Goal: Contribute content: Contribute content

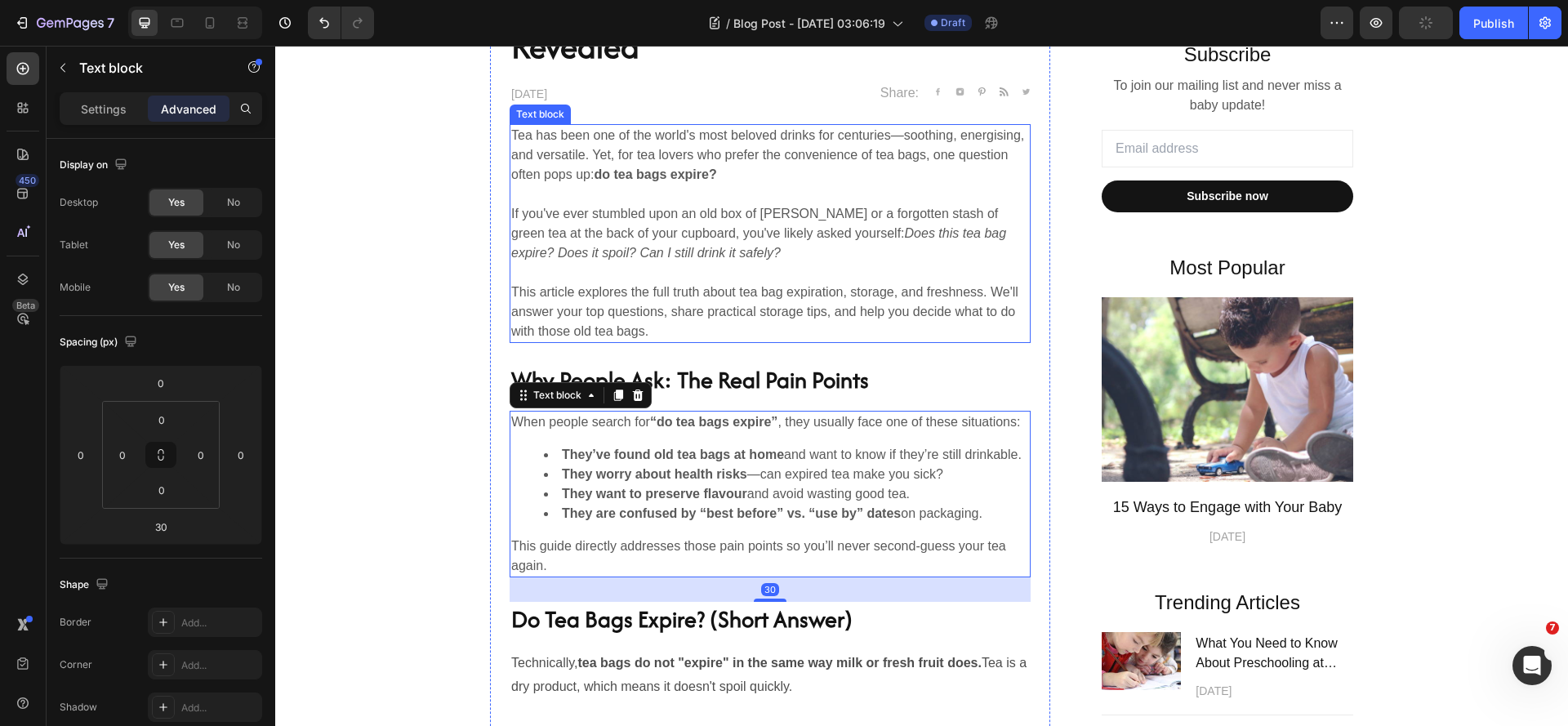
scroll to position [572, 0]
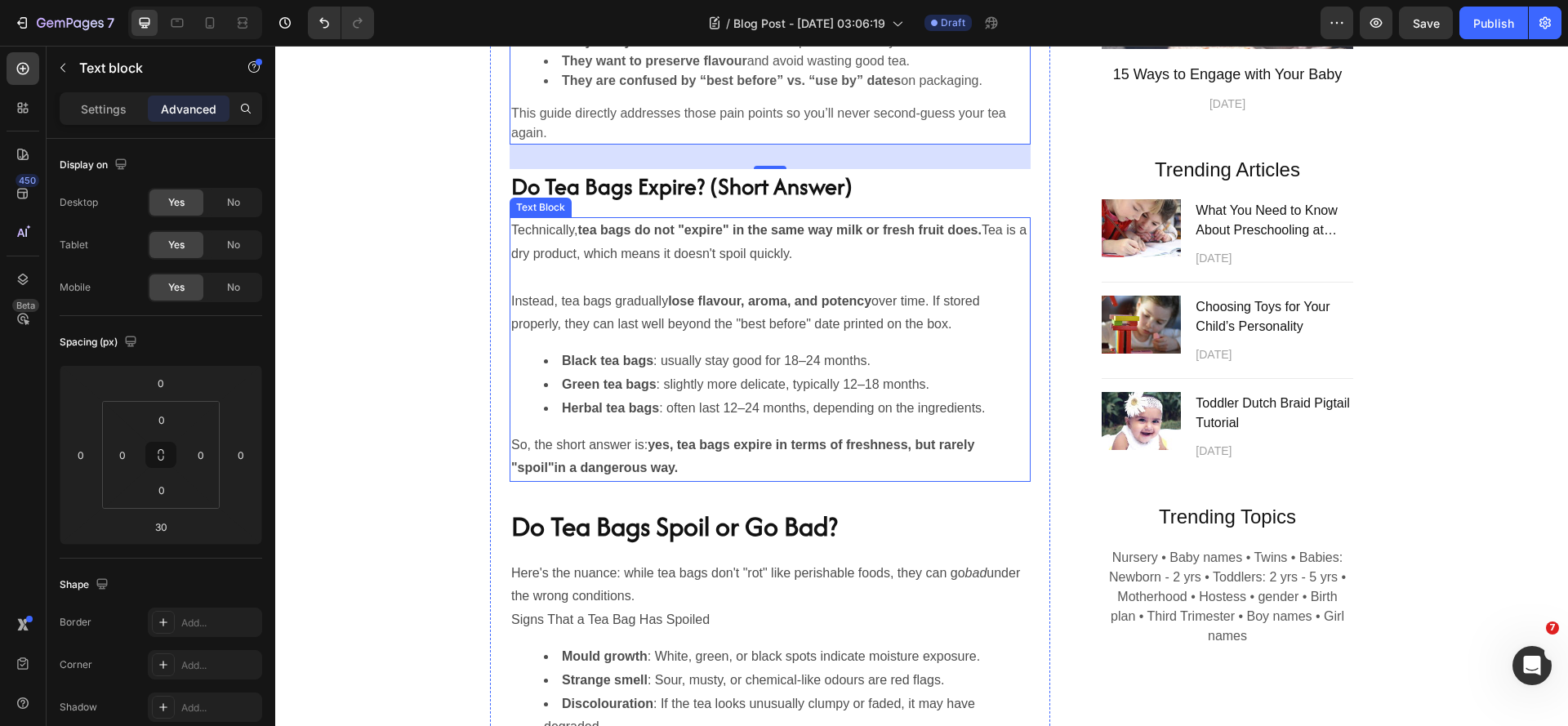
click at [907, 337] on p "Instead, tea bags gradually lose flavour, aroma, and potency over time. If stor…" at bounding box center [770, 314] width 517 height 47
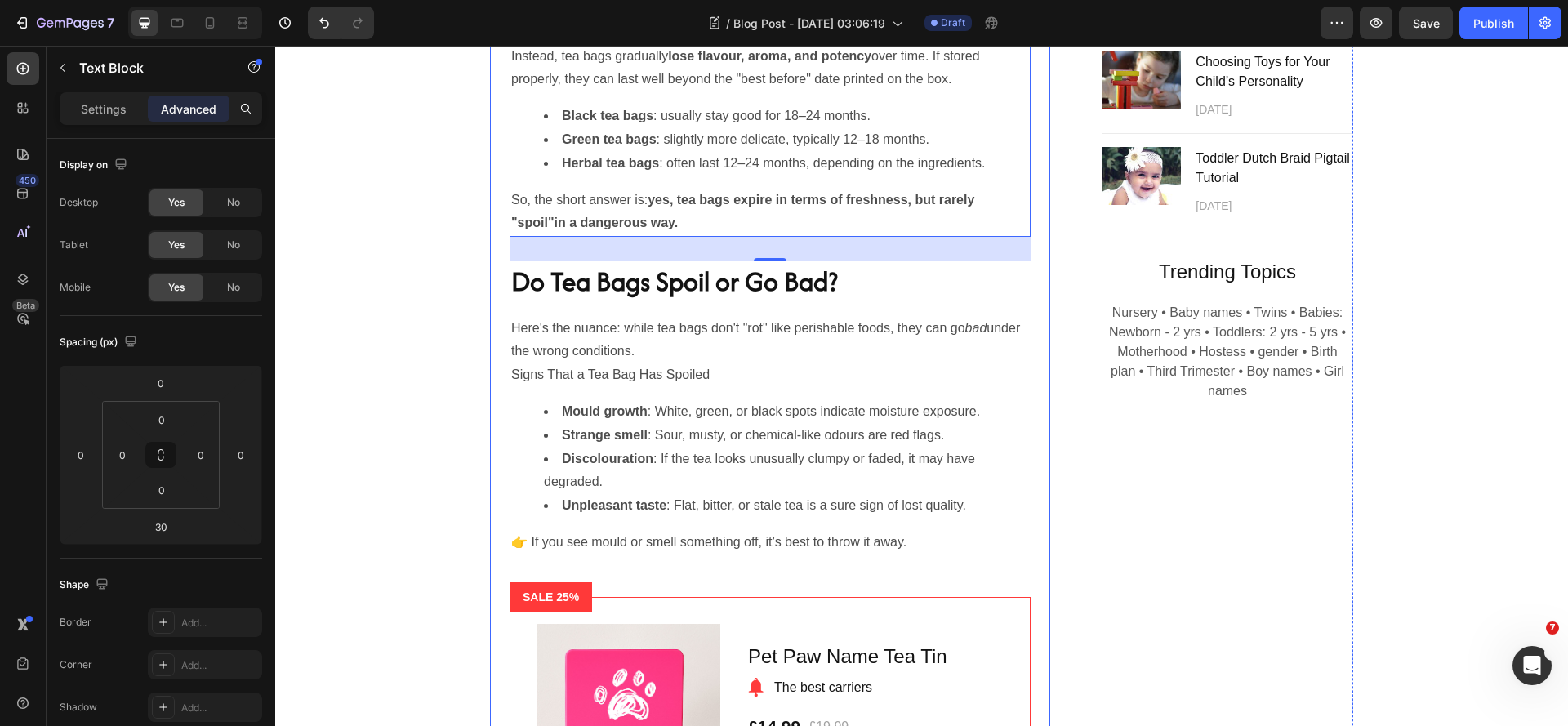
scroll to position [1225, 0]
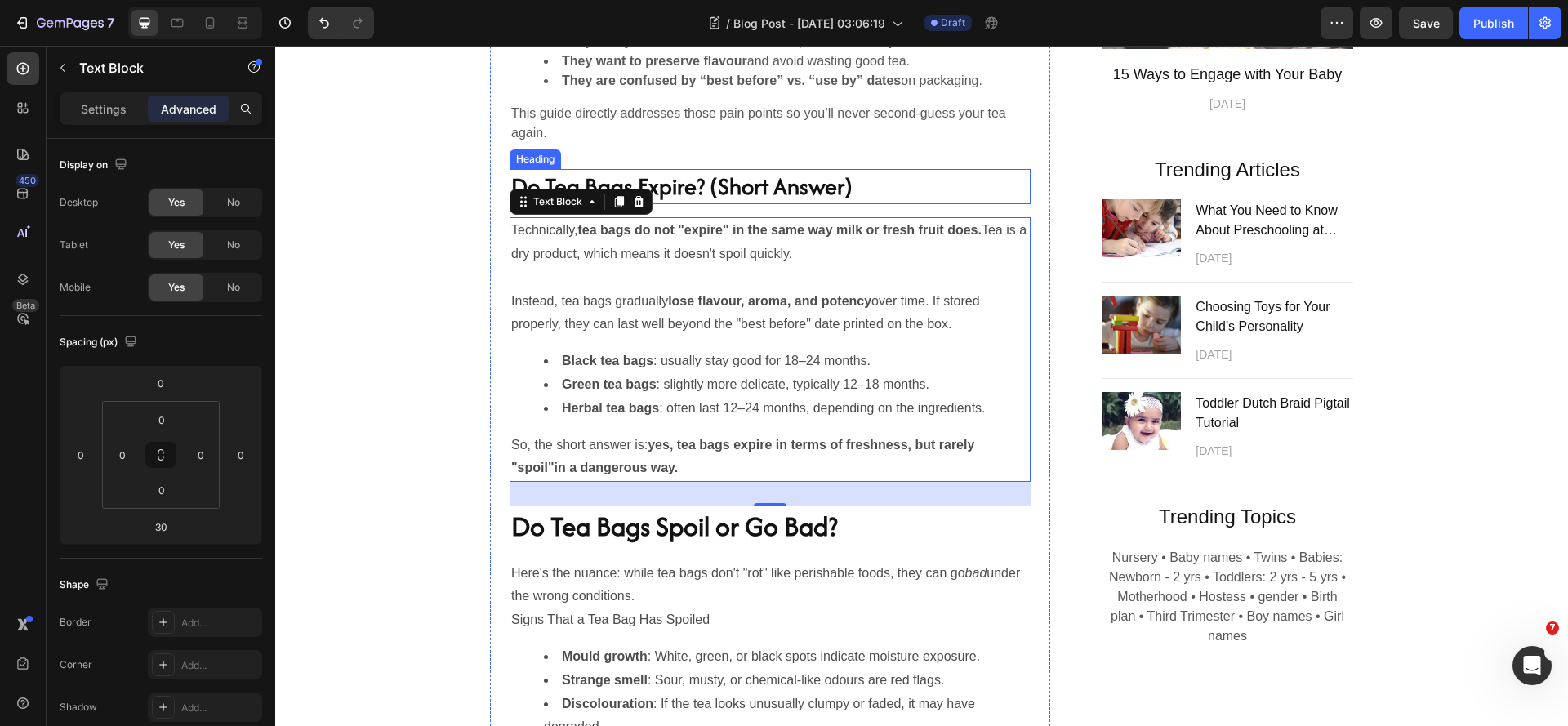
click at [742, 204] on h2 "Do Tea Bags Expire? (Short Answer)" at bounding box center [770, 187] width 521 height 35
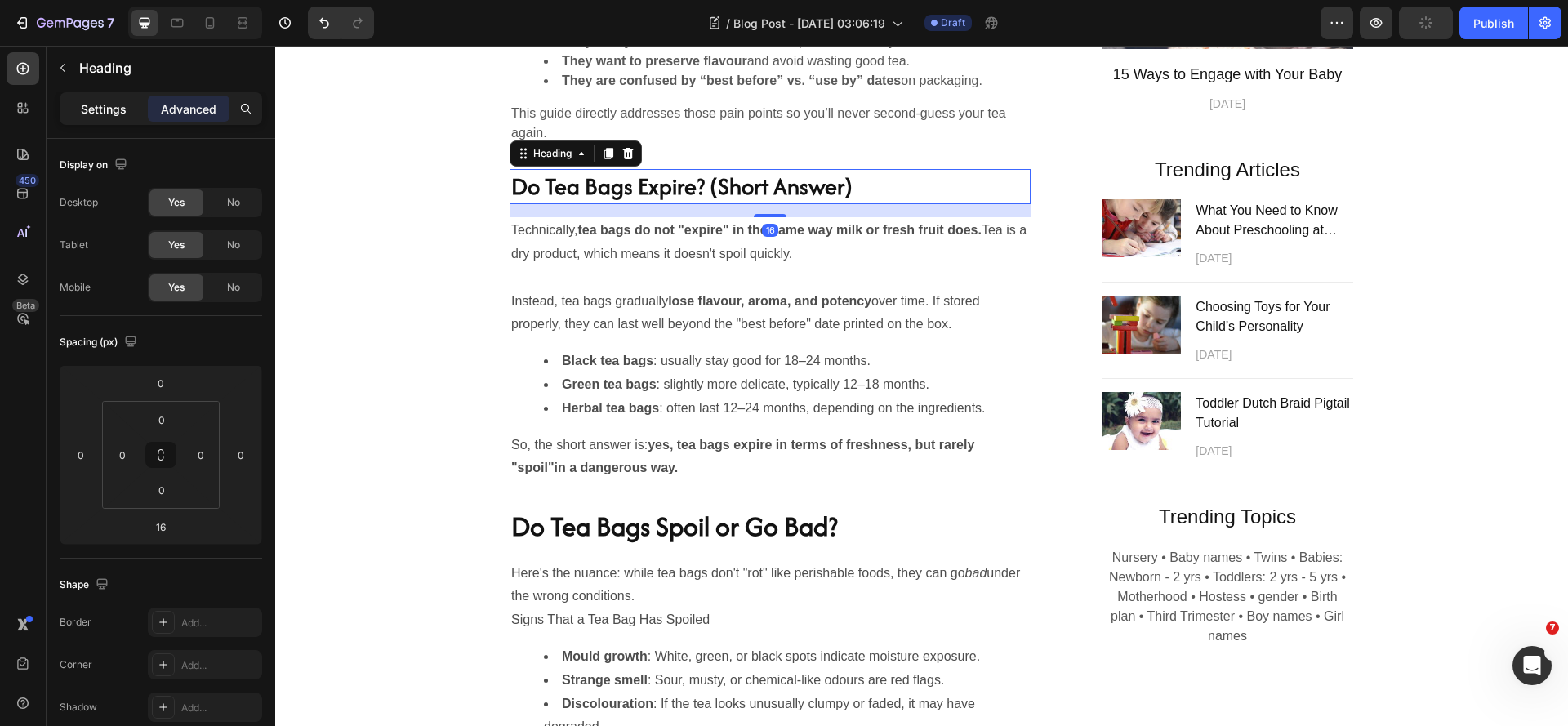
click at [96, 107] on p "Settings" at bounding box center [103, 109] width 45 height 17
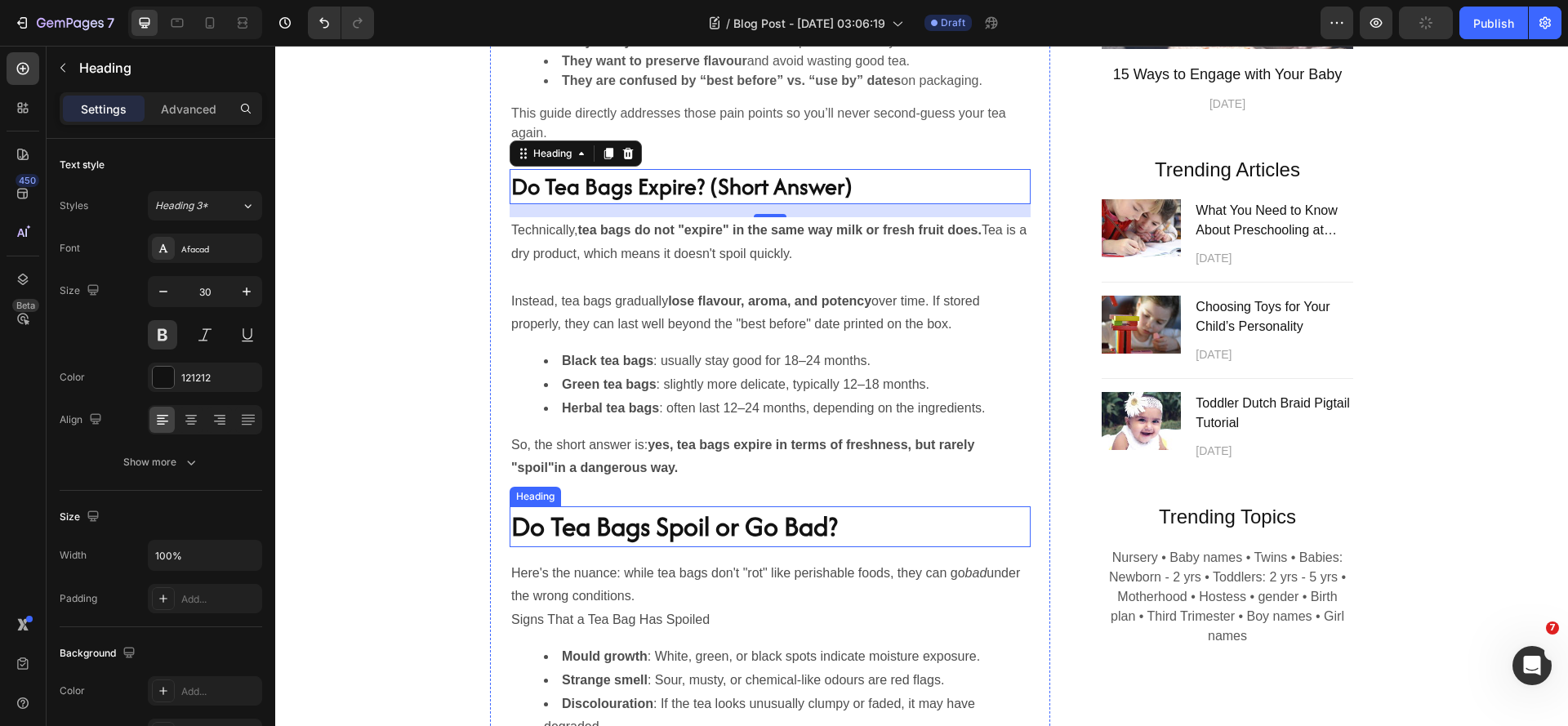
click at [686, 547] on h2 "Do Tea Bags Spoil or Go Bad?" at bounding box center [770, 527] width 521 height 41
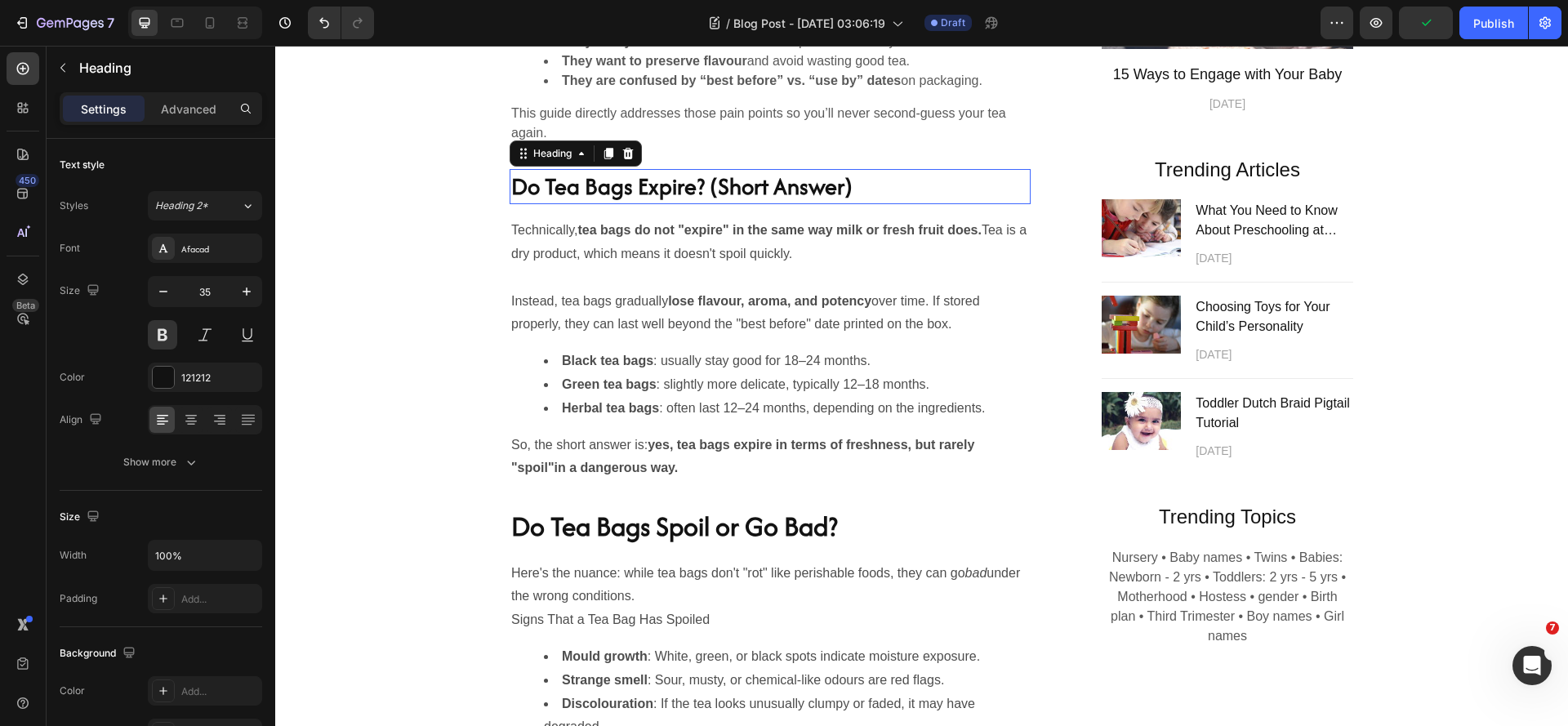
click at [804, 204] on h2 "Do Tea Bags Expire? (Short Answer)" at bounding box center [770, 187] width 521 height 35
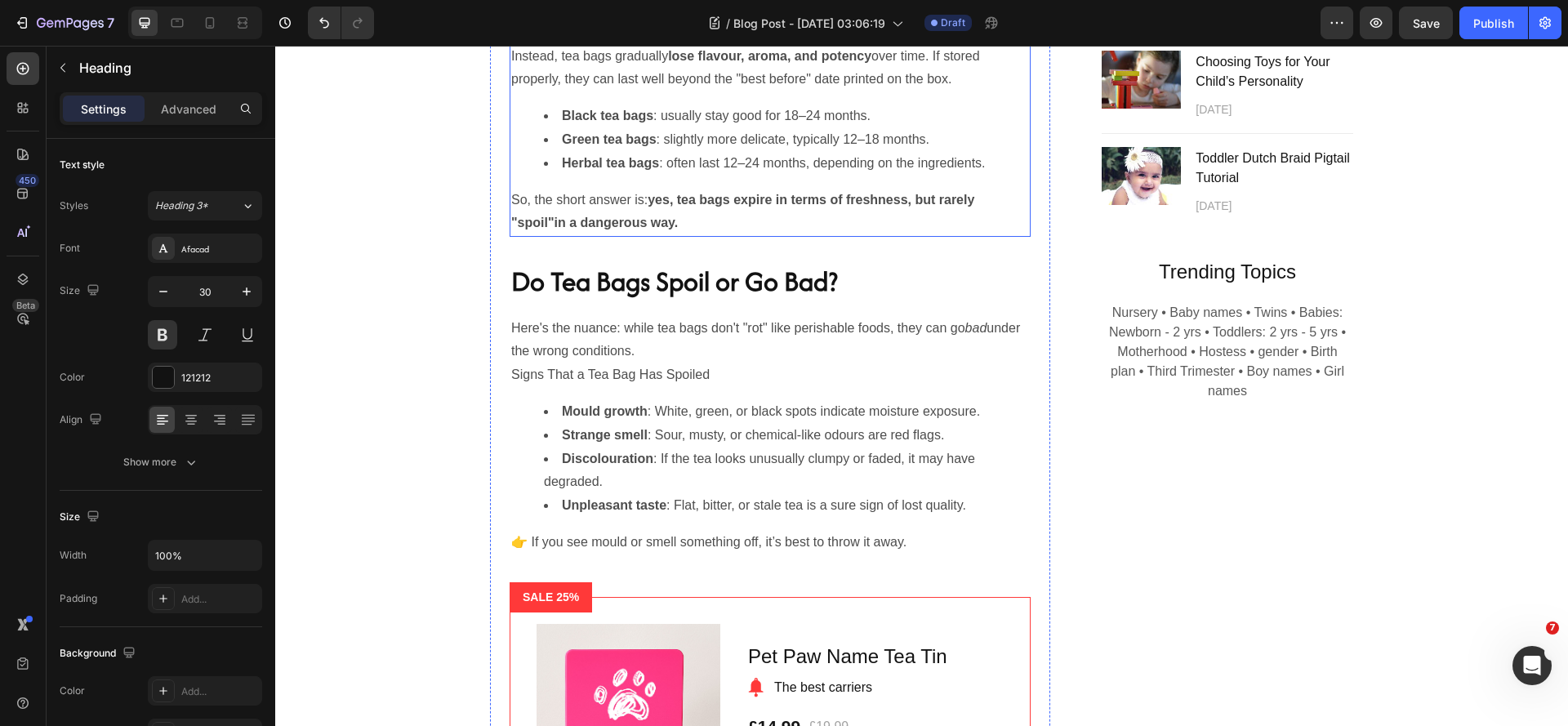
scroll to position [1552, 0]
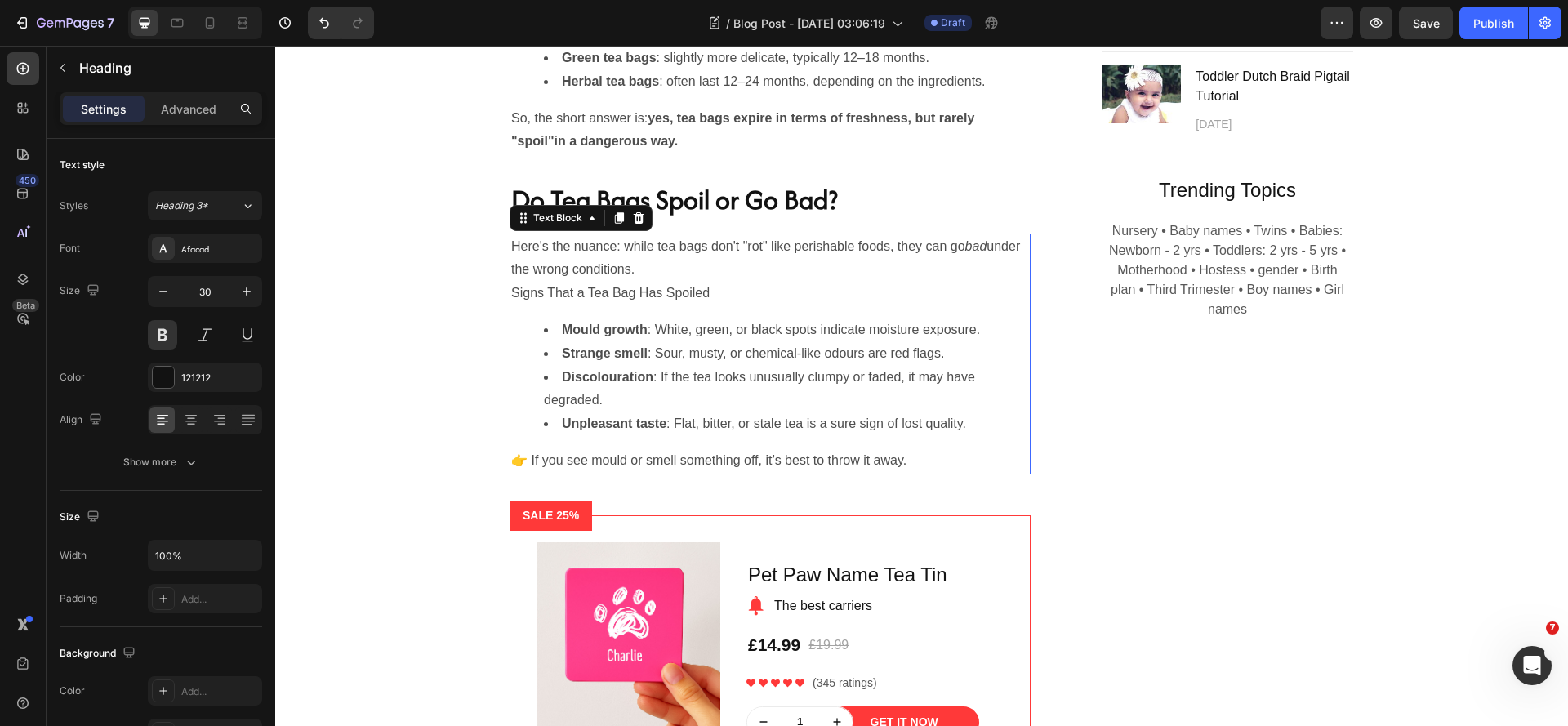
click at [692, 413] on li "Discolouration : If the tea looks unusually clumpy or faded, it may have degrad…" at bounding box center [787, 389] width 485 height 47
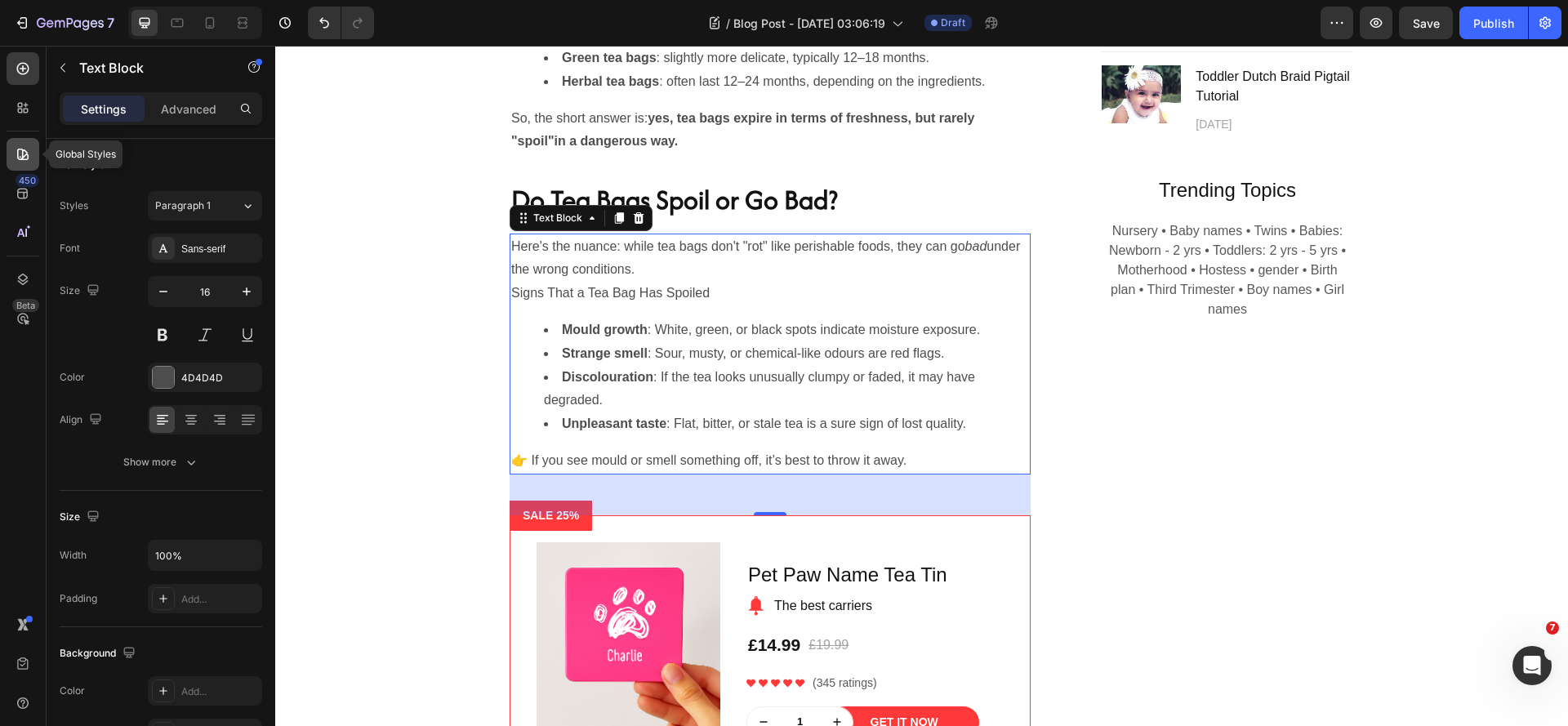
click at [24, 156] on icon at bounding box center [23, 155] width 12 height 12
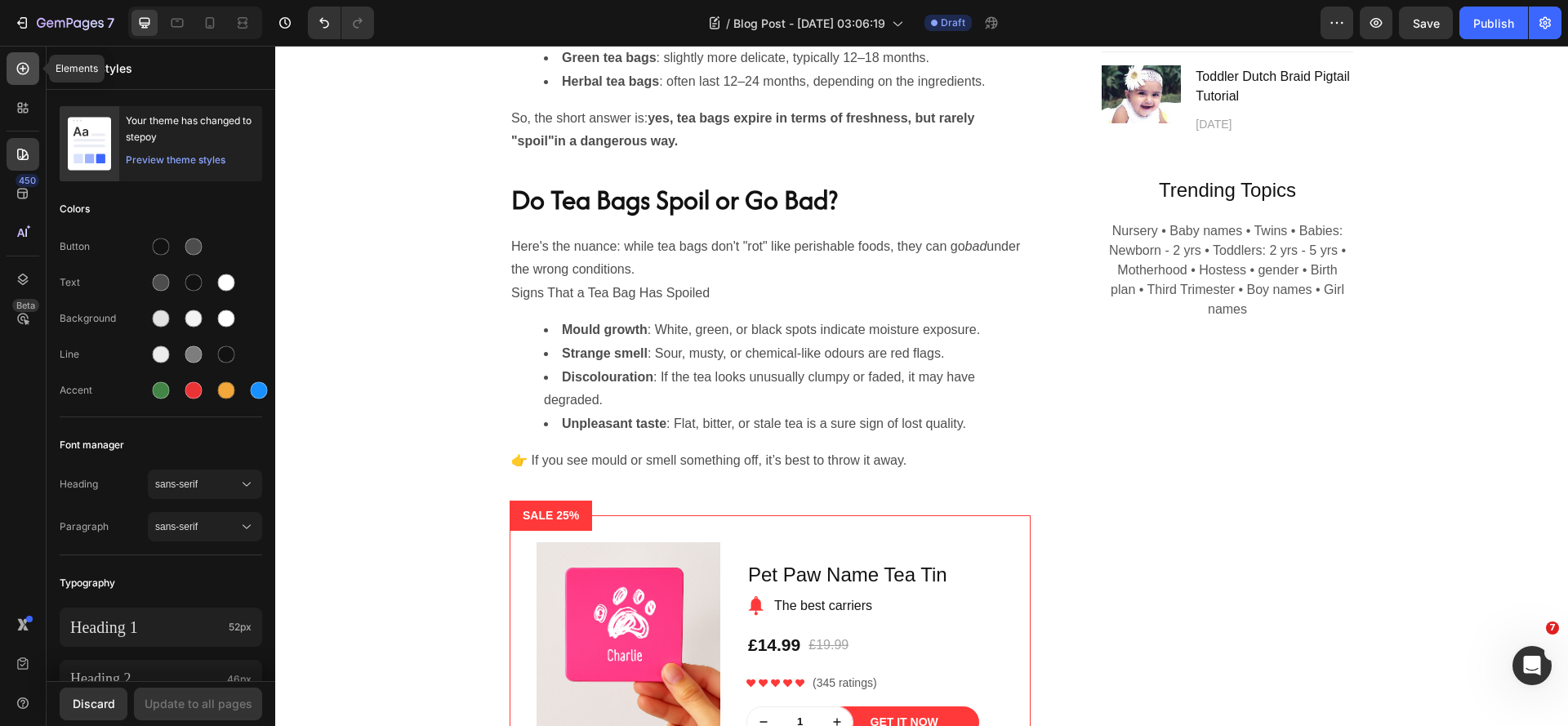
click at [24, 70] on icon at bounding box center [22, 68] width 16 height 16
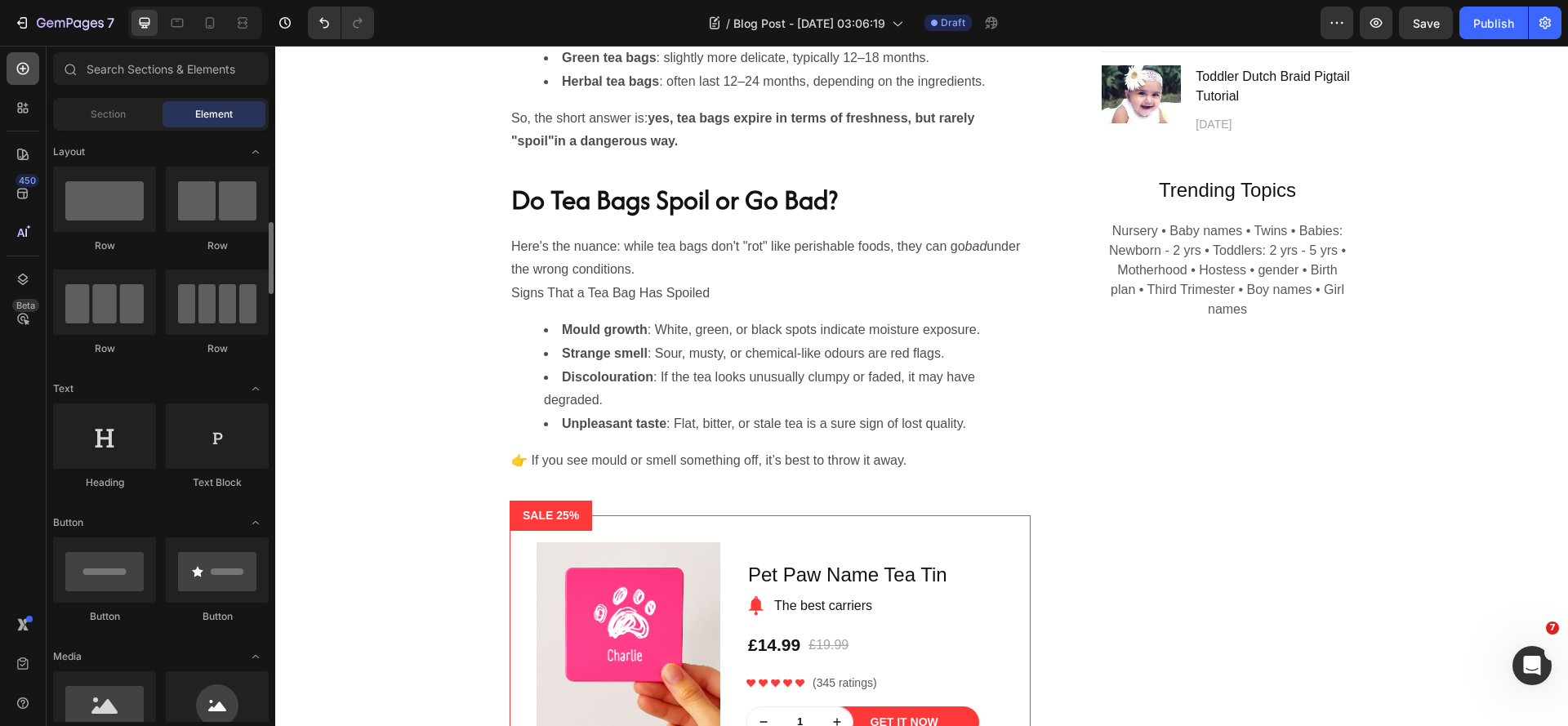
scroll to position [82, 0]
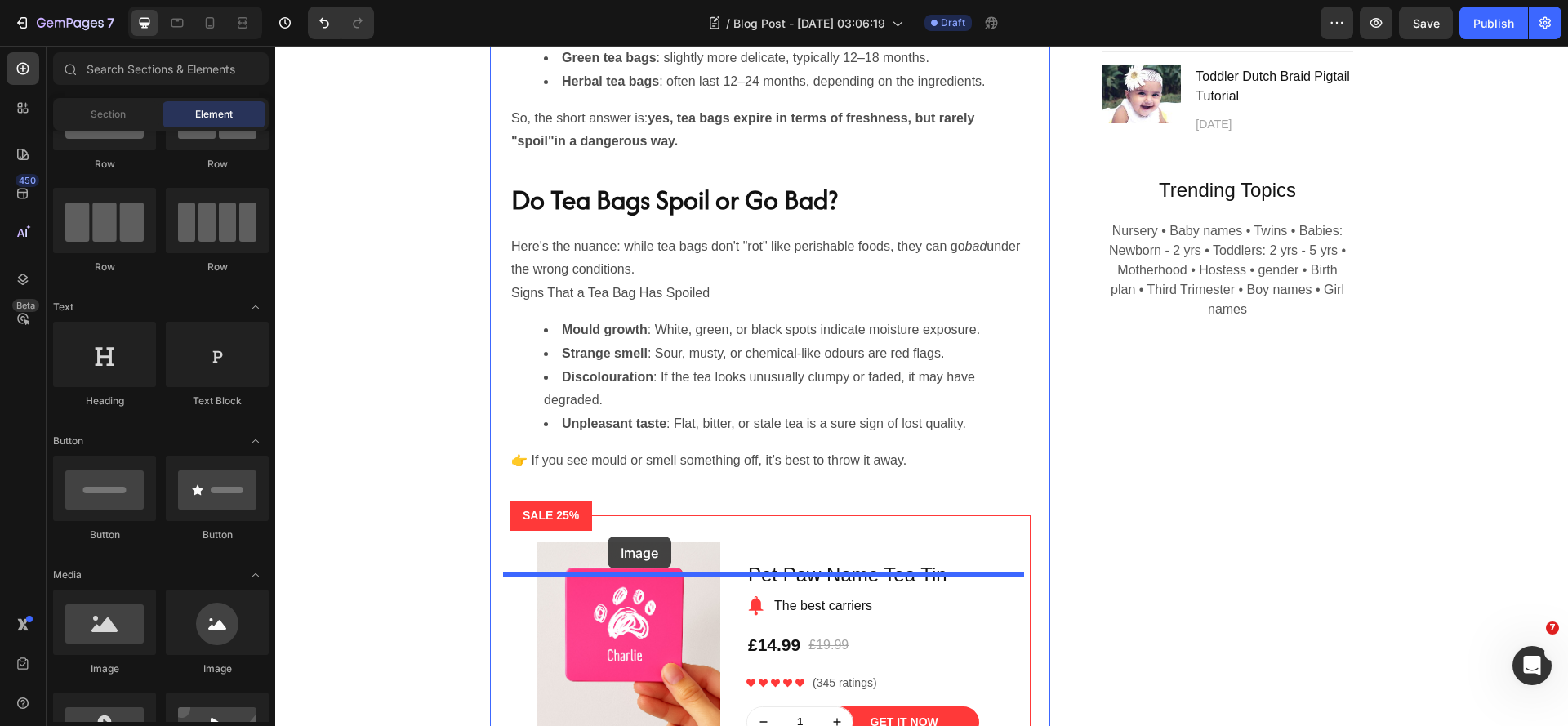
drag, startPoint x: 389, startPoint y: 686, endPoint x: 607, endPoint y: 537, distance: 264.1
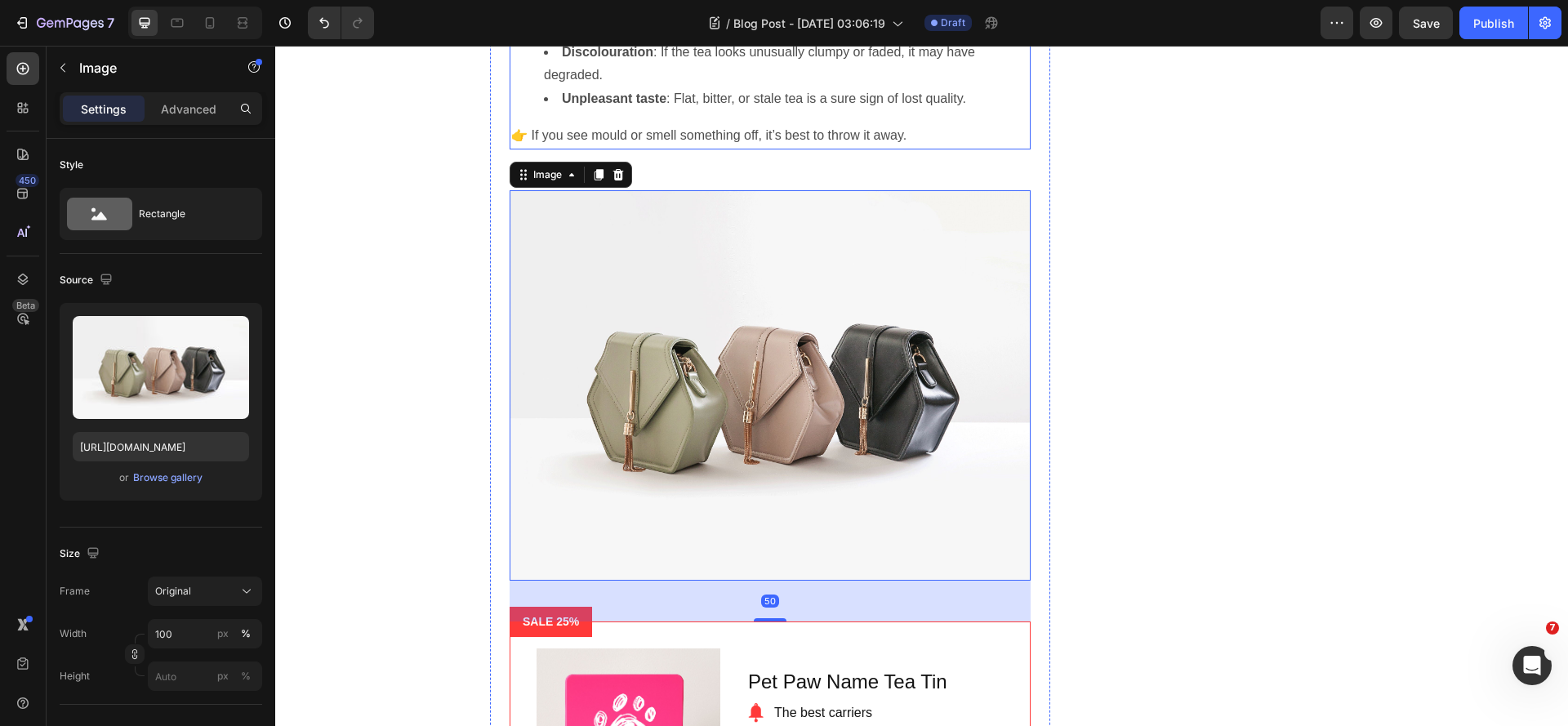
scroll to position [1879, 0]
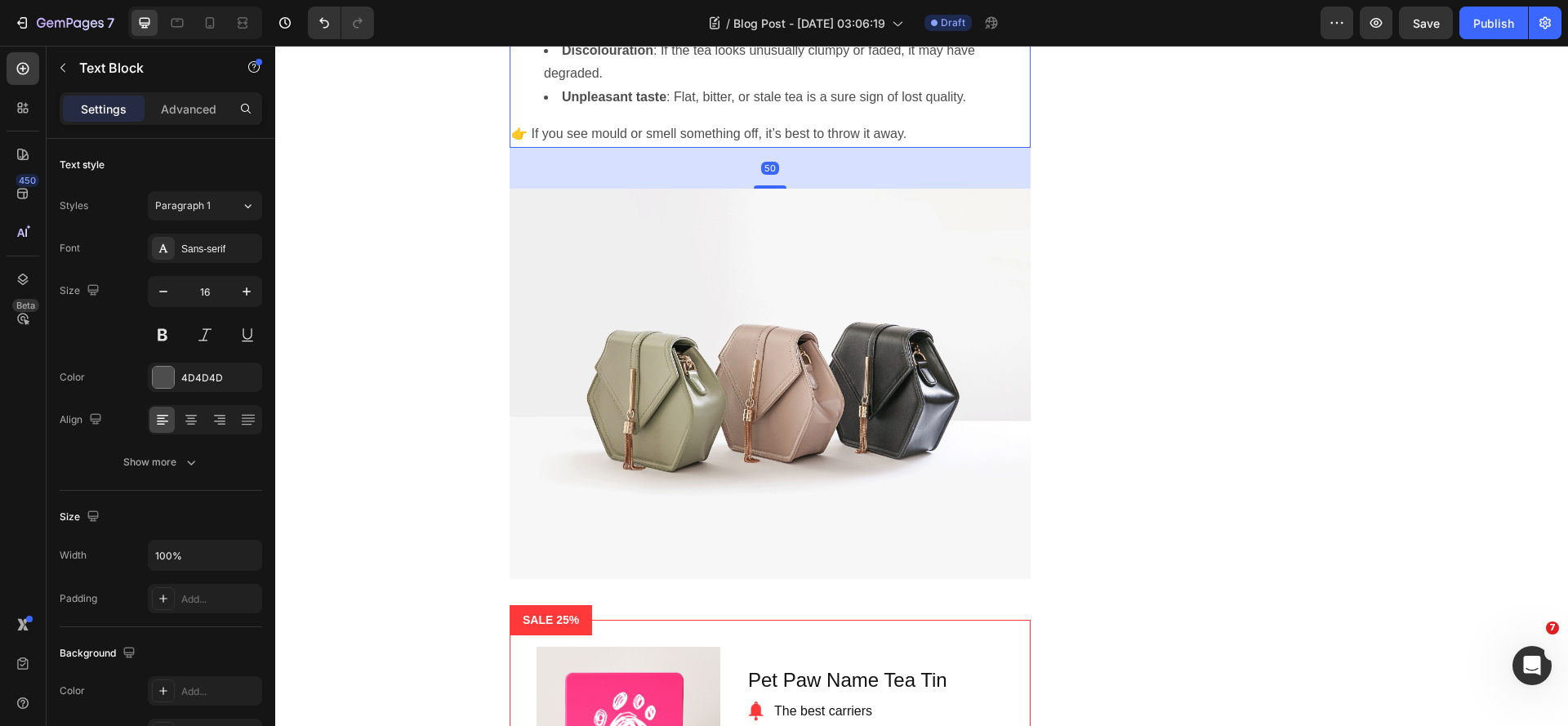
click at [793, 146] on p "👉 If you see mould or smell something off, it’s best to throw it away." at bounding box center [770, 135] width 517 height 24
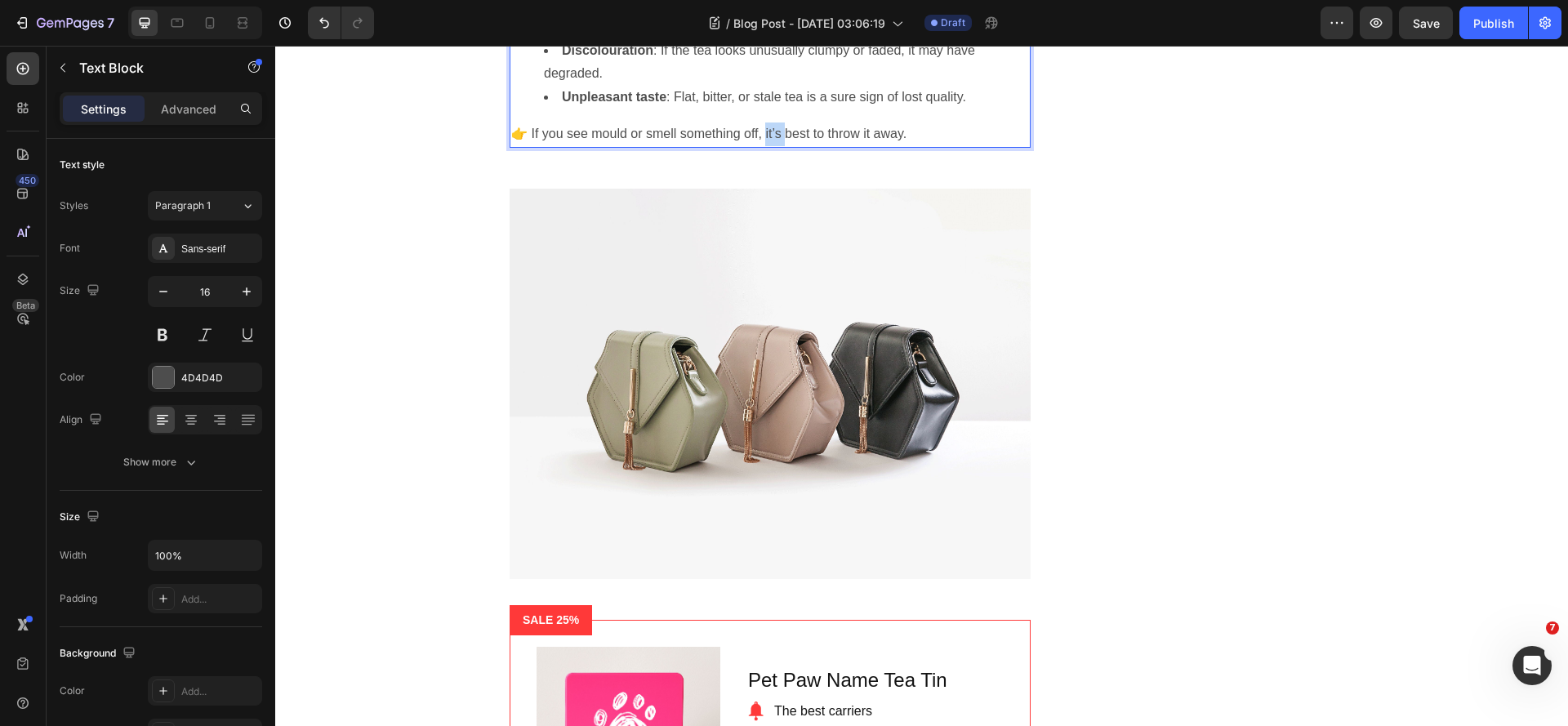
click at [793, 146] on p "👉 If you see mould or smell something off, it’s best to throw it away." at bounding box center [770, 135] width 517 height 24
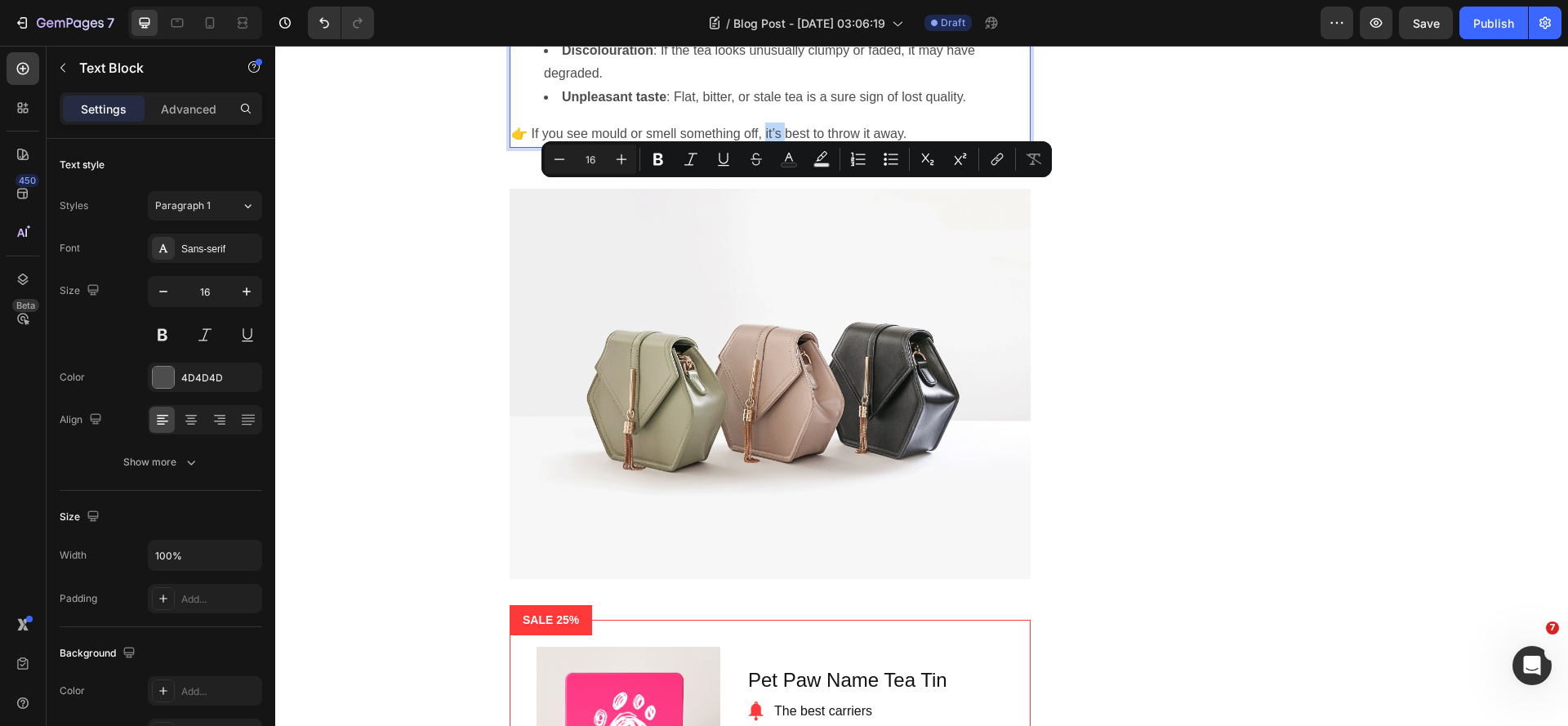
click at [794, 146] on p "👉 If you see mould or smell something off, it’s best to throw it away." at bounding box center [770, 135] width 517 height 24
click at [797, 146] on p "👉 If you see mould or smell something off, it’s best to throw it away." at bounding box center [770, 135] width 517 height 24
click at [802, 146] on p "👉 If you see mould or smell something off, it’s best to throw it away." at bounding box center [770, 135] width 517 height 24
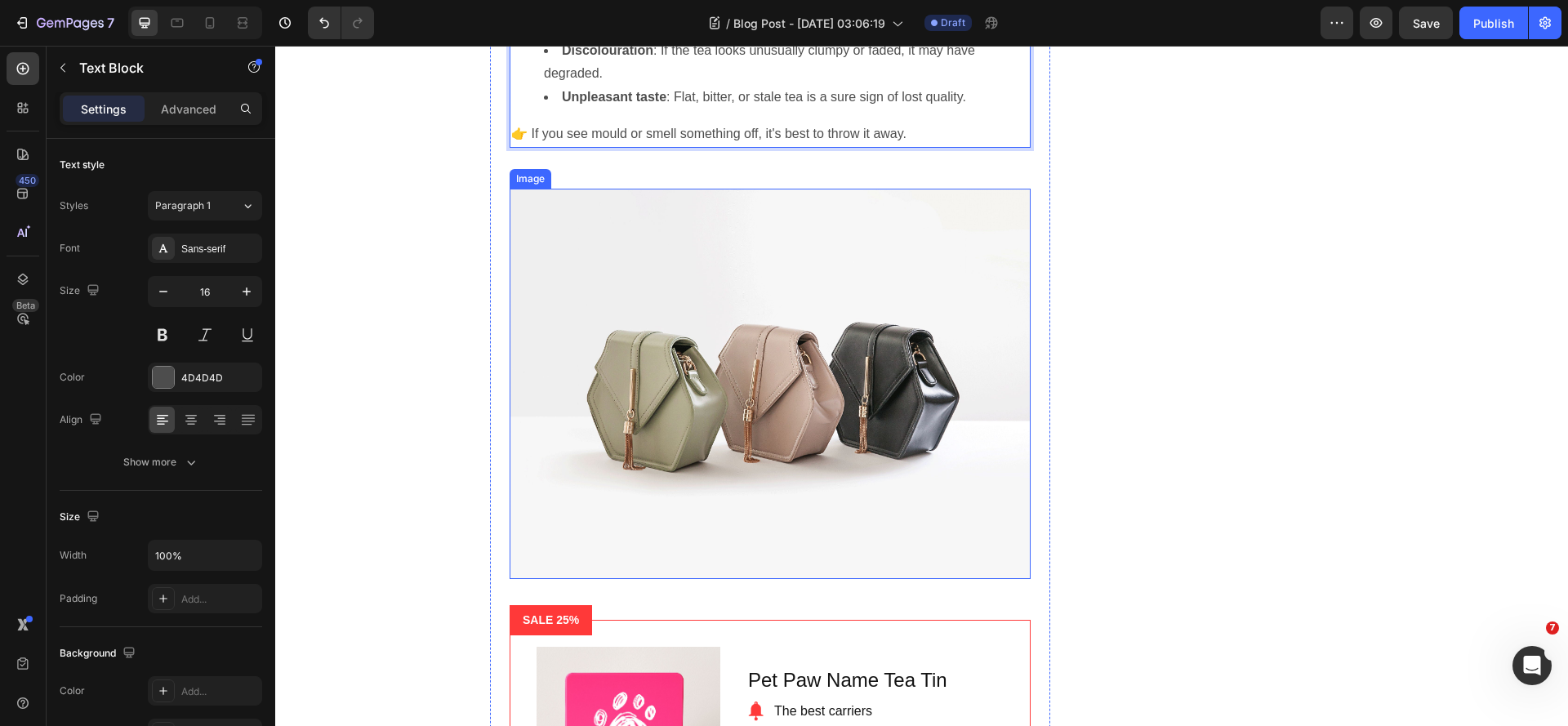
click at [691, 336] on img at bounding box center [770, 384] width 521 height 391
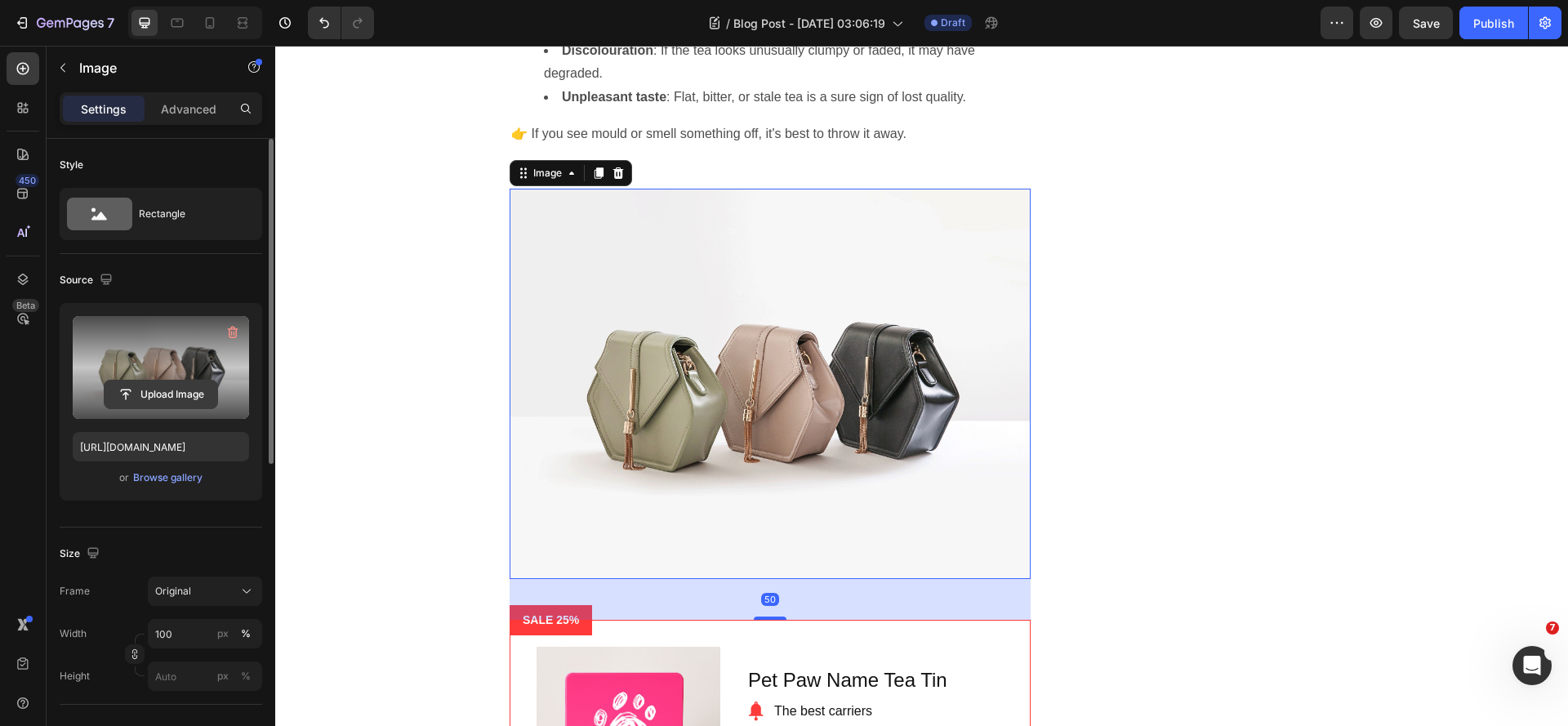
click at [147, 404] on input "file" at bounding box center [161, 394] width 113 height 28
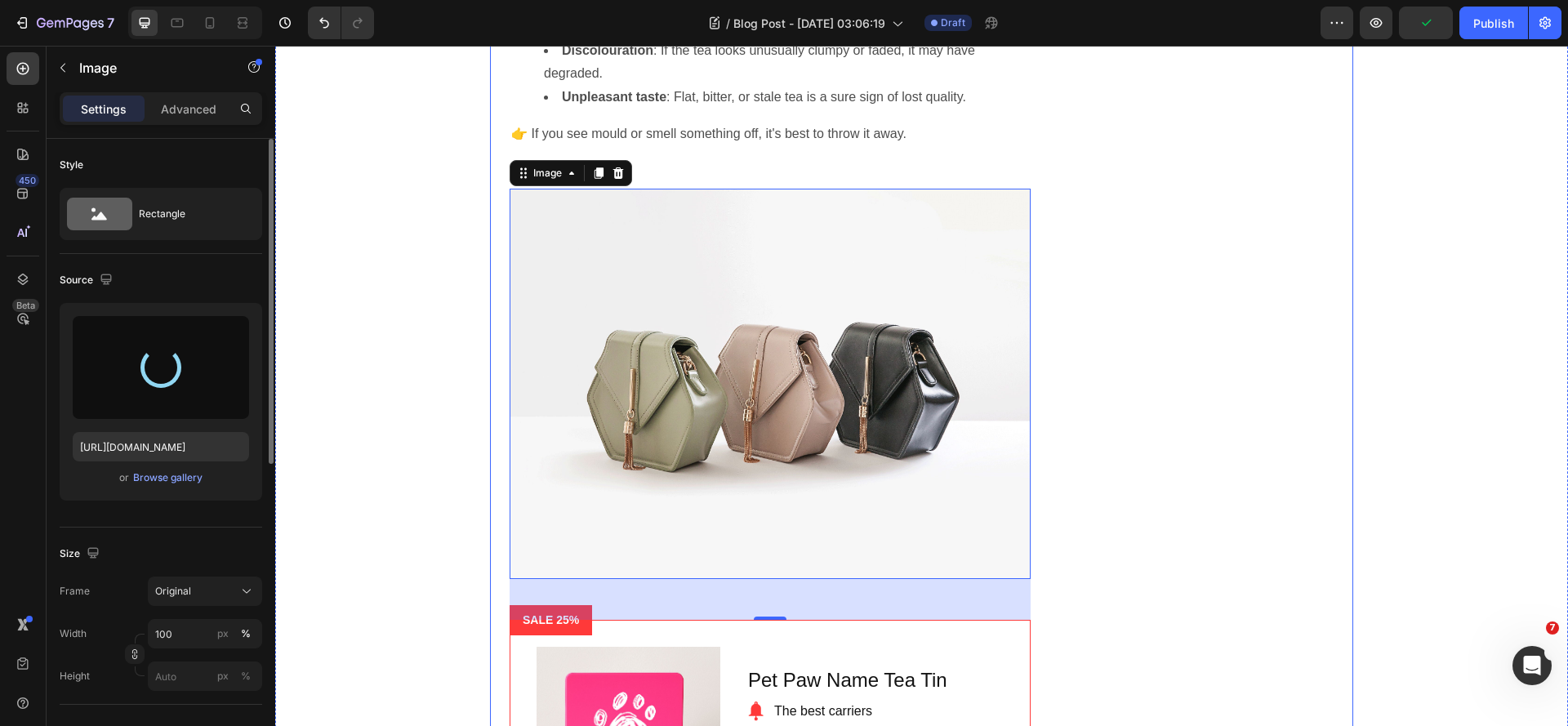
type input "https://cdn.shopify.com/s/files/1/0667/1351/8274/files/gempages_564933358883177…"
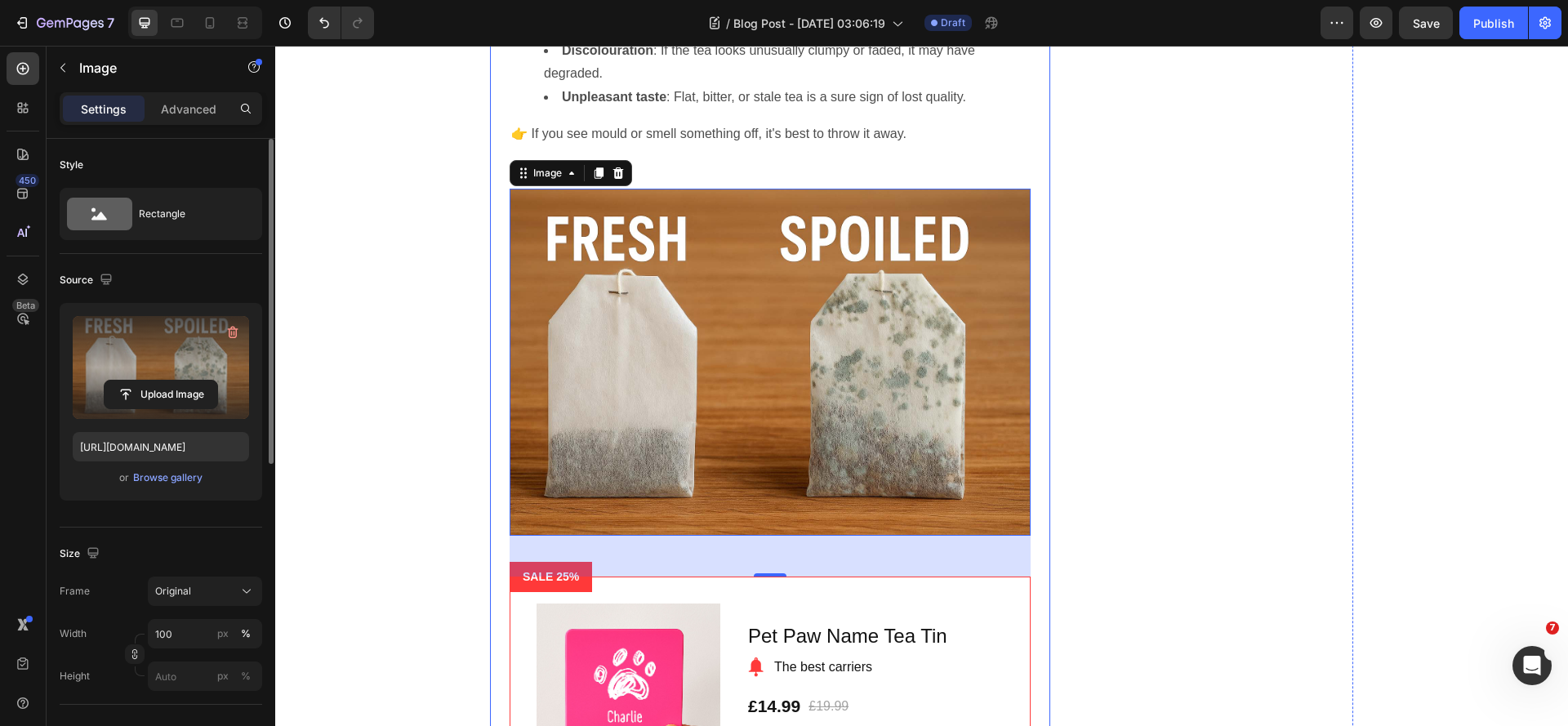
click at [827, 223] on div "Do Tea Bags Expire? The Truth Revealed Heading April 29,2025 Text block Share: …" at bounding box center [770, 159] width 521 height 2529
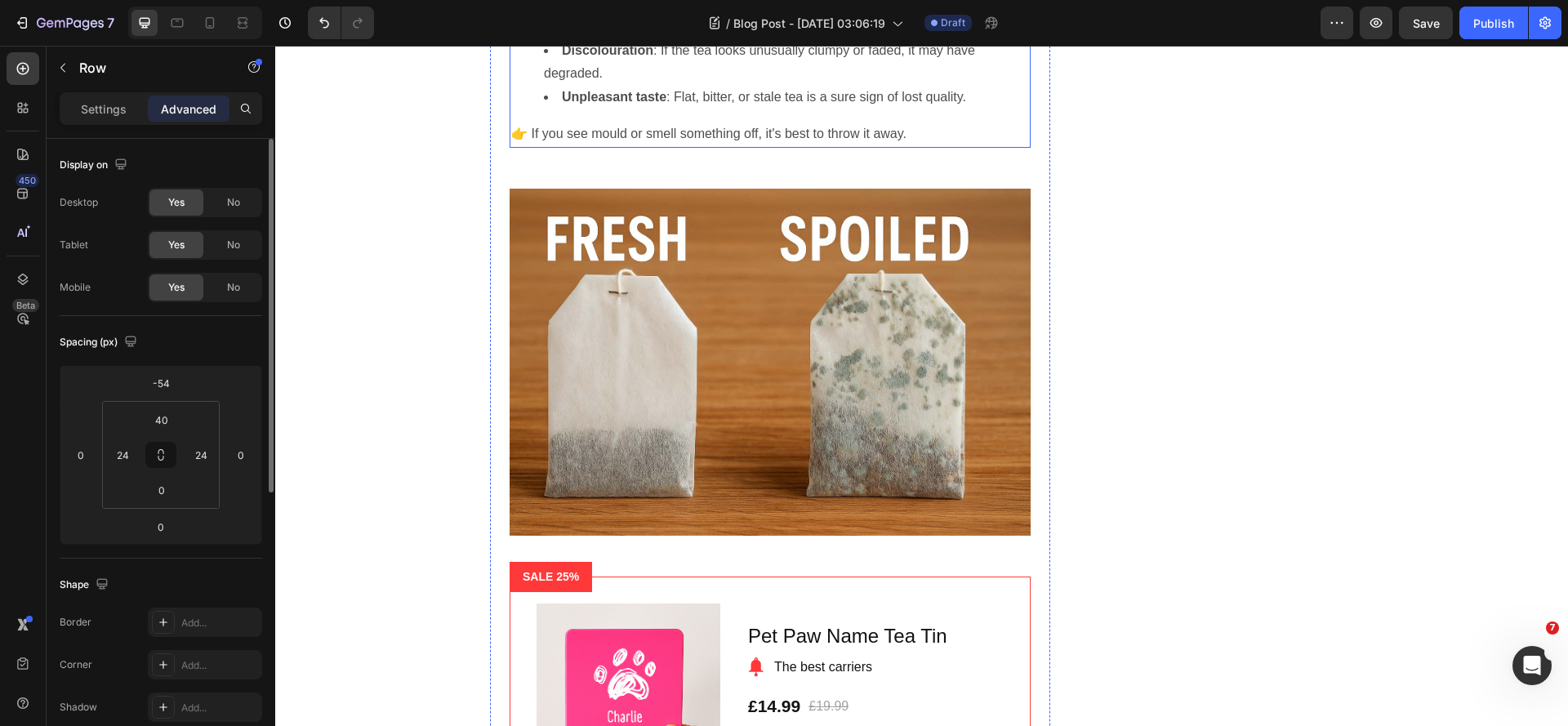
click at [788, 146] on p "👉 If you see mould or smell something off, it's best to throw it away." at bounding box center [770, 135] width 517 height 24
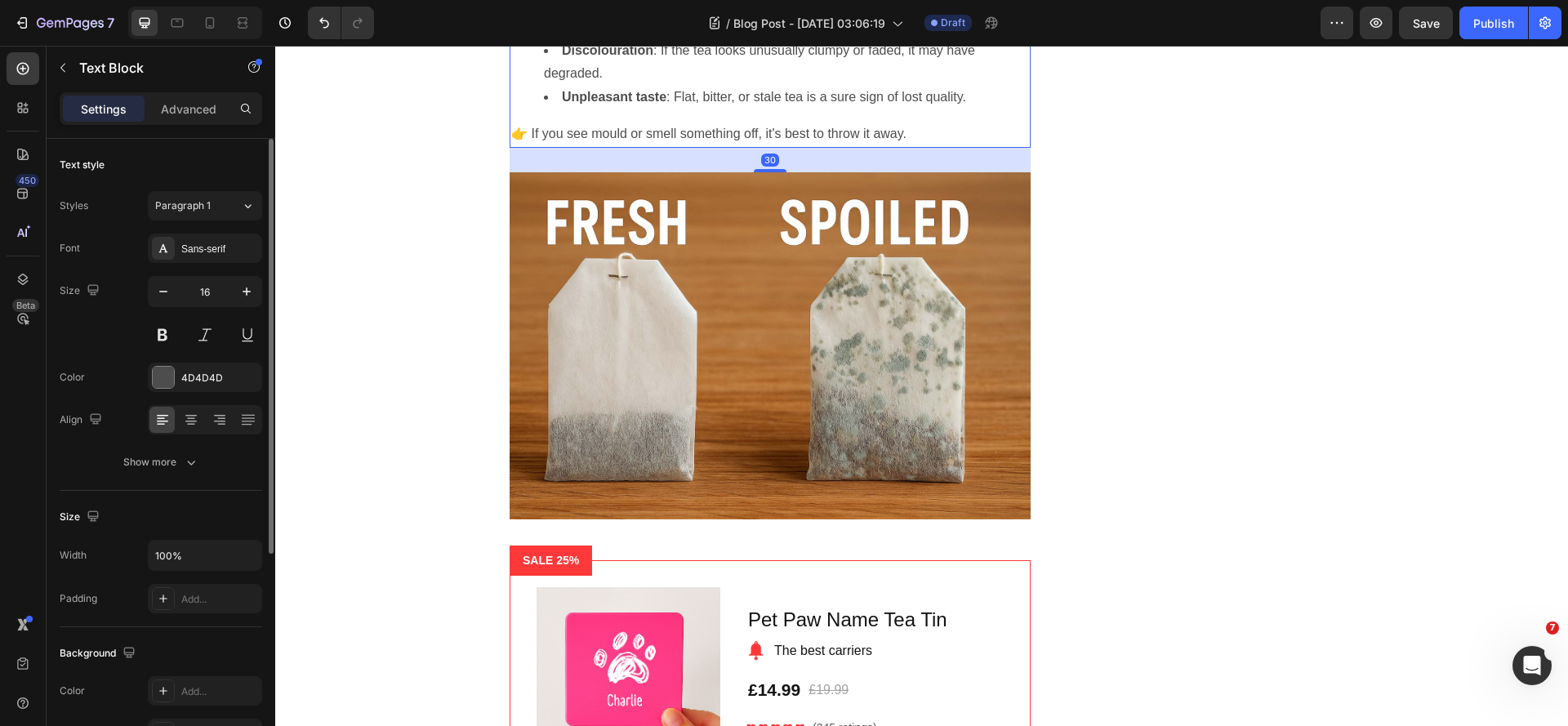
drag, startPoint x: 766, startPoint y: 246, endPoint x: 795, endPoint y: 231, distance: 32.6
click at [795, 148] on div "30" at bounding box center [770, 148] width 521 height 0
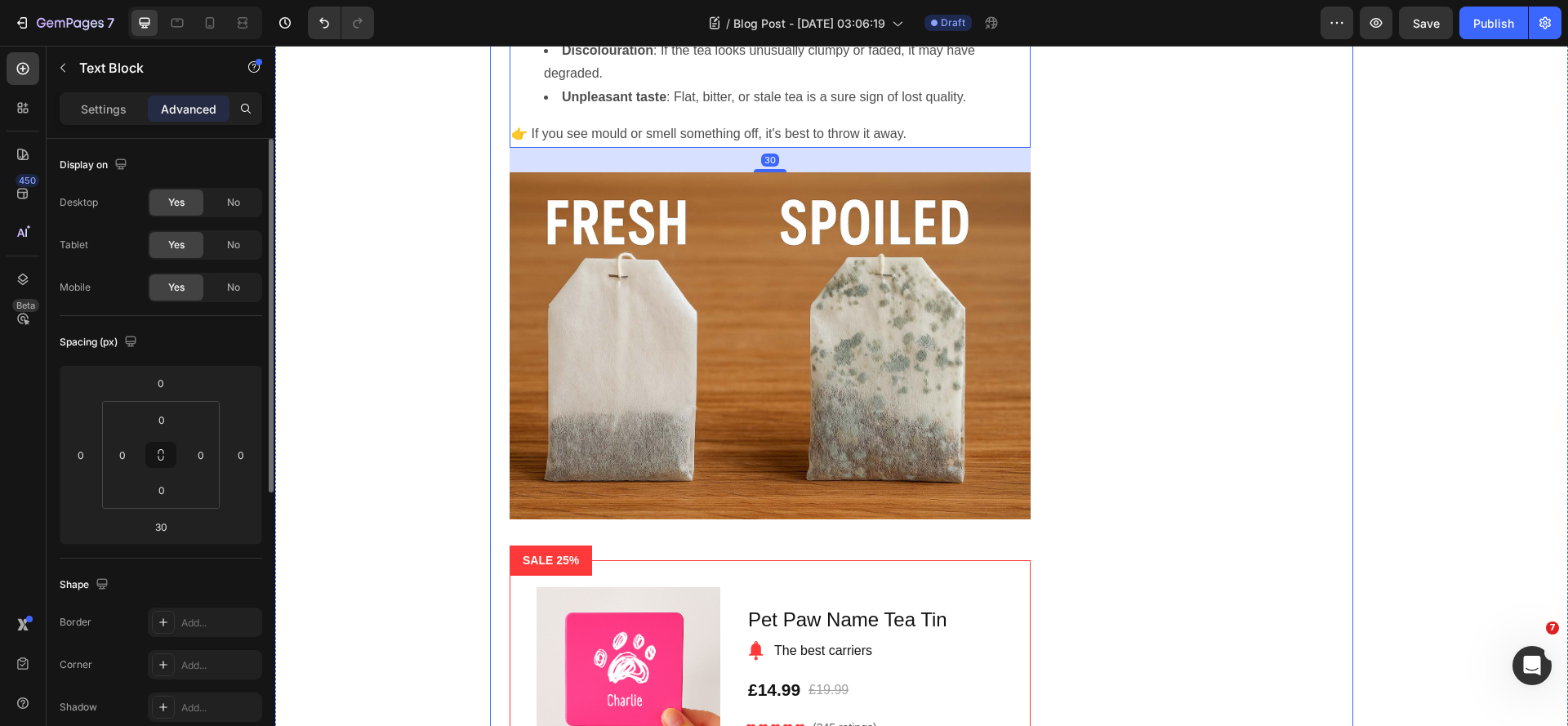
click at [1092, 355] on div "Subscribe Heading To join our mailing list and never miss a baby update! Text b…" at bounding box center [1213, 156] width 280 height 2501
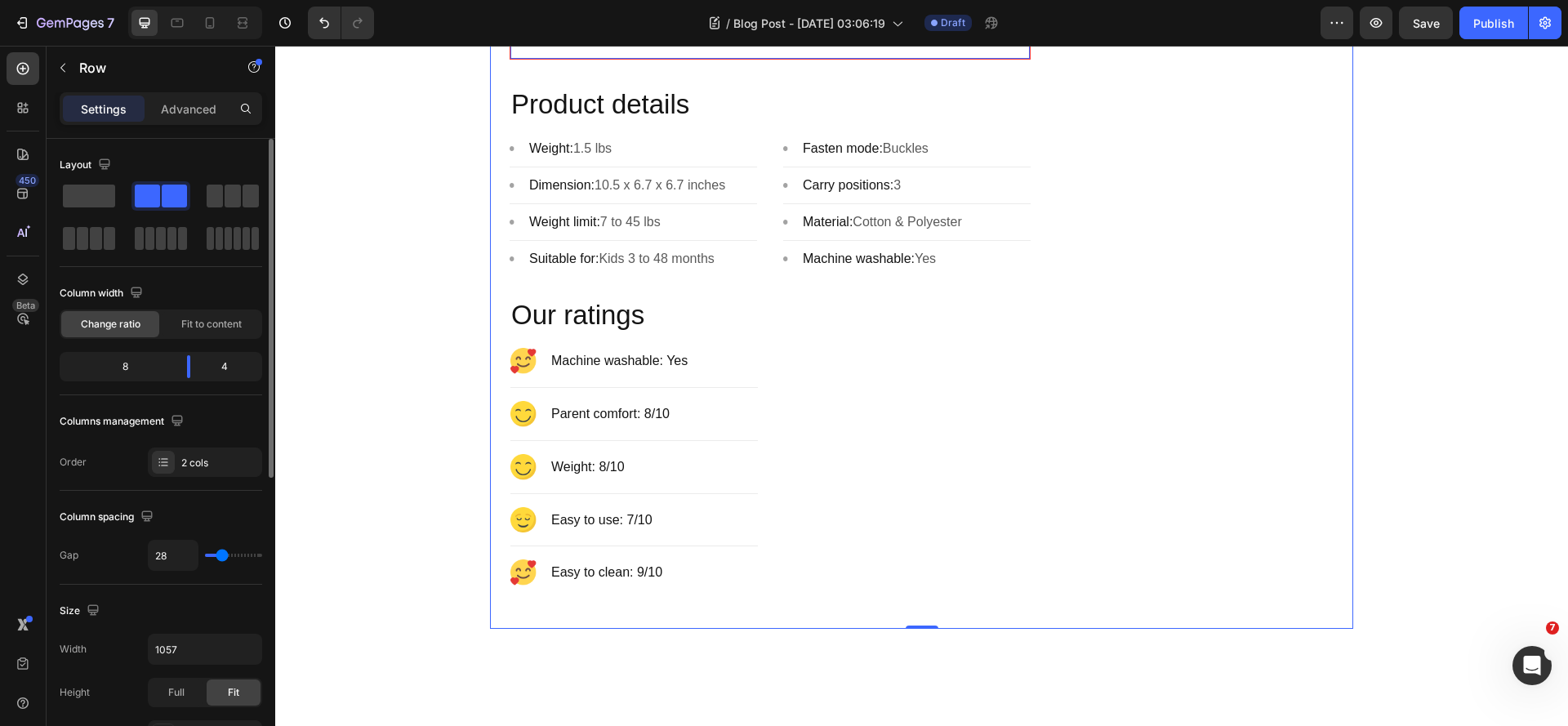
scroll to position [2614, 0]
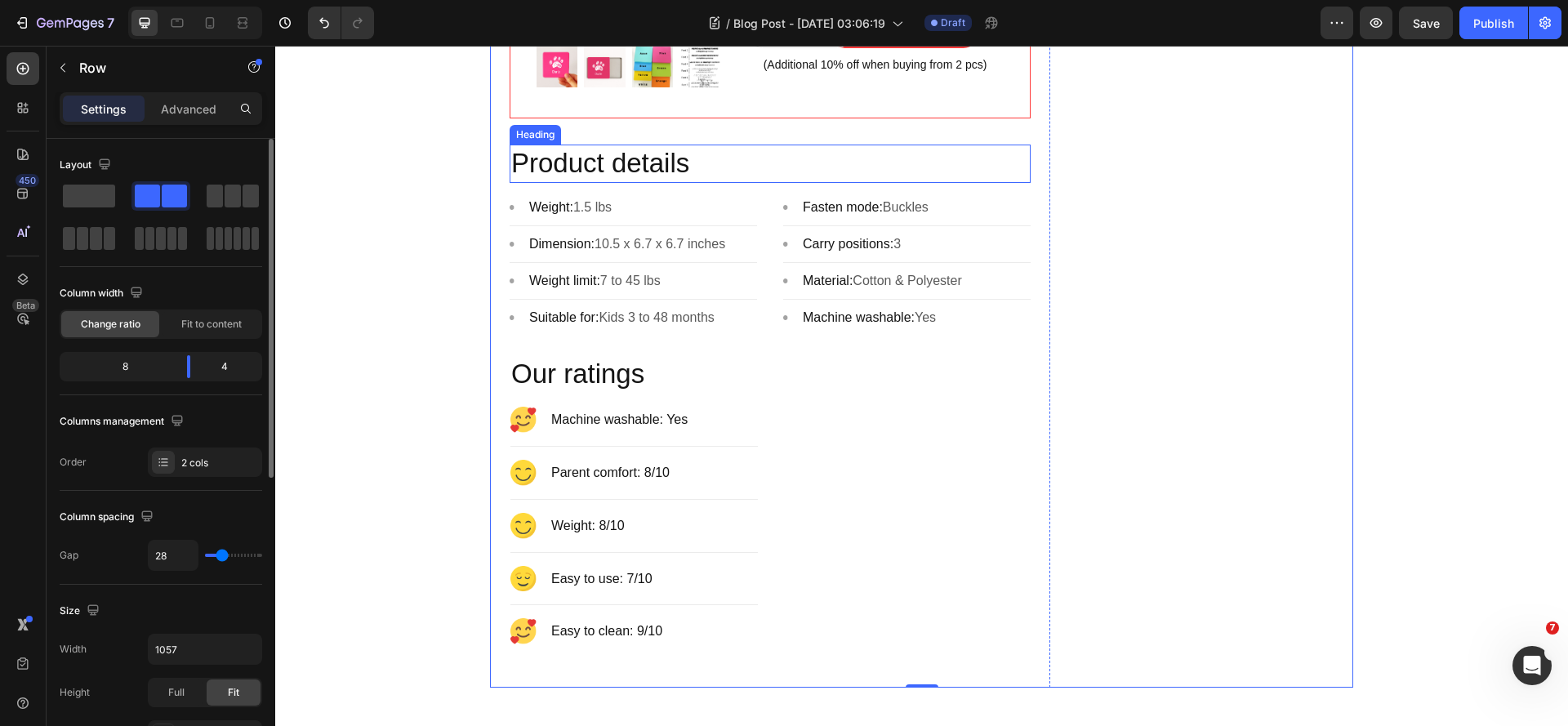
click at [978, 182] on p "Product details" at bounding box center [770, 164] width 517 height 35
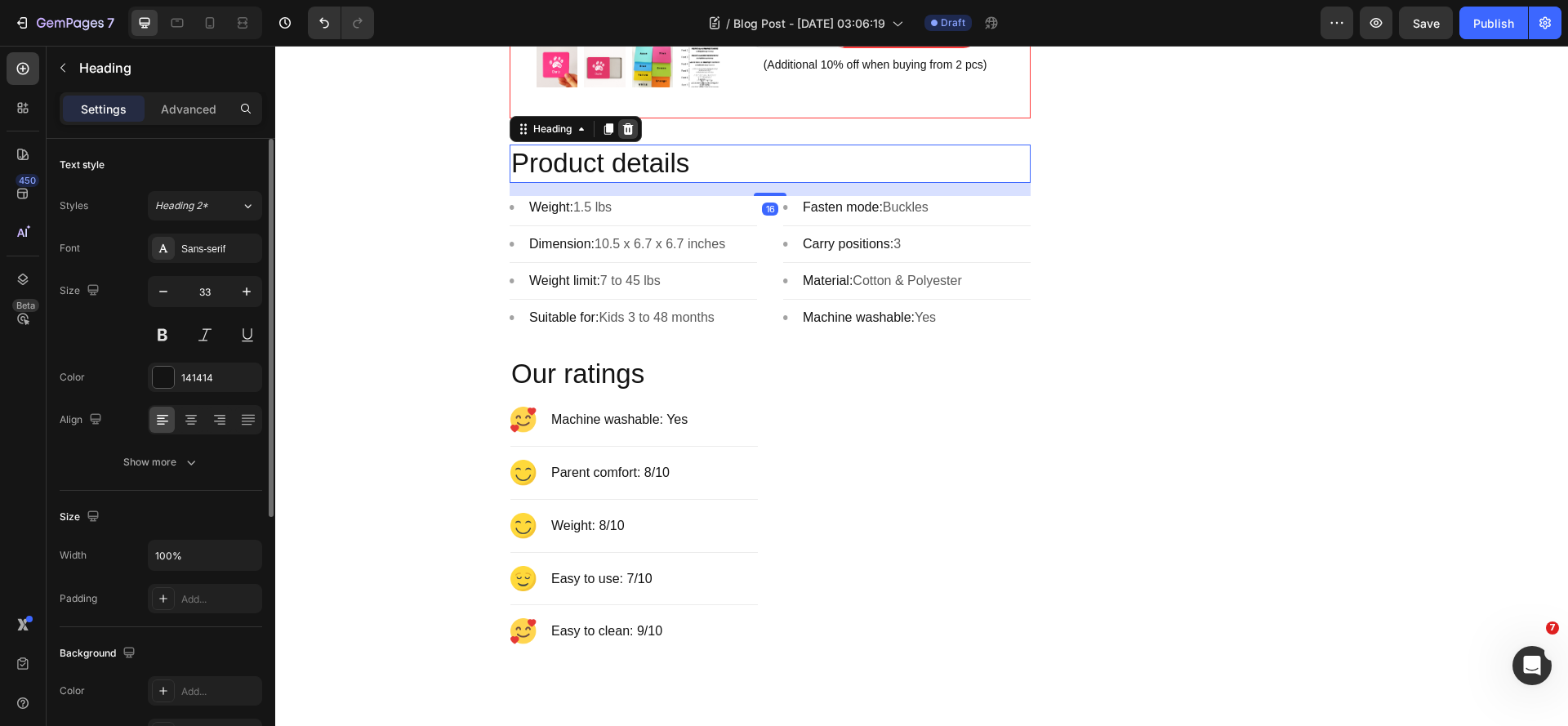
click at [628, 135] on icon at bounding box center [628, 130] width 13 height 13
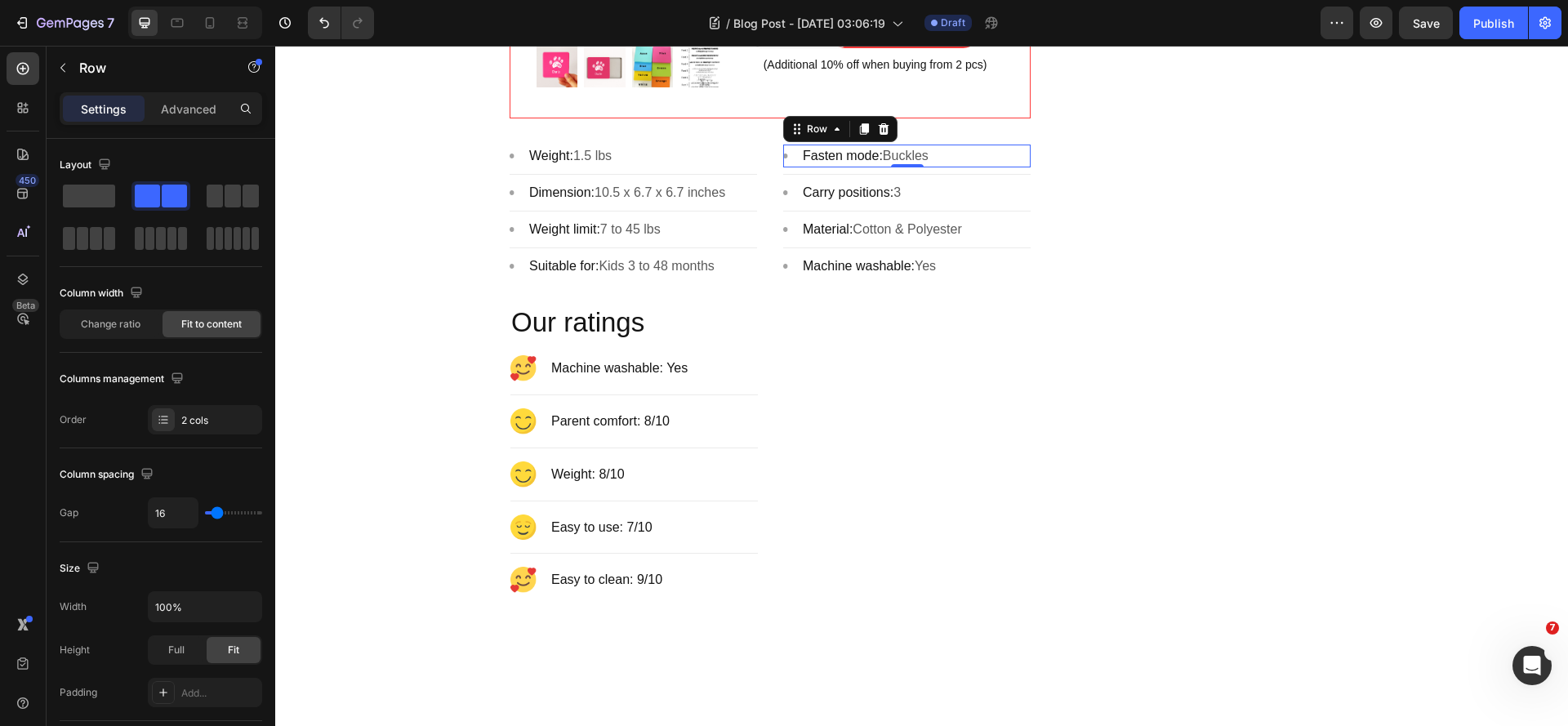
click at [1022, 167] on div "Image Fasten mode: Buckles Text block Row 0" at bounding box center [907, 156] width 247 height 23
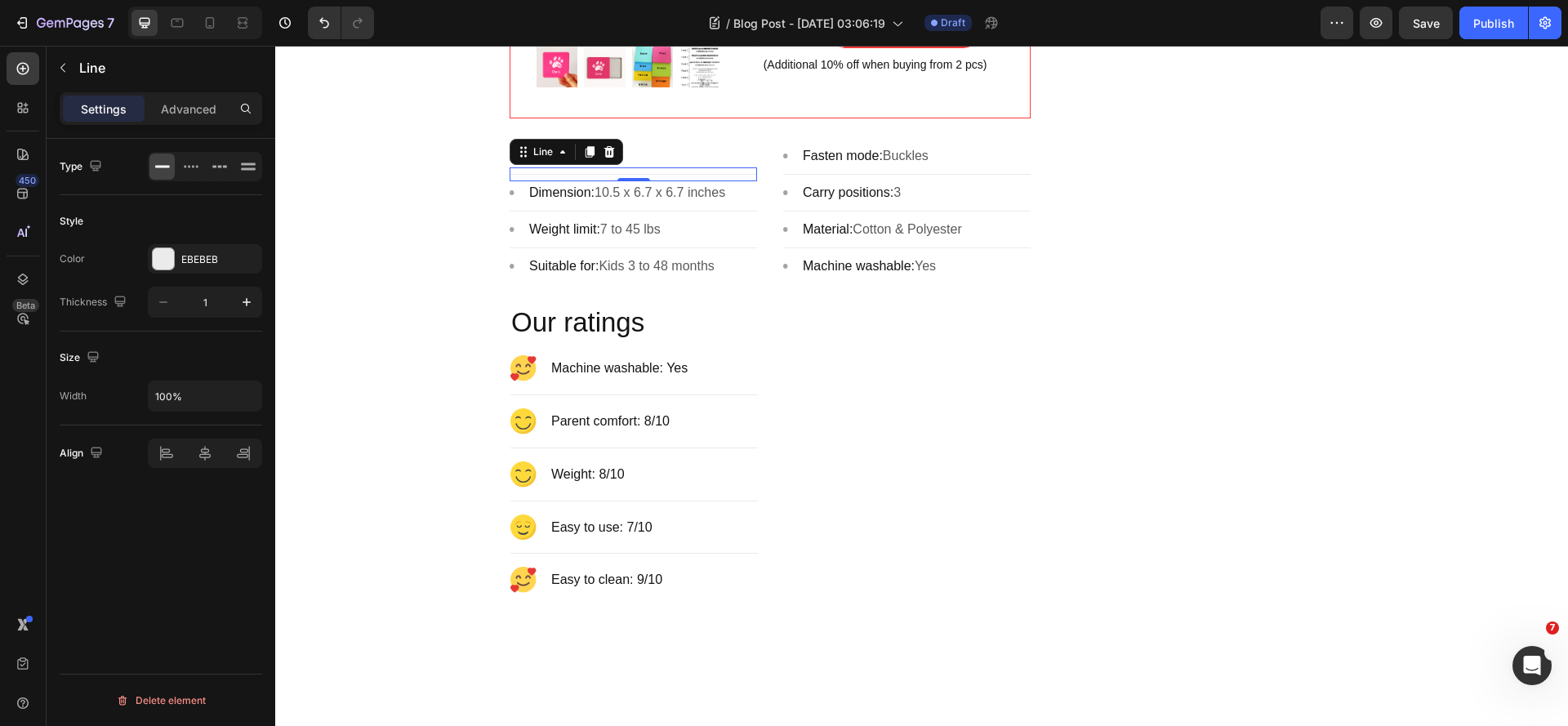
click at [510, 182] on div "Title Line 0" at bounding box center [633, 174] width 247 height 14
click at [604, 157] on icon at bounding box center [609, 152] width 11 height 12
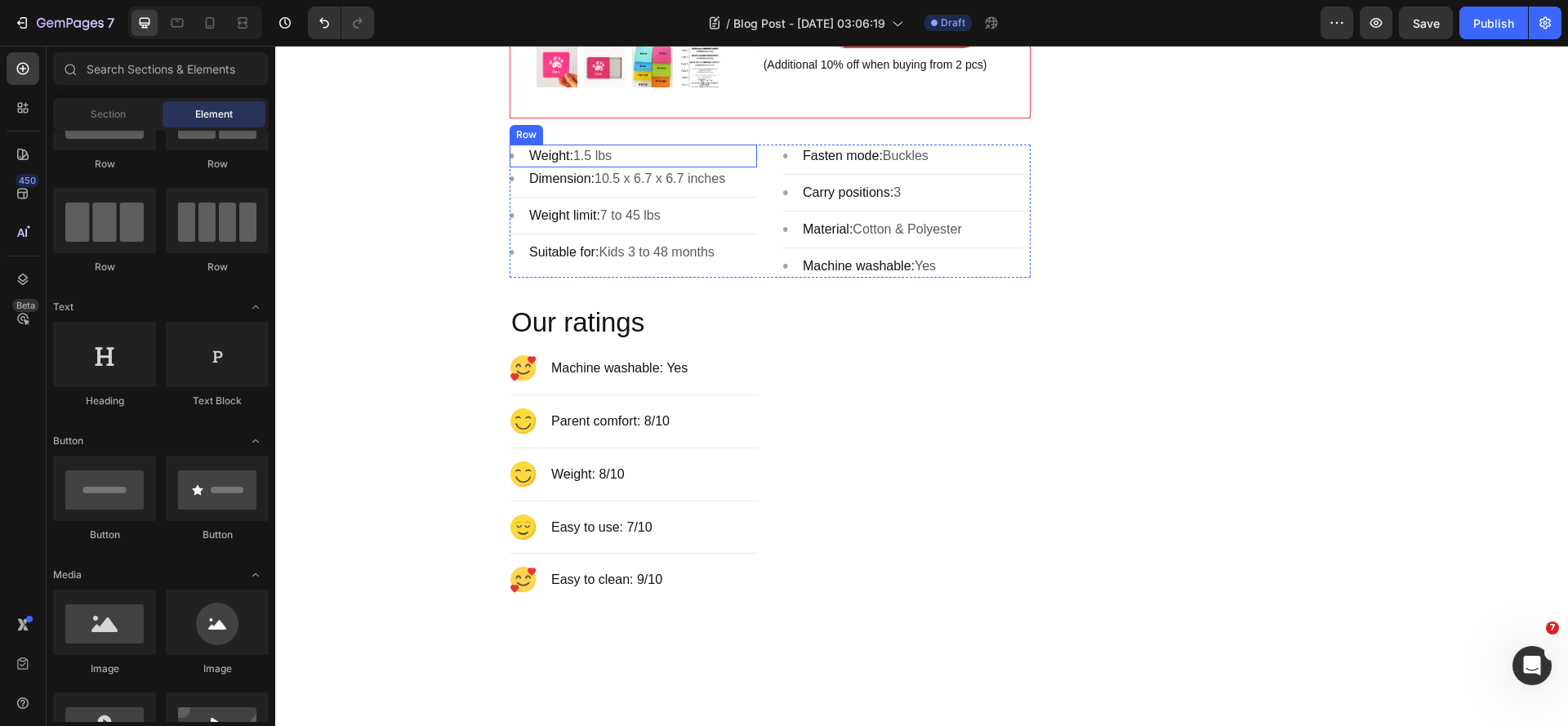
click at [510, 167] on div "Image" at bounding box center [512, 156] width 5 height 23
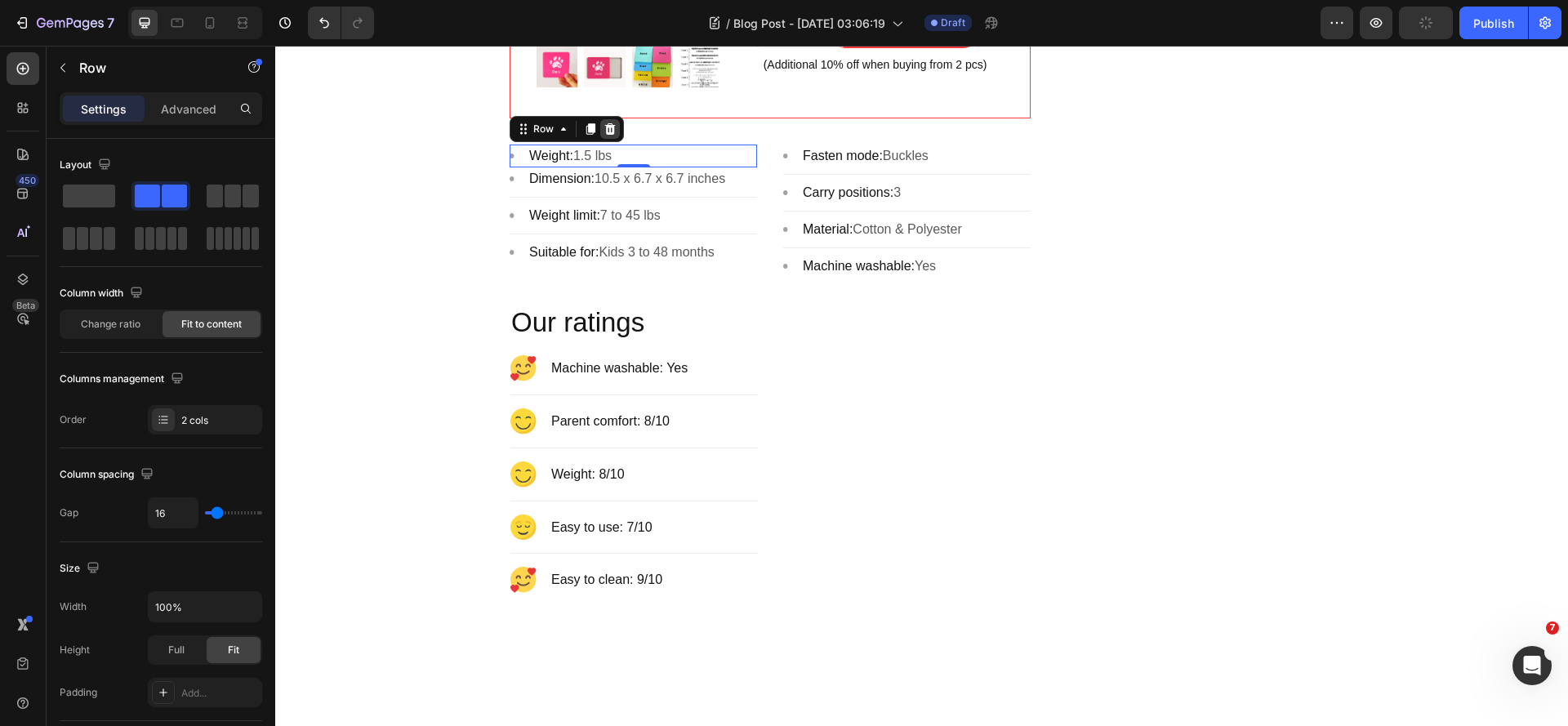
click at [605, 135] on icon at bounding box center [610, 130] width 11 height 12
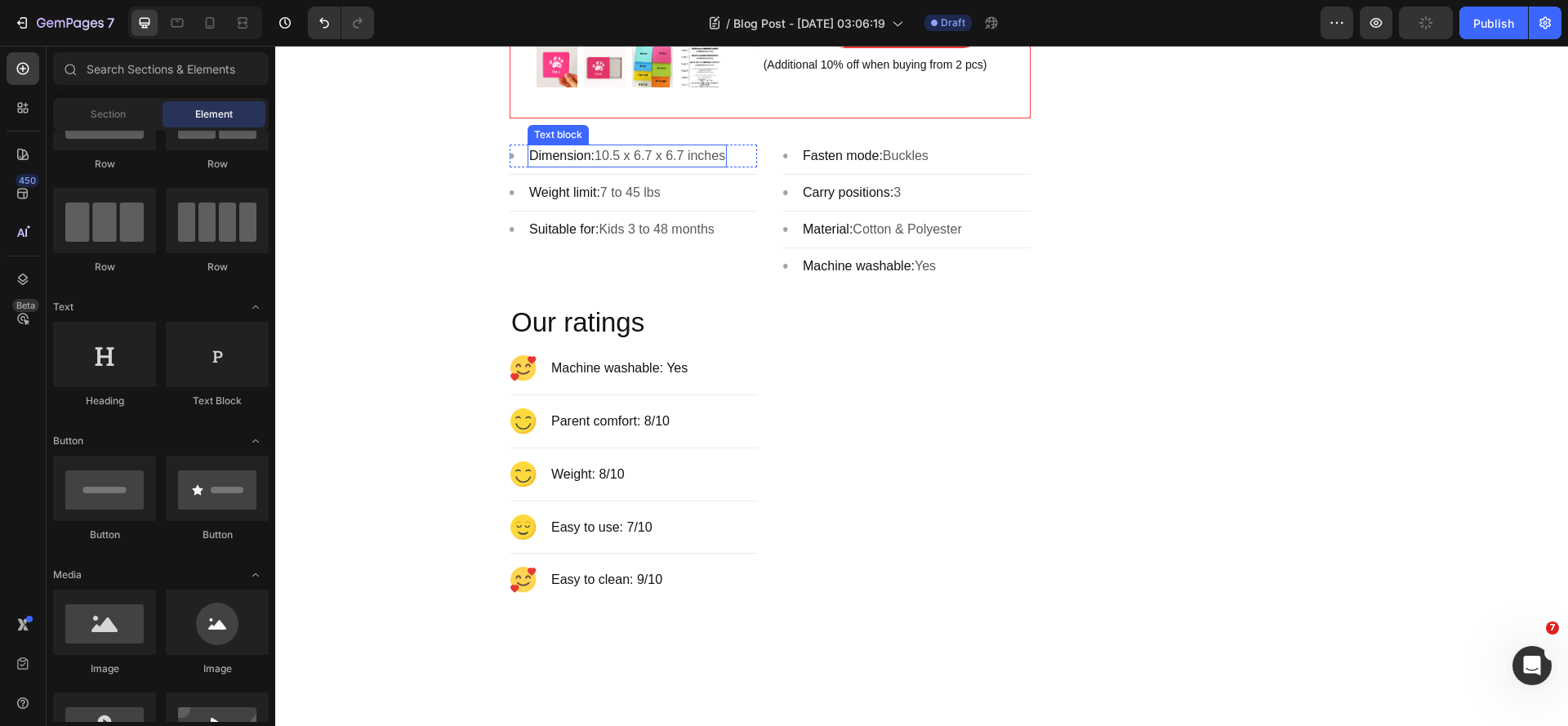
click at [595, 166] on p "Dimension: 10.5 x 6.7 x 6.7 inches" at bounding box center [627, 156] width 196 height 19
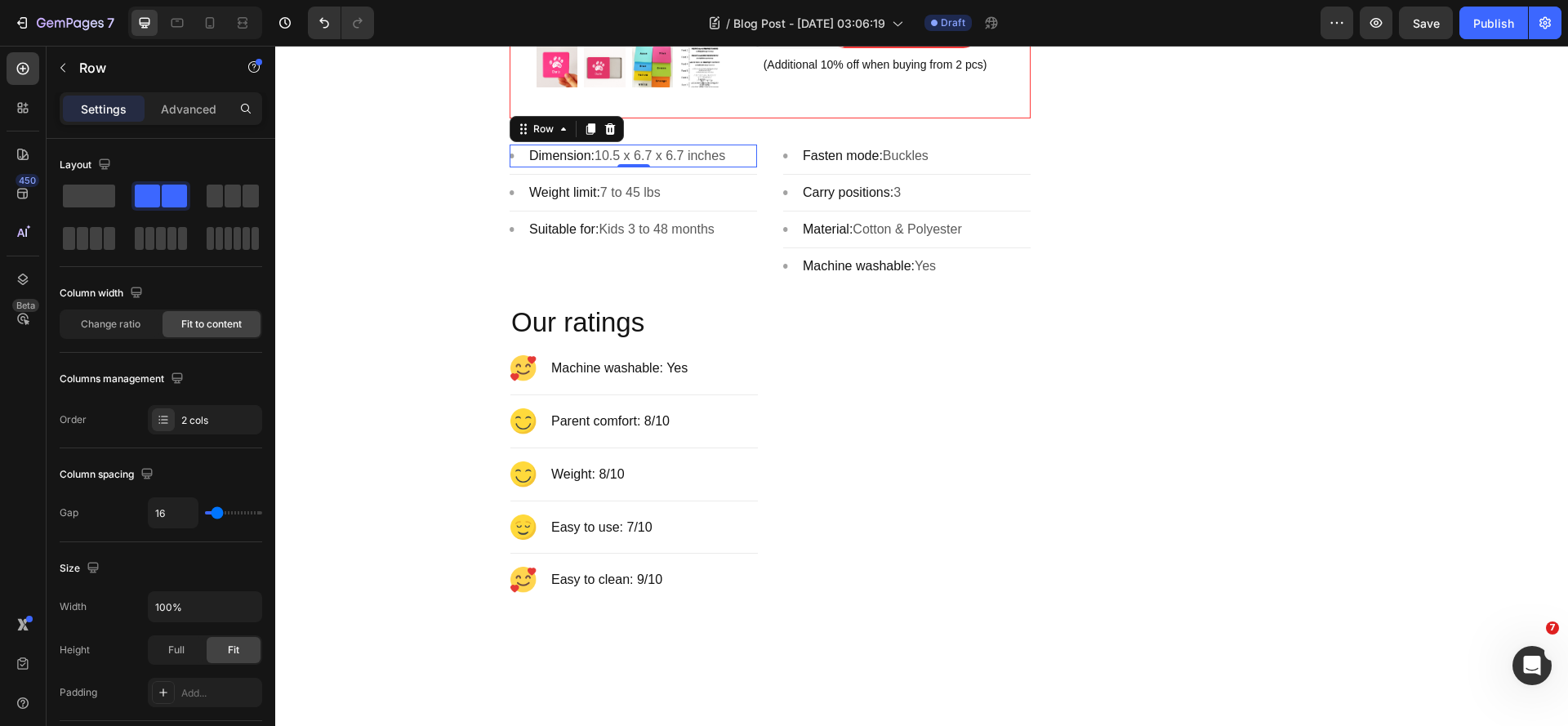
click at [510, 167] on div "Image" at bounding box center [512, 156] width 5 height 23
click at [606, 135] on icon at bounding box center [610, 130] width 11 height 12
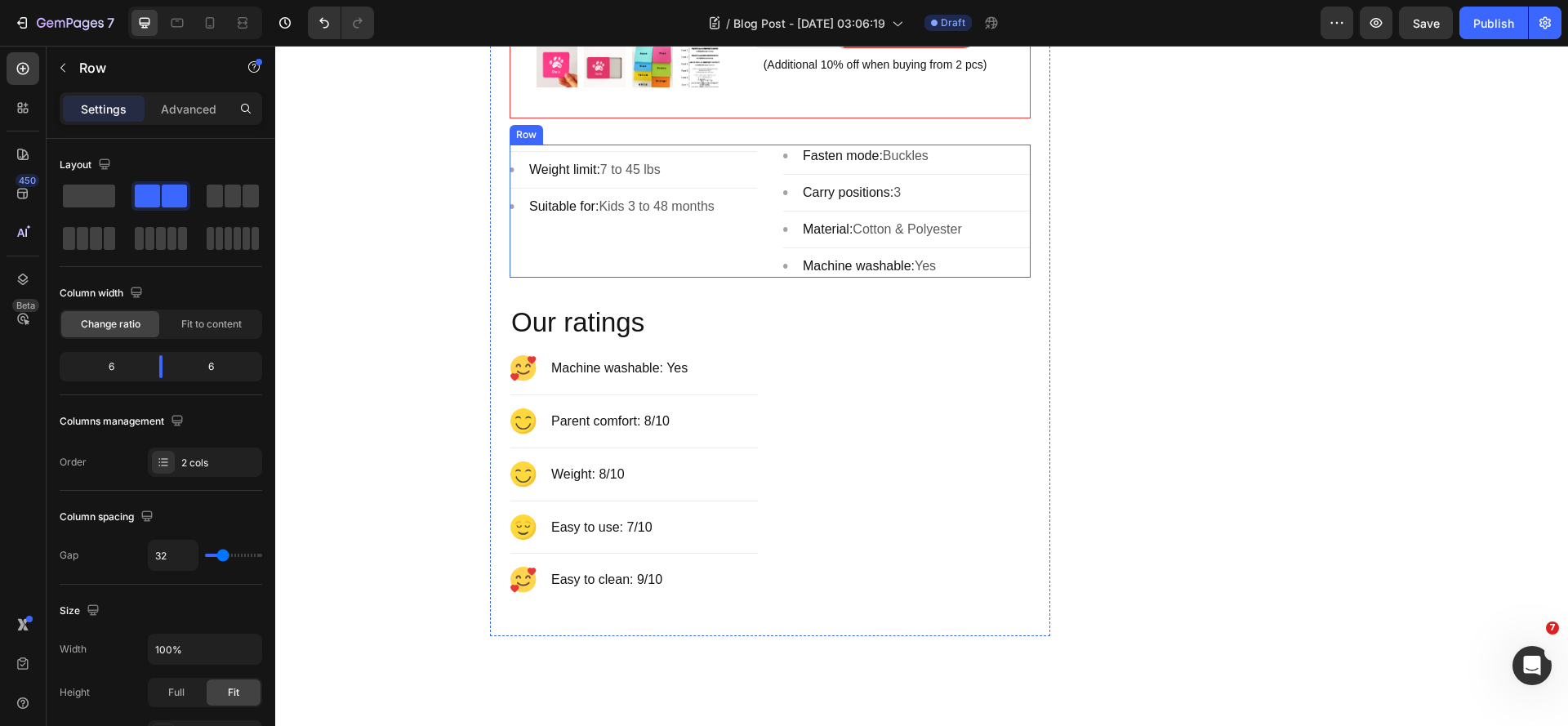
click at [510, 278] on div "Title Line Image Weight limit: 7 to 45 lbs Text block Row Title Line Image Suit…" at bounding box center [633, 211] width 247 height 133
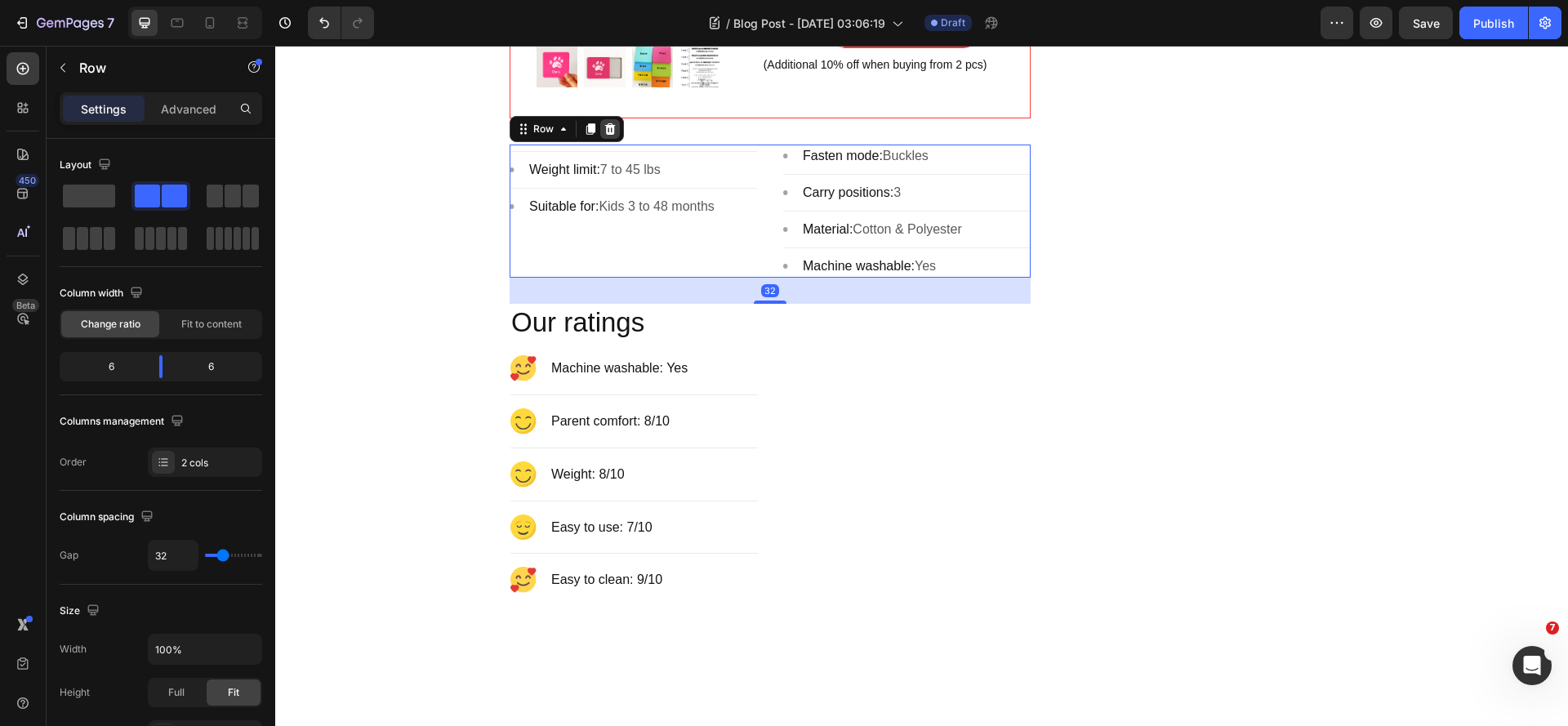
click at [604, 135] on icon at bounding box center [610, 130] width 13 height 13
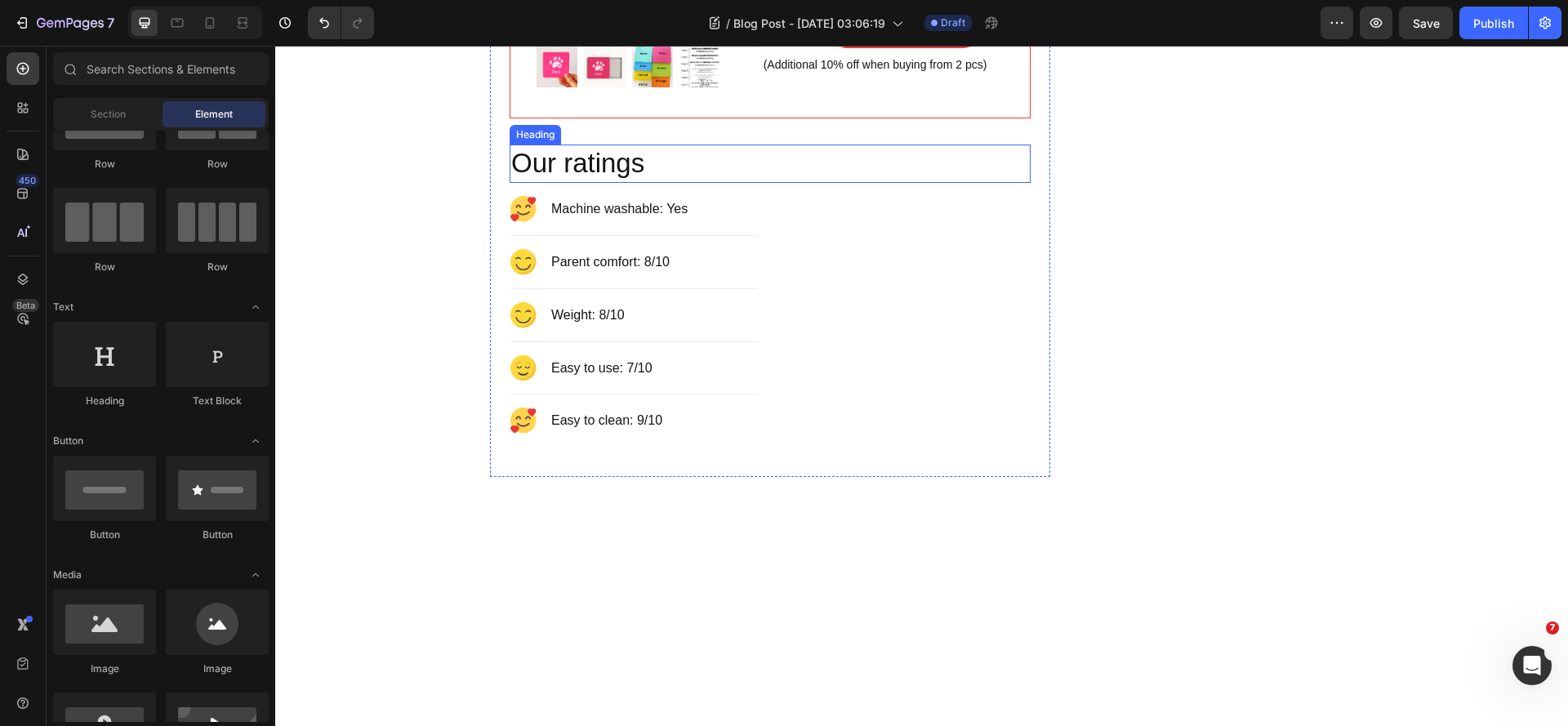
click at [819, 182] on p "Our ratings" at bounding box center [770, 164] width 517 height 35
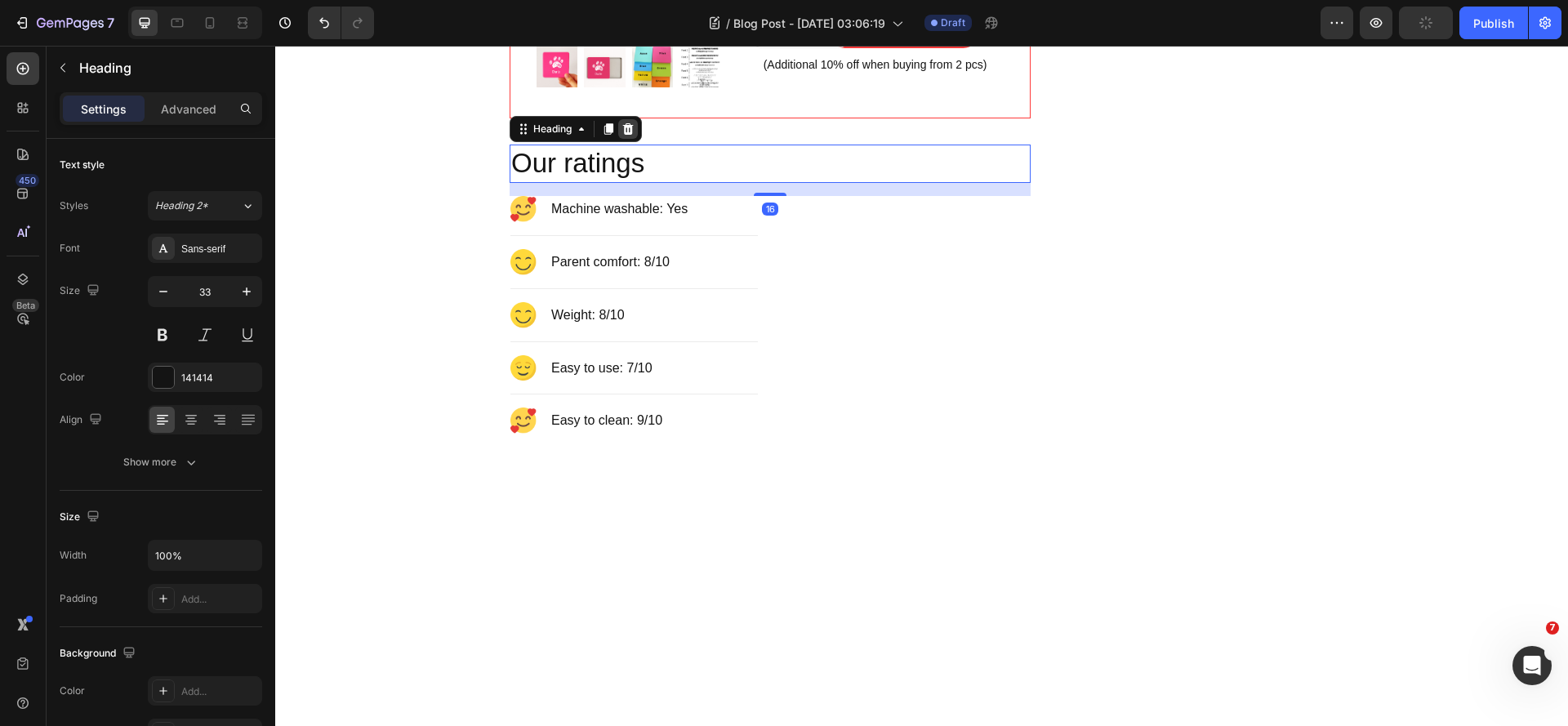
click at [626, 135] on icon at bounding box center [628, 130] width 13 height 13
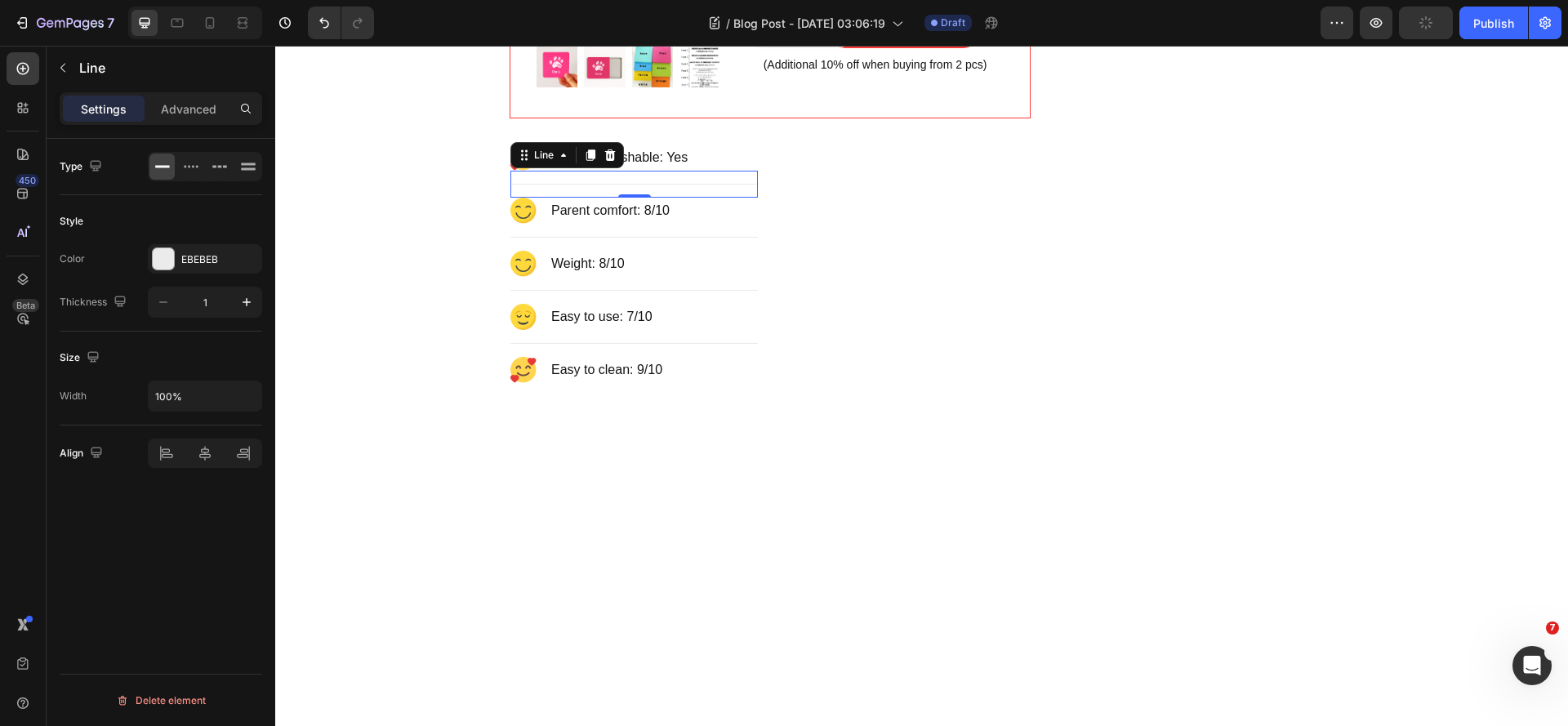
click at [511, 198] on div "Title Line 0" at bounding box center [634, 184] width 247 height 27
click at [605, 161] on icon at bounding box center [610, 156] width 11 height 12
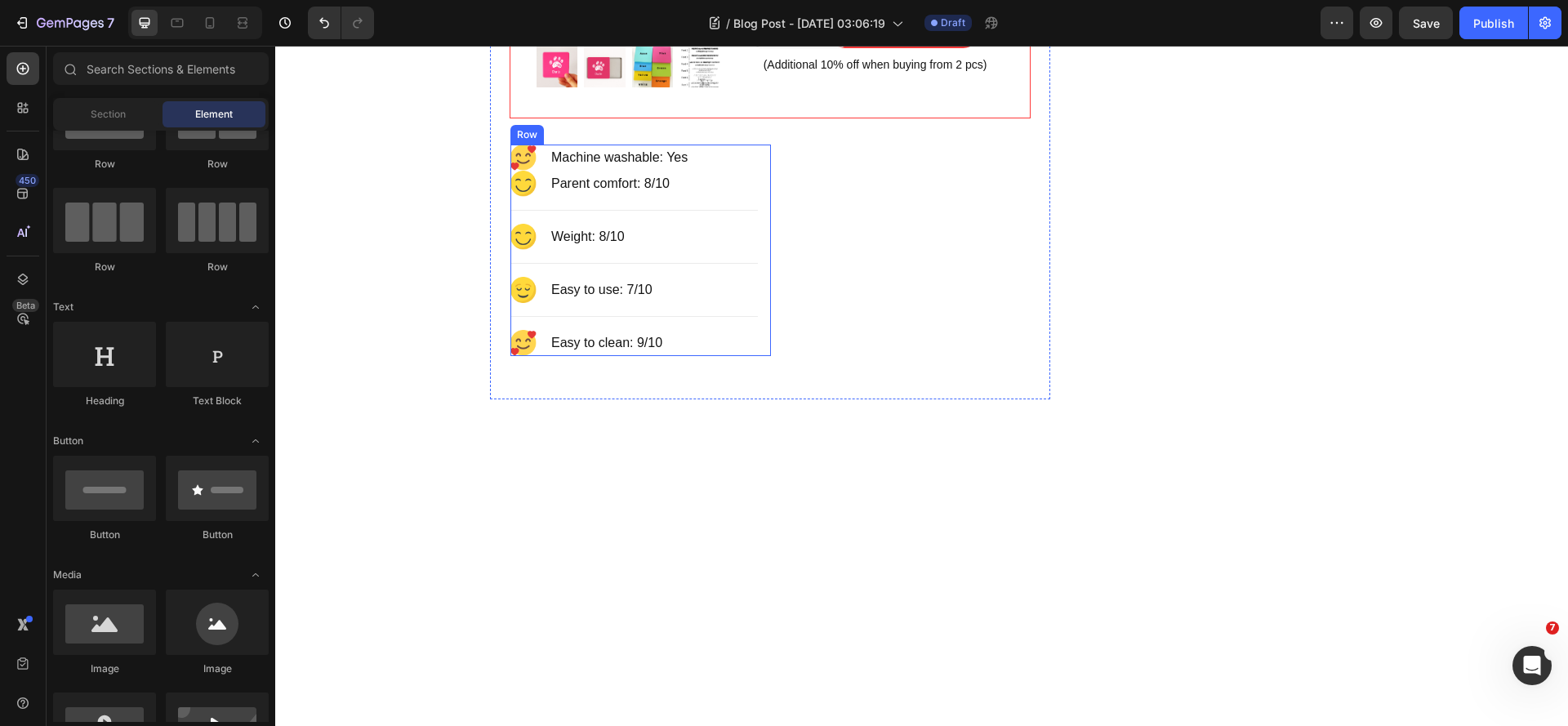
click at [762, 228] on div "Image Machine washable: Yes Text block Row Image Parent comfort: 8/10 Text bloc…" at bounding box center [641, 250] width 261 height 210
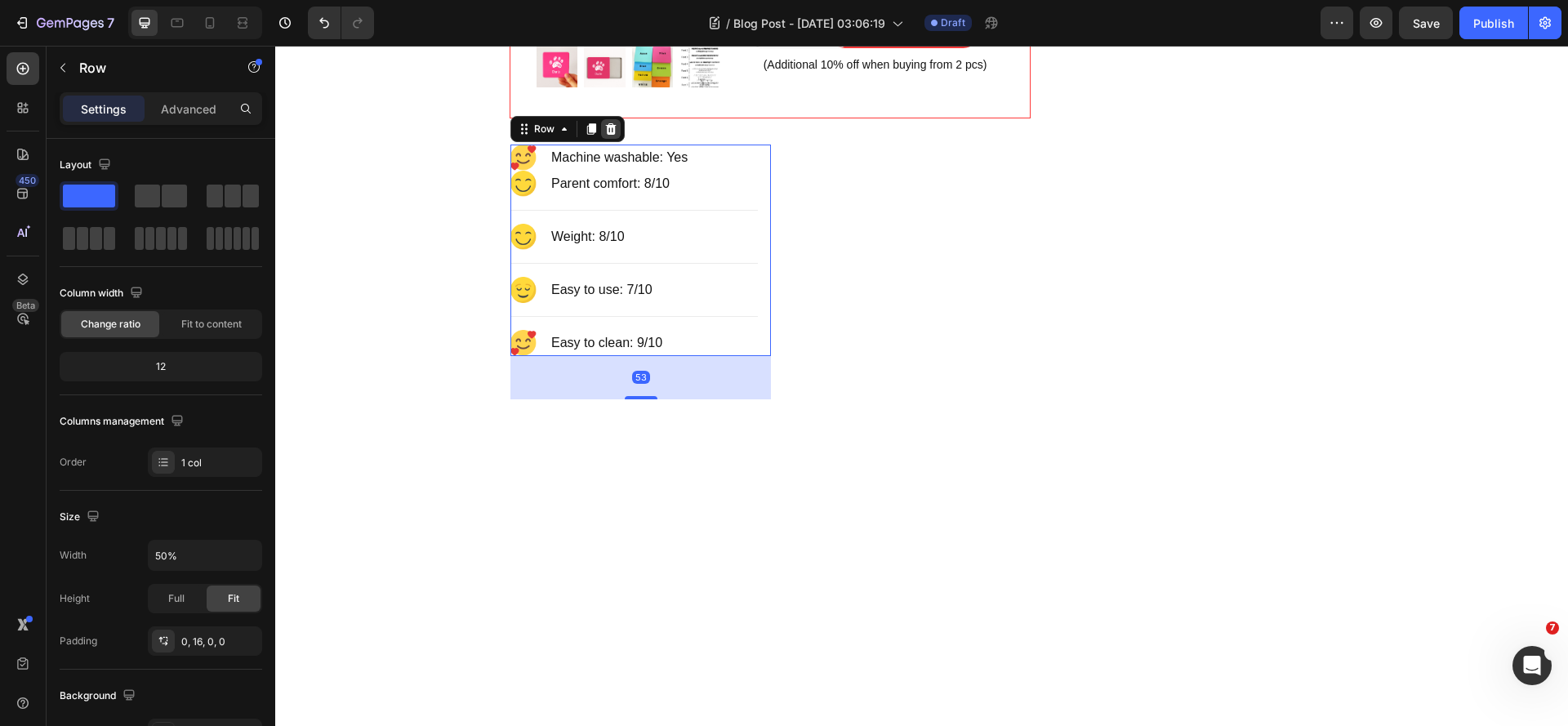
click at [606, 135] on icon at bounding box center [611, 130] width 11 height 12
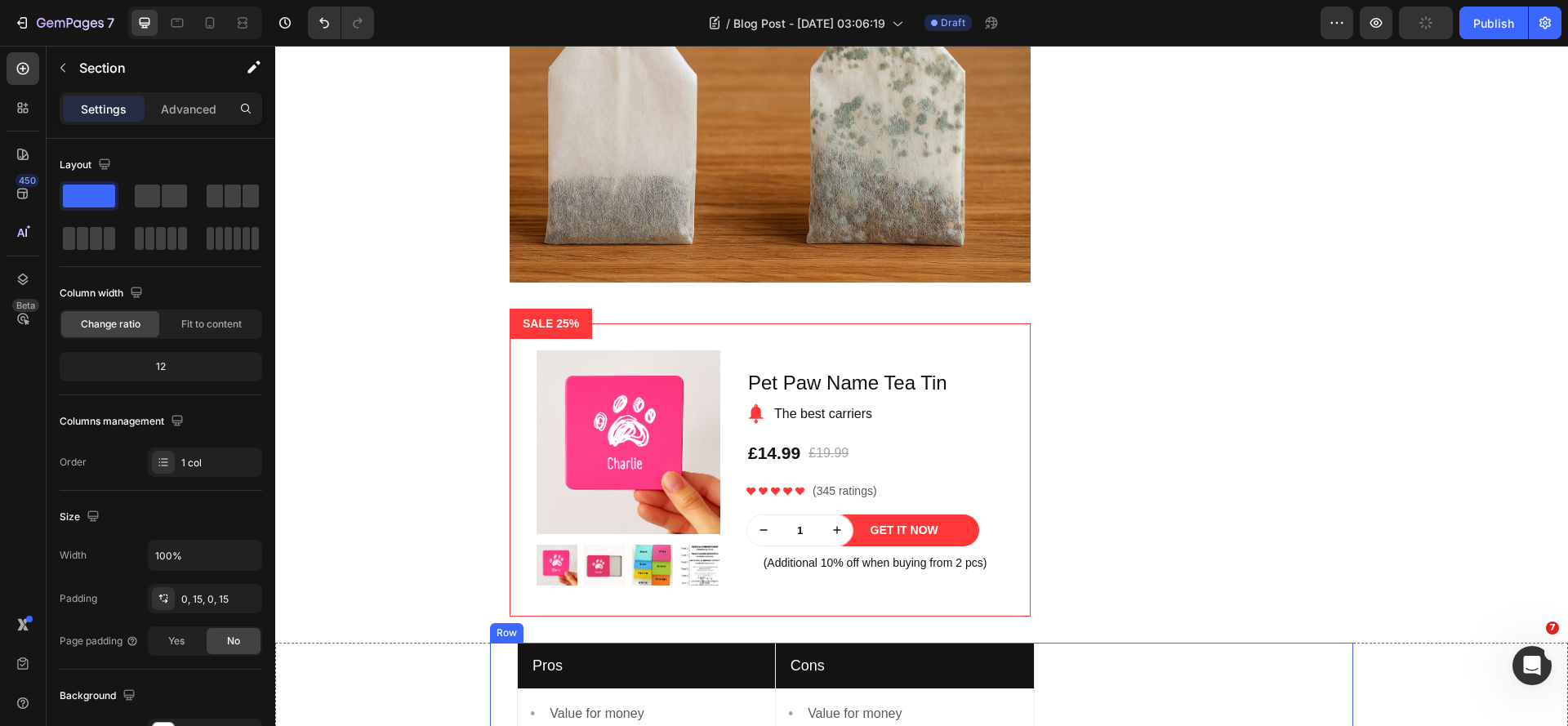
scroll to position [2042, 0]
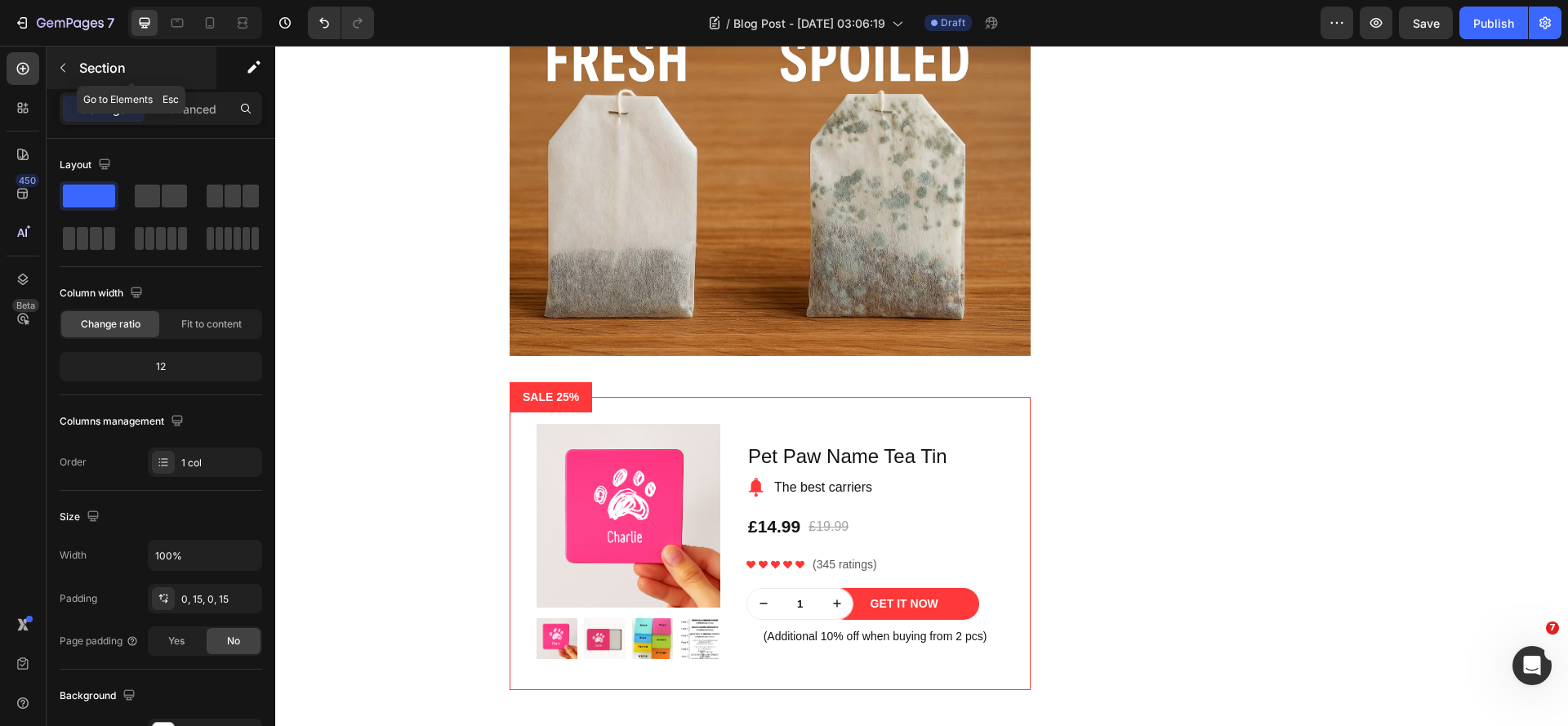
click at [56, 72] on button "button" at bounding box center [62, 67] width 26 height 26
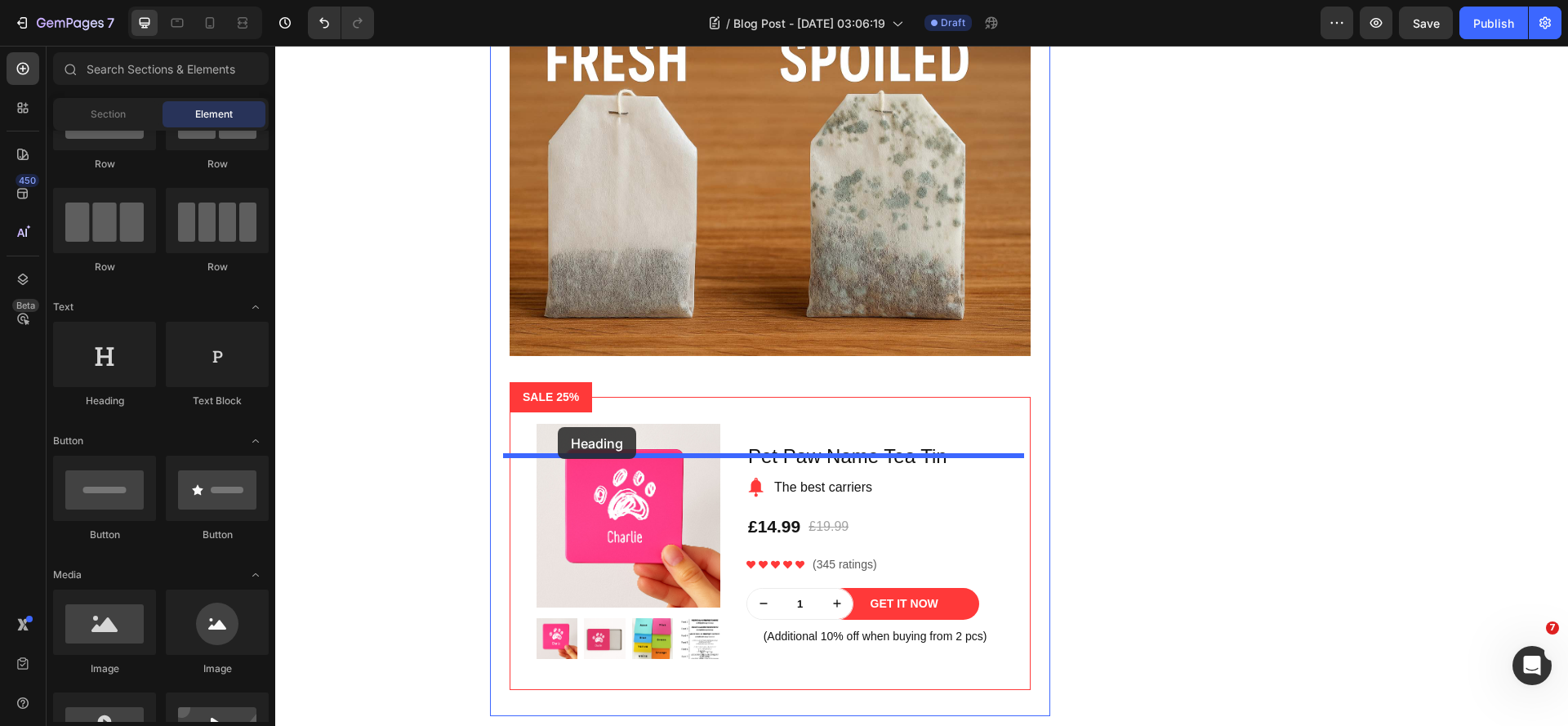
drag, startPoint x: 406, startPoint y: 392, endPoint x: 558, endPoint y: 427, distance: 156.0
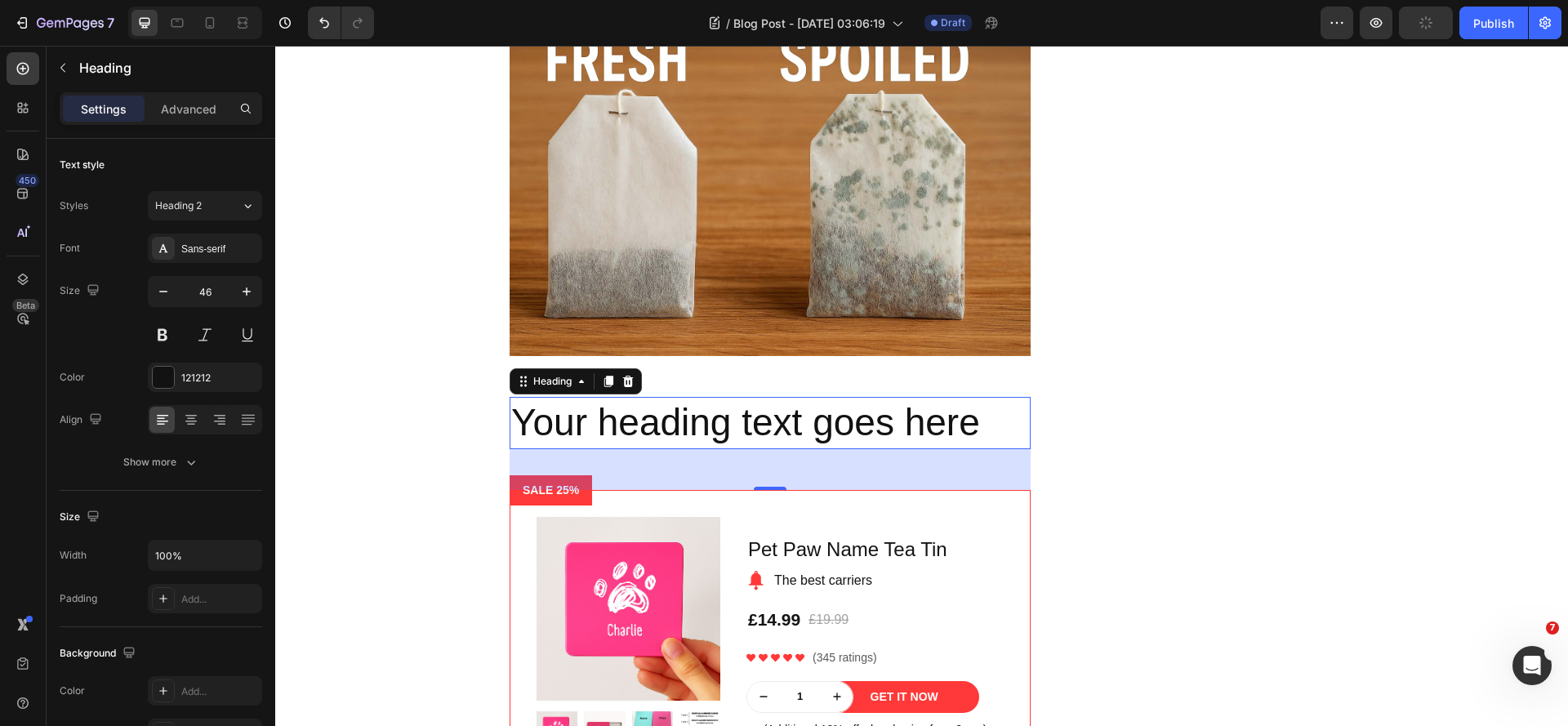
click at [601, 449] on h2 "Your heading text goes here" at bounding box center [770, 423] width 521 height 52
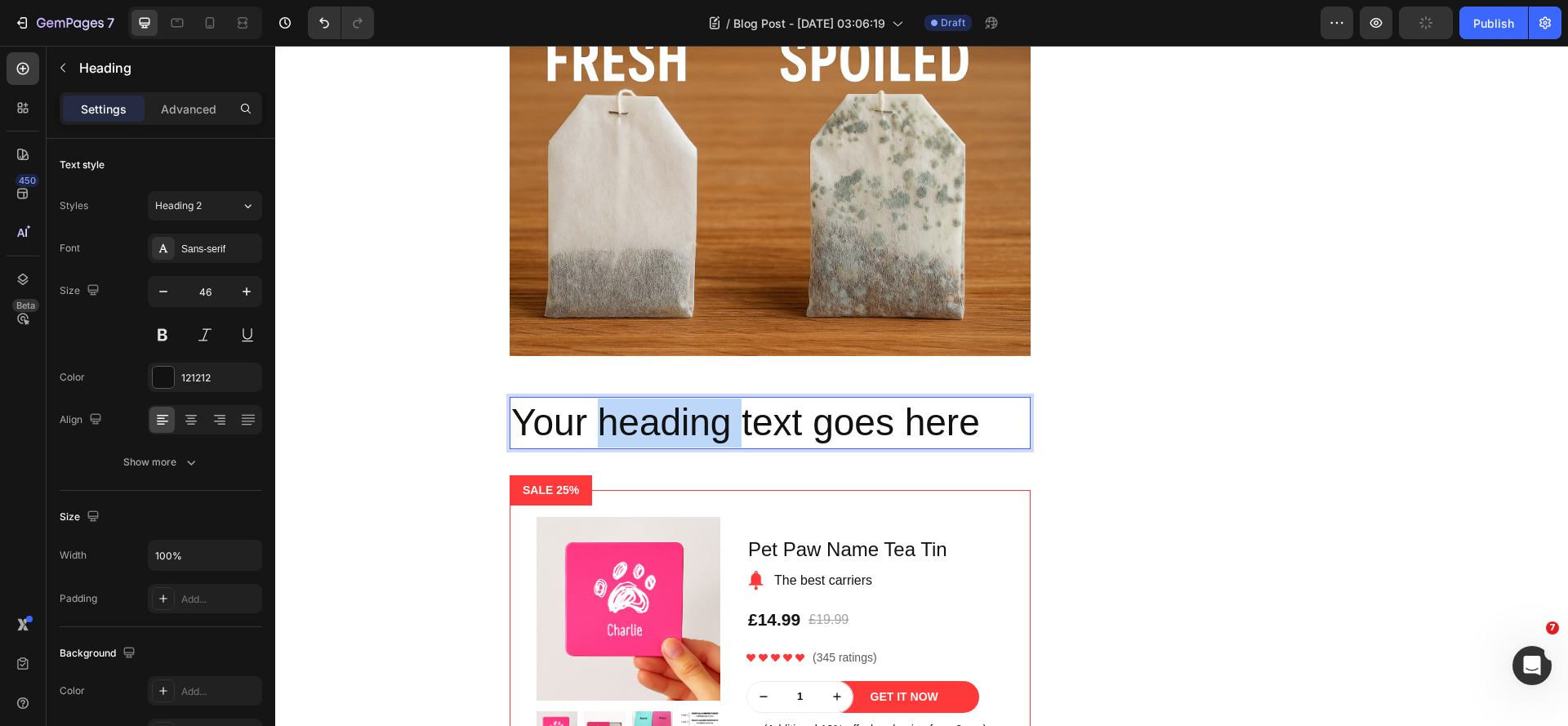
click at [601, 448] on p "Your heading text goes here" at bounding box center [770, 423] width 517 height 49
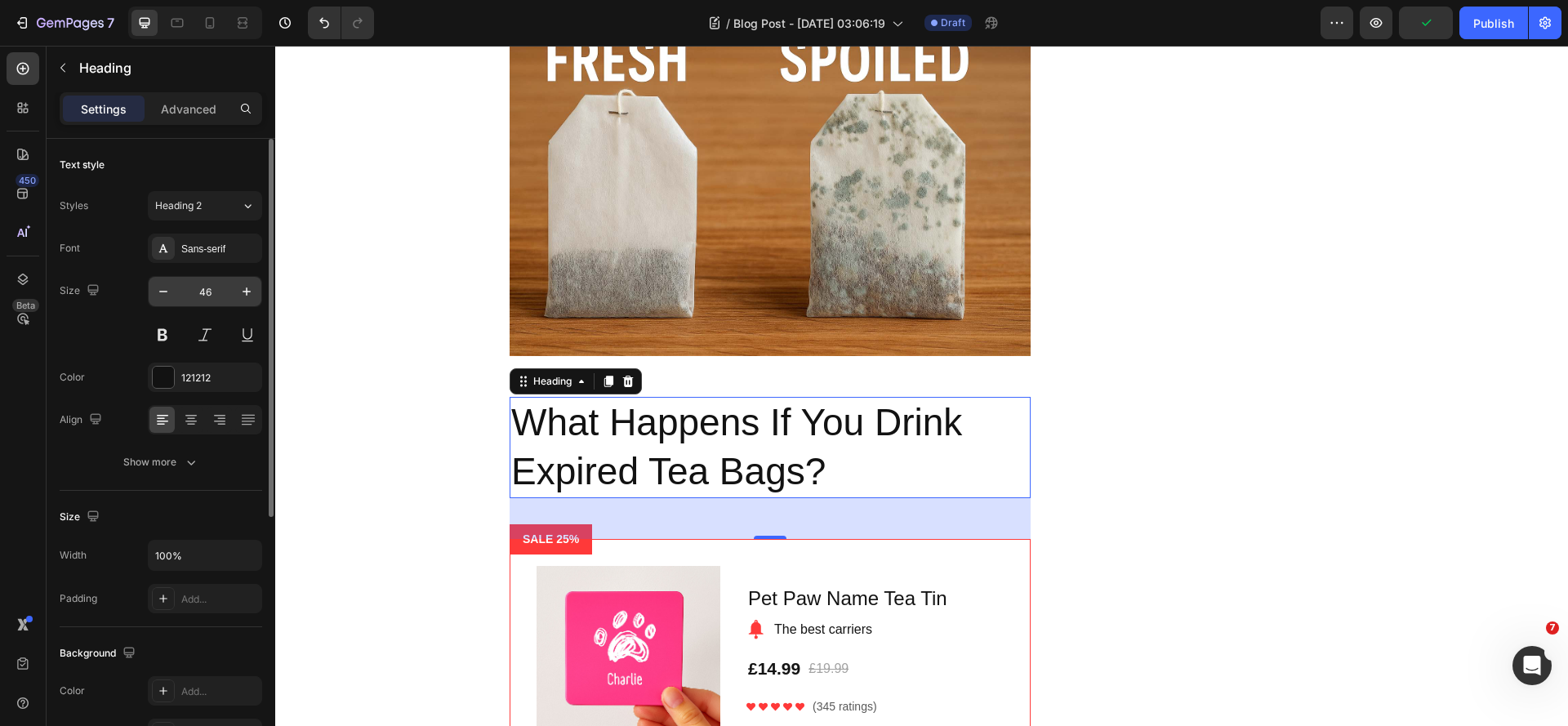
click at [210, 290] on input "46" at bounding box center [205, 291] width 54 height 29
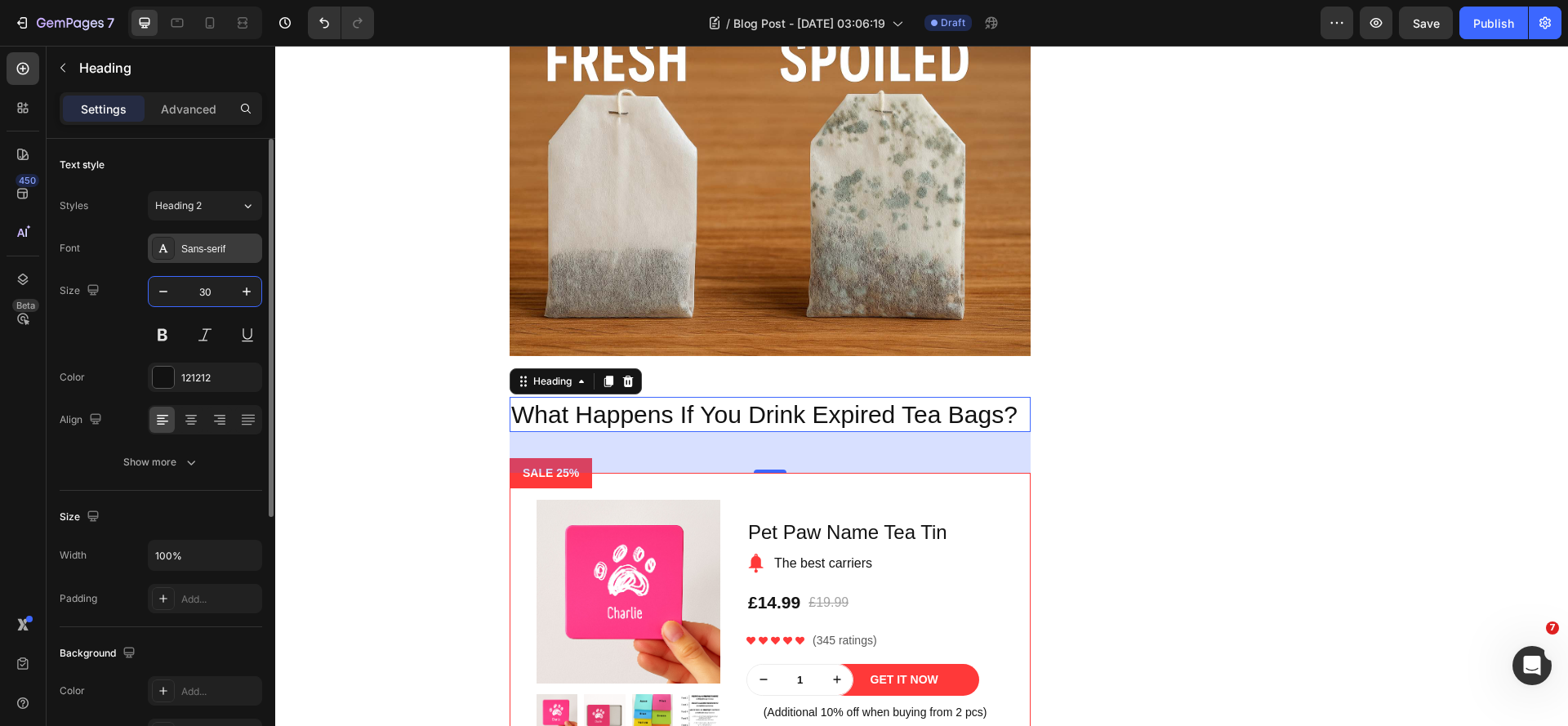
type input "30"
click at [209, 255] on div "Sans-serif" at bounding box center [220, 248] width 77 height 14
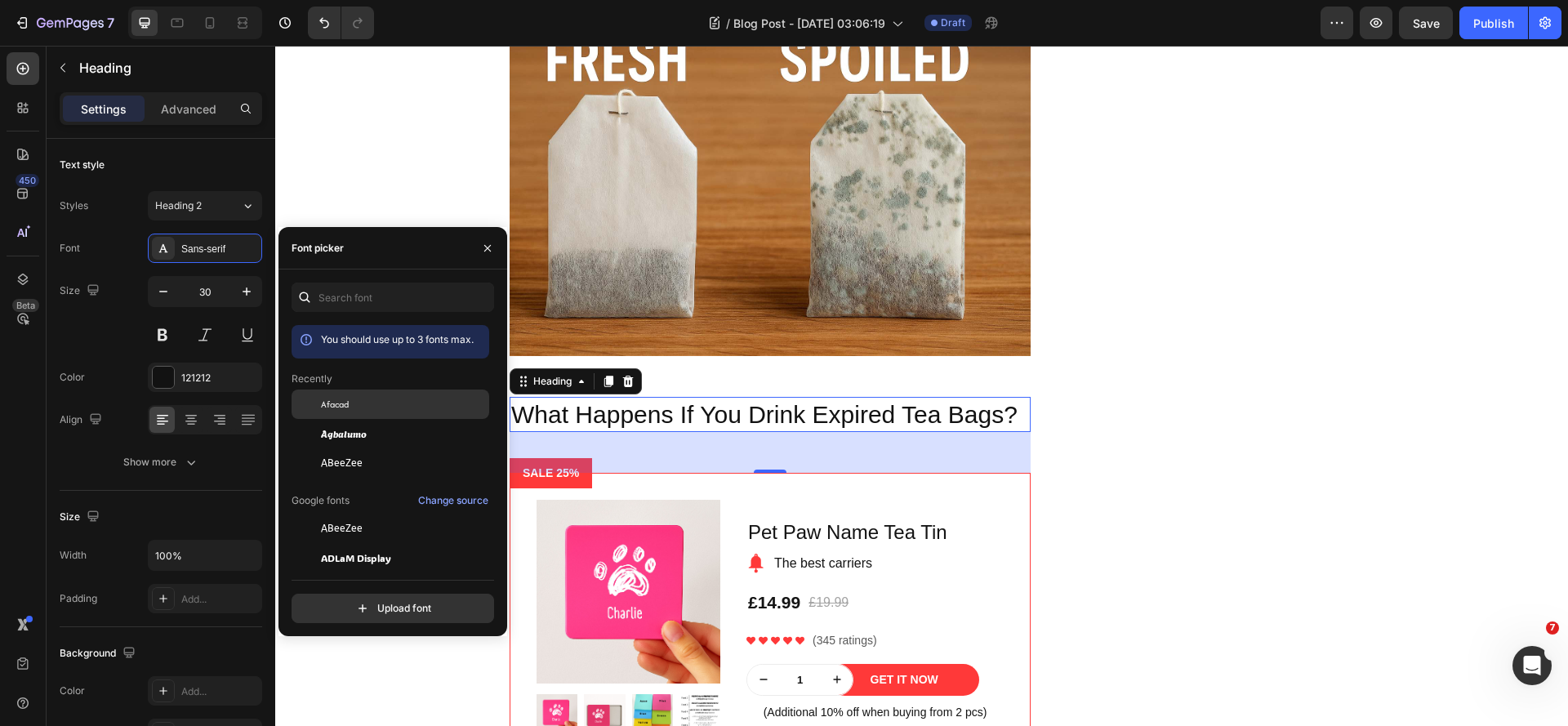
click at [347, 408] on span "Afacad" at bounding box center [335, 404] width 28 height 14
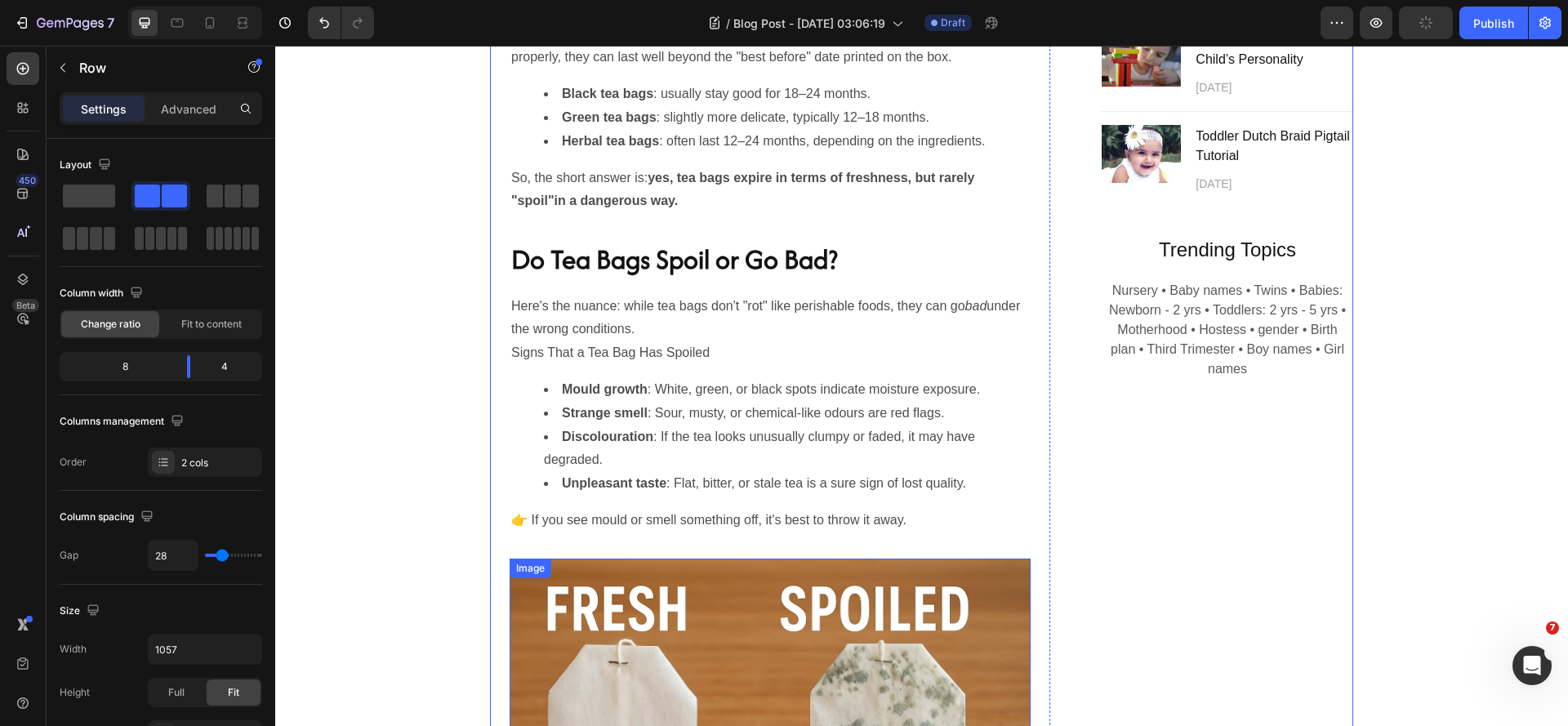
scroll to position [1470, 0]
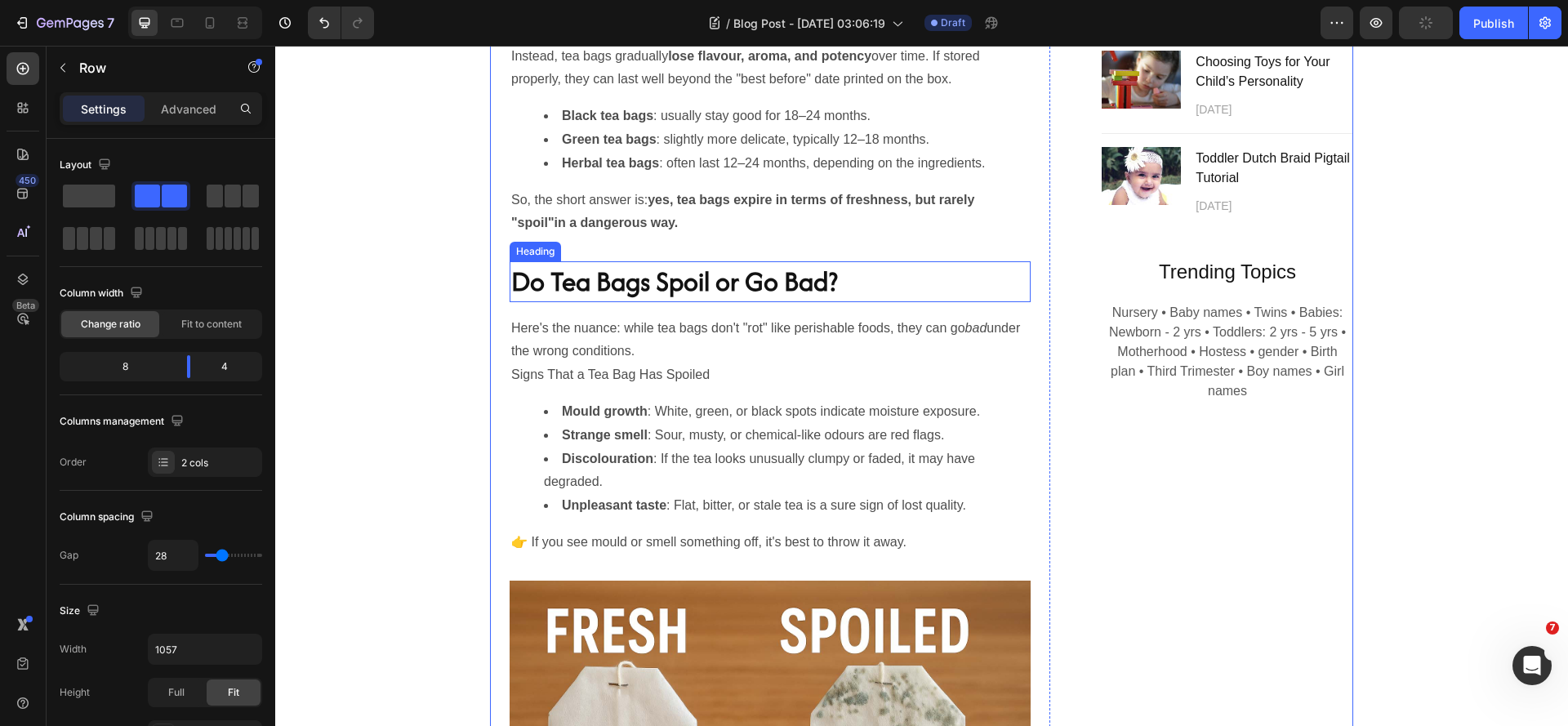
click at [776, 302] on h2 "Do Tea Bags Spoil or Go Bad?" at bounding box center [770, 282] width 521 height 41
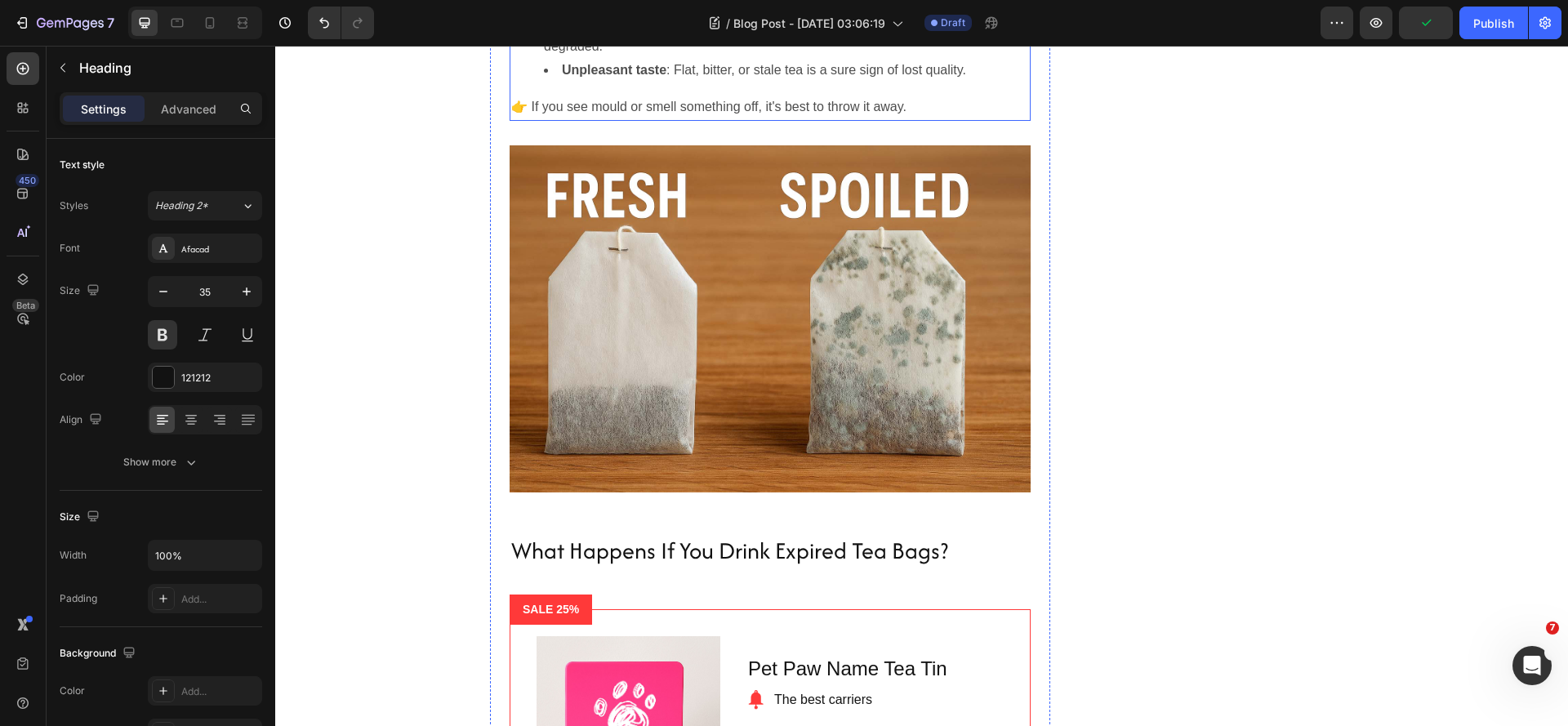
scroll to position [2042, 0]
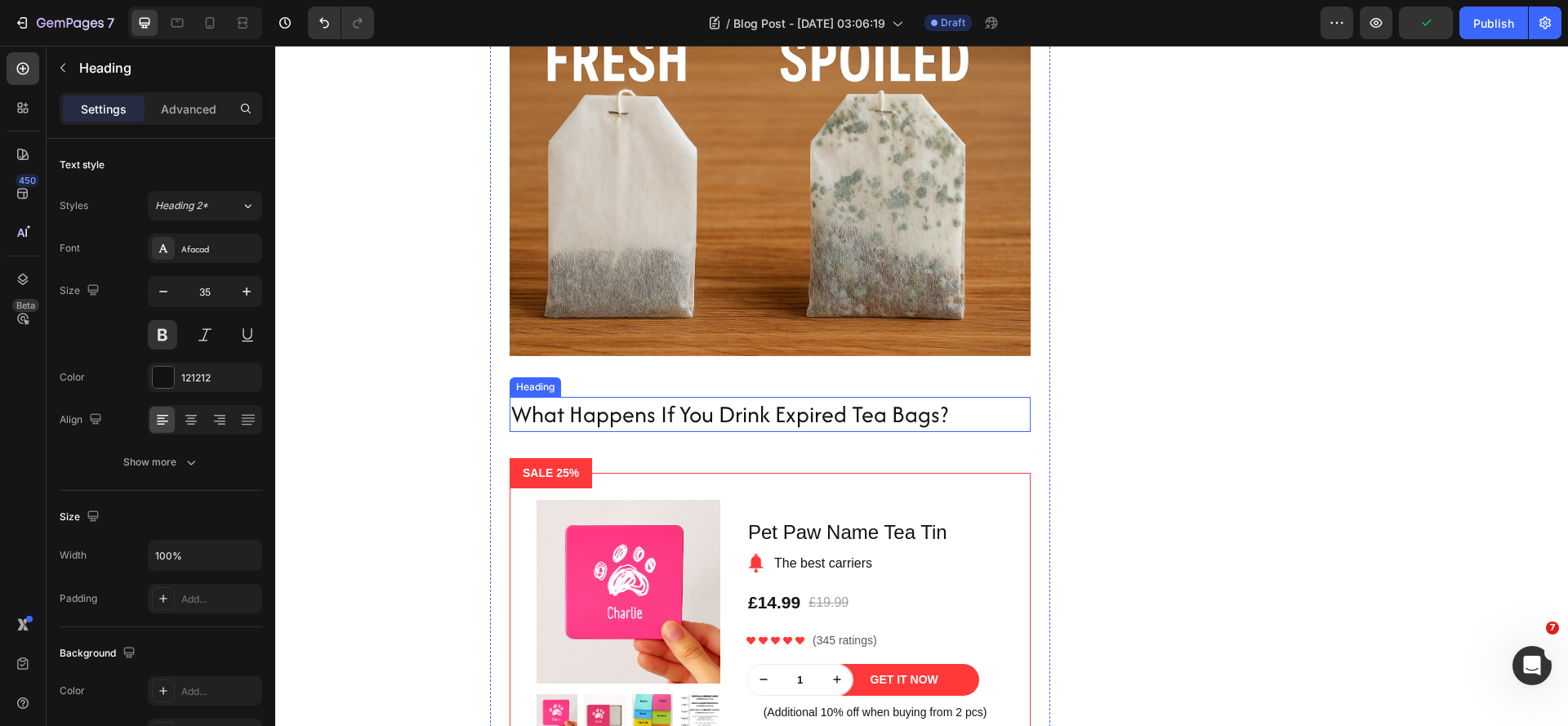
click at [796, 431] on p "What Happens If You Drink Expired Tea Bags?" at bounding box center [770, 415] width 517 height 32
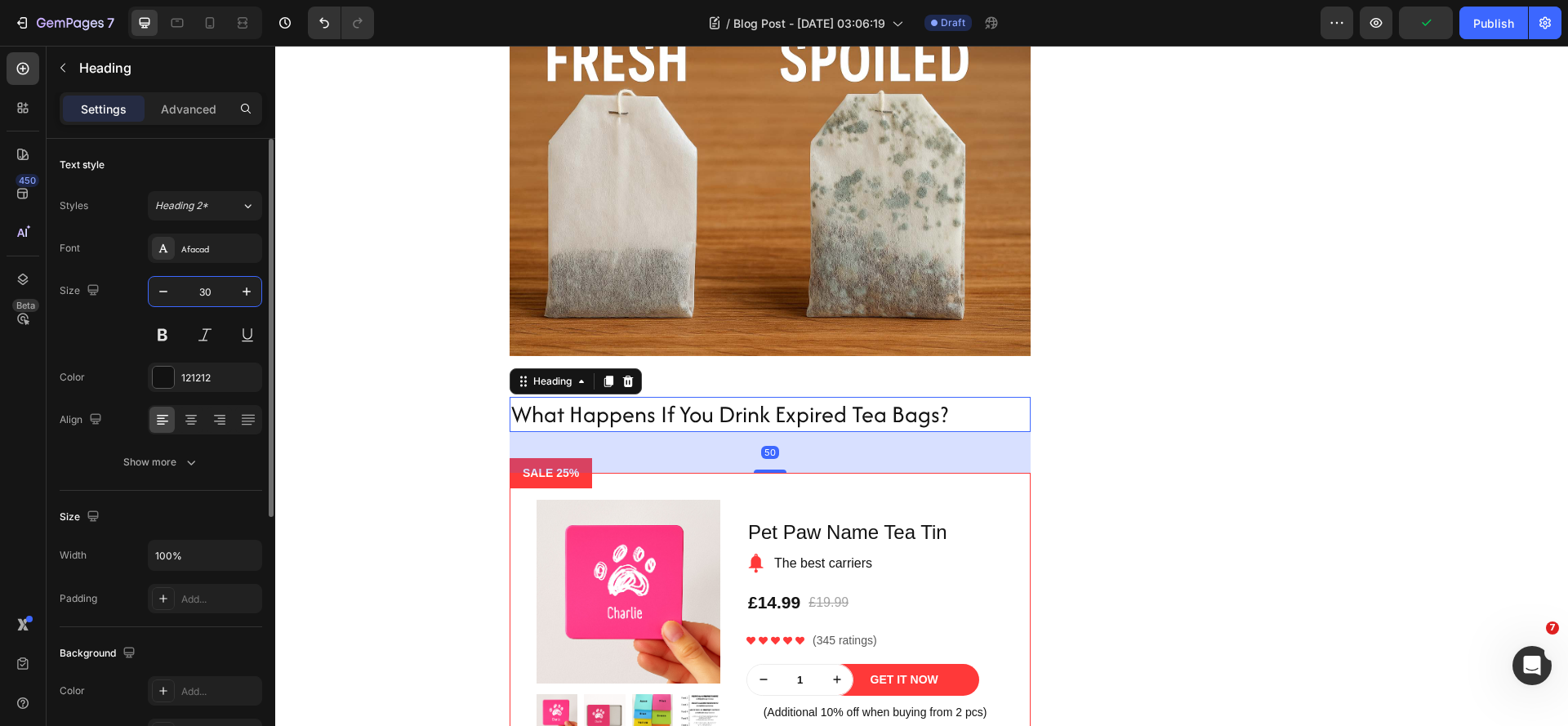
click at [215, 295] on input "30" at bounding box center [205, 291] width 54 height 29
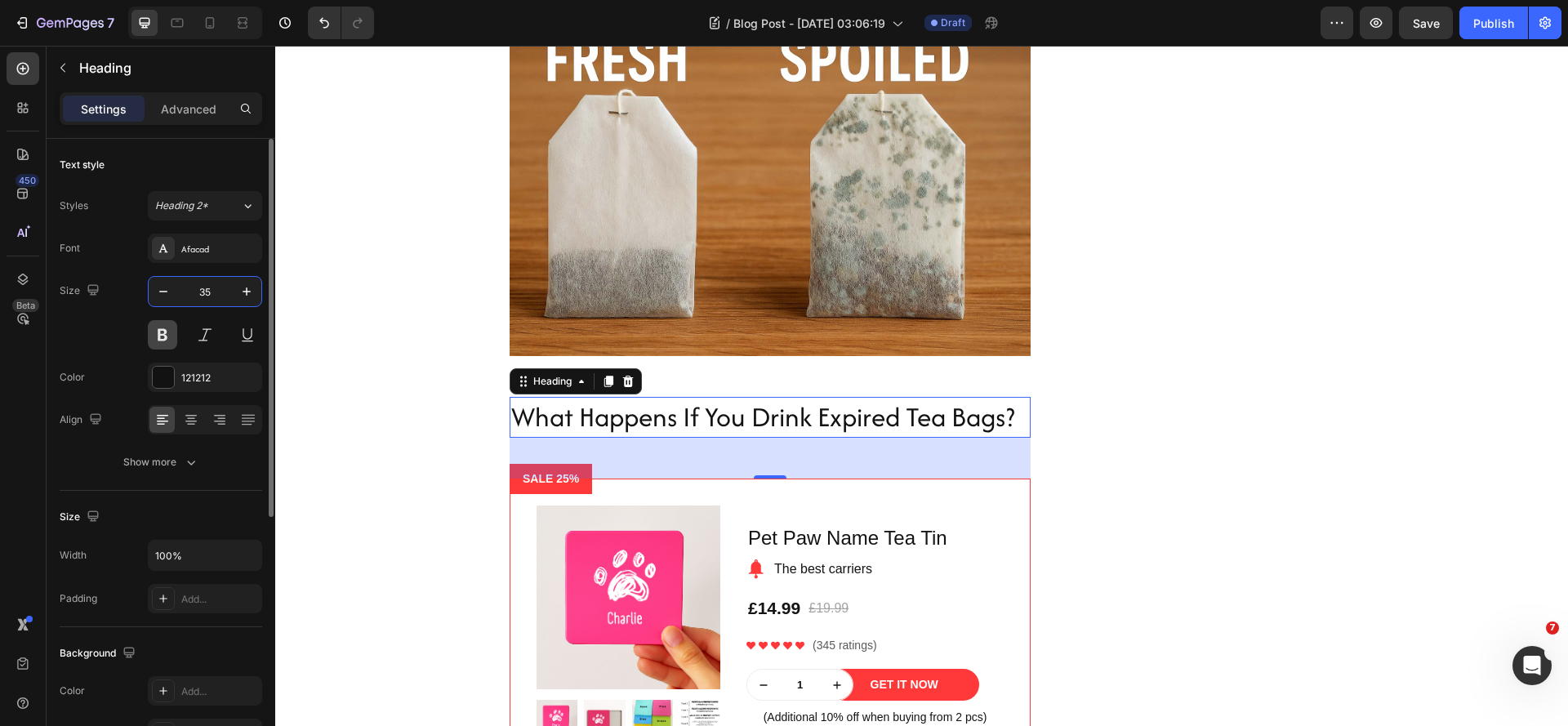
type input "35"
click at [164, 333] on button at bounding box center [162, 335] width 29 height 29
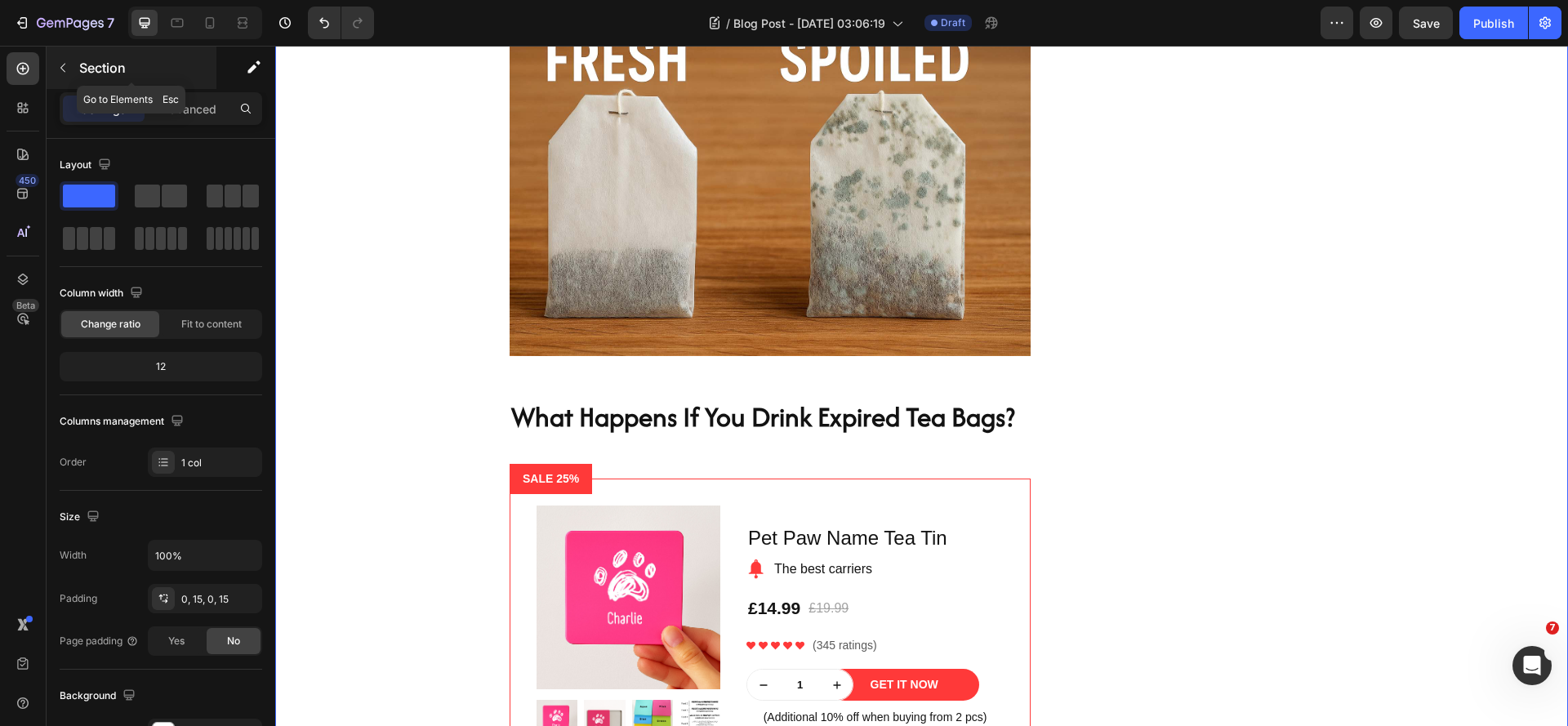
click at [55, 68] on button "button" at bounding box center [62, 67] width 26 height 26
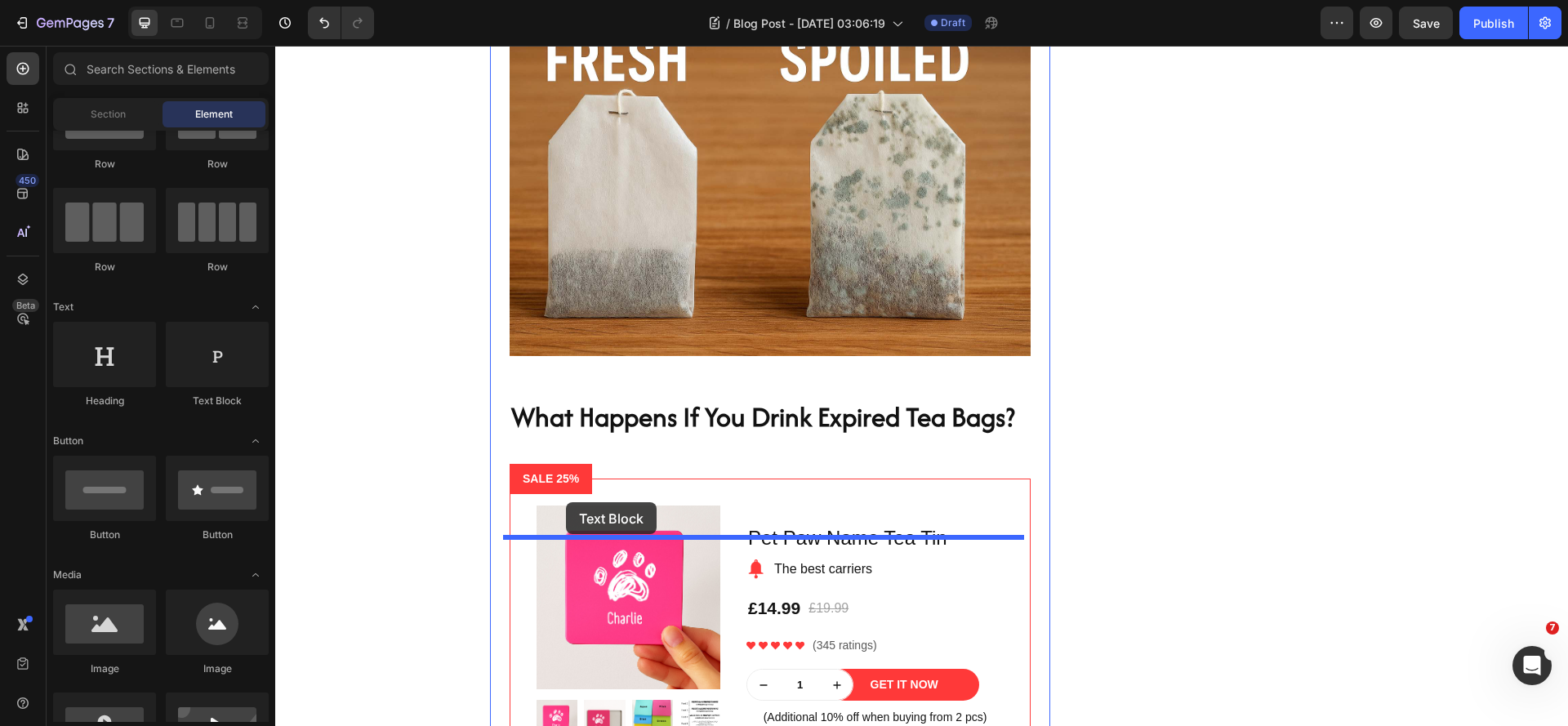
drag, startPoint x: 479, startPoint y: 400, endPoint x: 566, endPoint y: 502, distance: 134.1
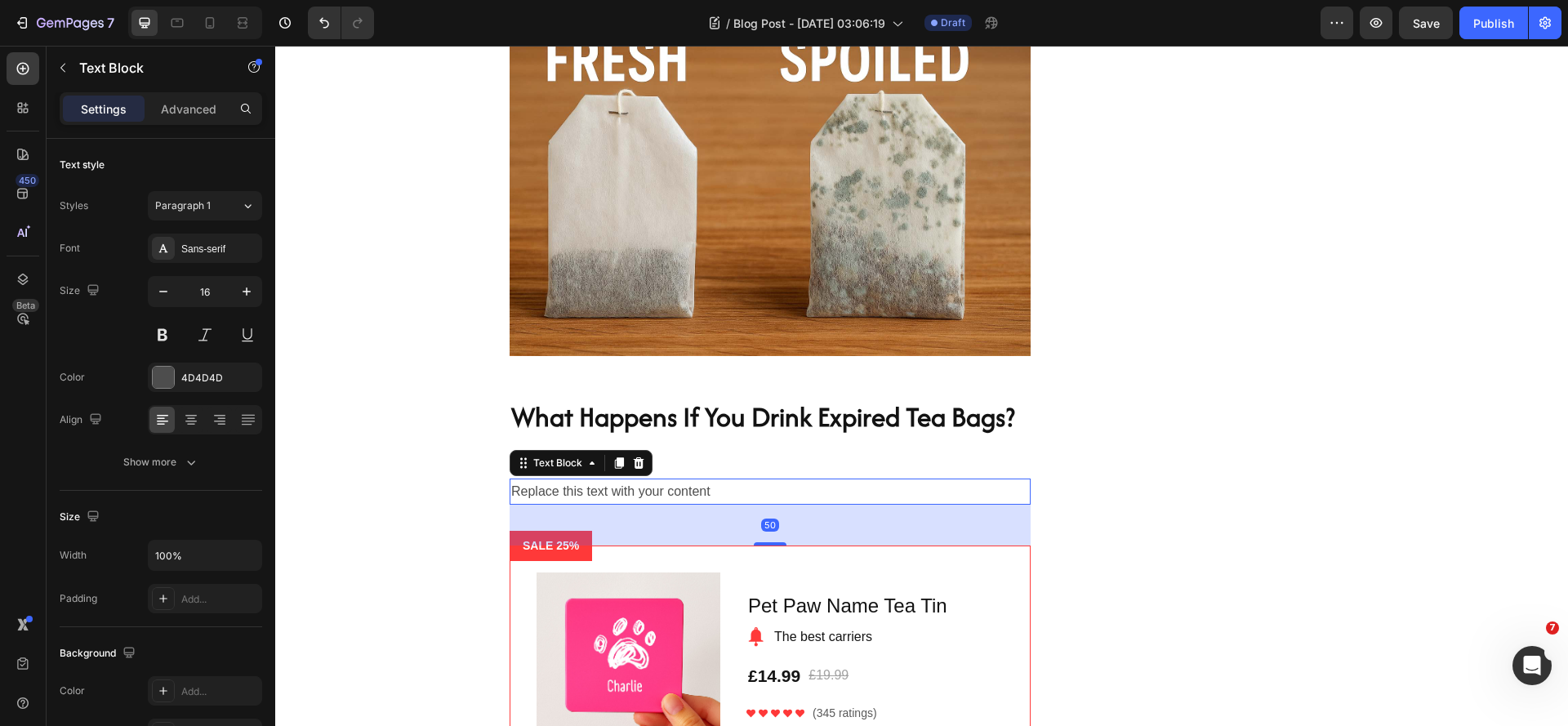
click at [657, 506] on div "Replace this text with your content" at bounding box center [770, 492] width 521 height 27
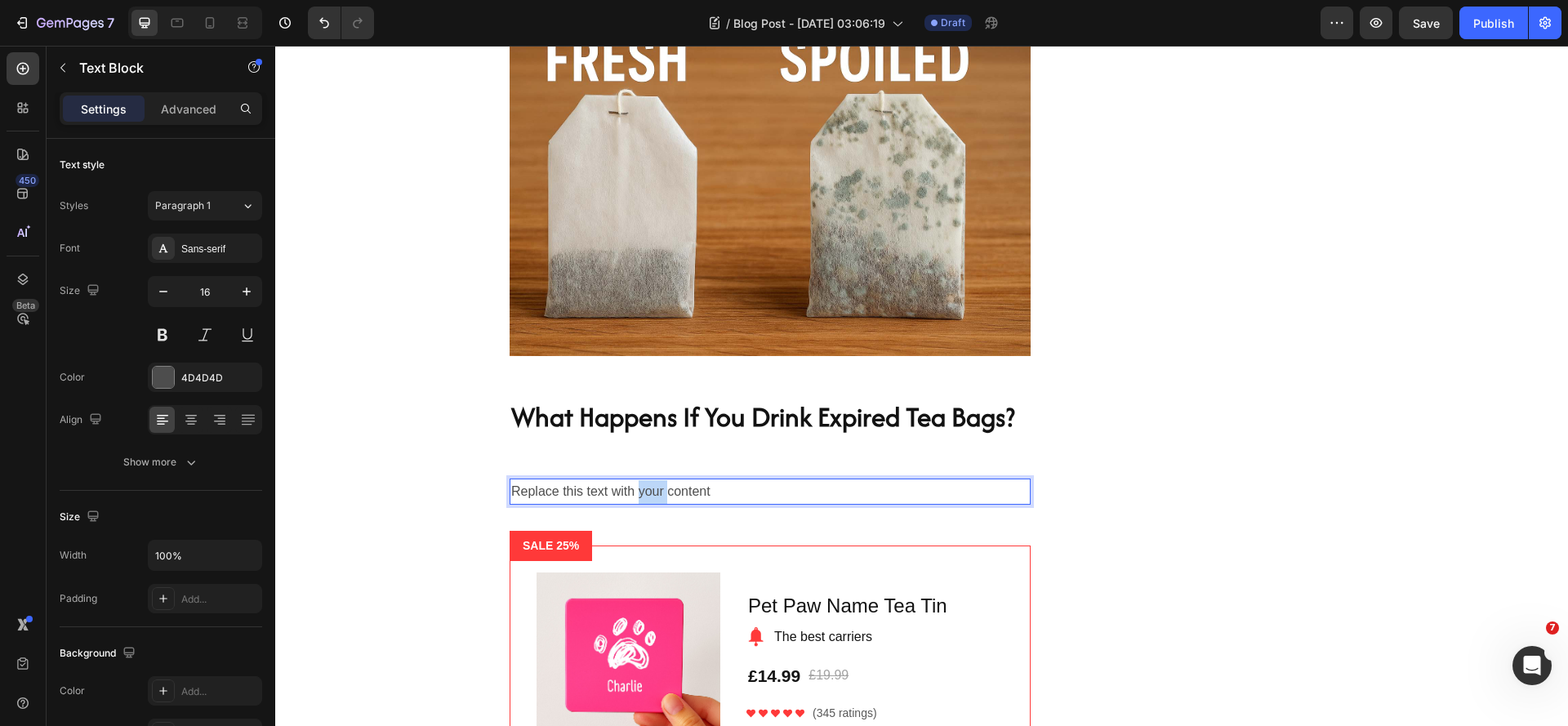
click at [657, 504] on p "Replace this text with your content" at bounding box center [770, 492] width 517 height 24
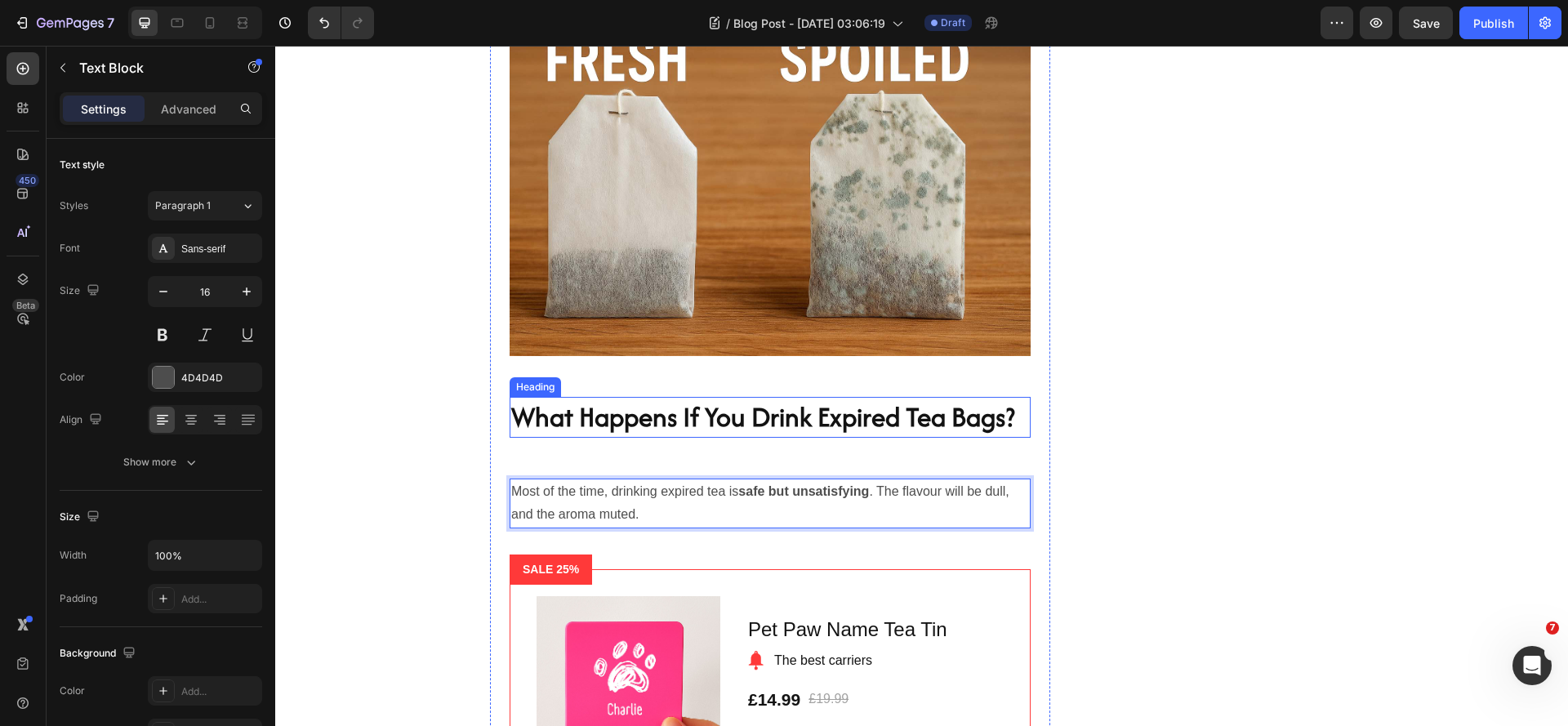
click at [807, 436] on p "What Happens If You Drink Expired Tea Bags?" at bounding box center [770, 417] width 517 height 38
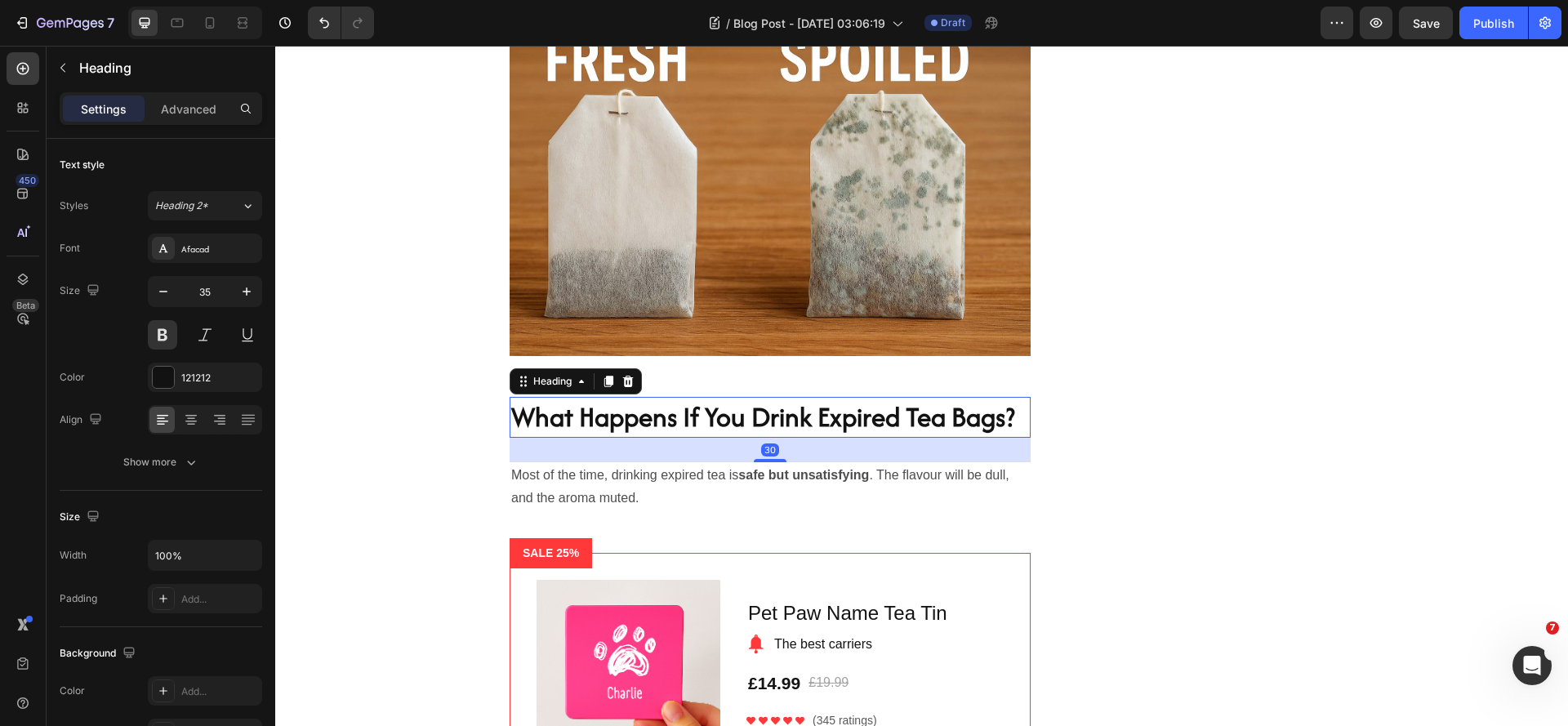
drag, startPoint x: 766, startPoint y: 536, endPoint x: 794, endPoint y: 519, distance: 32.8
click at [794, 437] on div "30" at bounding box center [770, 437] width 521 height 0
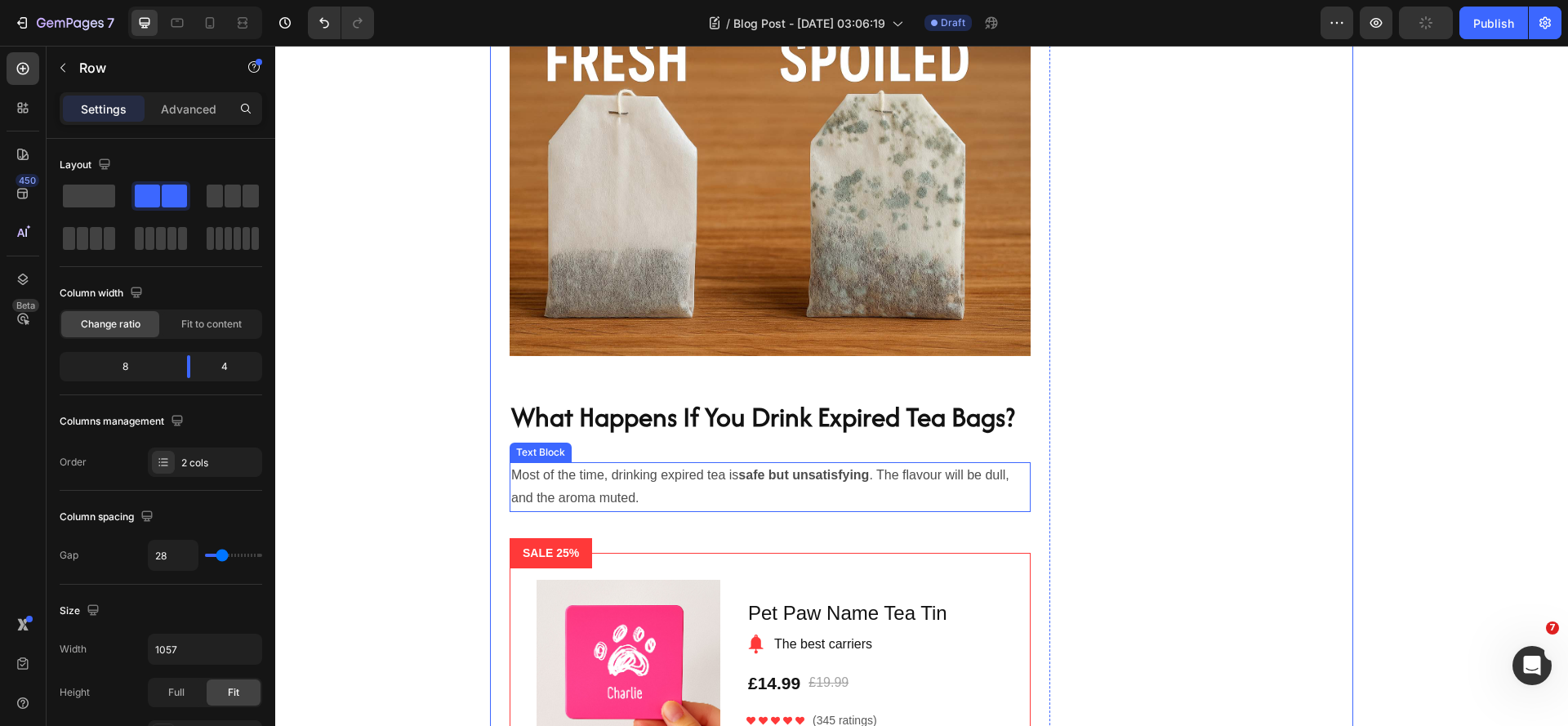
click at [719, 511] on p "Most of the time, drinking expired tea is safe but unsatisfying . The flavour w…" at bounding box center [770, 487] width 517 height 47
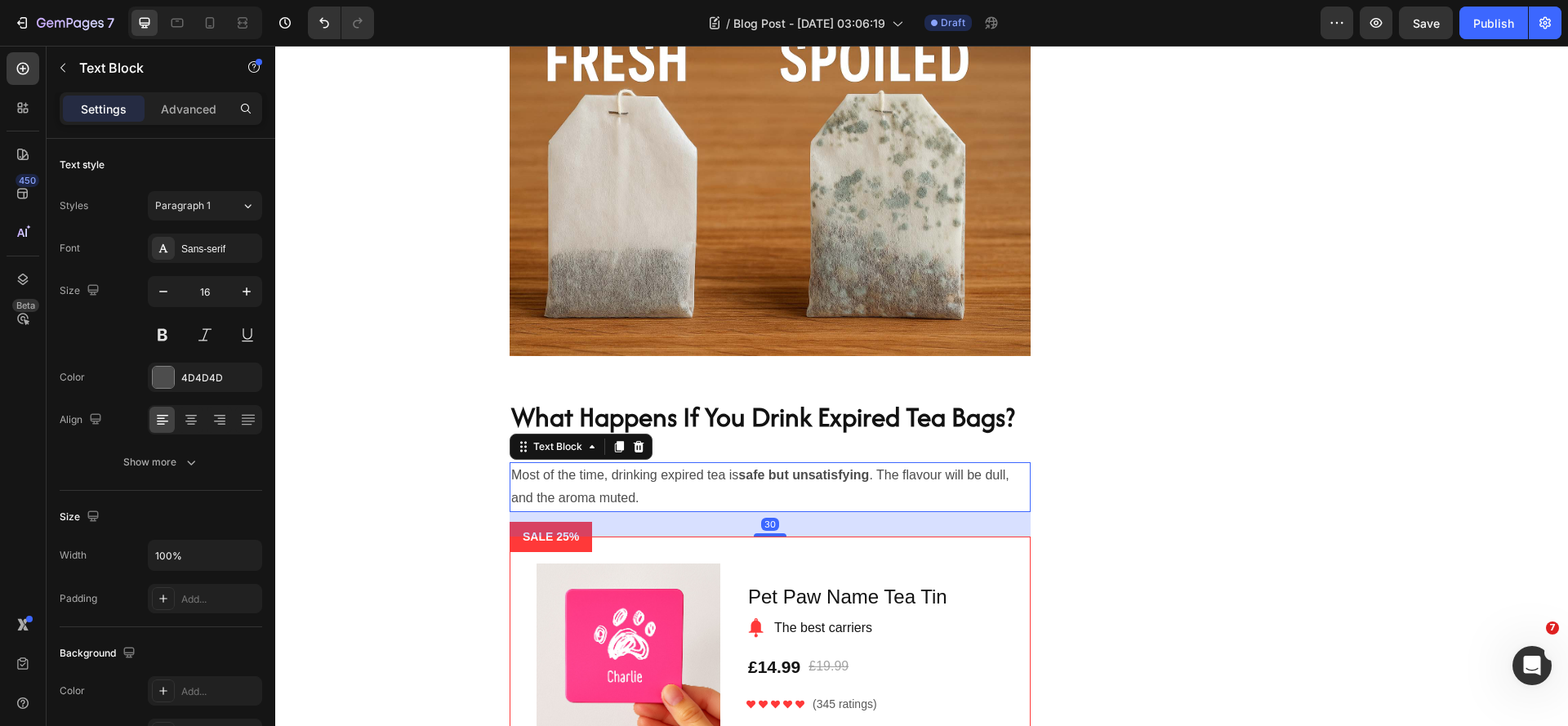
drag, startPoint x: 771, startPoint y: 609, endPoint x: 803, endPoint y: 594, distance: 35.3
click at [803, 512] on div "30" at bounding box center [770, 512] width 521 height 0
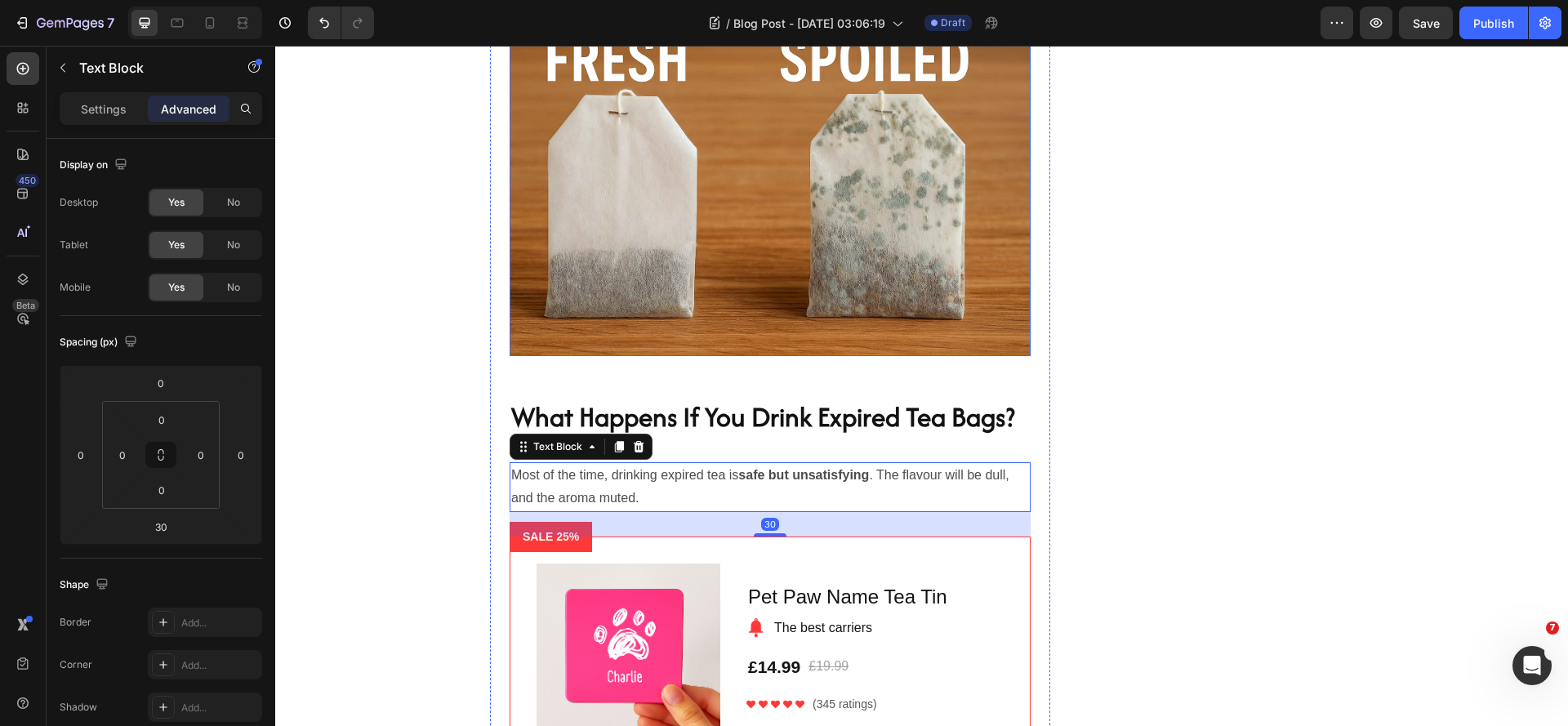
click at [764, 356] on img at bounding box center [770, 183] width 521 height 347
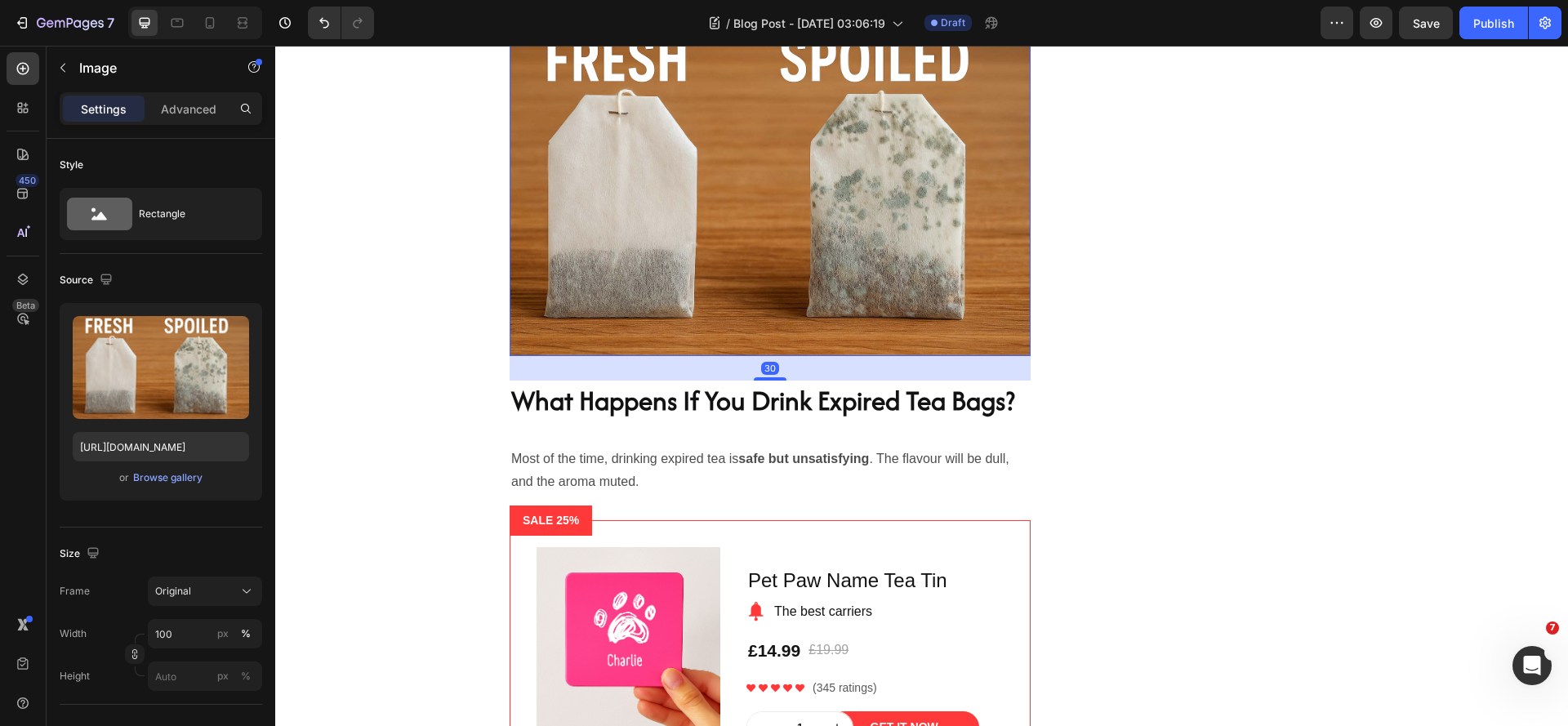
drag, startPoint x: 770, startPoint y: 453, endPoint x: 811, endPoint y: 436, distance: 44.4
click at [811, 356] on div "30" at bounding box center [770, 356] width 521 height 0
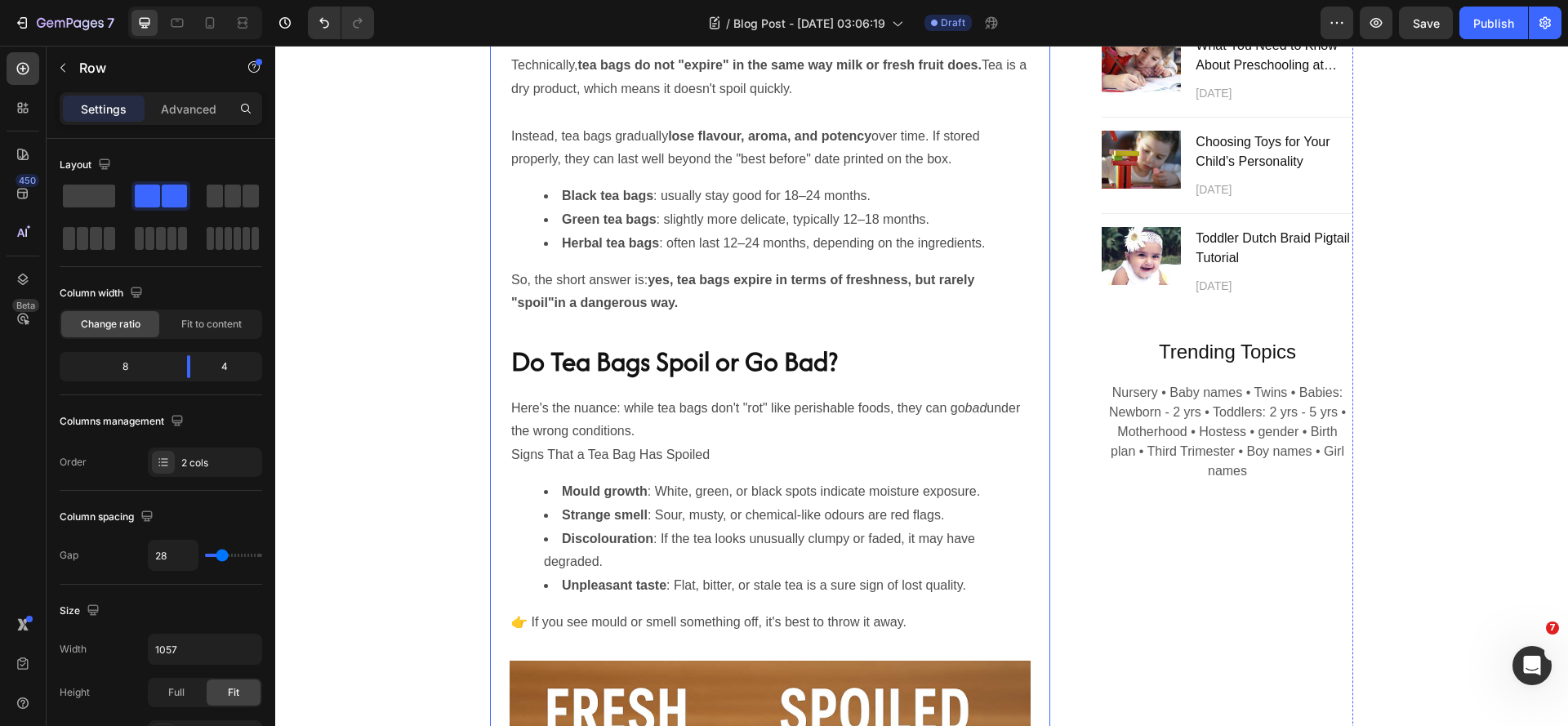
scroll to position [1388, 0]
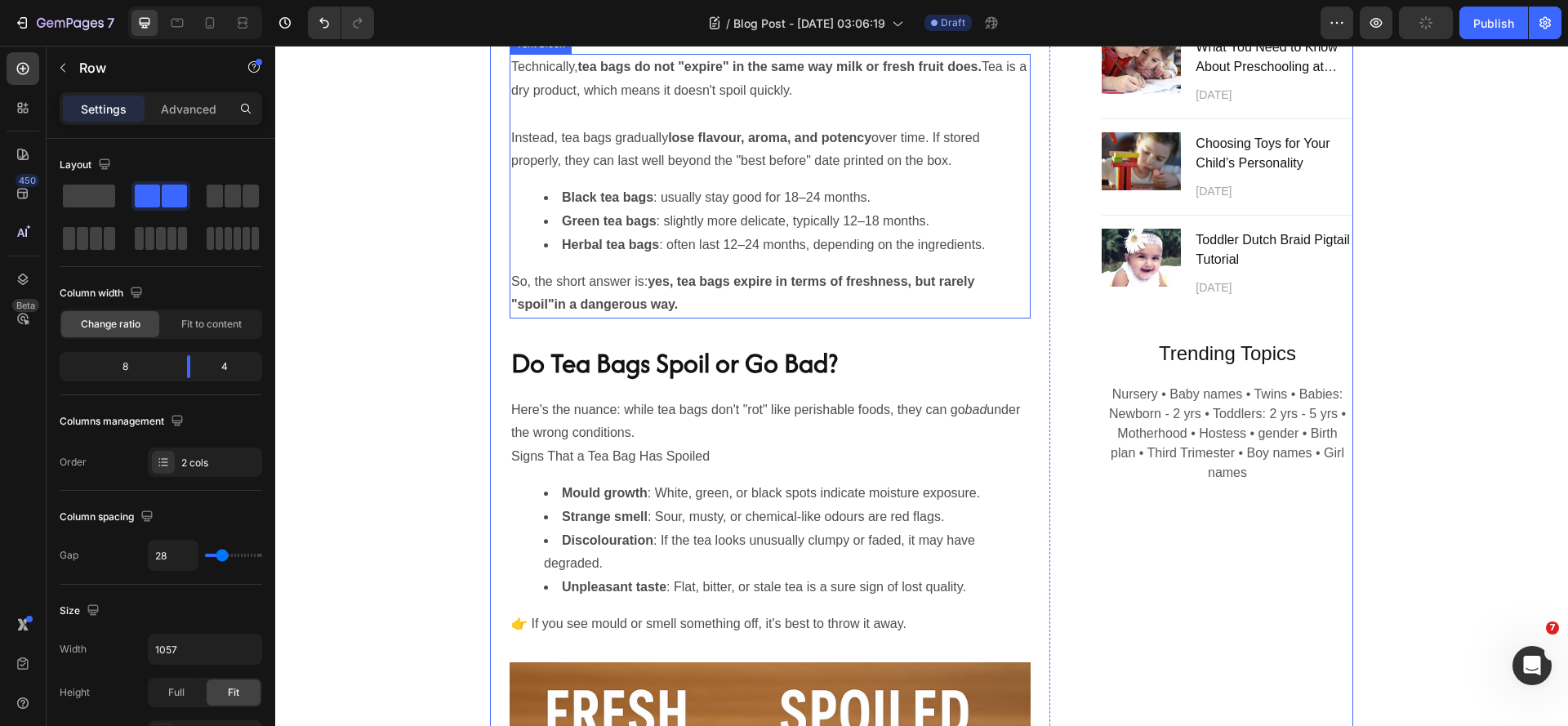
click at [783, 318] on p "So, the short answer is: yes, tea bags expire in terms of freshness, but rarely…" at bounding box center [770, 294] width 517 height 47
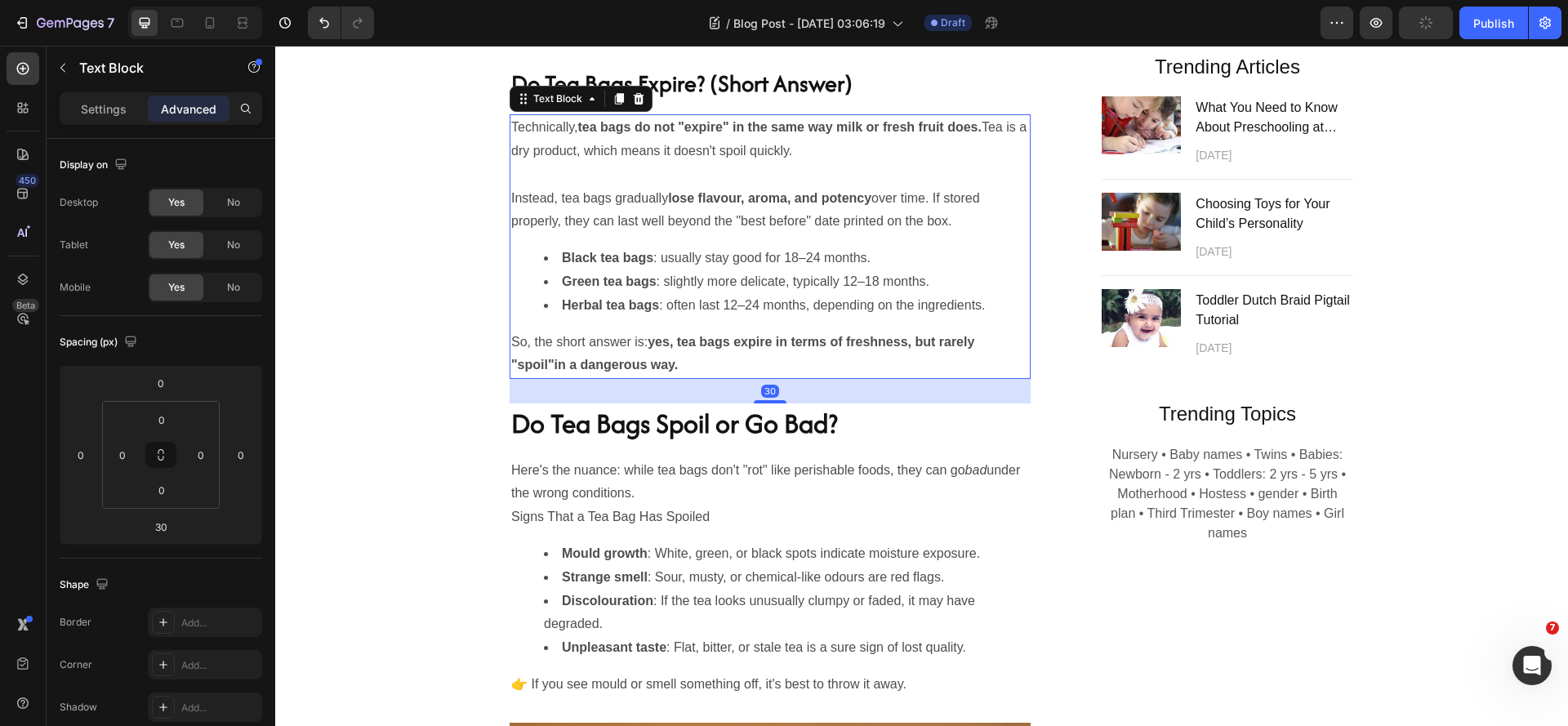
scroll to position [1225, 0]
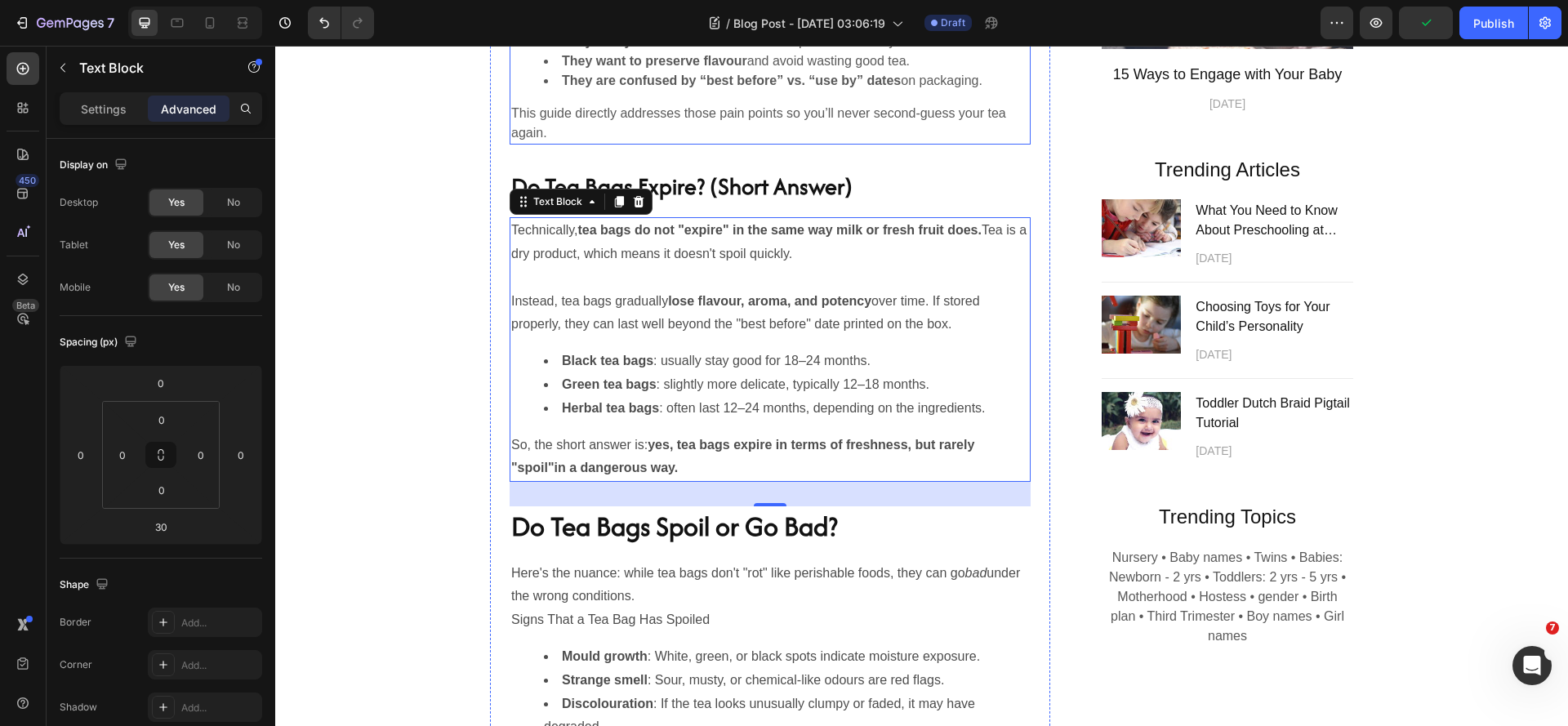
click at [823, 143] on p "This guide directly addresses those pain points so you’ll never second-guess yo…" at bounding box center [770, 123] width 517 height 40
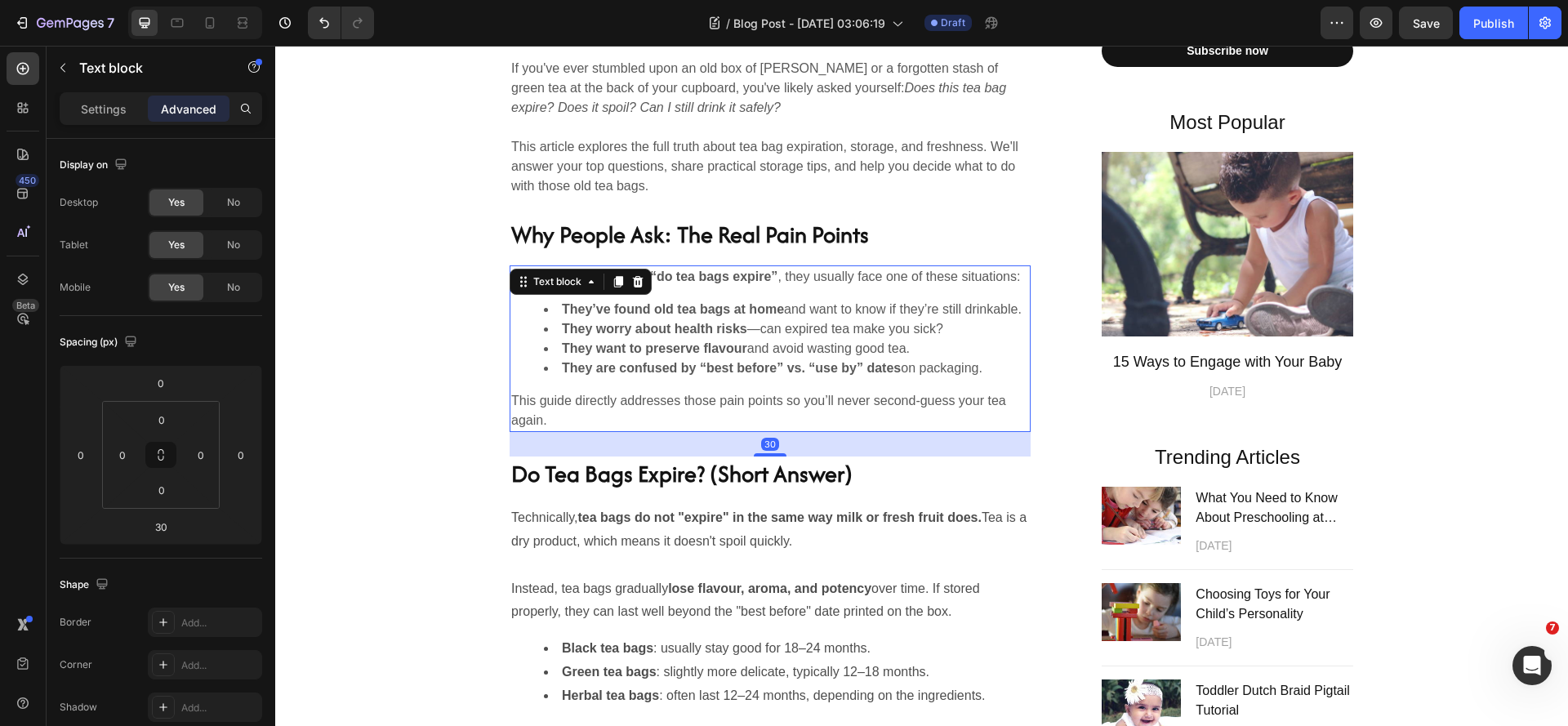
scroll to position [817, 0]
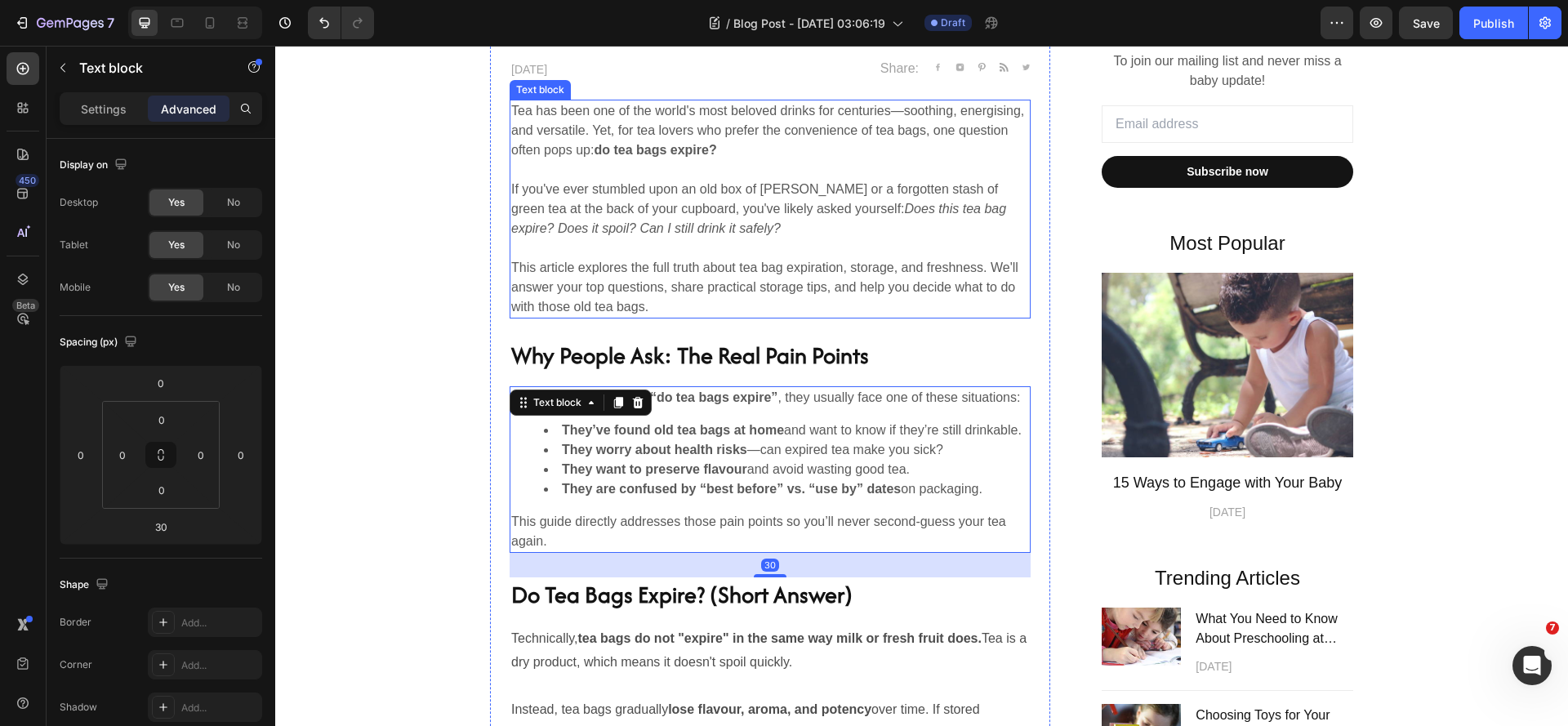
click at [798, 302] on p "This article explores the full truth about tea bag expiration, storage, and fre…" at bounding box center [770, 288] width 517 height 59
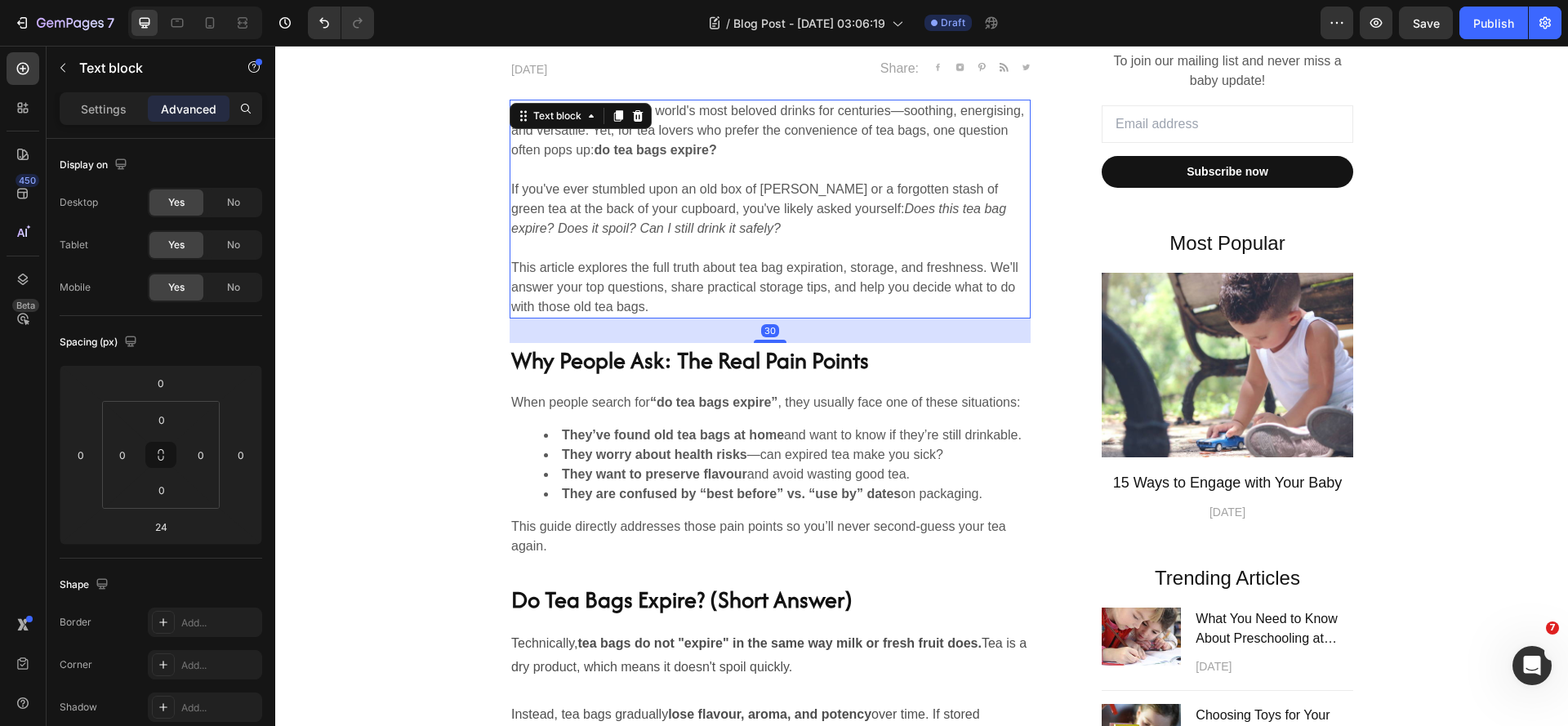
drag, startPoint x: 774, startPoint y: 337, endPoint x: 786, endPoint y: 342, distance: 13.0
click at [786, 319] on div "30" at bounding box center [770, 319] width 521 height 0
type input "30"
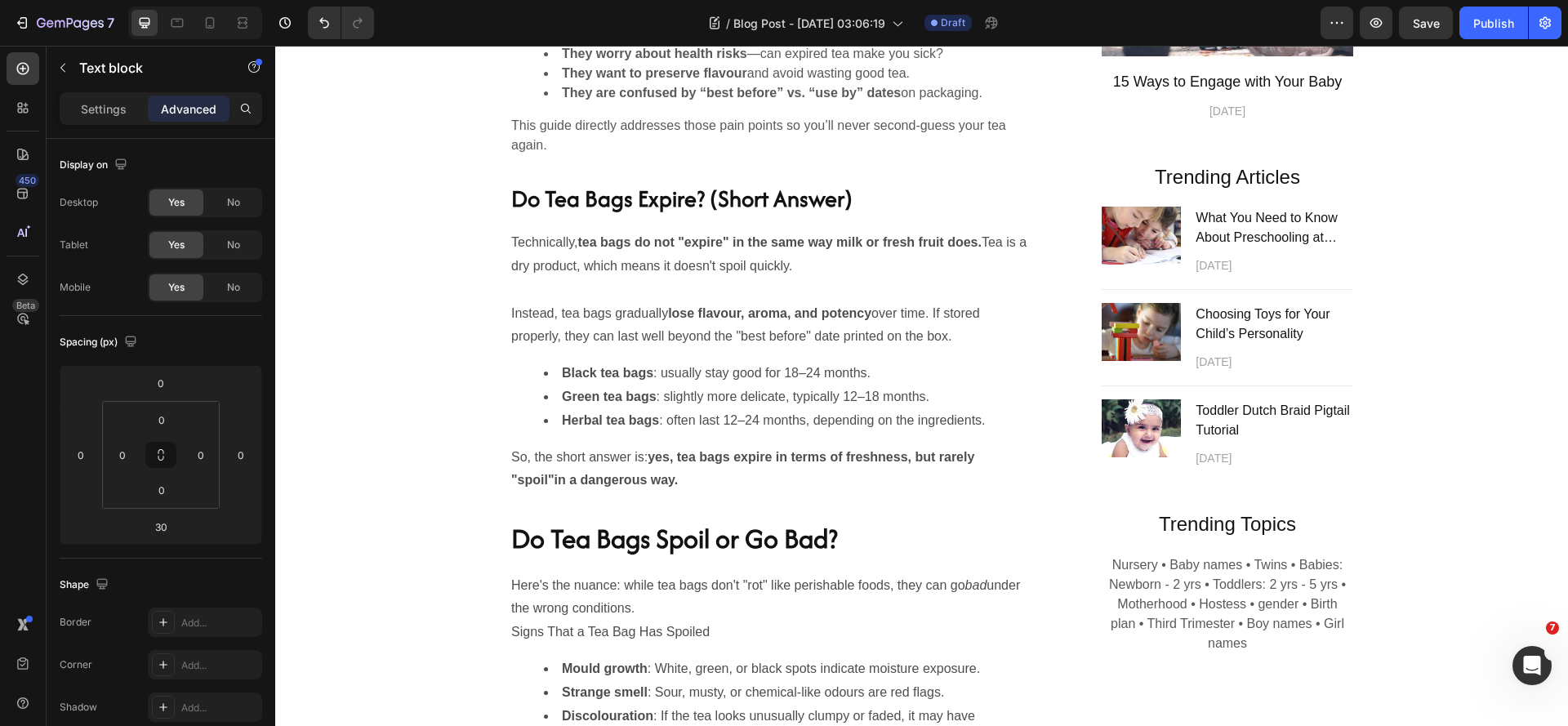
scroll to position [572, 0]
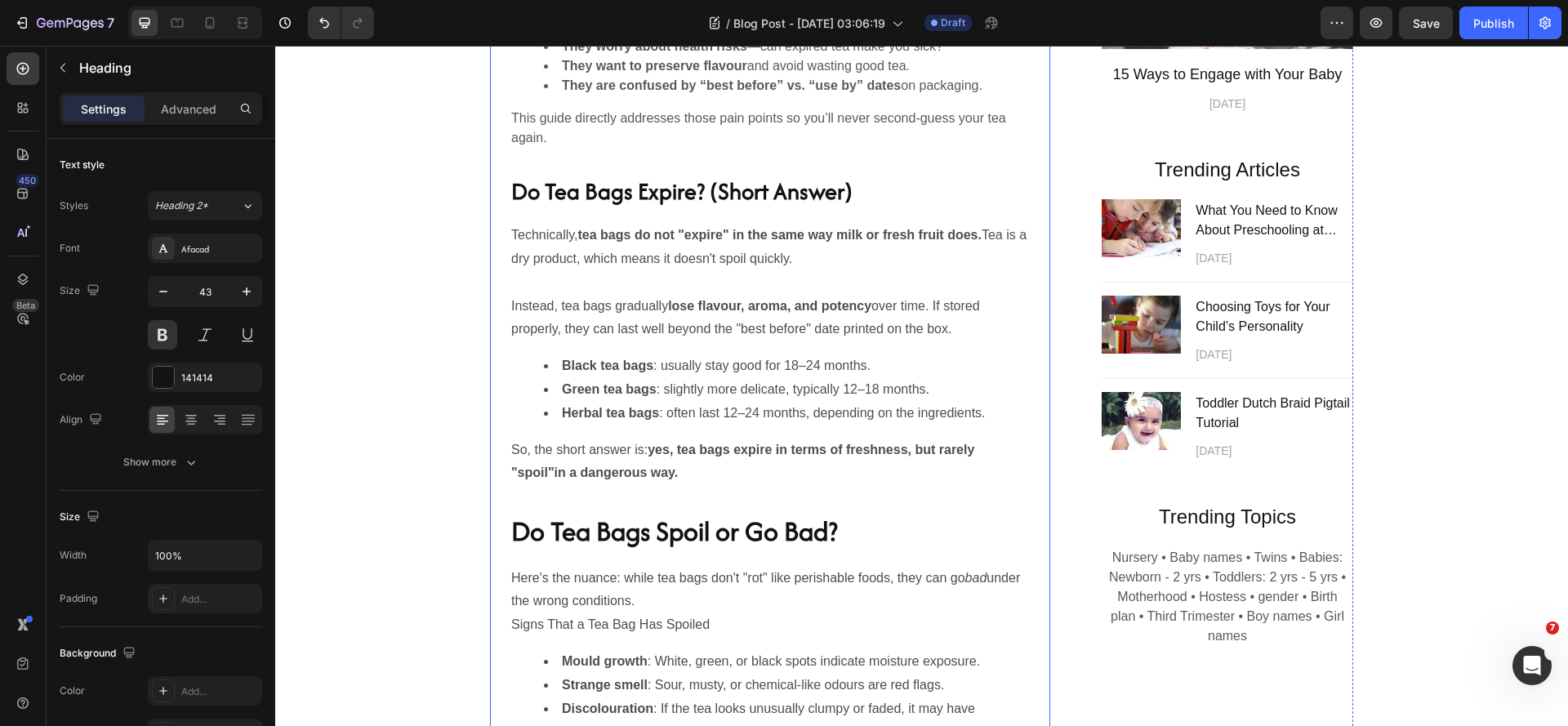
click at [703, 326] on div "Do Tea Bags Expire? The Truth Revealed Heading 16 April 29,2025 Text block Shar…" at bounding box center [770, 604] width 521 height 2112
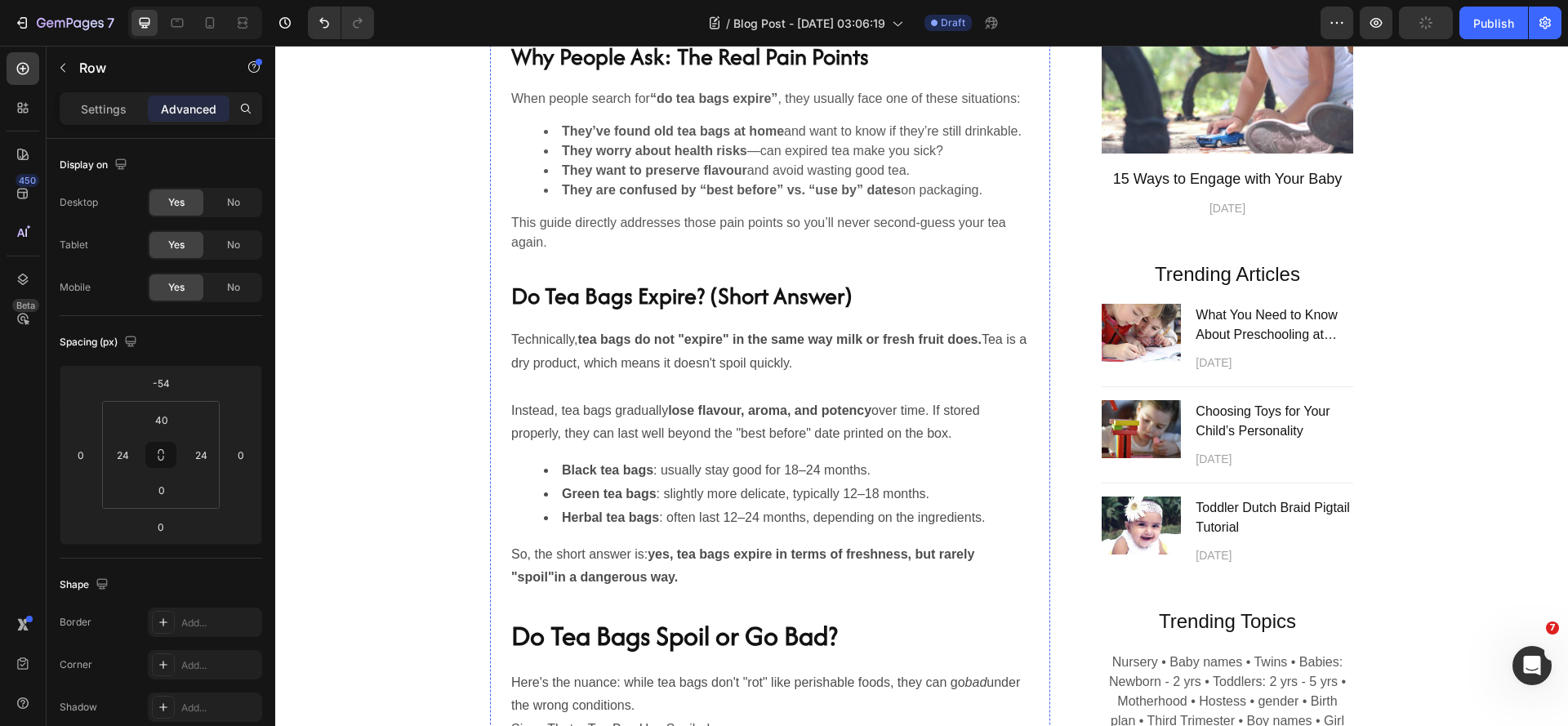
scroll to position [1143, 0]
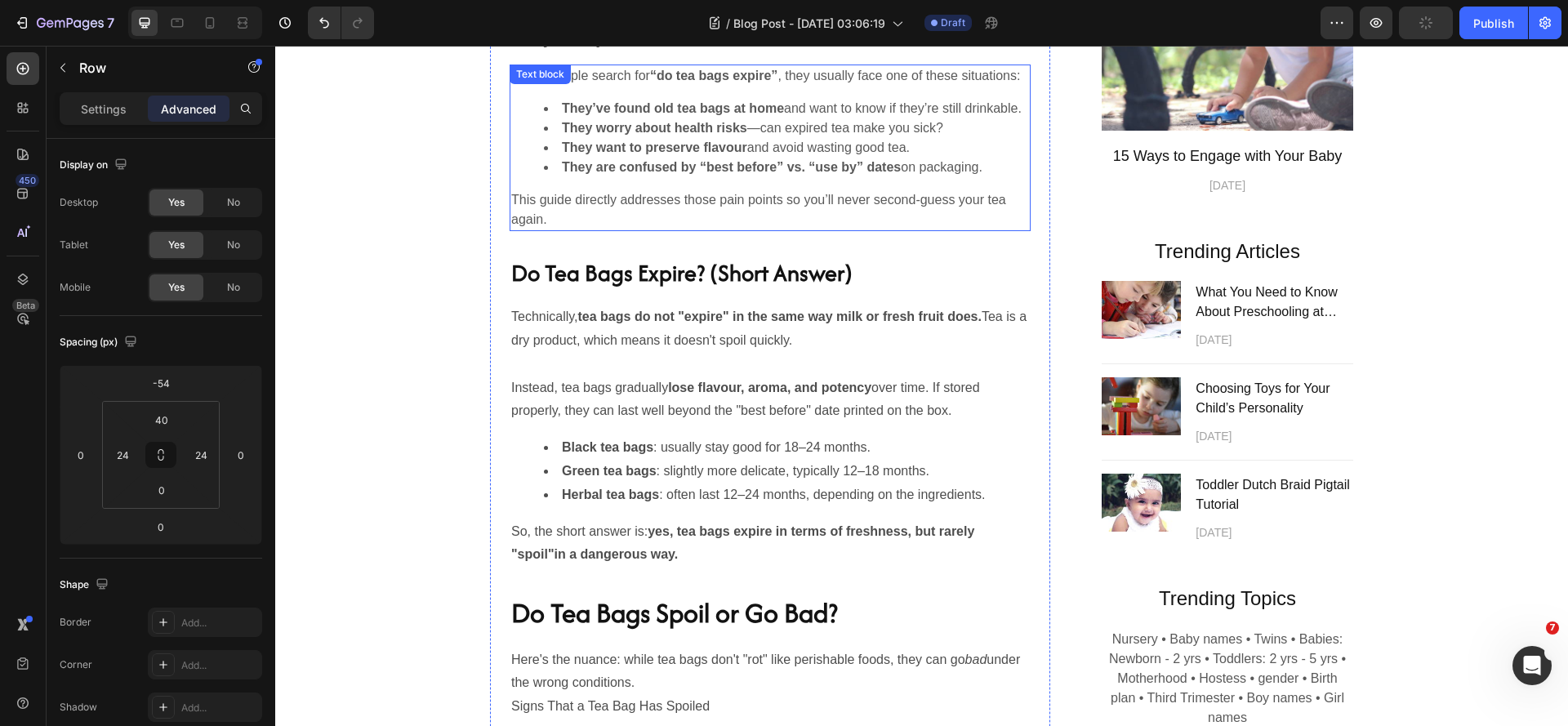
click at [800, 174] on strong "They are confused by “best before” vs. “use by” dates" at bounding box center [731, 167] width 339 height 14
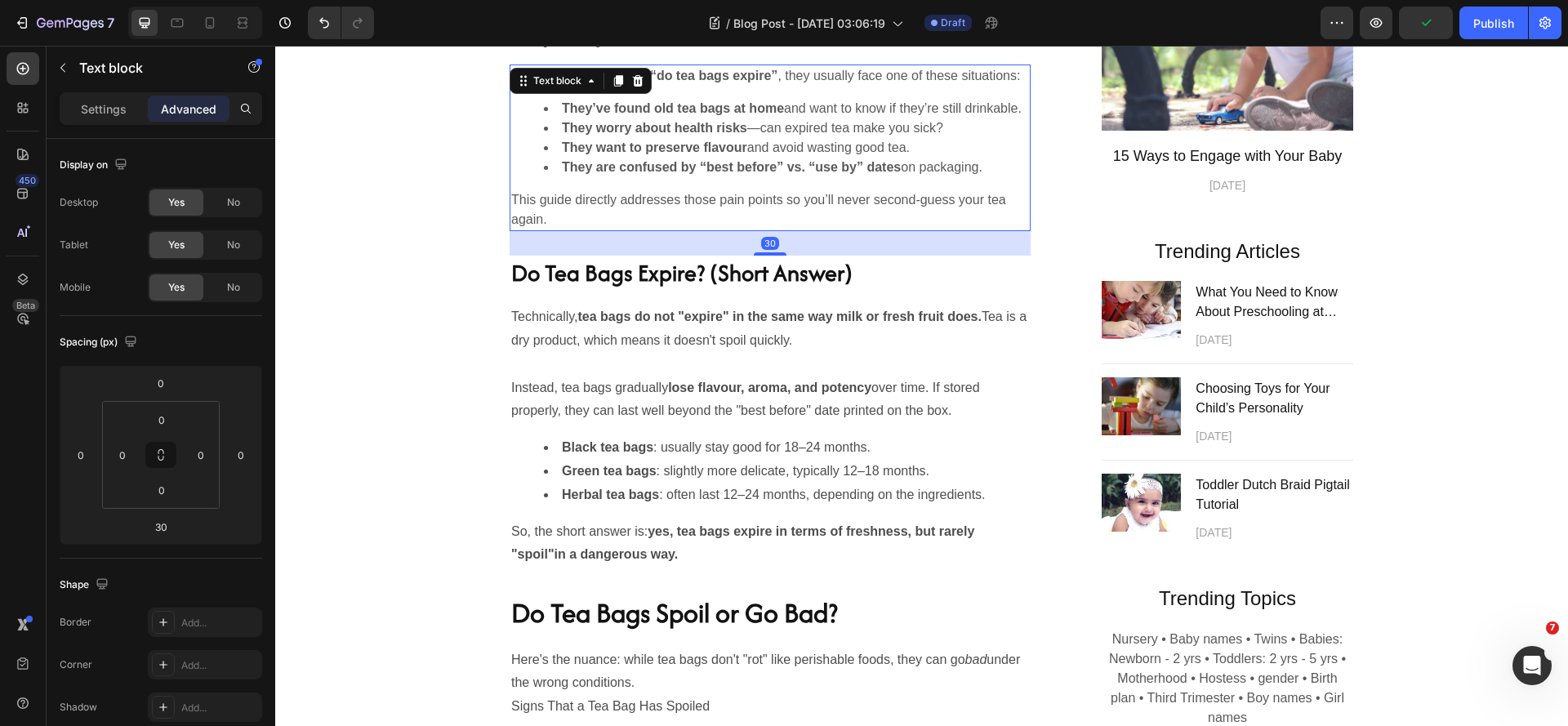
click at [795, 174] on strong "They are confused by “best before” vs. “use by” dates" at bounding box center [731, 167] width 339 height 14
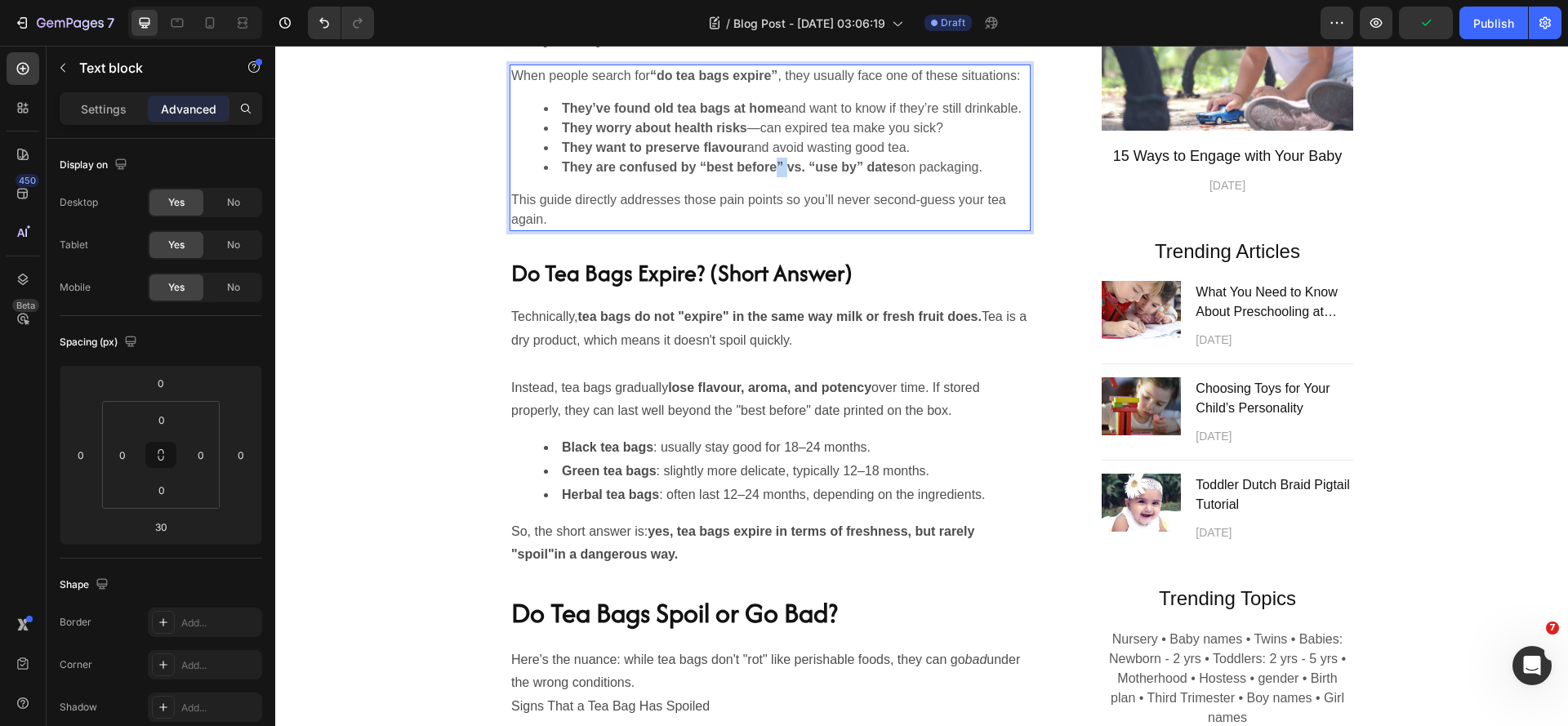
click at [795, 174] on strong "They are confused by “best before” vs. “use by” dates" at bounding box center [731, 167] width 339 height 14
click at [823, 174] on strong "They are confused by “best before"vs. “use by” dates" at bounding box center [729, 167] width 335 height 14
drag, startPoint x: 830, startPoint y: 210, endPoint x: 822, endPoint y: 213, distance: 8.5
click at [822, 174] on strong "They are confused by “best before"vs. “use by” dates" at bounding box center [729, 167] width 335 height 14
click at [874, 174] on strong "They are confused by “best before"vs. "use by” dates" at bounding box center [729, 167] width 335 height 14
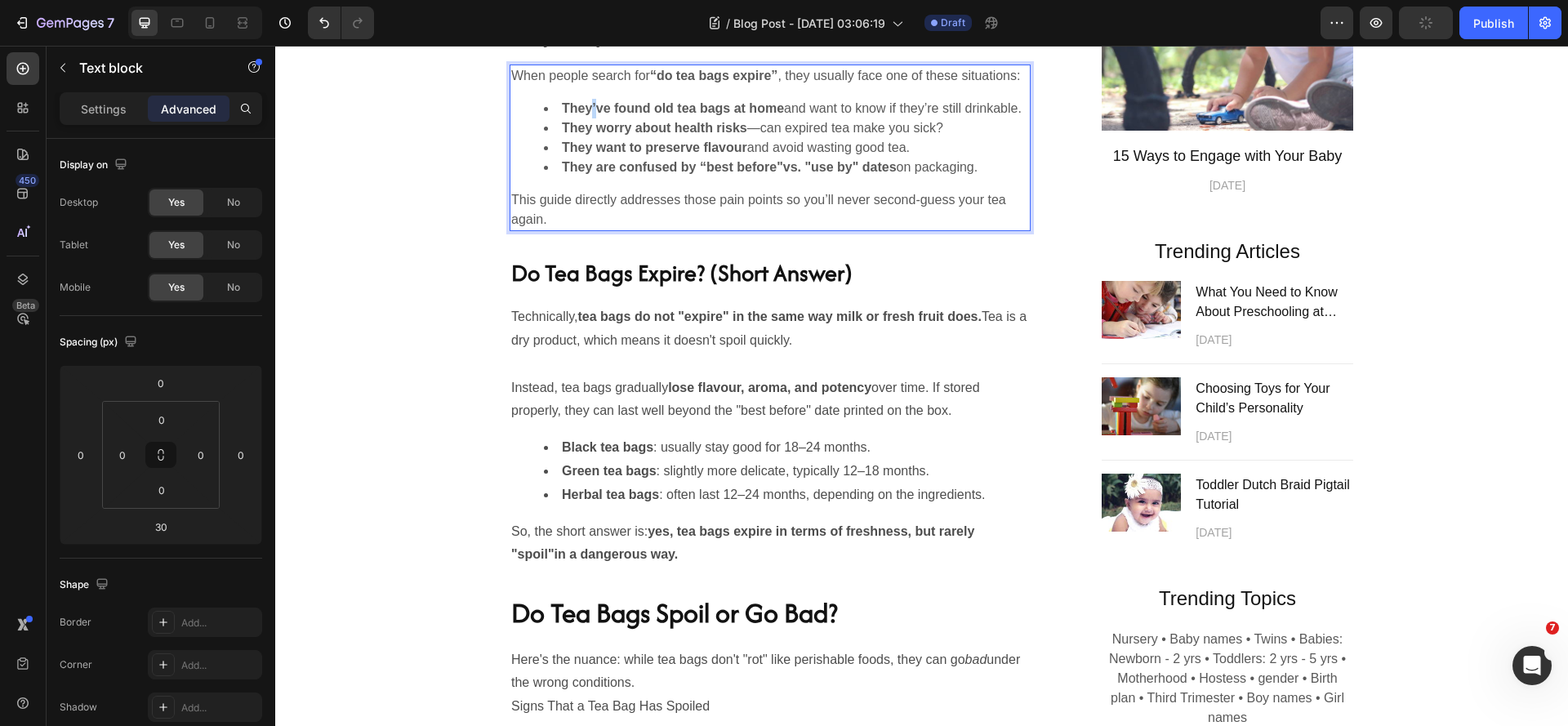
click at [599, 115] on strong "They’ve found old tea bags at home" at bounding box center [673, 108] width 222 height 14
click at [587, 115] on strong "They"ve found old tea bags at home" at bounding box center [674, 108] width 225 height 14
click at [778, 77] on strong "“do tea bags expire”" at bounding box center [714, 76] width 128 height 14
drag, startPoint x: 670, startPoint y: 75, endPoint x: 662, endPoint y: 80, distance: 9.4
click at [662, 80] on strong "“do tea bags expire"" at bounding box center [713, 76] width 127 height 14
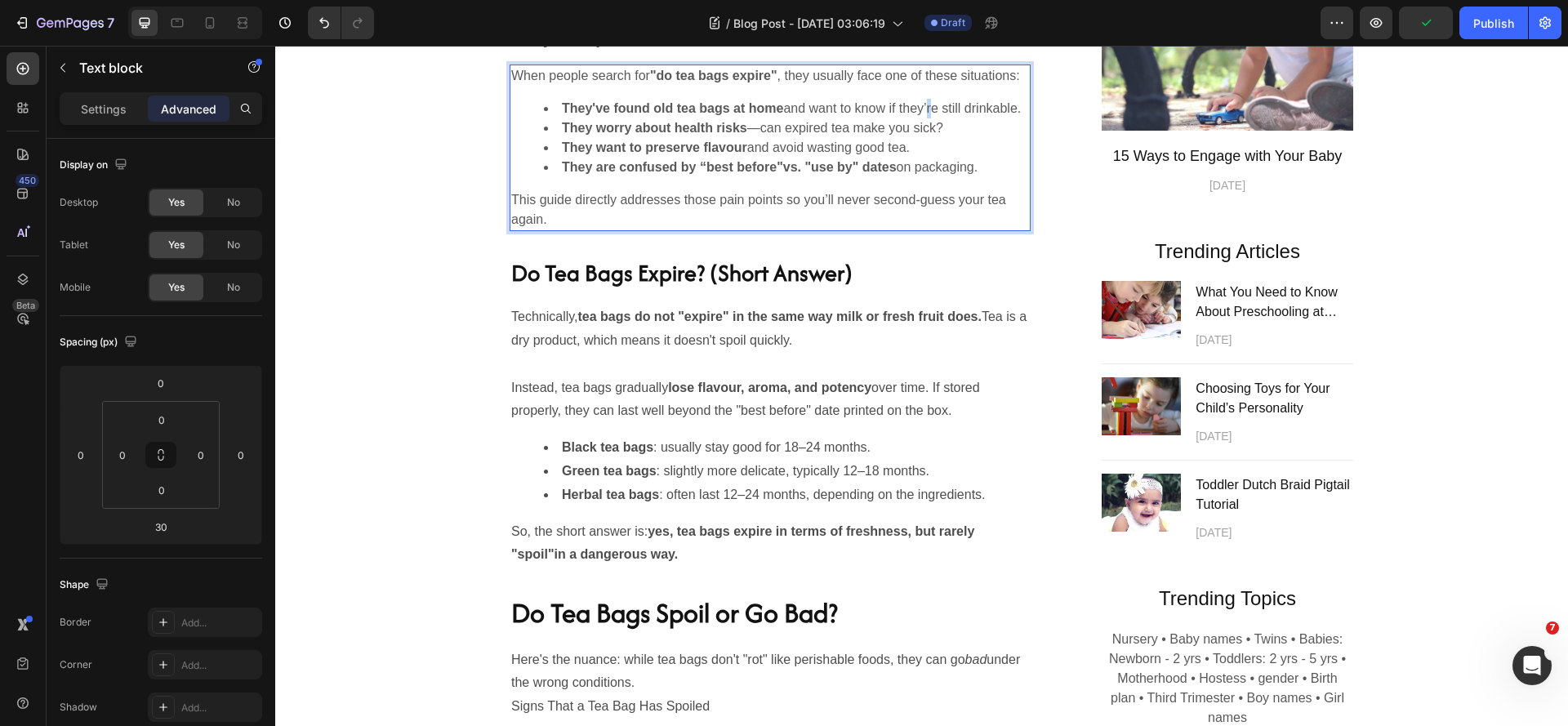
click at [961, 119] on li "They've found old tea bags at home and want to know if they’re still drinkable." at bounding box center [787, 108] width 485 height 19
click at [704, 174] on strong "They are confused by “best before"vs. "use by" dates" at bounding box center [729, 167] width 335 height 14
click at [789, 174] on strong "They are confused by "best before"vs. "use by" dates" at bounding box center [728, 167] width 334 height 14
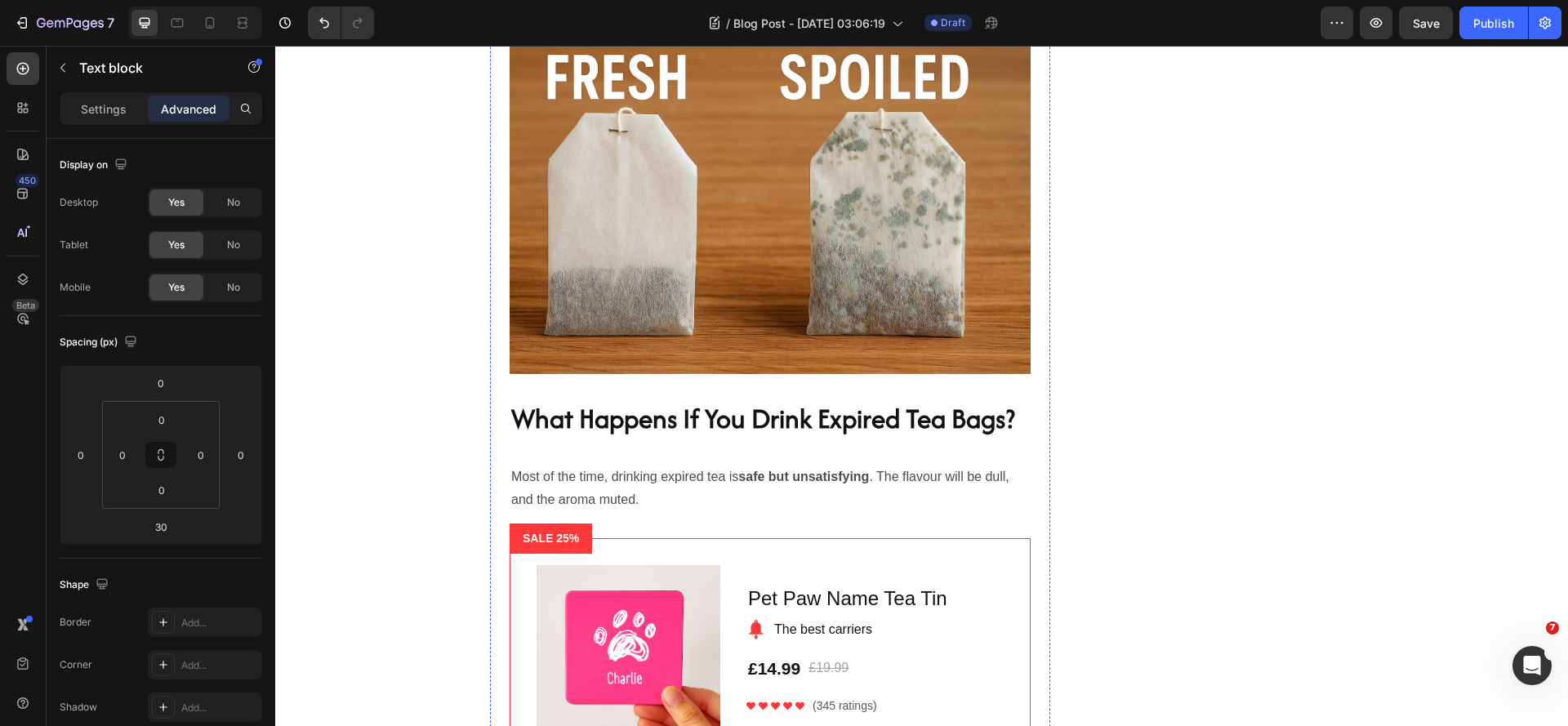
scroll to position [2042, 0]
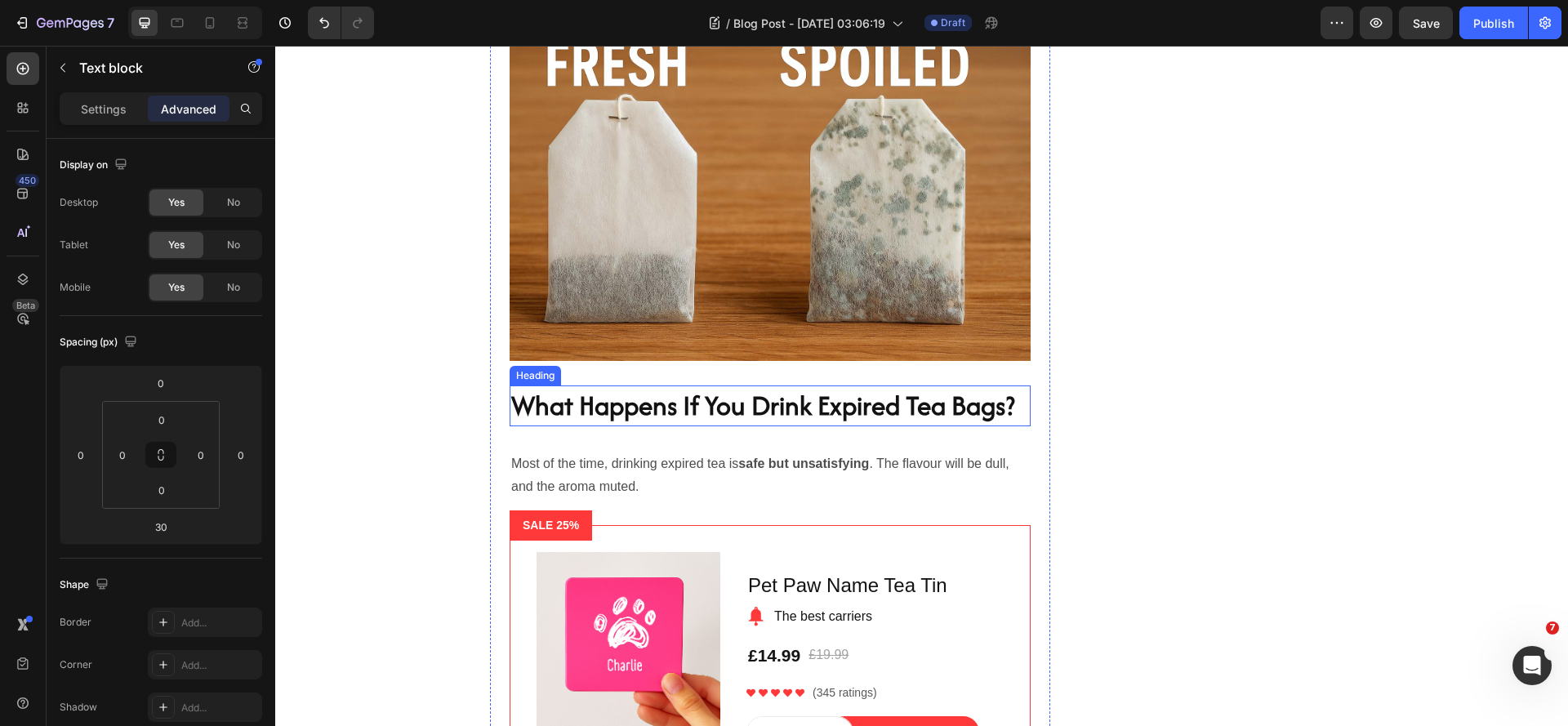
click at [575, 427] on h2 "What Happens If You Drink Expired Tea Bags?" at bounding box center [770, 405] width 521 height 41
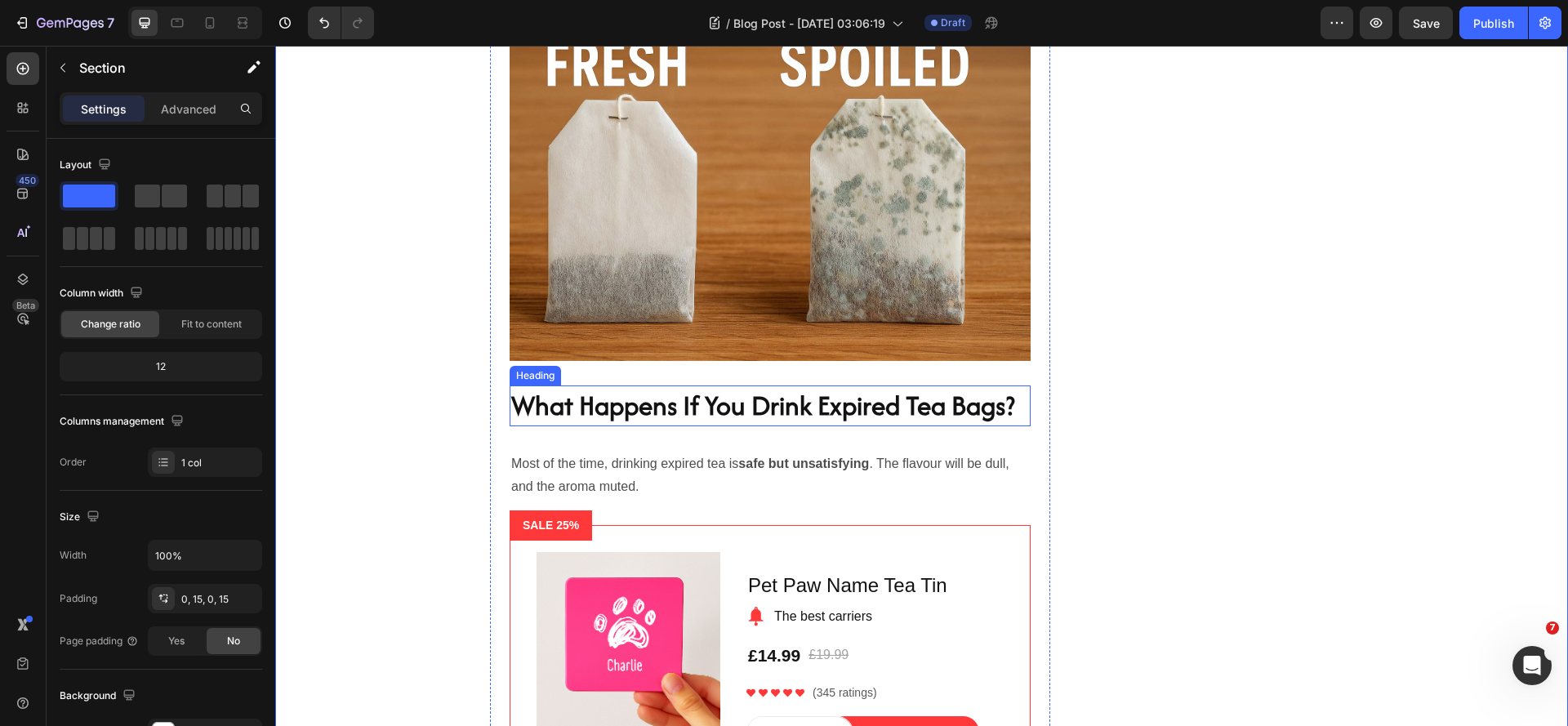
click at [682, 427] on h2 "What Happens If You Drink Expired Tea Bags?" at bounding box center [770, 405] width 521 height 41
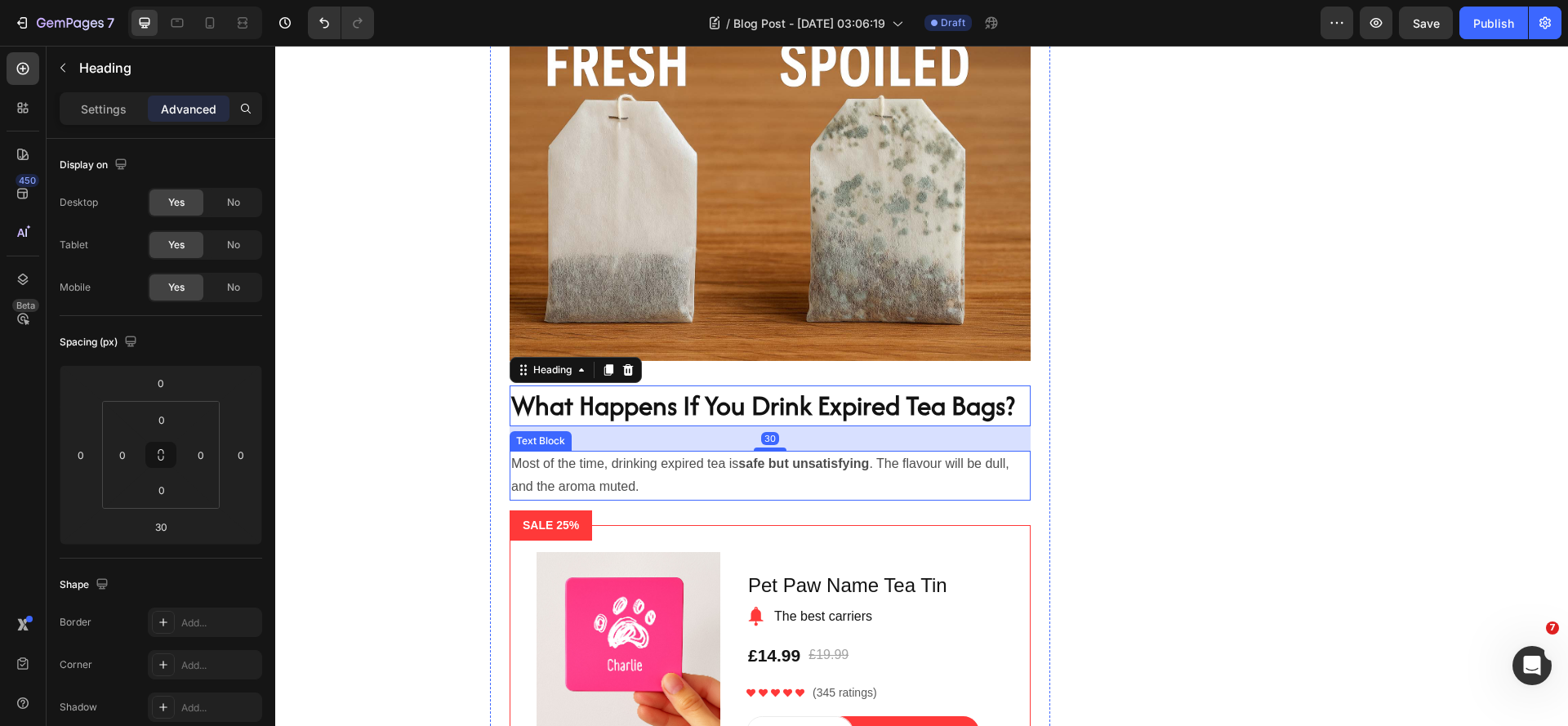
click at [643, 500] on p "Most of the time, drinking expired tea is safe but unsatisfying . The flavour w…" at bounding box center [770, 476] width 517 height 47
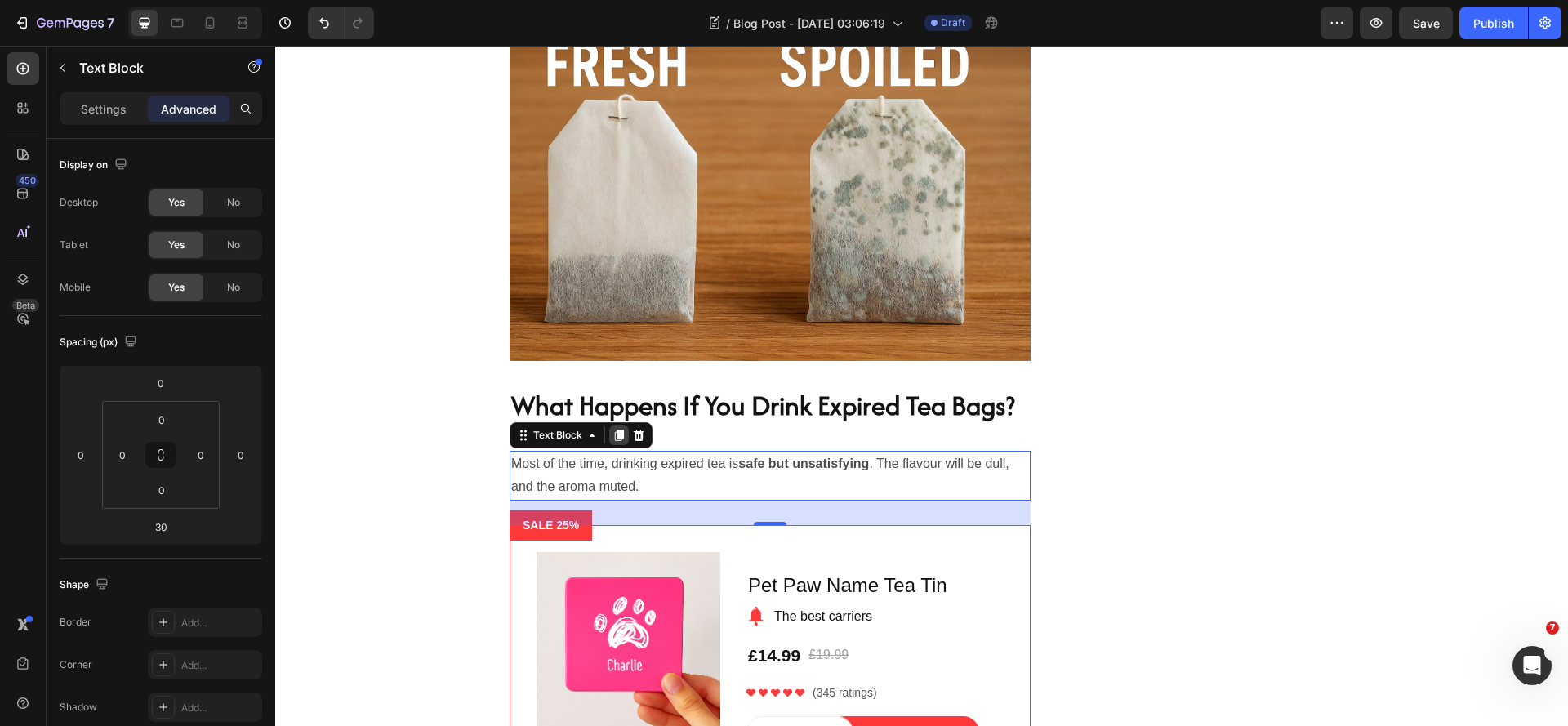
click at [615, 441] on icon at bounding box center [619, 436] width 9 height 12
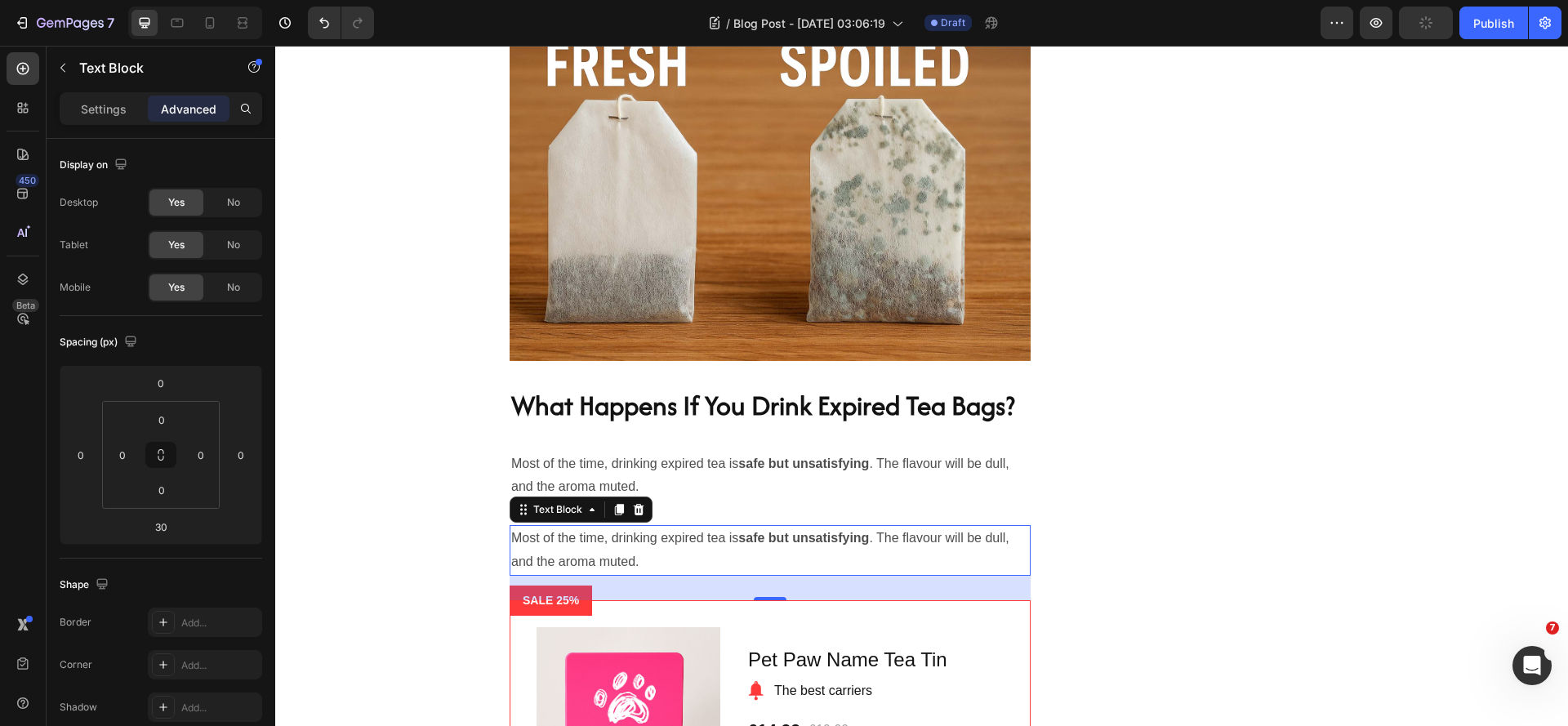
click at [695, 574] on p "Most of the time, drinking expired tea is safe but unsatisfying . The flavour w…" at bounding box center [770, 550] width 517 height 47
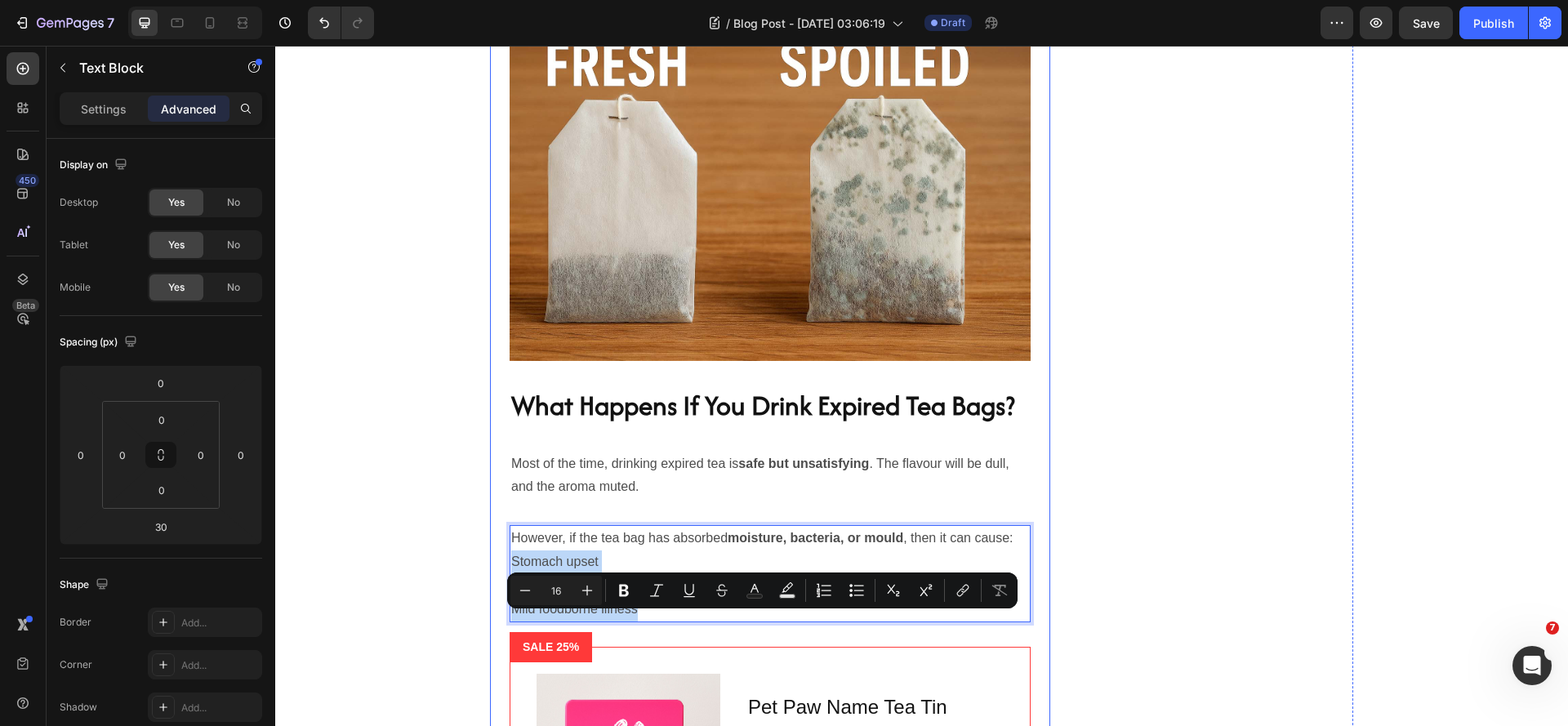
drag, startPoint x: 660, startPoint y: 676, endPoint x: 501, endPoint y: 629, distance: 165.8
click at [857, 587] on icon "Editor contextual toolbar" at bounding box center [856, 590] width 16 height 16
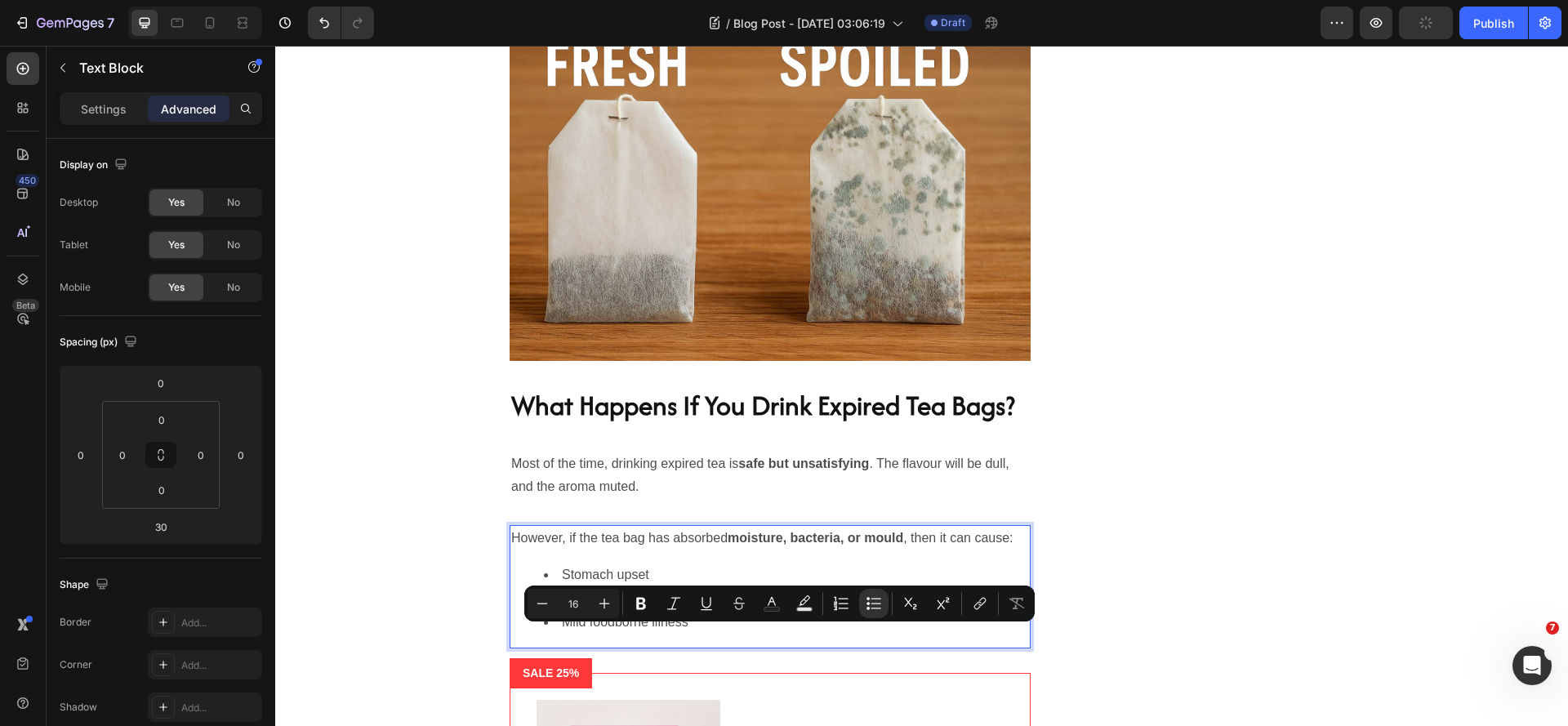
click at [840, 611] on li "Nausea" at bounding box center [787, 599] width 485 height 24
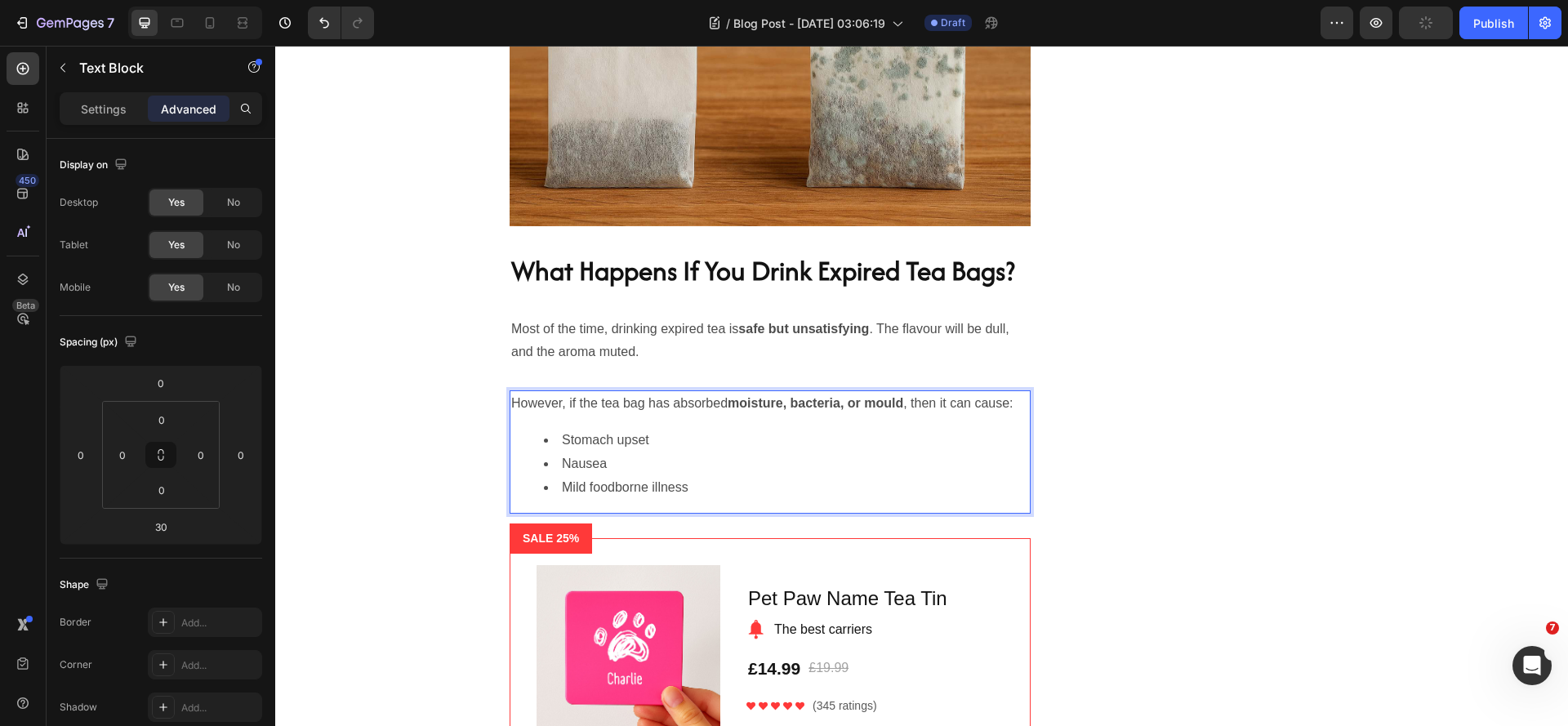
scroll to position [2205, 0]
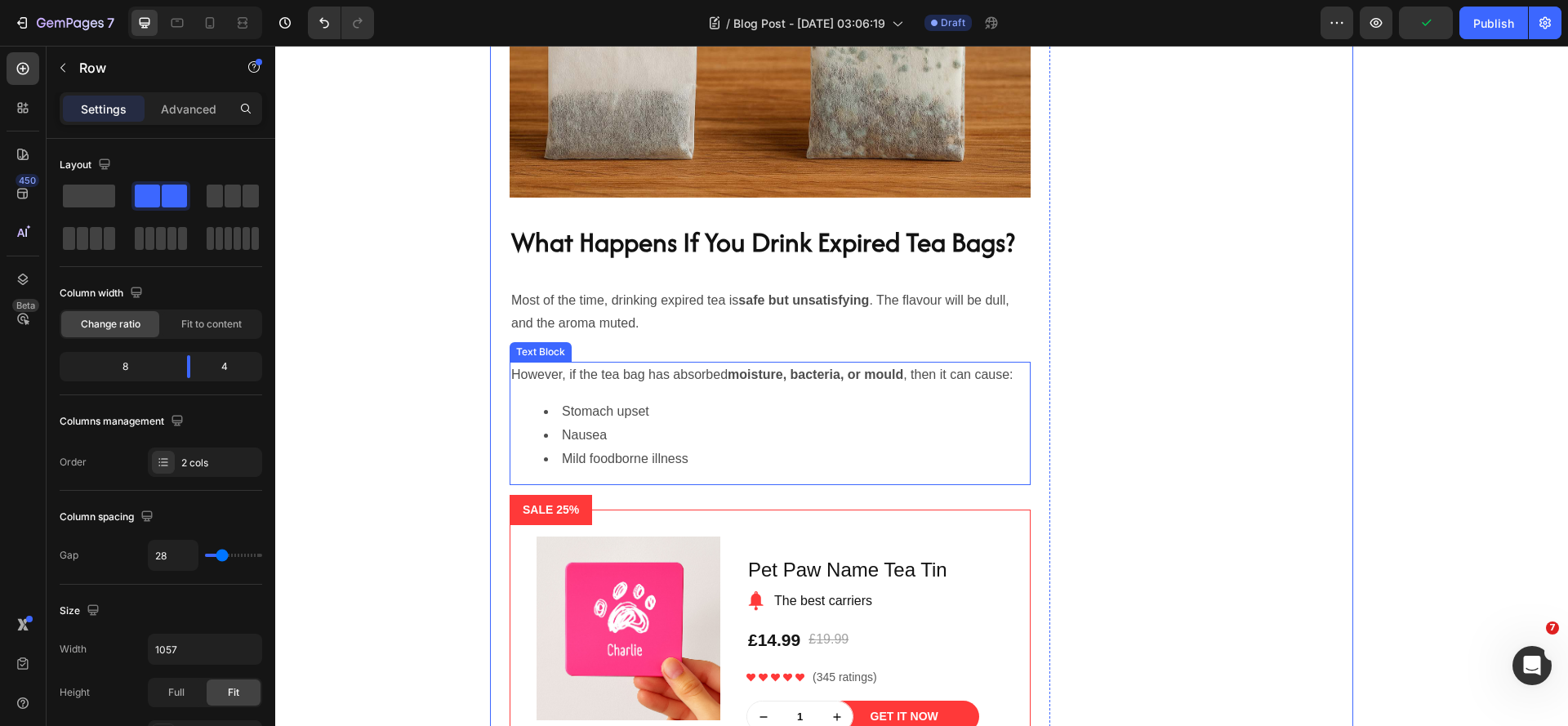
click at [913, 424] on li "Stomach upset" at bounding box center [787, 412] width 485 height 24
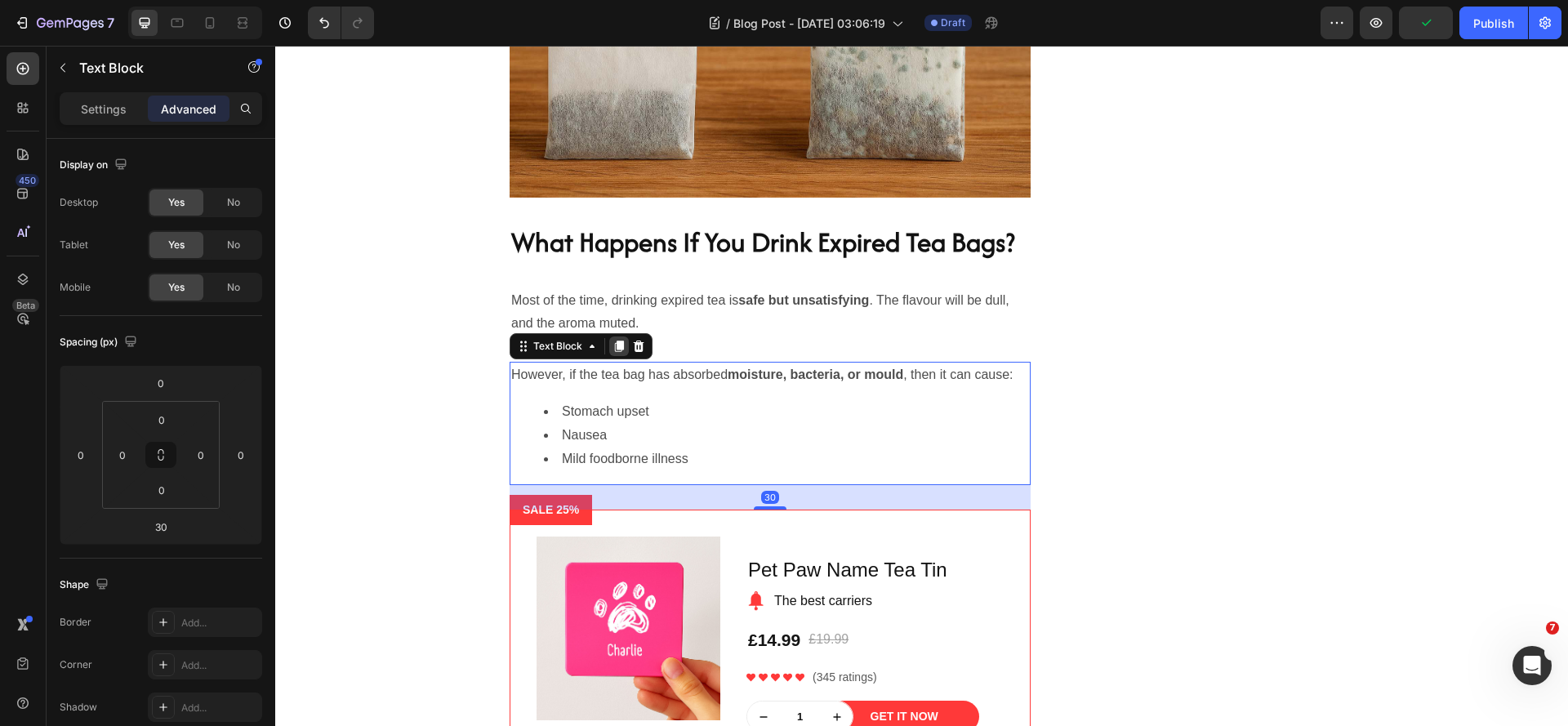
click at [615, 352] on icon at bounding box center [619, 347] width 9 height 12
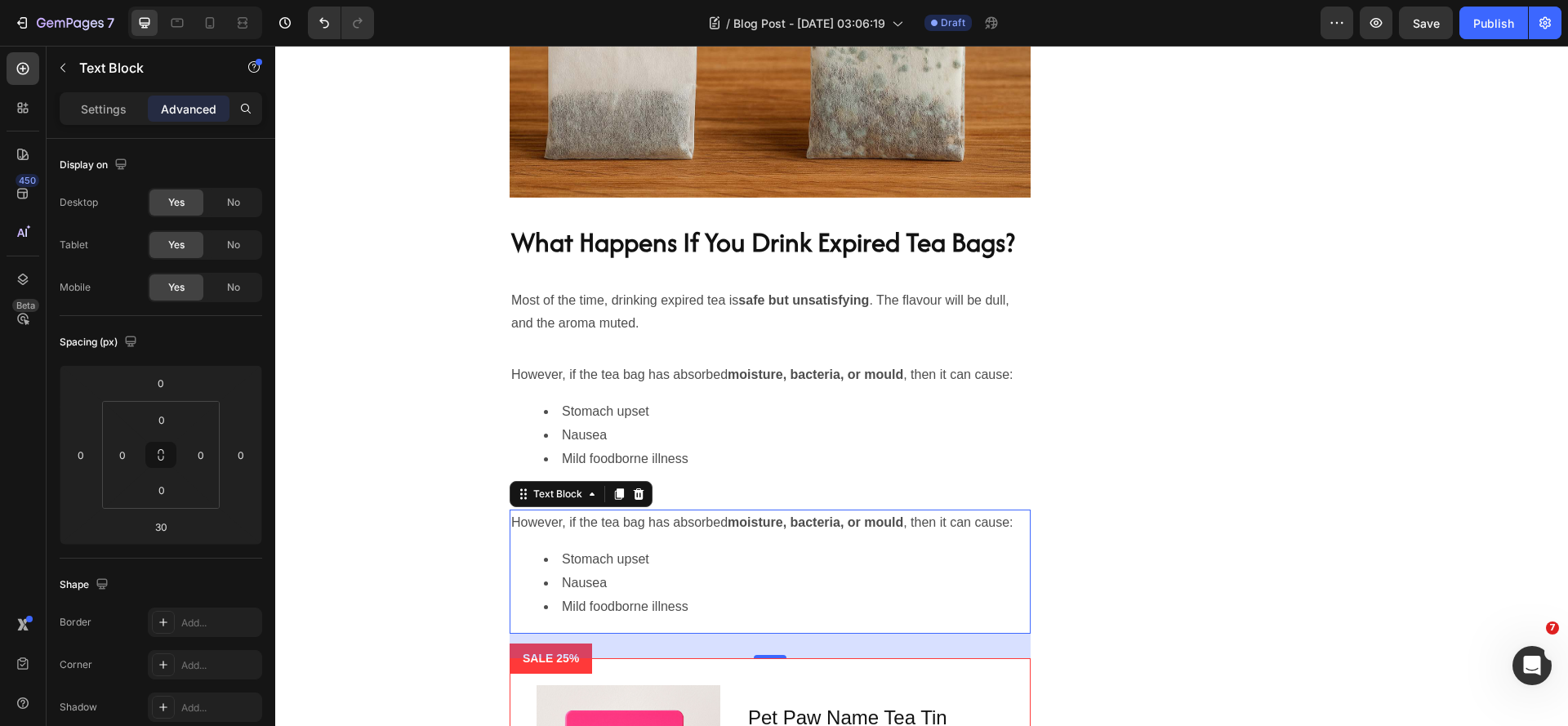
click at [622, 572] on li "Stomach upset" at bounding box center [787, 559] width 485 height 24
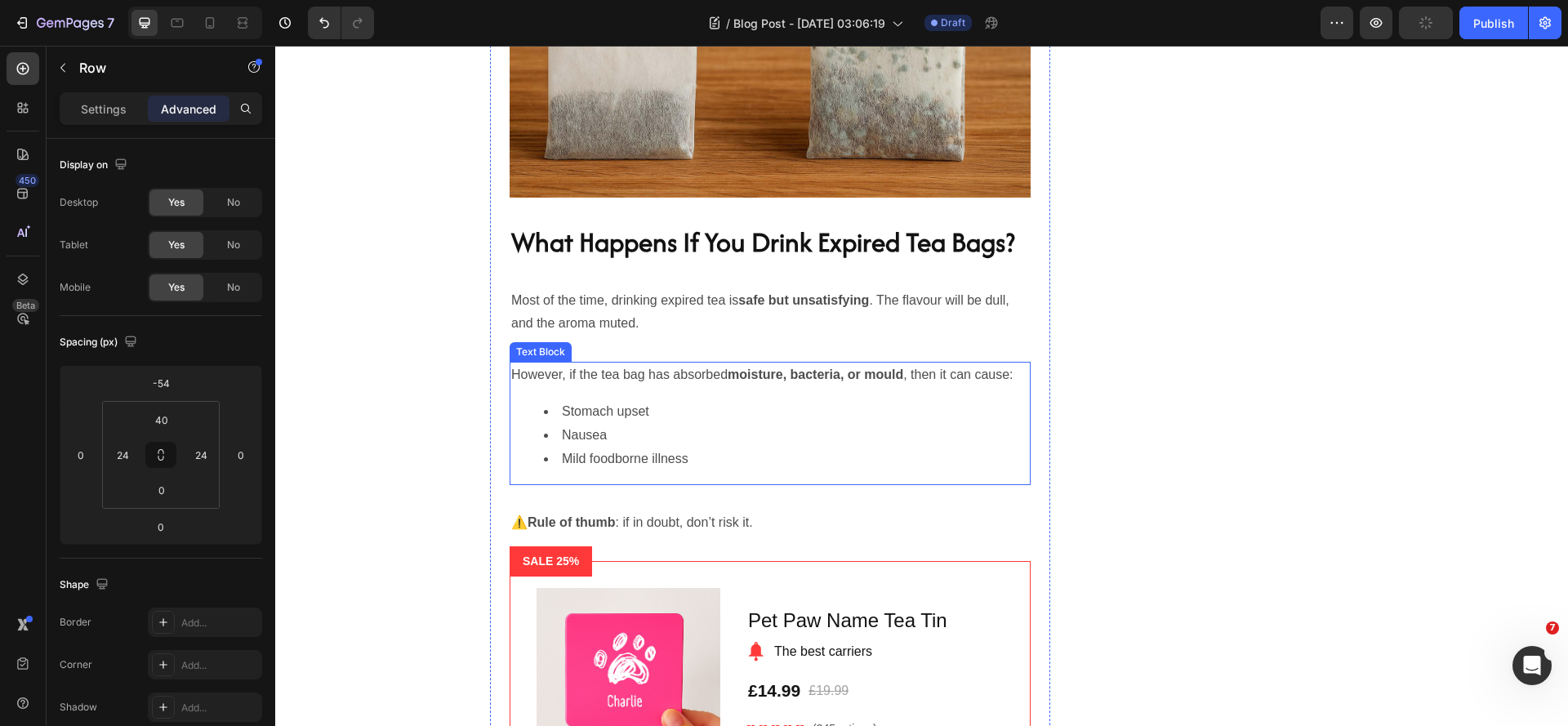
click at [680, 471] on li "Mild foodborne illness" at bounding box center [787, 459] width 485 height 24
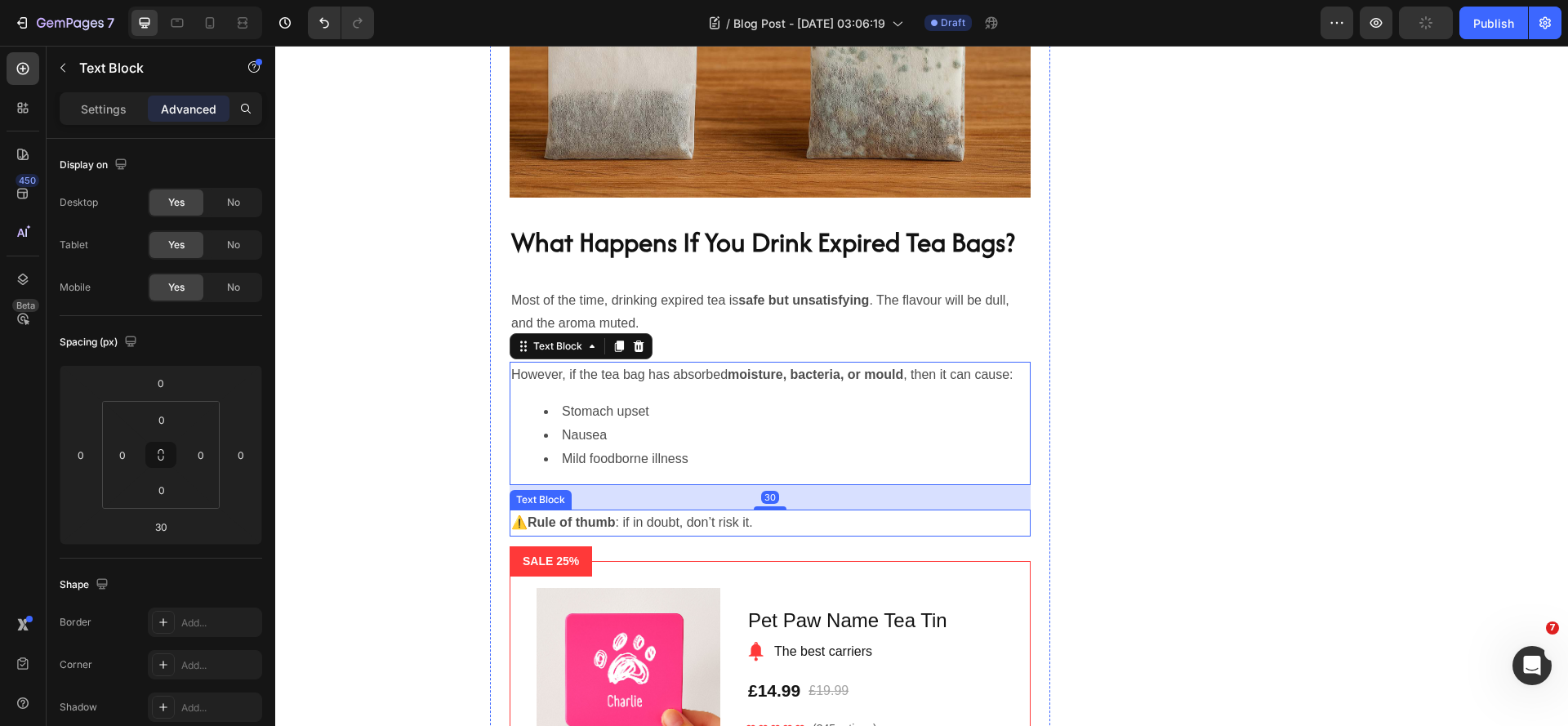
click at [638, 535] on p "⚠️ Rule of thumb : if in doubt, don’t risk it." at bounding box center [770, 523] width 517 height 24
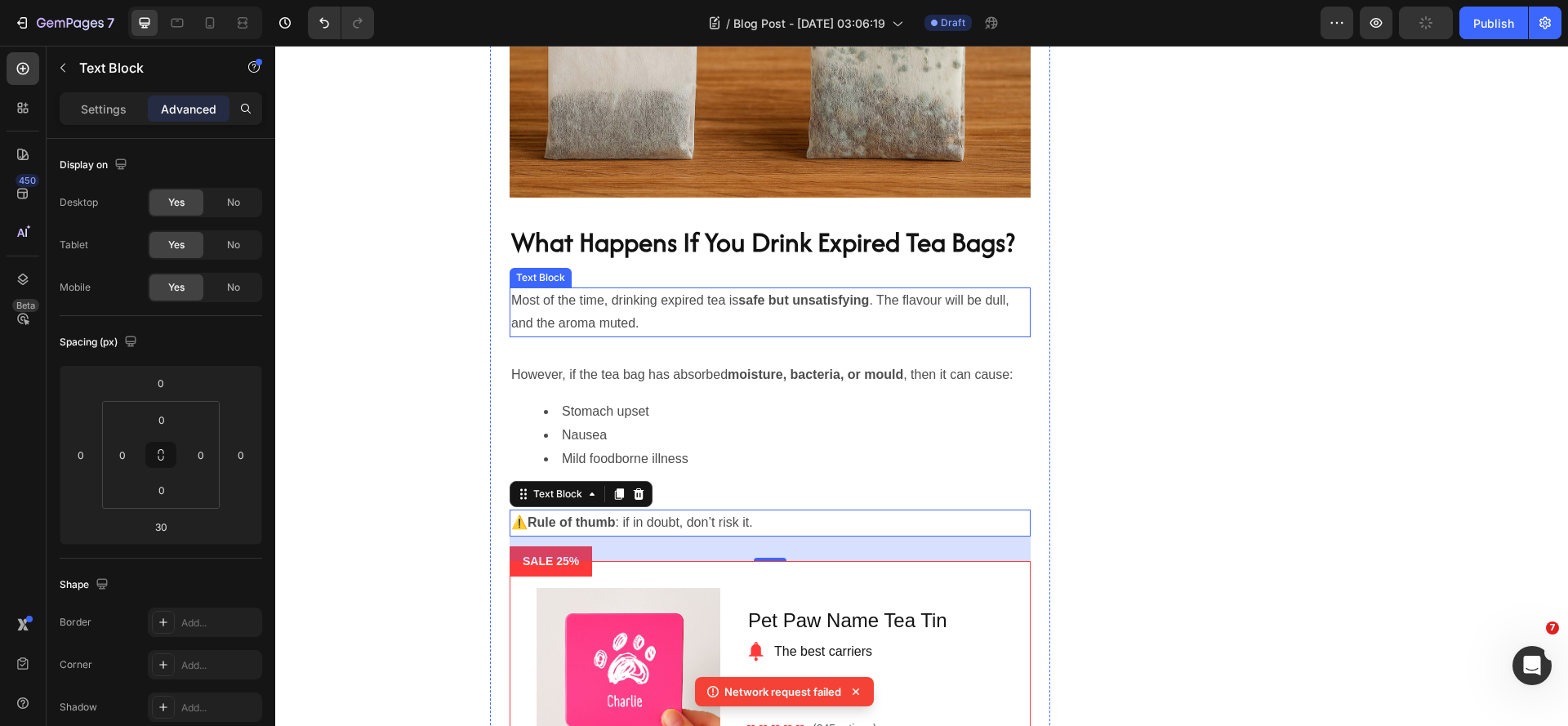
click at [796, 337] on p "Most of the time, drinking expired tea is safe but unsatisfying . The flavour w…" at bounding box center [770, 313] width 517 height 47
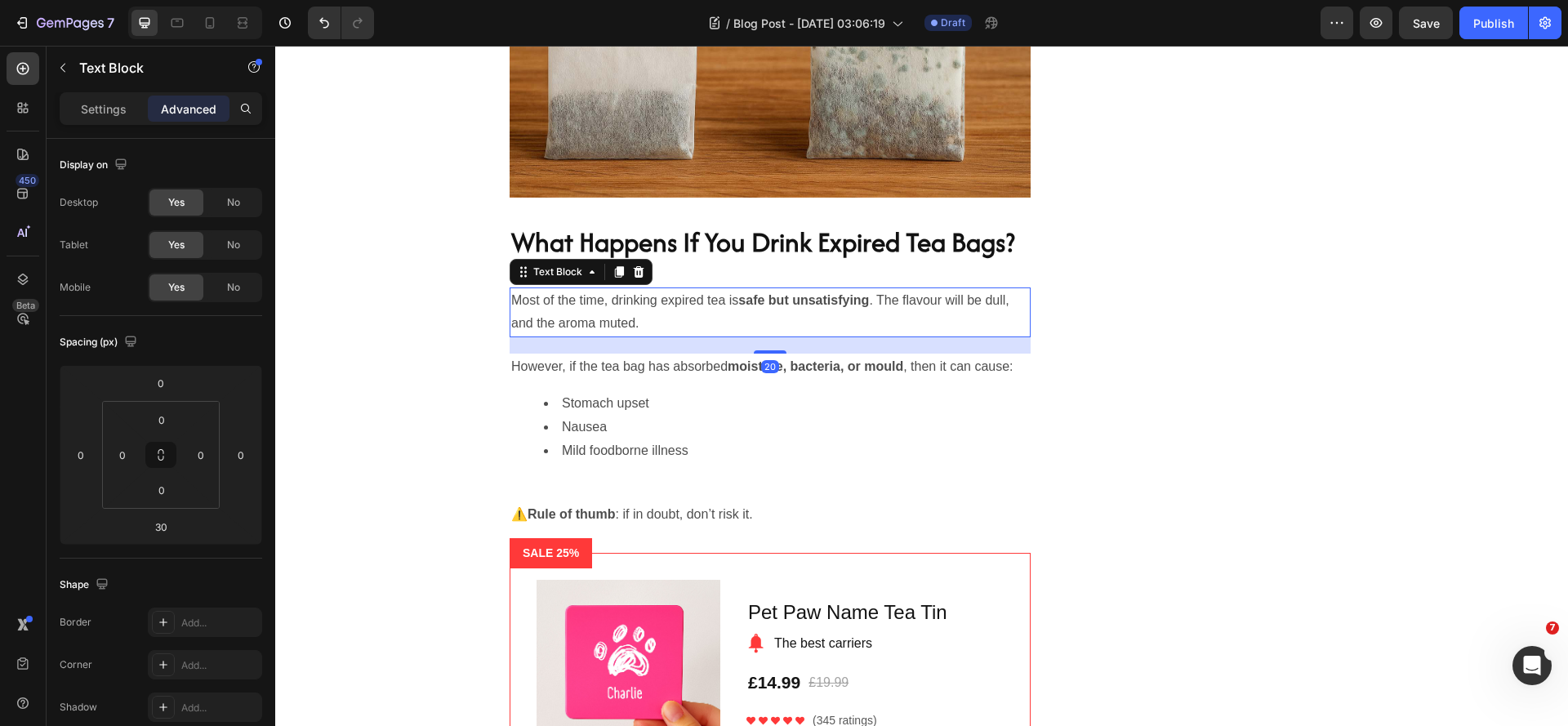
drag, startPoint x: 767, startPoint y: 398, endPoint x: 785, endPoint y: 389, distance: 20.1
click at [785, 337] on div "20" at bounding box center [770, 337] width 521 height 0
type input "20"
click at [676, 463] on li "Mild foodborne illness" at bounding box center [787, 451] width 485 height 24
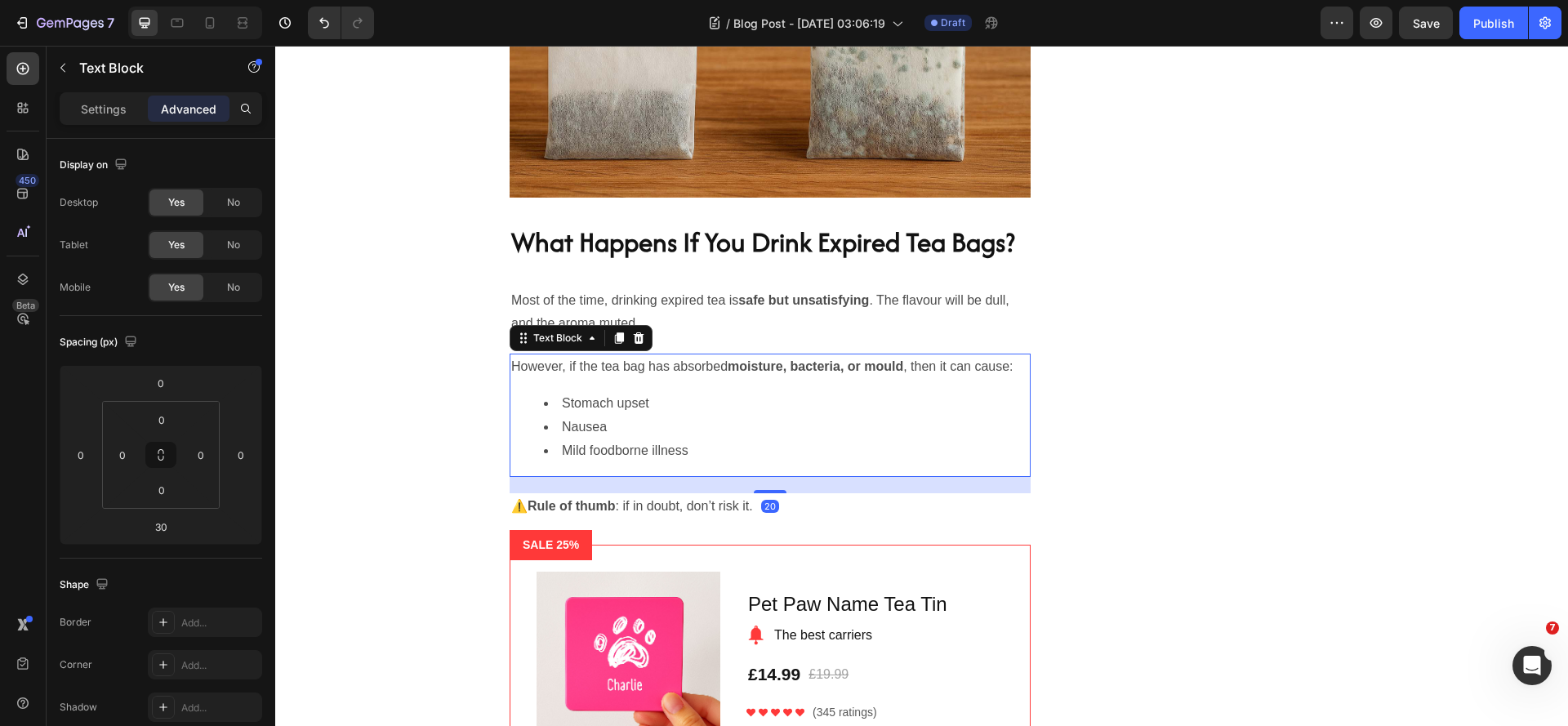
drag, startPoint x: 774, startPoint y: 562, endPoint x: 798, endPoint y: 554, distance: 25.3
click at [798, 477] on div "20" at bounding box center [770, 477] width 521 height 0
type input "20"
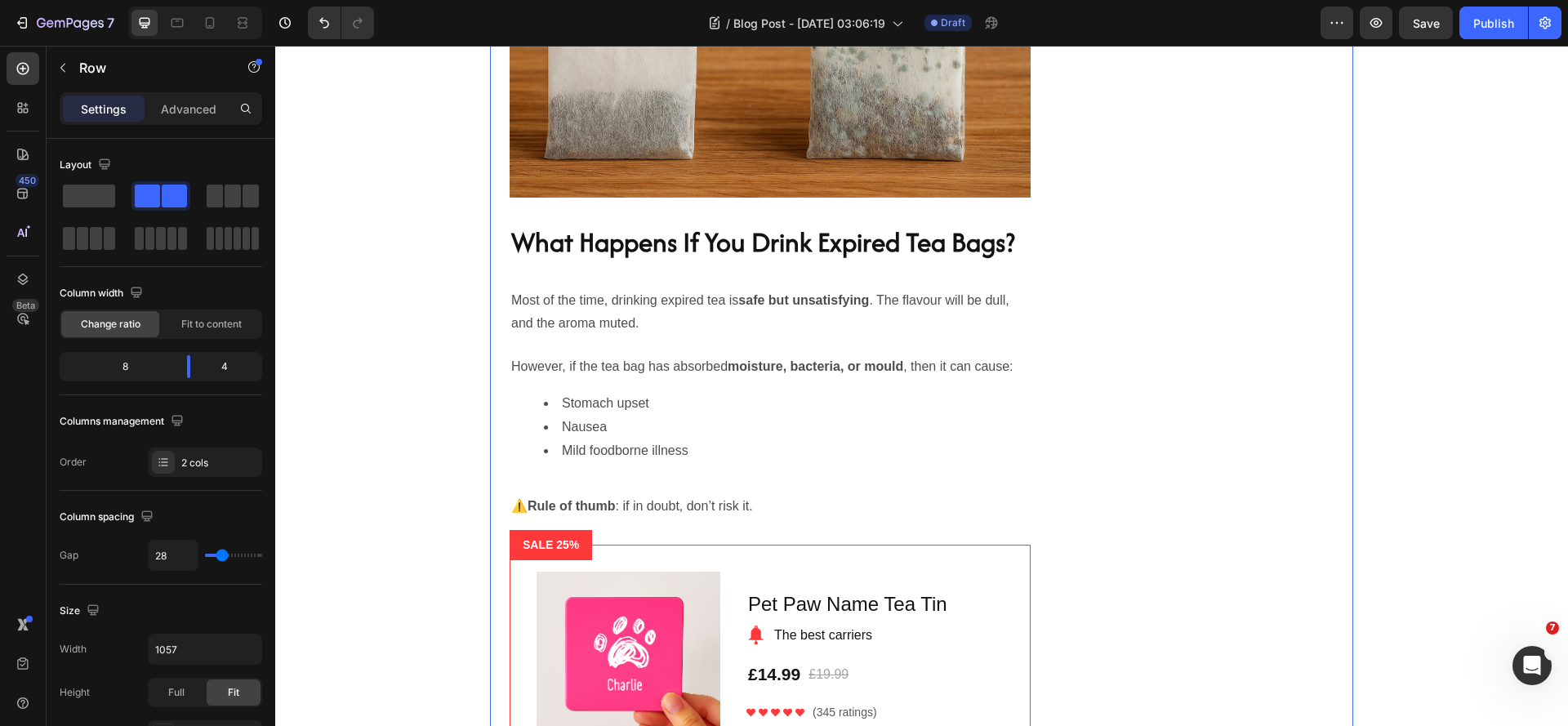
scroll to position [2287, 0]
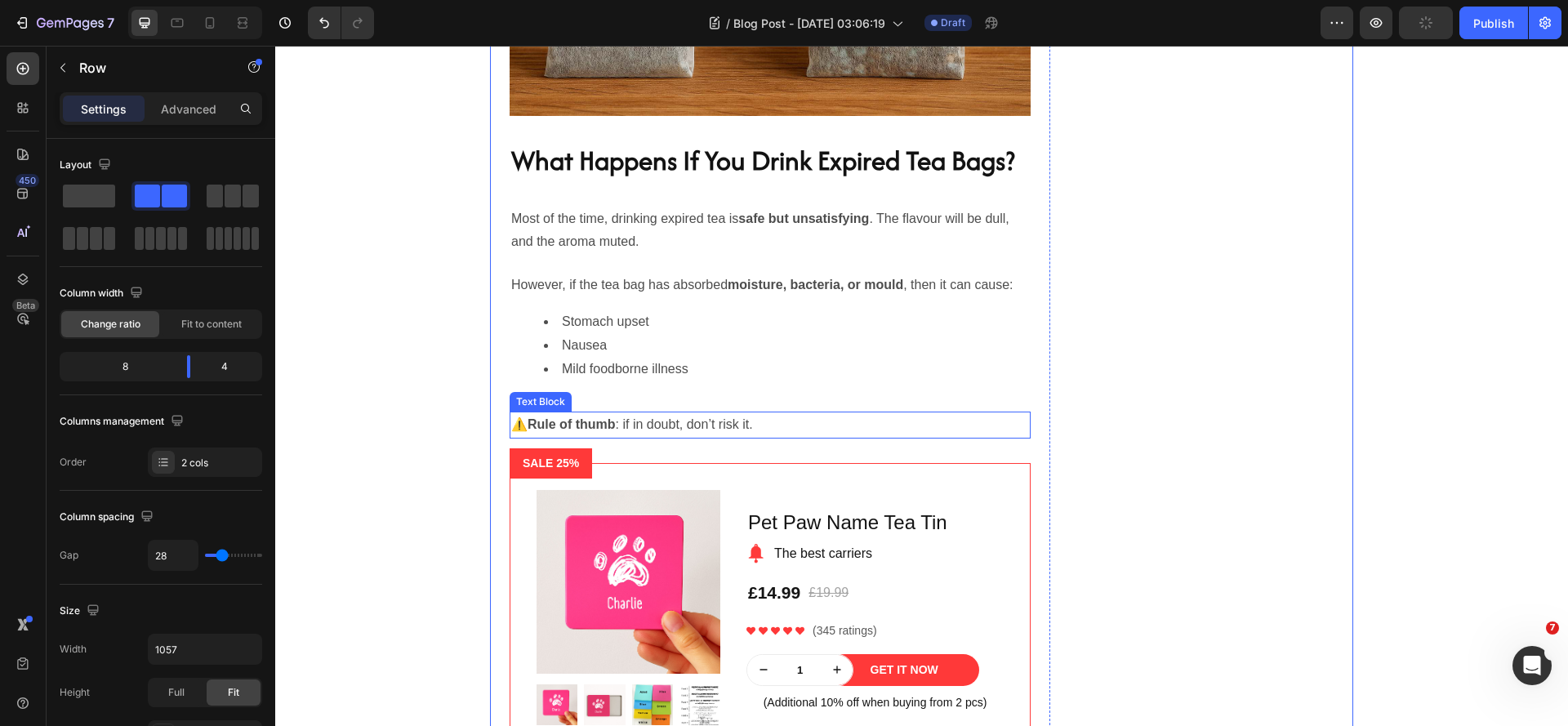
click at [691, 437] on p "⚠️ Rule of thumb : if in doubt, don’t risk it." at bounding box center [770, 425] width 517 height 24
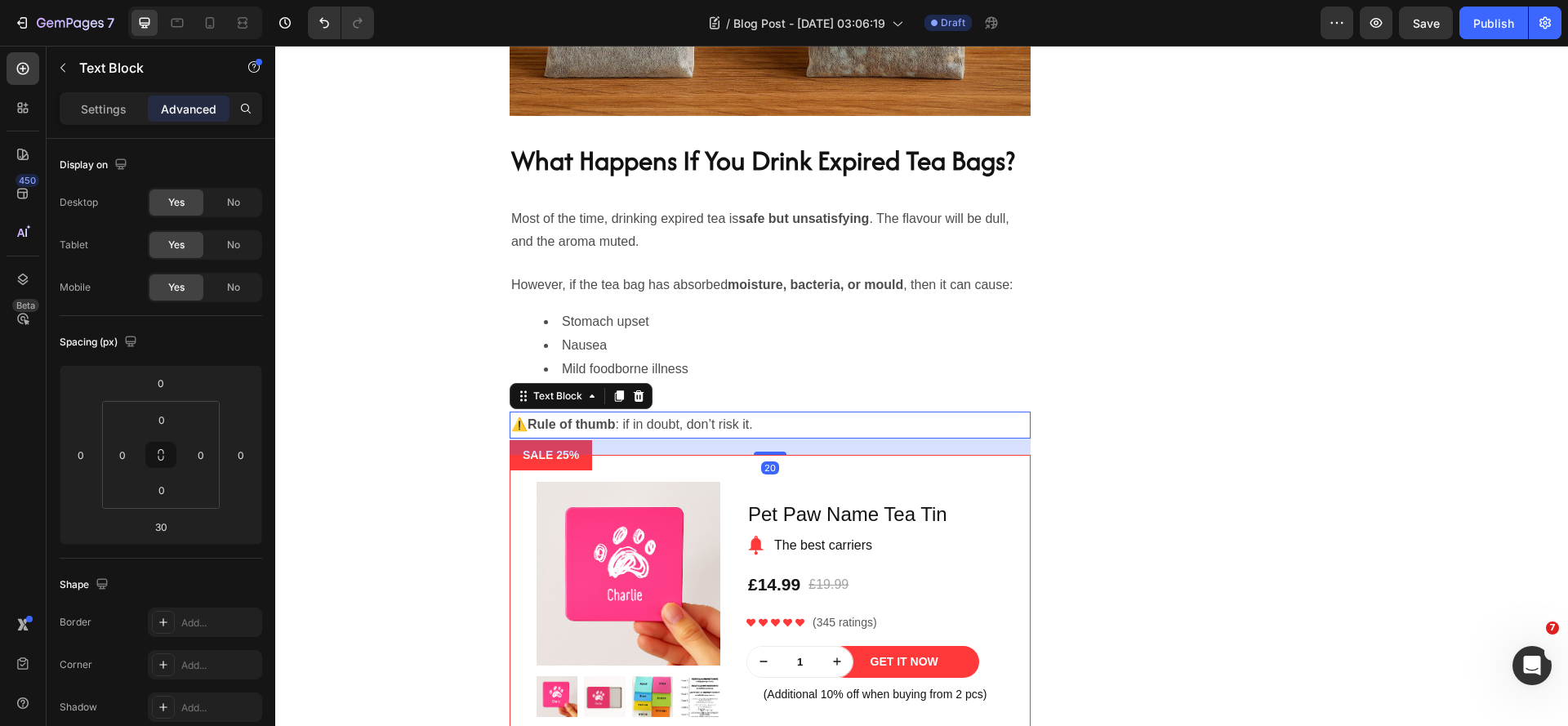
drag, startPoint x: 775, startPoint y: 524, endPoint x: 800, endPoint y: 517, distance: 26.0
click at [800, 438] on div "20" at bounding box center [770, 438] width 521 height 0
type input "20"
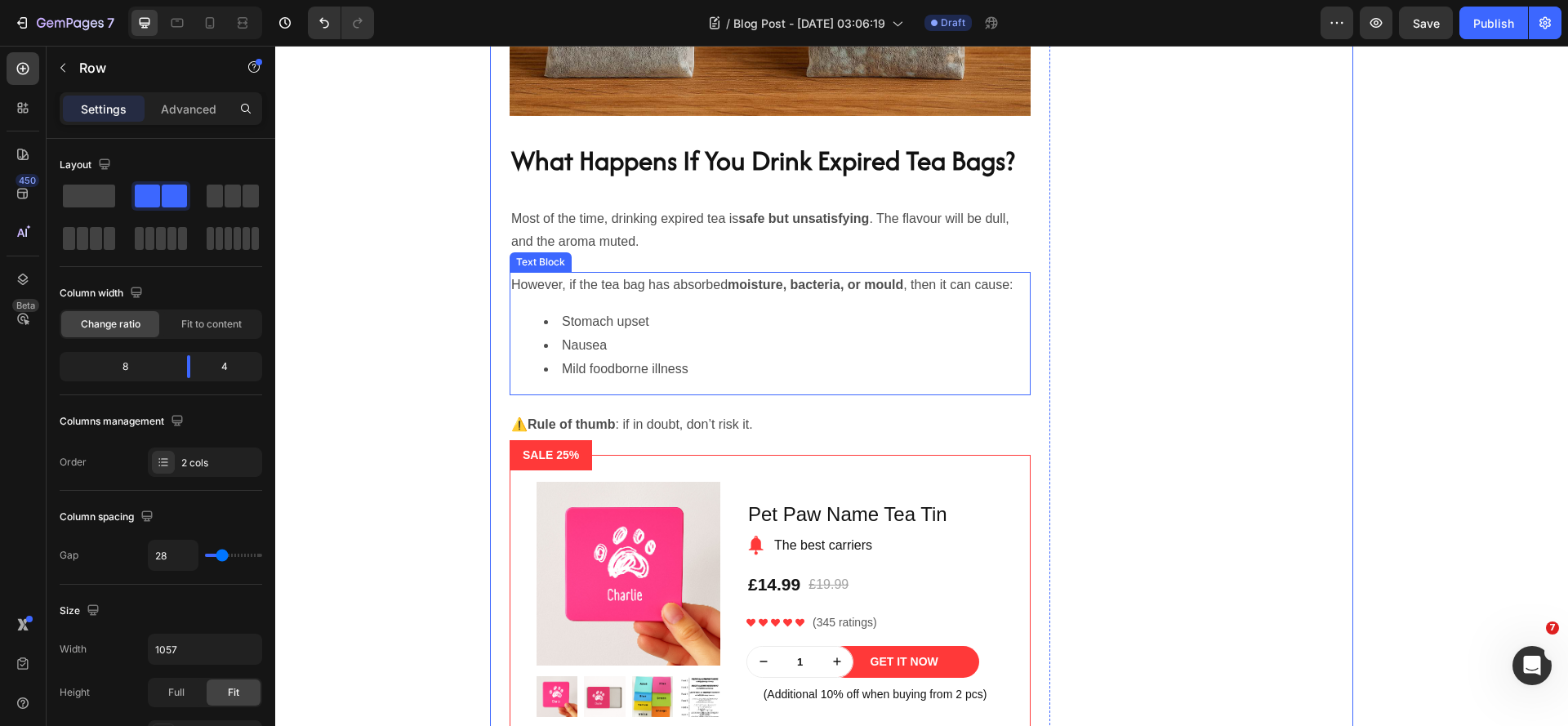
click at [589, 381] on li "Mild foodborne illness" at bounding box center [787, 369] width 485 height 24
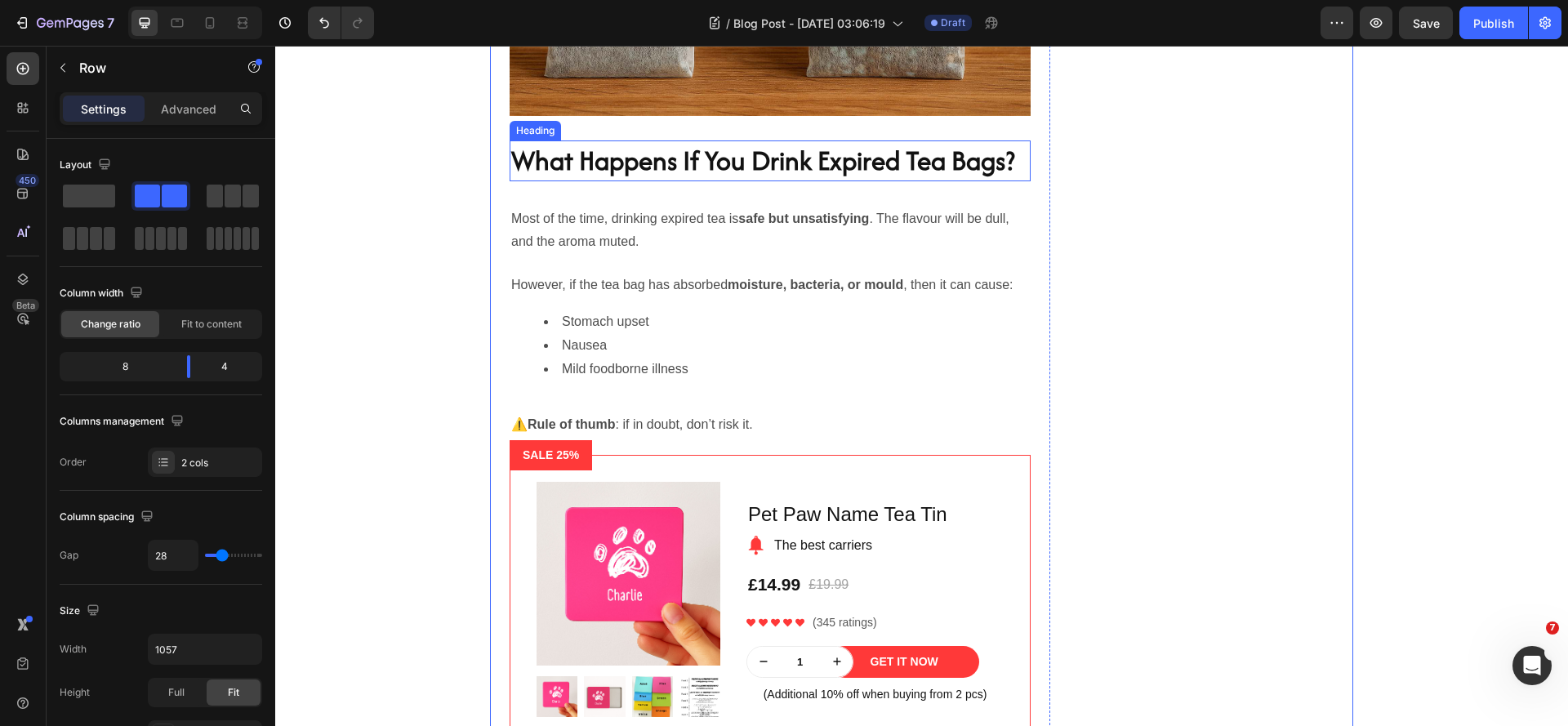
click at [771, 182] on h2 "What Happens If You Drink Expired Tea Bags?" at bounding box center [770, 161] width 521 height 41
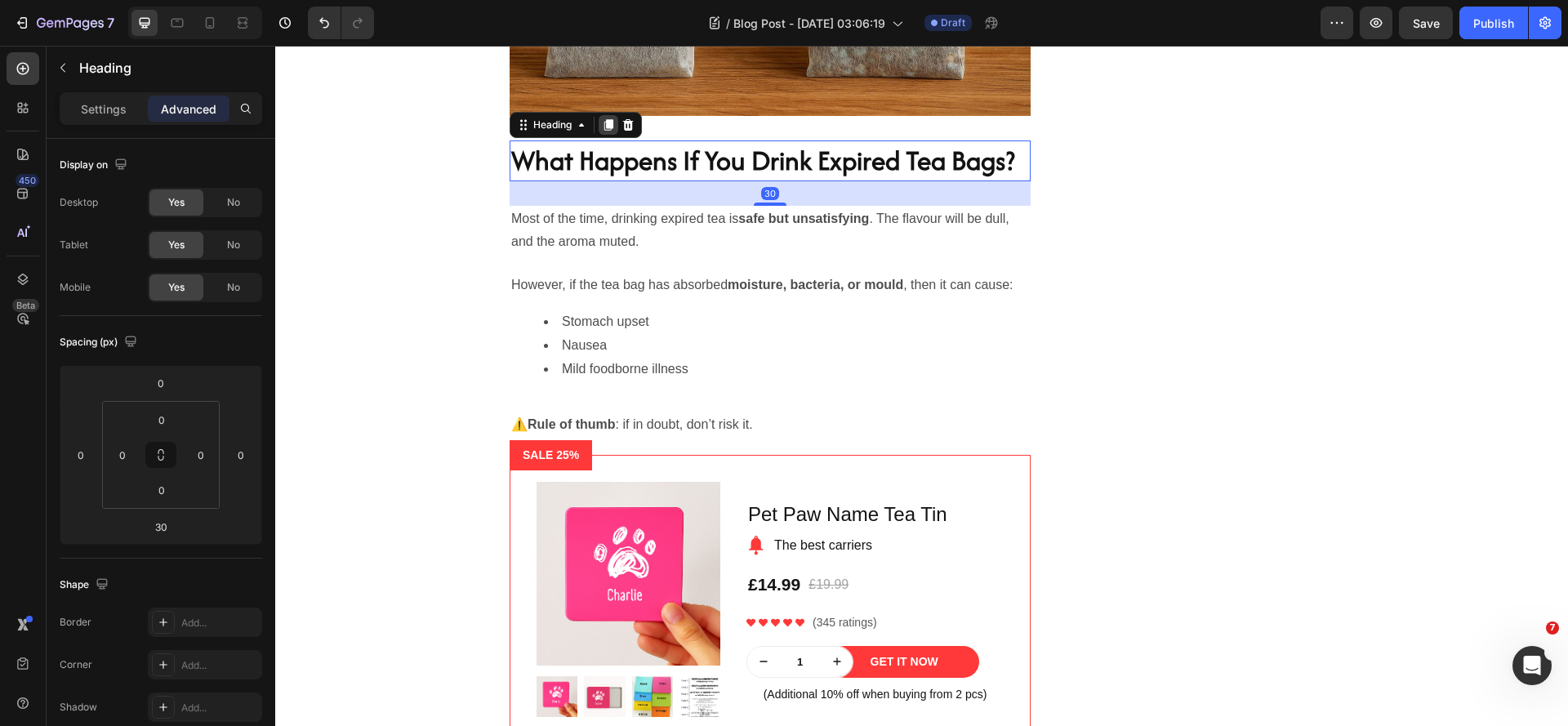
click at [605, 130] on icon at bounding box center [608, 125] width 9 height 12
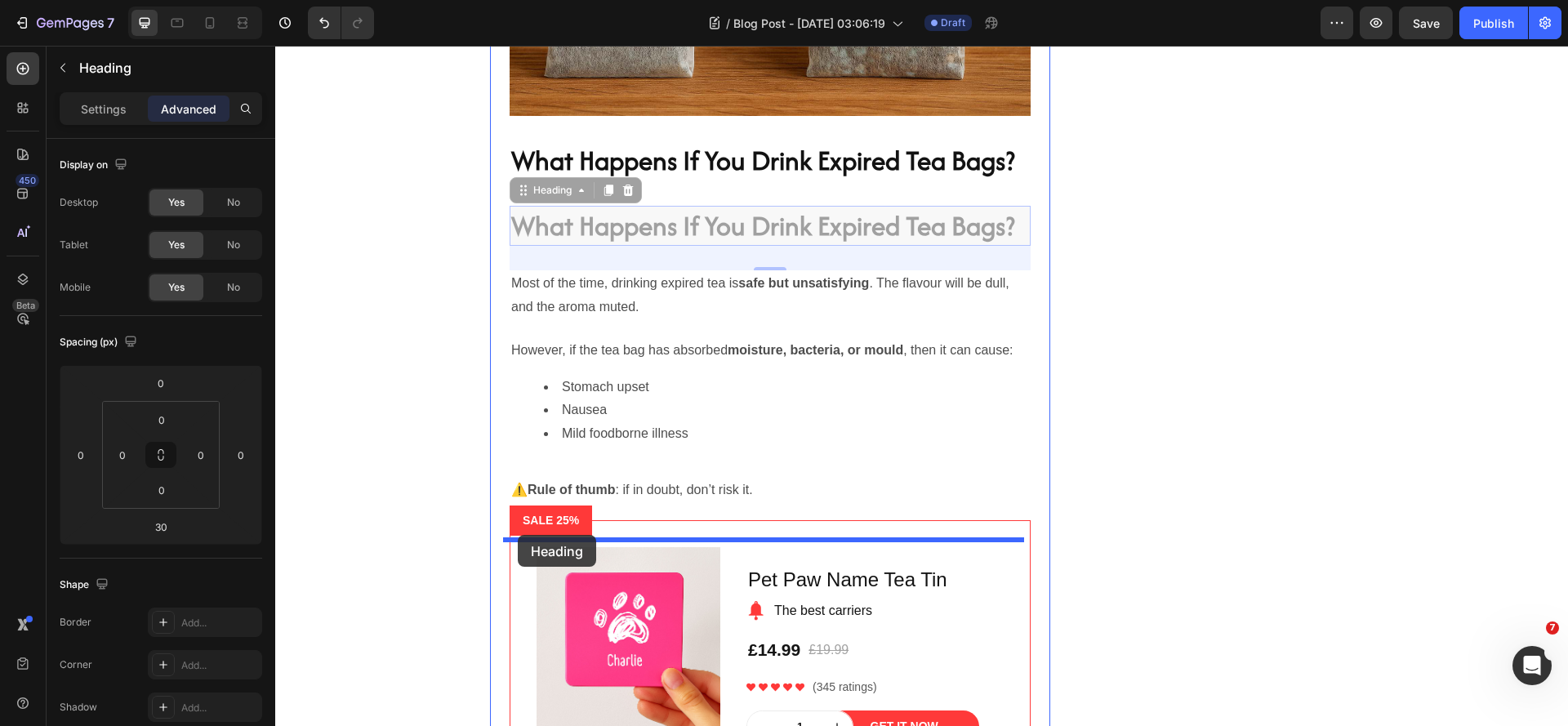
drag, startPoint x: 516, startPoint y: 231, endPoint x: 517, endPoint y: 535, distance: 304.0
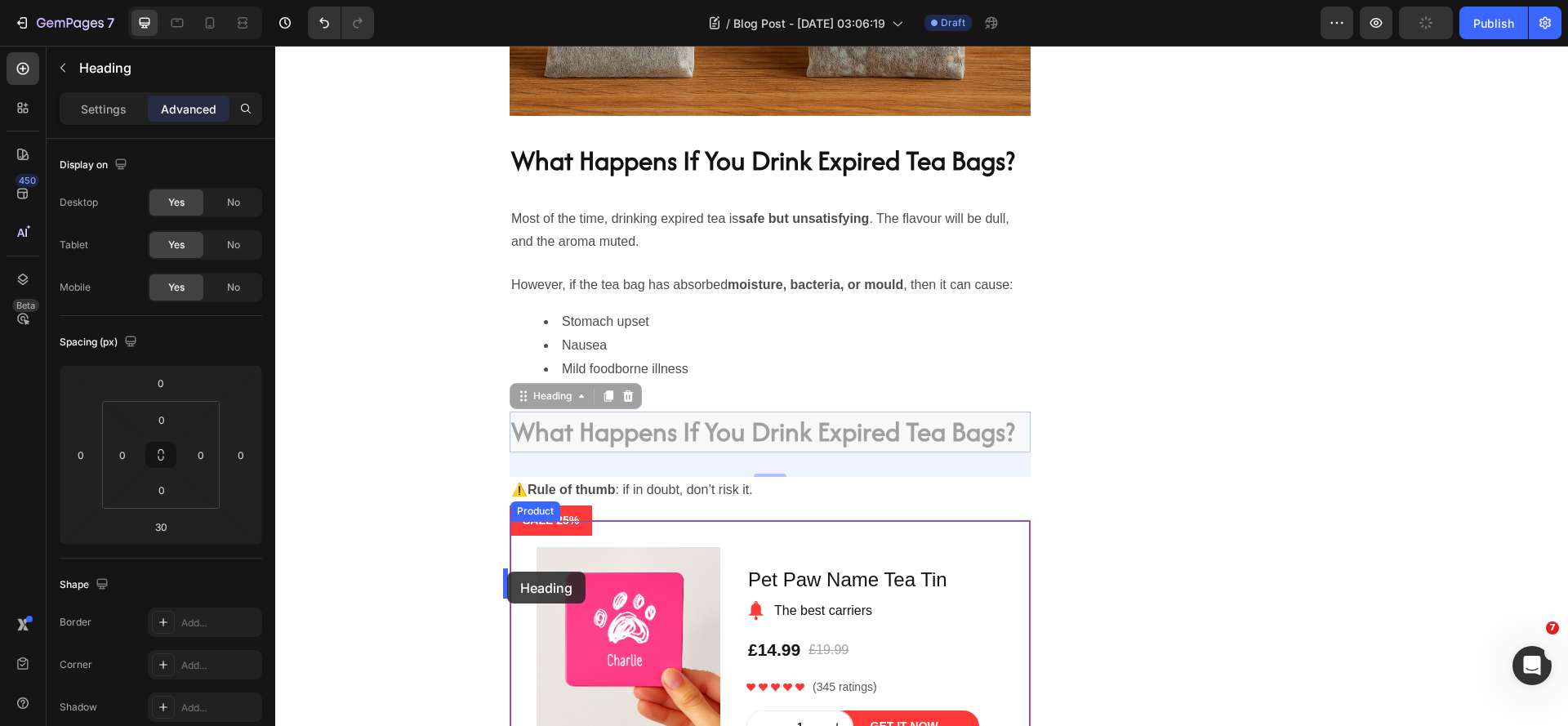
drag, startPoint x: 516, startPoint y: 461, endPoint x: 507, endPoint y: 572, distance: 111.4
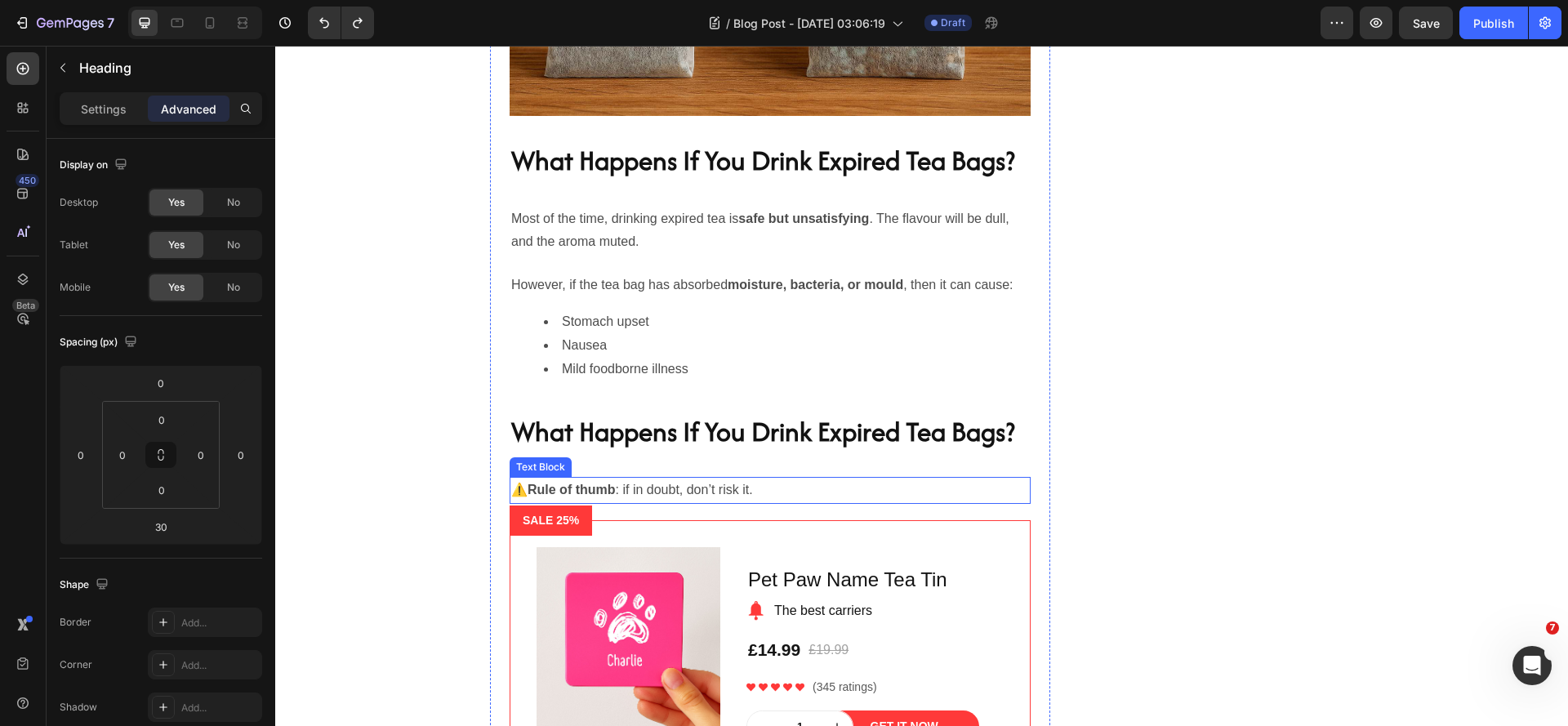
click at [554, 496] on strong "Rule of thumb" at bounding box center [571, 490] width 88 height 14
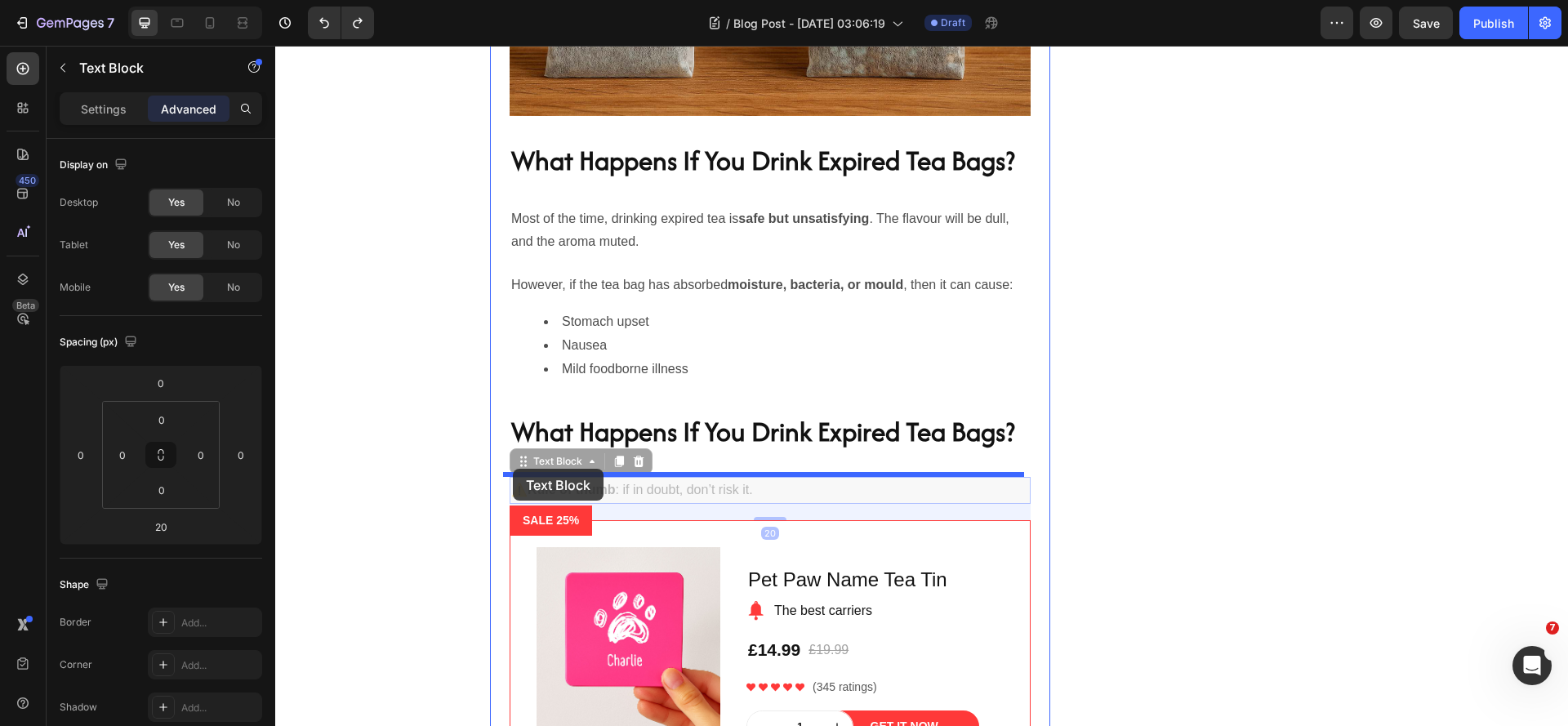
drag, startPoint x: 521, startPoint y: 526, endPoint x: 513, endPoint y: 469, distance: 57.6
click at [513, 469] on div "Header Do Tea Bags Expire? The Truth Revealed Heading April 29,2025 Text block …" at bounding box center [921, 212] width 1293 height 4906
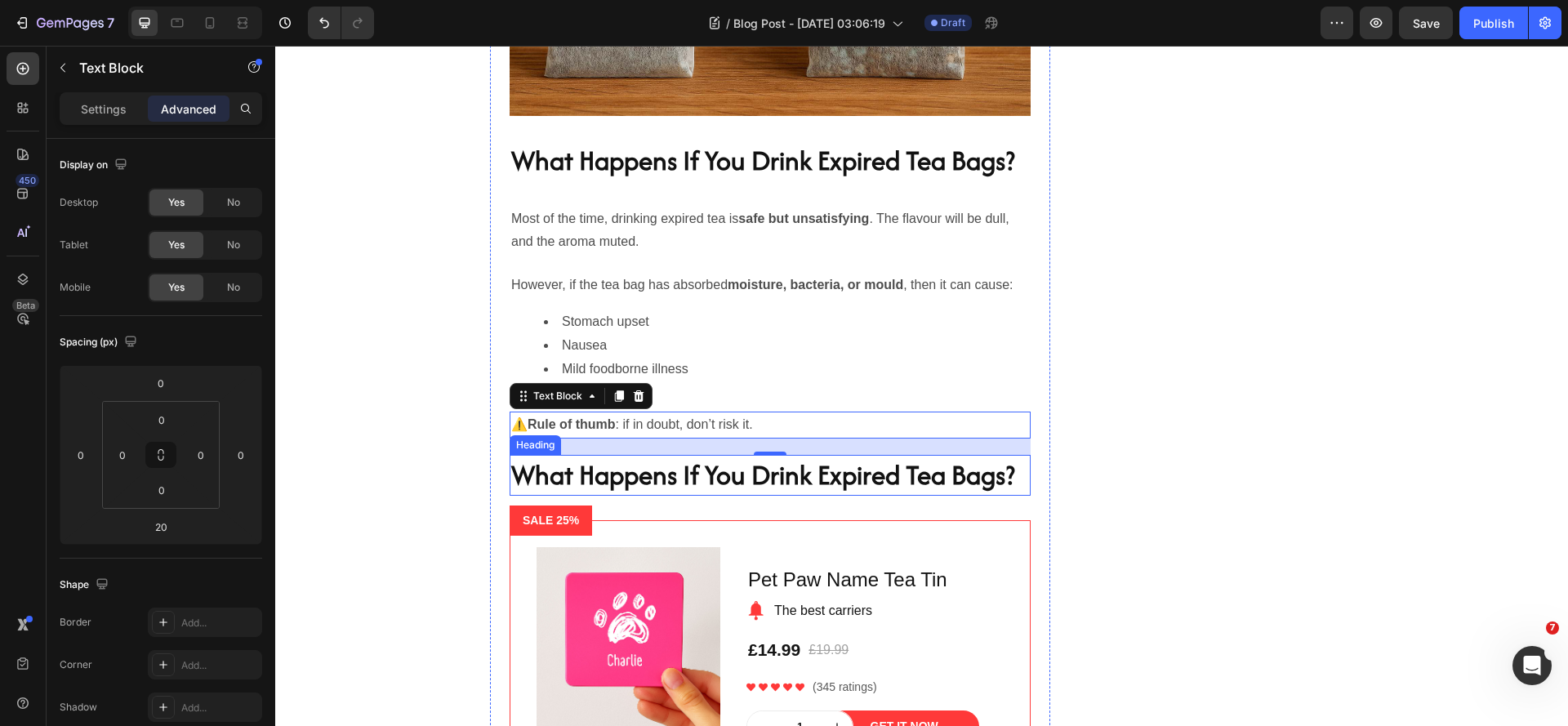
click at [811, 495] on h2 "What Happens If You Drink Expired Tea Bags?" at bounding box center [770, 475] width 521 height 41
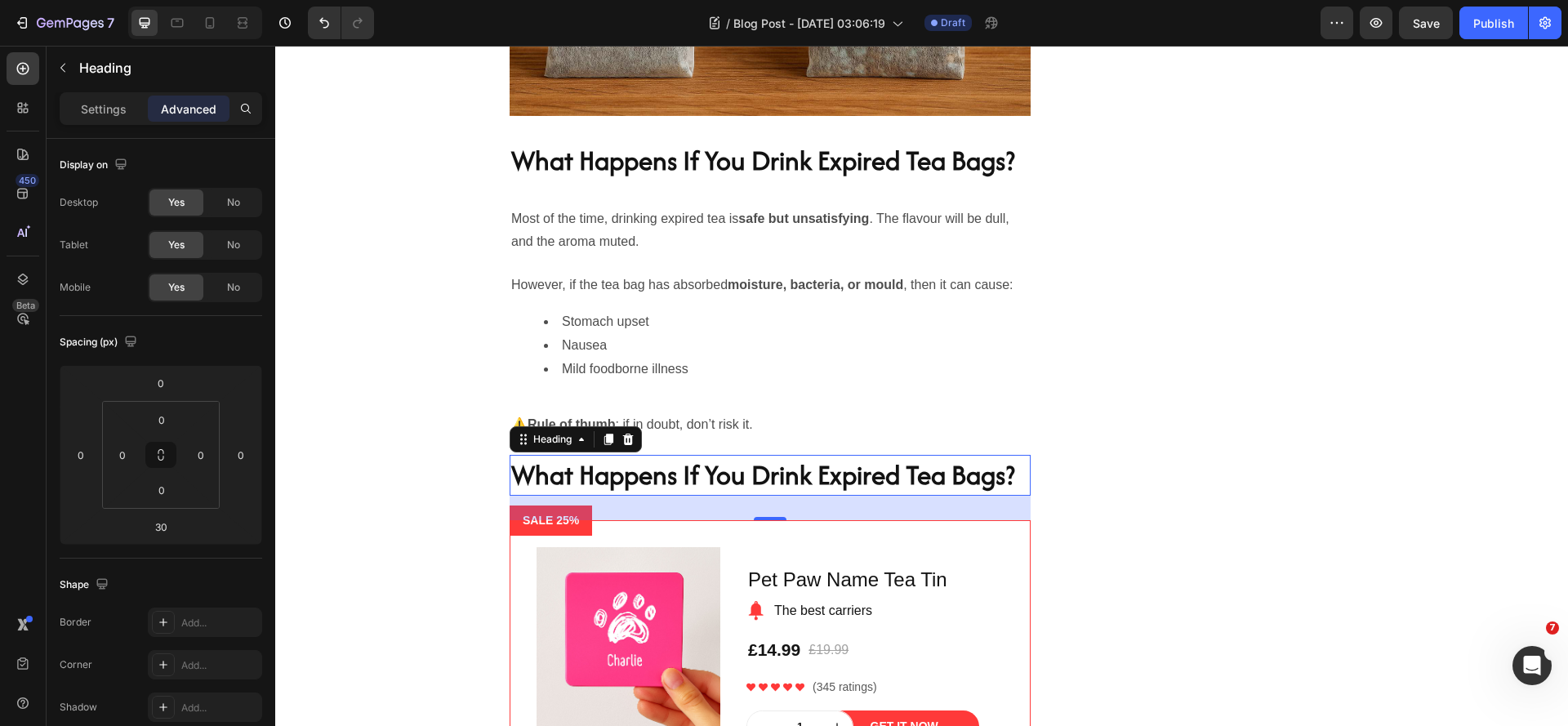
click at [659, 495] on h2 "What Happens If You Drink Expired Tea Bags?" at bounding box center [770, 475] width 521 height 41
click at [659, 494] on p "What Happens If You Drink Expired Tea Bags?" at bounding box center [770, 475] width 517 height 38
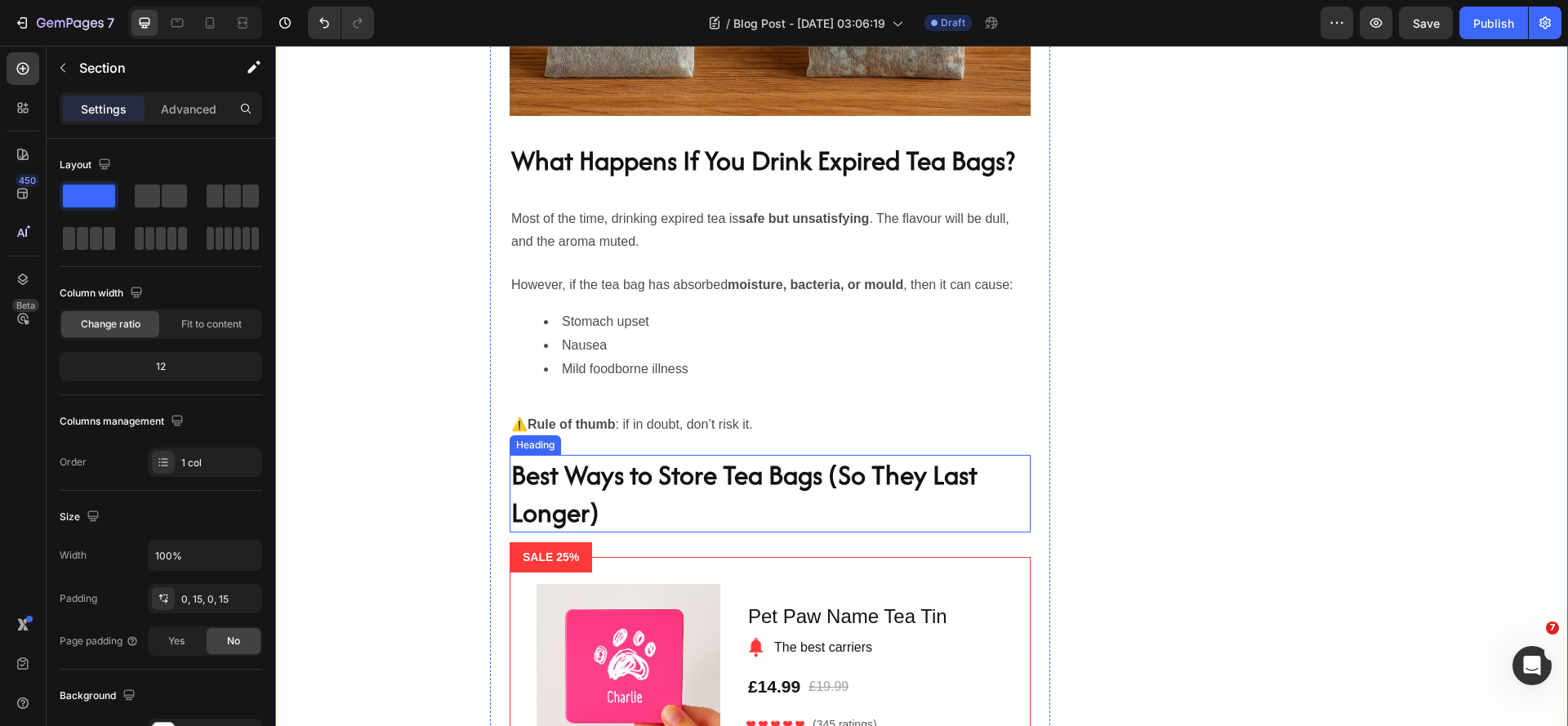
click at [605, 531] on p "Best Ways to Store Tea Bags (So They Last Longer)" at bounding box center [770, 494] width 517 height 74
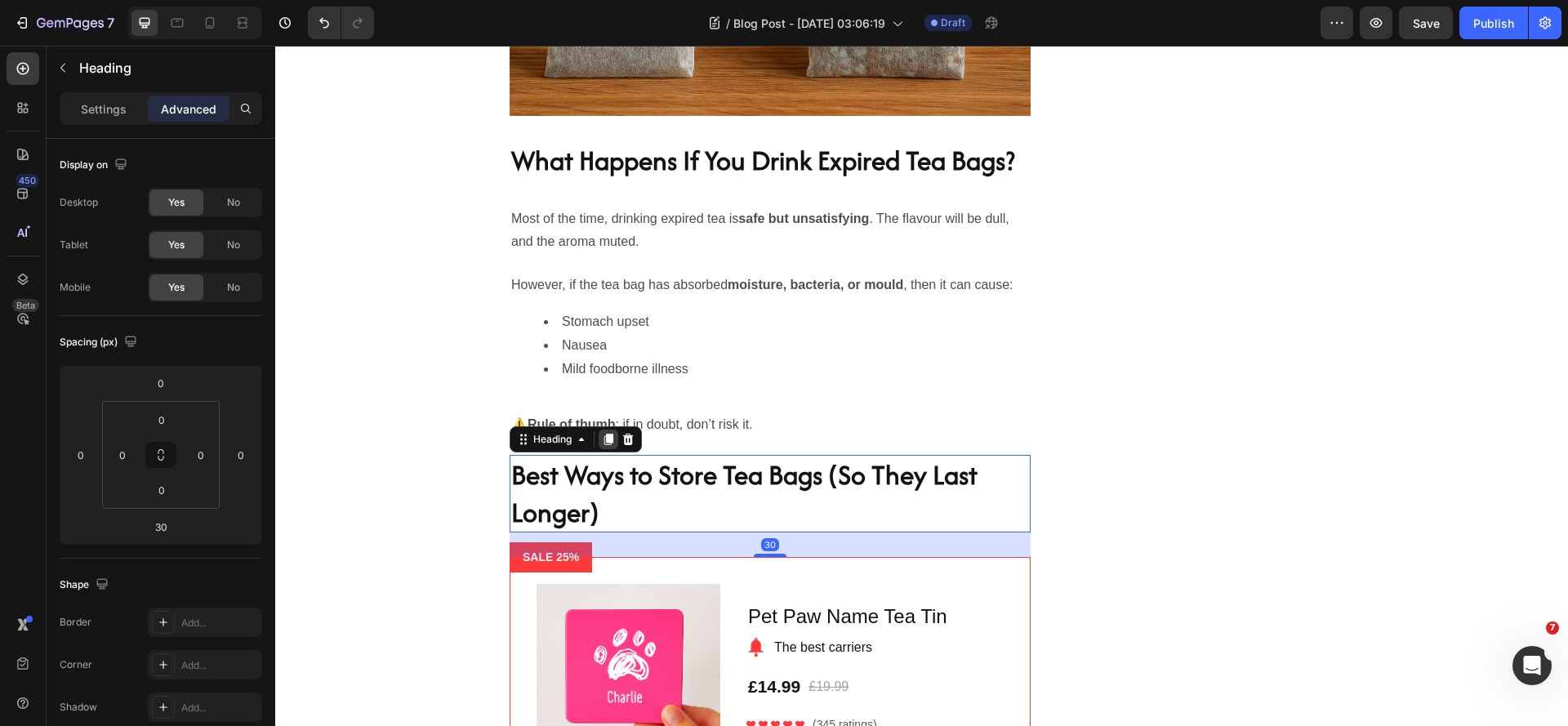
click at [607, 446] on icon at bounding box center [608, 440] width 13 height 13
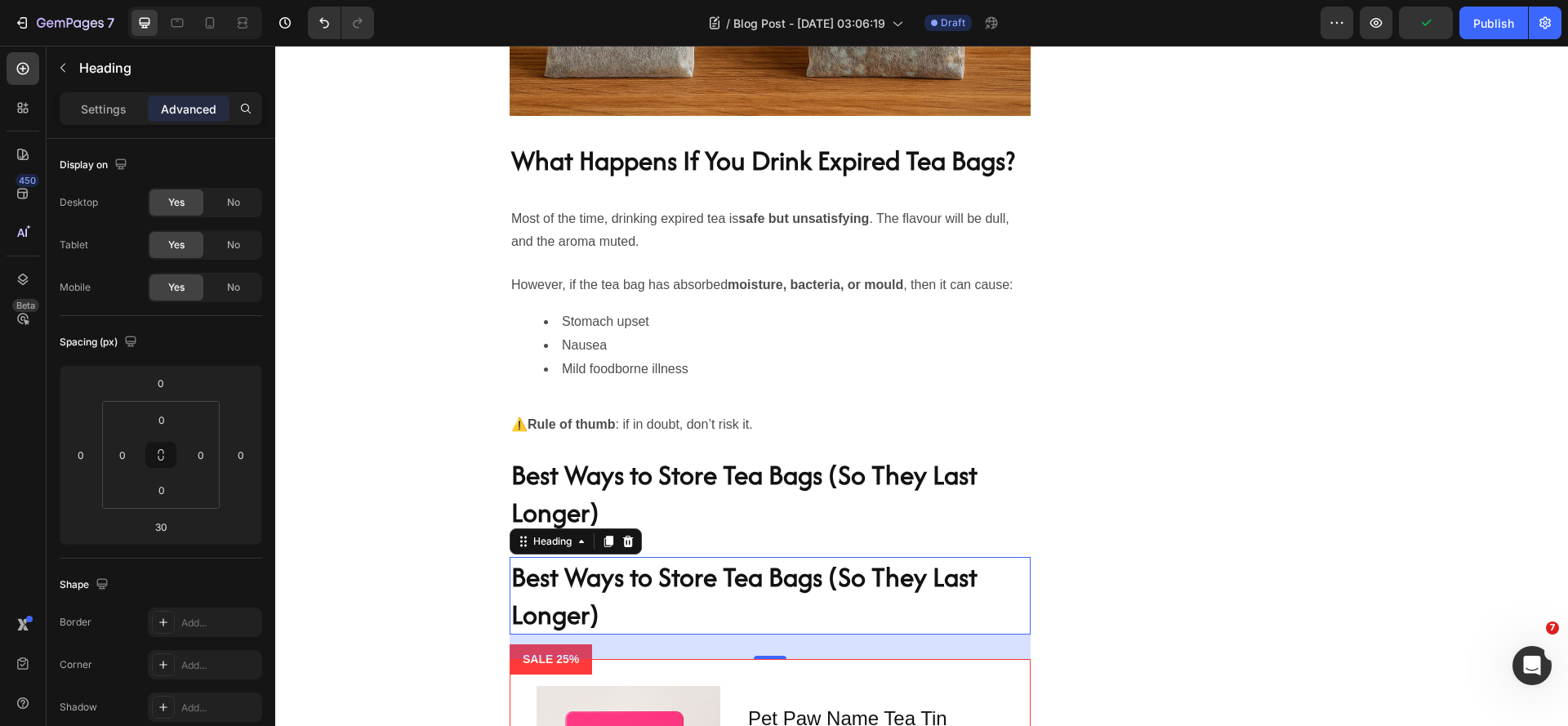
click at [590, 634] on h2 "Best Ways to Store Tea Bags (So They Last Longer)" at bounding box center [770, 596] width 521 height 77
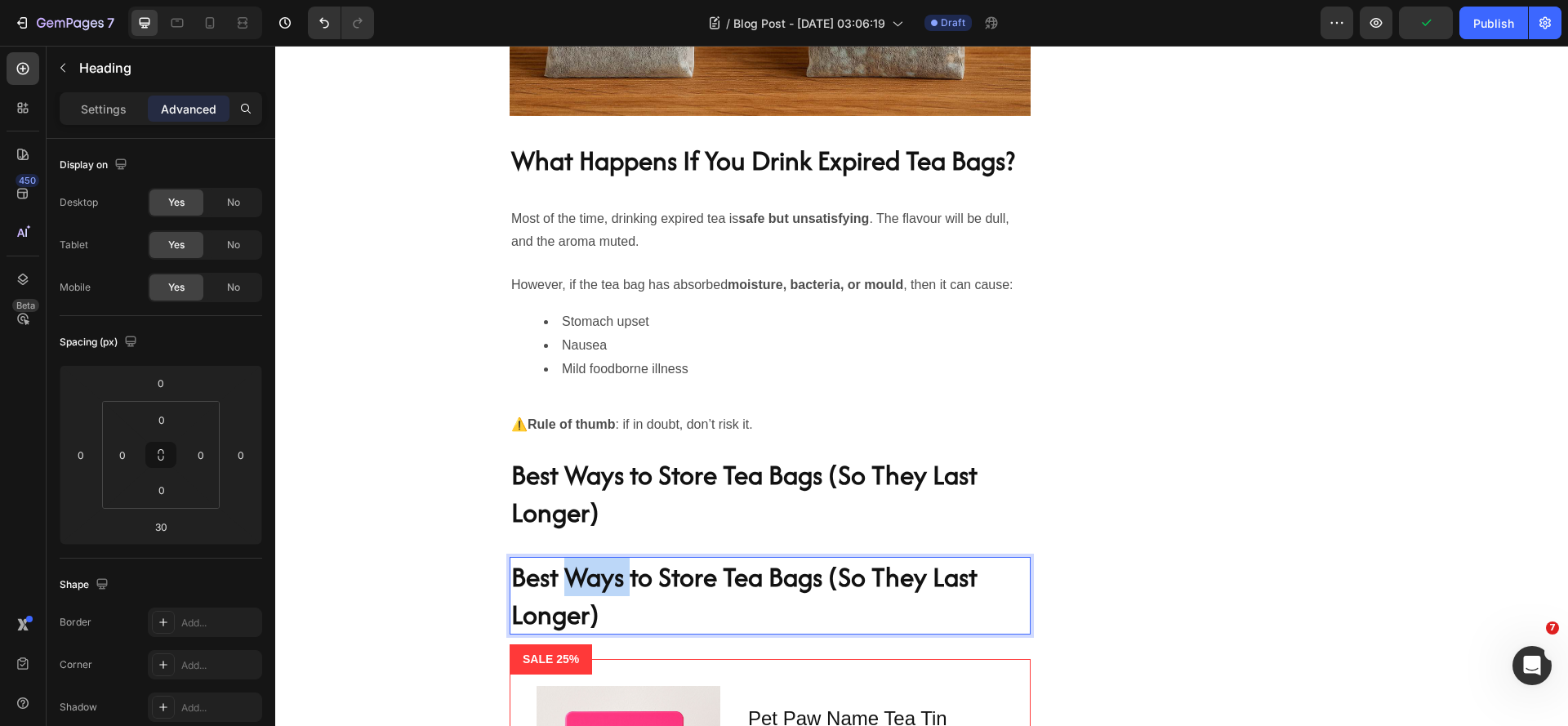
click at [590, 633] on p "Best Ways to Store Tea Bags (So They Last Longer)" at bounding box center [770, 596] width 517 height 74
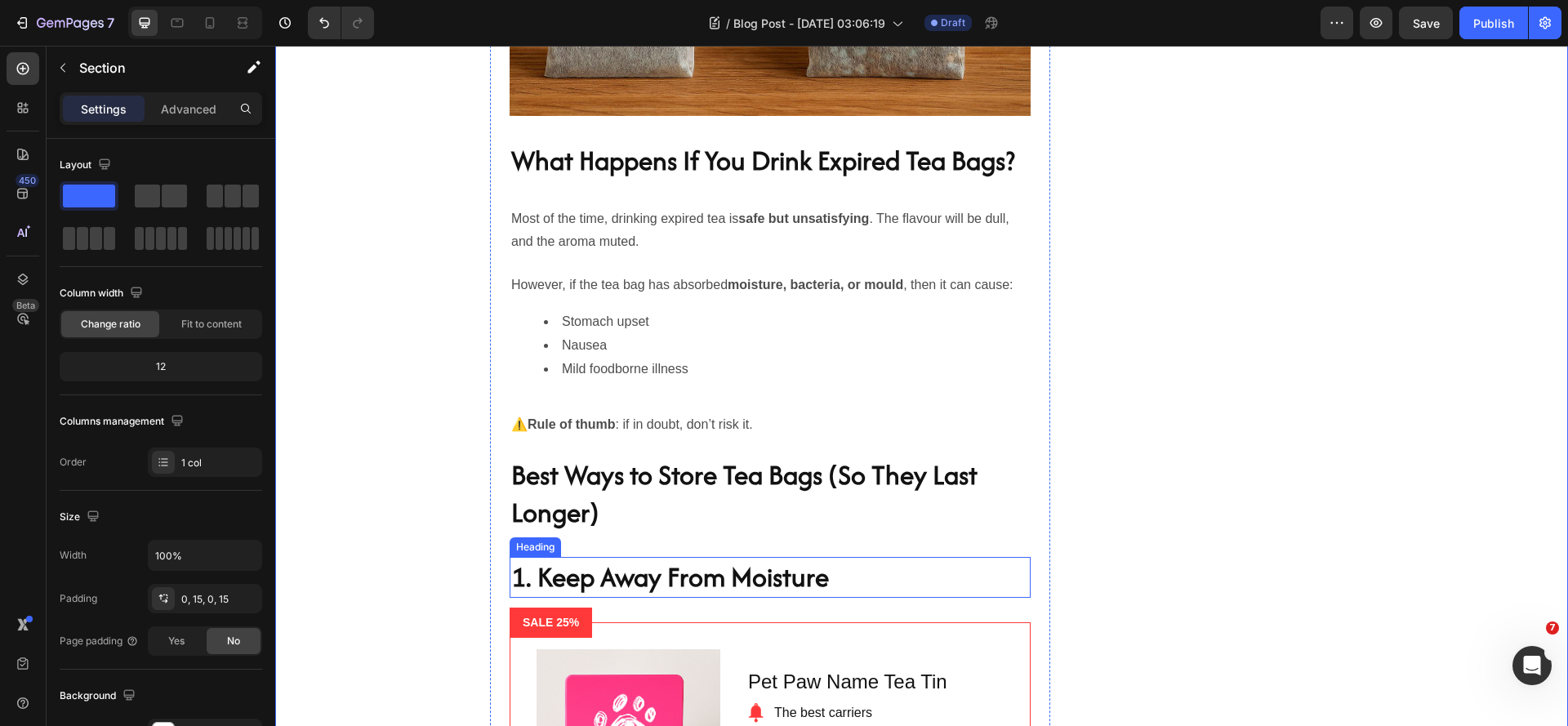
click at [665, 596] on p "1. Keep Away From Moisture" at bounding box center [770, 577] width 517 height 38
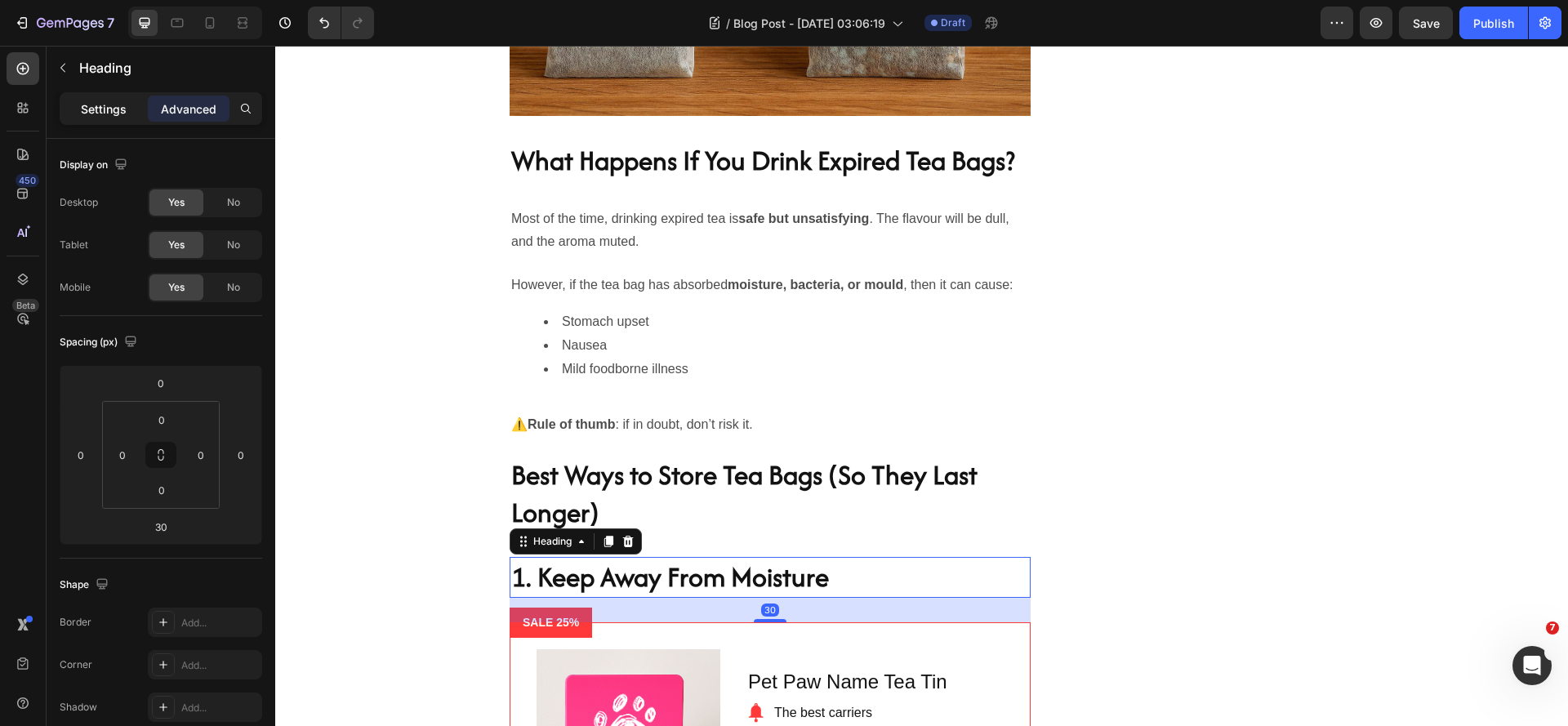
click at [89, 114] on p "Settings" at bounding box center [103, 109] width 45 height 17
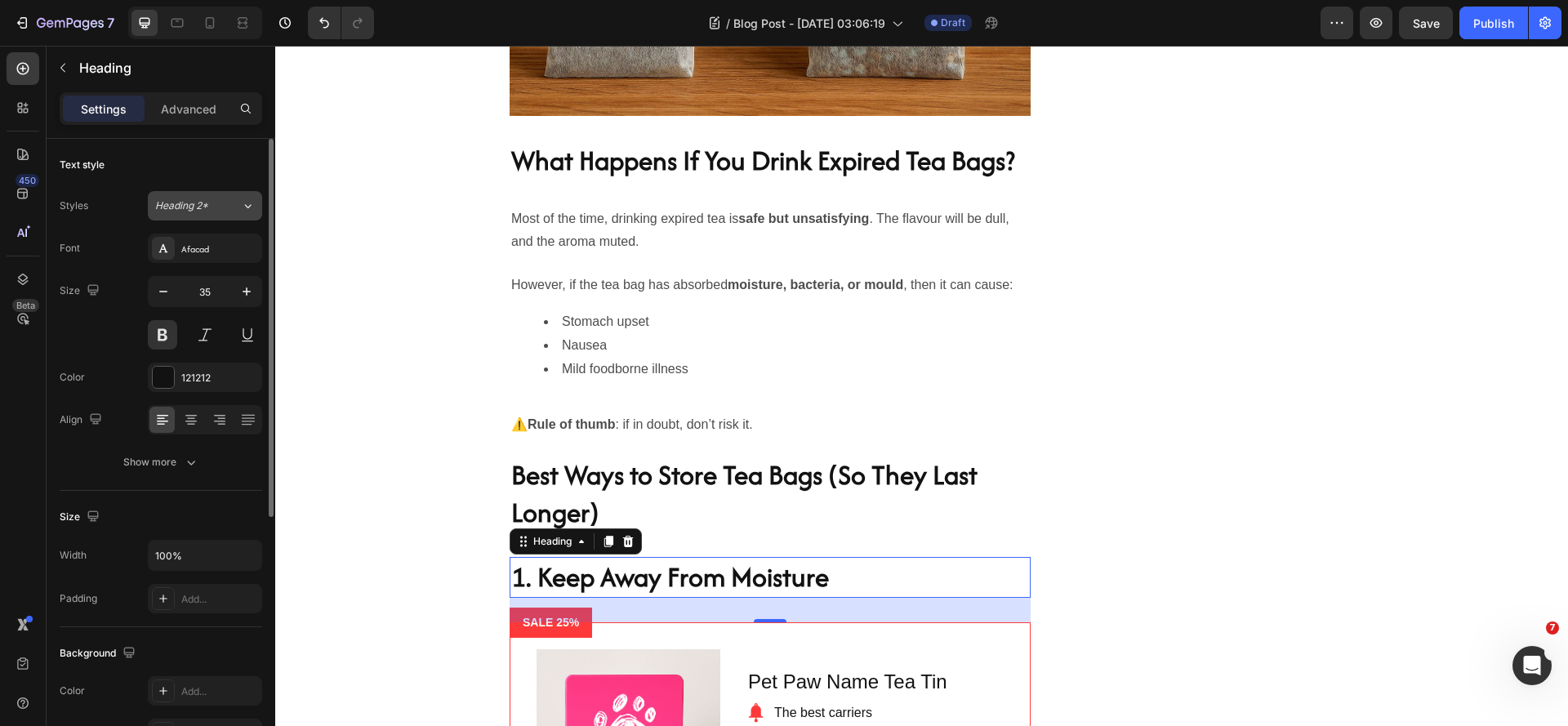
click at [205, 211] on span "Heading 2*" at bounding box center [181, 205] width 53 height 14
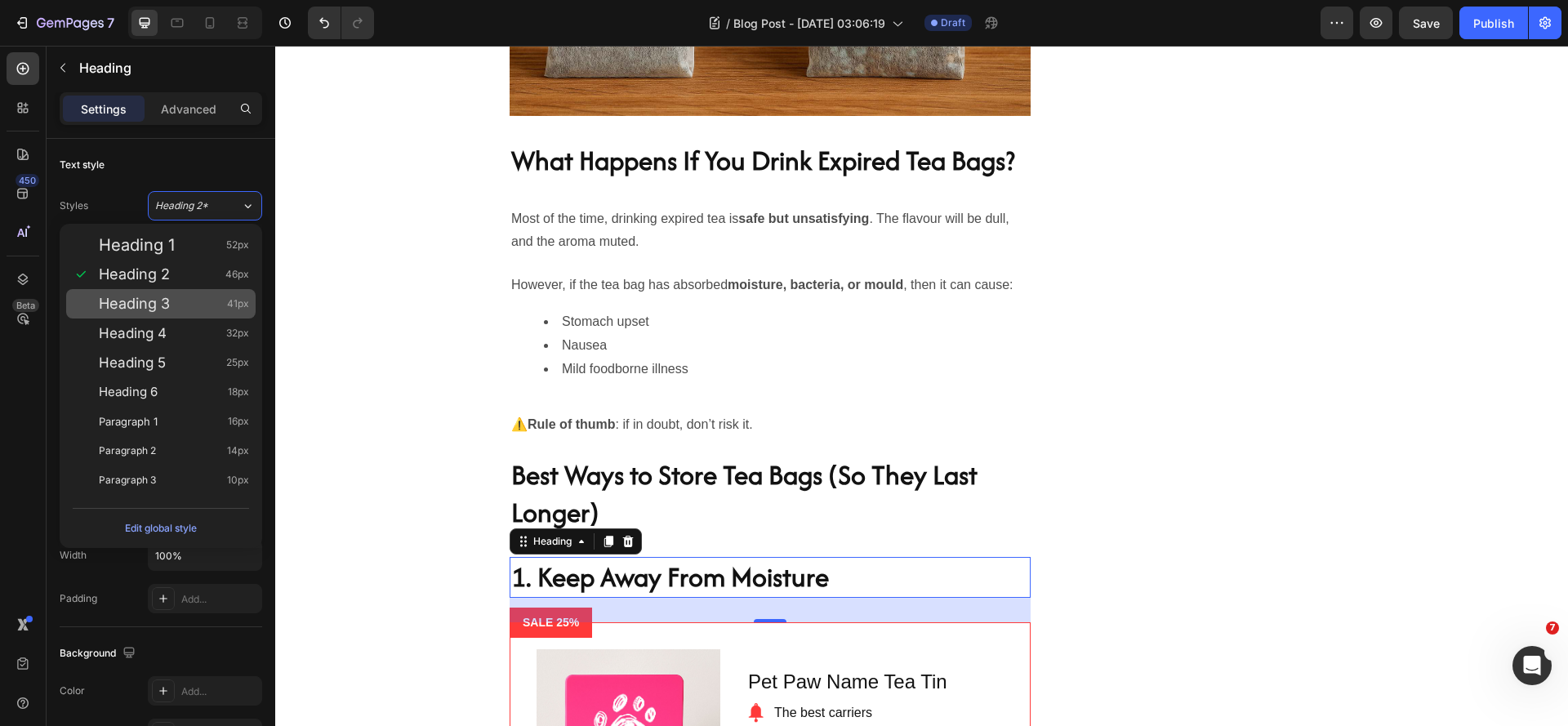
click at [188, 309] on div "Heading 3 41px" at bounding box center [173, 303] width 151 height 16
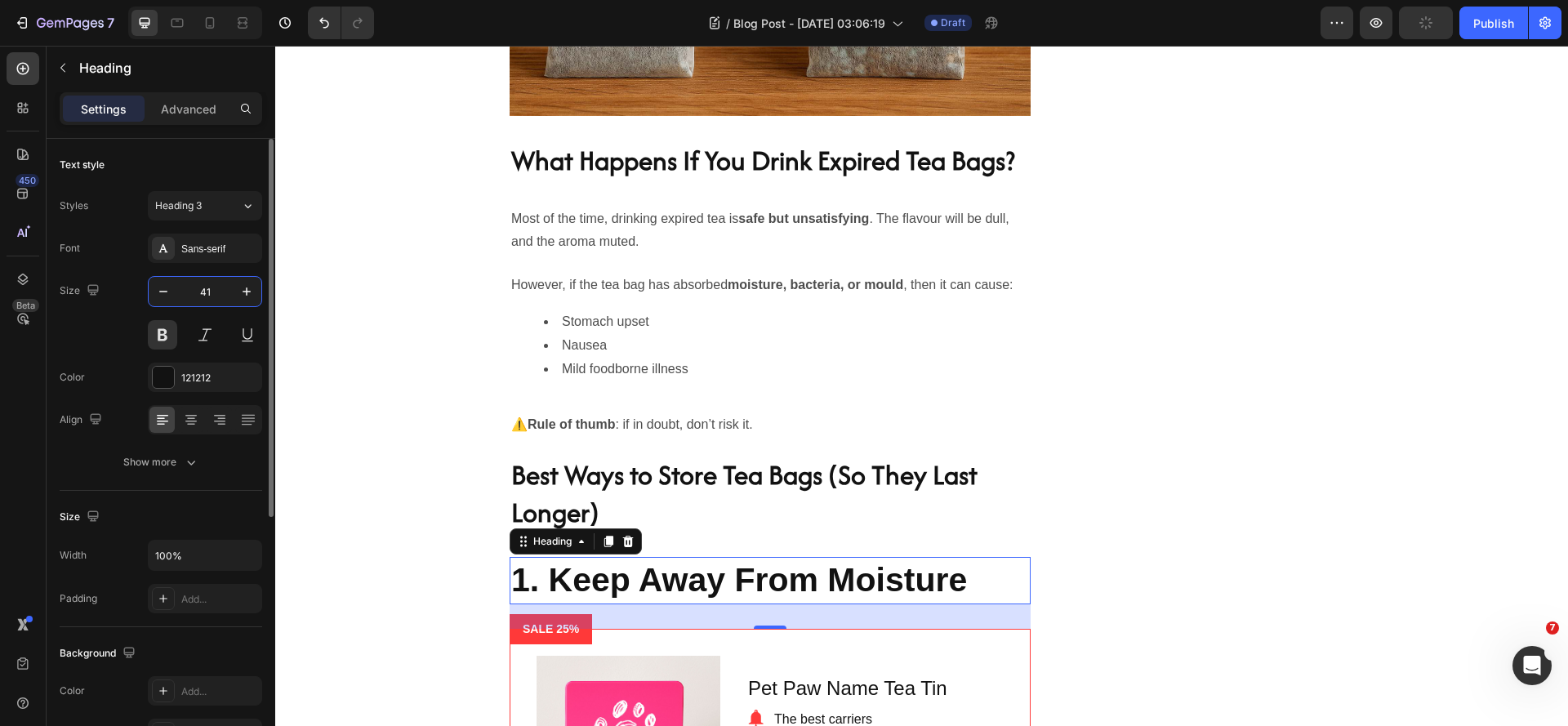
click at [209, 294] on input "41" at bounding box center [205, 291] width 54 height 29
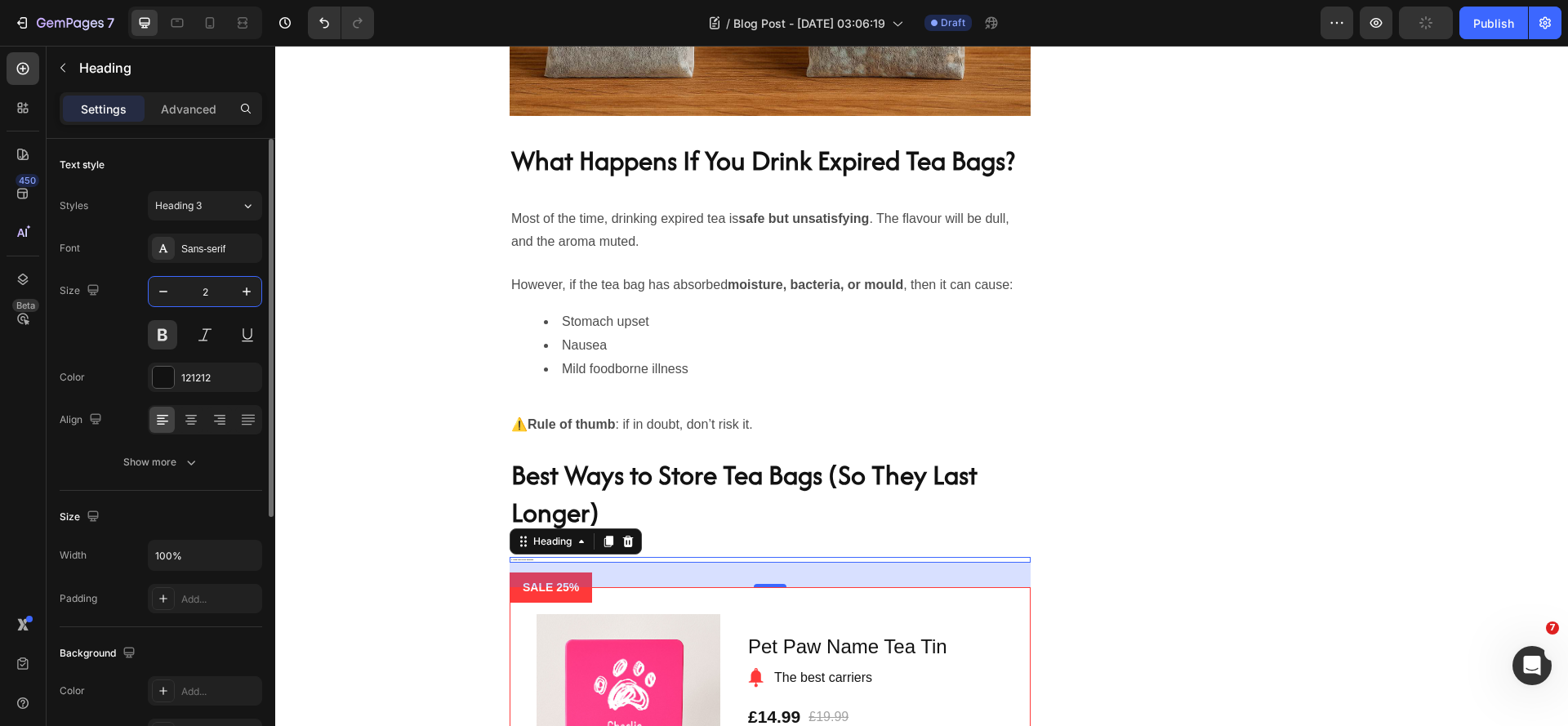
type input "20"
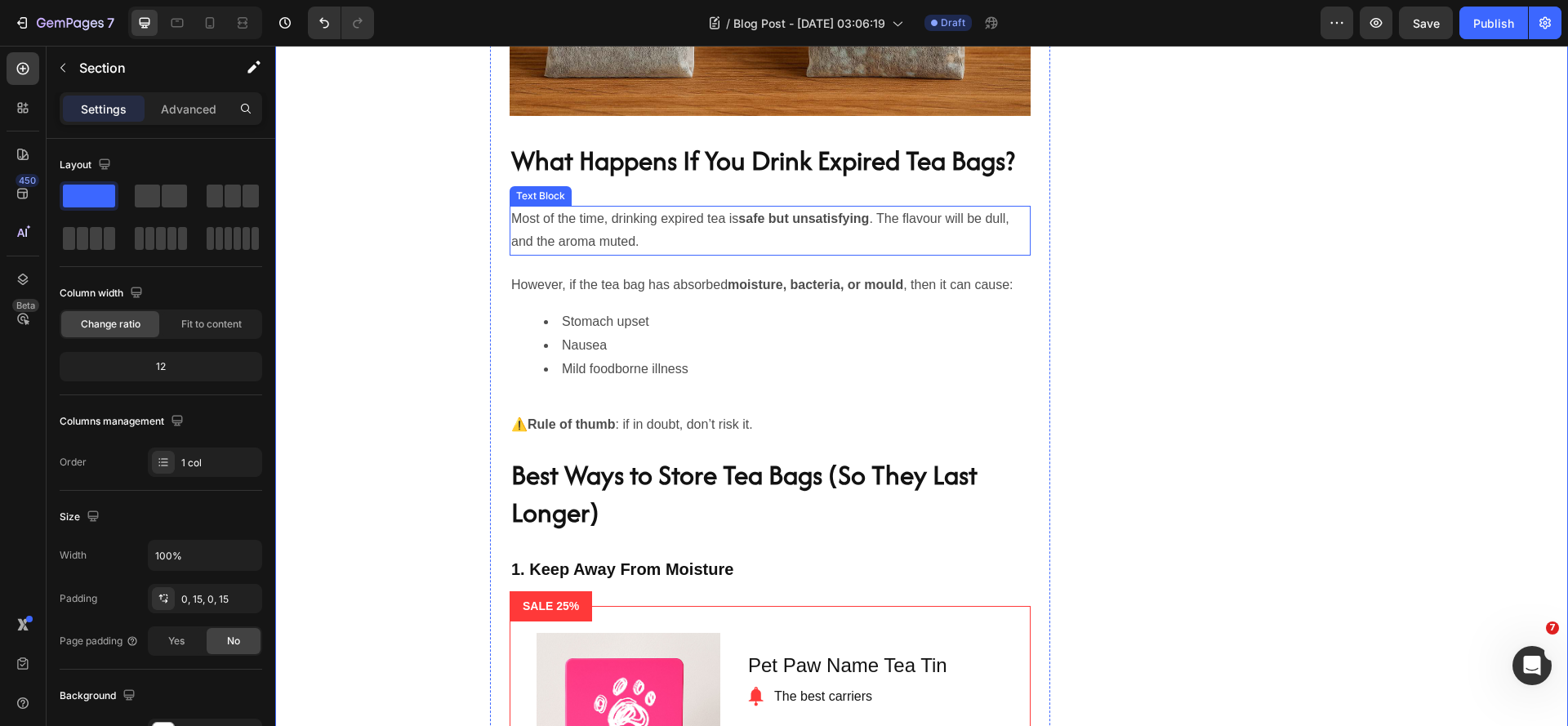
click at [645, 255] on p "Most of the time, drinking expired tea is safe but unsatisfying . The flavour w…" at bounding box center [770, 231] width 517 height 47
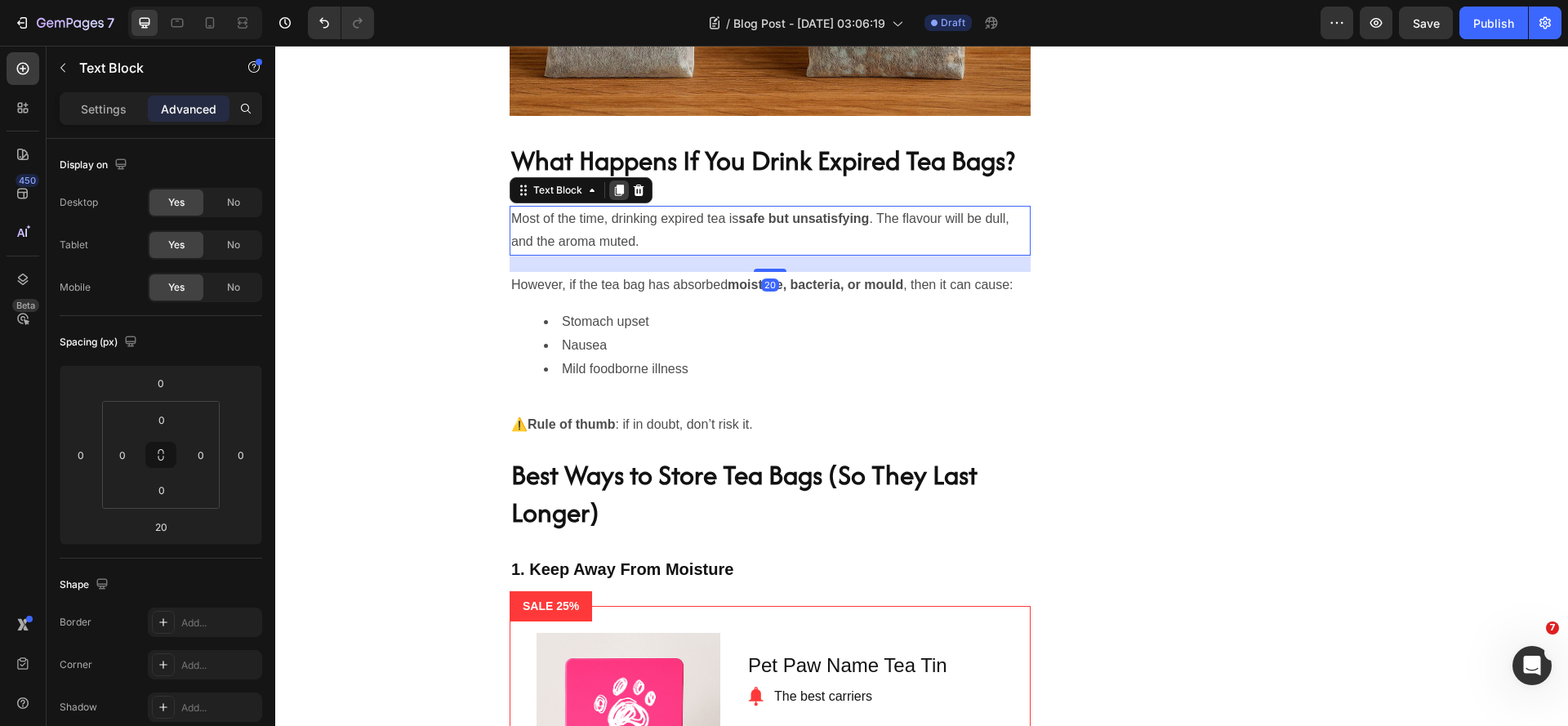
click at [615, 196] on icon at bounding box center [619, 190] width 9 height 12
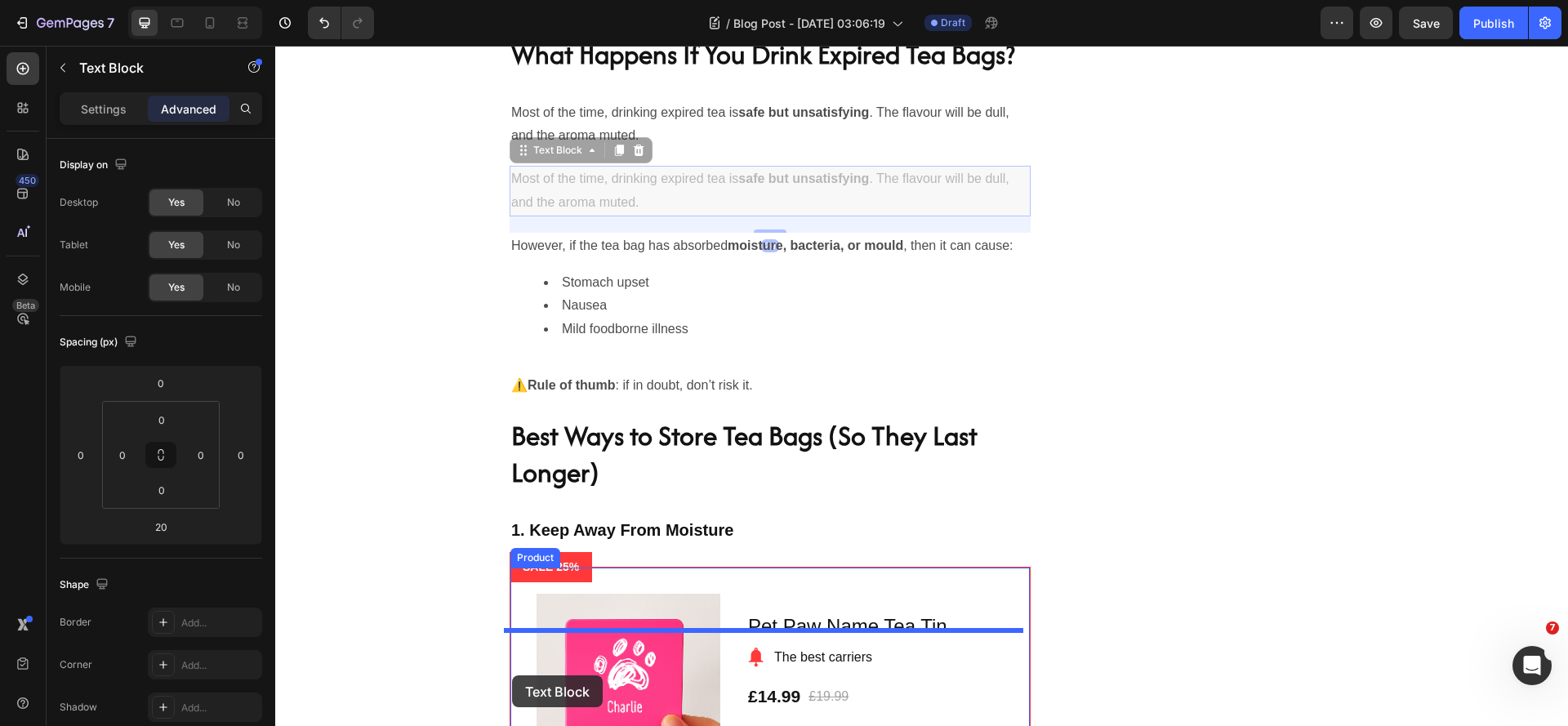
scroll to position [2435, 0]
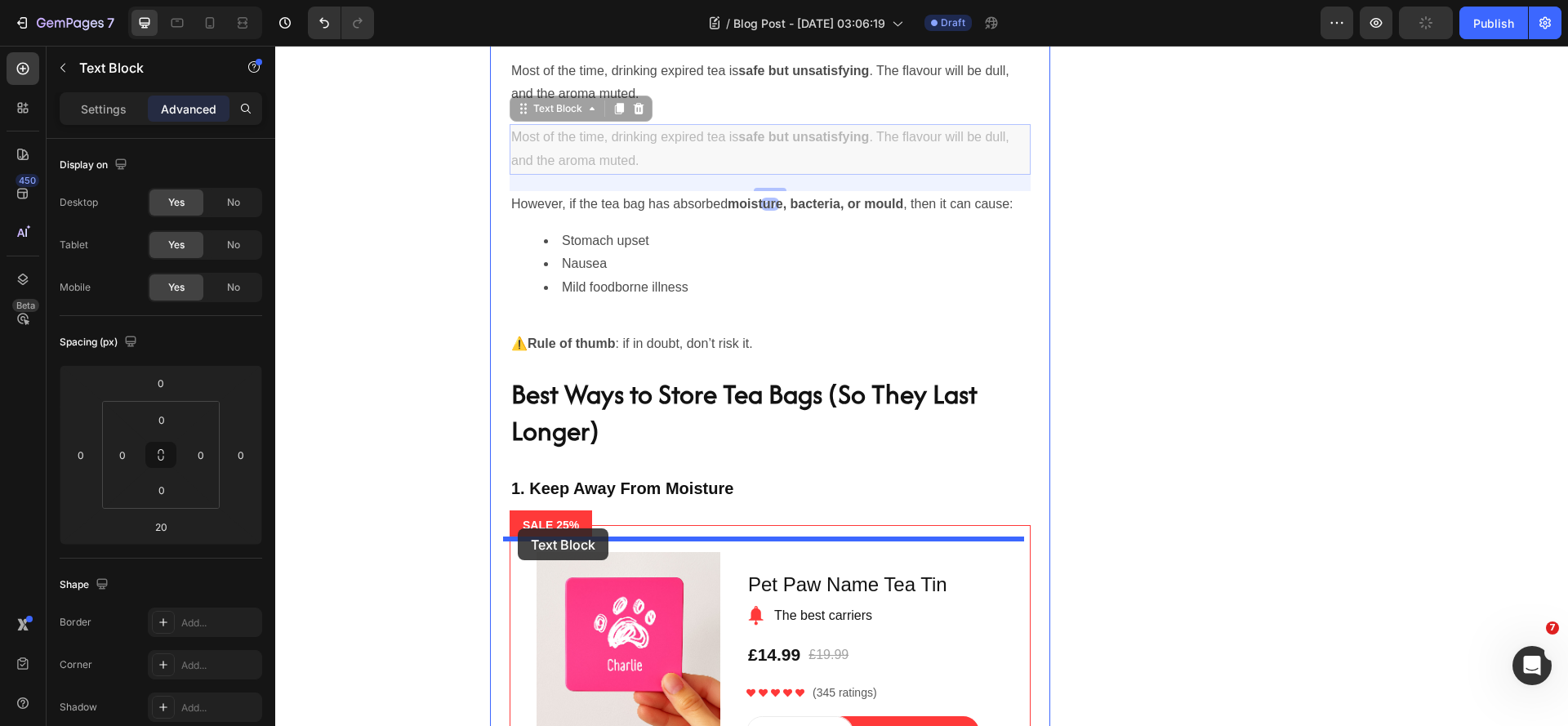
drag, startPoint x: 516, startPoint y: 299, endPoint x: 517, endPoint y: 528, distance: 229.0
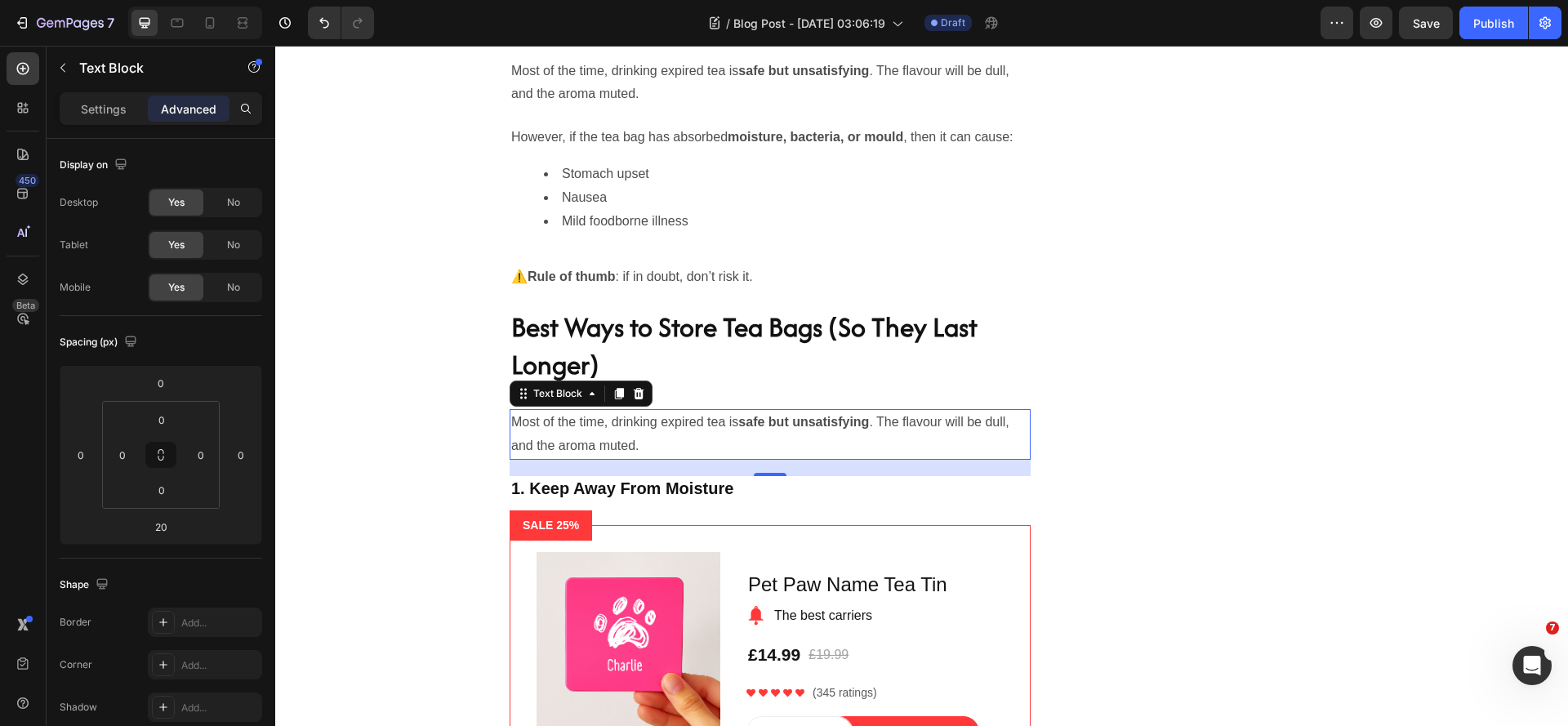
click at [643, 458] on p "Most of the time, drinking expired tea is safe but unsatisfying . The flavour w…" at bounding box center [770, 434] width 517 height 47
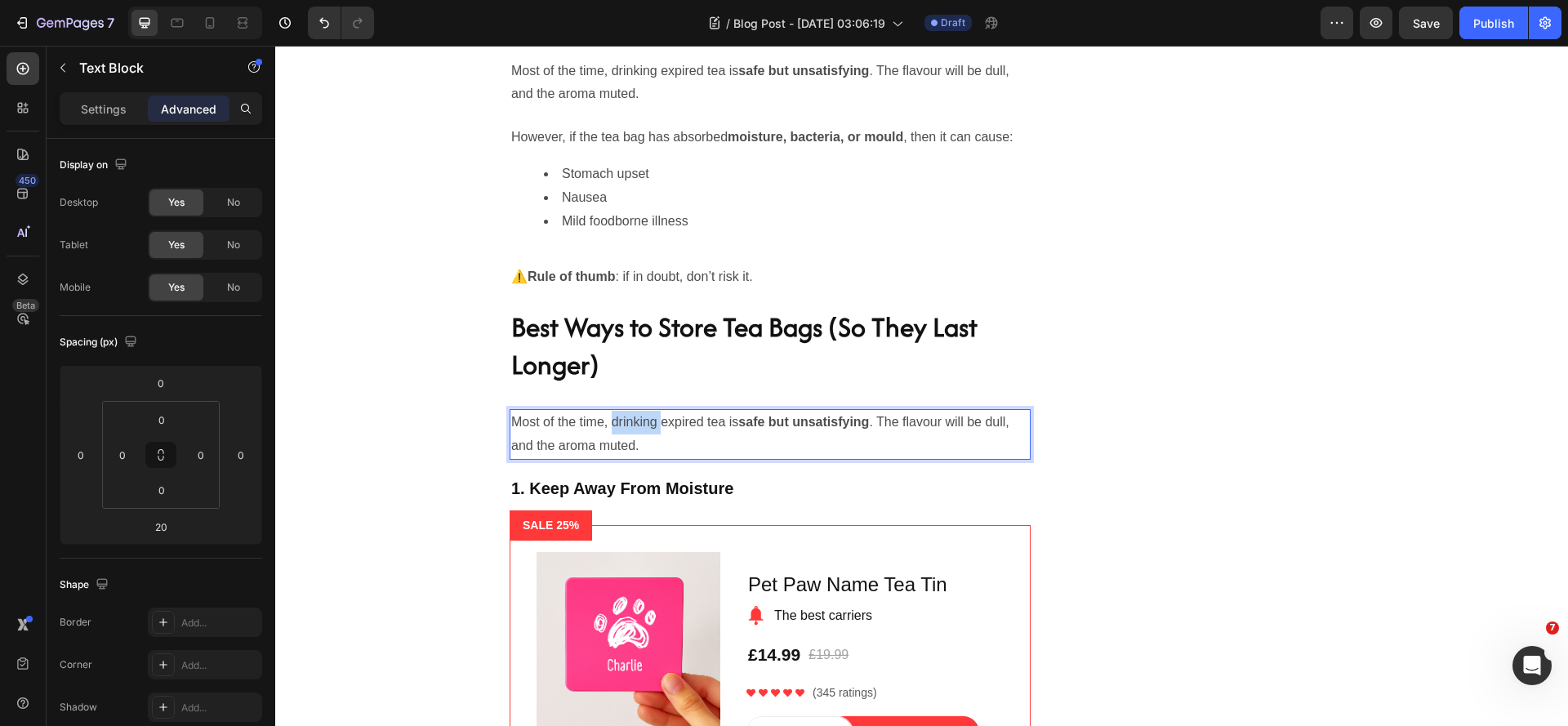
click at [643, 458] on p "Most of the time, drinking expired tea is safe but unsatisfying . The flavour w…" at bounding box center [770, 434] width 517 height 47
click at [712, 458] on p "Tea is fragile—it absorbs moisture, odours, and even light. To keep your tea ba…" at bounding box center [770, 434] width 517 height 47
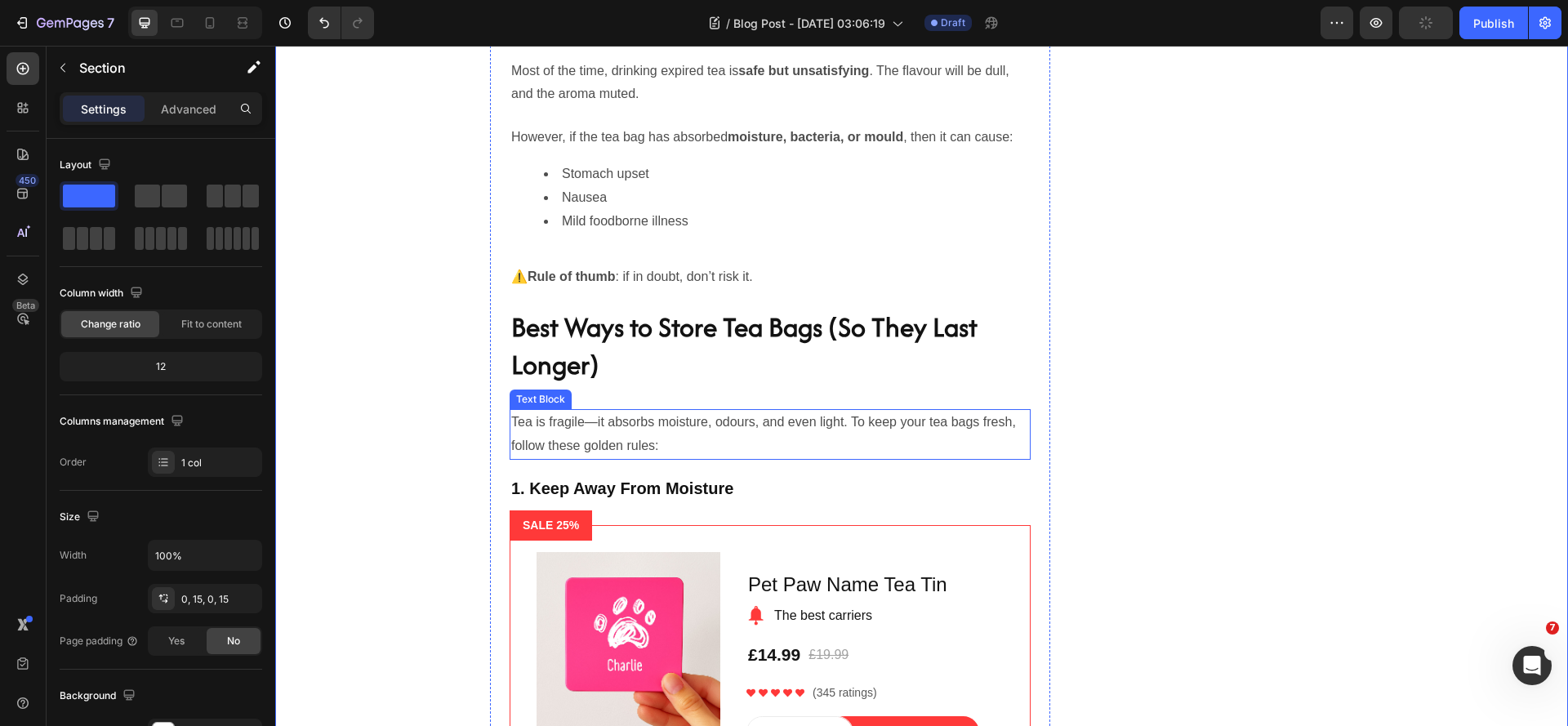
click at [531, 458] on p "Tea is fragile—it absorbs moisture, odours, and even light. To keep your tea ba…" at bounding box center [770, 434] width 517 height 47
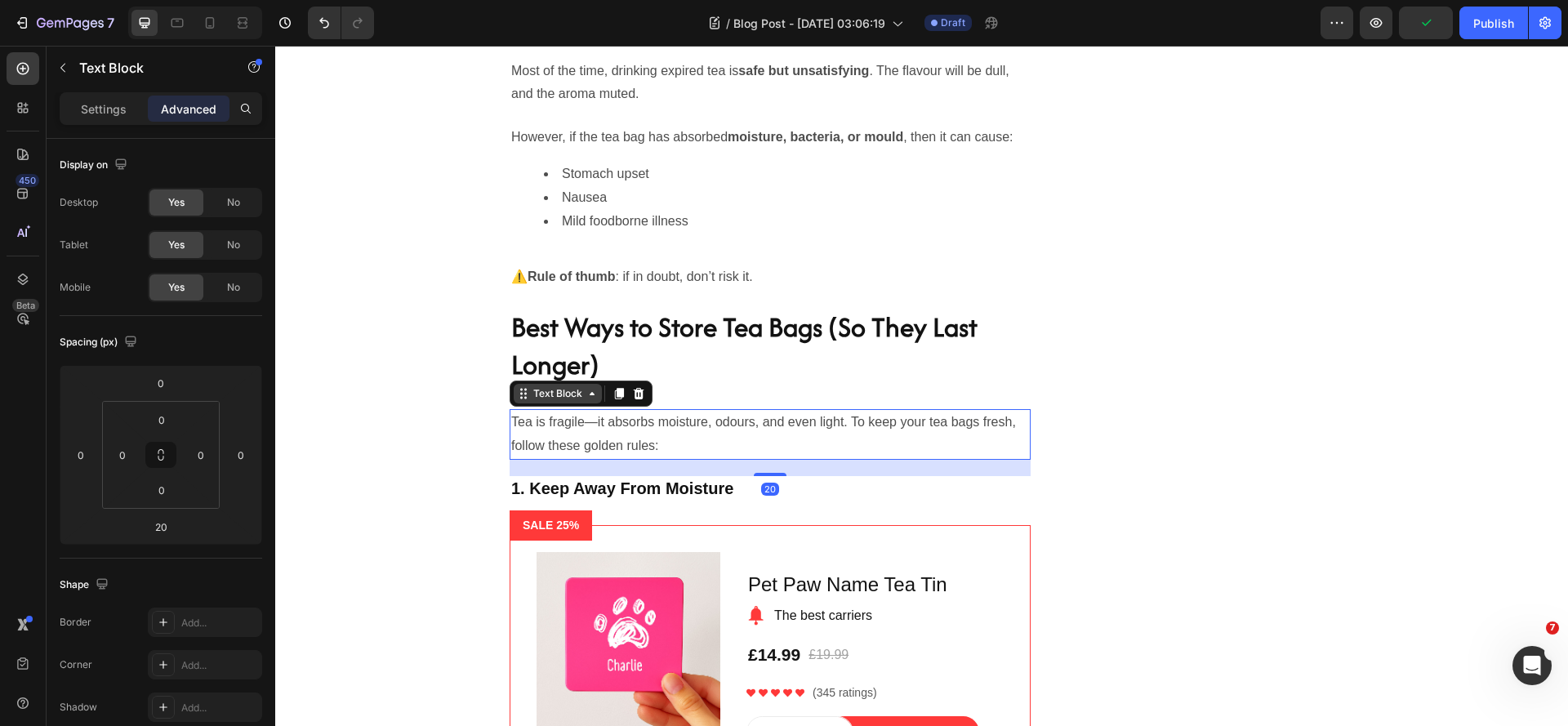
click at [520, 400] on icon at bounding box center [524, 394] width 13 height 13
click at [618, 400] on icon at bounding box center [619, 394] width 13 height 13
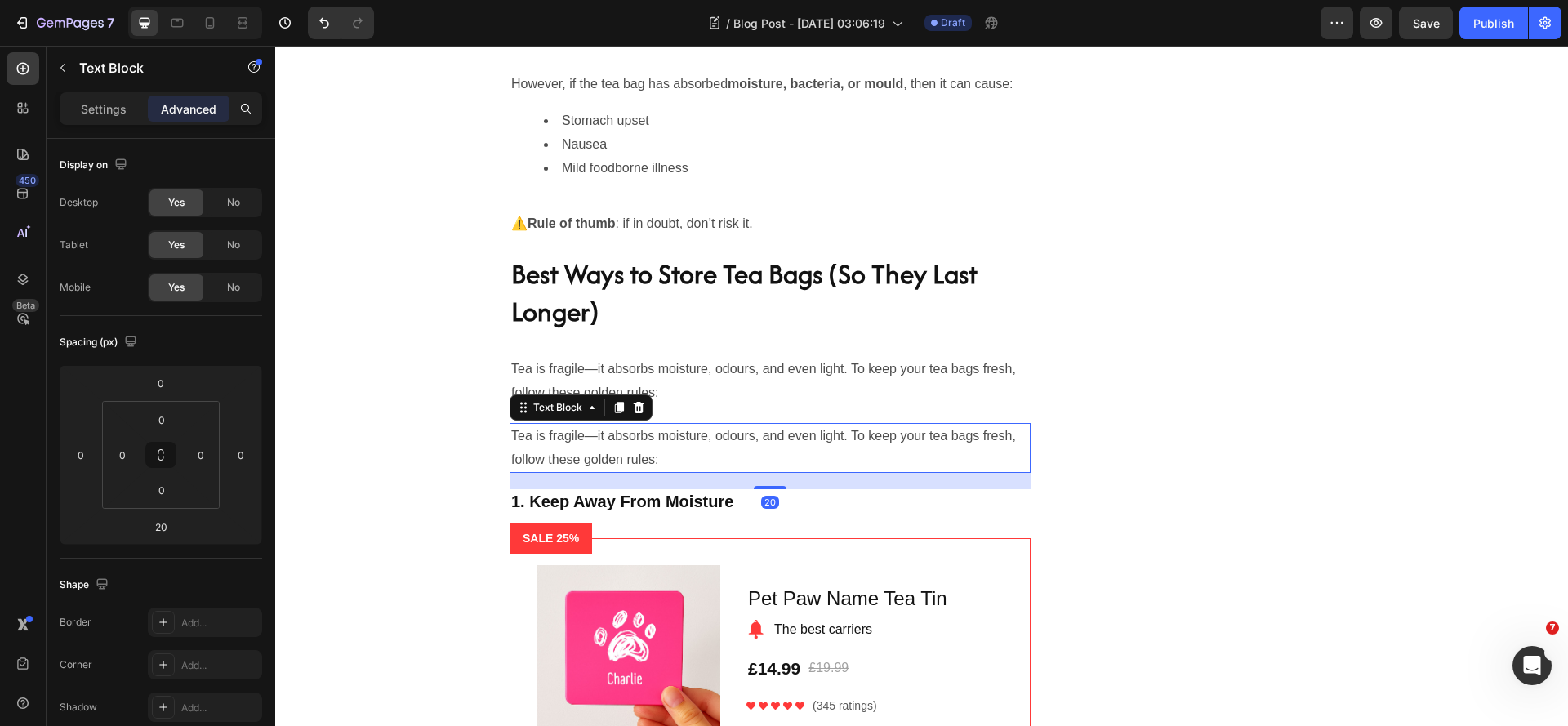
scroll to position [2516, 0]
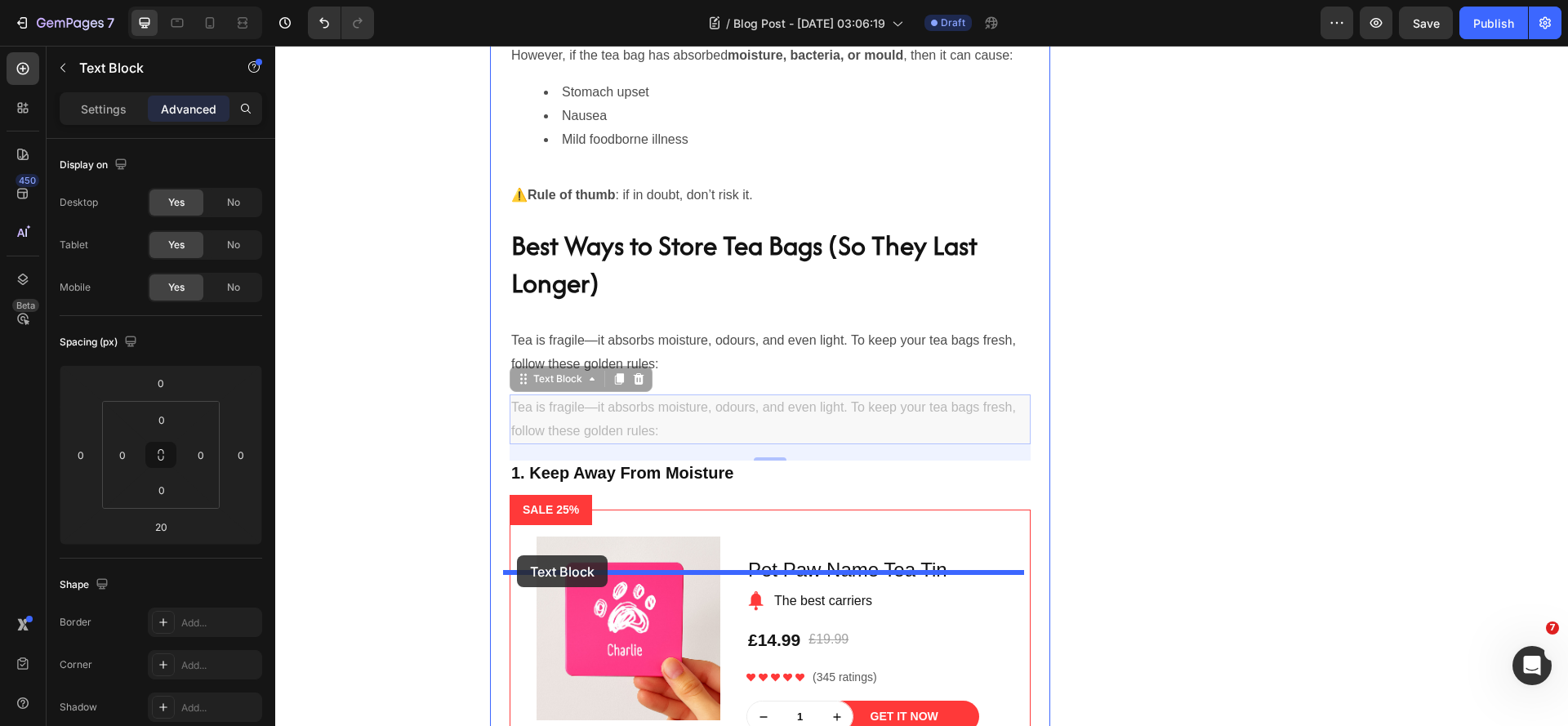
drag, startPoint x: 518, startPoint y: 444, endPoint x: 517, endPoint y: 554, distance: 110.0
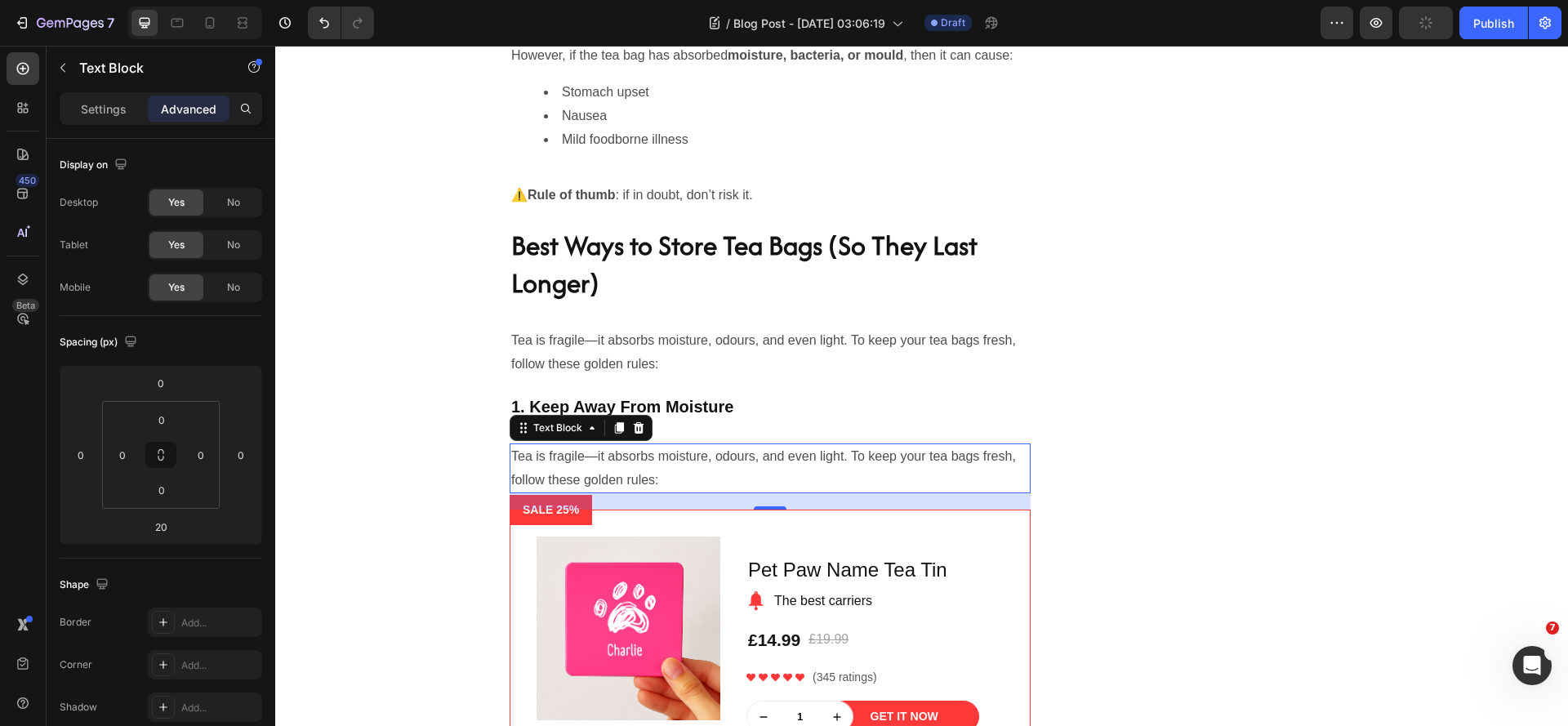
click at [612, 492] on p "Tea is fragile—it absorbs moisture, odours, and even light. To keep your tea ba…" at bounding box center [770, 469] width 517 height 47
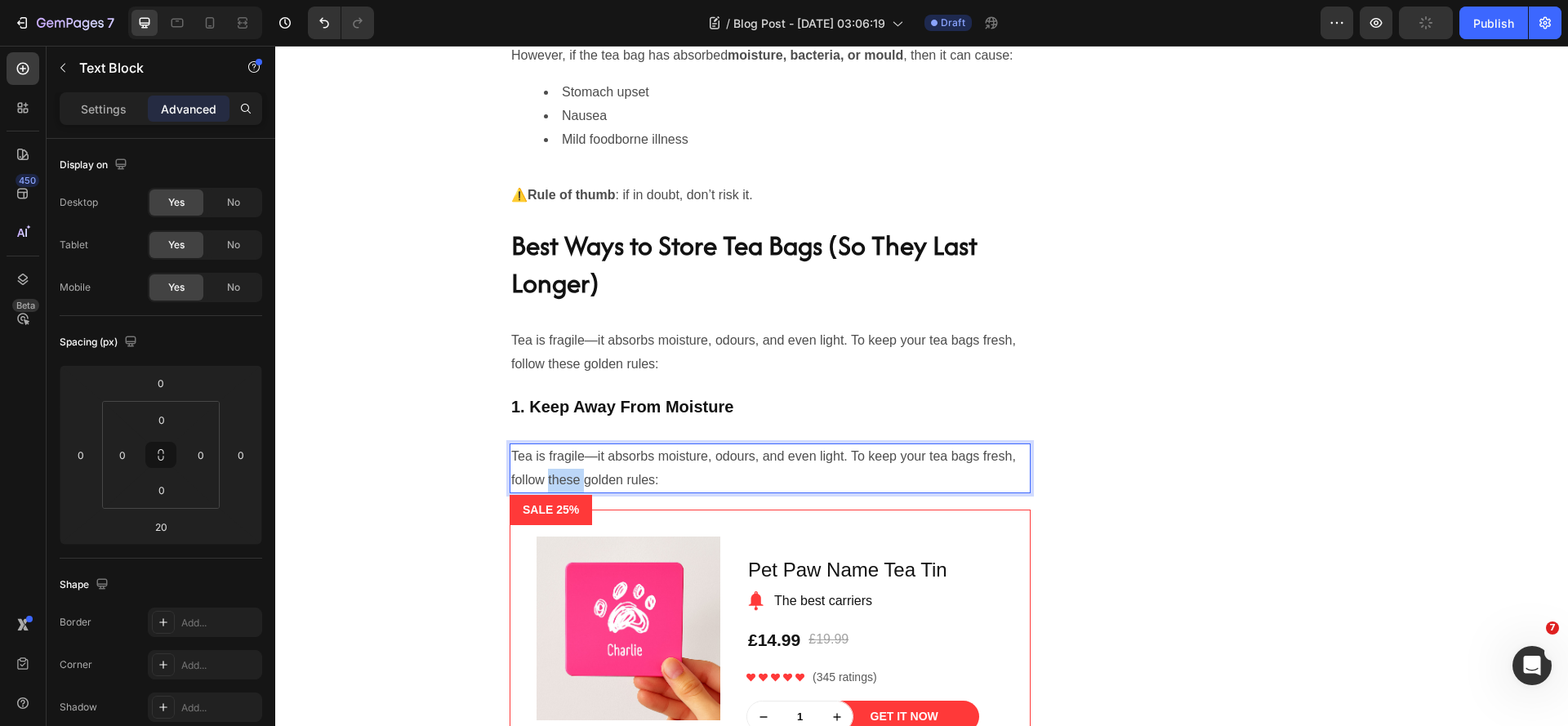
click at [612, 492] on p "Tea is fragile—it absorbs moisture, odours, and even light. To keep your tea ba…" at bounding box center [770, 469] width 517 height 47
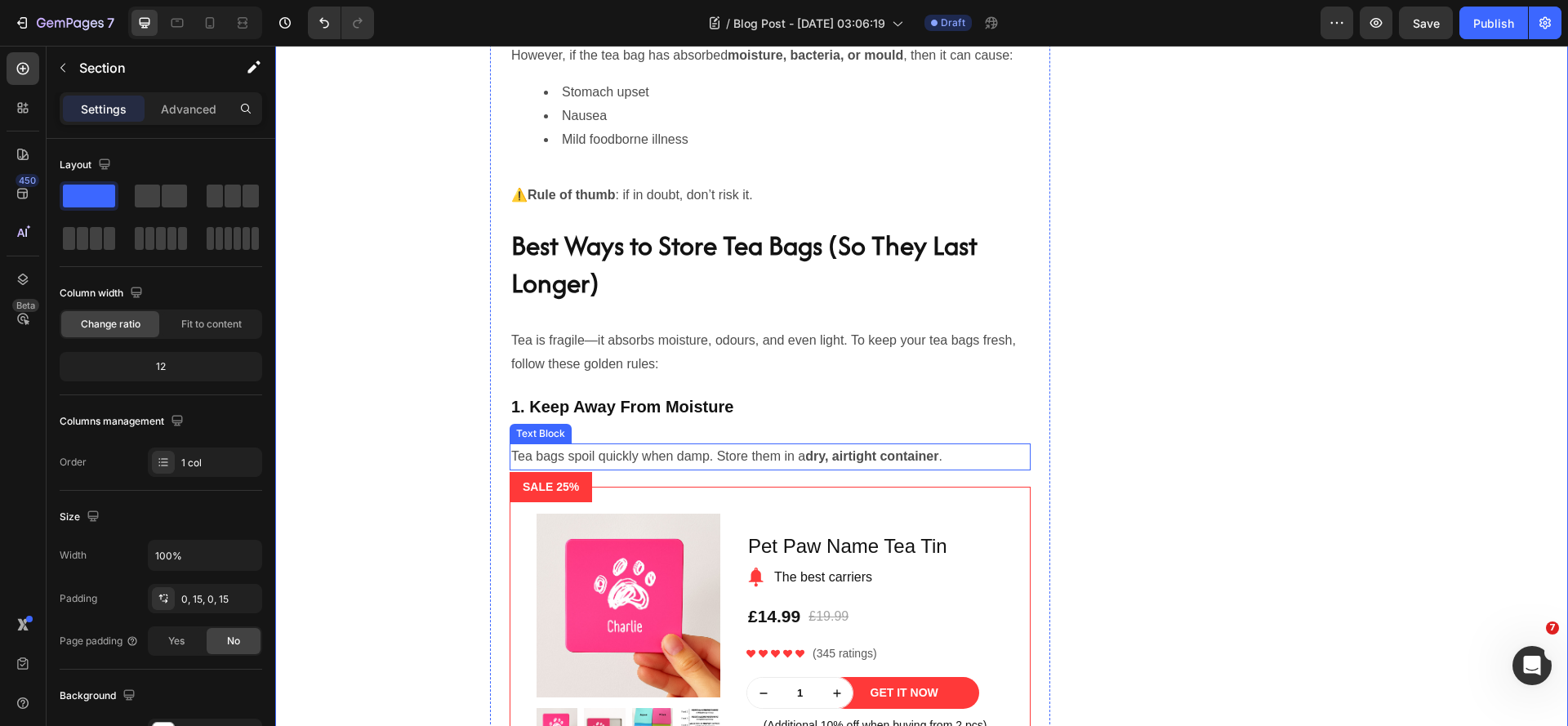
click at [670, 469] on p "Tea bags spoil quickly when damp. Store them in a dry, airtight container ." at bounding box center [770, 457] width 517 height 24
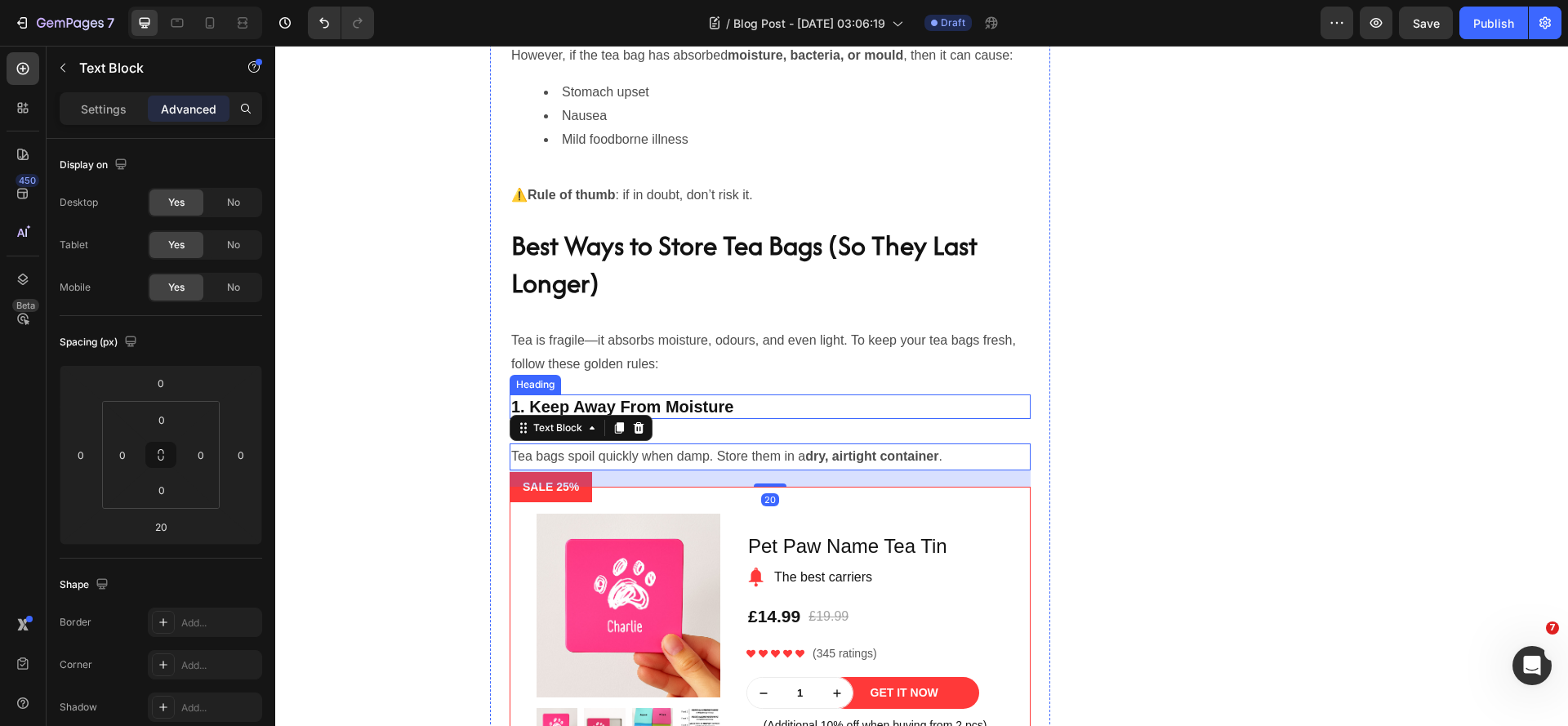
click at [688, 417] on p "1. Keep Away From Moisture" at bounding box center [770, 406] width 517 height 21
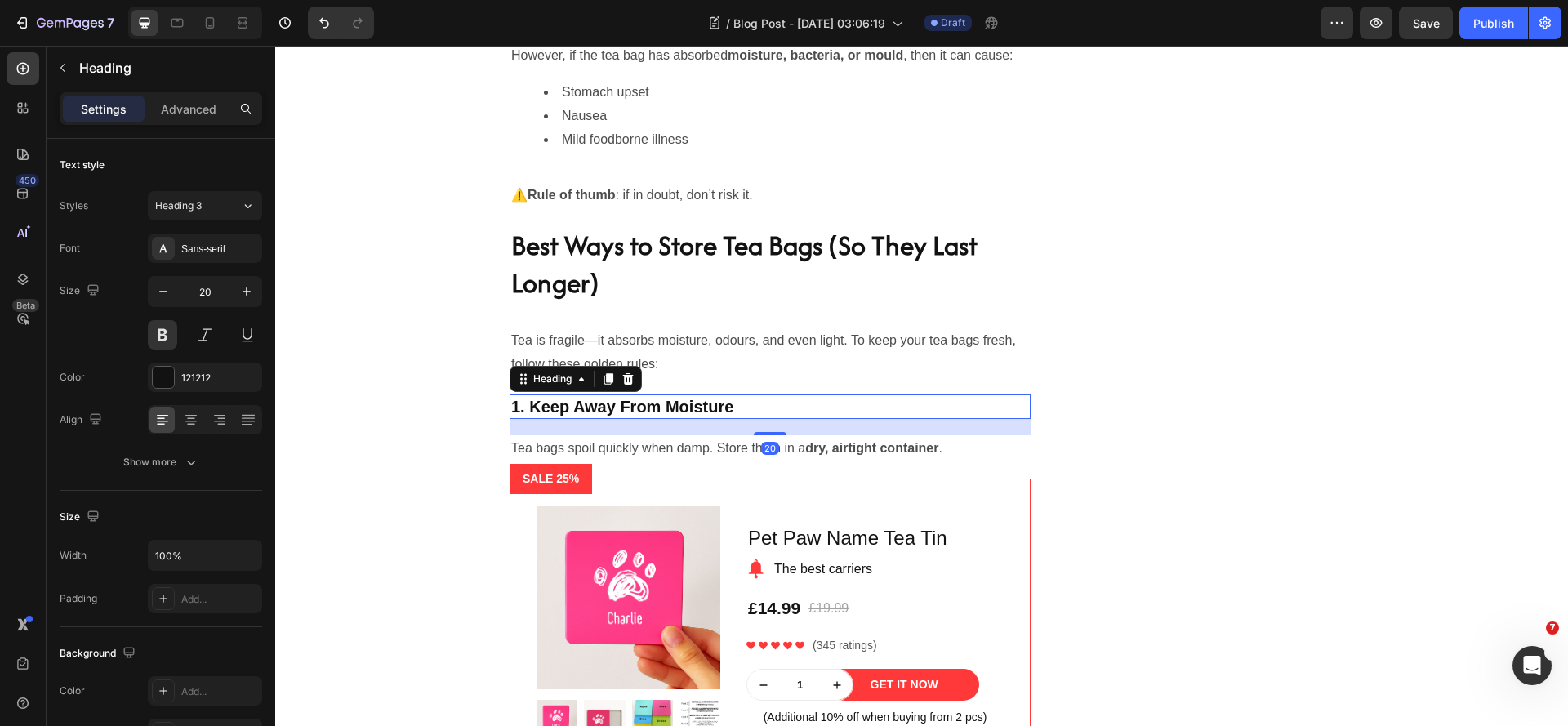
drag, startPoint x: 767, startPoint y: 503, endPoint x: 783, endPoint y: 495, distance: 17.9
click at [783, 419] on div "20" at bounding box center [770, 419] width 521 height 0
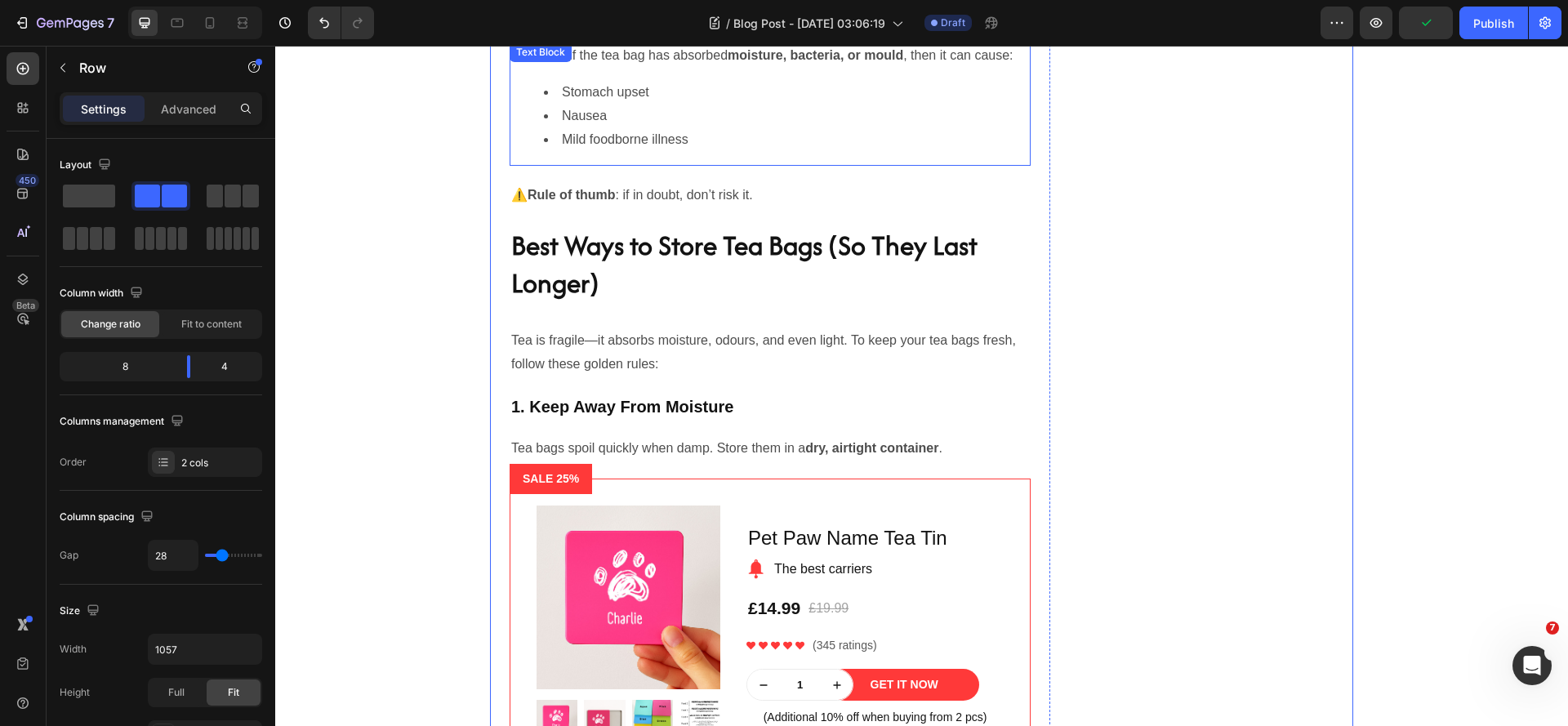
click at [680, 152] on li "Mild foodborne illness" at bounding box center [787, 140] width 485 height 24
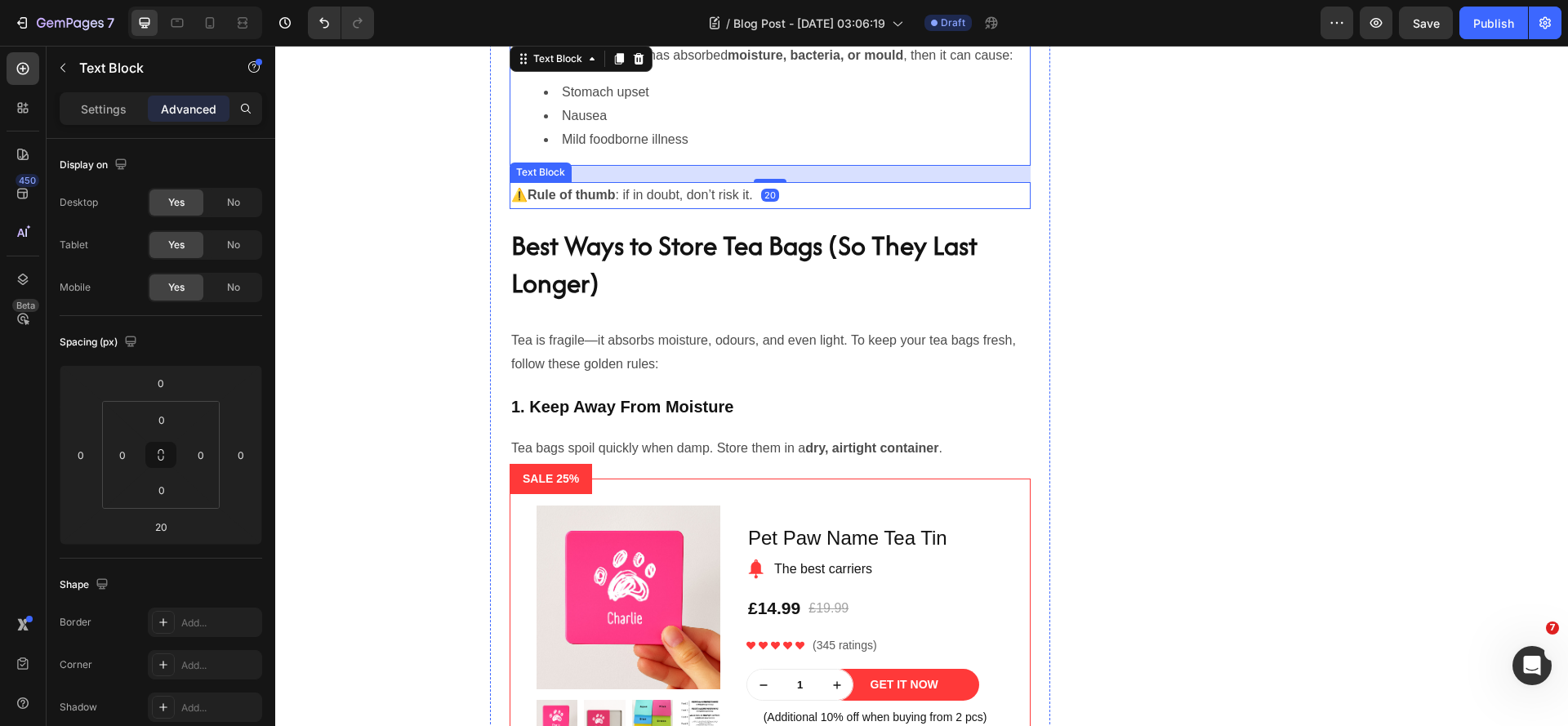
click at [638, 208] on p "⚠️ Rule of thumb : if in doubt, don’t risk it." at bounding box center [770, 195] width 517 height 24
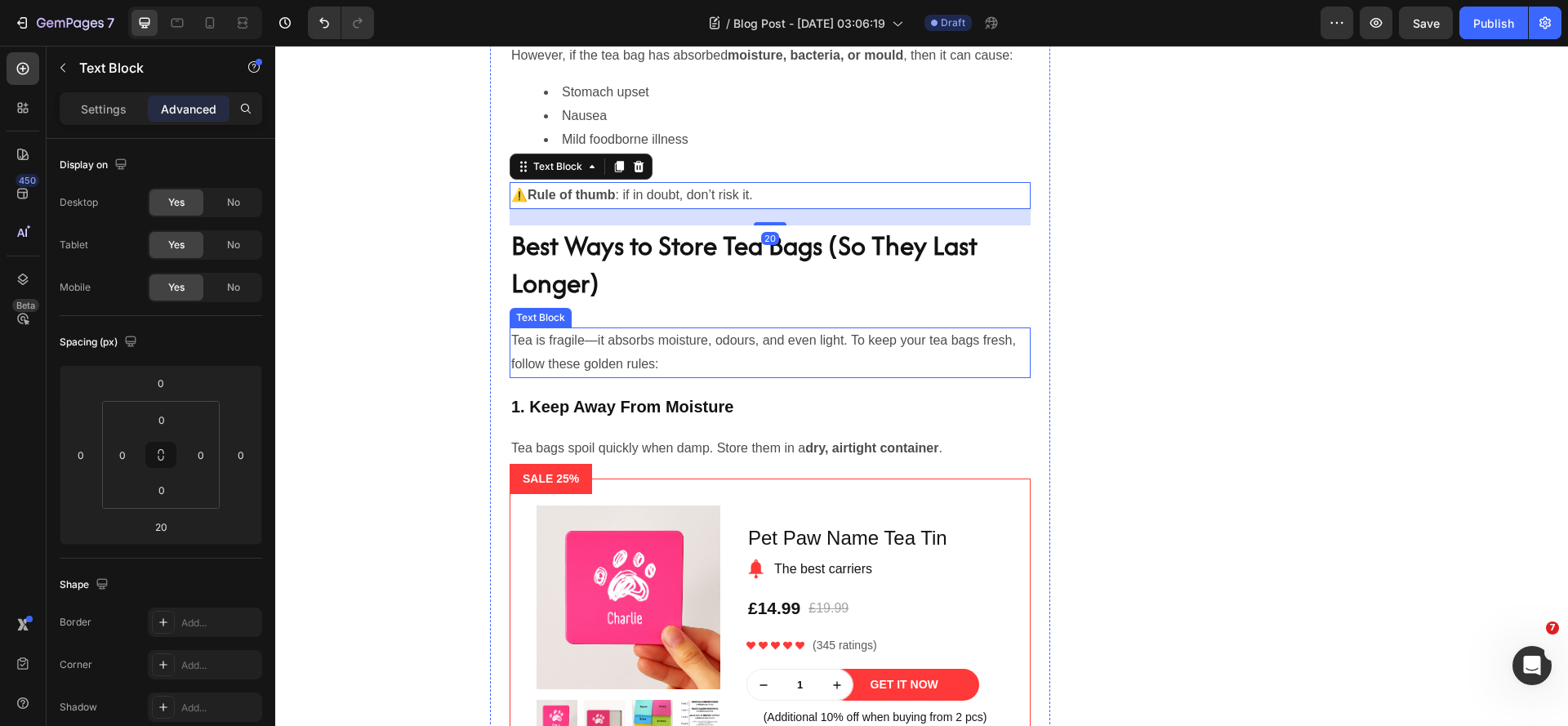
click at [624, 377] on p "Tea is fragile—it absorbs moisture, odours, and even light. To keep your tea ba…" at bounding box center [770, 352] width 517 height 47
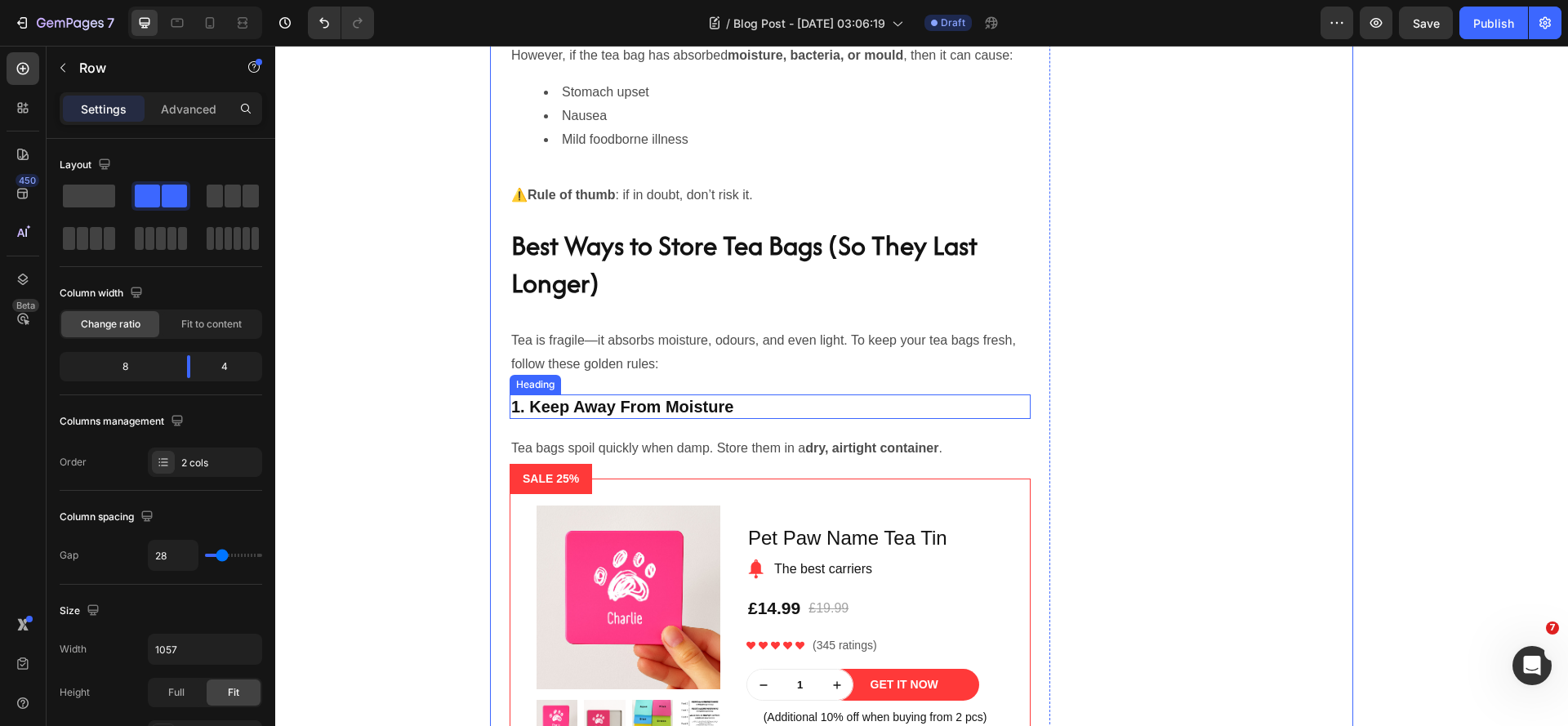
click at [679, 417] on p "1. Keep Away From Moisture" at bounding box center [770, 406] width 517 height 21
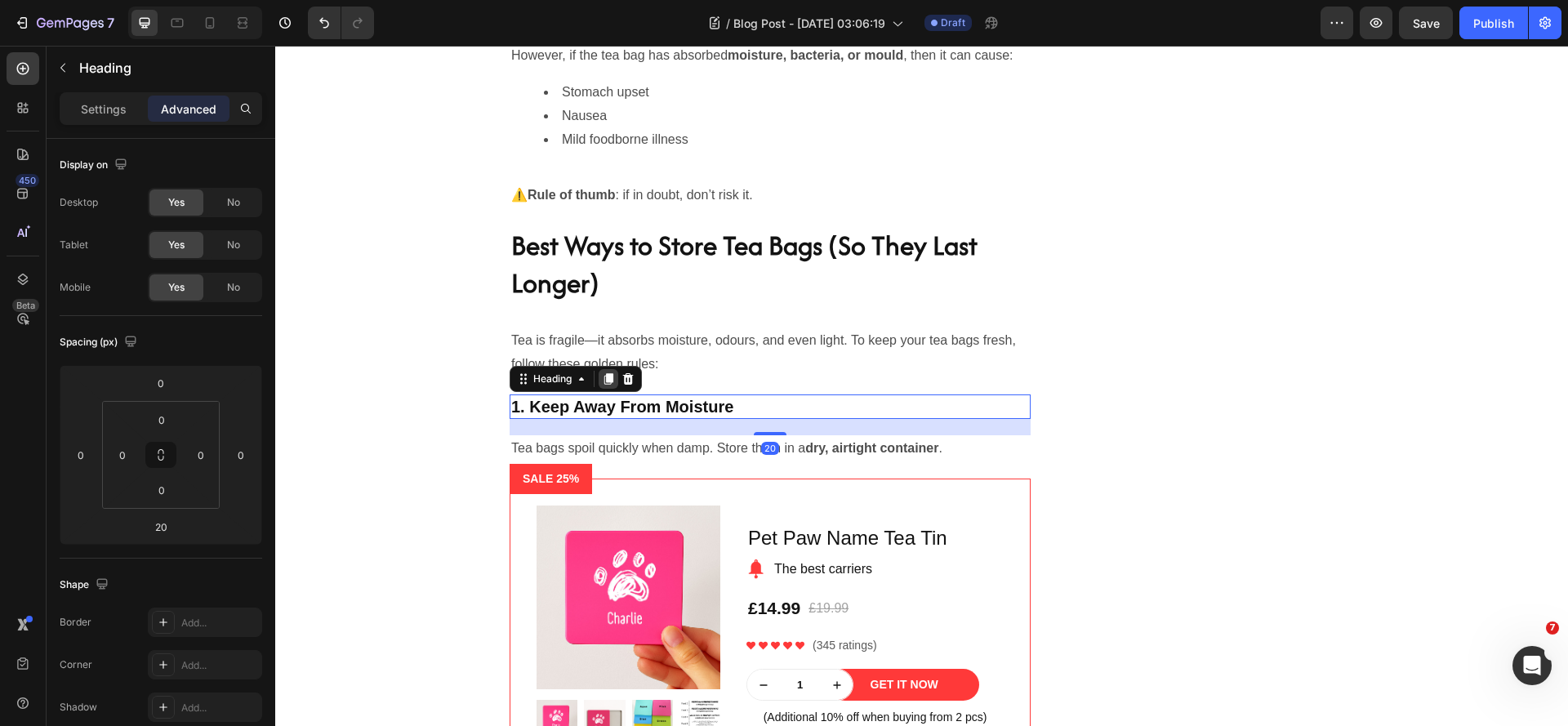
click at [604, 384] on icon at bounding box center [608, 379] width 9 height 12
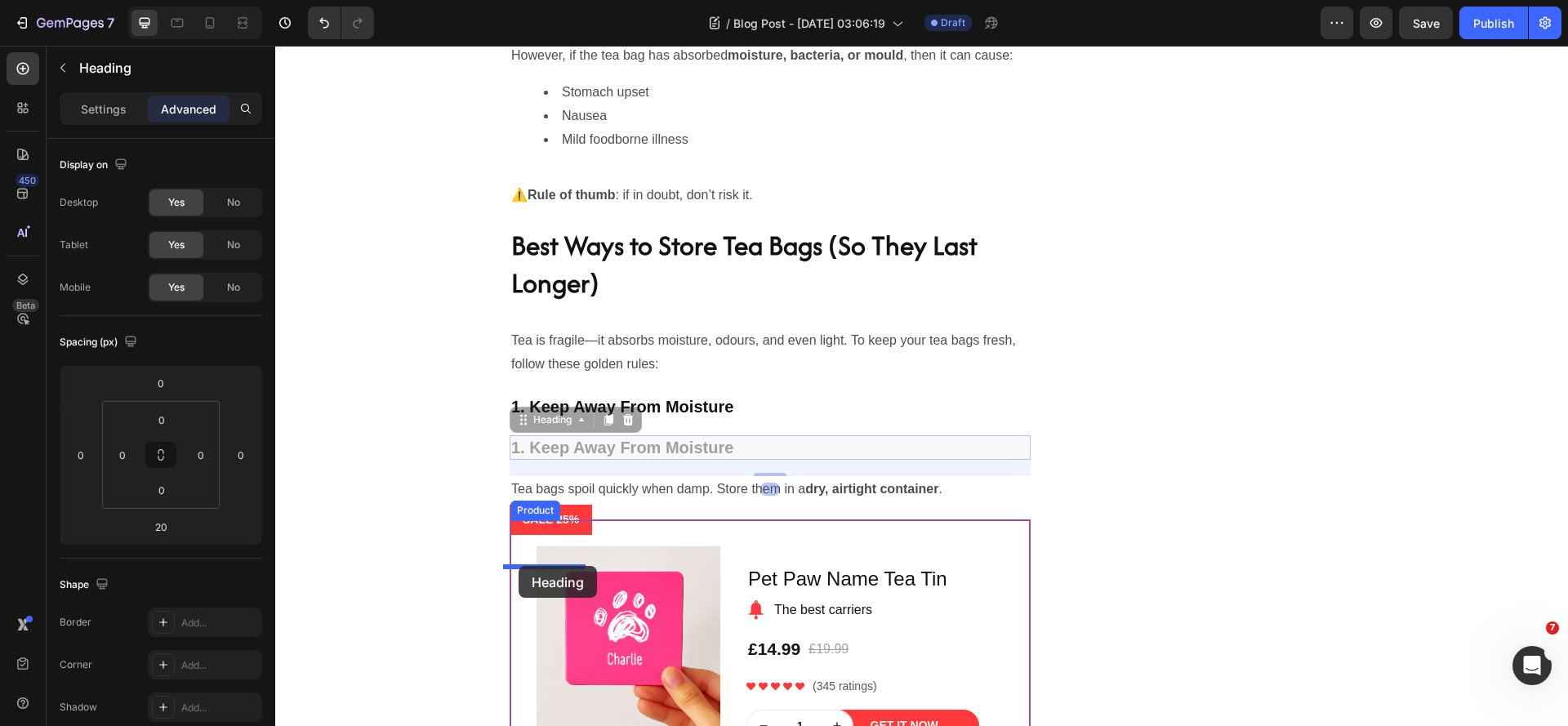
drag, startPoint x: 516, startPoint y: 486, endPoint x: 518, endPoint y: 566, distance: 80.0
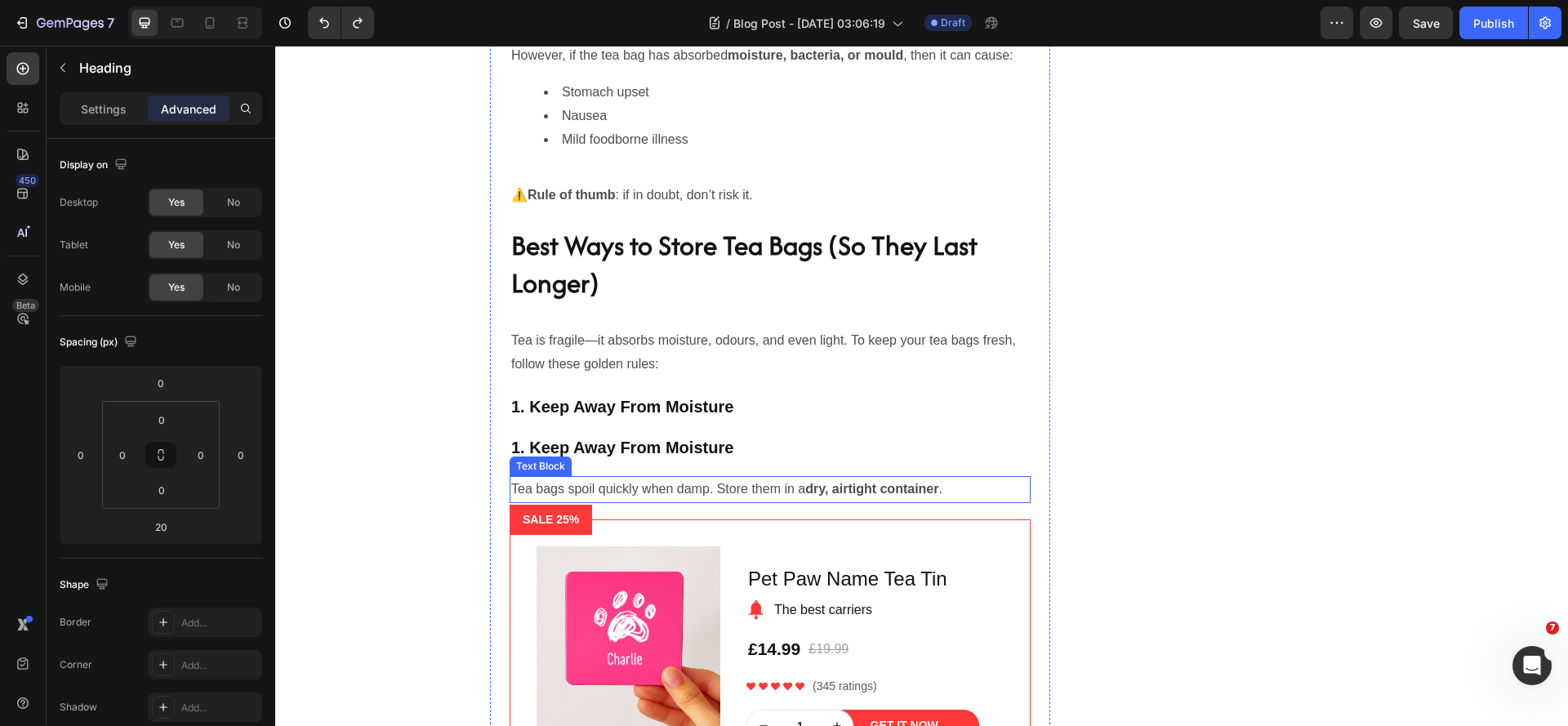
click at [511, 501] on p "Tea bags spoil quickly when damp. Store them in a dry, airtight container ." at bounding box center [770, 490] width 517 height 24
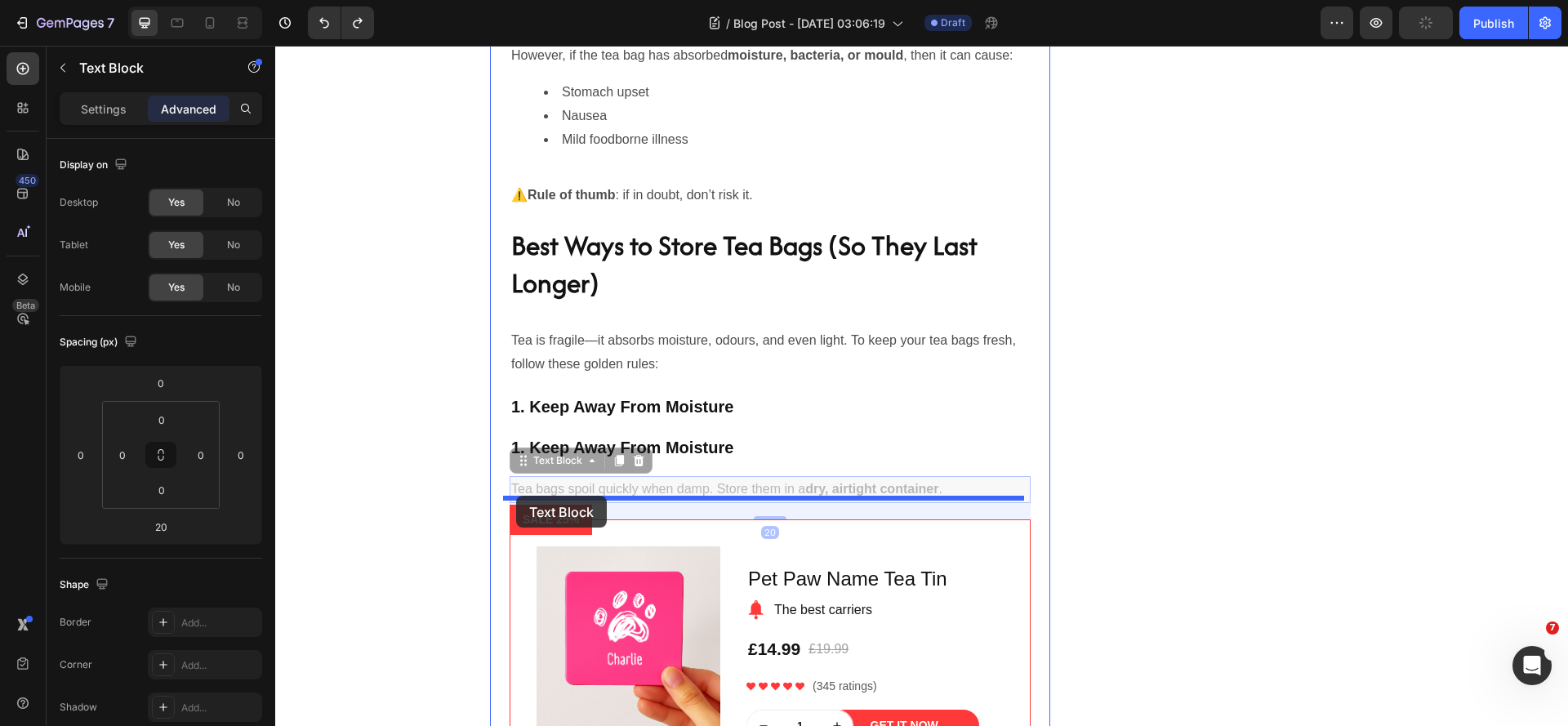
drag, startPoint x: 519, startPoint y: 526, endPoint x: 516, endPoint y: 495, distance: 31.1
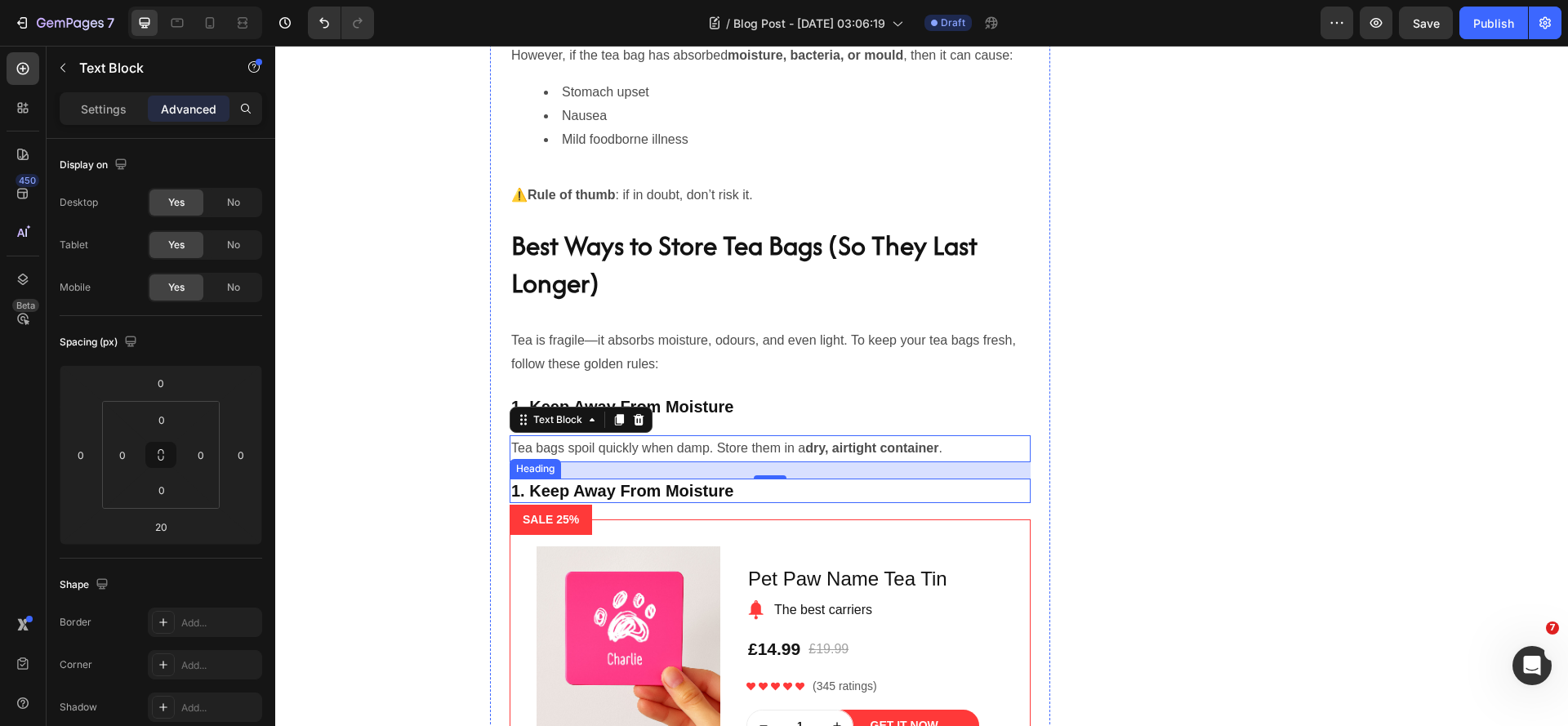
click at [649, 503] on h2 "1. Keep Away From Moisture" at bounding box center [770, 490] width 521 height 24
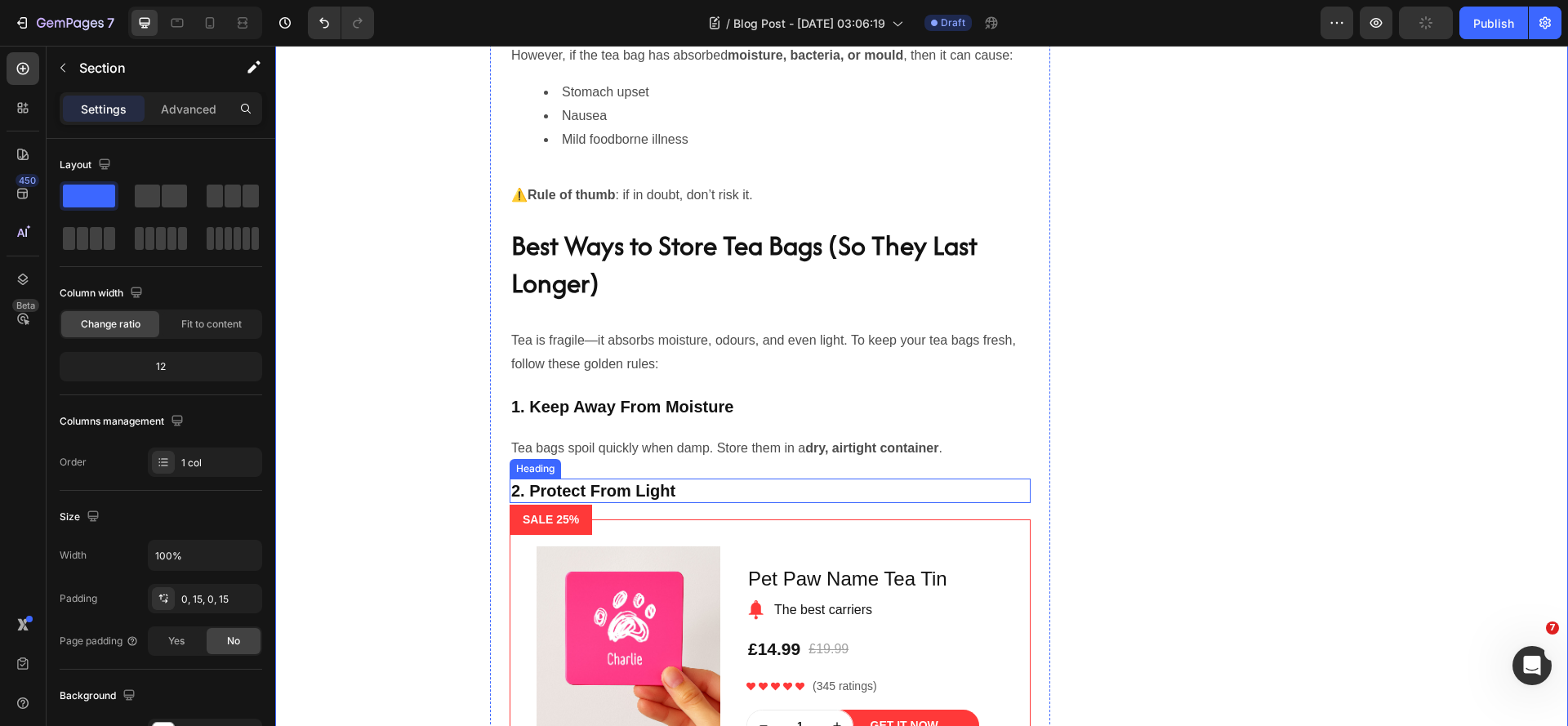
click at [595, 501] on p "2. Protect From Light" at bounding box center [770, 490] width 517 height 21
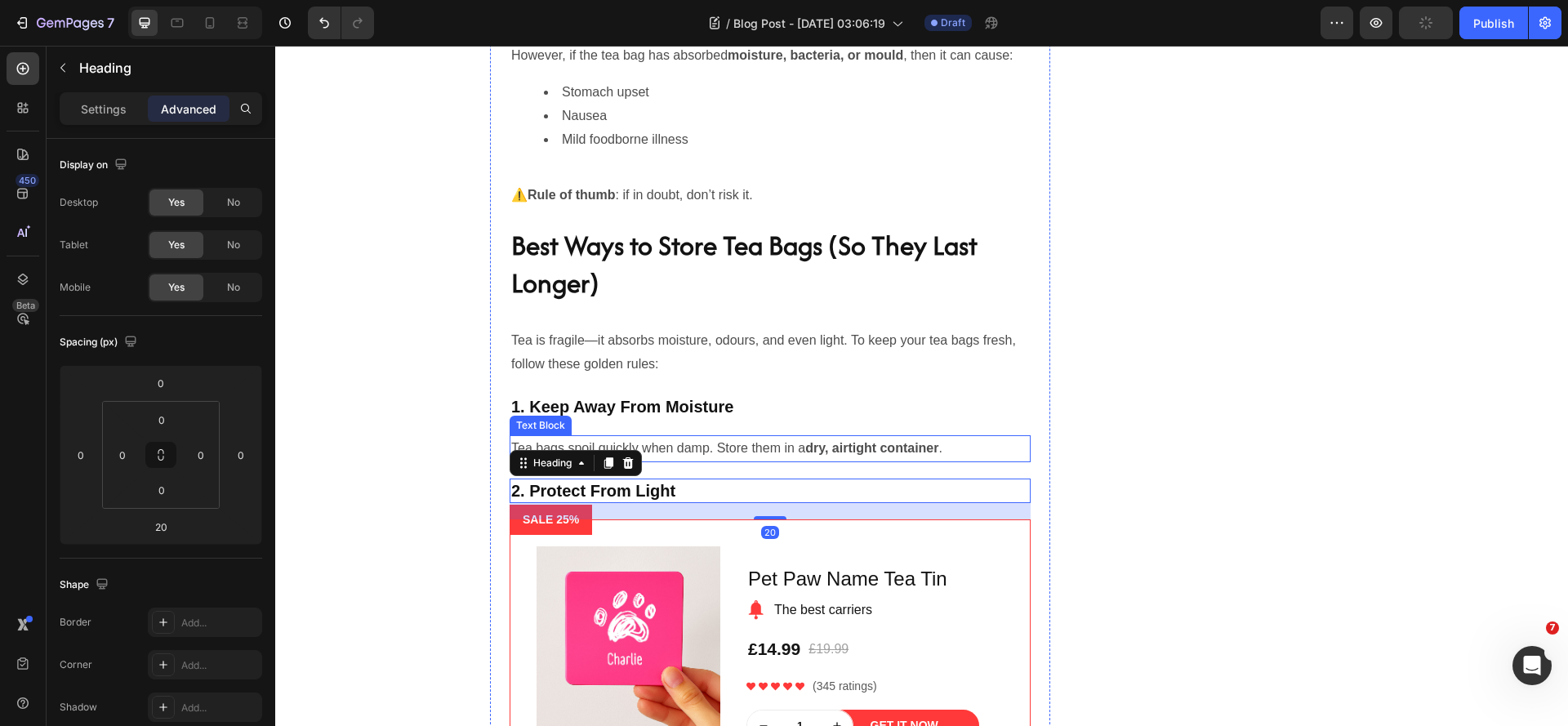
click at [706, 461] on p "Tea bags spoil quickly when damp. Store them in a dry, airtight container ." at bounding box center [770, 448] width 517 height 24
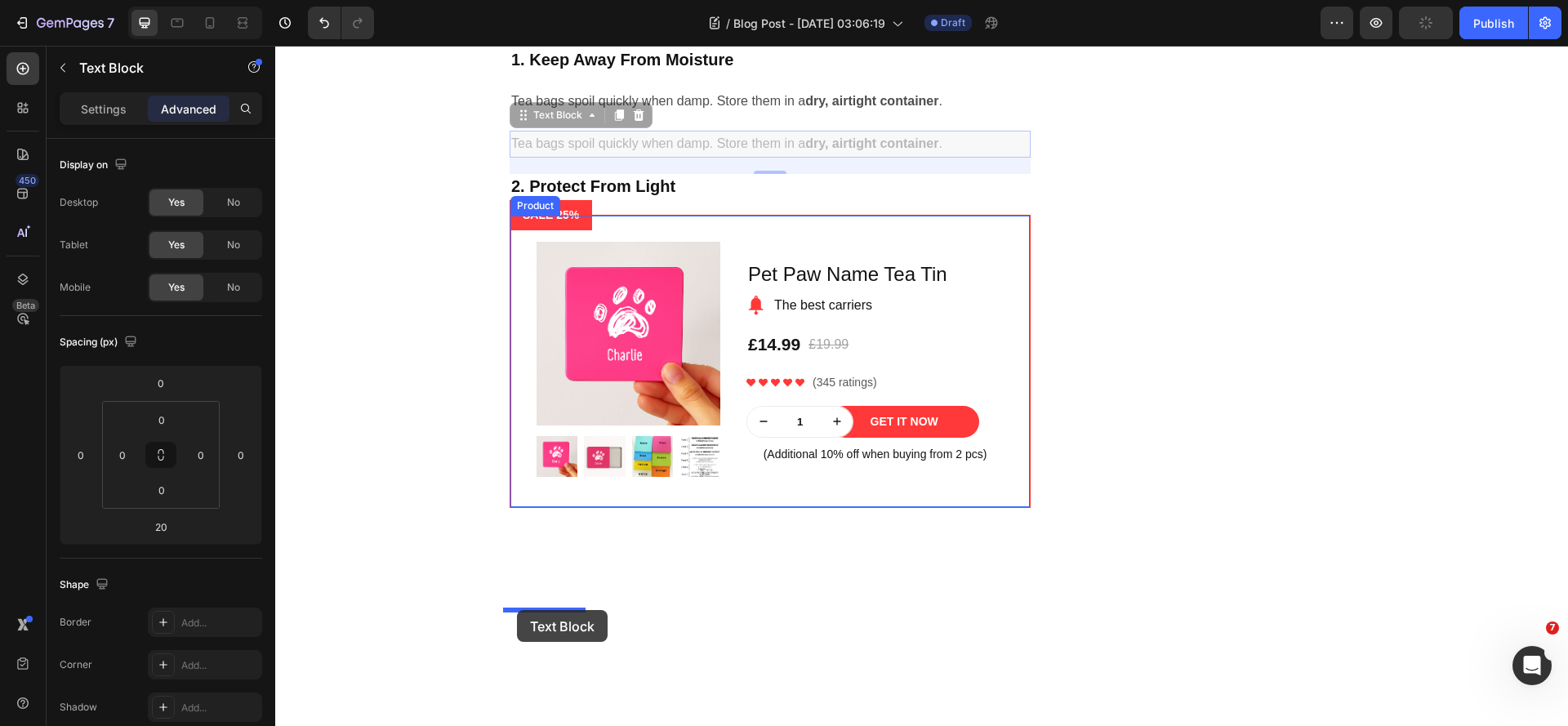
drag, startPoint x: 518, startPoint y: 526, endPoint x: 517, endPoint y: 610, distance: 84.0
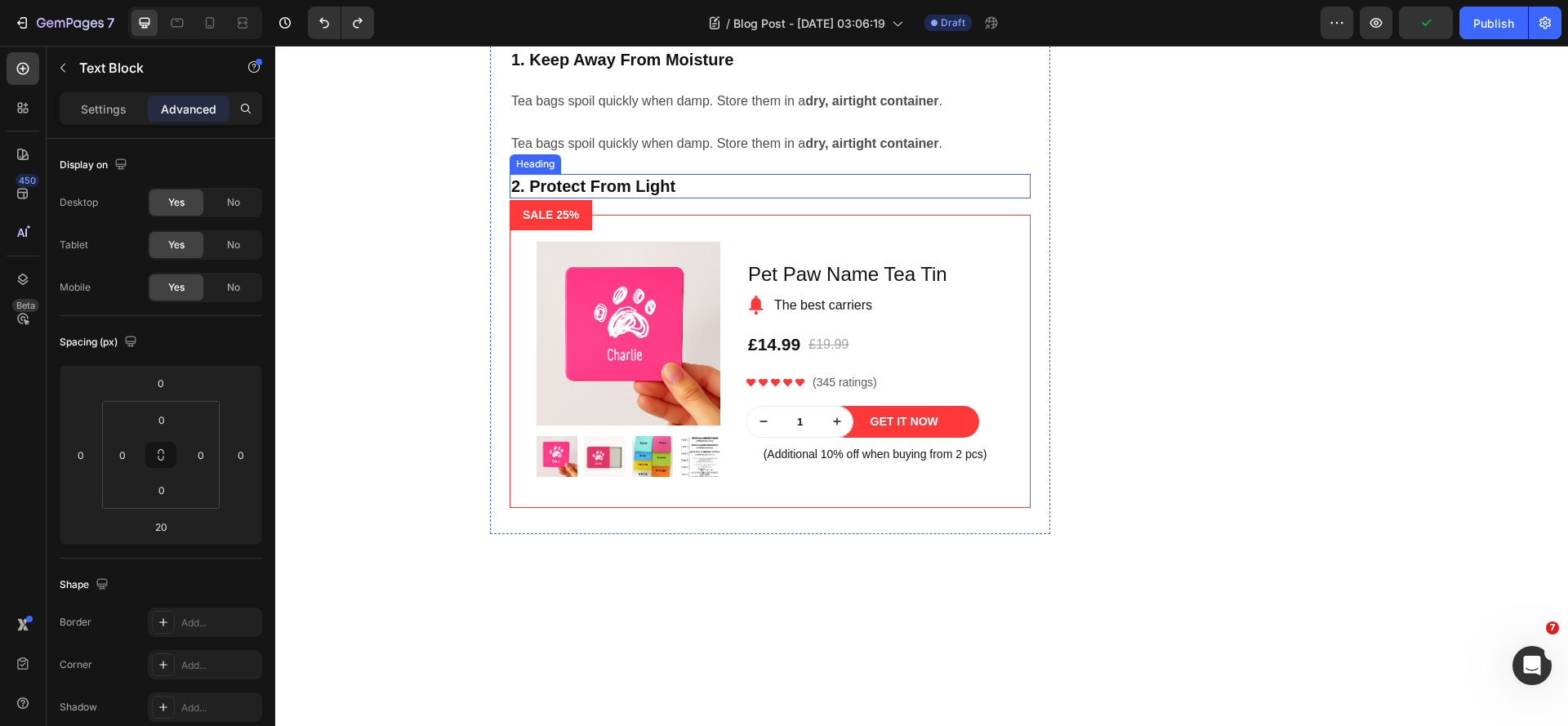
click at [511, 197] on p "2. Protect From Light" at bounding box center [770, 186] width 517 height 21
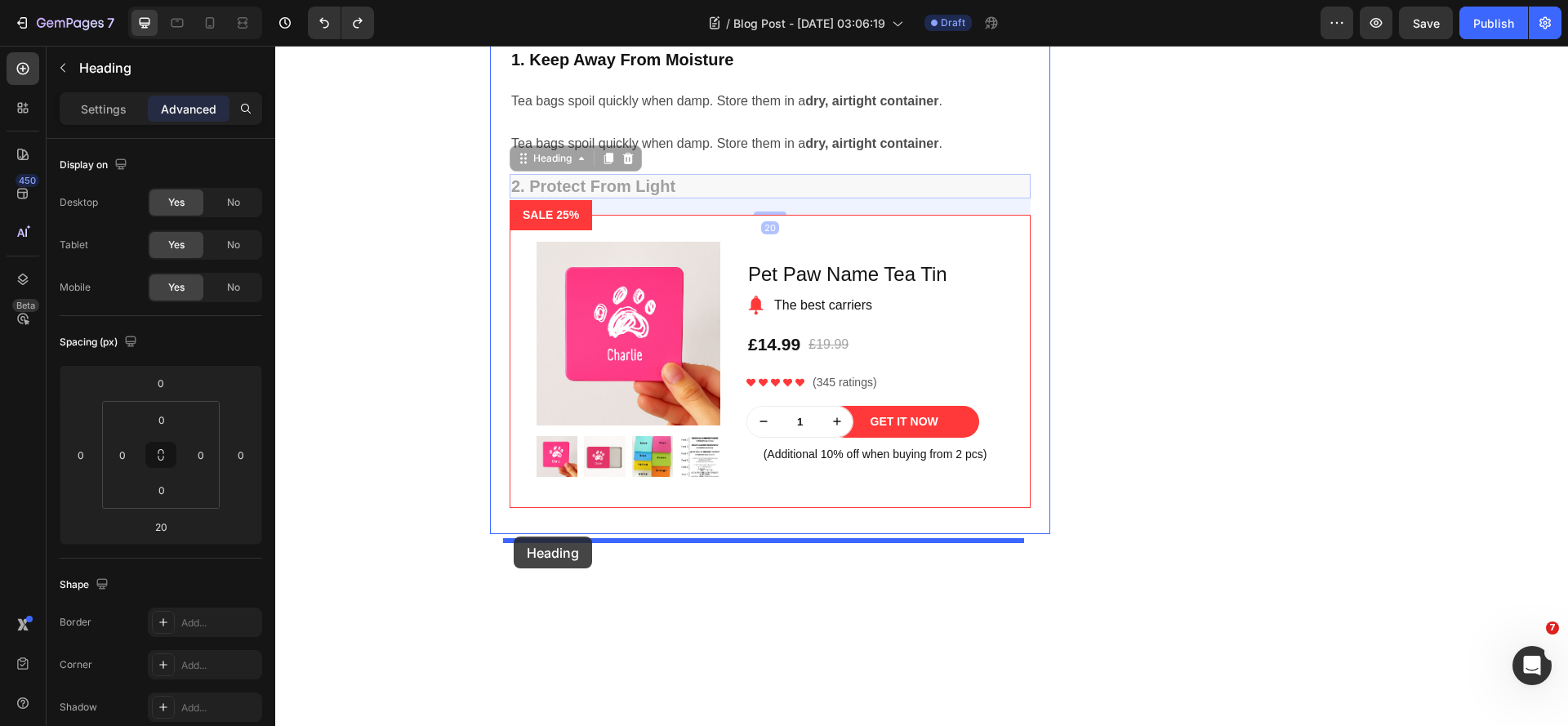
drag, startPoint x: 517, startPoint y: 574, endPoint x: 514, endPoint y: 537, distance: 37.1
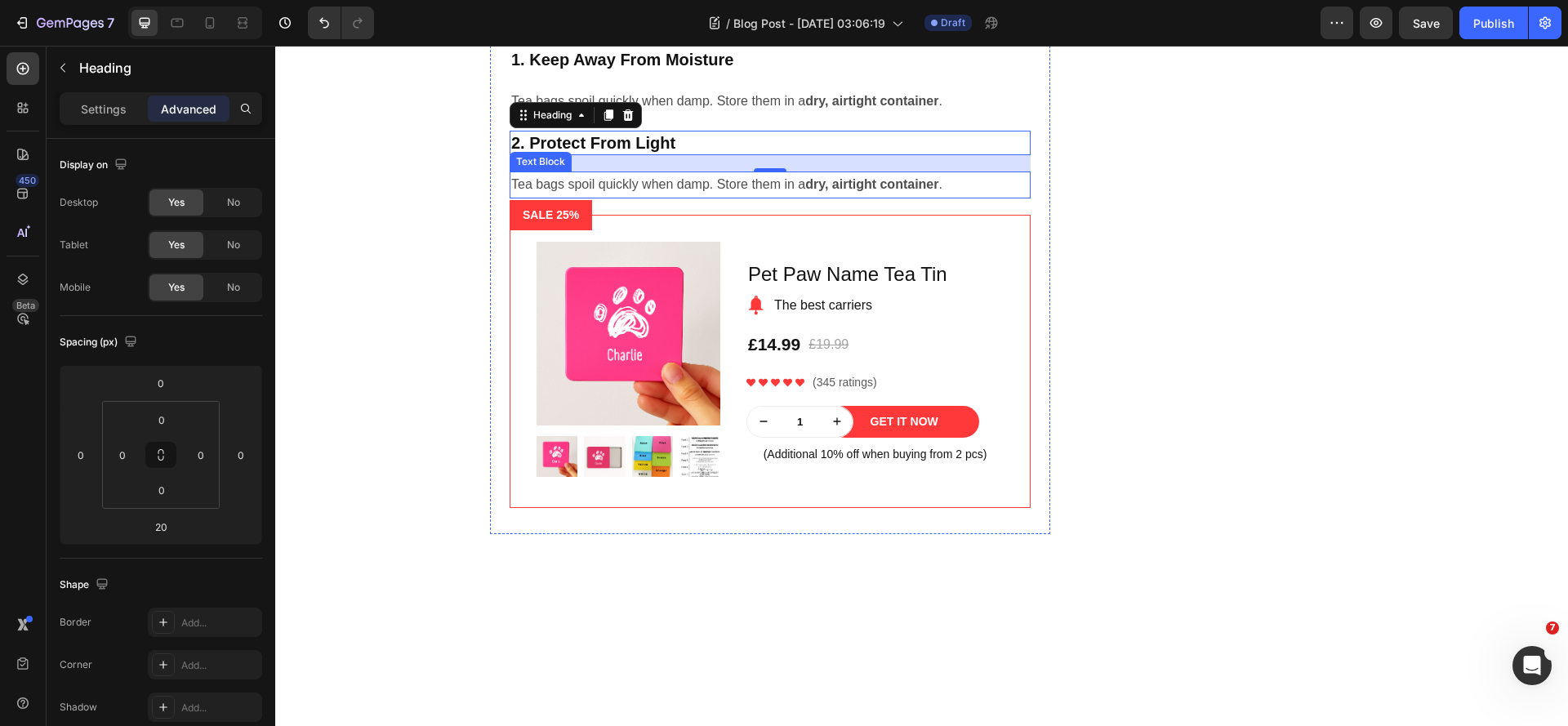
click at [699, 197] on p "Tea bags spoil quickly when damp. Store them in a dry, airtight container ." at bounding box center [770, 185] width 517 height 24
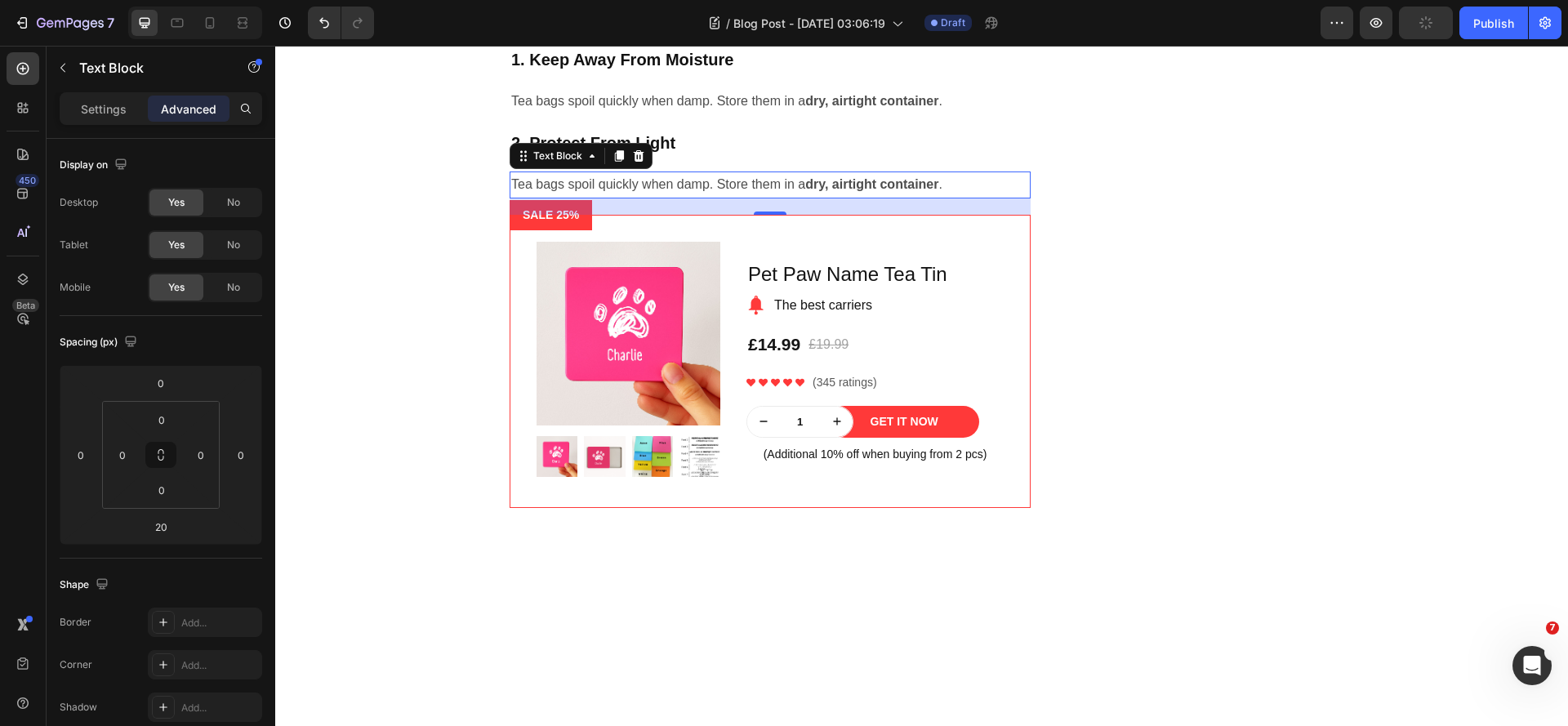
click at [681, 197] on p "Tea bags spoil quickly when damp. Store them in a dry, airtight container ." at bounding box center [770, 185] width 517 height 24
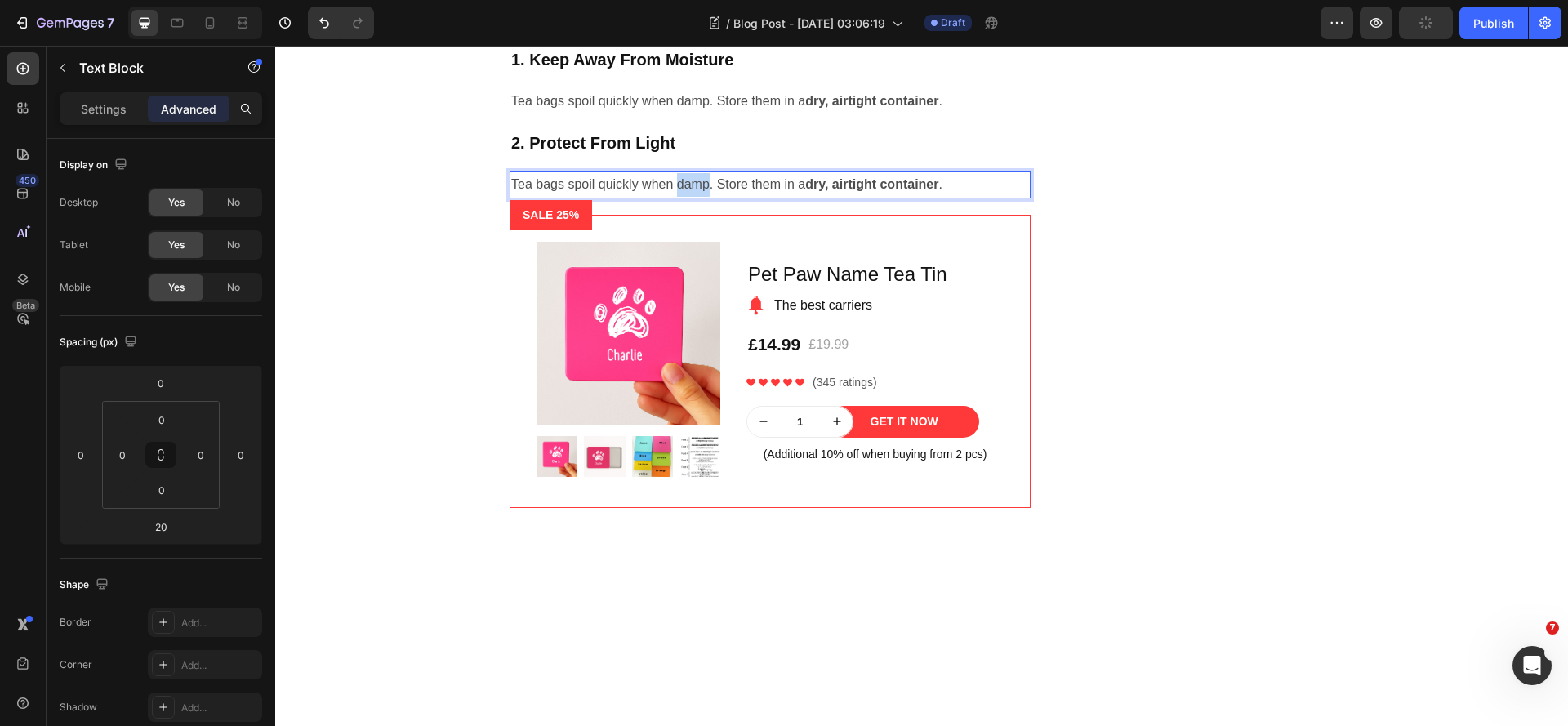
click at [681, 197] on p "Tea bags spoil quickly when damp. Store them in a dry, airtight container ." at bounding box center [770, 185] width 517 height 24
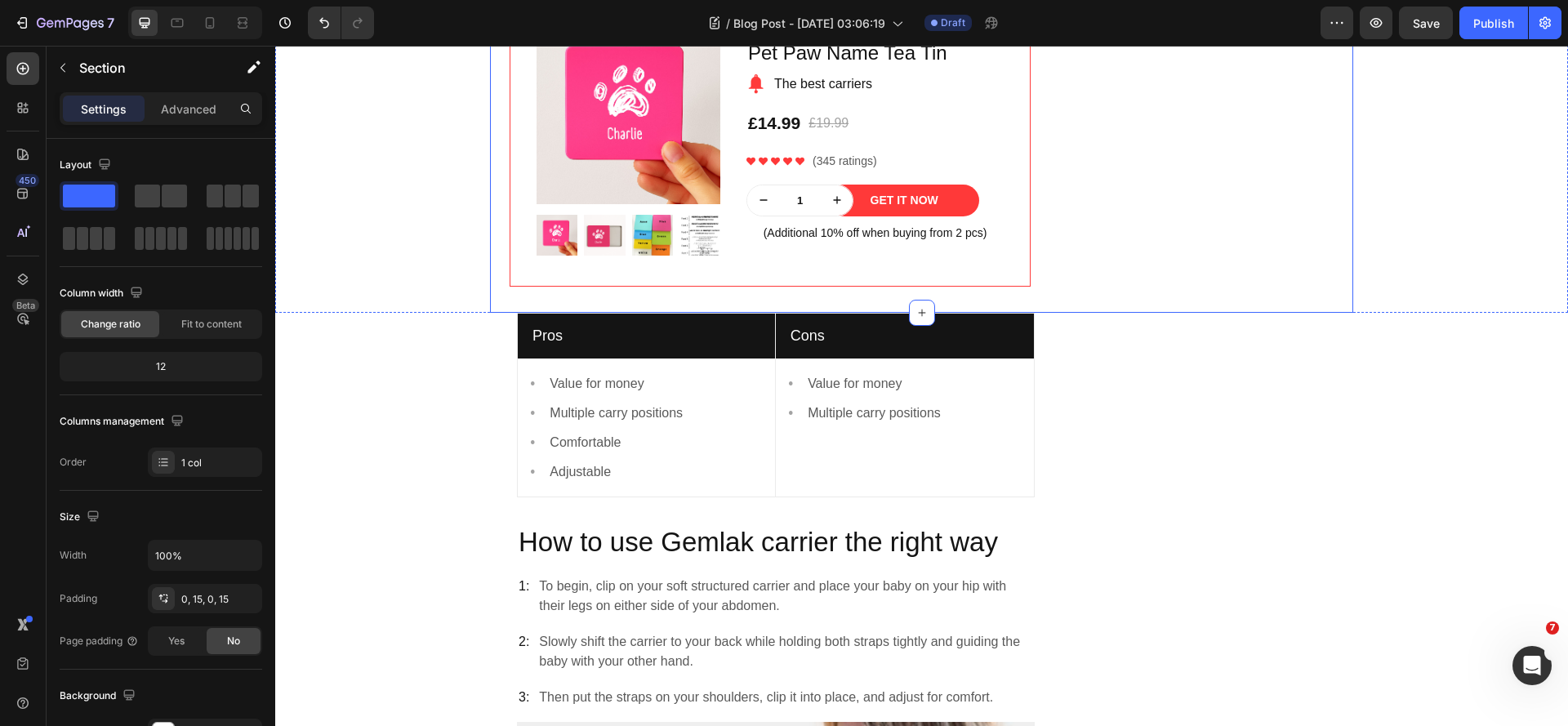
scroll to position [2761, 0]
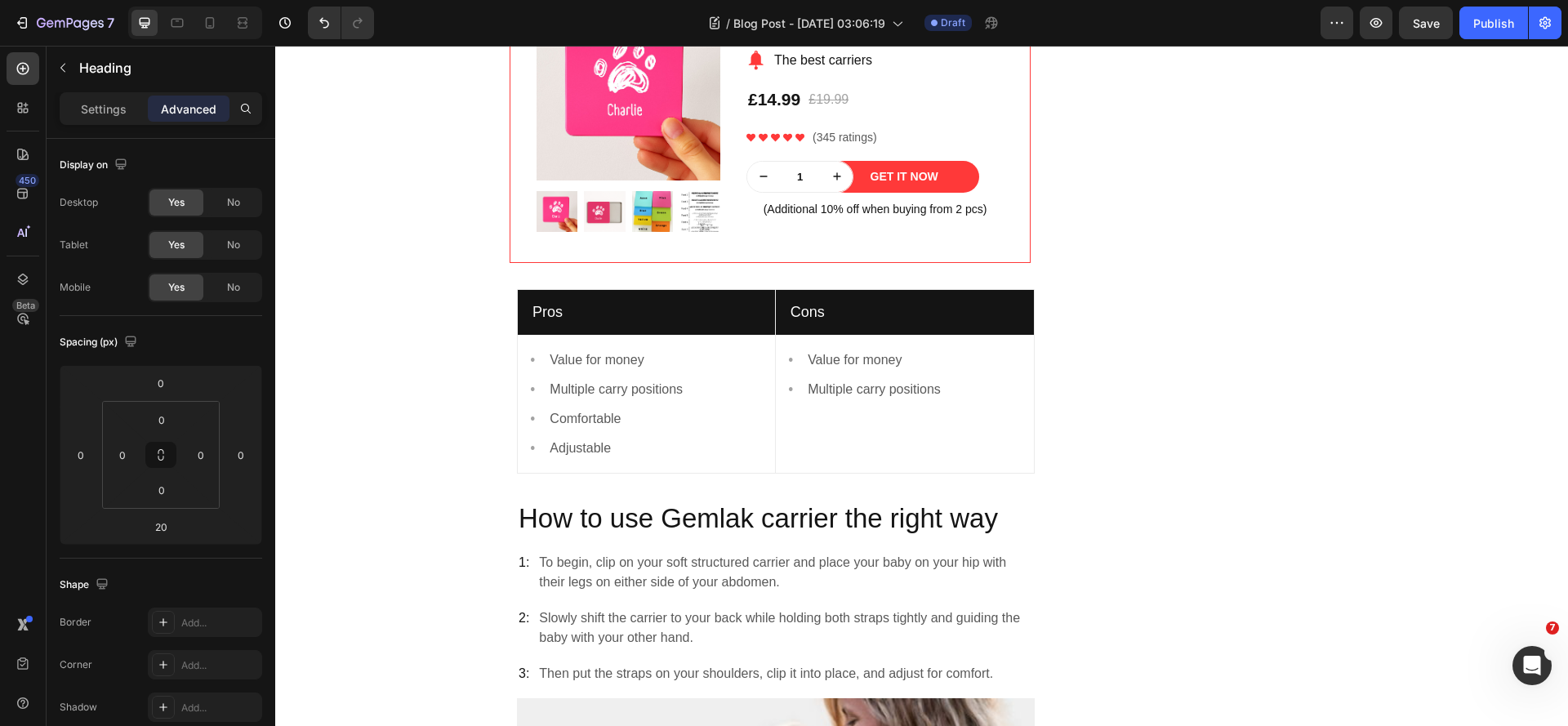
drag, startPoint x: 601, startPoint y: 281, endPoint x: 586, endPoint y: 322, distance: 43.7
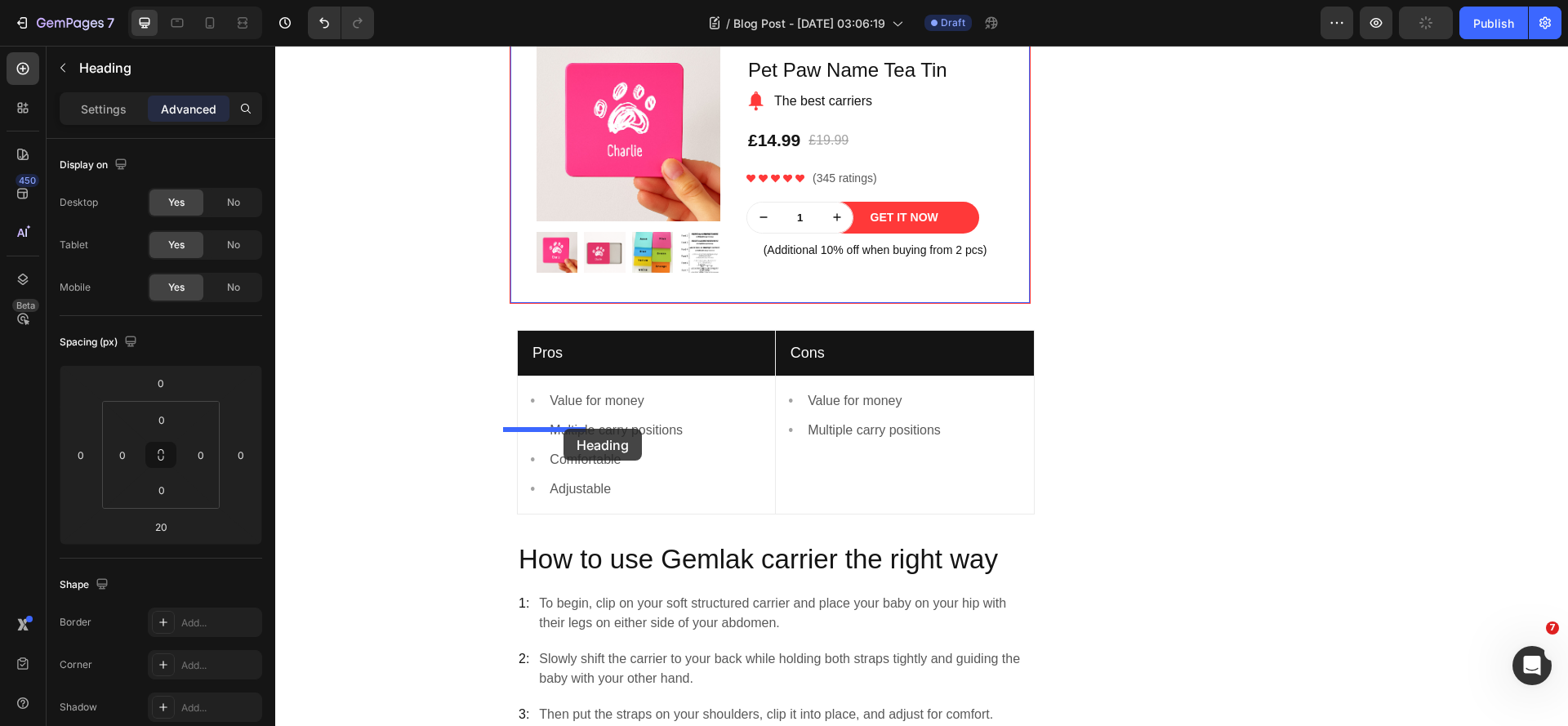
drag, startPoint x: 517, startPoint y: 326, endPoint x: 564, endPoint y: 429, distance: 113.2
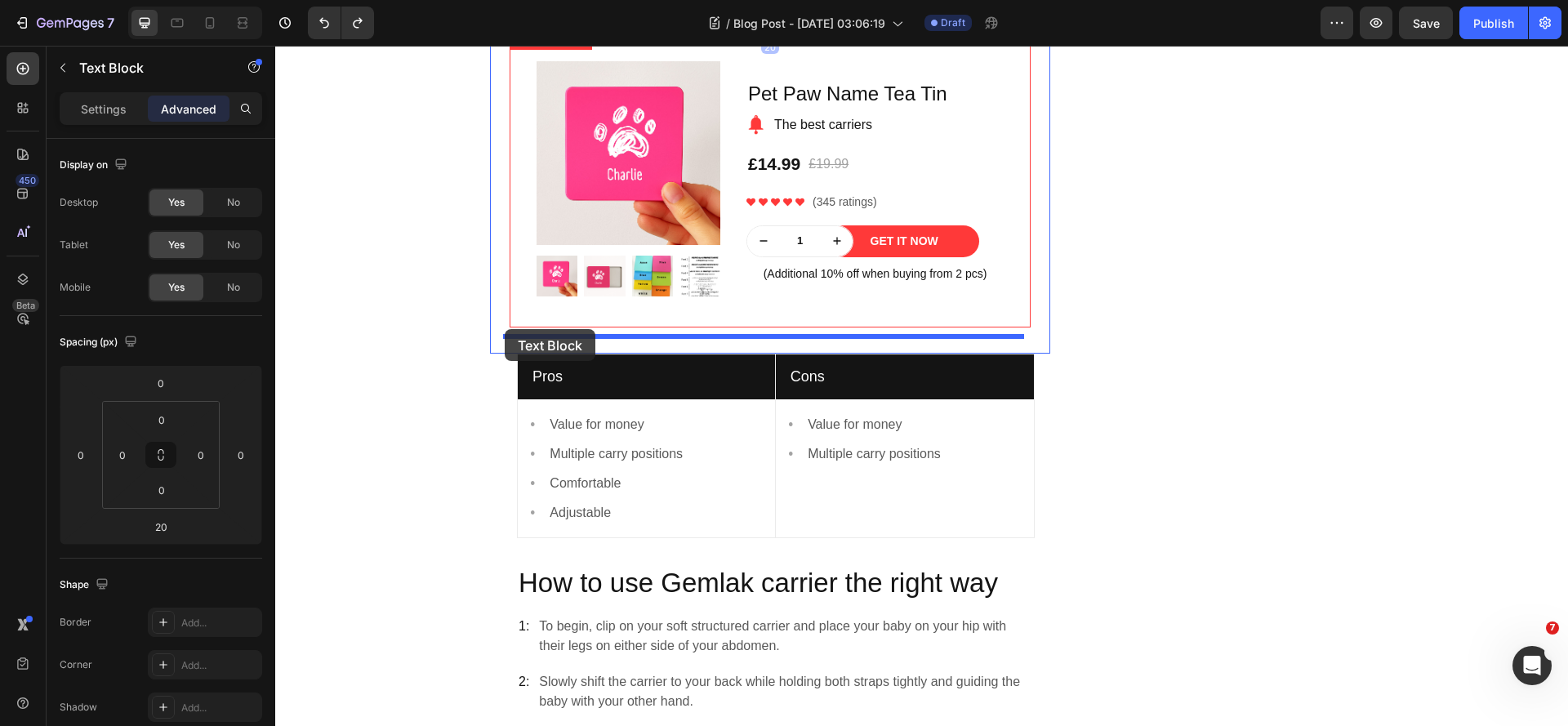
drag, startPoint x: 519, startPoint y: 363, endPoint x: 505, endPoint y: 329, distance: 36.8
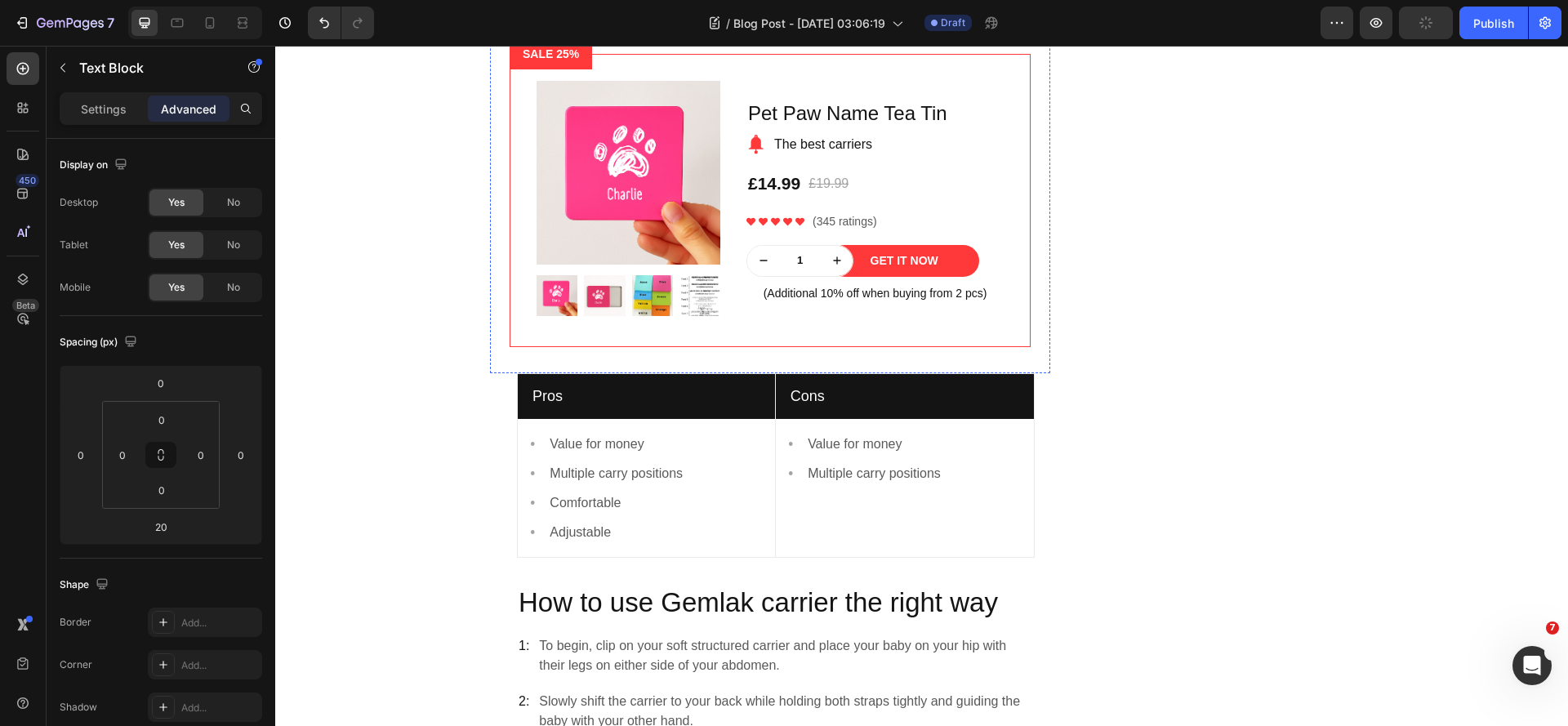
click at [510, 38] on h2 "3. Avoid Strong Odours" at bounding box center [770, 25] width 521 height 24
drag, startPoint x: 517, startPoint y: 457, endPoint x: 505, endPoint y: 403, distance: 55.3
click at [639, 36] on p "Sunlight breaks down delicate tea compounds. Always keep tea bags in a dark spo…" at bounding box center [770, 24] width 517 height 24
click at [651, 36] on p "Sunlight breaks down delicate tea compounds. Always keep tea bags in a dark spo…" at bounding box center [770, 24] width 517 height 24
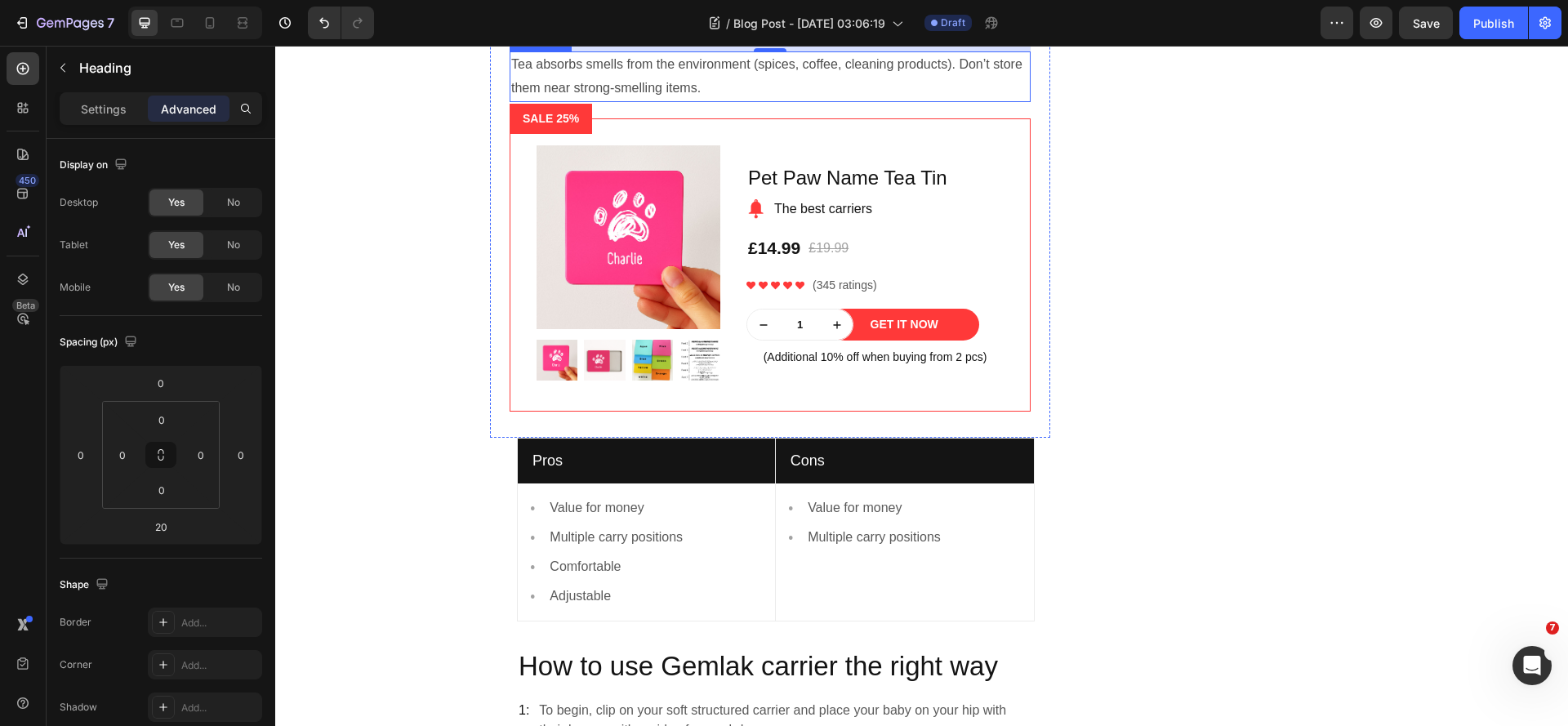
click at [515, 100] on p "Tea absorbs smells from the environment (spices, coffee, cleaning products). Do…" at bounding box center [770, 77] width 517 height 47
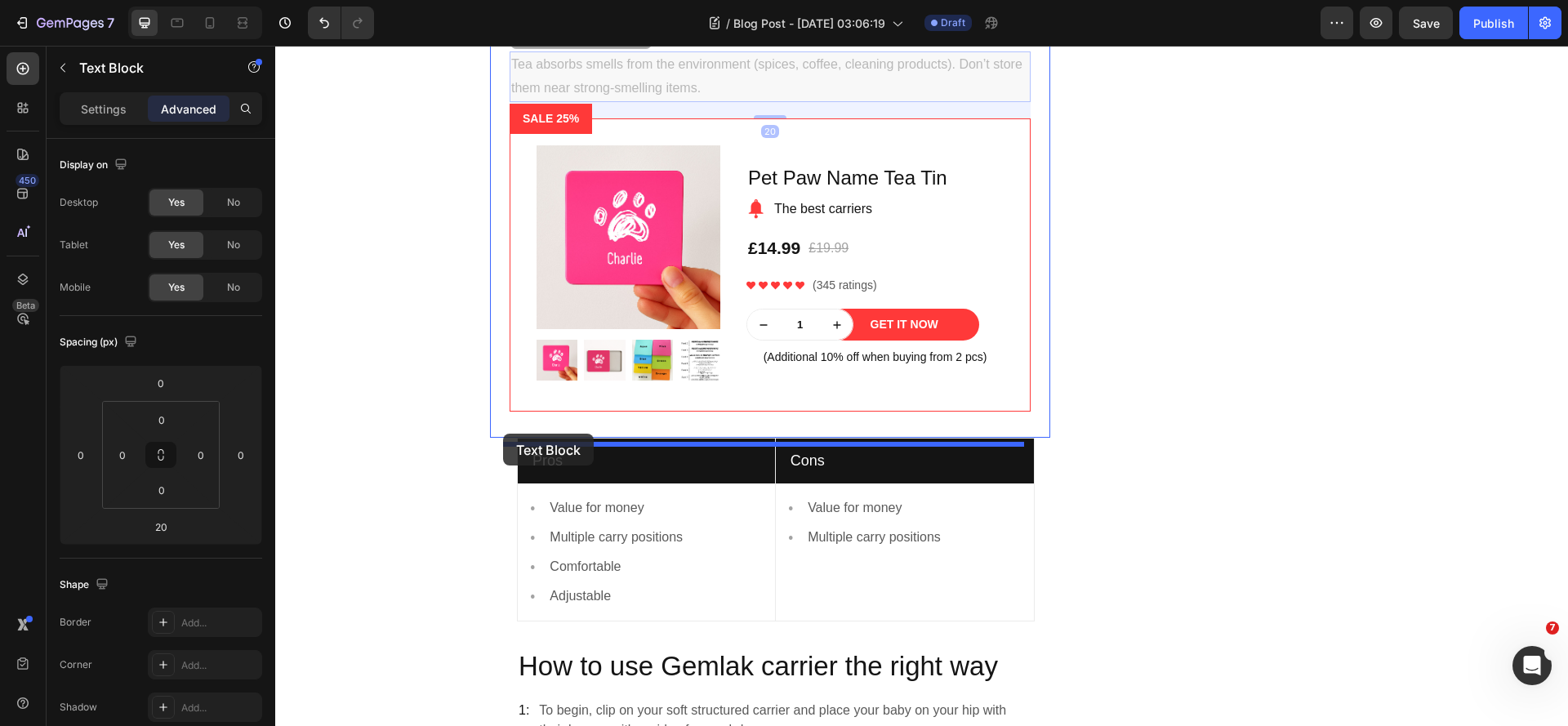
drag, startPoint x: 517, startPoint y: 471, endPoint x: 503, endPoint y: 433, distance: 40.5
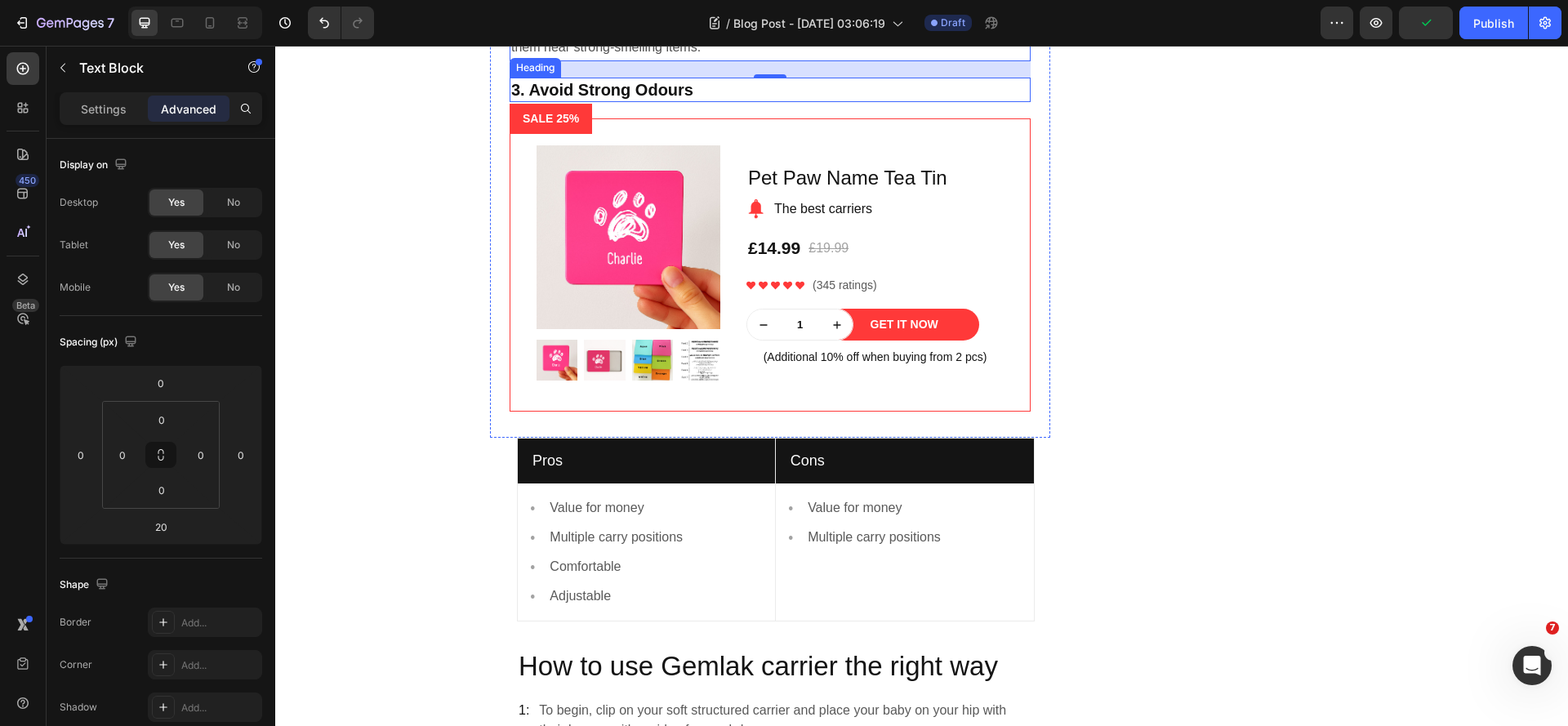
click at [658, 102] on h2 "3. Avoid Strong Odours" at bounding box center [770, 89] width 521 height 24
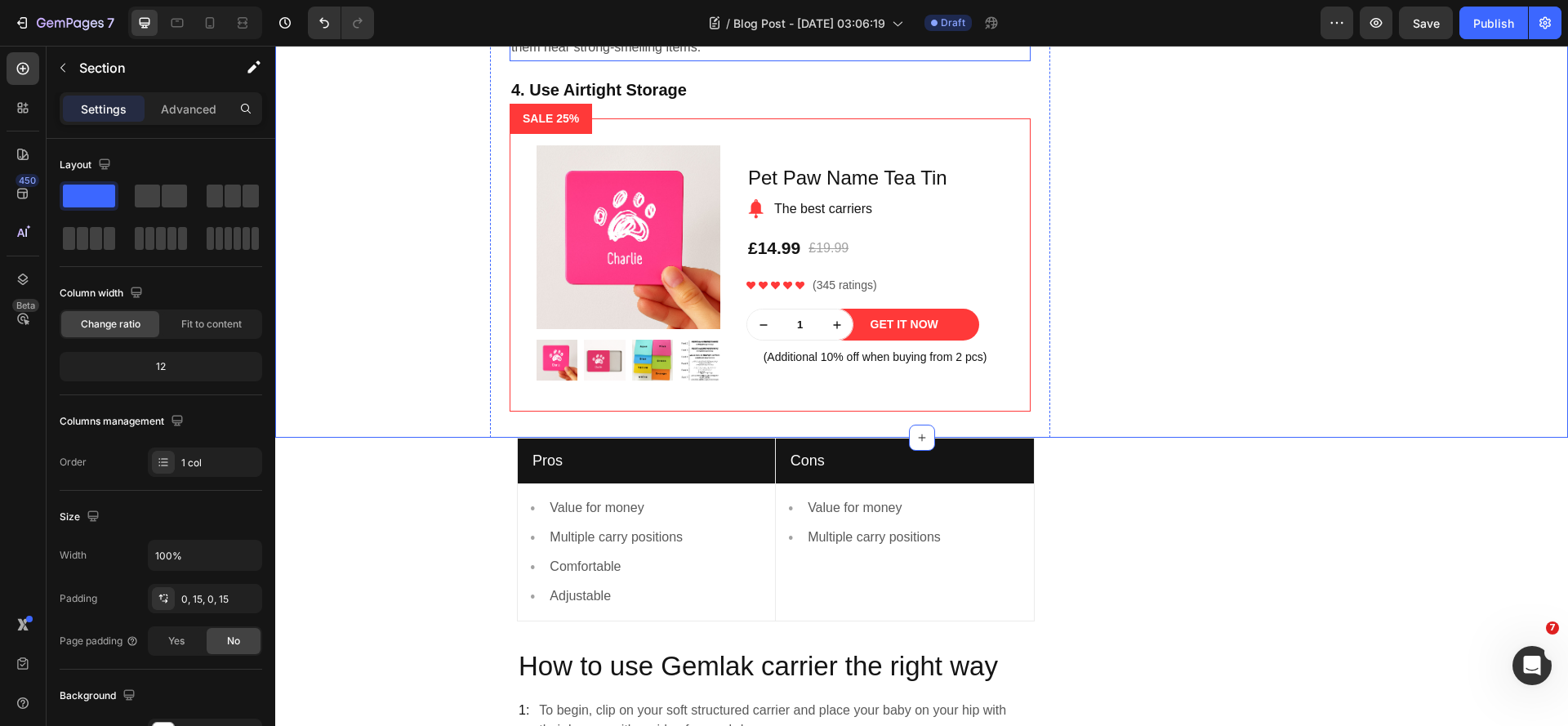
click at [615, 60] on p "Tea absorbs smells from the environment (spices, coffee, cleaning products). Do…" at bounding box center [770, 36] width 517 height 47
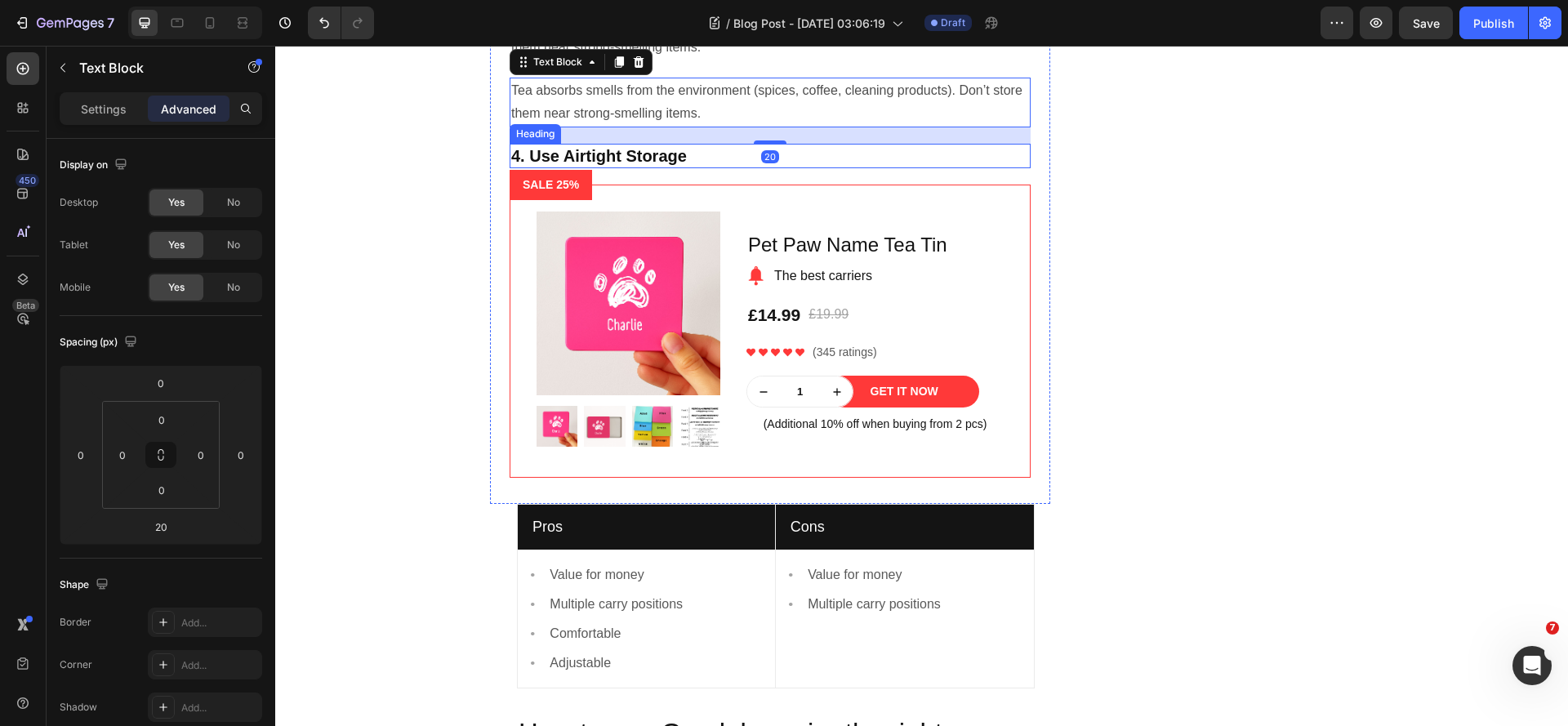
click at [511, 167] on p "4. Use Airtight Storage" at bounding box center [770, 156] width 517 height 21
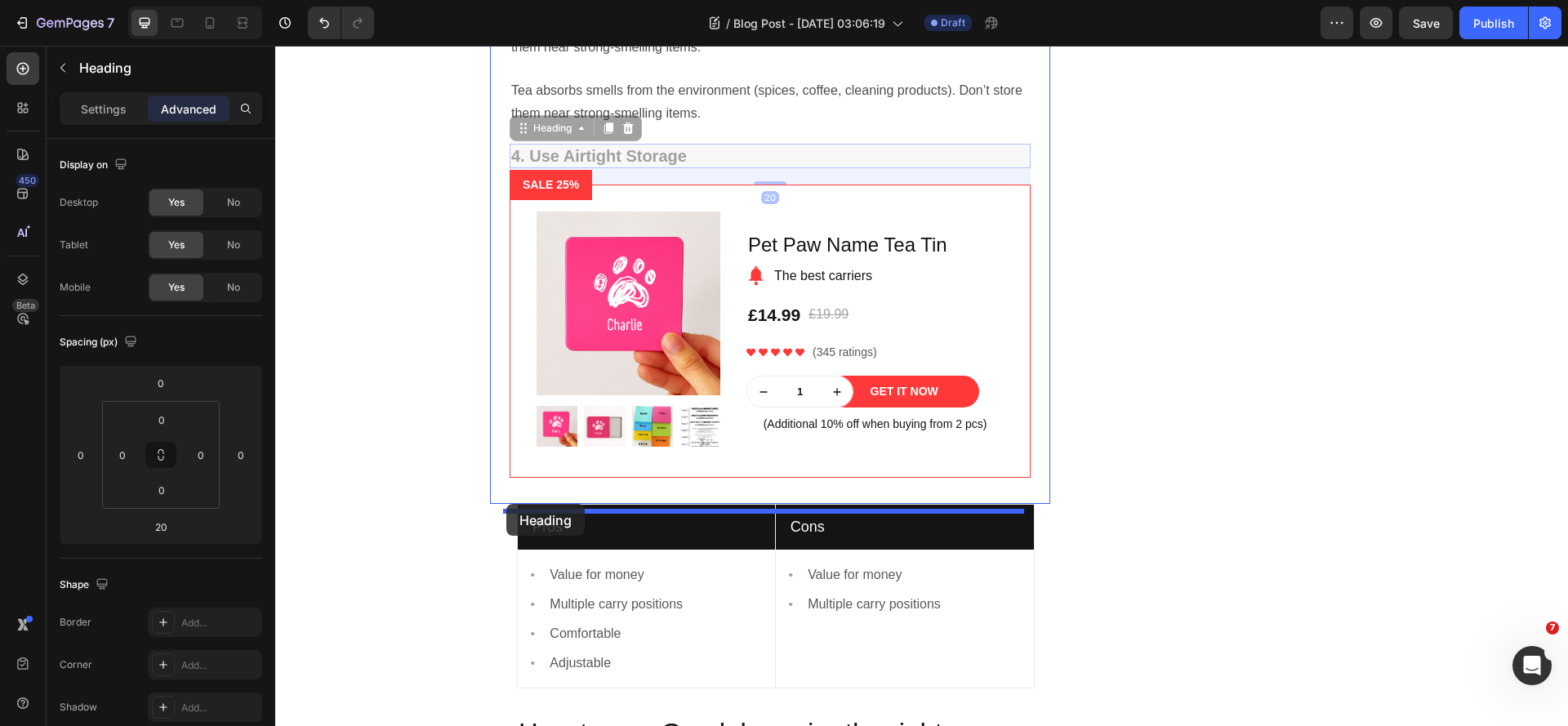
drag, startPoint x: 515, startPoint y: 566, endPoint x: 506, endPoint y: 504, distance: 62.6
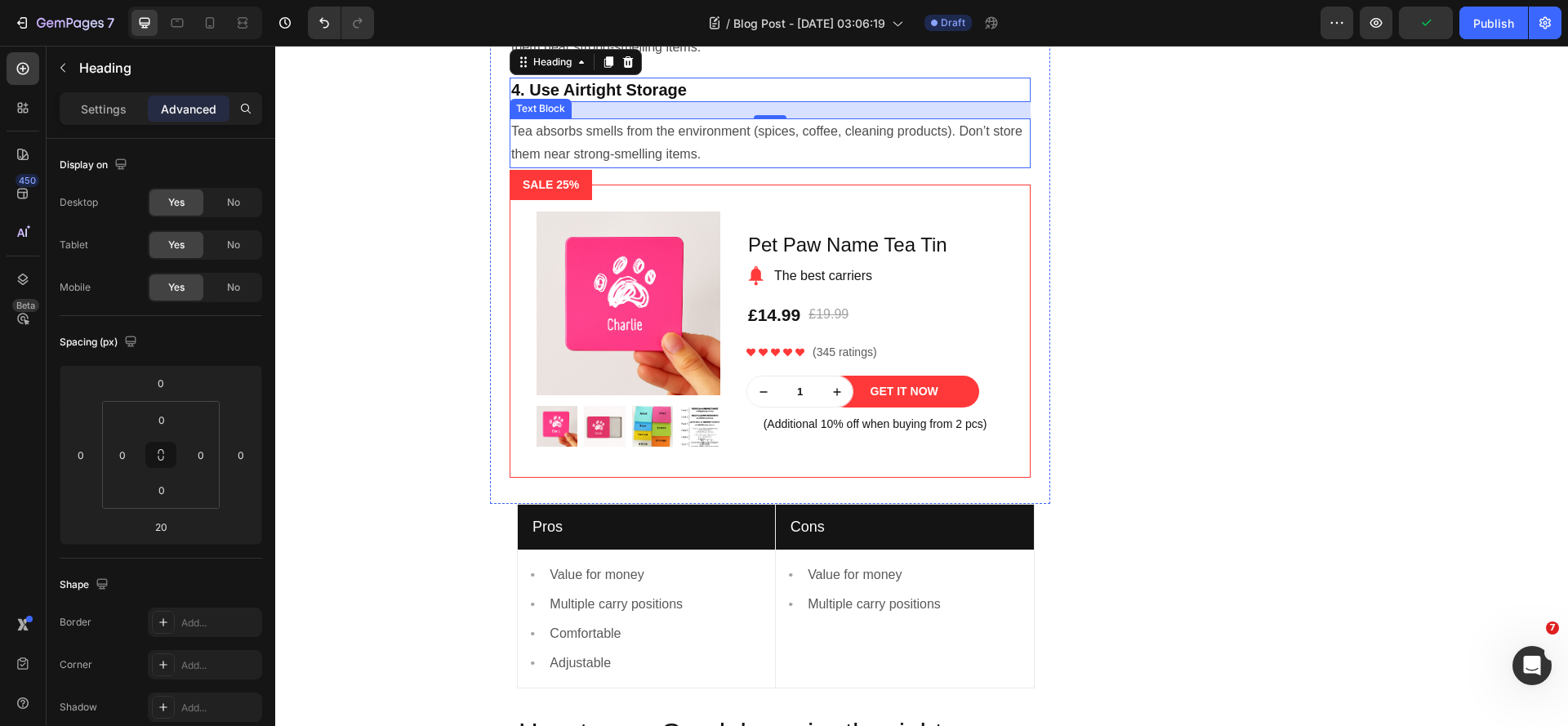
click at [591, 167] on p "Tea absorbs smells from the environment (spices, coffee, cleaning products). Do…" at bounding box center [770, 144] width 517 height 47
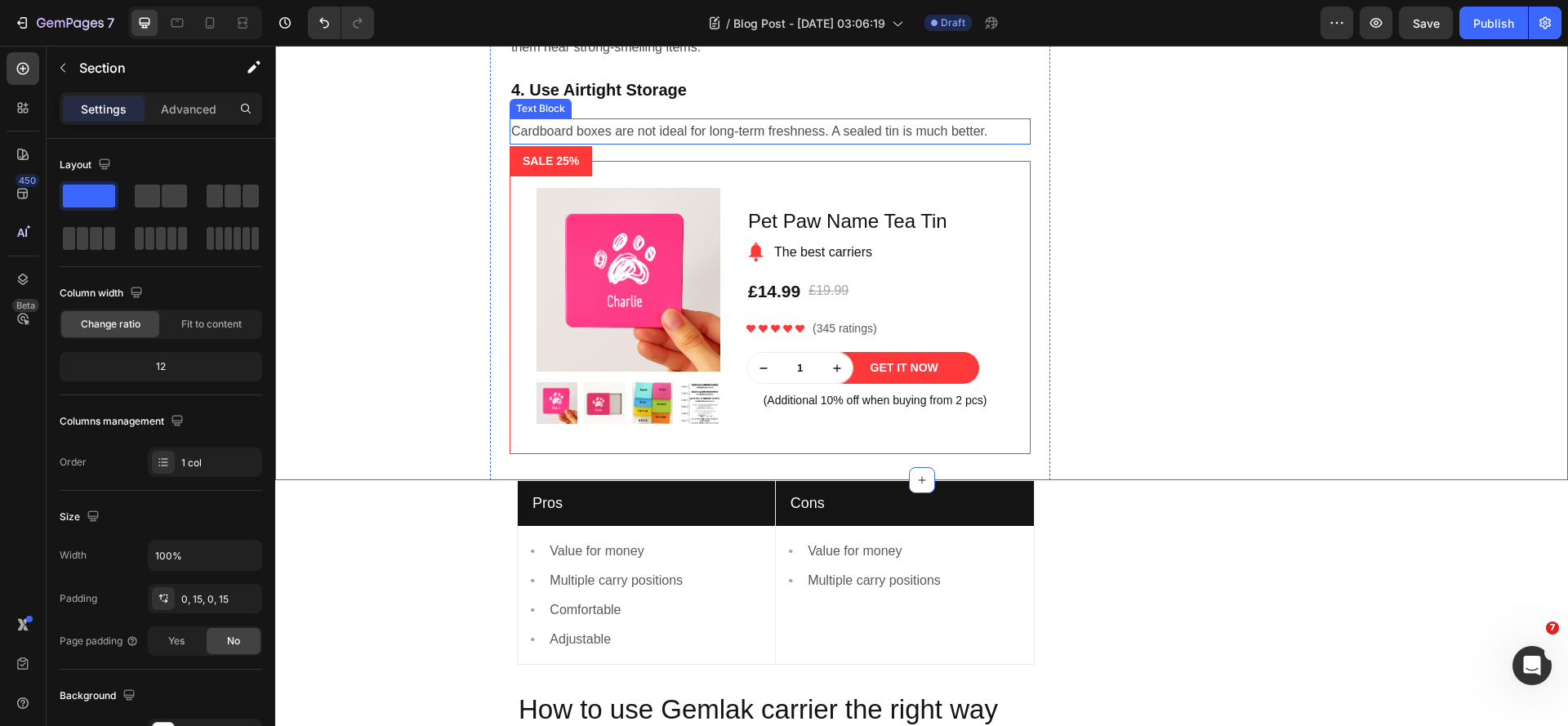
click at [525, 144] on p "Cardboard boxes are not ideal for long-term freshness. A sealed tin is much bet…" at bounding box center [770, 132] width 517 height 24
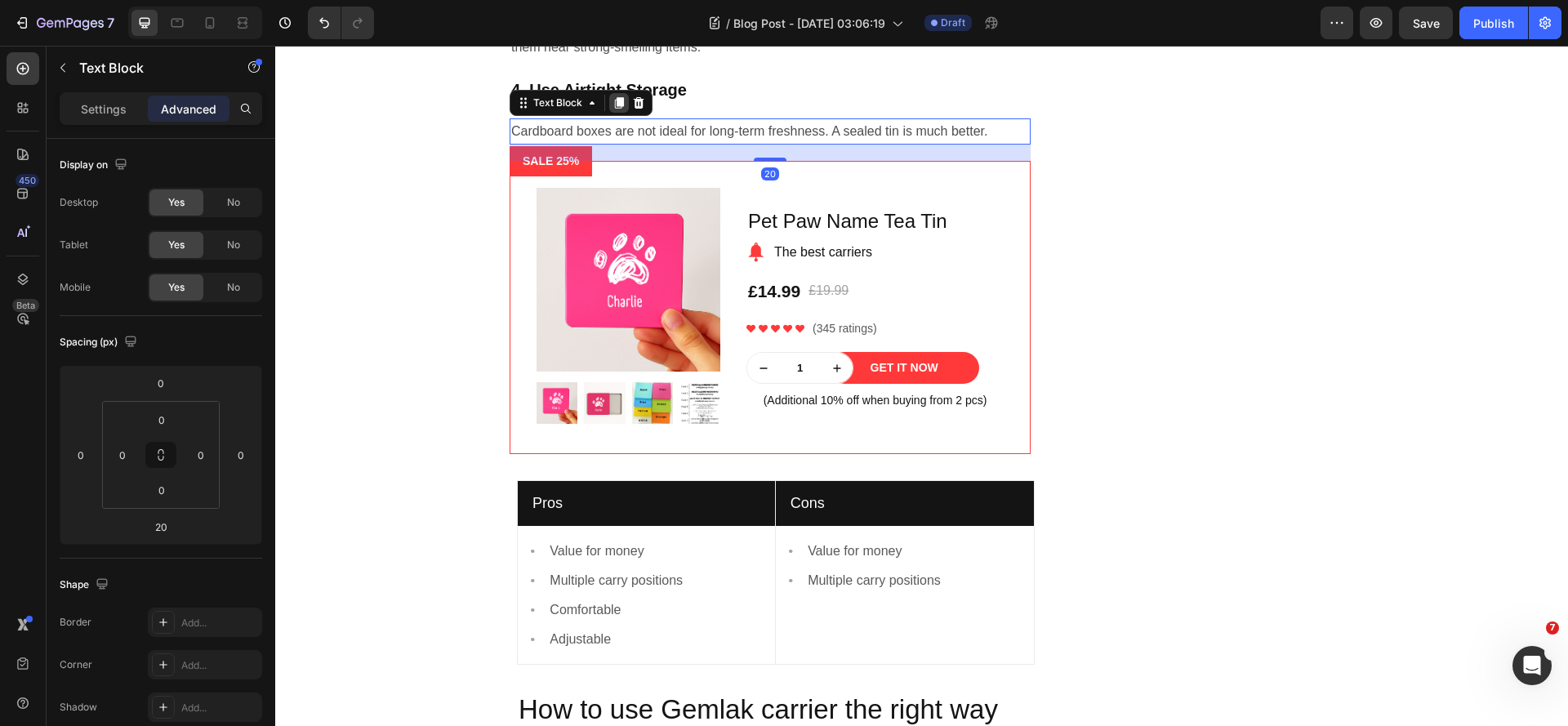
click at [615, 109] on icon at bounding box center [619, 103] width 9 height 12
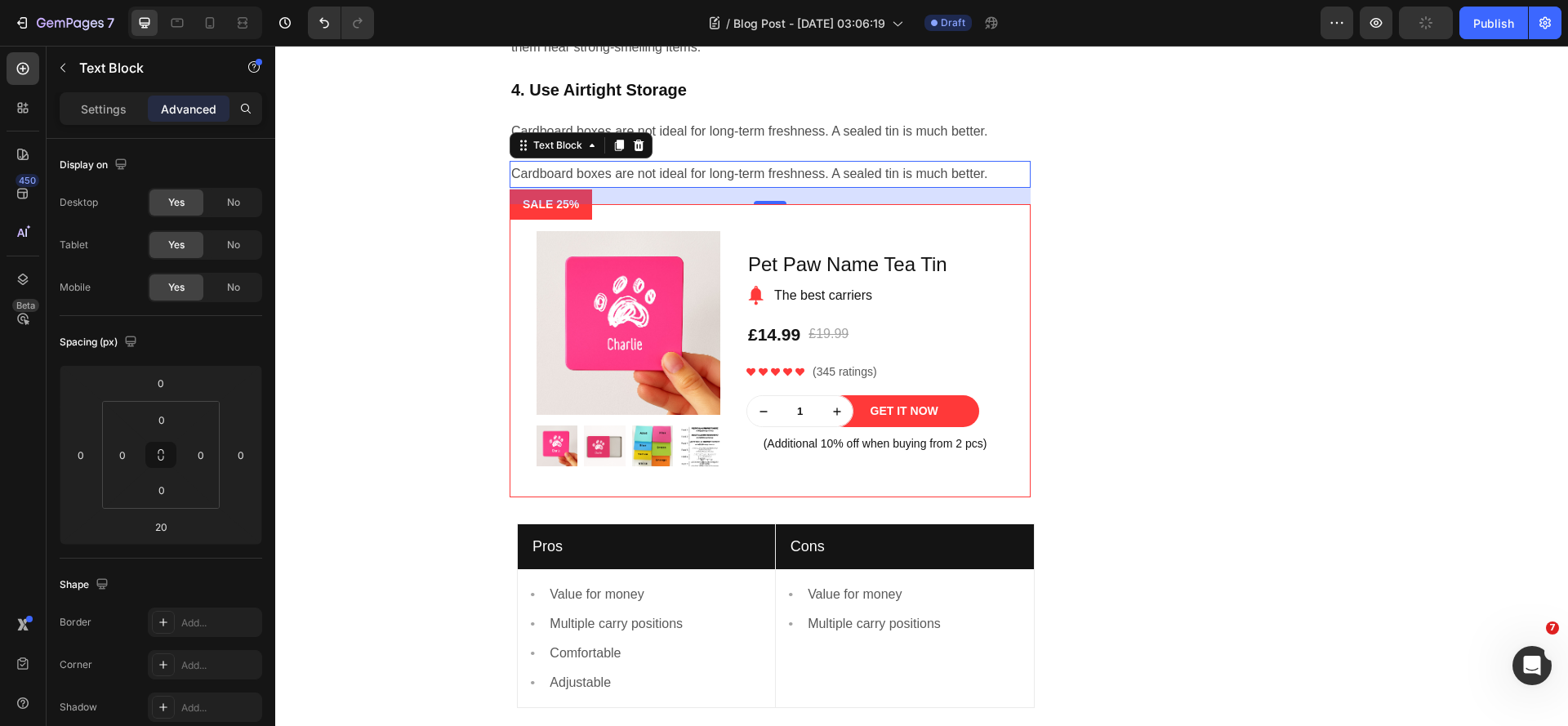
click at [681, 186] on p "Cardboard boxes are not ideal for long-term freshness. A sealed tin is much bet…" at bounding box center [770, 174] width 517 height 24
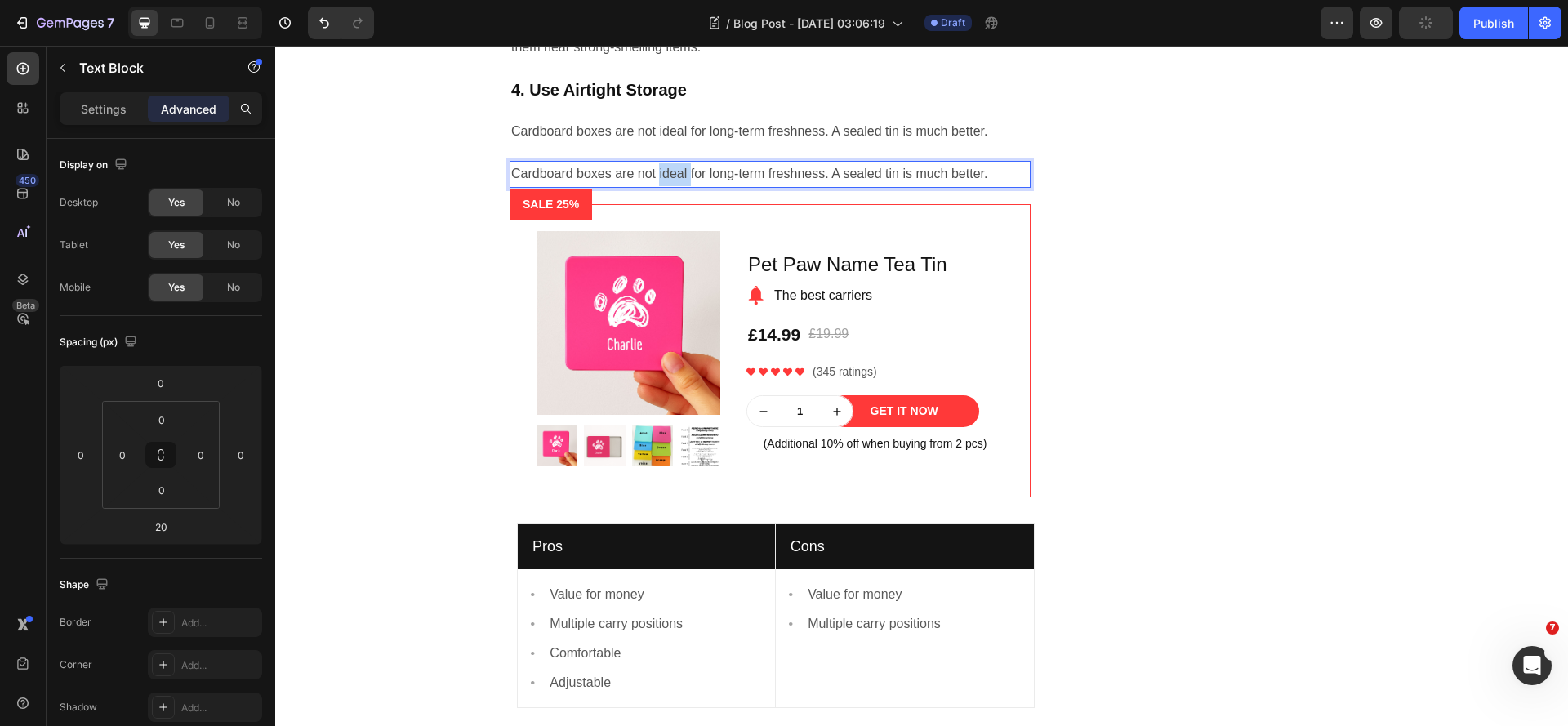
click at [681, 186] on p "Cardboard boxes are not ideal for long-term freshness. A sealed tin is much bet…" at bounding box center [770, 174] width 517 height 24
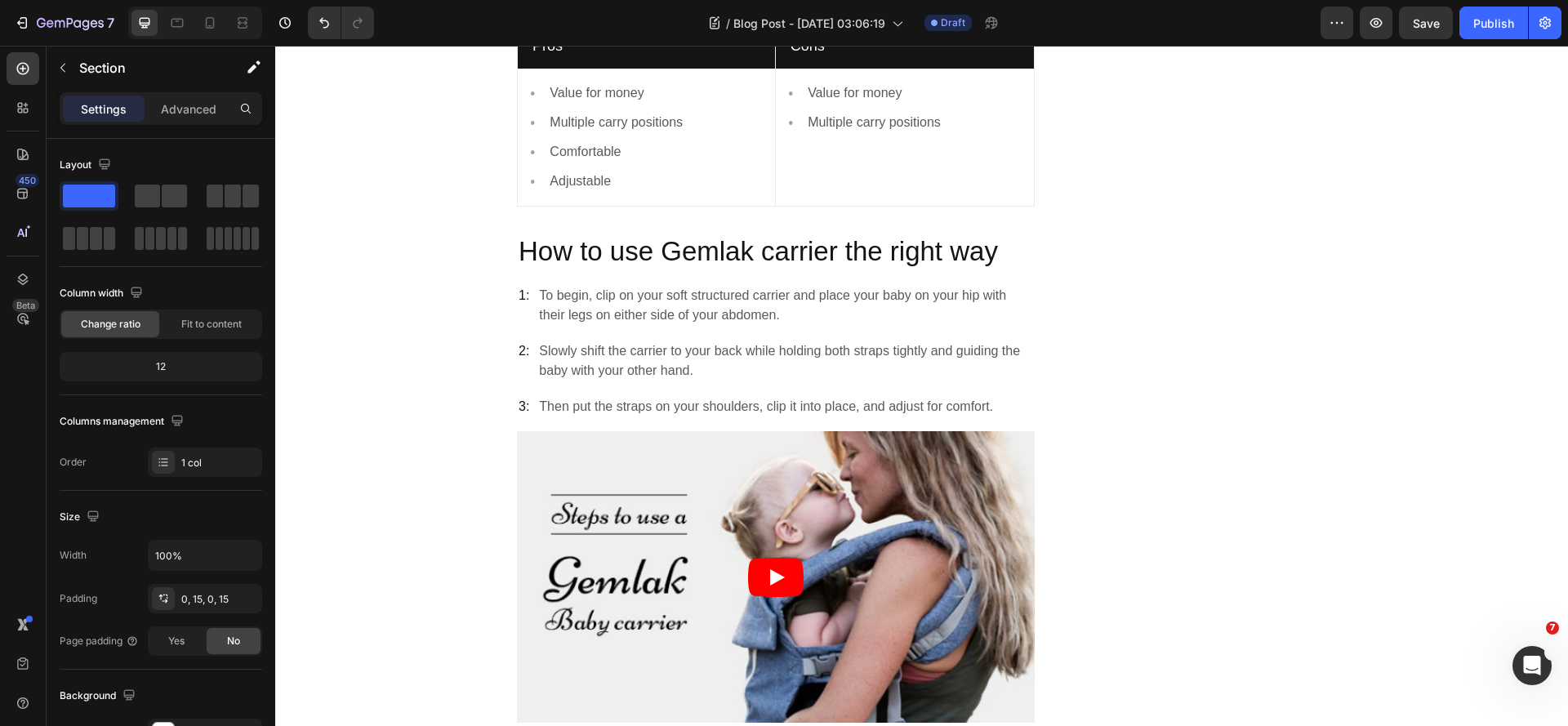
scroll to position [3415, 0]
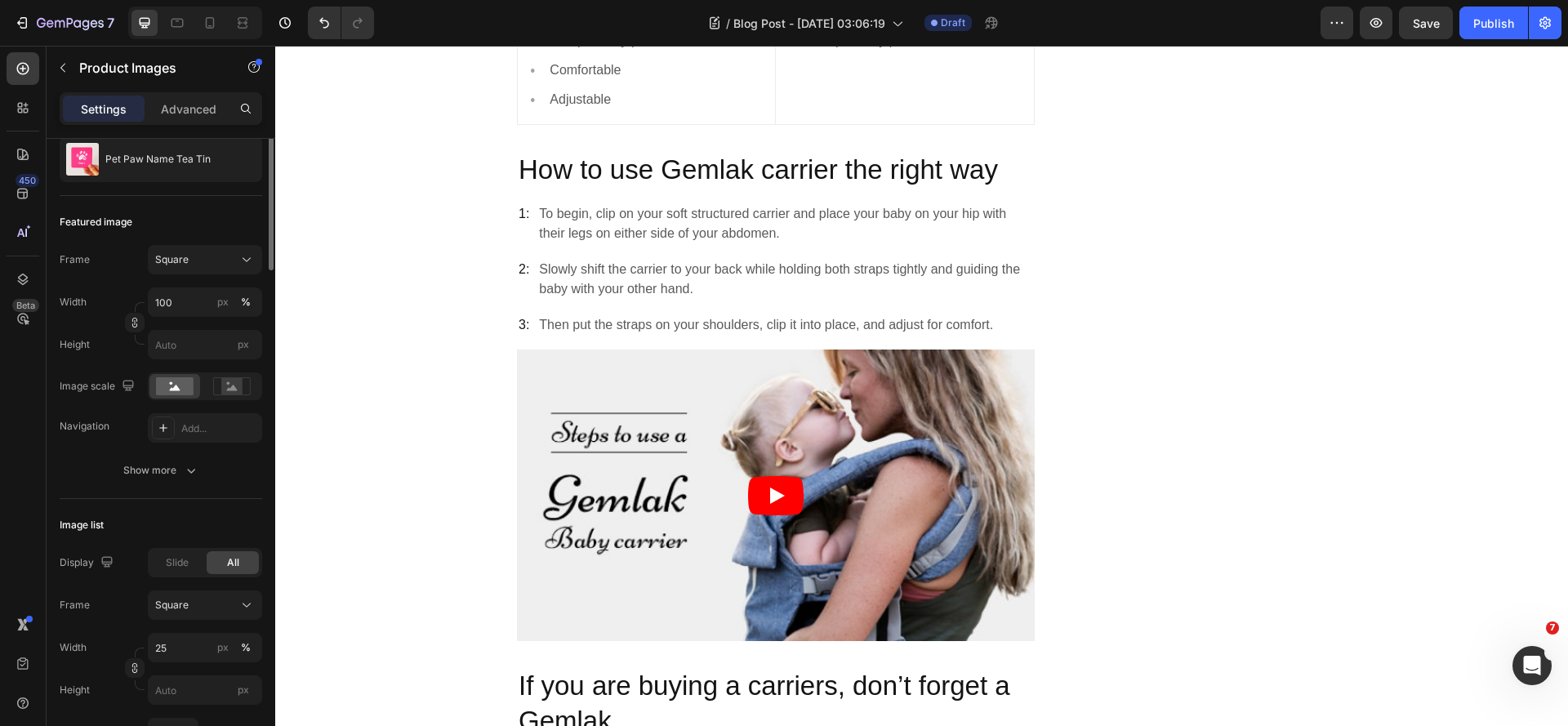
scroll to position [0, 0]
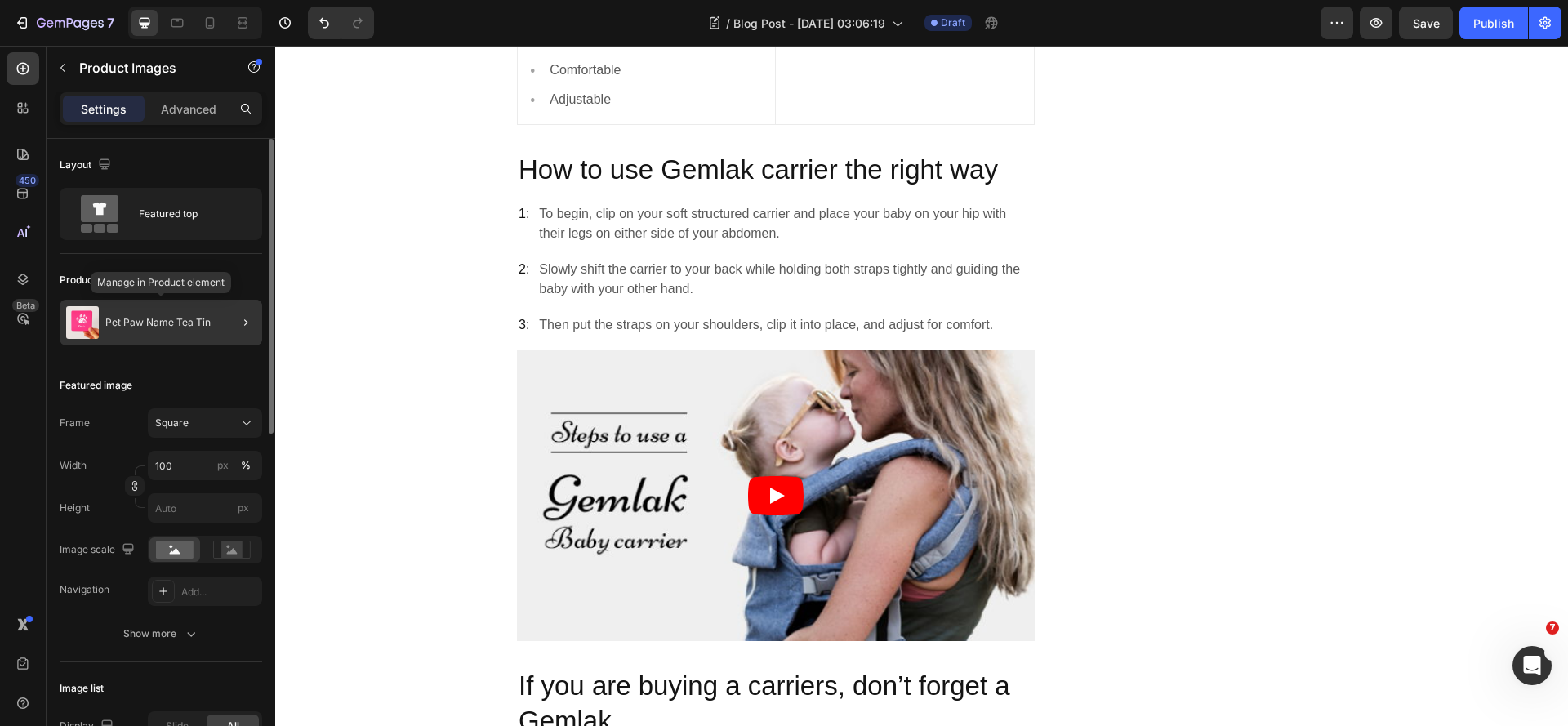
click at [158, 315] on div "Pet Paw Name Tea Tin" at bounding box center [161, 322] width 203 height 45
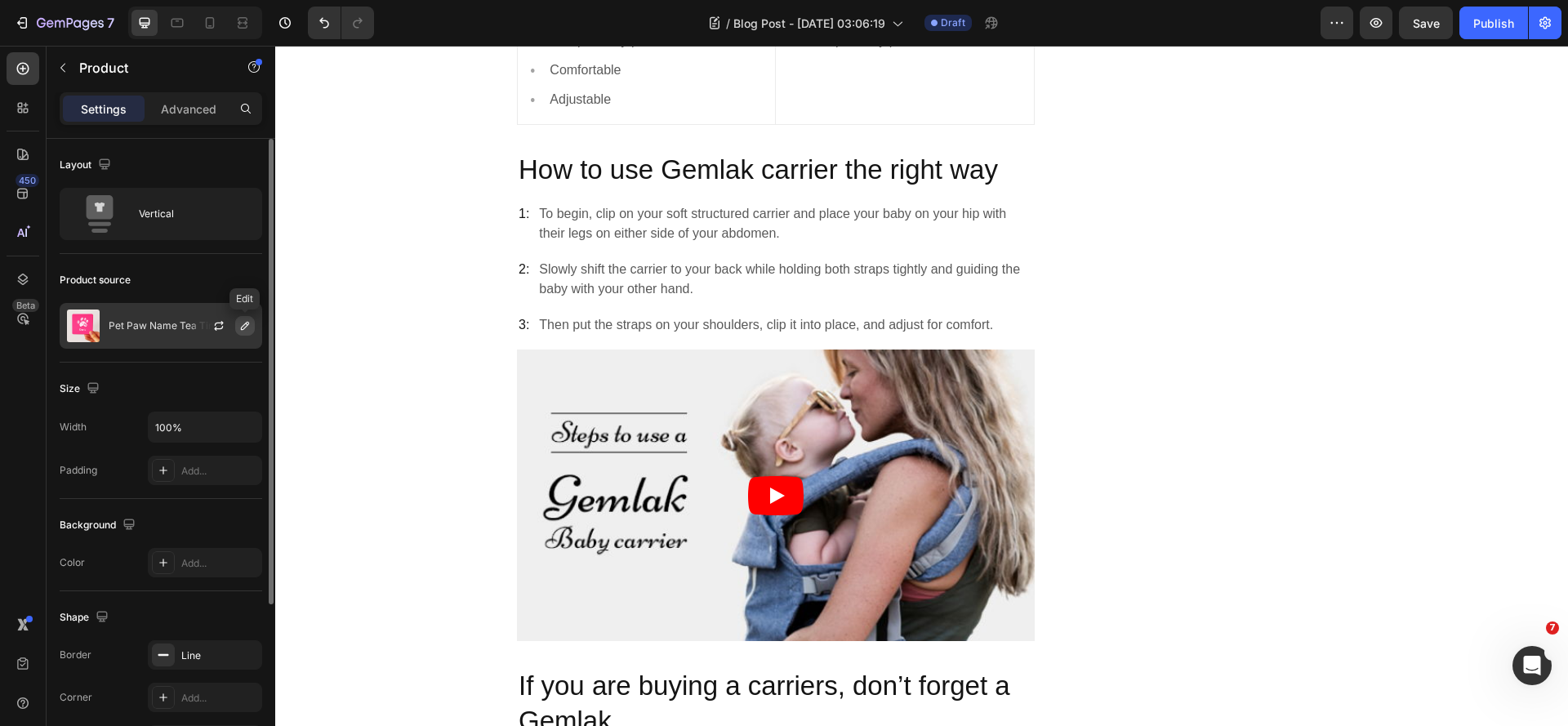
click at [244, 324] on icon "button" at bounding box center [245, 326] width 8 height 8
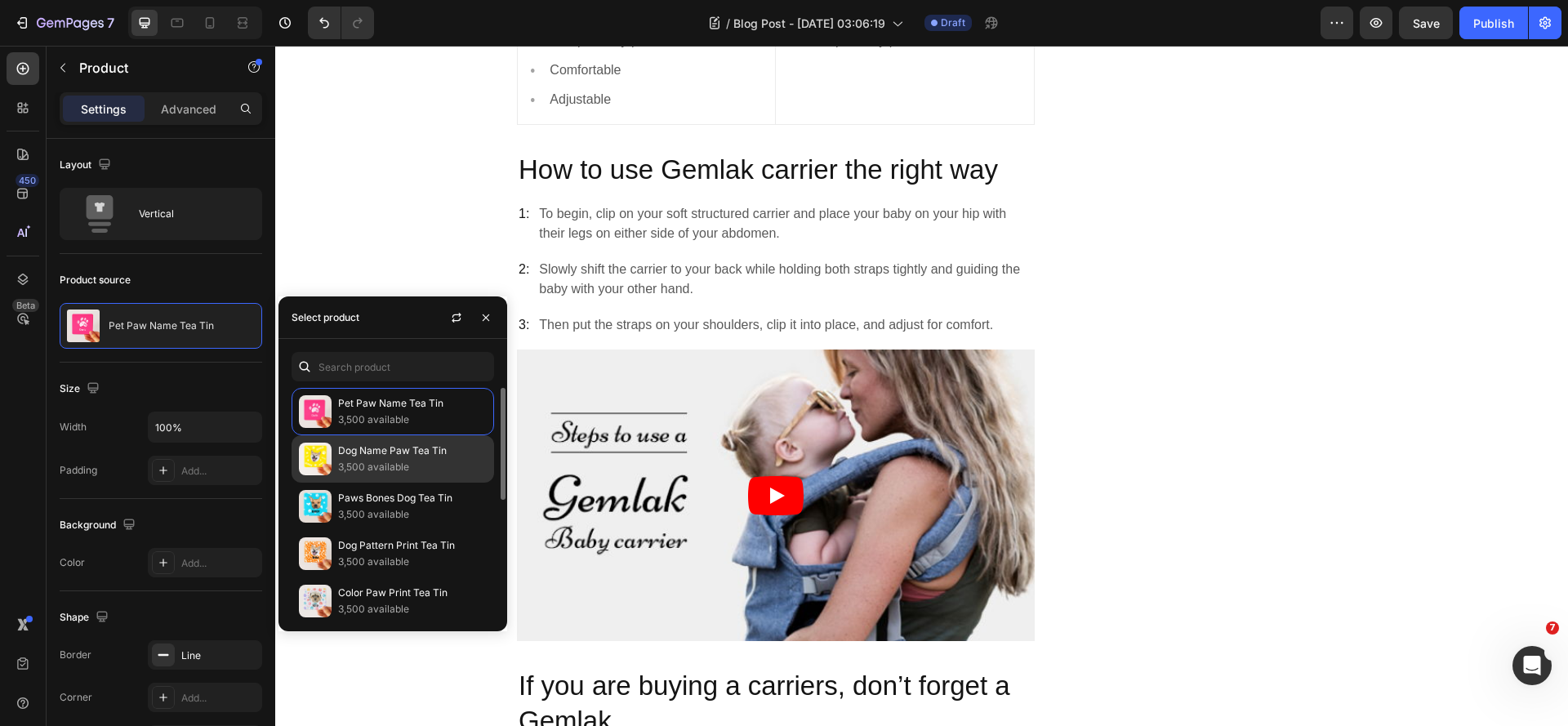
click at [320, 457] on img at bounding box center [315, 458] width 33 height 33
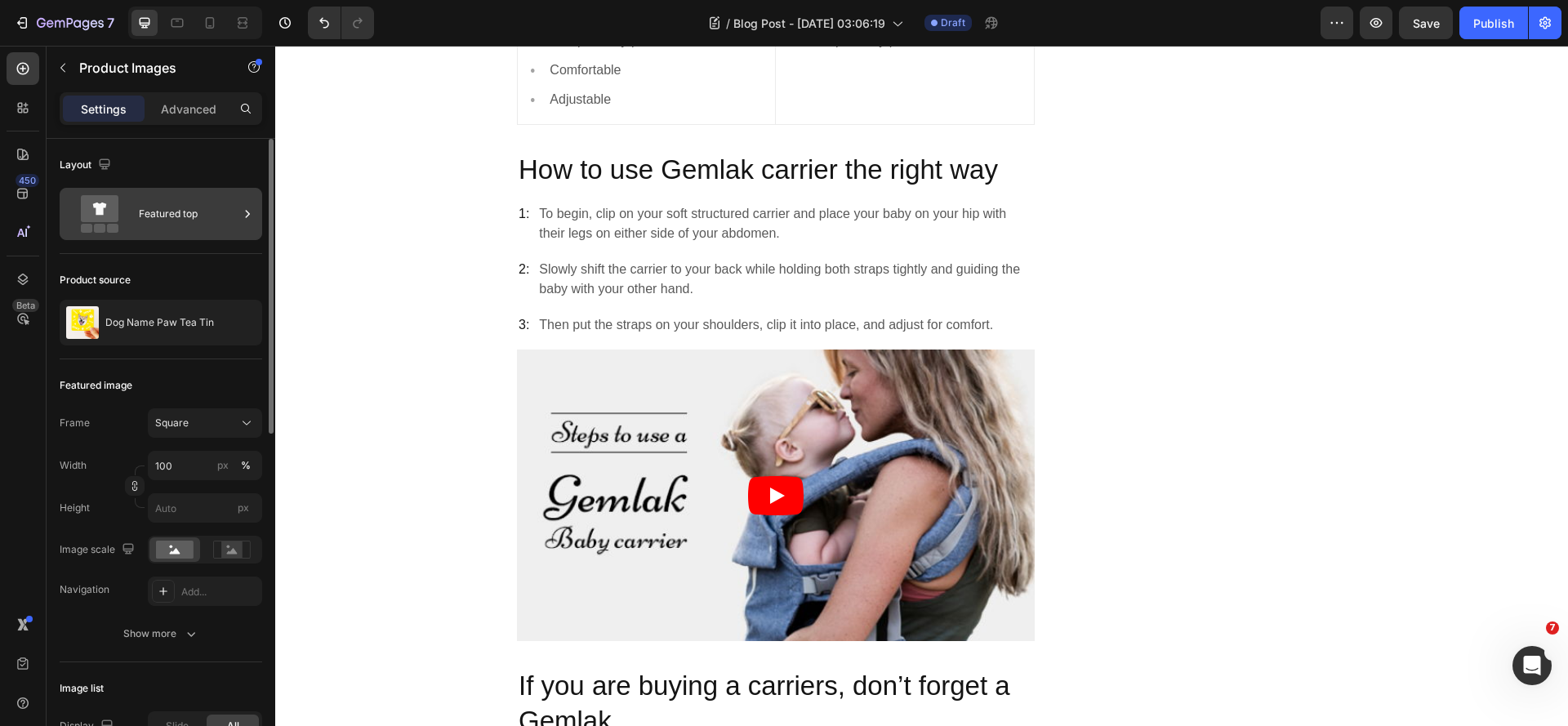
click at [246, 209] on icon at bounding box center [246, 214] width 16 height 16
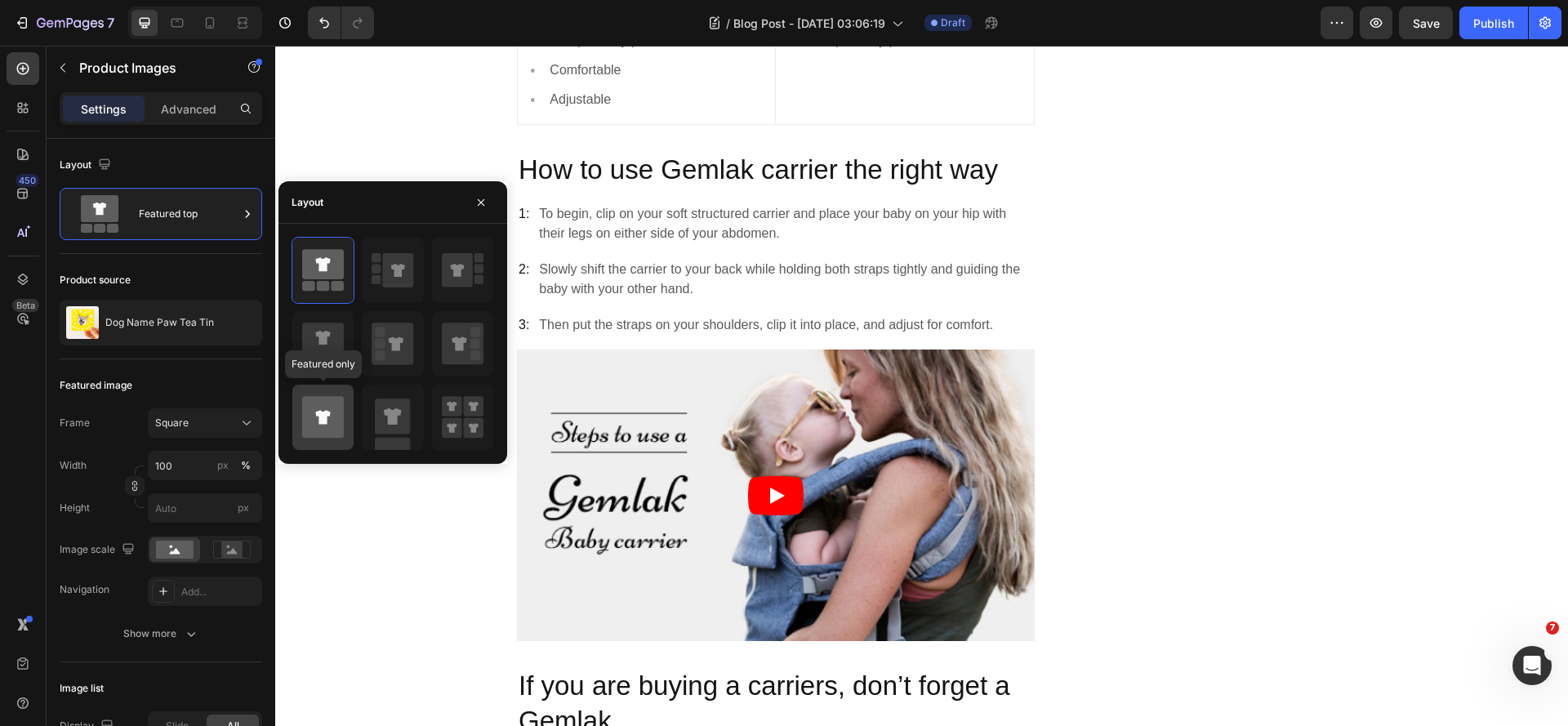
click at [325, 428] on icon at bounding box center [323, 417] width 42 height 42
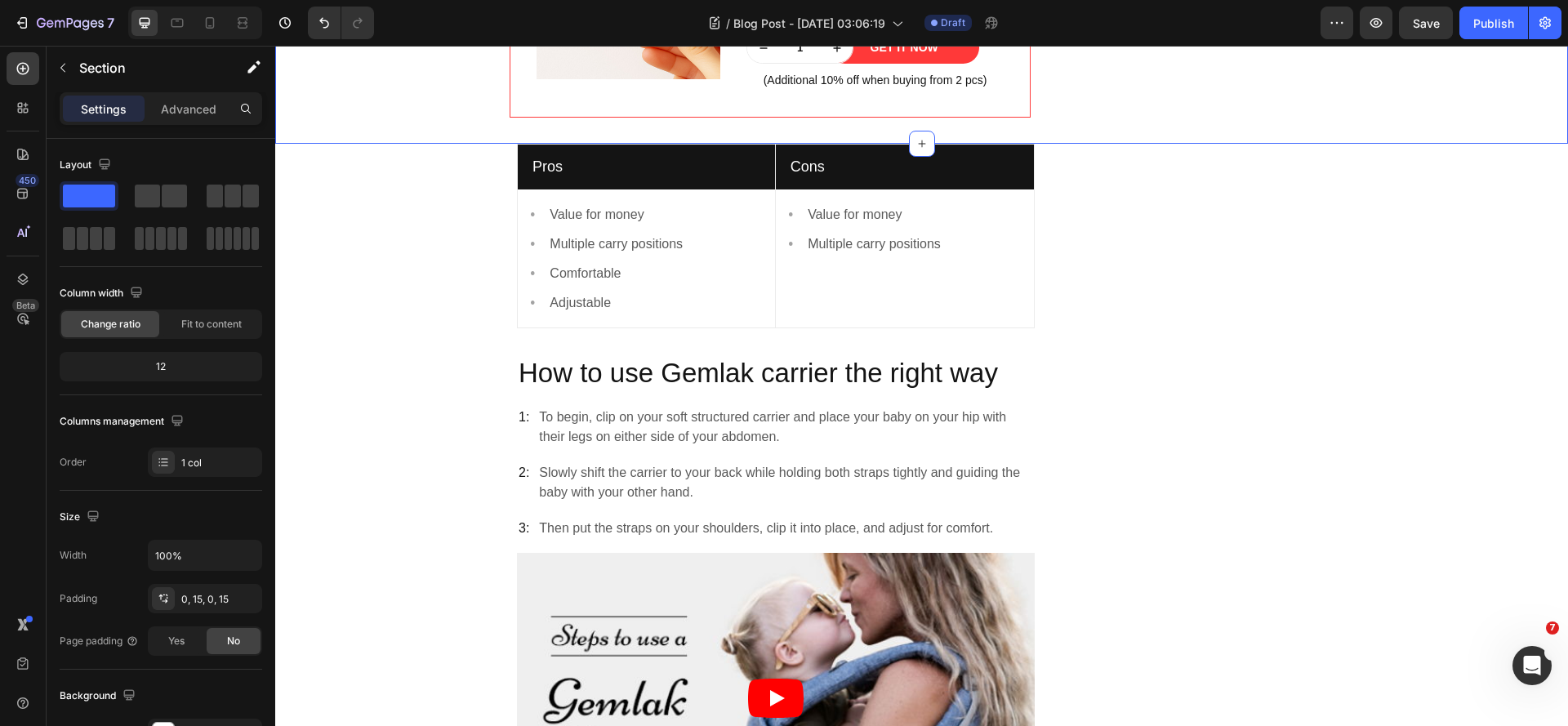
scroll to position [3170, 0]
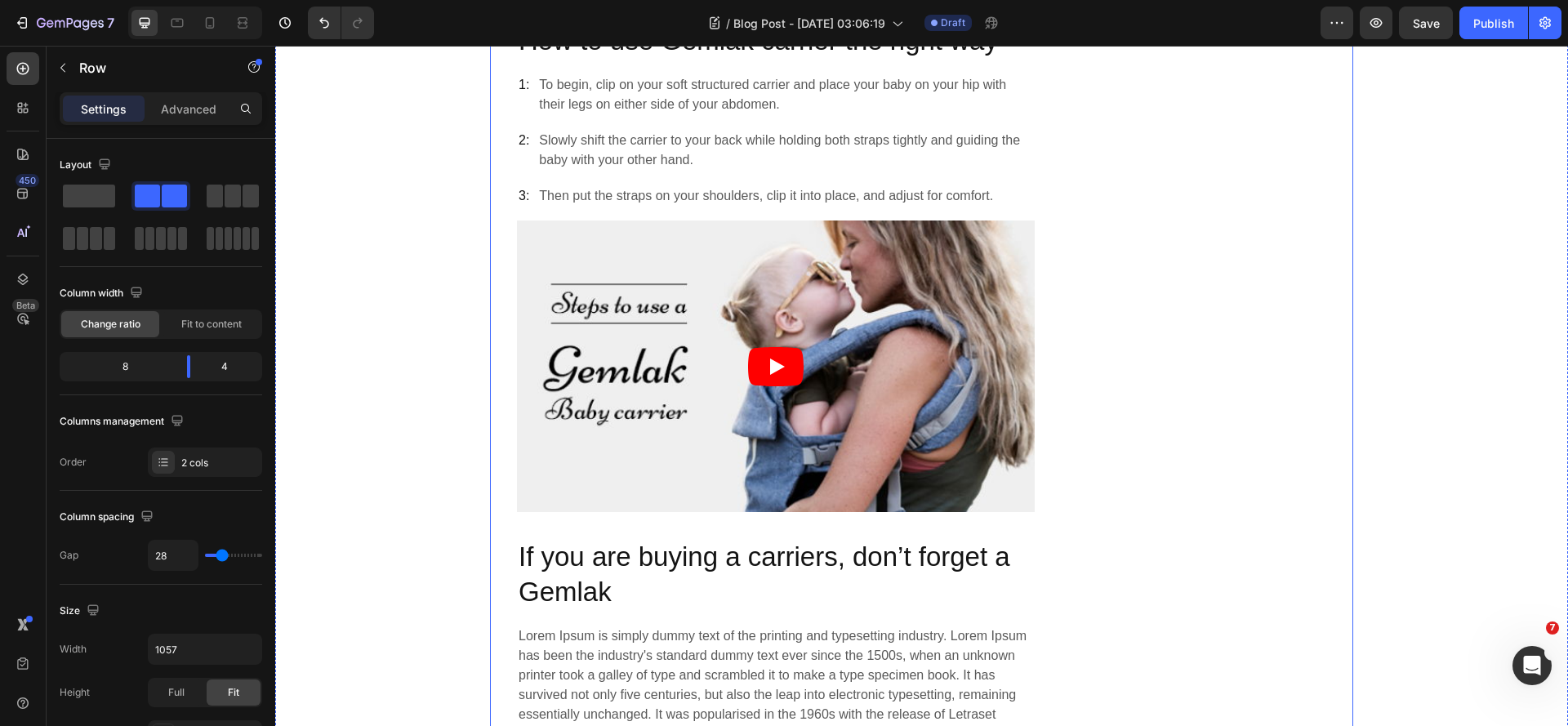
scroll to position [3496, 0]
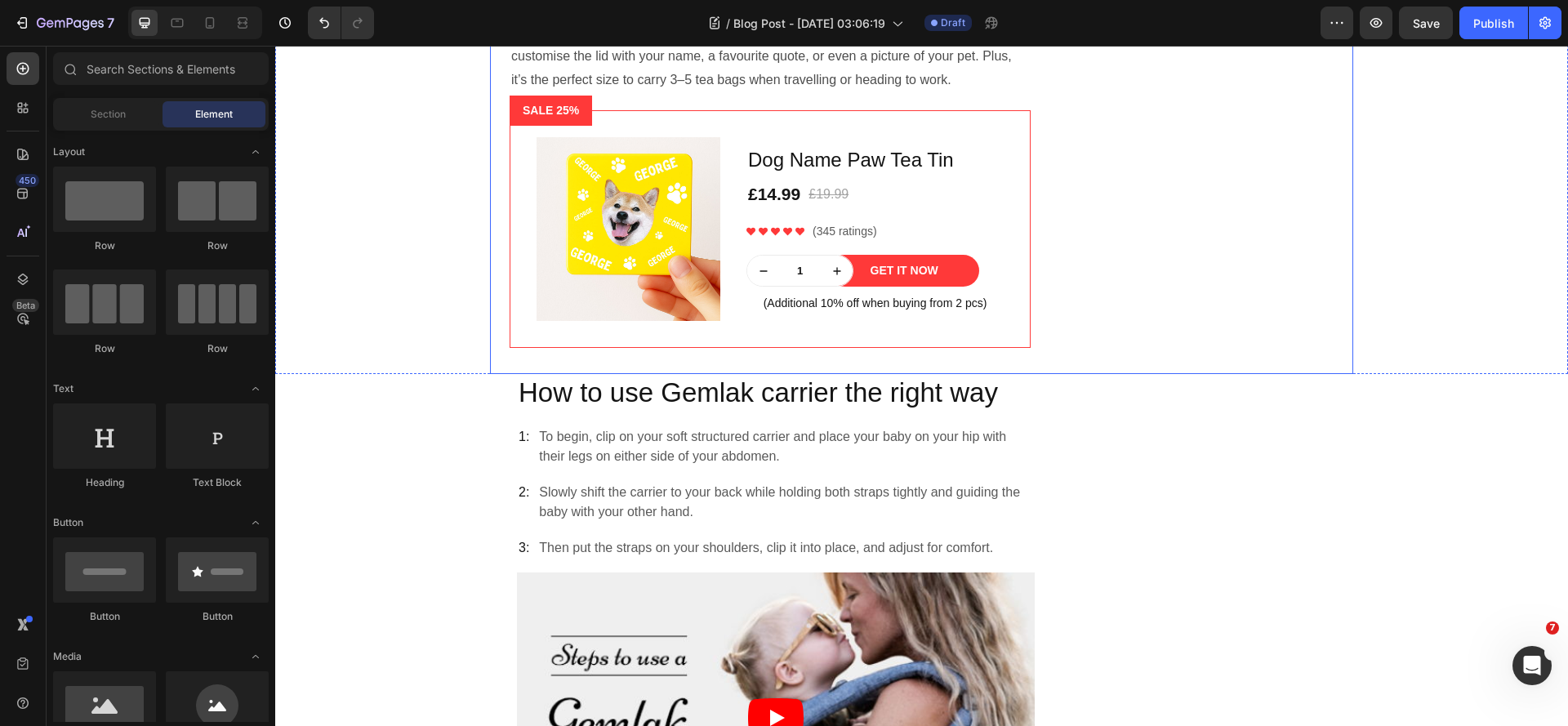
scroll to position [3415, 0]
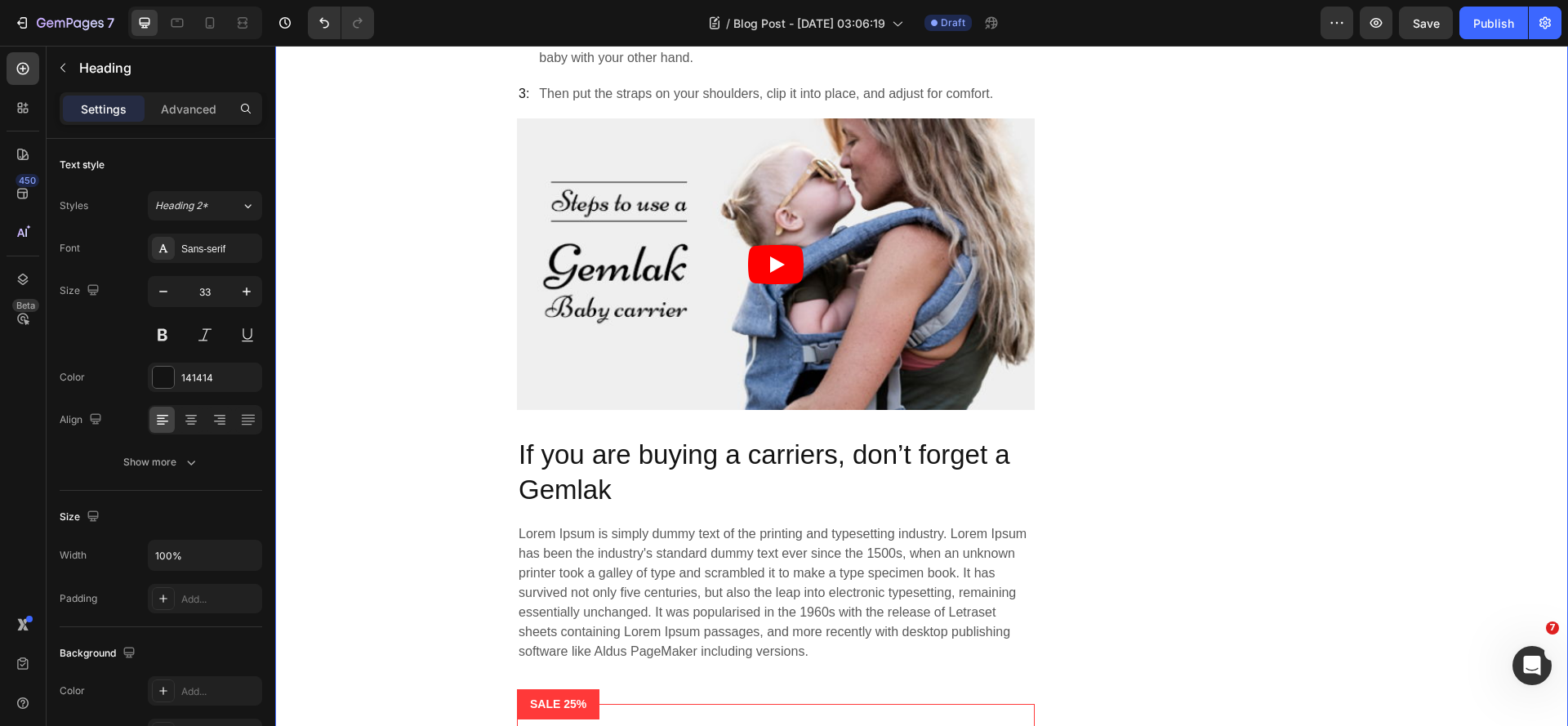
click at [462, 510] on div "Do Different Types of Tea Expire Differently? Heading 16 1: Text block To begin…" at bounding box center [922, 504] width 1269 height 1237
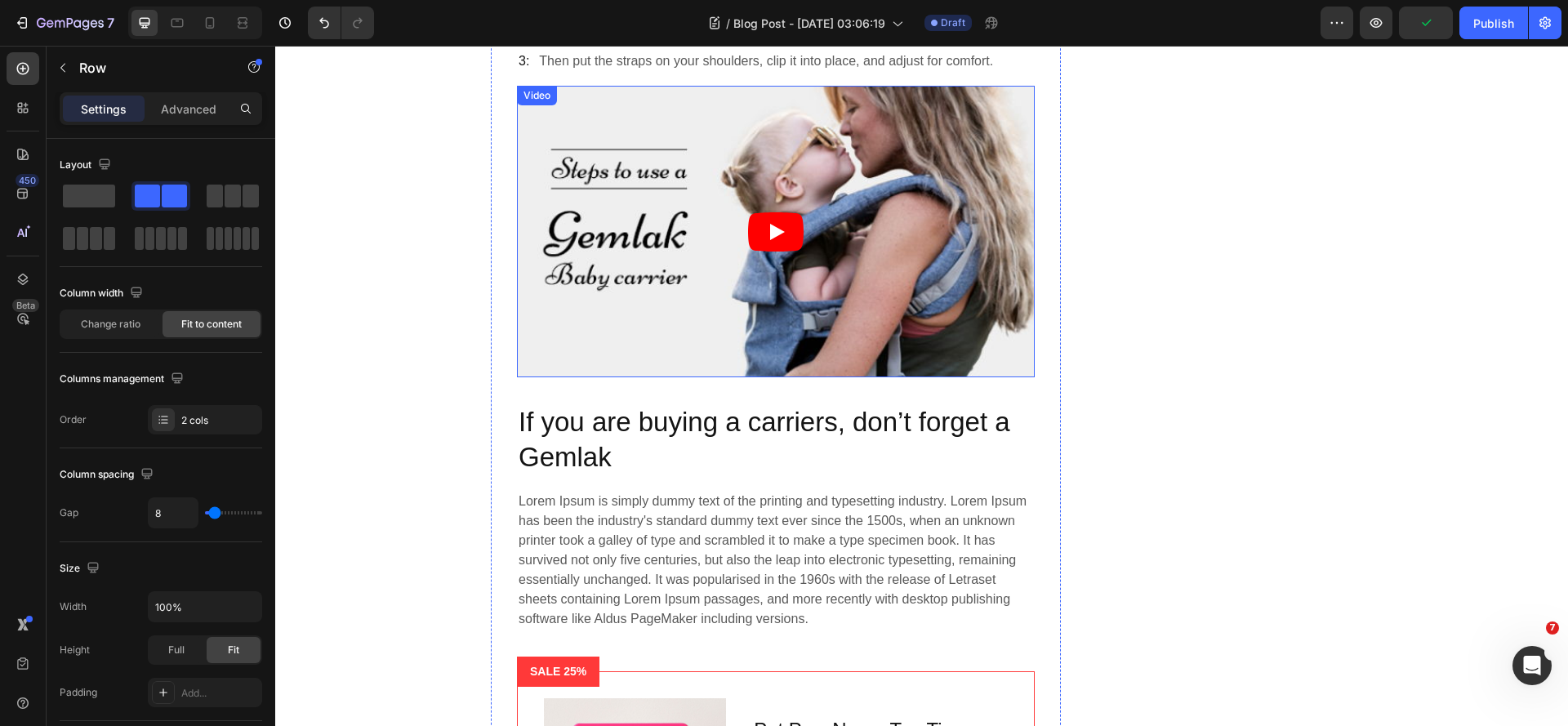
scroll to position [3846, 0]
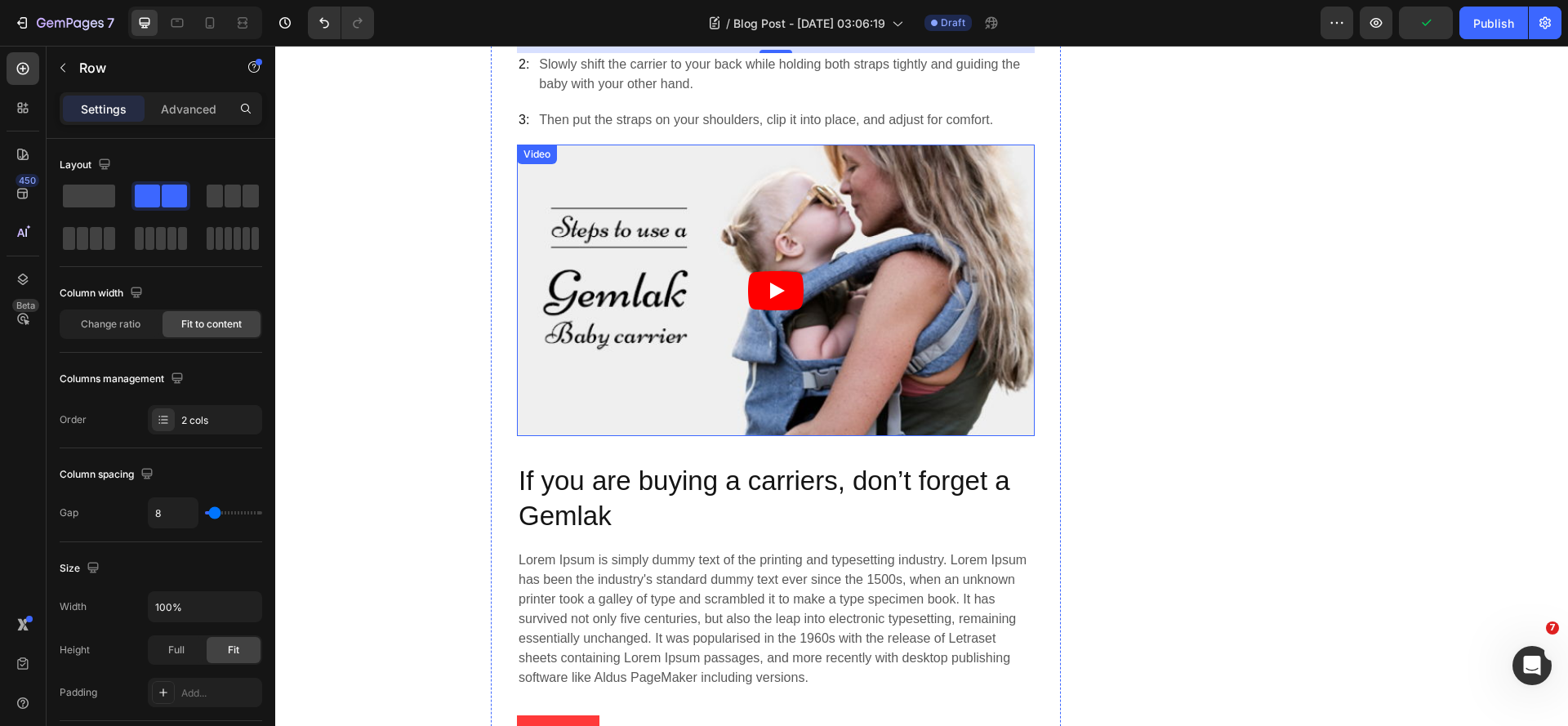
click at [1011, 332] on article at bounding box center [776, 290] width 517 height 292
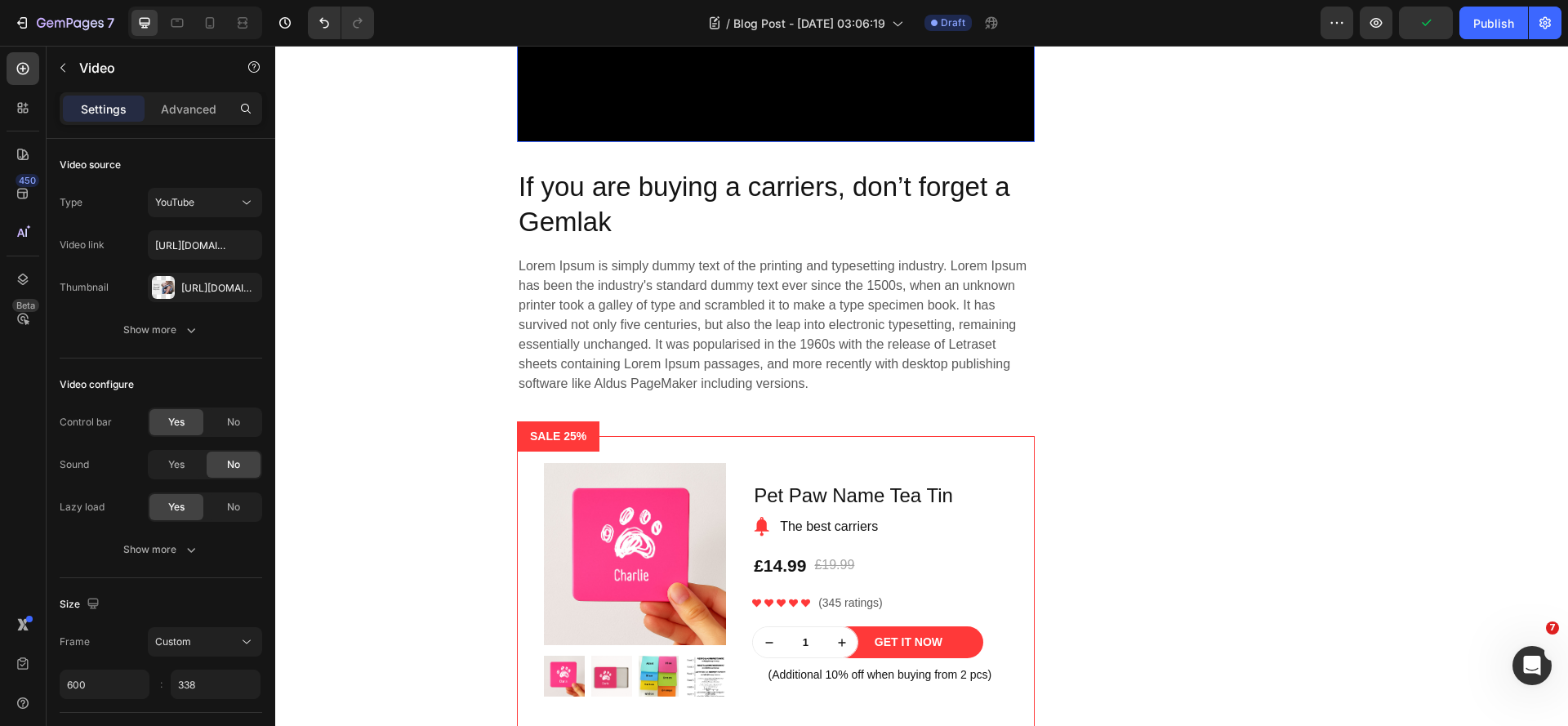
scroll to position [3659, 0]
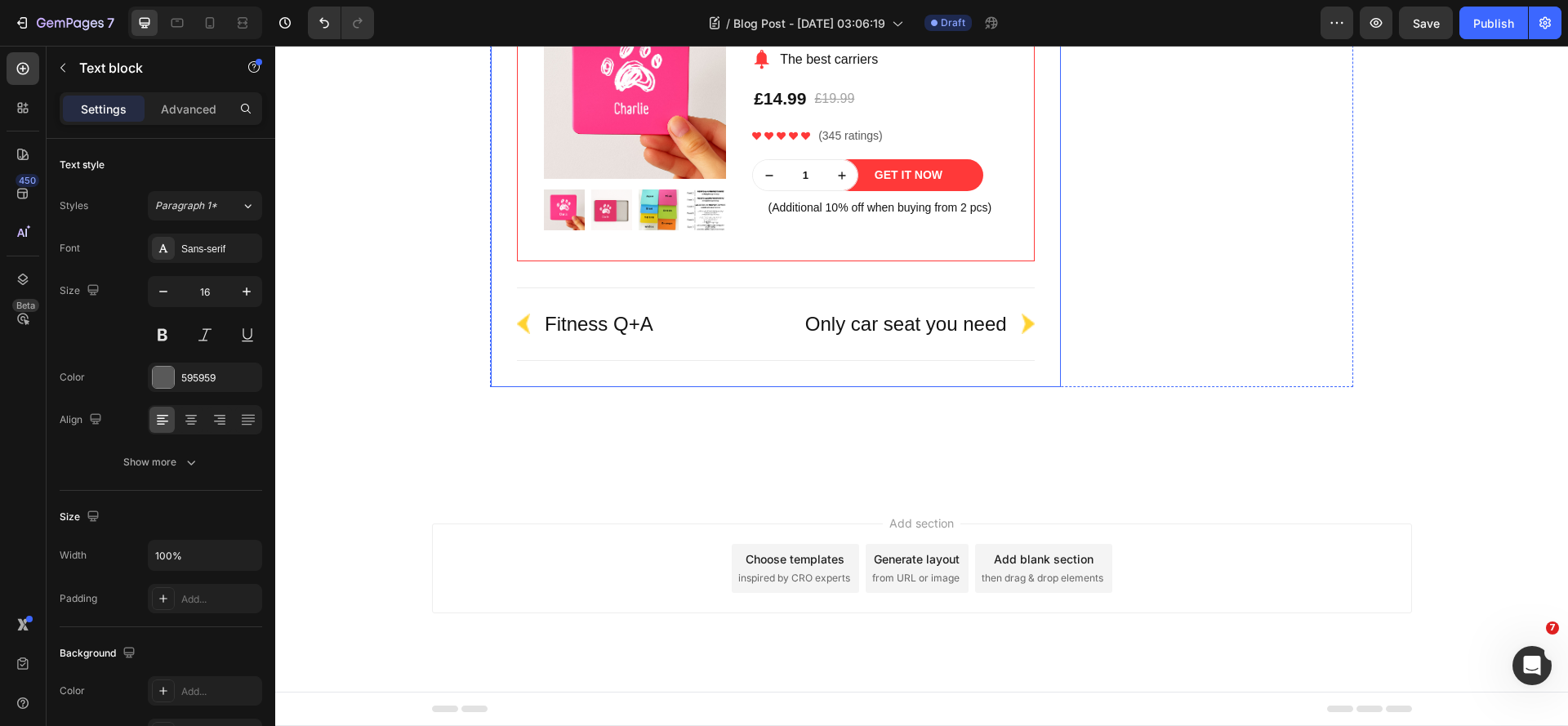
click at [611, 238] on div "Do Different Types of Tea Expire Differently? Heading Yes! Different teas have …" at bounding box center [776, 93] width 517 height 587
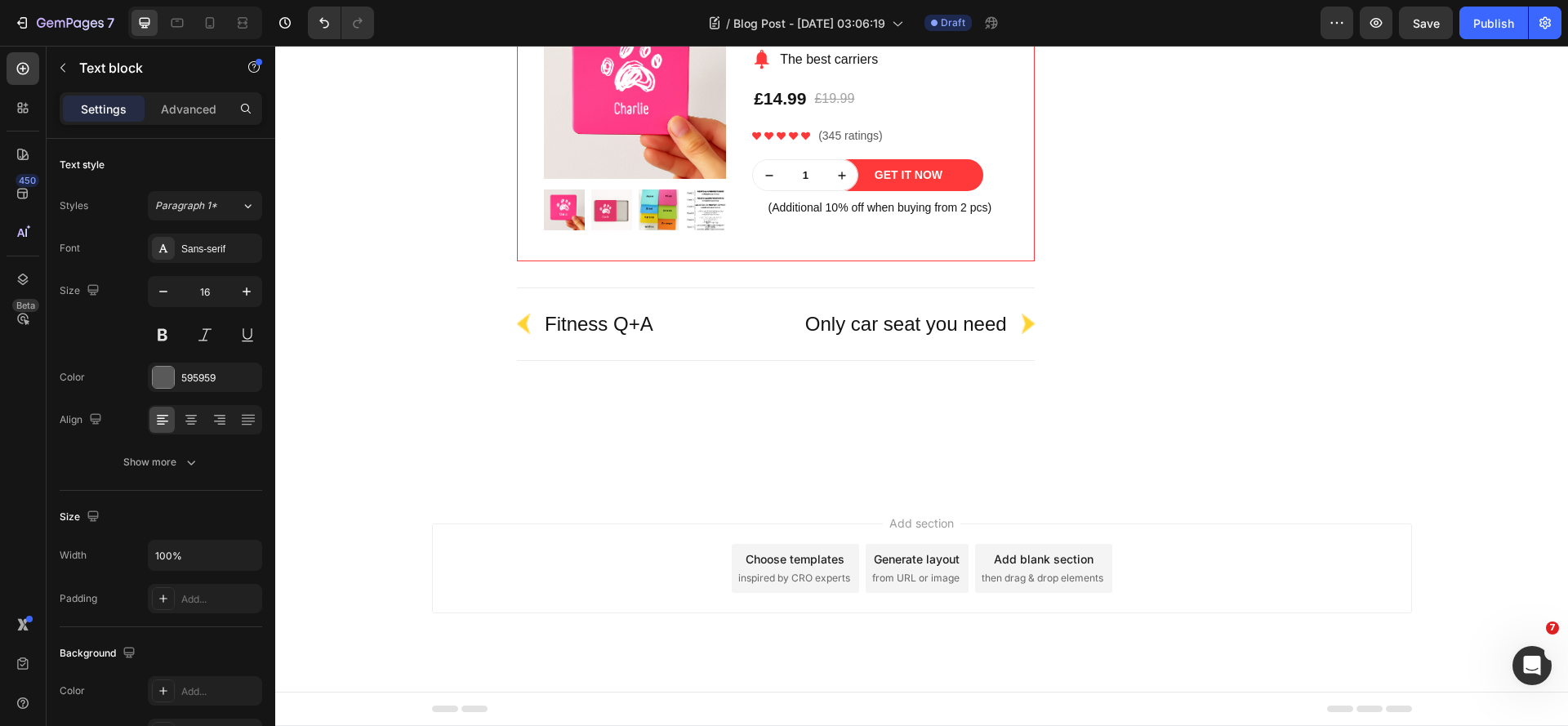
drag, startPoint x: 775, startPoint y: 264, endPoint x: 813, endPoint y: 239, distance: 45.5
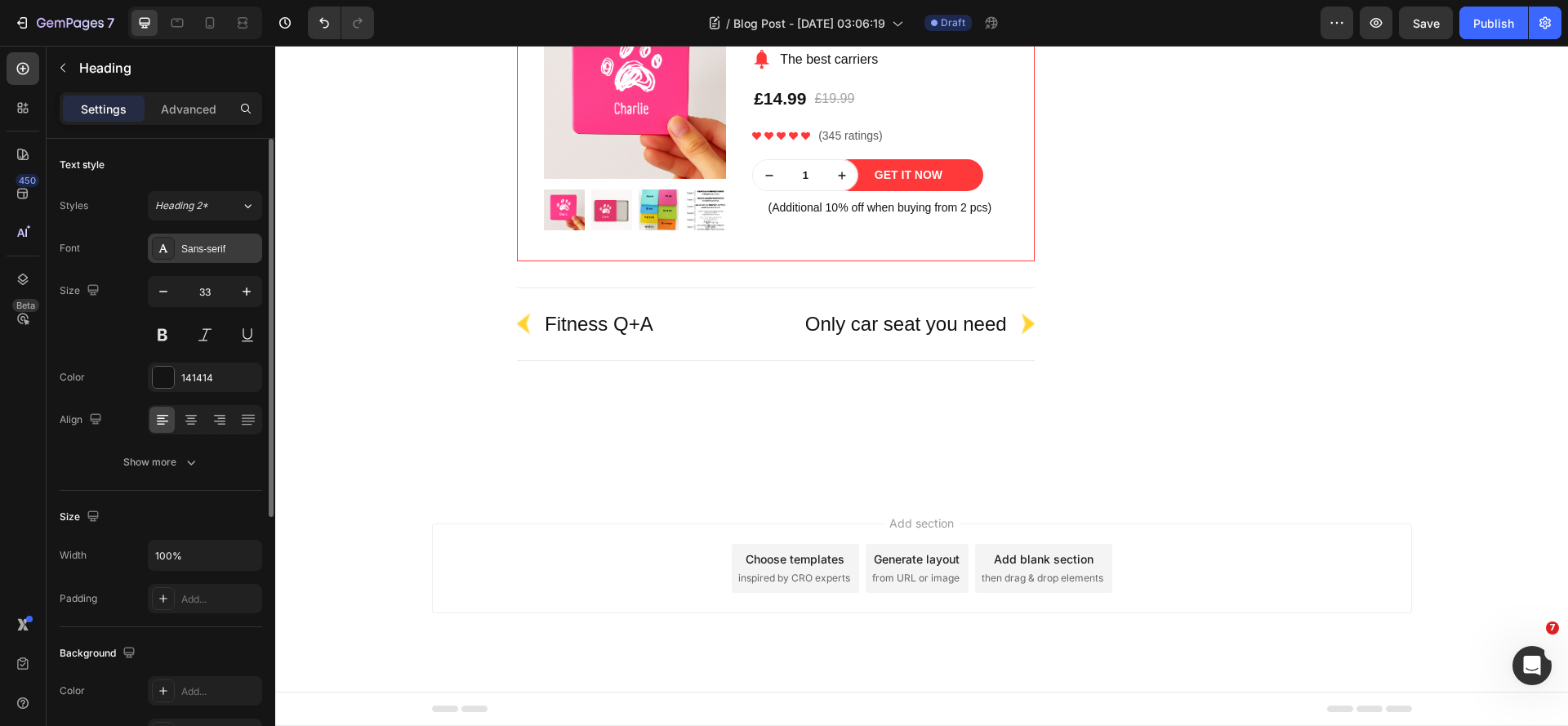
click at [211, 254] on div "Sans-serif" at bounding box center [220, 248] width 77 height 14
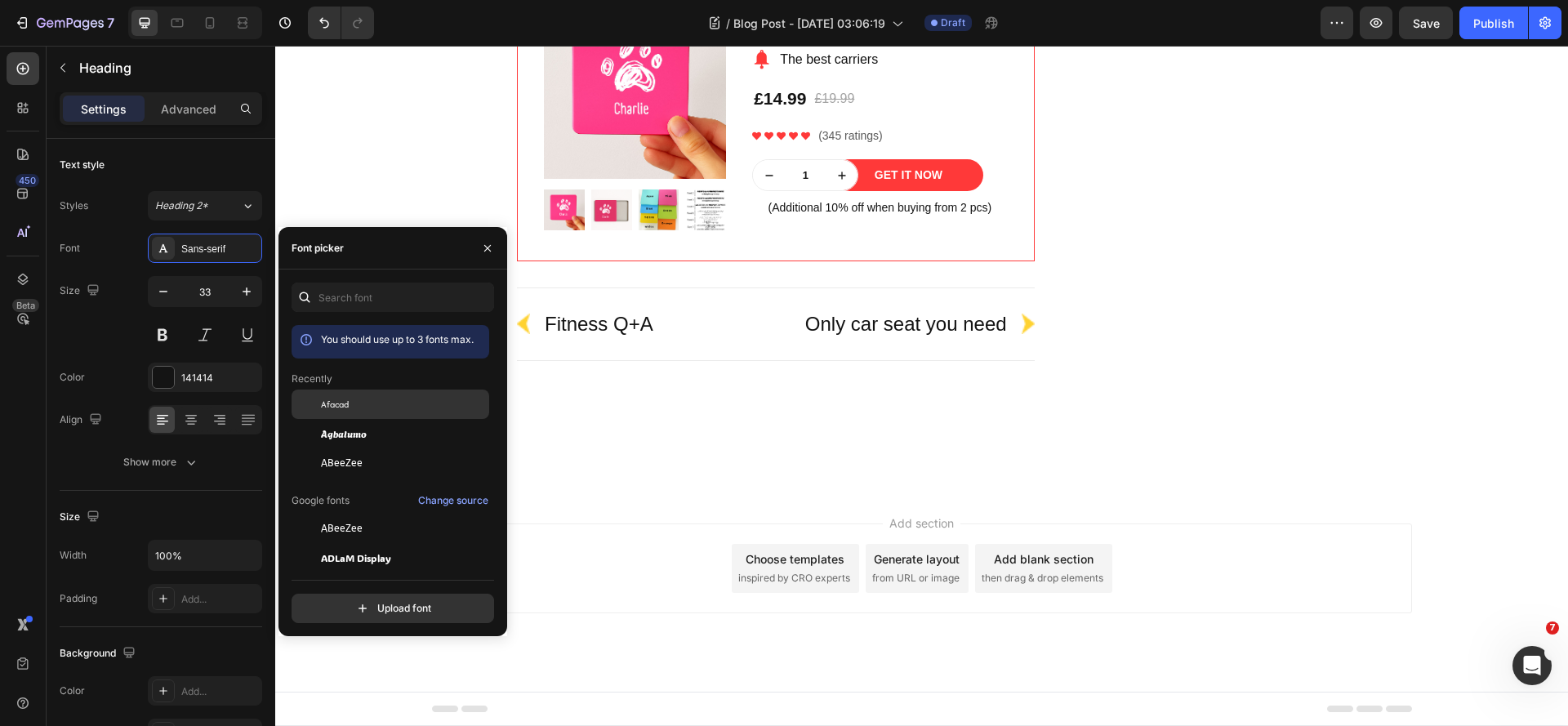
click at [349, 402] on span "Afacad" at bounding box center [335, 404] width 28 height 14
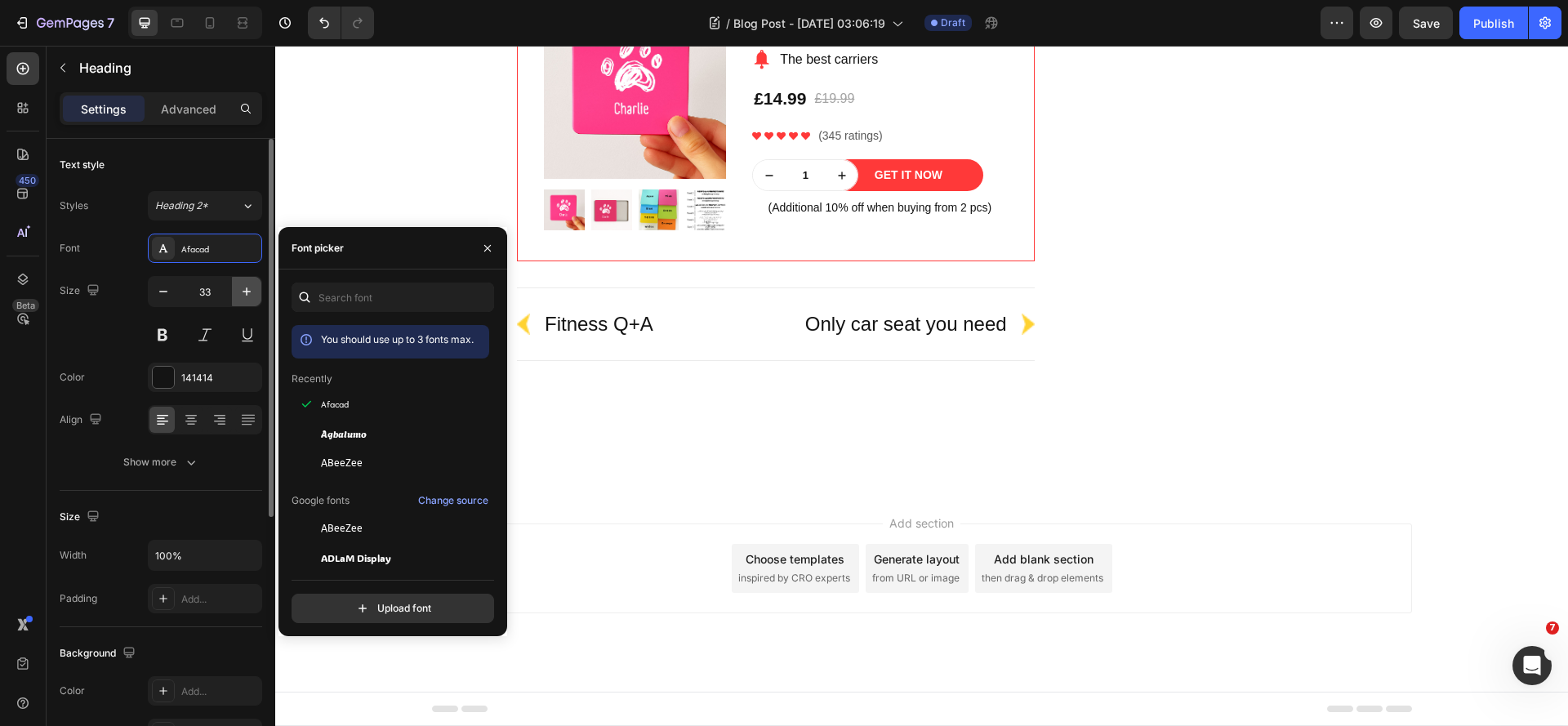
click at [245, 294] on icon "button" at bounding box center [246, 291] width 16 height 16
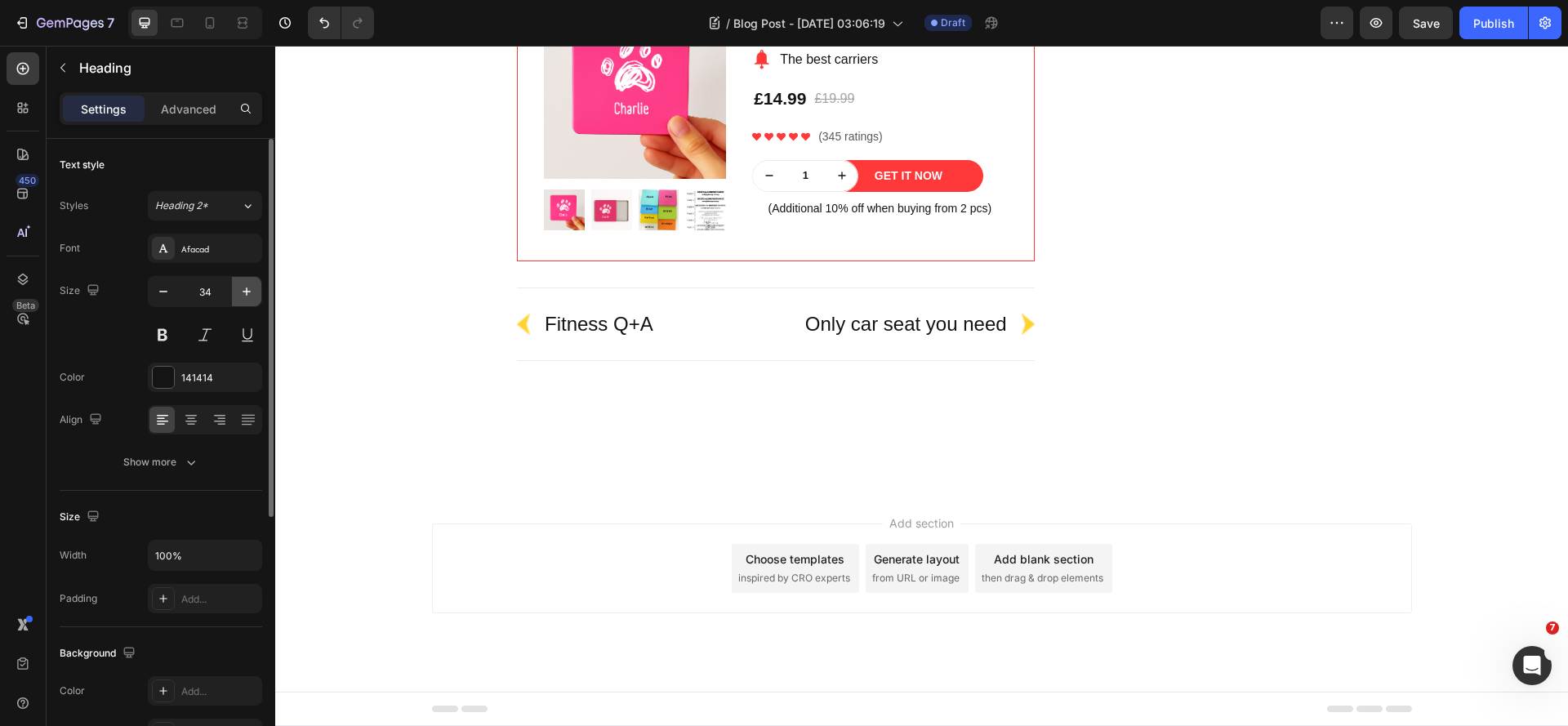
type input "35"
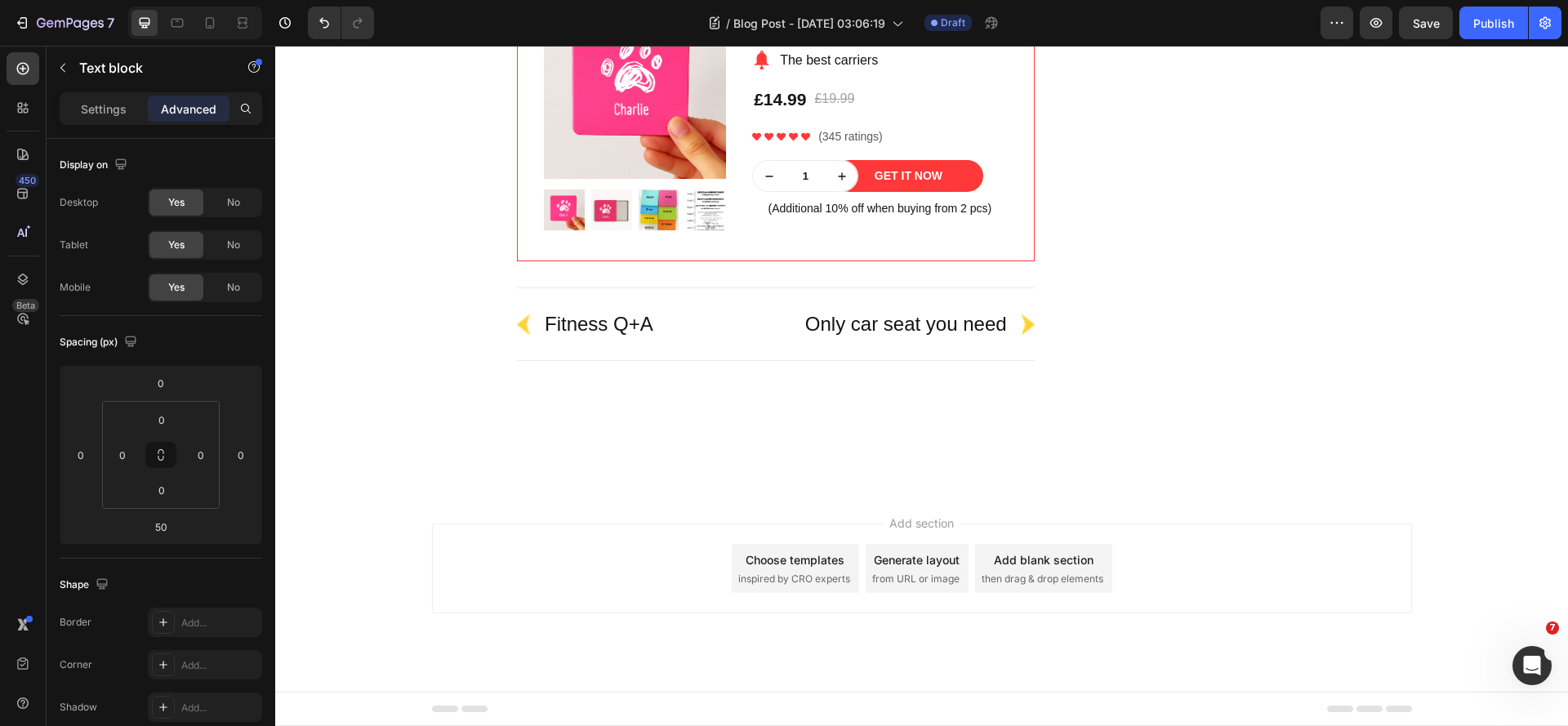
drag, startPoint x: 605, startPoint y: 220, endPoint x: 510, endPoint y: 225, distance: 95.1
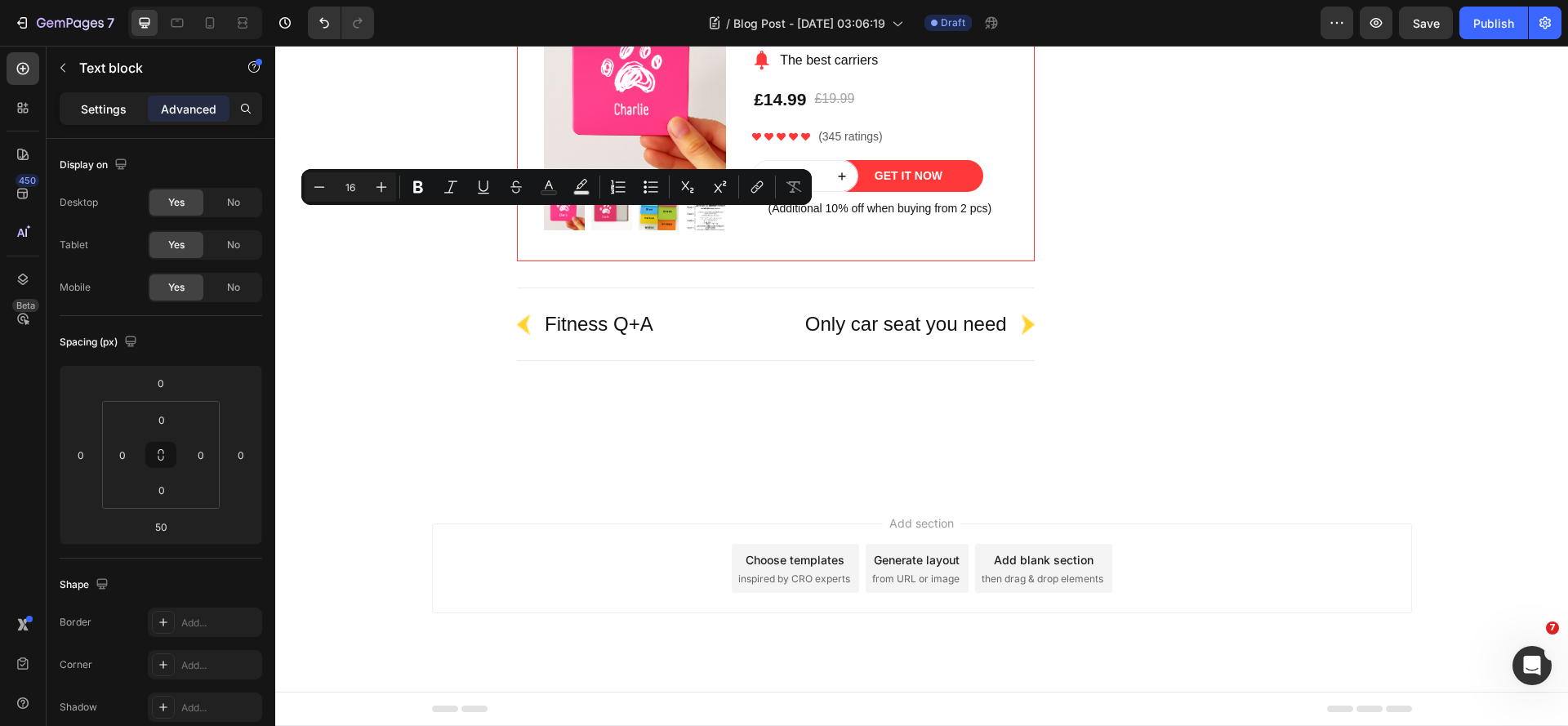
click at [109, 112] on p "Settings" at bounding box center [103, 109] width 45 height 17
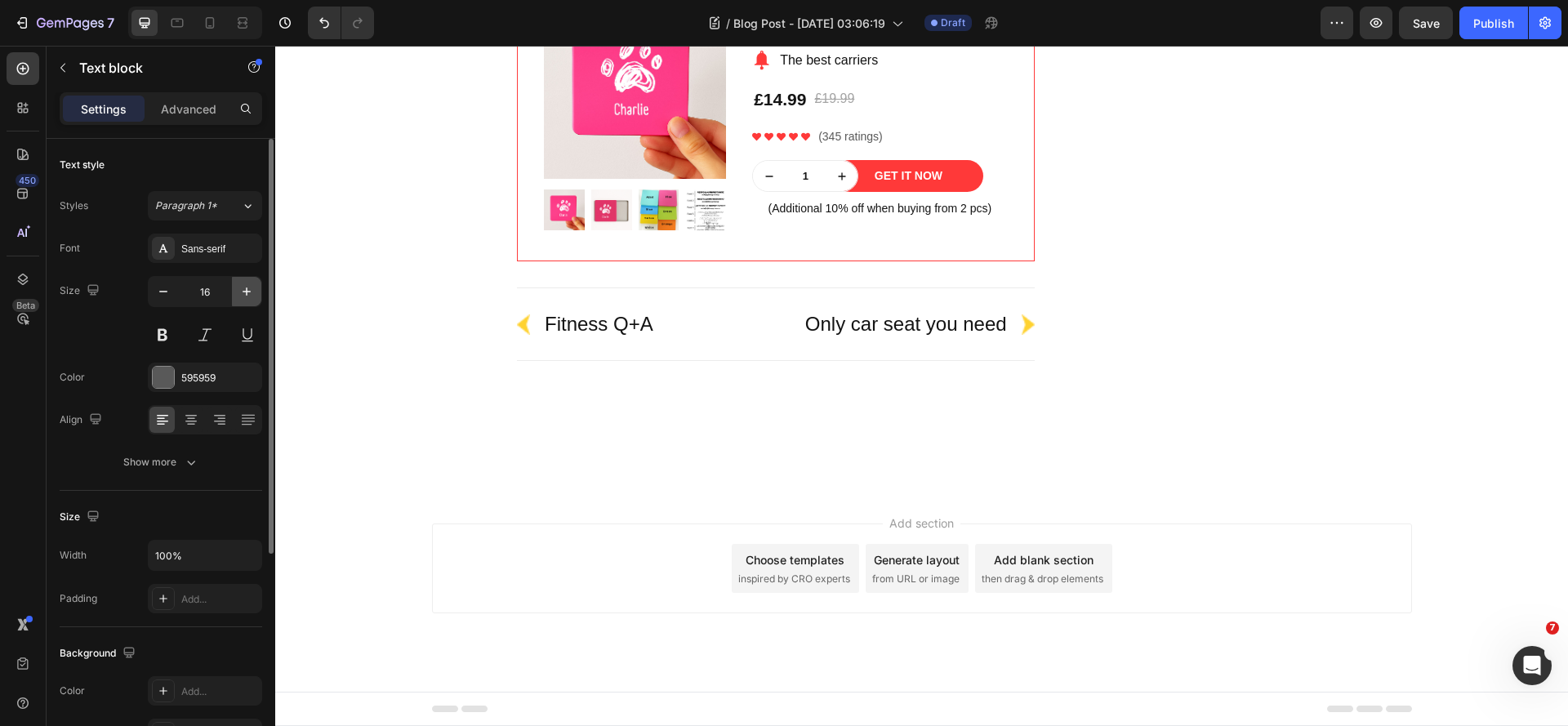
click at [245, 286] on icon "button" at bounding box center [246, 291] width 16 height 16
type input "17"
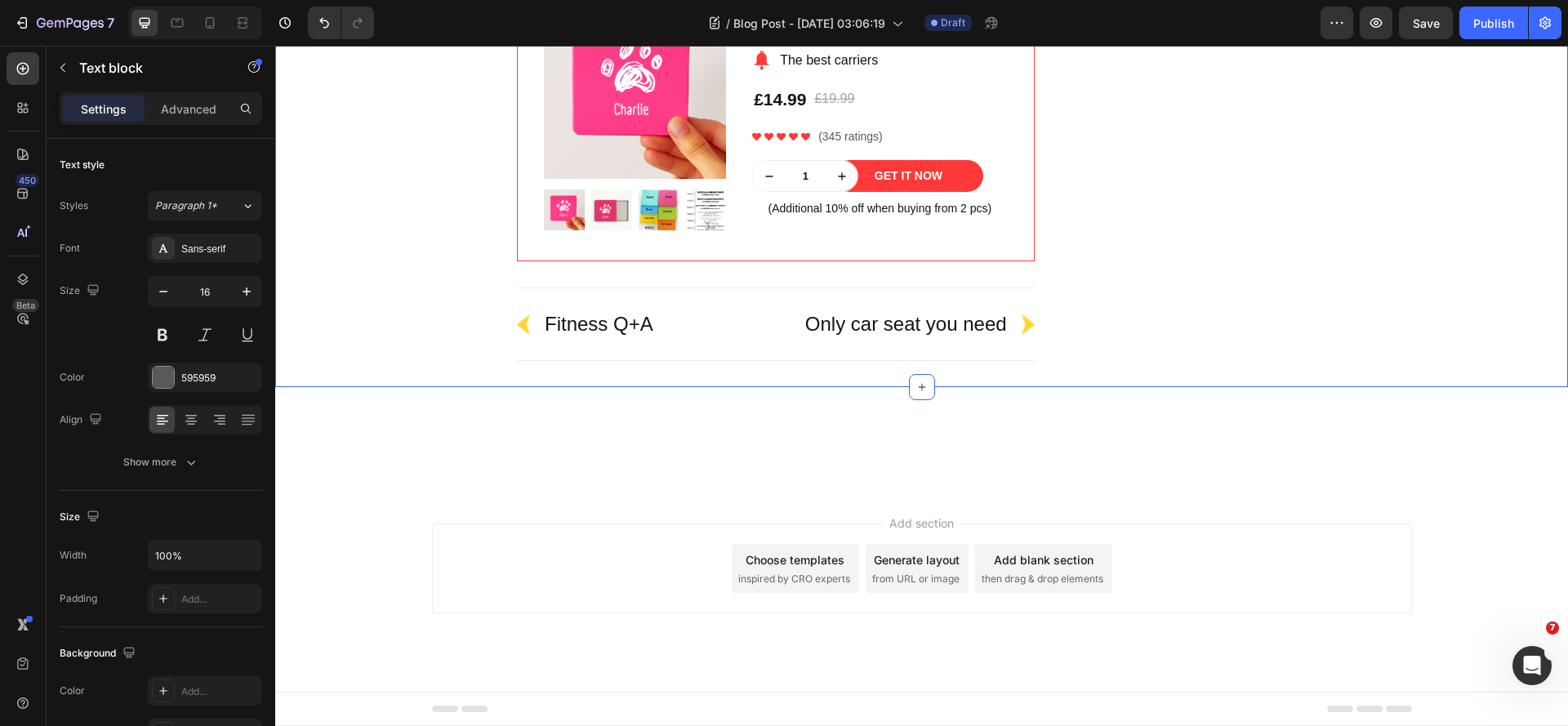
click at [442, 266] on div "Do Different Types of Tea Expire Differently? Heading Yes! Different teas have …" at bounding box center [922, 103] width 1269 height 570
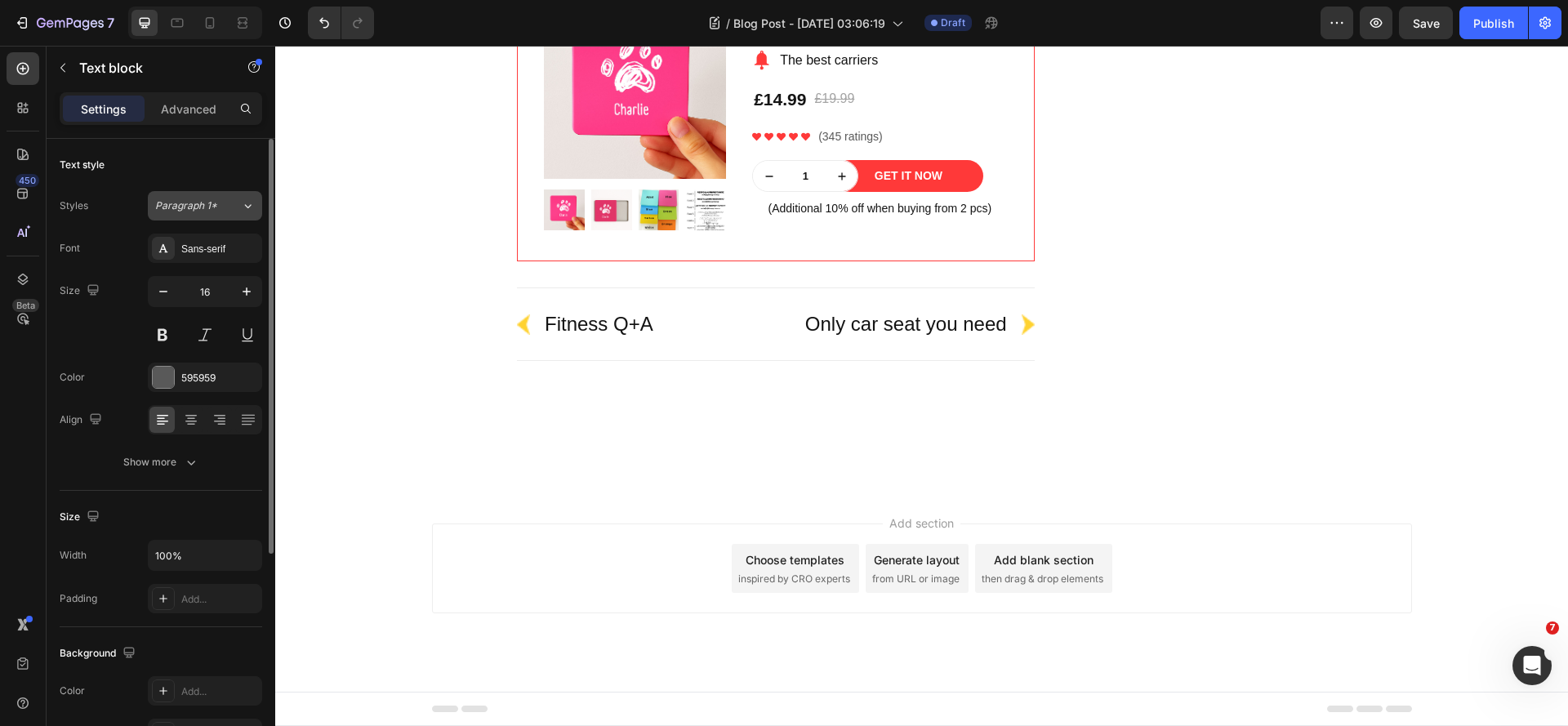
click at [212, 209] on span "Paragraph 1*" at bounding box center [186, 205] width 62 height 14
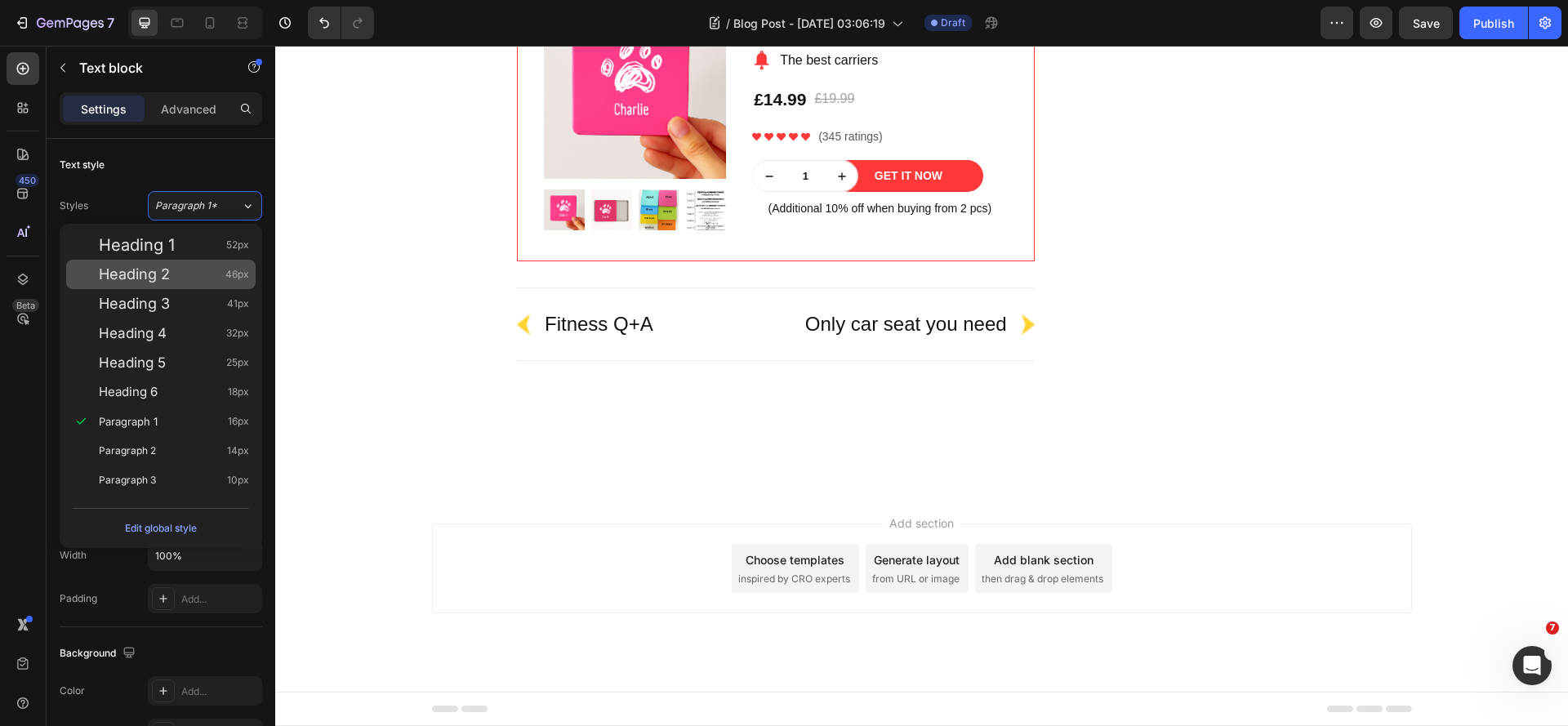
click at [198, 275] on div "Heading 2 46px" at bounding box center [173, 273] width 151 height 16
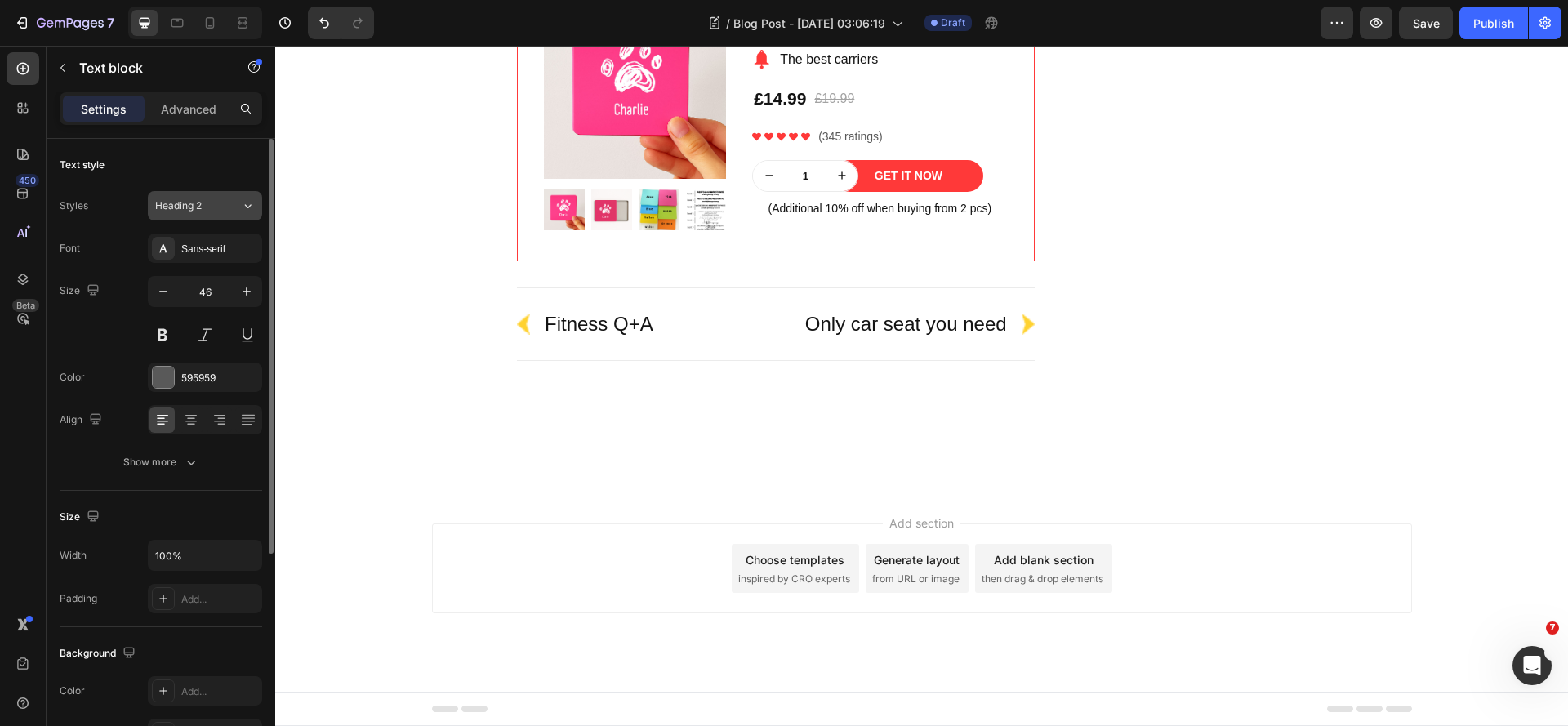
click at [204, 205] on div "Heading 2" at bounding box center [188, 205] width 66 height 14
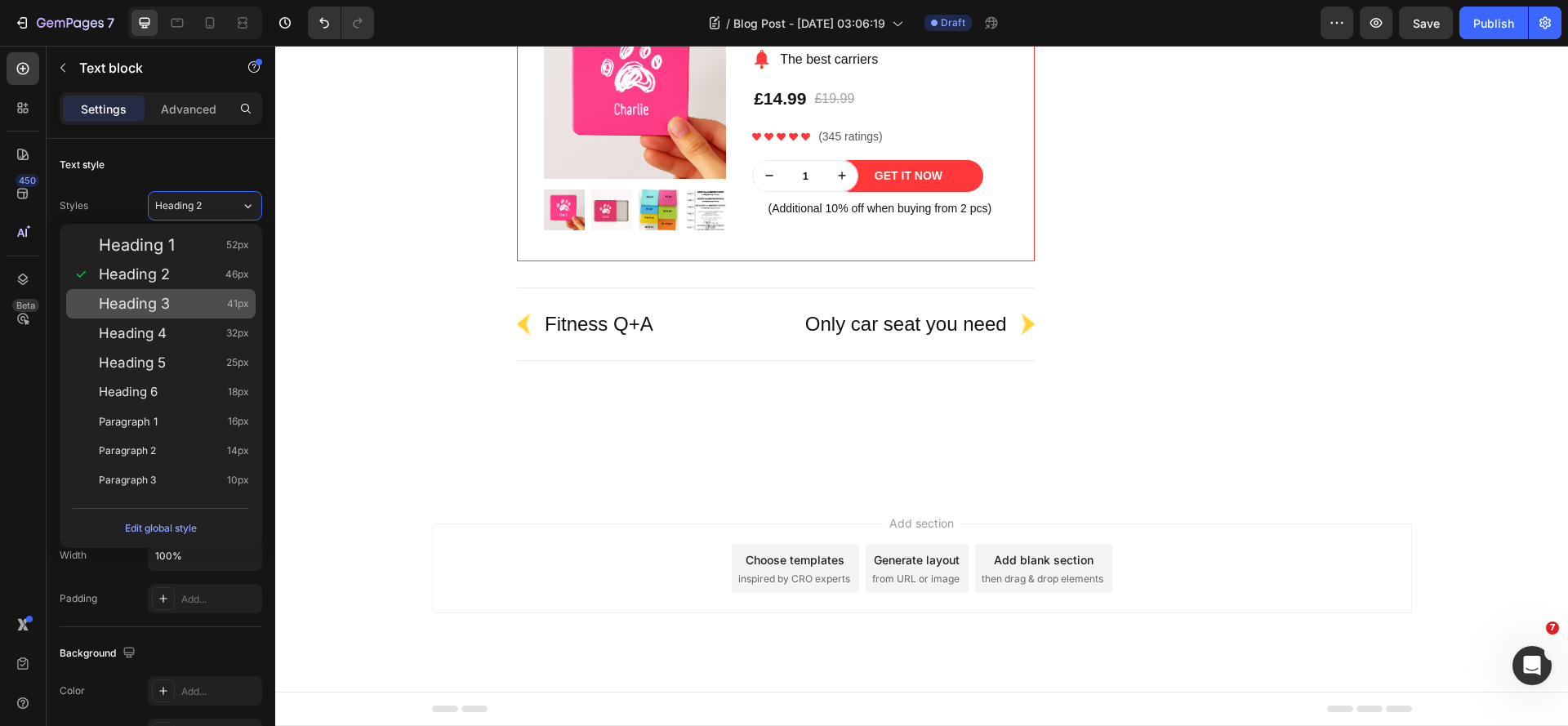
click at [178, 303] on div "Heading 3 41px" at bounding box center [173, 303] width 151 height 16
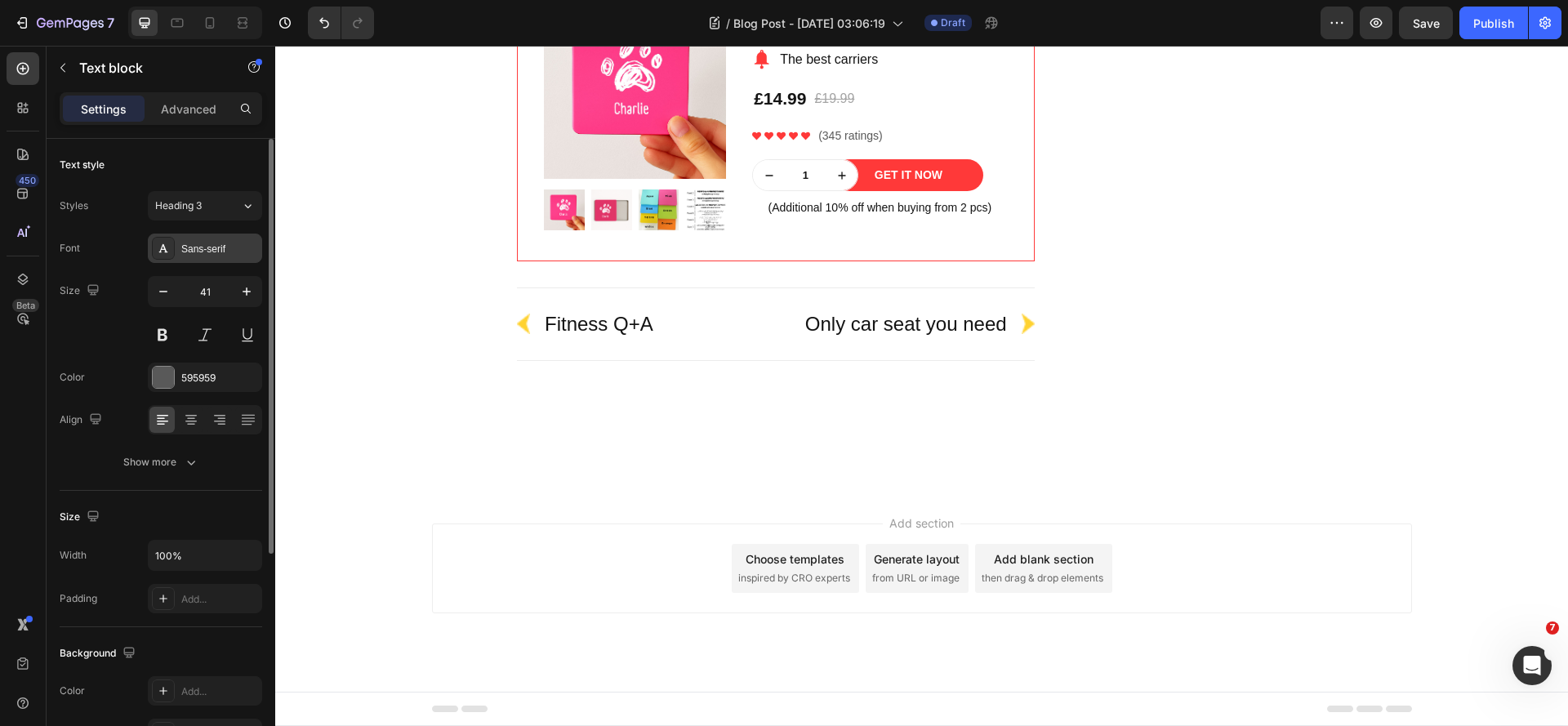
click at [203, 261] on div "Sans-serif" at bounding box center [205, 248] width 114 height 29
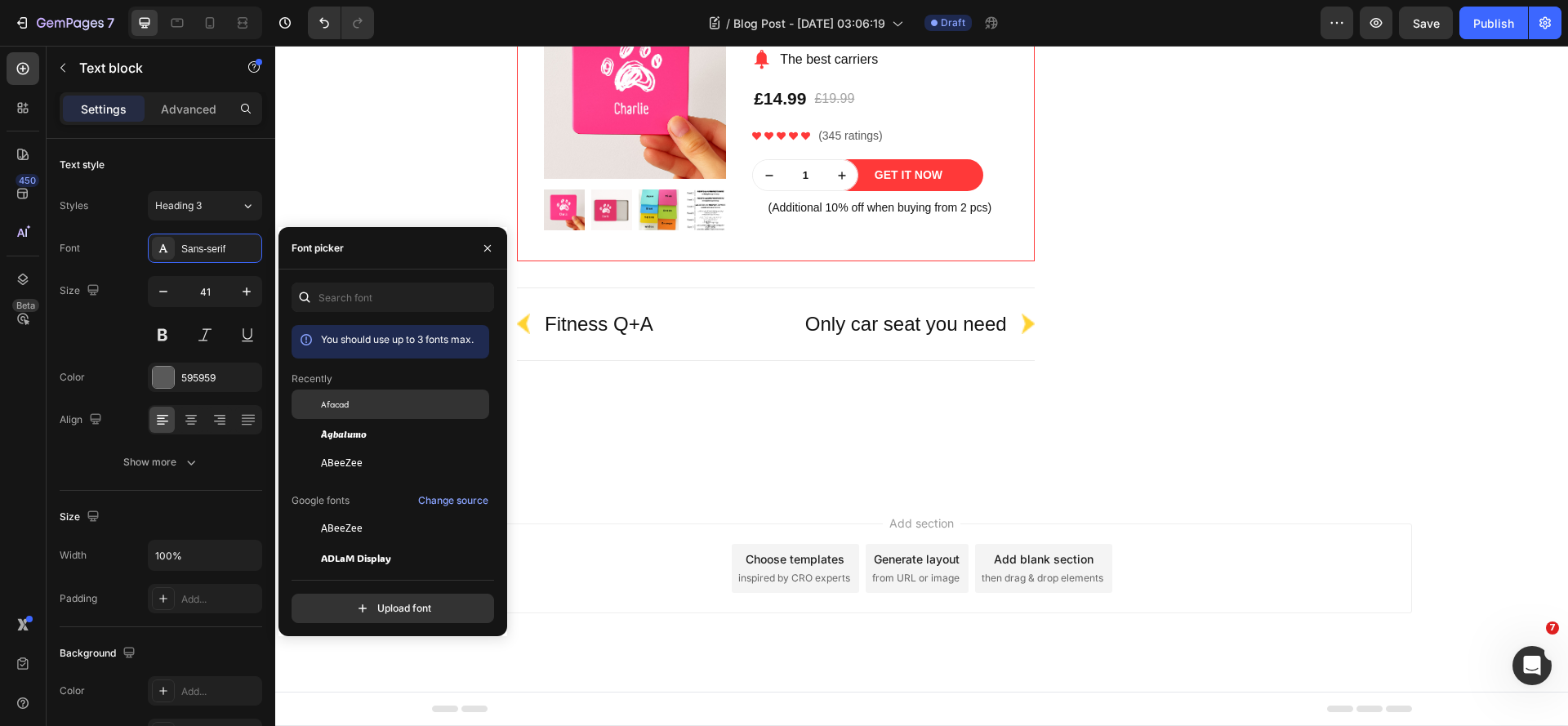
click at [328, 409] on span "Afacad" at bounding box center [335, 404] width 28 height 14
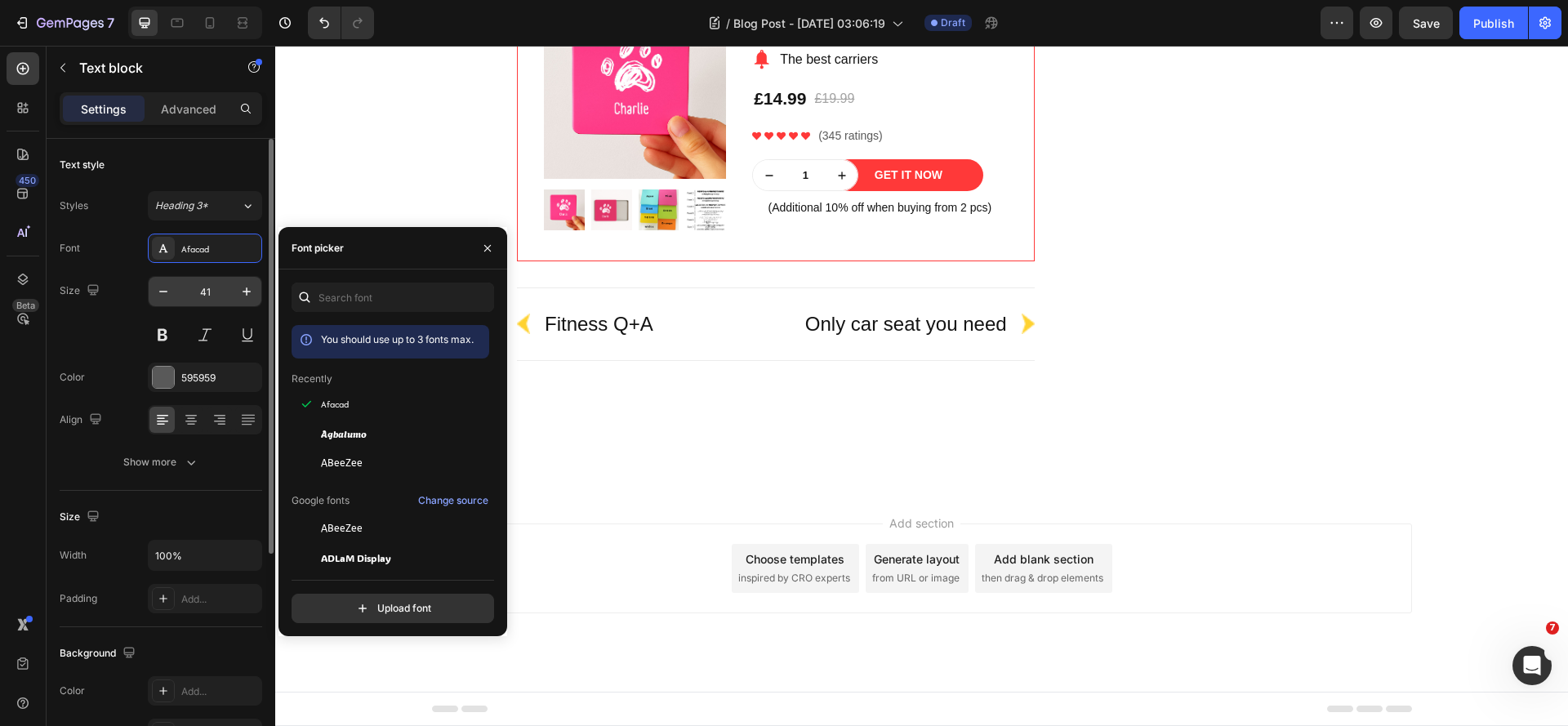
click at [202, 297] on input "41" at bounding box center [205, 291] width 54 height 29
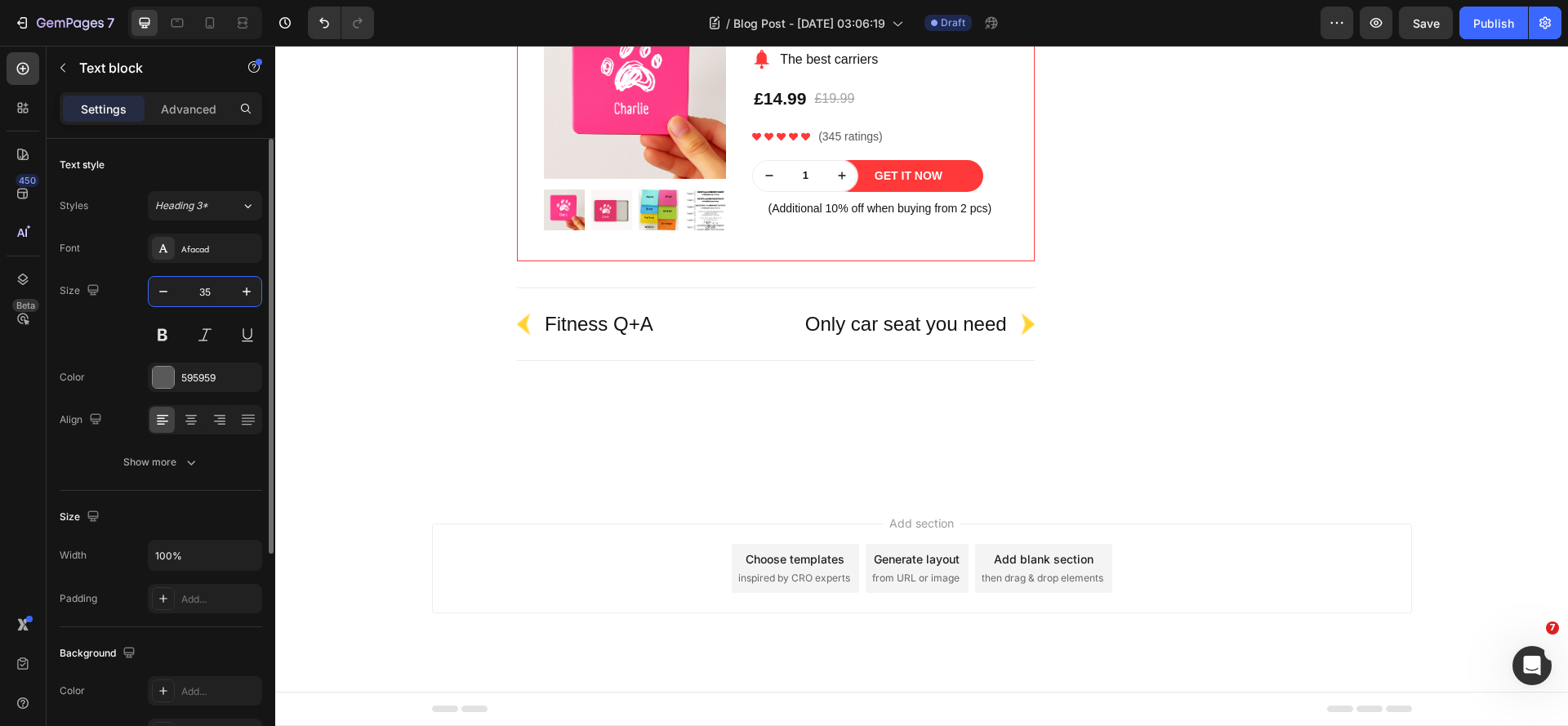
click at [206, 296] on input "35" at bounding box center [205, 291] width 54 height 29
type input "25"
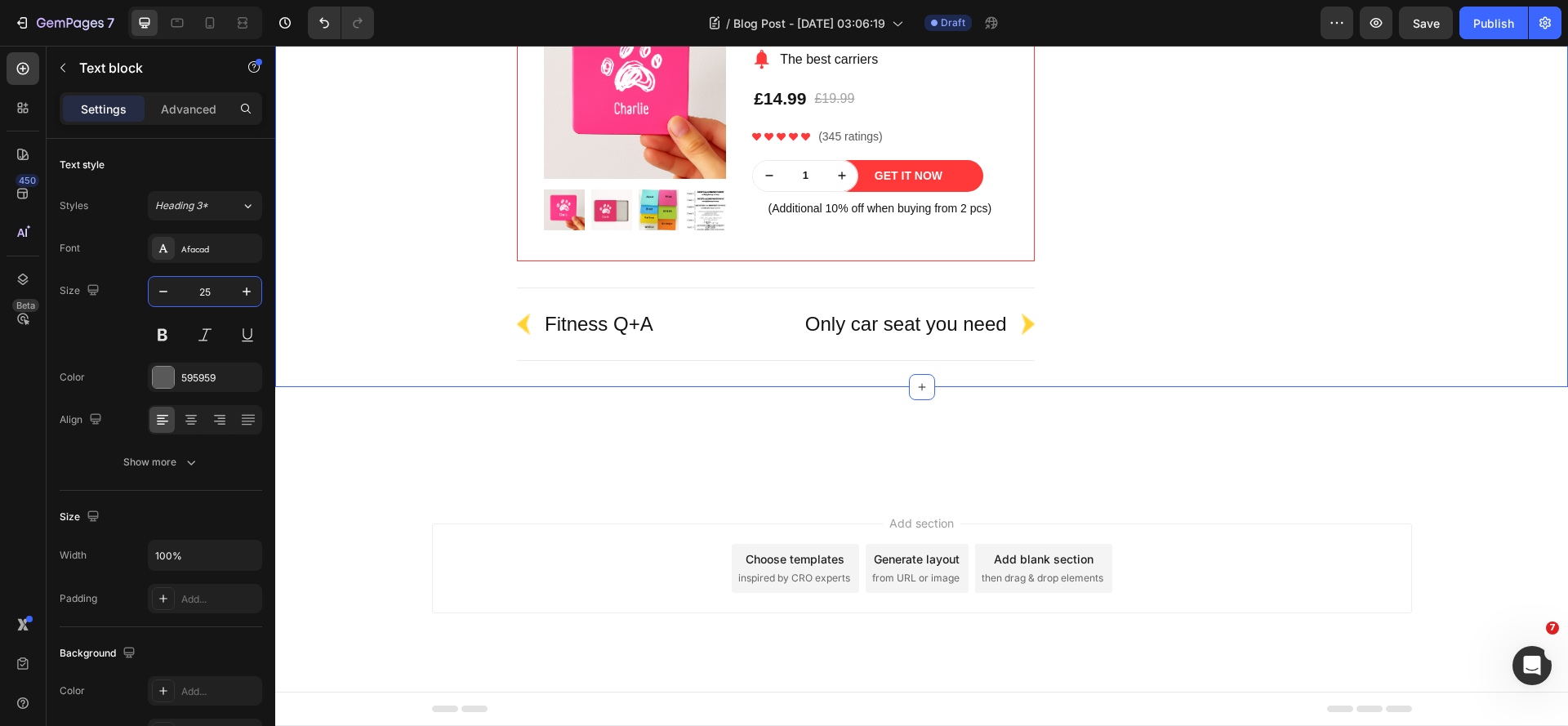
click at [465, 246] on div "Do Different Types of Tea Expire Differently? Heading Yes! Different teas have …" at bounding box center [922, 99] width 1269 height 575
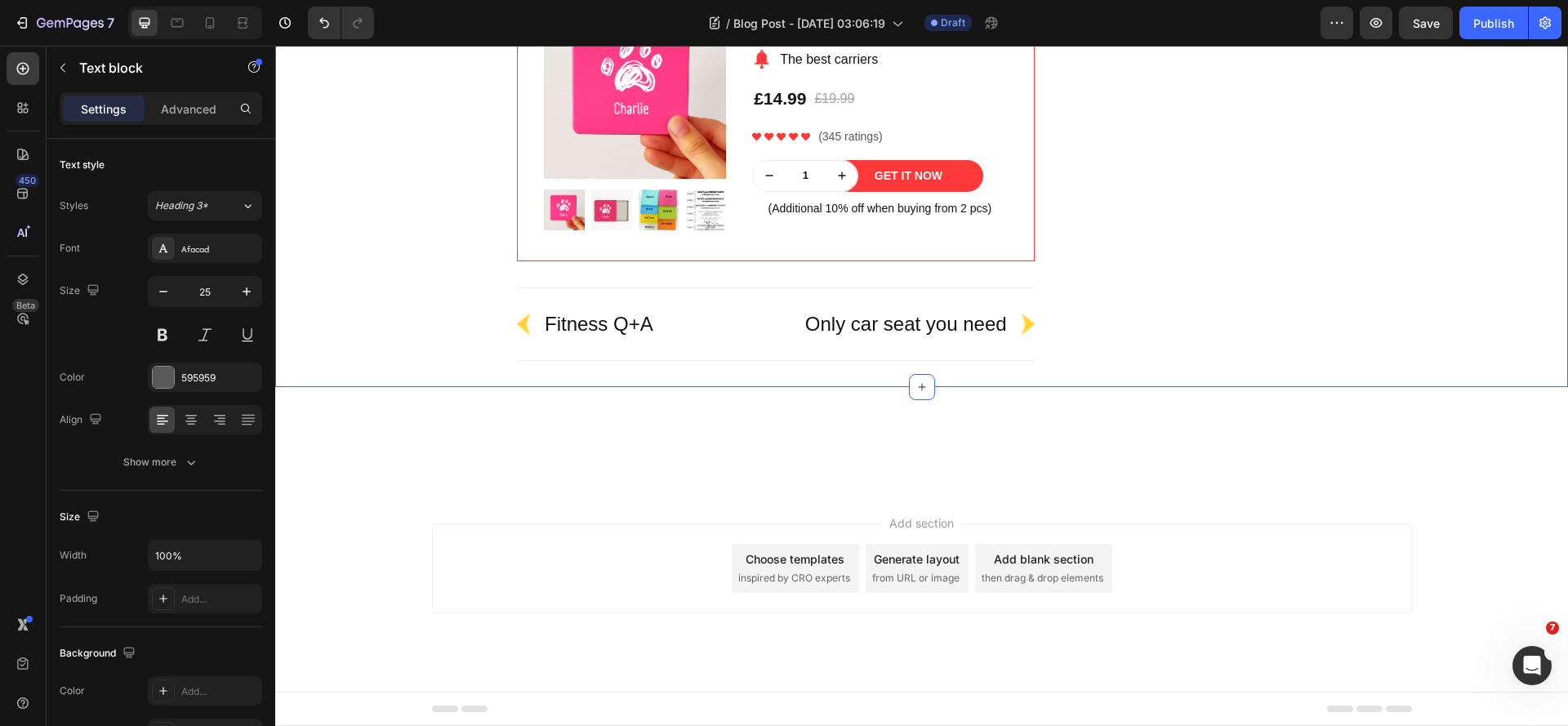
click at [442, 241] on div "Do Different Types of Tea Expire Differently? Heading Yes! Different teas have …" at bounding box center [922, 99] width 1269 height 575
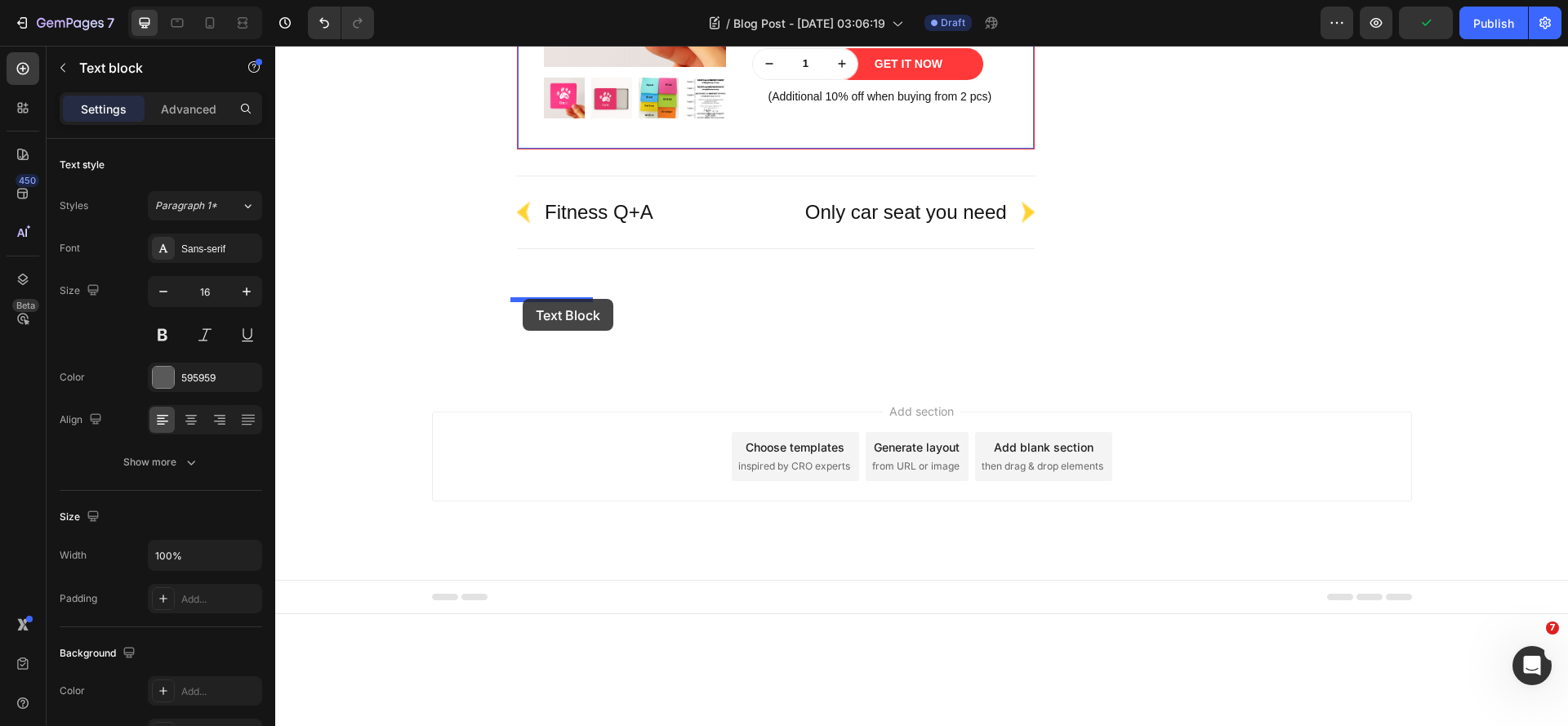
drag, startPoint x: 522, startPoint y: 195, endPoint x: 522, endPoint y: 299, distance: 104.0
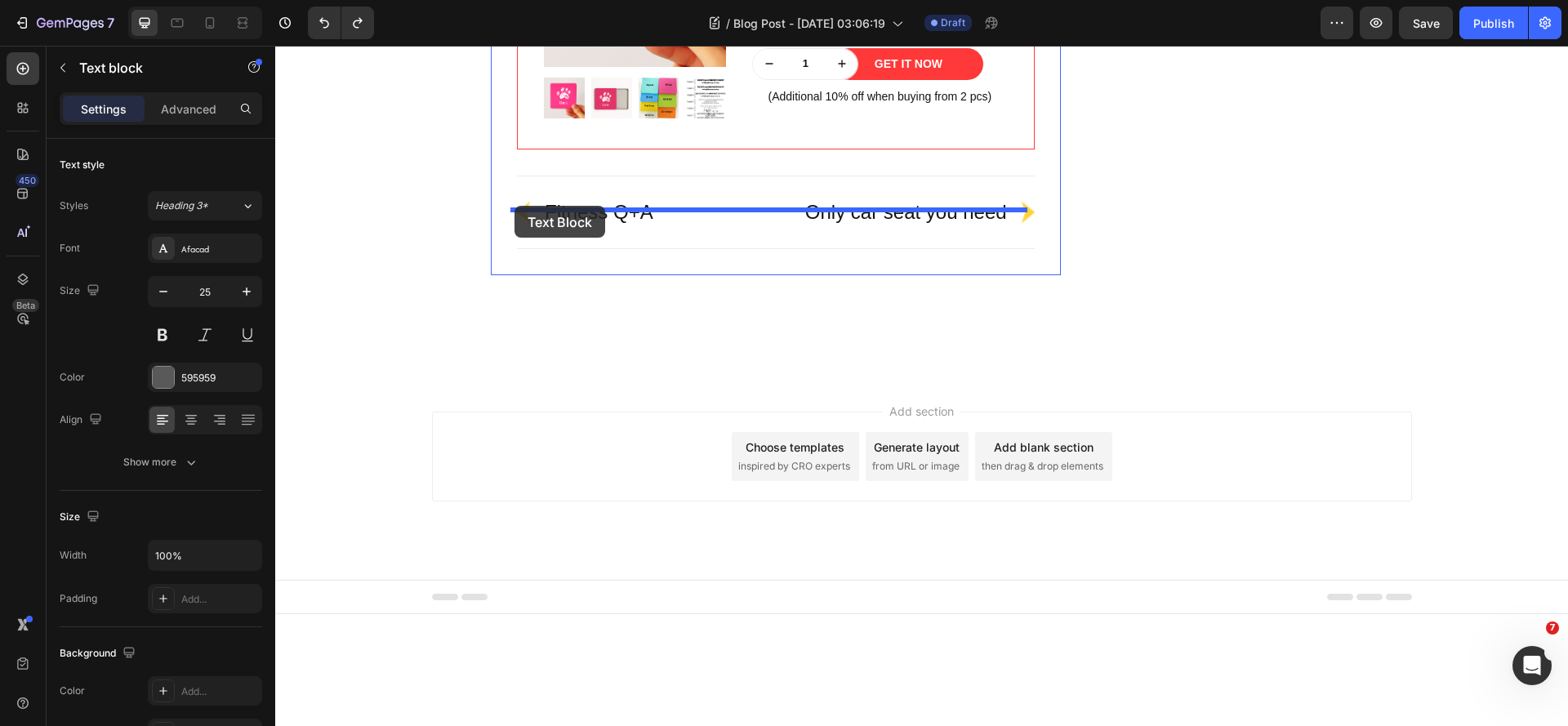
drag, startPoint x: 524, startPoint y: 259, endPoint x: 515, endPoint y: 206, distance: 53.8
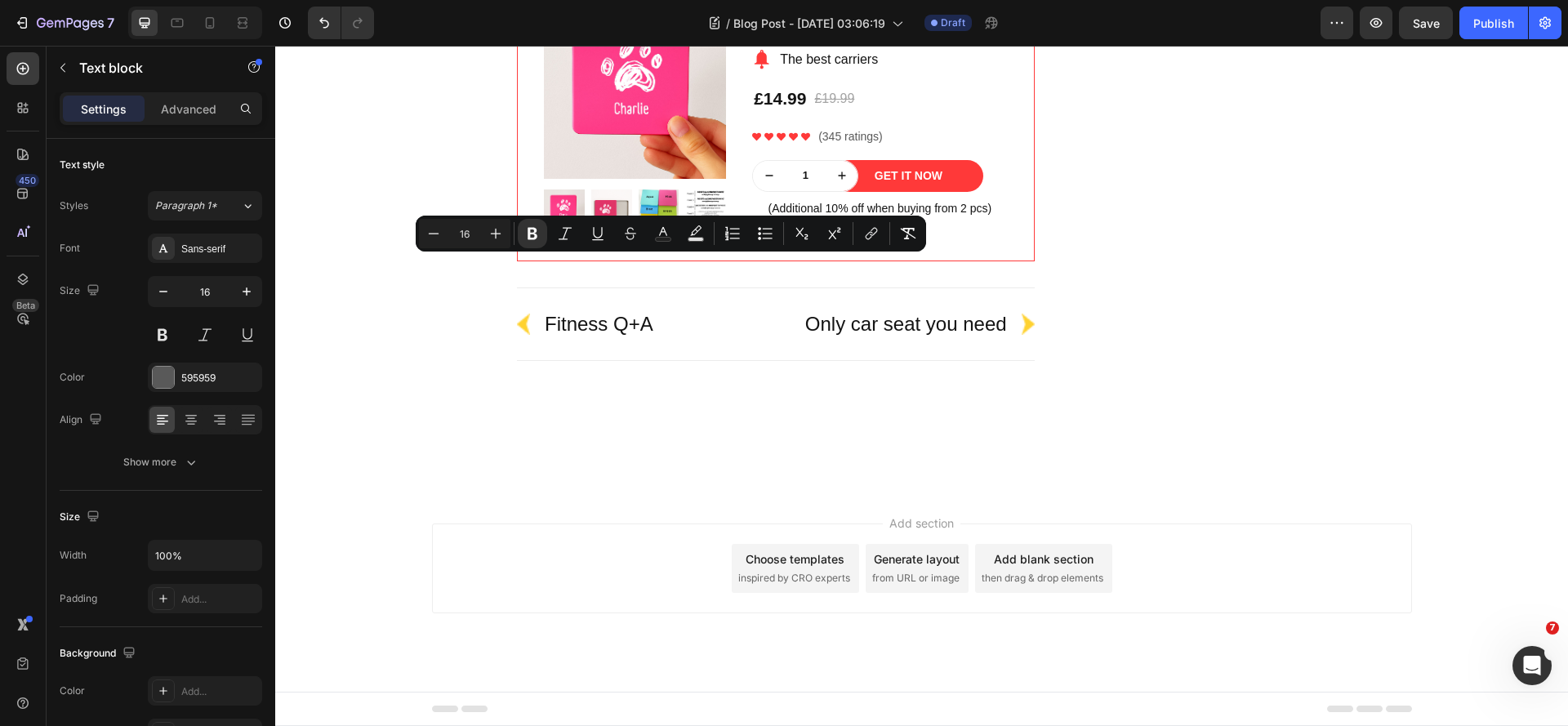
drag, startPoint x: 851, startPoint y: 289, endPoint x: 522, endPoint y: 270, distance: 329.5
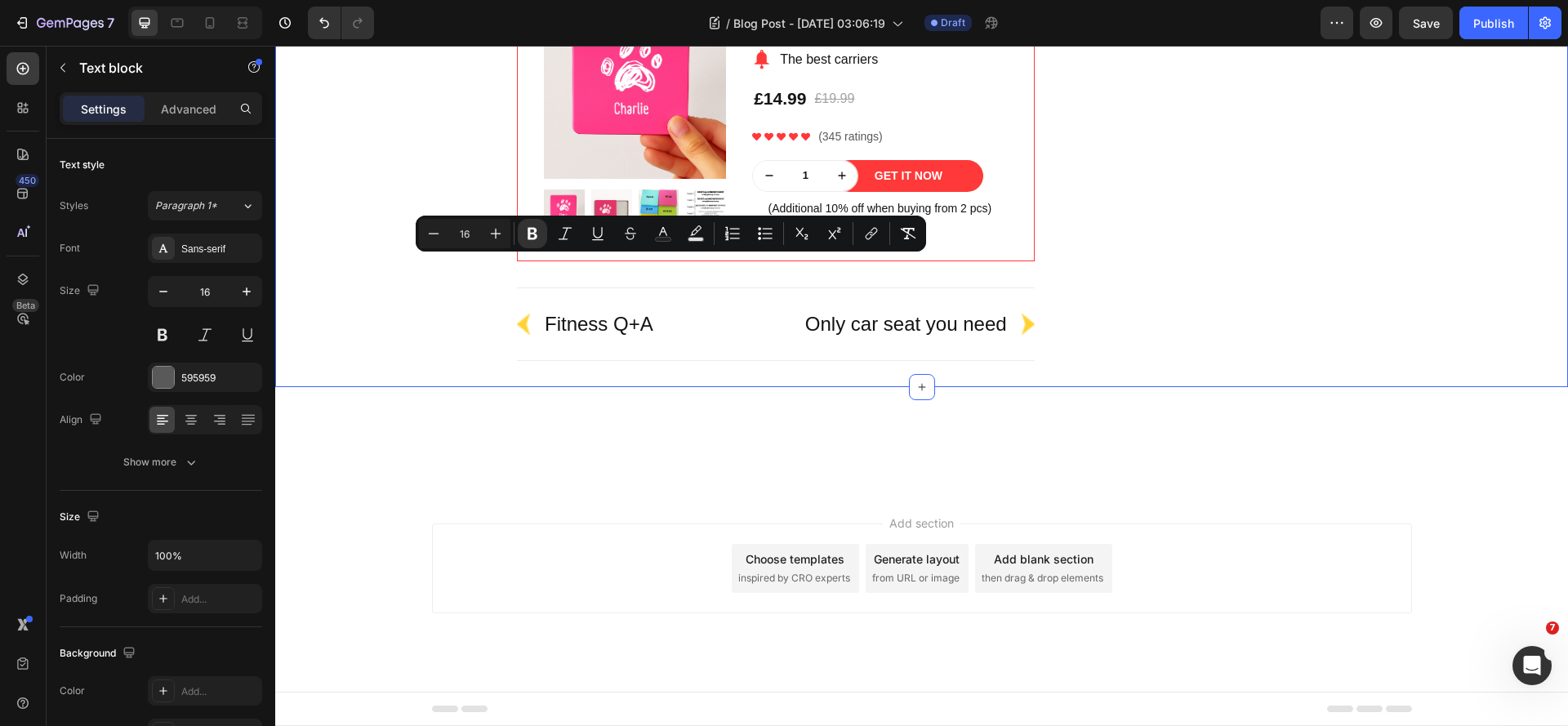
drag, startPoint x: 448, startPoint y: 313, endPoint x: 468, endPoint y: 299, distance: 24.4
click at [448, 313] on div "Do Different Types of Tea Expire Differently? Heading Yes! Different teas have …" at bounding box center [922, 70] width 1269 height 634
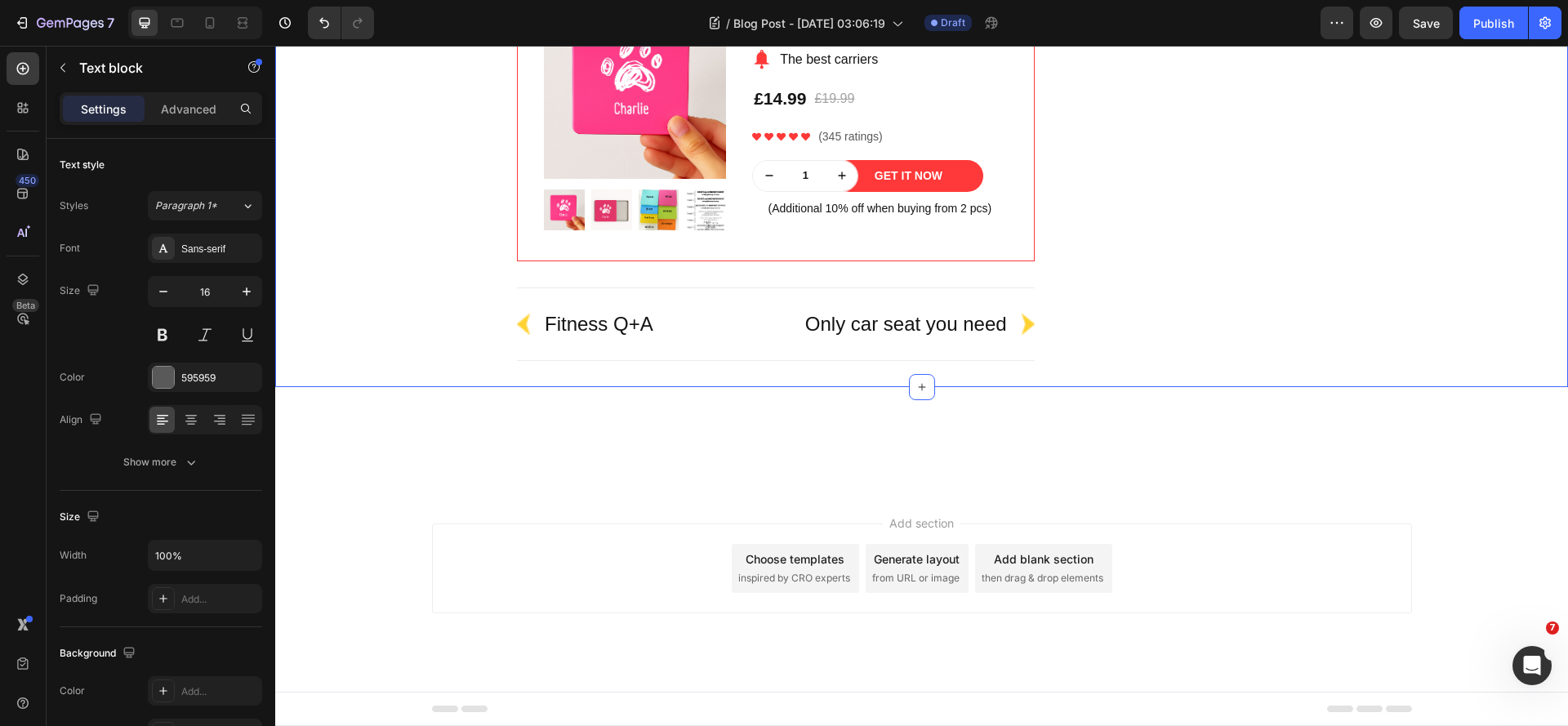
drag, startPoint x: 413, startPoint y: 352, endPoint x: 459, endPoint y: 342, distance: 47.1
click at [413, 352] on div "Do Different Types of Tea Expire Differently? Heading Yes! Different teas have …" at bounding box center [922, 70] width 1269 height 634
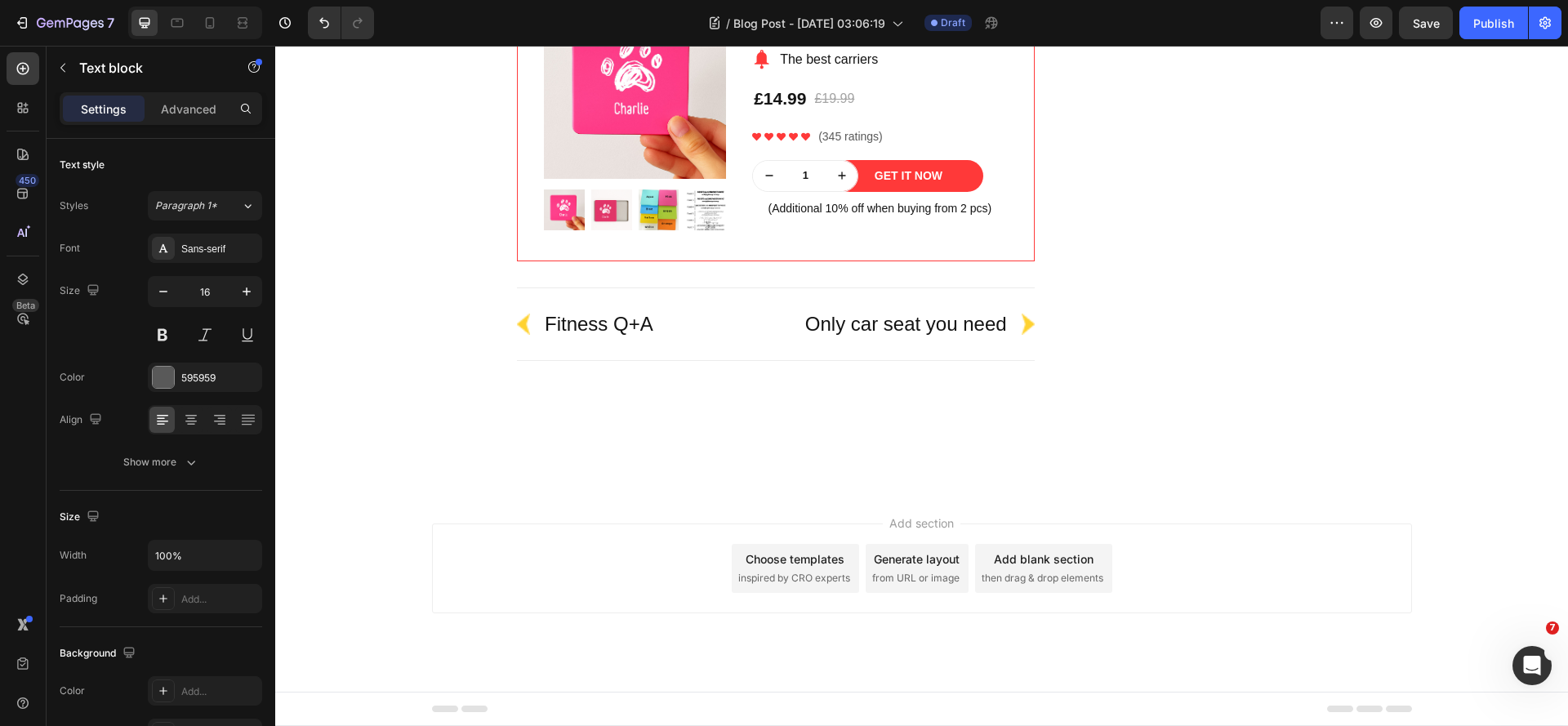
drag, startPoint x: 516, startPoint y: 268, endPoint x: 843, endPoint y: 287, distance: 327.6
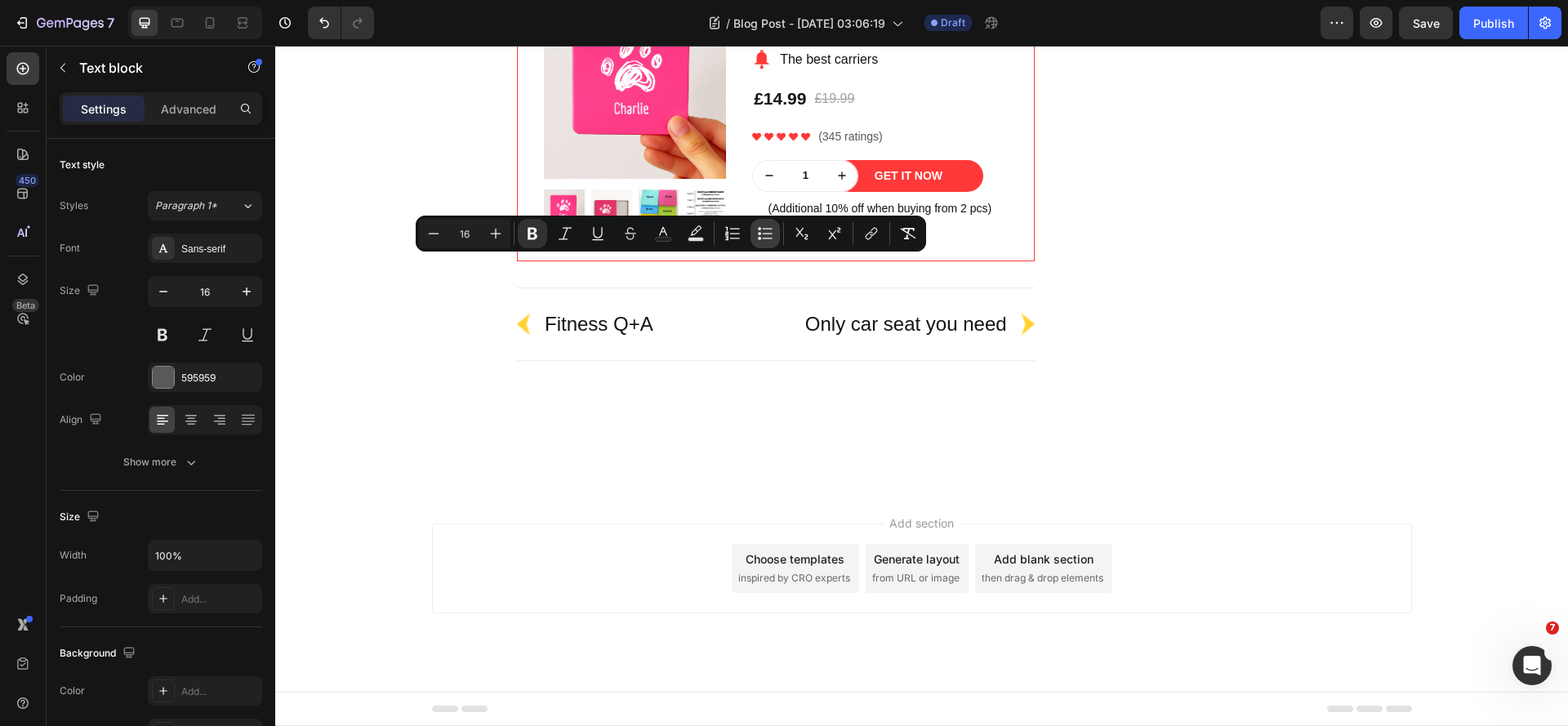
click at [760, 234] on icon "Editor contextual toolbar" at bounding box center [760, 234] width 3 height 3
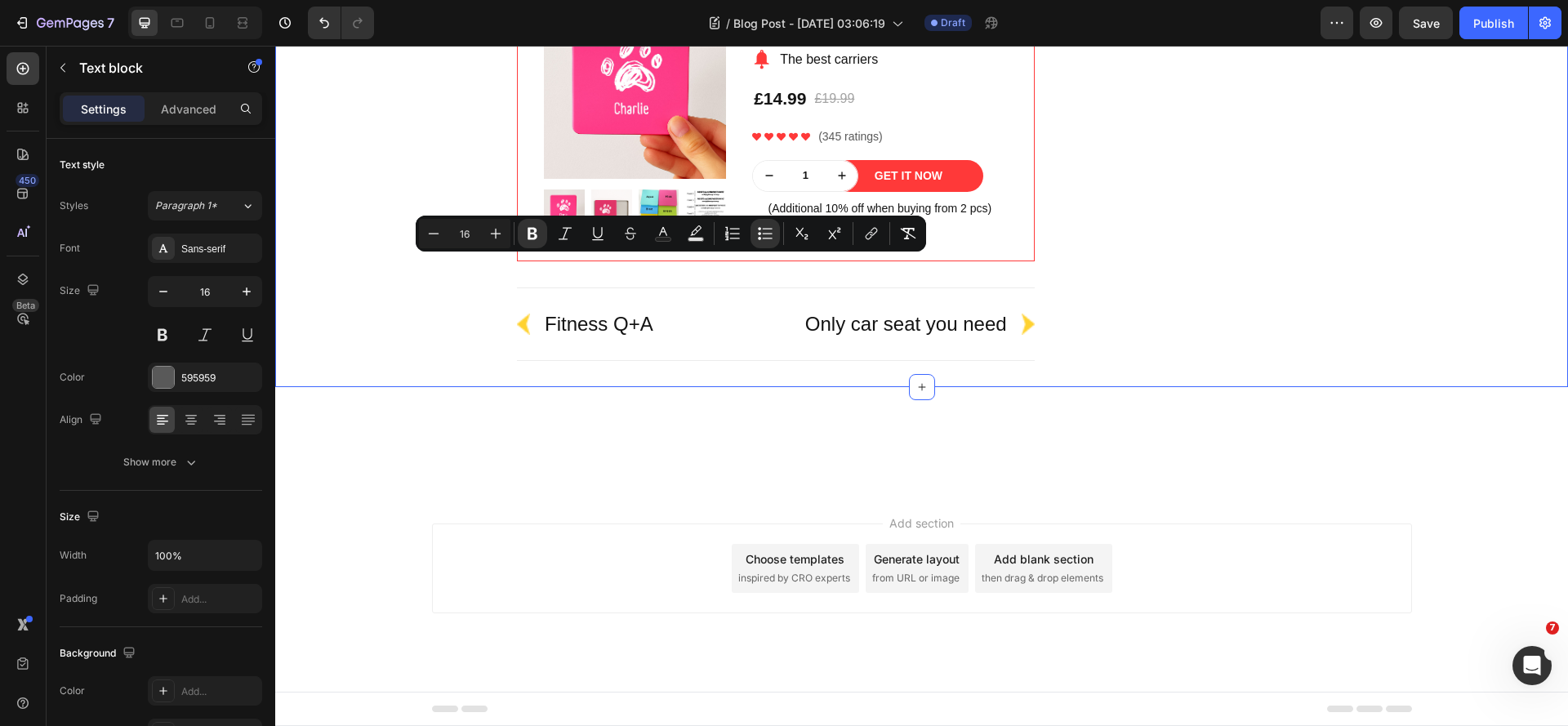
click at [453, 317] on div "Do Different Types of Tea Expire Differently? Heading Yes! Different teas have …" at bounding box center [922, 56] width 1269 height 660
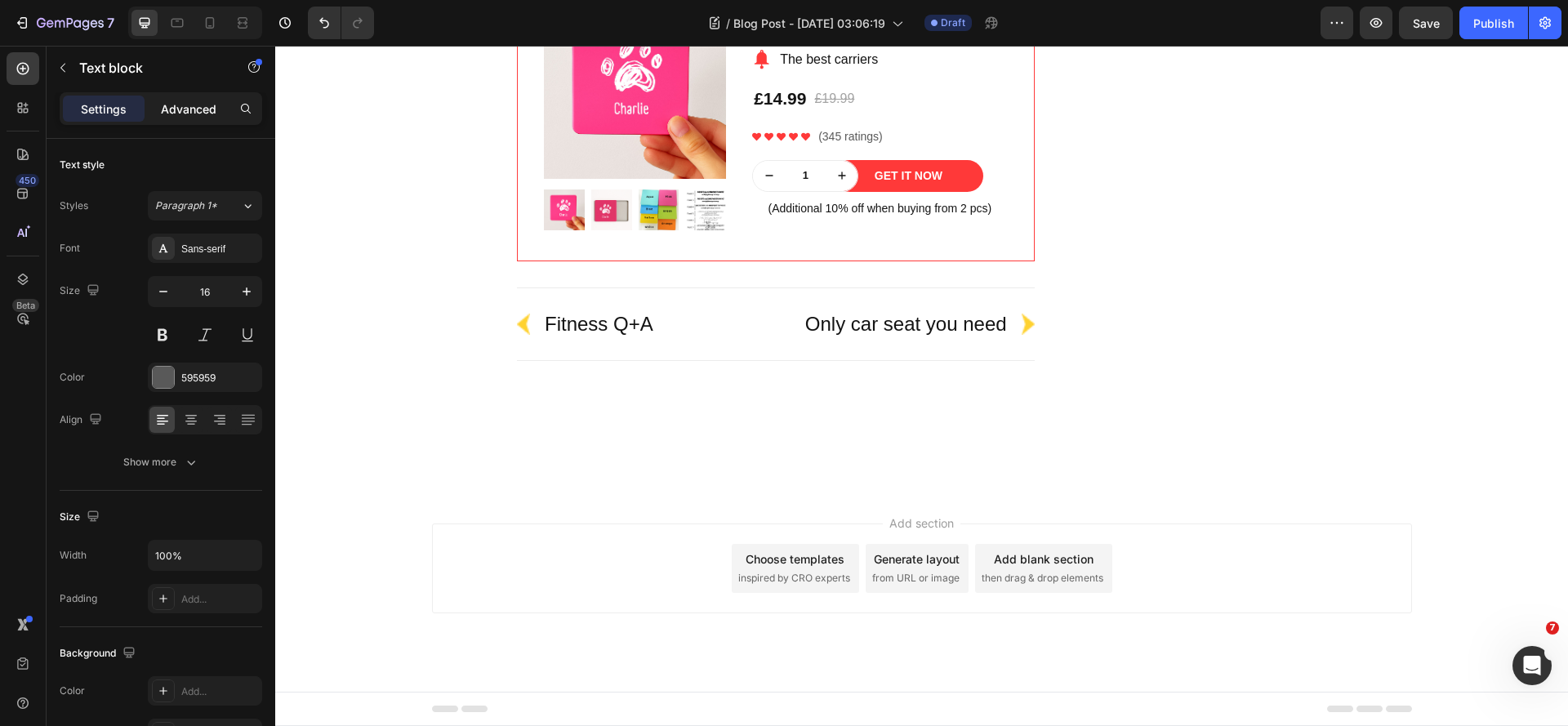
click at [201, 112] on p "Advanced" at bounding box center [188, 109] width 56 height 17
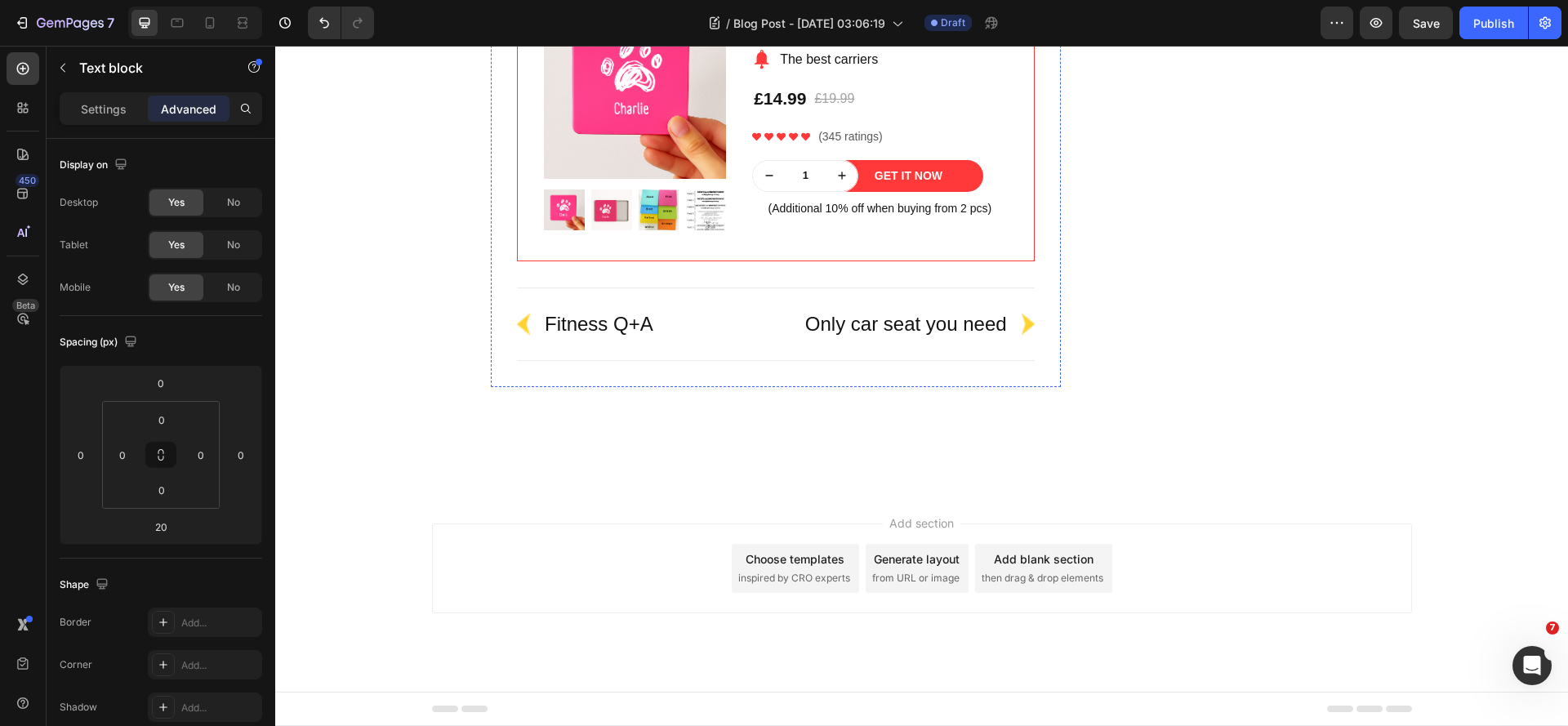
drag, startPoint x: 776, startPoint y: 253, endPoint x: 813, endPoint y: 231, distance: 43.0
type input "0"
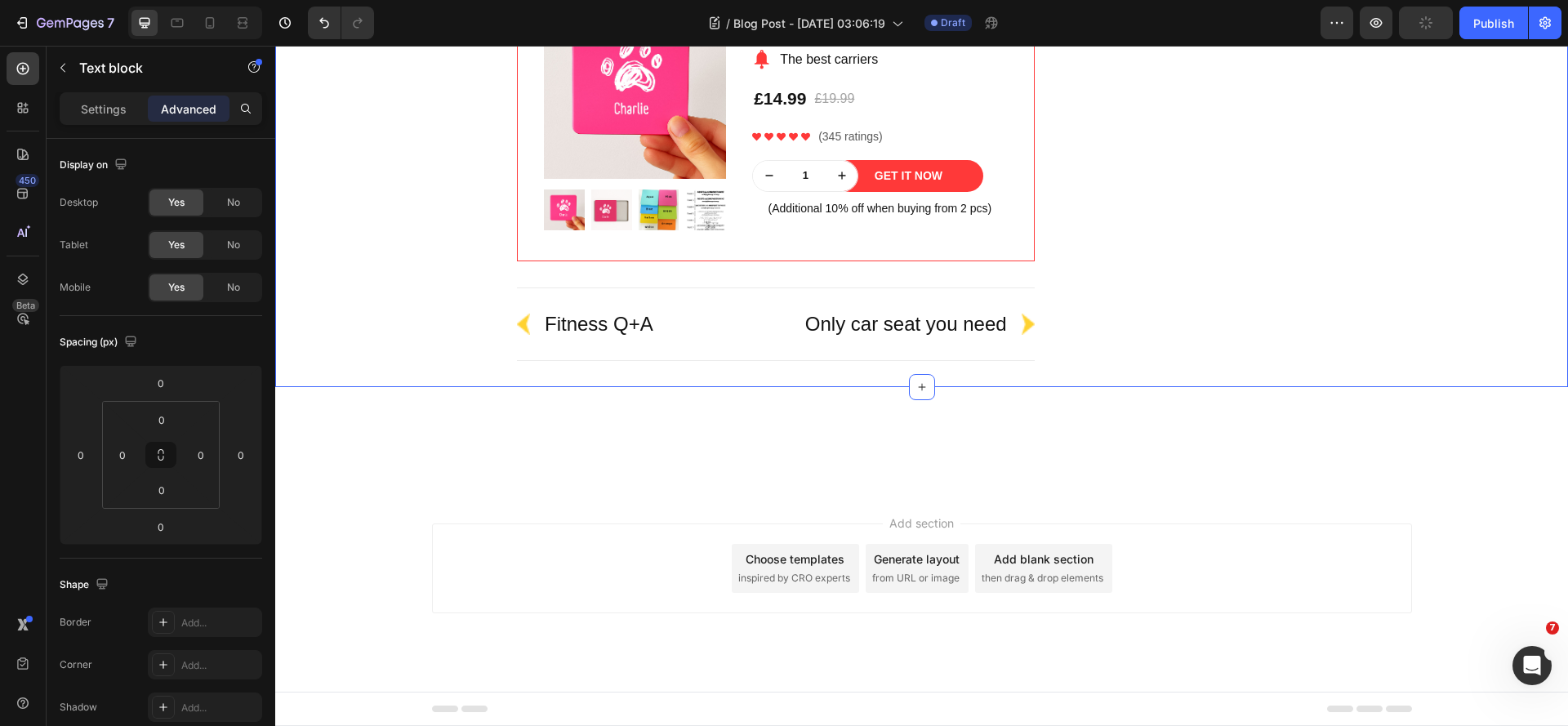
click at [455, 347] on div "Do Different Types of Tea Expire Differently? Heading Yes! Different teas have …" at bounding box center [922, 65] width 1269 height 644
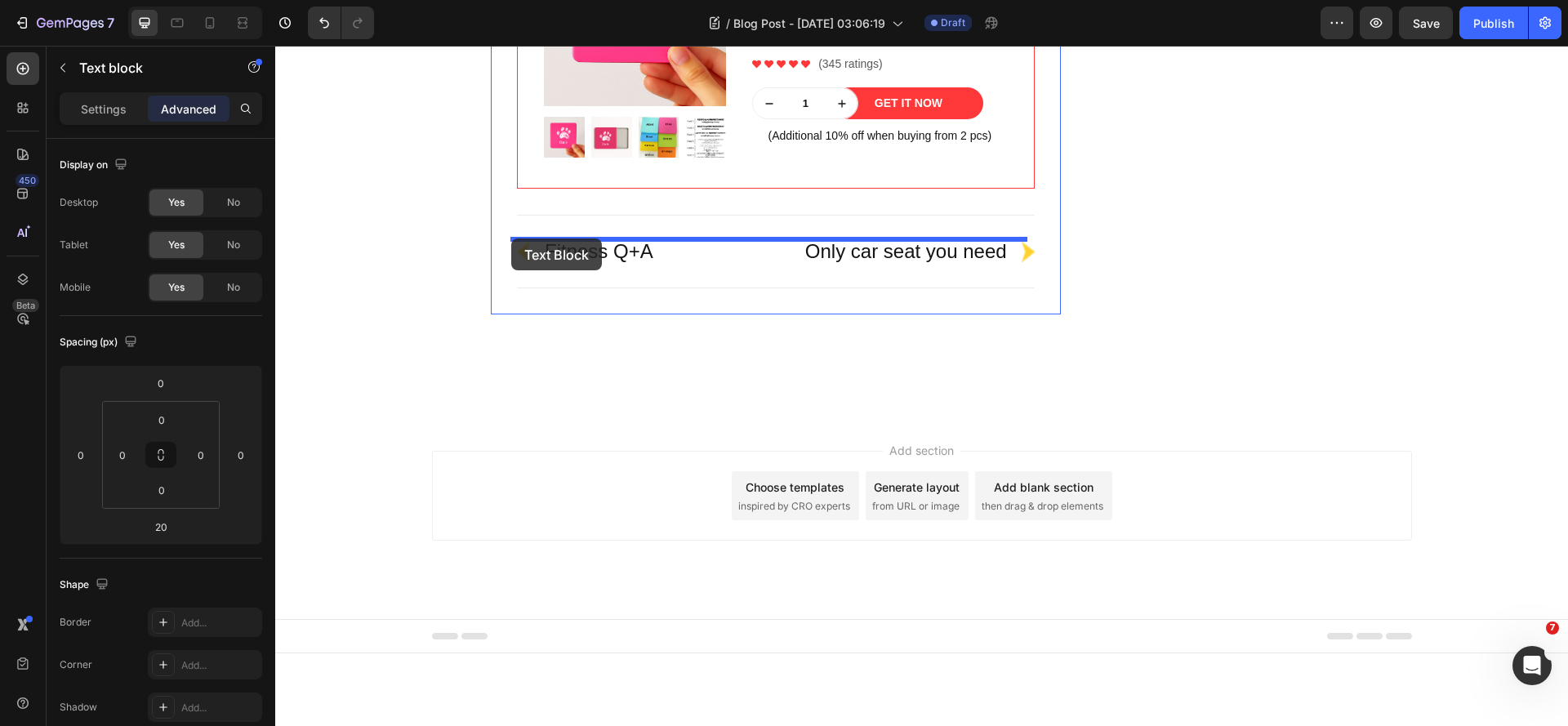
drag, startPoint x: 527, startPoint y: 258, endPoint x: 511, endPoint y: 238, distance: 25.6
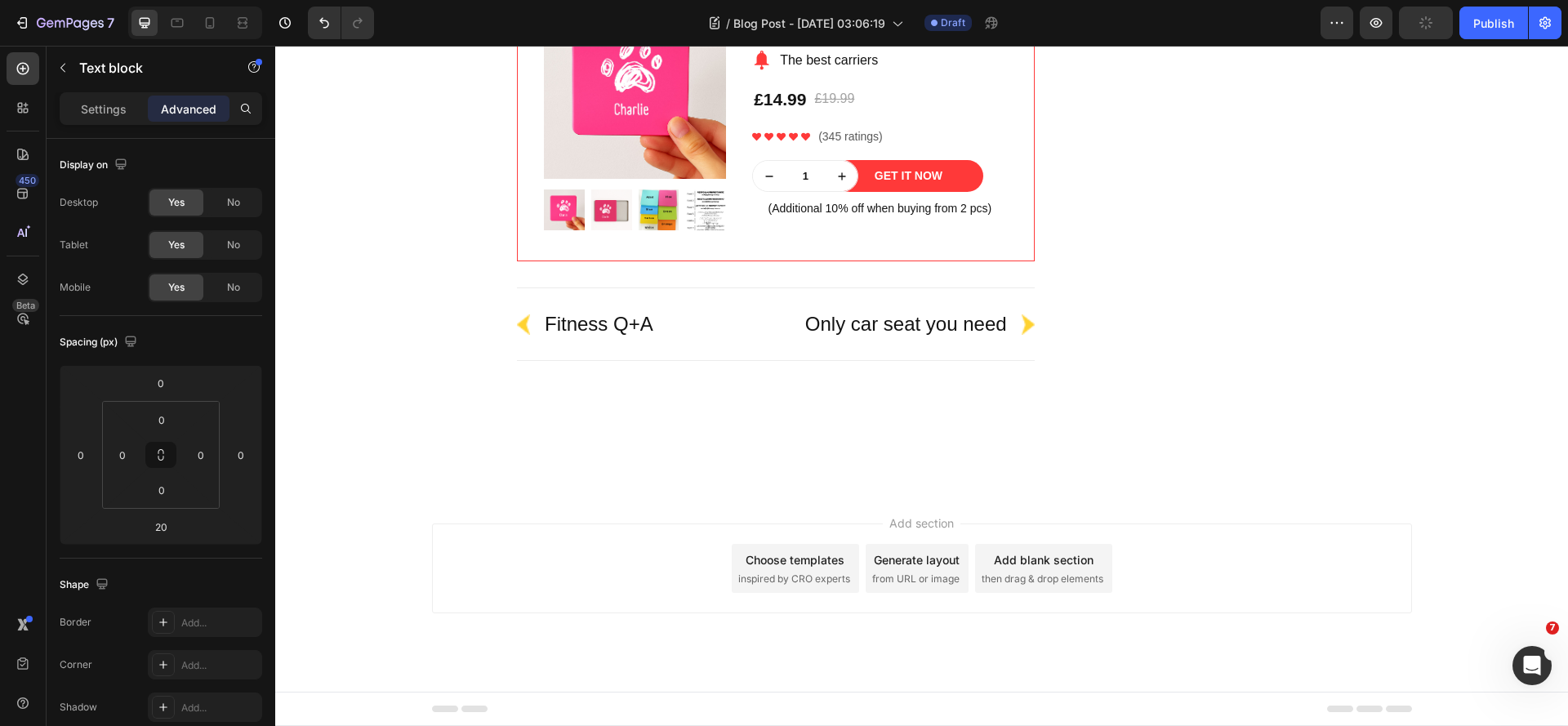
drag, startPoint x: 777, startPoint y: 324, endPoint x: 818, endPoint y: 301, distance: 47.0
type input "0"
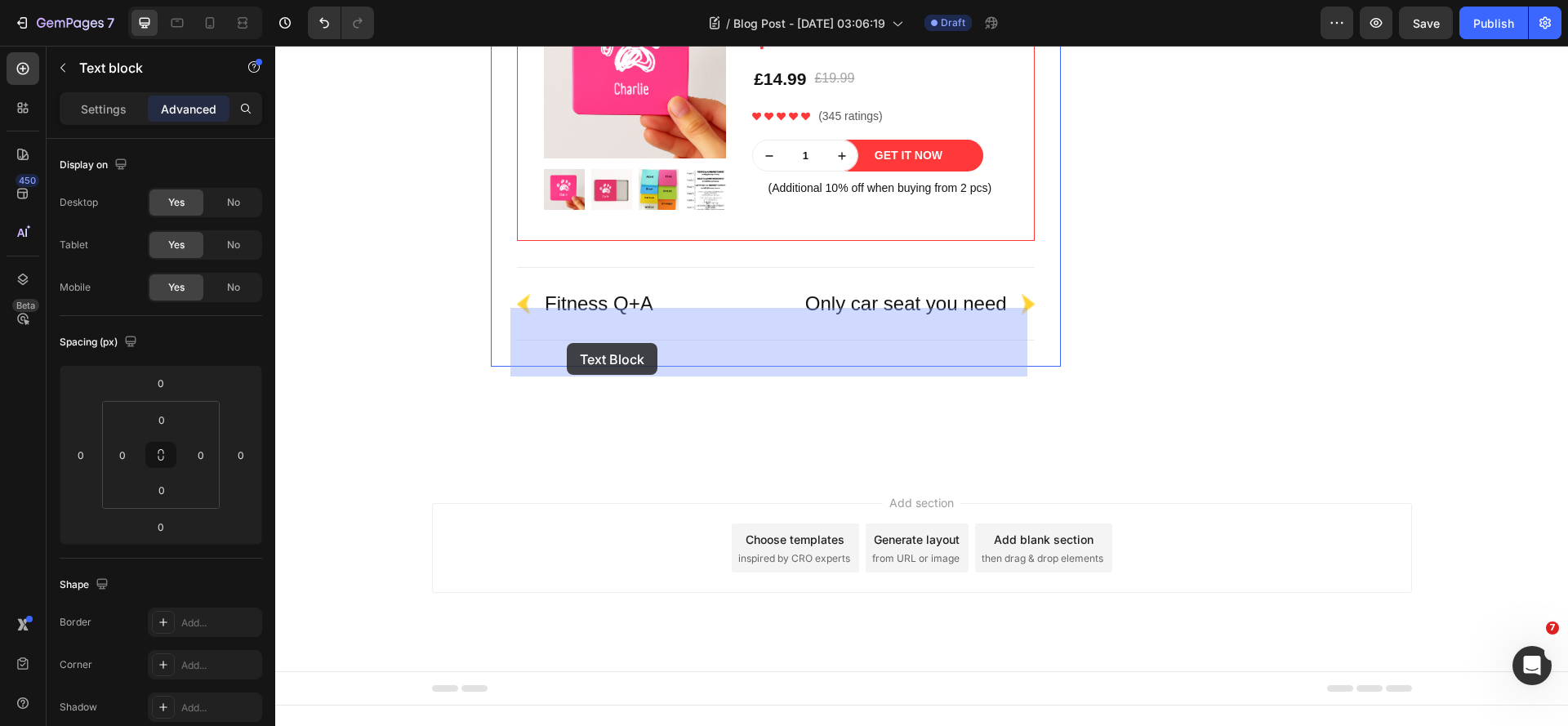
drag, startPoint x: 524, startPoint y: 296, endPoint x: 567, endPoint y: 343, distance: 63.7
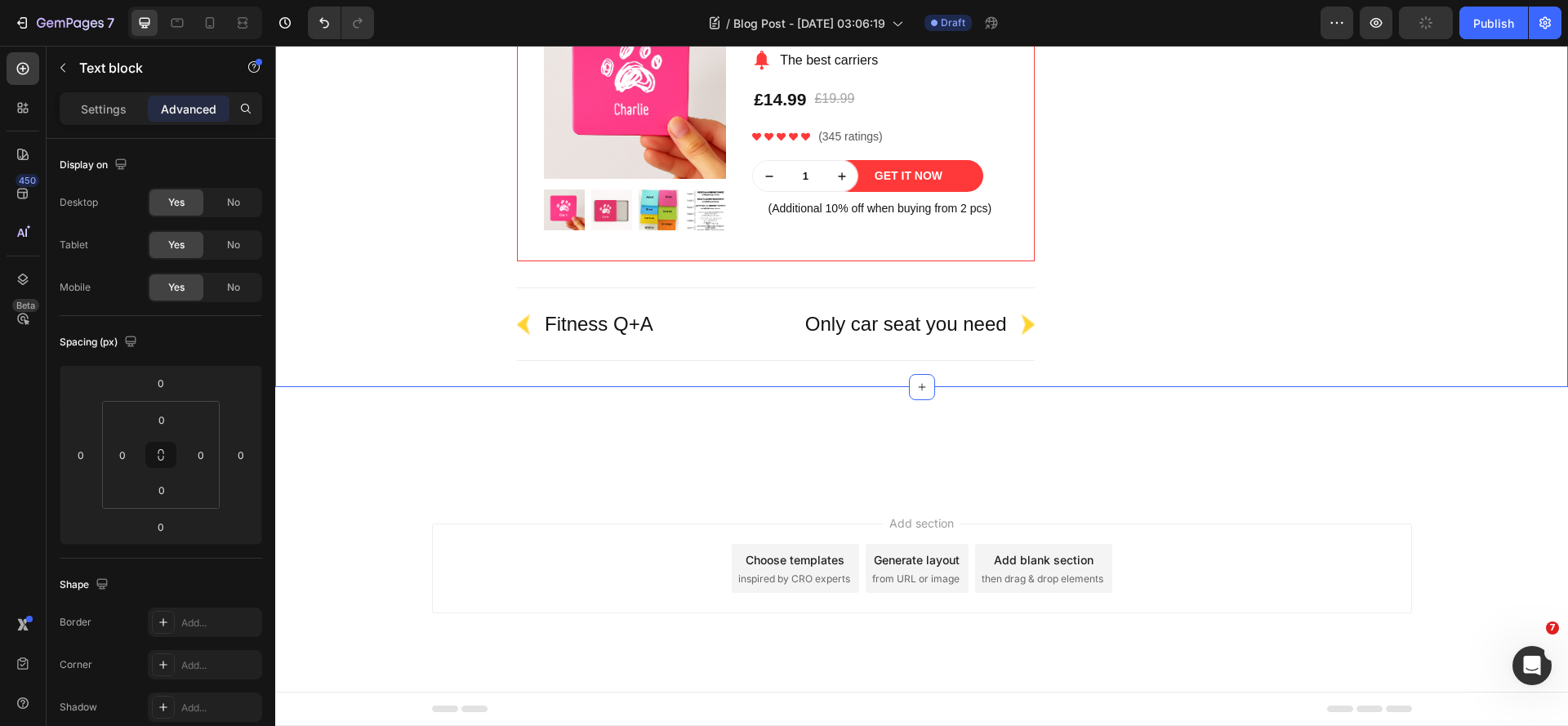
click at [405, 368] on div "Do Different Types of Tea Expire Differently? Heading Yes! Different teas have …" at bounding box center [922, 24] width 1269 height 727
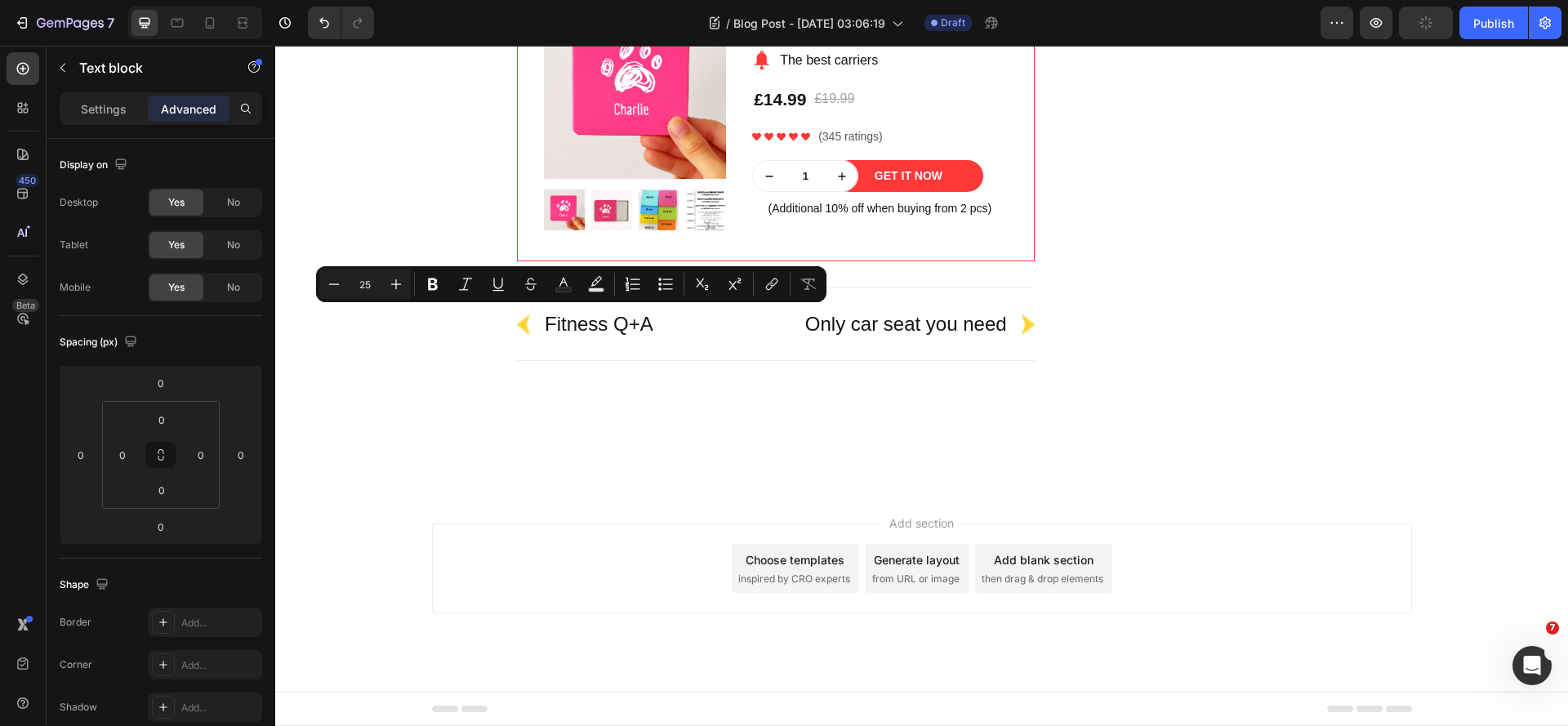
drag, startPoint x: 631, startPoint y: 321, endPoint x: 514, endPoint y: 321, distance: 117.0
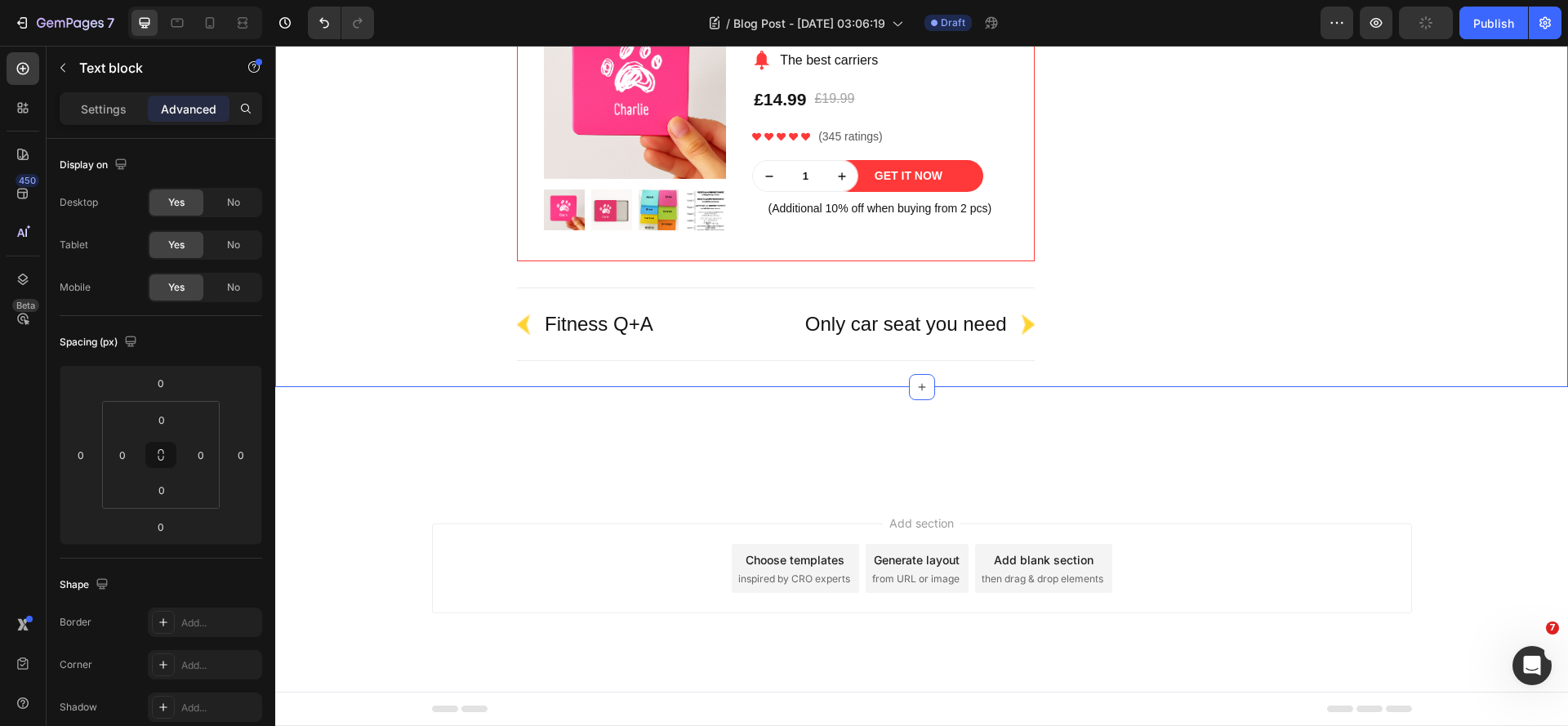
click at [421, 388] on div "Do Different Types of Tea Expire Differently? Heading Yes! Different teas have …" at bounding box center [922, 37] width 1269 height 701
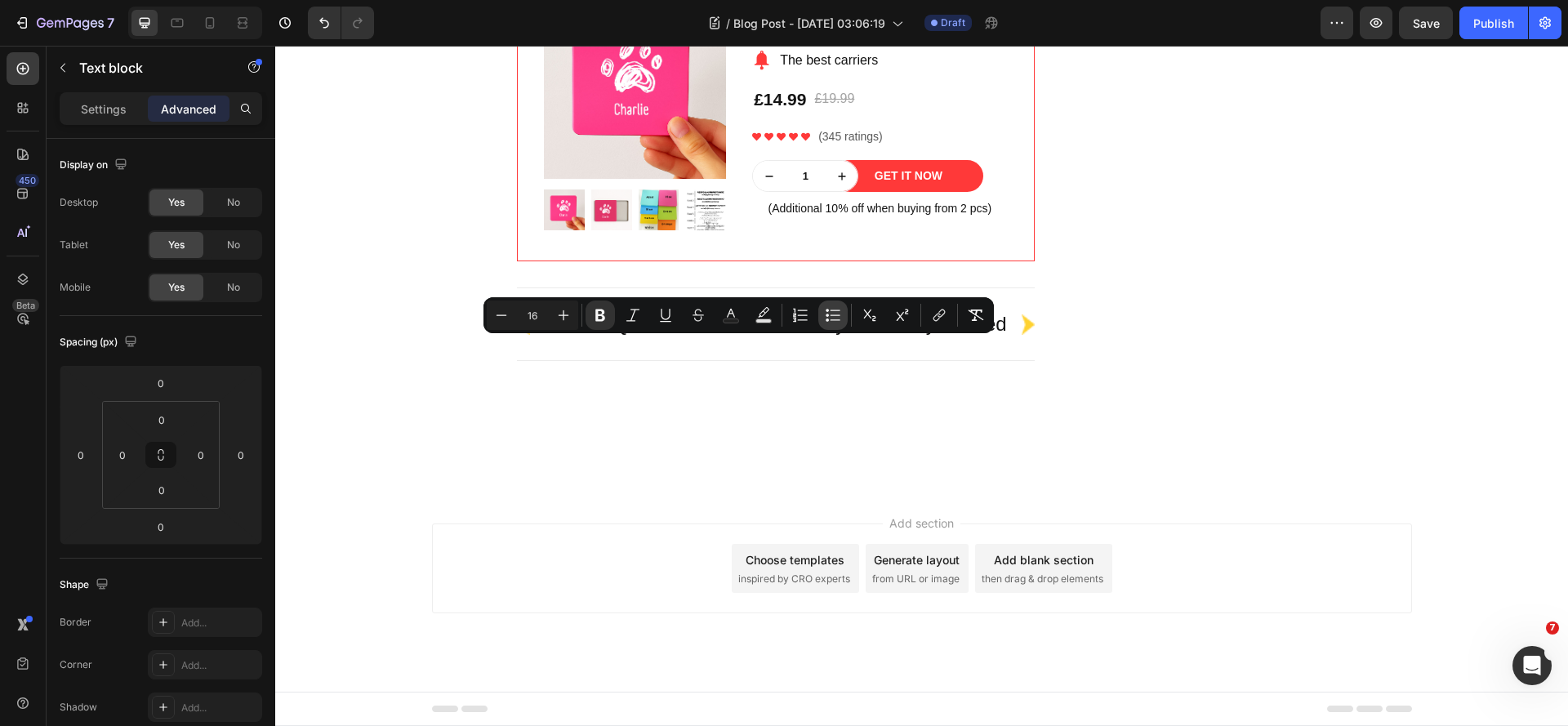
click at [829, 315] on icon "Editor contextual toolbar" at bounding box center [827, 315] width 3 height 3
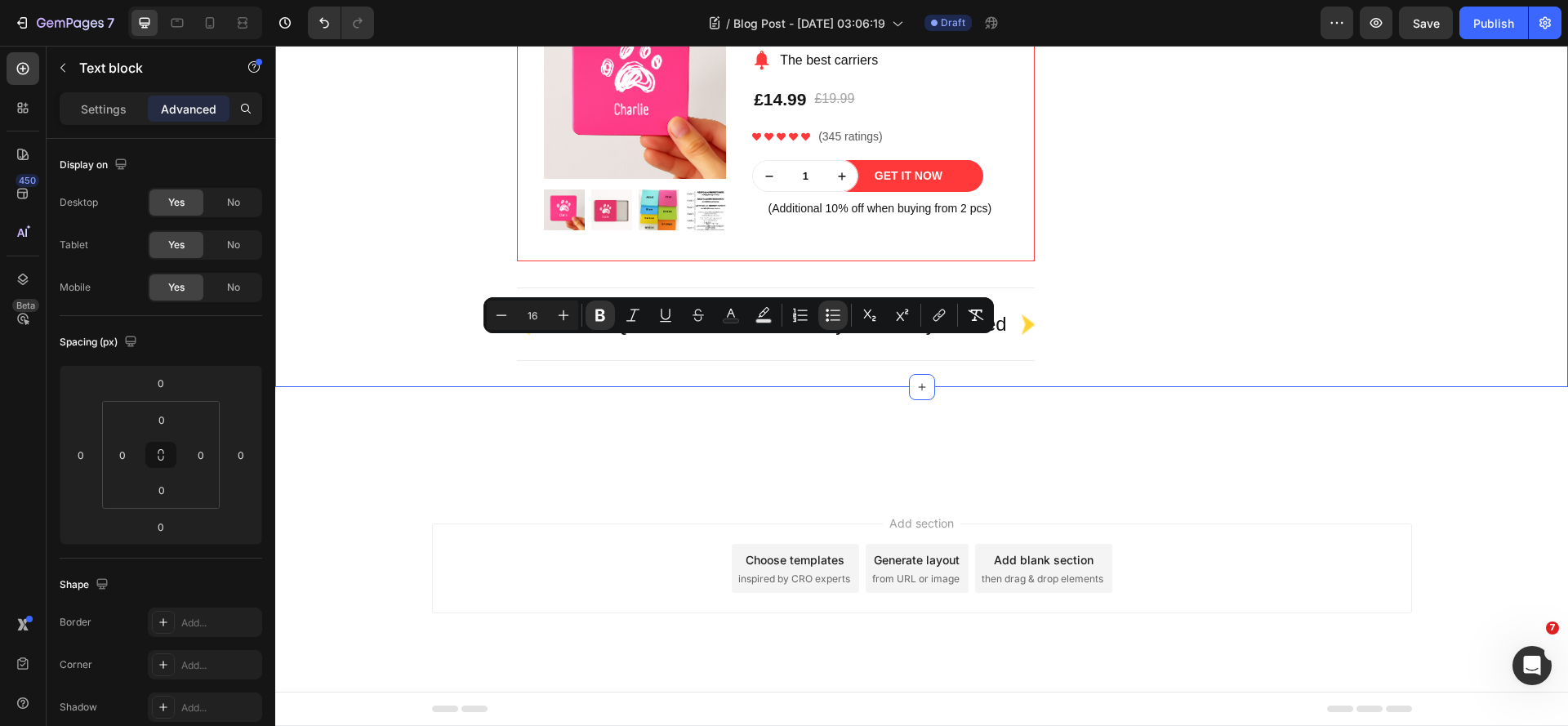
click at [403, 388] on div "Do Different Types of Tea Expire Differently? Heading Yes! Different teas have …" at bounding box center [922, 24] width 1269 height 727
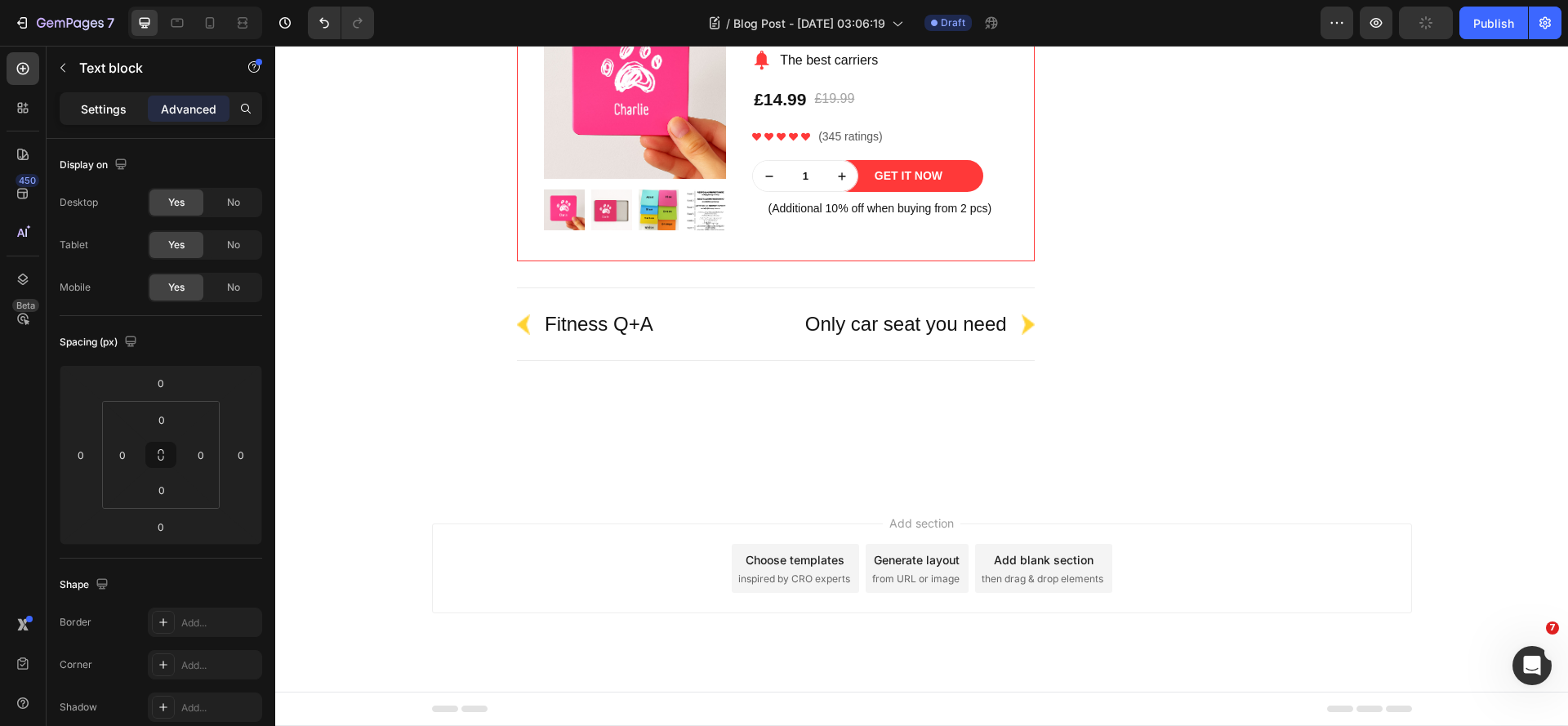
click at [108, 121] on div "Settings" at bounding box center [103, 109] width 82 height 26
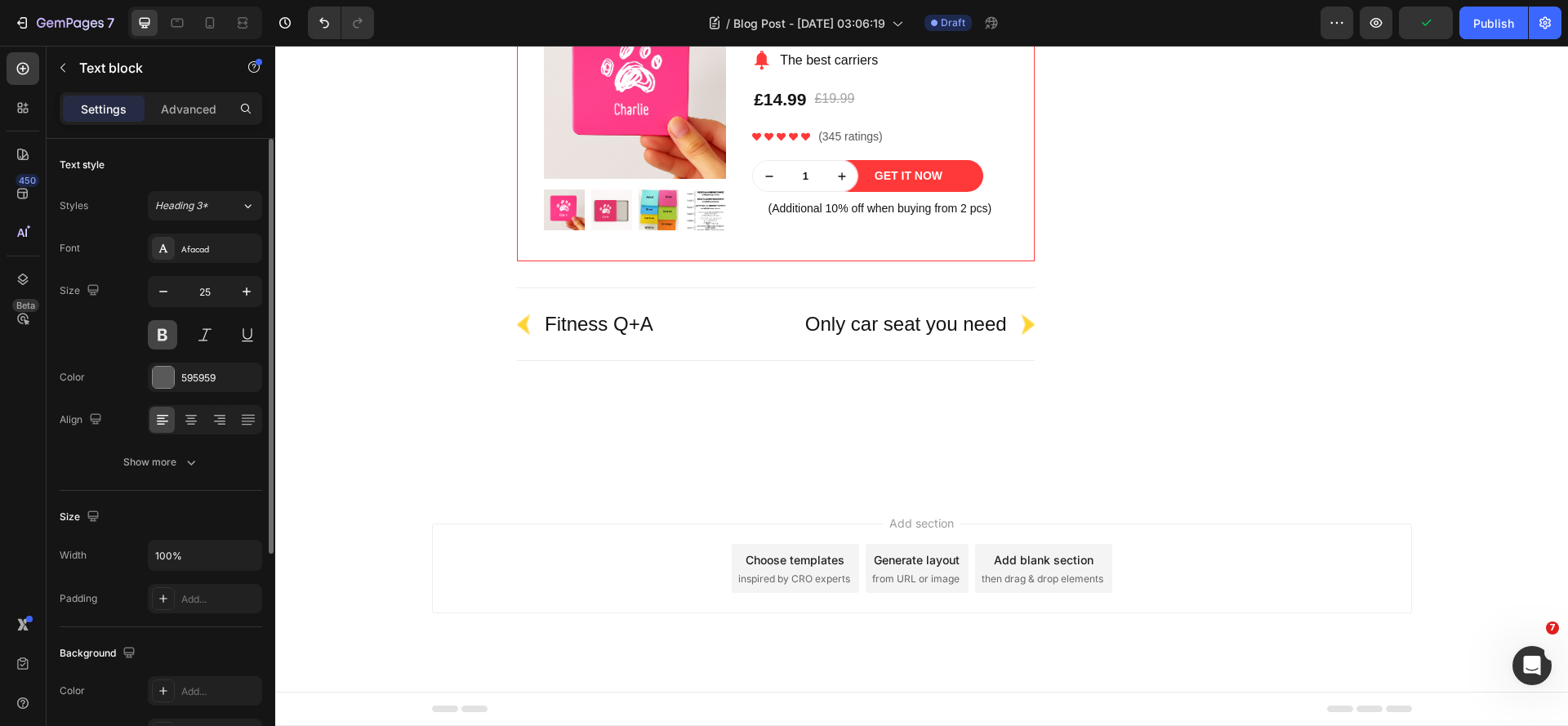
click at [159, 333] on button at bounding box center [162, 335] width 29 height 29
click at [161, 342] on button at bounding box center [162, 335] width 29 height 29
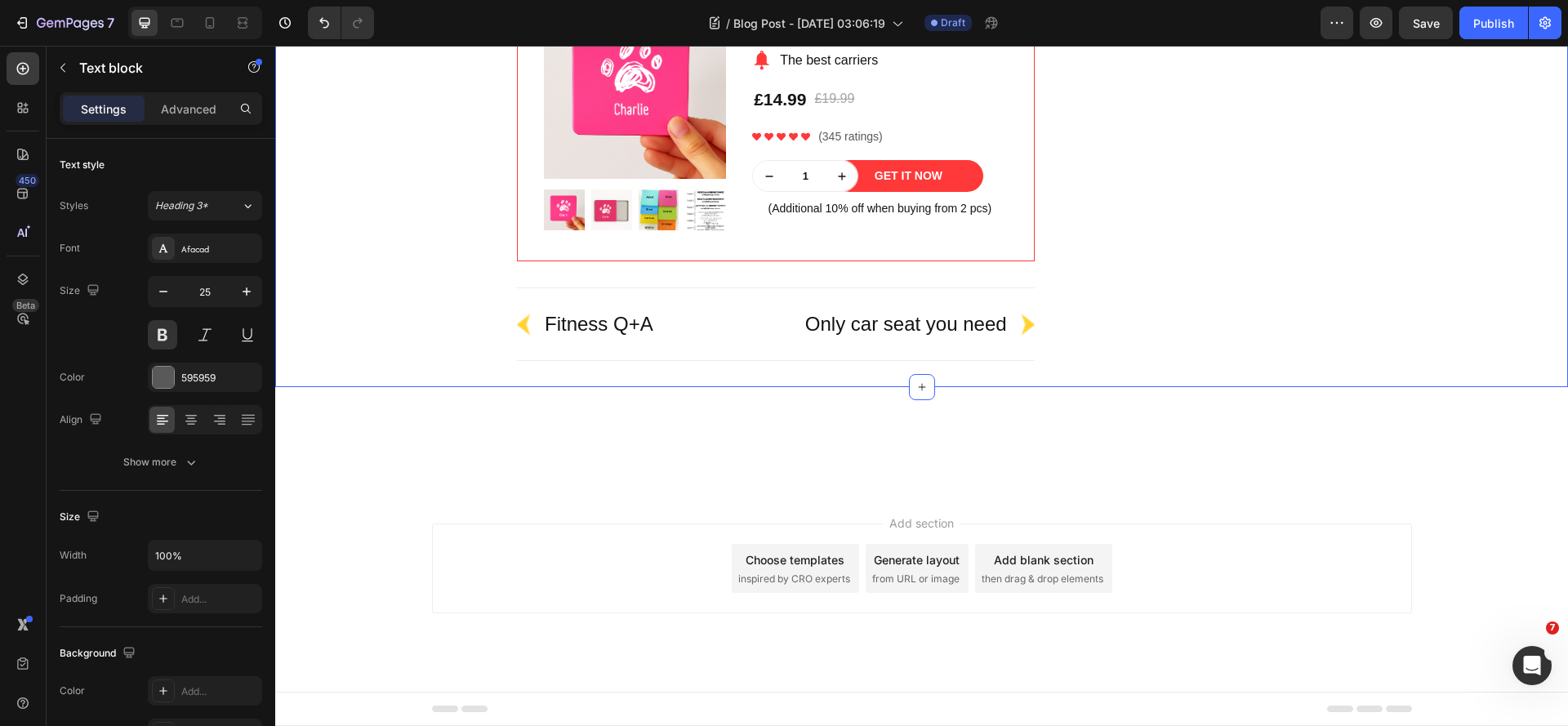
click at [405, 352] on div "Do Different Types of Tea Expire Differently? Heading Yes! Different teas have …" at bounding box center [922, 24] width 1269 height 727
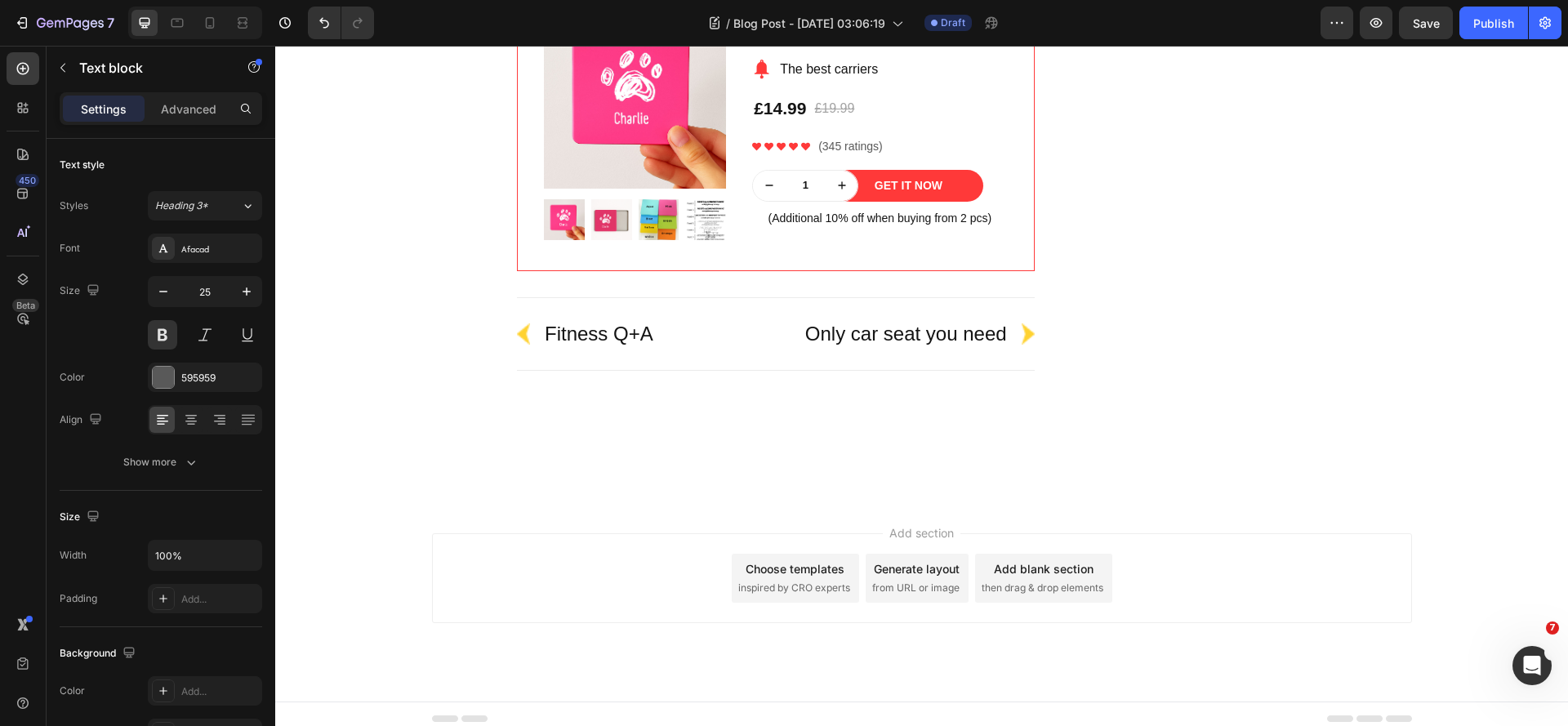
click at [464, 383] on div "Do Different Types of Tea Expire Differently? Heading Yes! Different teas have …" at bounding box center [922, 19] width 1269 height 756
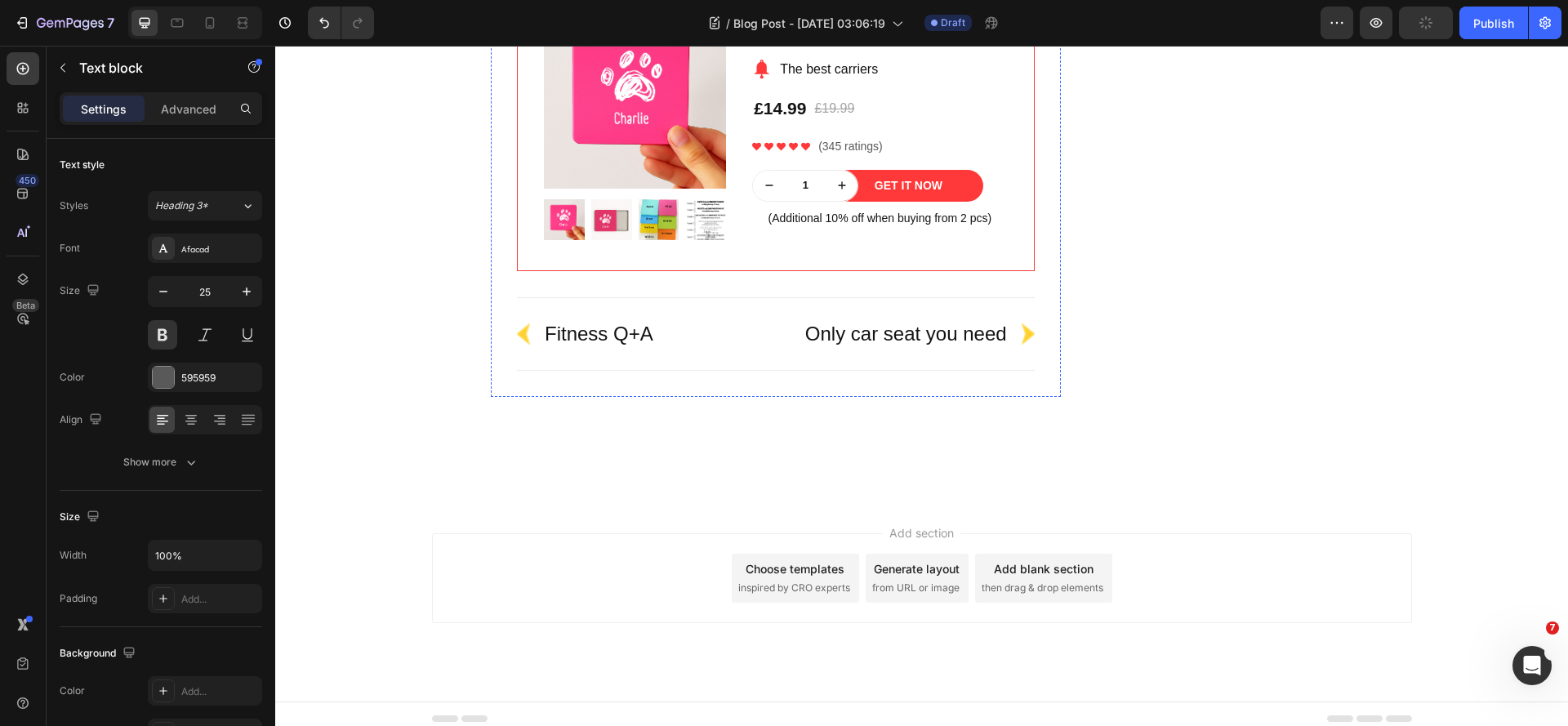
drag, startPoint x: 527, startPoint y: 357, endPoint x: 547, endPoint y: 336, distance: 29.0
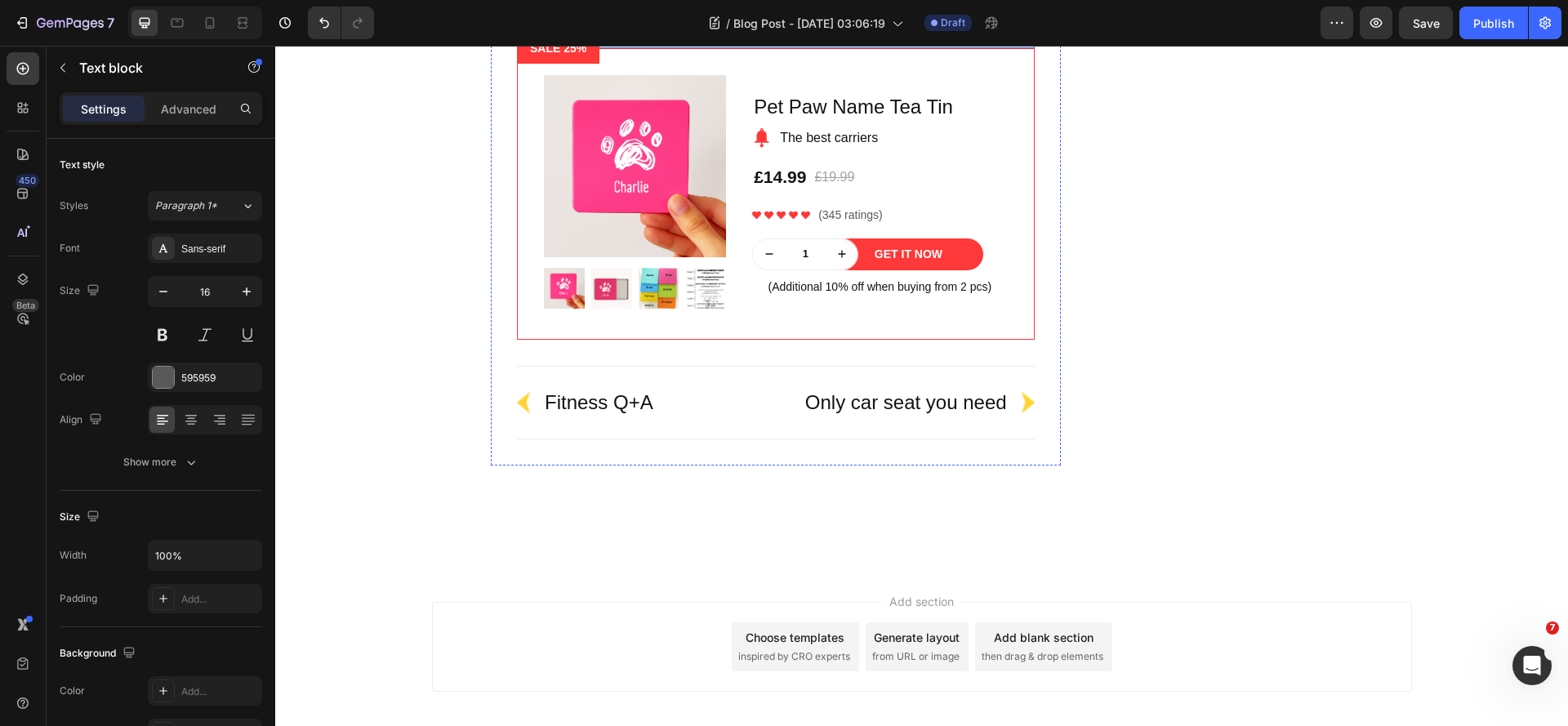
click at [635, 46] on p "Green Tea Bags" at bounding box center [776, 33] width 515 height 27
drag, startPoint x: 527, startPoint y: 465, endPoint x: 525, endPoint y: 405, distance: 60.0
click at [684, 14] on li "Shelf Life: 12–18 months" at bounding box center [792, 3] width 482 height 19
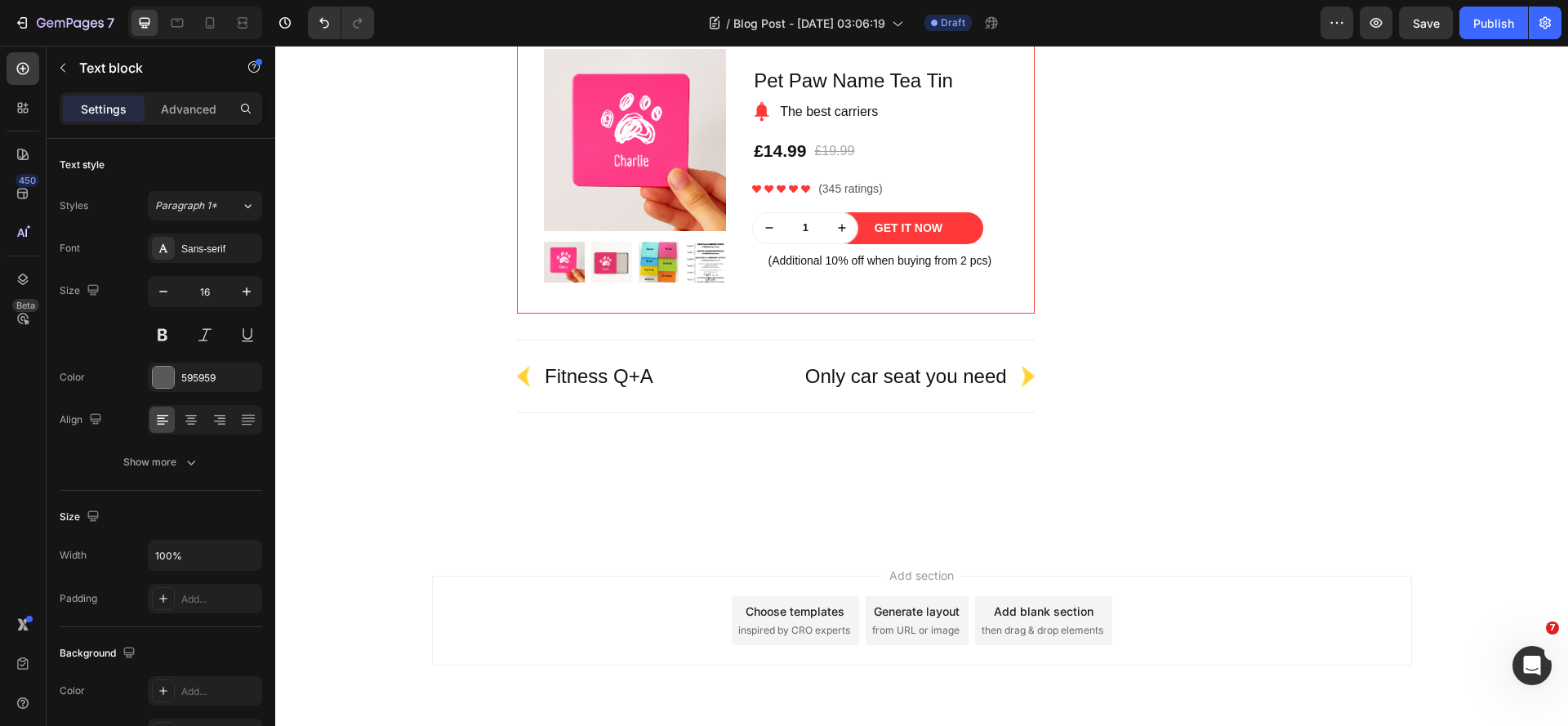
click at [816, 20] on p "Reason: Contain dried herbs/flowers, which may degrade quickly." at bounding box center [776, 10] width 515 height 19
click at [812, 20] on p "Reason: Contain dried herbs/flowers, which may degrade quickly." at bounding box center [776, 10] width 515 height 19
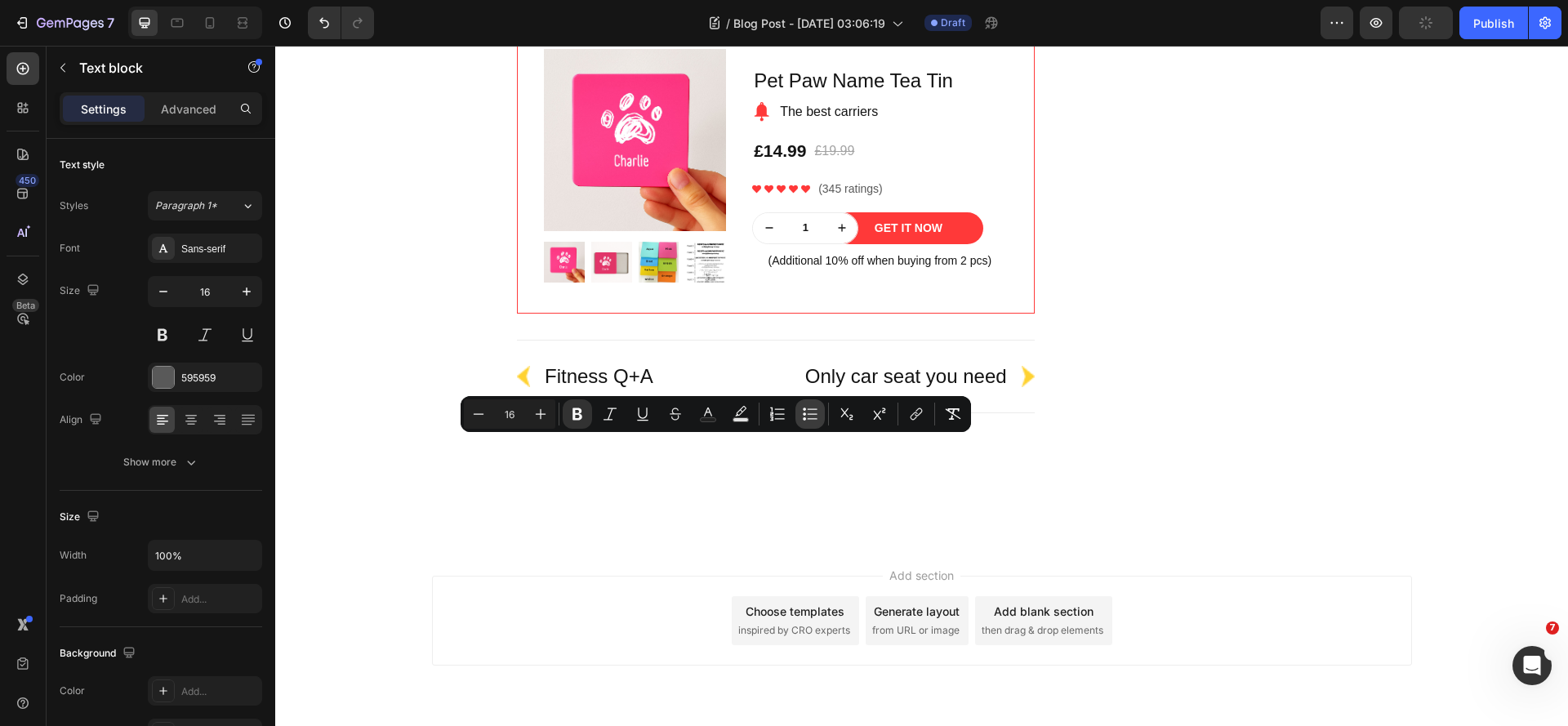
click at [807, 418] on icon "Editor contextual toolbar" at bounding box center [809, 413] width 16 height 16
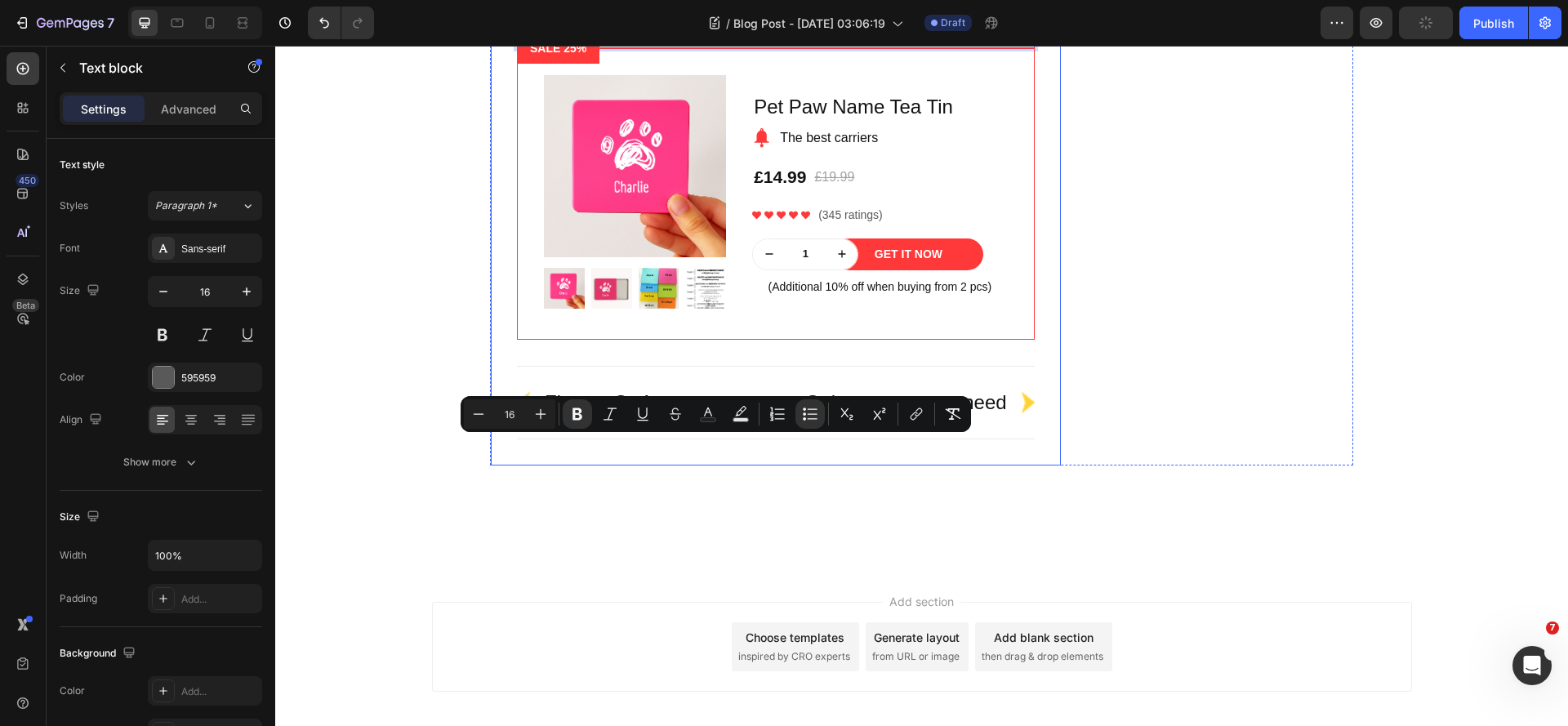
click at [438, 465] on div "Do Different Types of Tea Expire Differently? Heading Yes! Different teas have …" at bounding box center [922, 53] width 1269 height 825
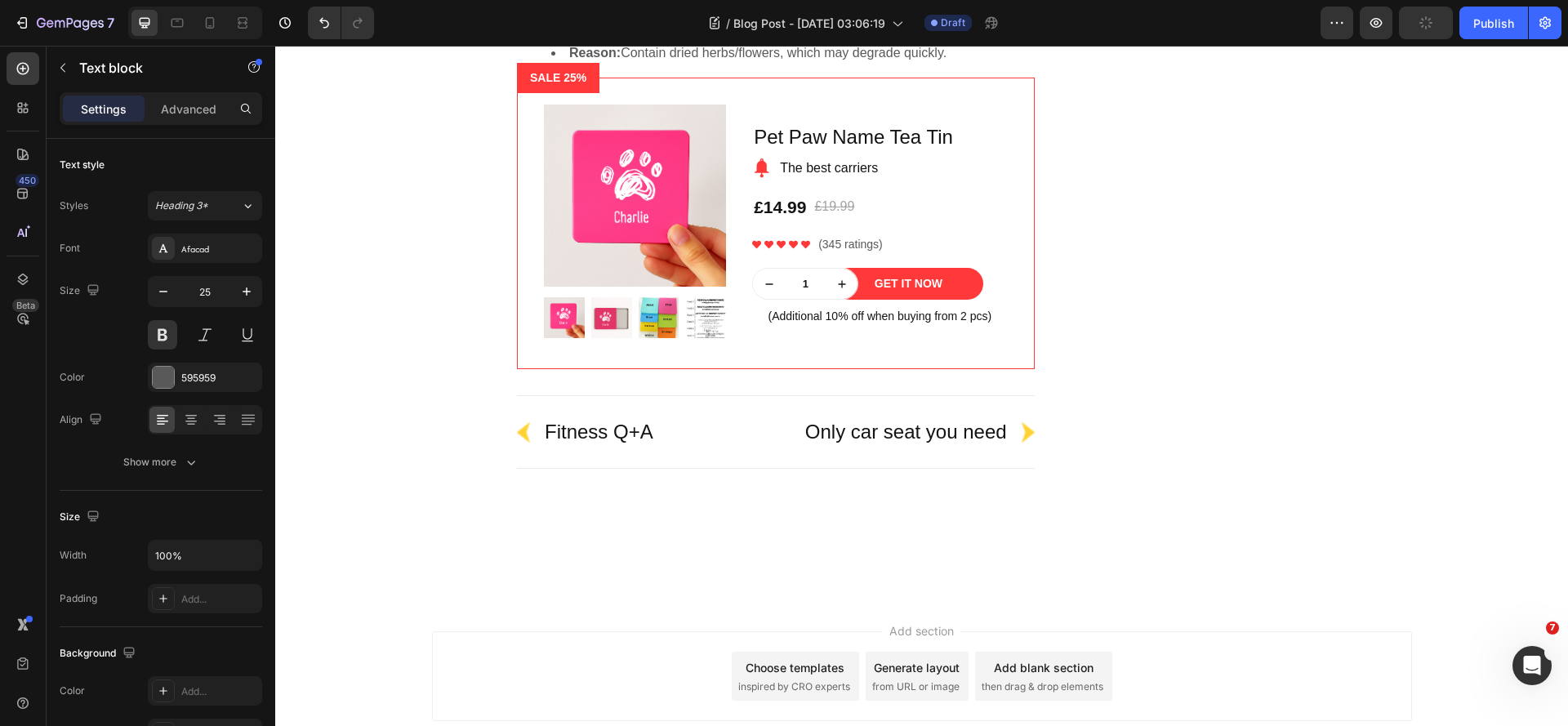
click at [425, 482] on div "Do Different Types of Tea Expire Differently? Heading Yes! Different teas have …" at bounding box center [922, 68] width 1269 height 855
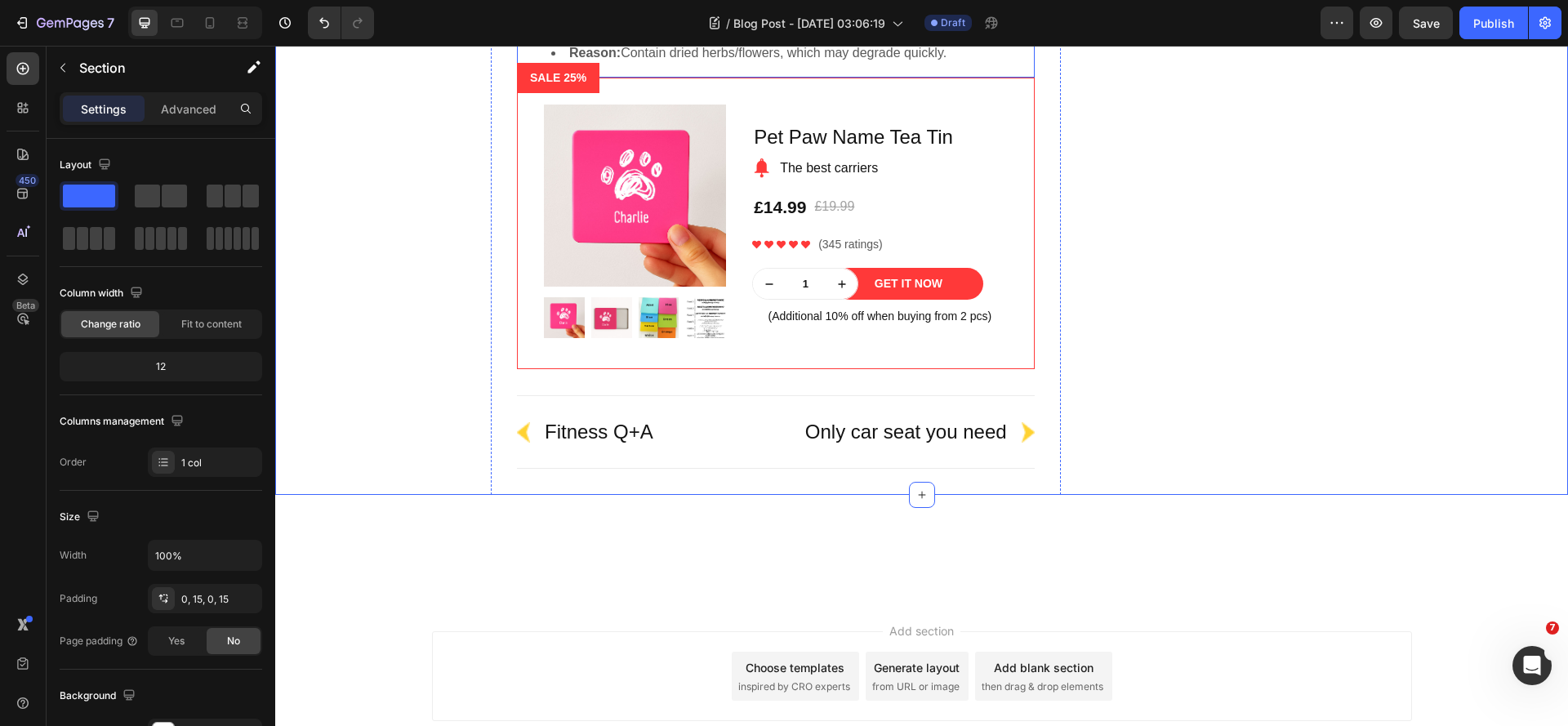
click at [632, 43] on li "Shelf Life: 12–24 months" at bounding box center [792, 33] width 482 height 19
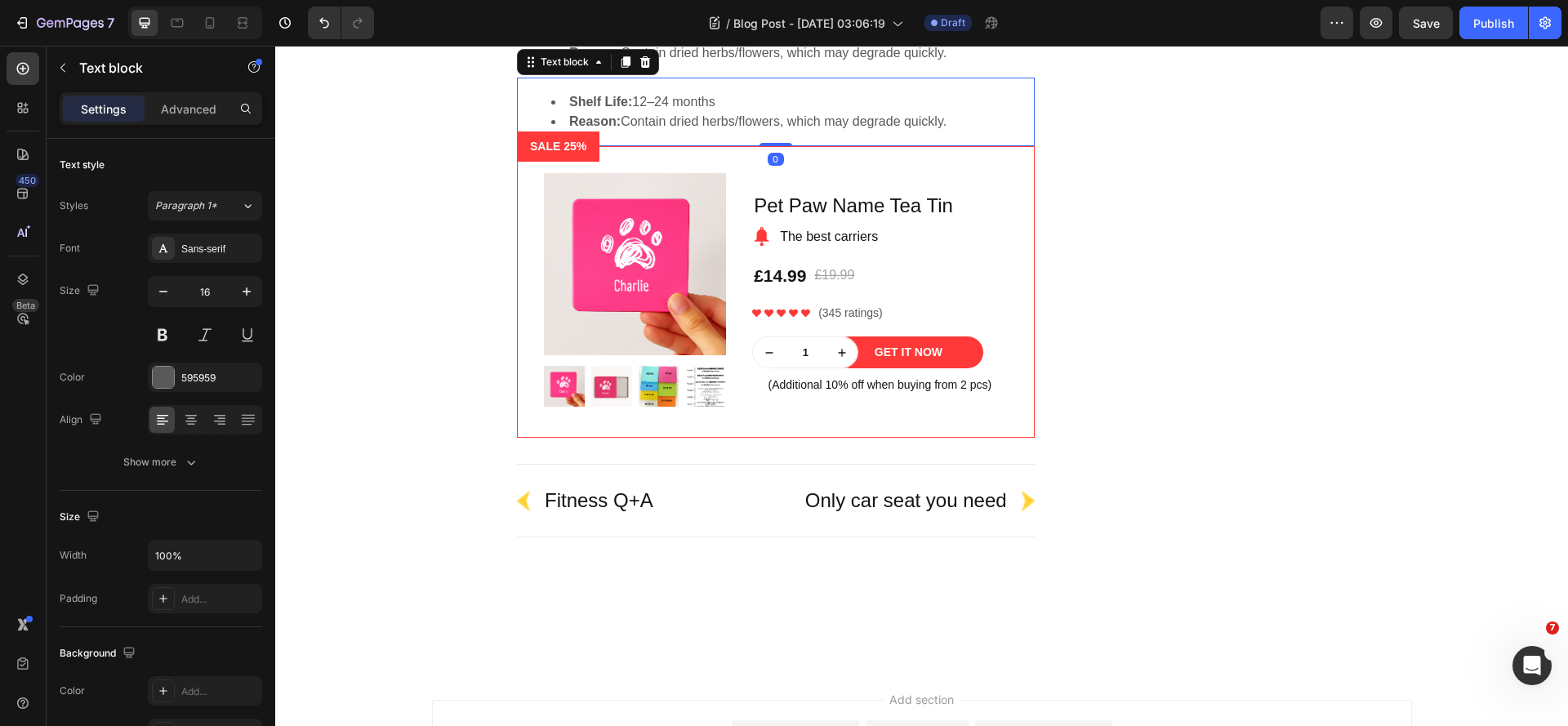
click at [637, 131] on li "Reason: Contain dried herbs/flowers, which may degrade quickly." at bounding box center [792, 121] width 482 height 19
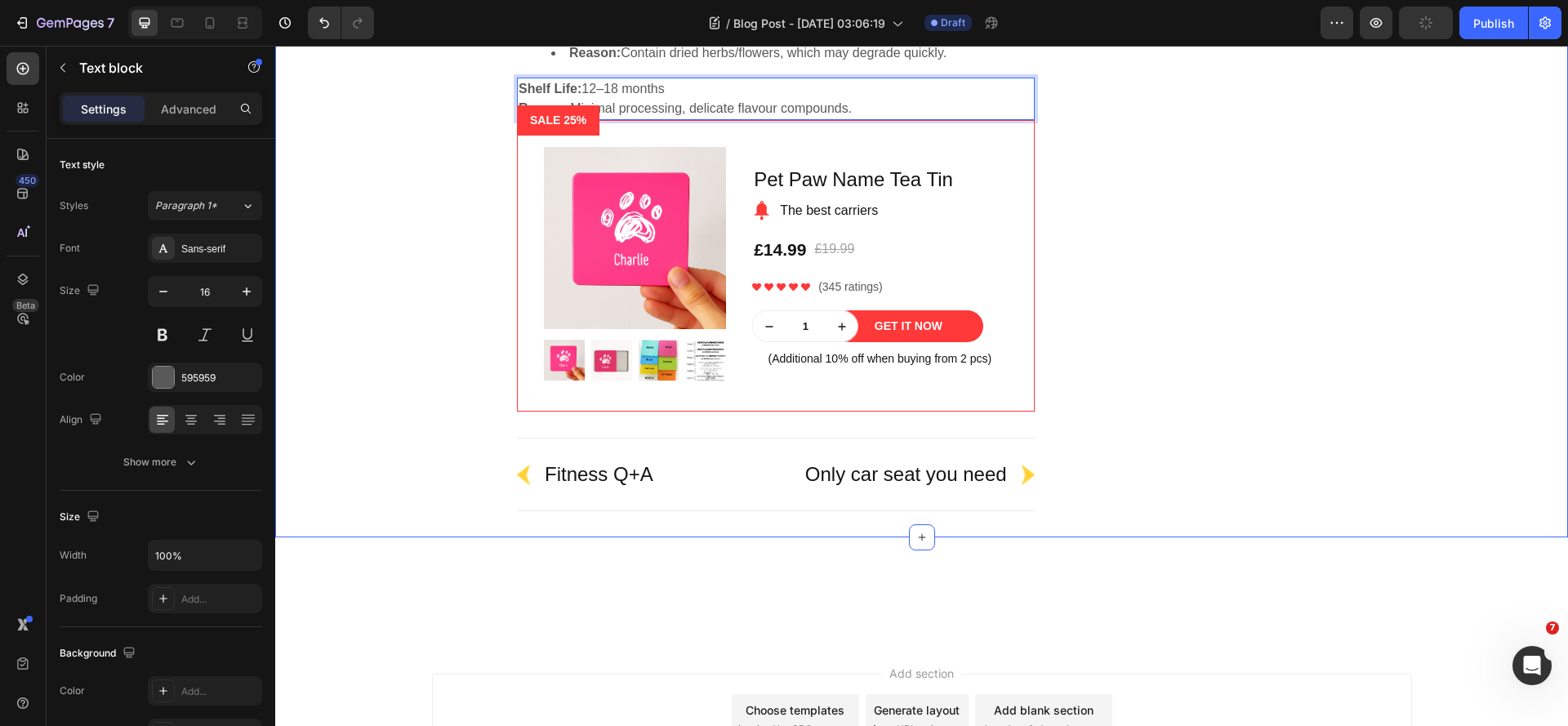
click at [465, 533] on div "Do Different Types of Tea Expire Differently? Heading Yes! Different teas have …" at bounding box center [922, 89] width 1269 height 898
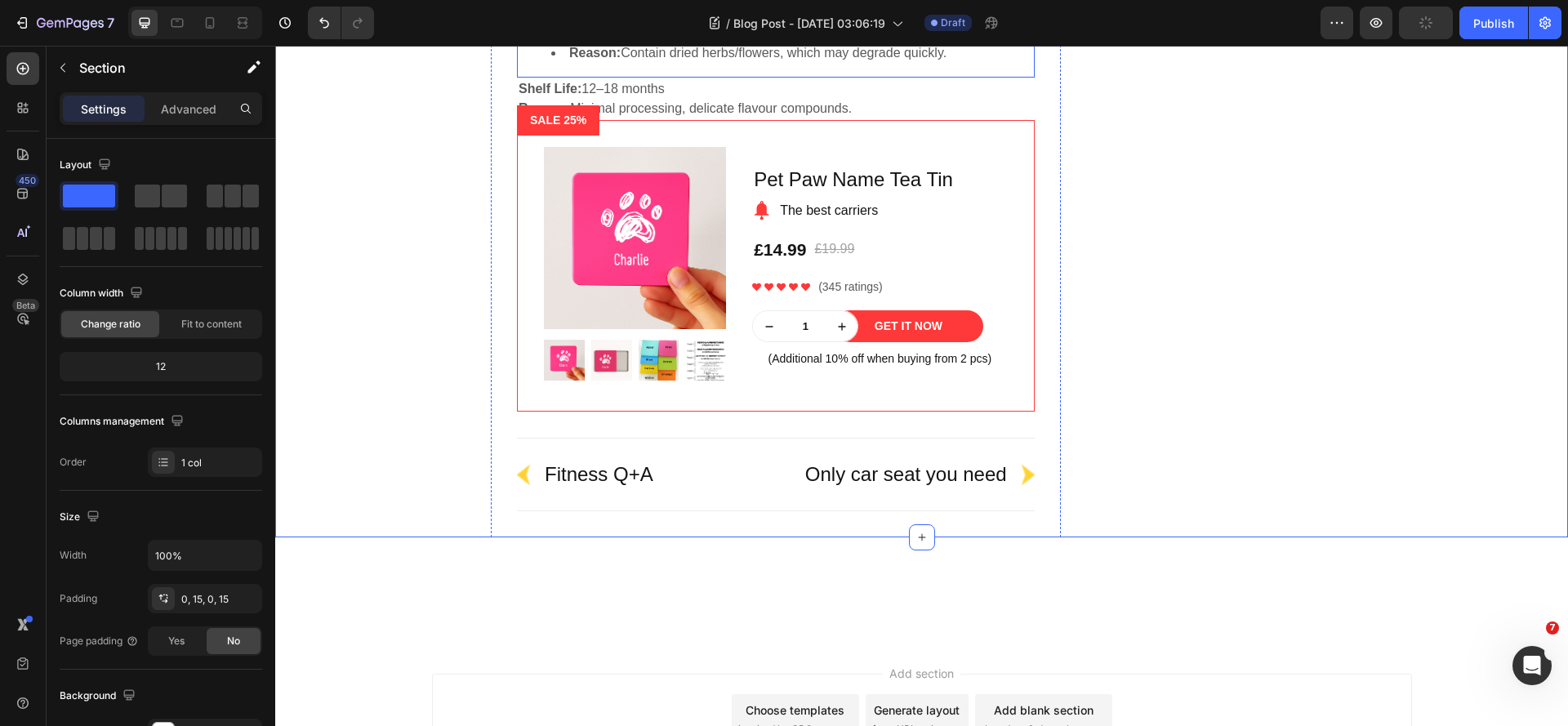
click at [641, 43] on li "Shelf Life: 12–24 months" at bounding box center [792, 33] width 482 height 19
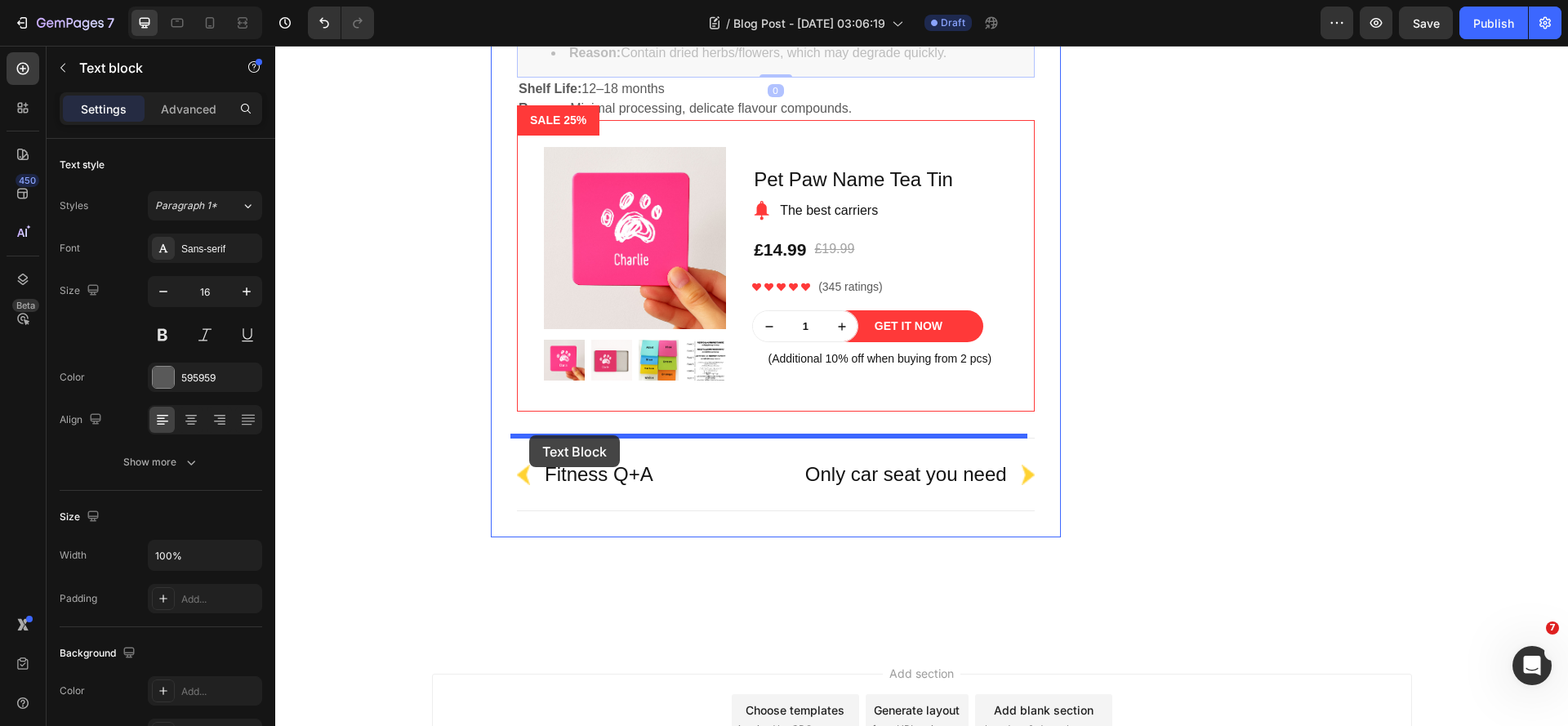
drag, startPoint x: 525, startPoint y: 454, endPoint x: 529, endPoint y: 435, distance: 19.4
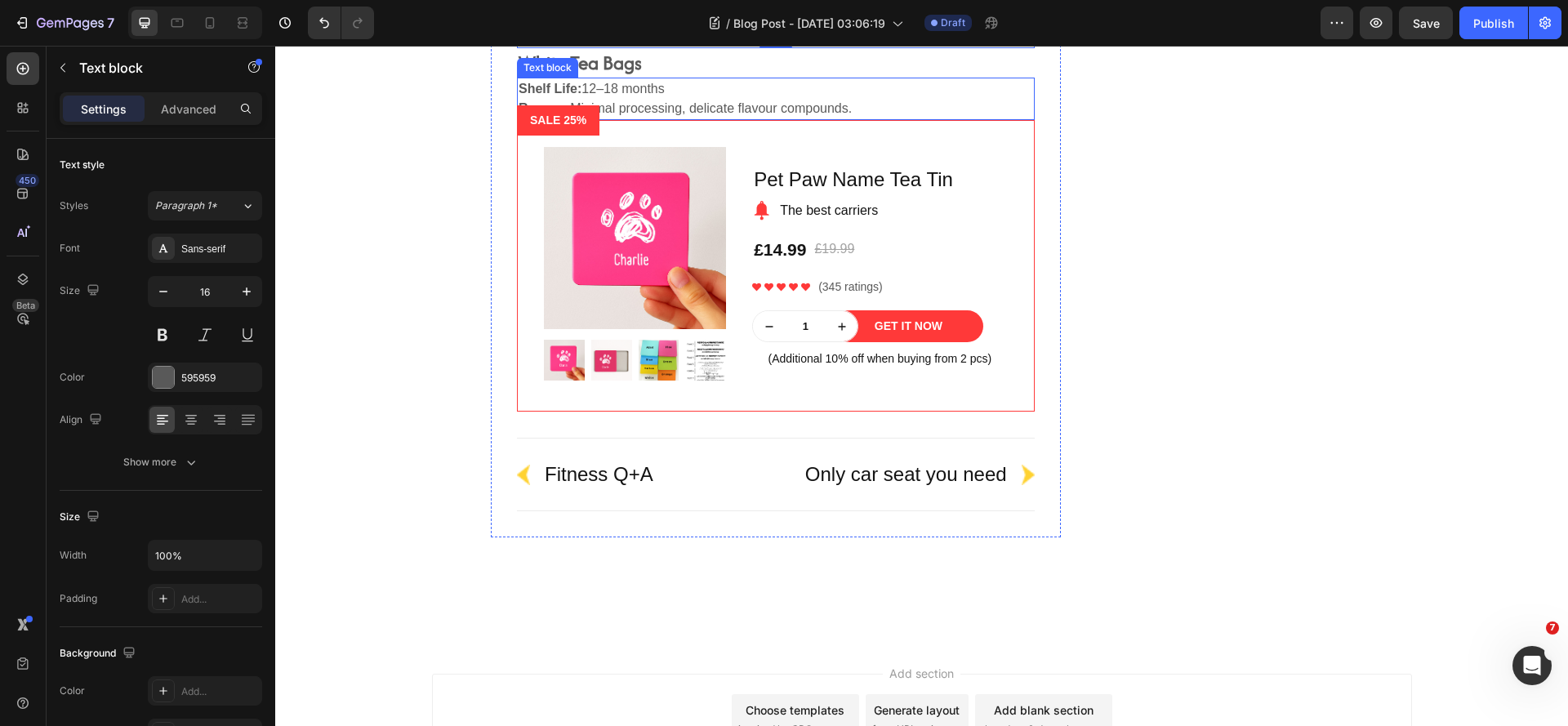
click at [649, 98] on p "Shelf Life: 12–18 months" at bounding box center [776, 88] width 515 height 19
click at [584, 98] on p "Shelf Life: 12–18 months" at bounding box center [776, 88] width 515 height 19
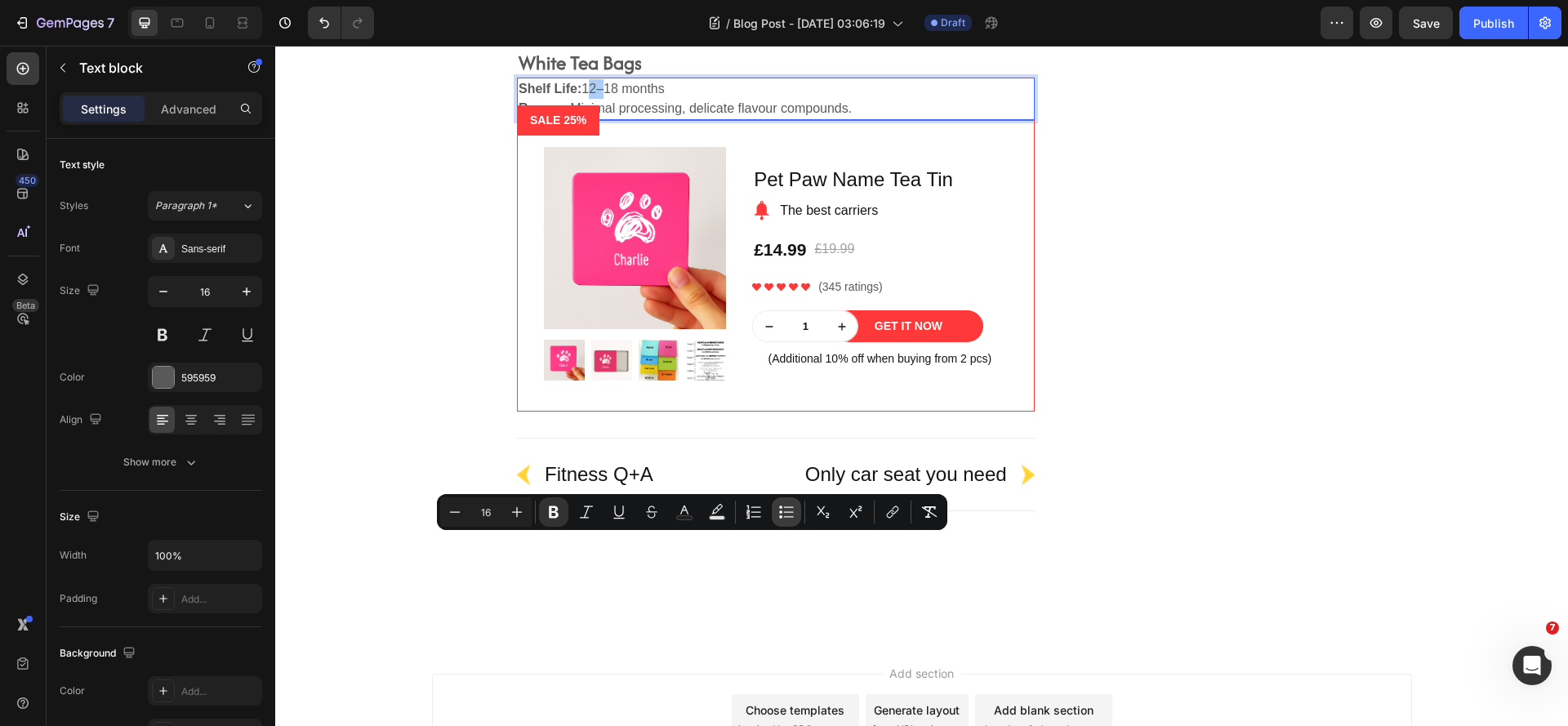
click at [787, 511] on icon "Editor contextual toolbar" at bounding box center [786, 511] width 16 height 16
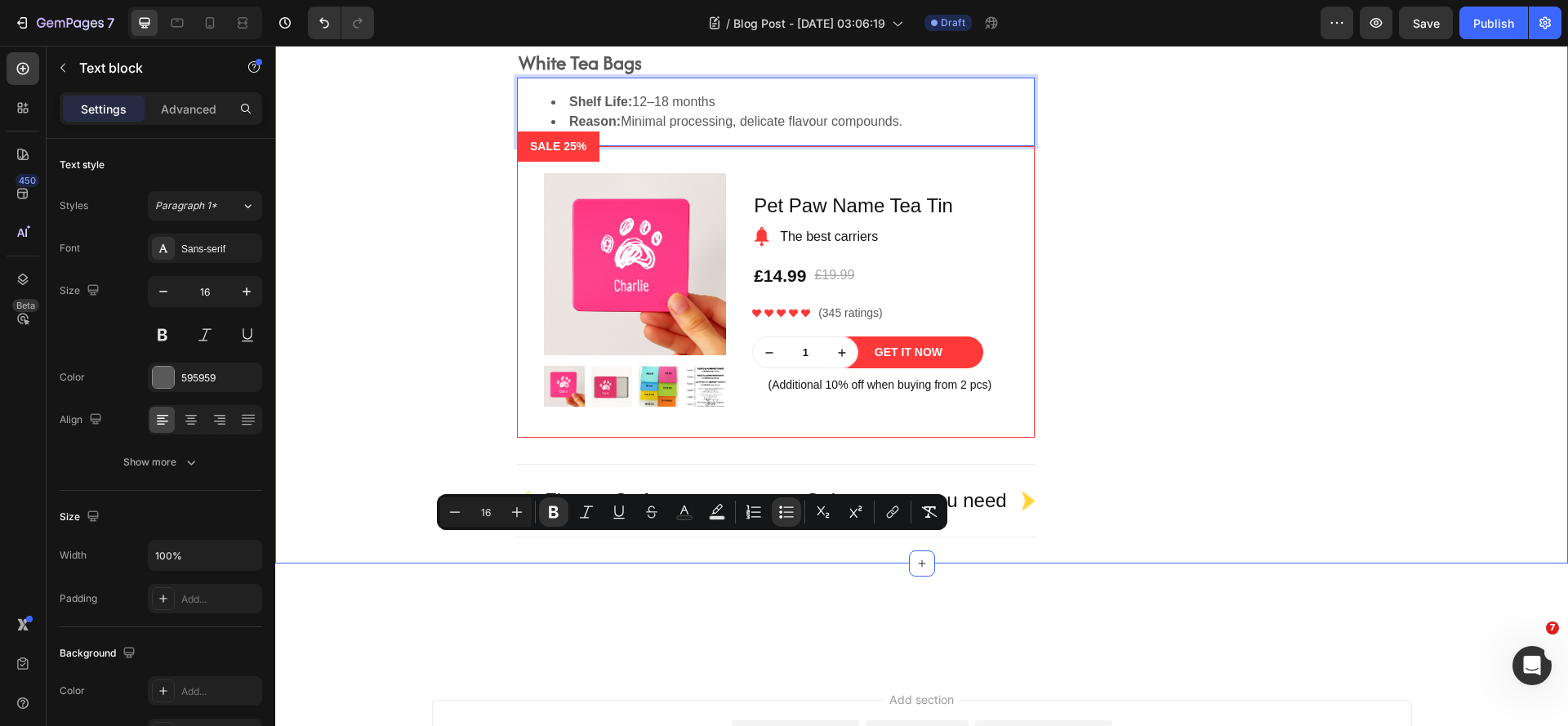
click at [448, 564] on div "Do Different Types of Tea Expire Differently? Heading Yes! Different teas have …" at bounding box center [922, 103] width 1269 height 924
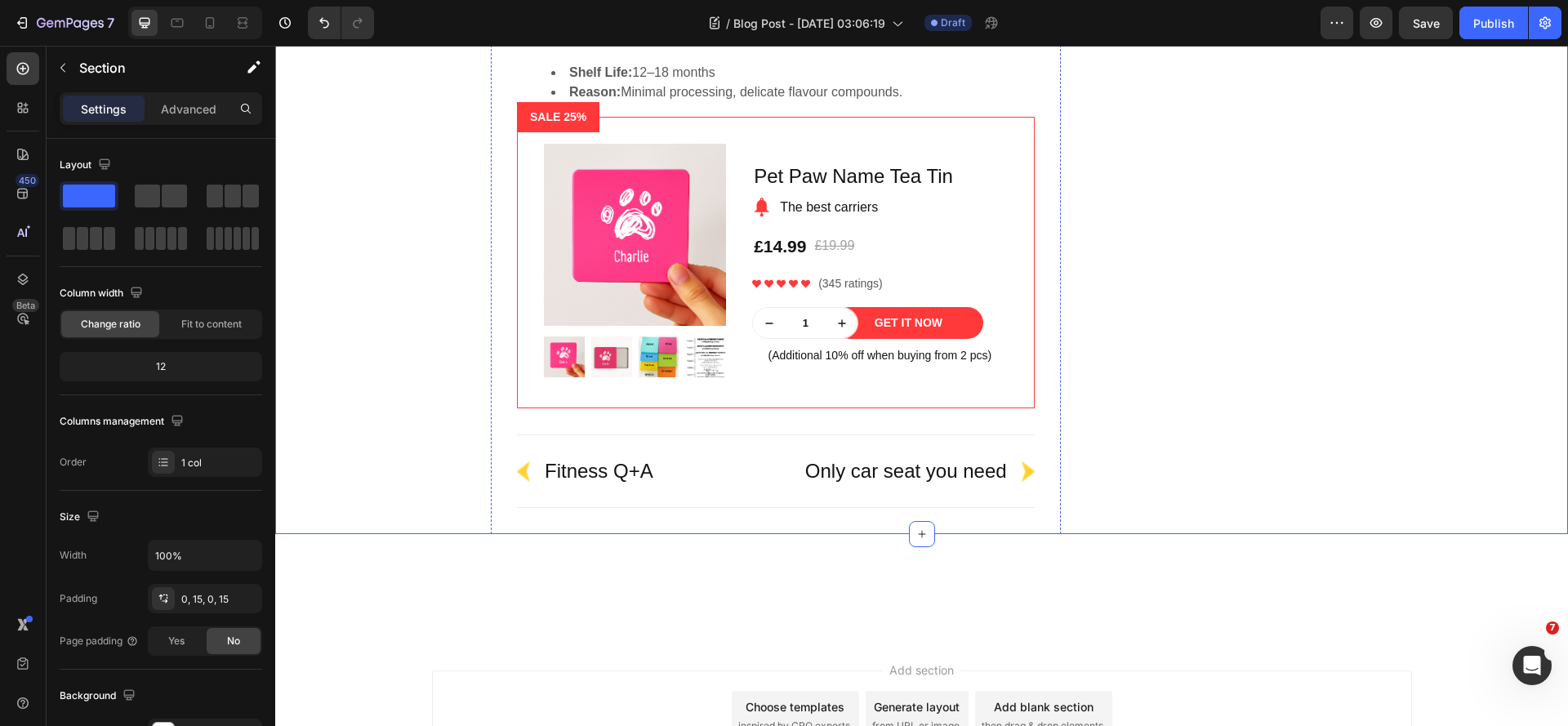
scroll to position [3741, 0]
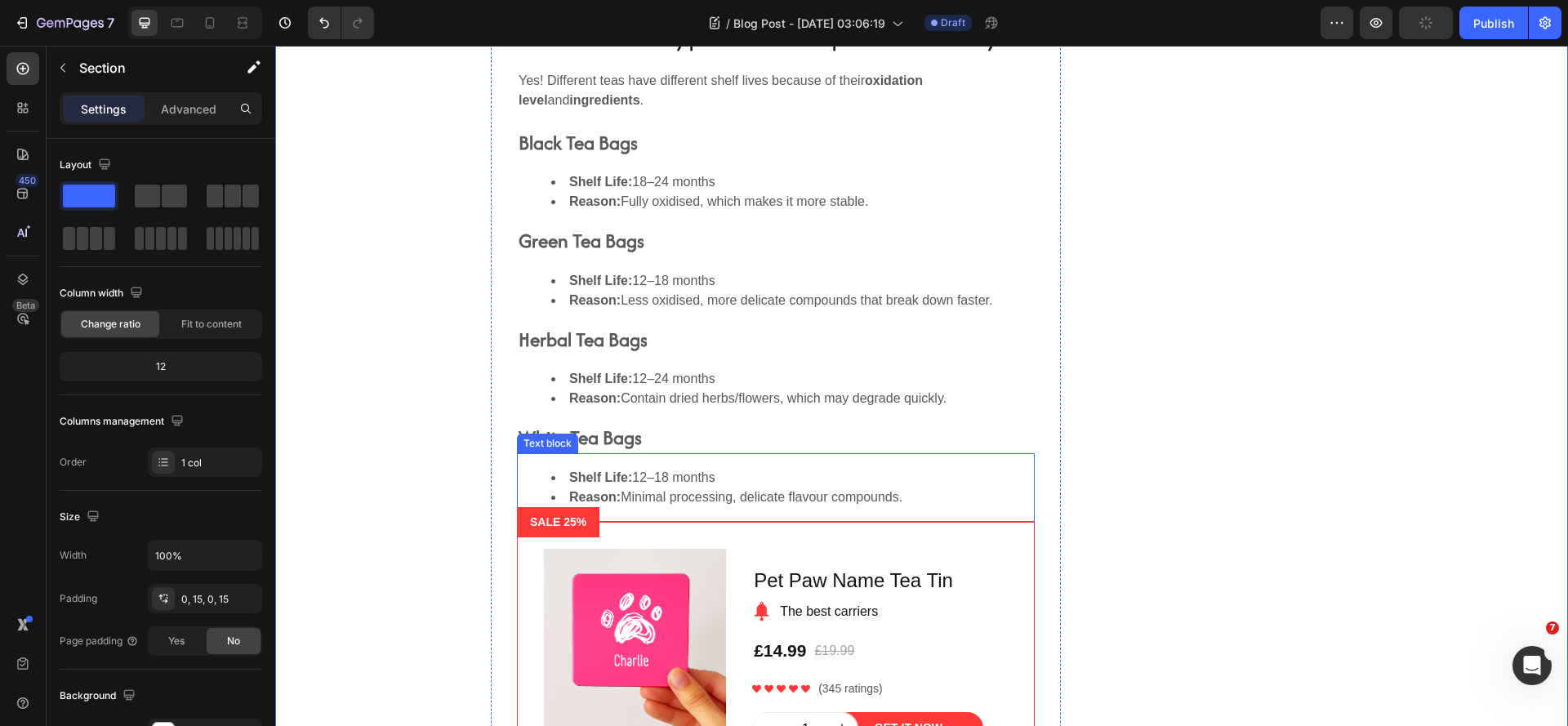
click at [779, 506] on li "Reason: Minimal processing, delicate flavour compounds." at bounding box center [792, 497] width 482 height 19
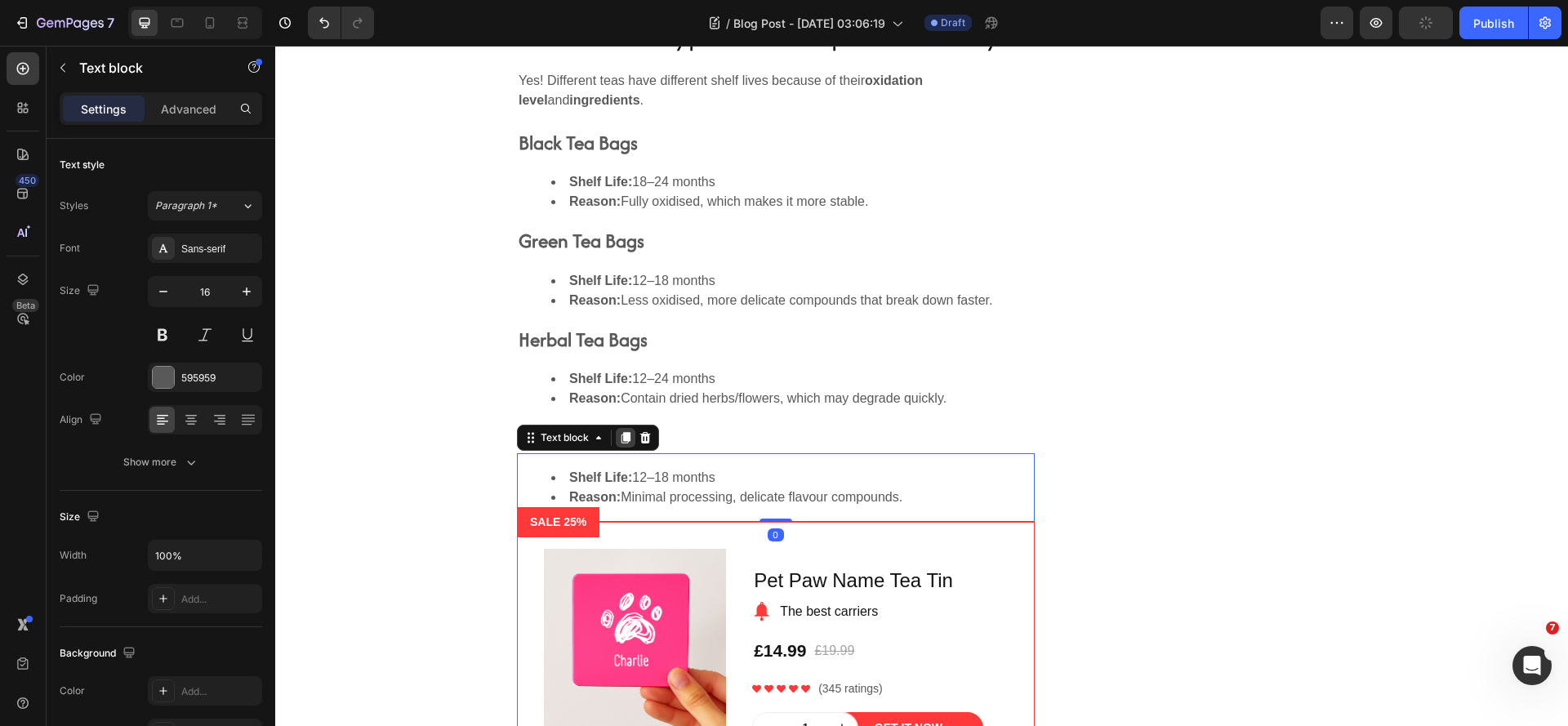
click at [622, 439] on icon at bounding box center [626, 438] width 9 height 12
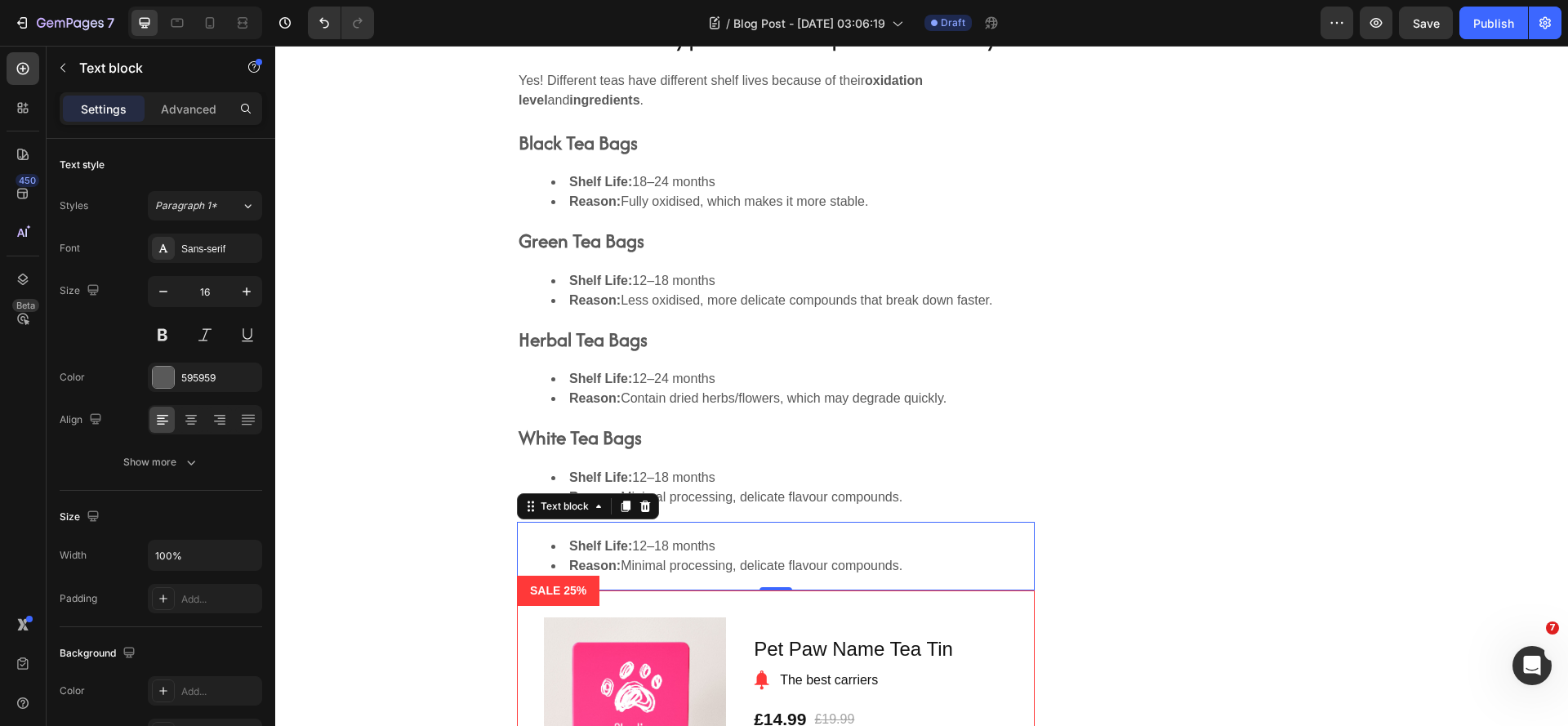
click at [632, 567] on li "Reason: Minimal processing, delicate flavour compounds." at bounding box center [792, 565] width 482 height 19
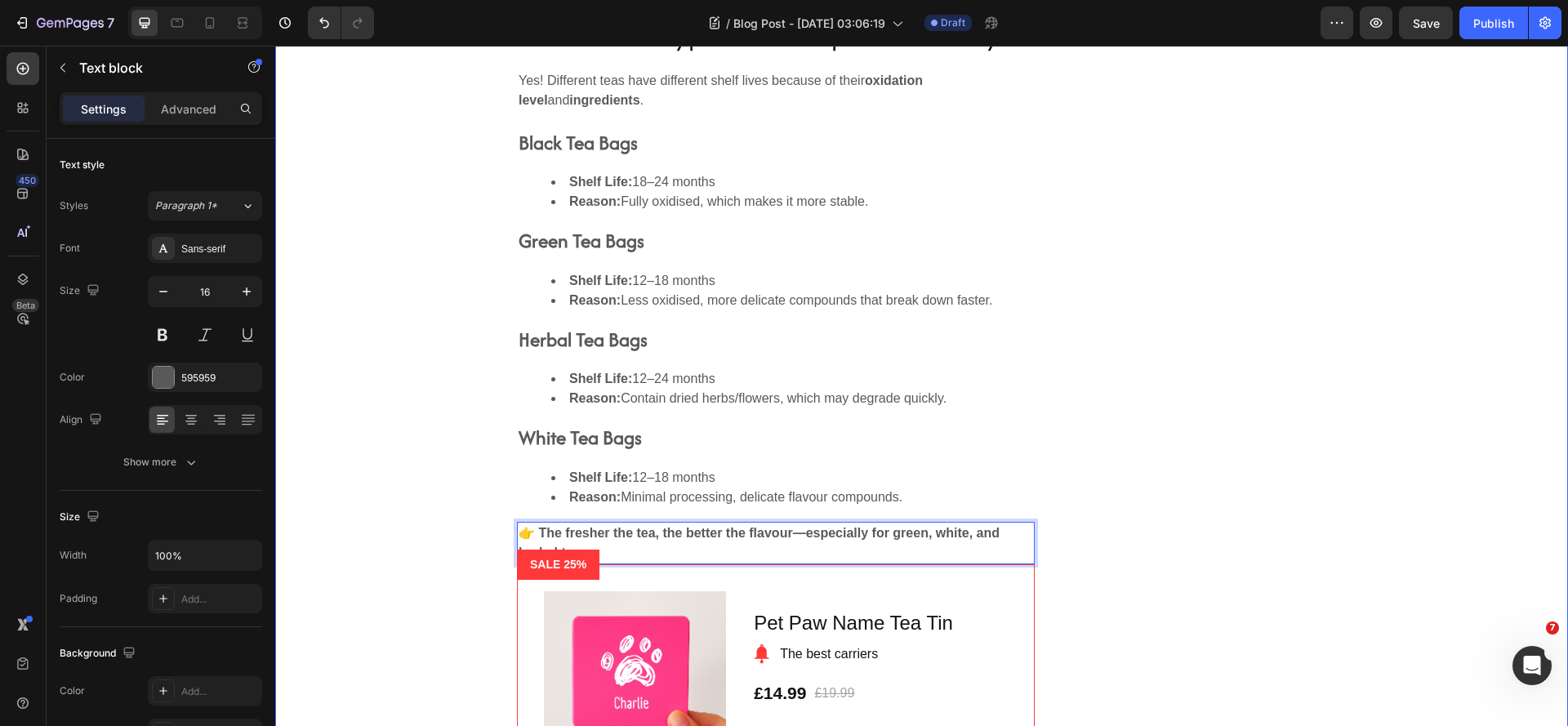
click at [456, 572] on div "Do Different Types of Tea Expire Differently? Heading Yes! Different teas have …" at bounding box center [922, 498] width 1269 height 966
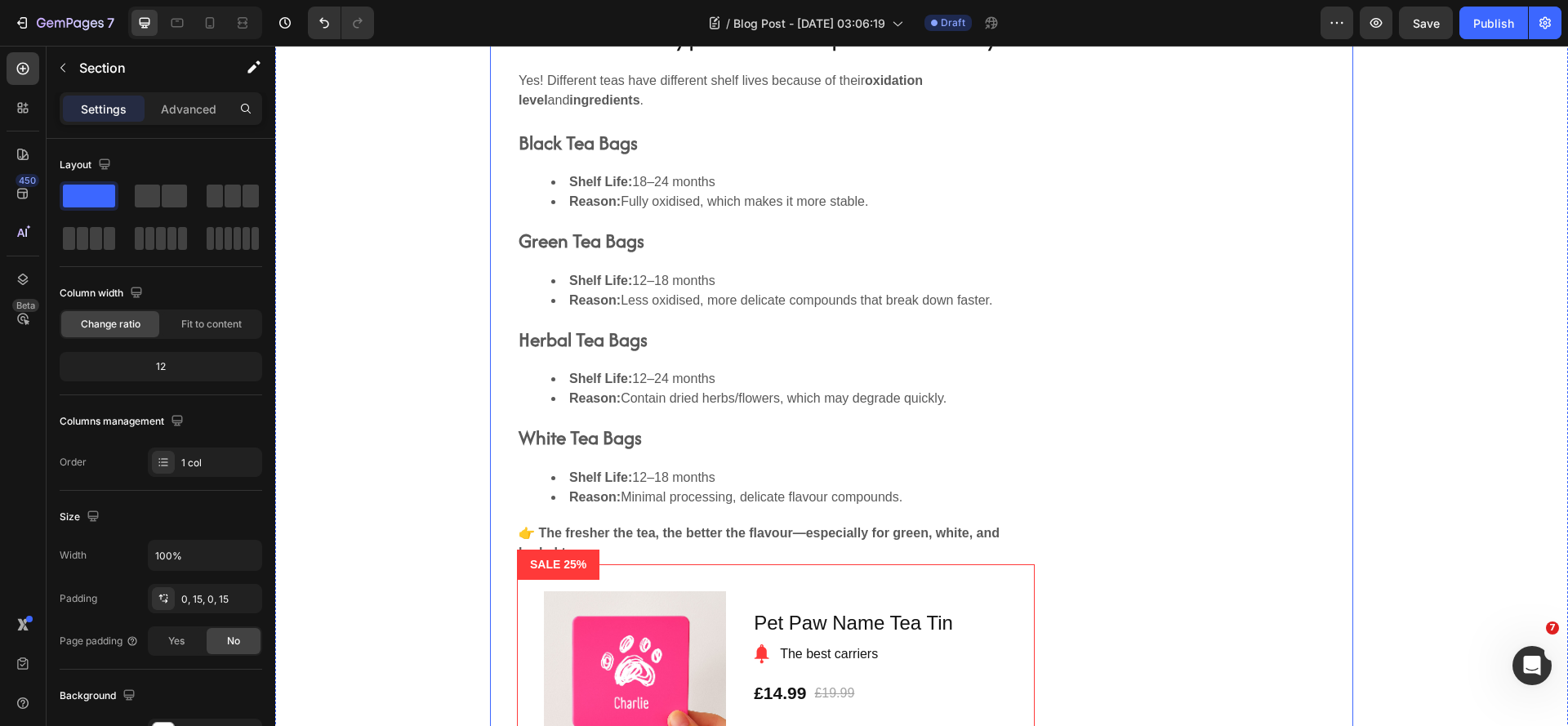
click at [1087, 578] on div "Do Different Types of Tea Expire Differently? Heading Yes! Different teas have …" at bounding box center [921, 498] width 863 height 966
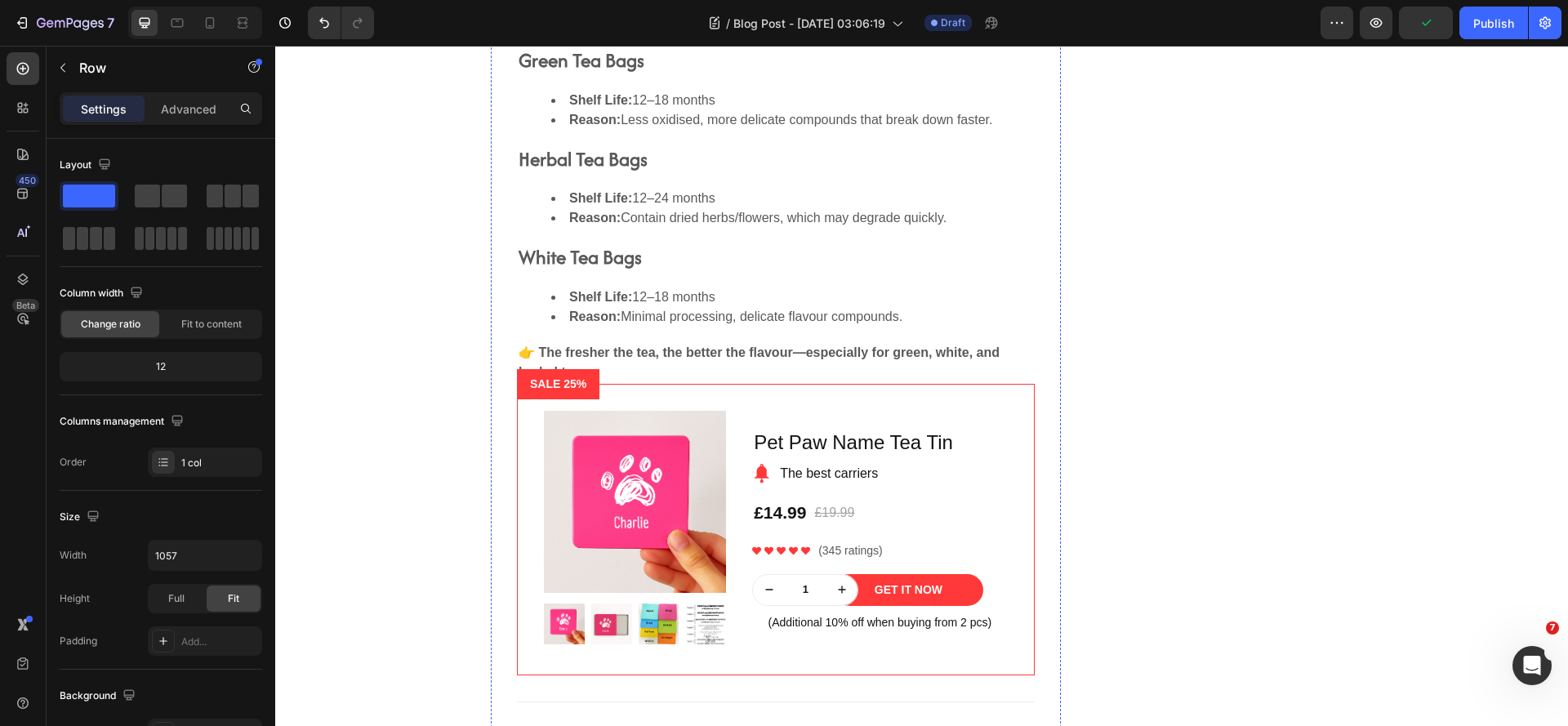
scroll to position [3987, 0]
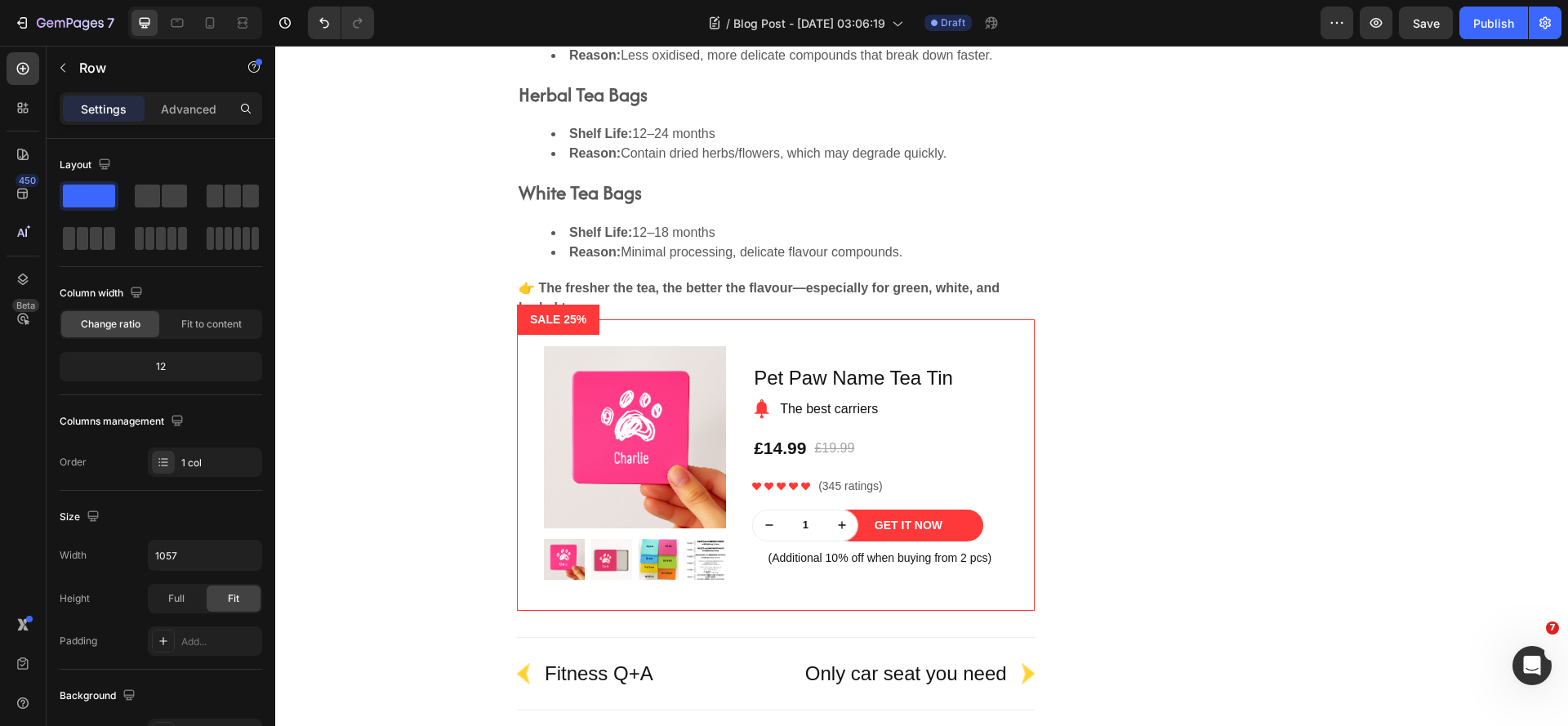
click at [1182, 419] on div "Do Different Types of Tea Expire Differently? Heading Yes! Different teas have …" at bounding box center [921, 253] width 863 height 966
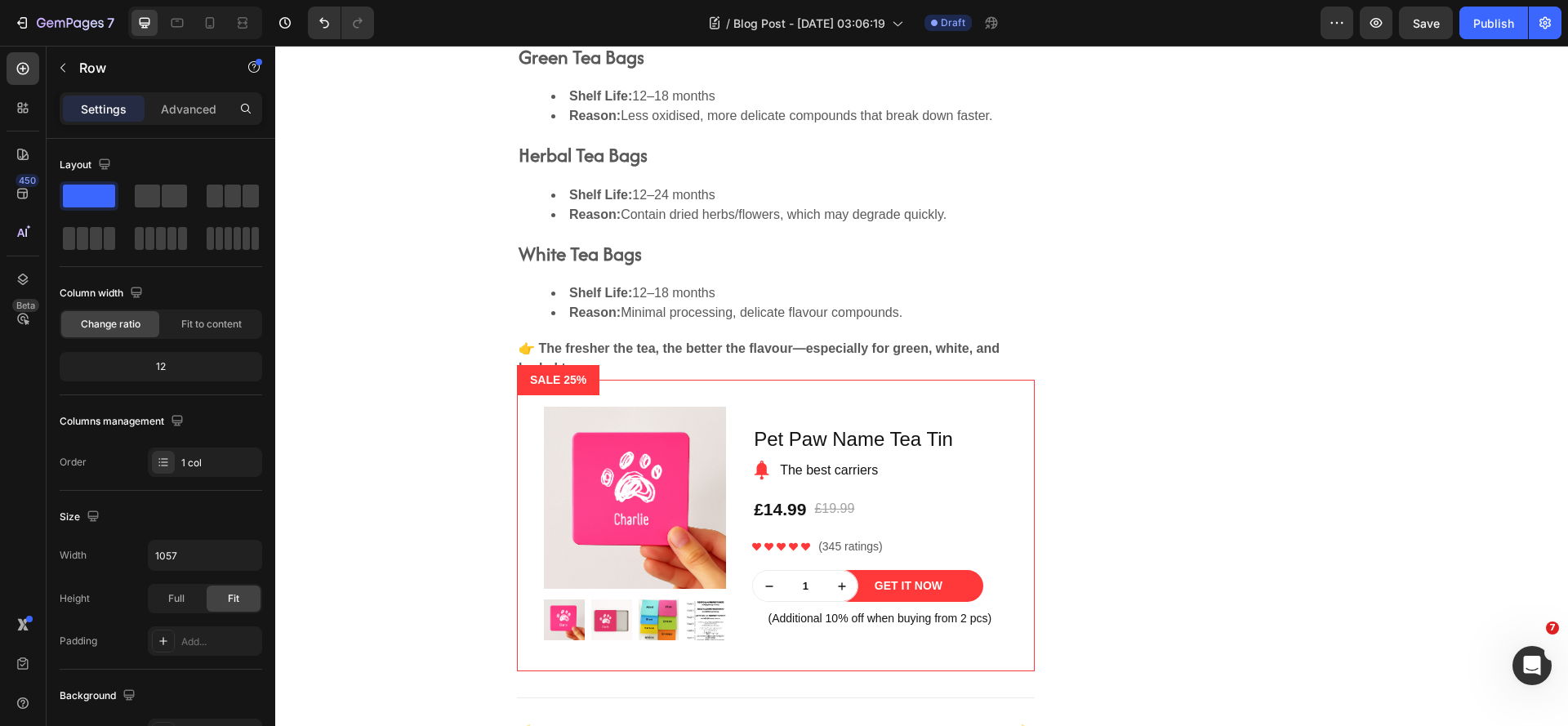
scroll to position [3415, 0]
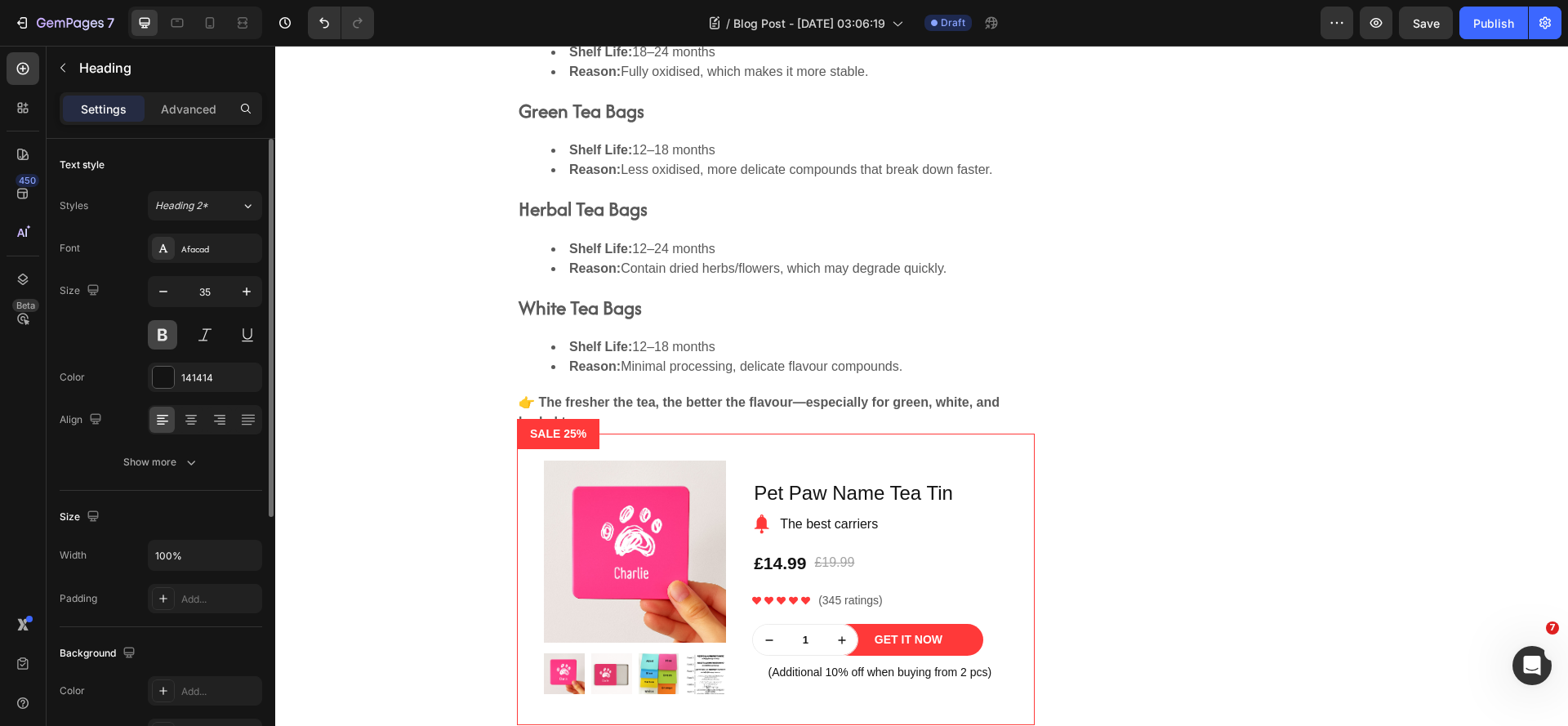
click at [163, 334] on button at bounding box center [162, 335] width 29 height 29
click at [1136, 432] on div "Do Different Types of Tea Expire Differently? Heading 16 Yes! Different teas ha…" at bounding box center [921, 368] width 863 height 966
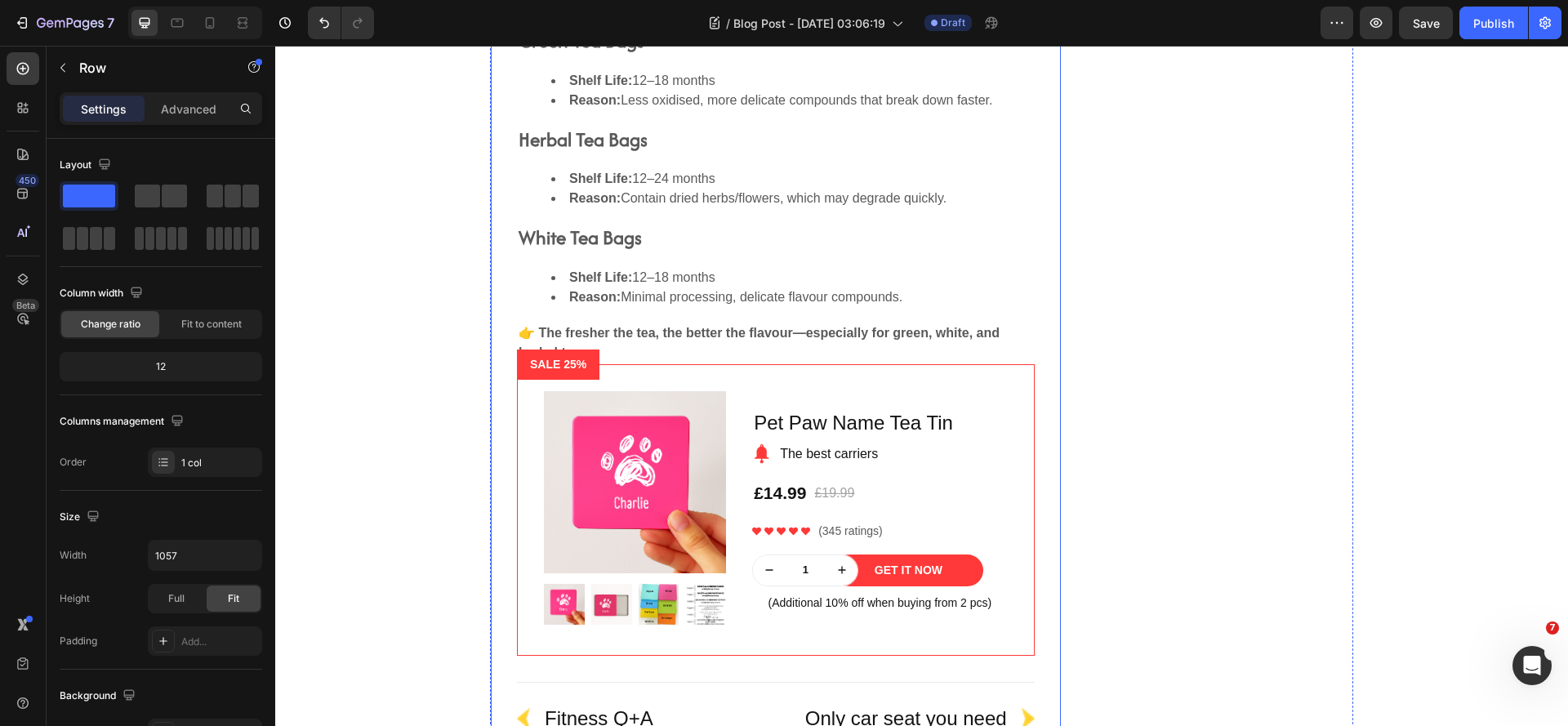
scroll to position [4313, 0]
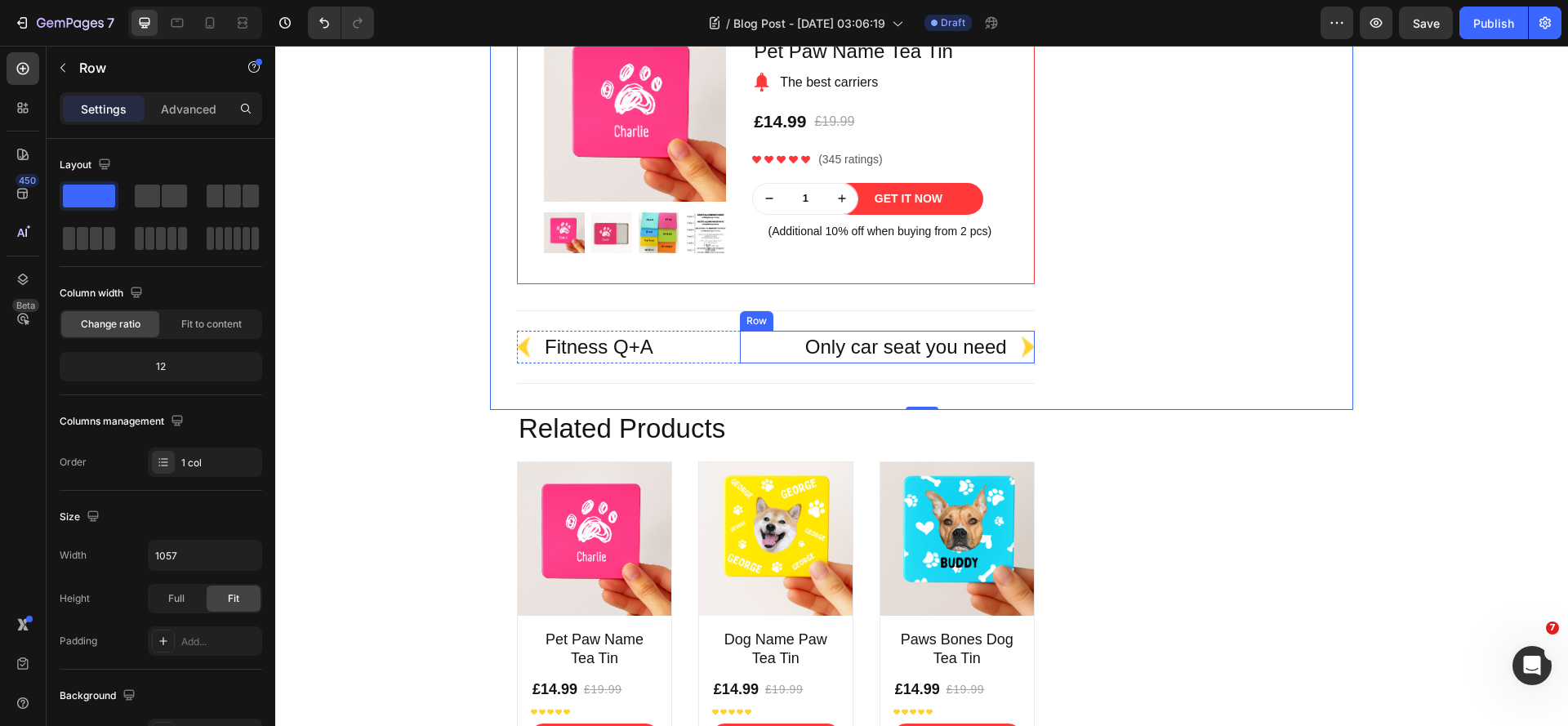
click at [749, 358] on div "Only car seat you need Text block Image Row" at bounding box center [887, 347] width 294 height 33
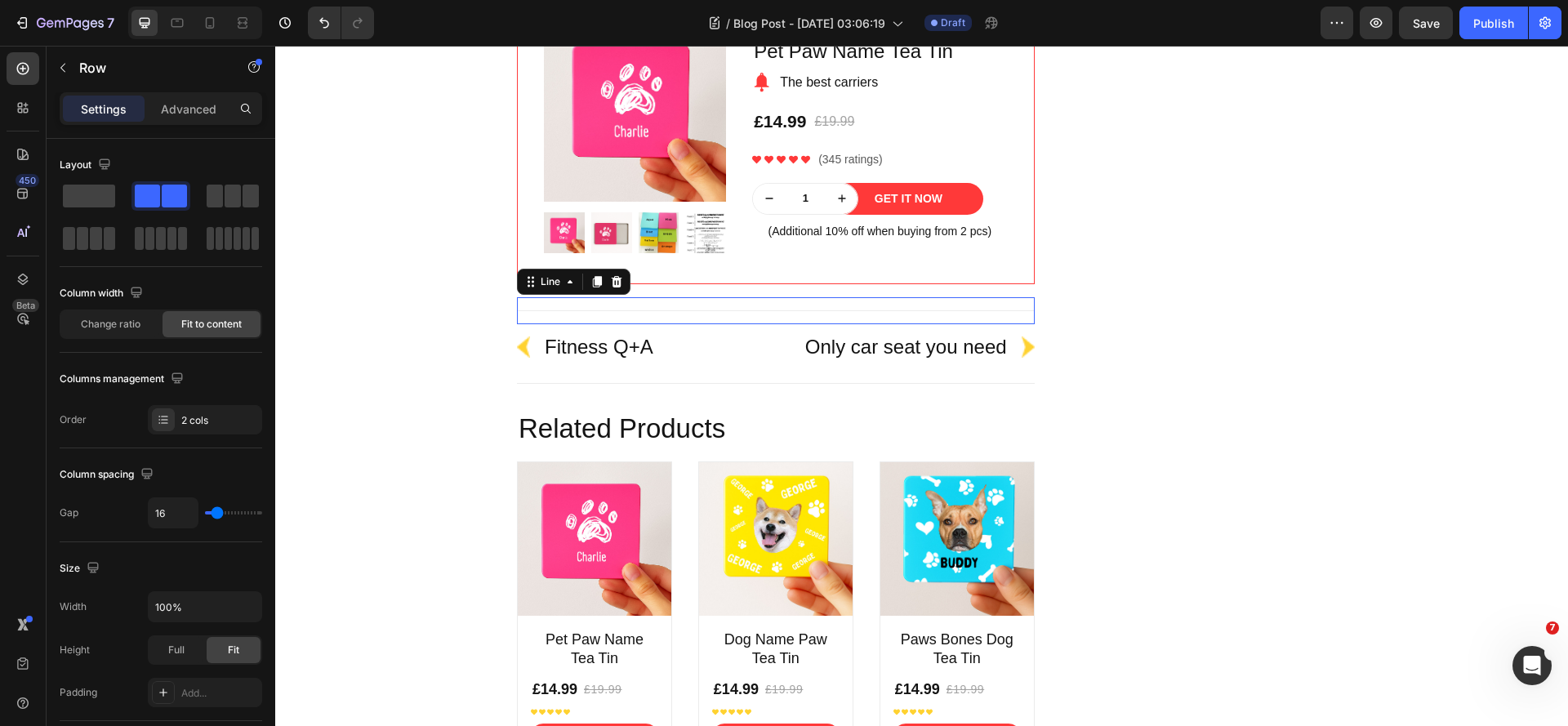
click at [679, 316] on div "Title Line 0" at bounding box center [776, 310] width 517 height 27
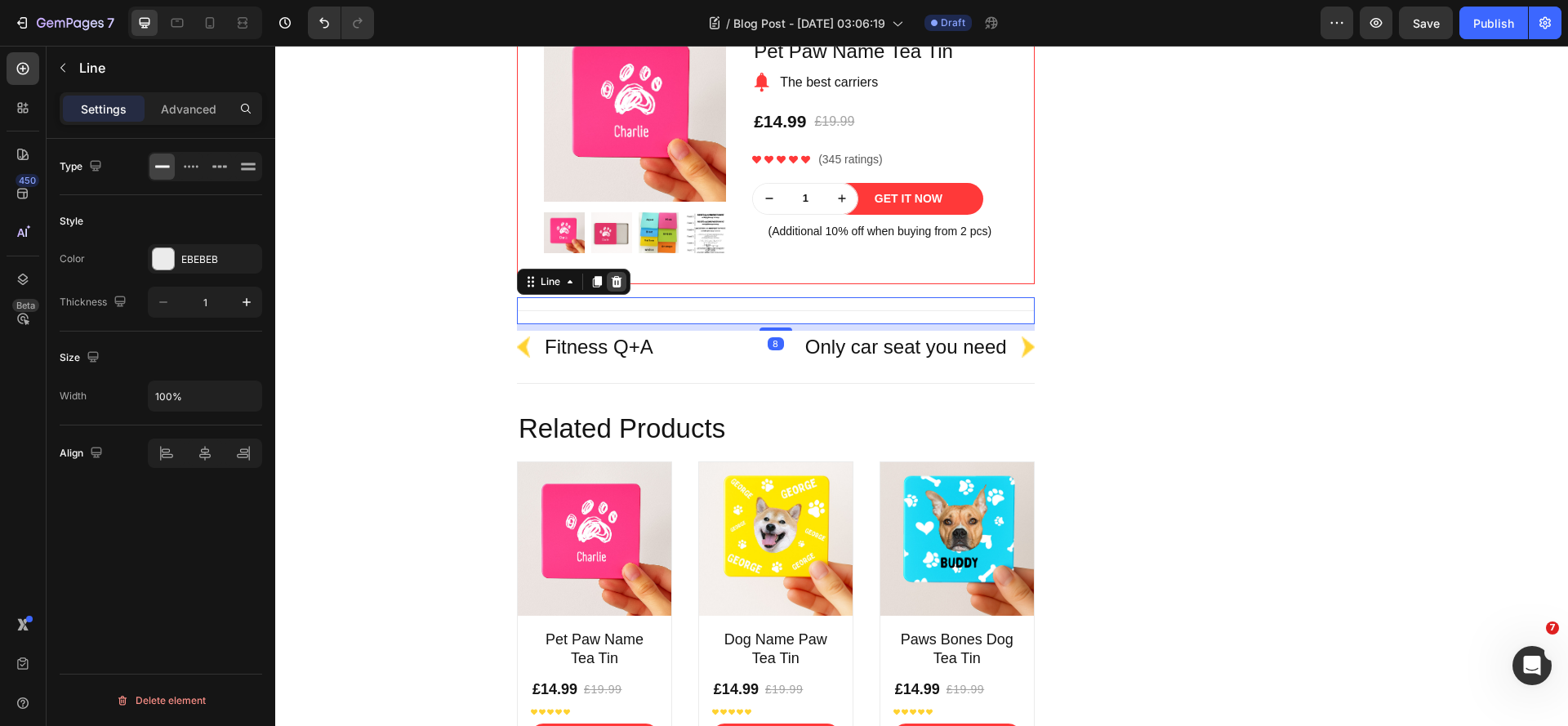
click at [617, 284] on div at bounding box center [616, 281] width 19 height 19
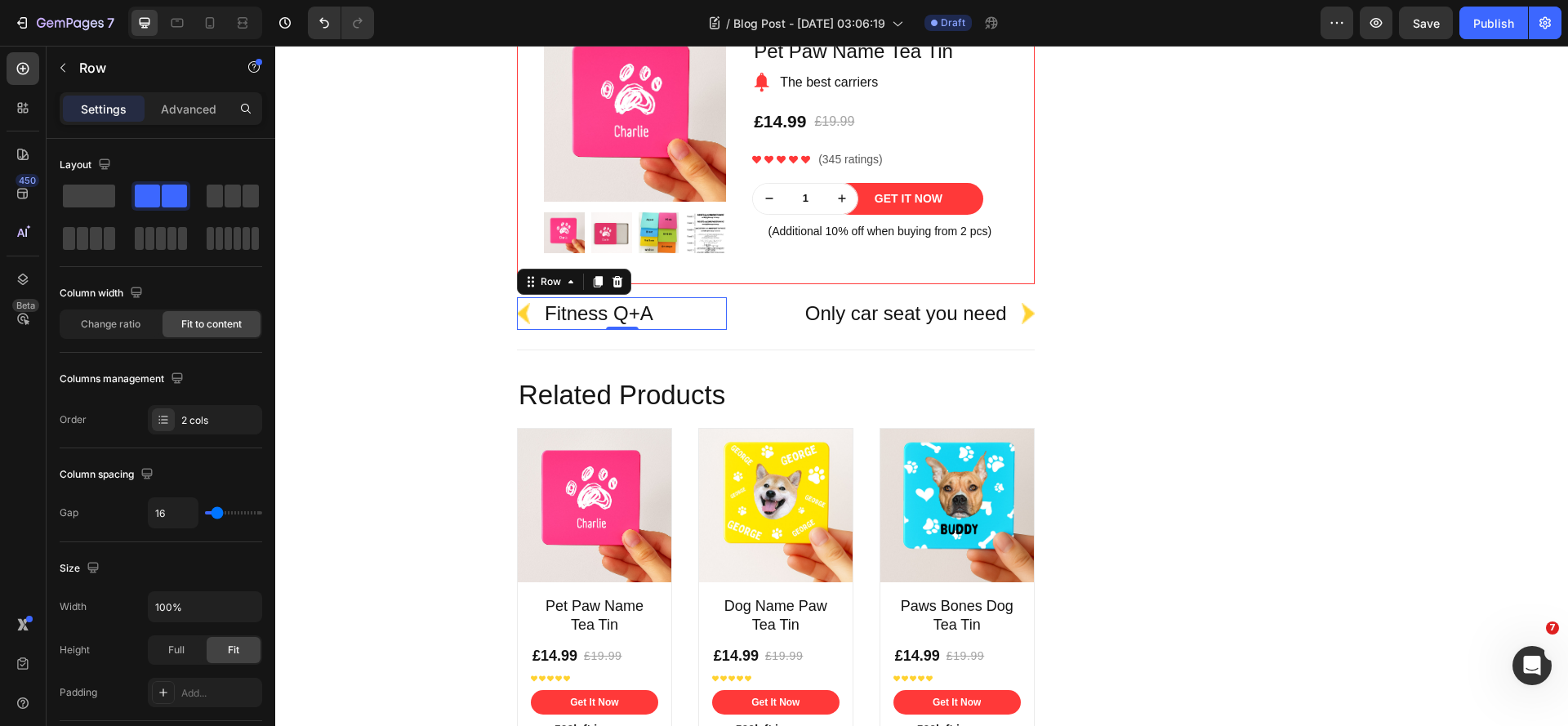
click at [714, 319] on div "Image Fitness Q+A Text block Row 0" at bounding box center [622, 313] width 209 height 33
click at [615, 287] on icon at bounding box center [617, 282] width 13 height 13
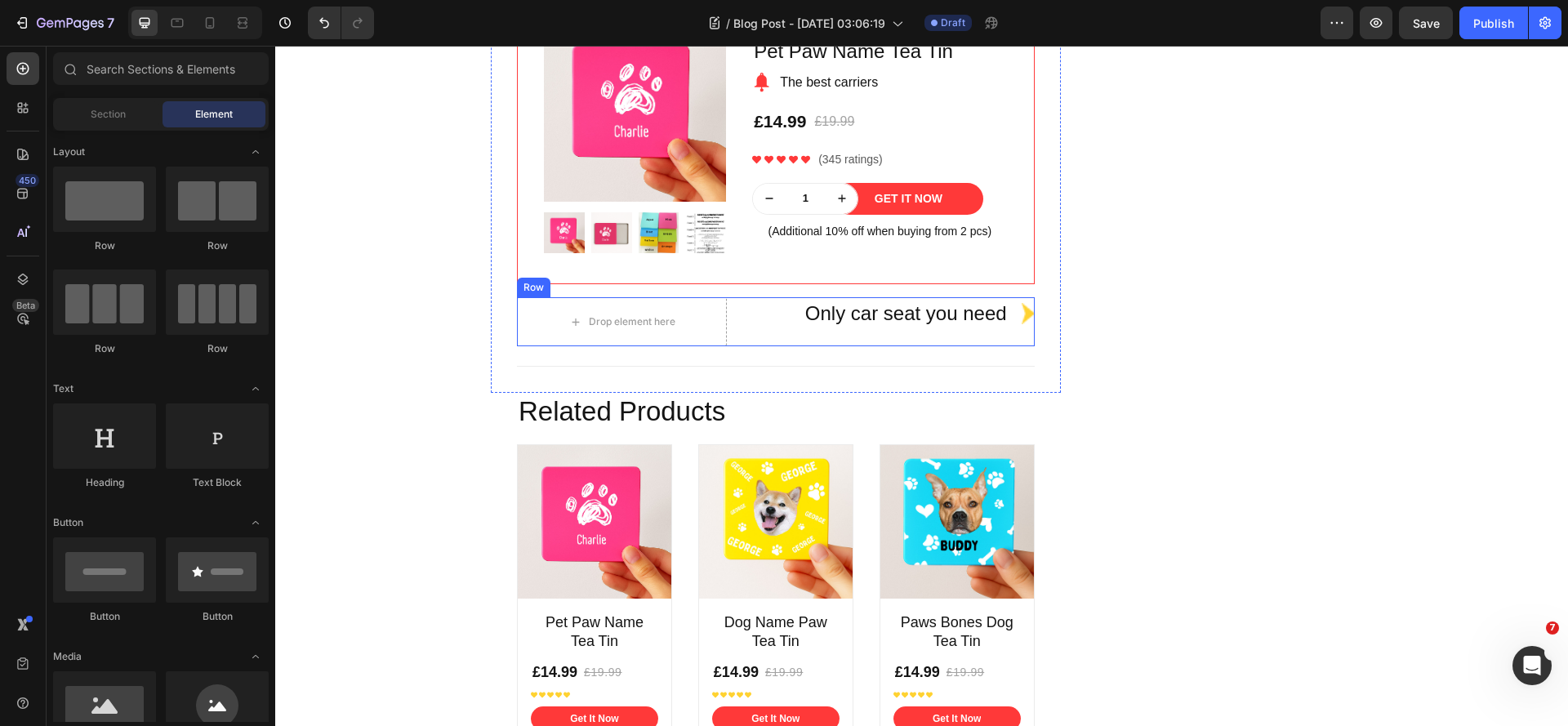
click at [746, 342] on div "Only car seat you need Text block Image Row" at bounding box center [887, 321] width 294 height 49
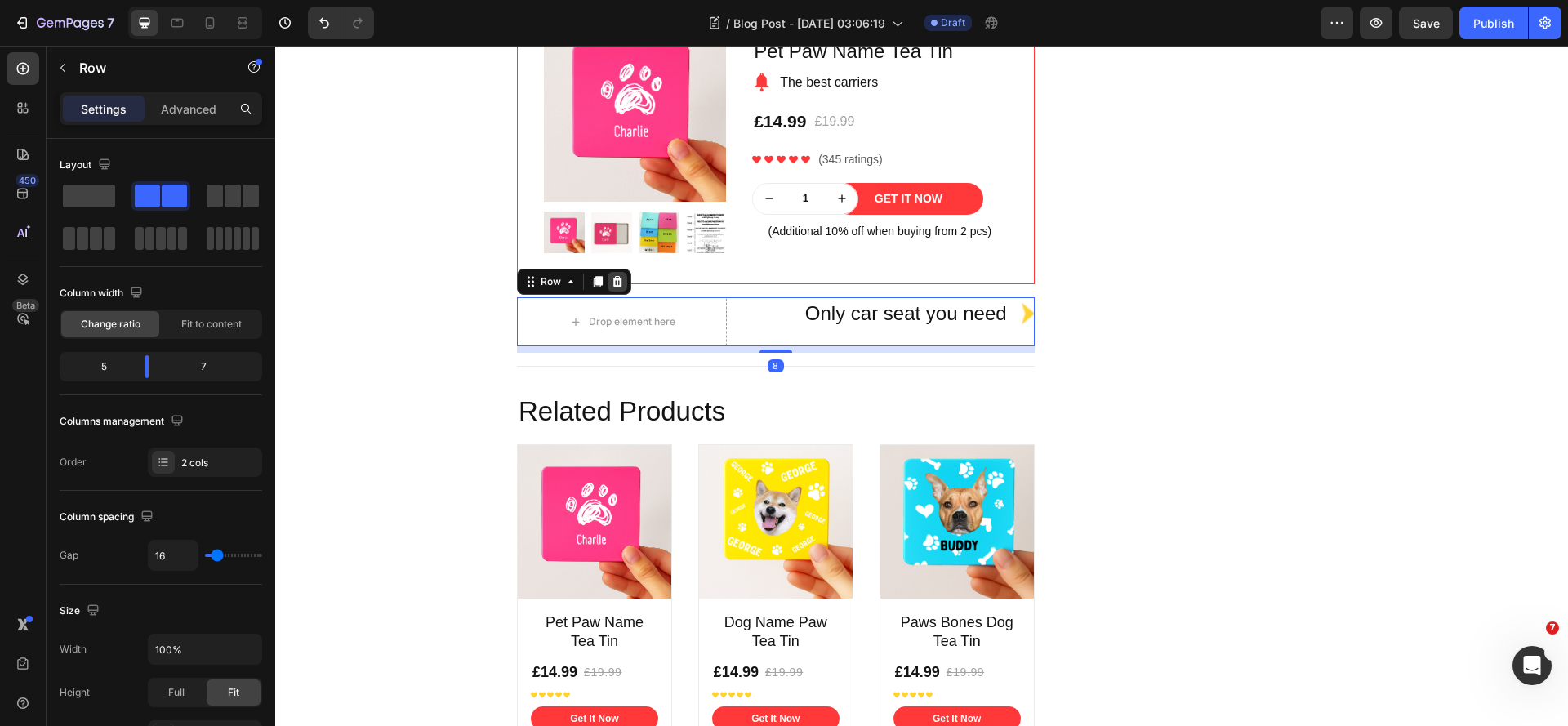
click at [615, 285] on icon at bounding box center [617, 282] width 13 height 13
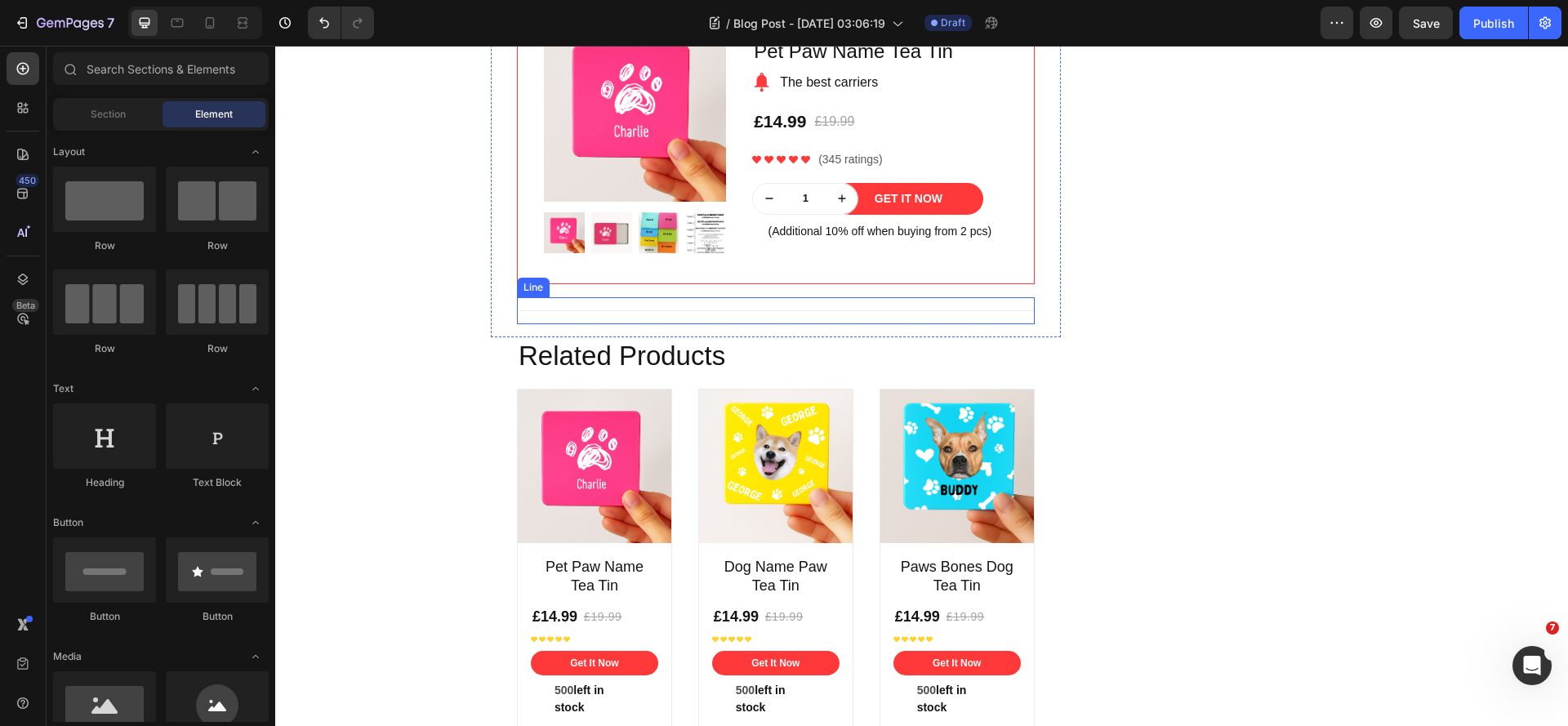
click at [748, 318] on div "Title Line" at bounding box center [776, 310] width 517 height 27
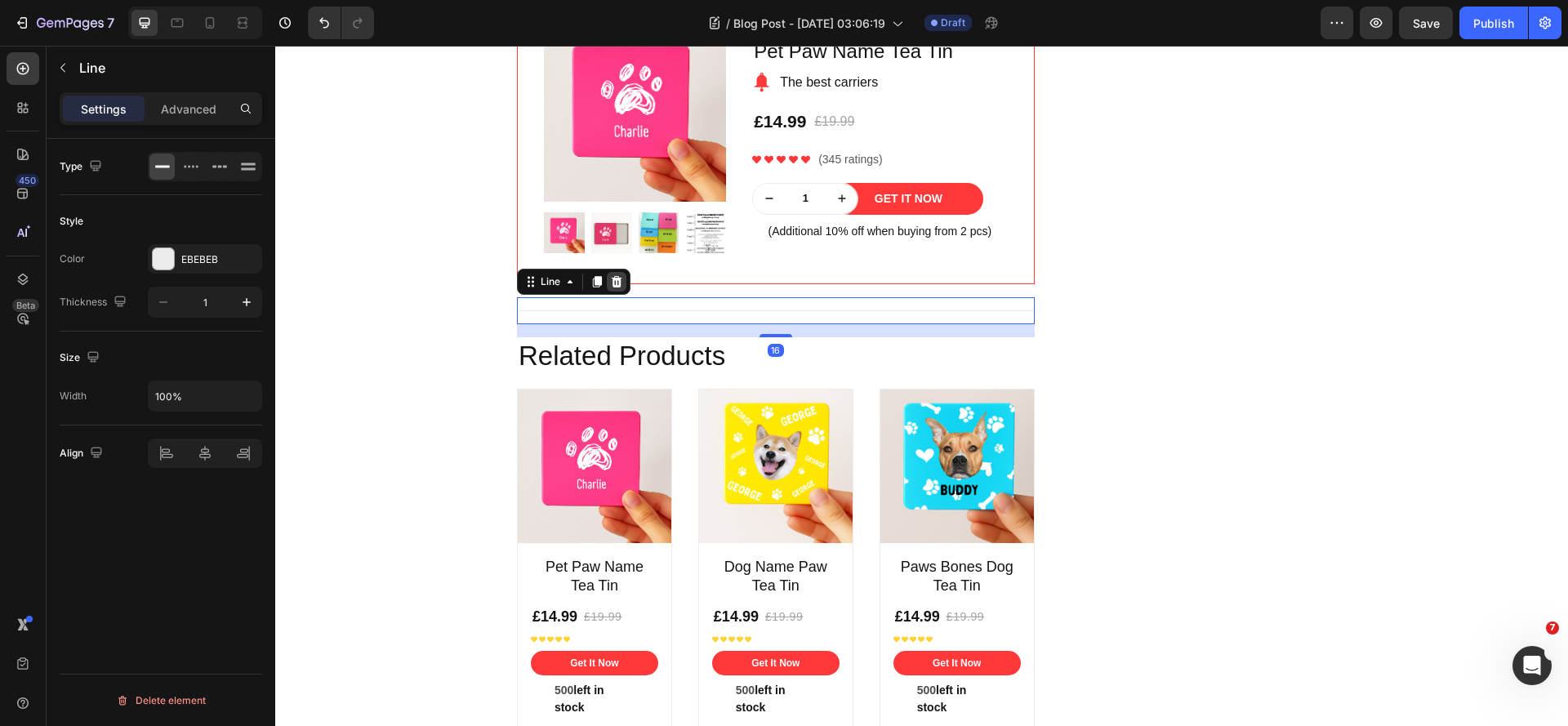
click at [614, 284] on icon at bounding box center [617, 282] width 13 height 13
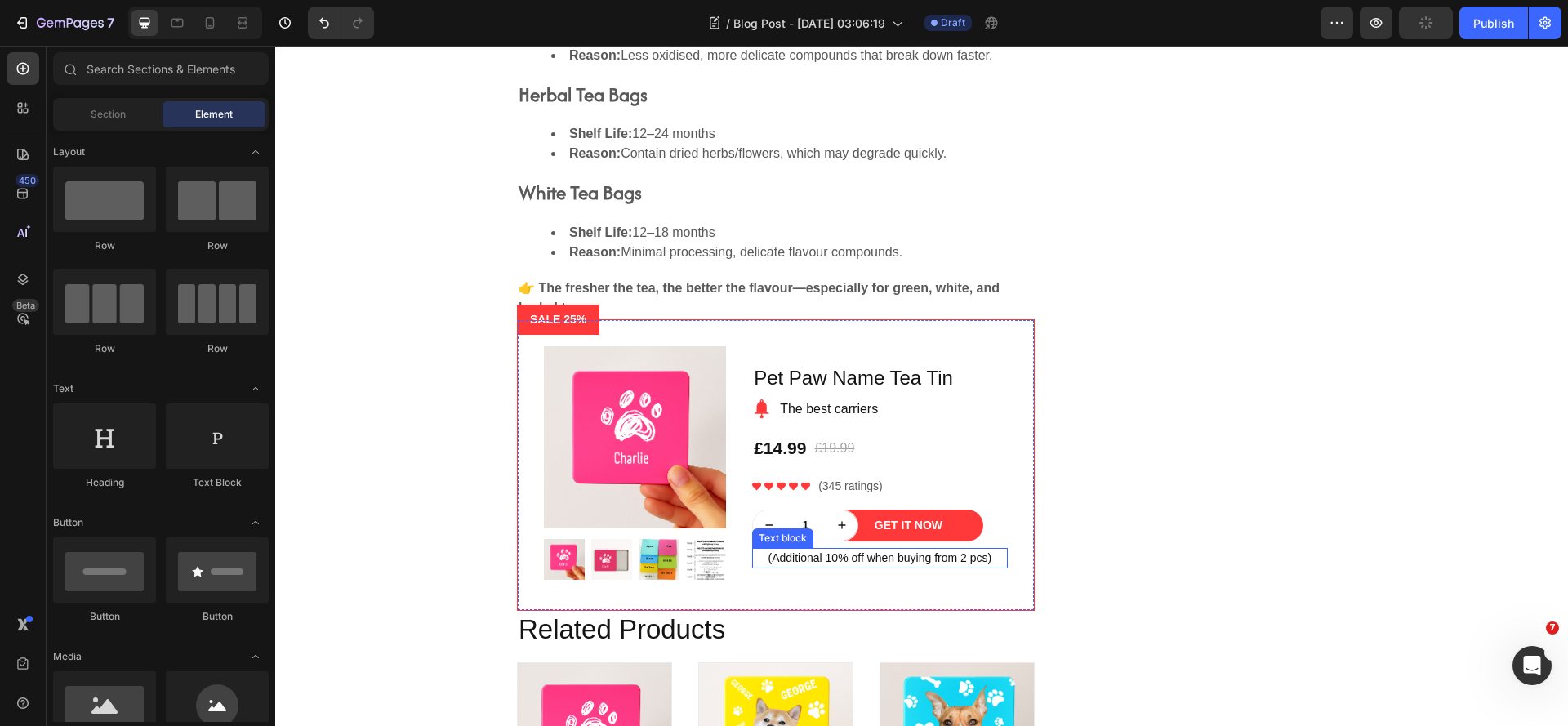
scroll to position [3904, 0]
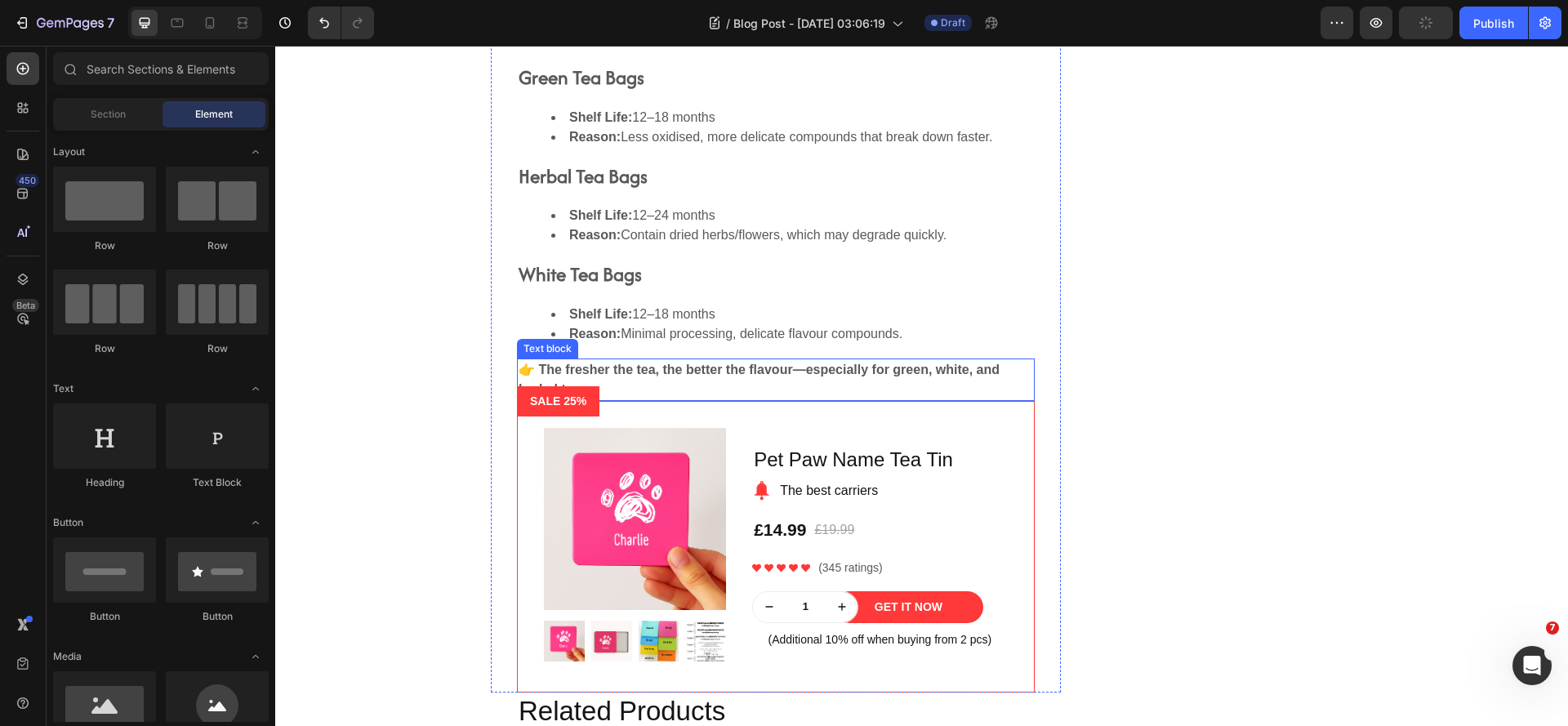
click at [667, 385] on p "👉 The fresher the tea, the better the flavour—especially for green, white, and …" at bounding box center [776, 379] width 515 height 40
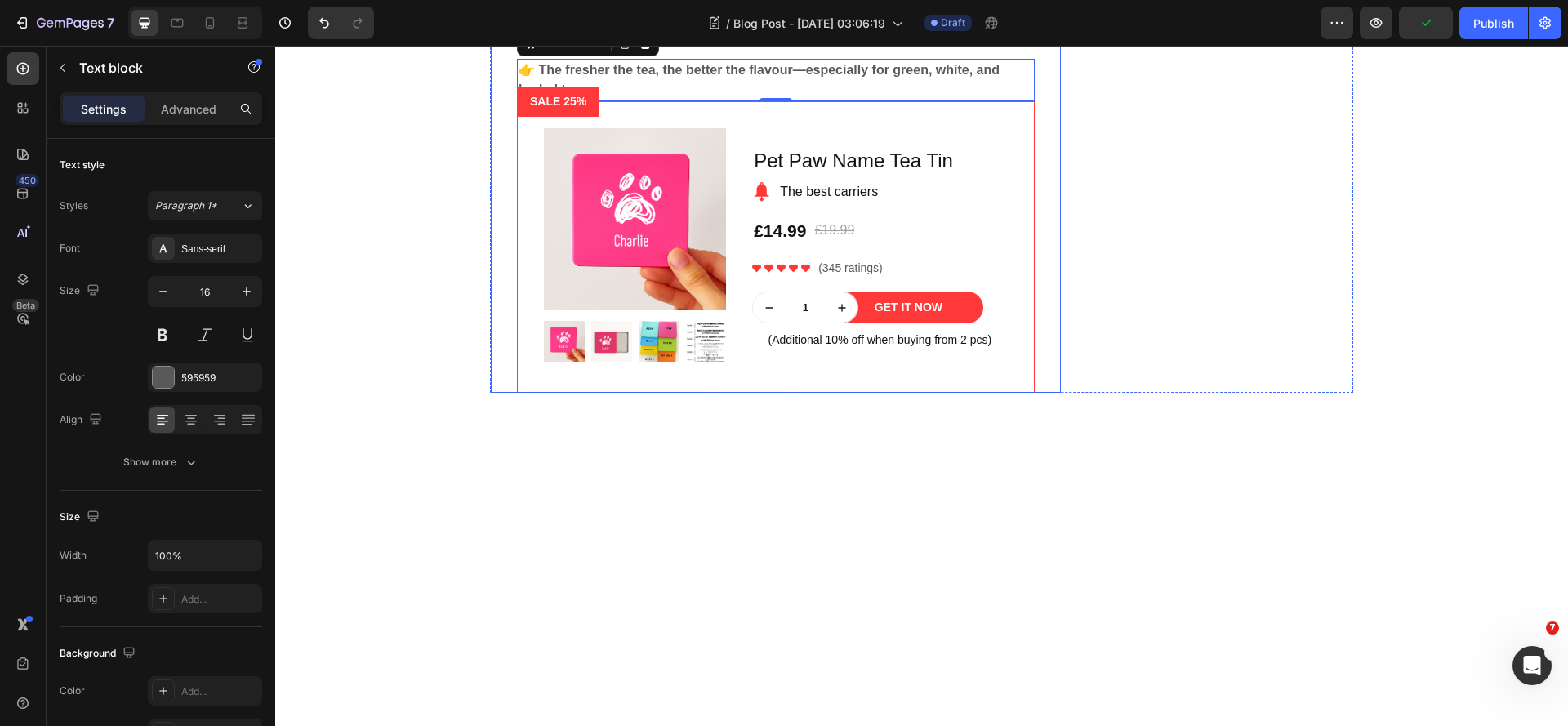
scroll to position [3415, 0]
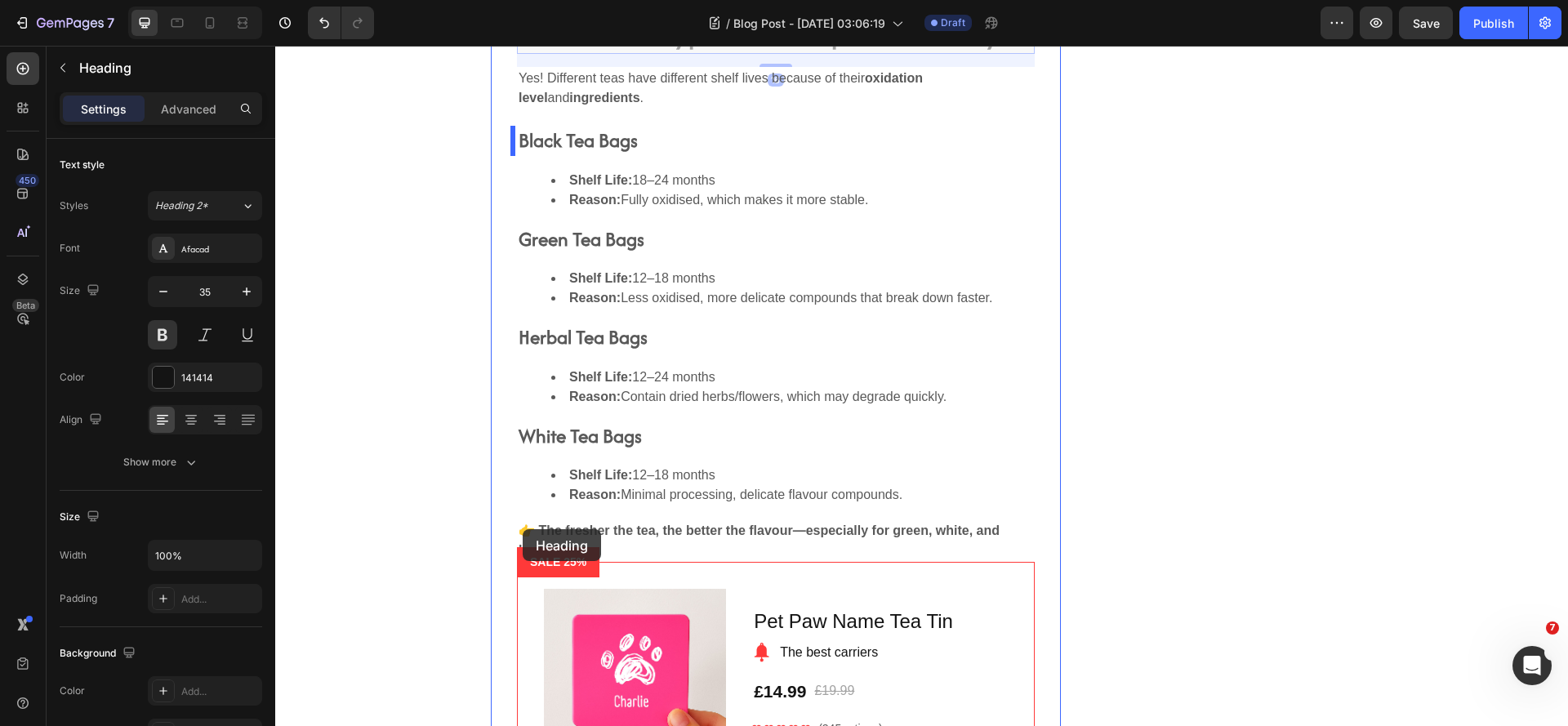
scroll to position [3823, 0]
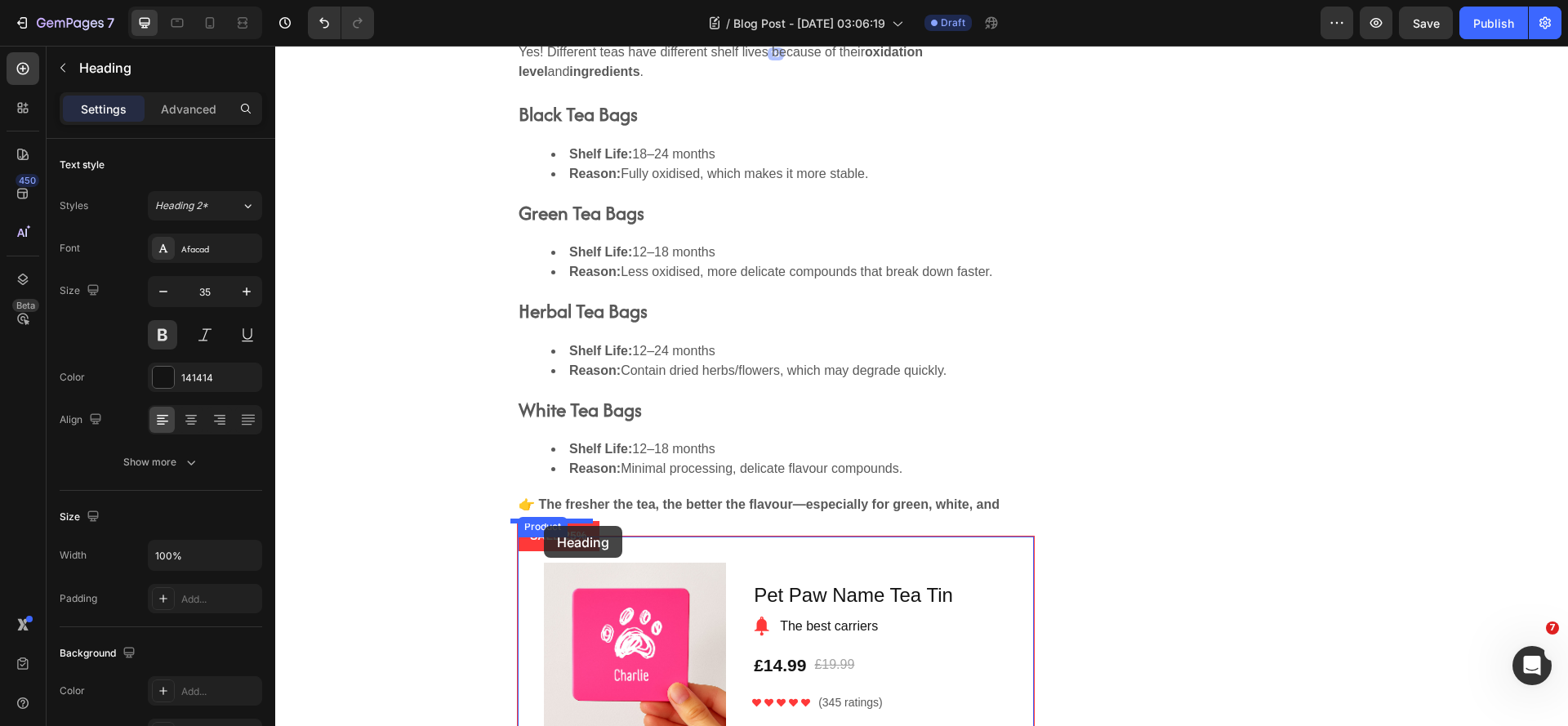
drag, startPoint x: 526, startPoint y: 385, endPoint x: 544, endPoint y: 525, distance: 141.2
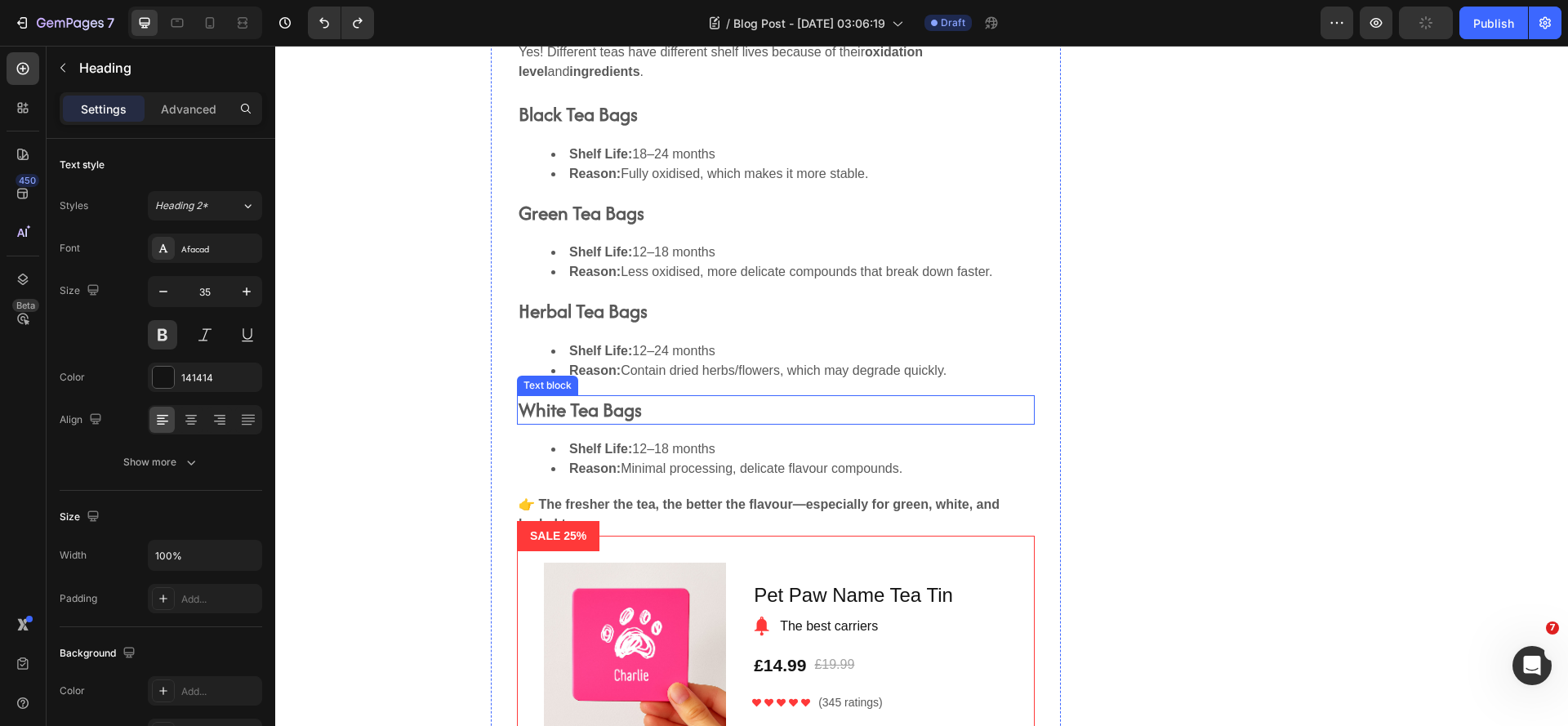
scroll to position [3707, 0]
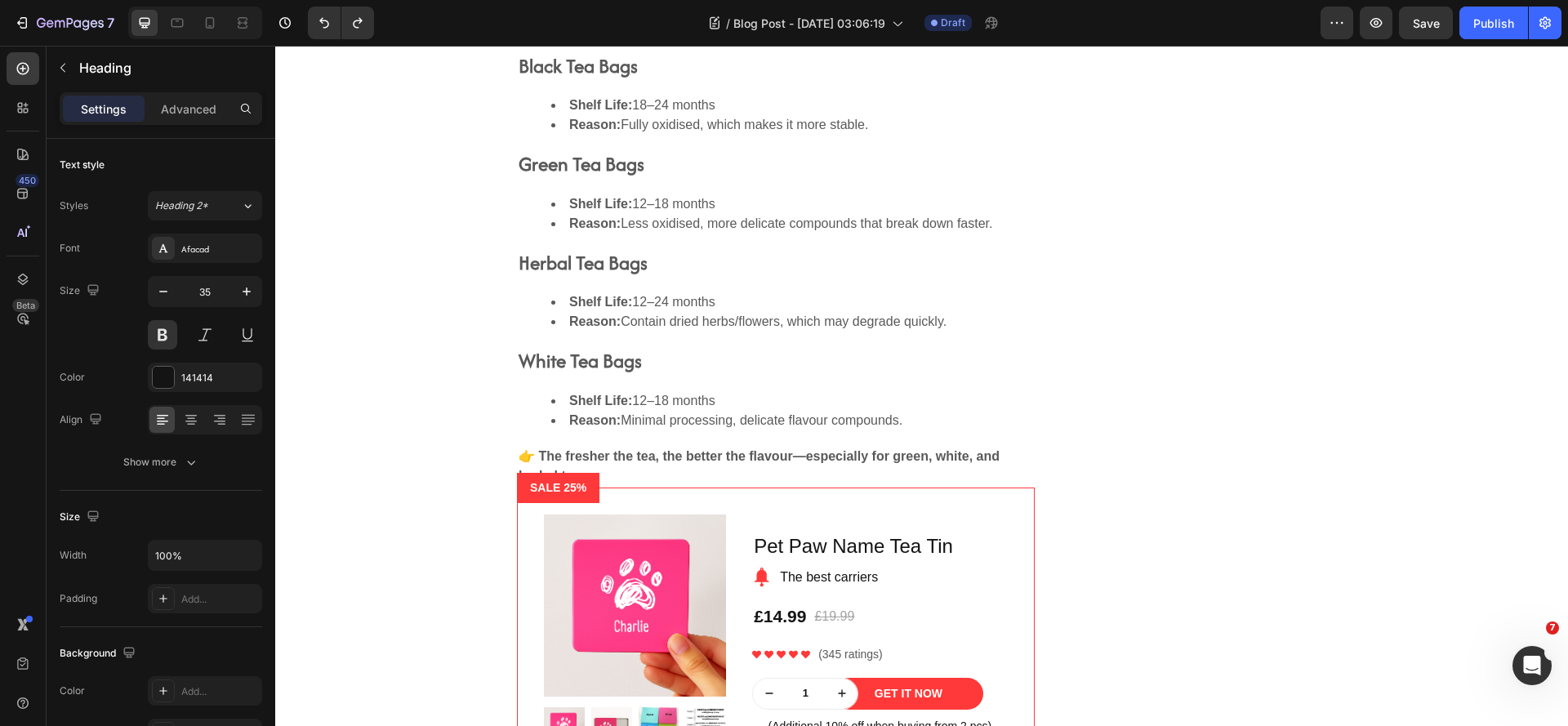
click at [1224, 414] on div "Do Different Types of Tea Expire Differently? Heading Do Different Types of Tea…" at bounding box center [921, 332] width 863 height 893
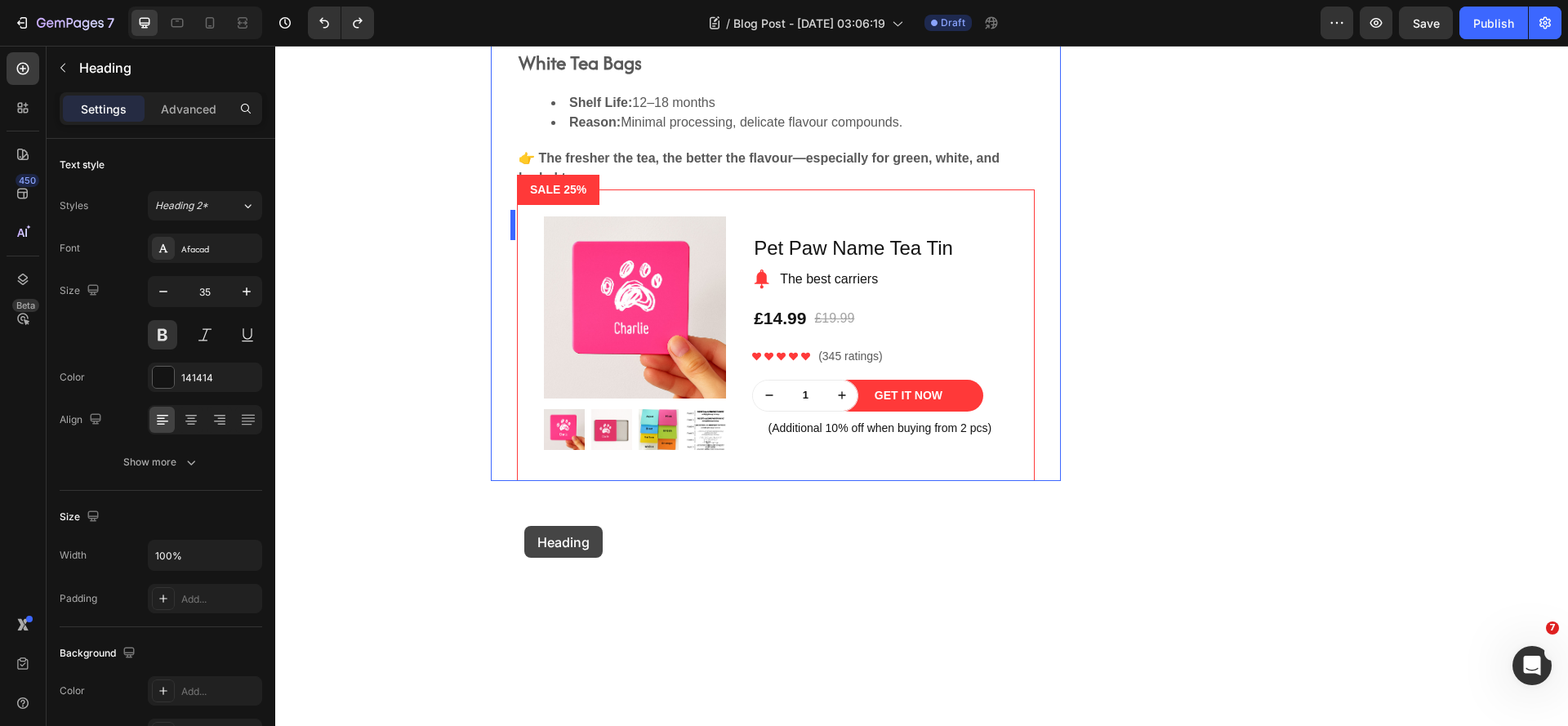
scroll to position [3741, 0]
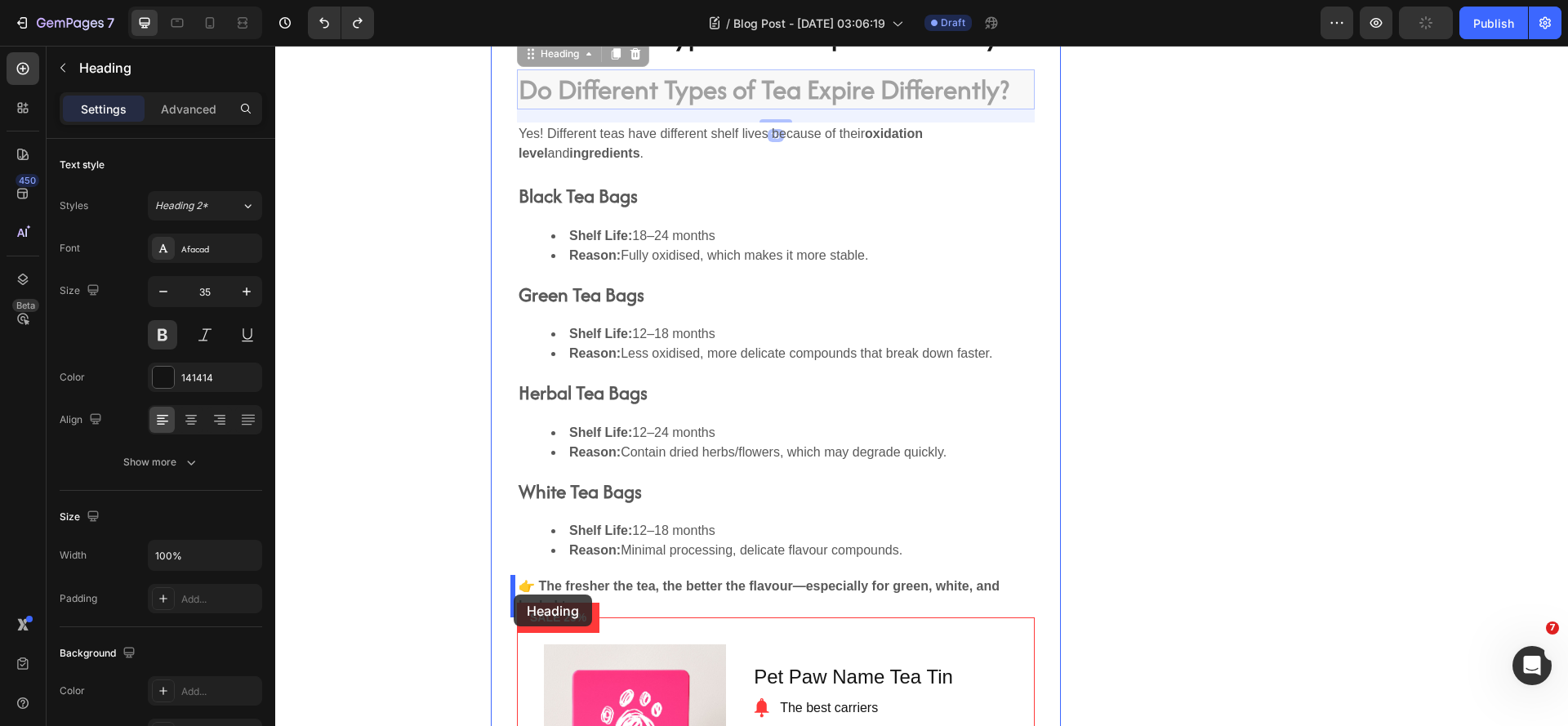
drag, startPoint x: 523, startPoint y: 382, endPoint x: 514, endPoint y: 595, distance: 213.2
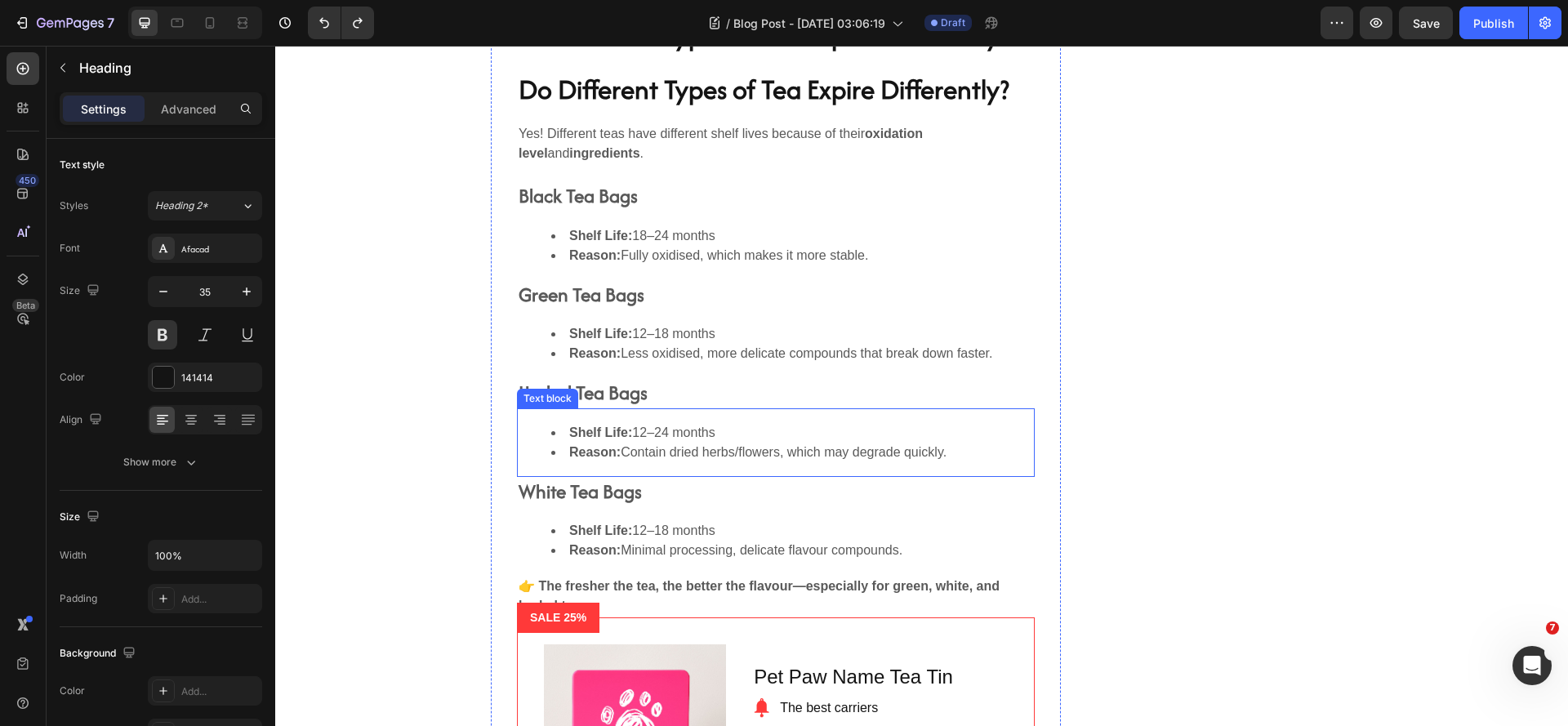
scroll to position [3712, 0]
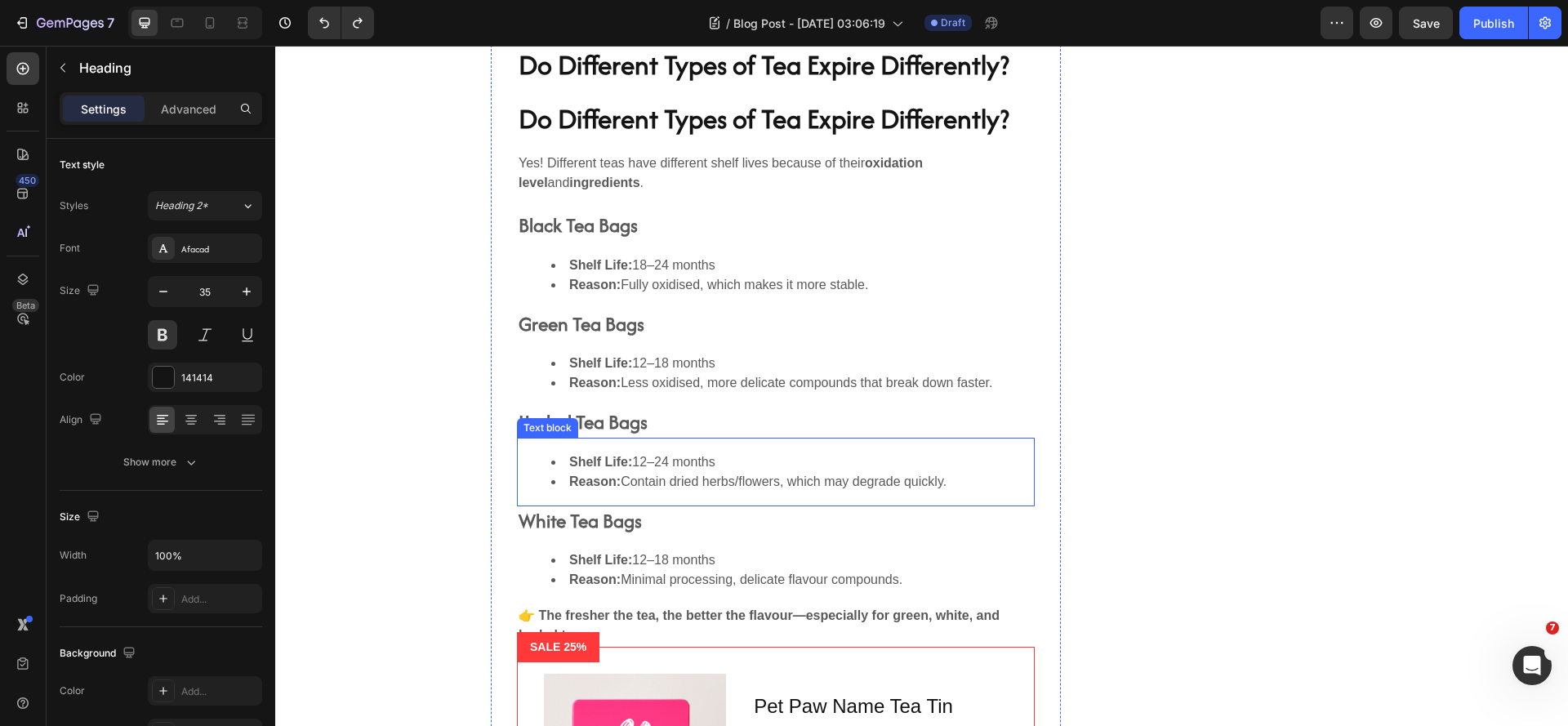
click at [930, 139] on h2 "Do Different Types of Tea Expire Differently?" at bounding box center [776, 119] width 517 height 41
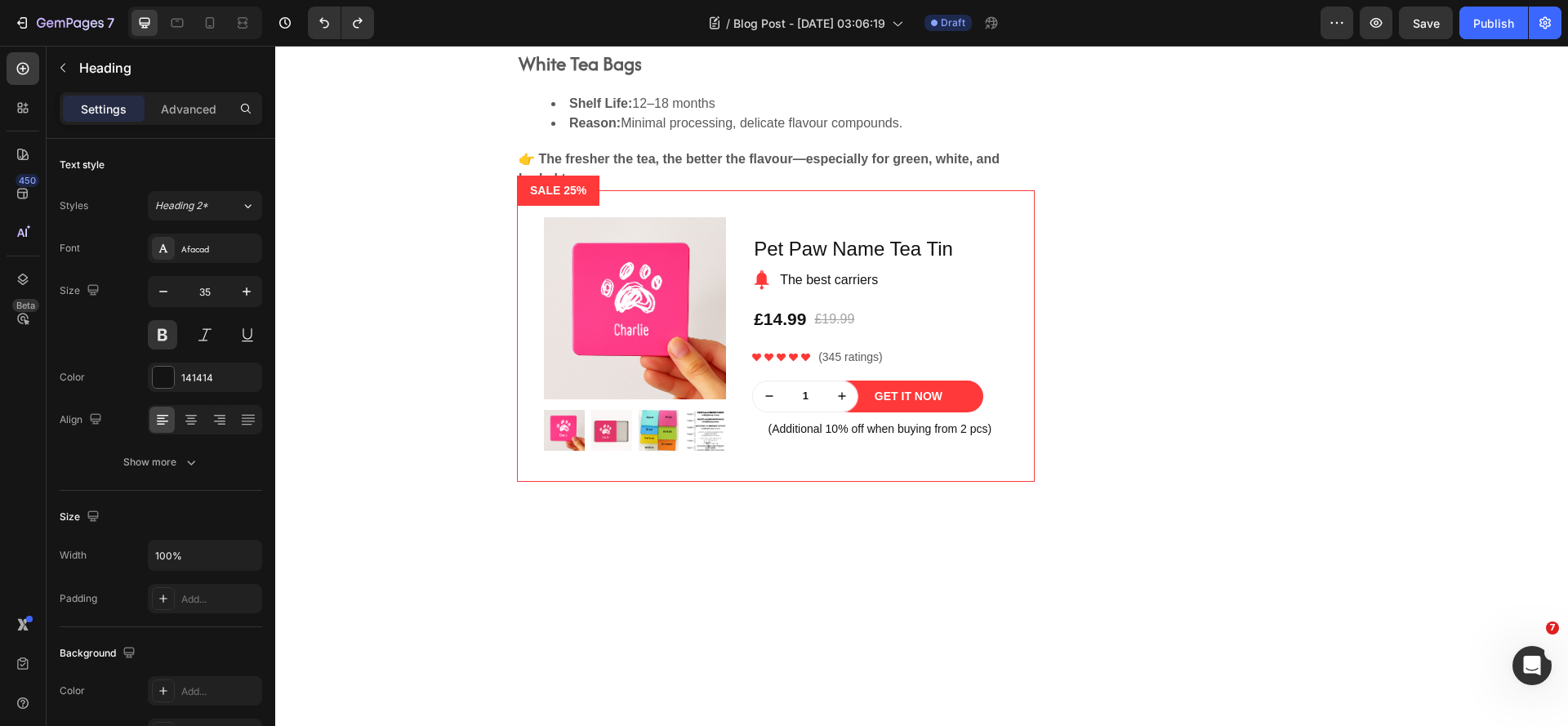
scroll to position [3578, 0]
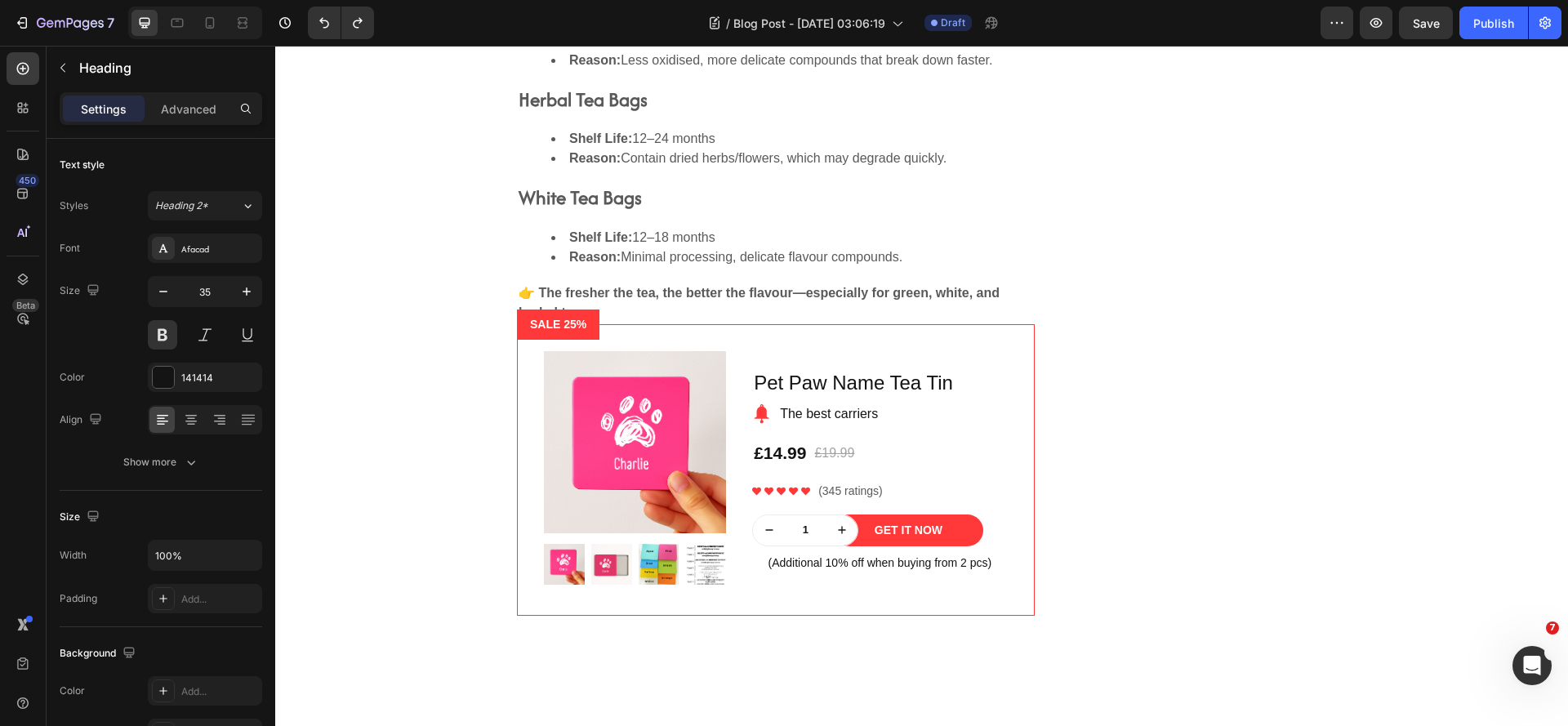
click at [1205, 266] on div "Do Different Types of Tea Expire Differently? Heading Do Different Types of Tea…" at bounding box center [921, 169] width 863 height 893
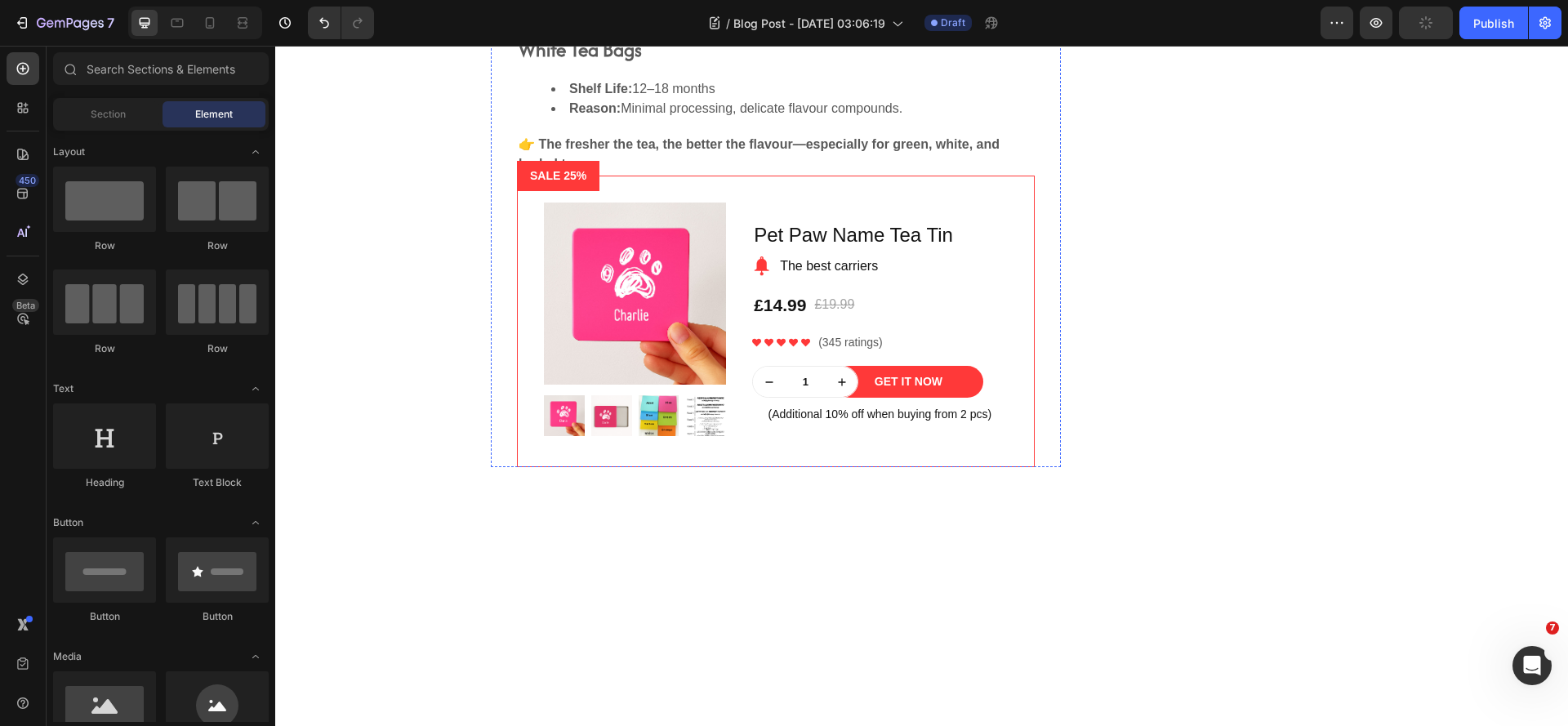
scroll to position [3823, 0]
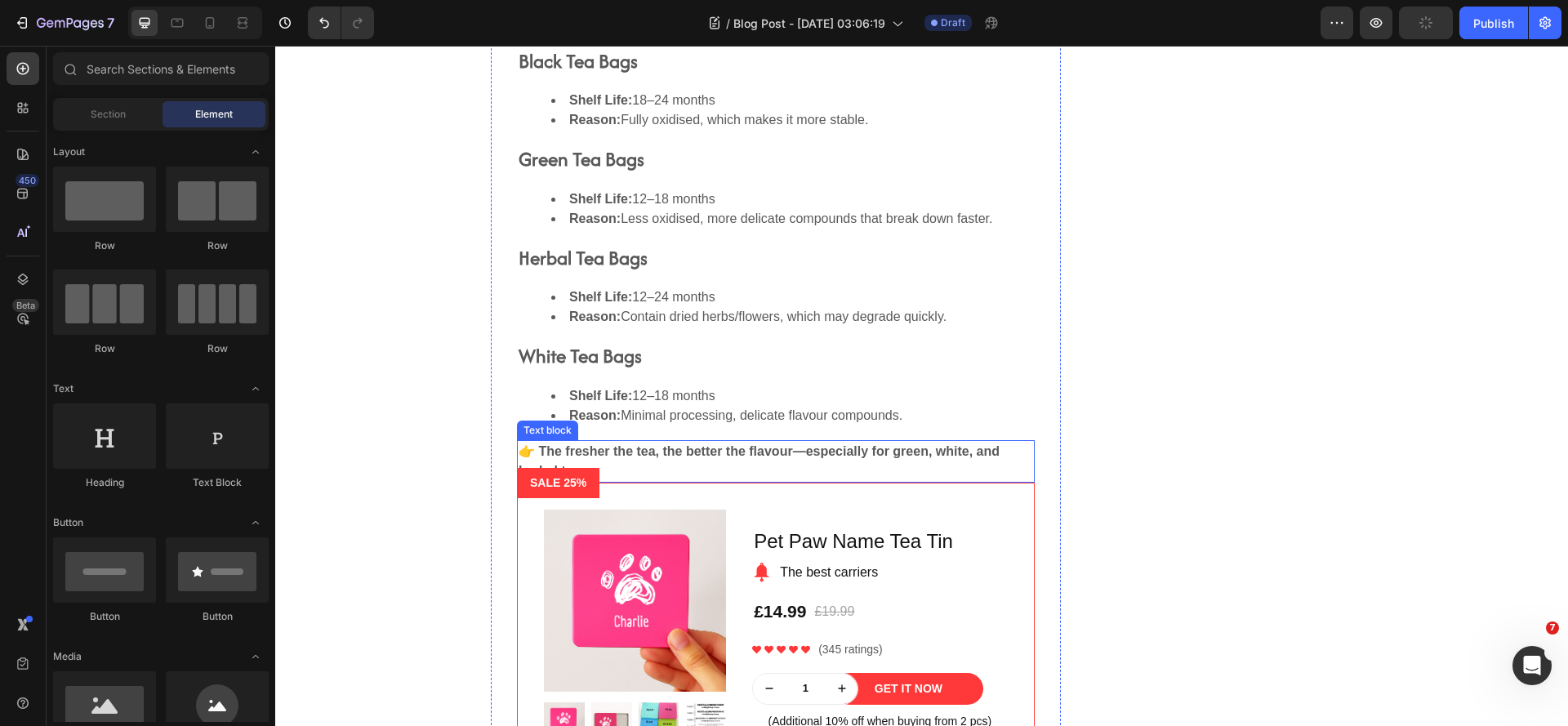
click at [687, 457] on strong "👉 The fresher the tea, the better the flavour—especially for green, white, and …" at bounding box center [759, 461] width 481 height 34
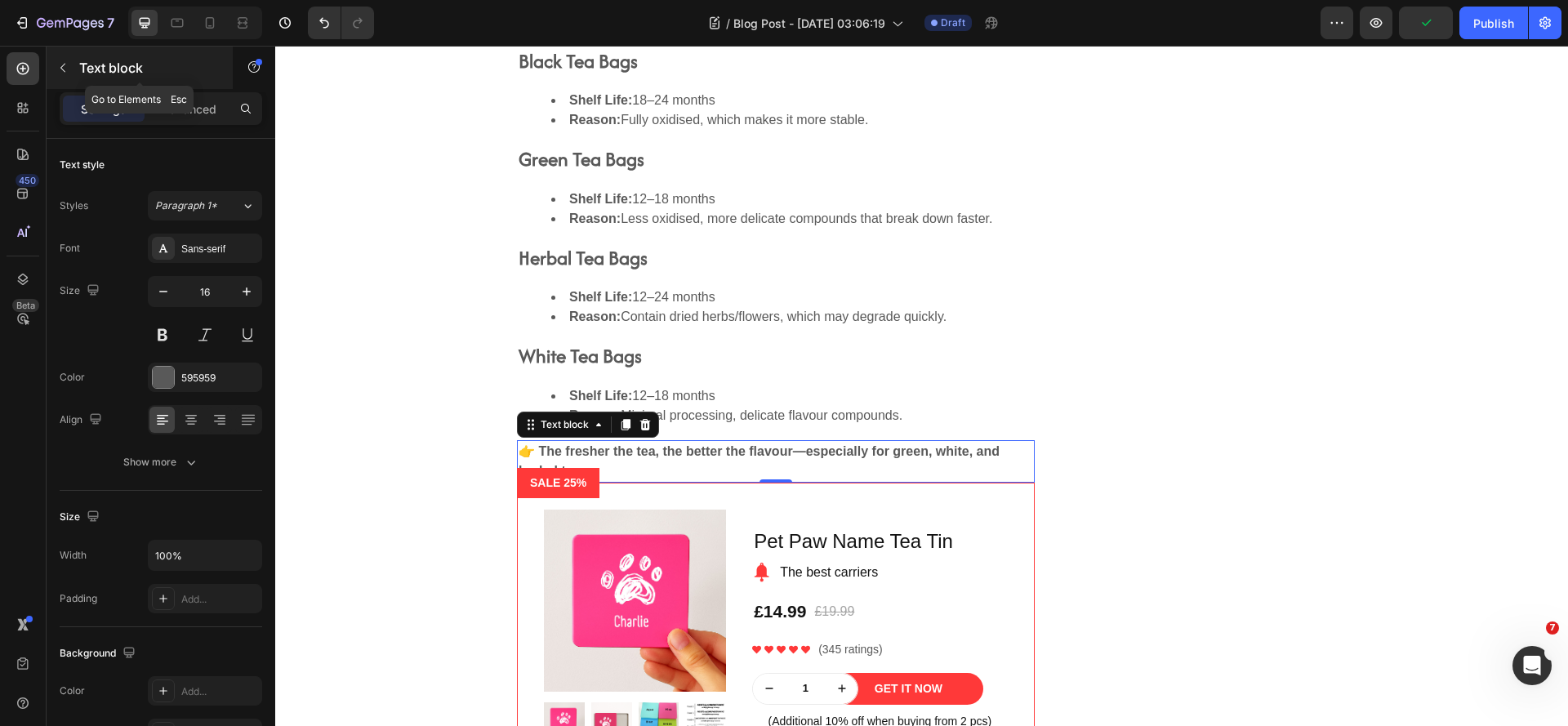
click at [61, 70] on icon "button" at bounding box center [63, 68] width 13 height 13
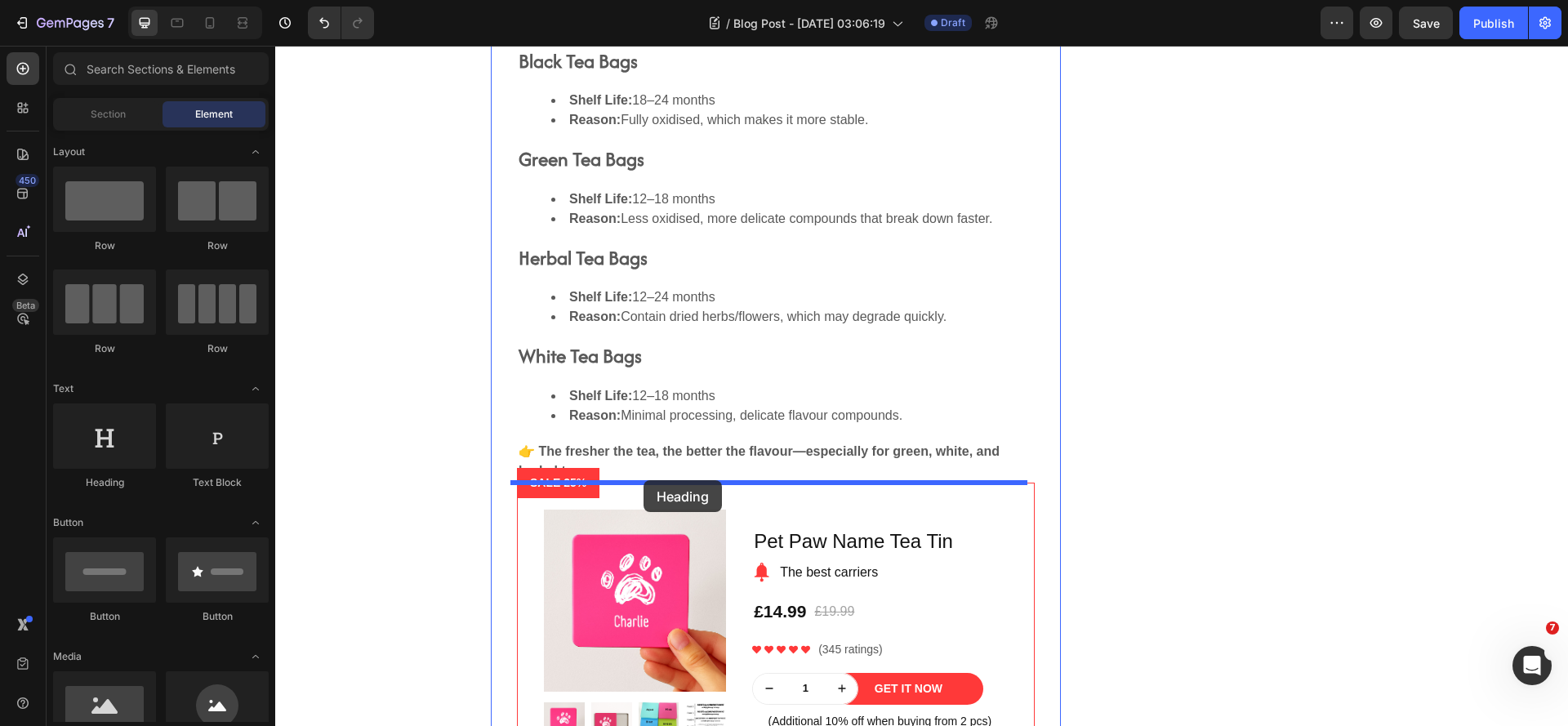
drag, startPoint x: 396, startPoint y: 419, endPoint x: 644, endPoint y: 480, distance: 255.4
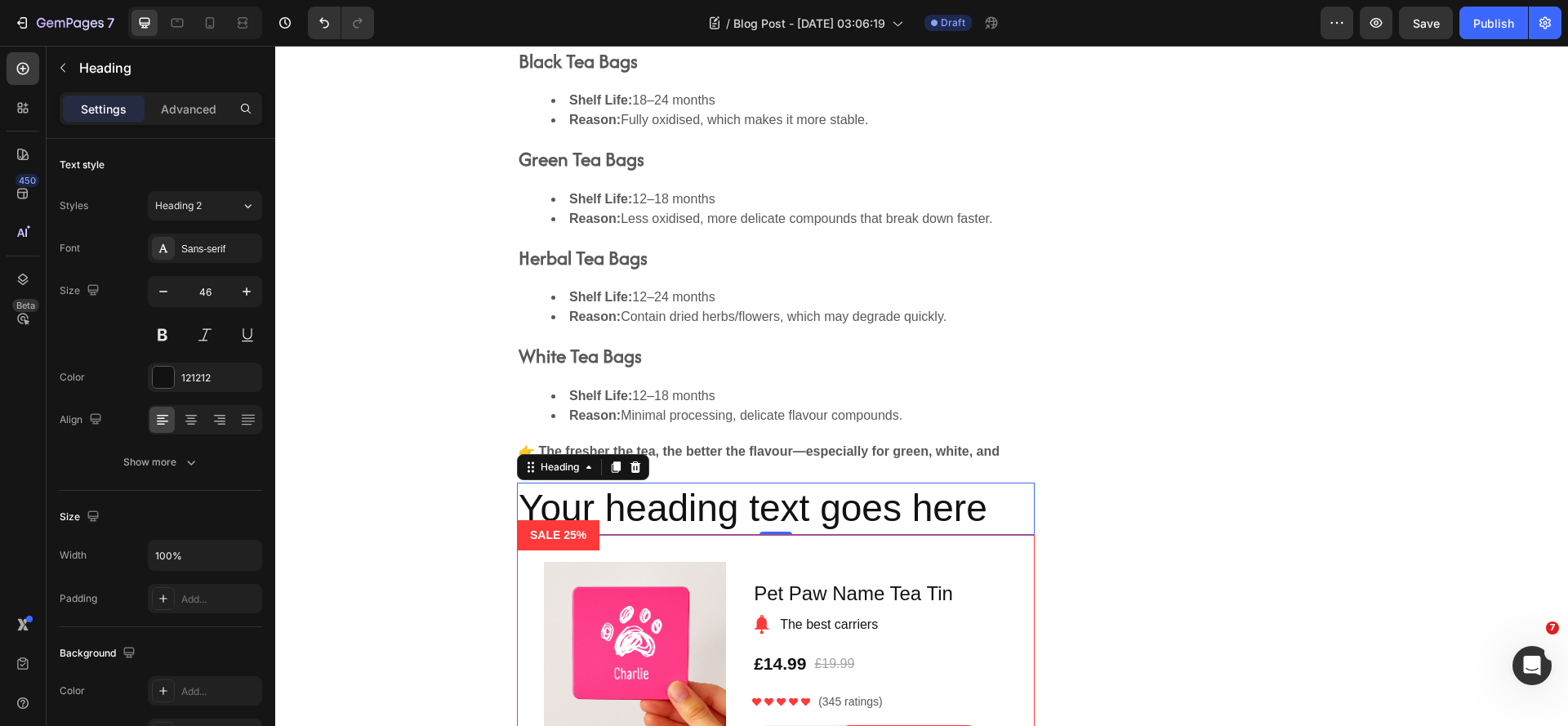
click at [678, 516] on h2 "Your heading text goes here" at bounding box center [776, 509] width 517 height 52
click at [678, 516] on p "Your heading text goes here" at bounding box center [776, 509] width 515 height 49
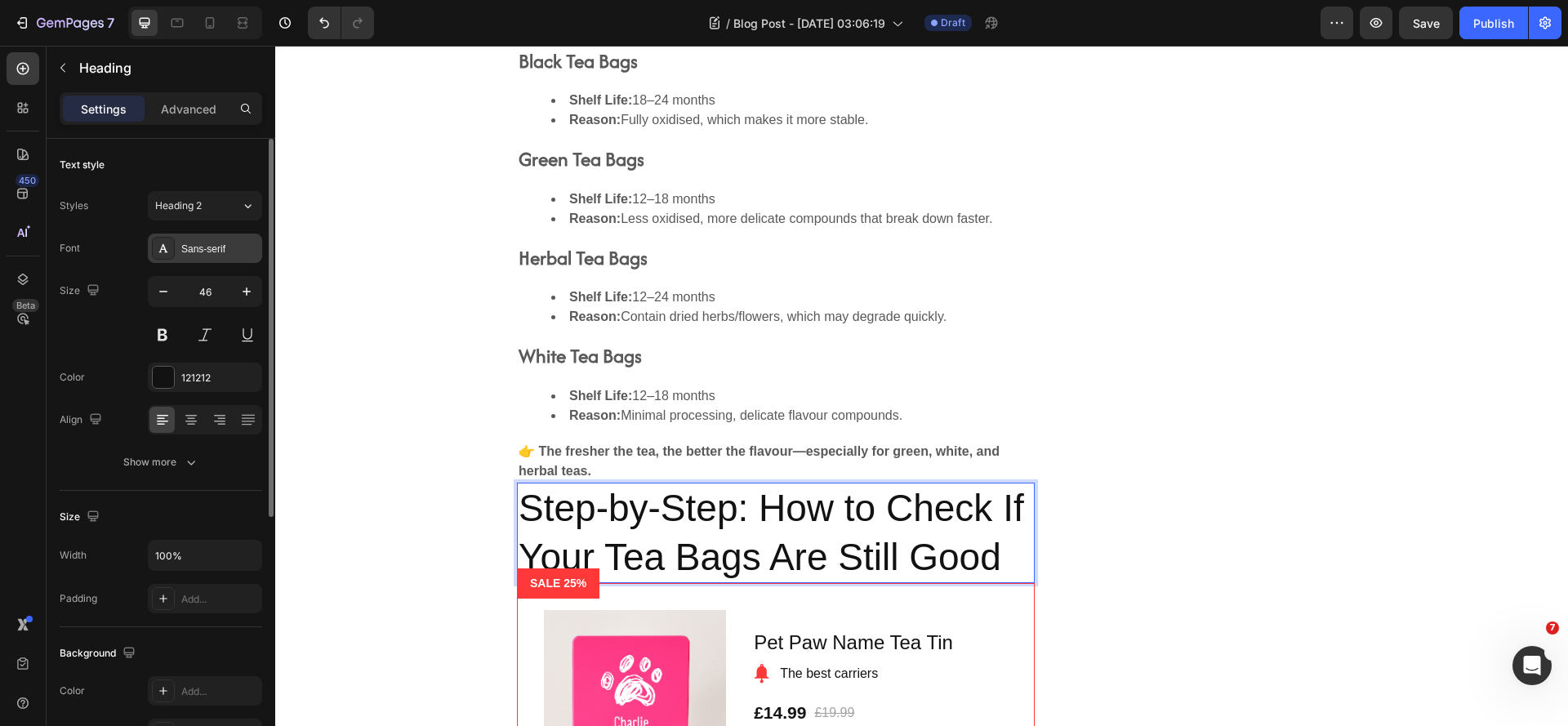
click at [219, 254] on div "Sans-serif" at bounding box center [220, 248] width 77 height 14
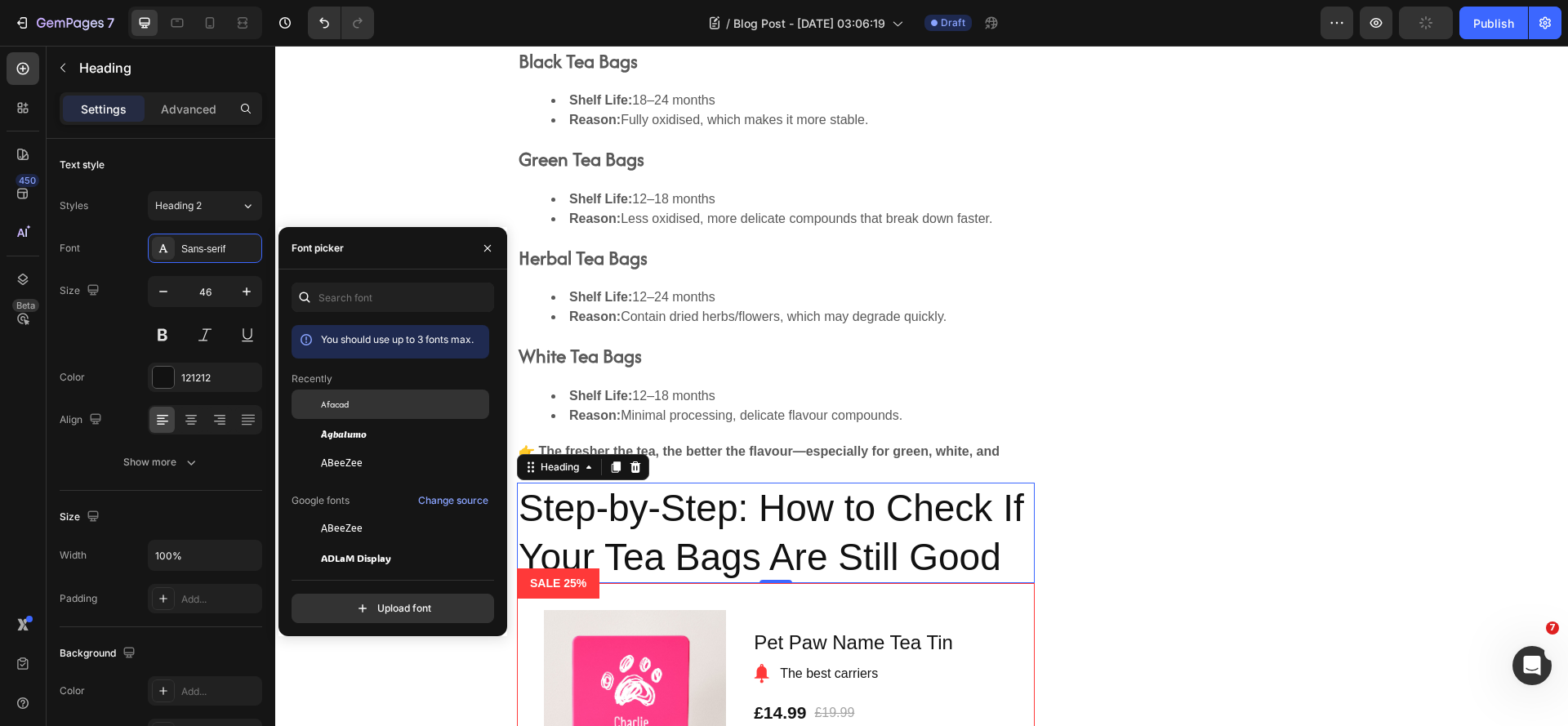
click at [362, 514] on div "Afacad" at bounding box center [390, 528] width 198 height 29
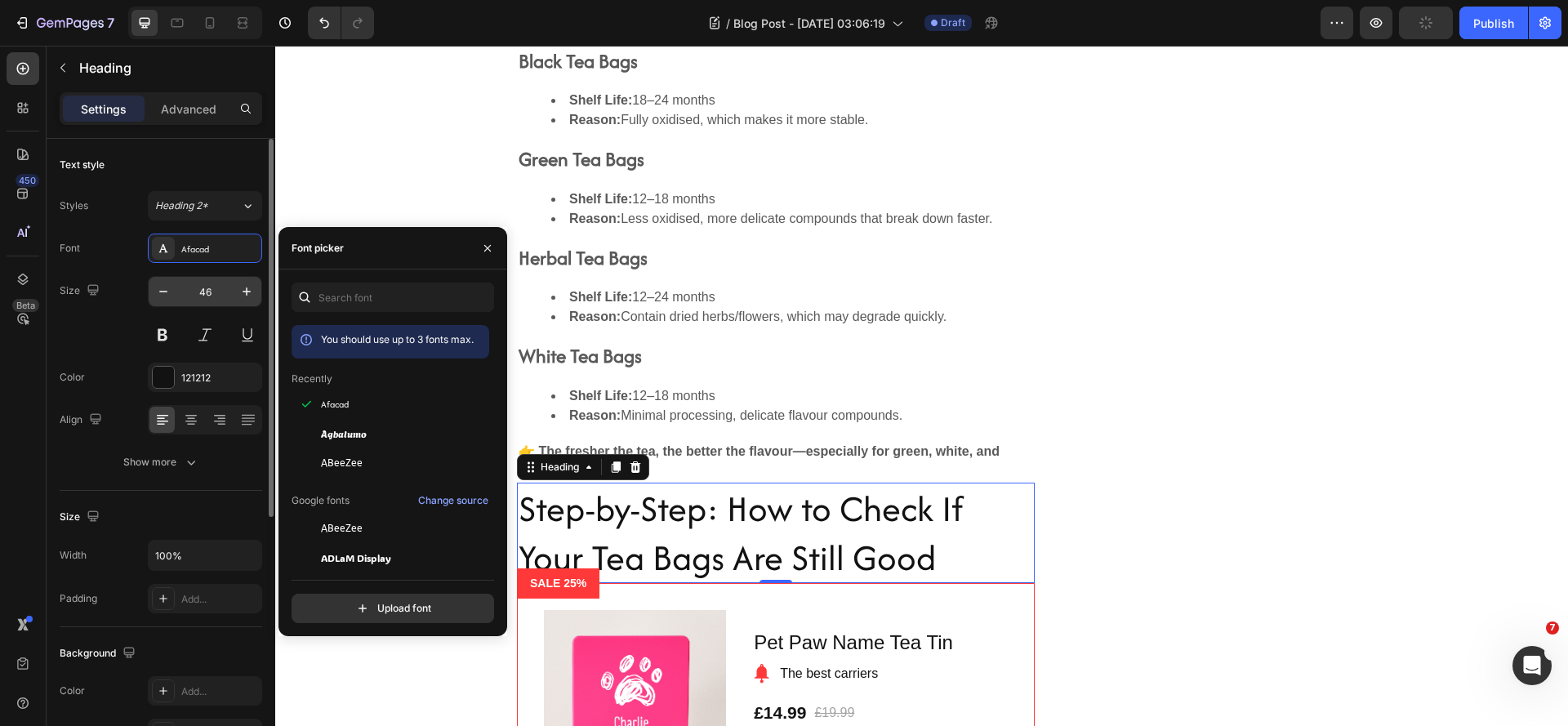
click at [205, 298] on input "46" at bounding box center [205, 291] width 54 height 29
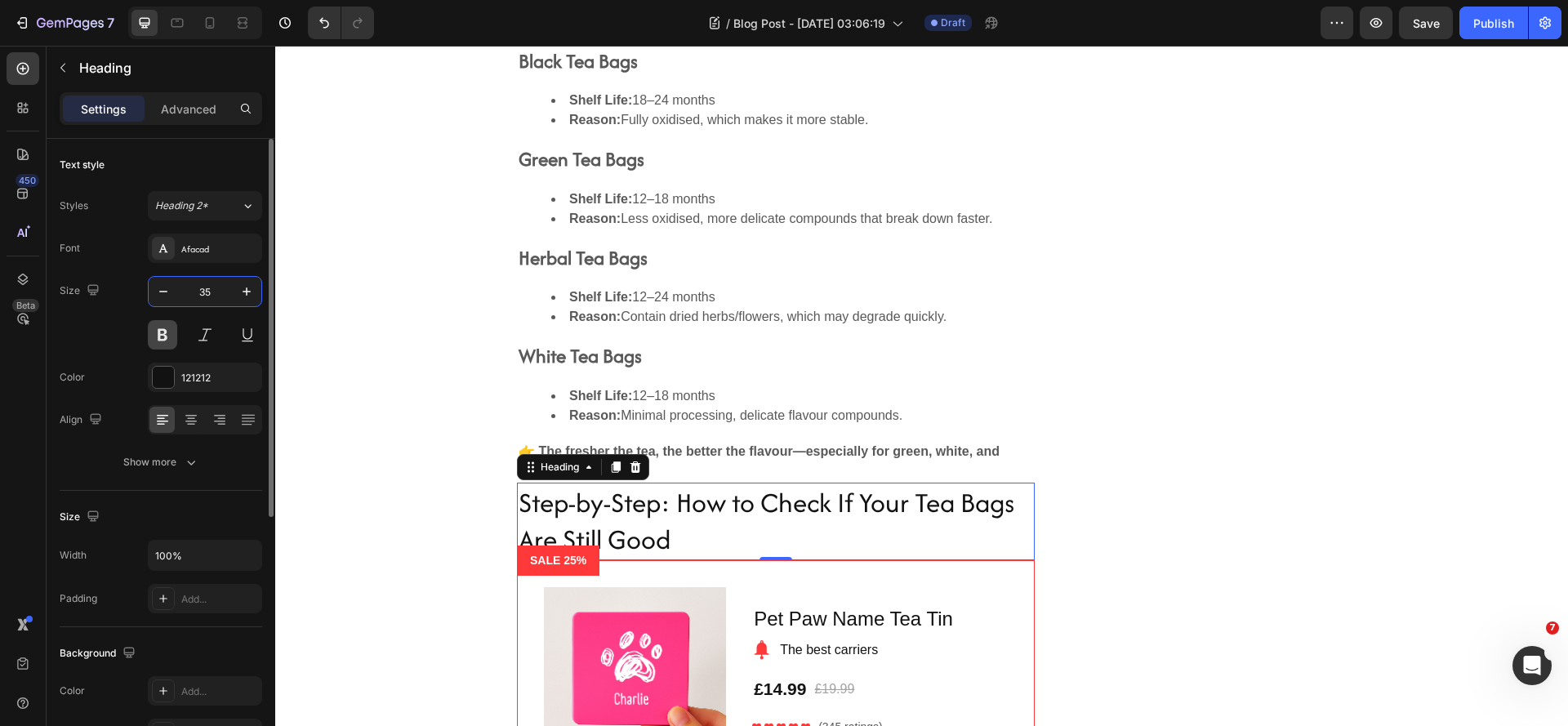
type input "35"
click at [164, 336] on button at bounding box center [162, 335] width 29 height 29
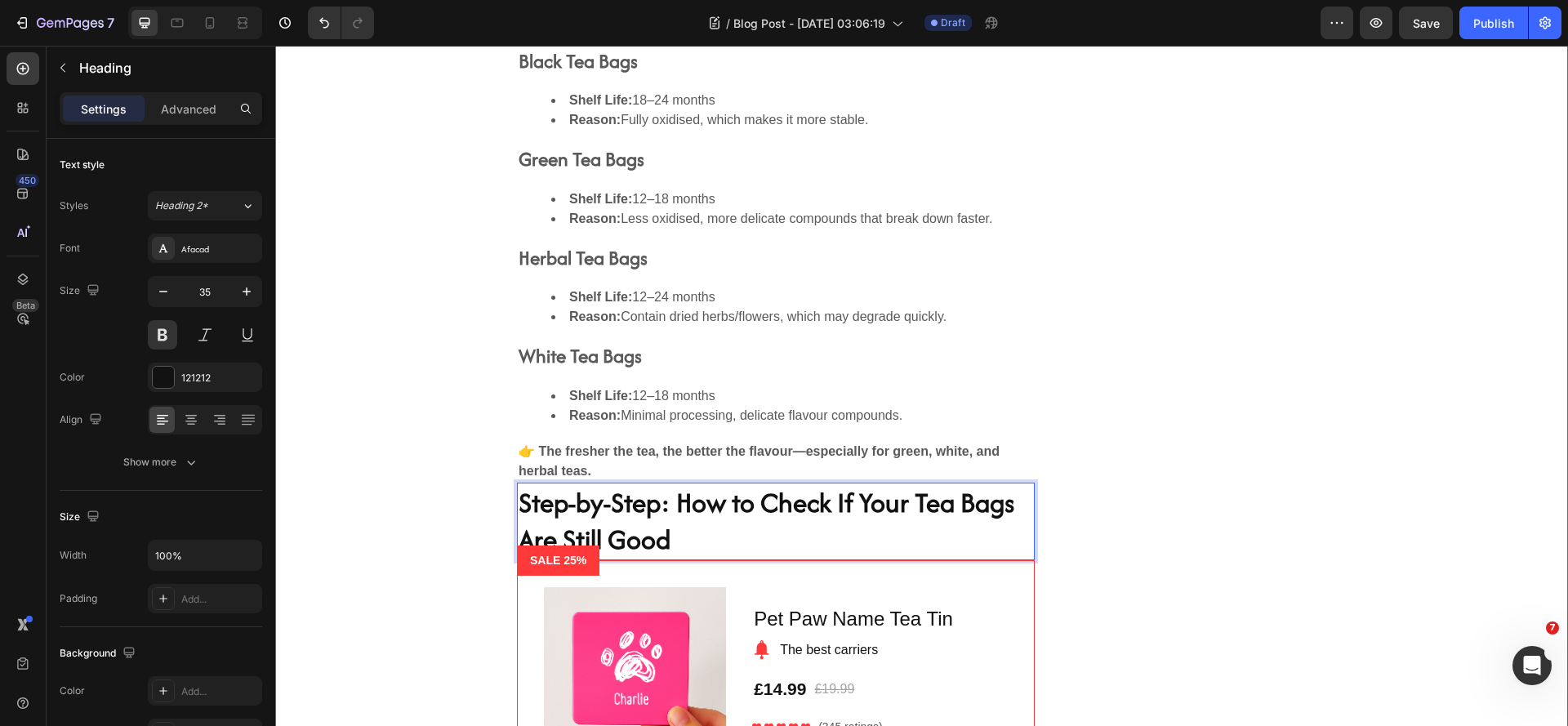
click at [449, 575] on div "Do Different Types of Tea Expire Differently? Heading Yes! Different teas have …" at bounding box center [922, 392] width 1269 height 918
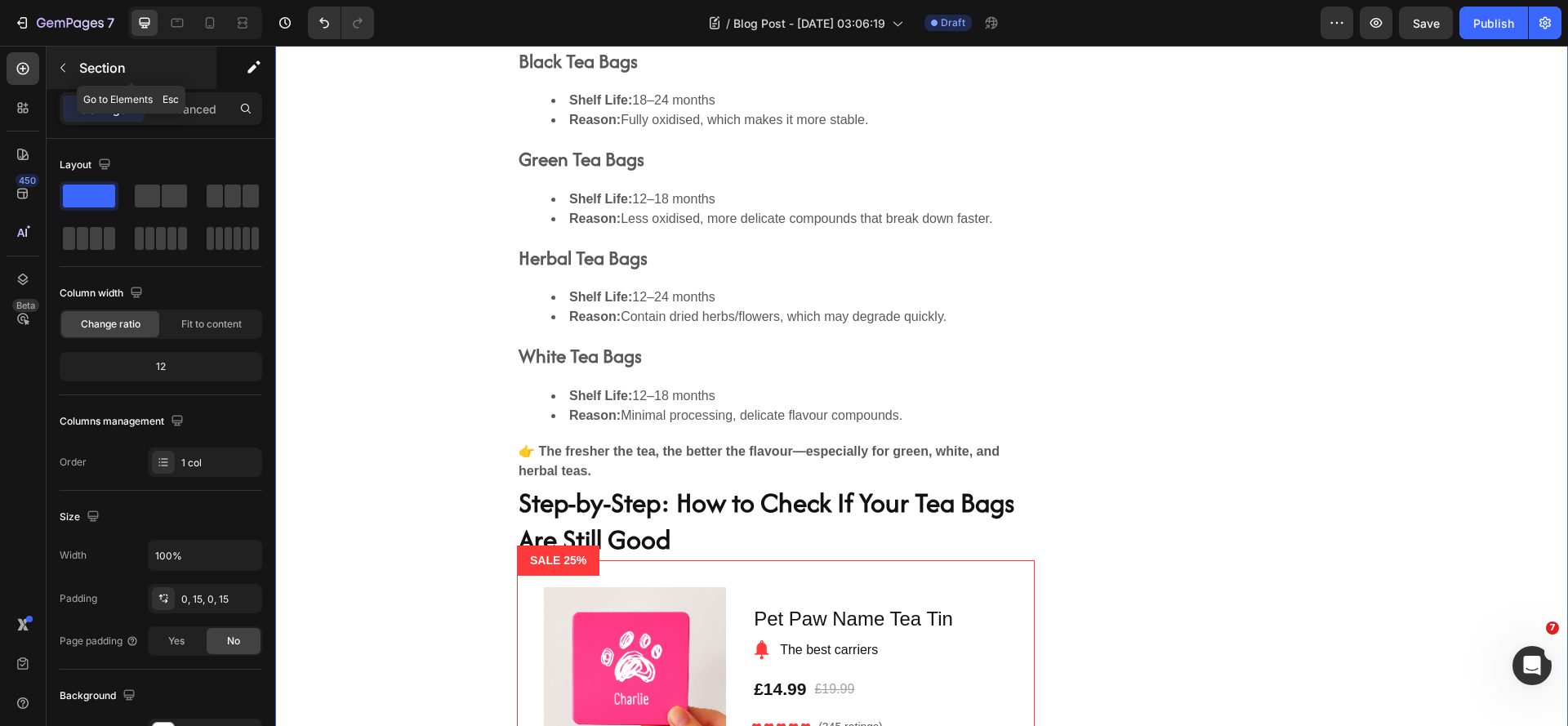
click at [64, 68] on icon "button" at bounding box center [63, 68] width 13 height 13
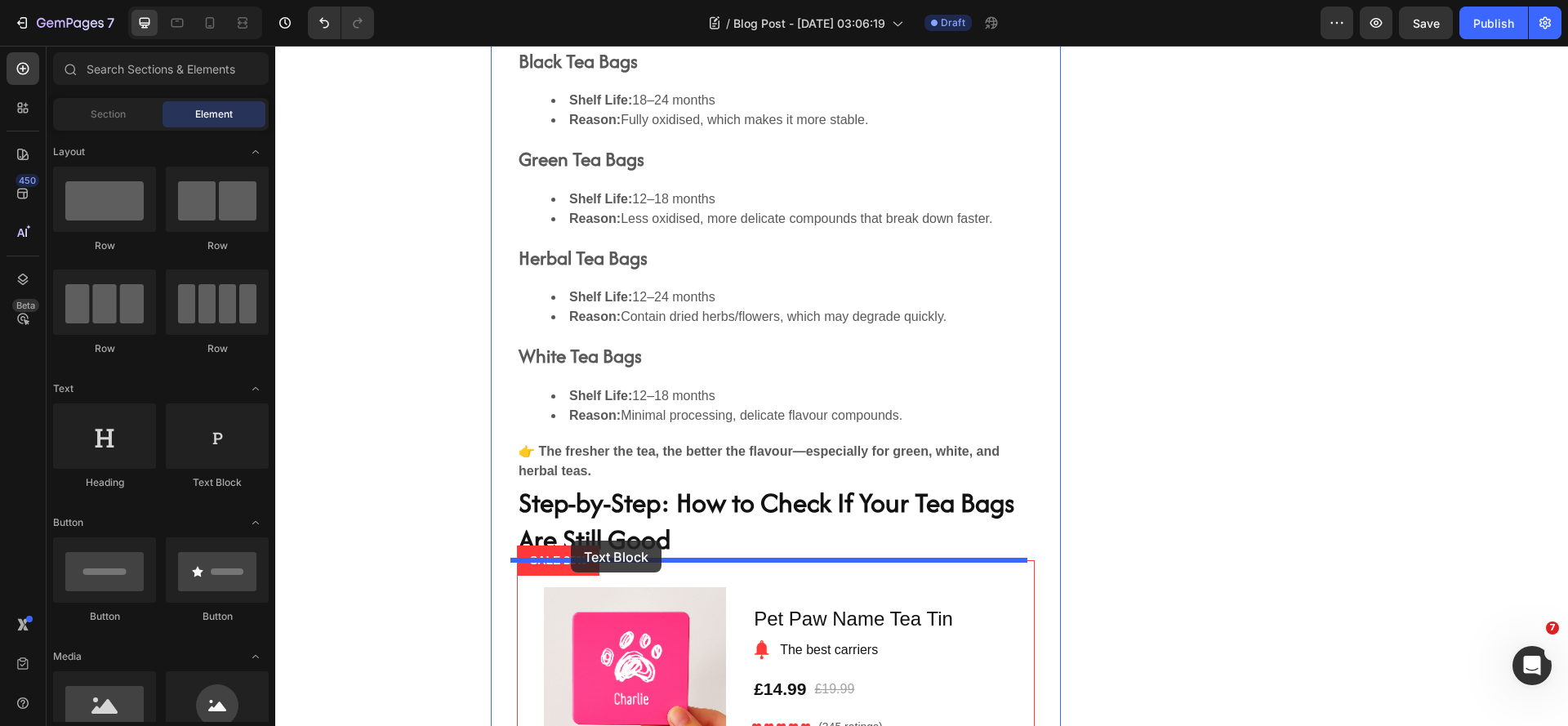
drag, startPoint x: 484, startPoint y: 411, endPoint x: 571, endPoint y: 541, distance: 156.4
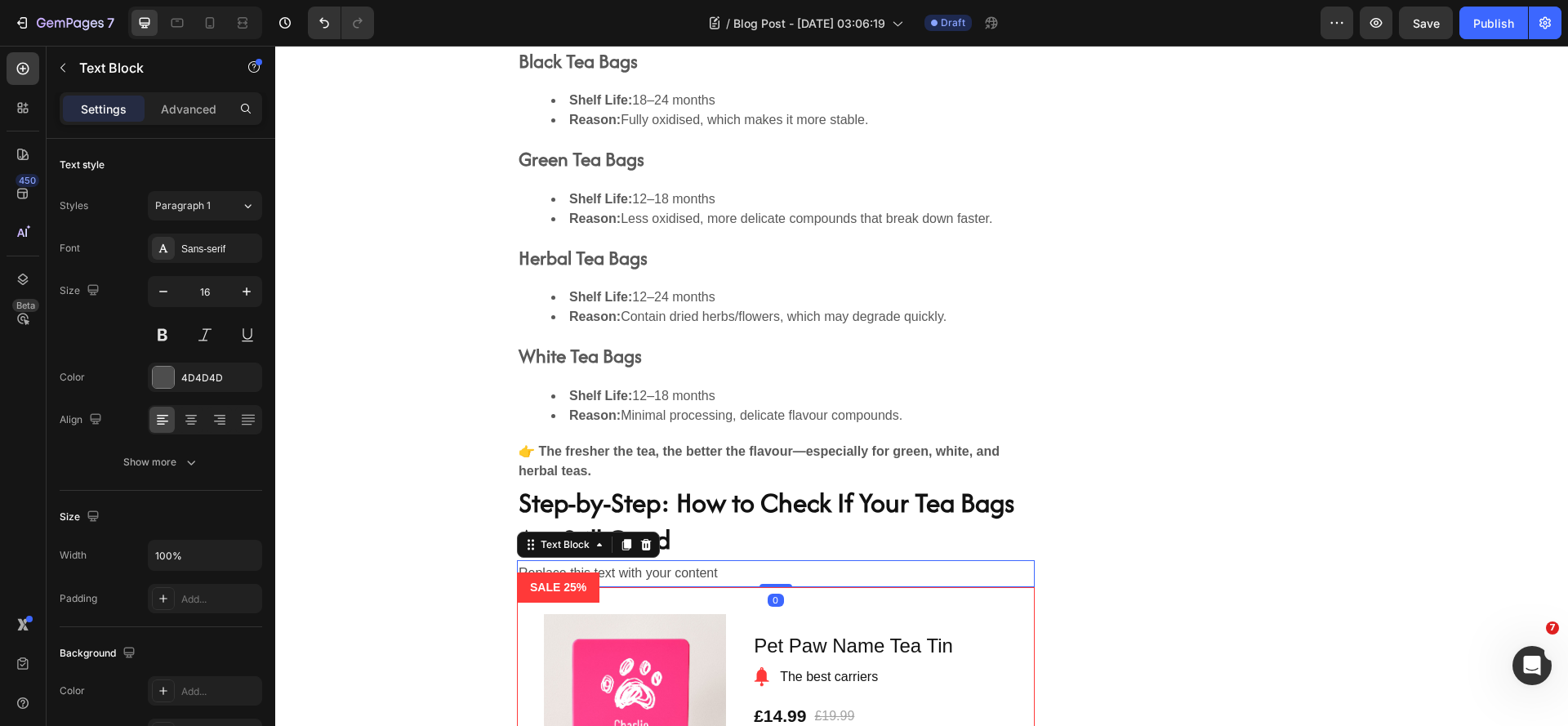
click at [723, 574] on div "Replace this text with your content" at bounding box center [776, 574] width 517 height 27
click at [723, 574] on p "Replace this text with your content" at bounding box center [776, 574] width 515 height 24
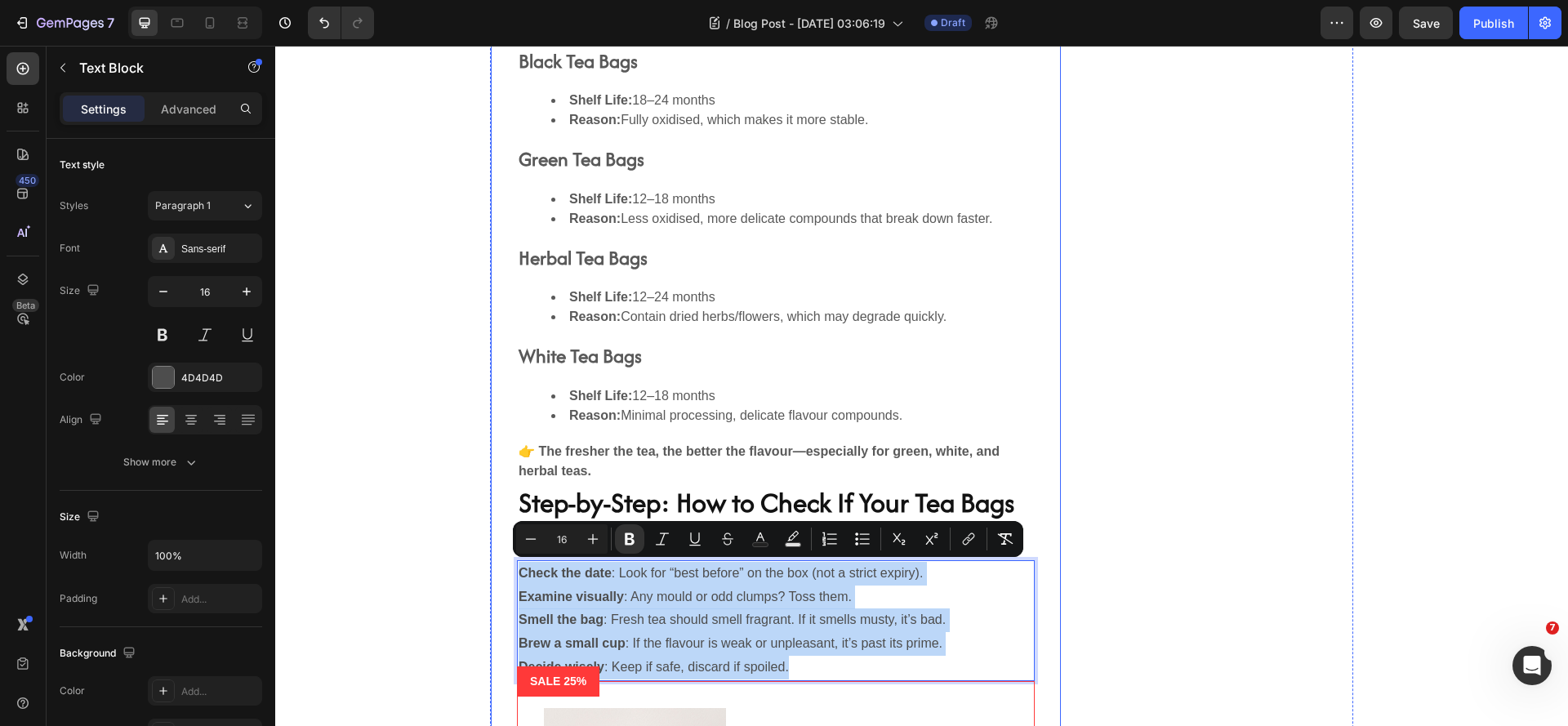
drag, startPoint x: 806, startPoint y: 668, endPoint x: 503, endPoint y: 572, distance: 317.8
click at [503, 572] on div "Do Different Types of Tea Expire Differently? Heading Yes! Different teas have …" at bounding box center [776, 453] width 570 height 1039
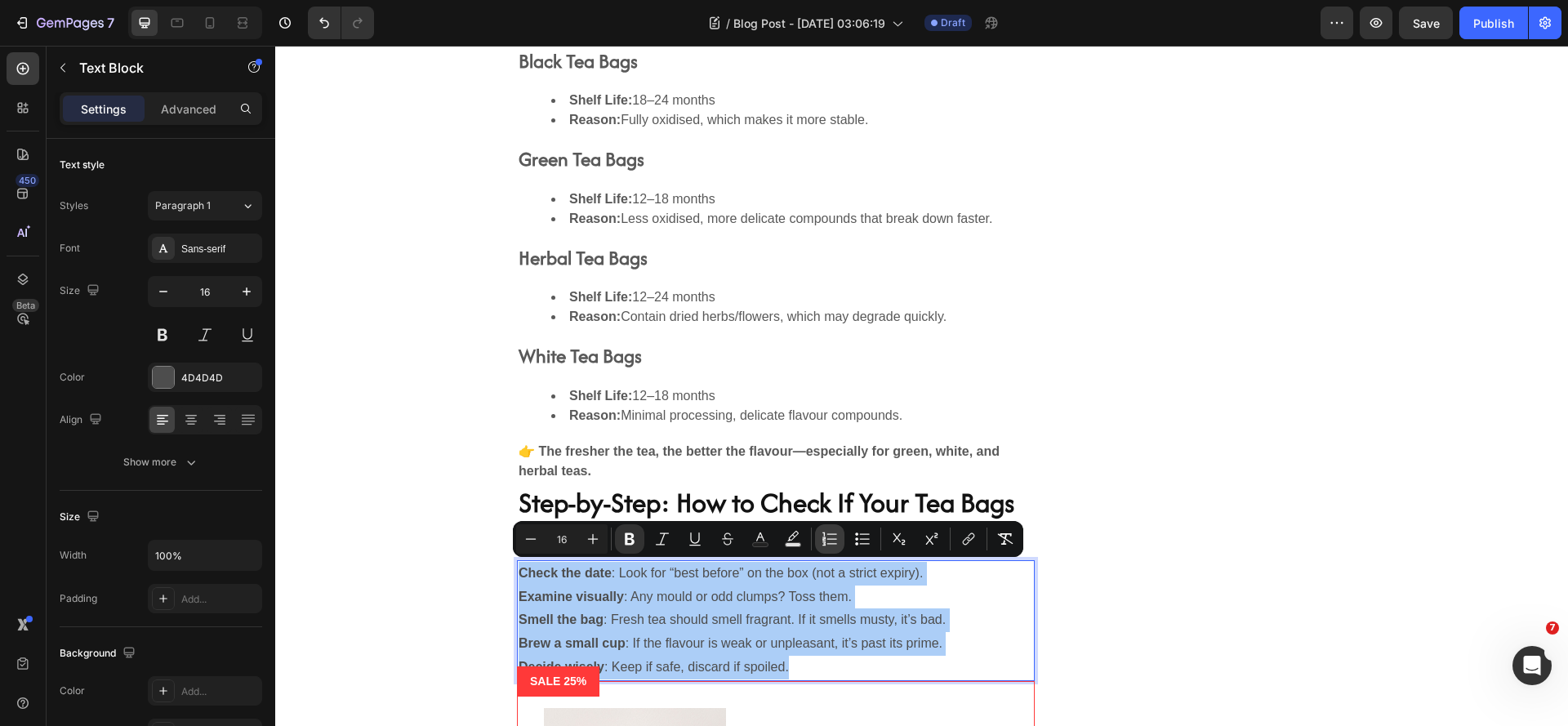
click at [825, 540] on icon "Editor contextual toolbar" at bounding box center [829, 538] width 16 height 16
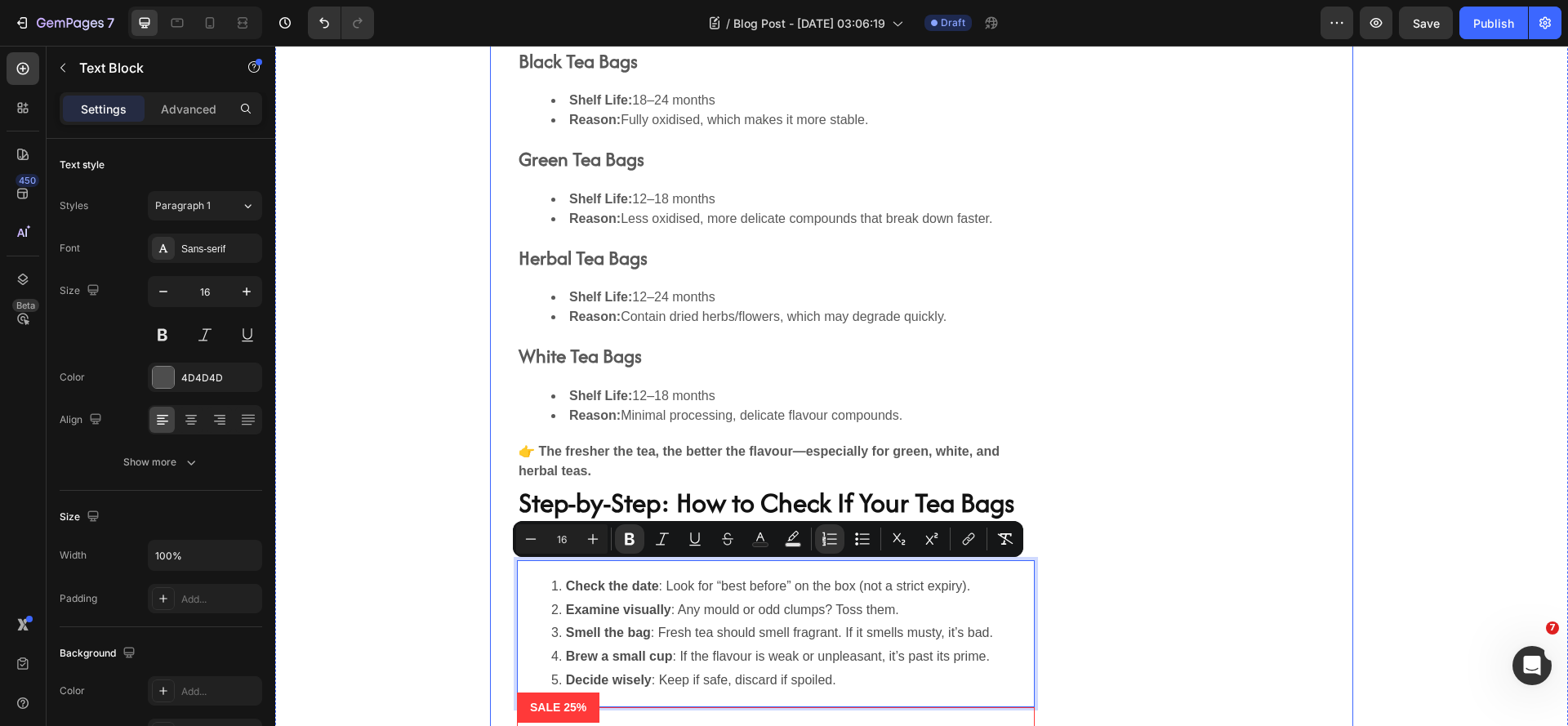
click at [1173, 544] on div "Do Different Types of Tea Expire Differently? Heading Yes! Different teas have …" at bounding box center [921, 466] width 863 height 1065
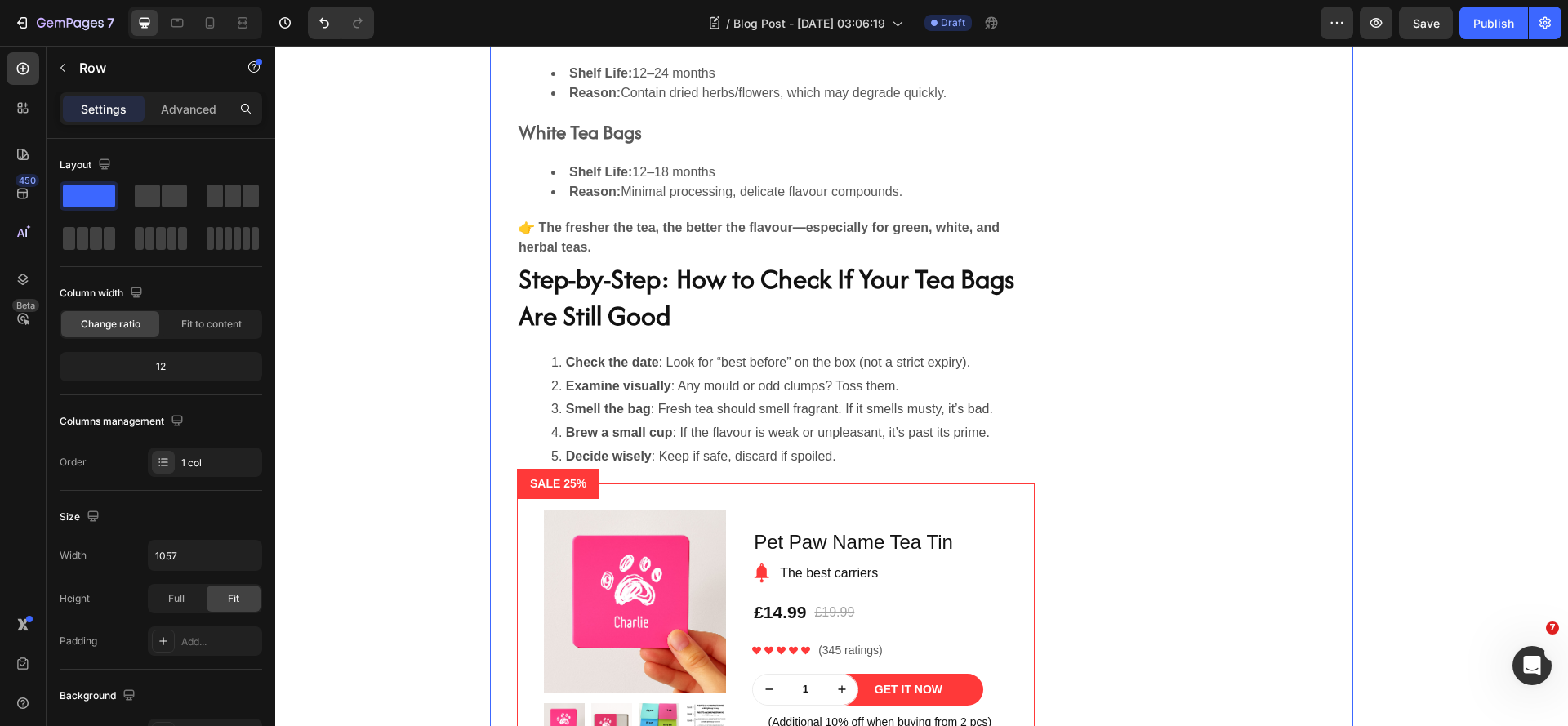
scroll to position [4068, 0]
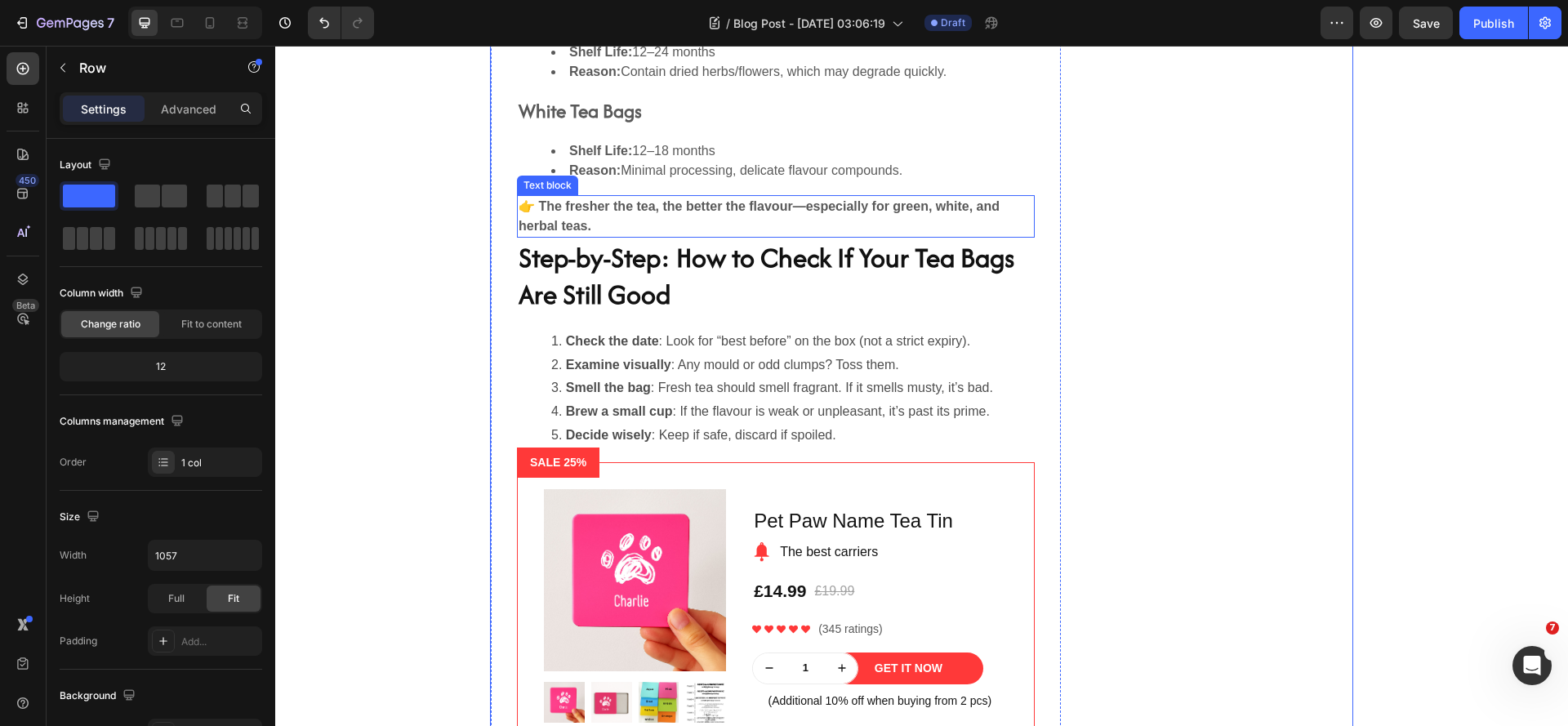
click at [638, 218] on p "👉 The fresher the tea, the better the flavour—especially for green, white, and …" at bounding box center [776, 216] width 515 height 40
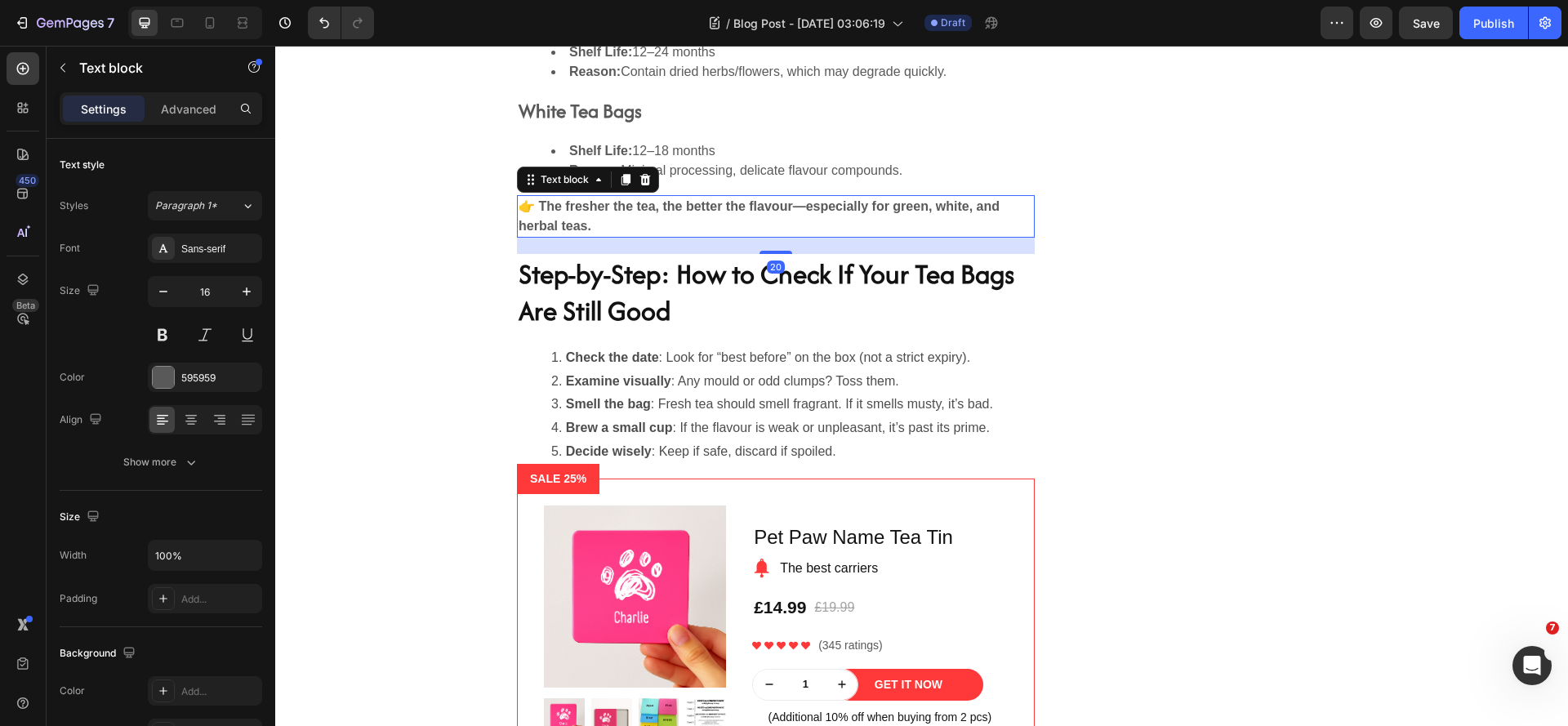
drag, startPoint x: 765, startPoint y: 237, endPoint x: 779, endPoint y: 253, distance: 21.3
click at [779, 253] on div at bounding box center [776, 252] width 33 height 3
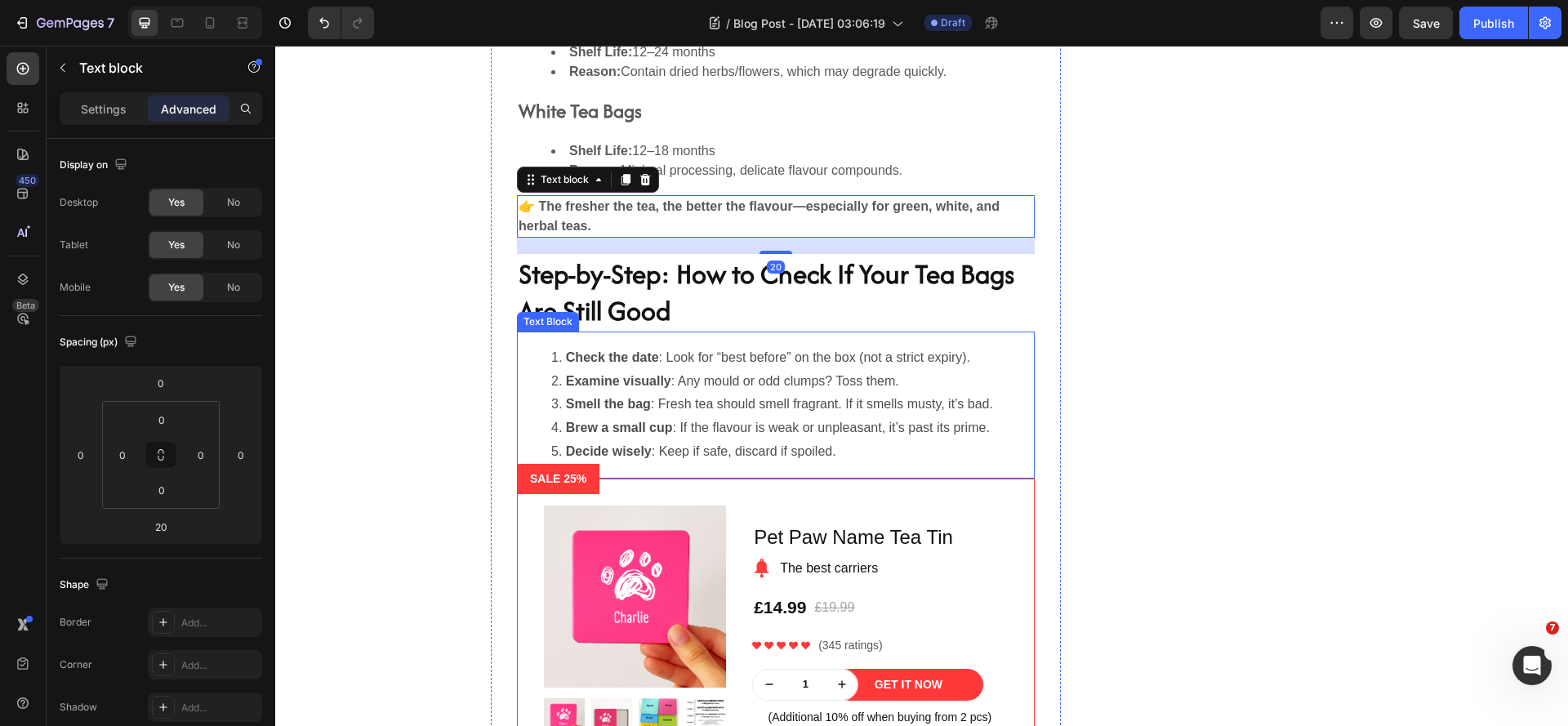
click at [798, 436] on li "Brew a small cup : If the flavour is weak or unpleasant, it’s past its prime." at bounding box center [792, 428] width 482 height 24
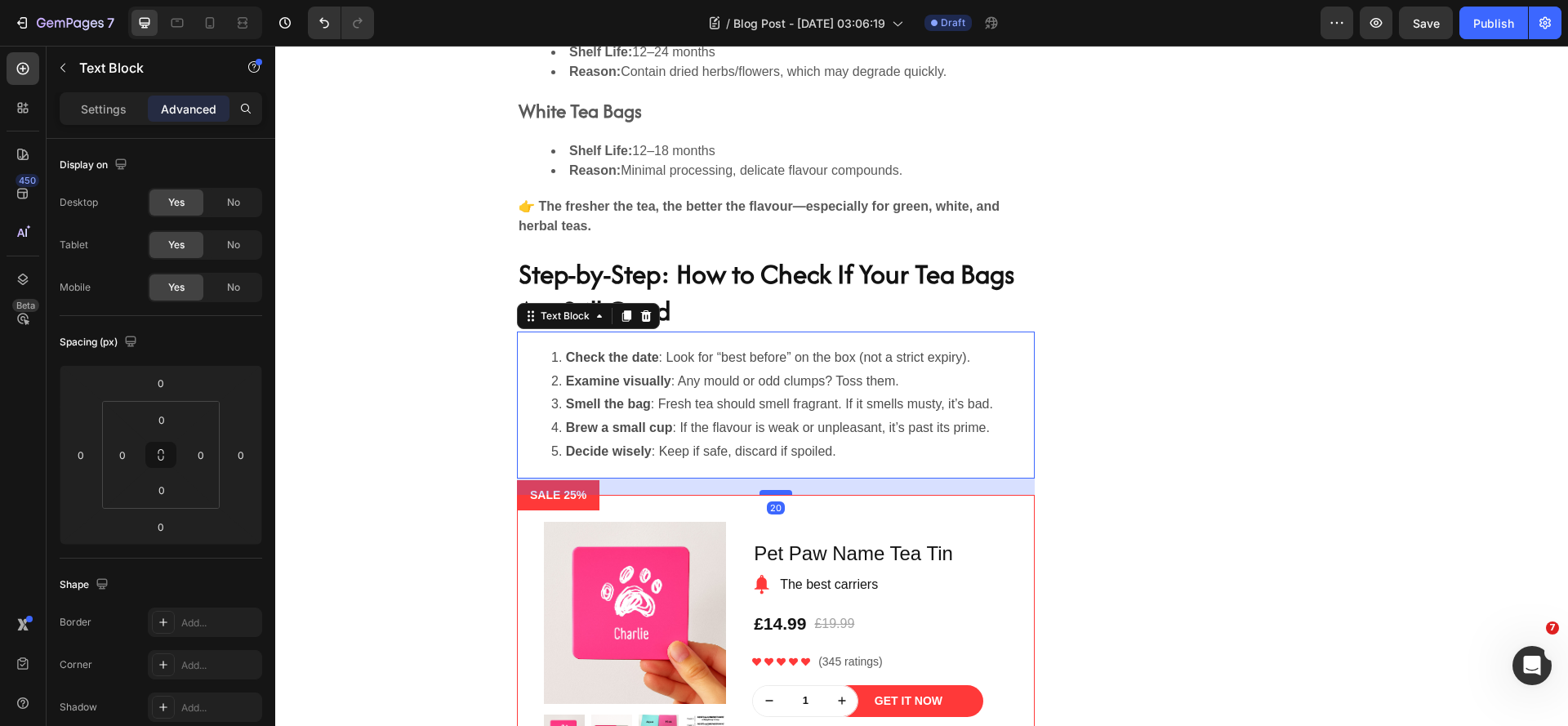
drag, startPoint x: 775, startPoint y: 478, endPoint x: 781, endPoint y: 494, distance: 17.1
click at [781, 494] on div at bounding box center [776, 492] width 33 height 5
type input "20"
click at [1096, 432] on div "Do Different Types of Tea Expire Differently? Heading Yes! Different teas have …" at bounding box center [921, 237] width 863 height 1098
click at [729, 359] on li "Check the date : Look for “best before” on the box (not a strict expiry)." at bounding box center [792, 358] width 482 height 24
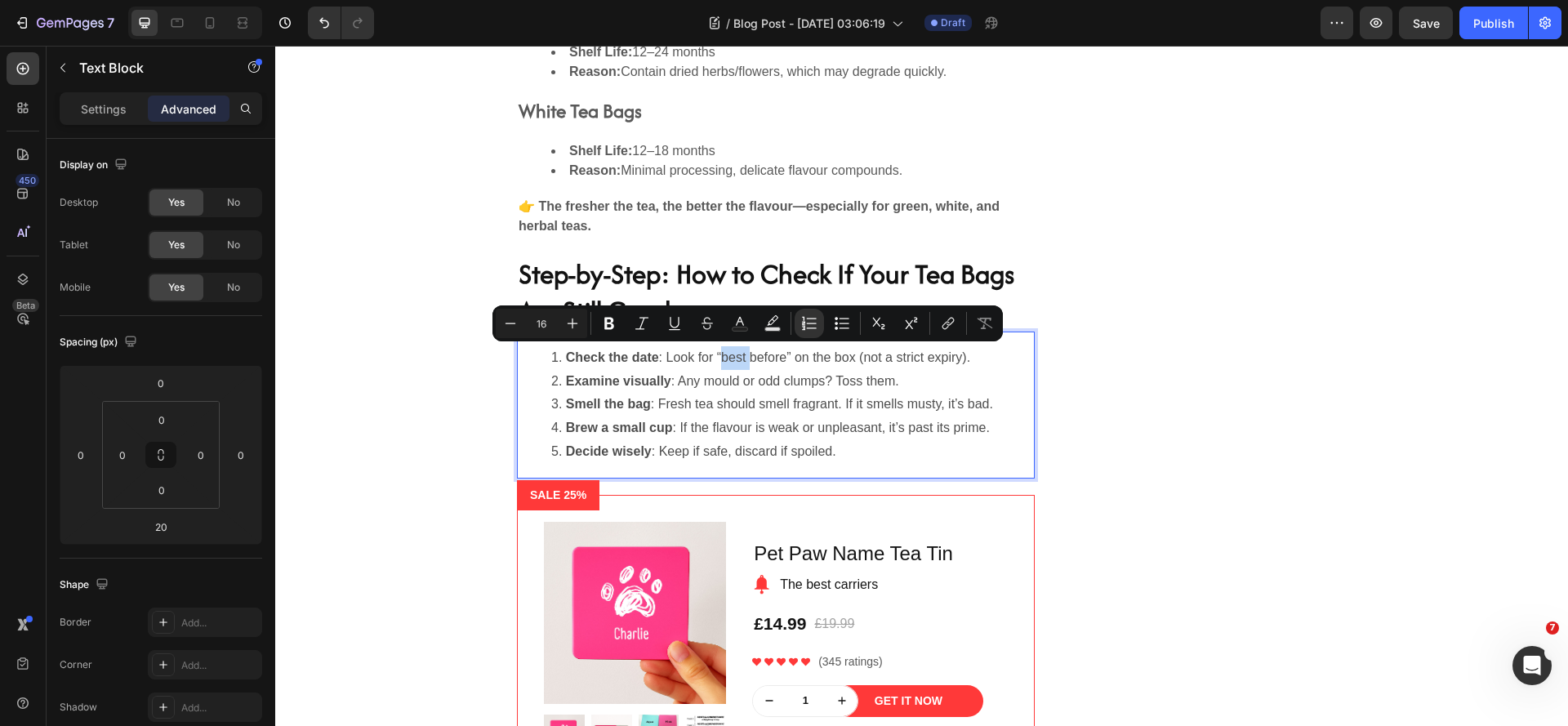
click at [722, 354] on li "Check the date : Look for “best before” on the box (not a strict expiry)." at bounding box center [792, 358] width 482 height 24
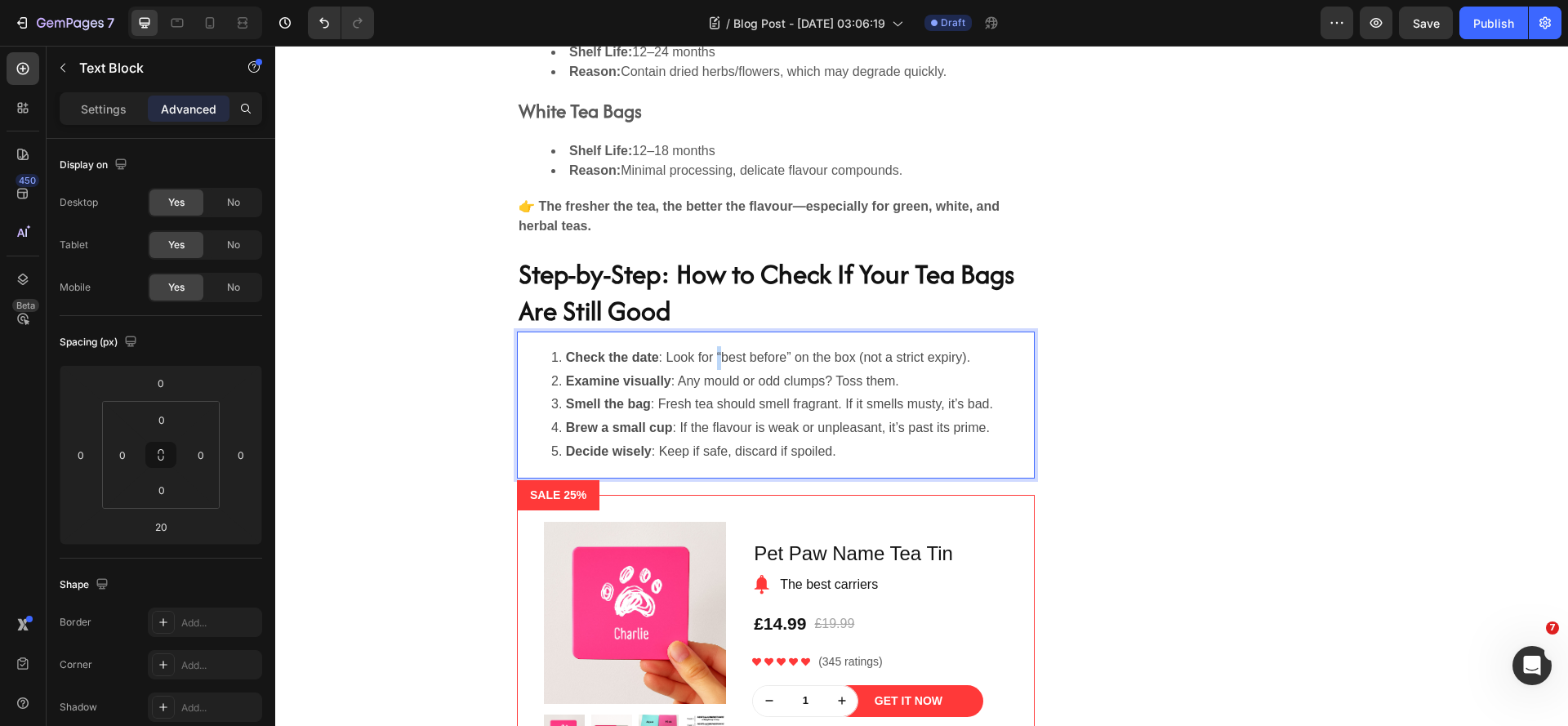
click at [731, 361] on li "Check the date : Look for “best before” on the box (not a strict expiry)." at bounding box center [792, 358] width 482 height 24
click at [726, 361] on li "Check the date : Look for “best before” on the box (not a strict expiry)." at bounding box center [792, 358] width 482 height 24
click at [723, 366] on li "Check the date : Look for “best before” on the box (not a strict expiry)." at bounding box center [792, 358] width 482 height 24
click at [807, 357] on li "Check the date : Look for "best before” on the box (not a strict expiry)." at bounding box center [792, 358] width 482 height 24
click at [978, 405] on li "Smell the bag : Fresh tea should smell fragrant. If it smells musty, it’s bad." at bounding box center [792, 405] width 482 height 24
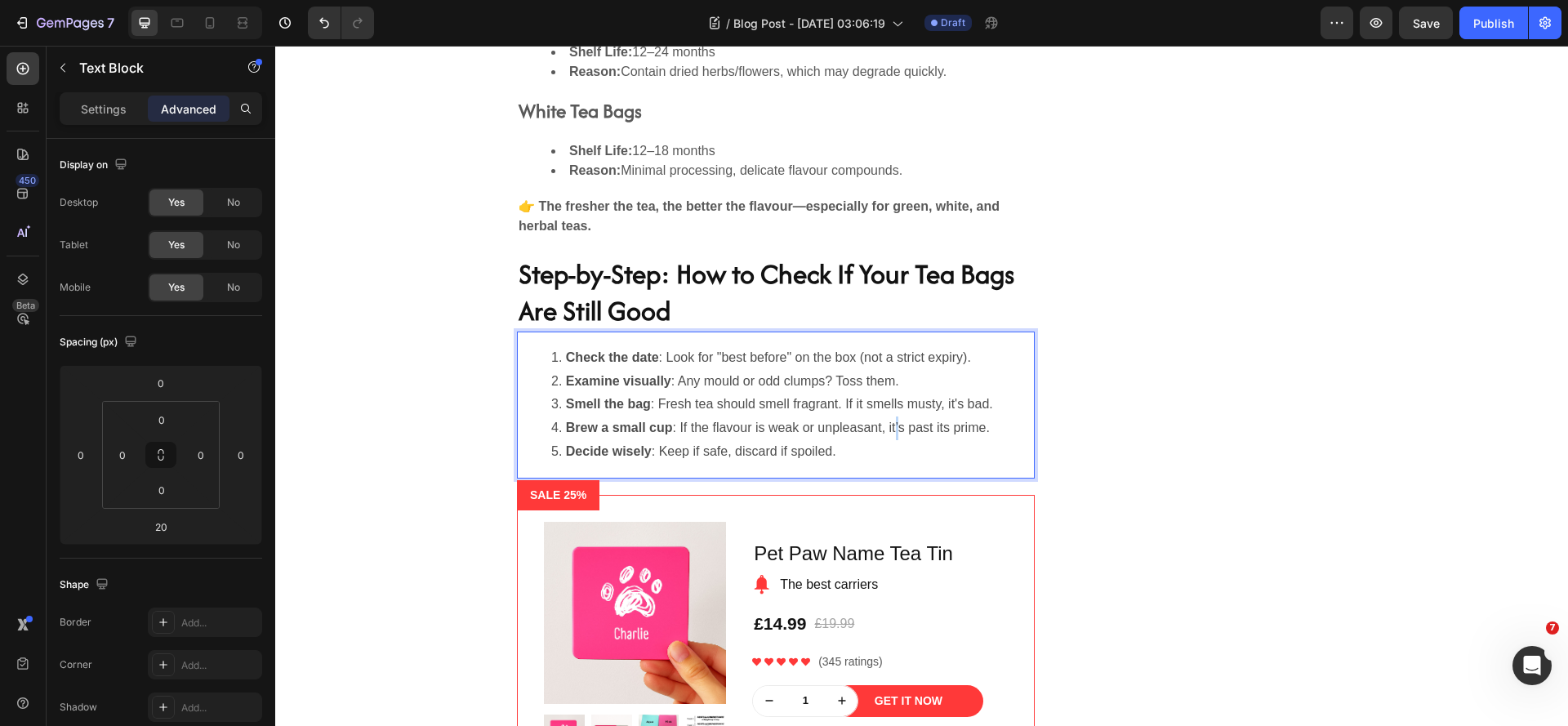
click at [919, 431] on li "Brew a small cup : If the flavour is weak or unpleasant, it’s past its prime." at bounding box center [792, 428] width 482 height 24
click at [1114, 462] on div "Do Different Types of Tea Expire Differently? Heading Yes! Different teas have …" at bounding box center [921, 237] width 863 height 1098
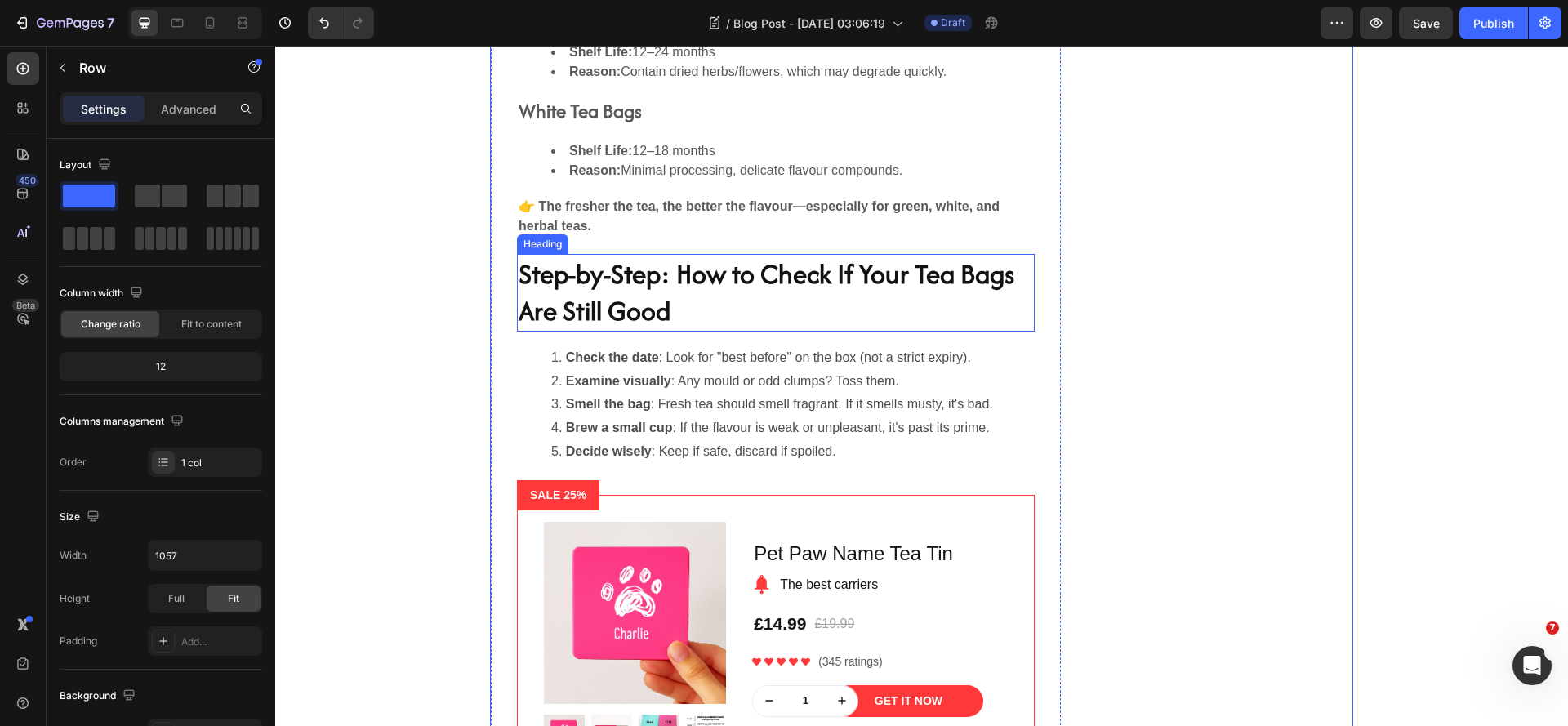
click at [746, 278] on p "Step-by-Step: How to Check If Your Tea Bags Are Still Good" at bounding box center [776, 293] width 515 height 74
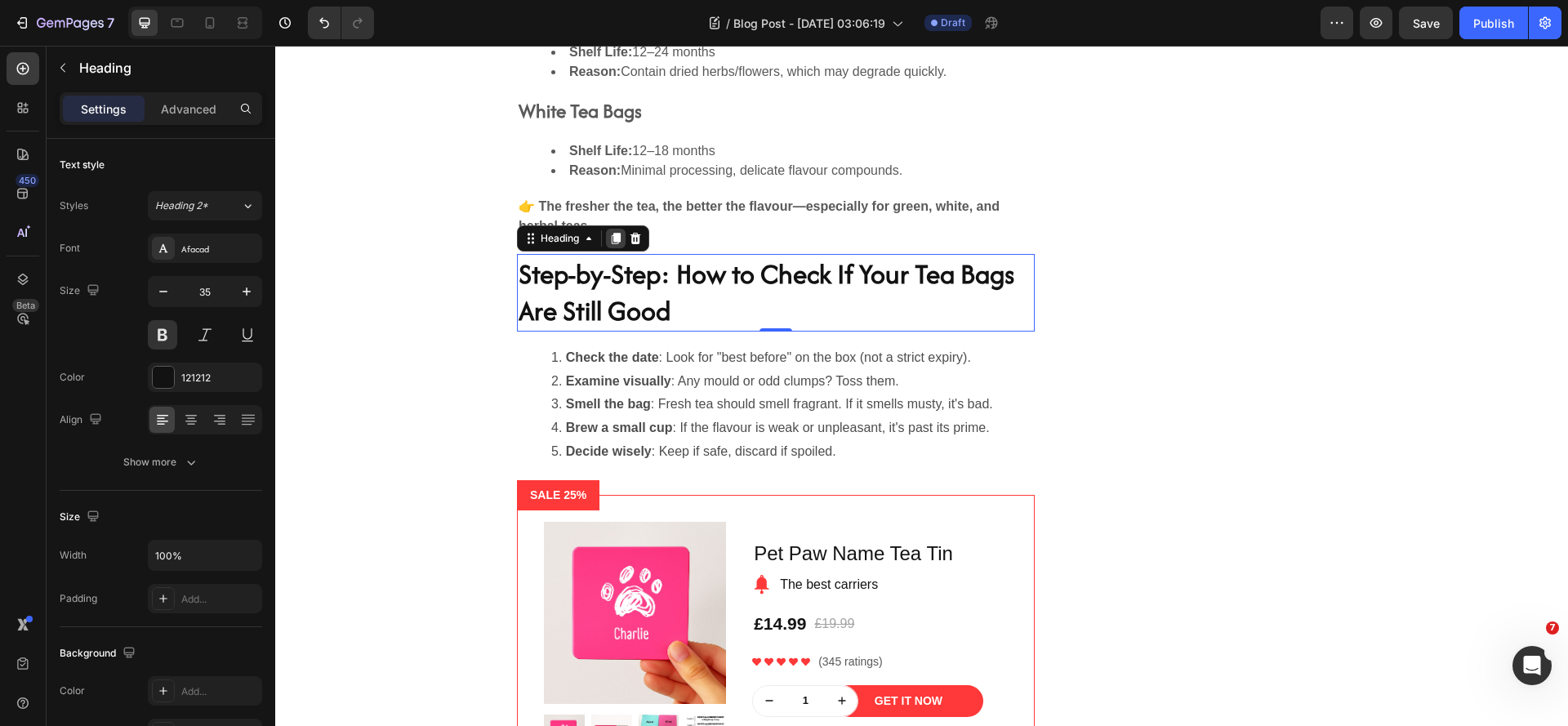
click at [609, 241] on icon at bounding box center [616, 239] width 13 height 13
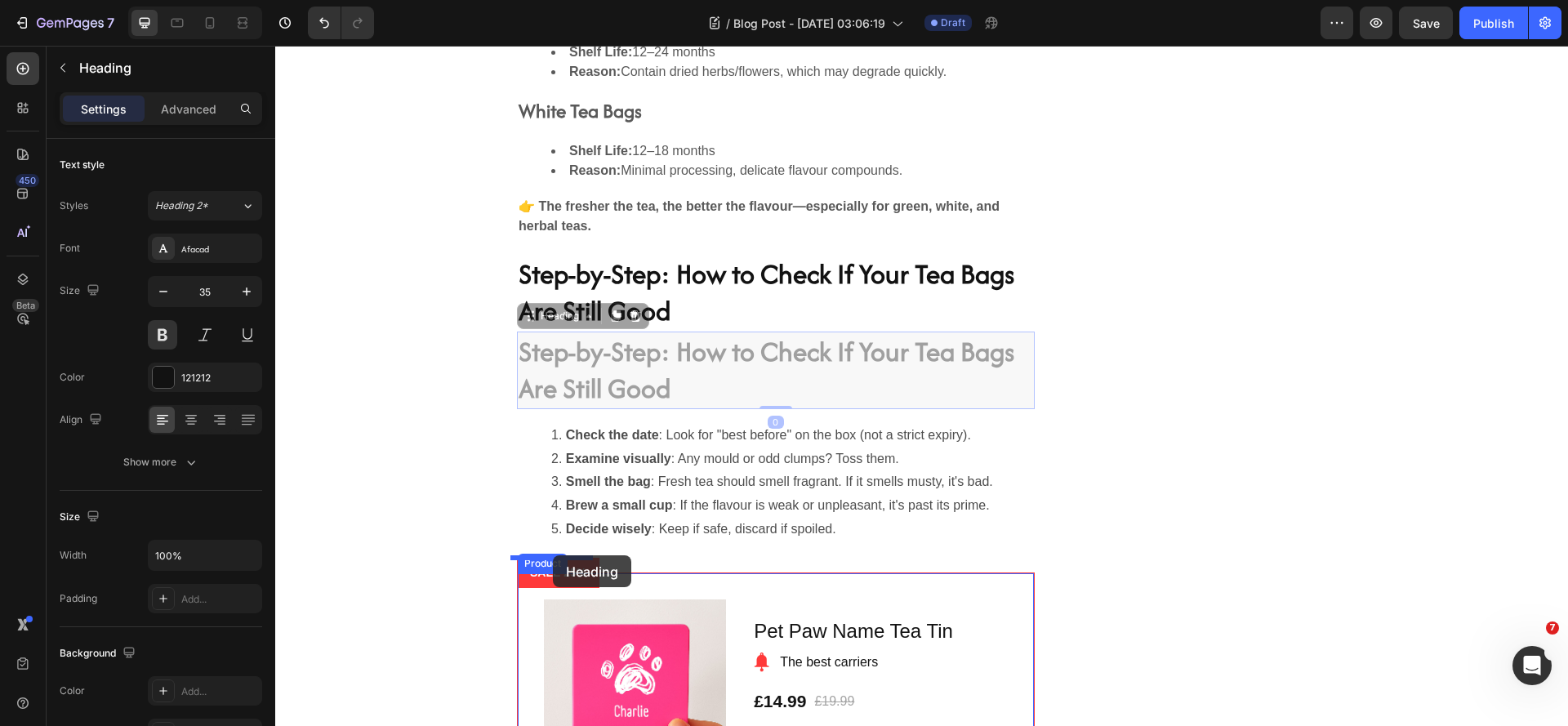
drag, startPoint x: 527, startPoint y: 321, endPoint x: 553, endPoint y: 555, distance: 235.4
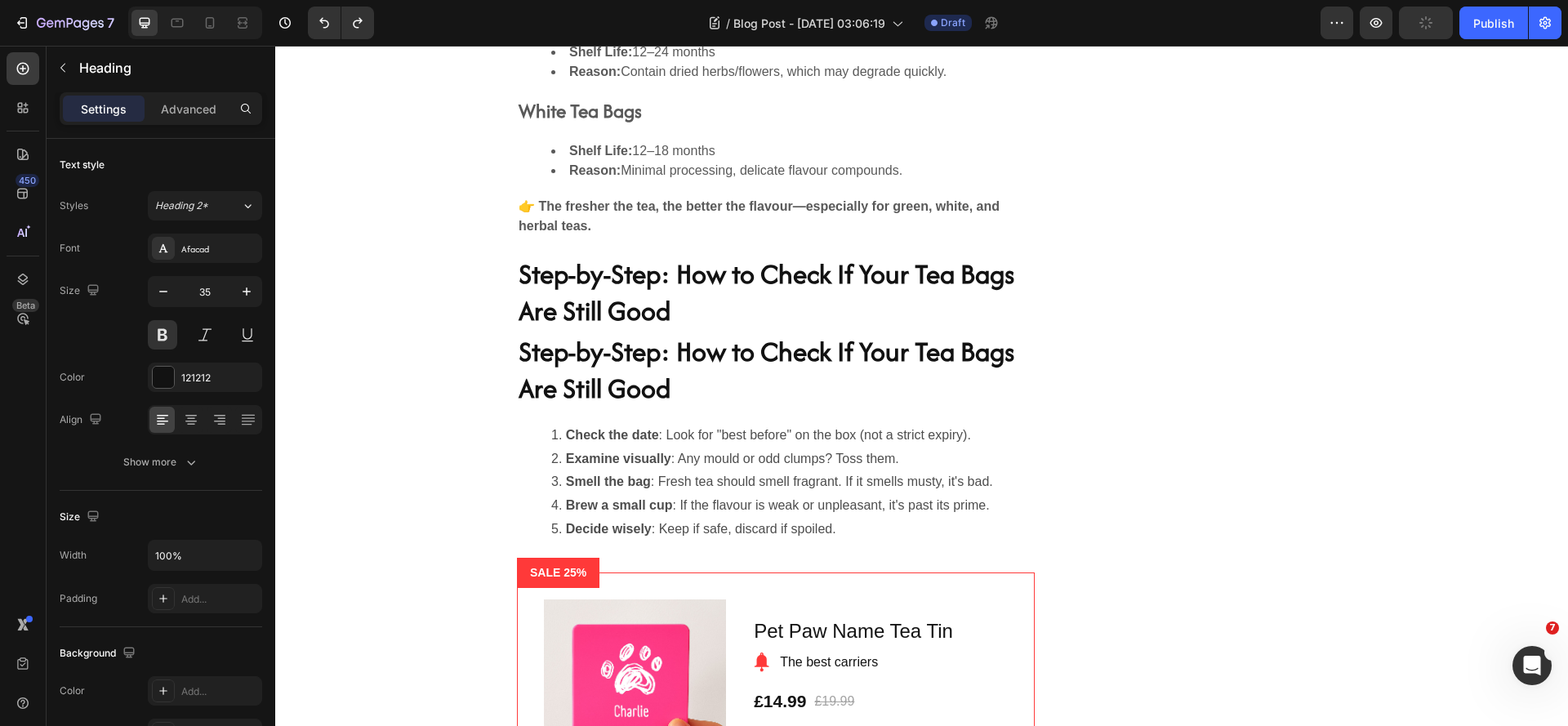
click at [898, 345] on h2 "Step-by-Step: How to Check If Your Tea Bags Are Still Good" at bounding box center [776, 370] width 517 height 77
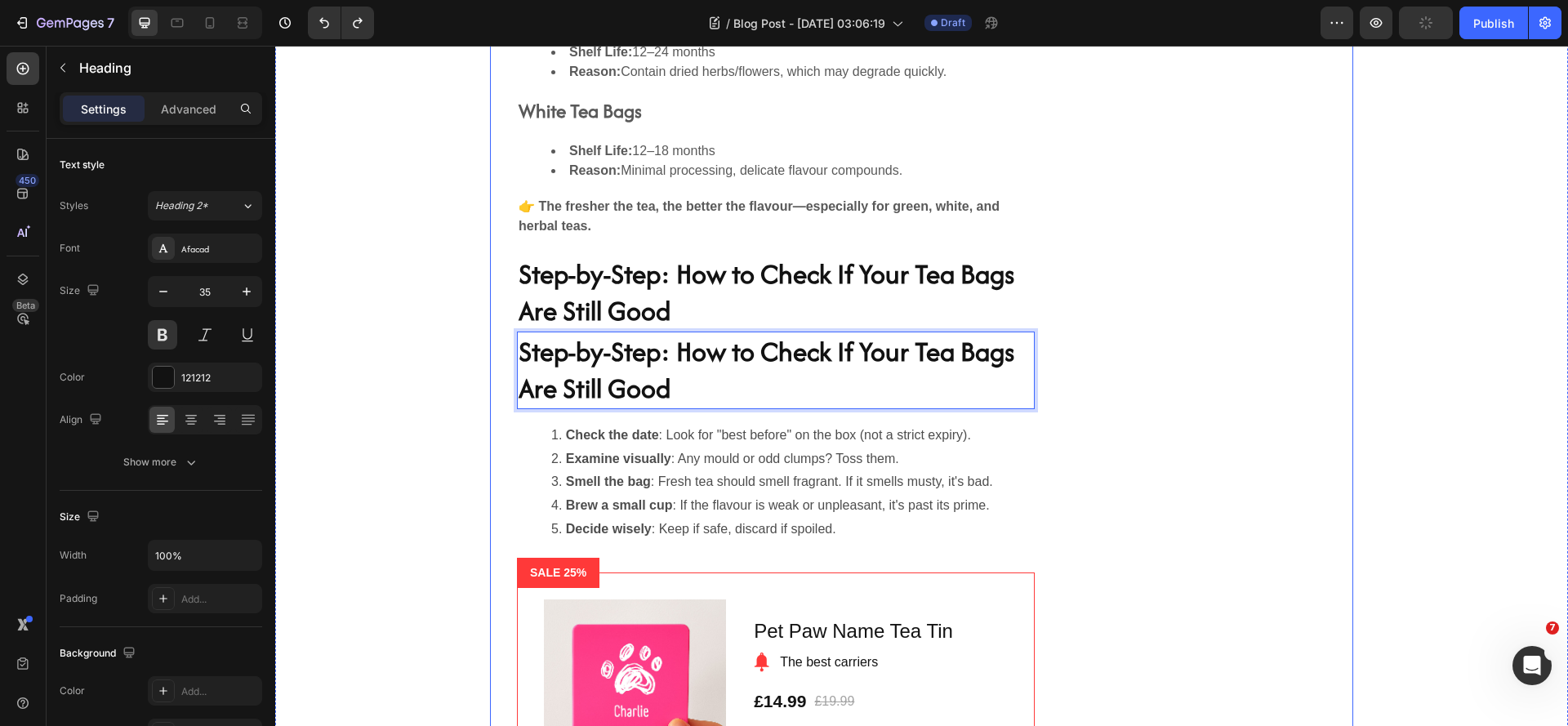
click at [1171, 404] on div "Do Different Types of Tea Expire Differently? Heading Yes! Different teas have …" at bounding box center [921, 276] width 863 height 1175
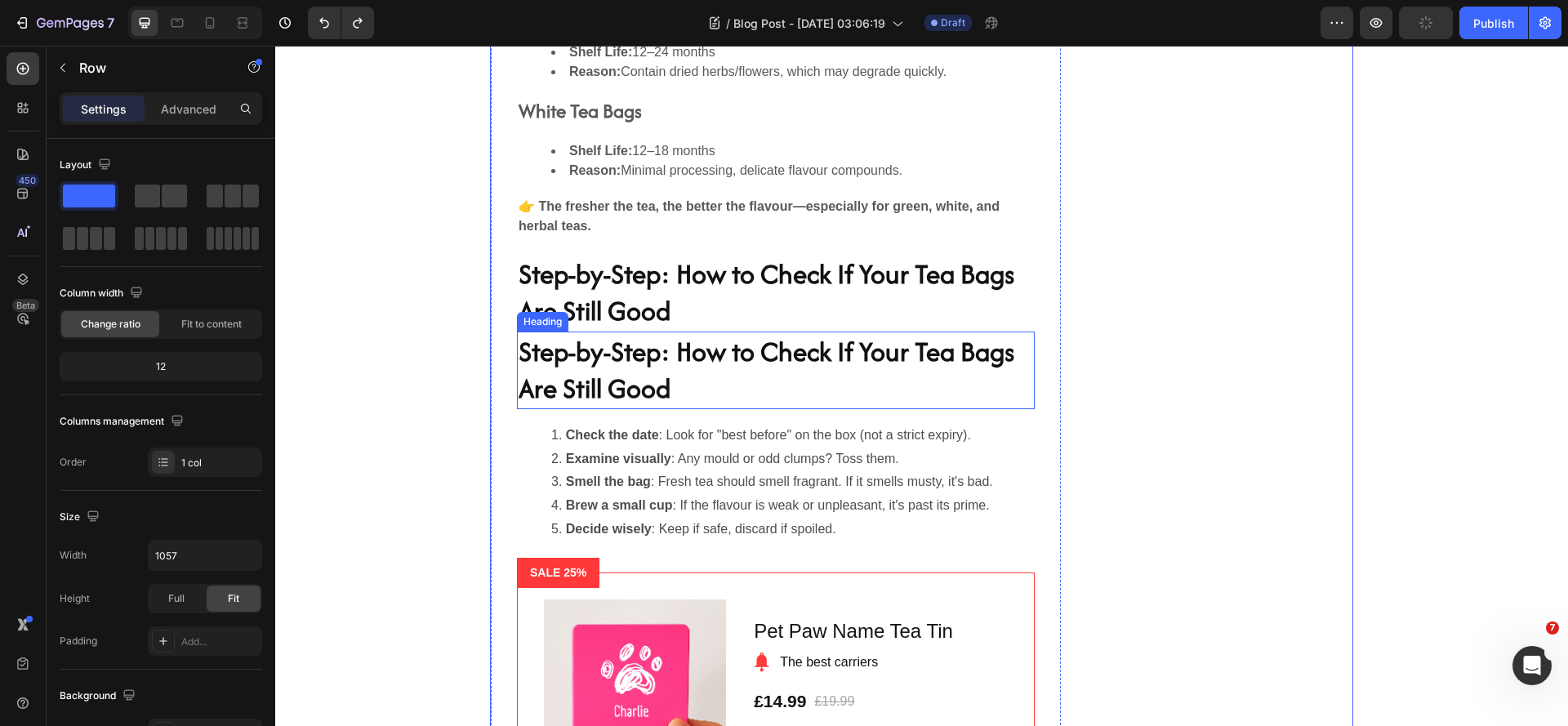
click at [752, 388] on p "Step-by-Step: How to Check If Your Tea Bags Are Still Good" at bounding box center [776, 370] width 515 height 74
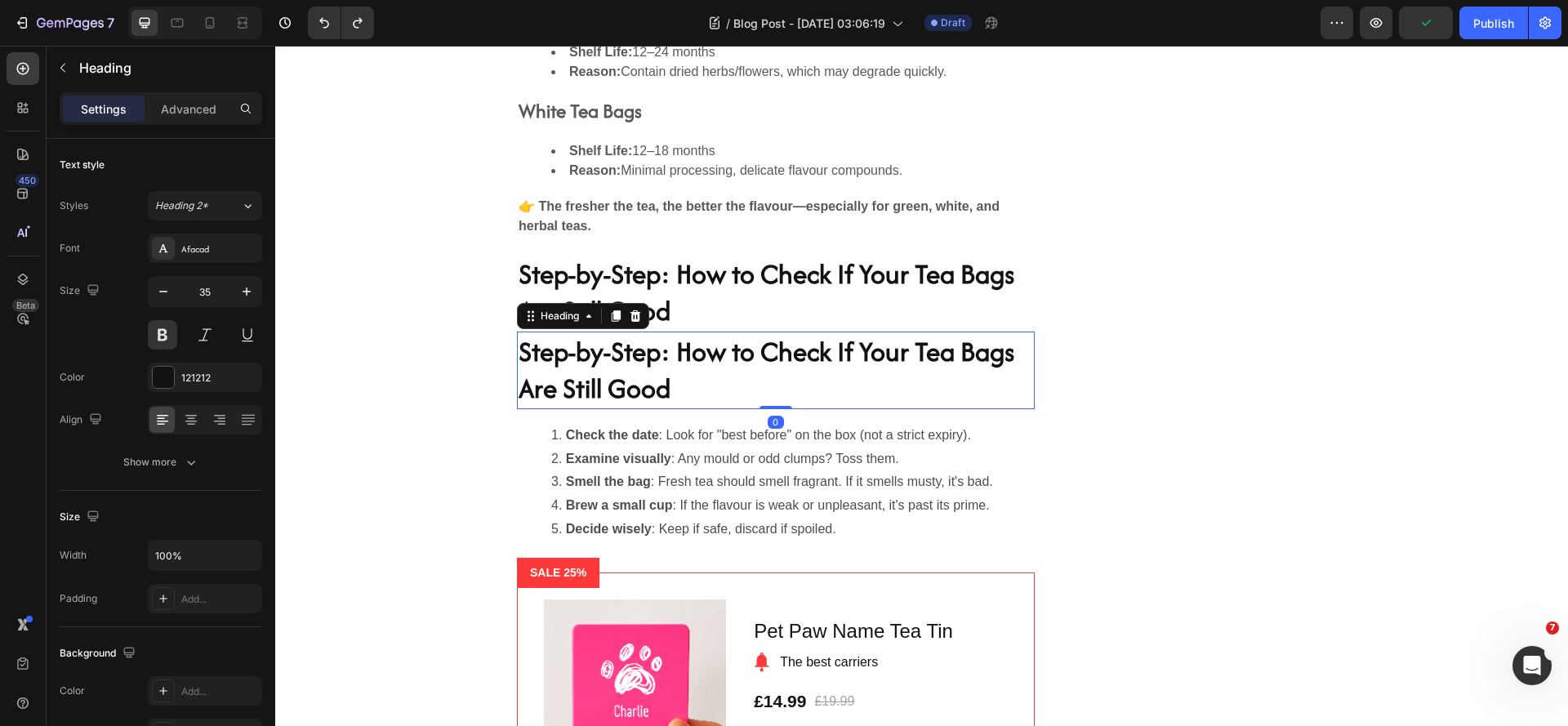
click at [632, 326] on div "Heading" at bounding box center [583, 315] width 132 height 26
click at [629, 322] on div at bounding box center [635, 315] width 19 height 19
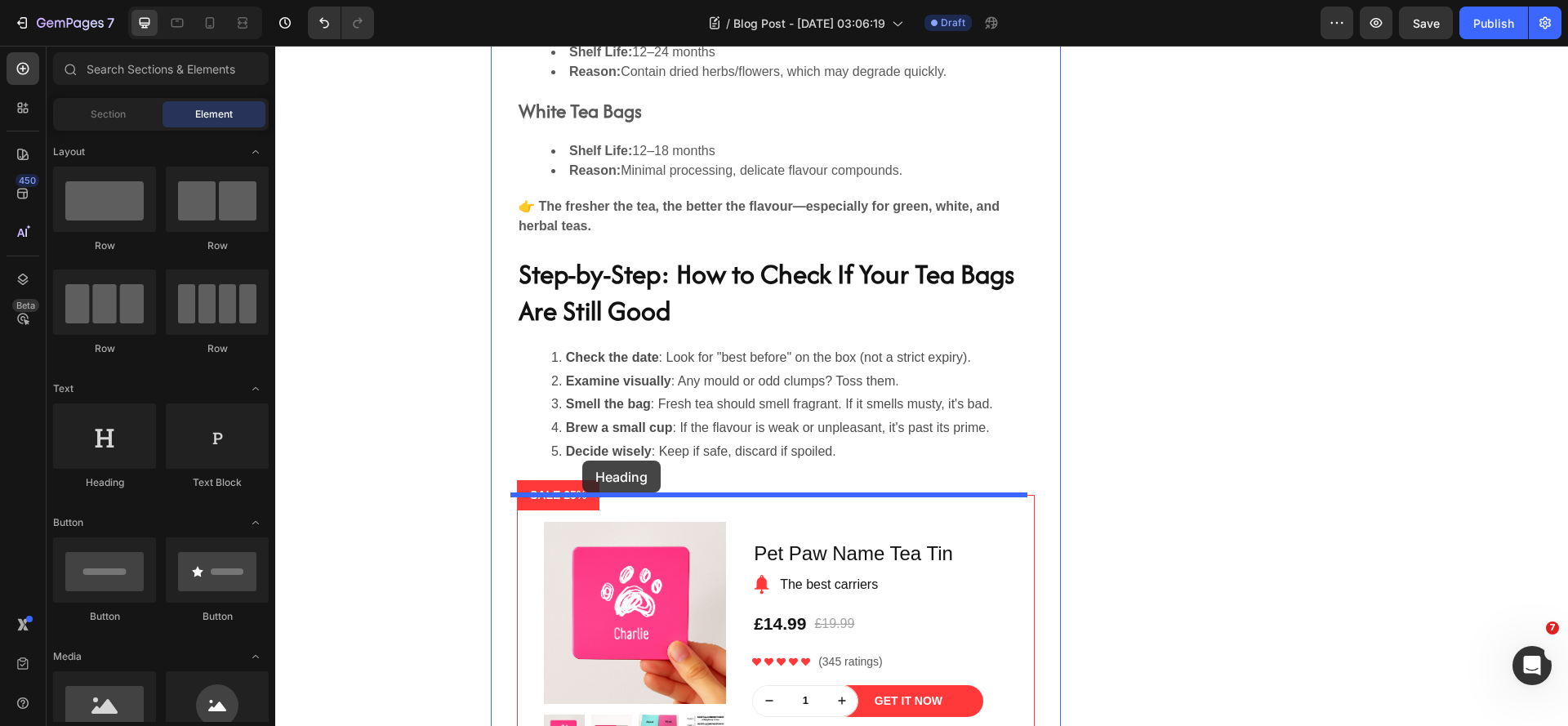
drag, startPoint x: 494, startPoint y: 442, endPoint x: 582, endPoint y: 461, distance: 90.0
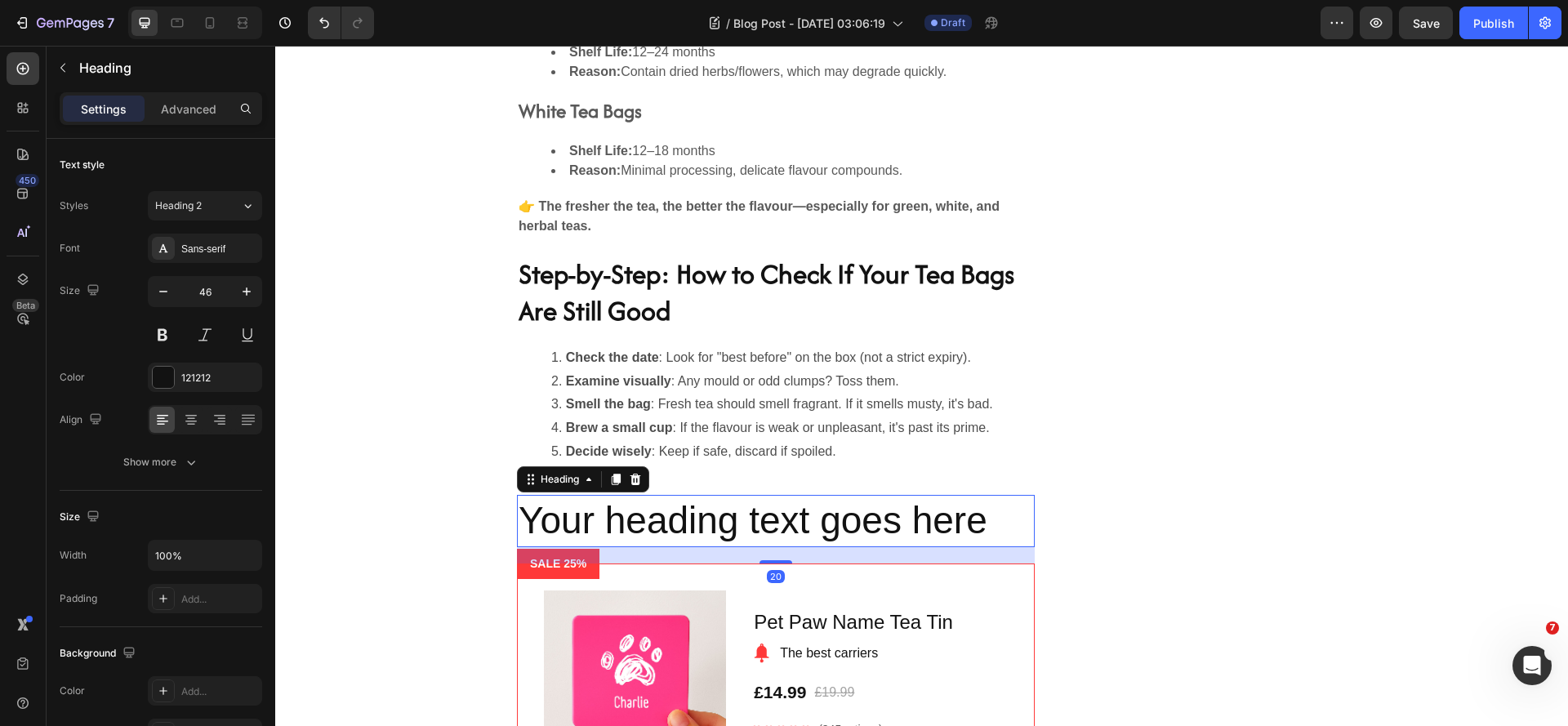
click at [664, 524] on h2 "Your heading text goes here" at bounding box center [776, 521] width 517 height 52
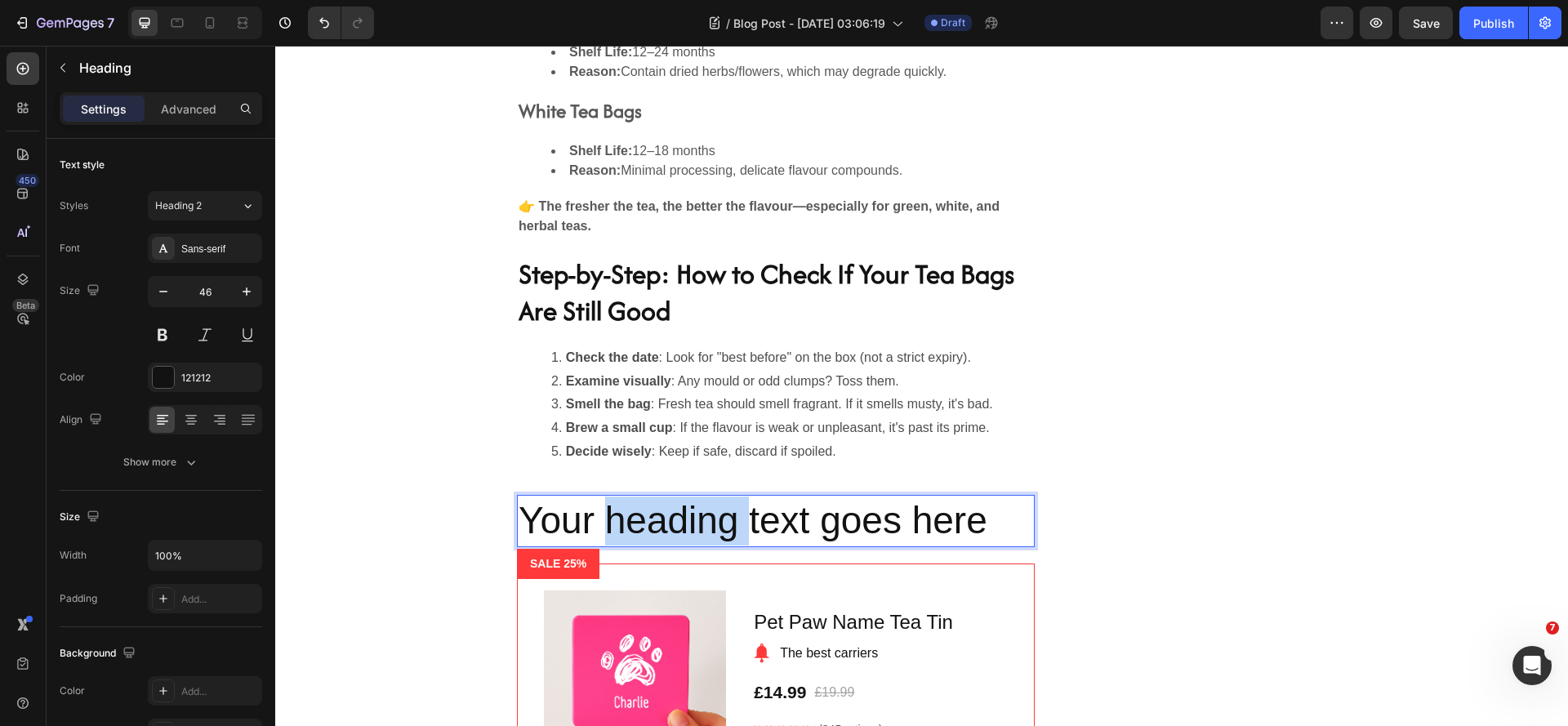
click at [664, 524] on p "Your heading text goes here" at bounding box center [776, 521] width 515 height 49
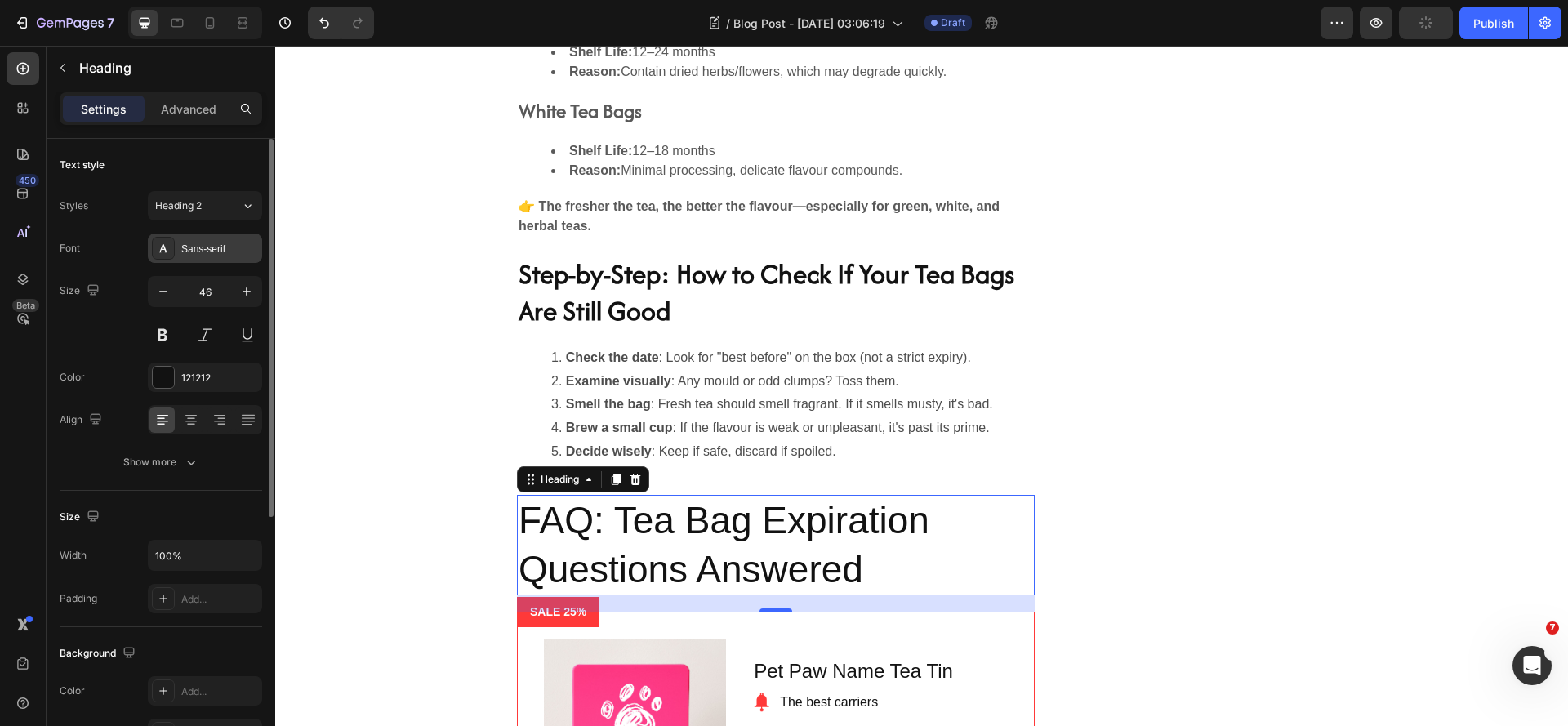
click at [198, 246] on div "Sans-serif" at bounding box center [220, 248] width 77 height 14
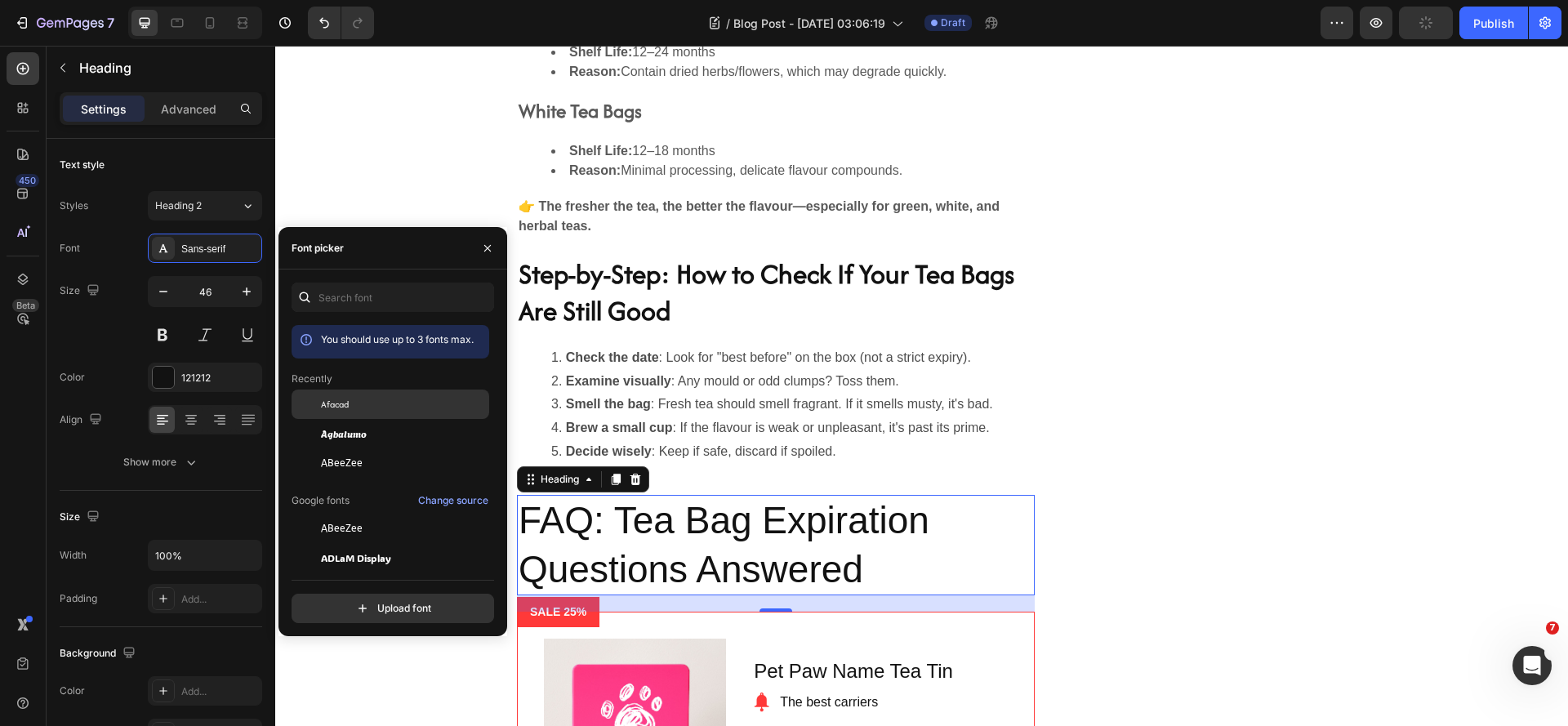
click at [354, 514] on div "Afacad" at bounding box center [390, 528] width 198 height 29
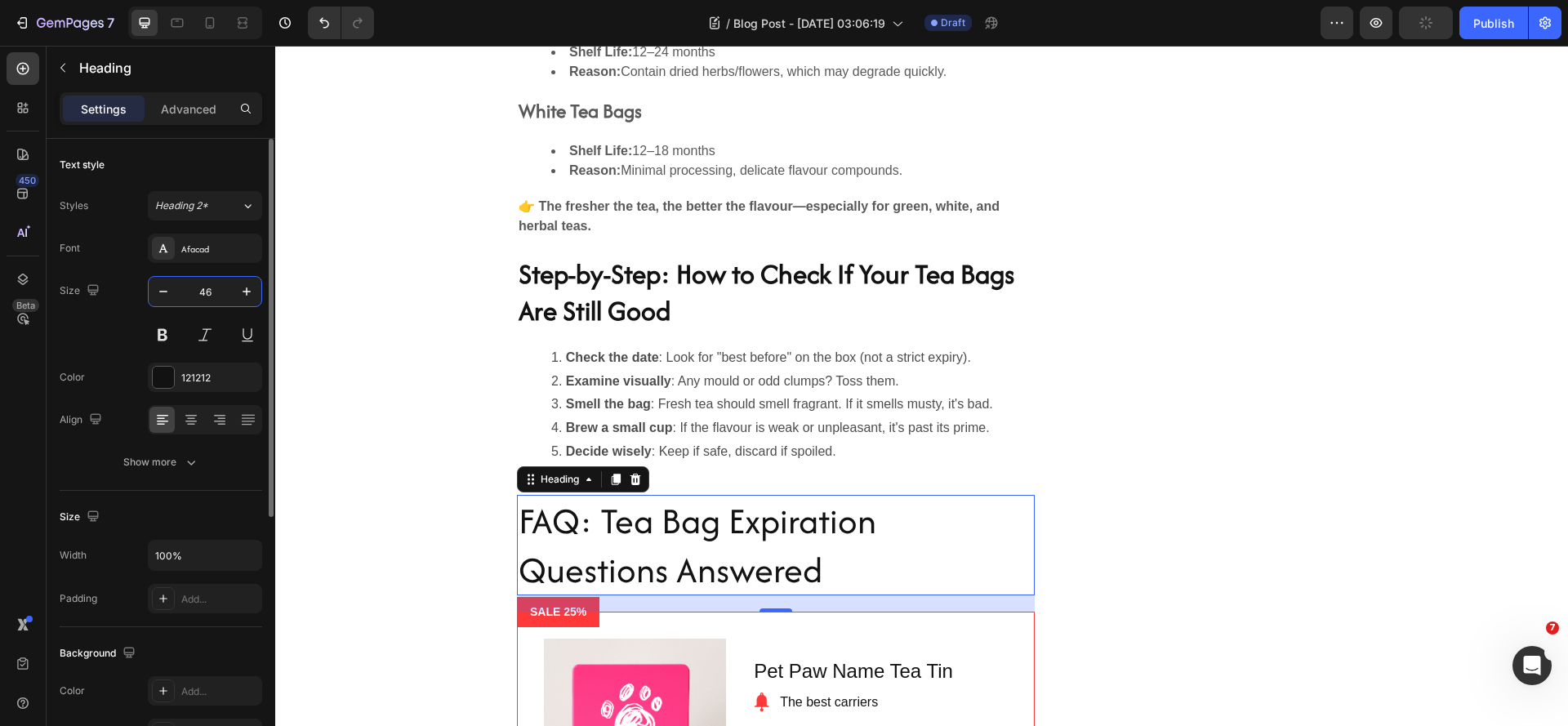
click at [205, 294] on input "46" at bounding box center [205, 291] width 54 height 29
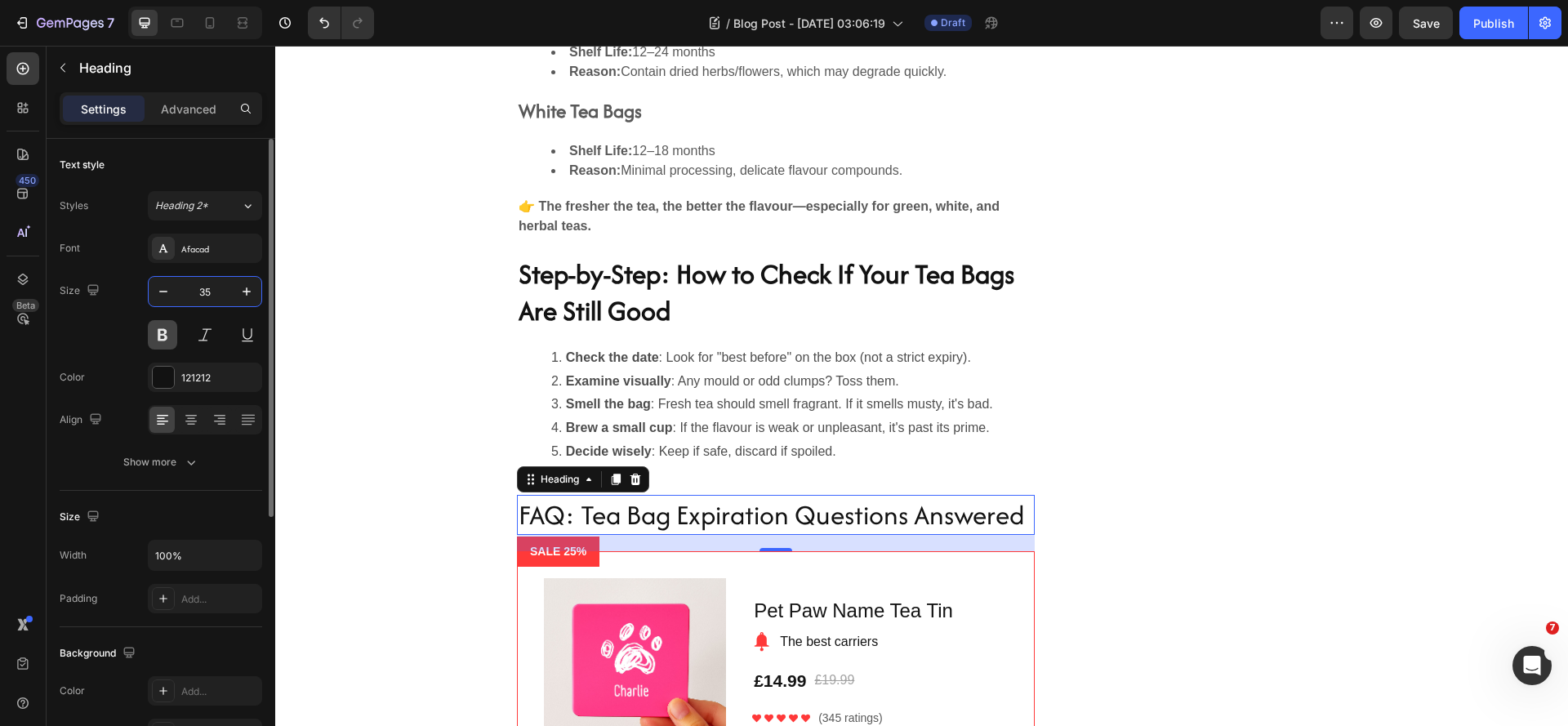
type input "35"
click at [160, 332] on button at bounding box center [162, 335] width 29 height 29
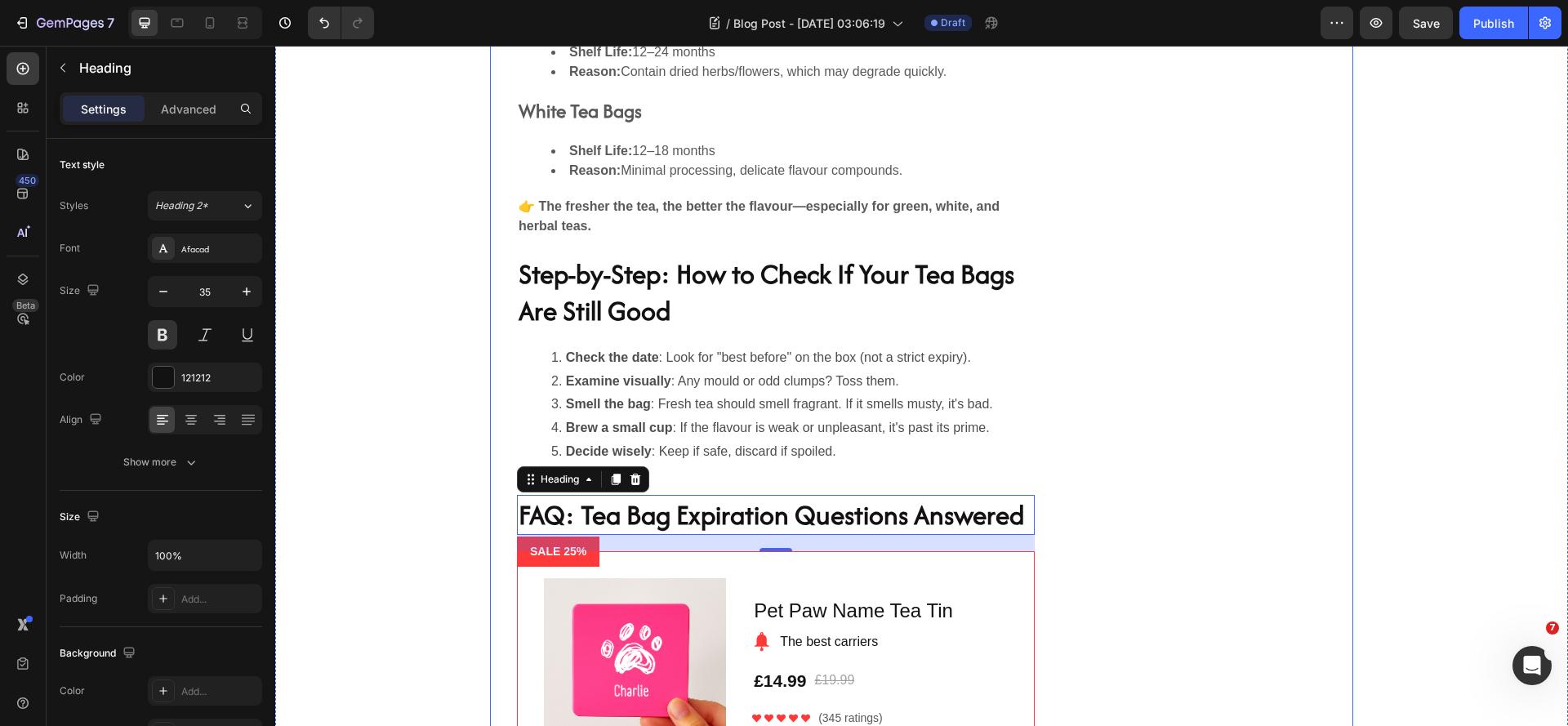
click at [1154, 618] on div "Do Different Types of Tea Expire Differently? Heading Yes! Different teas have …" at bounding box center [921, 266] width 863 height 1154
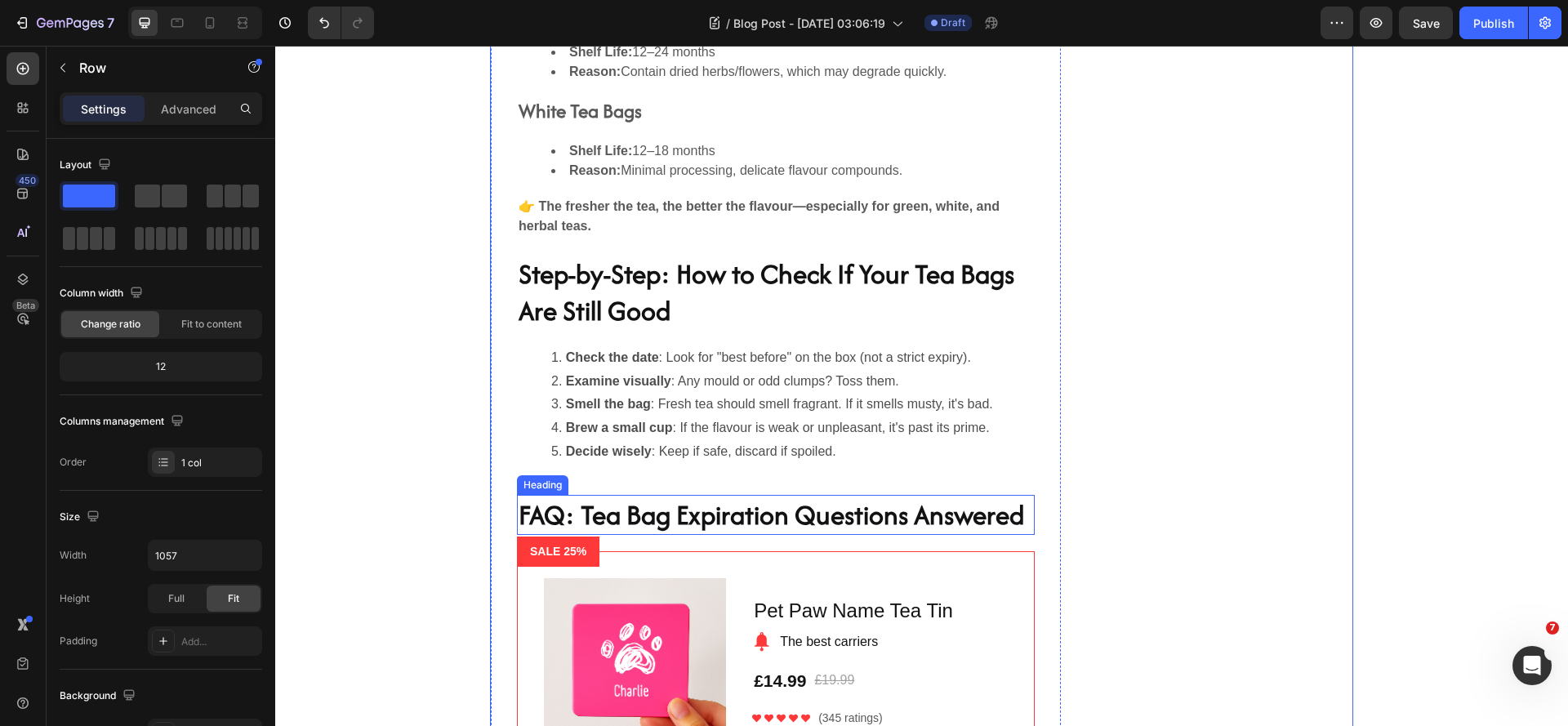
click at [913, 534] on h2 "FAQ: Tea Bag Expiration Questions Answered" at bounding box center [776, 515] width 517 height 41
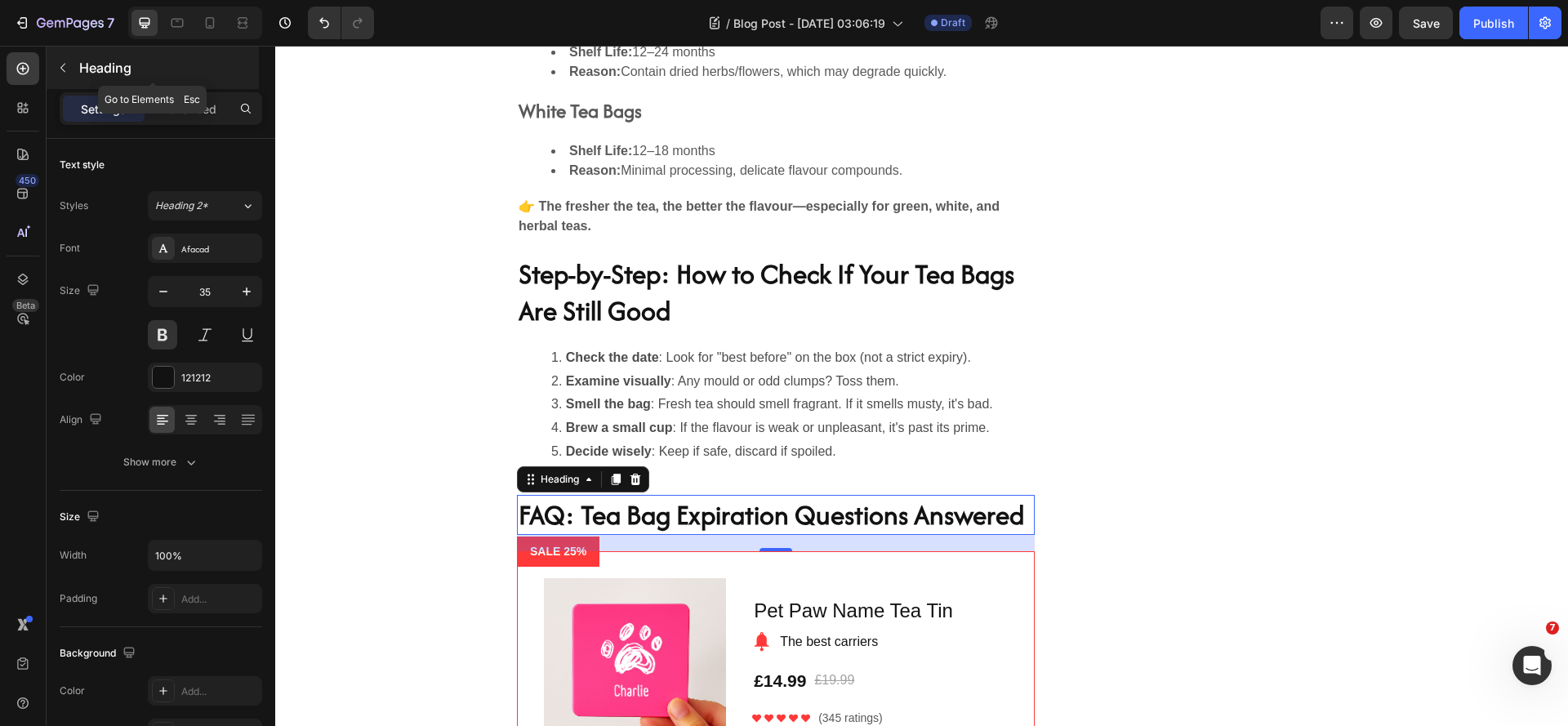
click at [56, 69] on icon "button" at bounding box center [63, 68] width 13 height 13
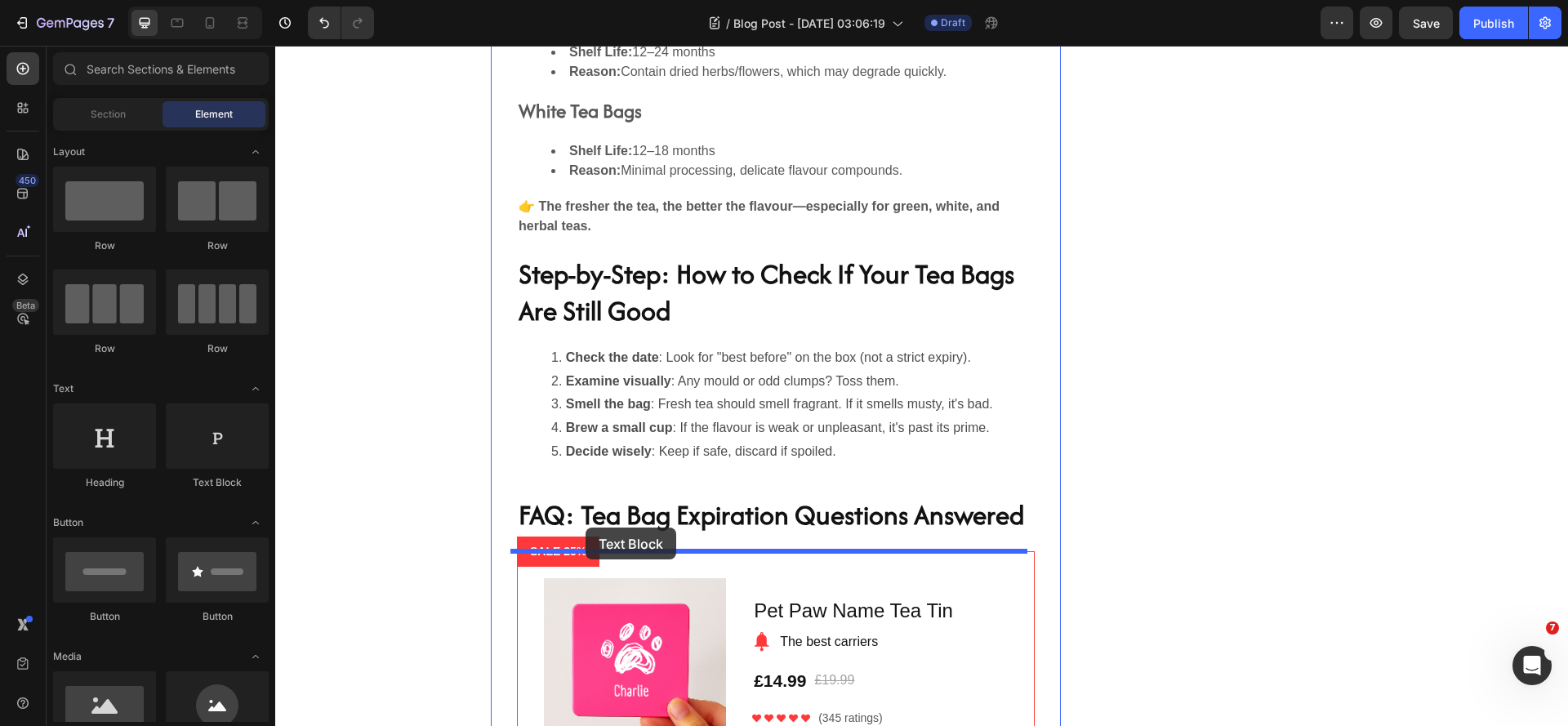
drag, startPoint x: 538, startPoint y: 426, endPoint x: 585, endPoint y: 527, distance: 111.4
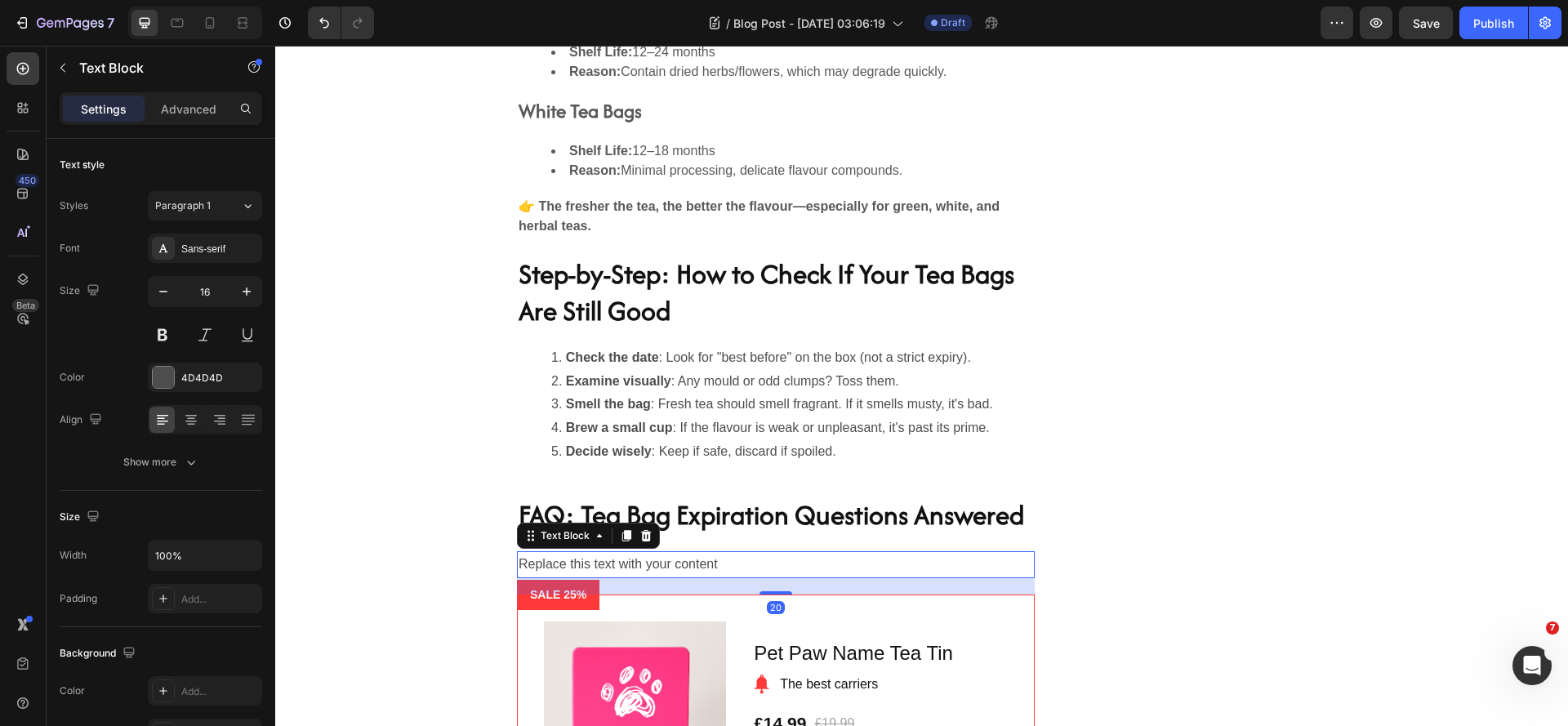
click at [757, 567] on div "Replace this text with your content" at bounding box center [776, 564] width 517 height 27
click at [757, 567] on p "Replace this text with your content" at bounding box center [776, 564] width 515 height 24
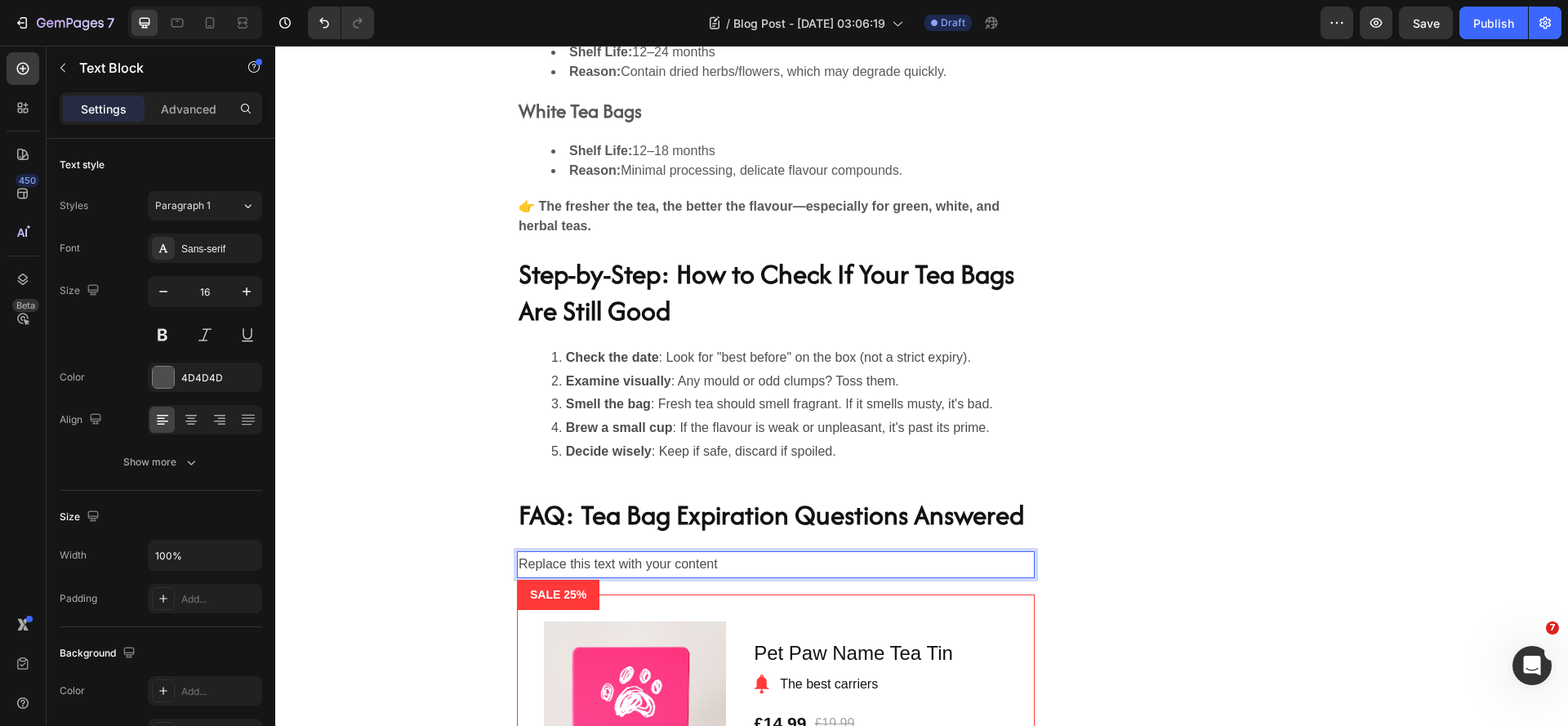
click at [724, 565] on p "Replace this text with your content" at bounding box center [776, 564] width 515 height 24
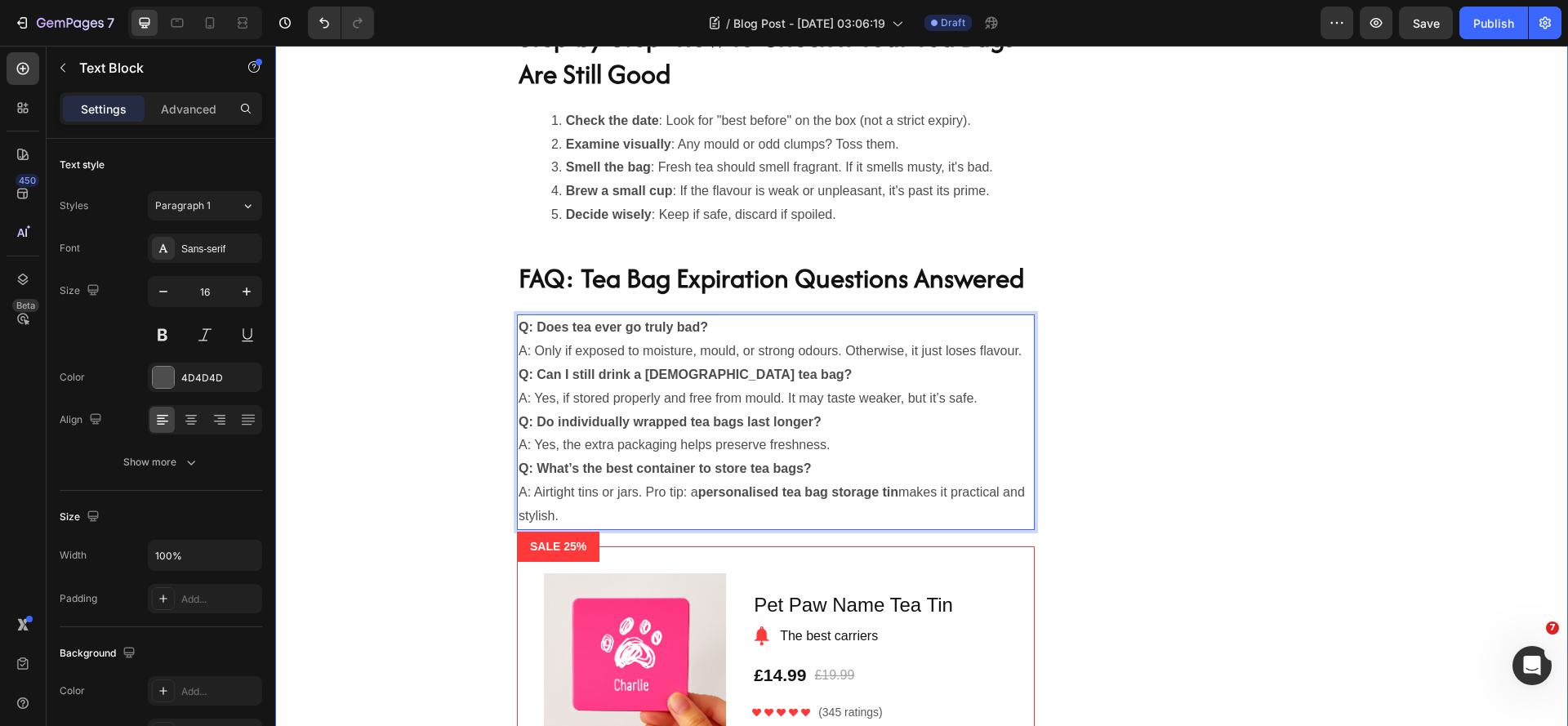
scroll to position [4306, 0]
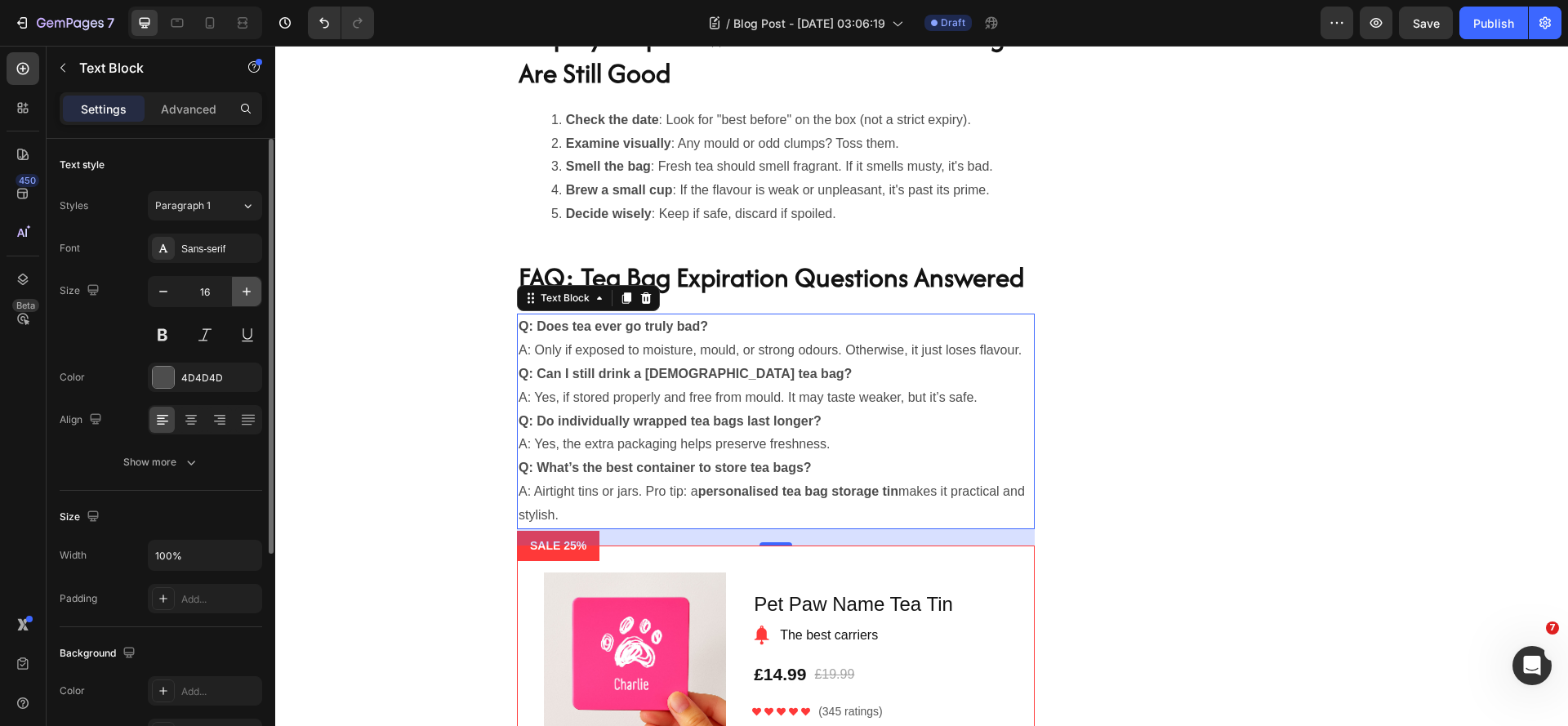
click at [247, 293] on icon "button" at bounding box center [246, 291] width 16 height 16
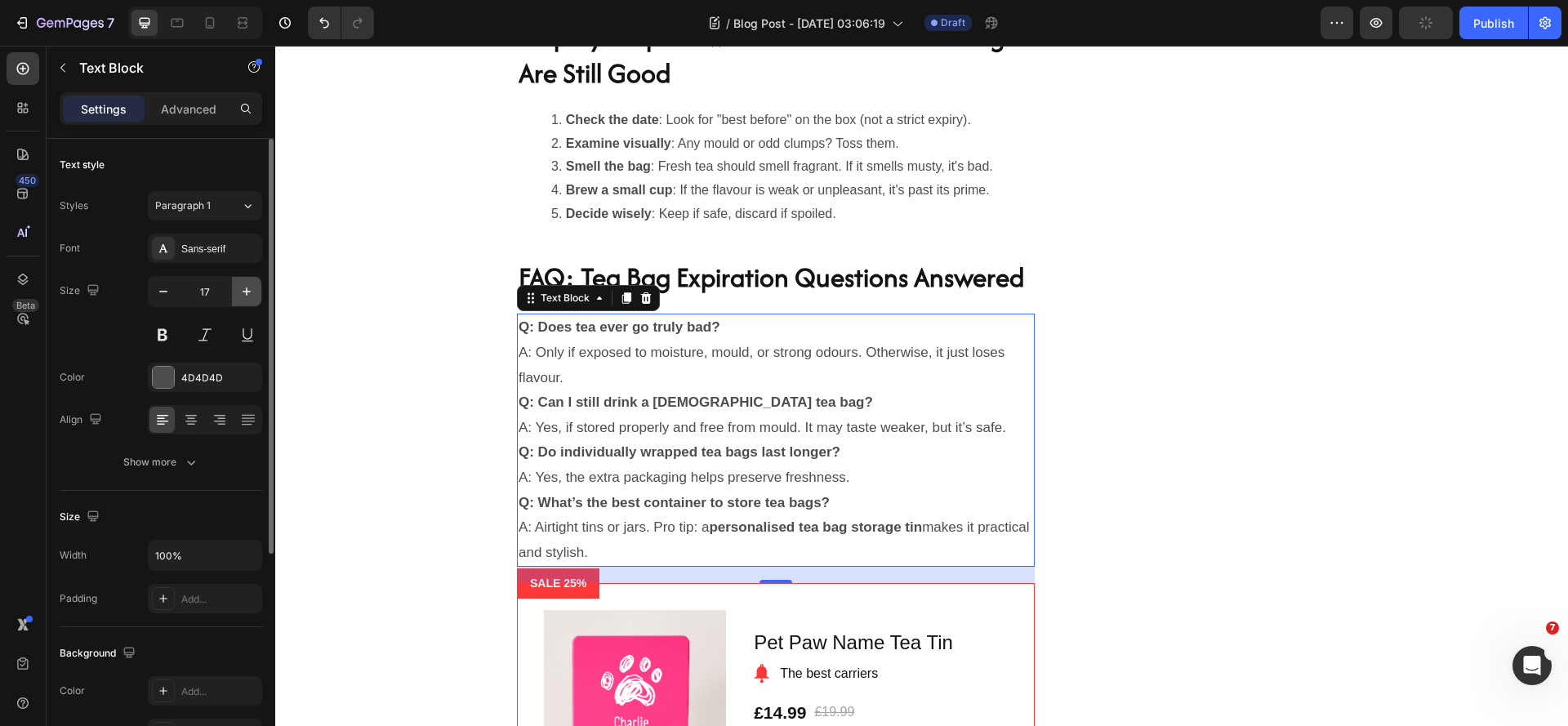
click at [247, 293] on icon "button" at bounding box center [246, 291] width 16 height 16
type input "18"
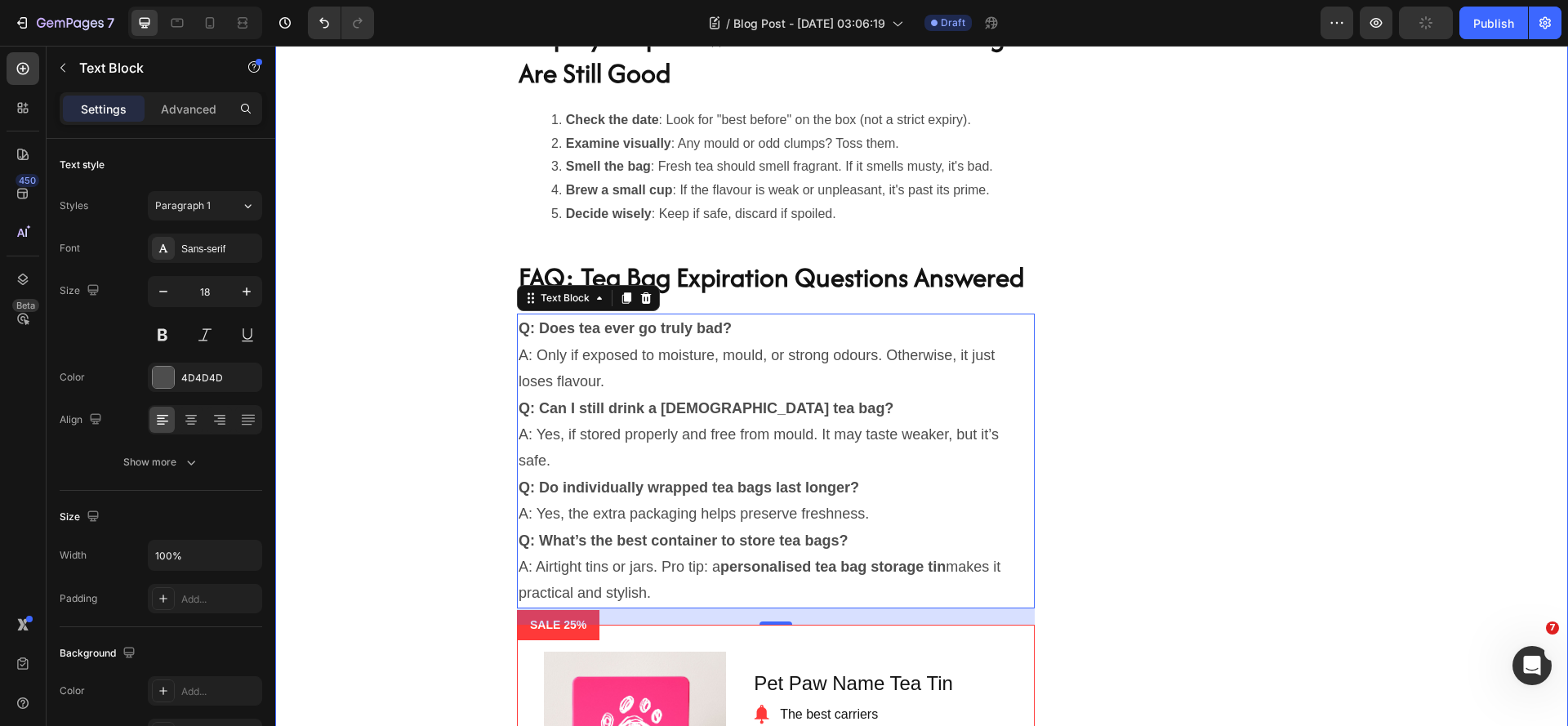
click at [474, 395] on div "Do Different Types of Tea Expire Differently? Heading Yes! Different teas have …" at bounding box center [922, 184] width 1269 height 1465
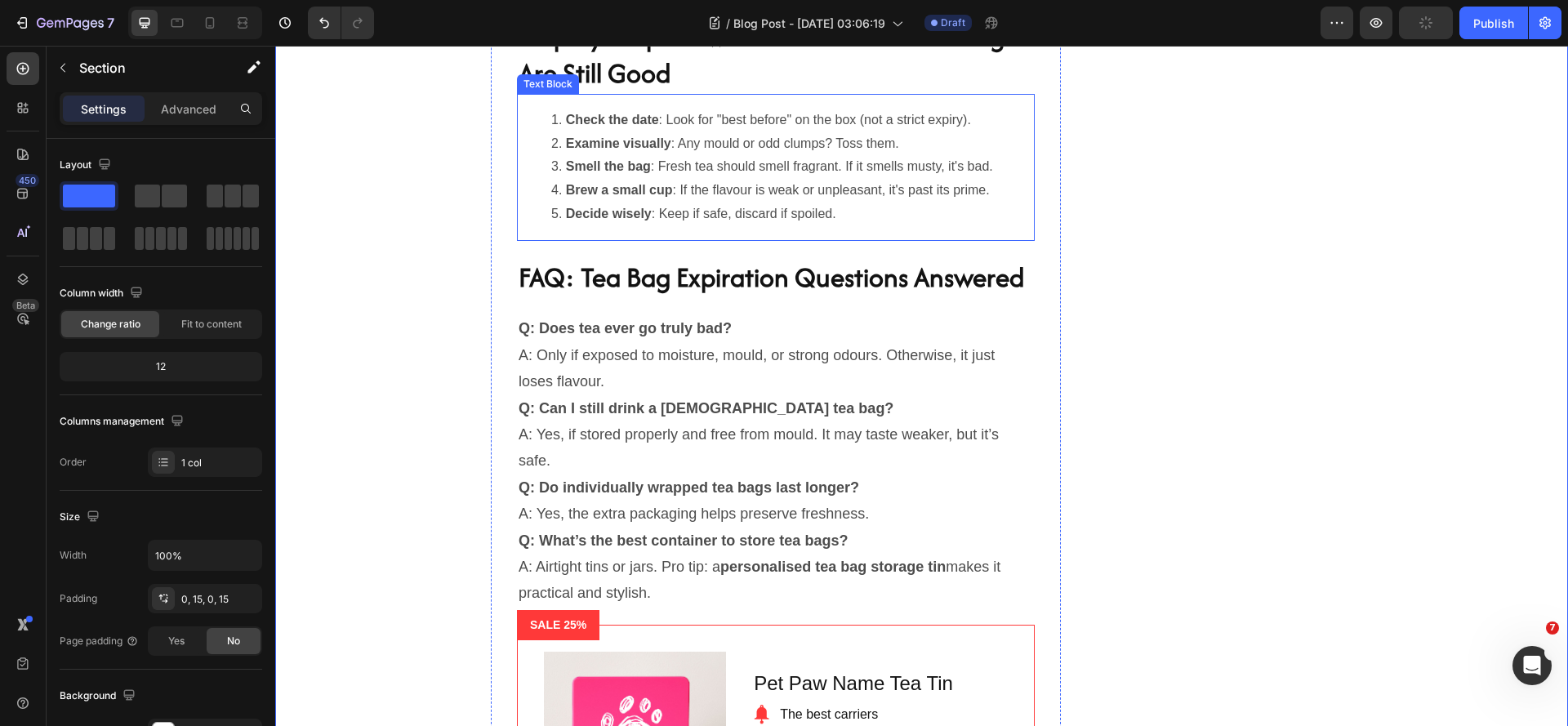
click at [760, 160] on li "Smell the bag : Fresh tea should smell fragrant. If it smells musty, it's bad." at bounding box center [792, 167] width 482 height 24
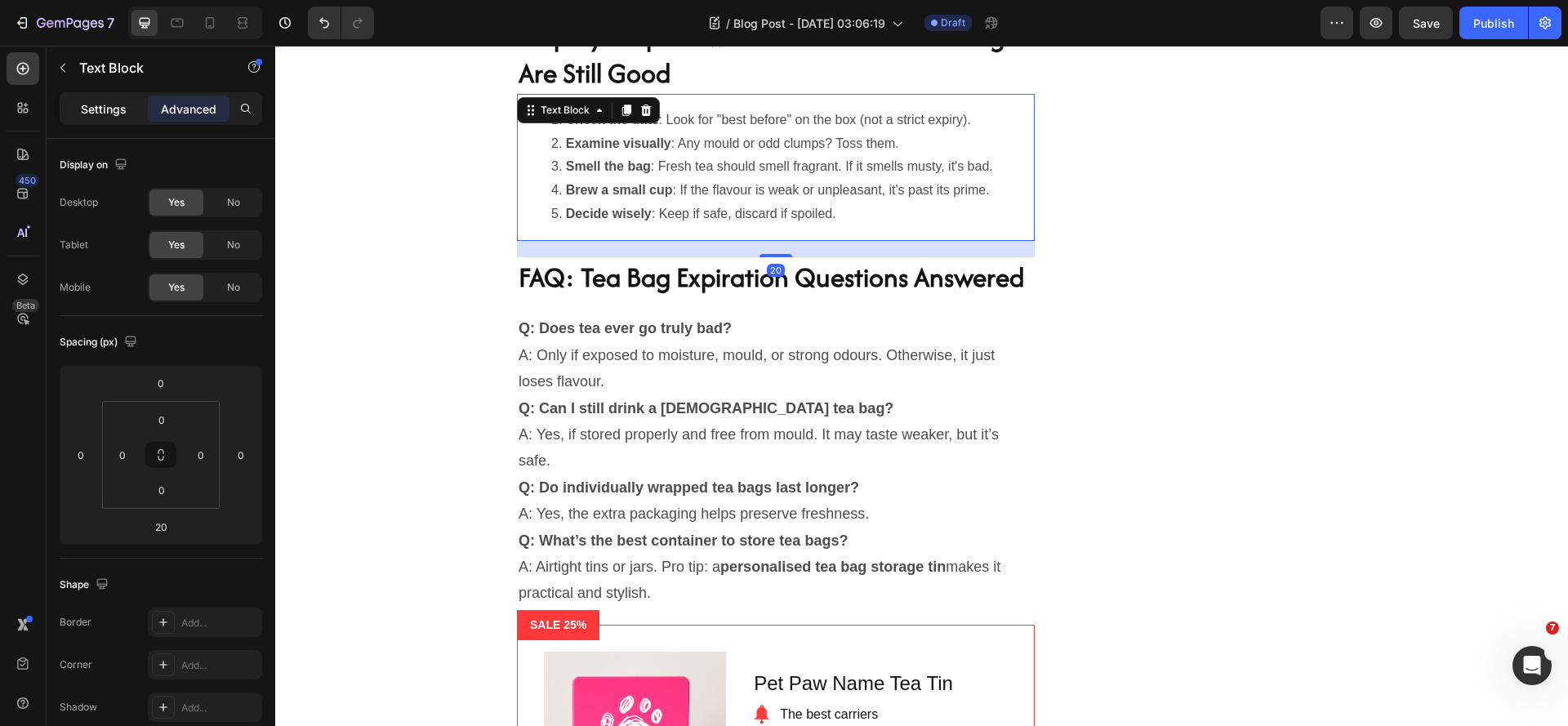
click at [107, 118] on div "Settings" at bounding box center [103, 109] width 82 height 26
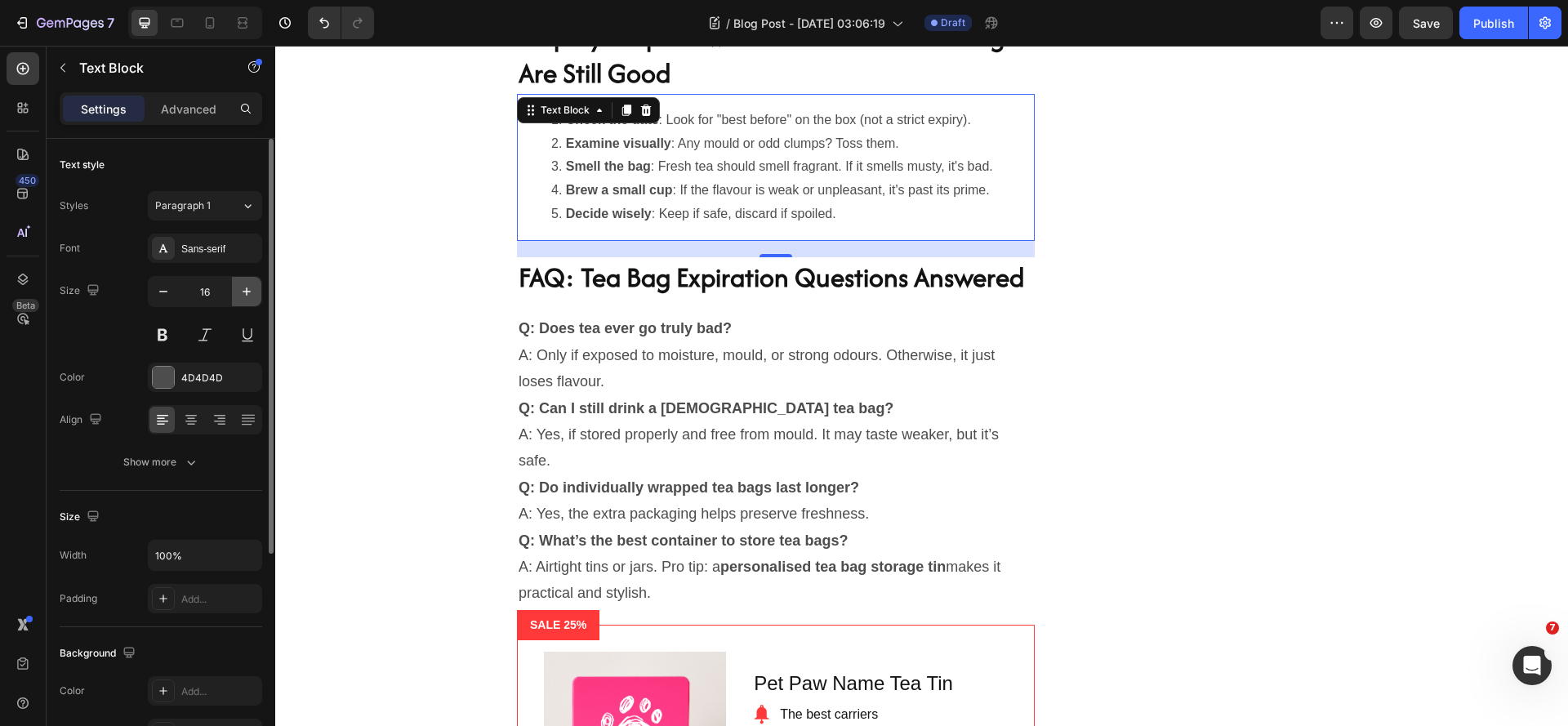
click at [246, 294] on icon "button" at bounding box center [246, 291] width 16 height 16
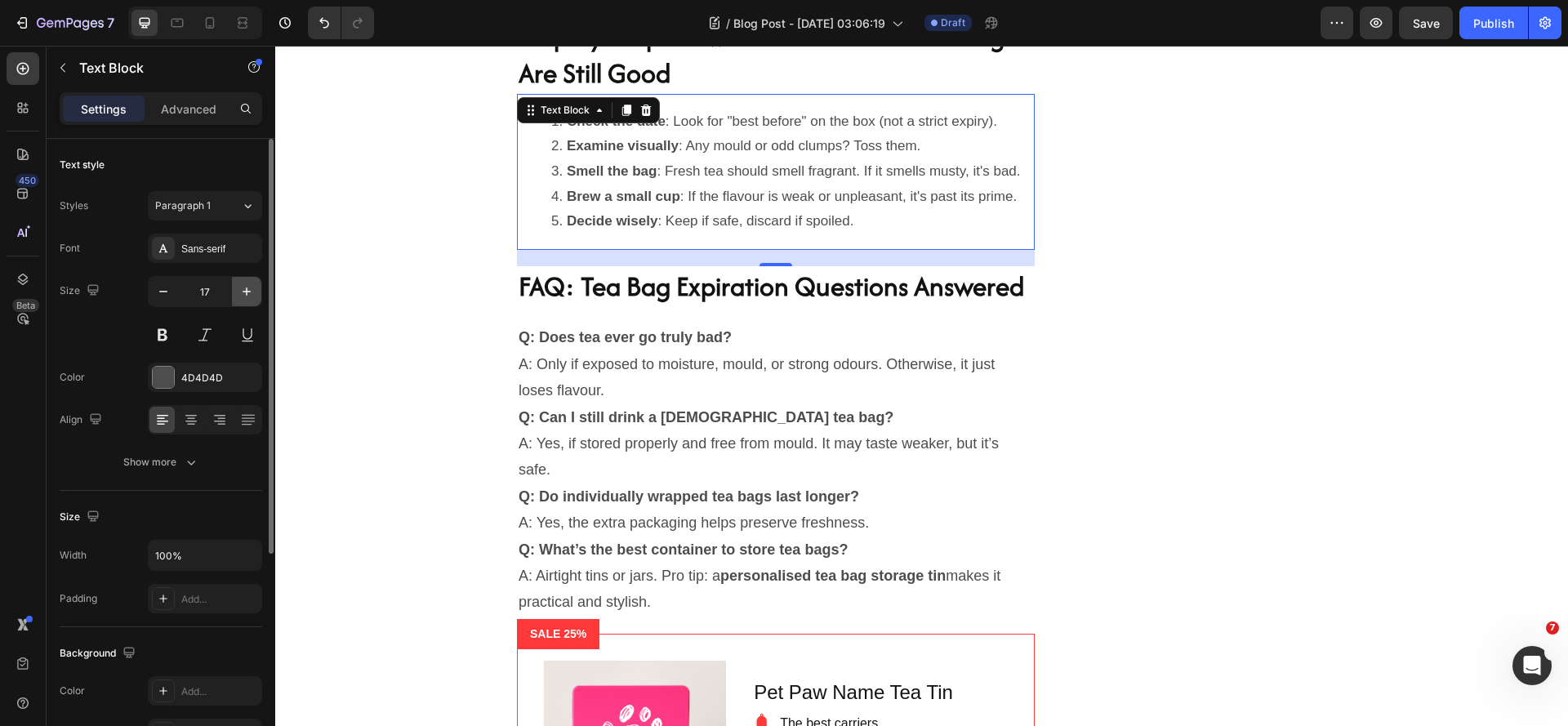
type input "18"
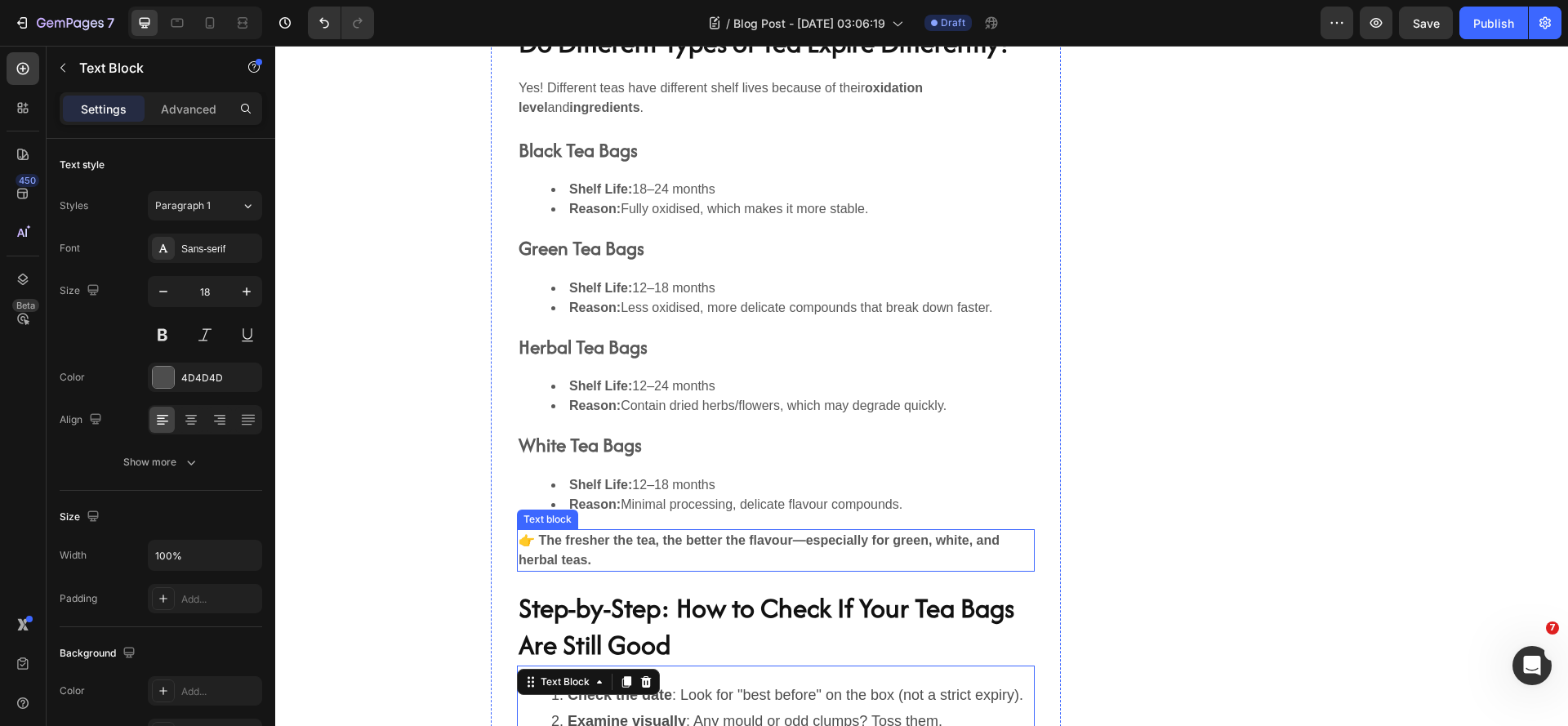
scroll to position [3729, 0]
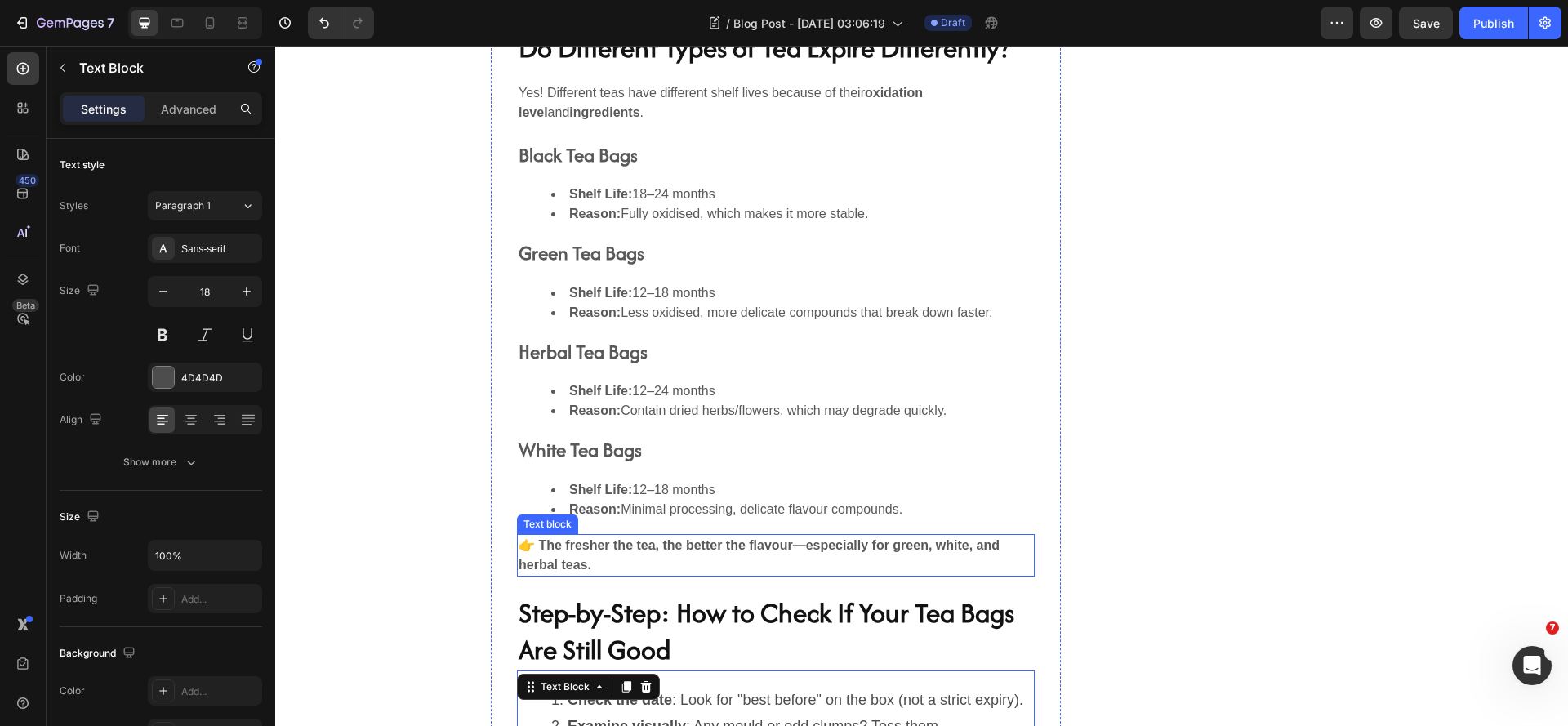
click at [525, 121] on p "Yes! Different teas have different shelf lives because of their oxidation level…" at bounding box center [776, 103] width 515 height 40
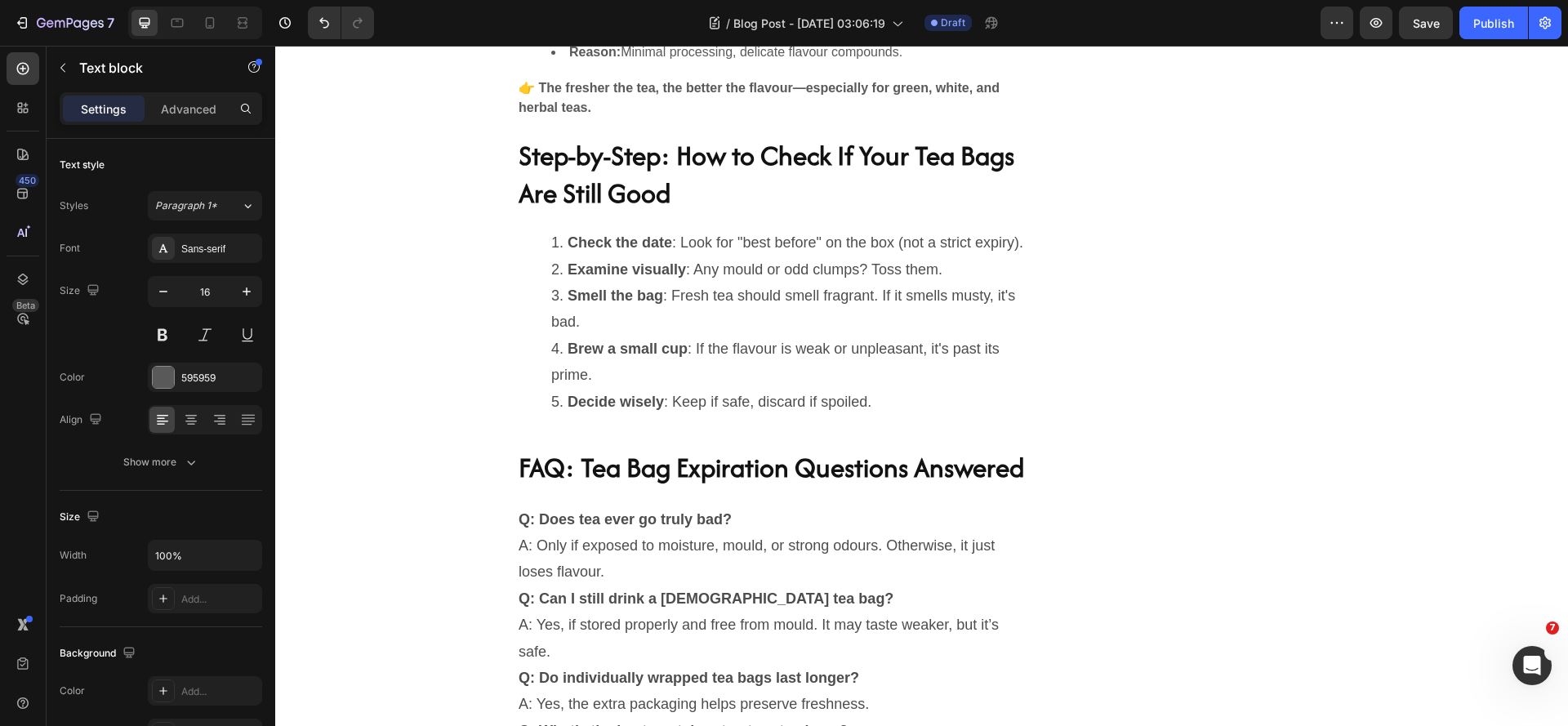
scroll to position [3652, 0]
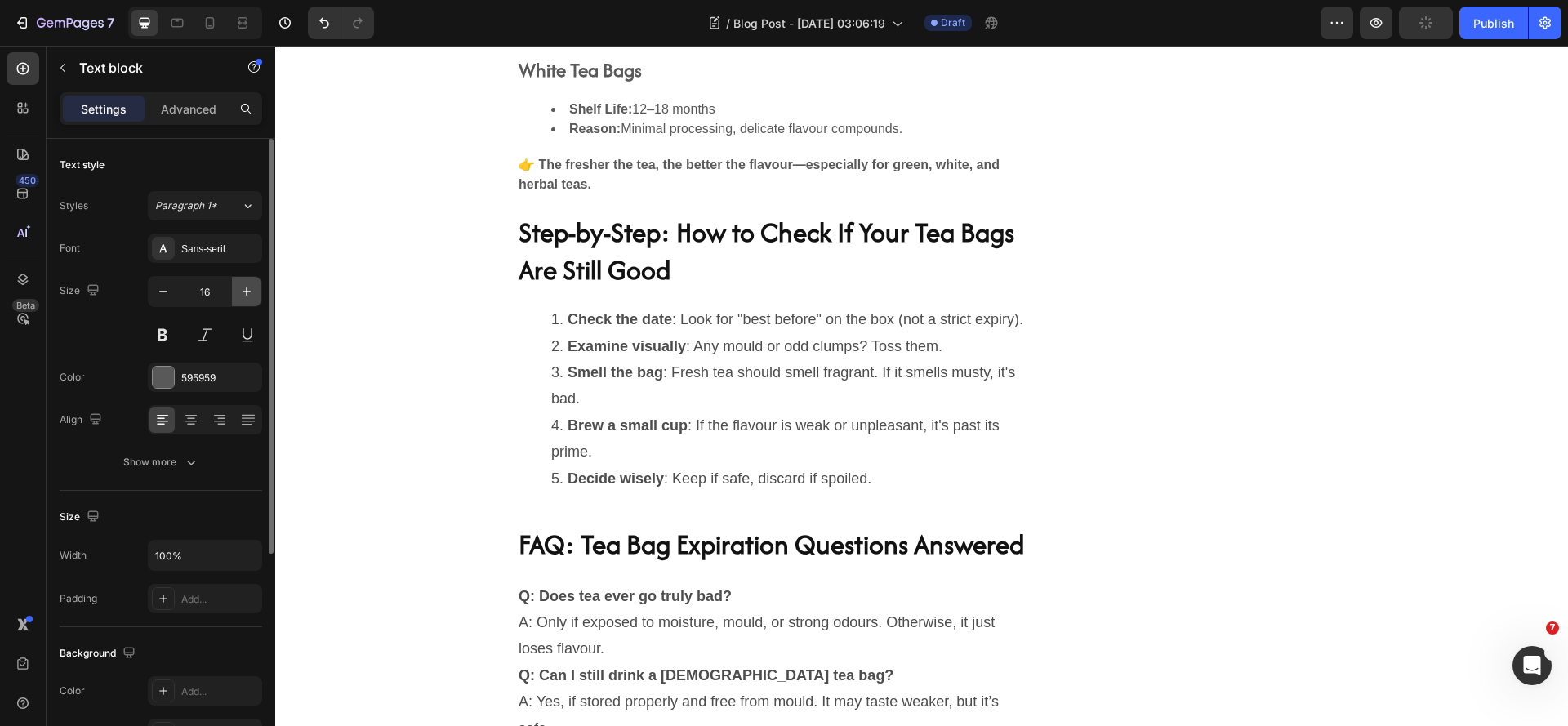
click at [243, 287] on icon "button" at bounding box center [246, 291] width 16 height 16
type input "18"
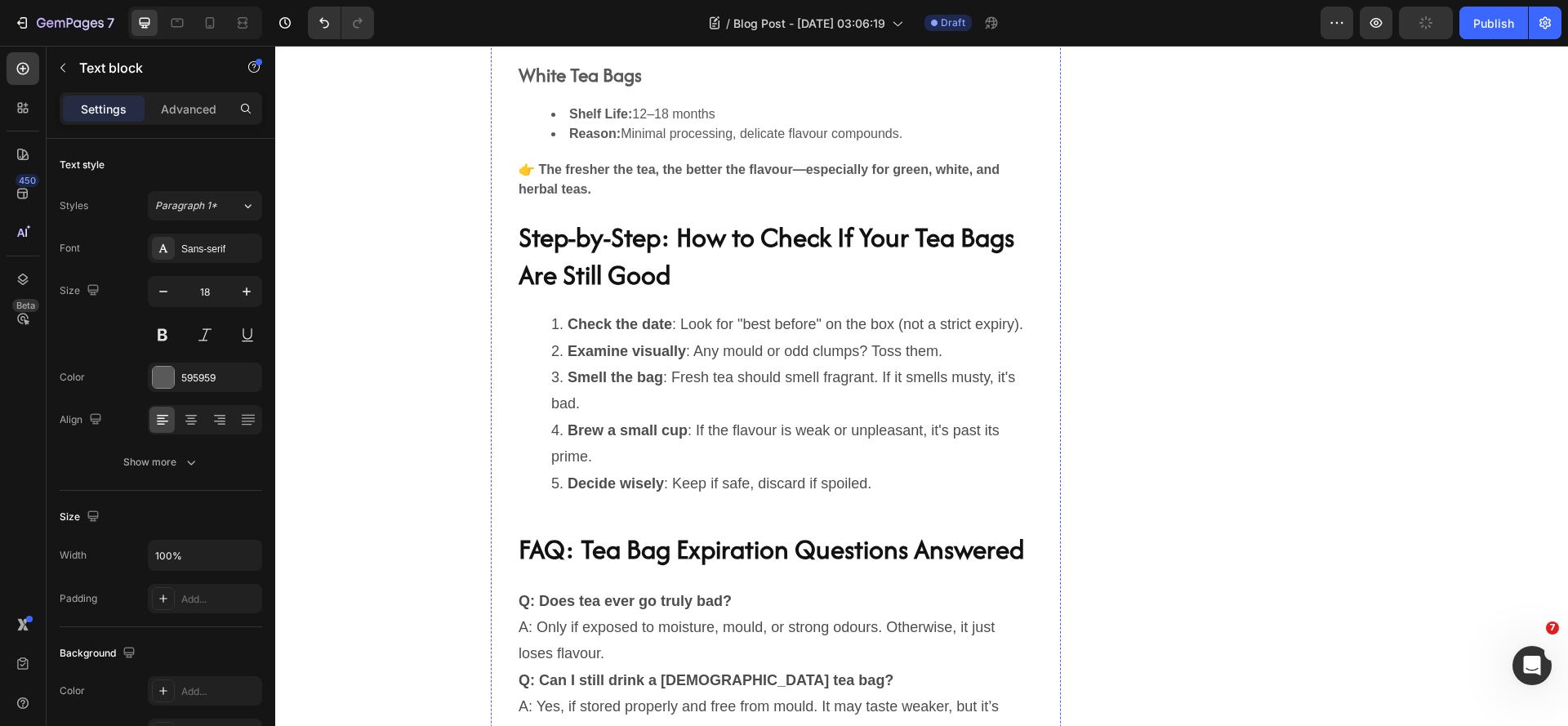
click at [246, 296] on icon "button" at bounding box center [246, 291] width 16 height 16
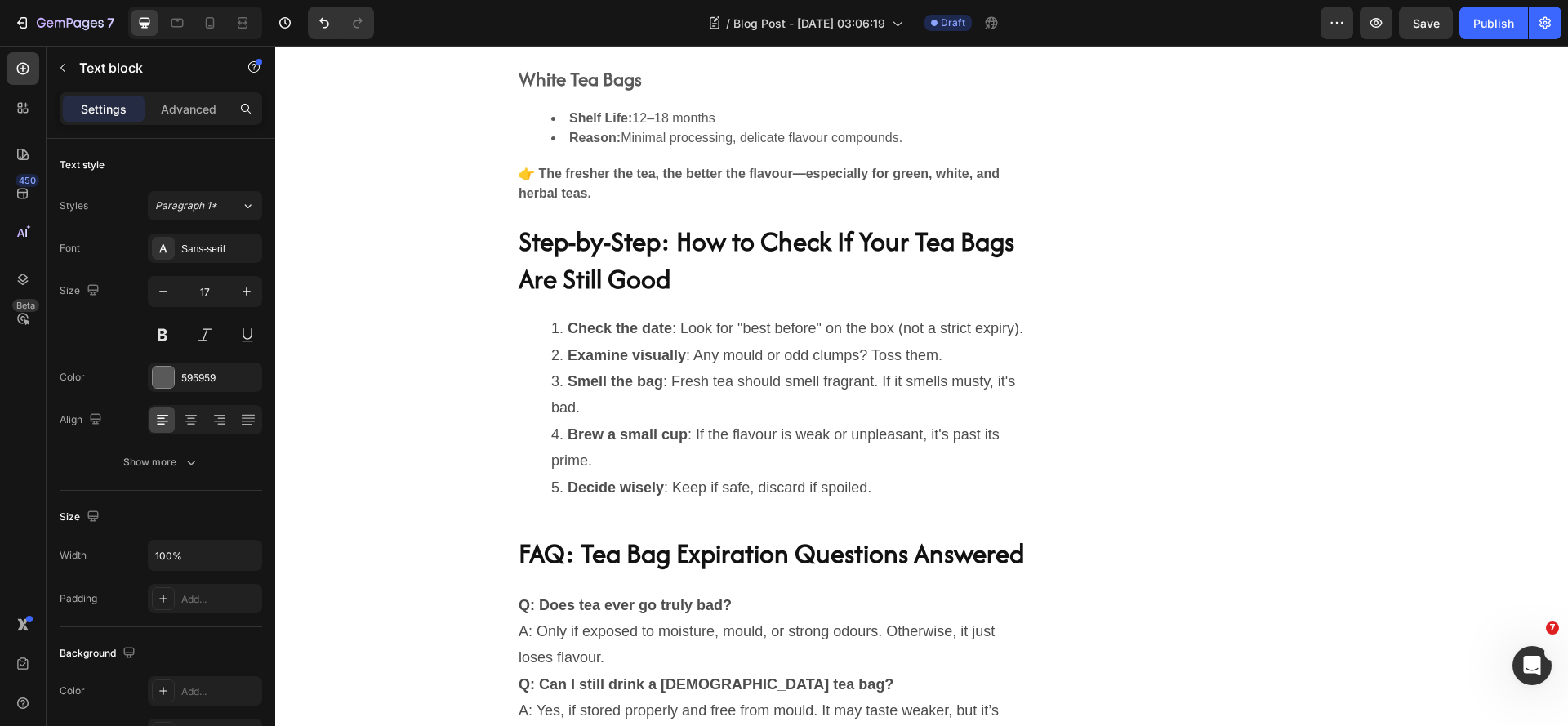
type input "18"
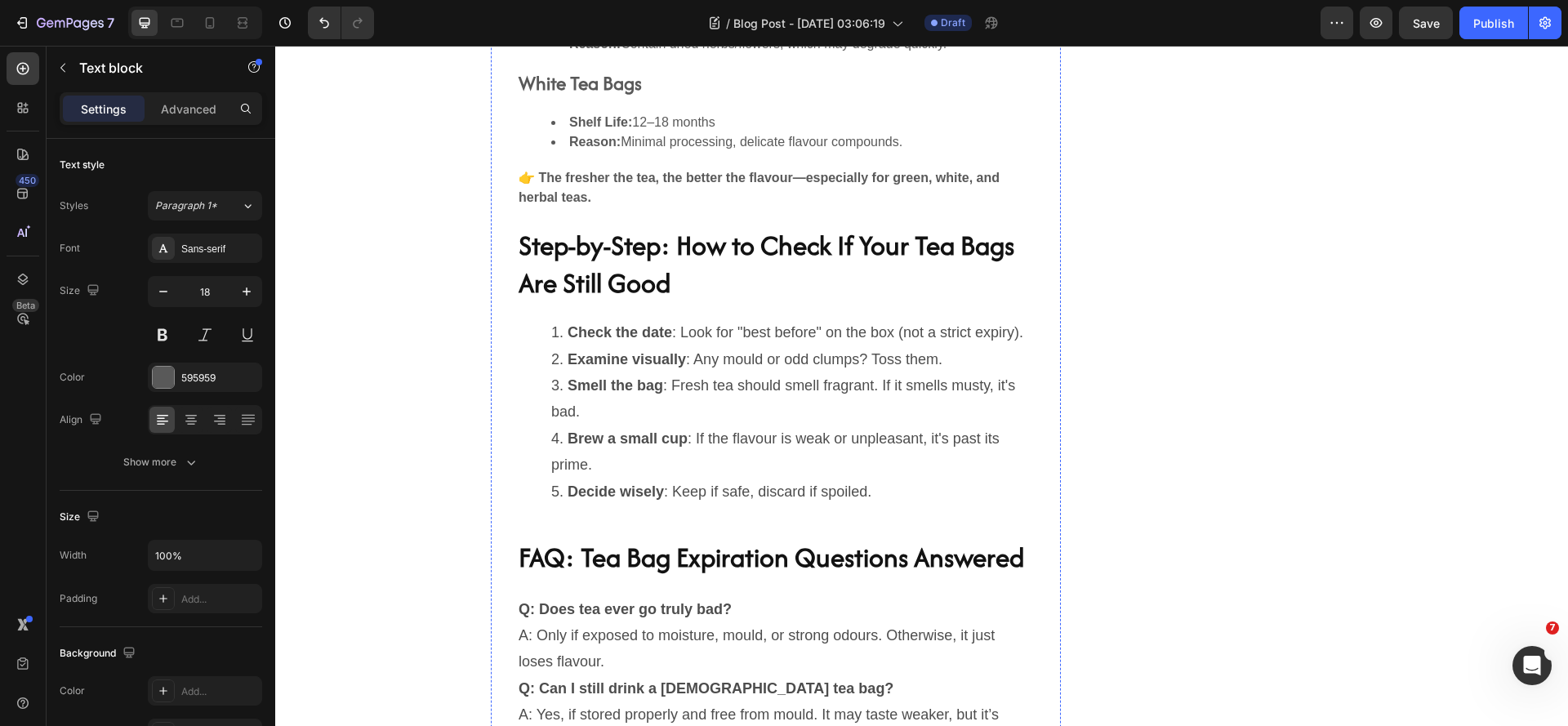
click at [247, 296] on icon "button" at bounding box center [246, 291] width 16 height 16
type input "18"
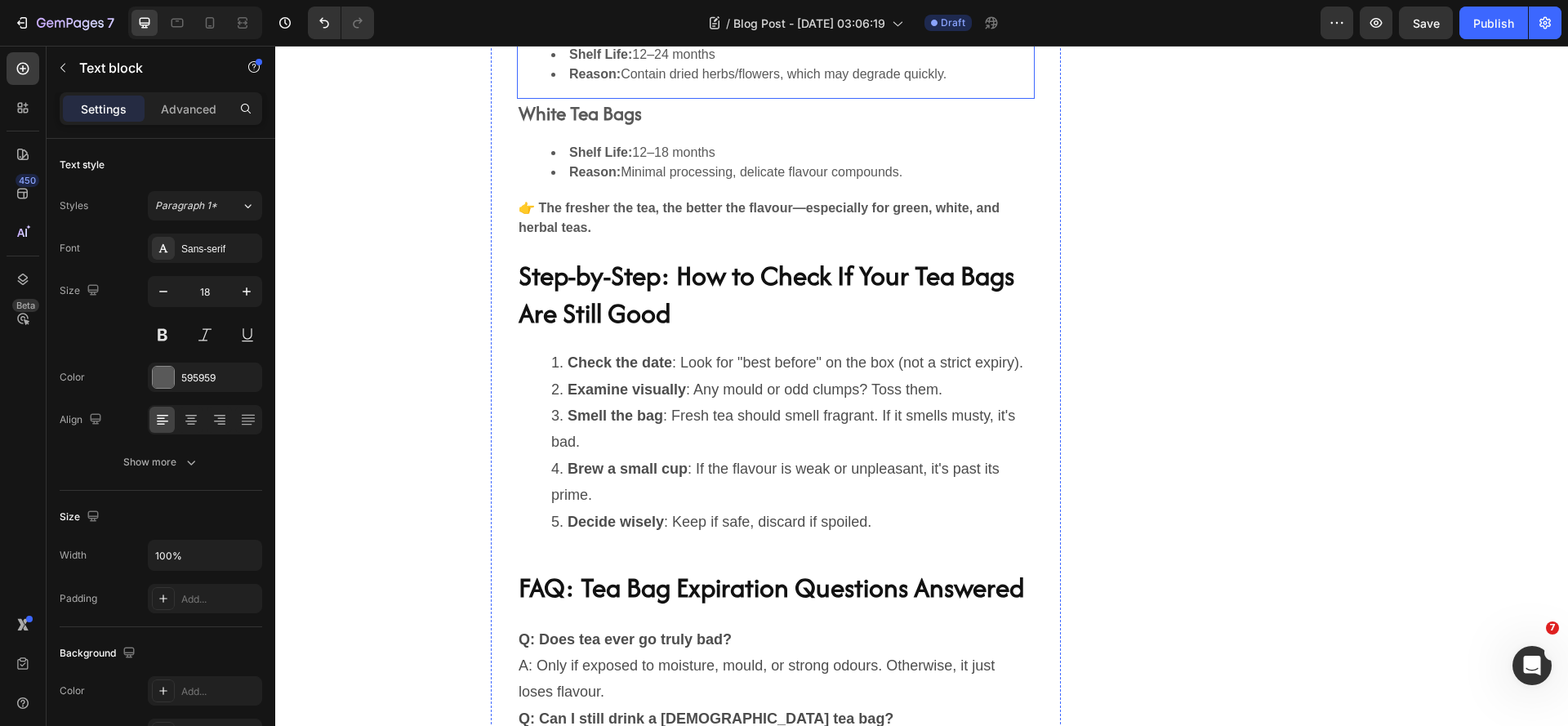
click at [654, 65] on li "Shelf Life: 12–24 months" at bounding box center [792, 54] width 482 height 19
click at [244, 298] on icon "button" at bounding box center [246, 291] width 16 height 16
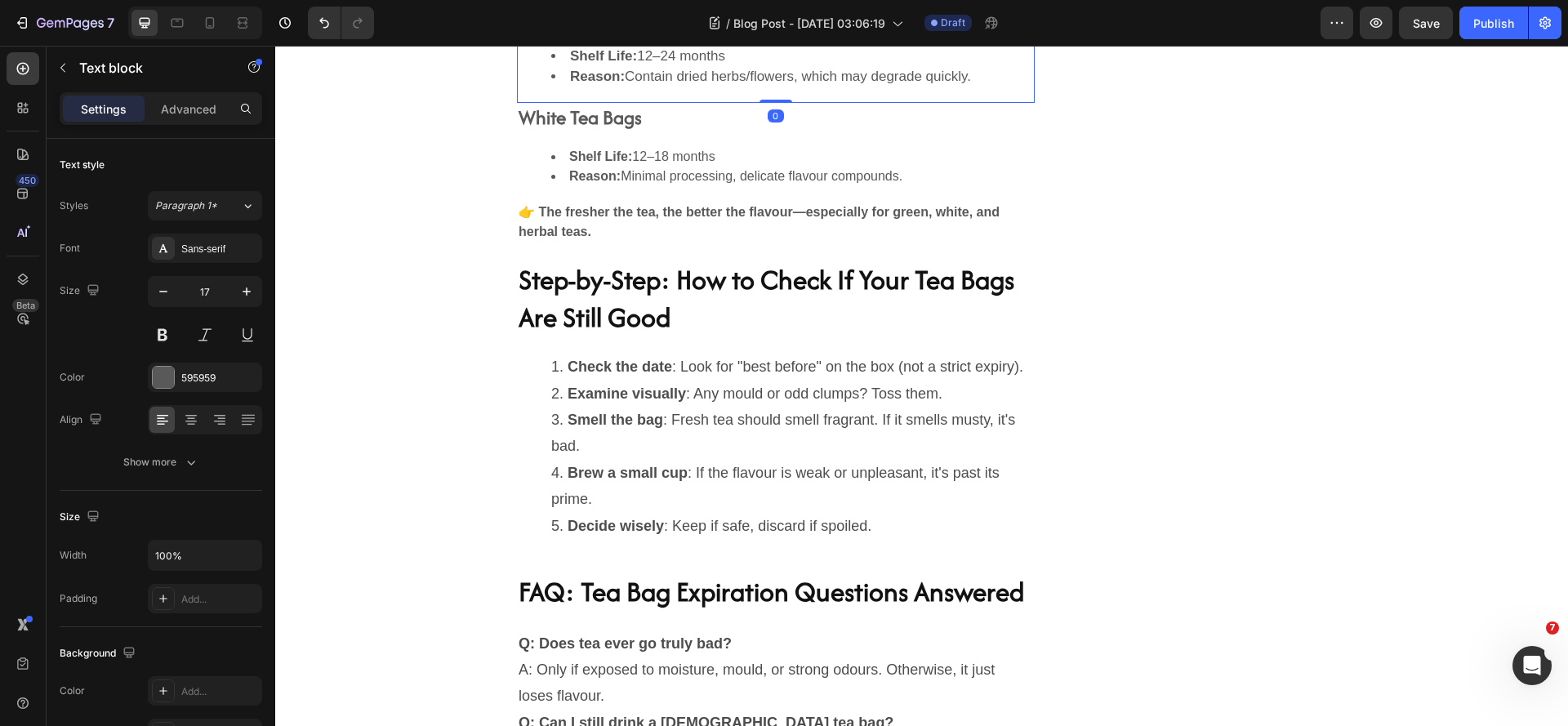
type input "18"
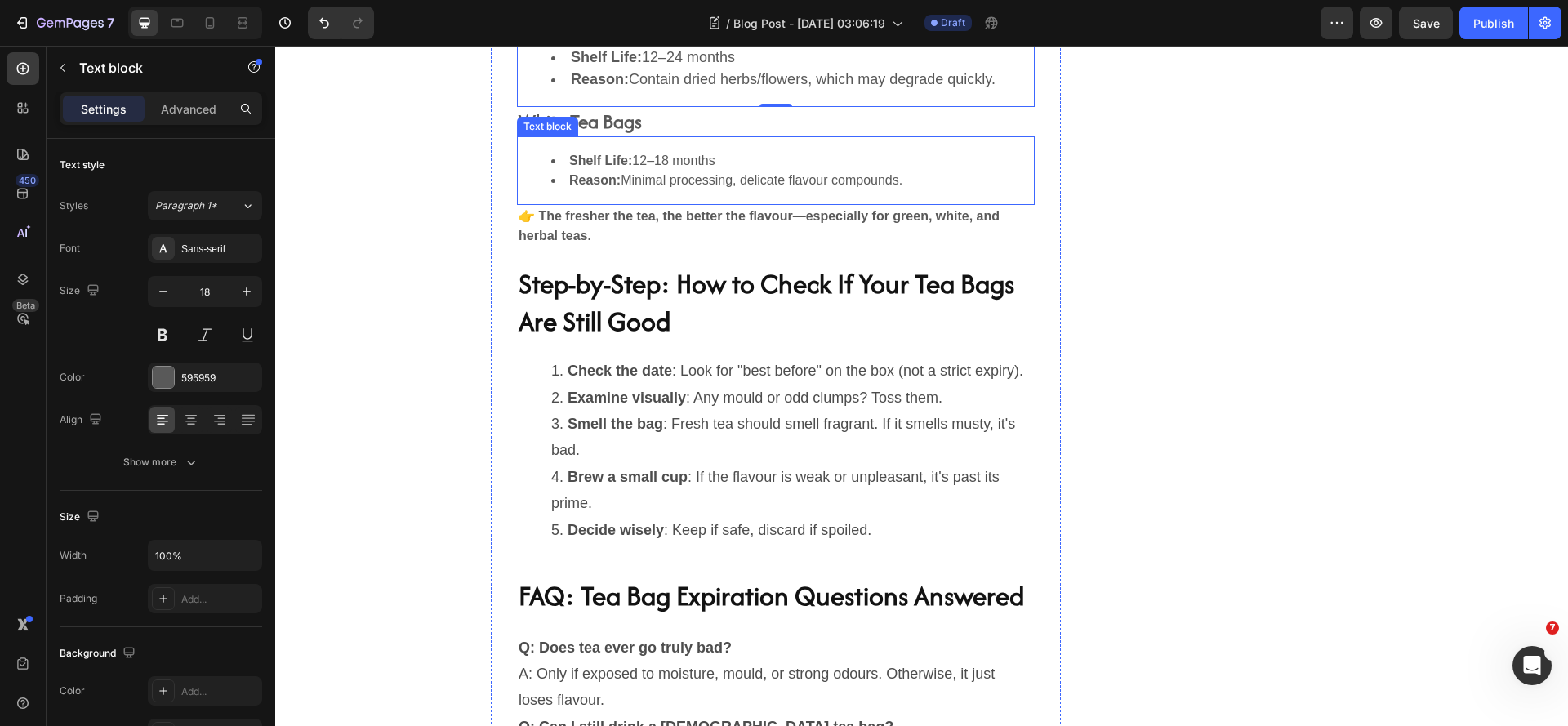
click at [633, 205] on div "Shelf Life: 12–18 months Reason: Minimal processing, delicate flavour compounds." at bounding box center [776, 171] width 517 height 69
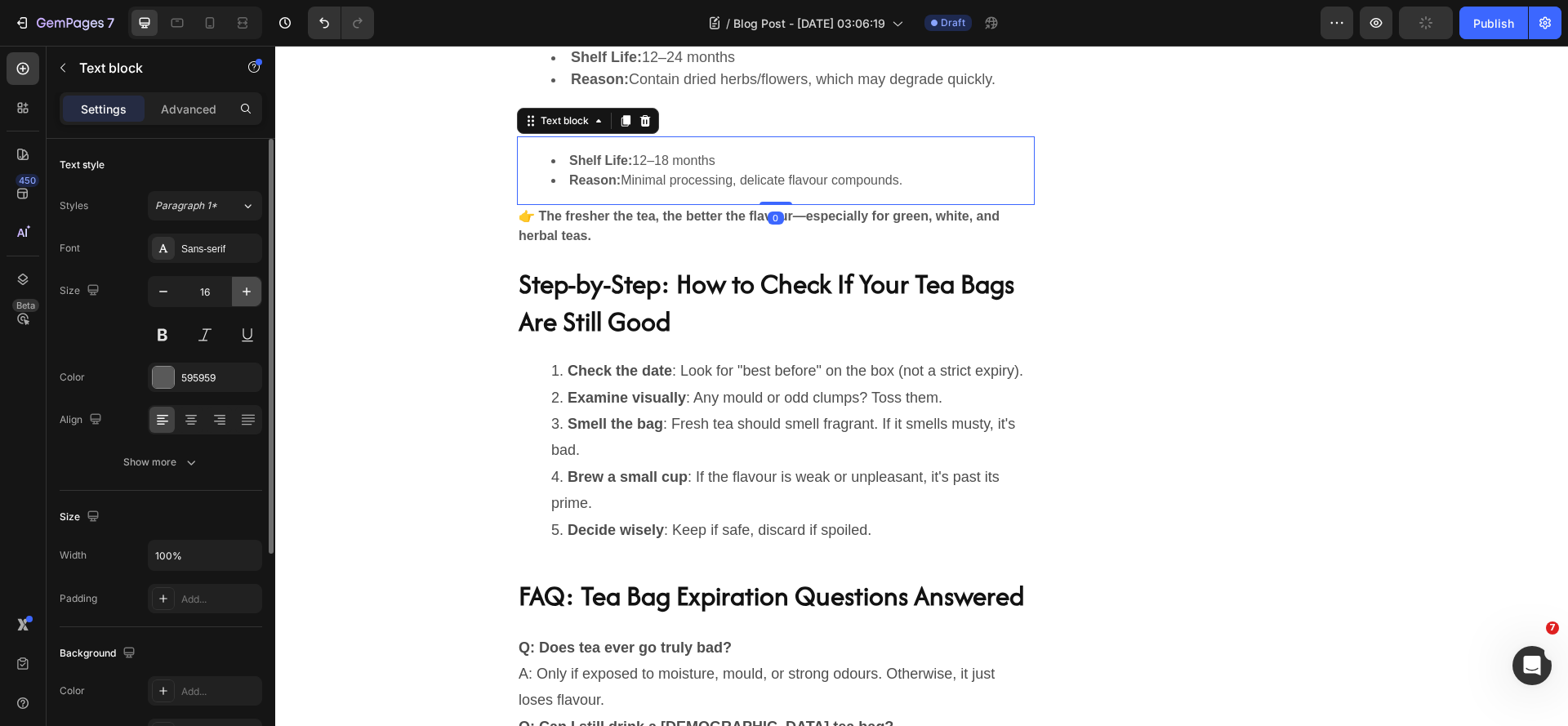
click at [243, 298] on icon "button" at bounding box center [246, 291] width 16 height 16
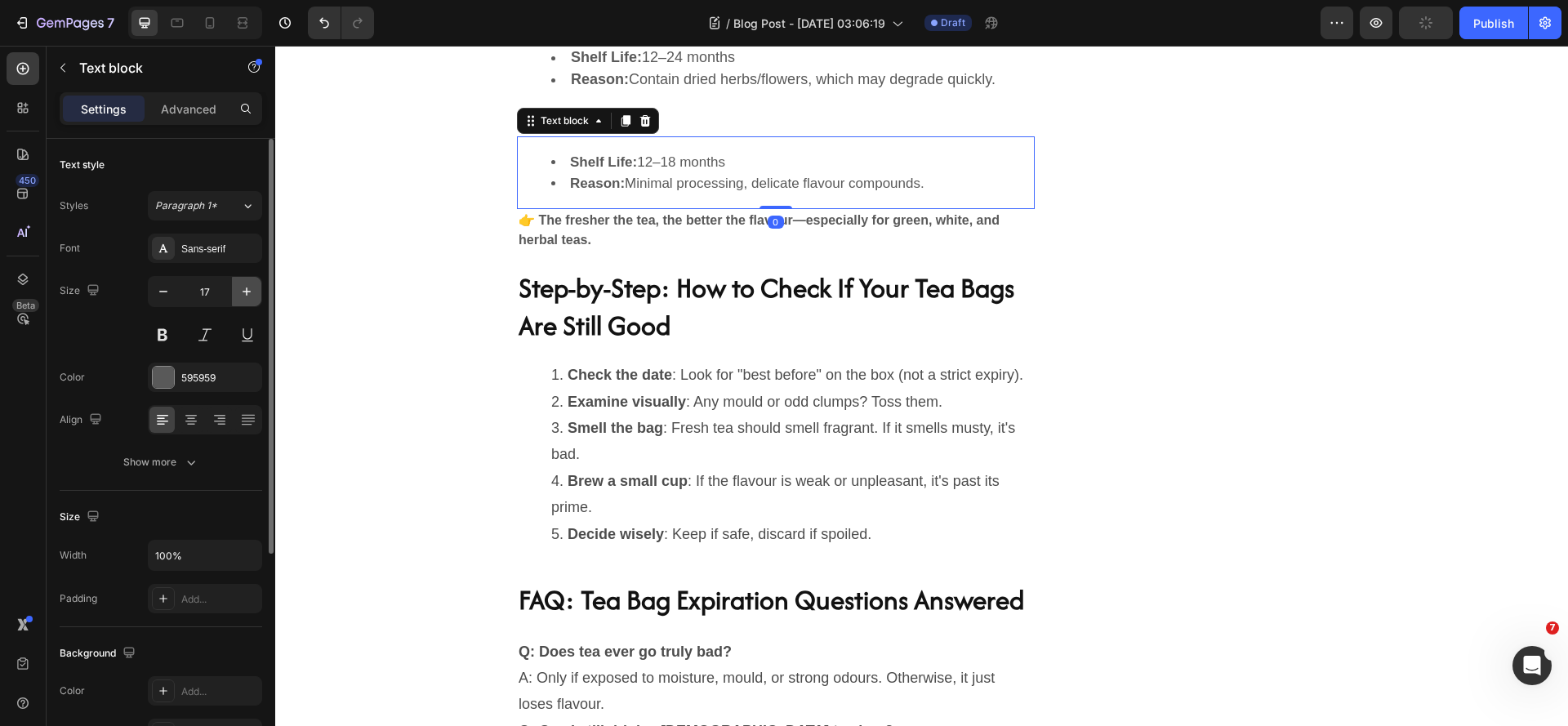
click at [243, 298] on icon "button" at bounding box center [246, 291] width 16 height 16
type input "18"
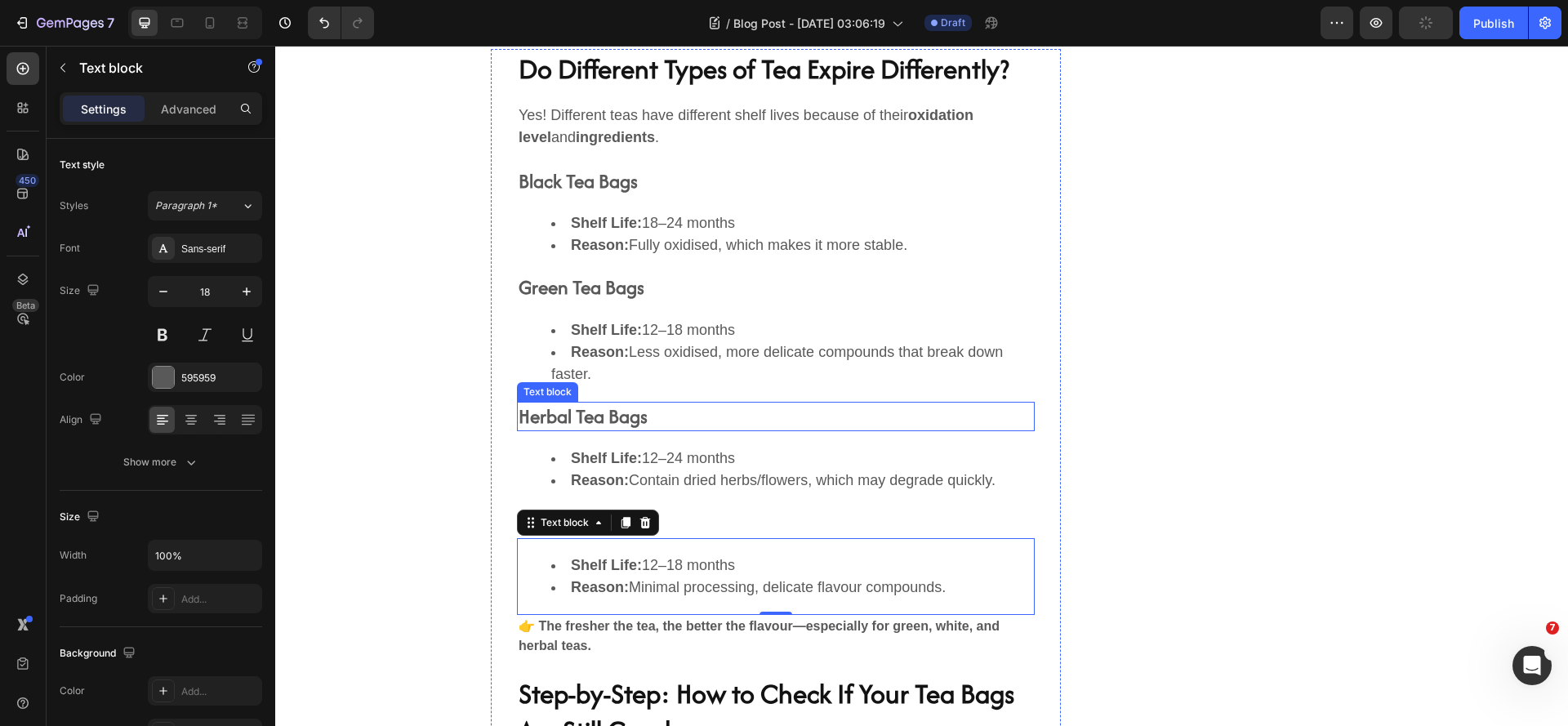
scroll to position [3816, 0]
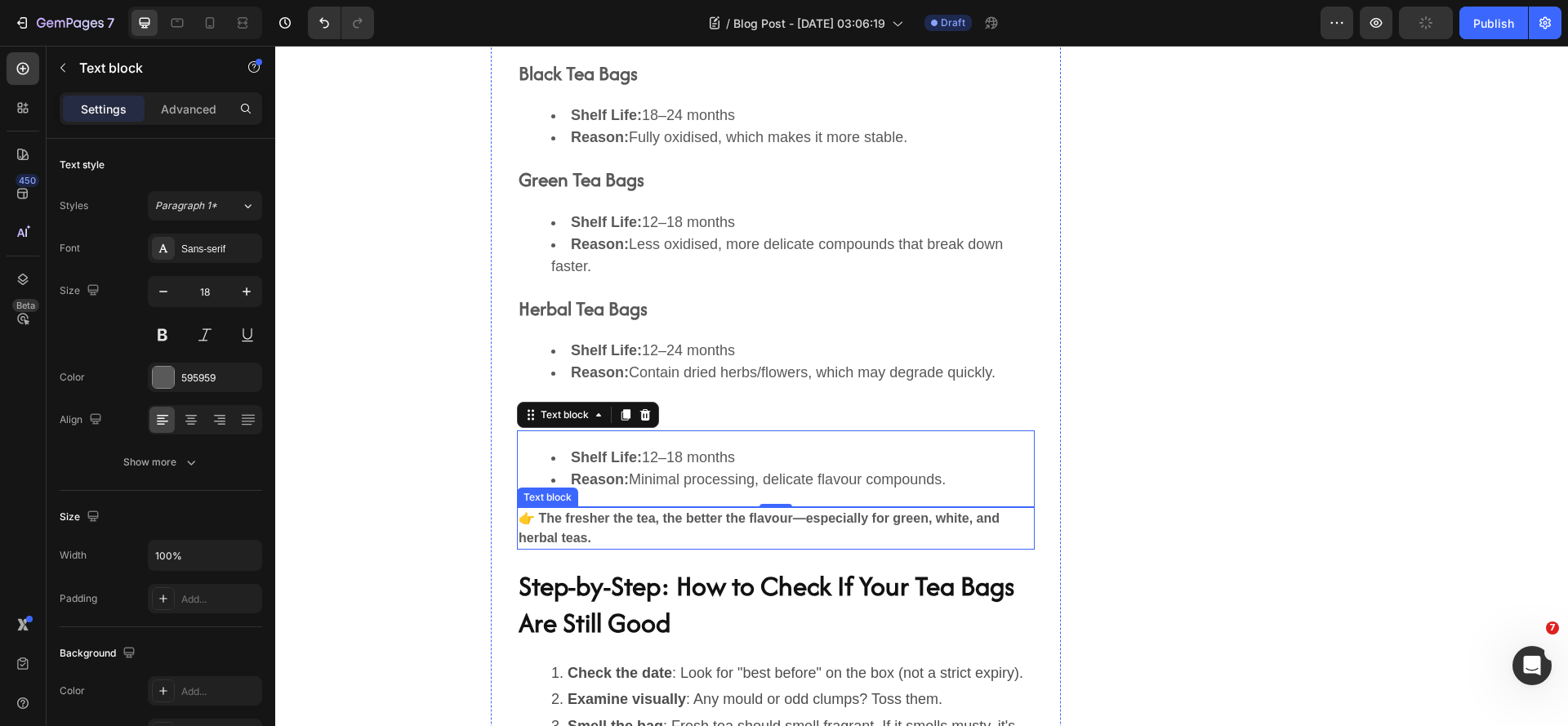
click at [633, 522] on strong "👉 The fresher the tea, the better the flavour—especially for green, white, and …" at bounding box center [759, 528] width 481 height 34
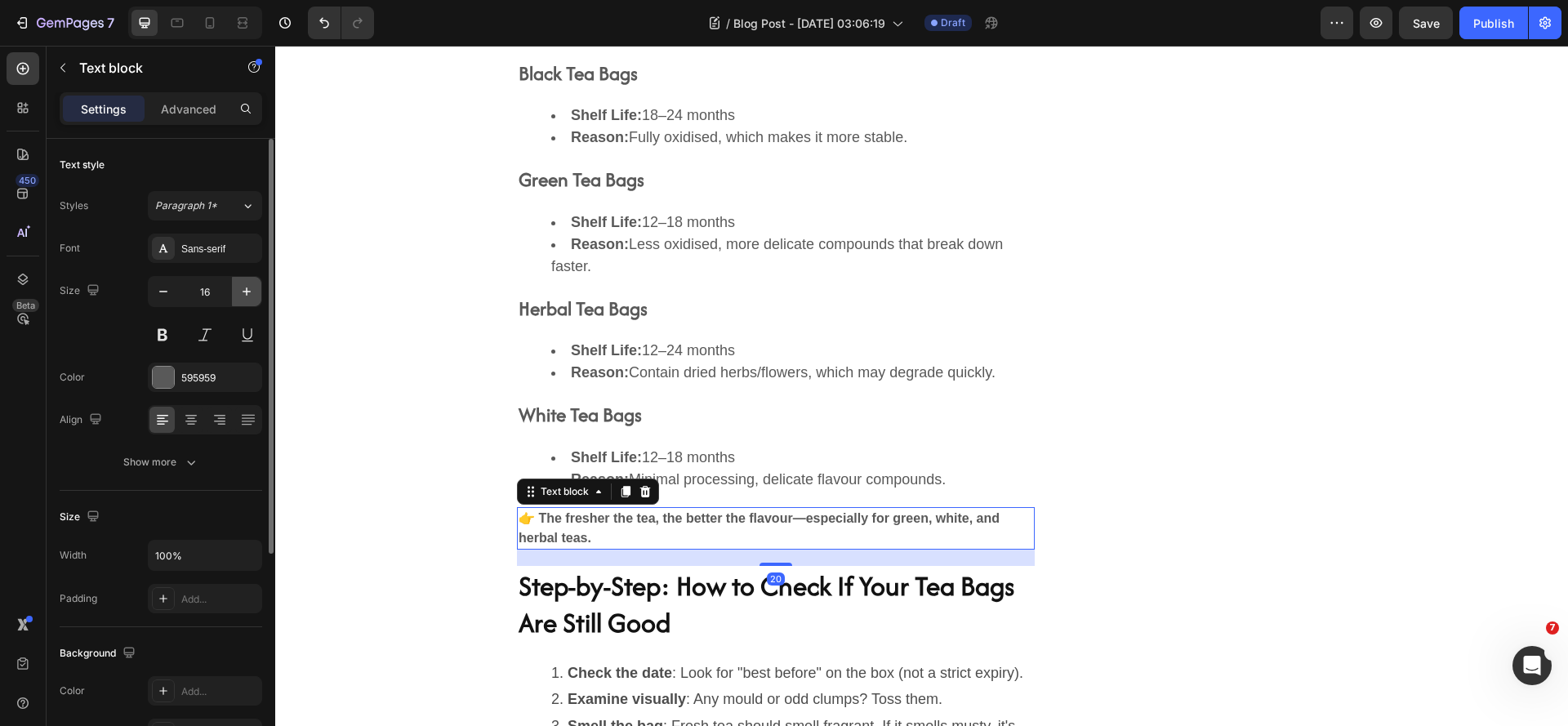
click at [253, 292] on icon "button" at bounding box center [246, 291] width 16 height 16
type input "18"
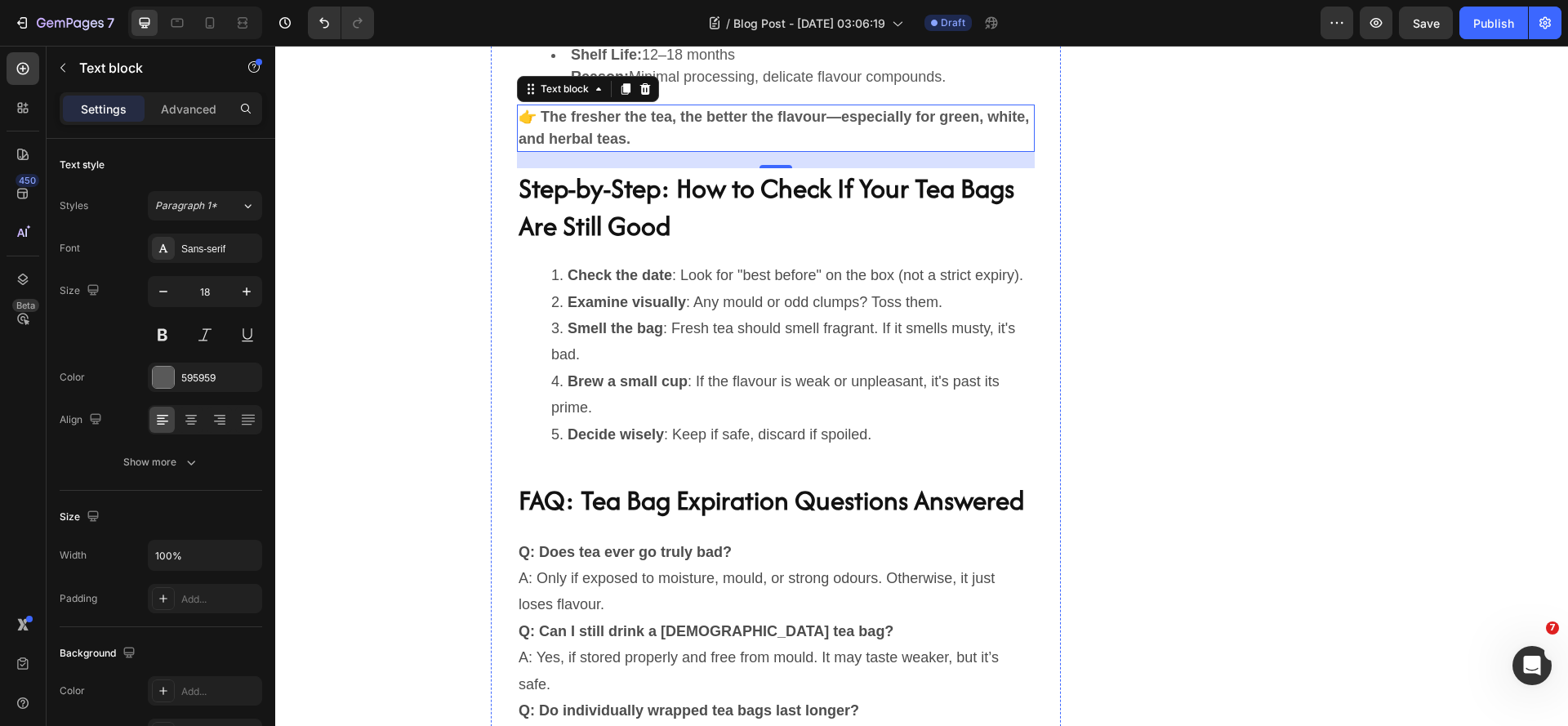
scroll to position [3489, 0]
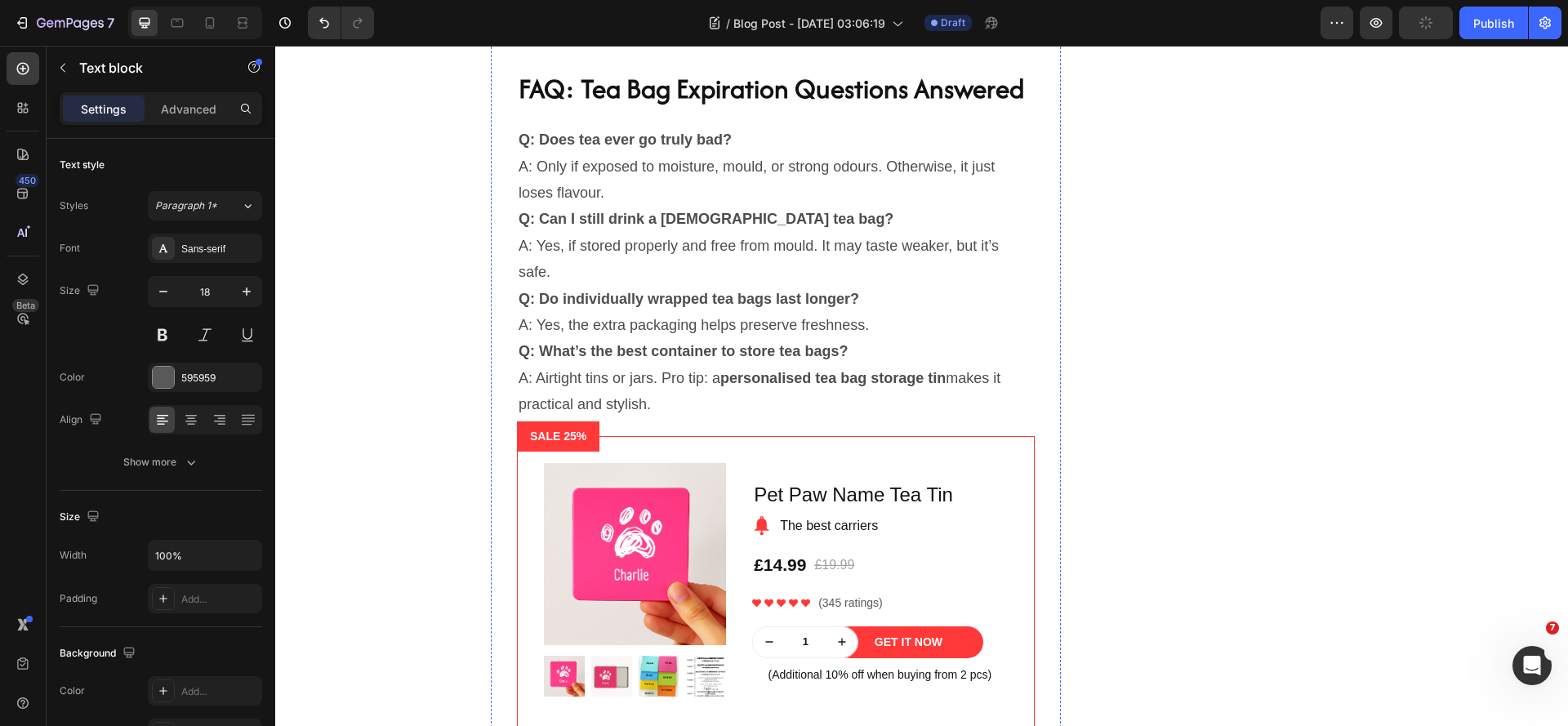
scroll to position [4632, 0]
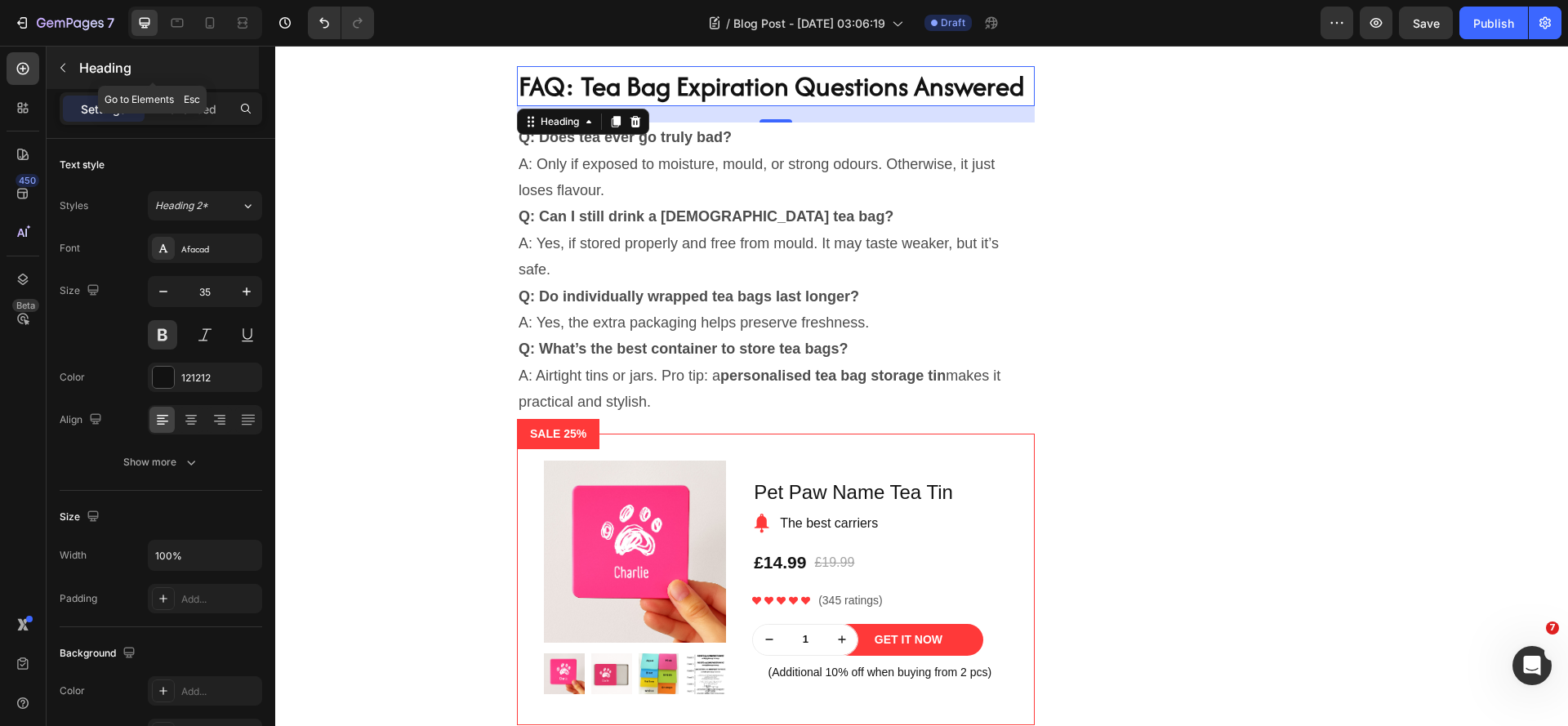
click at [65, 72] on icon "button" at bounding box center [63, 68] width 5 height 9
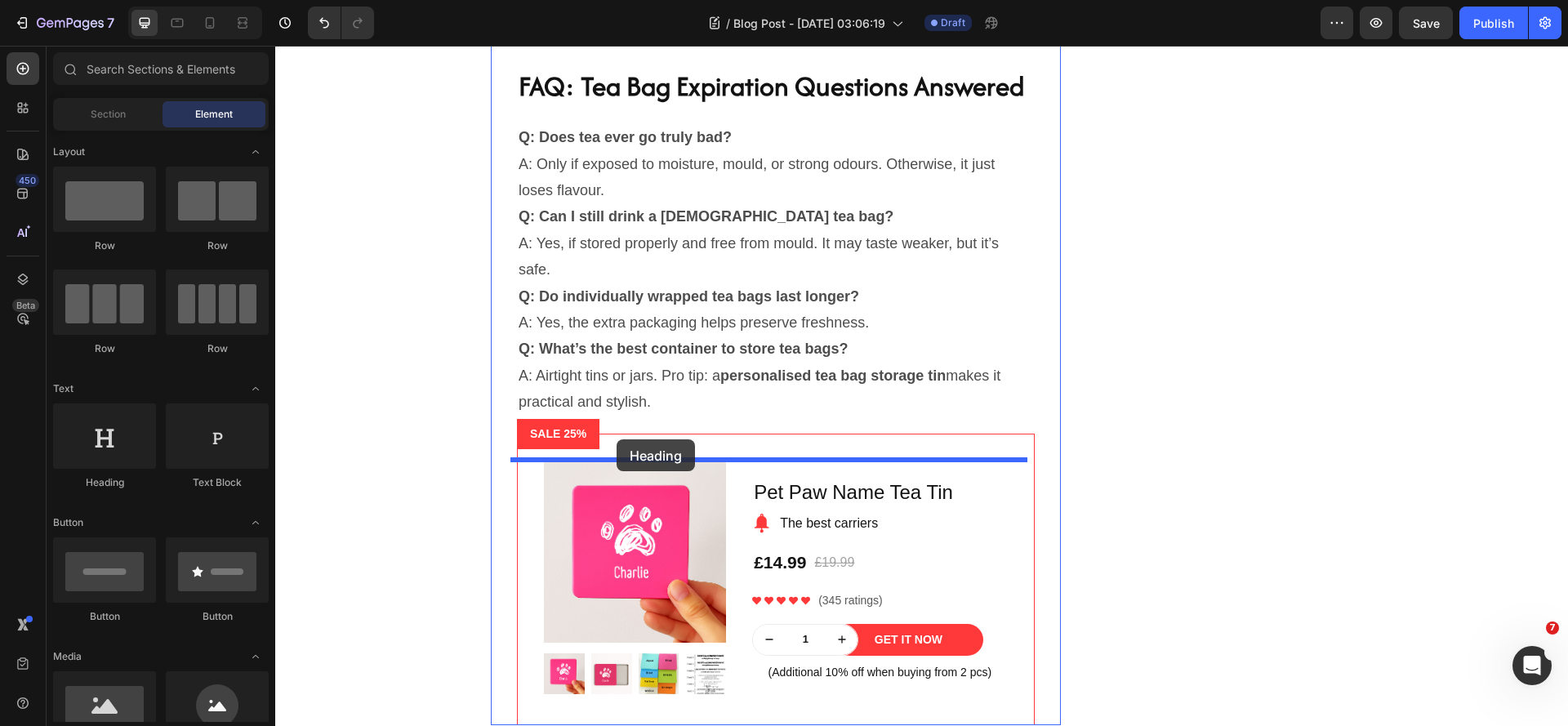
drag, startPoint x: 398, startPoint y: 411, endPoint x: 617, endPoint y: 438, distance: 220.7
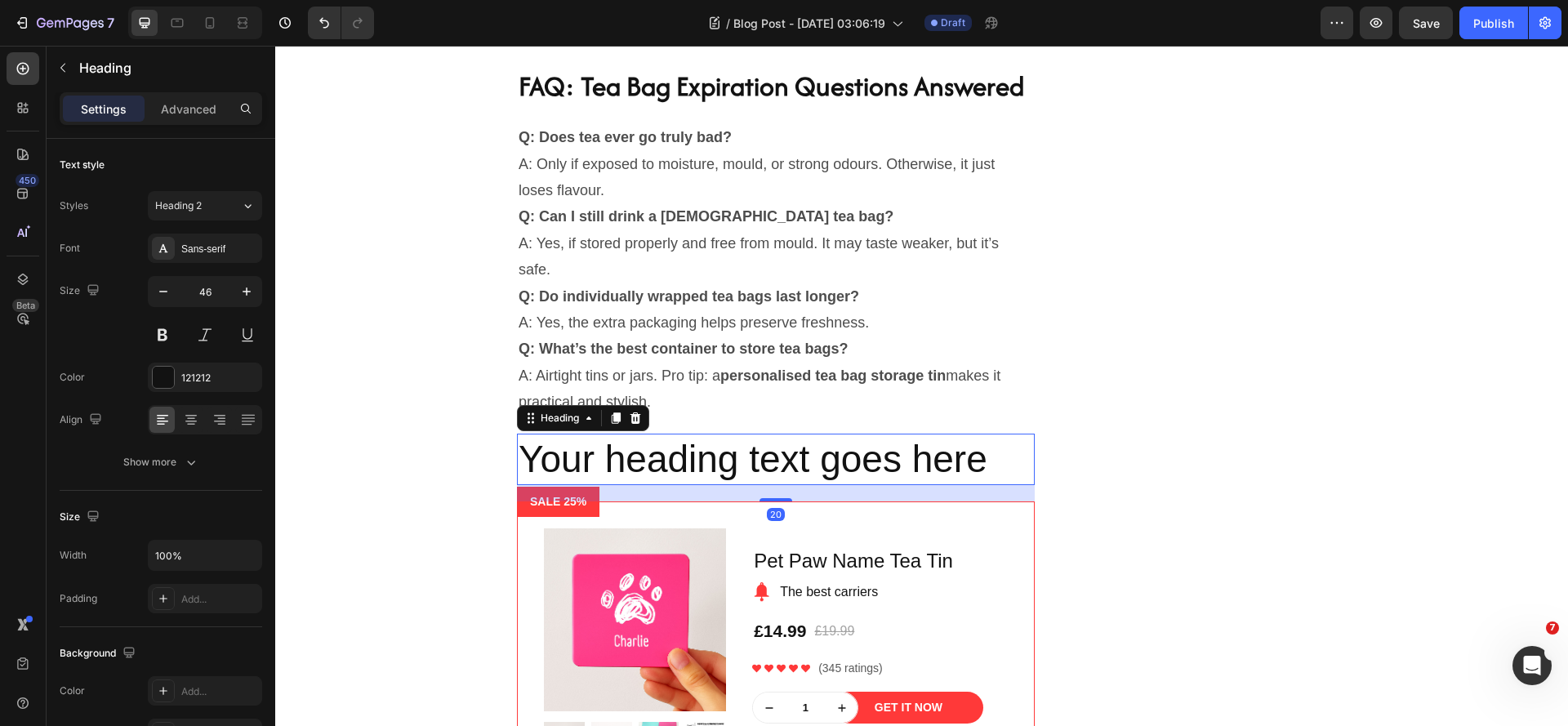
click at [765, 486] on h2 "Your heading text goes here" at bounding box center [776, 459] width 517 height 52
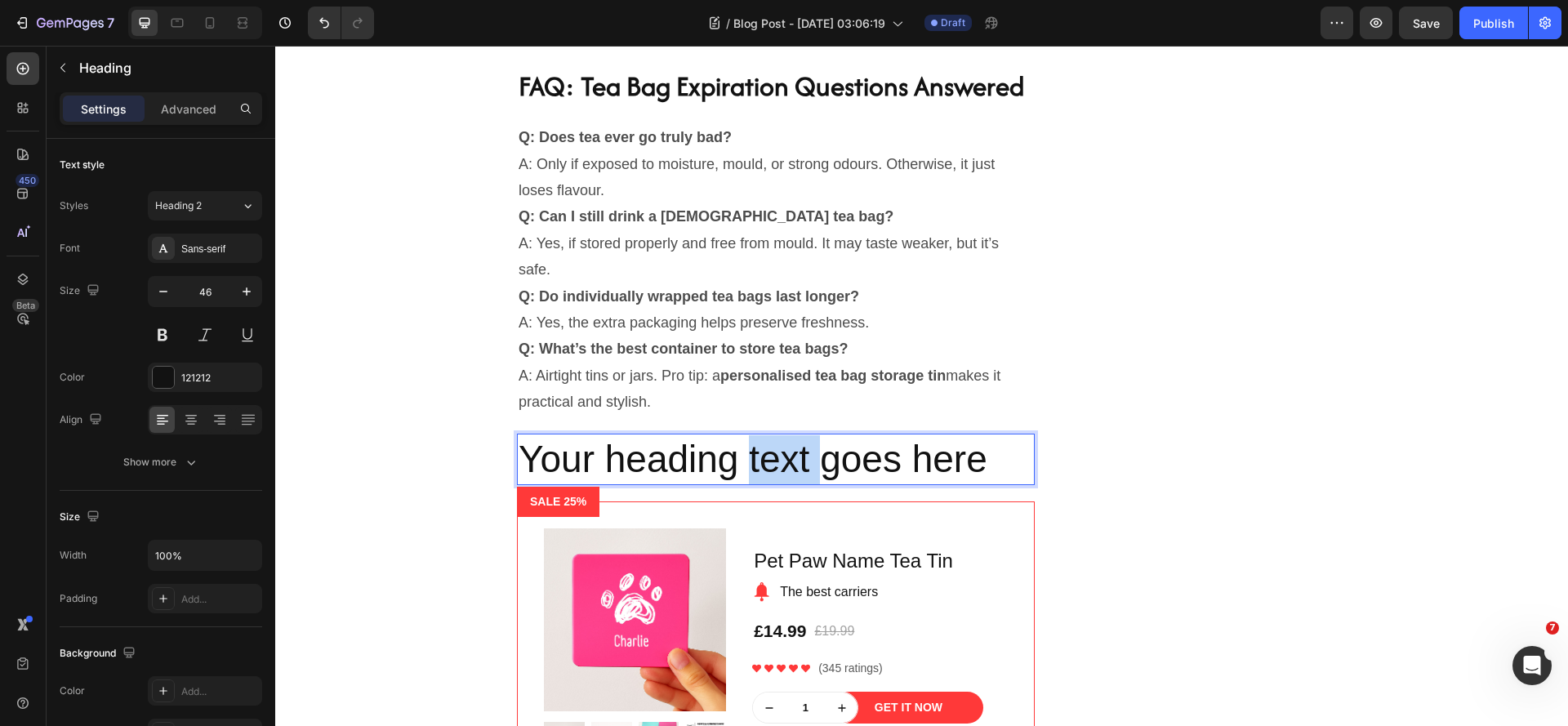
click at [765, 485] on p "Your heading text goes here" at bounding box center [776, 459] width 515 height 49
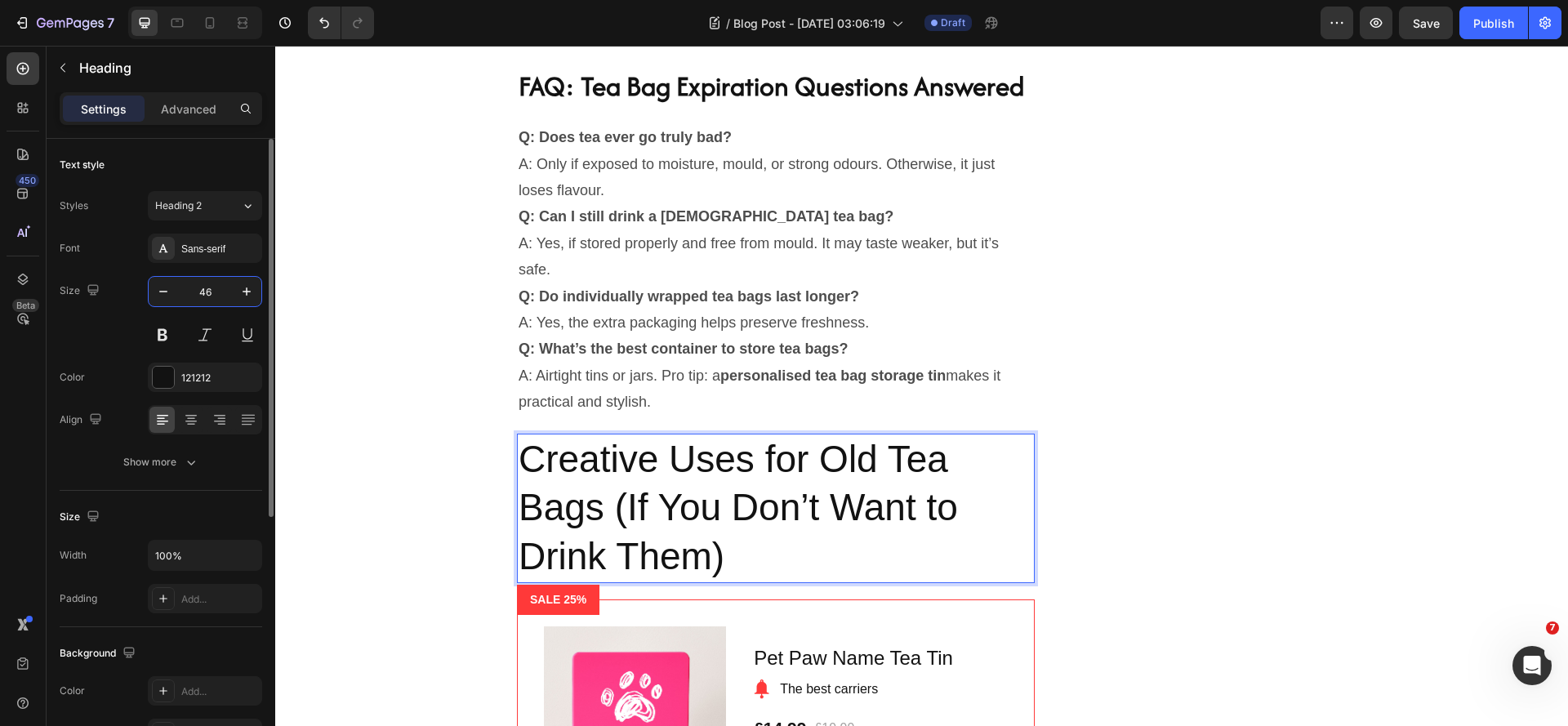
click at [211, 297] on input "46" at bounding box center [205, 291] width 54 height 29
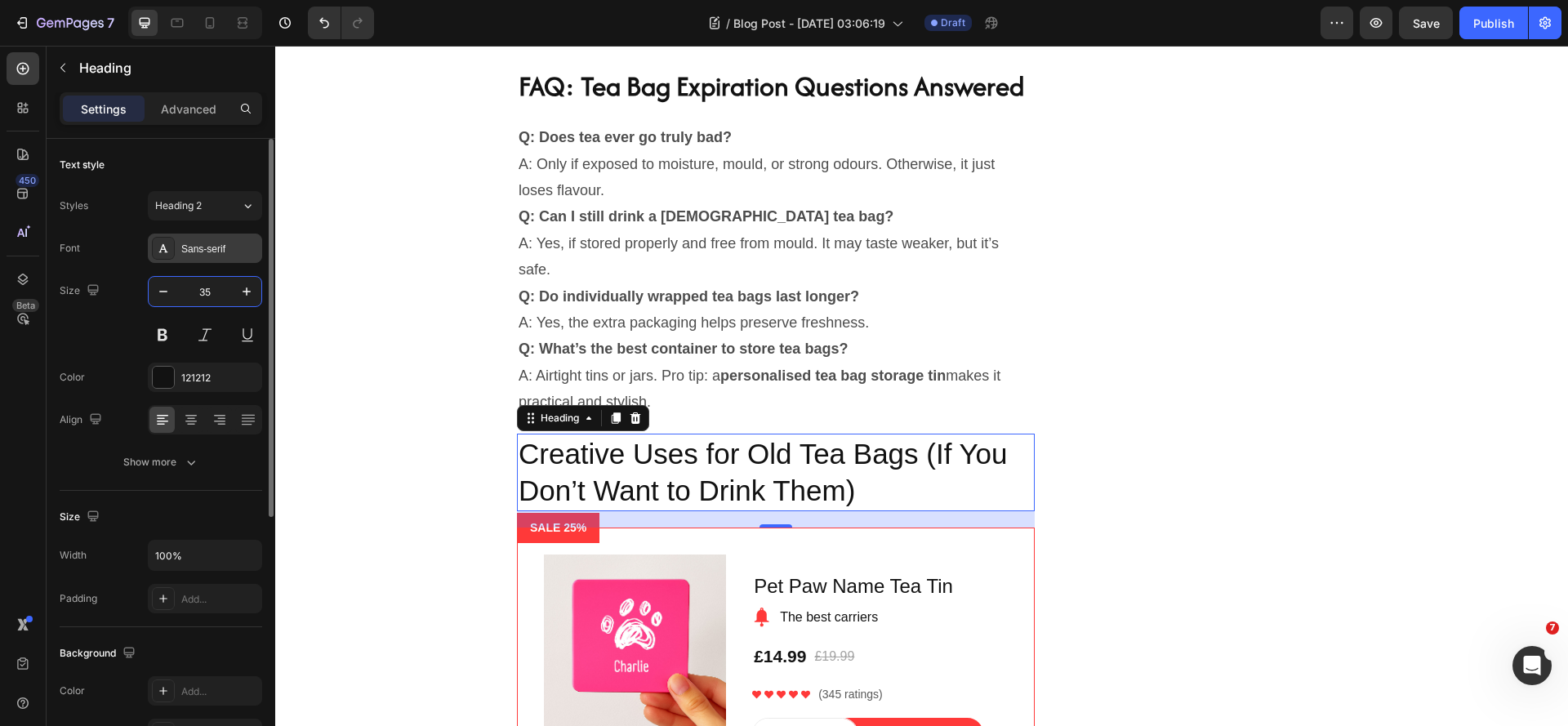
type input "35"
click at [200, 255] on div "Sans-serif" at bounding box center [220, 248] width 77 height 14
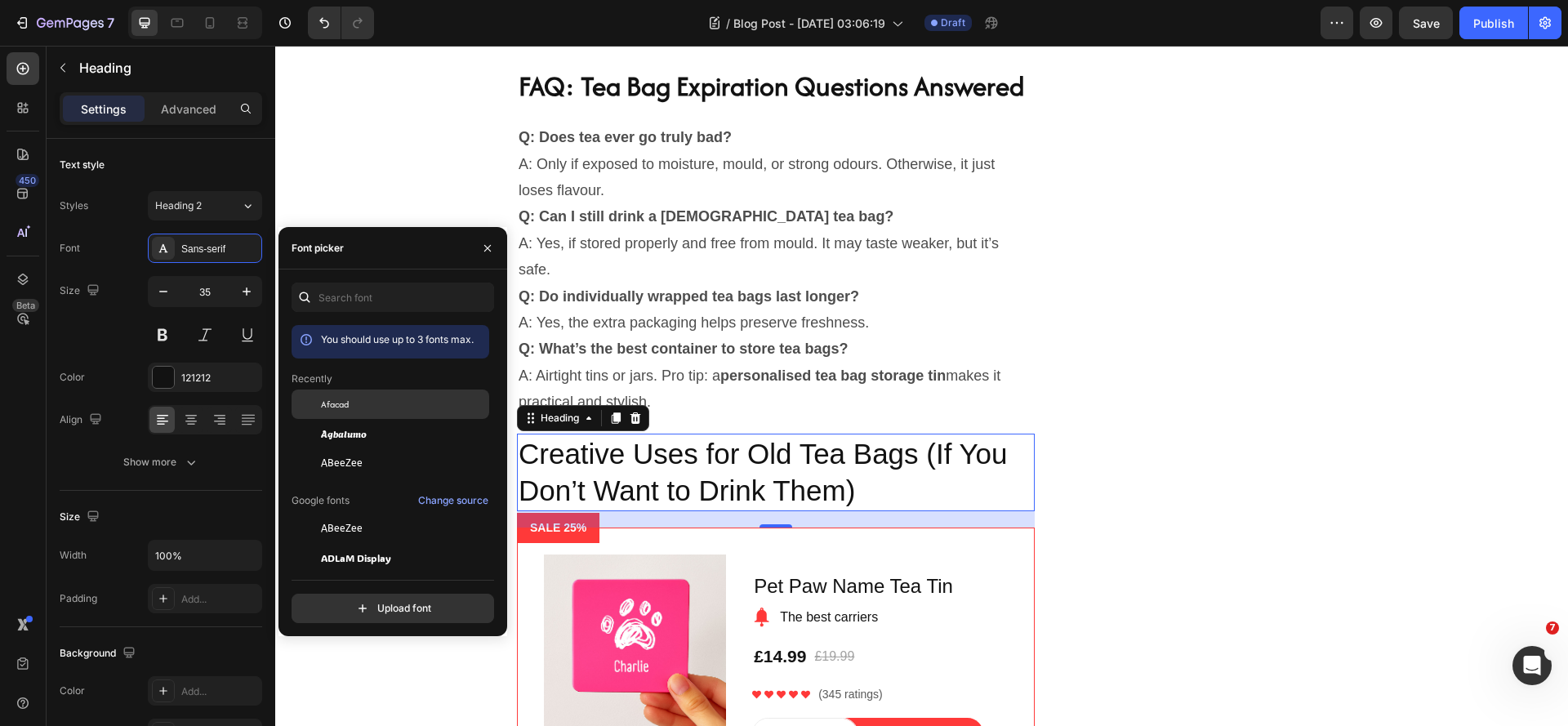
click at [376, 514] on div "Afacad" at bounding box center [390, 528] width 198 height 29
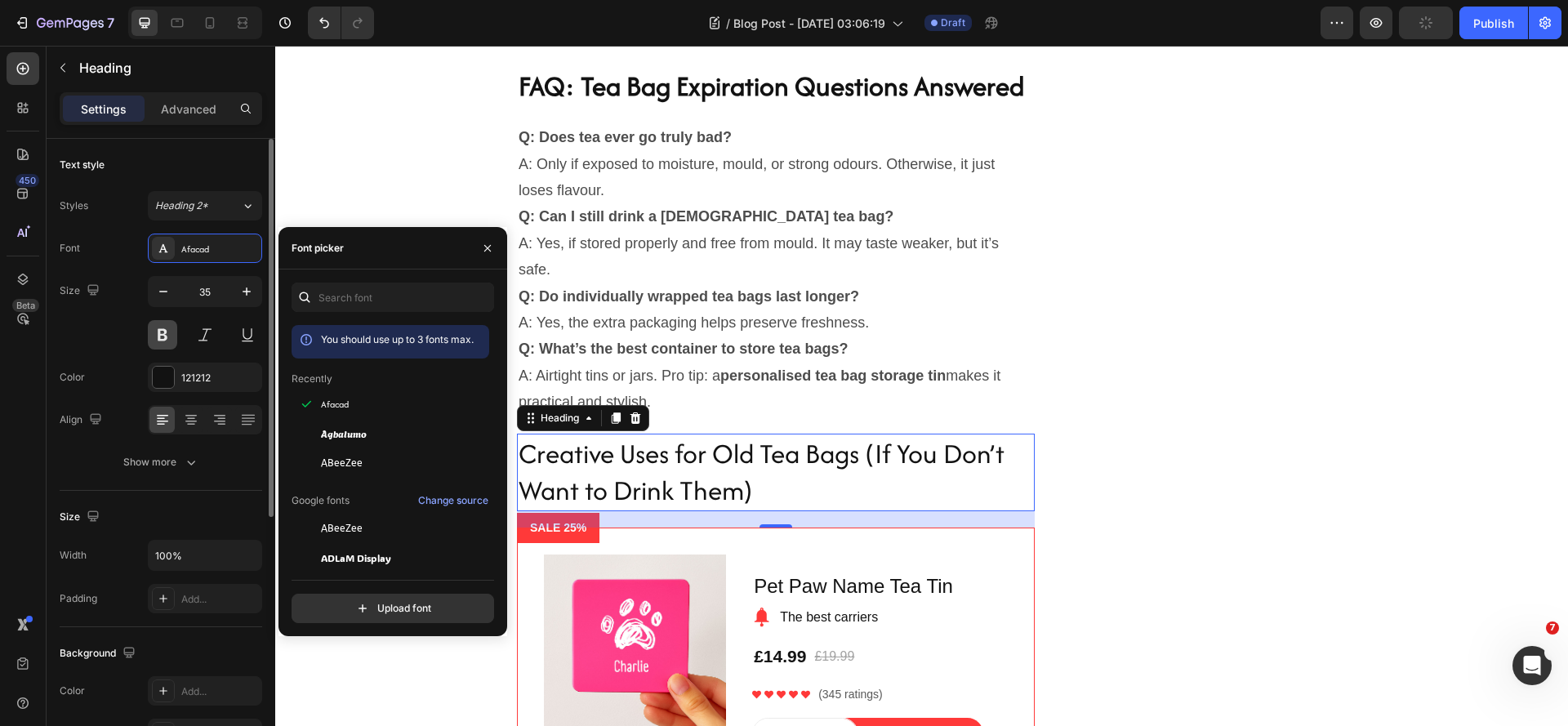
click at [159, 337] on button at bounding box center [162, 335] width 29 height 29
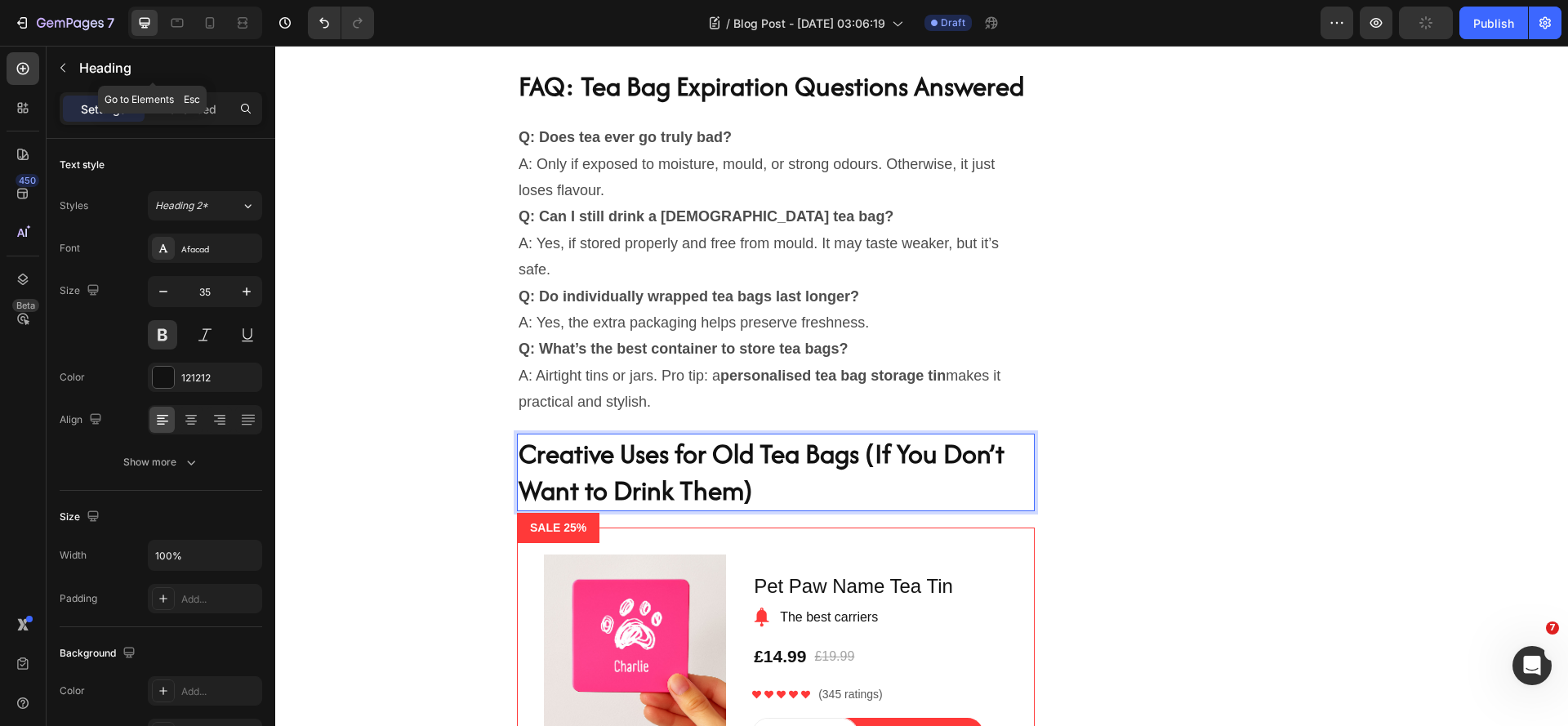
drag, startPoint x: 66, startPoint y: 66, endPoint x: 118, endPoint y: 199, distance: 142.8
click at [66, 66] on icon "button" at bounding box center [63, 68] width 13 height 13
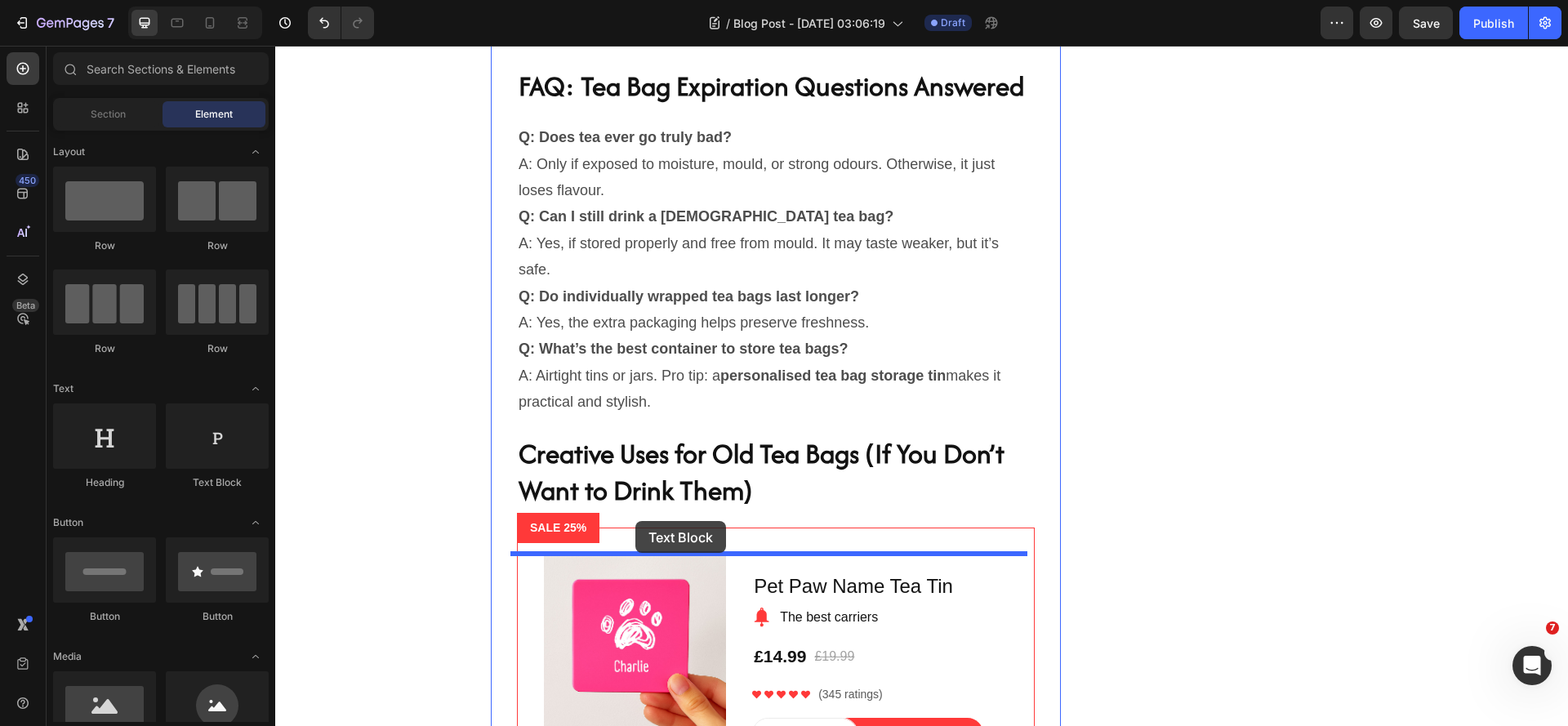
drag, startPoint x: 473, startPoint y: 414, endPoint x: 635, endPoint y: 521, distance: 194.1
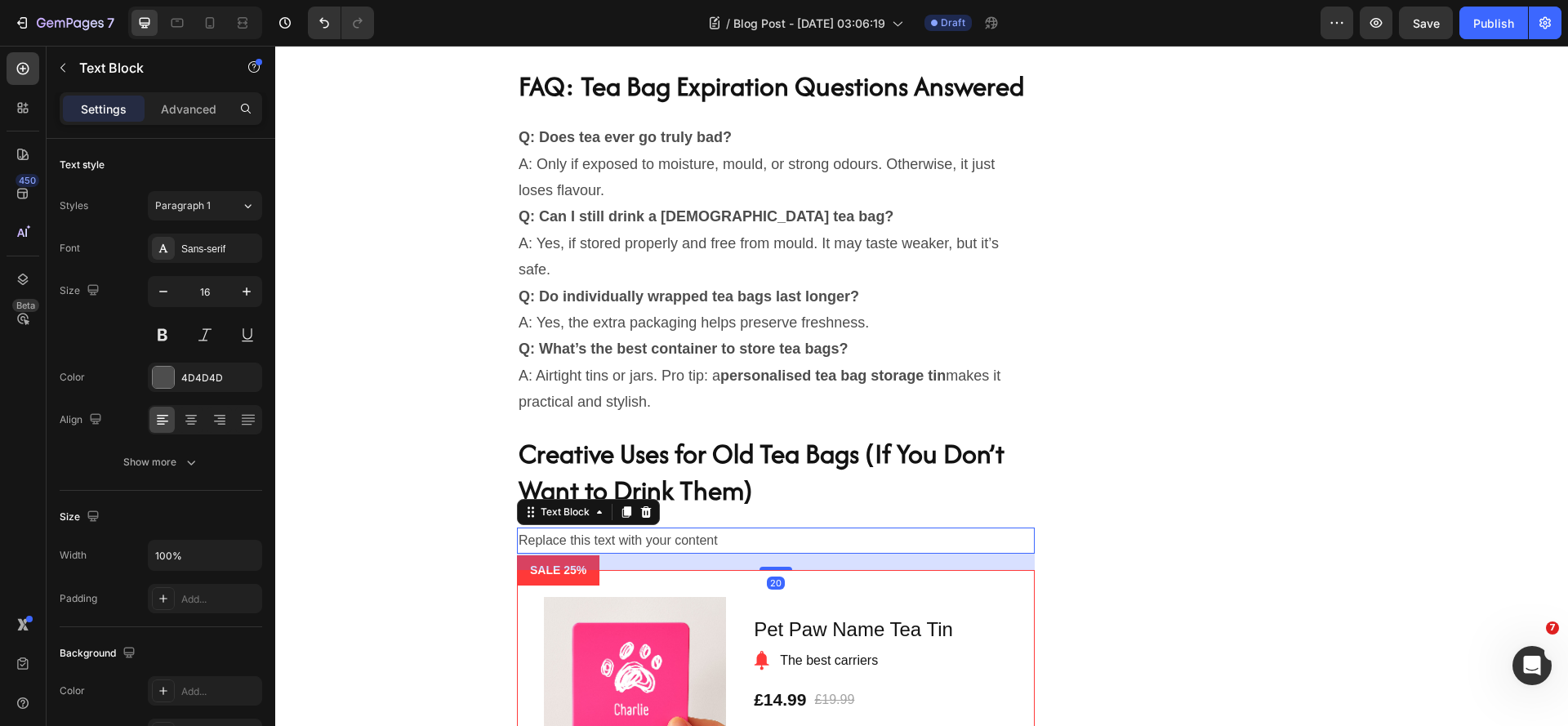
click at [699, 554] on div "Replace this text with your content" at bounding box center [776, 541] width 517 height 27
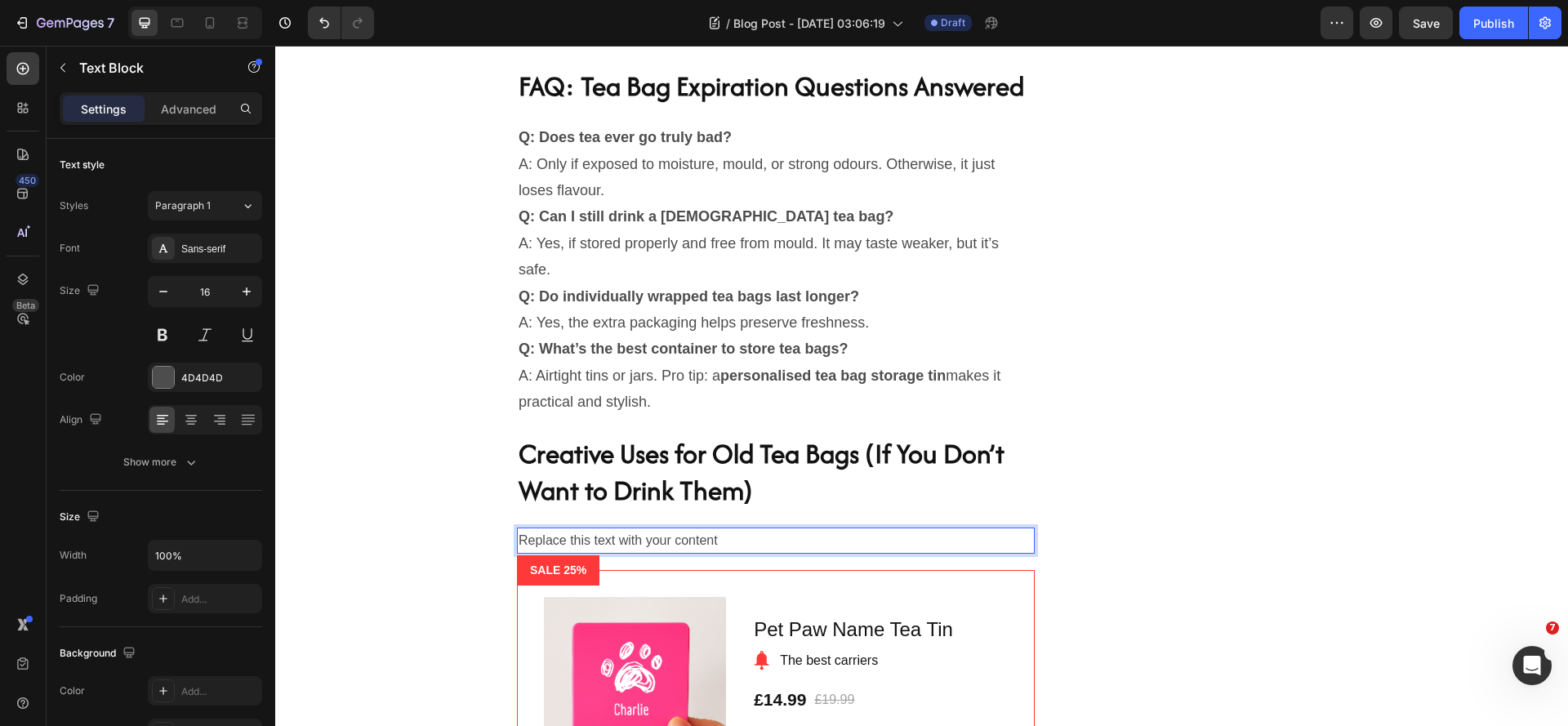
click at [699, 553] on p "Replace this text with your content" at bounding box center [776, 541] width 515 height 24
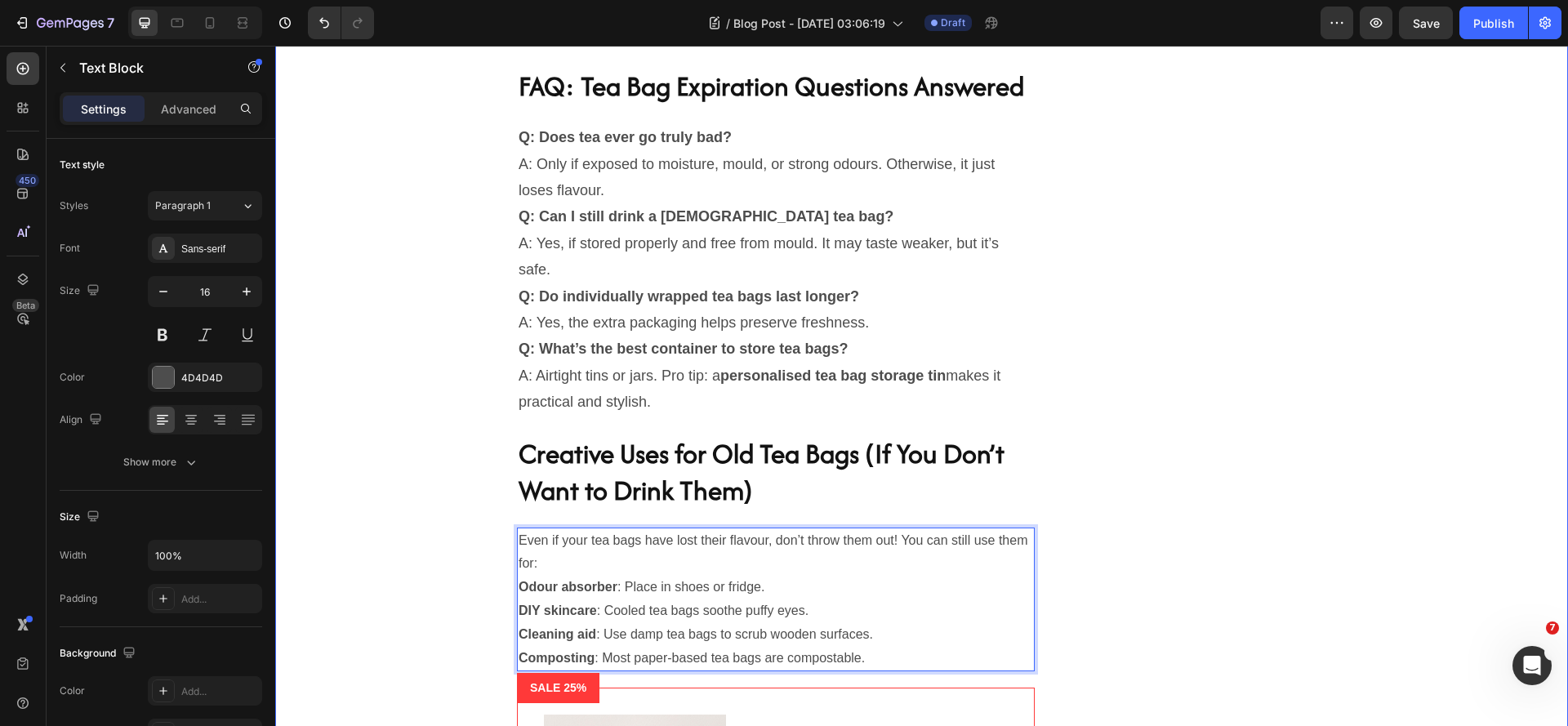
click at [421, 628] on div "Do Different Types of Tea Expire Differently? Heading Yes! Different teas have …" at bounding box center [922, 51] width 1269 height 1855
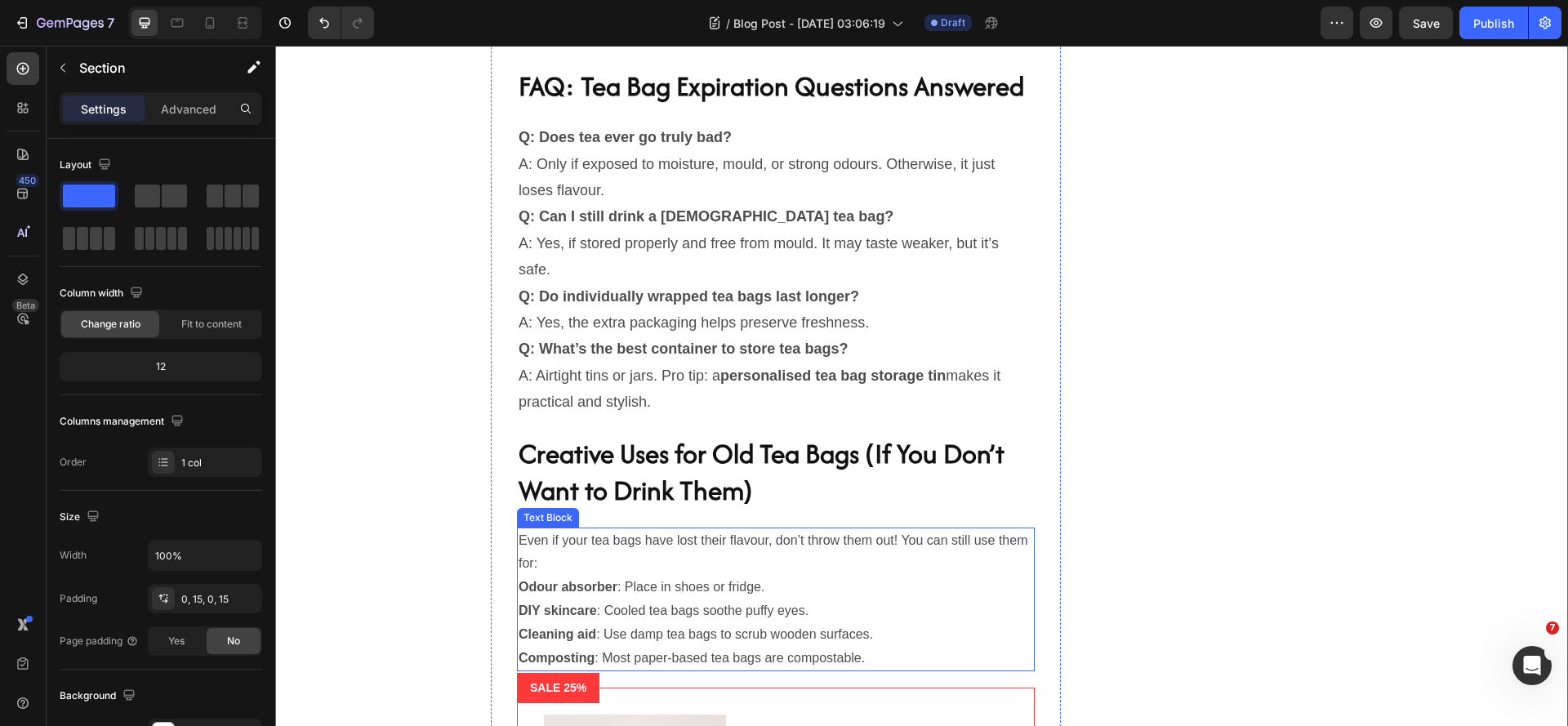
click at [590, 575] on p "Even if your tea bags have lost their flavour, don’t throw them out! You can st…" at bounding box center [776, 553] width 515 height 47
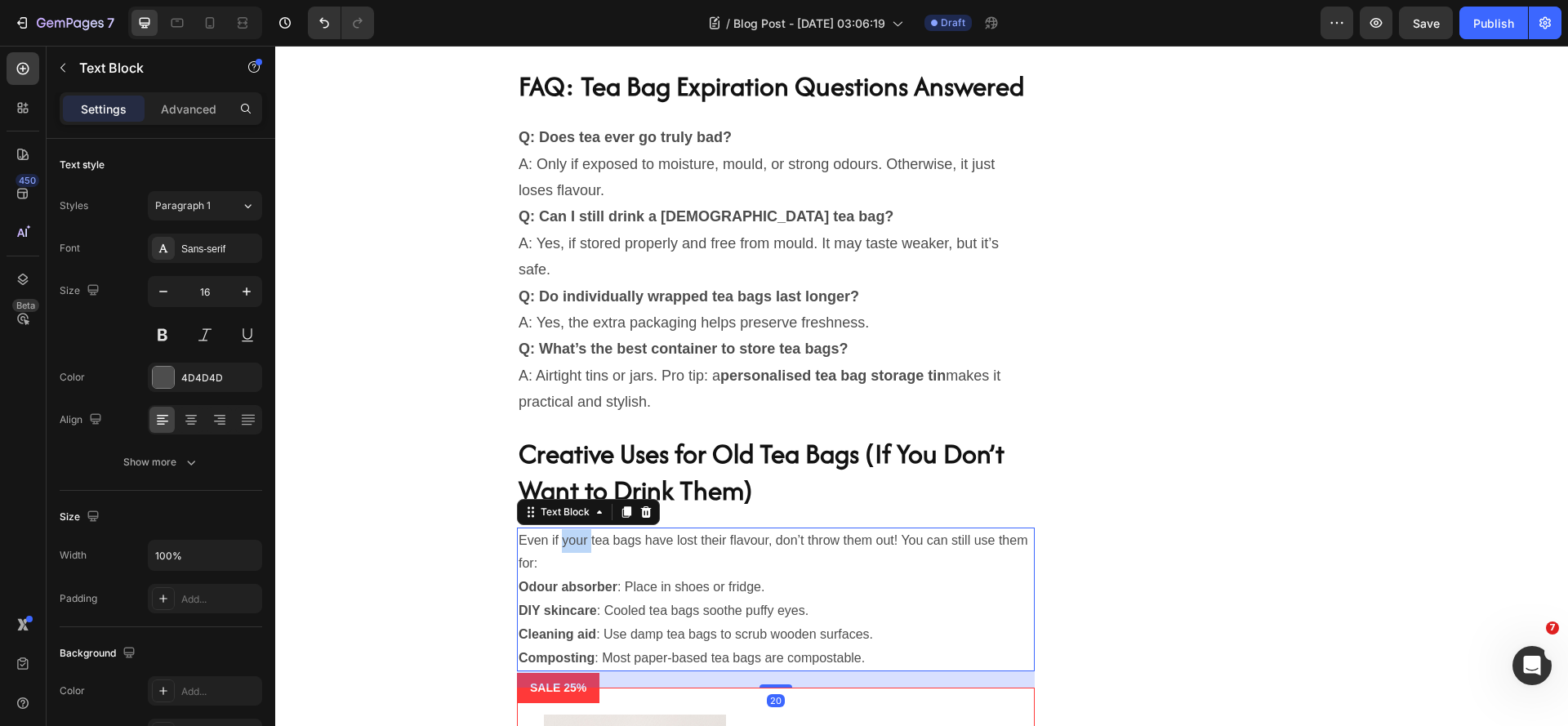
click at [567, 574] on p "Even if your tea bags have lost their flavour, don’t throw them out! You can st…" at bounding box center [776, 553] width 515 height 47
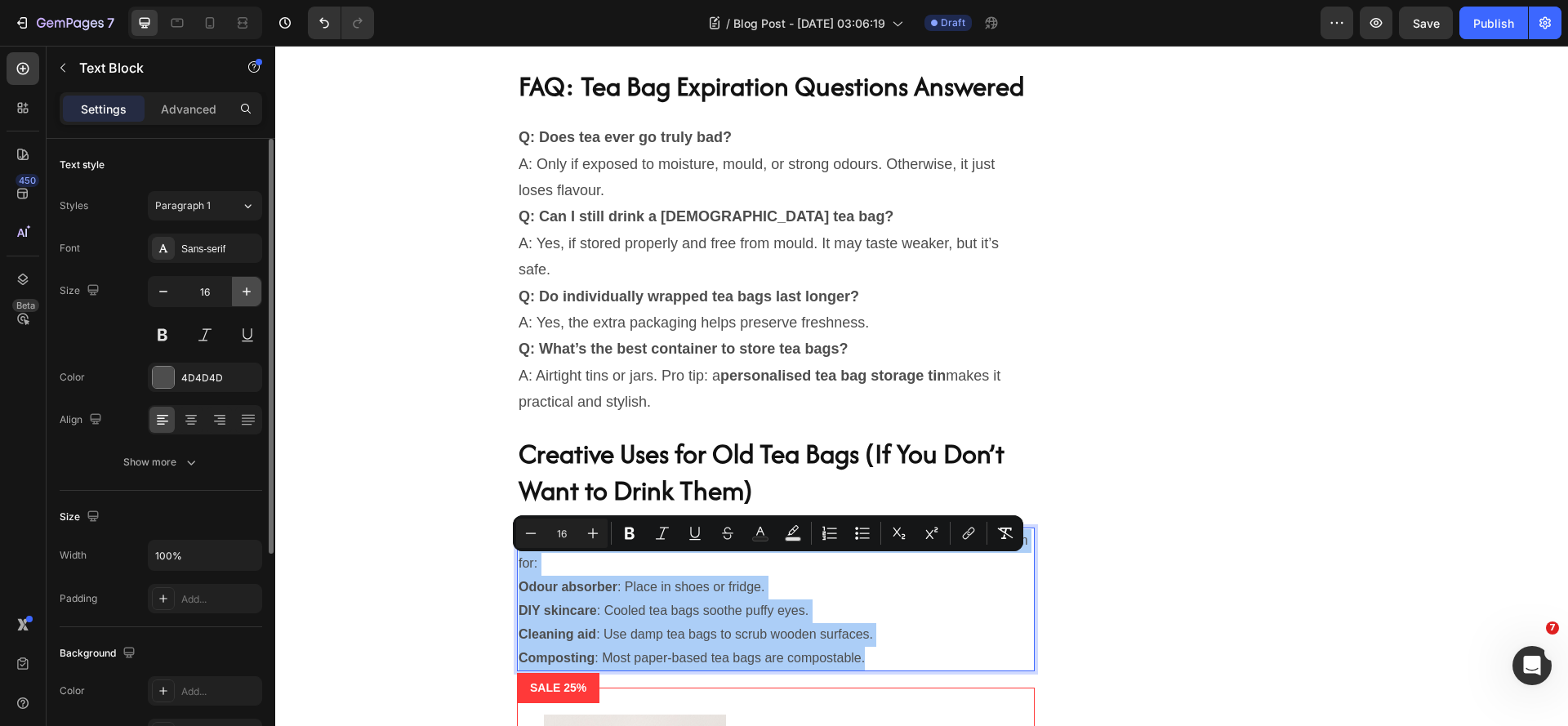
click at [247, 285] on icon "button" at bounding box center [246, 291] width 16 height 16
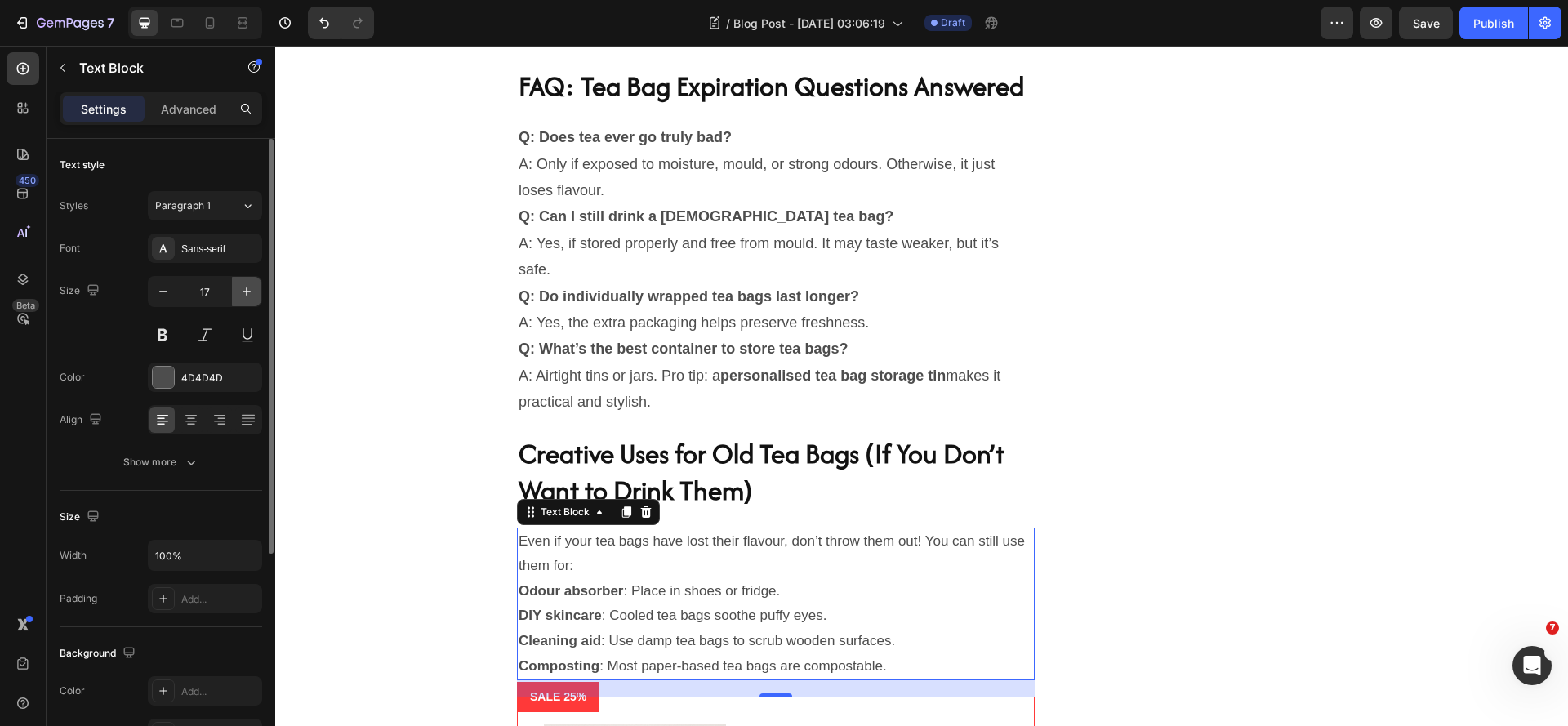
click at [246, 288] on icon "button" at bounding box center [246, 292] width 8 height 8
type input "18"
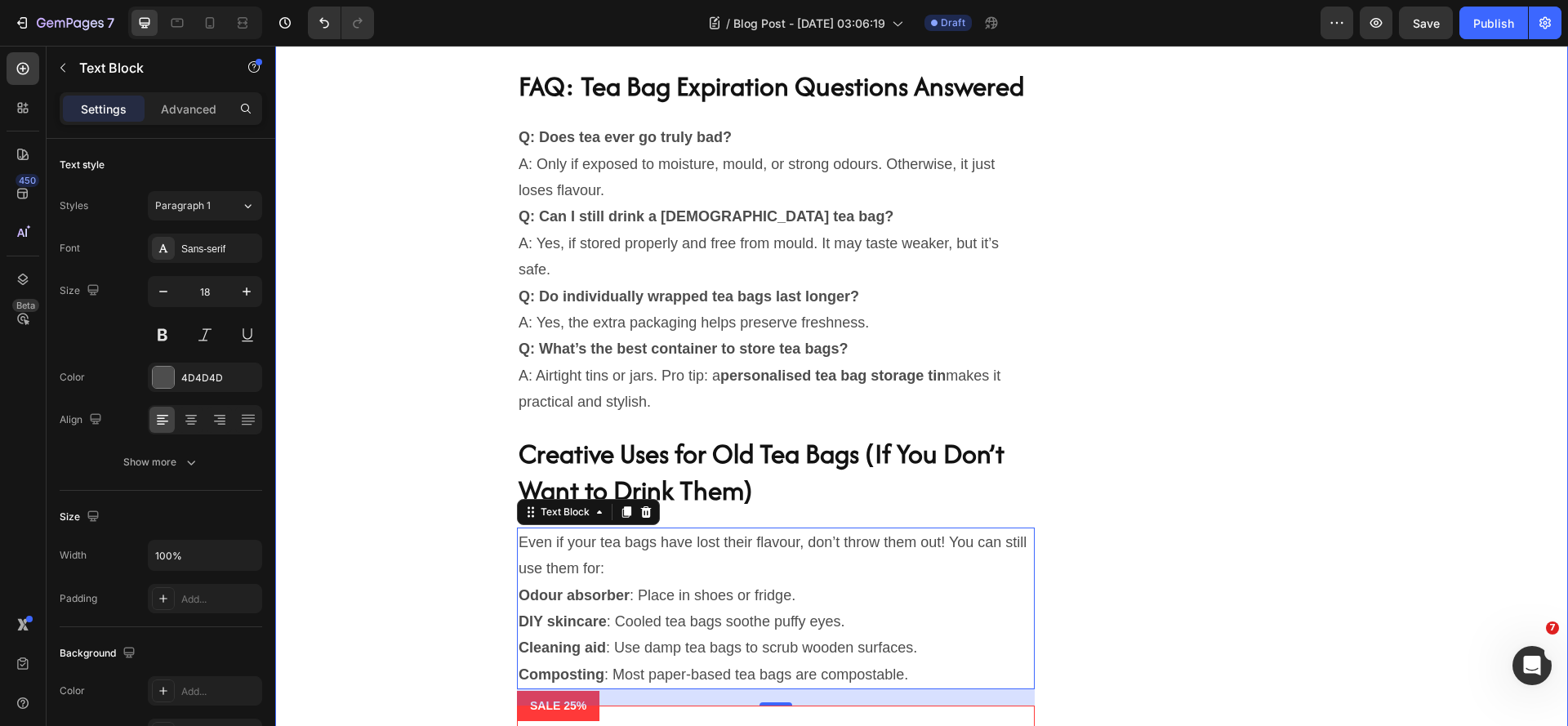
click at [385, 536] on div "Do Different Types of Tea Expire Differently? Heading Yes! Different teas have …" at bounding box center [922, 61] width 1269 height 1873
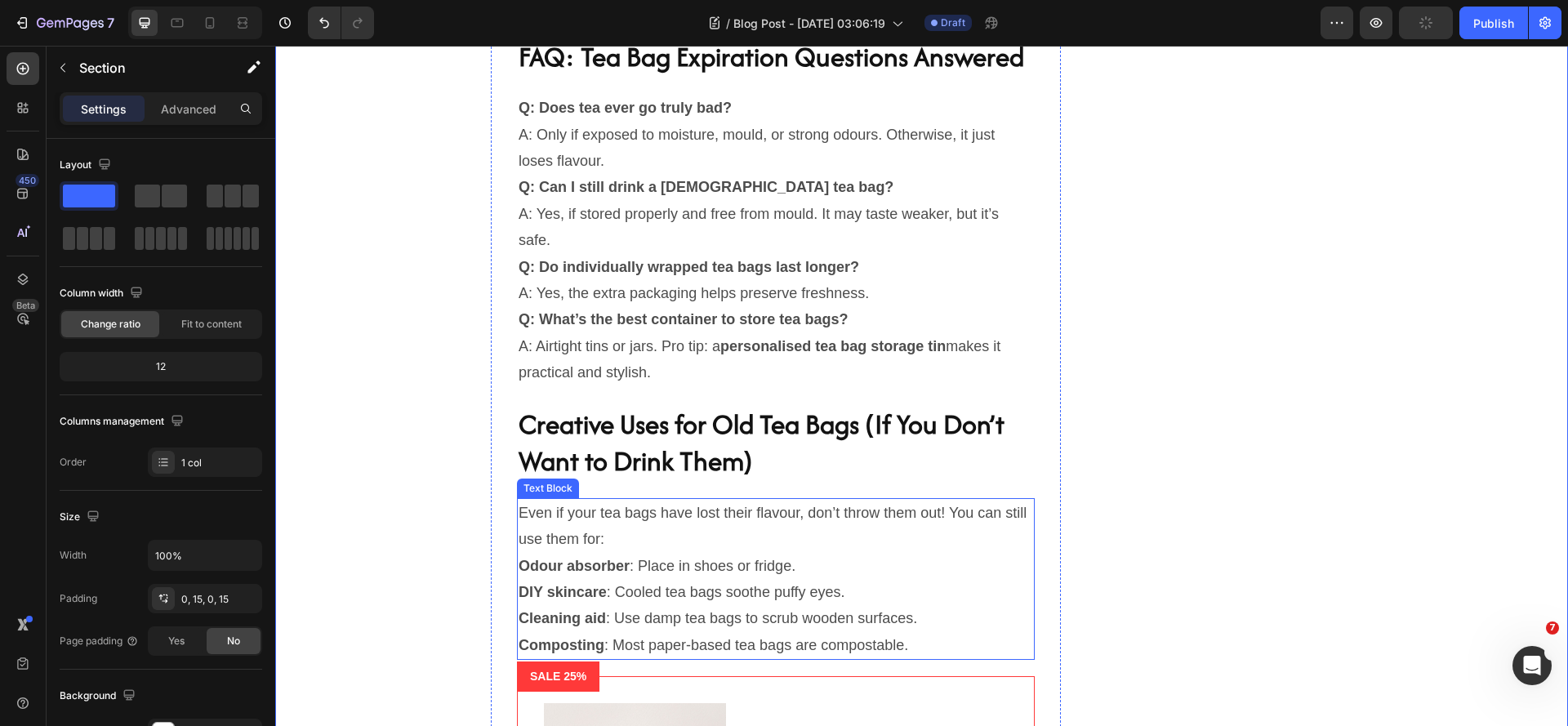
scroll to position [4714, 0]
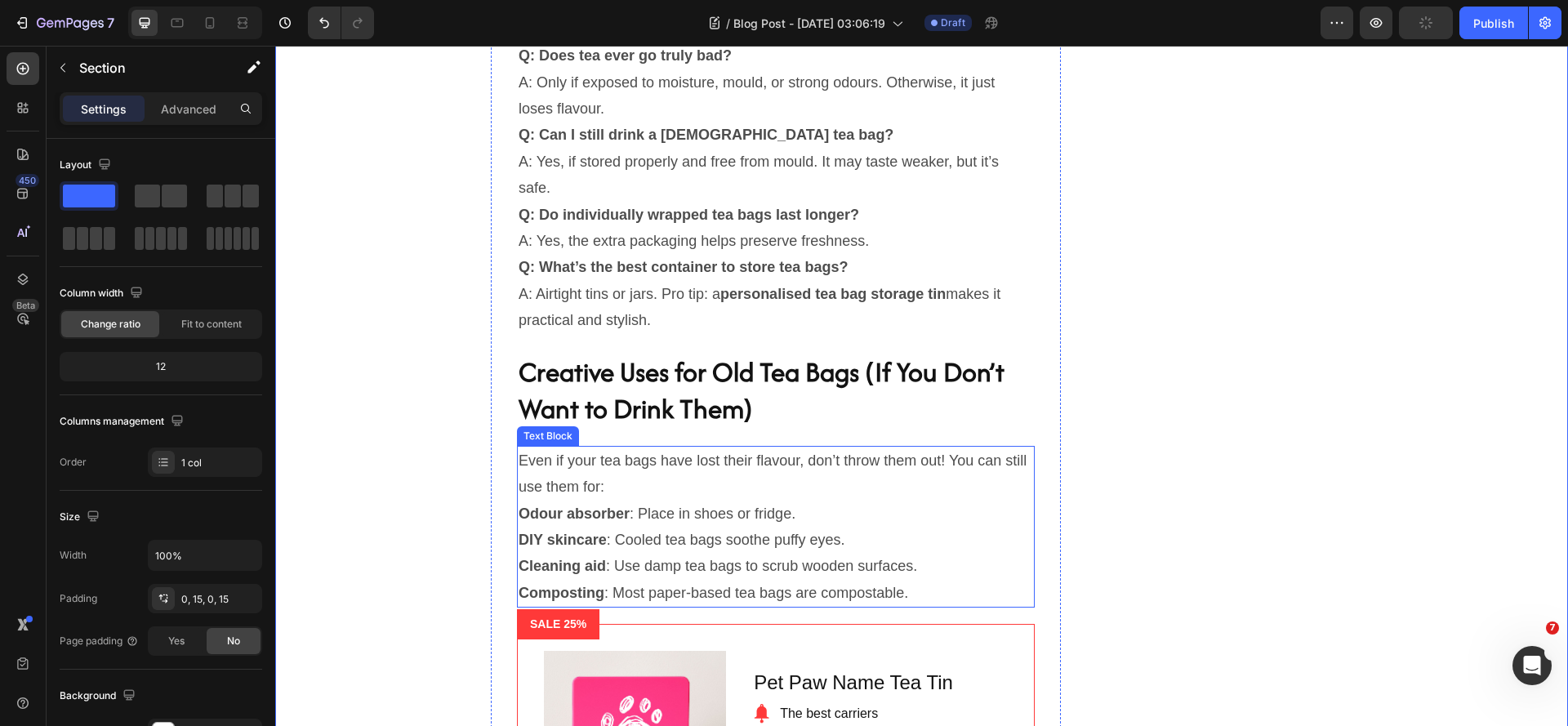
click at [943, 606] on p "Composting : Most paper-based tea bags are compostable." at bounding box center [776, 592] width 515 height 26
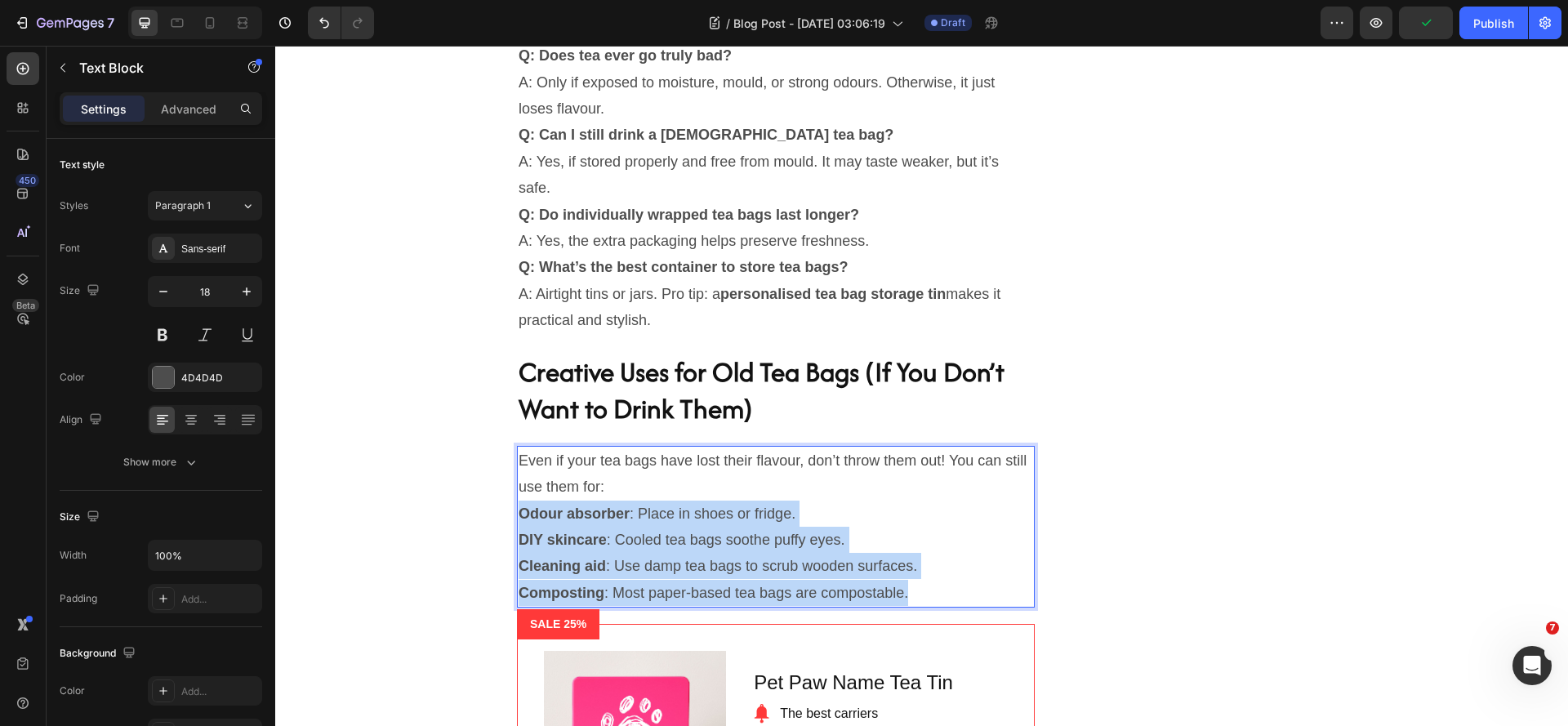
drag, startPoint x: 516, startPoint y: 540, endPoint x: 950, endPoint y: 623, distance: 441.9
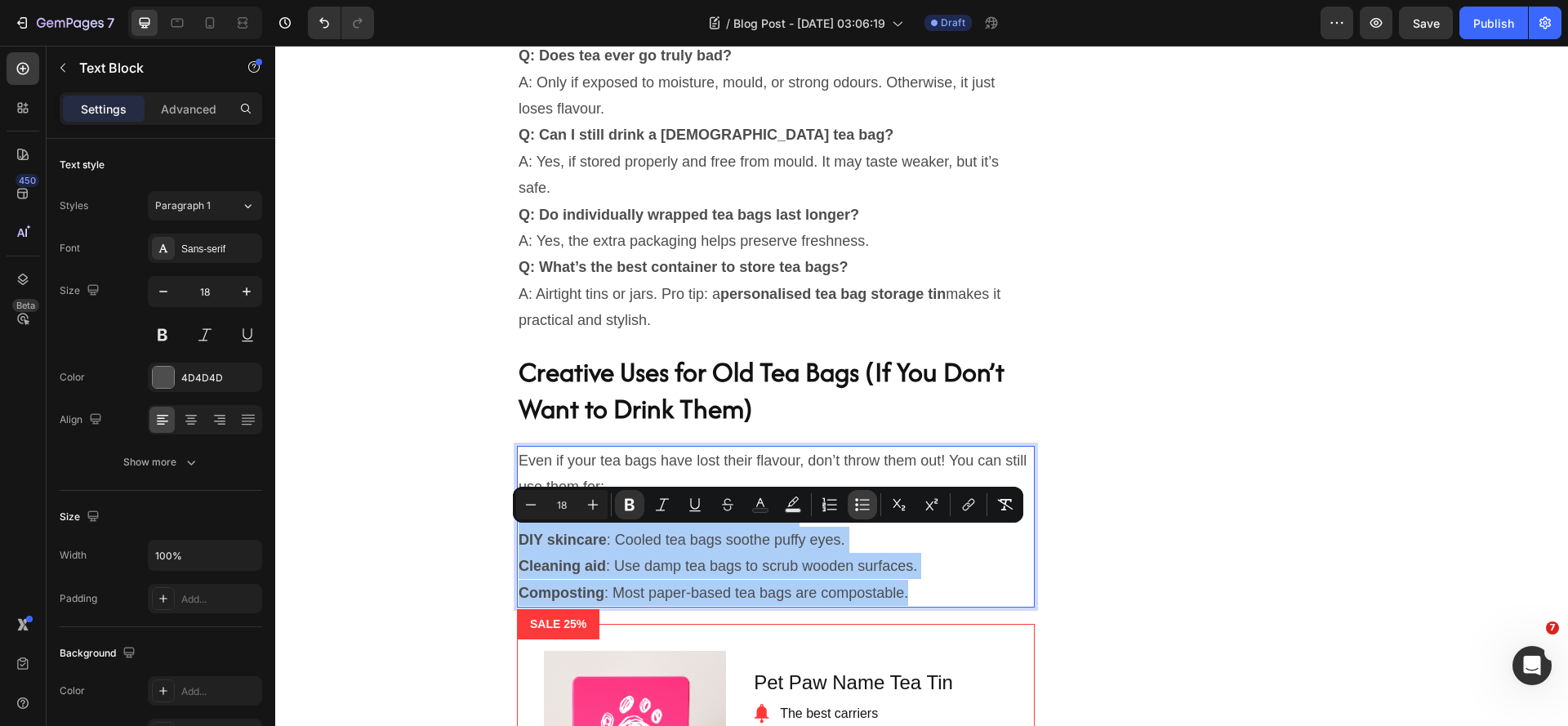
click at [853, 507] on button "Bulleted List" at bounding box center [862, 504] width 29 height 29
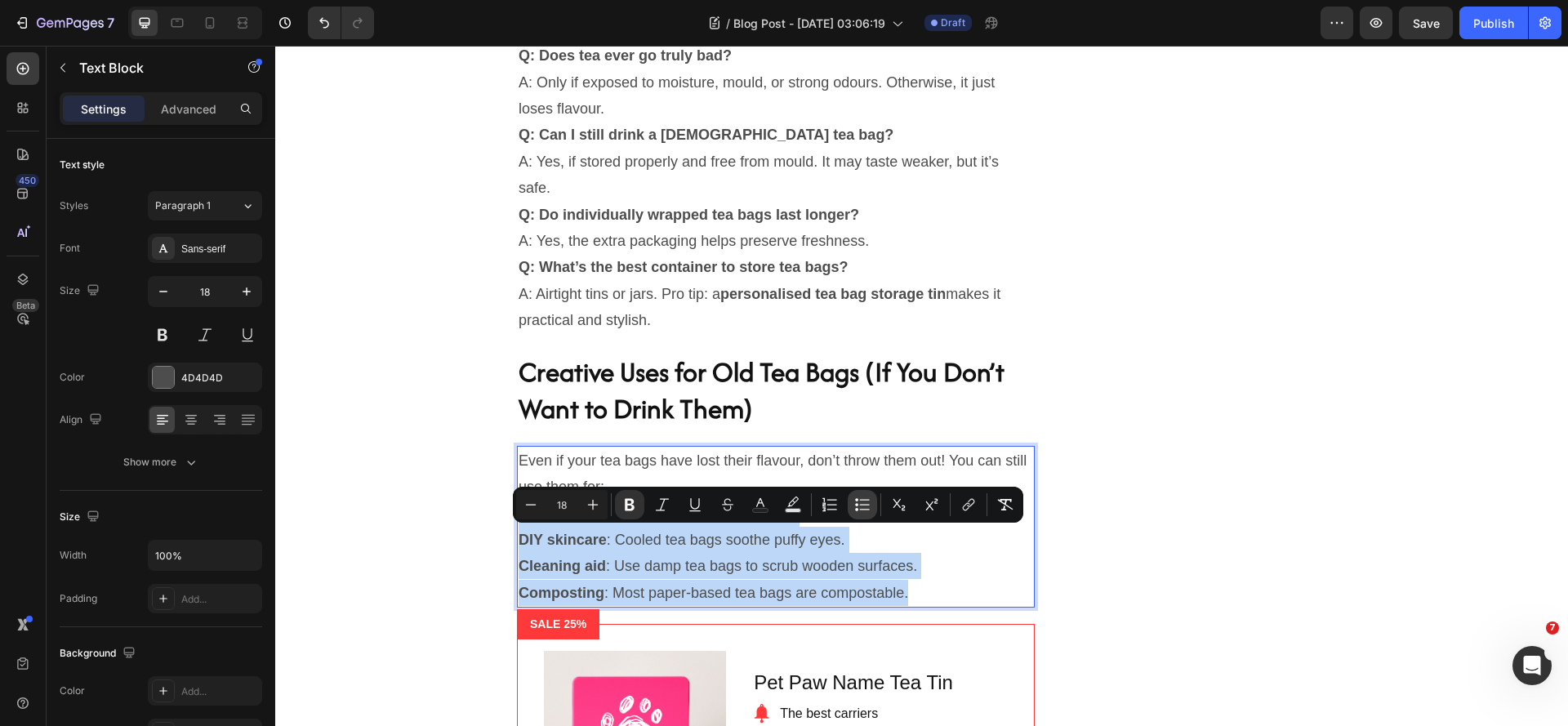
type input "18"
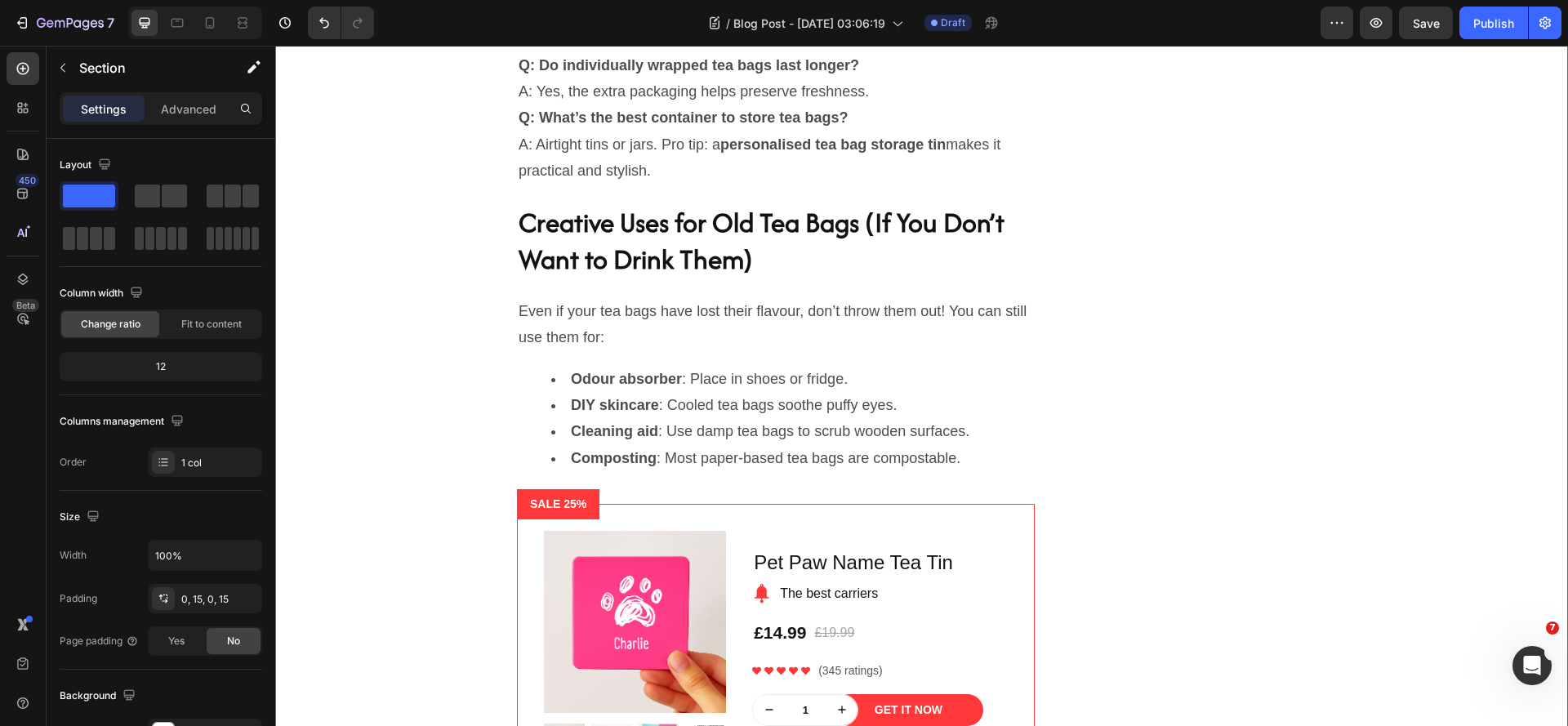
scroll to position [4878, 0]
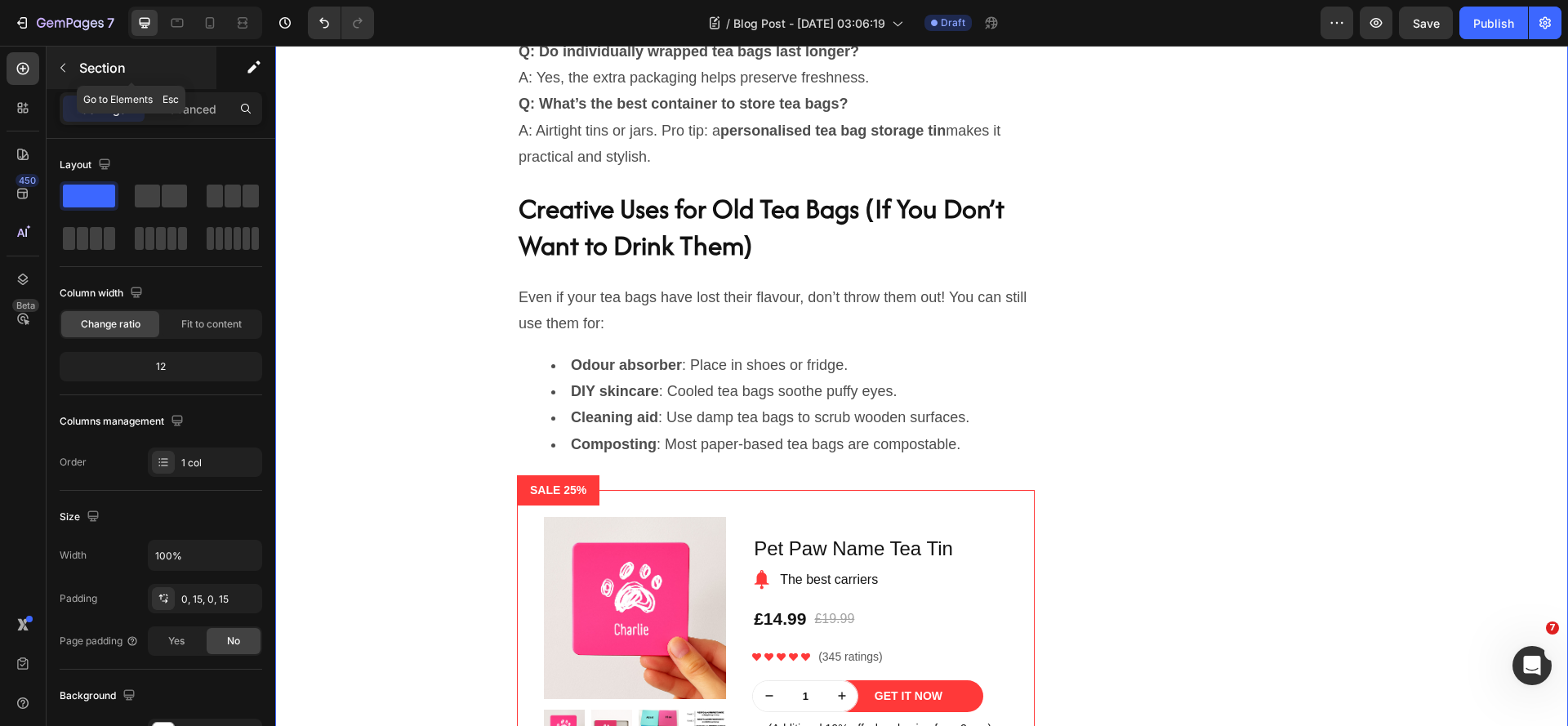
click at [64, 71] on icon "button" at bounding box center [63, 68] width 5 height 9
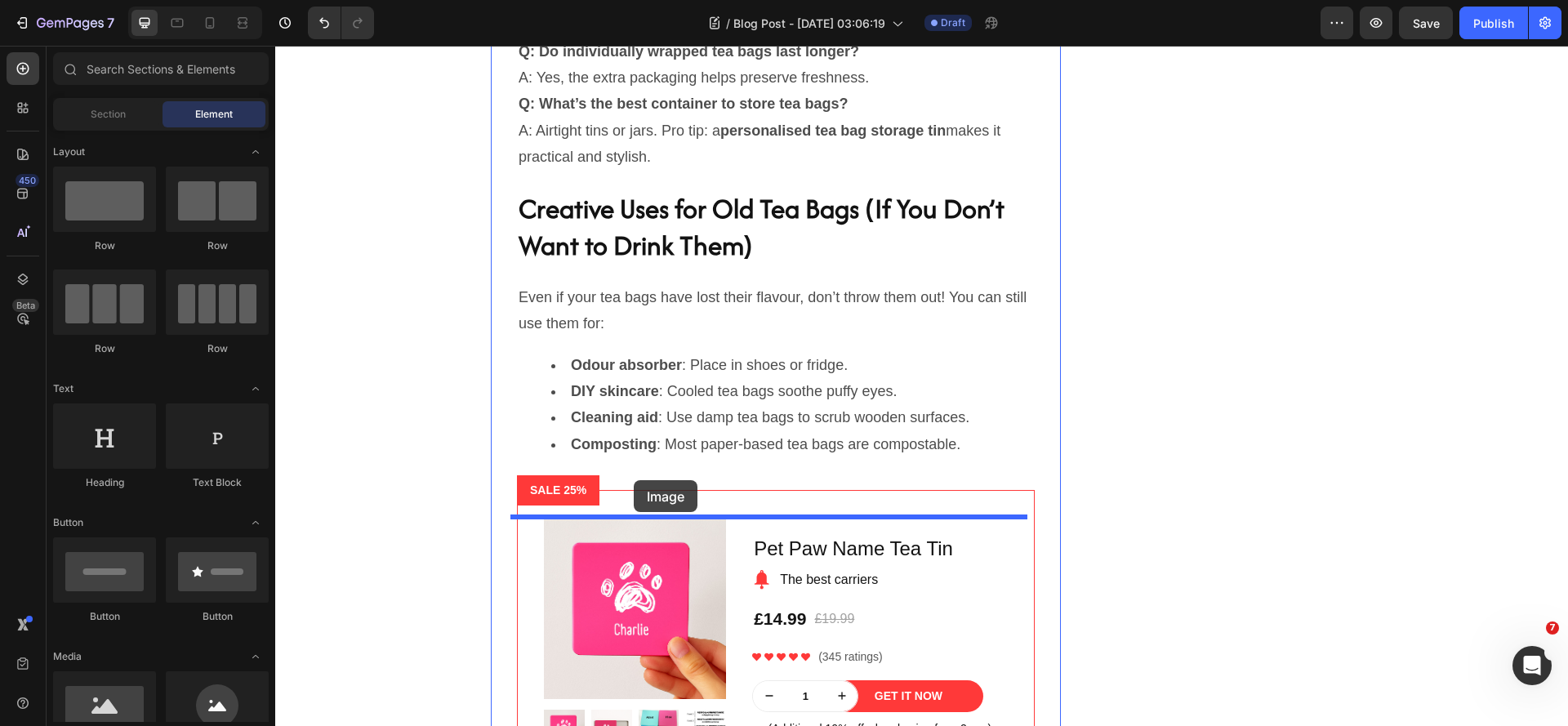
drag, startPoint x: 421, startPoint y: 676, endPoint x: 633, endPoint y: 480, distance: 288.7
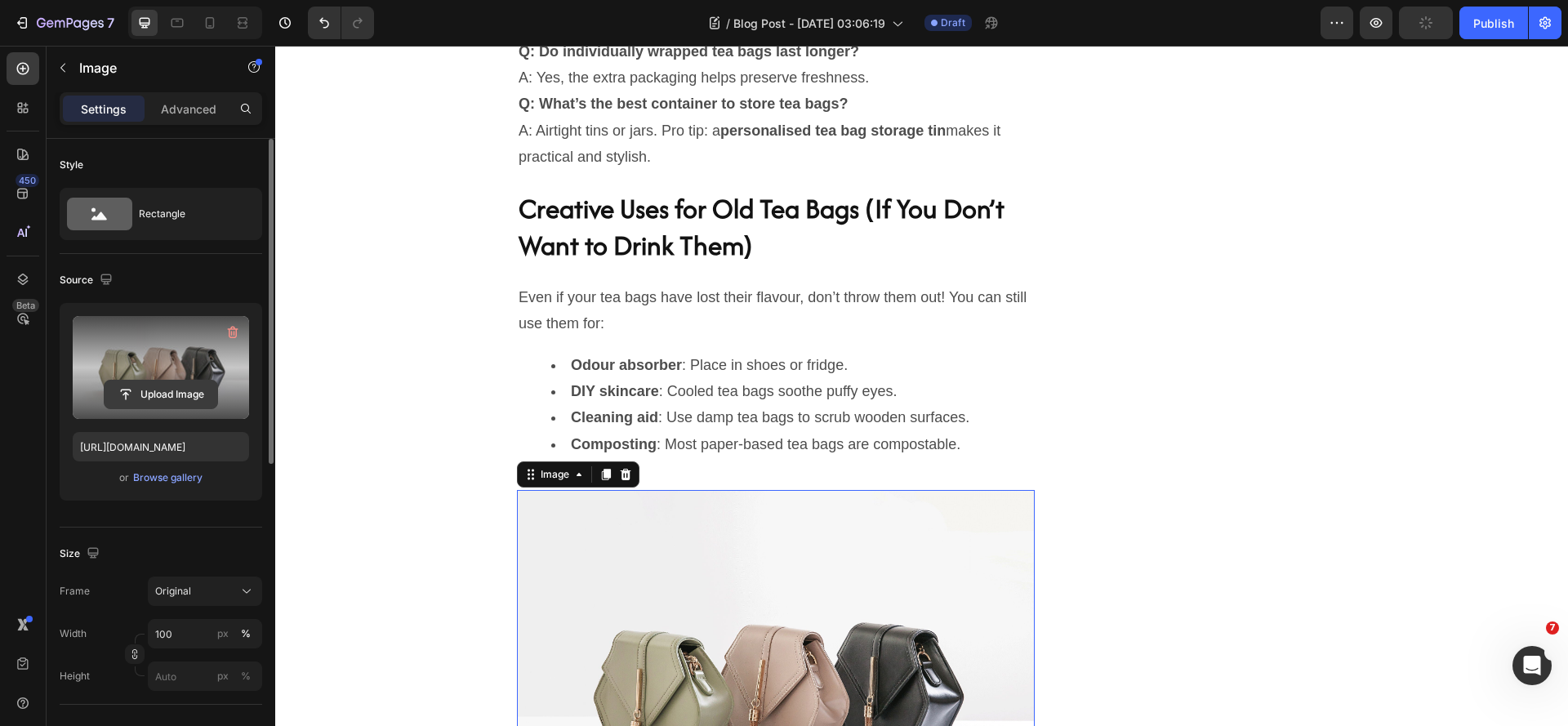
click at [145, 389] on input "file" at bounding box center [161, 394] width 113 height 28
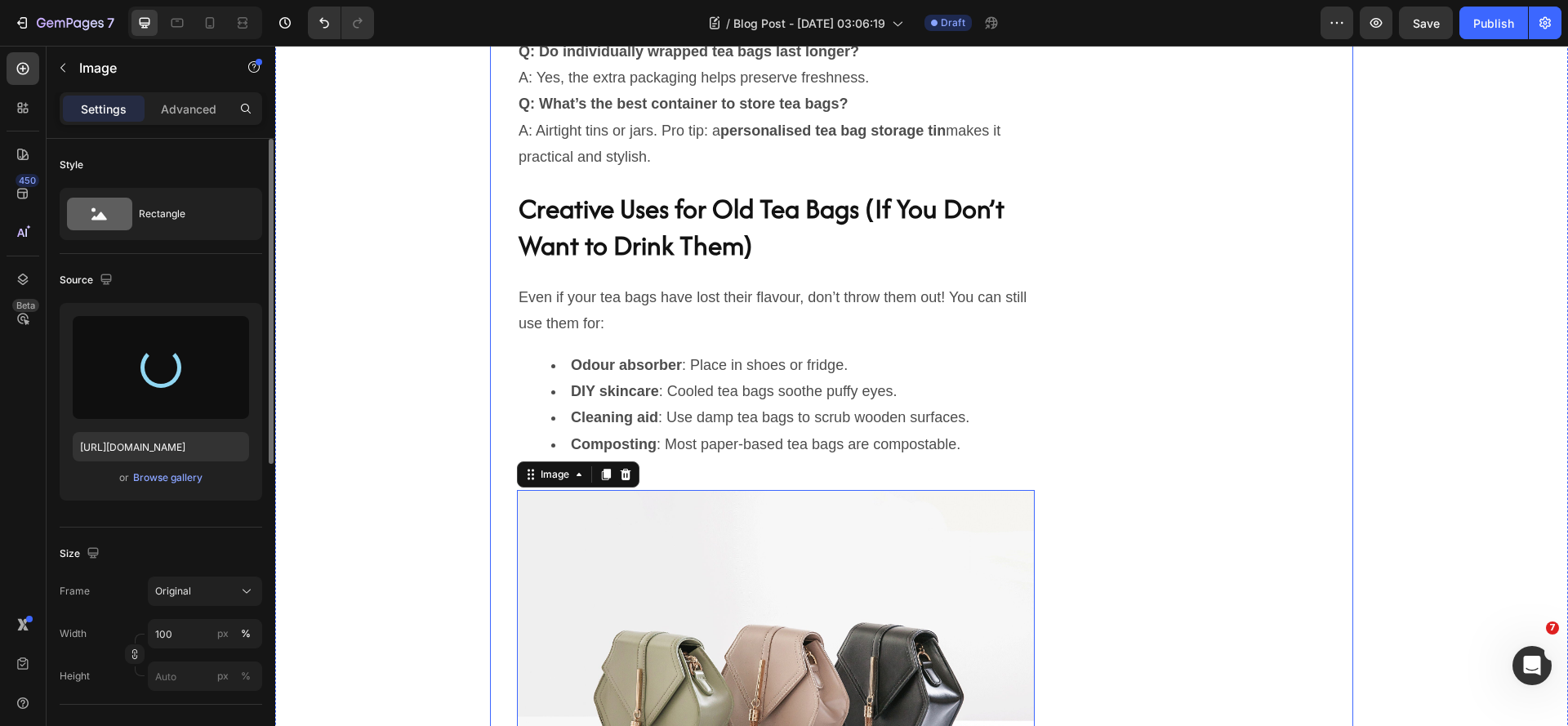
type input "[URL][DOMAIN_NAME]"
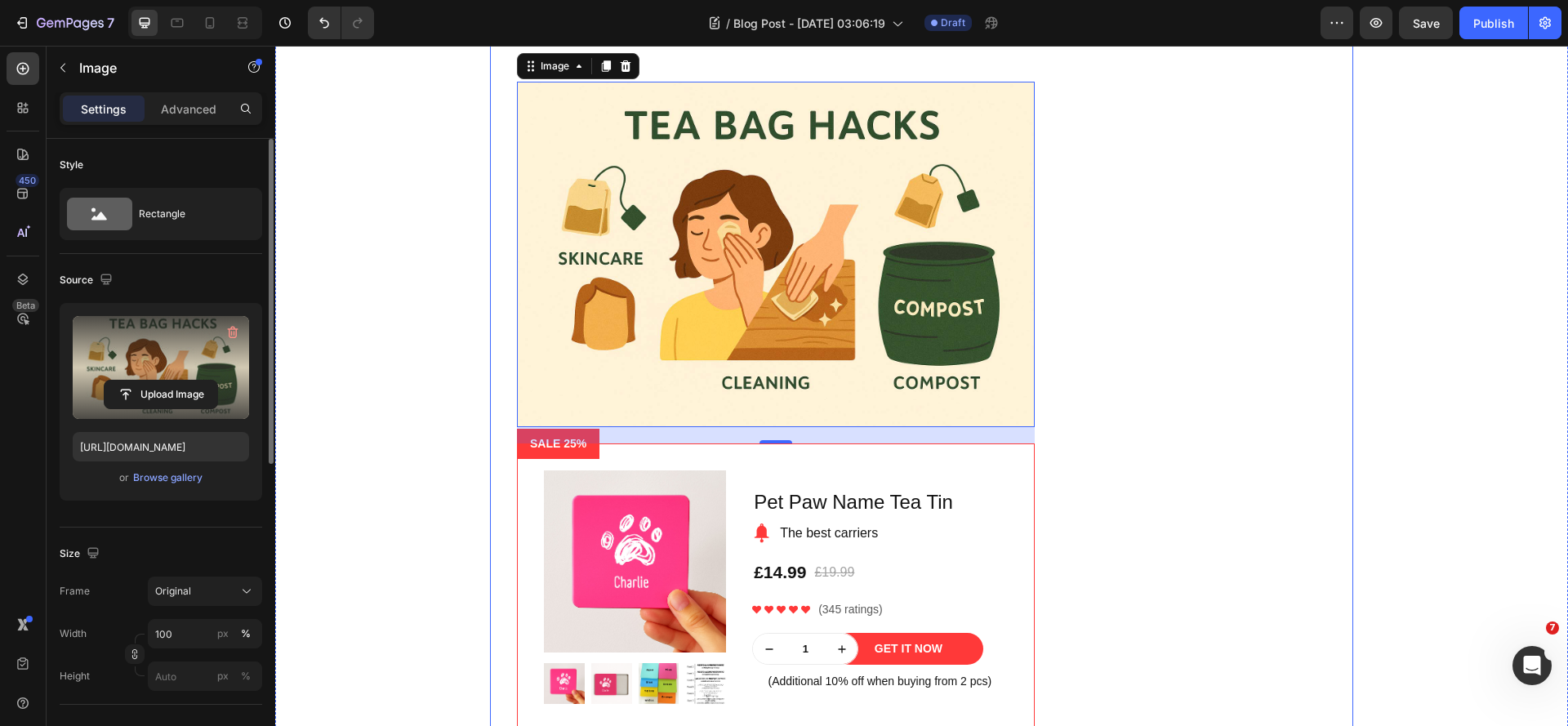
scroll to position [5122, 0]
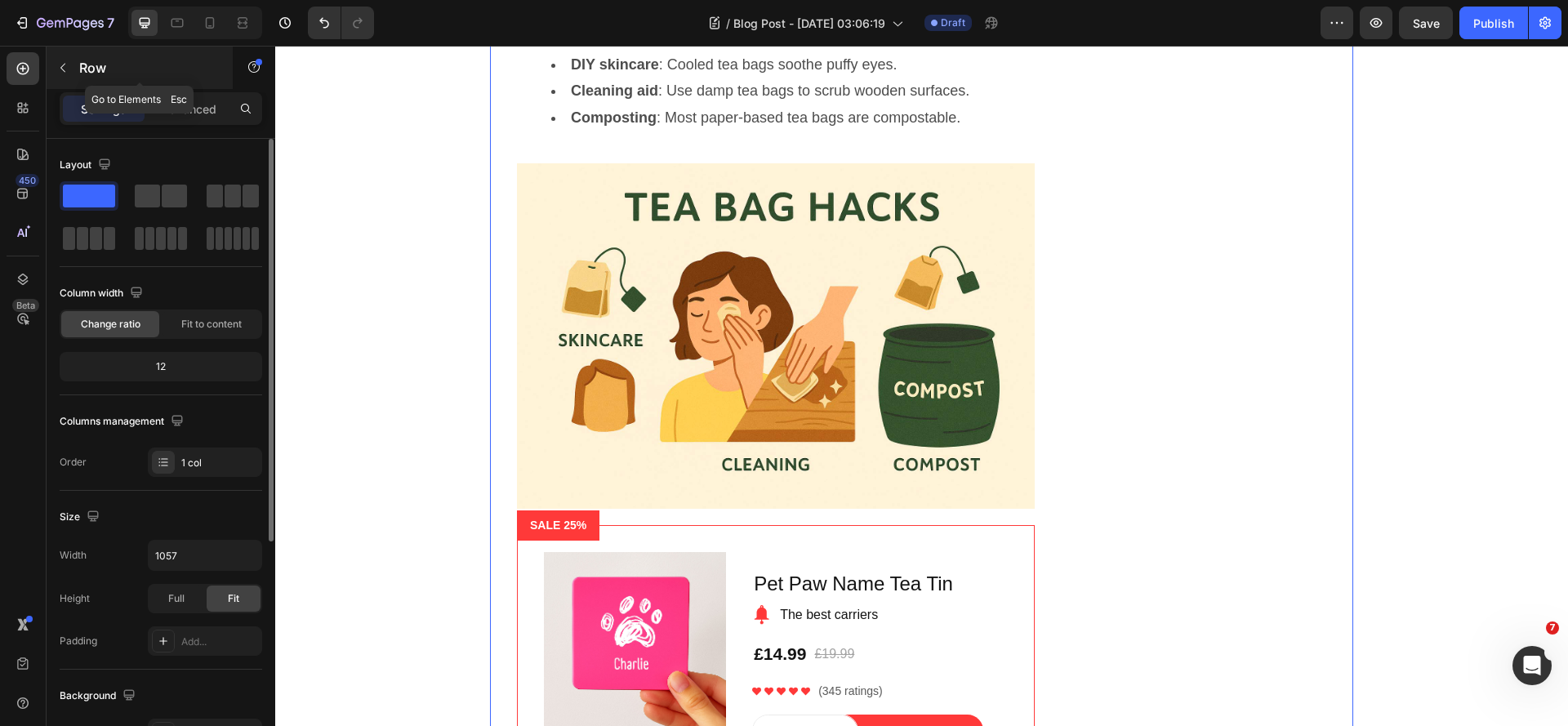
click at [66, 63] on icon "button" at bounding box center [63, 68] width 13 height 13
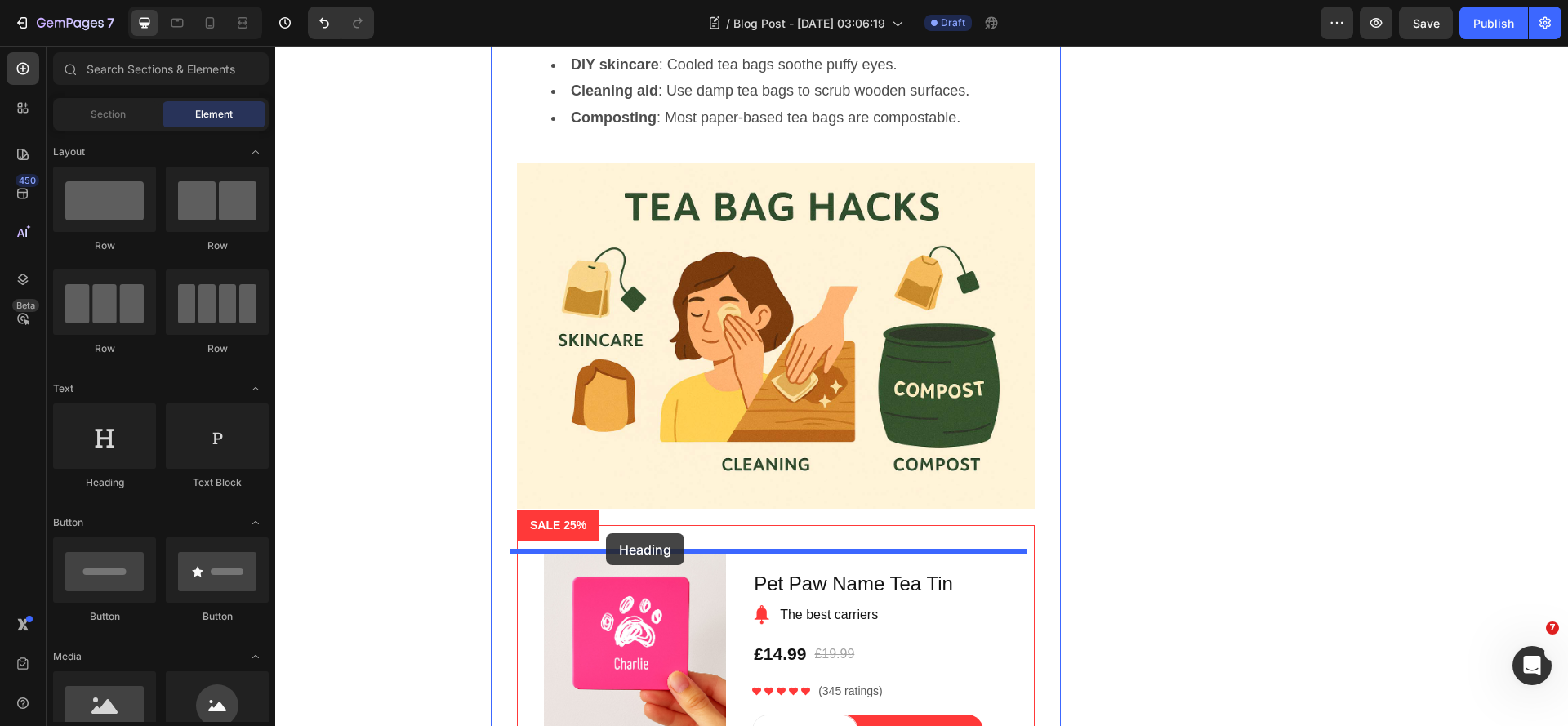
drag, startPoint x: 405, startPoint y: 420, endPoint x: 606, endPoint y: 533, distance: 230.6
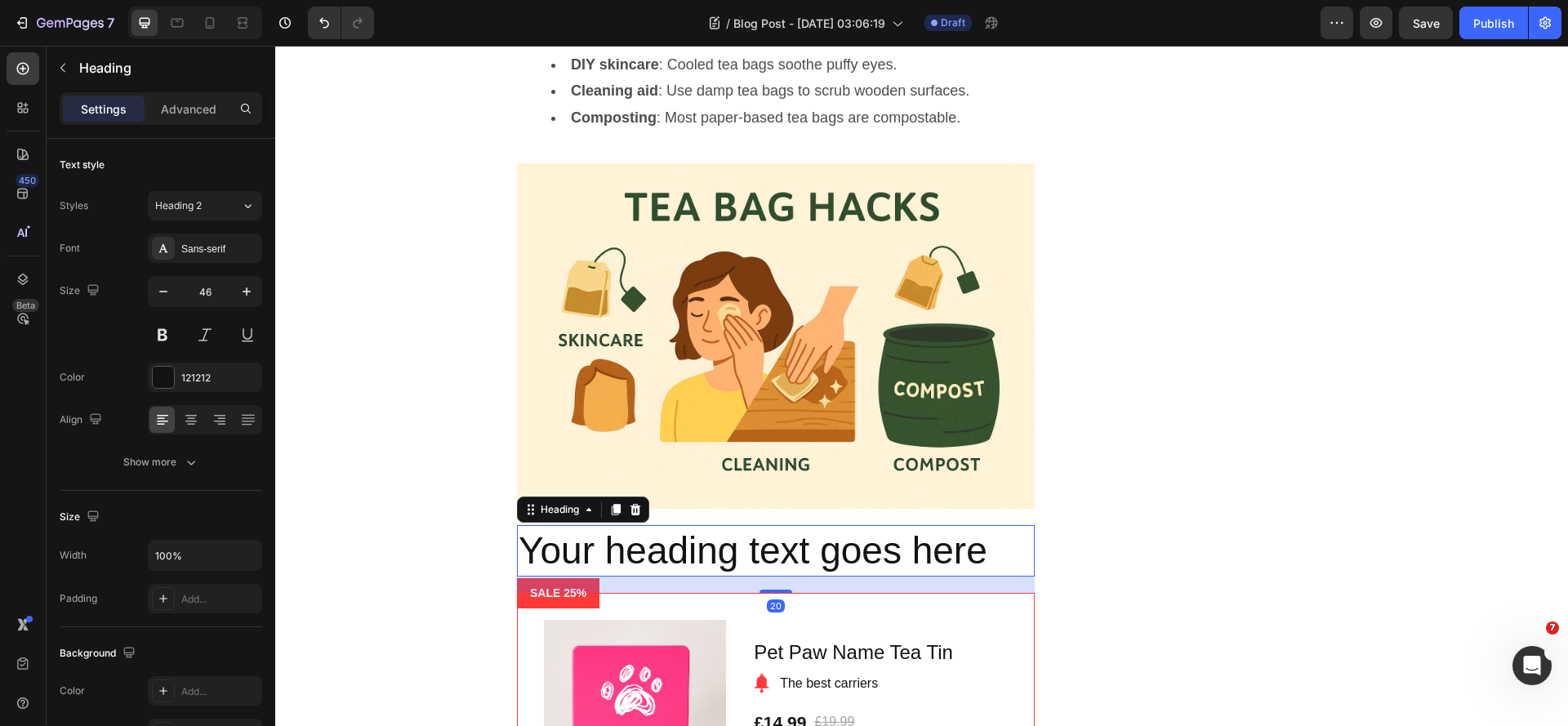
click at [705, 577] on h2 "Your heading text goes here" at bounding box center [776, 551] width 517 height 52
click at [705, 575] on p "Your heading text goes here" at bounding box center [776, 551] width 515 height 49
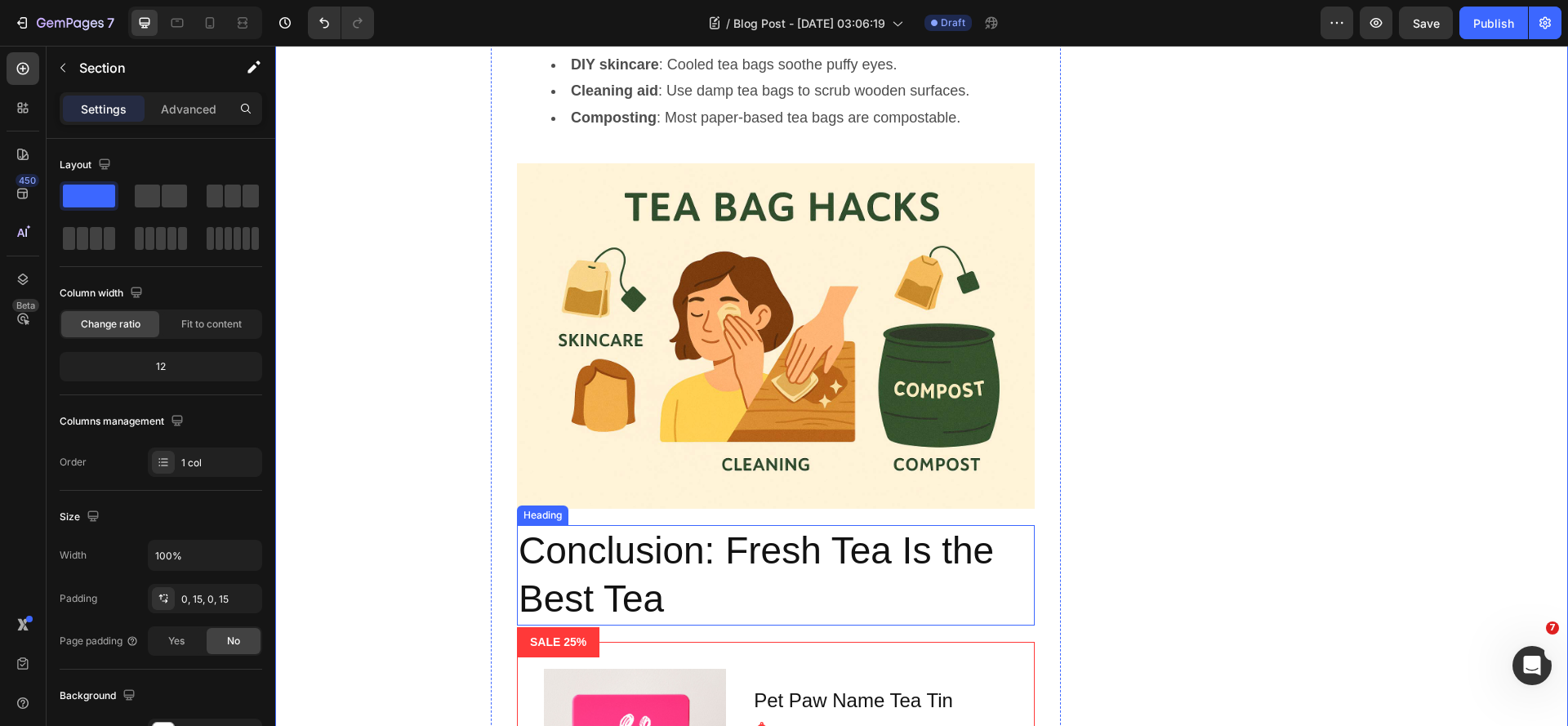
click at [554, 586] on p "Conclusion: Fresh Tea Is the Best Tea" at bounding box center [776, 575] width 515 height 98
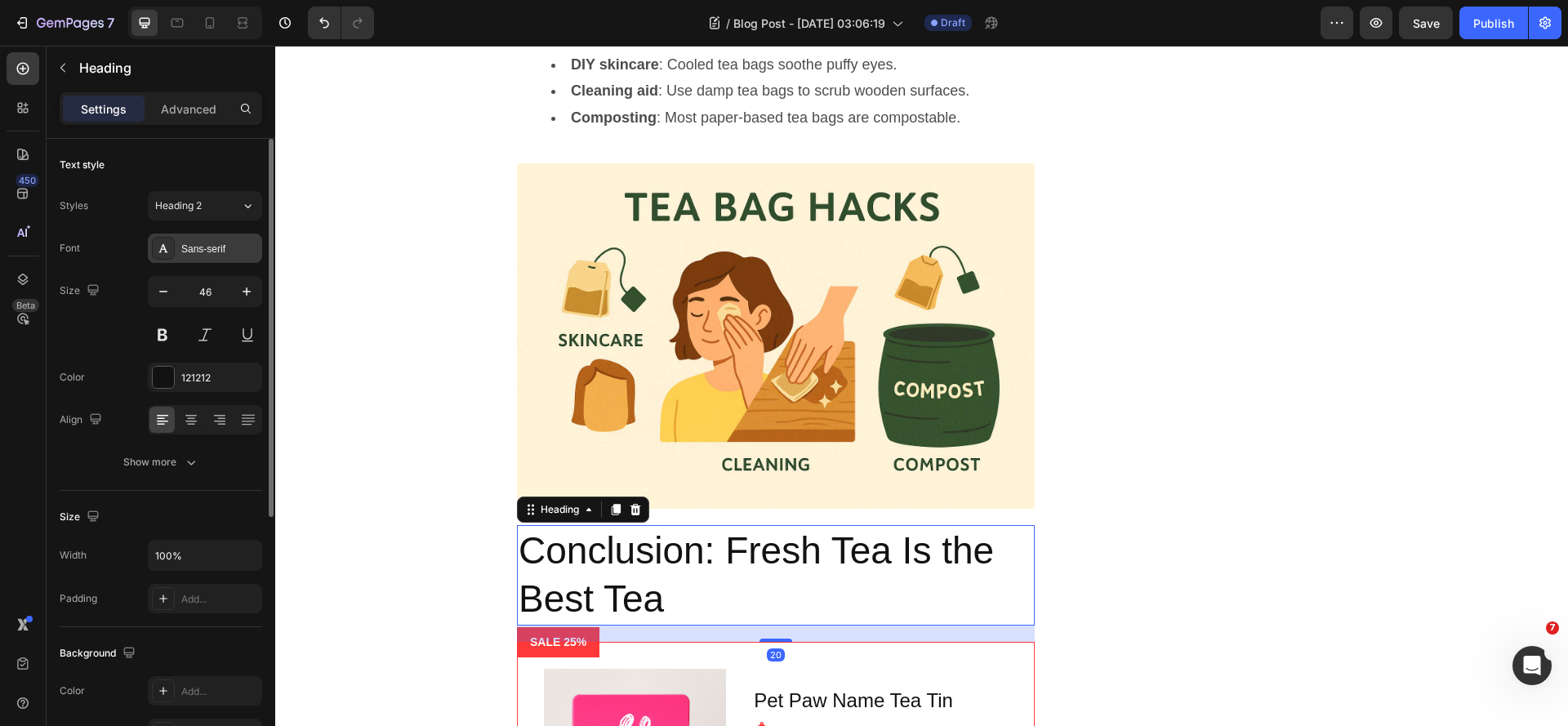
click at [195, 251] on div "Sans-serif" at bounding box center [220, 248] width 77 height 14
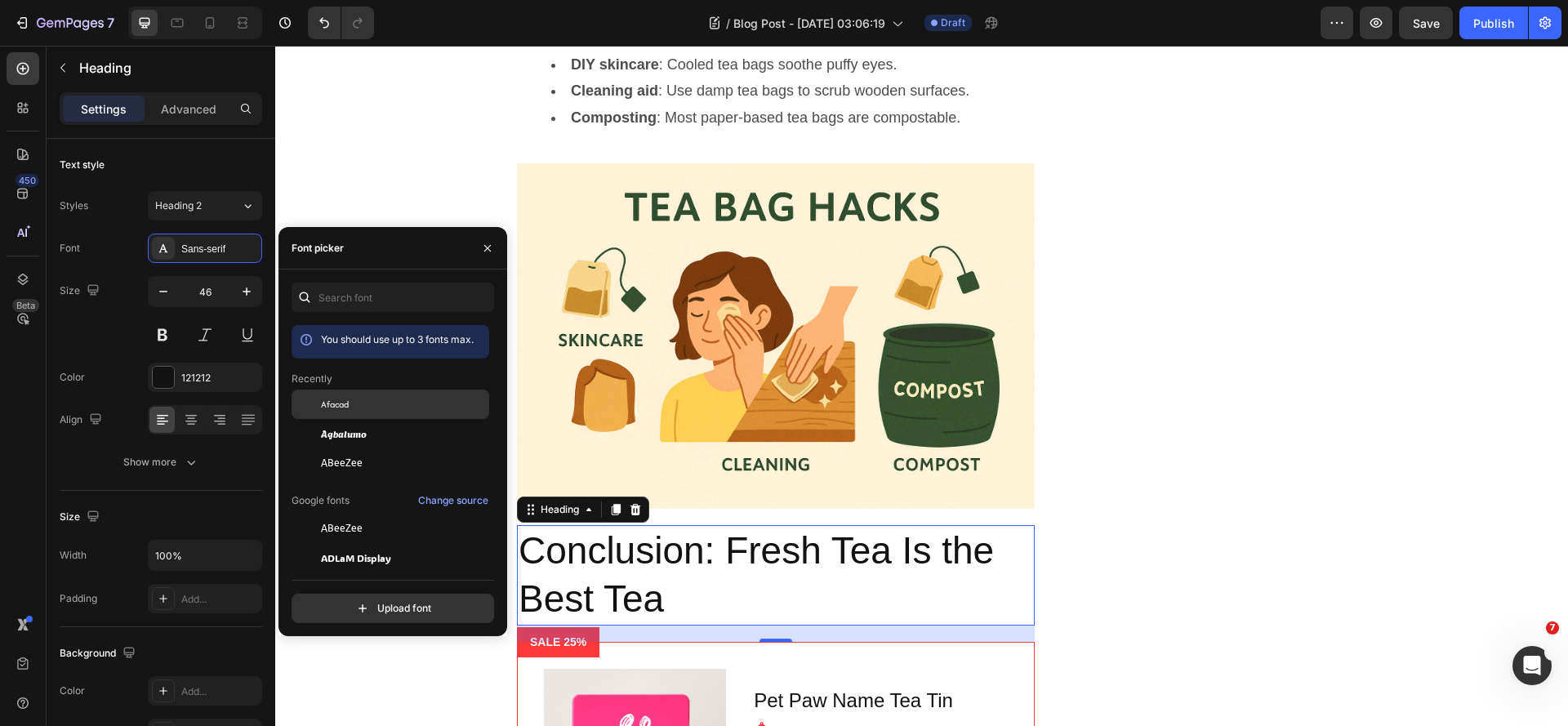
click at [349, 403] on span "Afacad" at bounding box center [335, 404] width 28 height 14
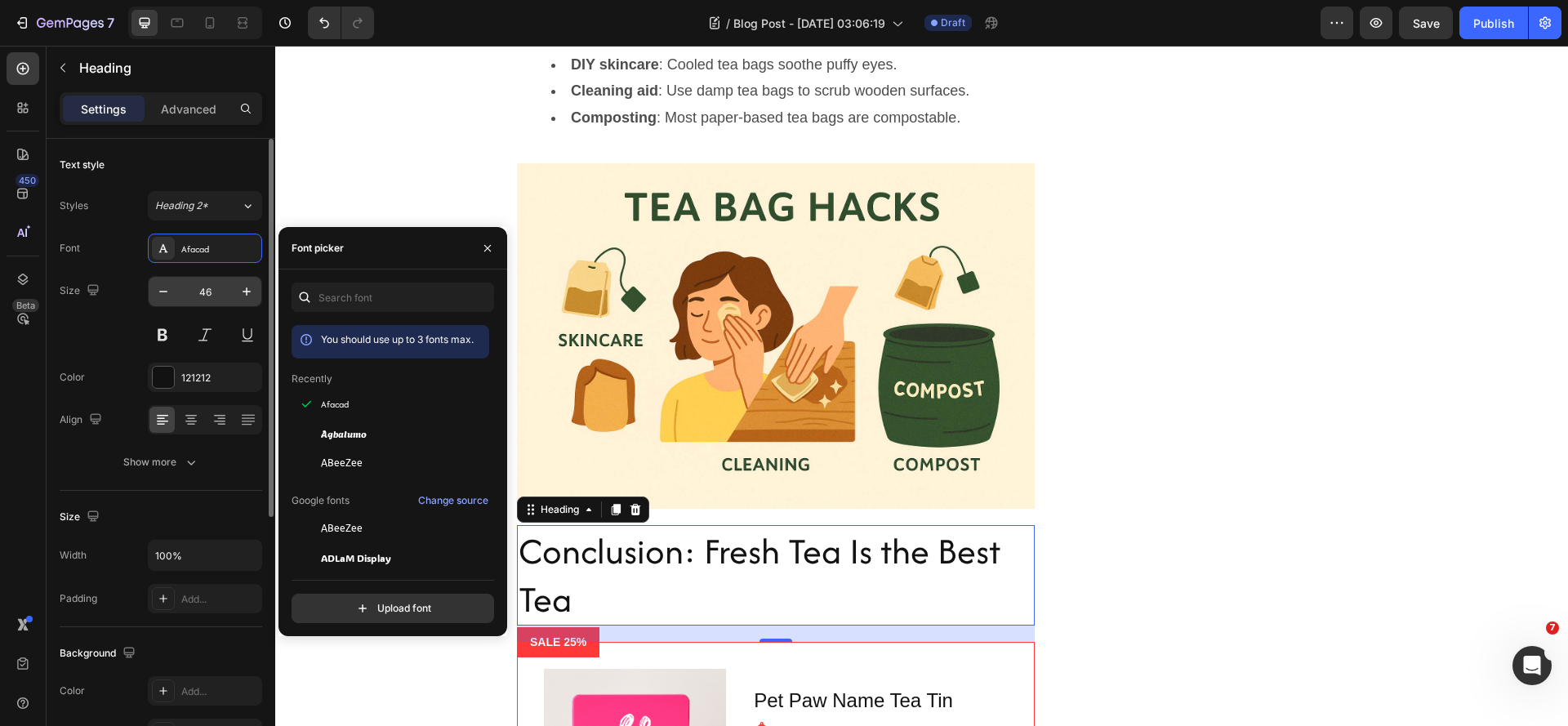
click at [199, 294] on input "46" at bounding box center [205, 291] width 54 height 29
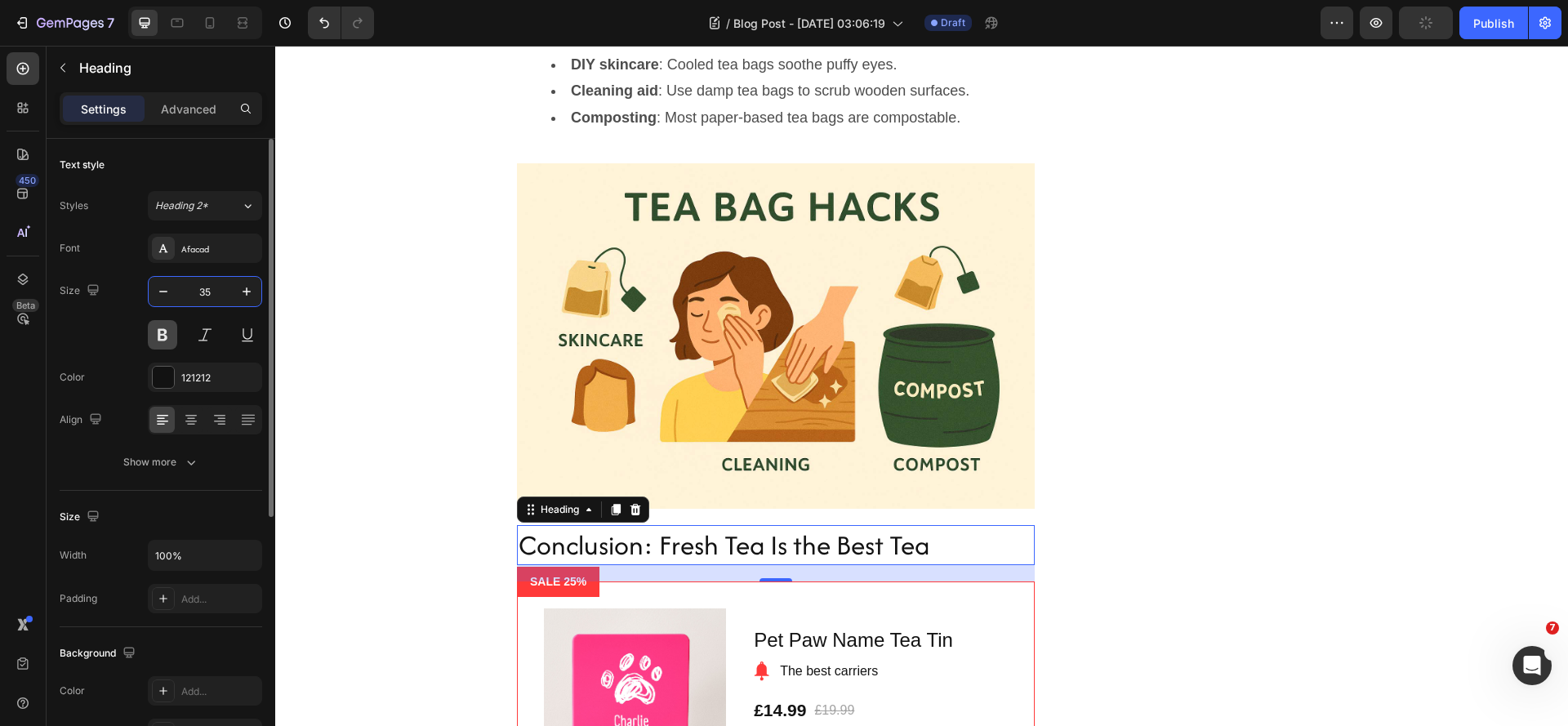
type input "35"
click at [160, 334] on button at bounding box center [162, 335] width 29 height 29
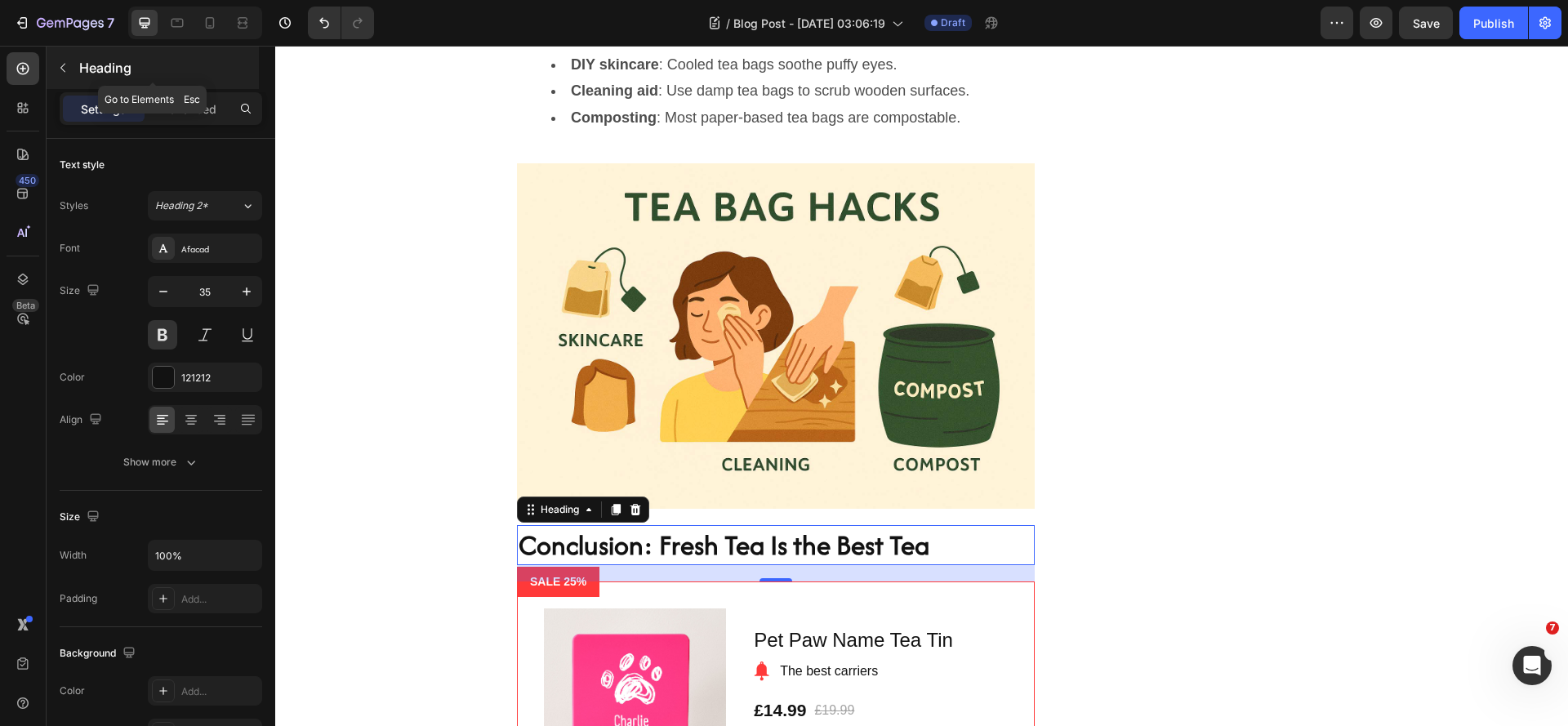
click at [67, 65] on icon "button" at bounding box center [63, 68] width 13 height 13
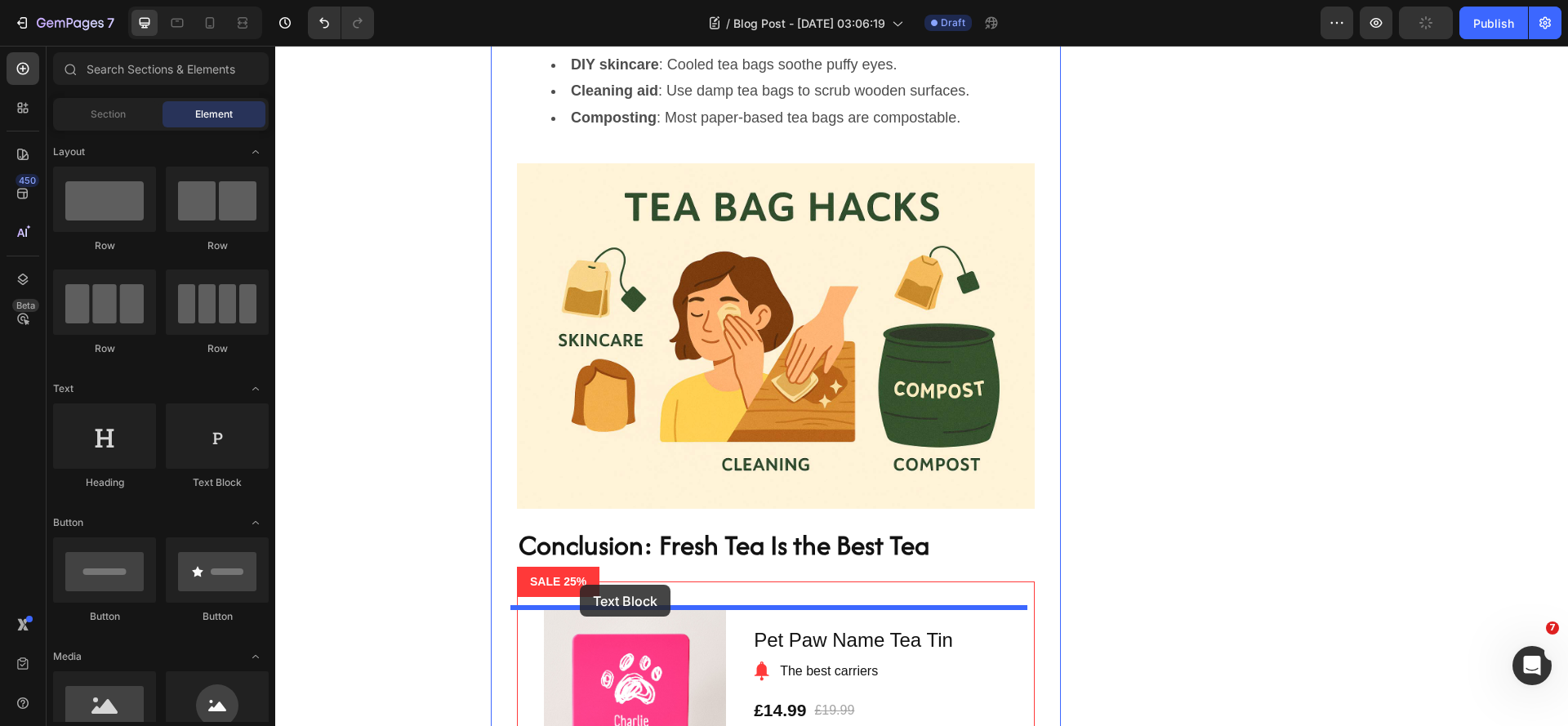
drag, startPoint x: 474, startPoint y: 400, endPoint x: 580, endPoint y: 585, distance: 213.2
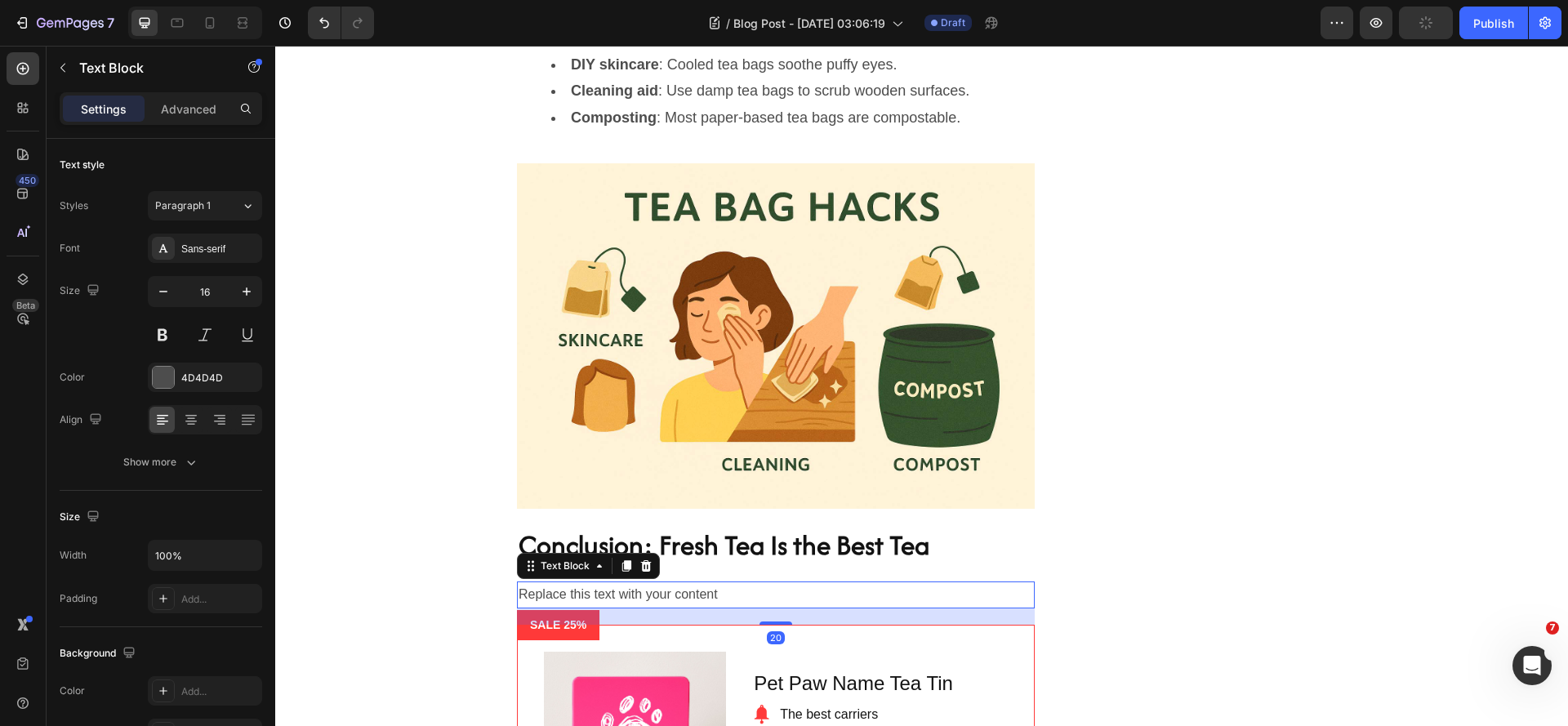
click at [639, 608] on div "Replace this text with your content" at bounding box center [776, 595] width 517 height 27
click at [639, 607] on p "Replace this text with your content" at bounding box center [776, 595] width 515 height 24
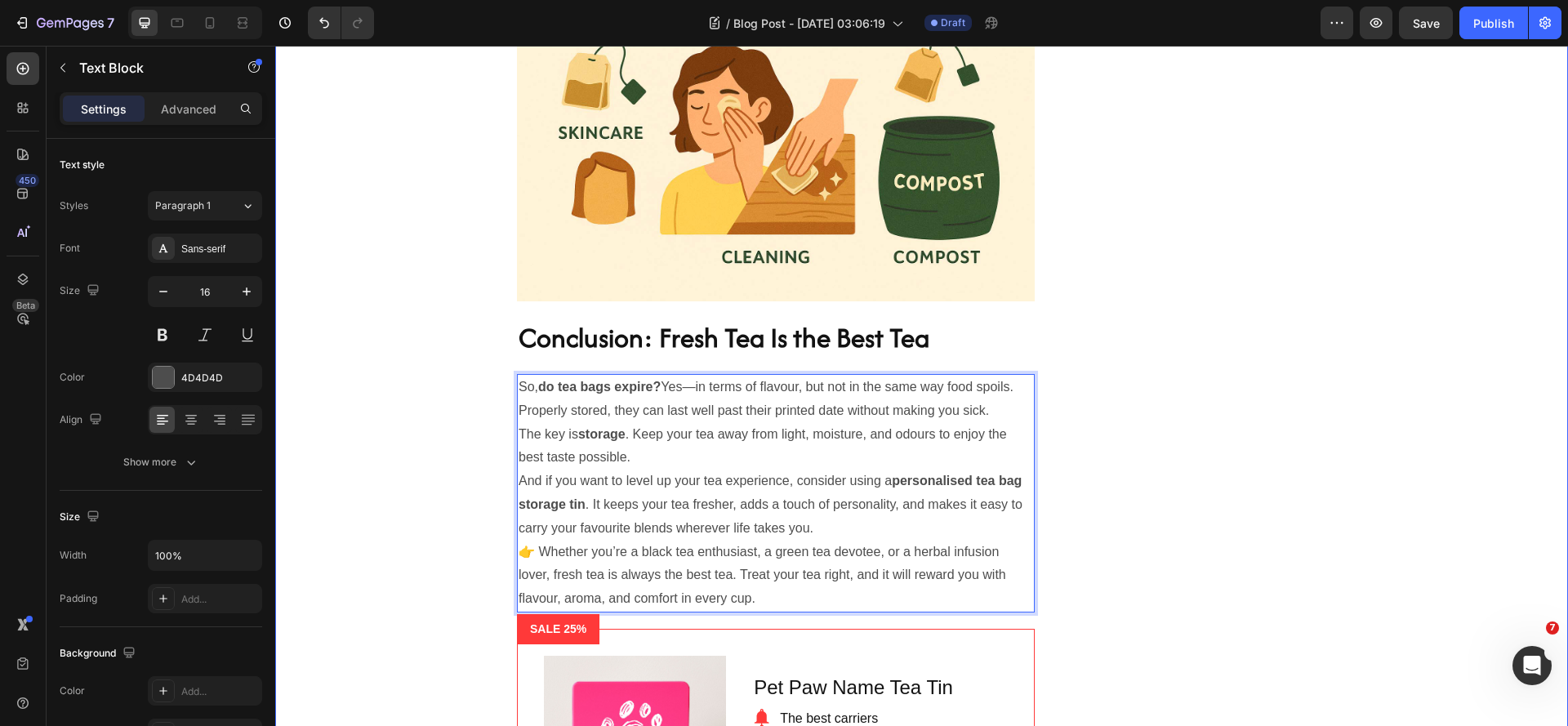
scroll to position [5440, 0]
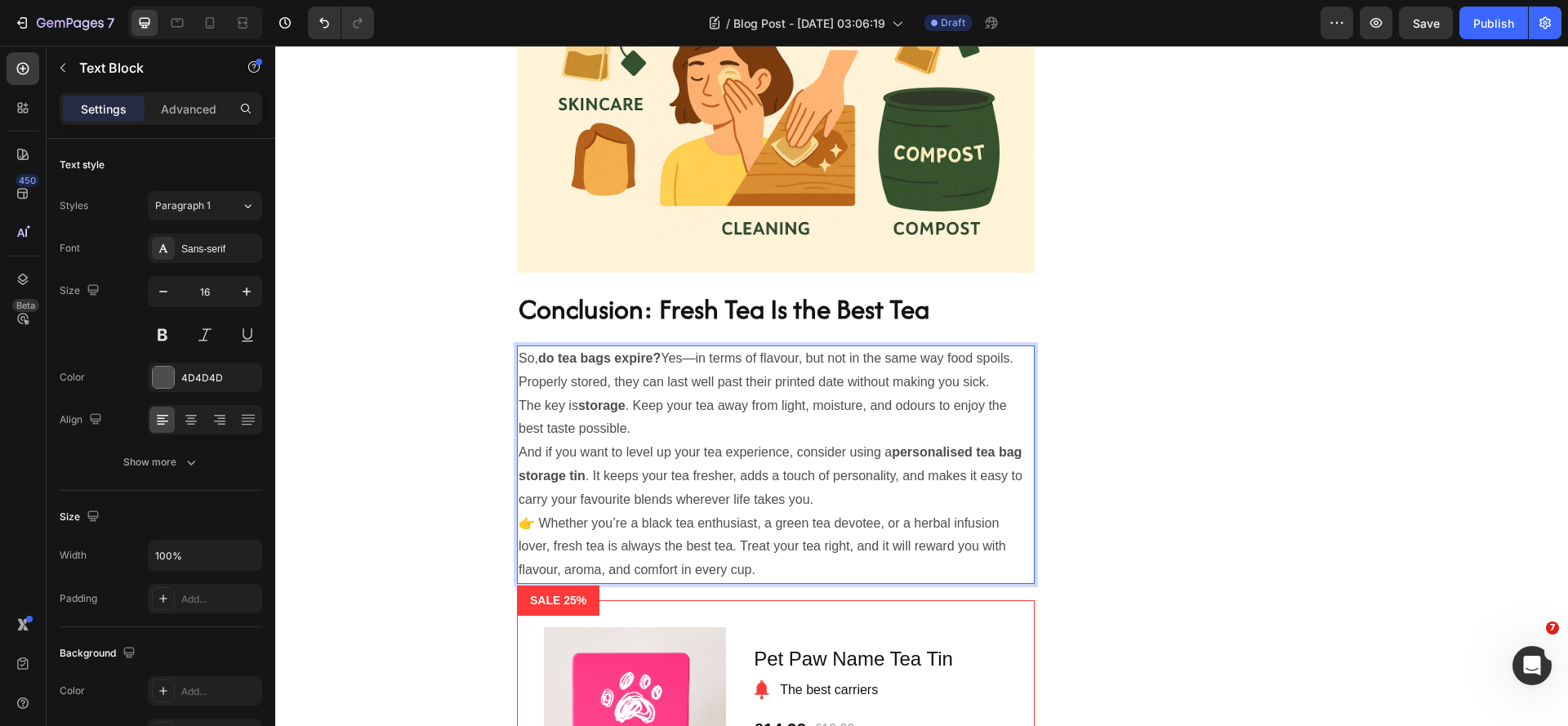
click at [638, 395] on p "So, do tea bags expire? Yes—in terms of flavour, but not in the same way food s…" at bounding box center [776, 371] width 515 height 47
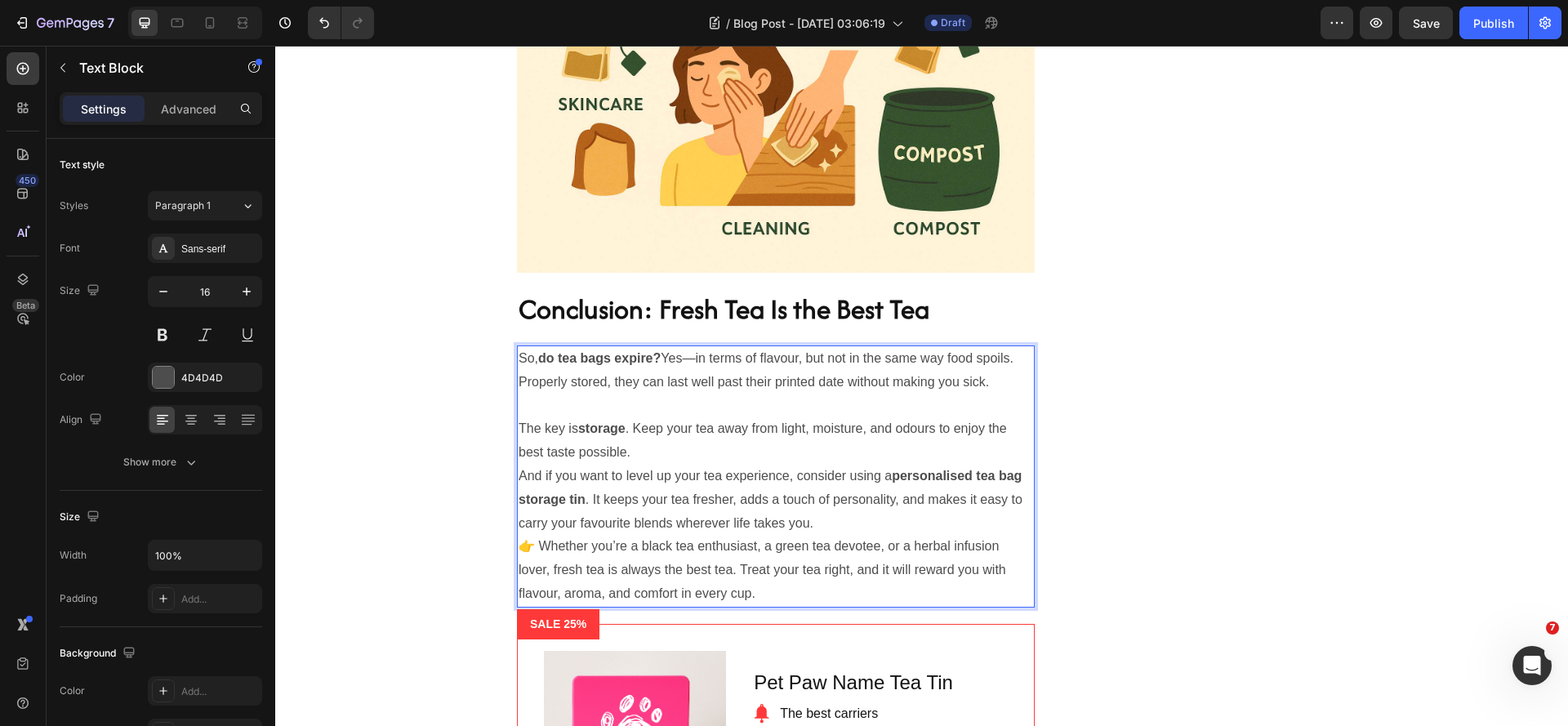
click at [696, 464] on p "The key is storage . Keep your tea away from light, moisture, and odours to enj…" at bounding box center [776, 441] width 515 height 47
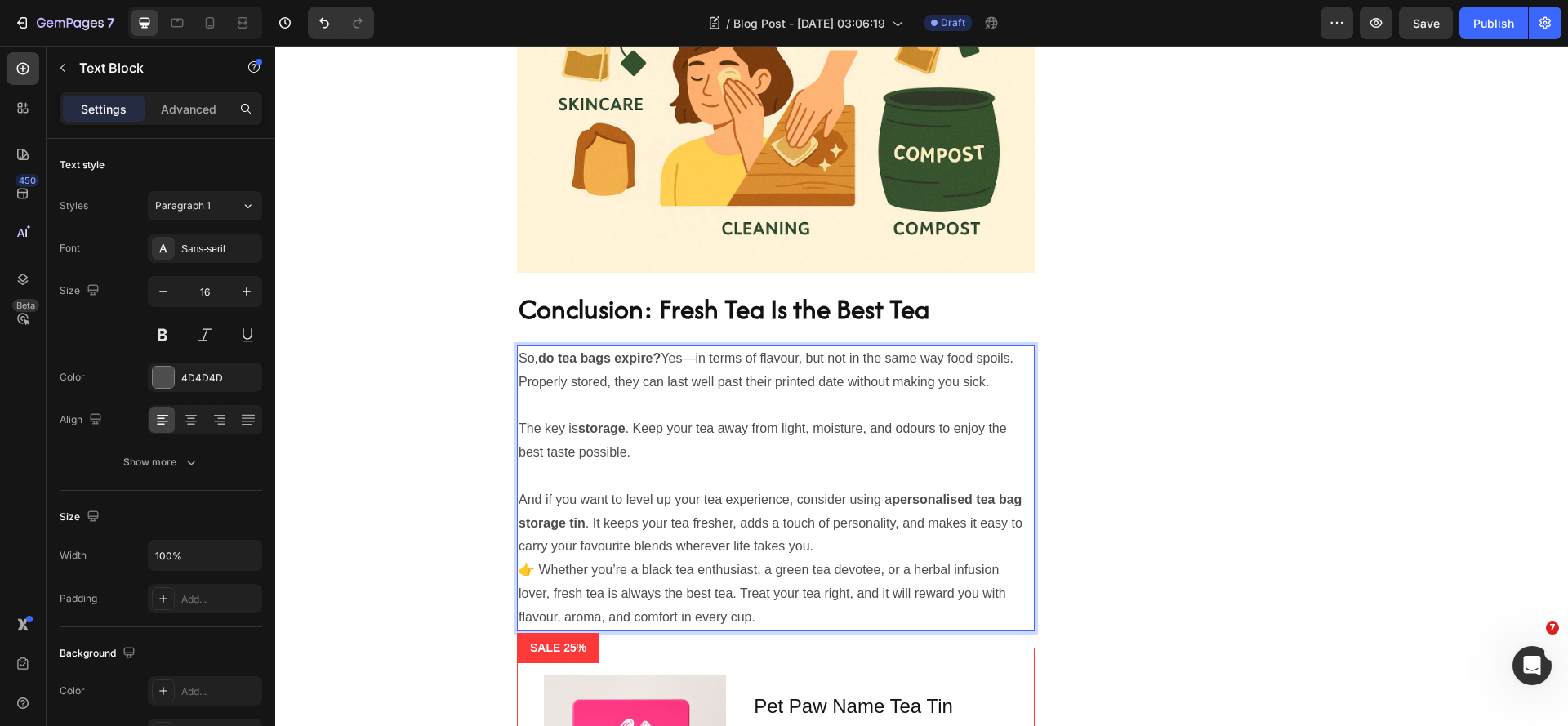
click at [965, 559] on p "And if you want to level up your tea experience, consider using a personalised …" at bounding box center [776, 523] width 515 height 70
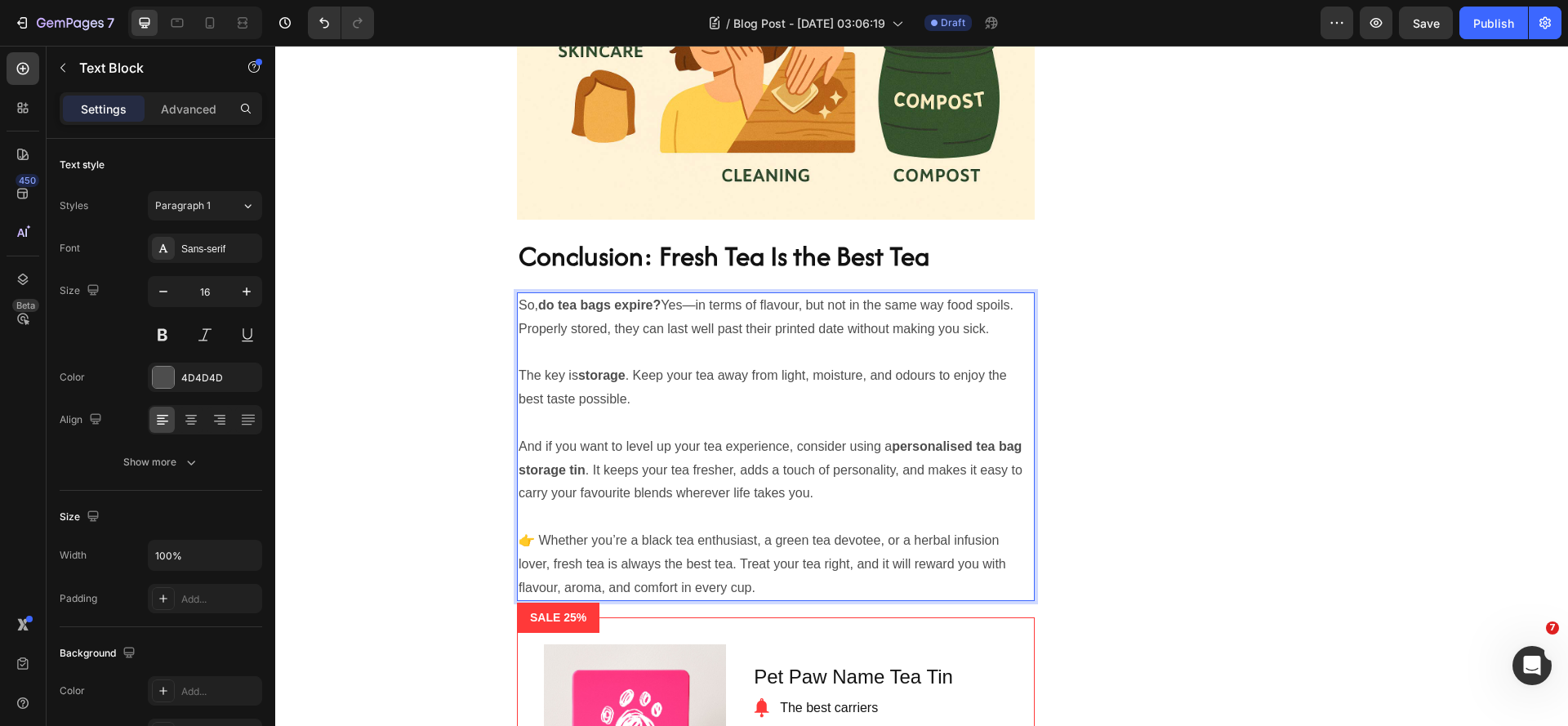
scroll to position [5522, 0]
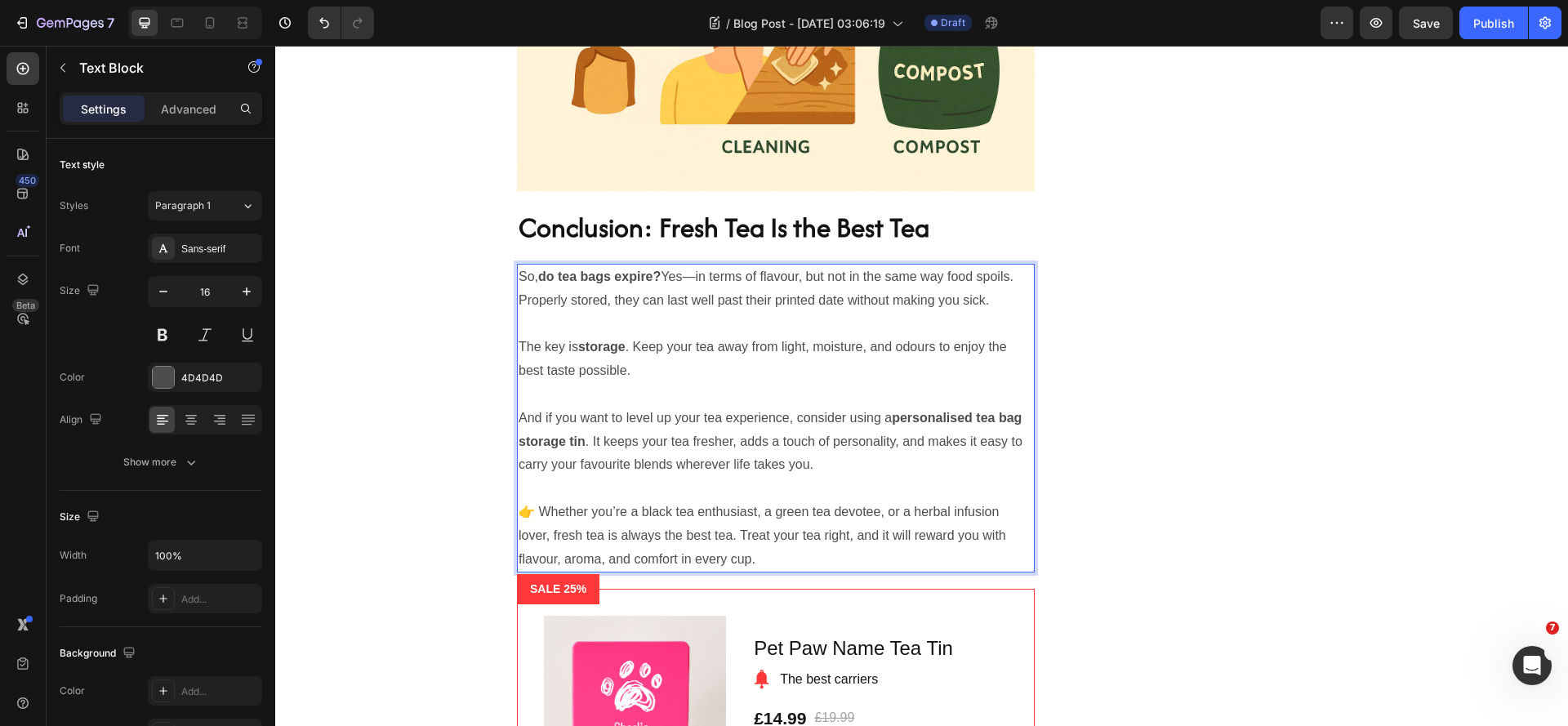
click at [607, 313] on p "So, do tea bags expire? Yes—in terms of flavour, but not in the same way food s…" at bounding box center [776, 289] width 515 height 47
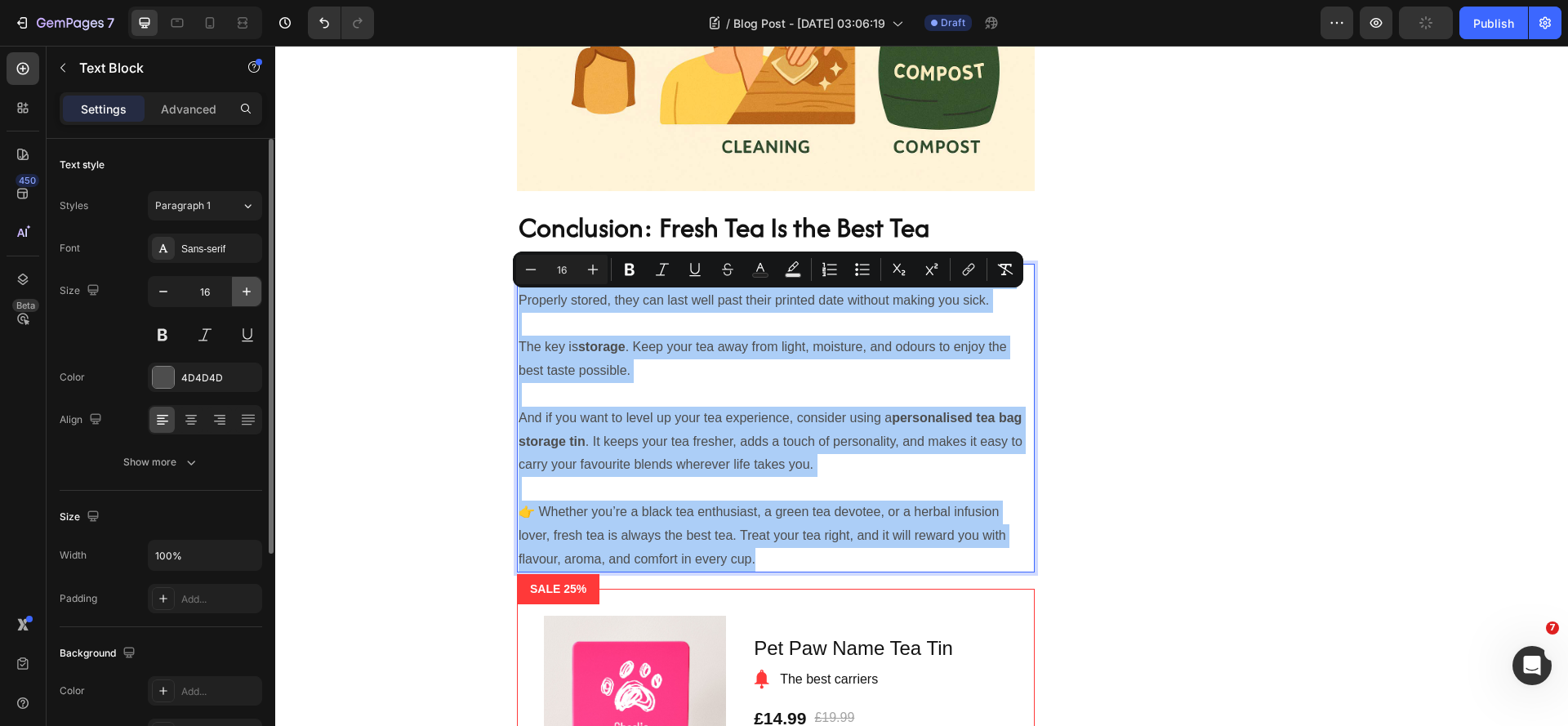
click at [247, 292] on icon "button" at bounding box center [246, 292] width 8 height 8
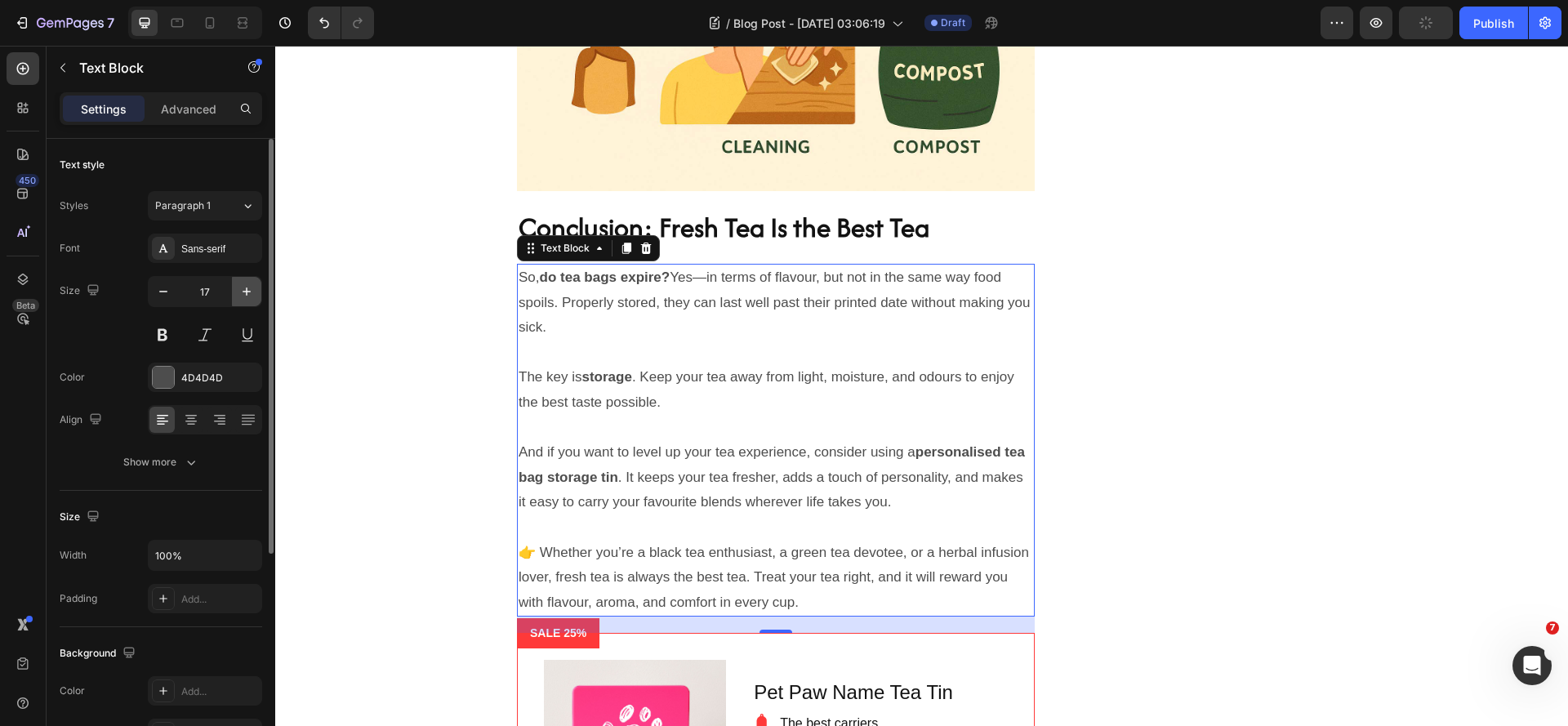
click at [247, 292] on icon "button" at bounding box center [246, 292] width 8 height 8
type input "18"
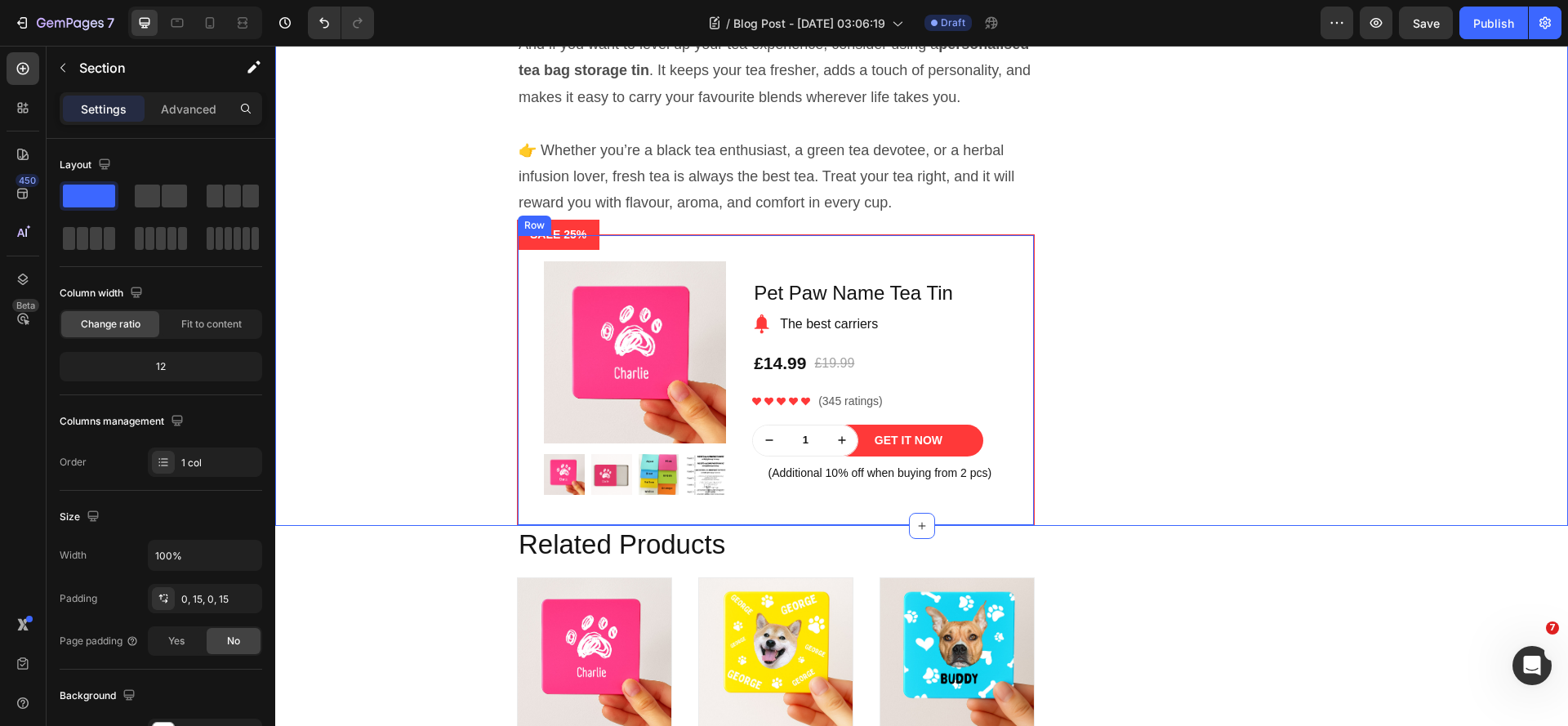
scroll to position [5970, 0]
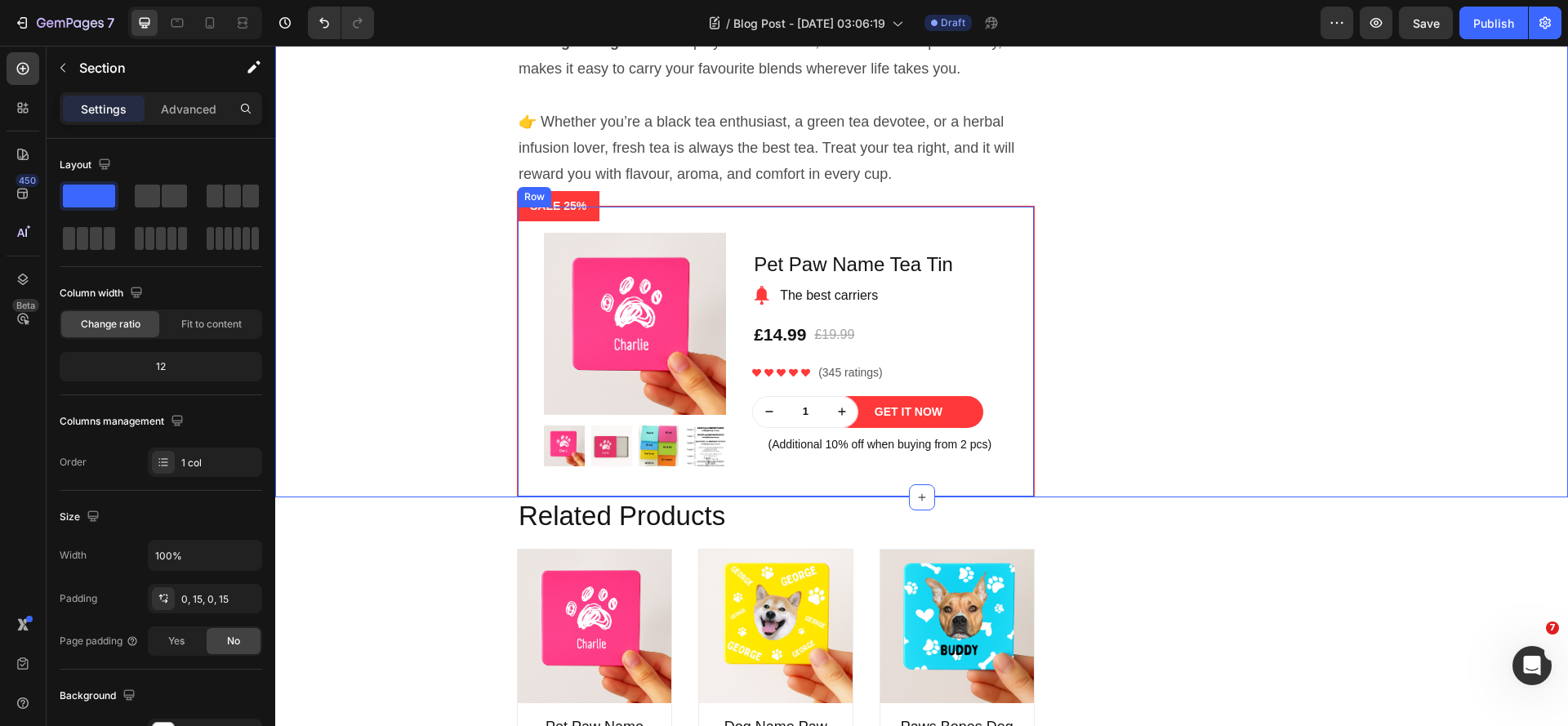
click at [1009, 279] on div "Product Images Row Pet Paw Name Tea Tin Product Title Image The best carriers T…" at bounding box center [776, 352] width 516 height 290
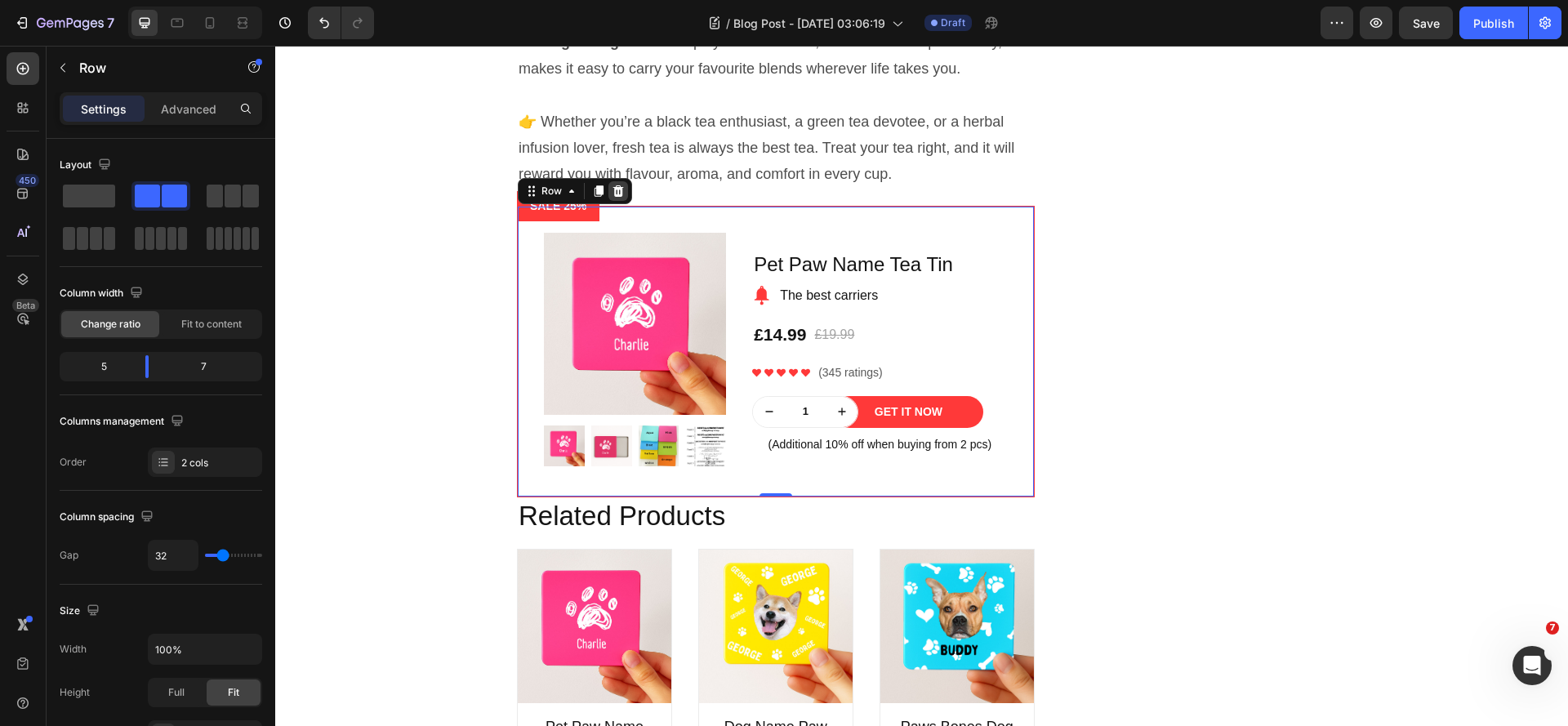
click at [613, 197] on icon at bounding box center [618, 191] width 11 height 12
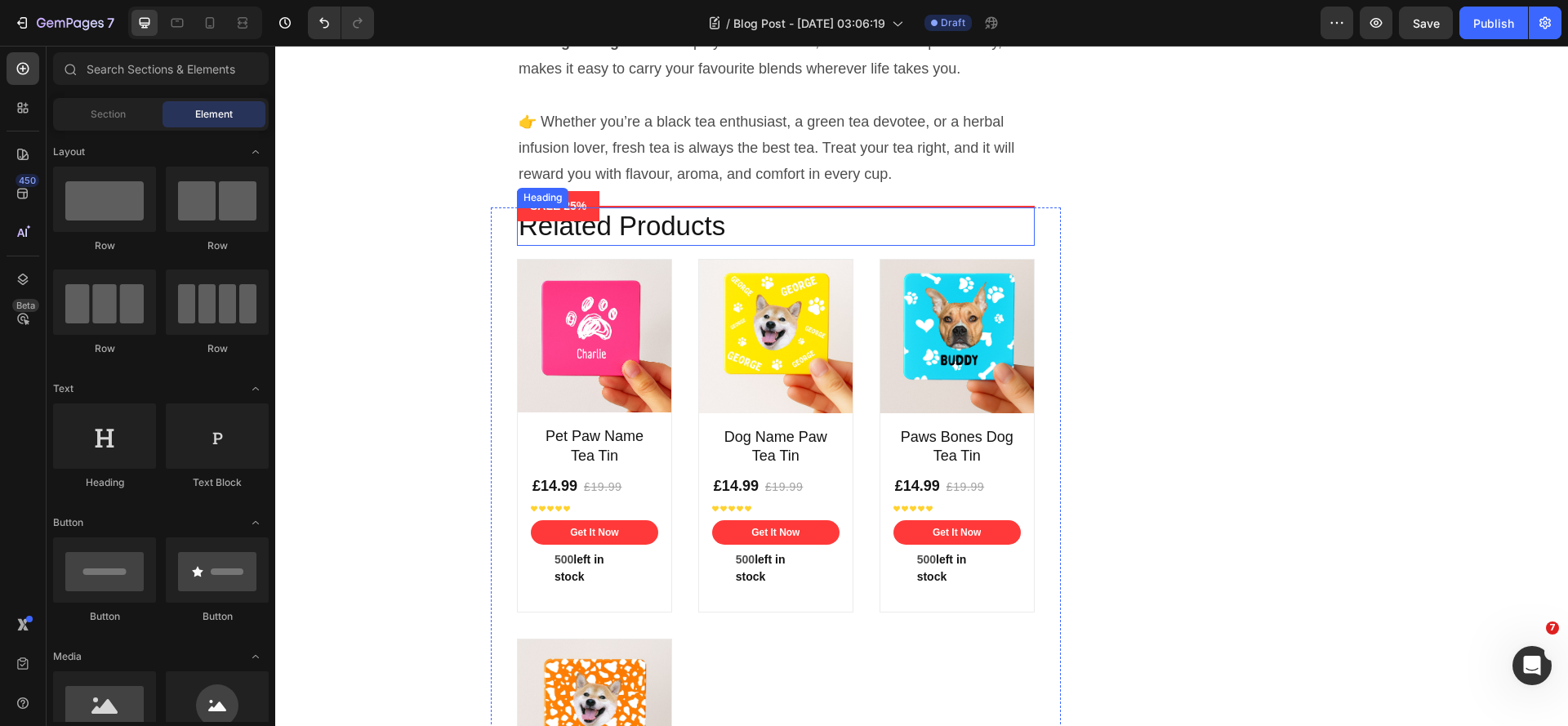
click at [681, 244] on p "Related Products" at bounding box center [776, 227] width 515 height 35
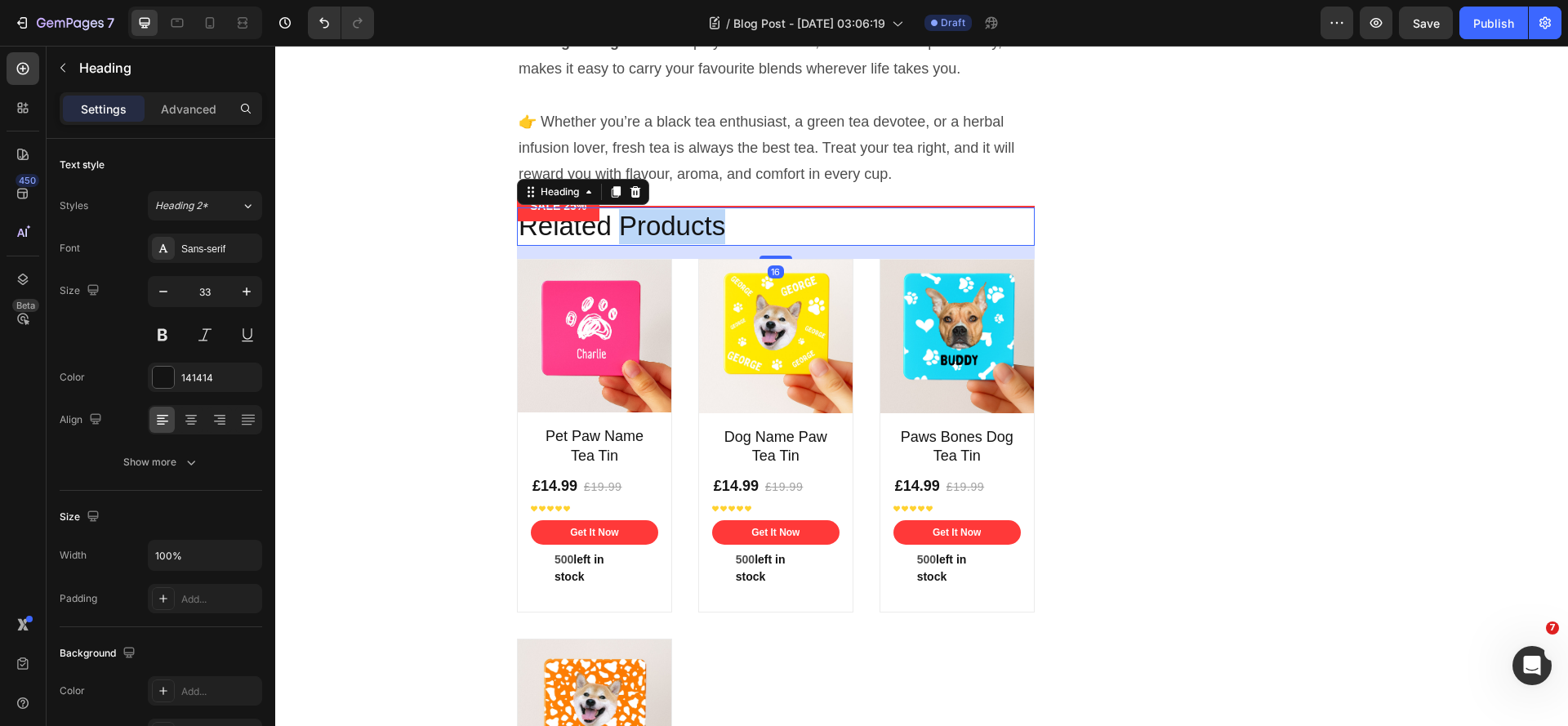
click at [681, 244] on p "Related Products" at bounding box center [776, 227] width 515 height 35
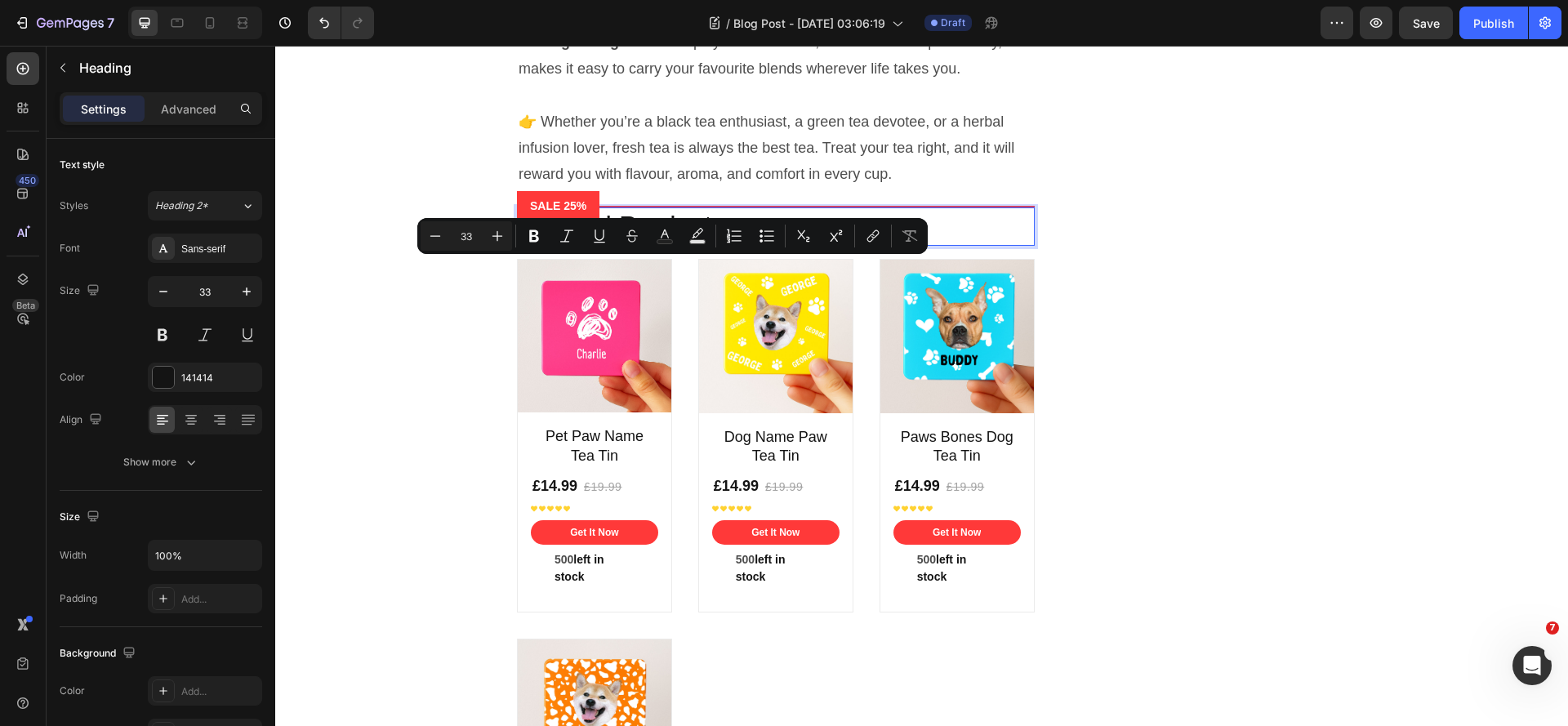
click at [601, 244] on p "Related Products" at bounding box center [776, 227] width 515 height 35
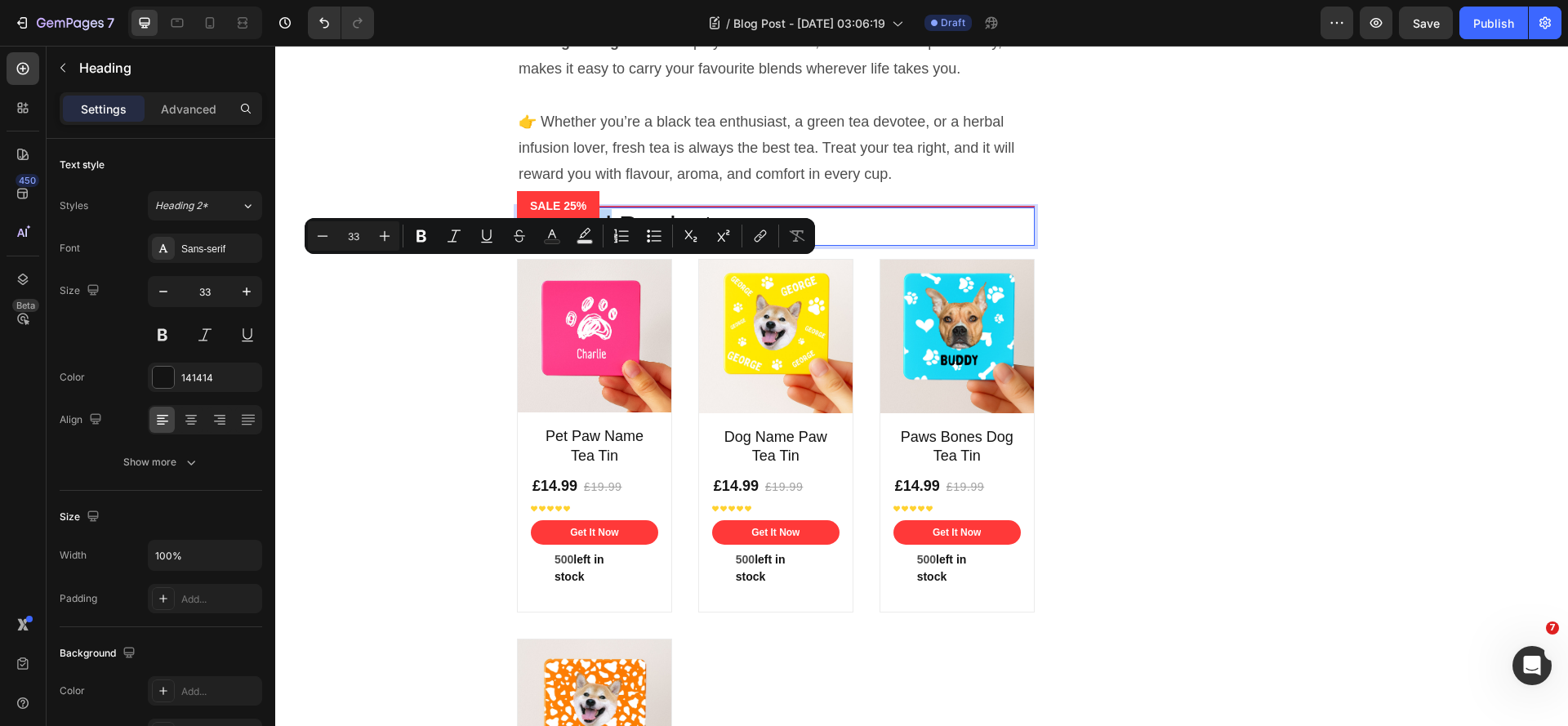
drag, startPoint x: 606, startPoint y: 287, endPoint x: 517, endPoint y: 290, distance: 89.1
click at [518, 244] on p "Related Products" at bounding box center [776, 227] width 515 height 35
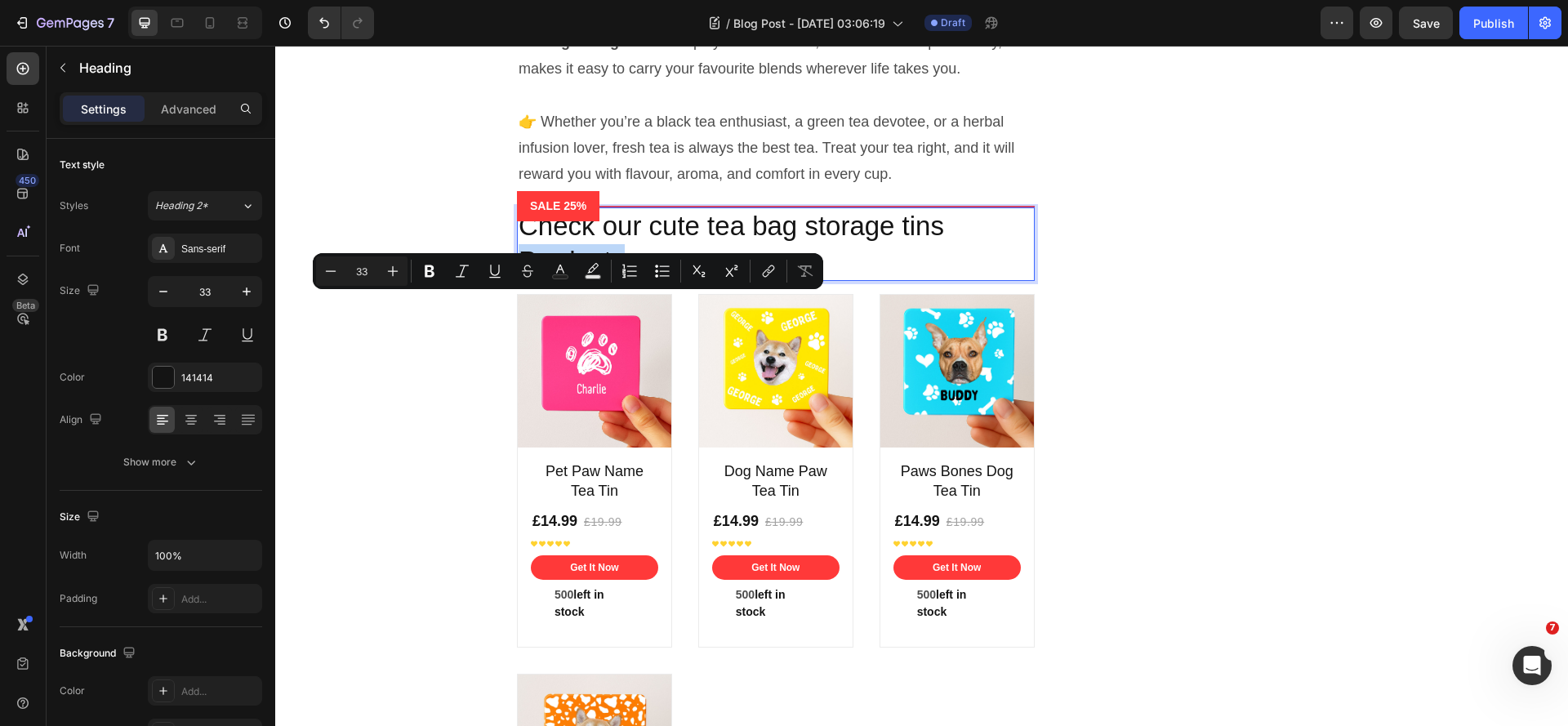
drag, startPoint x: 646, startPoint y: 316, endPoint x: 516, endPoint y: 316, distance: 130.0
click at [518, 279] on p "Check our cute tea bag storage tins Products" at bounding box center [776, 244] width 515 height 70
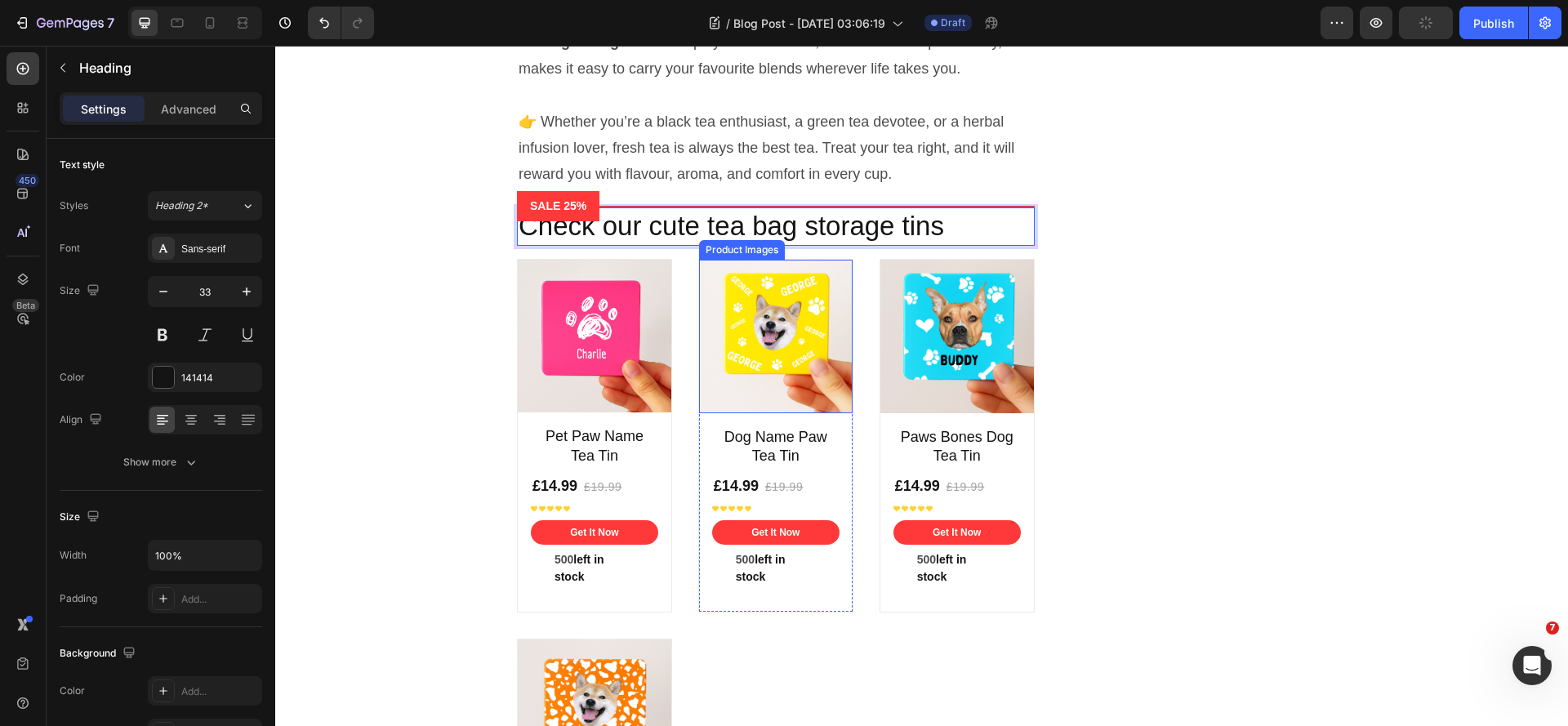
click at [829, 399] on img at bounding box center [776, 337] width 154 height 154
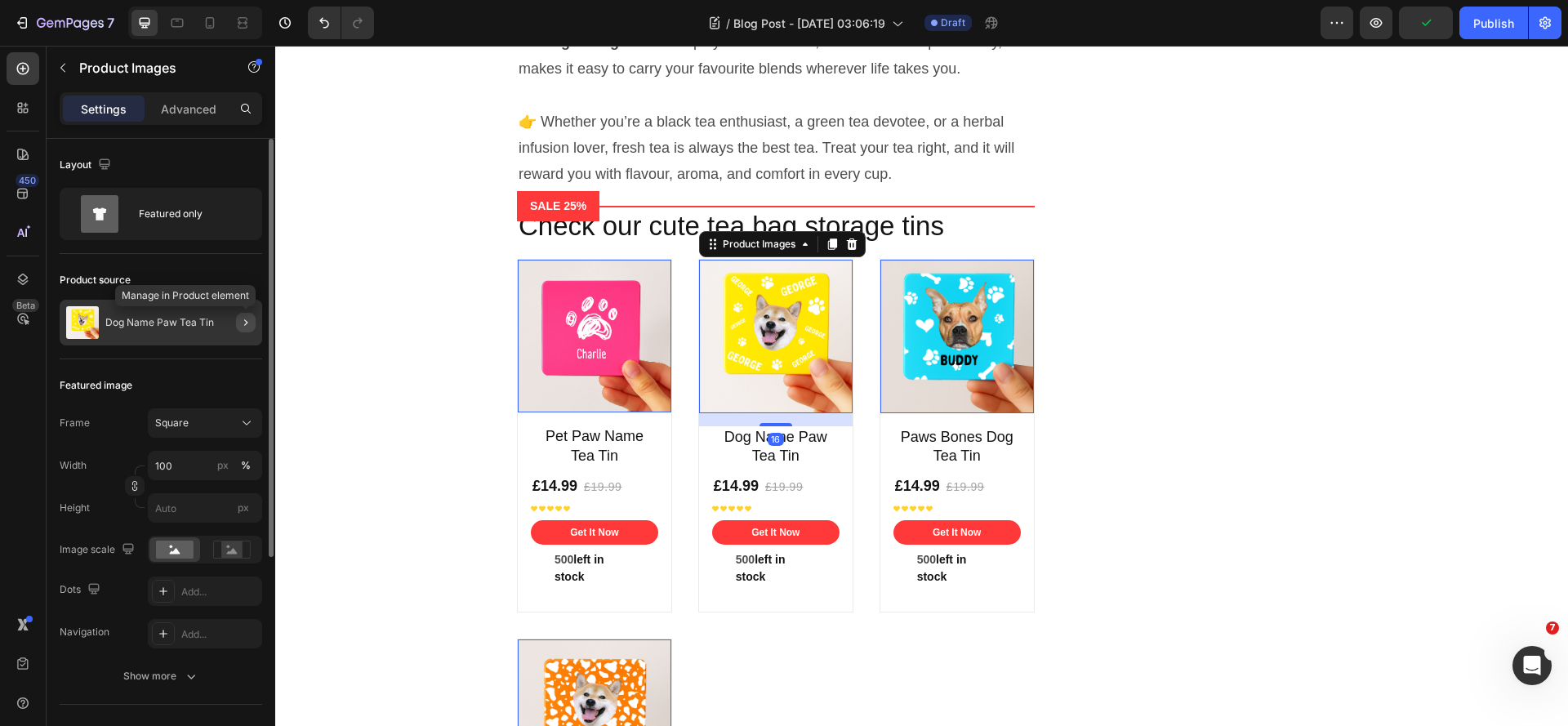
click at [241, 326] on icon "button" at bounding box center [246, 323] width 13 height 13
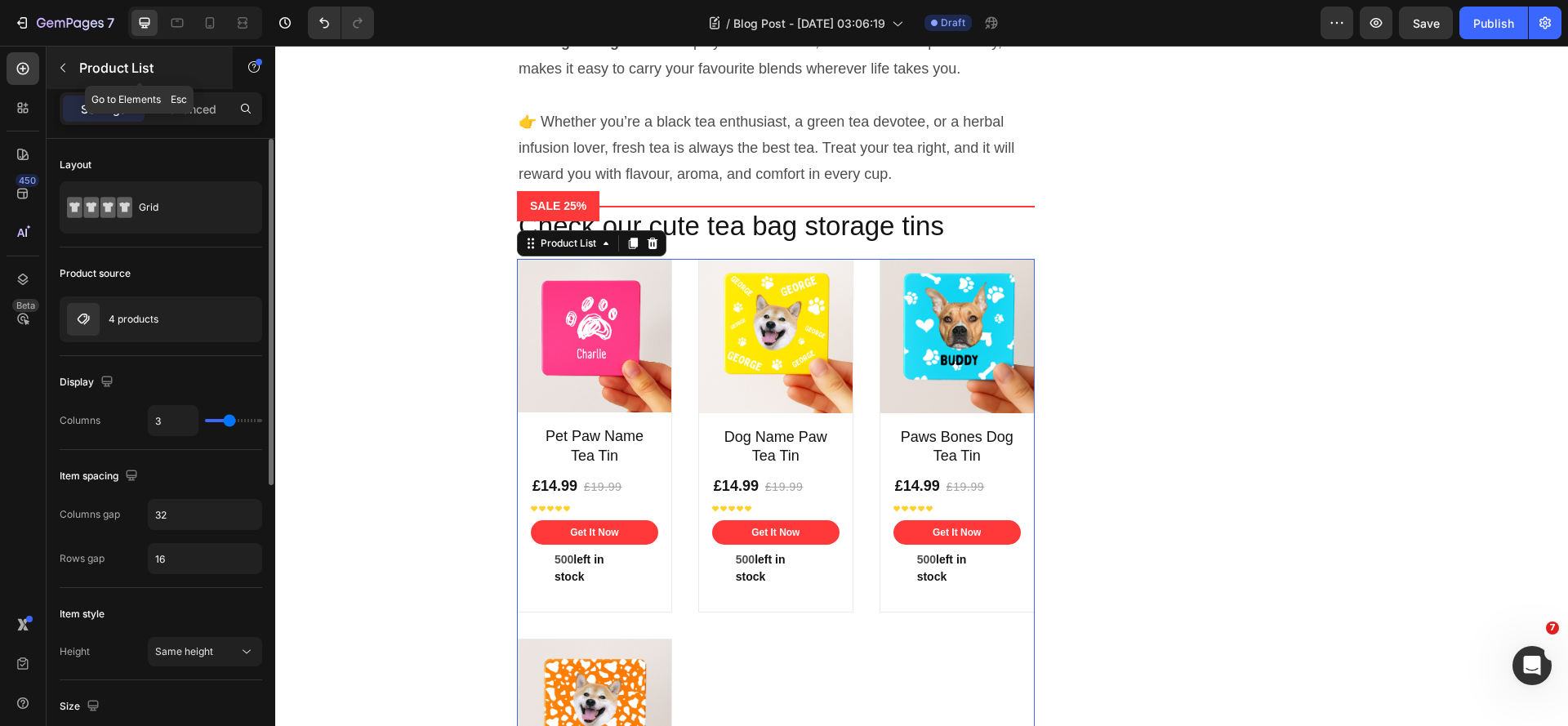
click at [62, 72] on icon "button" at bounding box center [63, 68] width 13 height 13
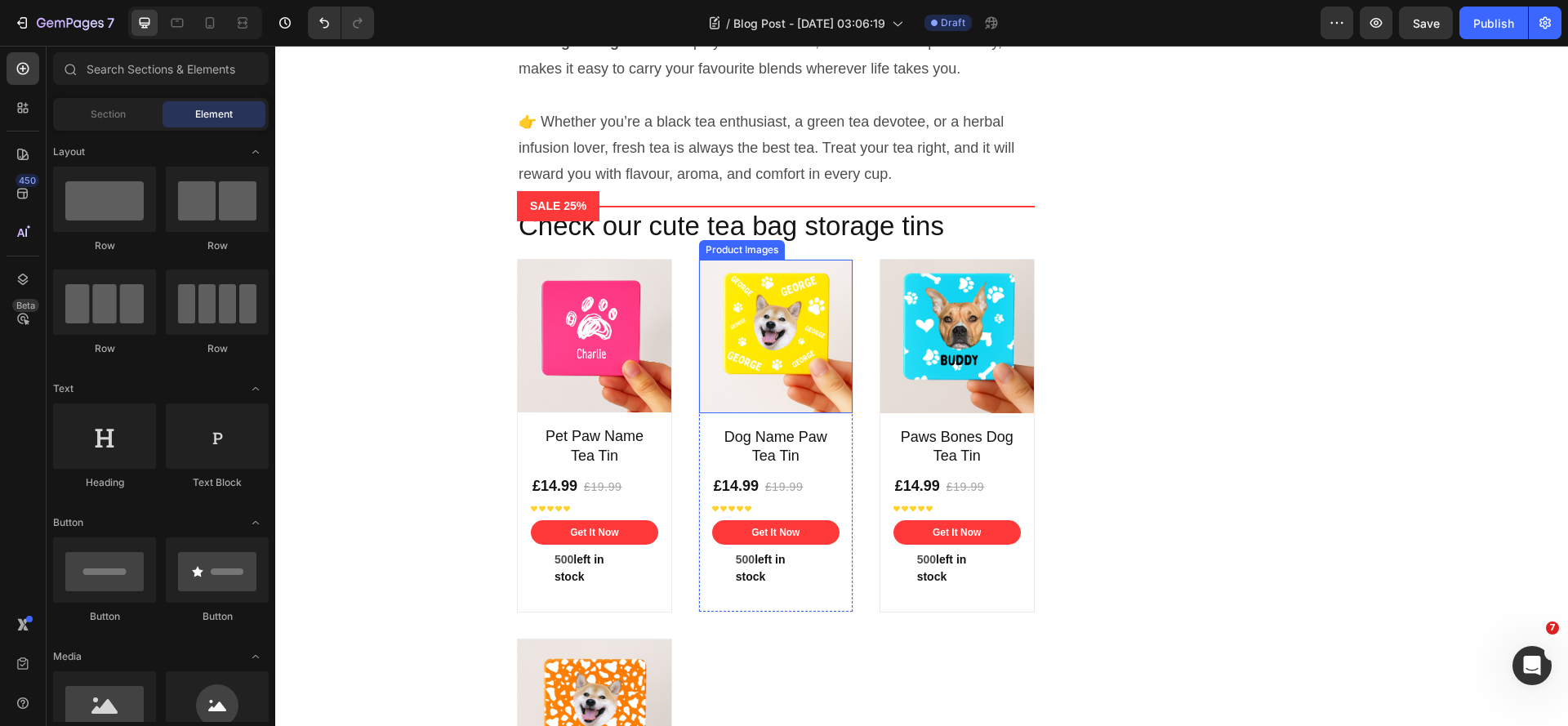
click at [707, 413] on img at bounding box center [776, 337] width 154 height 154
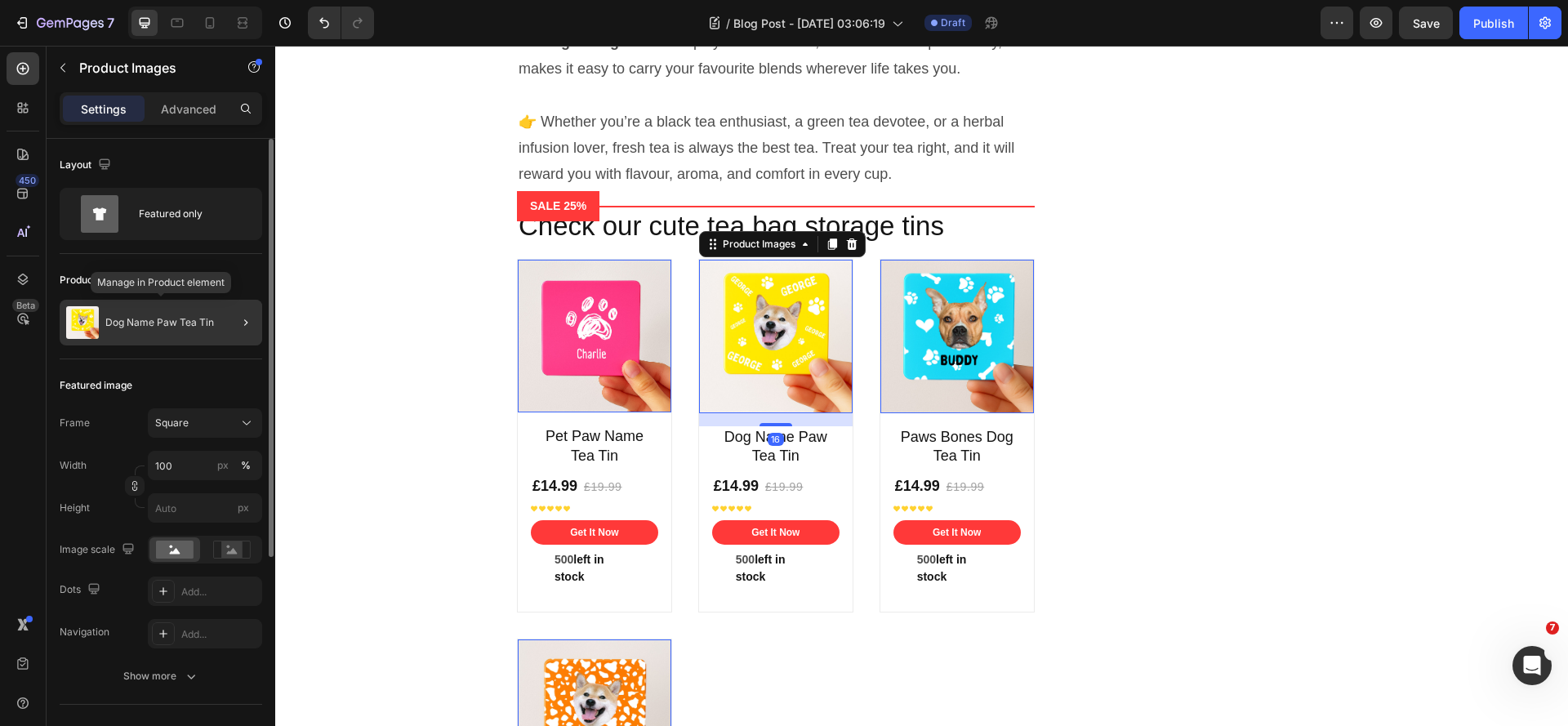
click at [154, 322] on p "Dog Name Paw Tea Tin" at bounding box center [159, 323] width 109 height 12
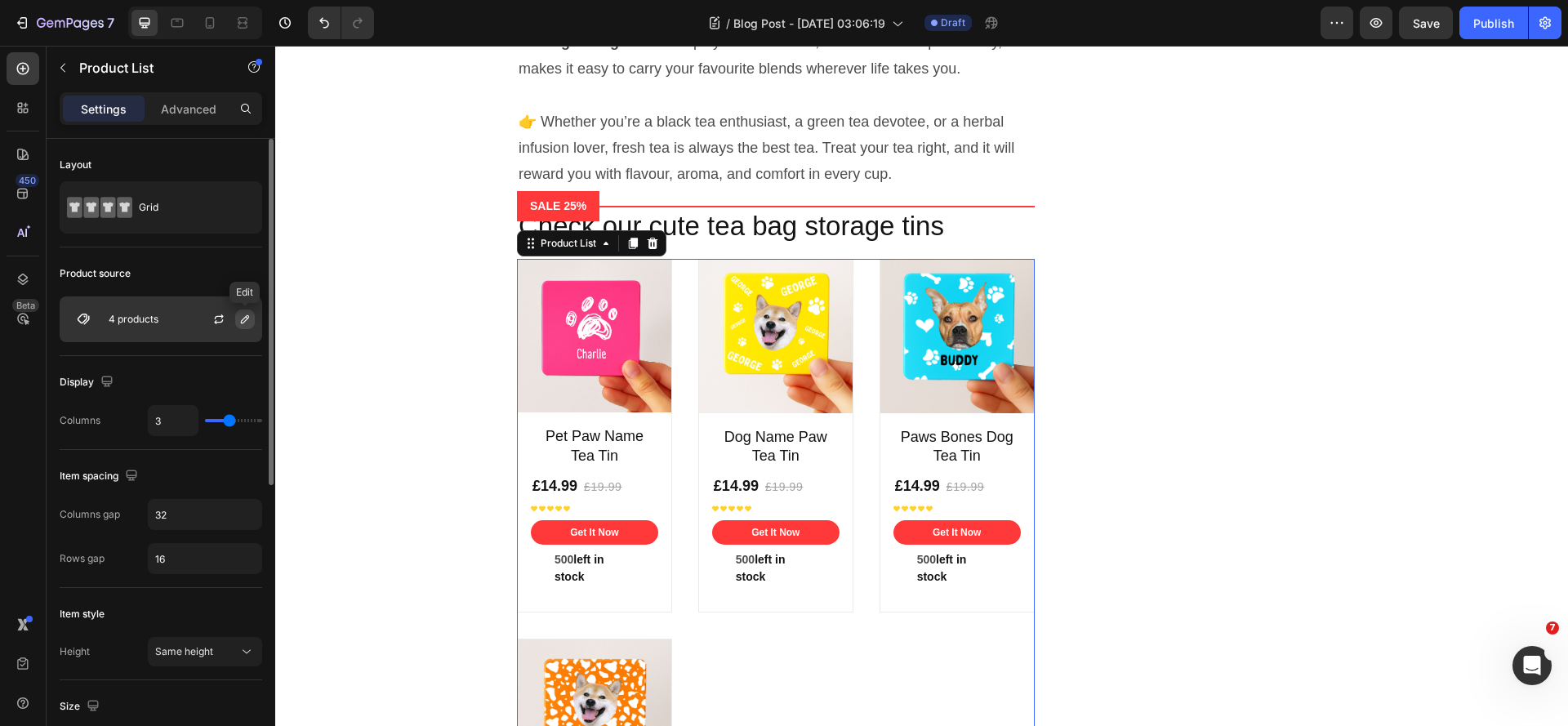
click at [245, 321] on icon "button" at bounding box center [245, 320] width 13 height 13
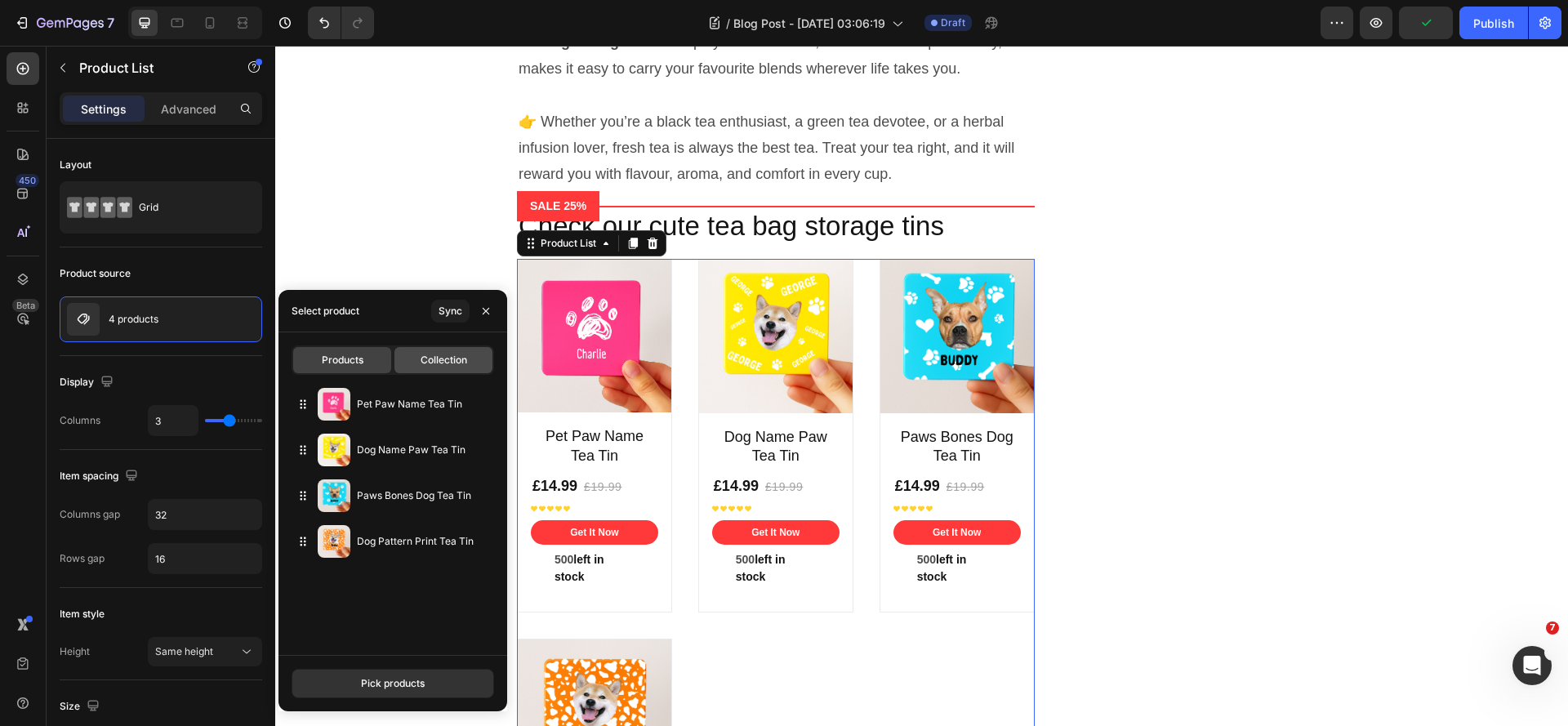
click at [458, 373] on div "Collection" at bounding box center [443, 360] width 98 height 26
type input "4"
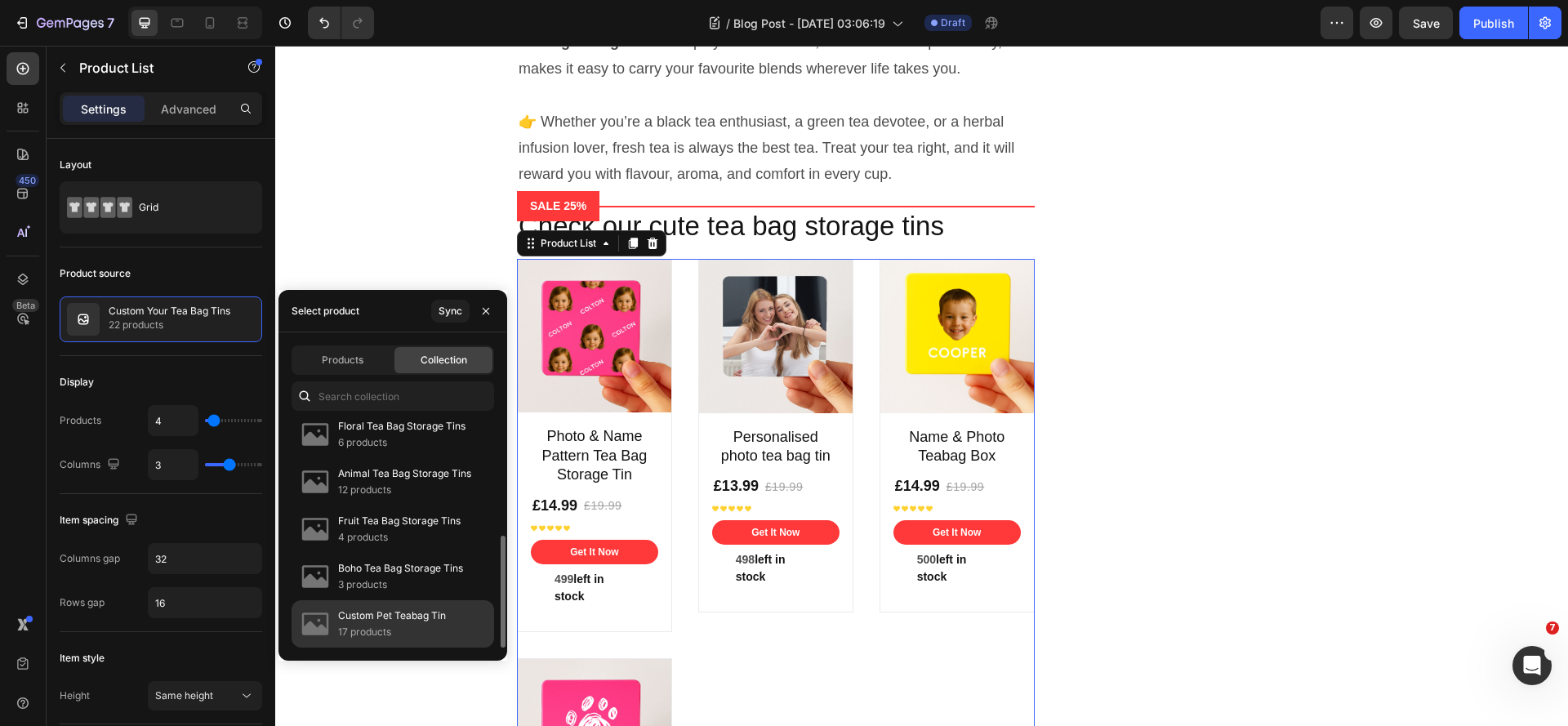
click at [430, 631] on p "17 products" at bounding box center [392, 632] width 108 height 16
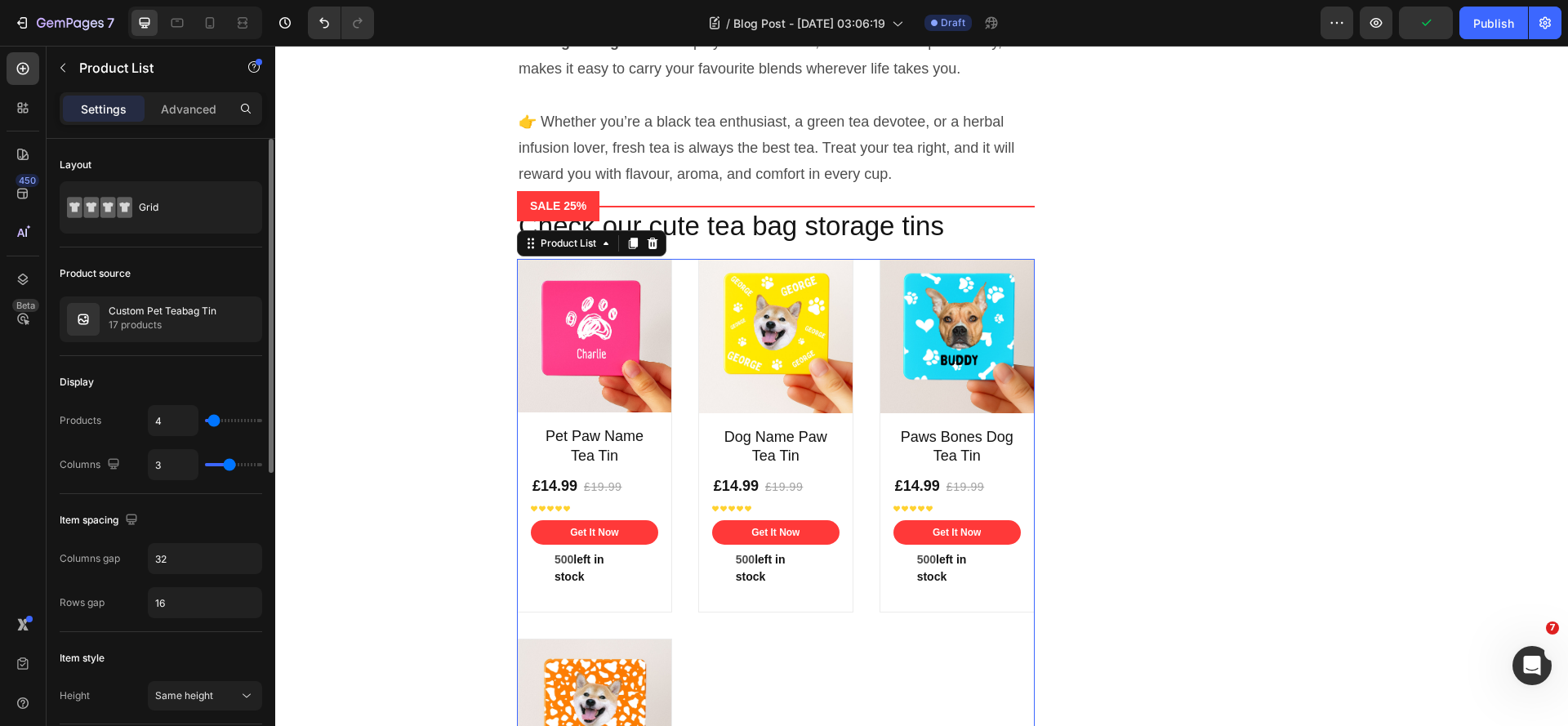
type input "2"
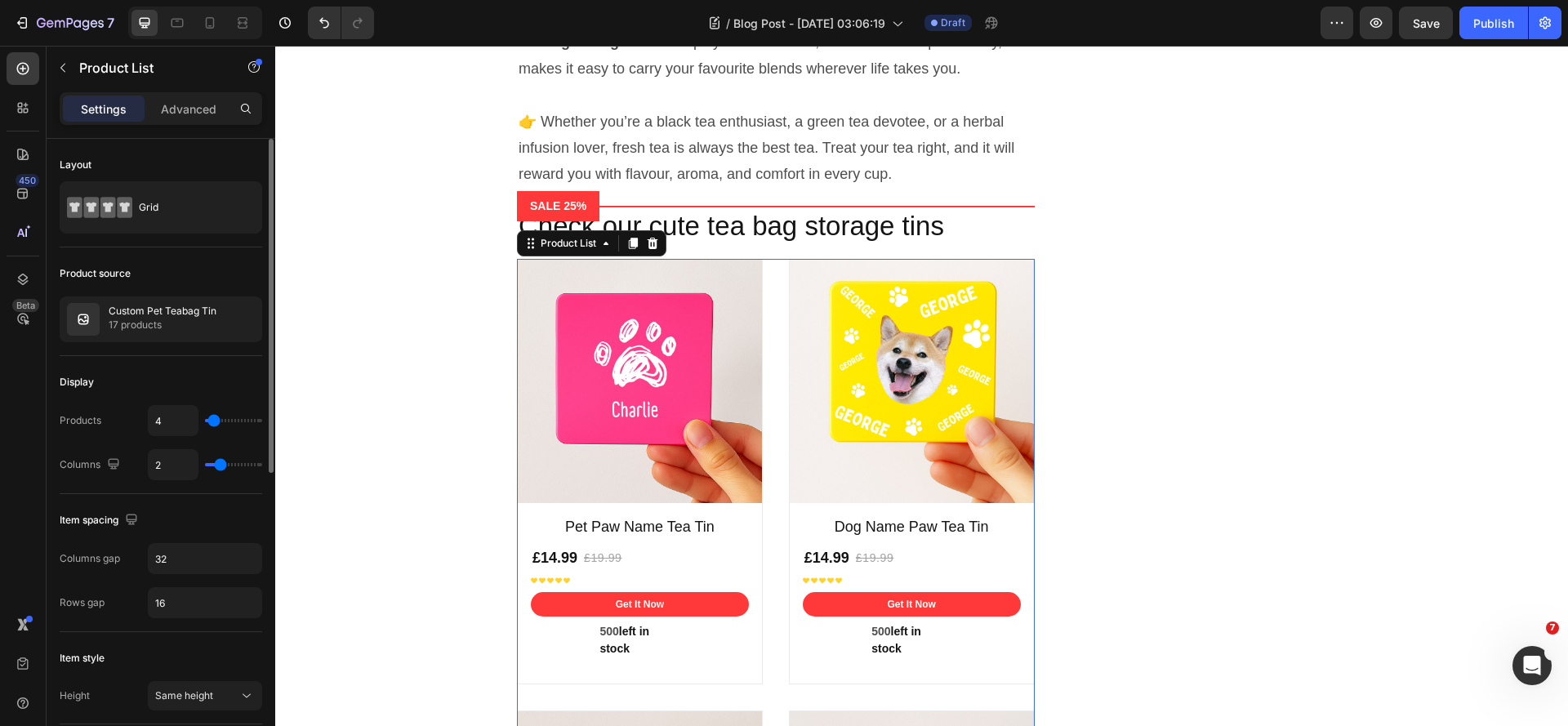
type input "2"
click at [222, 466] on input "range" at bounding box center [234, 464] width 57 height 3
type input "6"
type input "7"
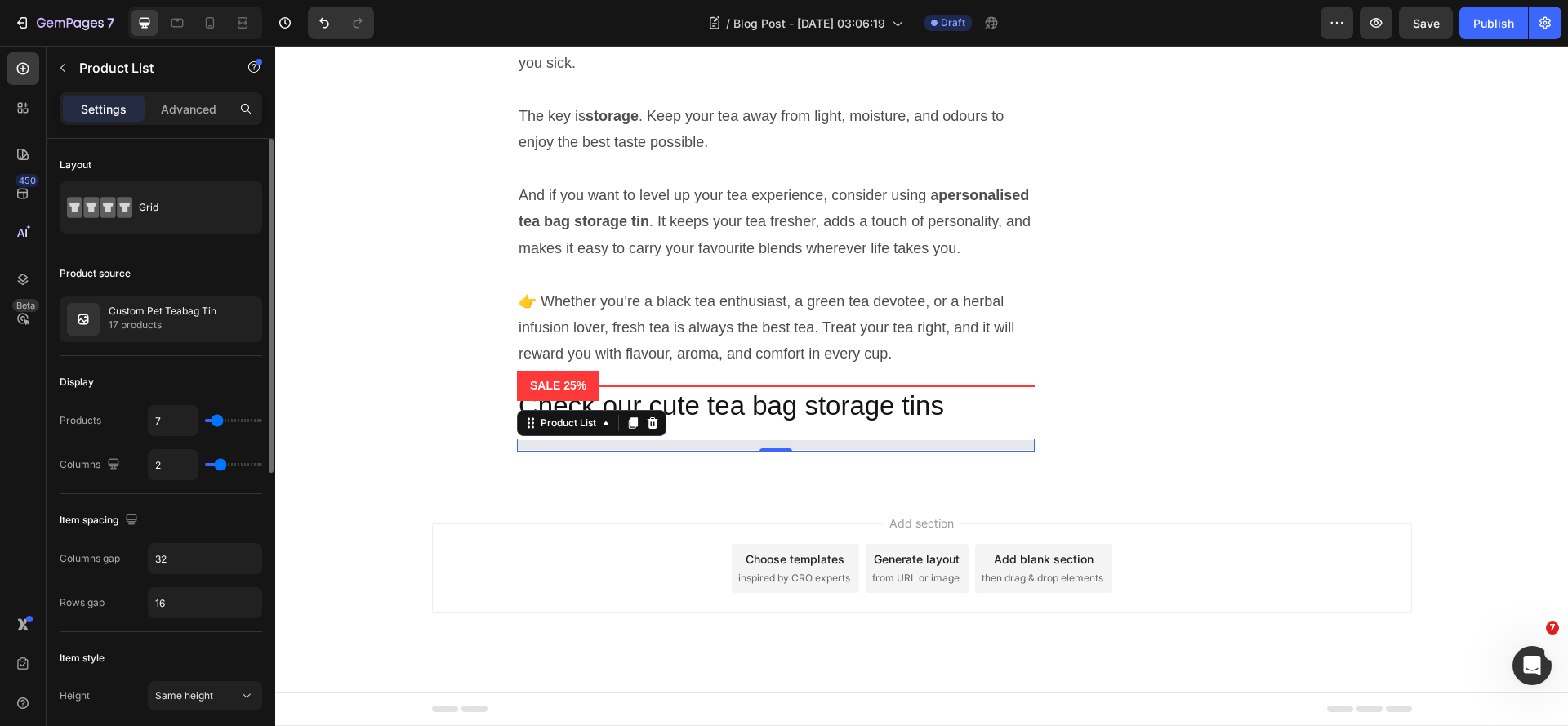
scroll to position [5842, 0]
type input "1"
click at [205, 422] on input "range" at bounding box center [234, 421] width 57 height 3
type input "1"
drag, startPoint x: 211, startPoint y: 421, endPoint x: 198, endPoint y: 421, distance: 13.0
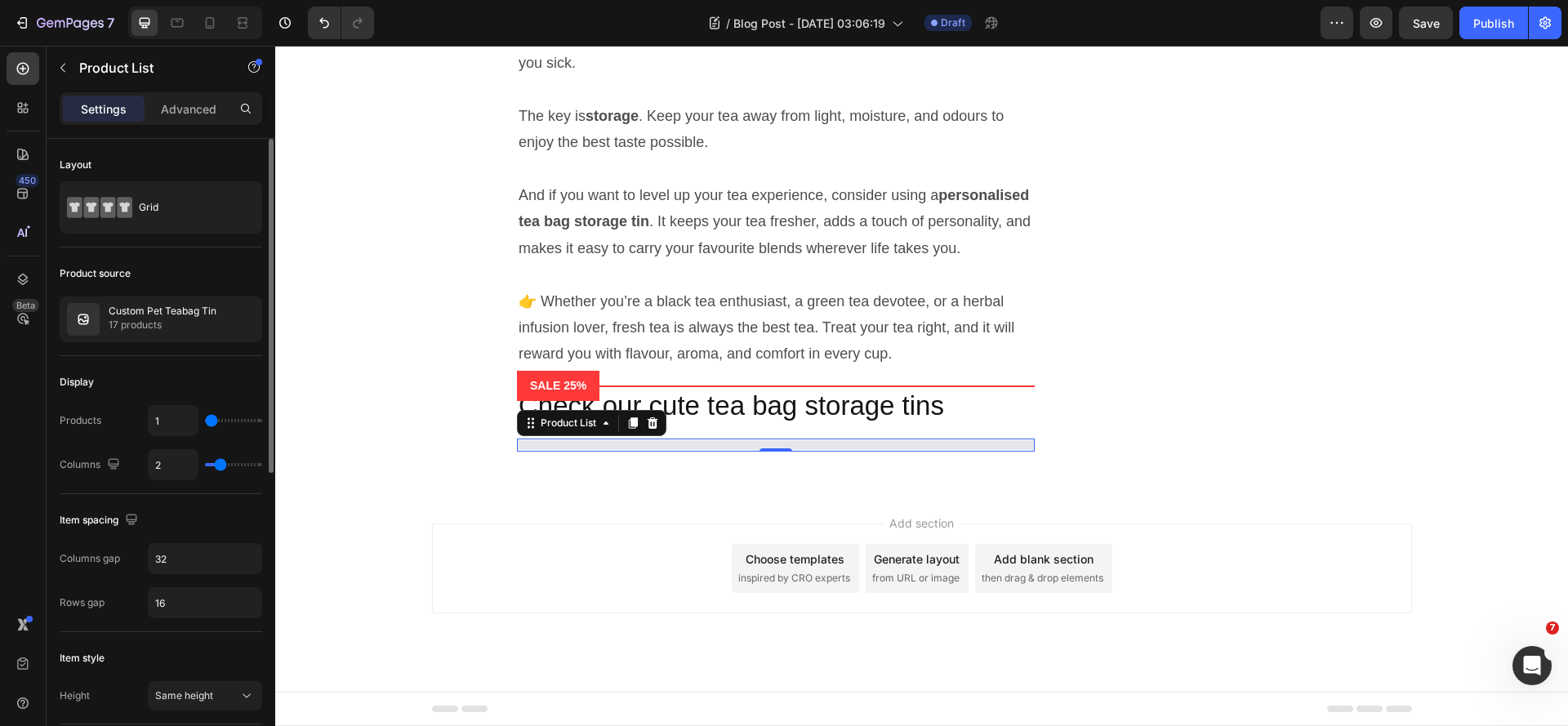
click at [205, 421] on input "range" at bounding box center [234, 421] width 57 height 3
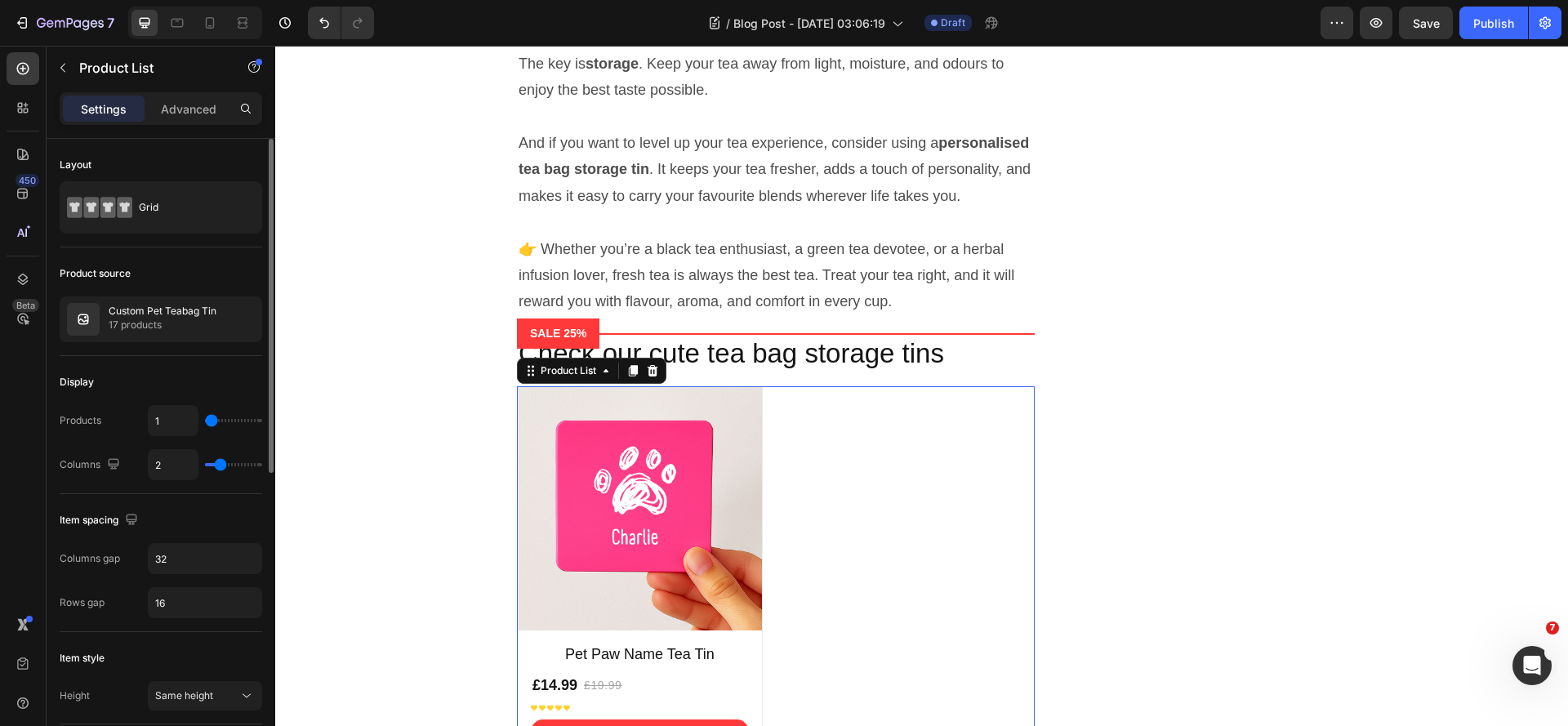
scroll to position [5970, 0]
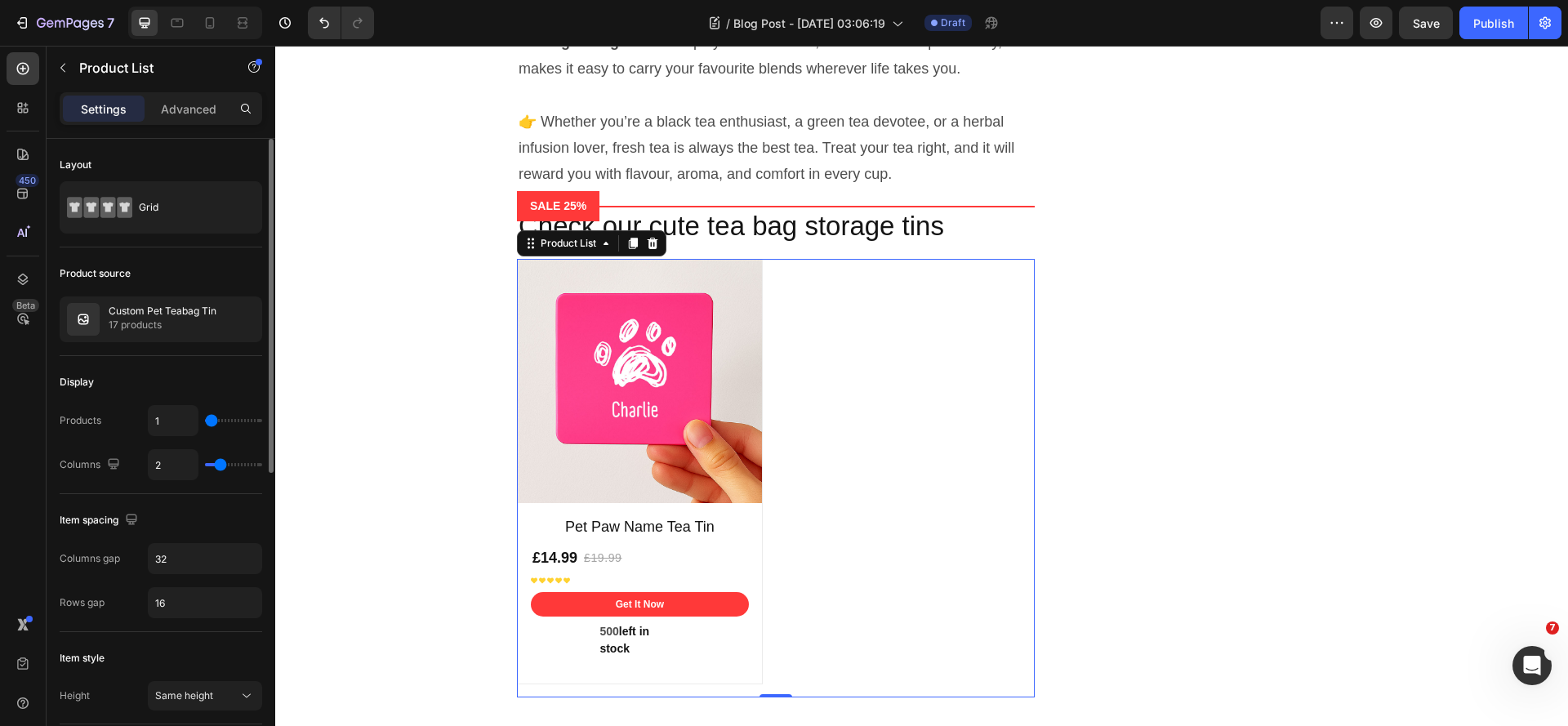
type input "5"
click at [215, 421] on input "range" at bounding box center [234, 421] width 57 height 3
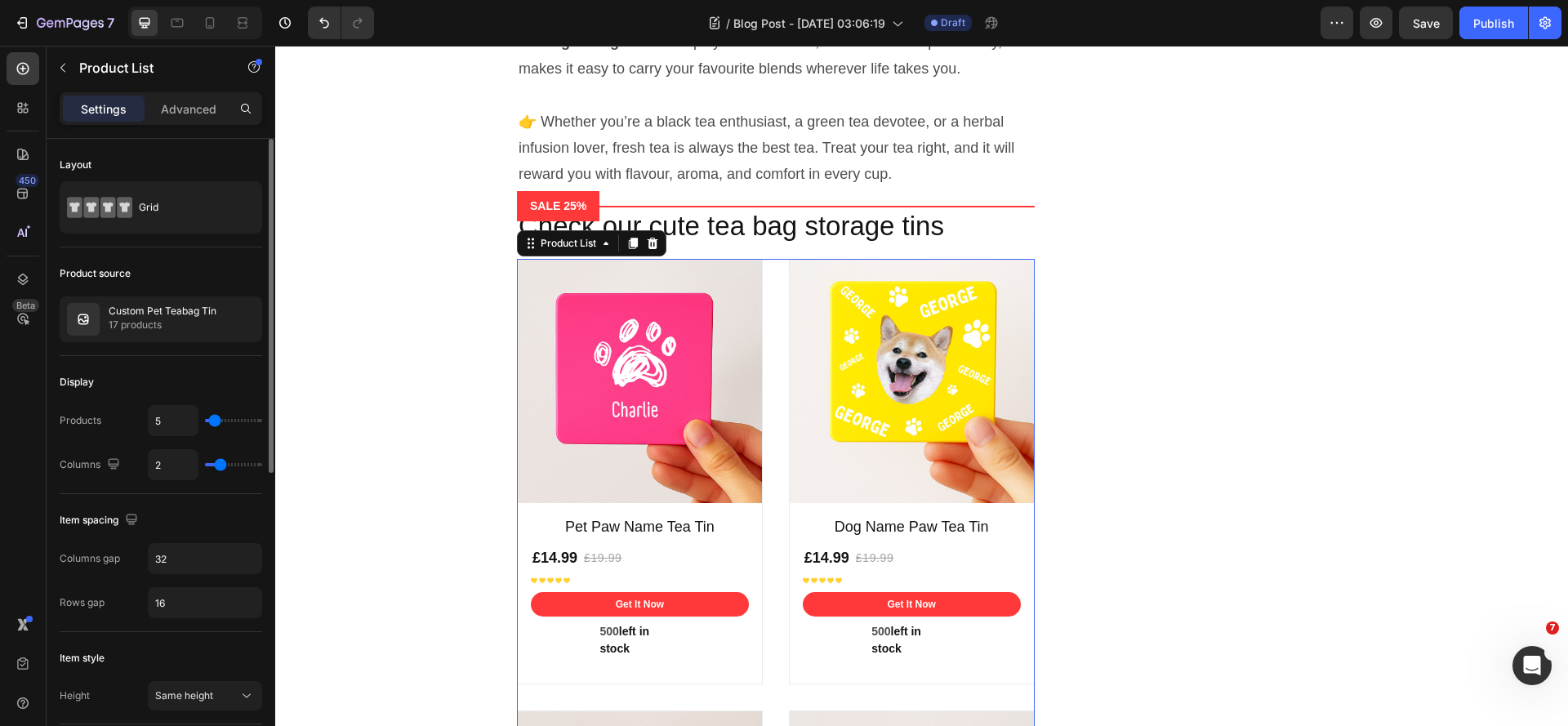
type input "16"
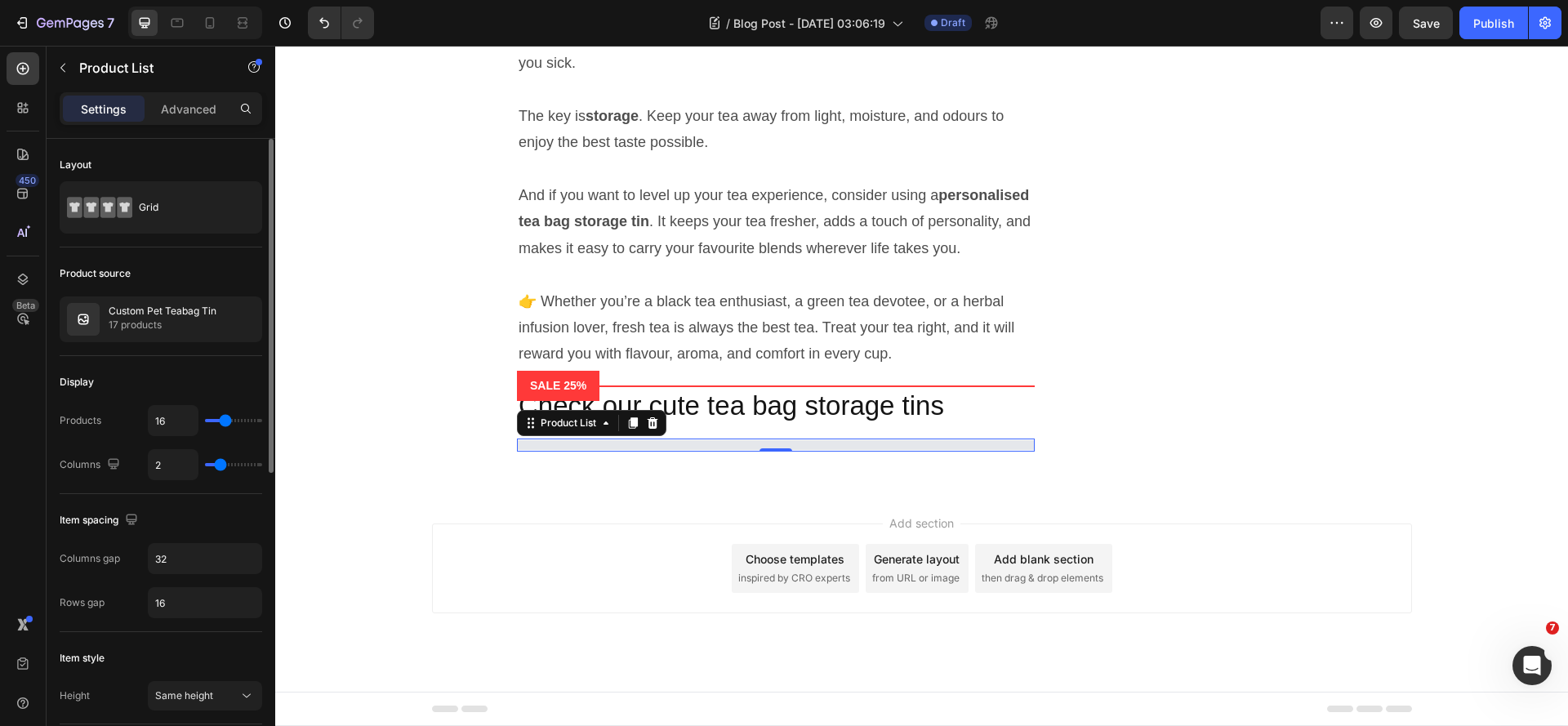
scroll to position [5842, 0]
drag, startPoint x: 215, startPoint y: 421, endPoint x: 225, endPoint y: 422, distance: 10.0
type input "16"
click at [225, 422] on input "range" at bounding box center [234, 421] width 57 height 3
type input "15"
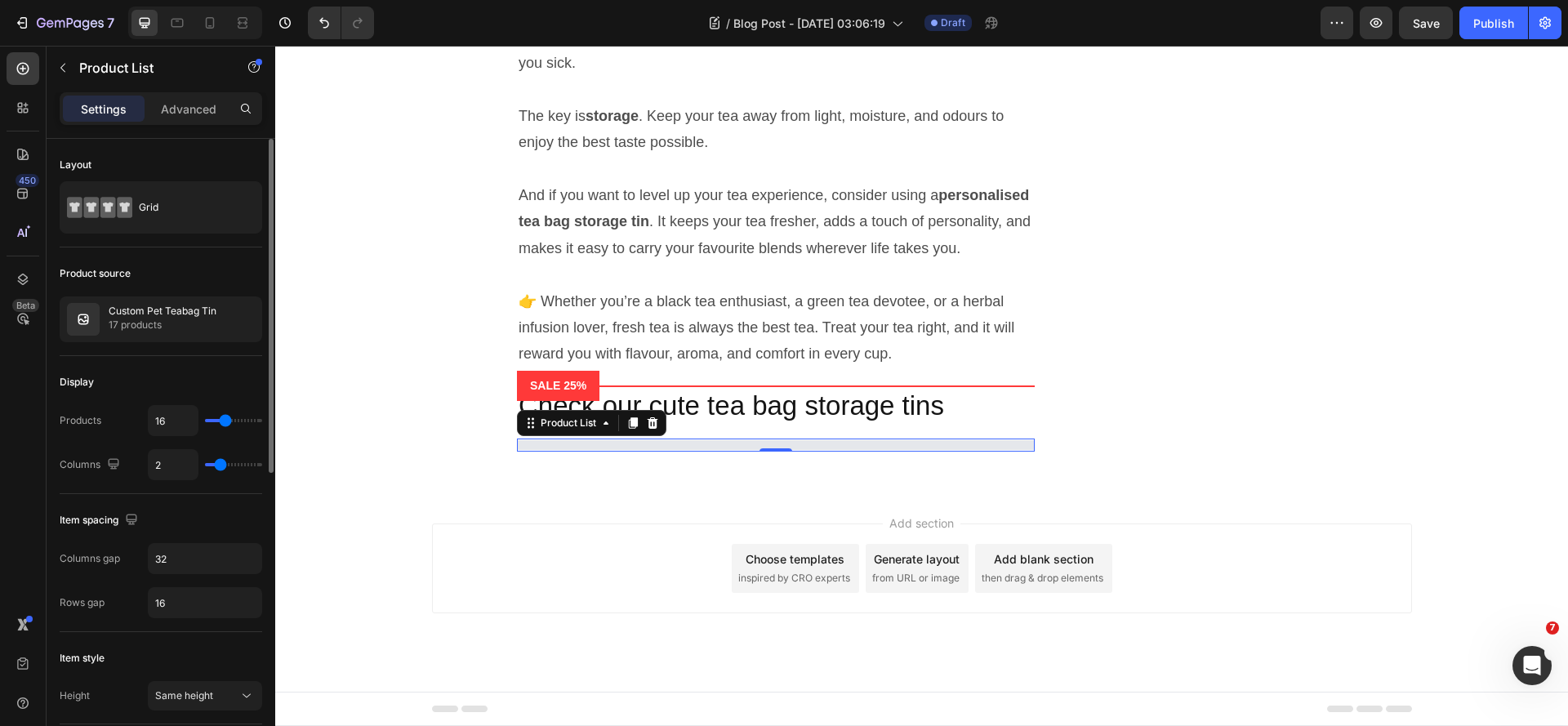
type input "15"
type input "11"
type input "9"
drag, startPoint x: 225, startPoint y: 422, endPoint x: 156, endPoint y: 422, distance: 69.0
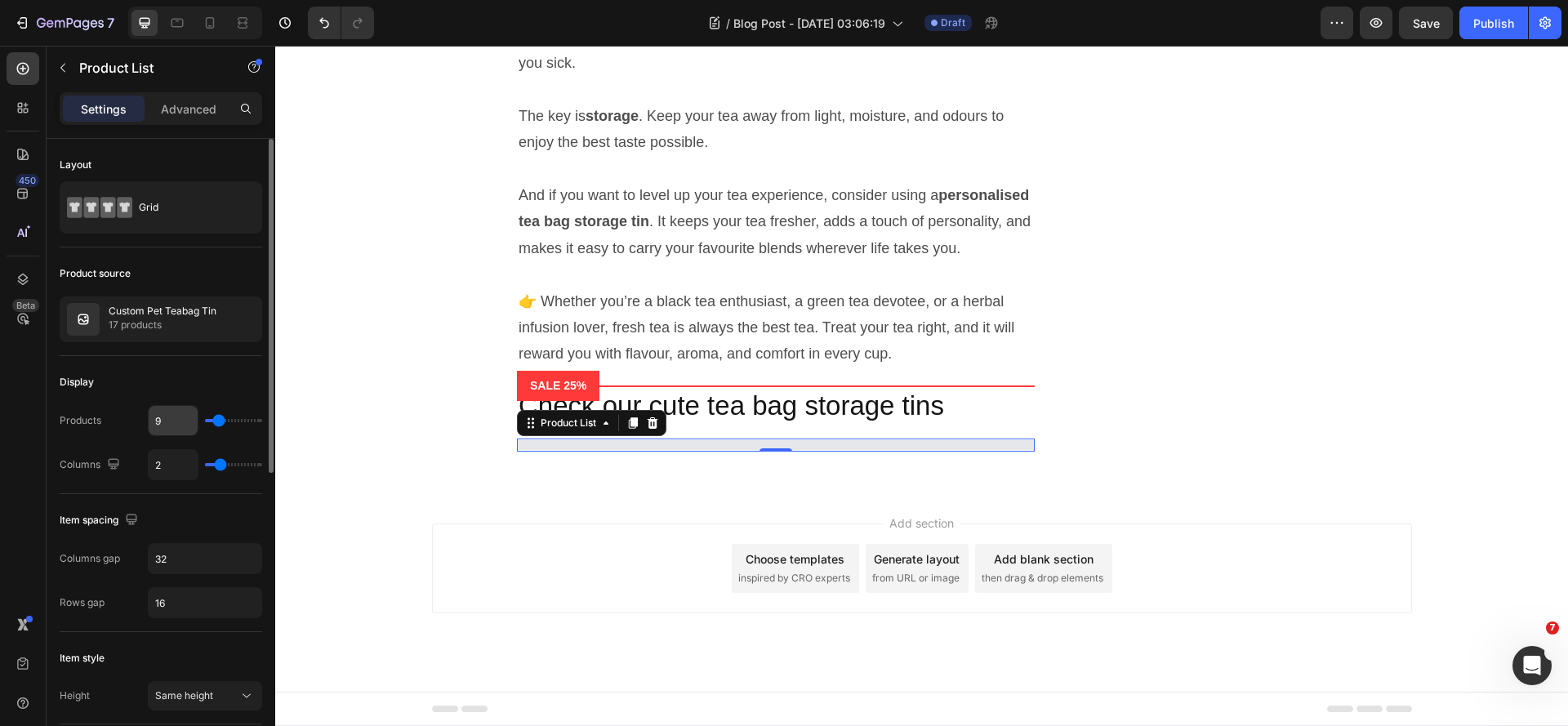
type input "6"
click at [216, 422] on input "range" at bounding box center [234, 421] width 57 height 3
click at [168, 421] on input "9" at bounding box center [173, 420] width 49 height 29
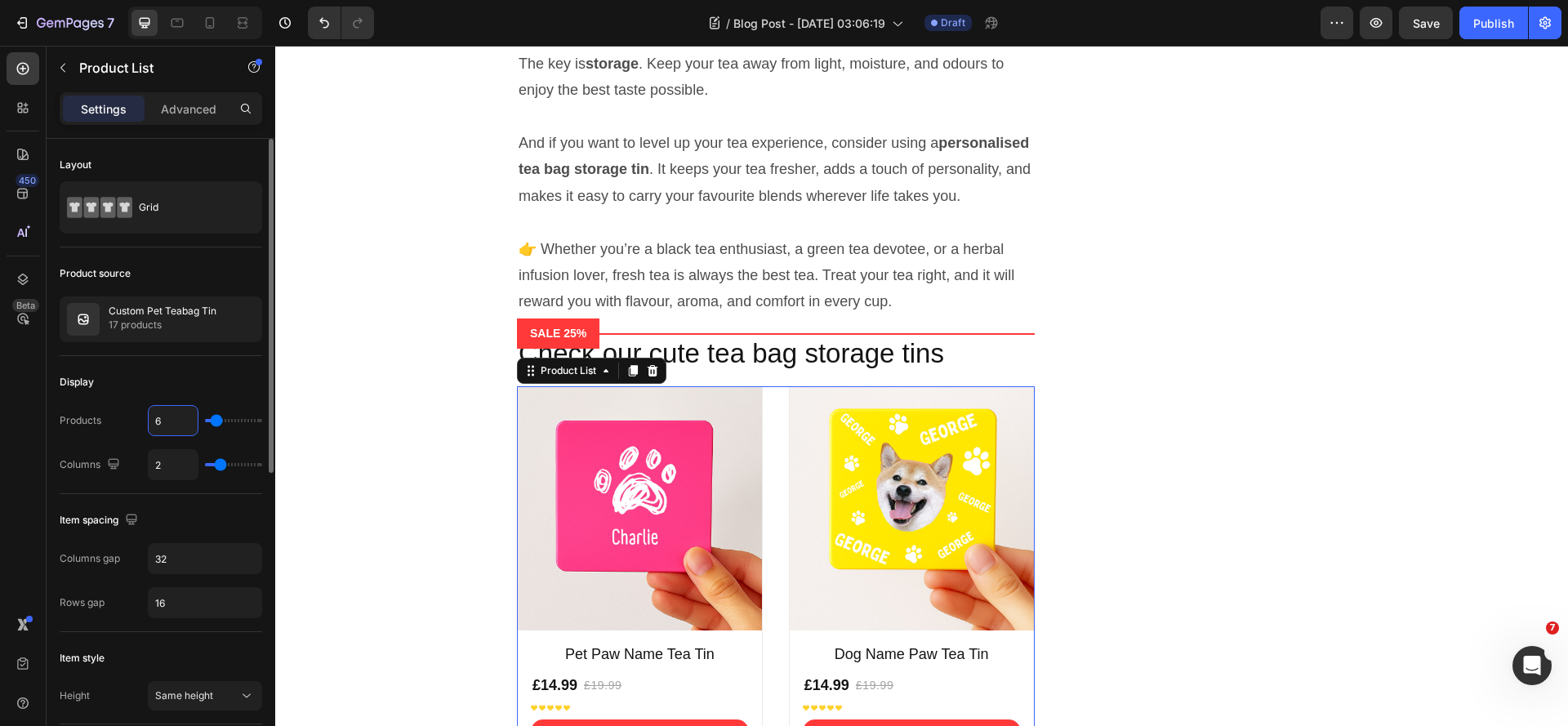
scroll to position [5970, 0]
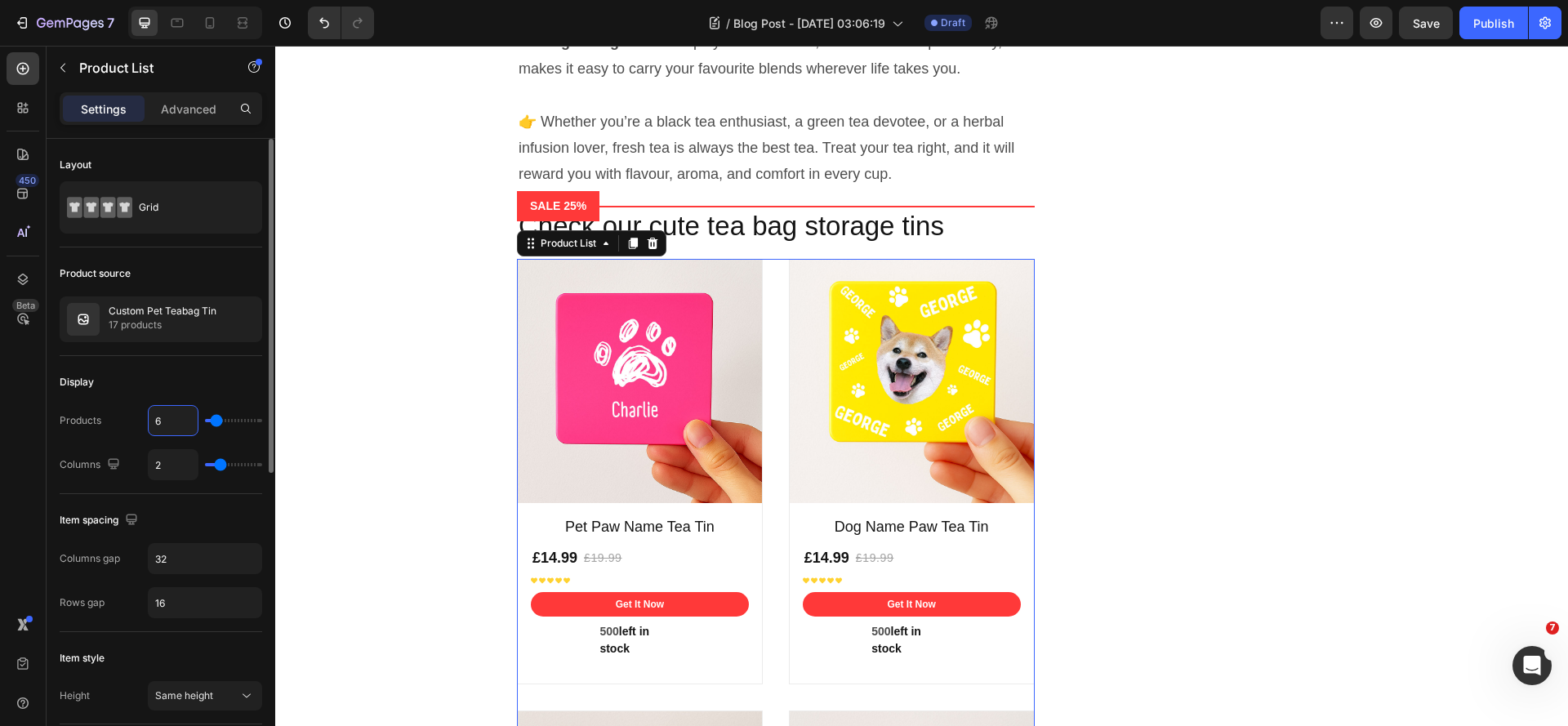
type input "3"
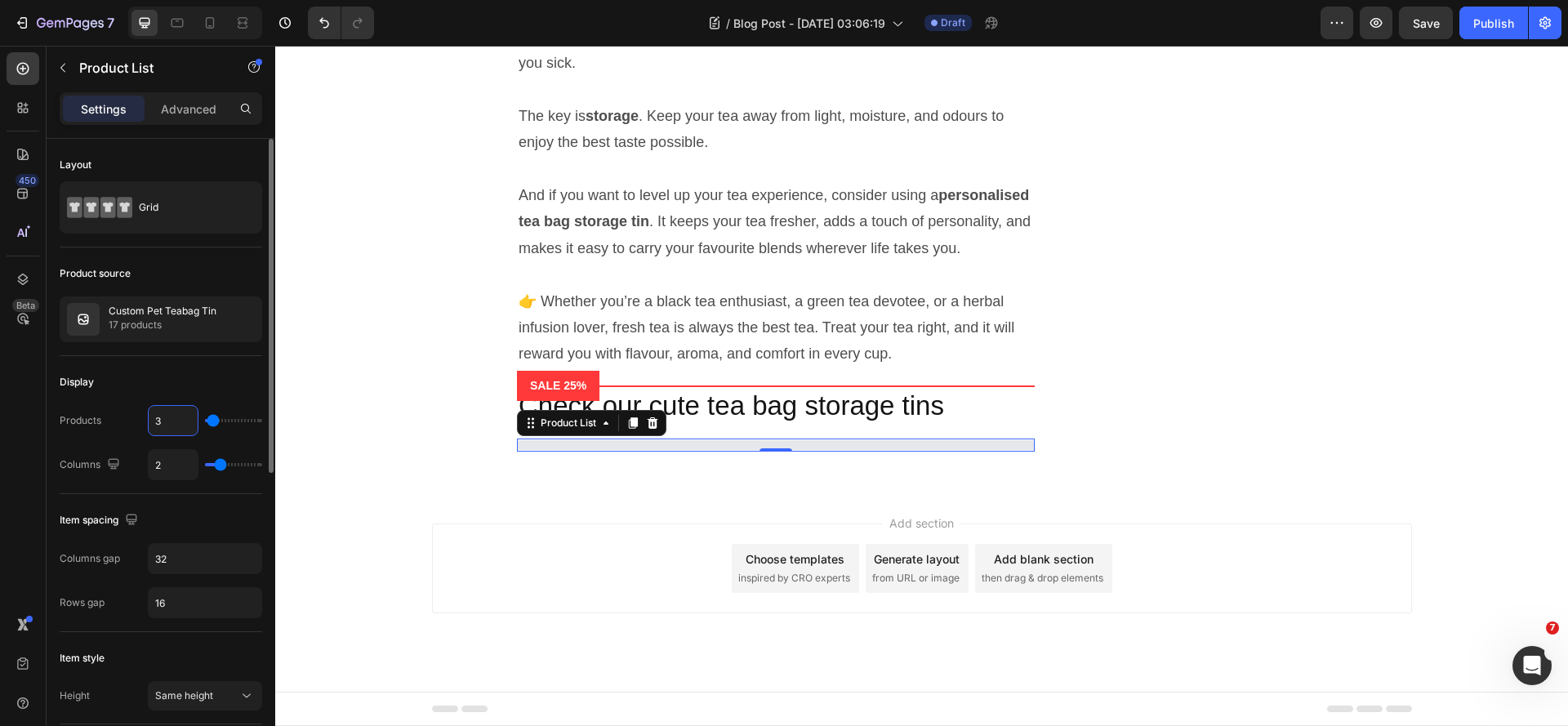
scroll to position [5842, 0]
type input "3"
click at [172, 467] on input "2" at bounding box center [173, 464] width 49 height 29
type input "3"
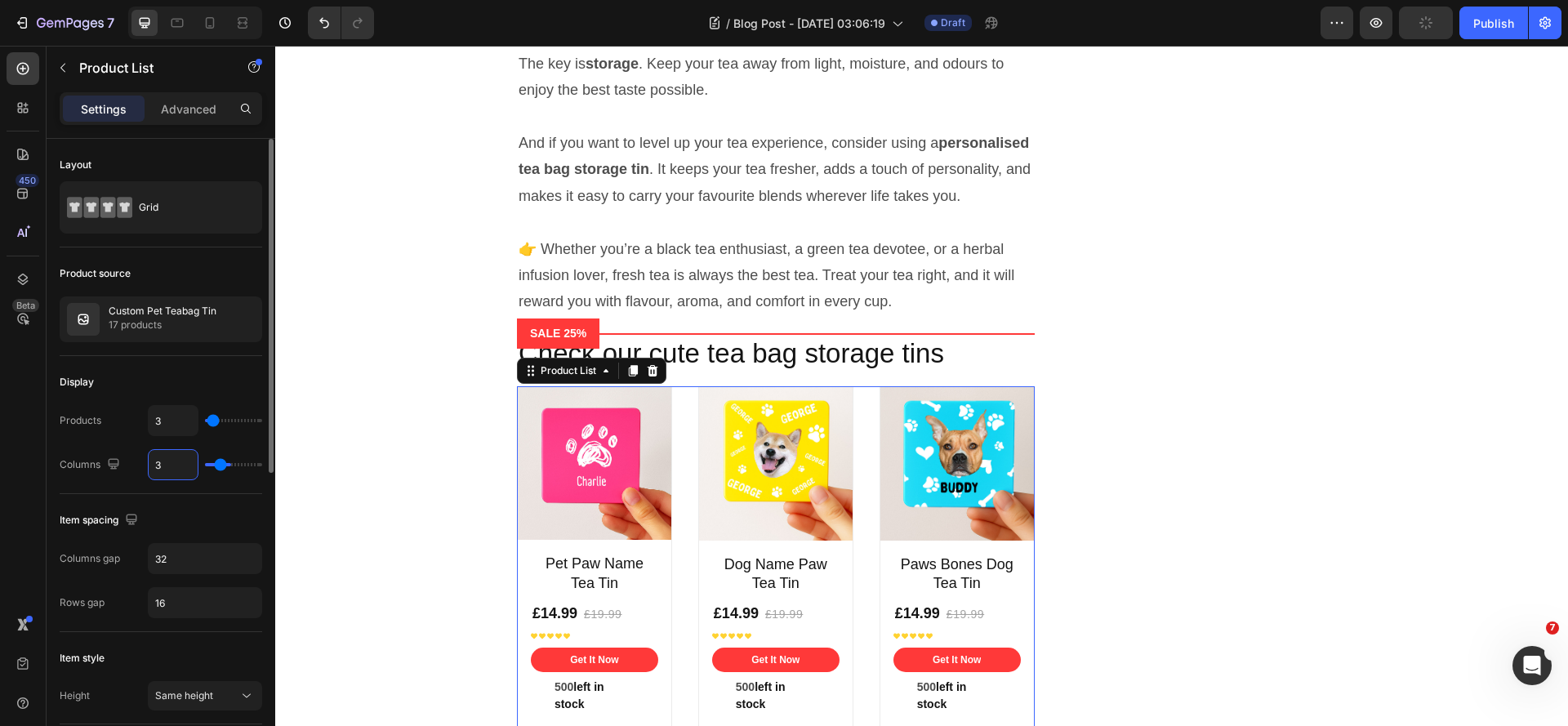
type input "3"
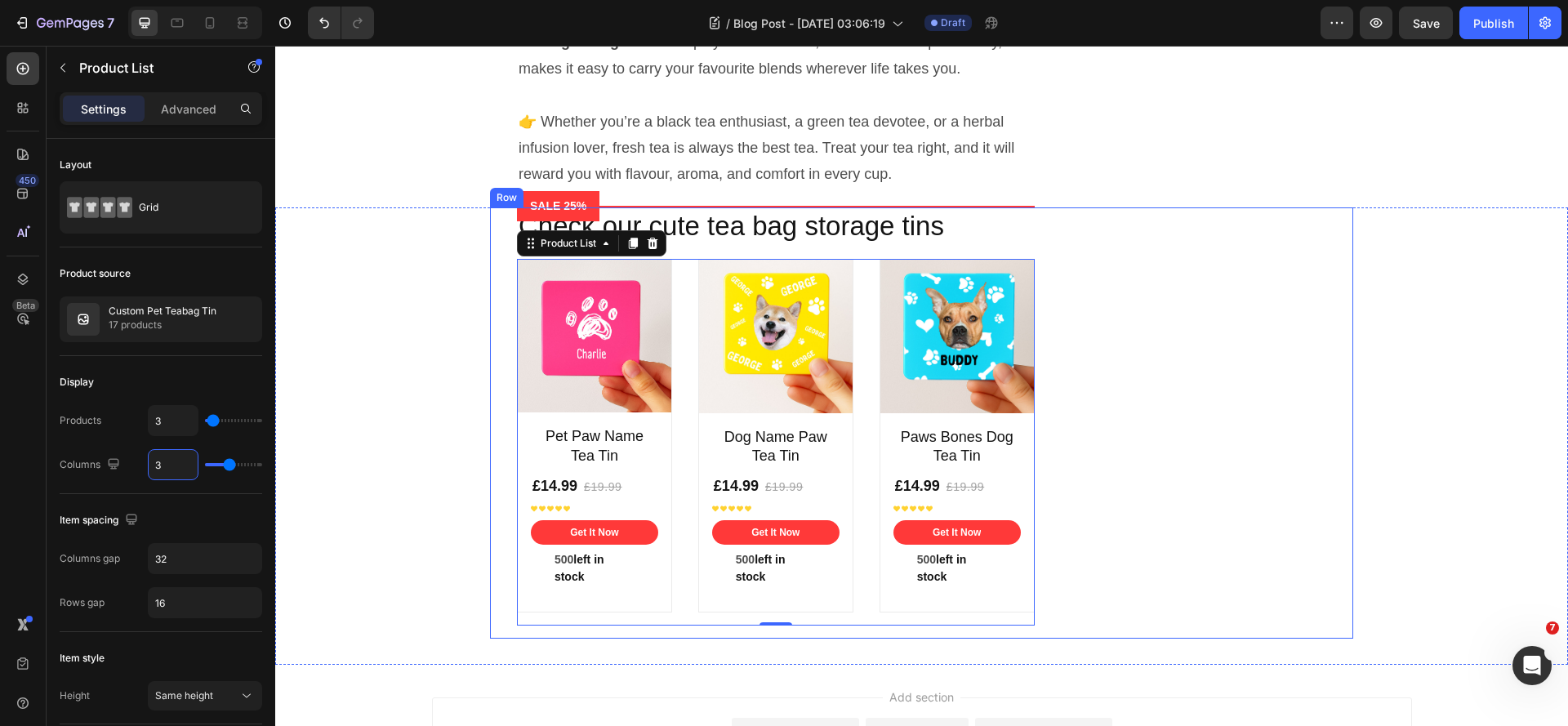
click at [1175, 427] on div "Check our cute tea bag storage tins Heading Product Images Pet Paw Name Tea Tin…" at bounding box center [921, 424] width 863 height 432
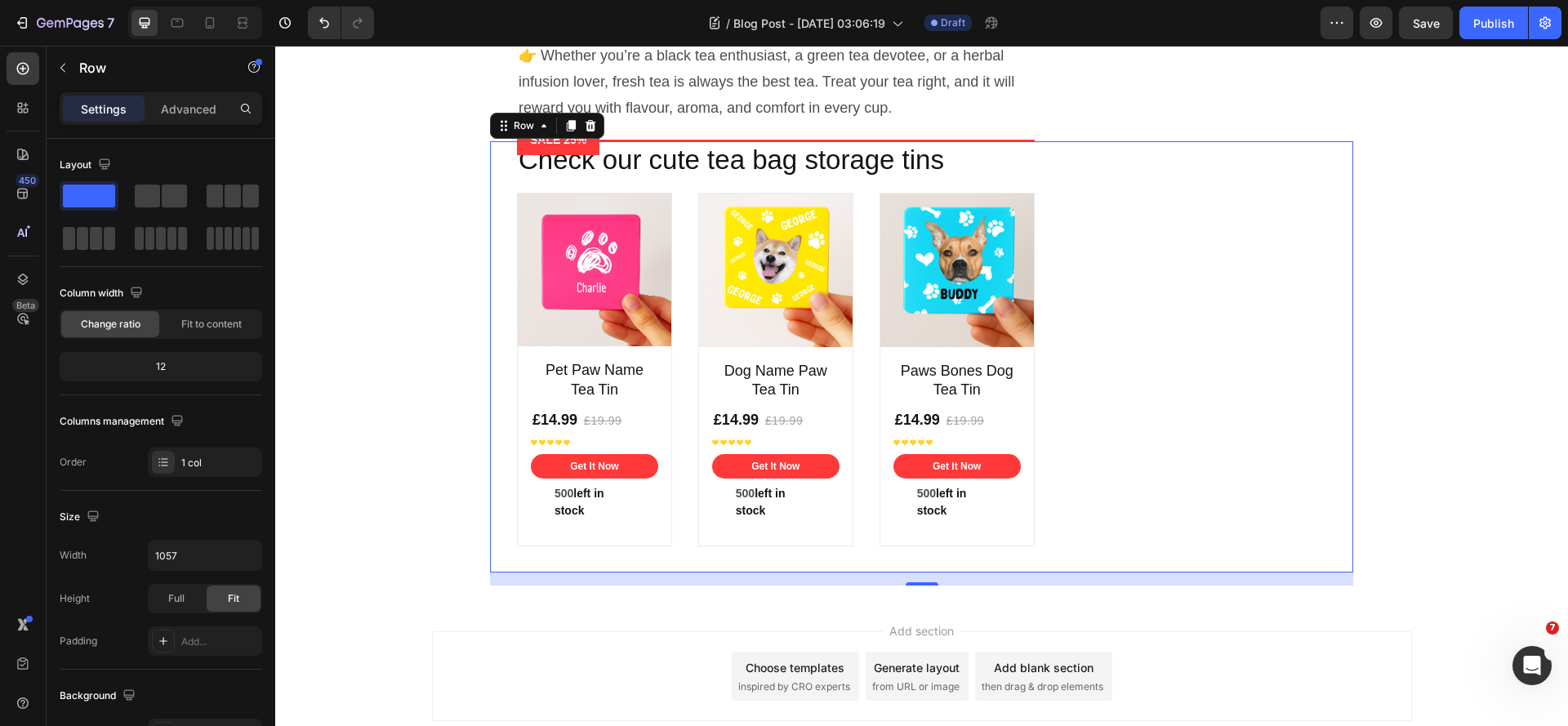
scroll to position [6052, 0]
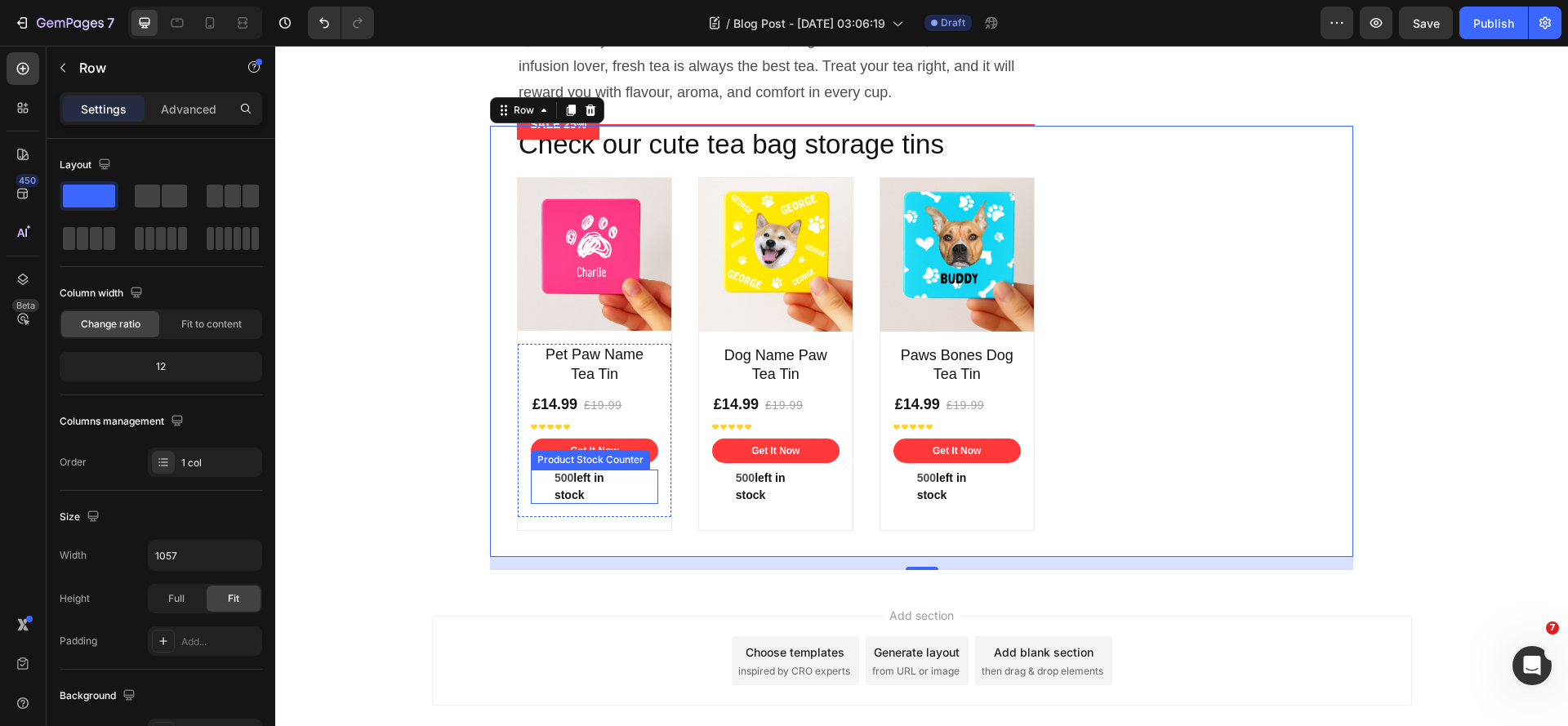
click at [622, 504] on p "500 left in stock" at bounding box center [594, 486] width 80 height 34
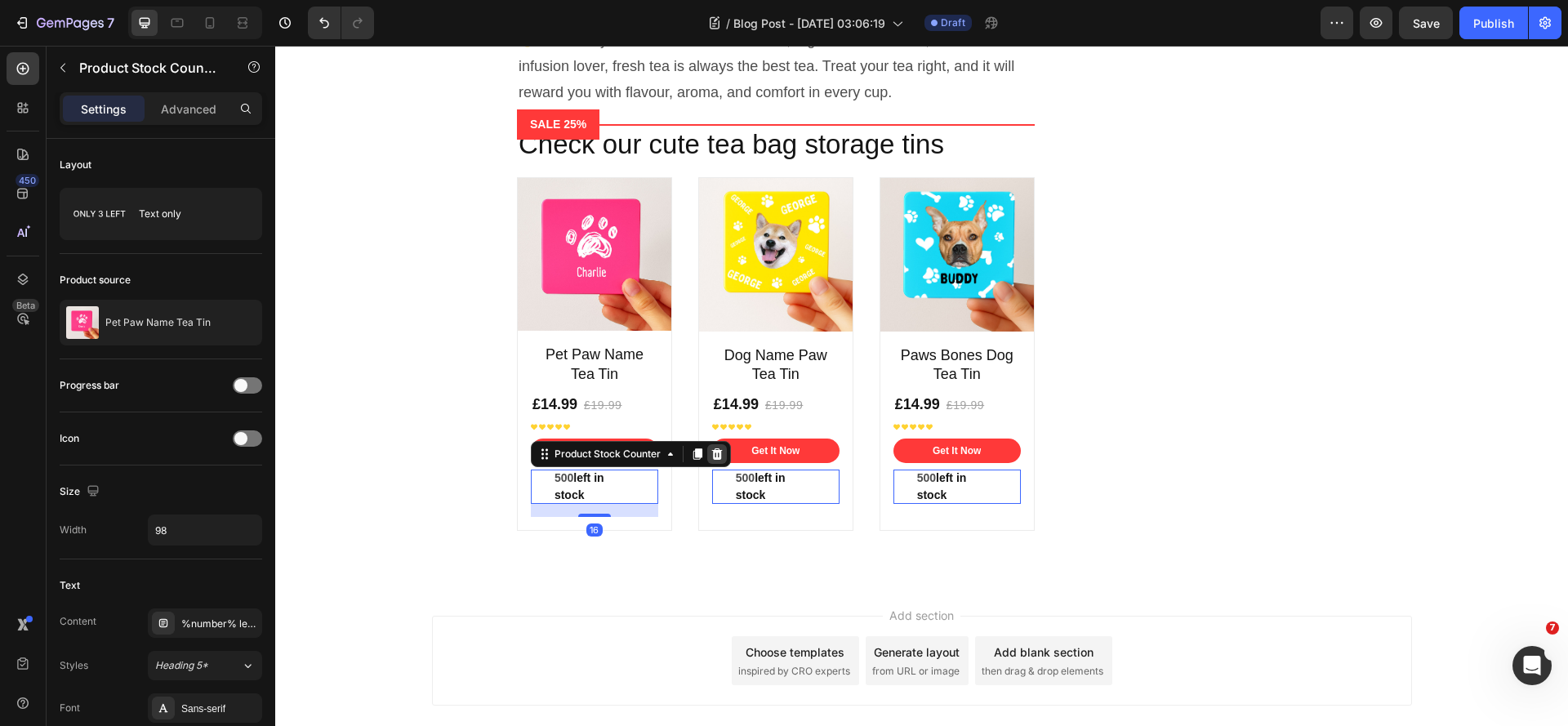
click at [712, 460] on icon at bounding box center [718, 454] width 11 height 12
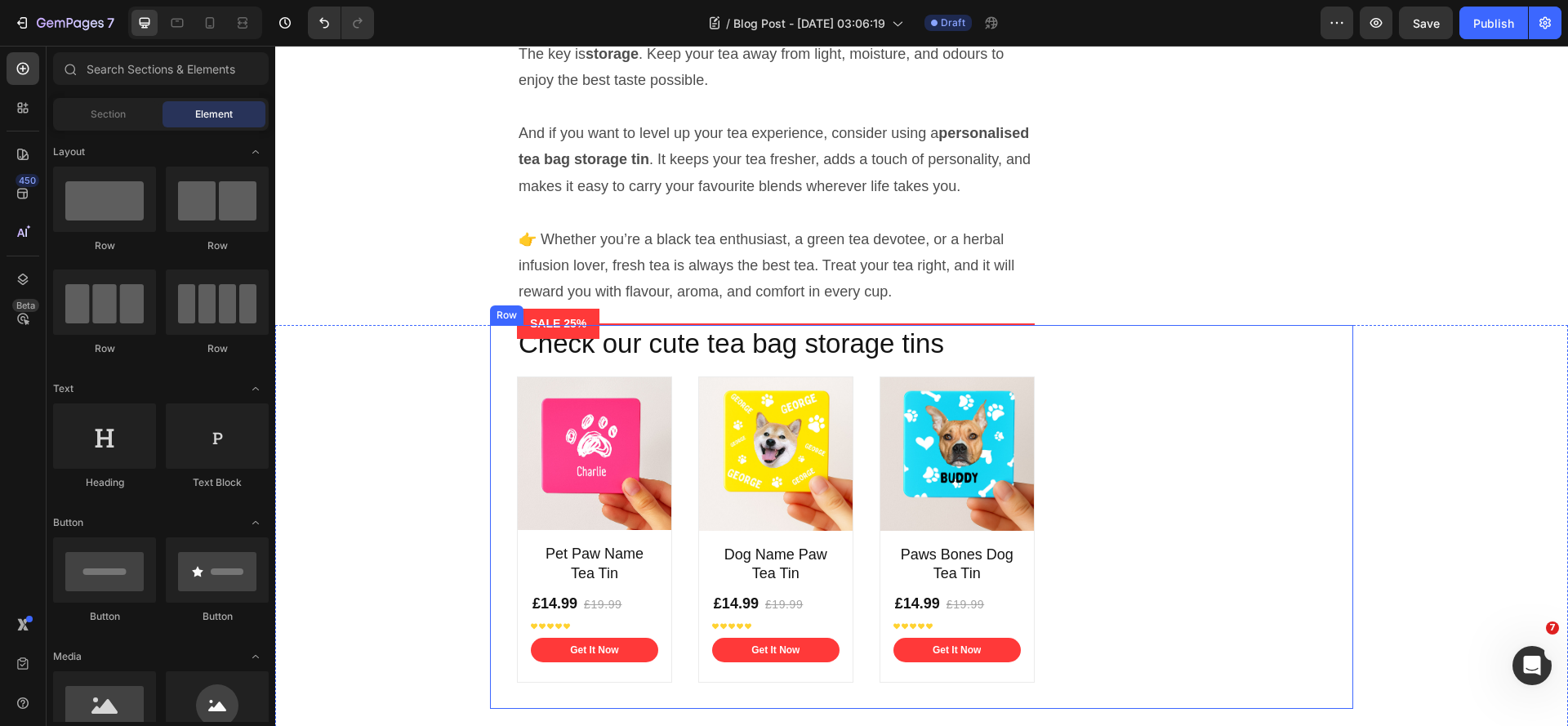
scroll to position [5889, 0]
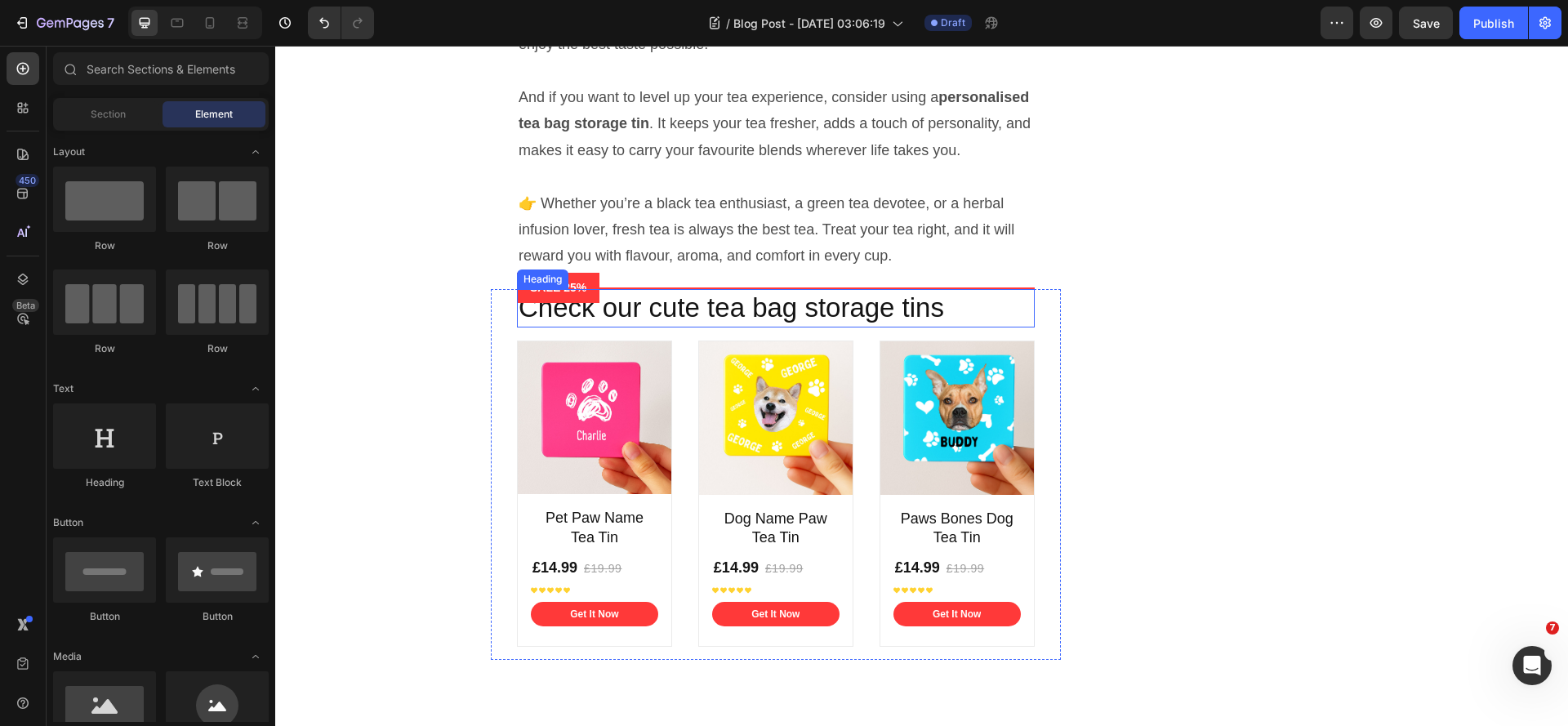
click at [701, 326] on p "Check our cute tea bag storage tins" at bounding box center [776, 309] width 515 height 35
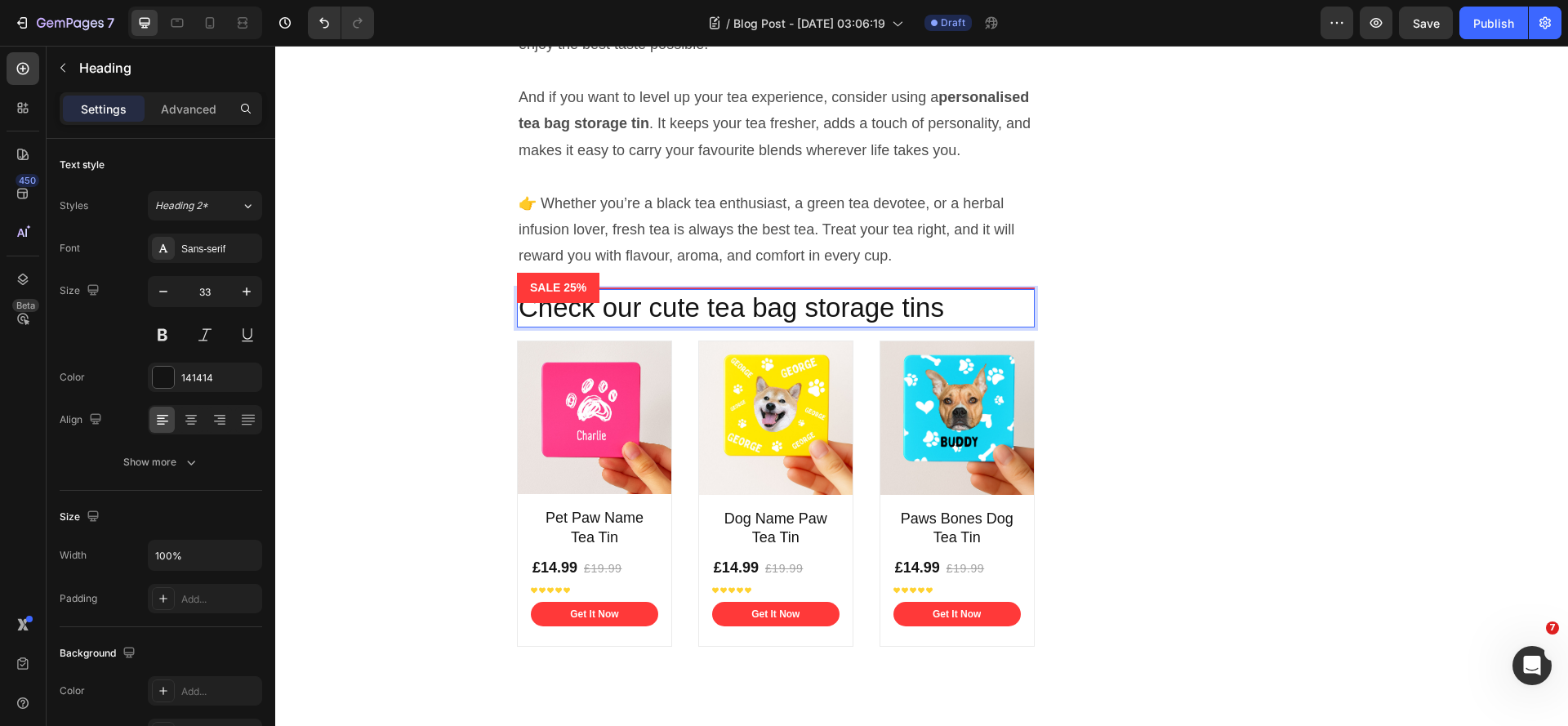
click at [673, 326] on p "Check our cute tea bag storage tins" at bounding box center [776, 309] width 515 height 35
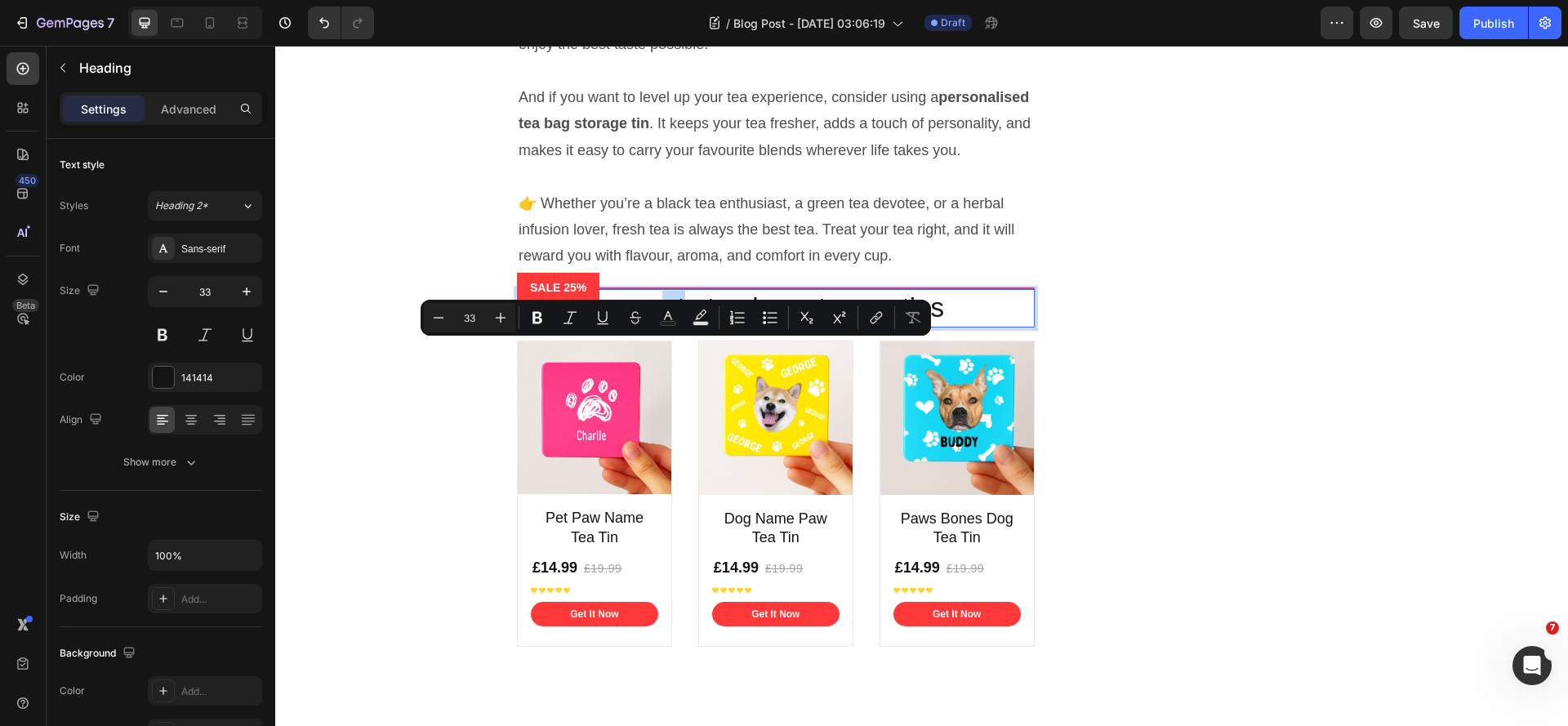
drag, startPoint x: 657, startPoint y: 365, endPoint x: 688, endPoint y: 364, distance: 31.0
click at [688, 326] on p "Check our cute tea bag storage tins" at bounding box center [776, 309] width 515 height 35
click at [648, 326] on p "Check our cute tea bag storage tins" at bounding box center [776, 309] width 515 height 35
drag, startPoint x: 651, startPoint y: 367, endPoint x: 703, endPoint y: 363, distance: 52.2
click at [703, 326] on p "Check our cute tea bag storage tins" at bounding box center [776, 309] width 515 height 35
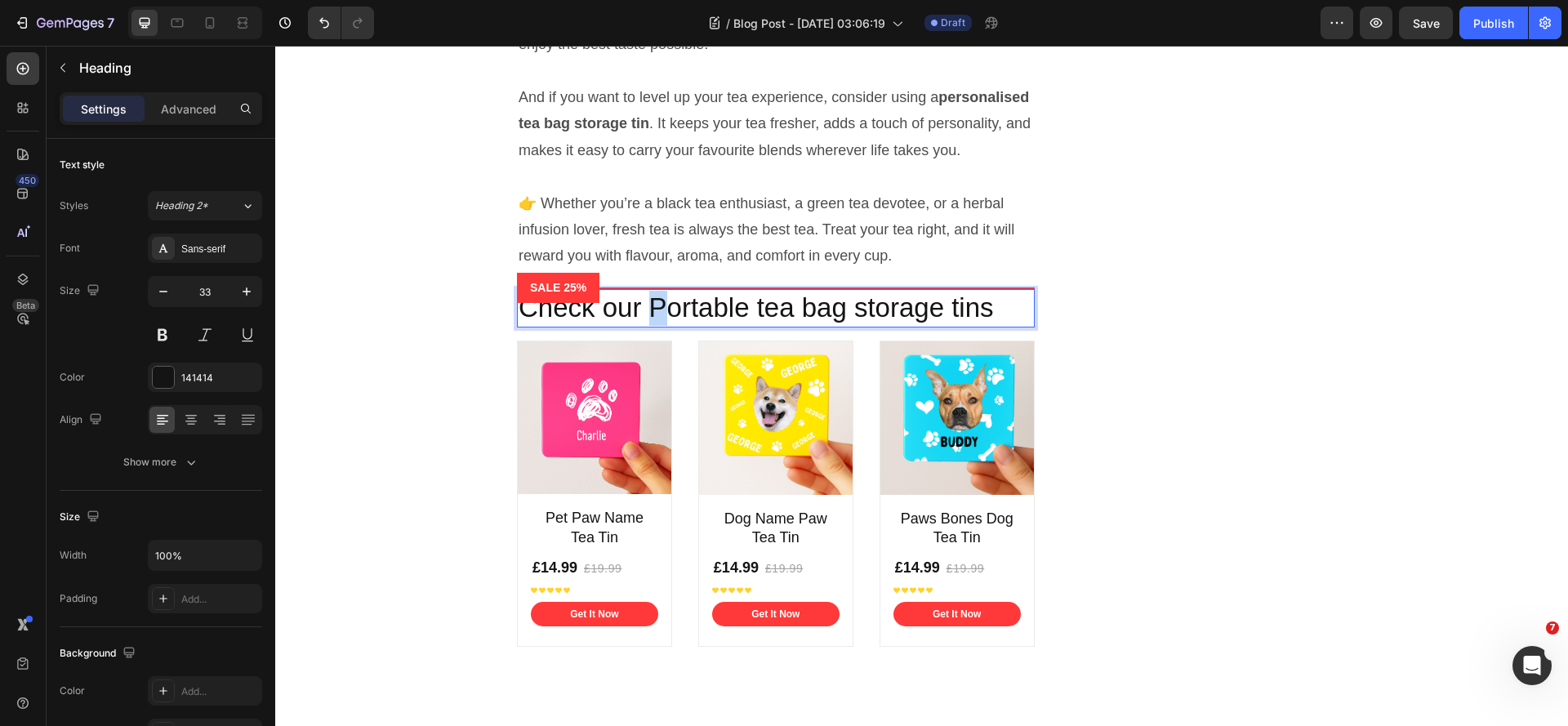
drag, startPoint x: 662, startPoint y: 362, endPoint x: 654, endPoint y: 363, distance: 8.1
click at [654, 326] on p "Check our Portable tea bag storage tins" at bounding box center [776, 309] width 515 height 35
click at [1141, 402] on div "Check our portable tea bag storage tins Heading 16 Product Images Pet Paw Name …" at bounding box center [921, 481] width 863 height 384
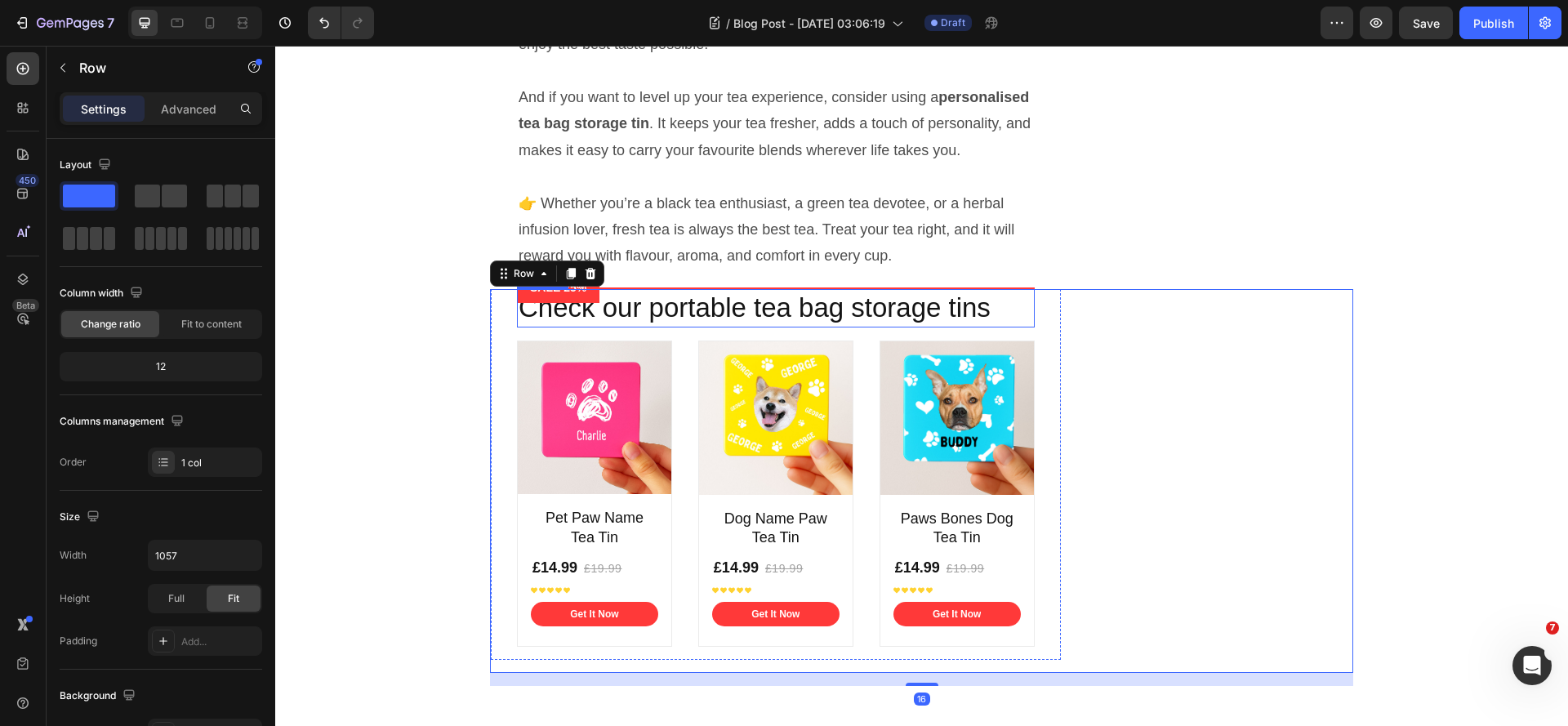
click at [632, 326] on p "Check our portable tea bag storage tins" at bounding box center [776, 309] width 515 height 35
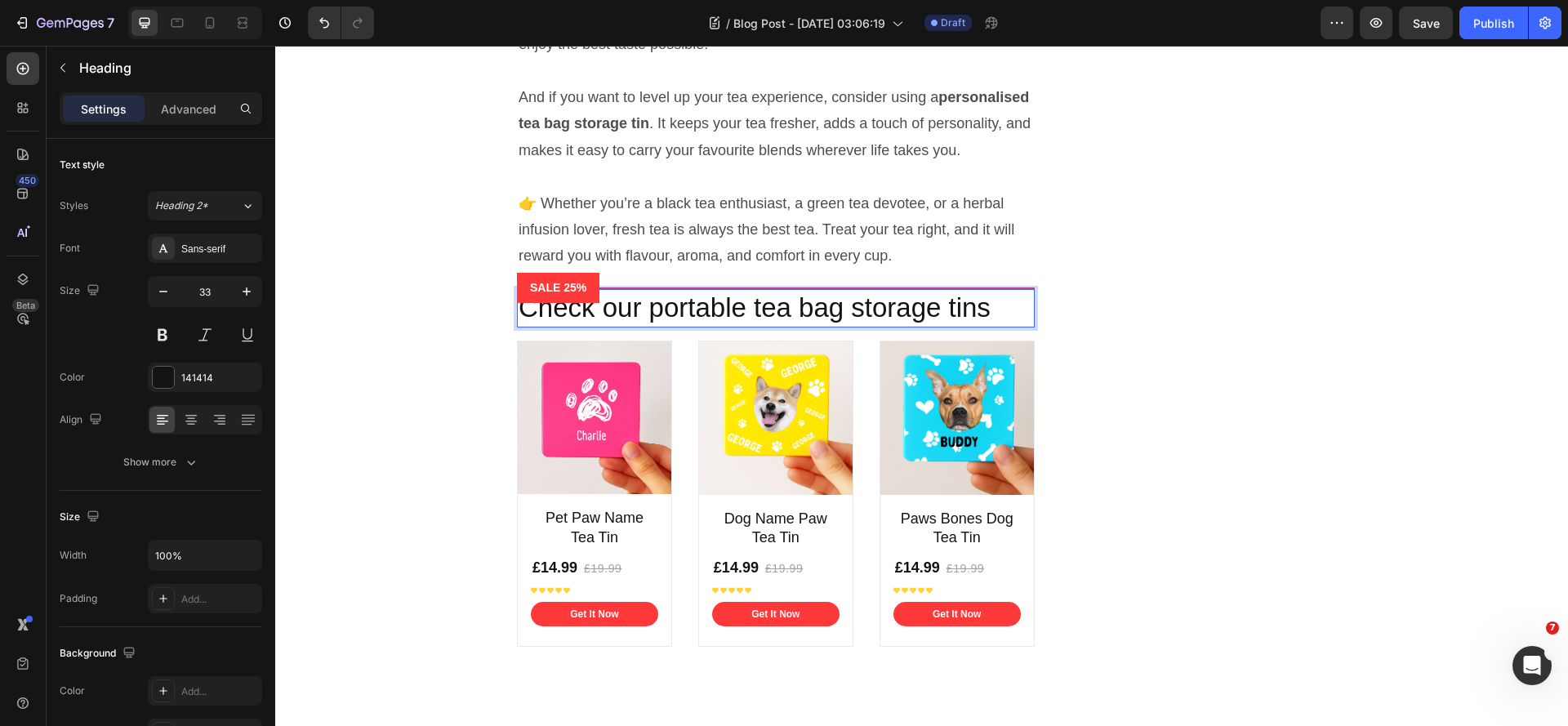
click at [815, 326] on p "Check our portable tea bag storage tins" at bounding box center [776, 309] width 515 height 35
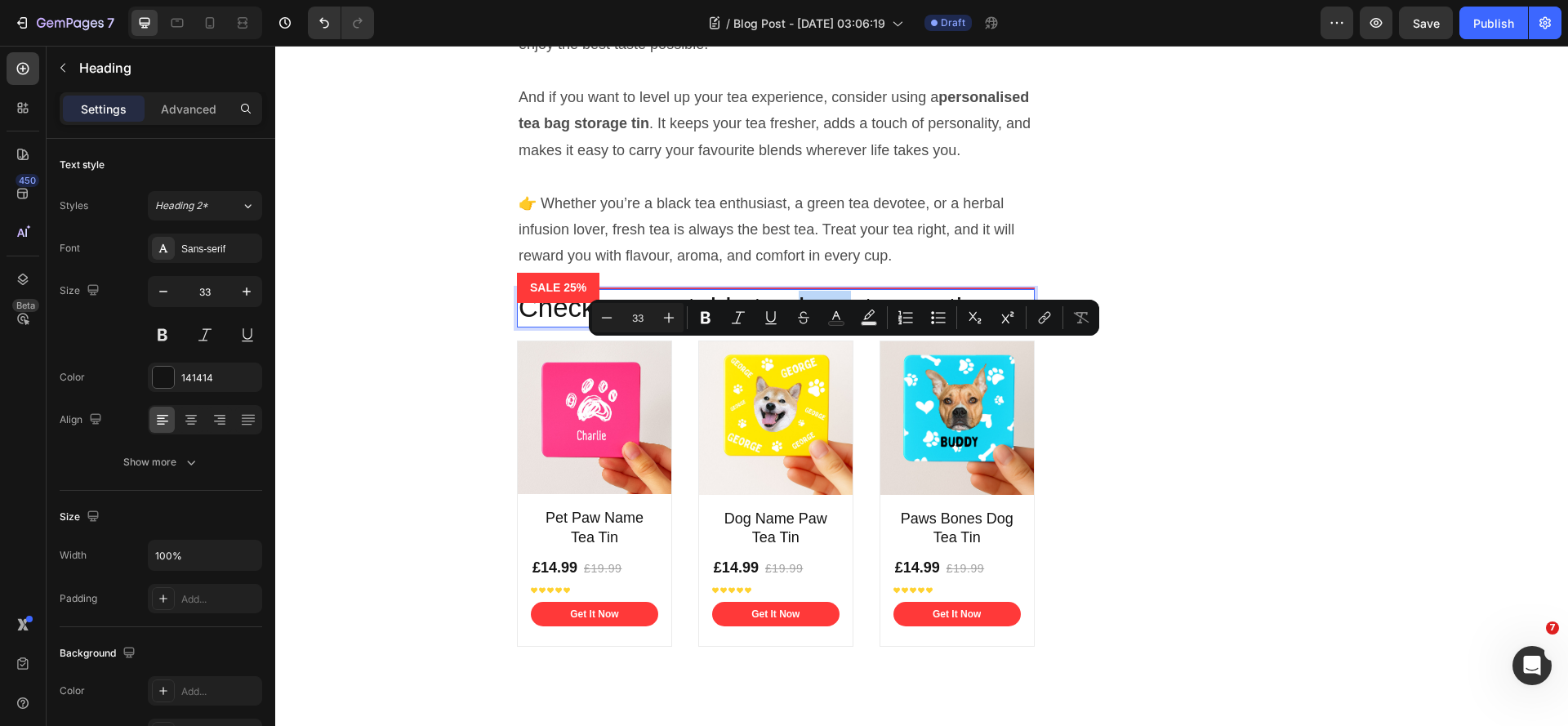
click at [815, 326] on p "Check our portable tea bag storage tins" at bounding box center [776, 309] width 515 height 35
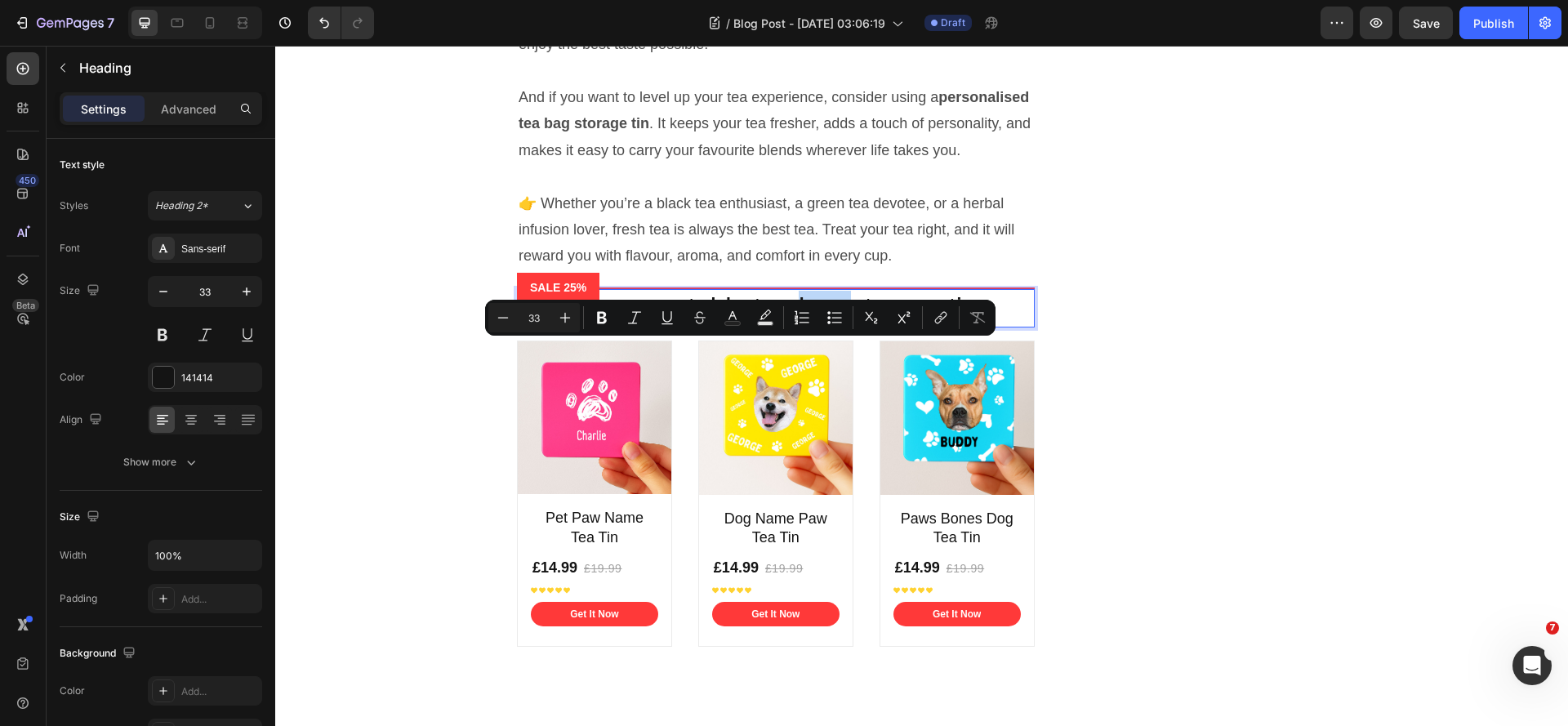
click at [818, 326] on p "Check our portable tea bag storage tins" at bounding box center [776, 309] width 515 height 35
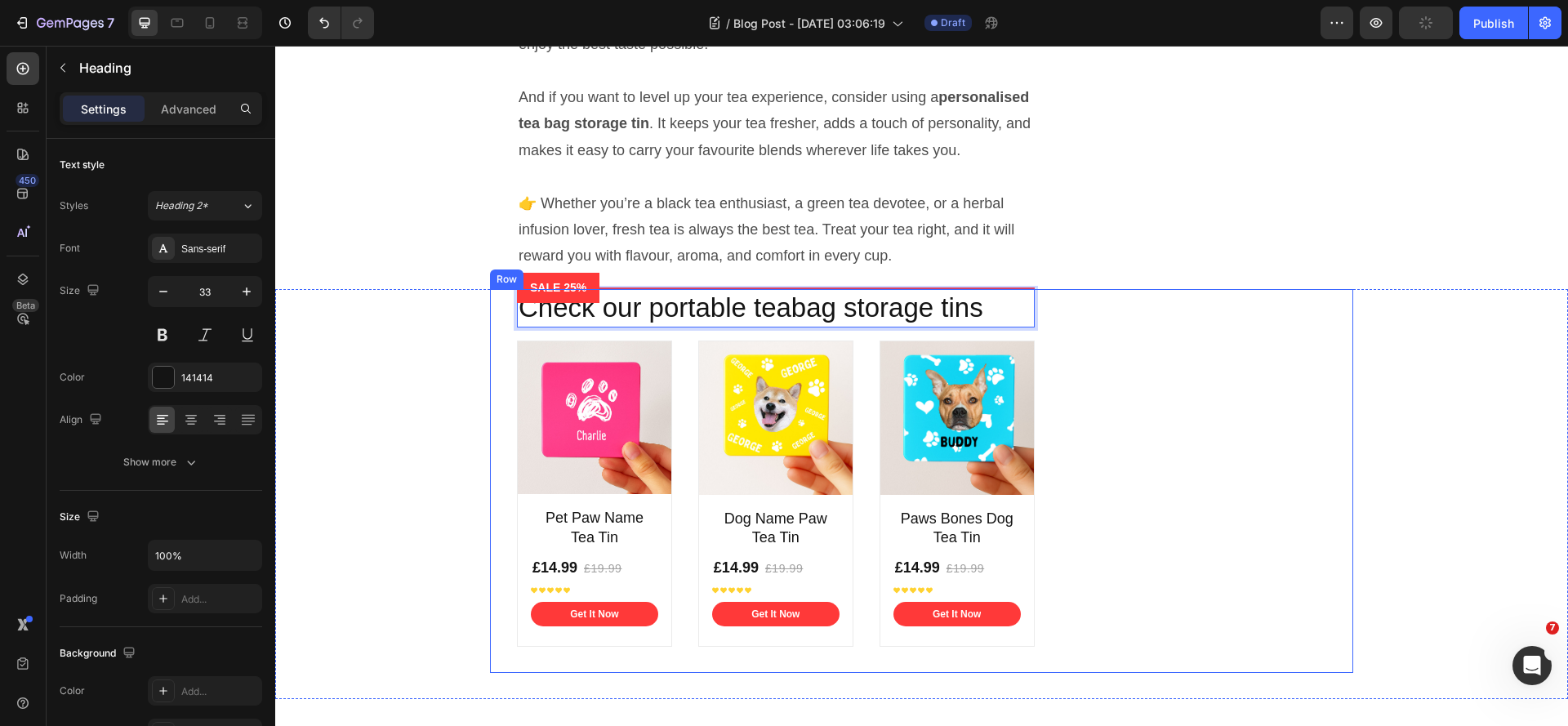
click at [1170, 397] on div "Check our portable teabag storage tins Heading 16 Product Images Pet Paw Name T…" at bounding box center [921, 481] width 863 height 384
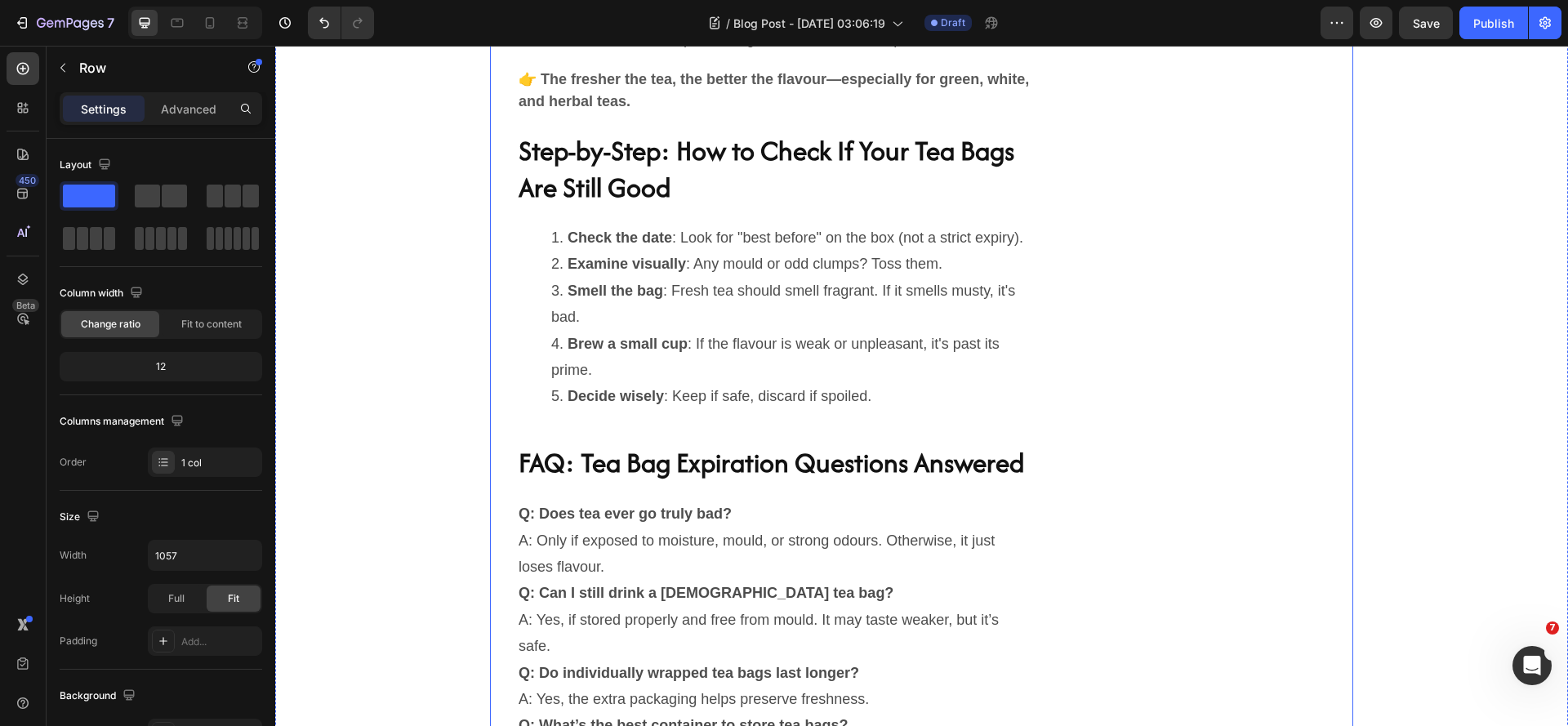
scroll to position [4255, 0]
click at [820, 368] on li "Brew a small cup : If the flavour is weak or unpleasant, it's past its prime." at bounding box center [792, 358] width 482 height 53
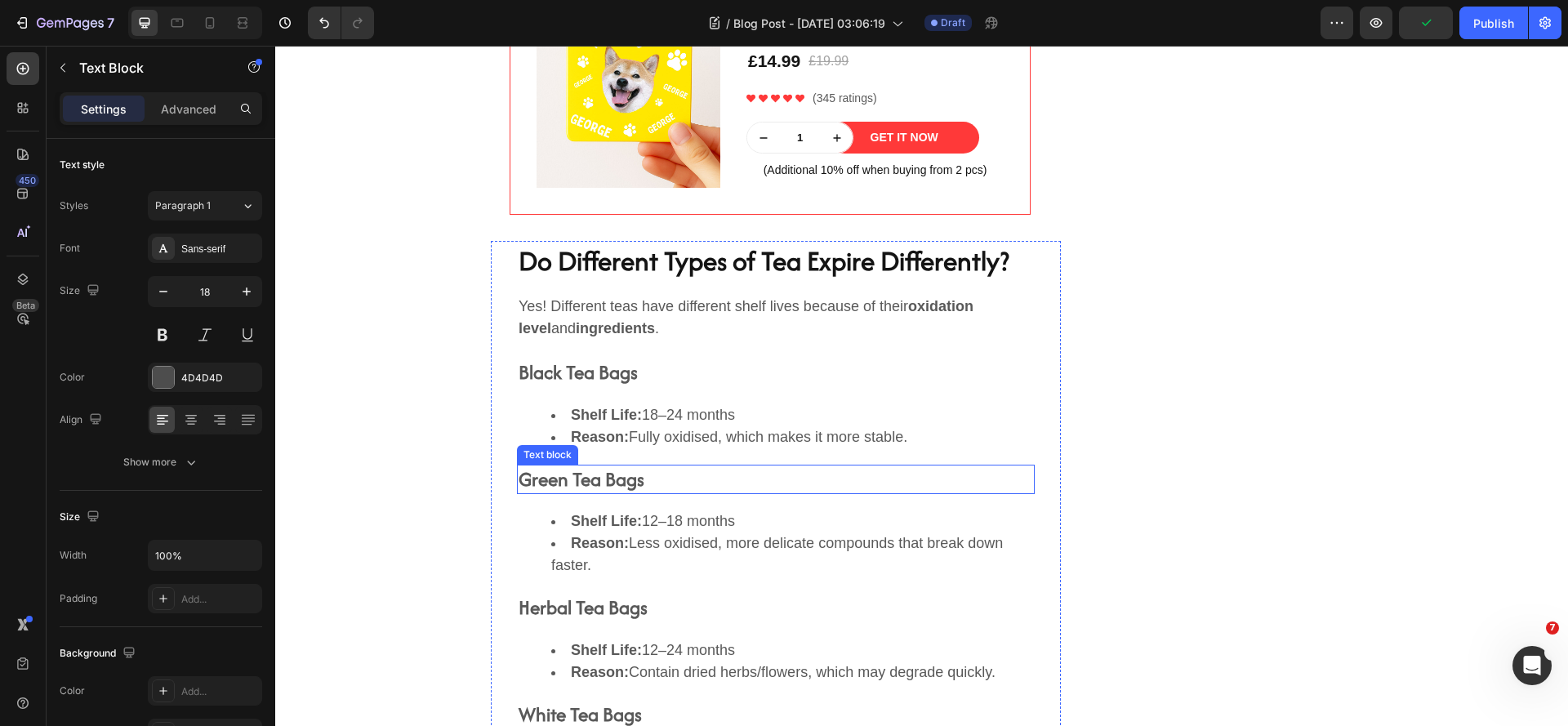
scroll to position [3030, 0]
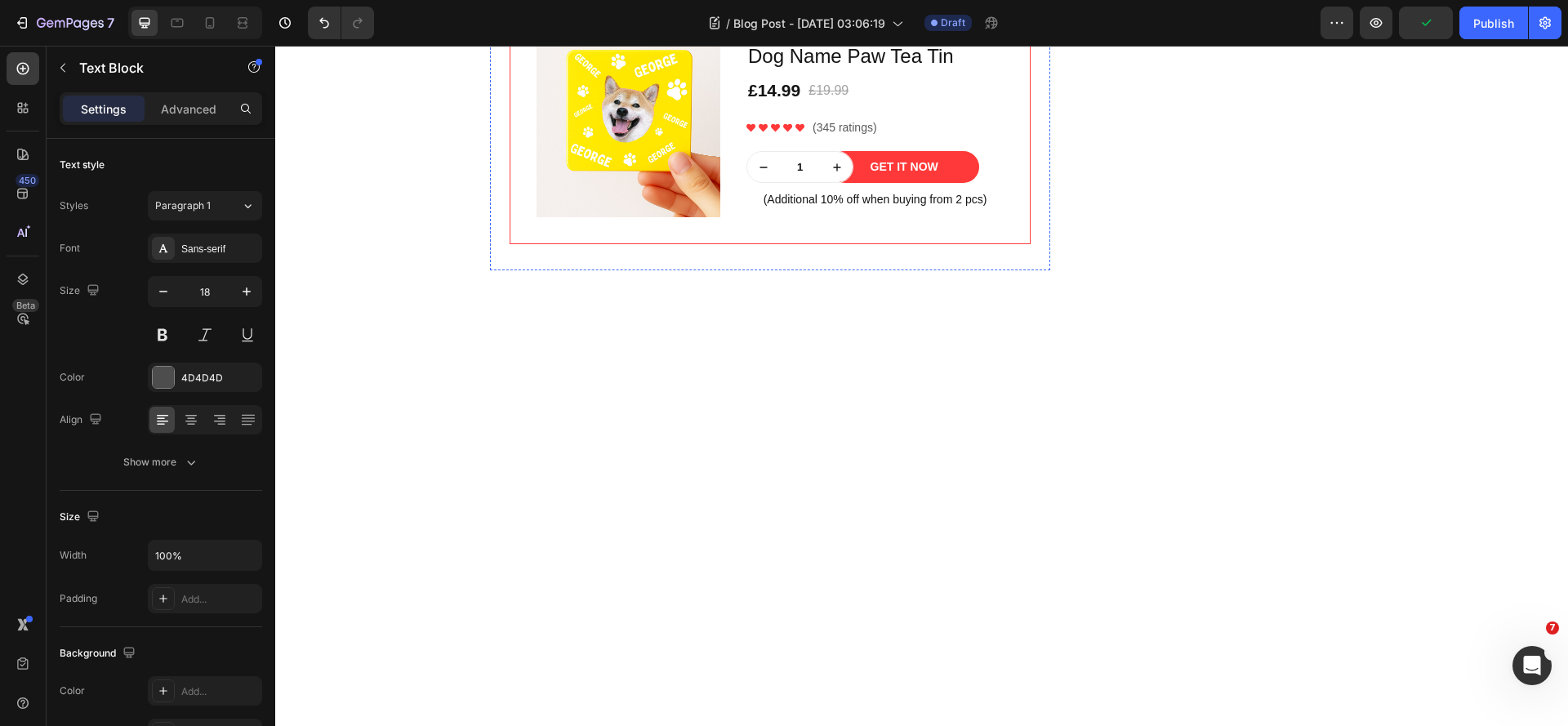
click at [246, 292] on icon "button" at bounding box center [246, 292] width 8 height 8
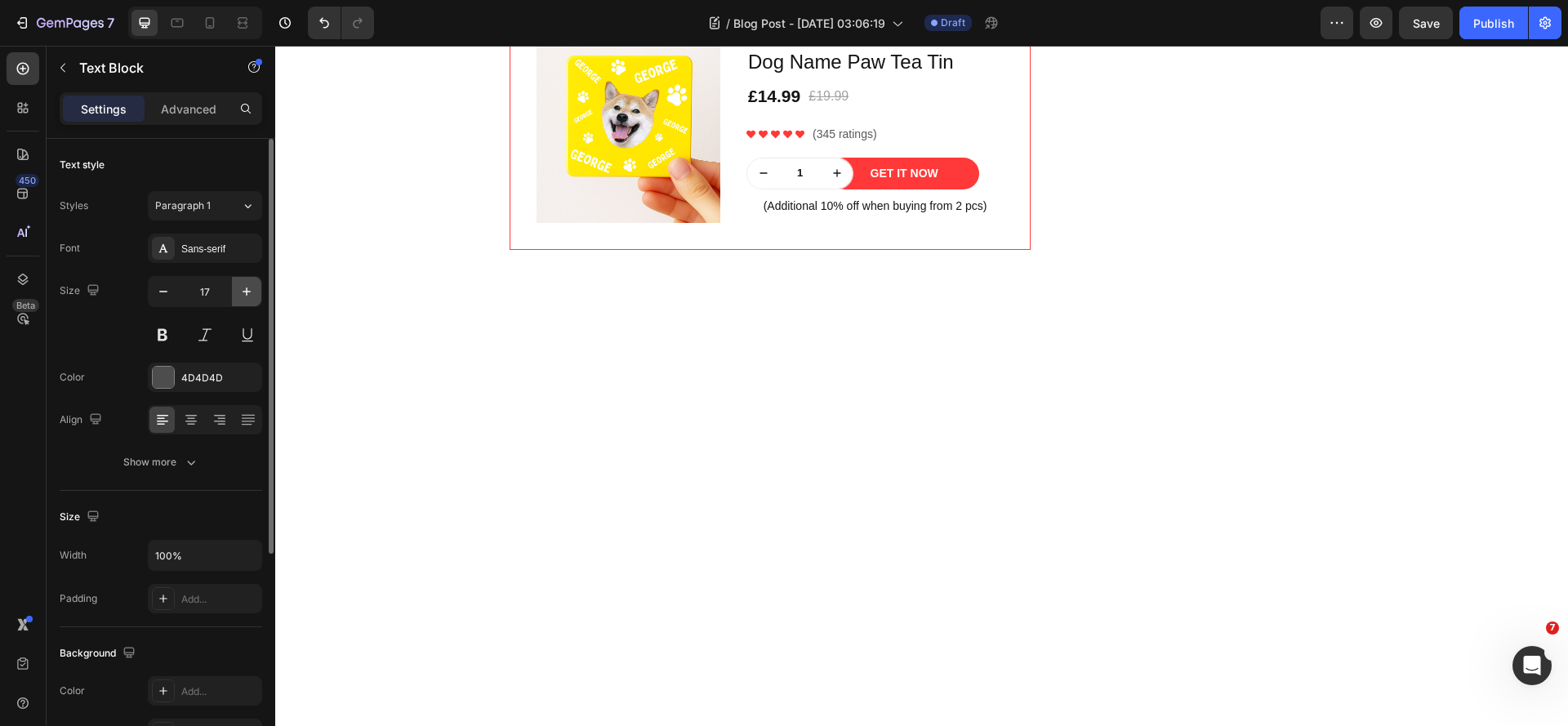
type input "18"
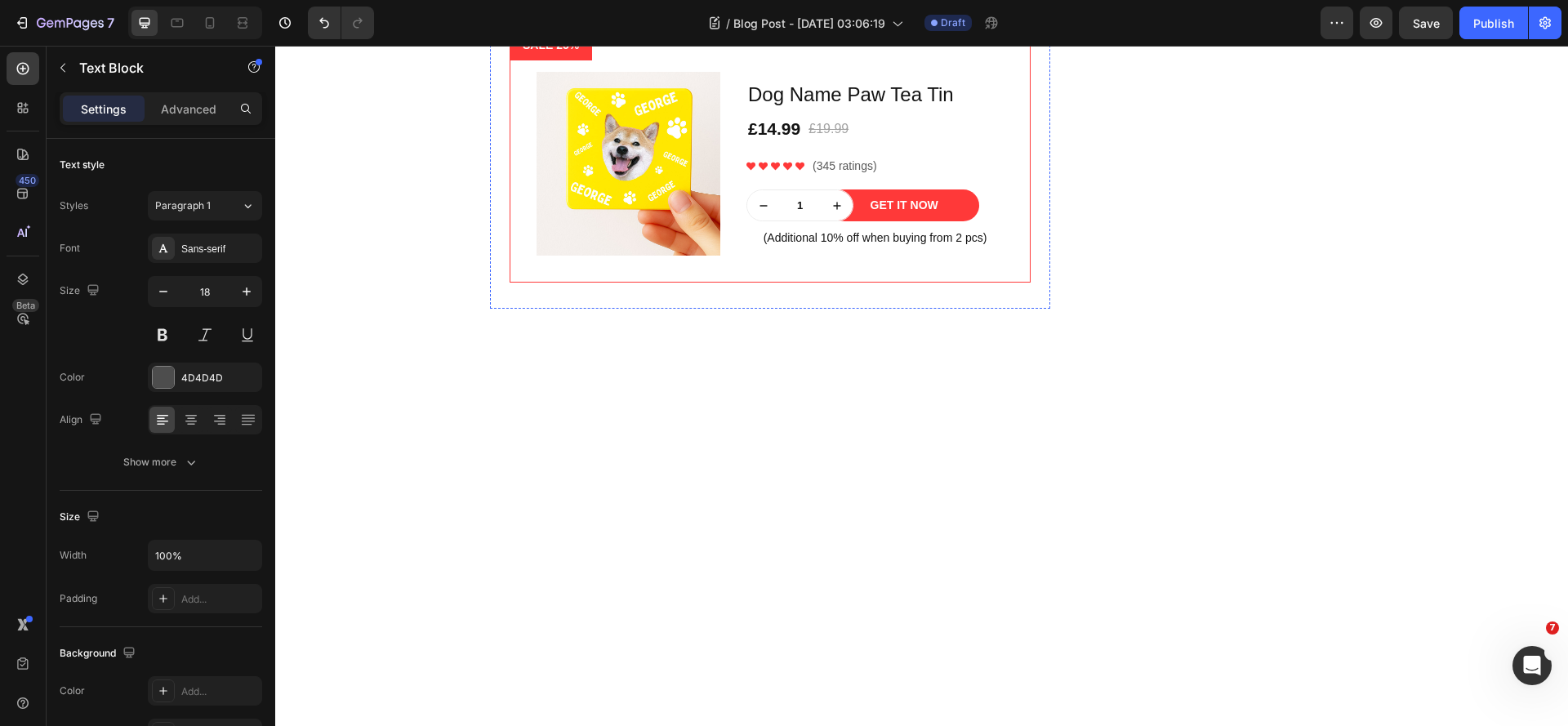
click at [239, 296] on icon "button" at bounding box center [246, 291] width 16 height 16
type input "18"
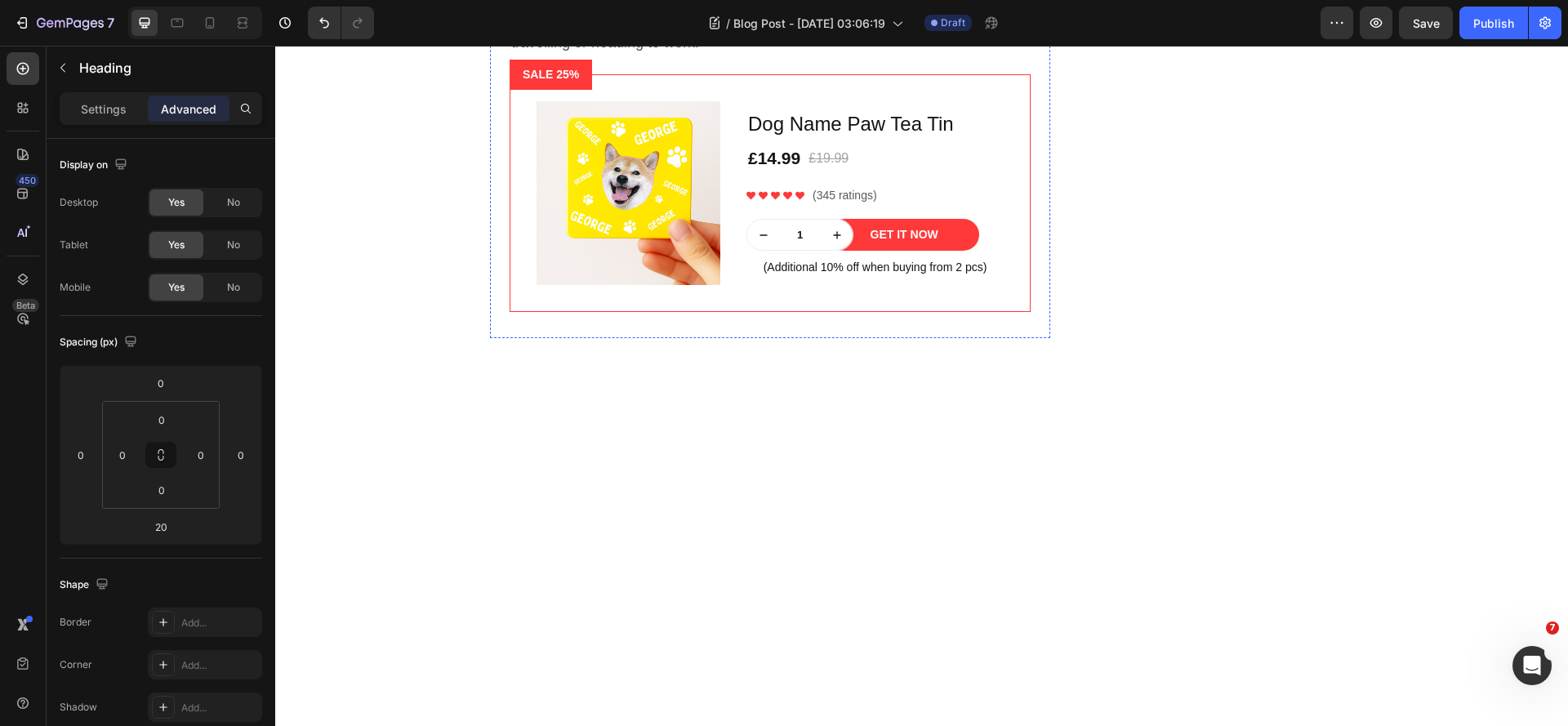
click at [90, 106] on p "Settings" at bounding box center [103, 109] width 45 height 17
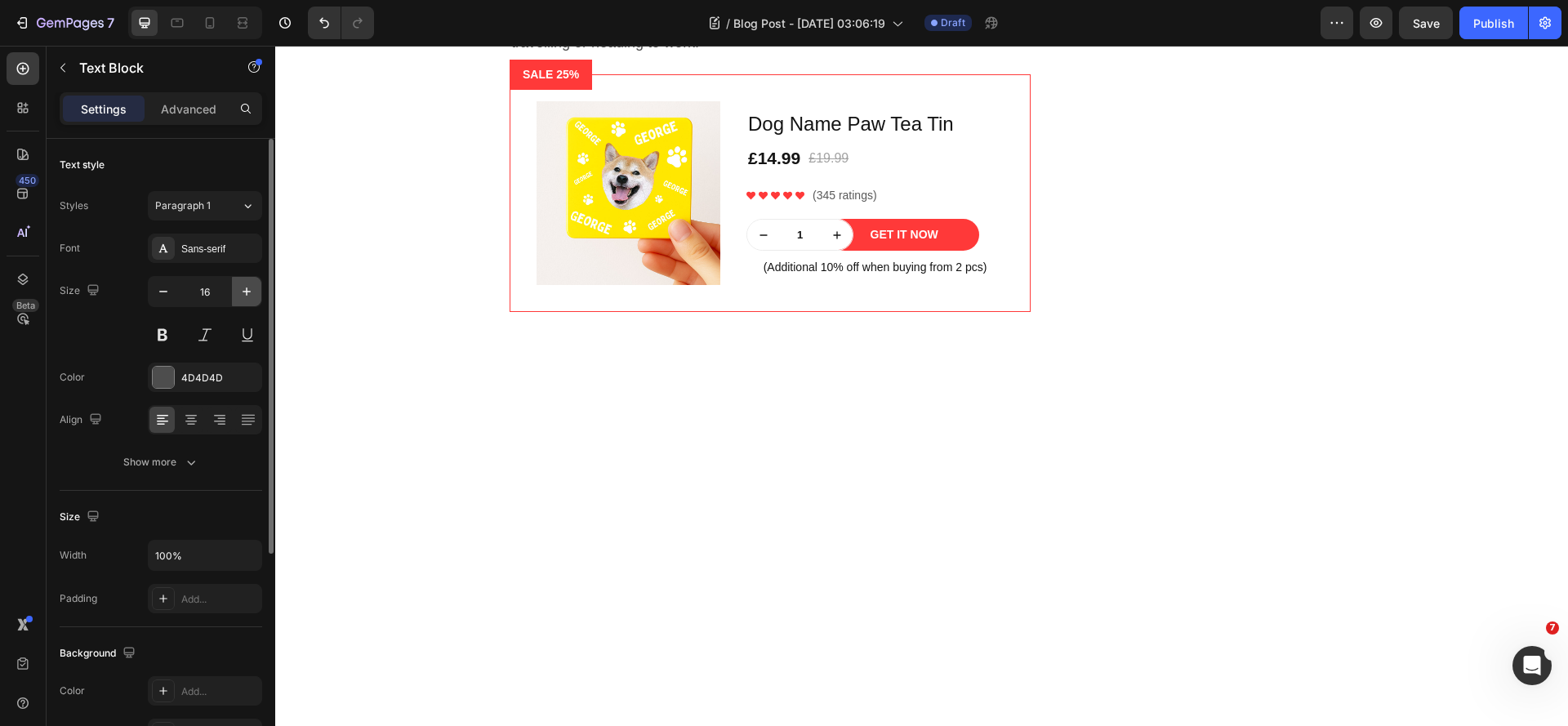
click at [250, 294] on icon "button" at bounding box center [246, 291] width 16 height 16
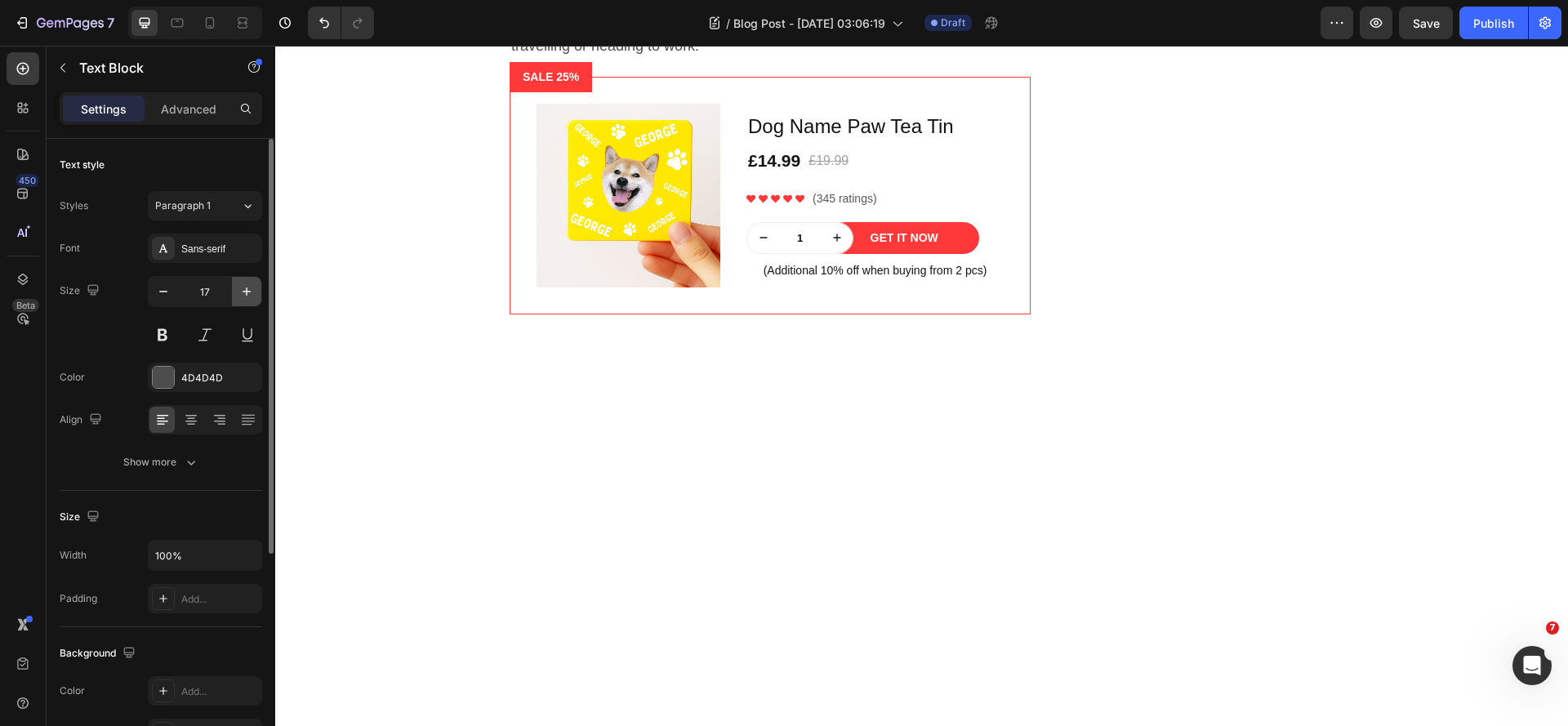
click at [250, 294] on icon "button" at bounding box center [246, 291] width 16 height 16
type input "18"
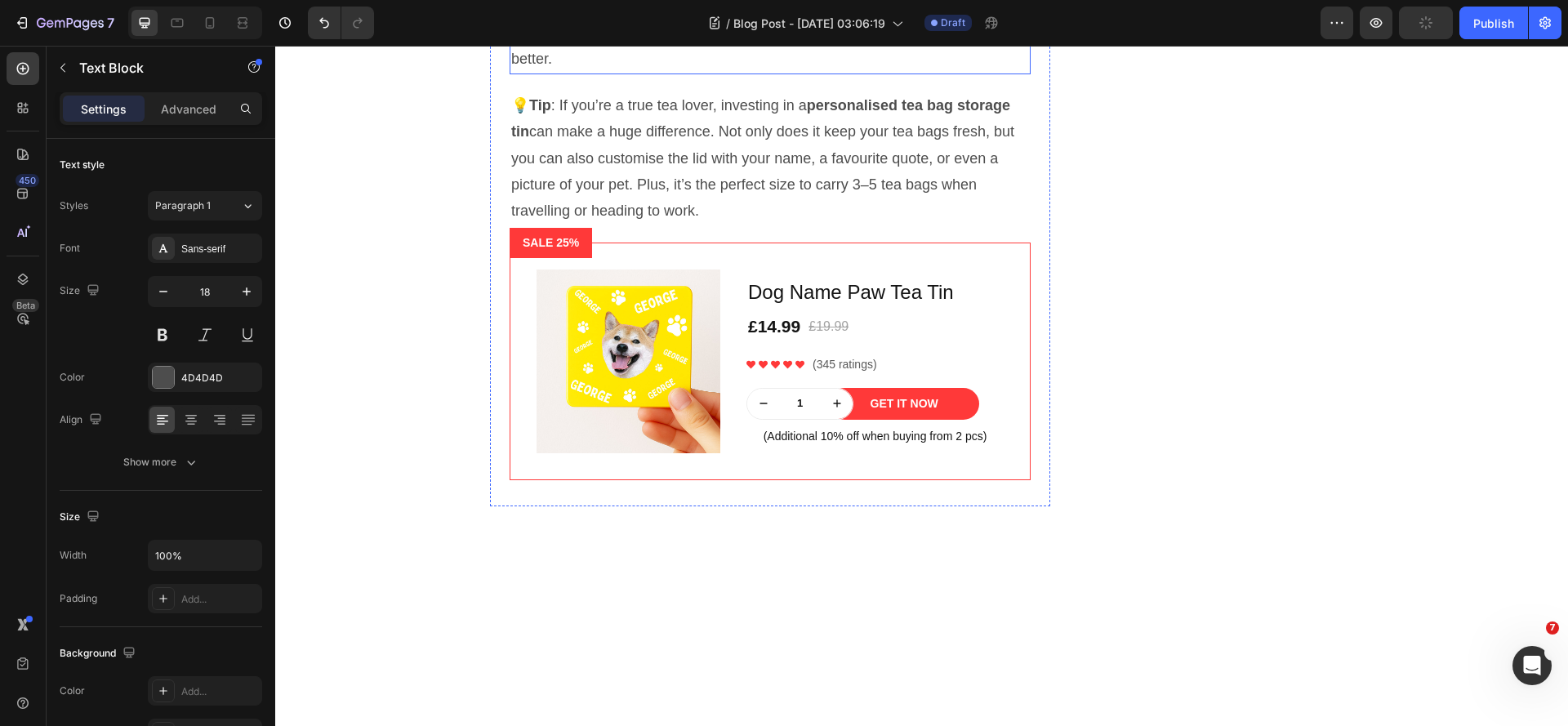
scroll to position [2867, 0]
click at [241, 293] on icon "button" at bounding box center [246, 291] width 16 height 16
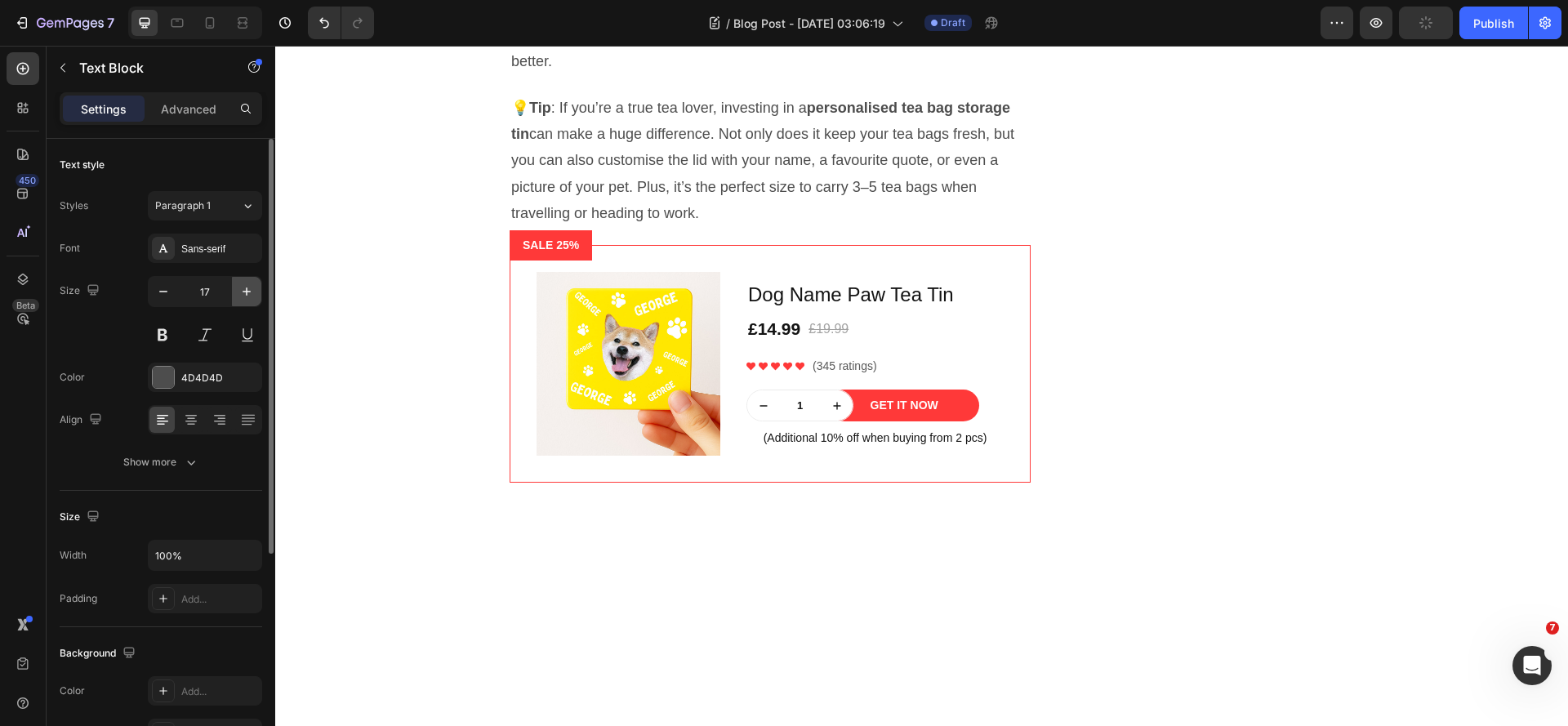
type input "18"
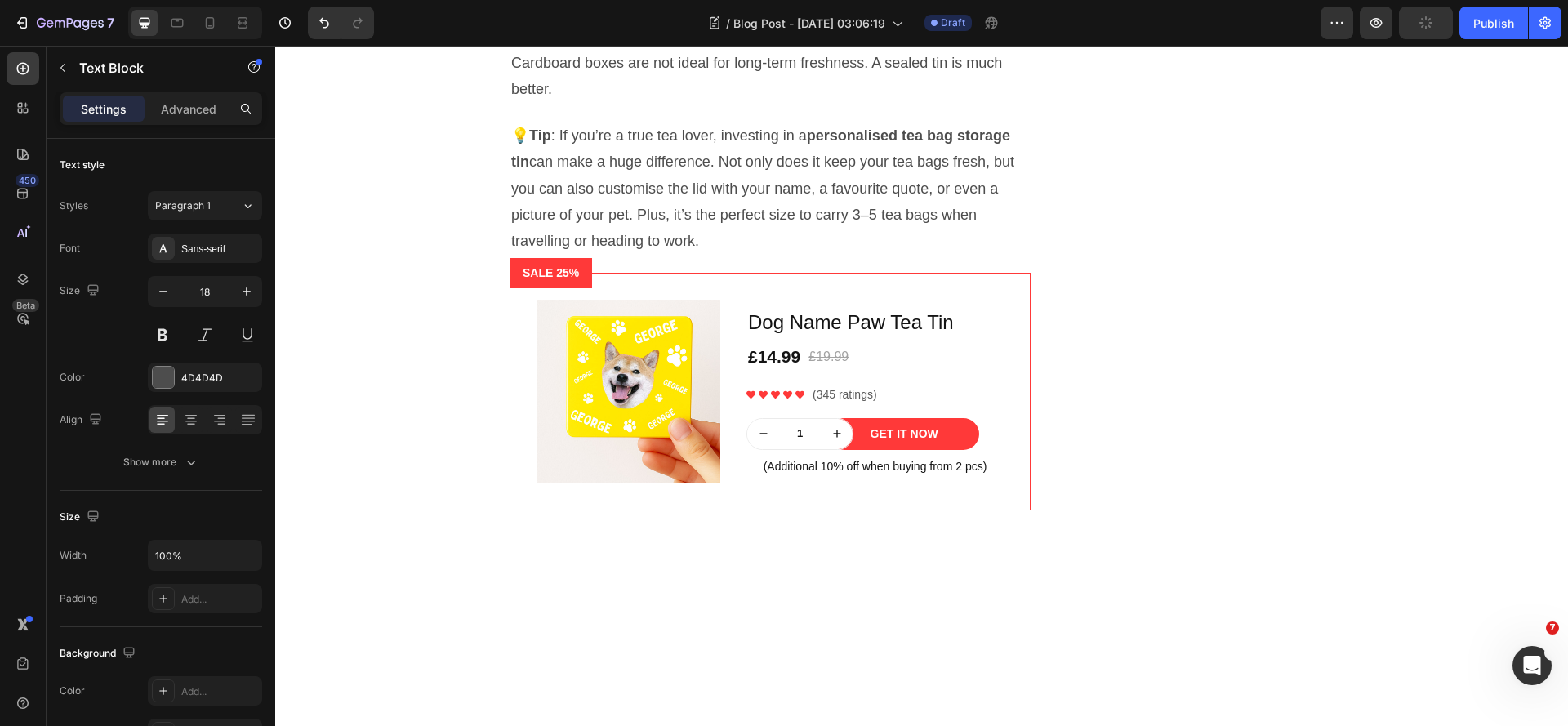
scroll to position [2703, 0]
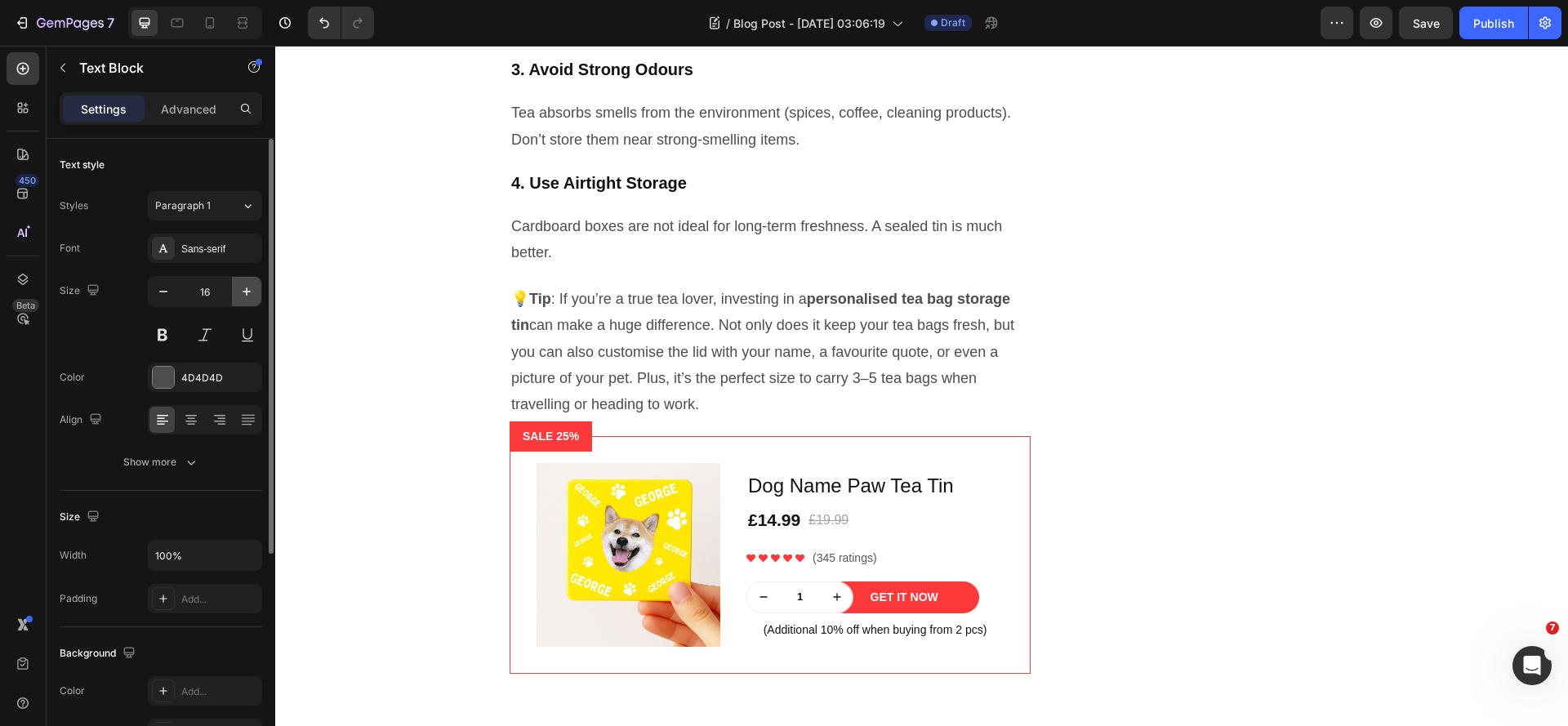
click at [237, 293] on button "button" at bounding box center [246, 291] width 29 height 29
click at [240, 293] on icon "button" at bounding box center [246, 291] width 16 height 16
type input "18"
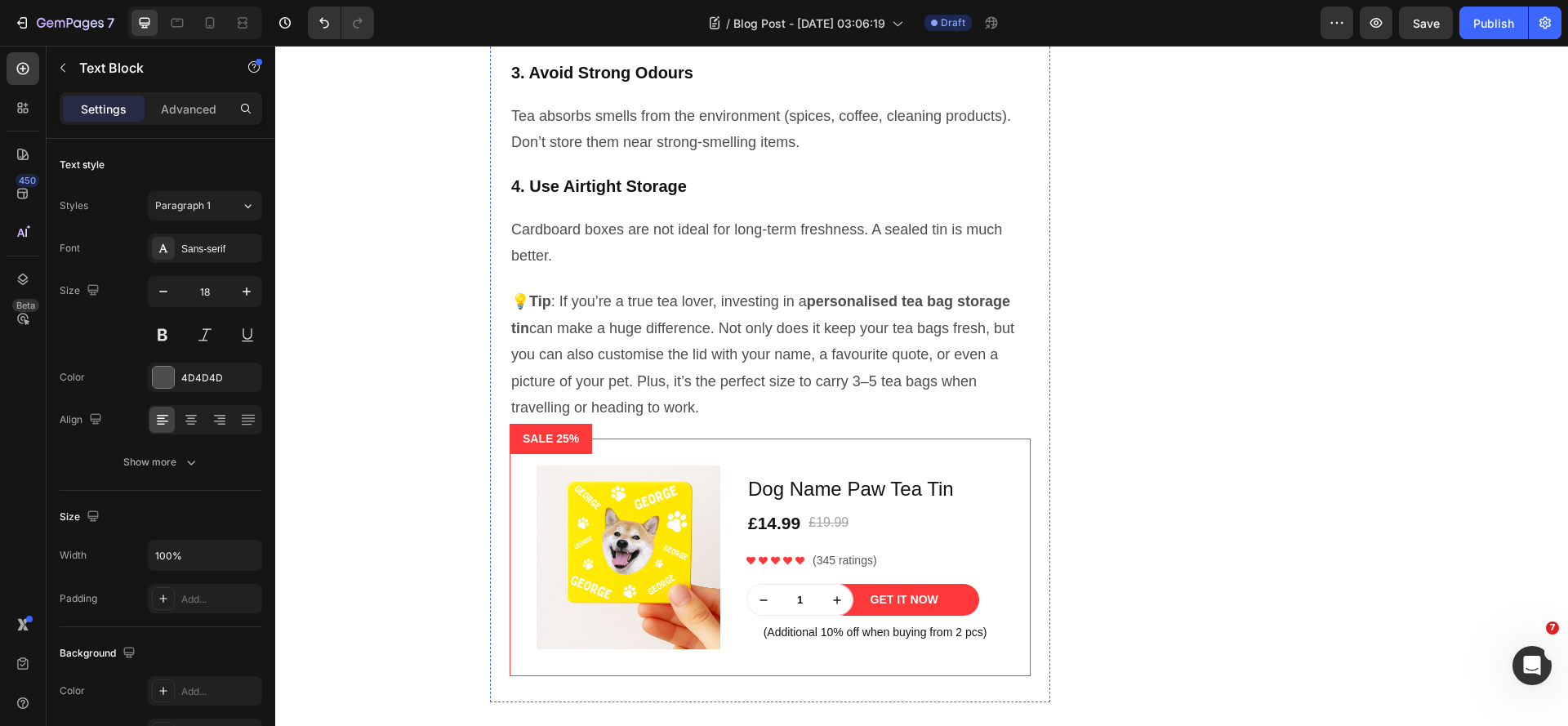
click at [246, 294] on icon "button" at bounding box center [246, 291] width 16 height 16
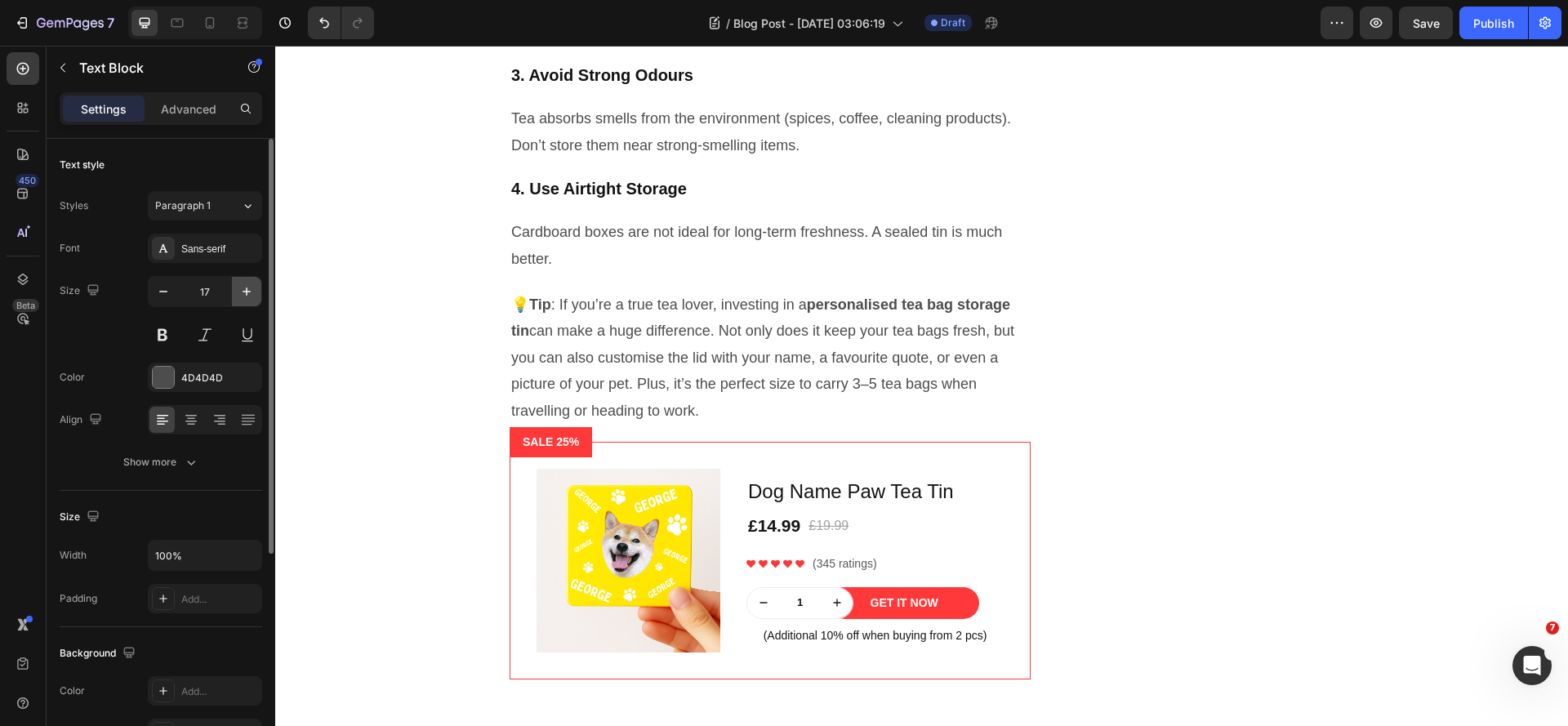
click at [245, 294] on icon "button" at bounding box center [246, 291] width 16 height 16
type input "18"
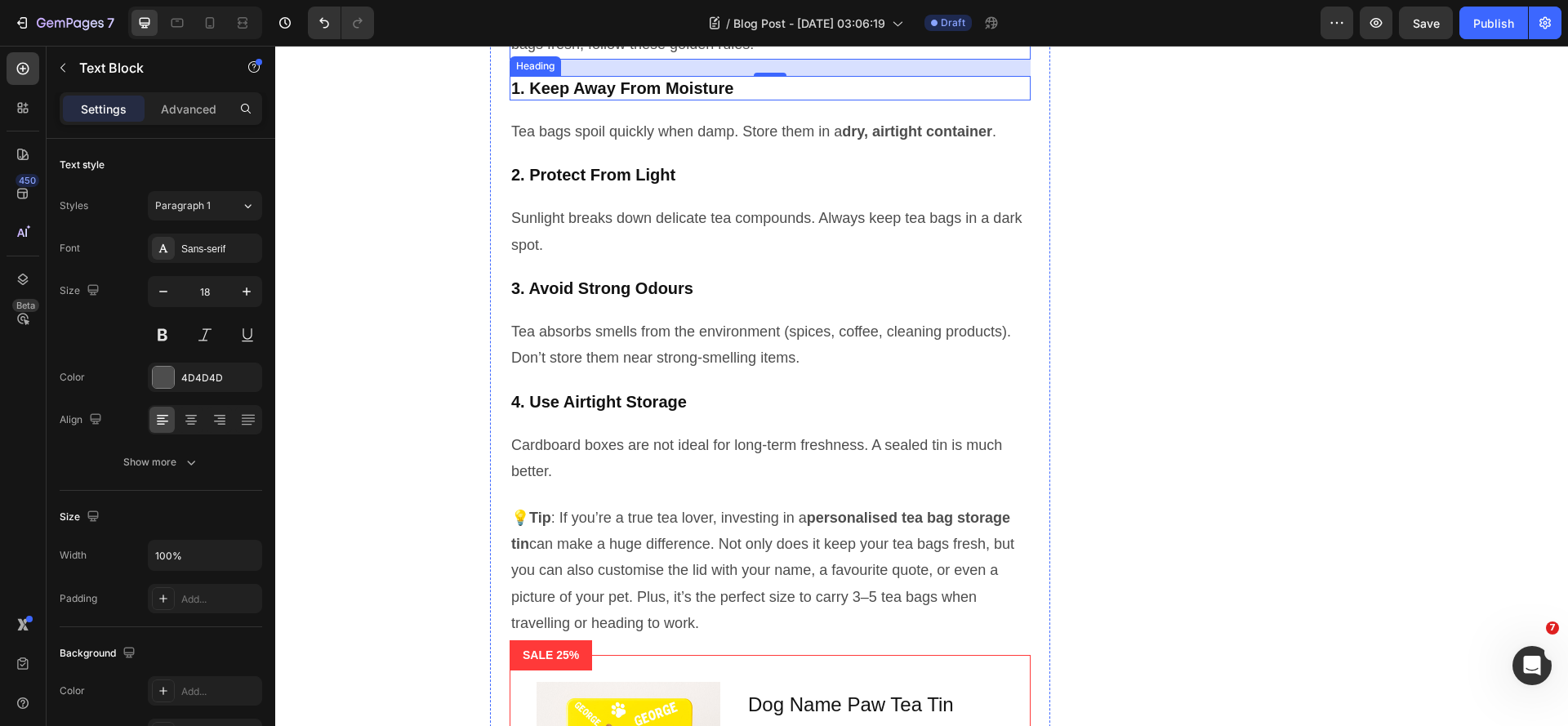
scroll to position [2458, 0]
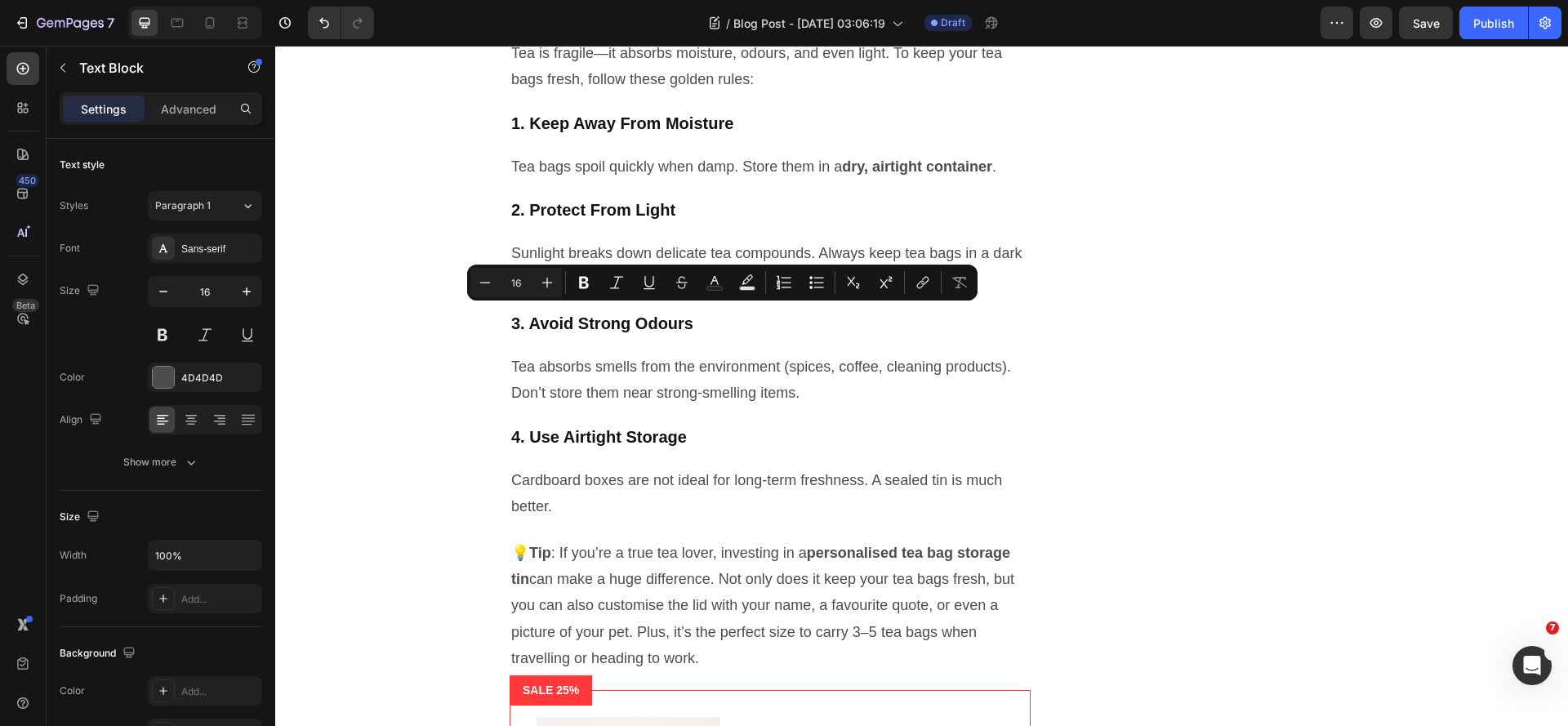
drag, startPoint x: 726, startPoint y: 319, endPoint x: 734, endPoint y: 316, distance: 8.5
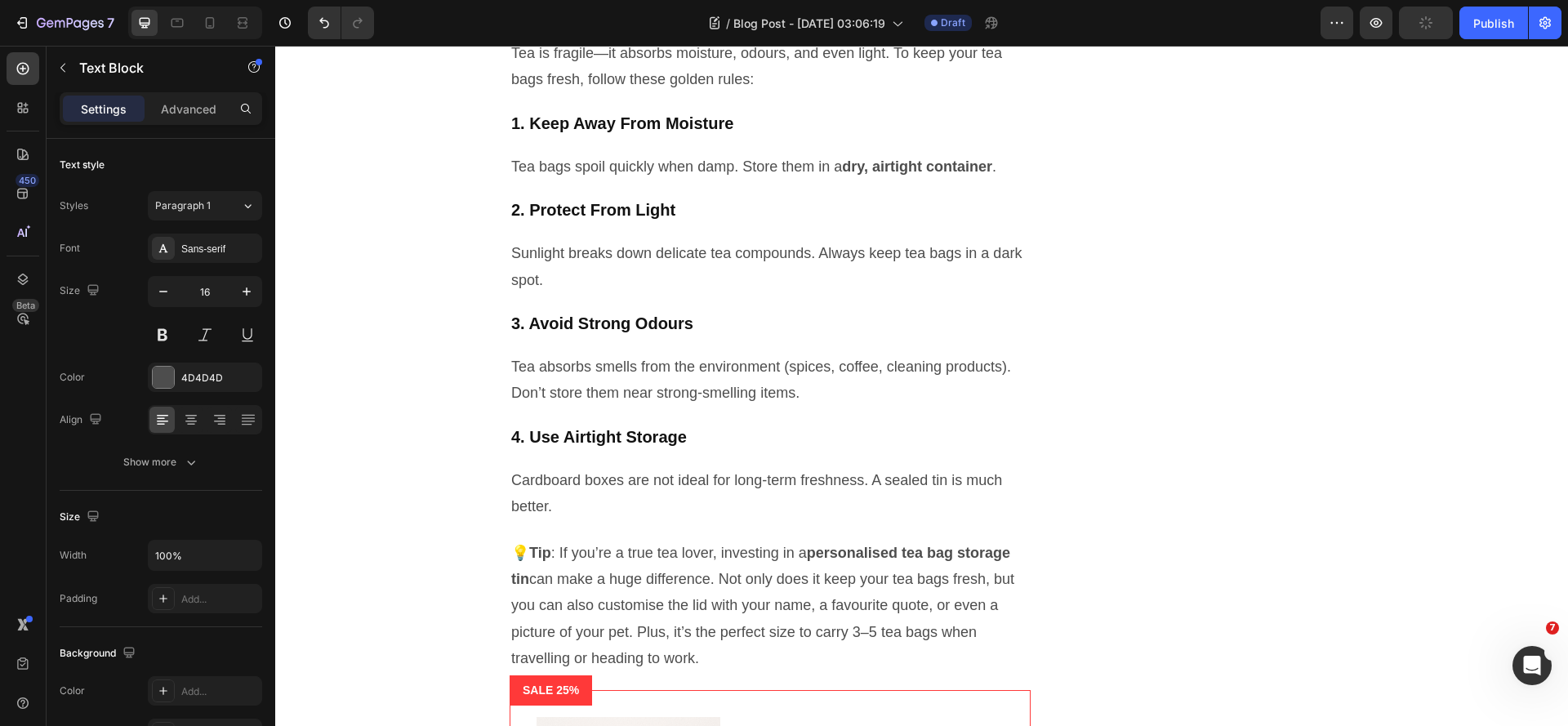
click at [246, 296] on icon "button" at bounding box center [246, 291] width 16 height 16
type input "18"
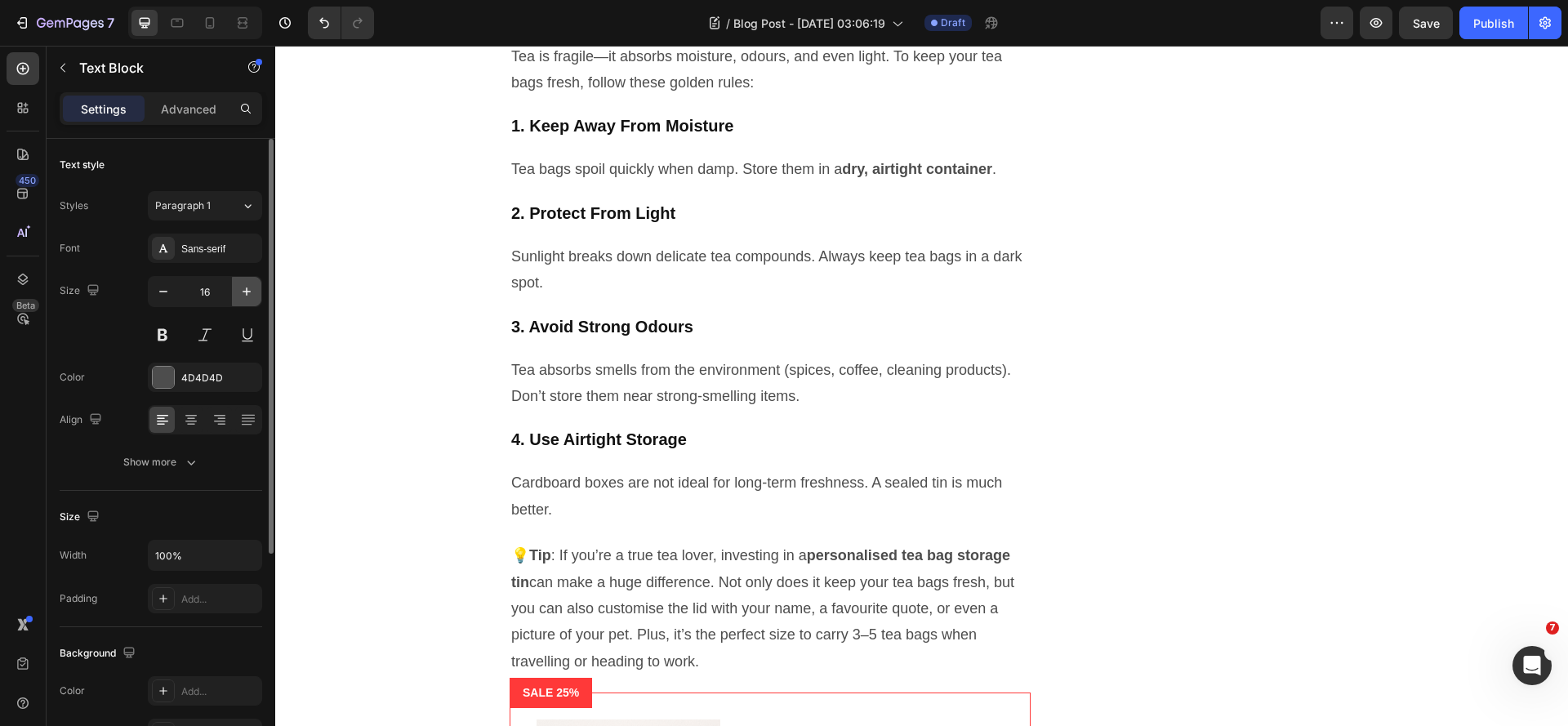
click at [246, 295] on icon "button" at bounding box center [246, 291] width 16 height 16
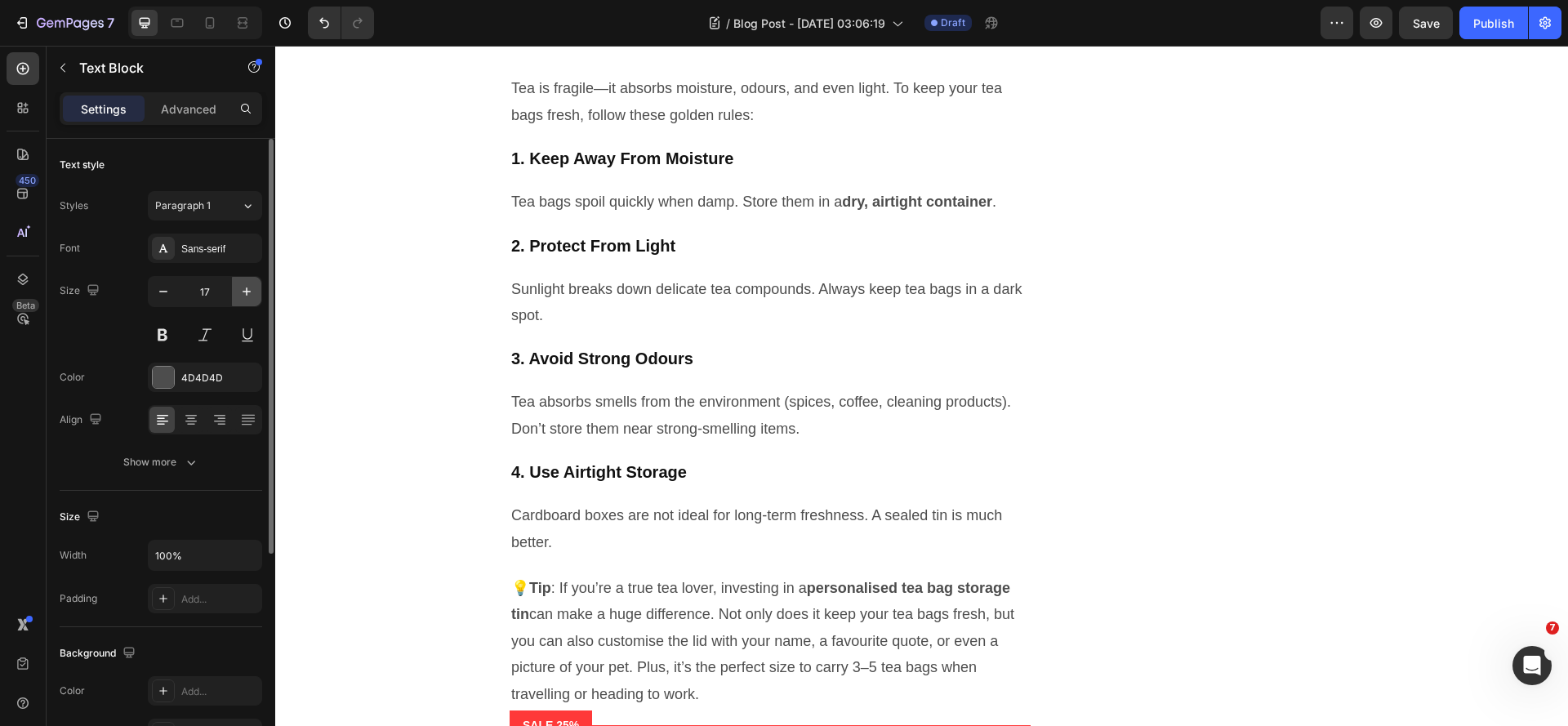
click at [246, 294] on icon "button" at bounding box center [246, 291] width 16 height 16
type input "18"
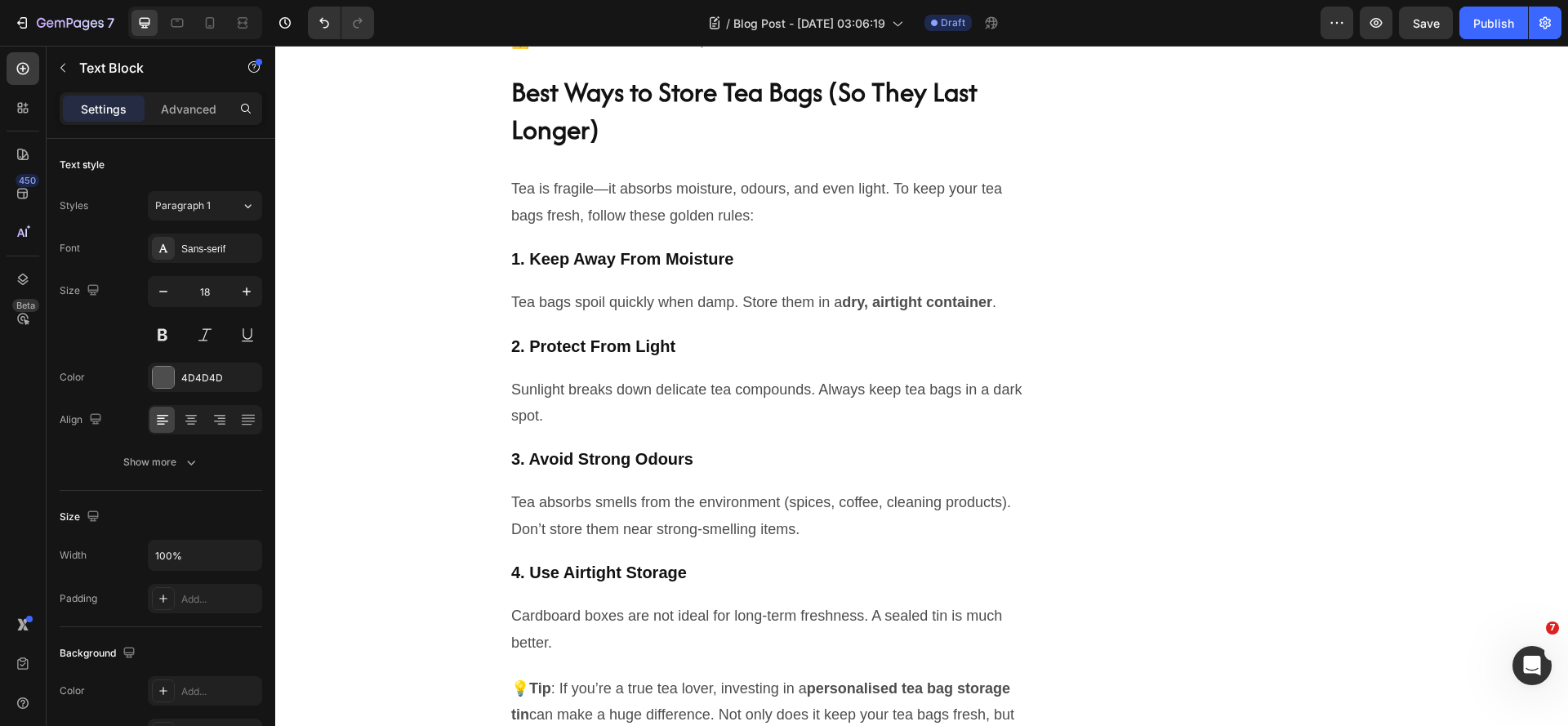
scroll to position [2295, 0]
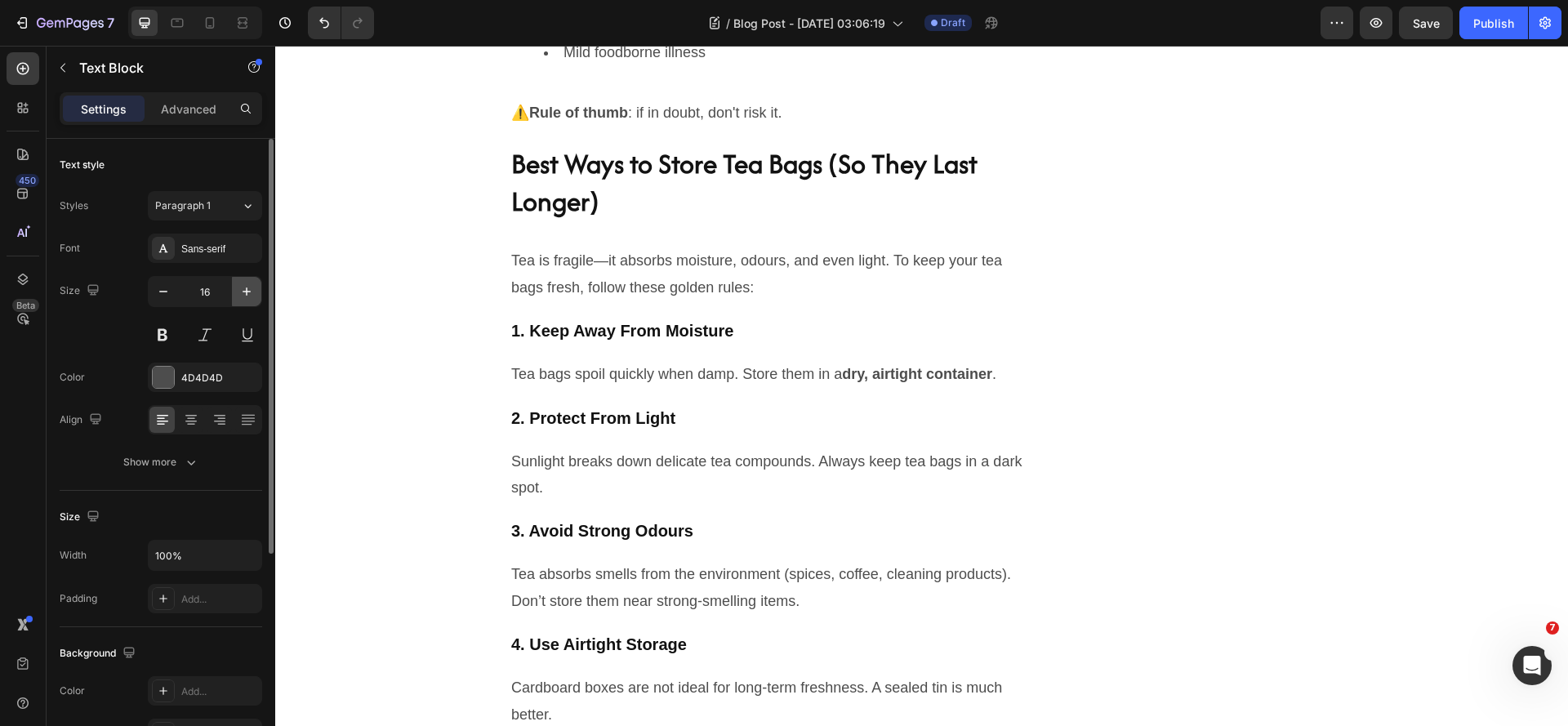
click at [256, 295] on button "button" at bounding box center [246, 291] width 29 height 29
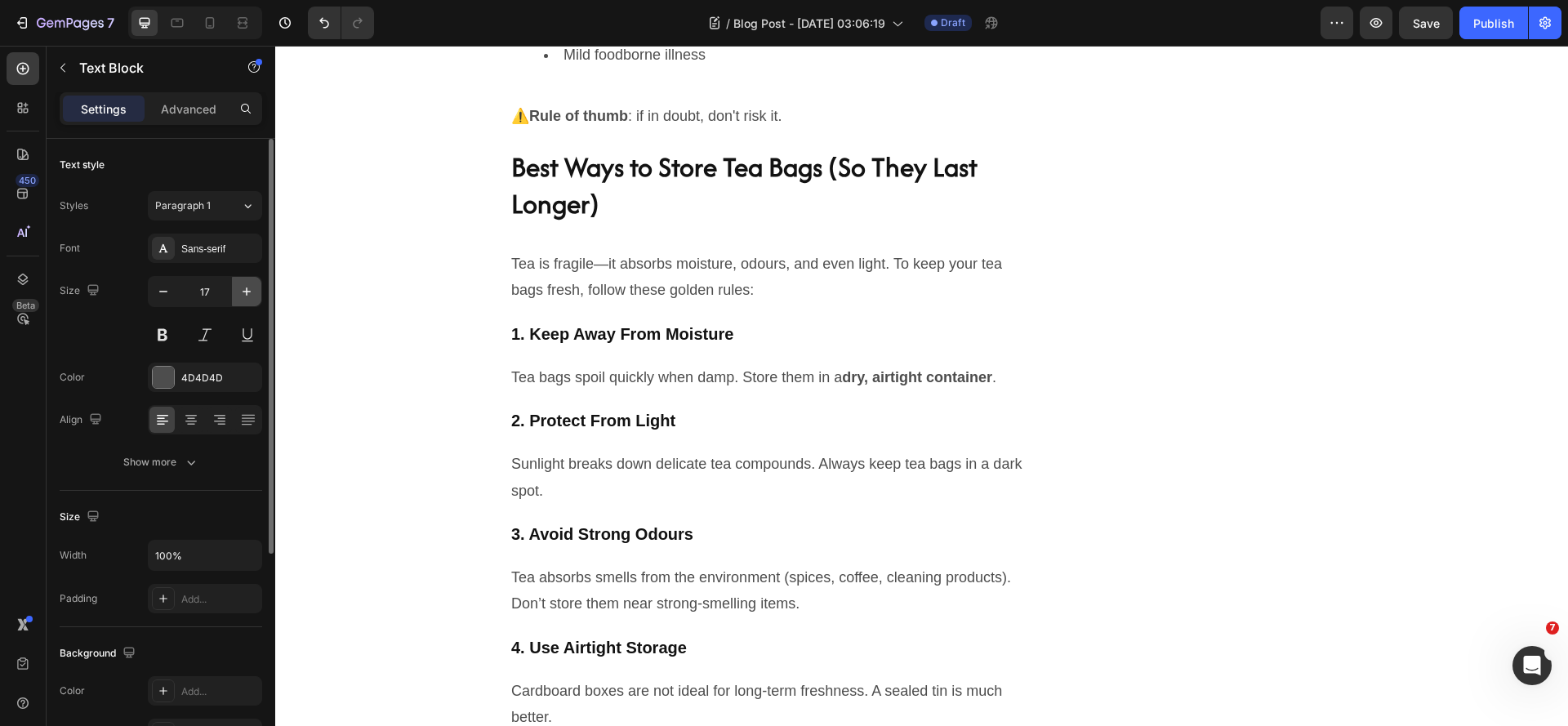
click at [252, 294] on icon "button" at bounding box center [246, 291] width 16 height 16
type input "18"
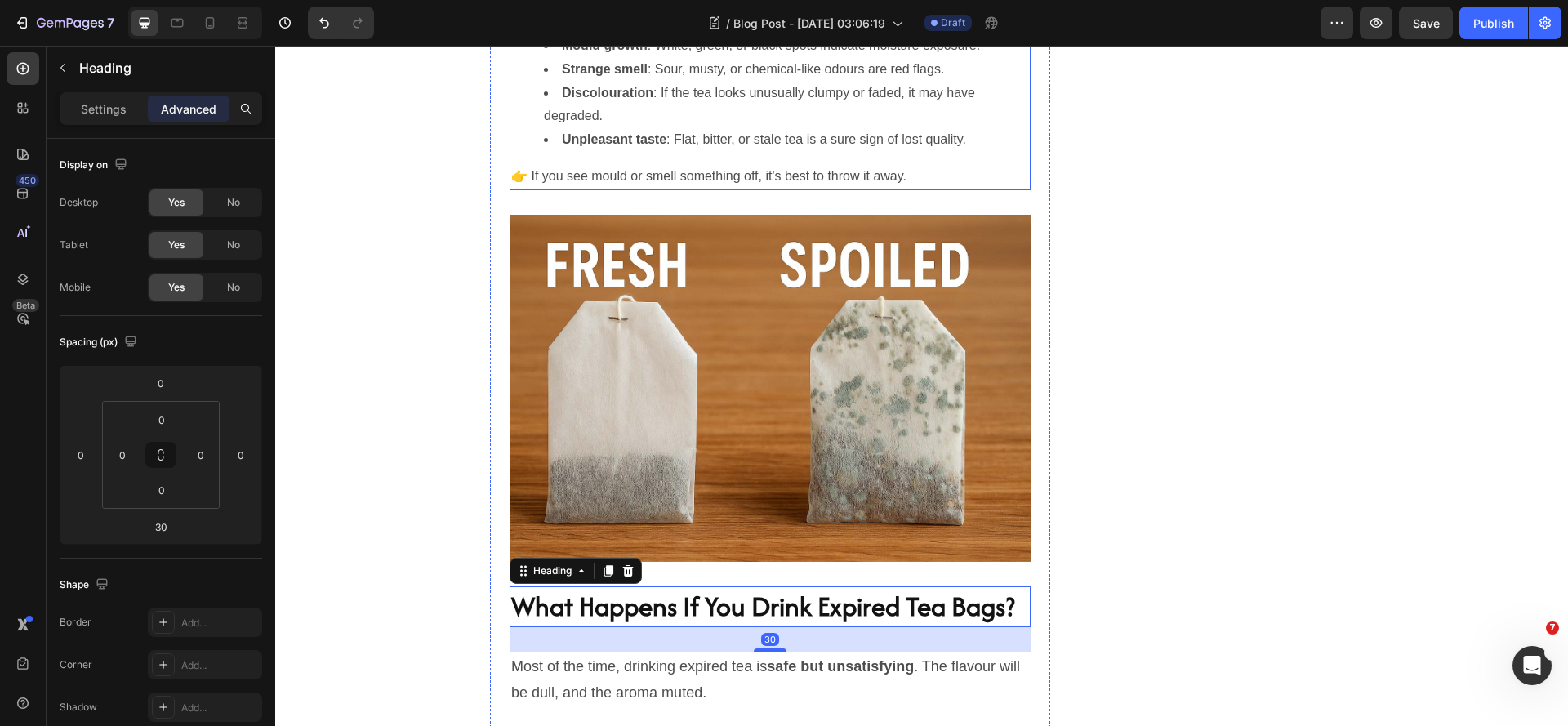
scroll to position [1804, 0]
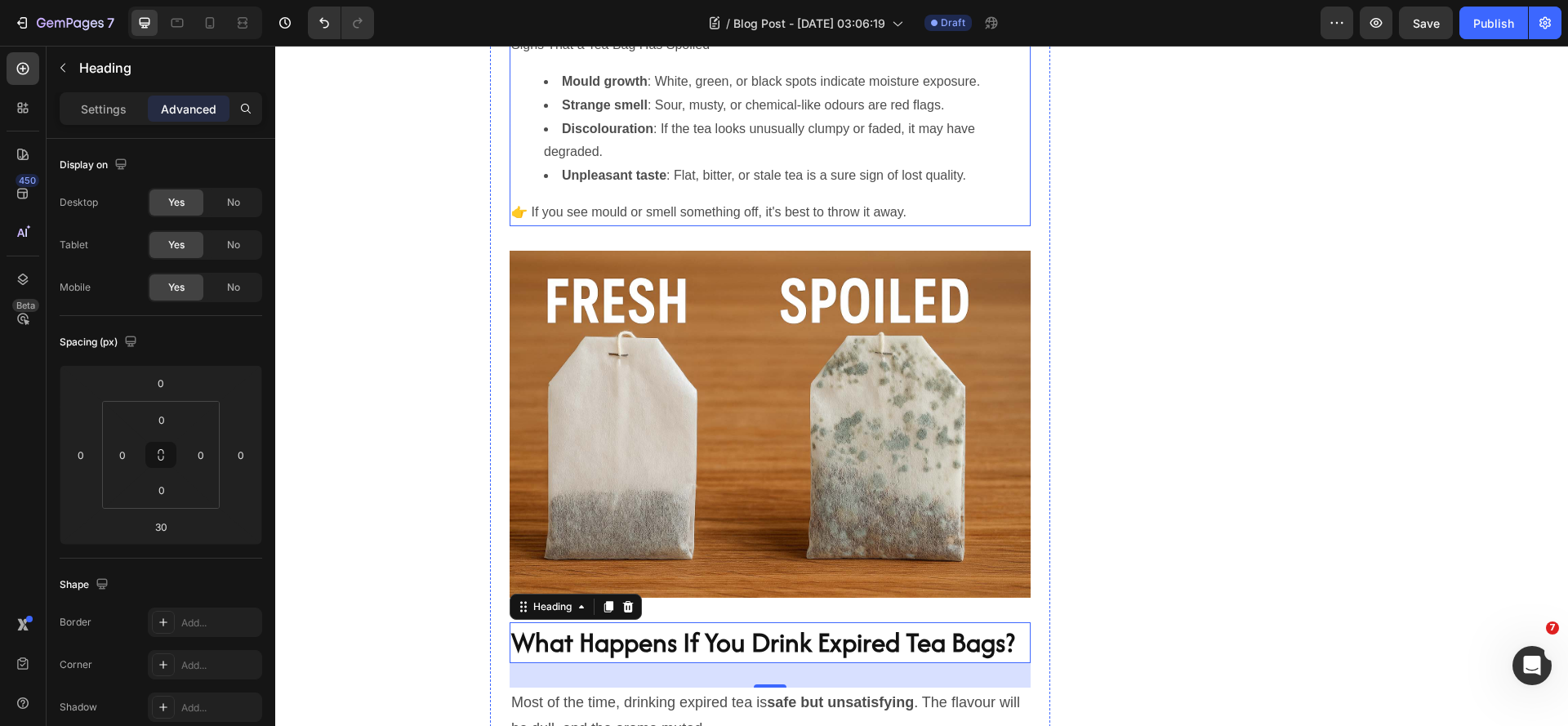
click at [621, 225] on p "👉 If you see mould or smell something off, it's best to throw it away." at bounding box center [770, 213] width 517 height 24
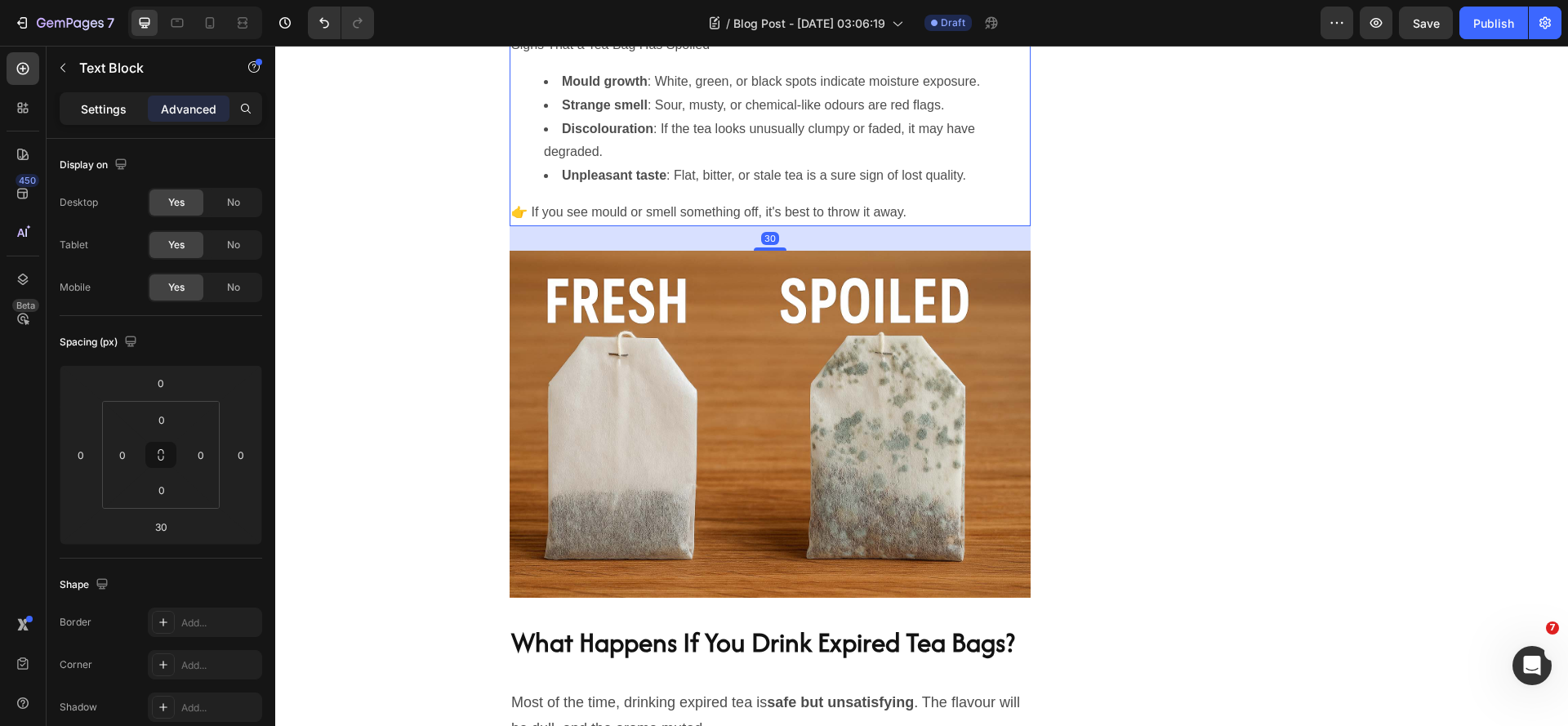
click at [95, 100] on p "Settings" at bounding box center [103, 109] width 45 height 17
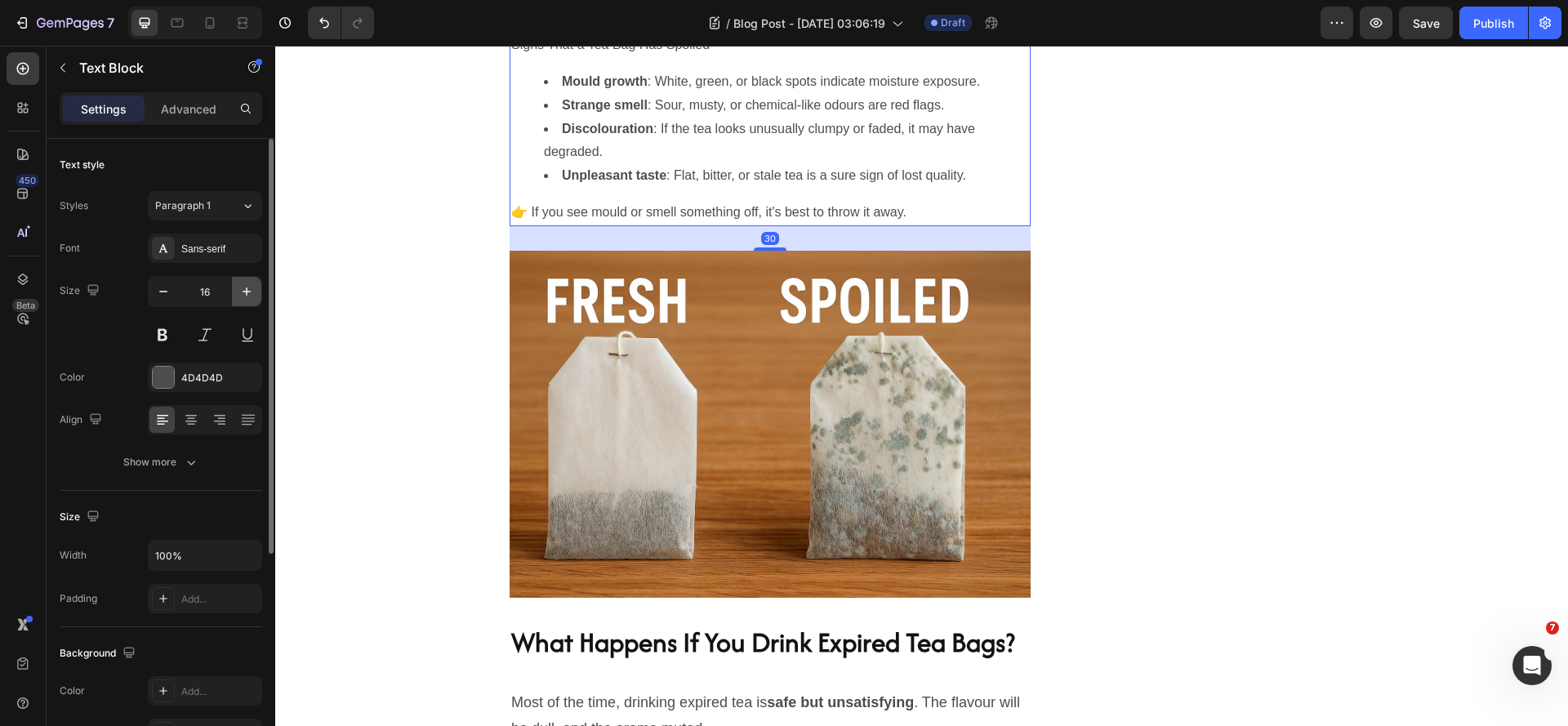
click at [253, 294] on icon "button" at bounding box center [246, 291] width 16 height 16
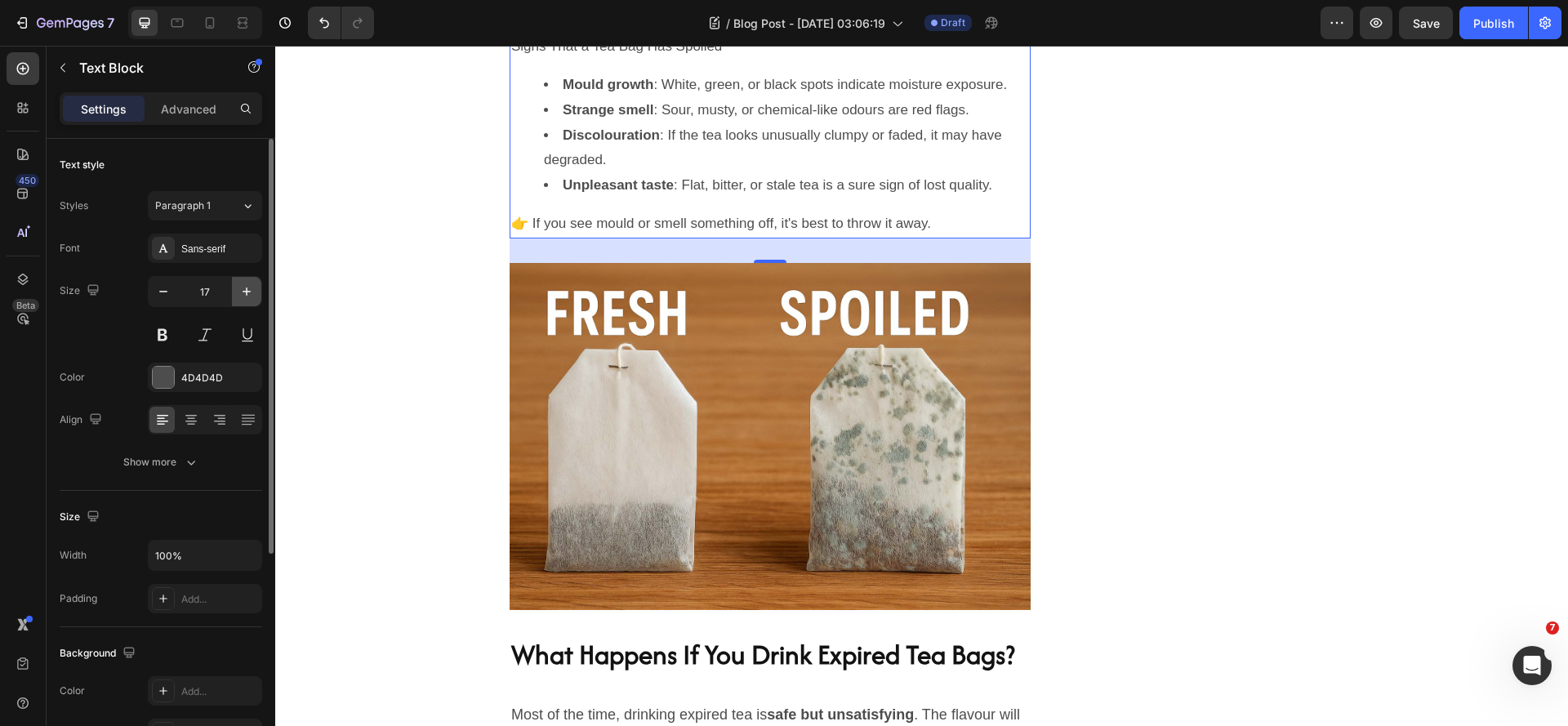
click at [253, 294] on icon "button" at bounding box center [246, 291] width 16 height 16
type input "18"
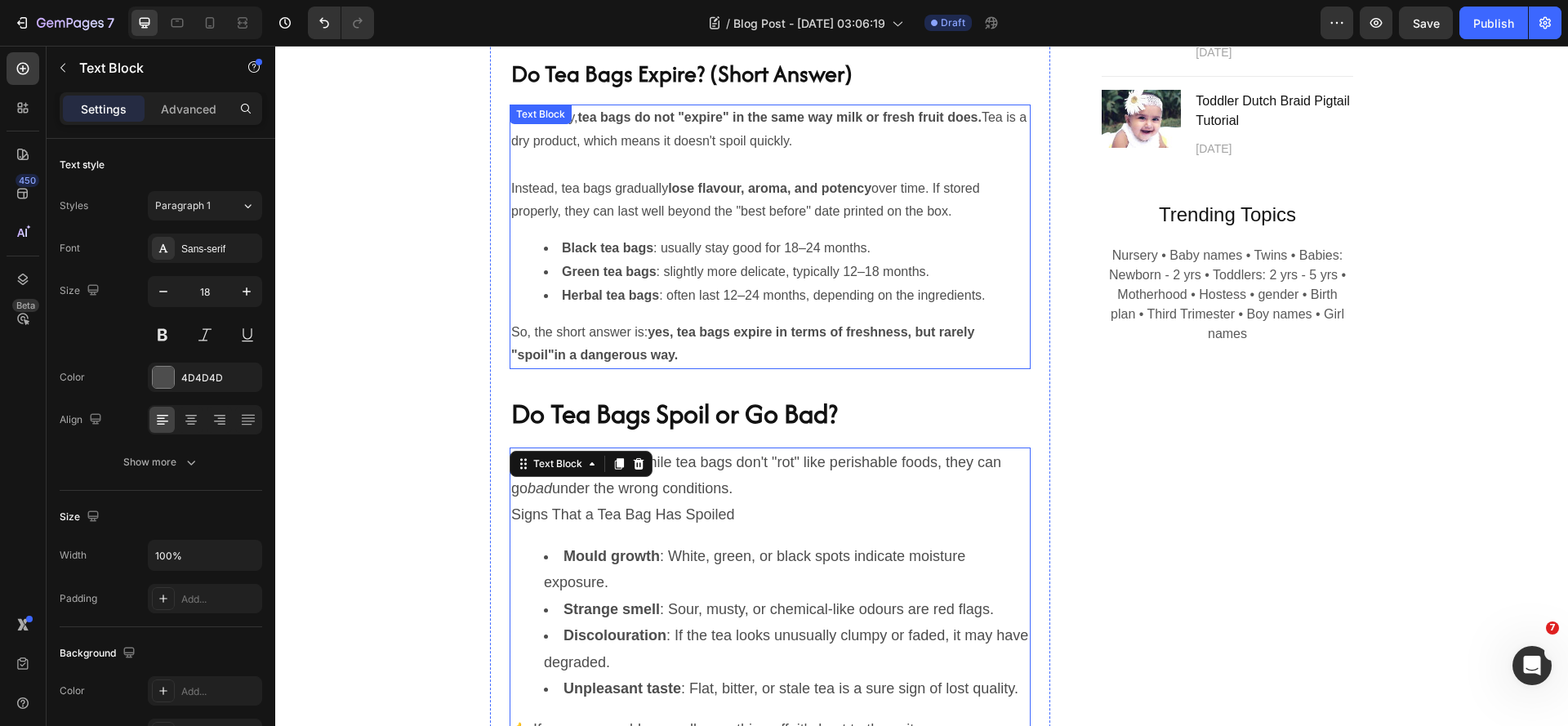
scroll to position [1319, 0]
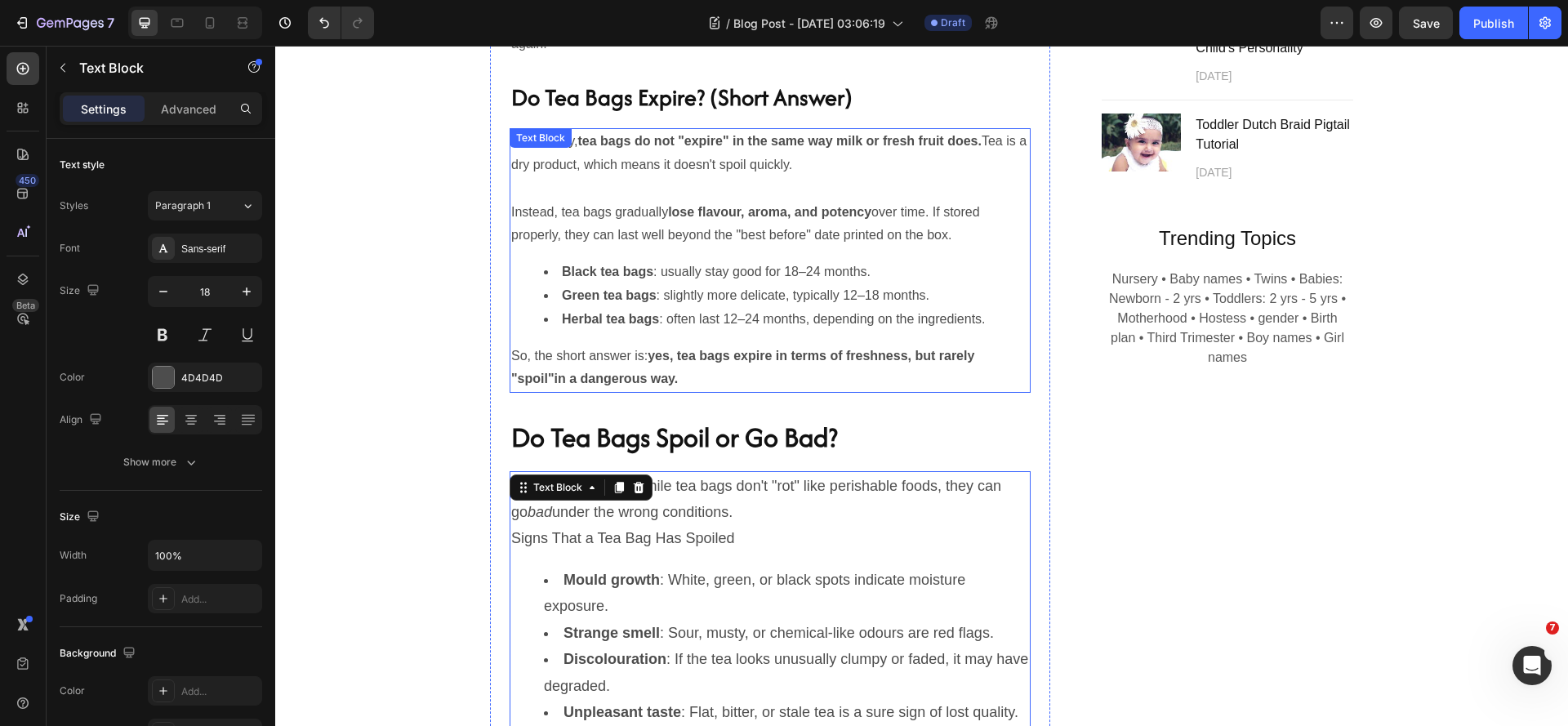
click at [792, 248] on p "Instead, tea bags gradually lose flavour, aroma, and potency over time. If stor…" at bounding box center [770, 225] width 517 height 47
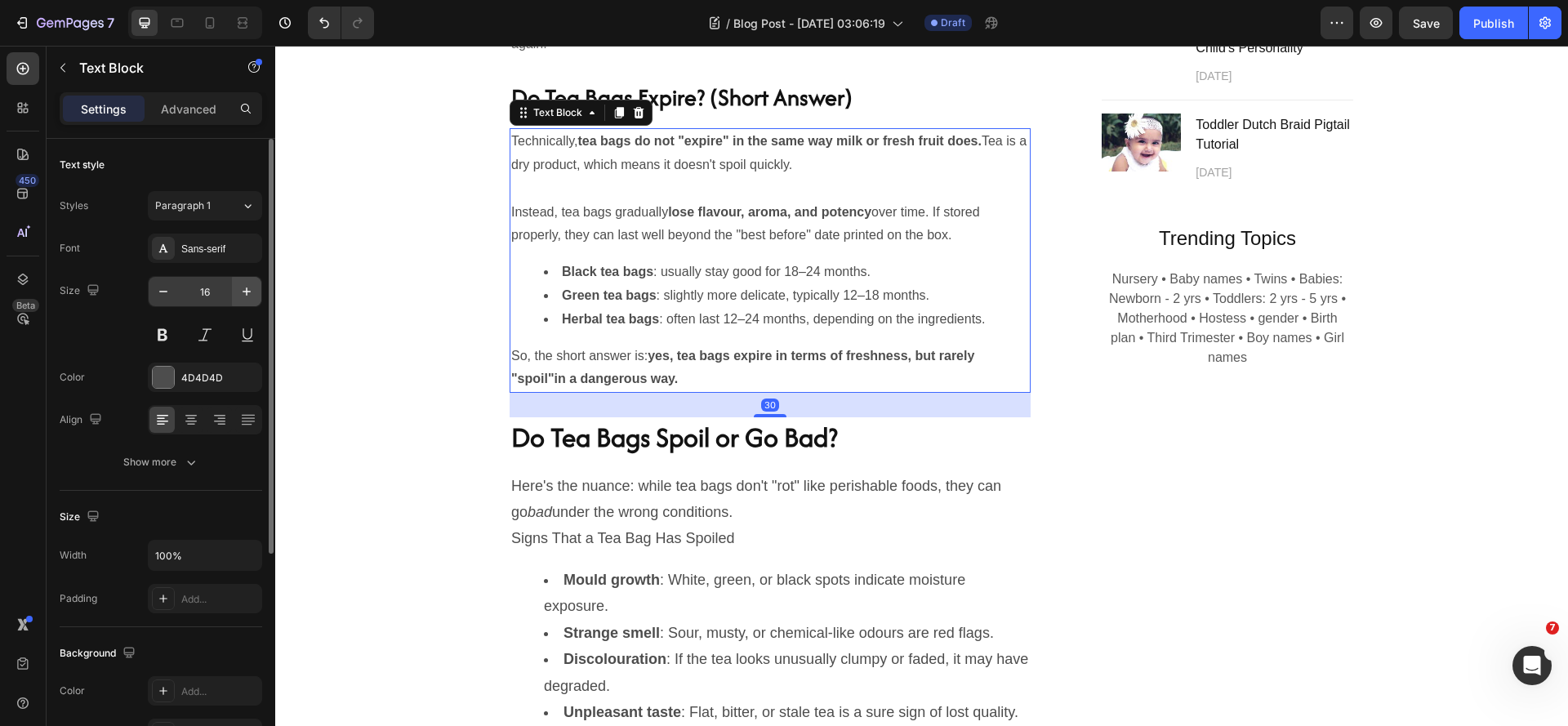
click at [238, 297] on button "button" at bounding box center [246, 291] width 29 height 29
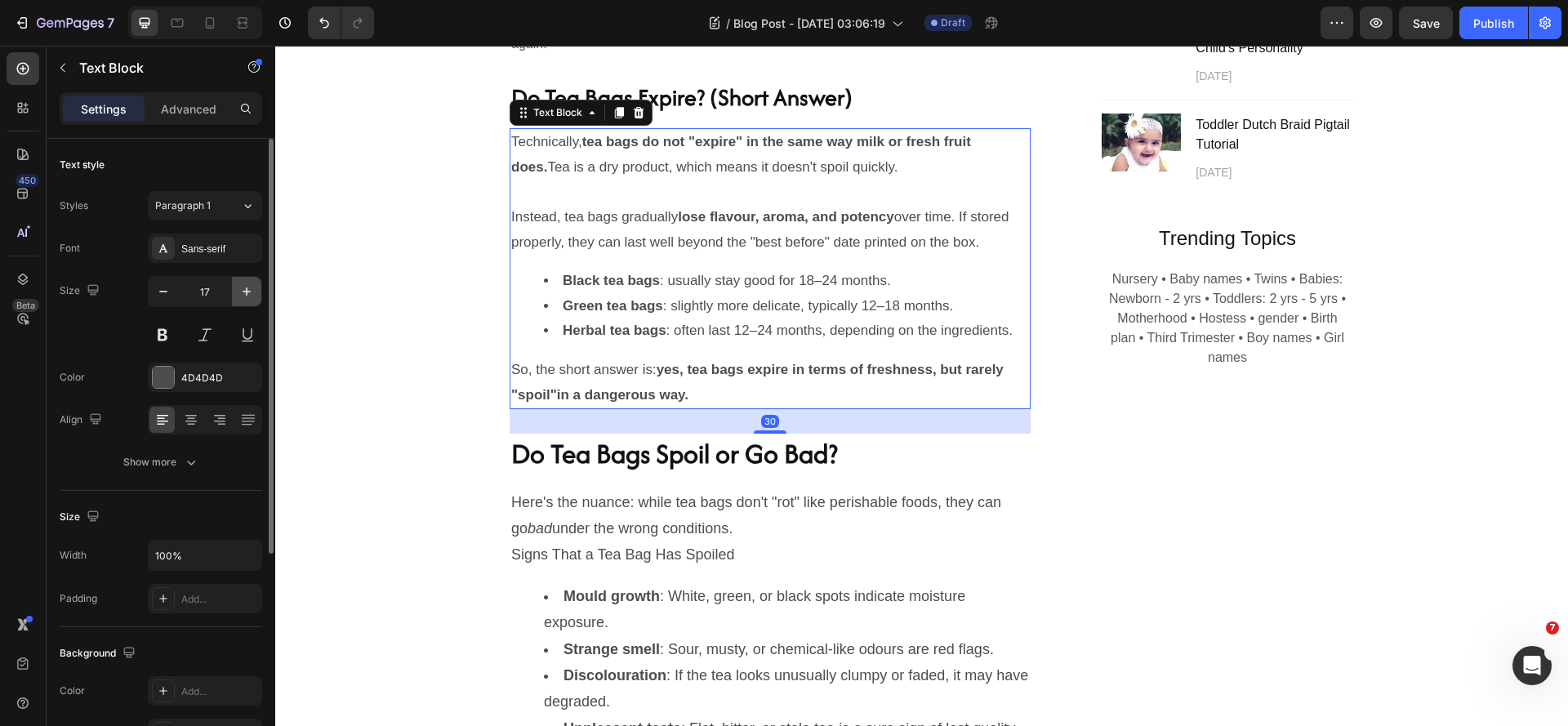
click at [242, 295] on icon "button" at bounding box center [246, 291] width 16 height 16
type input "18"
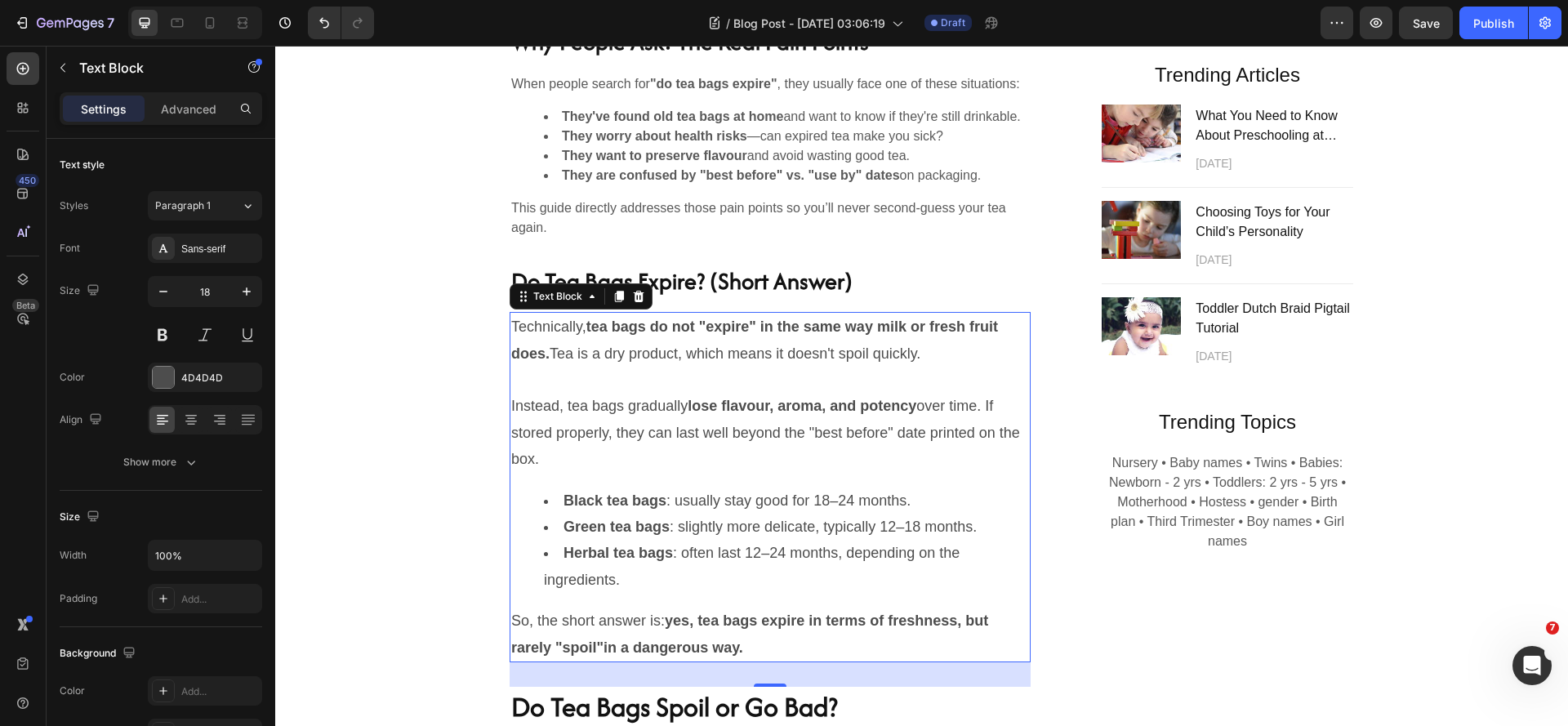
scroll to position [1074, 0]
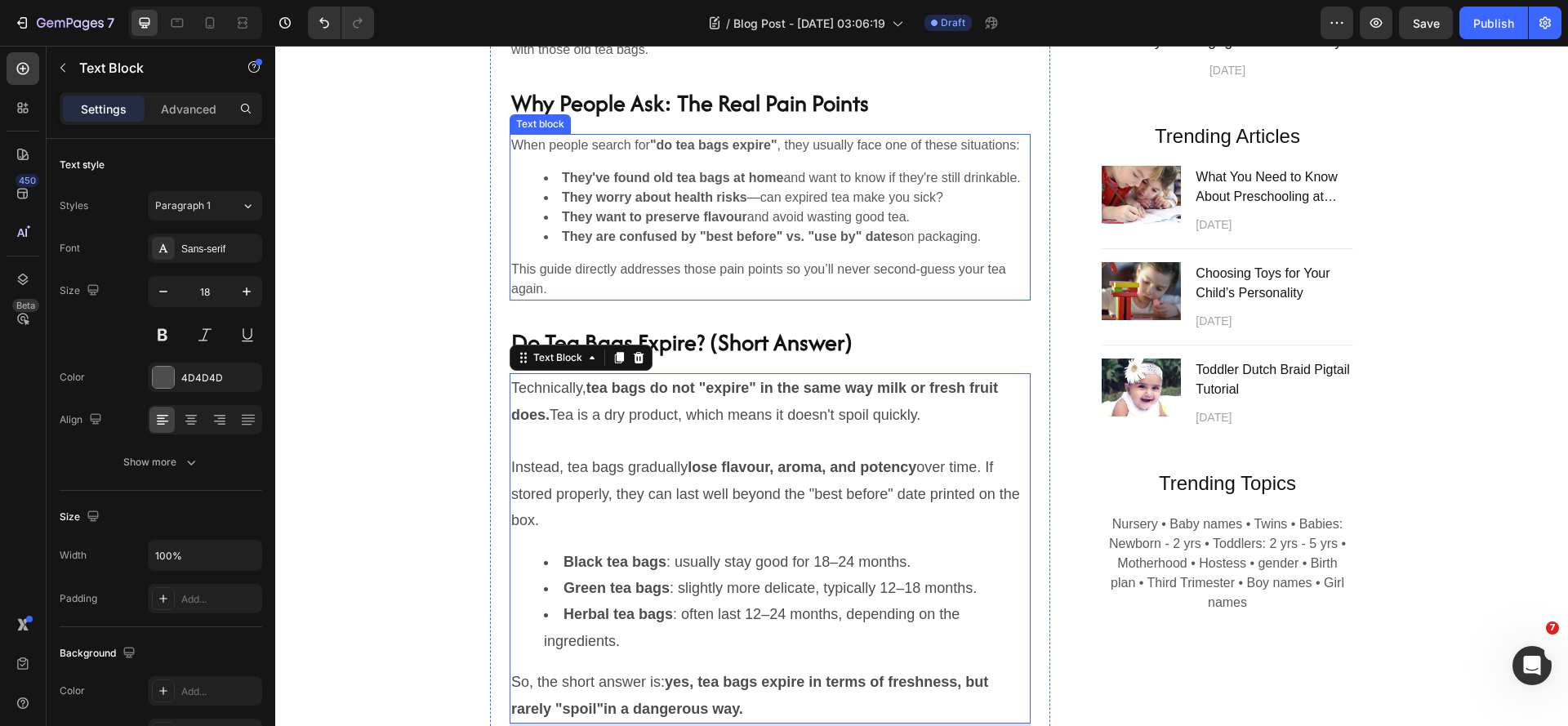
click at [755, 299] on p "This guide directly addresses those pain points so you’ll never second-guess yo…" at bounding box center [770, 279] width 517 height 40
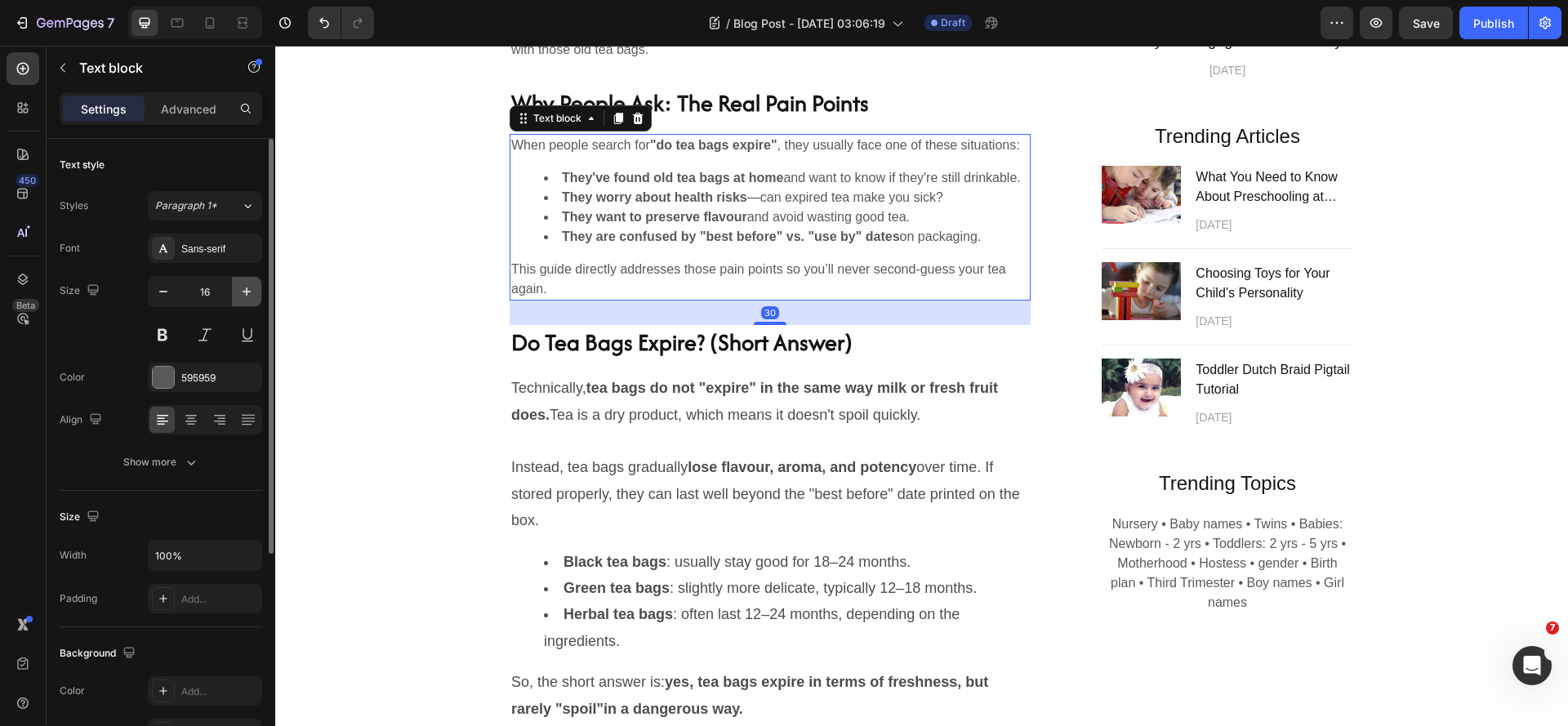
click at [253, 290] on icon "button" at bounding box center [246, 291] width 16 height 16
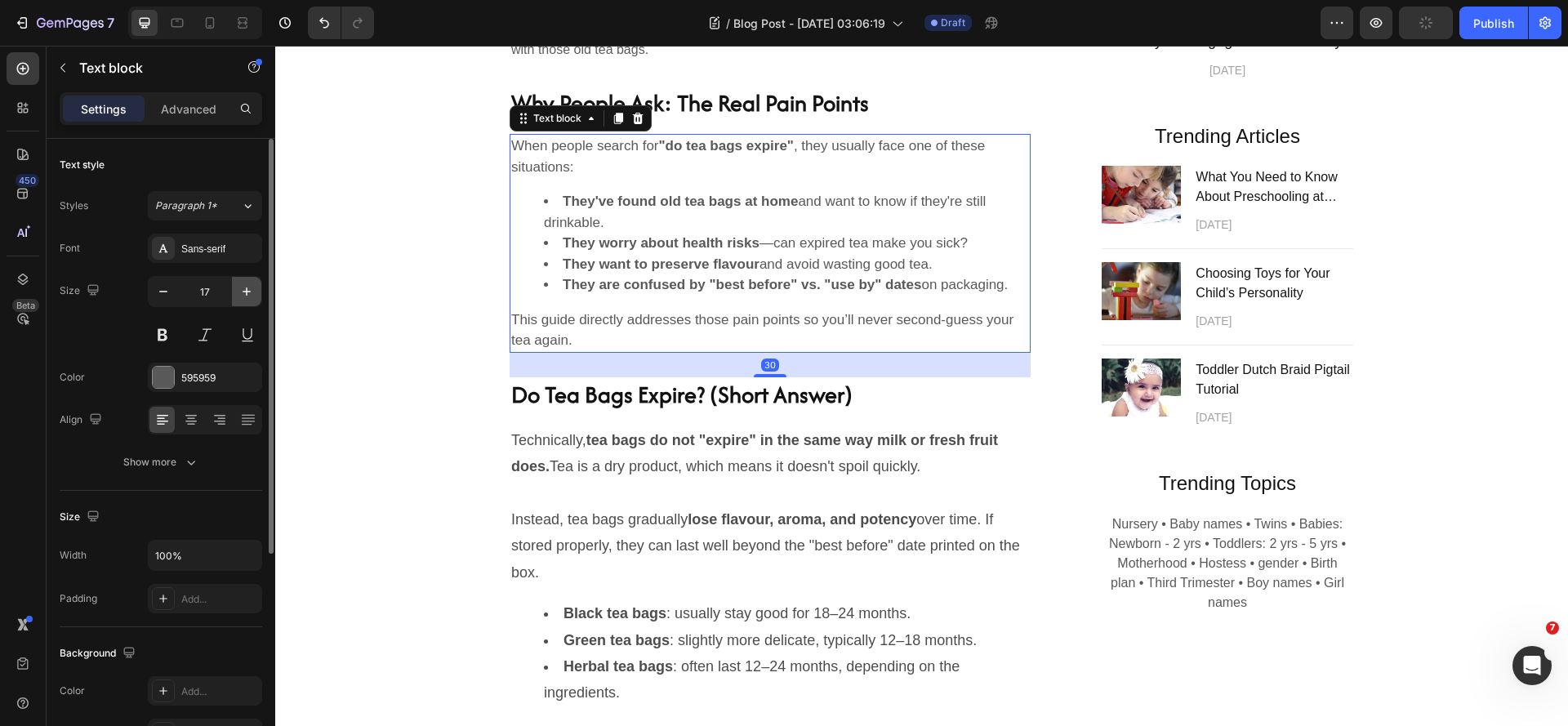
click at [253, 290] on icon "button" at bounding box center [246, 291] width 16 height 16
type input "18"
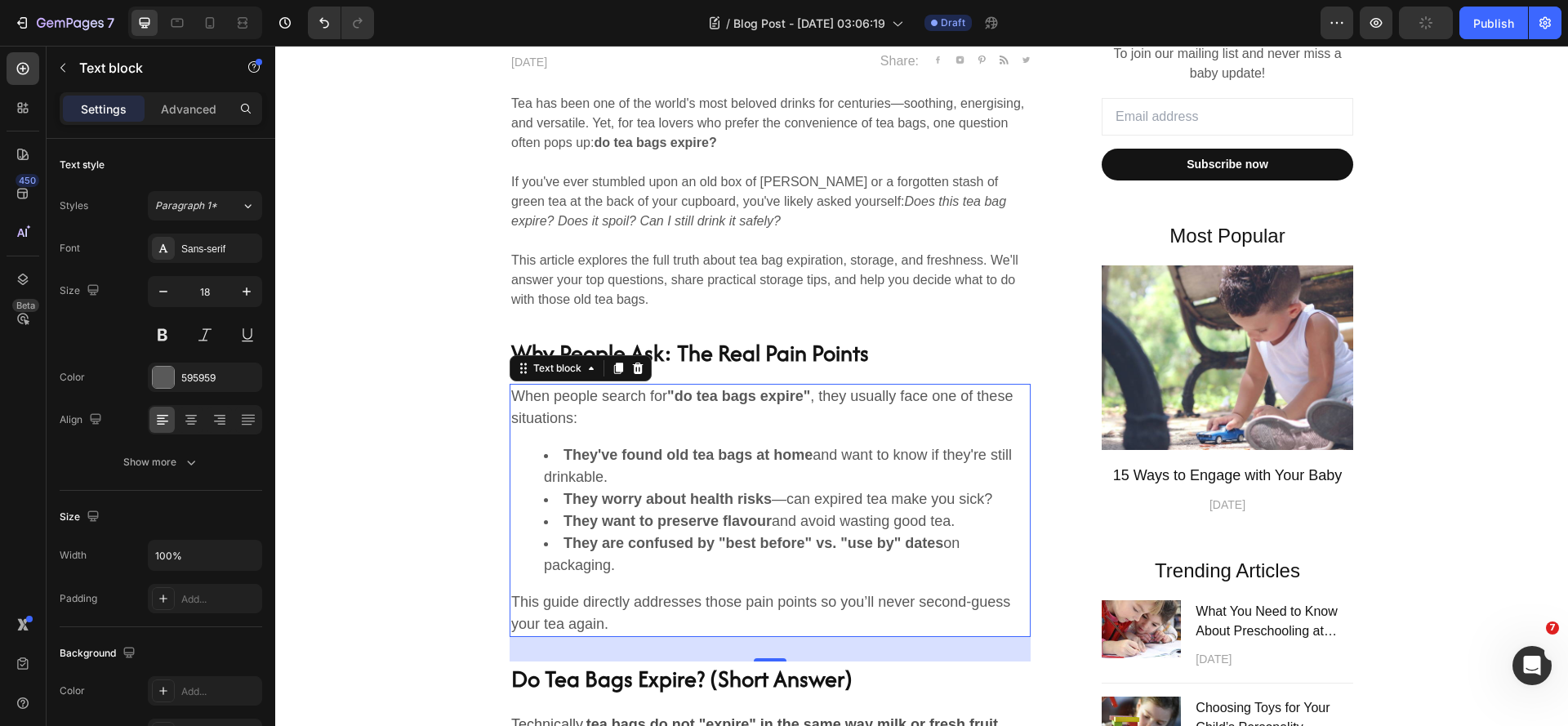
scroll to position [747, 0]
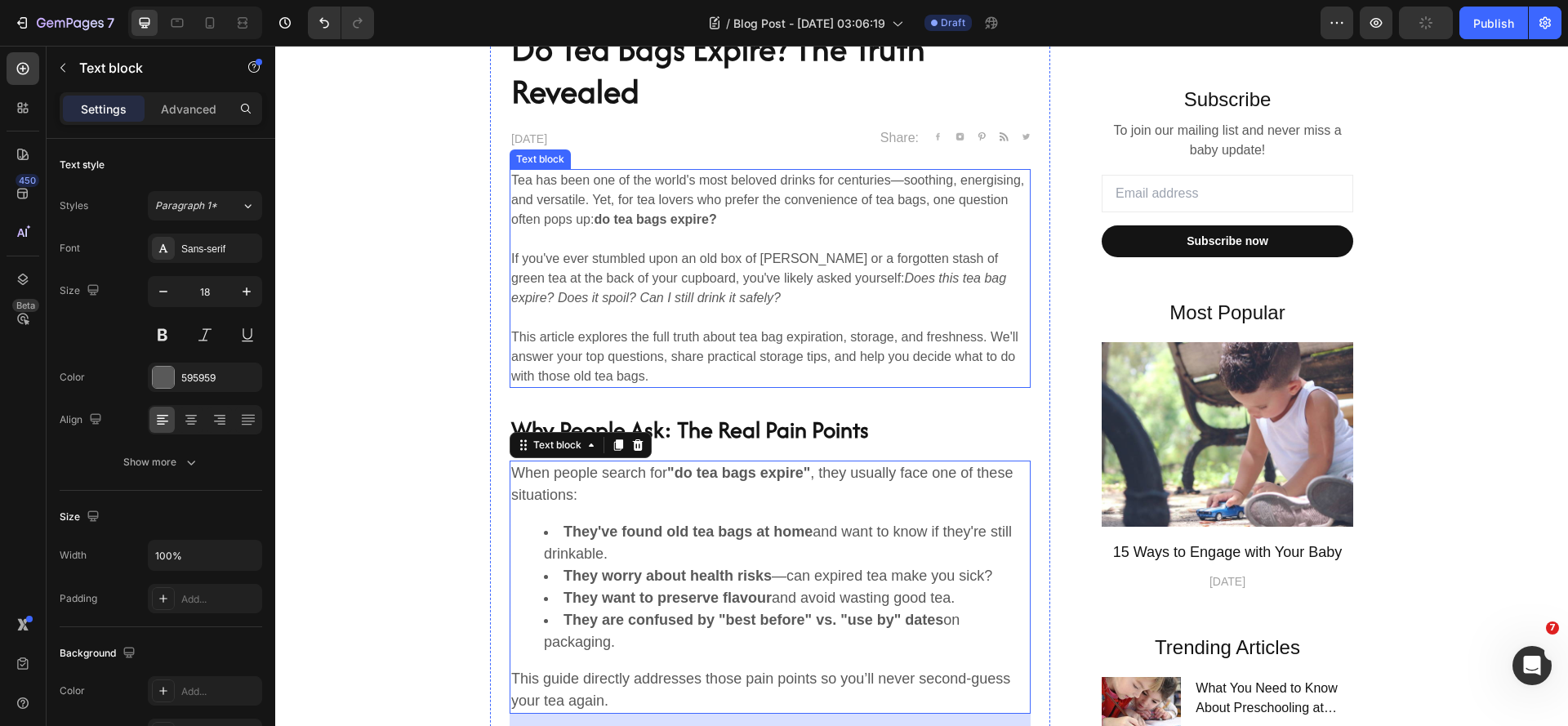
click at [812, 281] on p "If you've ever stumbled upon an old box of Earl Grey or a forgotten stash of gr…" at bounding box center [770, 278] width 517 height 59
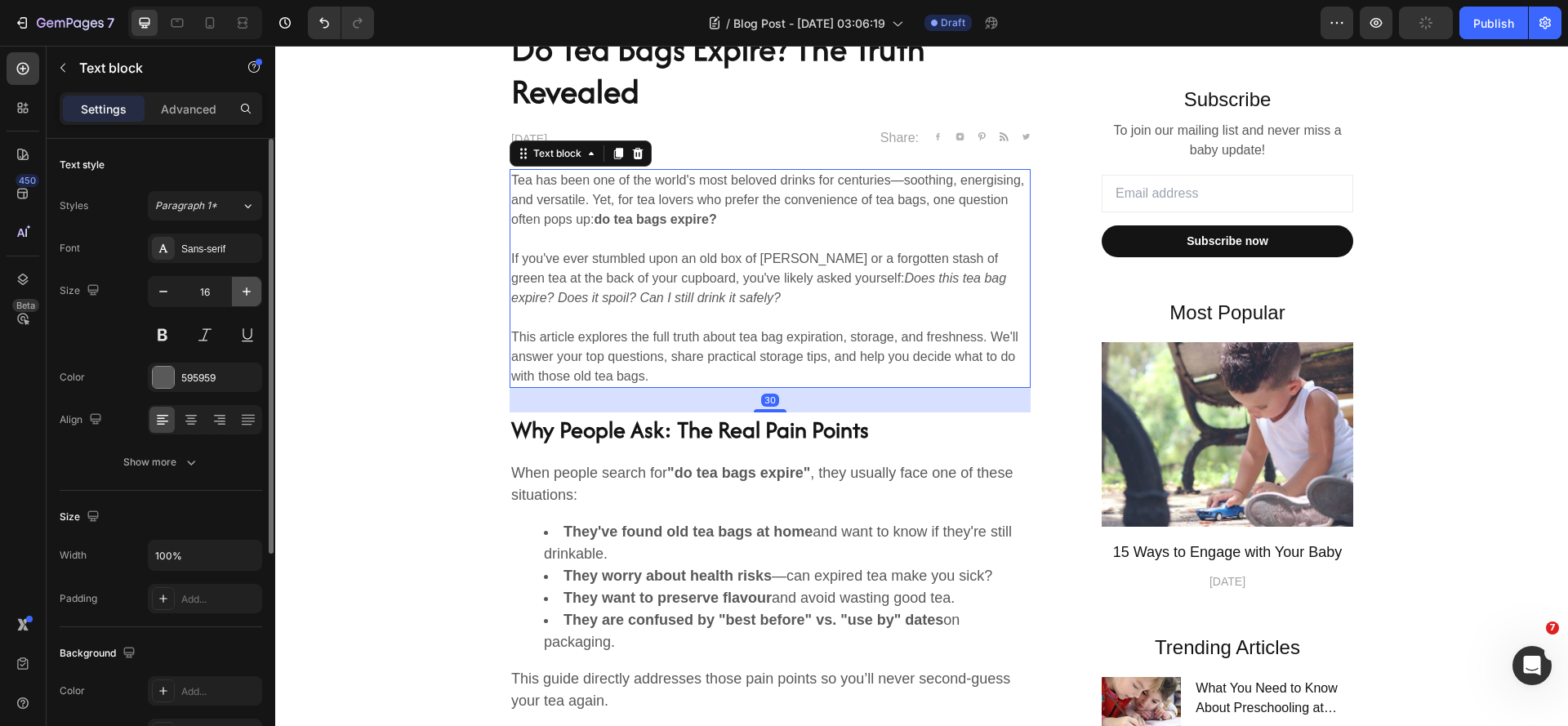
click at [252, 295] on icon "button" at bounding box center [246, 291] width 16 height 16
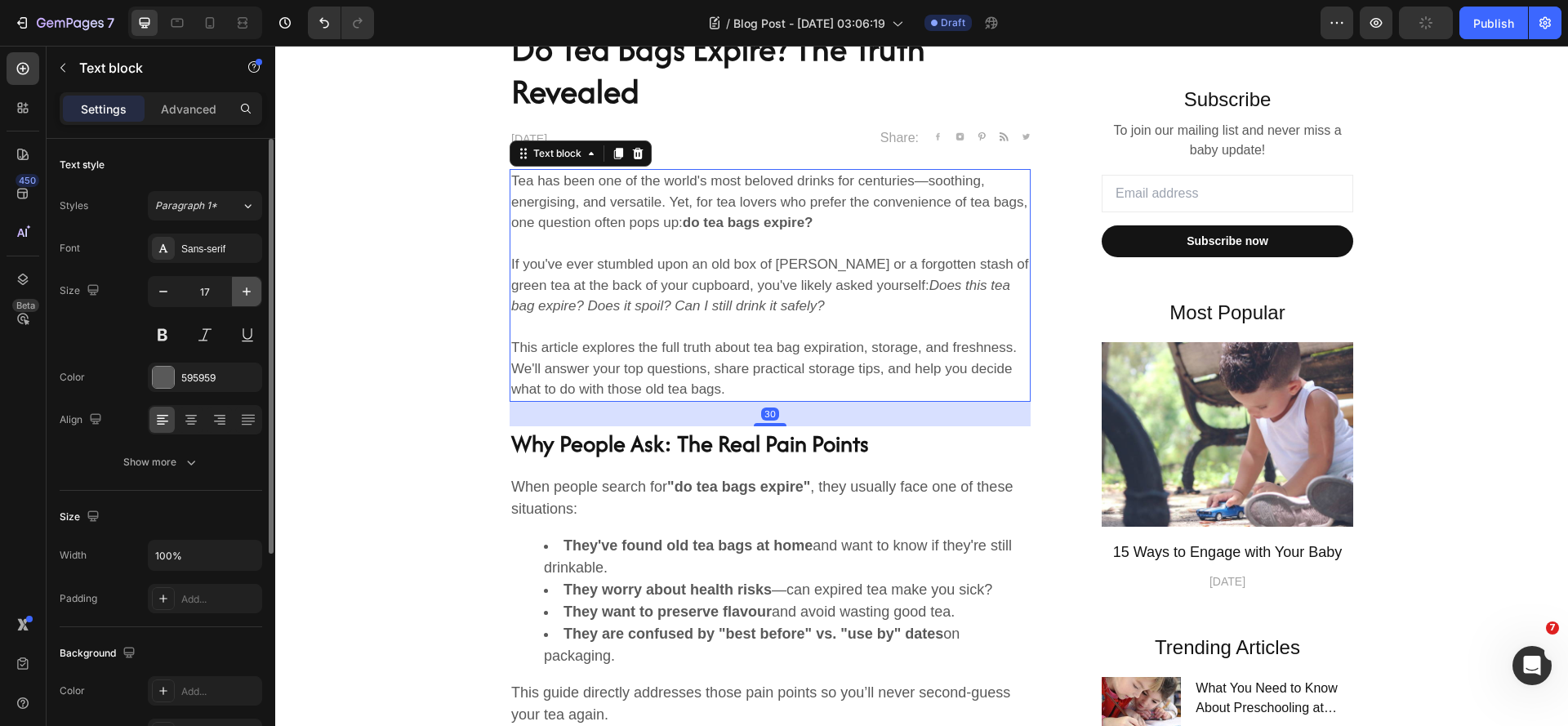
click at [252, 295] on icon "button" at bounding box center [246, 291] width 16 height 16
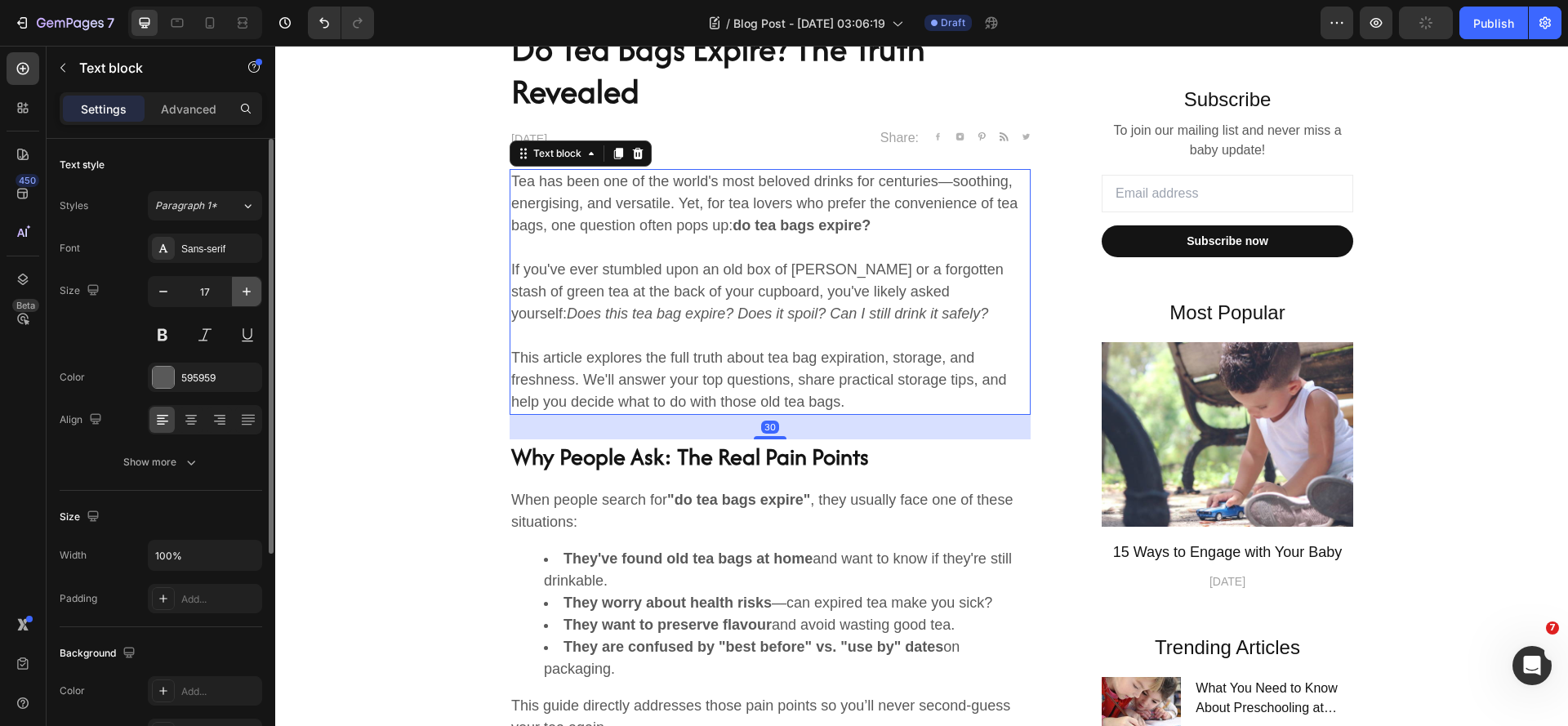
type input "18"
click at [1239, 136] on p "To join our mailing list and never miss a baby update!" at bounding box center [1227, 140] width 248 height 40
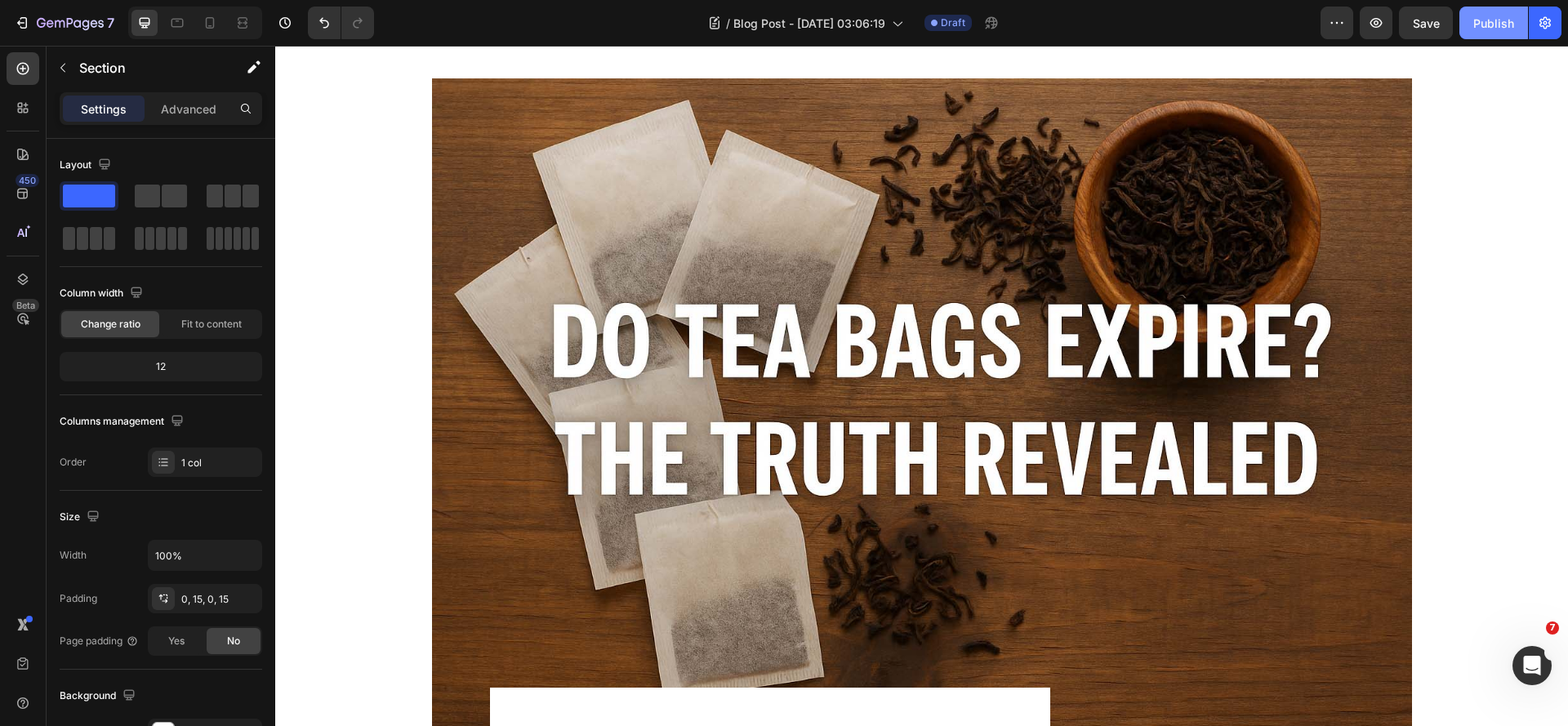
scroll to position [245, 0]
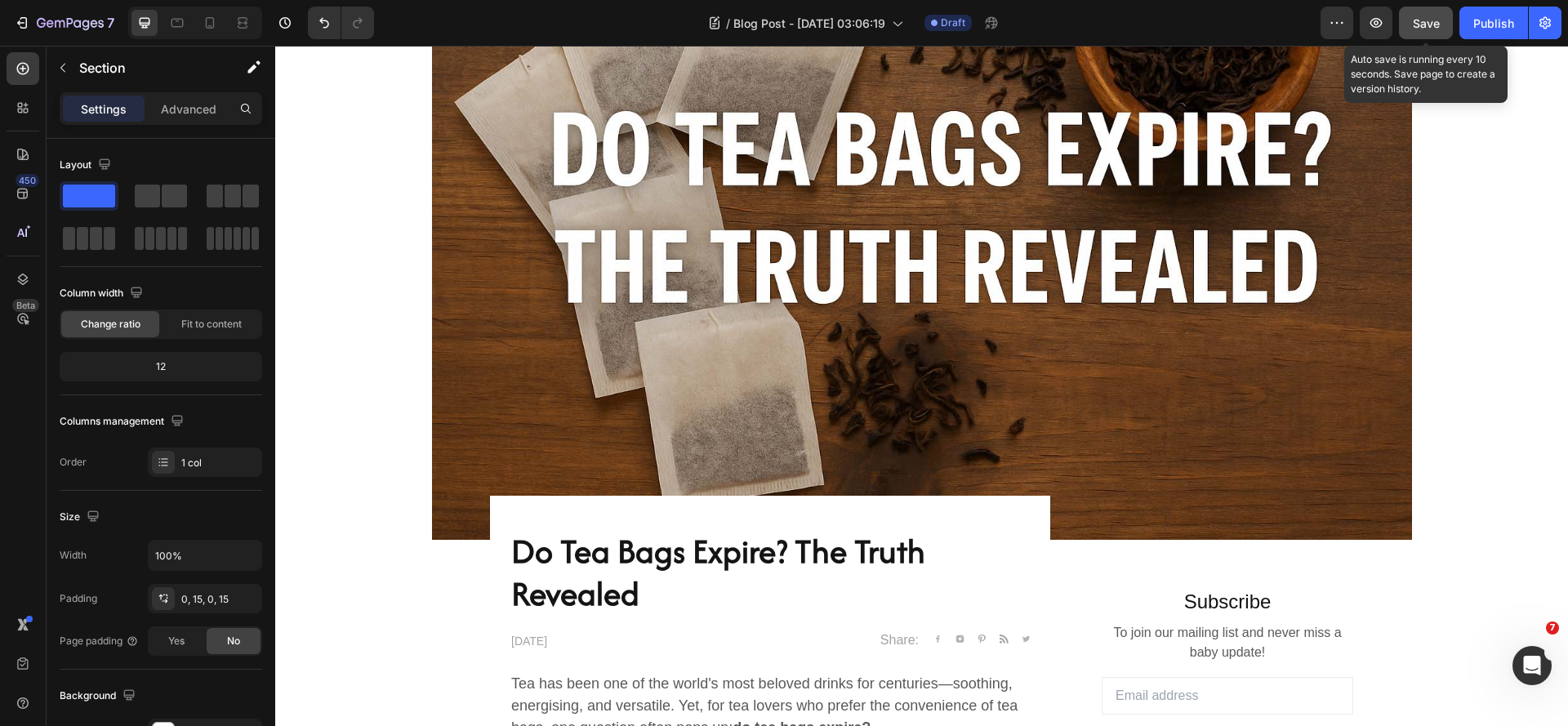
click at [1430, 29] on span "Save" at bounding box center [1426, 23] width 27 height 14
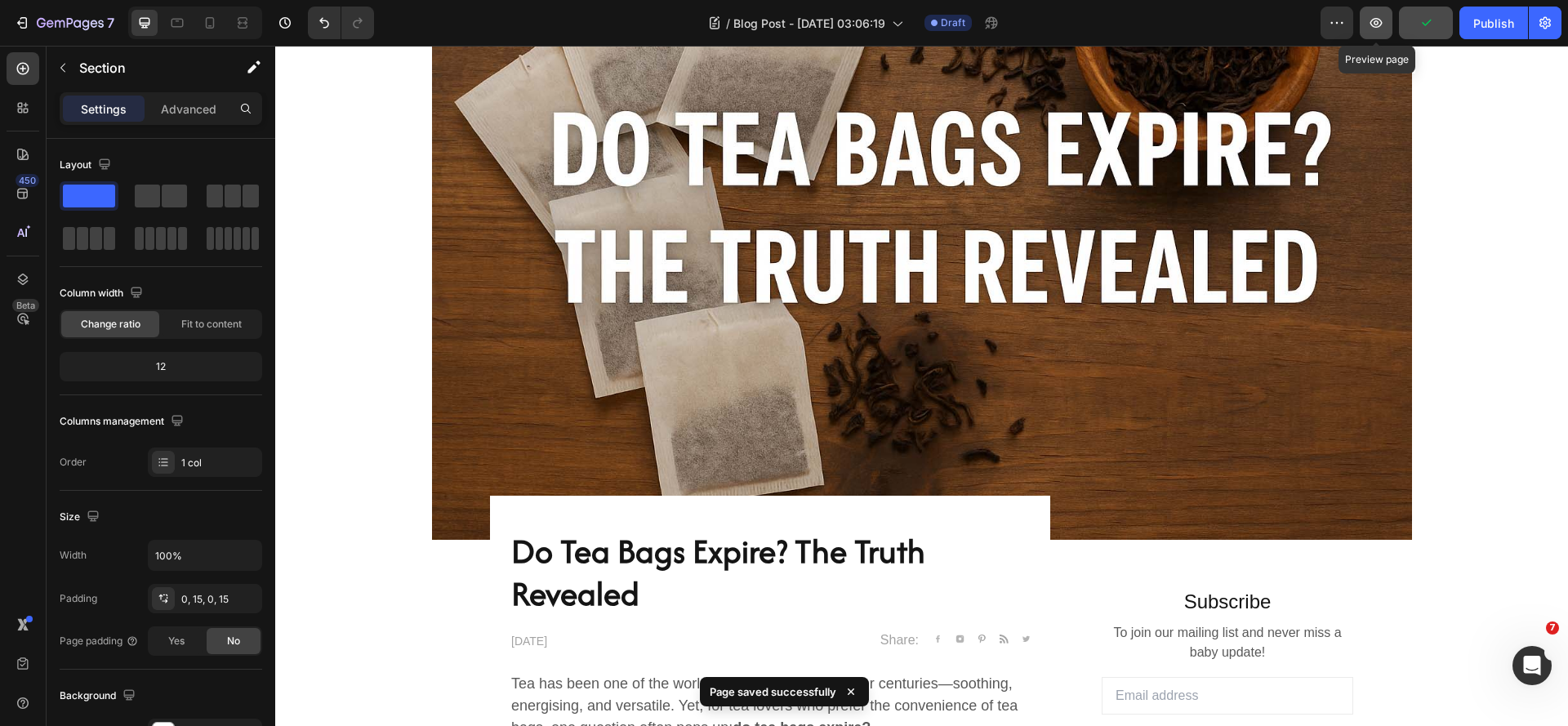
click at [1380, 24] on icon "button" at bounding box center [1375, 22] width 16 height 16
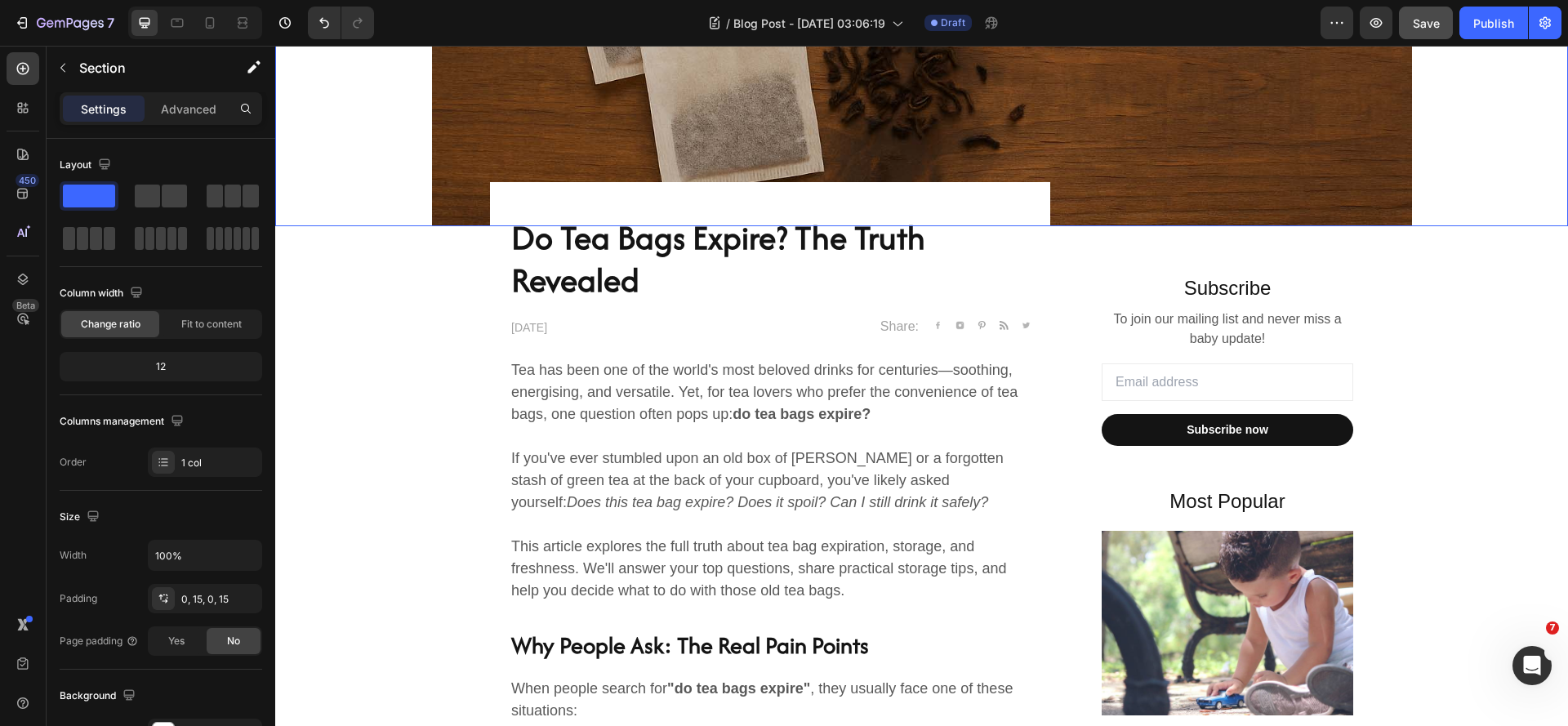
scroll to position [572, 0]
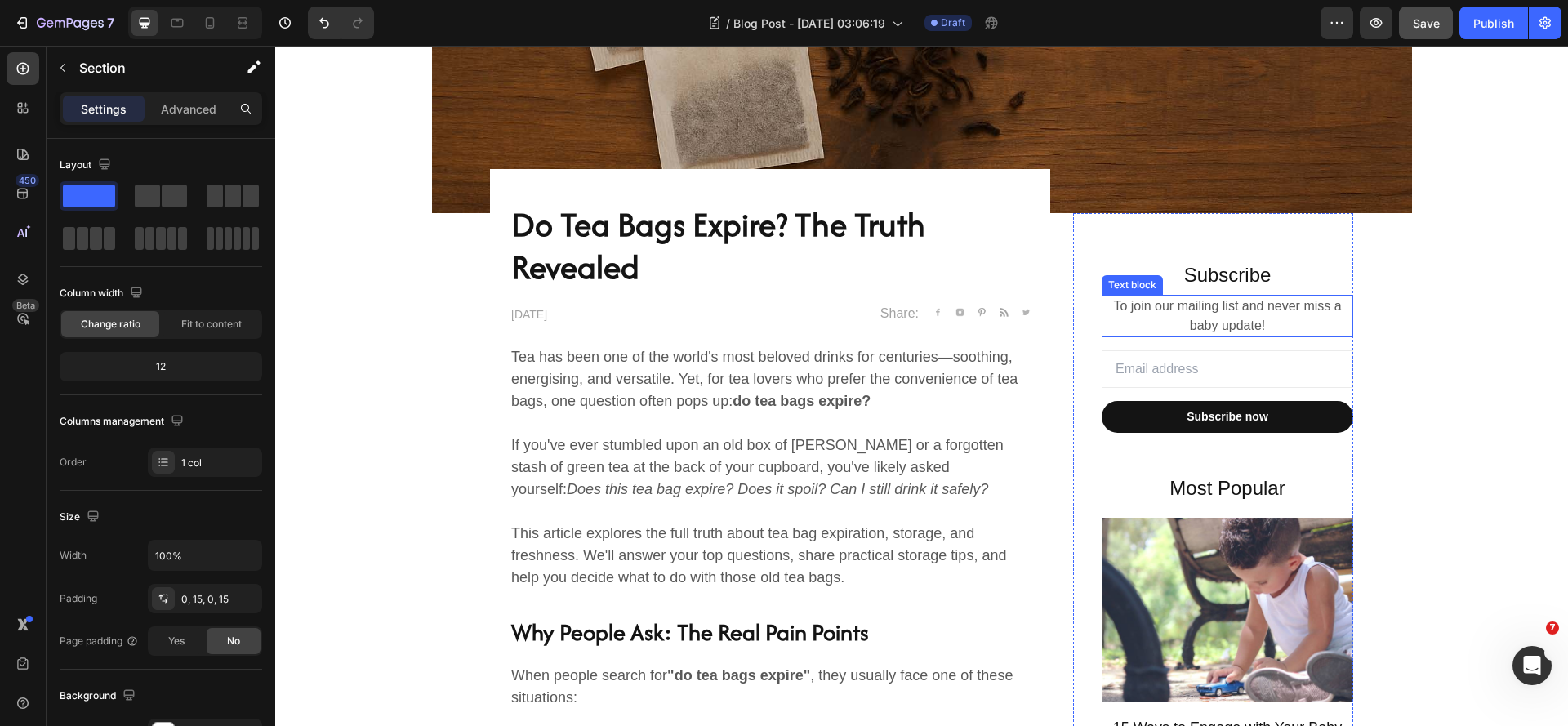
click at [1189, 316] on p "To join our mailing list and never miss a baby update!" at bounding box center [1227, 315] width 248 height 40
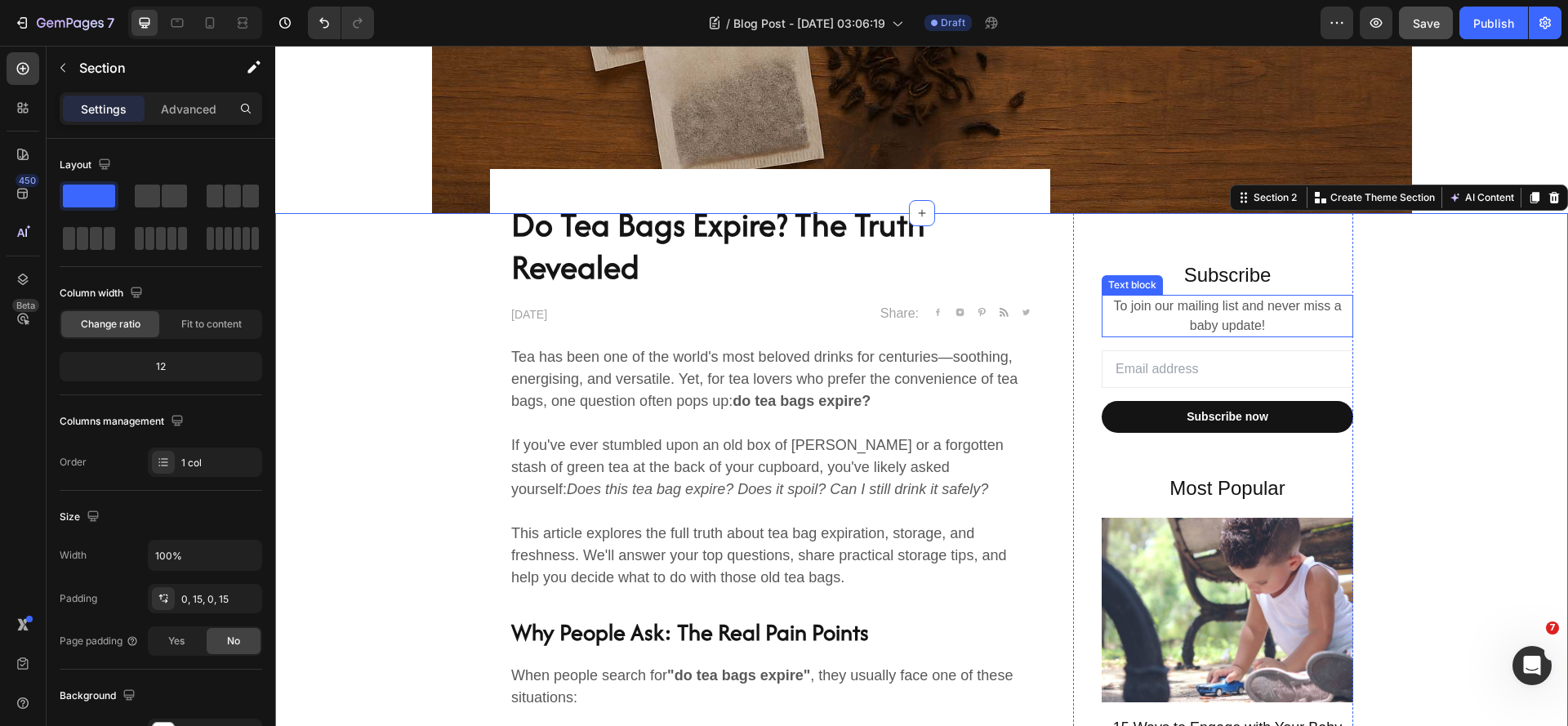
click at [1300, 308] on p "To join our mailing list and never miss a baby update!" at bounding box center [1227, 315] width 248 height 40
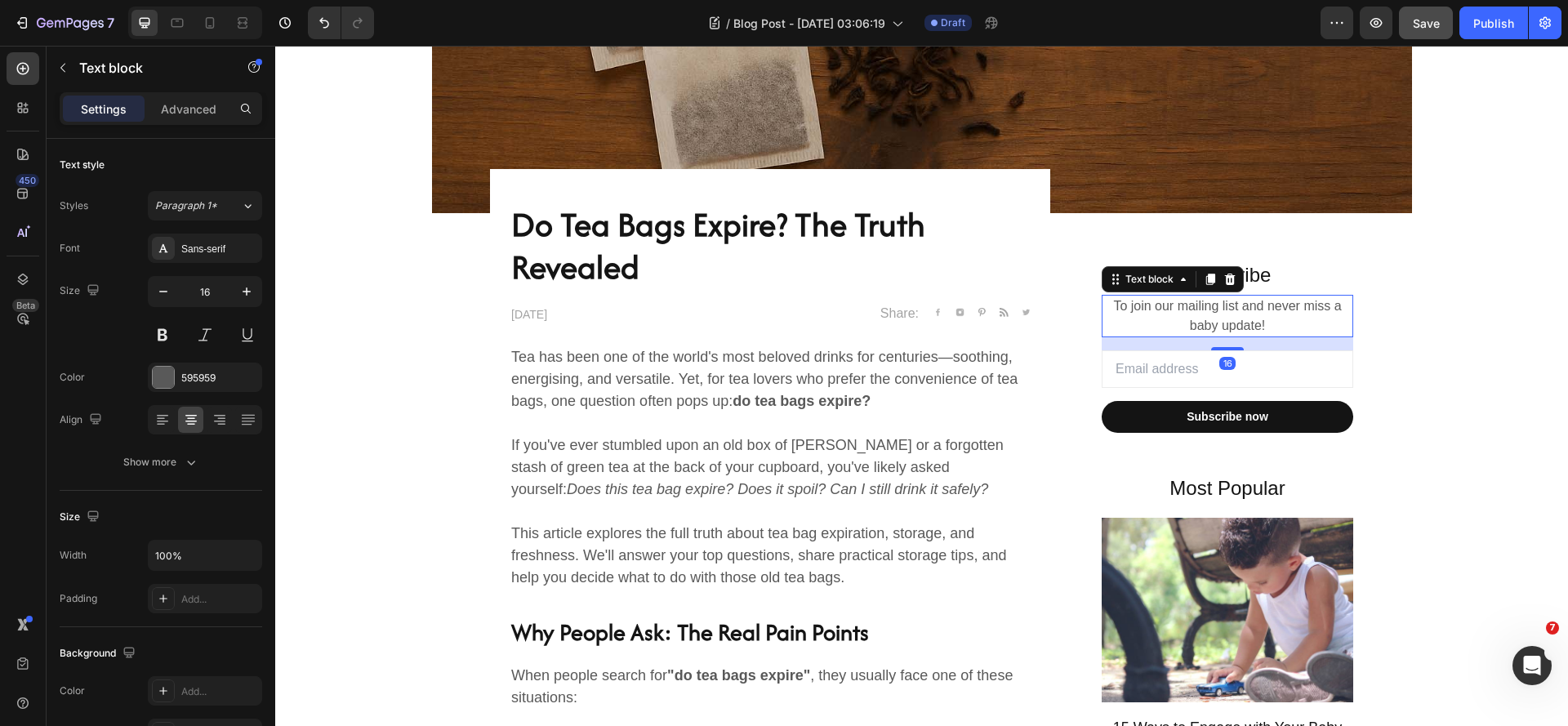
click at [1300, 308] on p "To join our mailing list and never miss a baby update!" at bounding box center [1227, 315] width 248 height 40
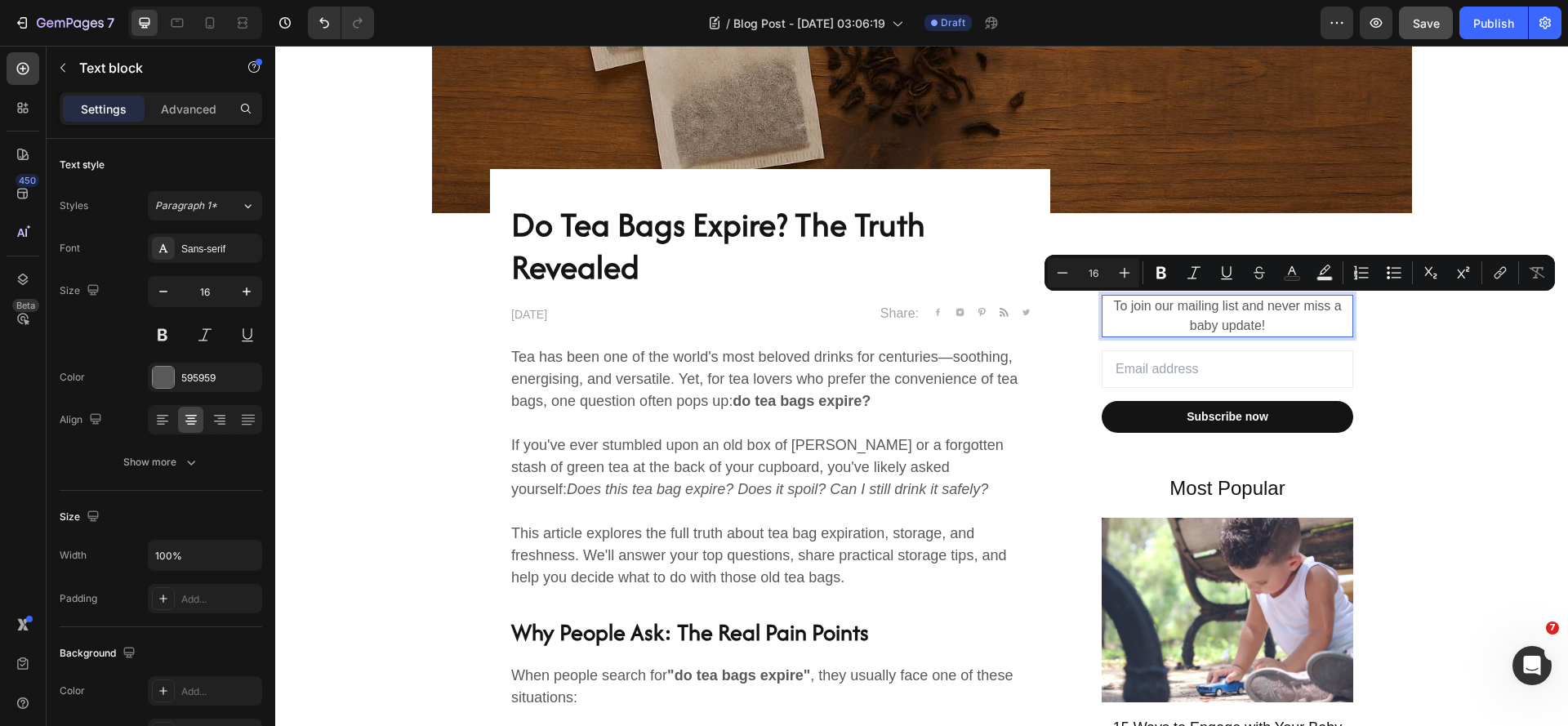
click at [1267, 312] on p "To join our mailing list and never miss a baby update!" at bounding box center [1227, 315] width 248 height 40
drag, startPoint x: 1269, startPoint y: 310, endPoint x: 1220, endPoint y: 328, distance: 52.2
click at [1220, 328] on p "To join our mailing list and never miss a baby update!" at bounding box center [1227, 315] width 248 height 40
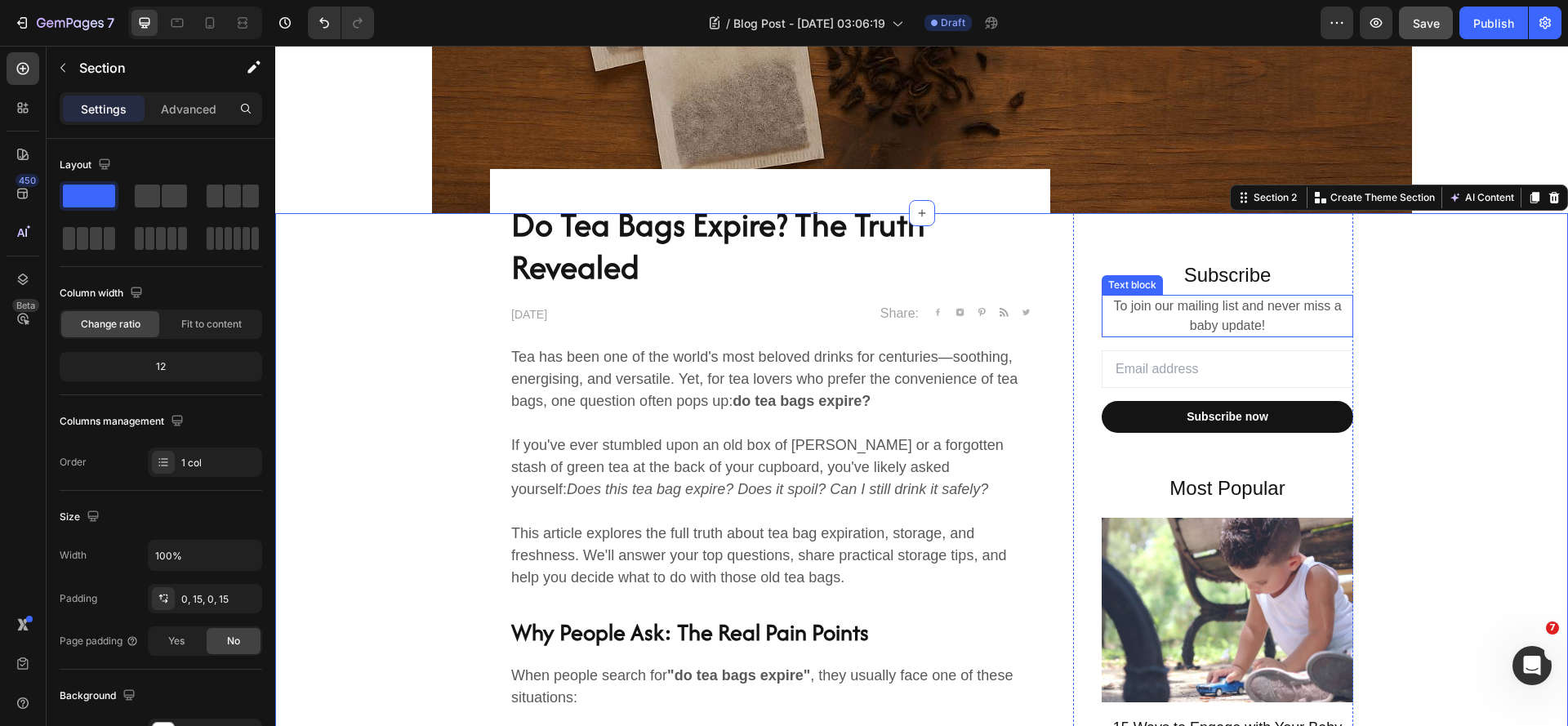
click at [1196, 309] on p "To join our mailing list and never miss a baby update!" at bounding box center [1227, 315] width 248 height 40
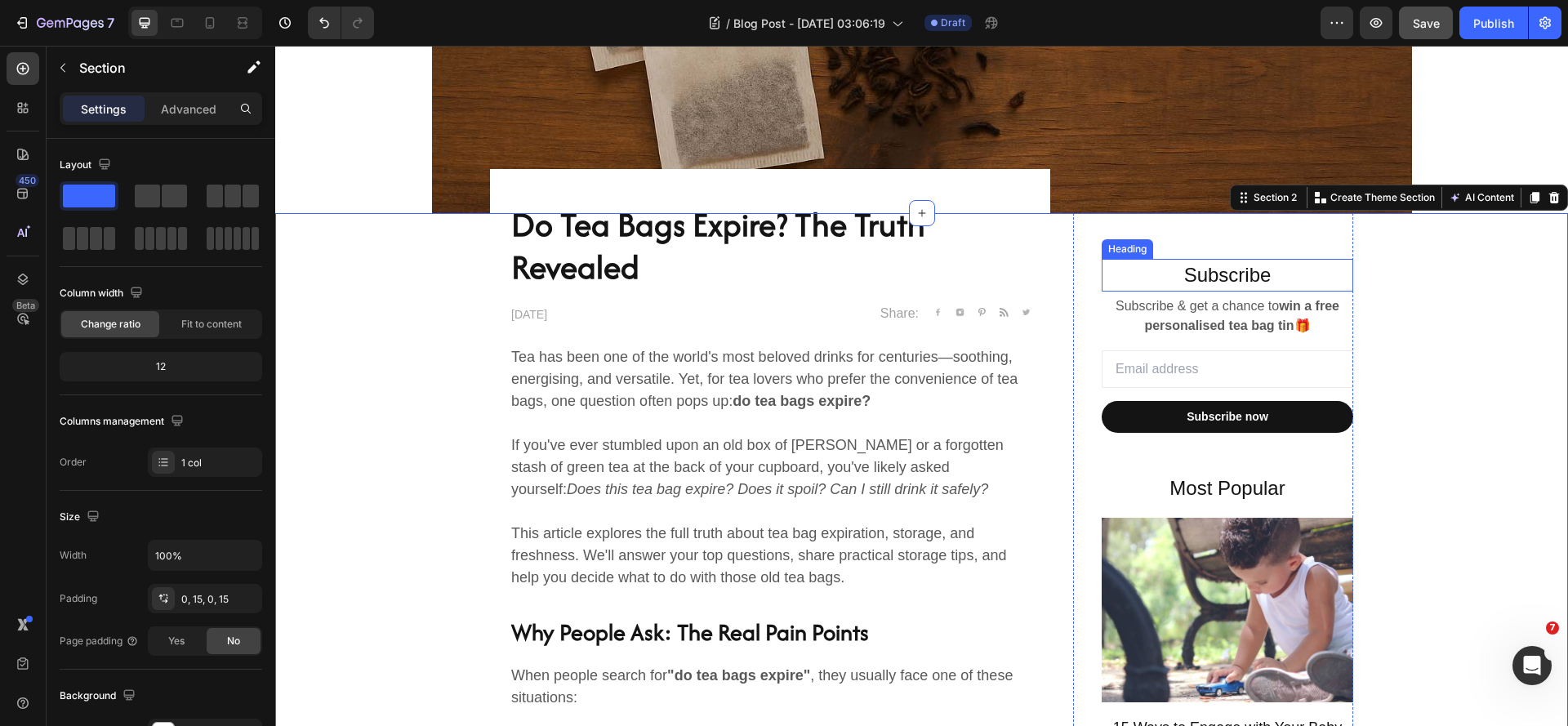
click at [1212, 269] on p "Subscribe" at bounding box center [1227, 275] width 248 height 29
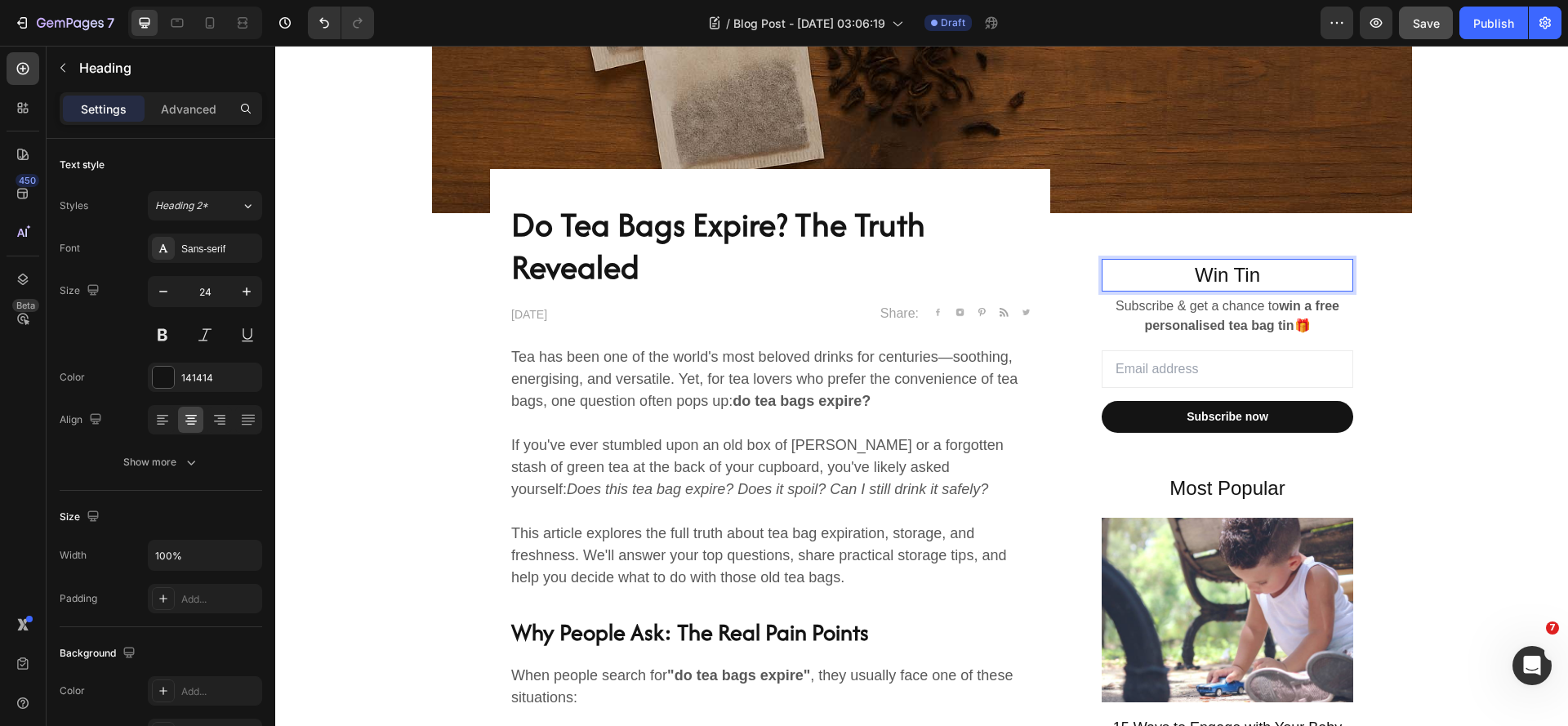
click at [1189, 270] on p "Win Tin" at bounding box center [1227, 275] width 248 height 29
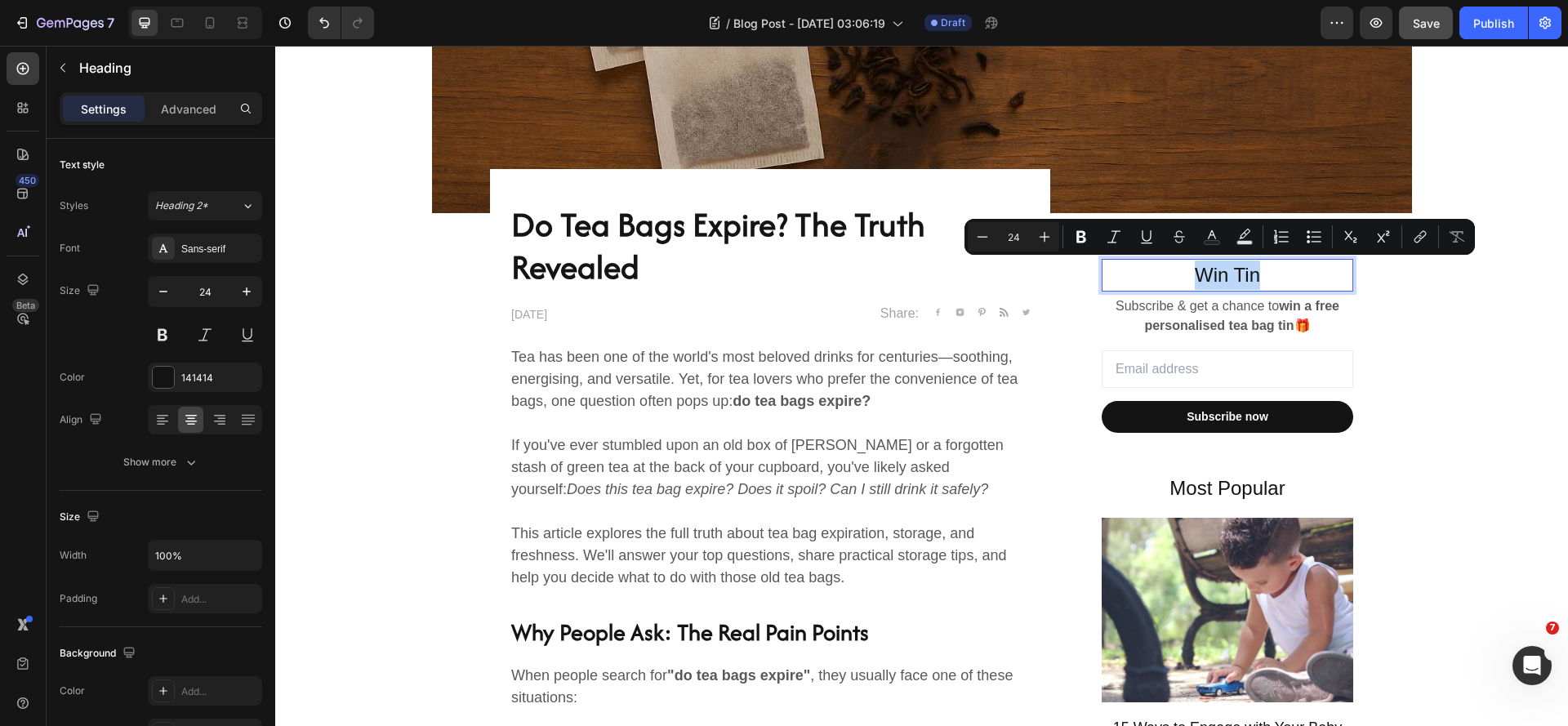
drag, startPoint x: 1189, startPoint y: 271, endPoint x: 1254, endPoint y: 278, distance: 65.4
click at [1254, 278] on p "Win Tin" at bounding box center [1227, 275] width 248 height 29
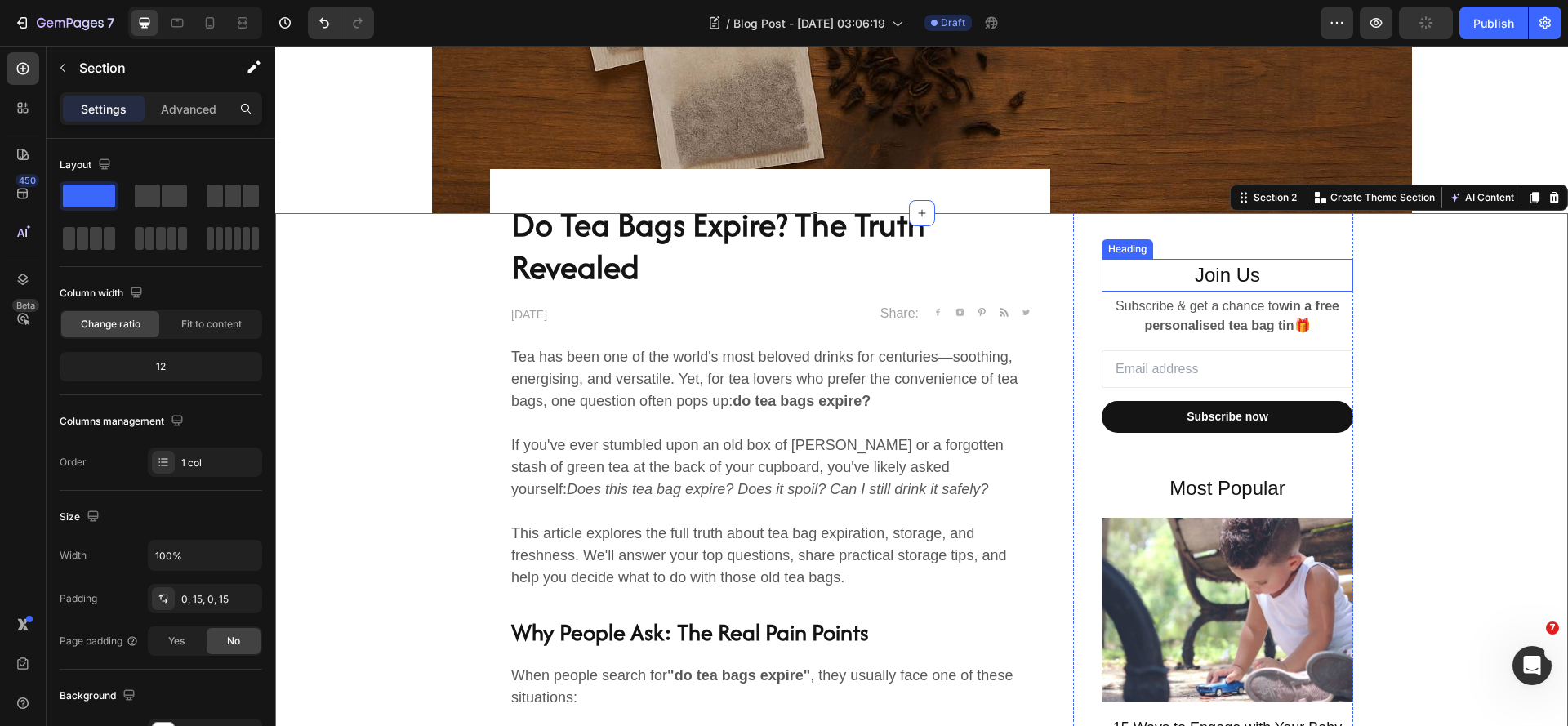
click at [1245, 271] on p "Join Us" at bounding box center [1227, 275] width 248 height 29
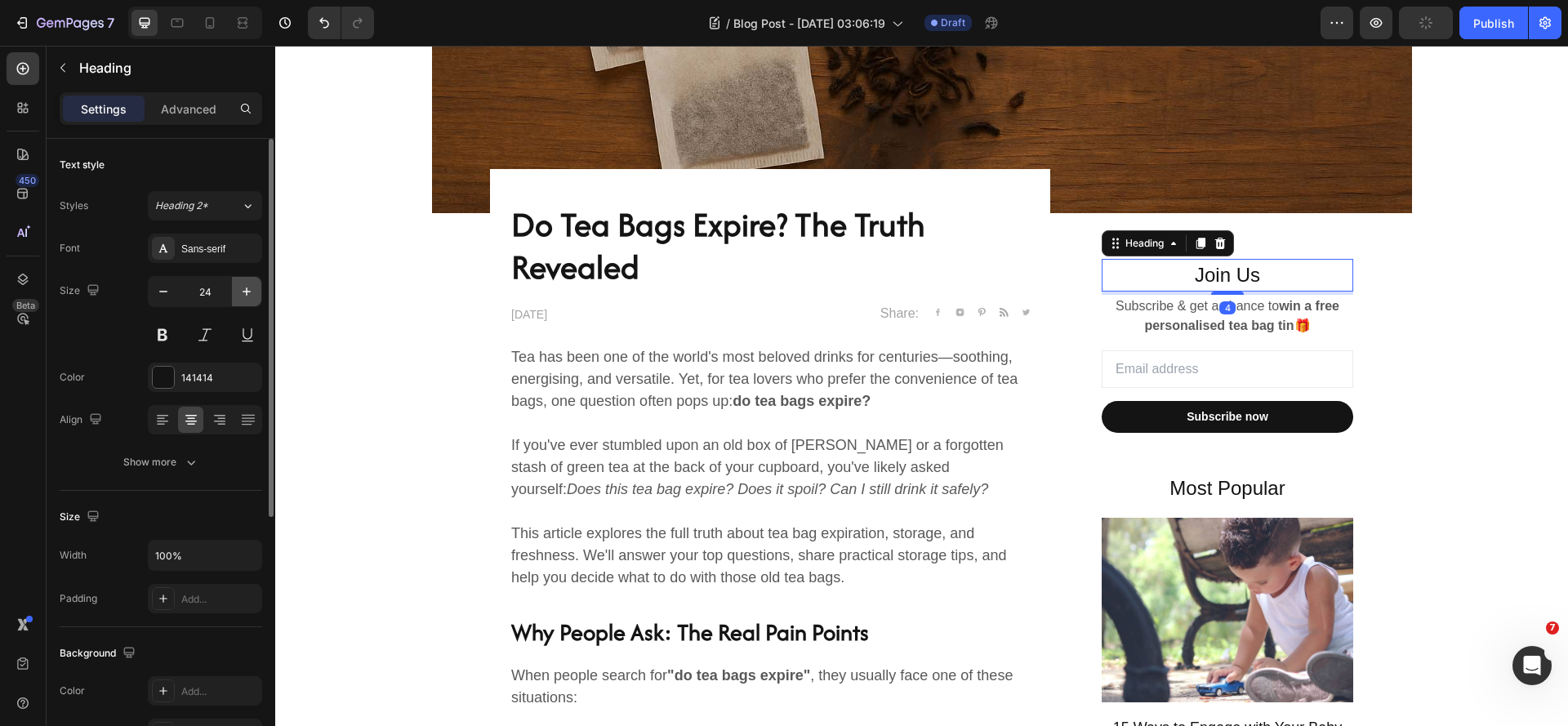
click at [246, 294] on icon "button" at bounding box center [246, 291] width 16 height 16
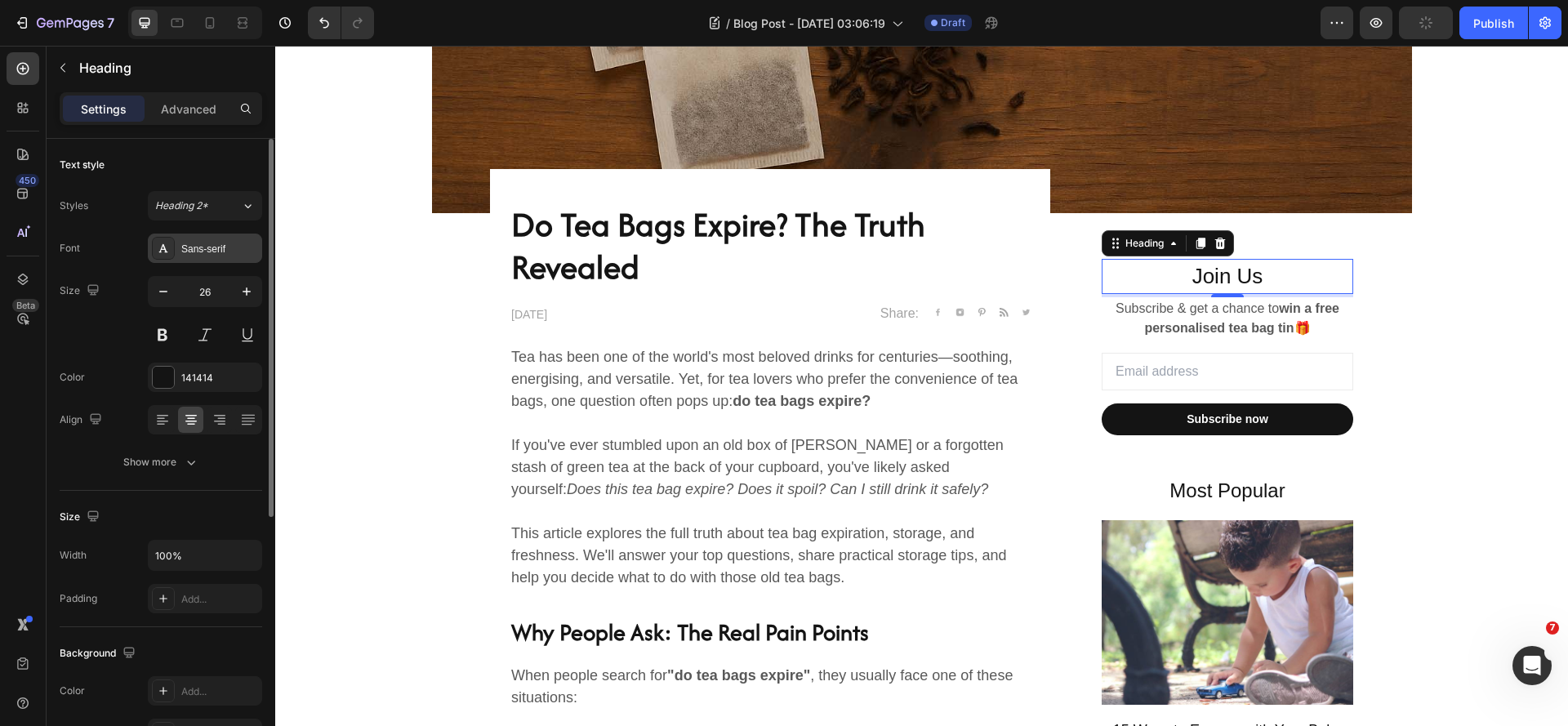
click at [230, 252] on div "Sans-serif" at bounding box center [220, 248] width 77 height 14
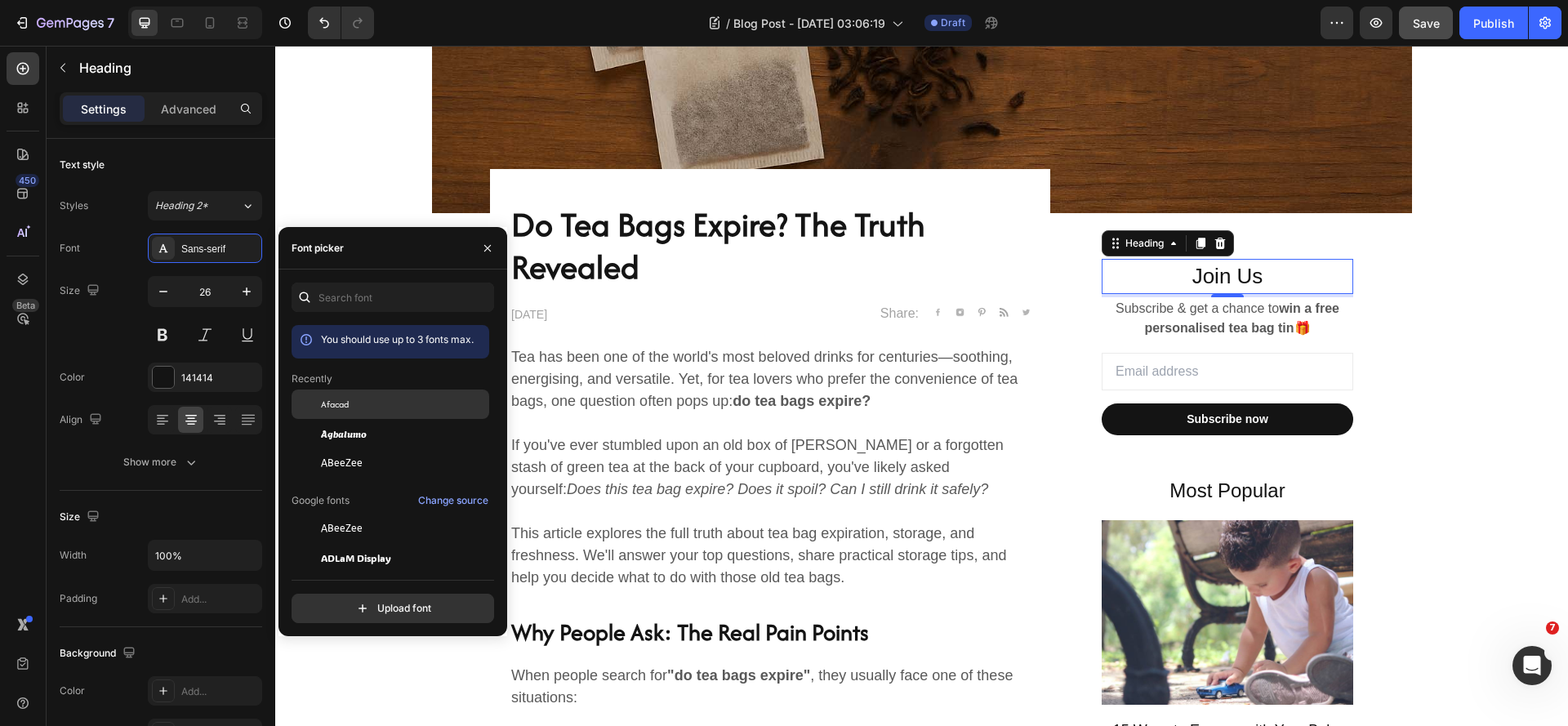
click at [369, 514] on div "Afacad" at bounding box center [390, 528] width 198 height 29
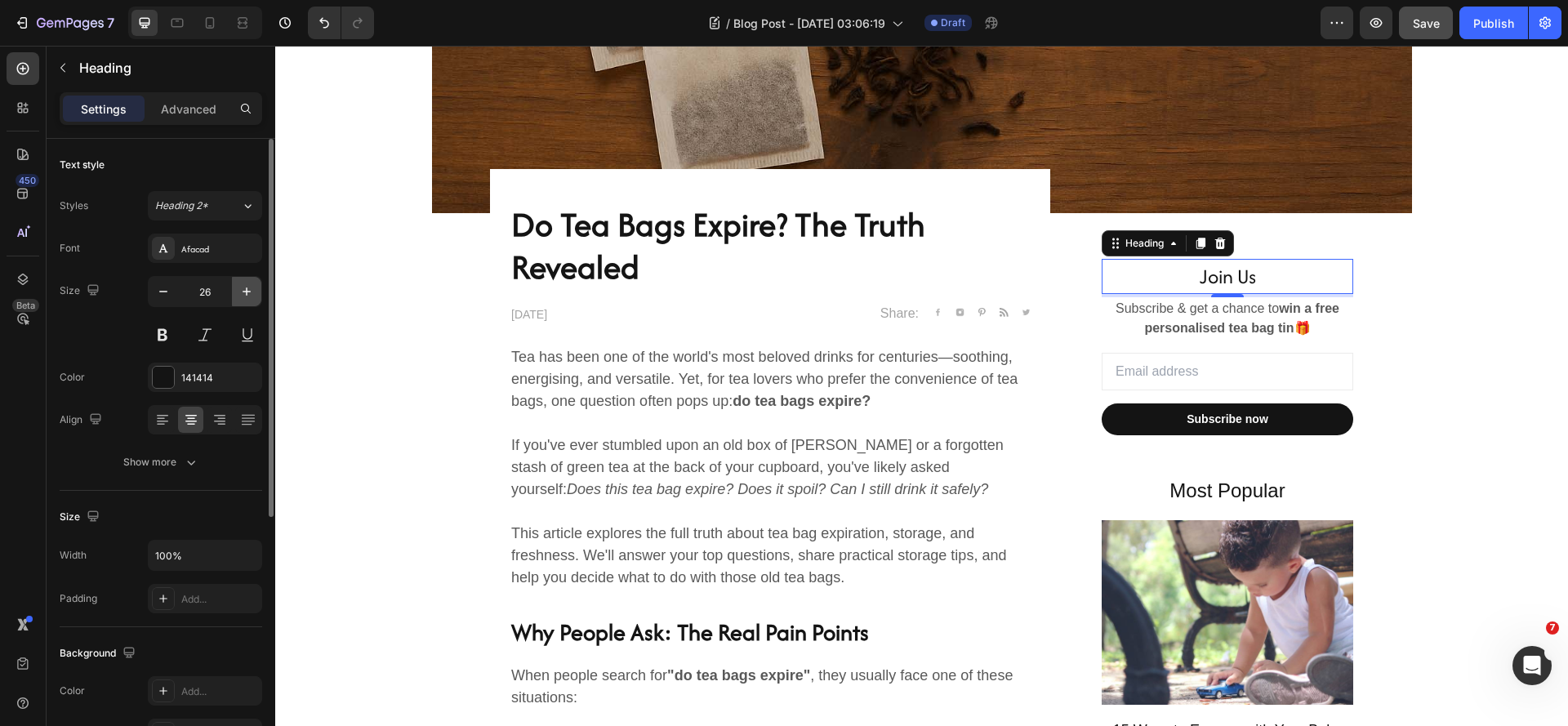
click at [246, 294] on icon "button" at bounding box center [246, 292] width 8 height 8
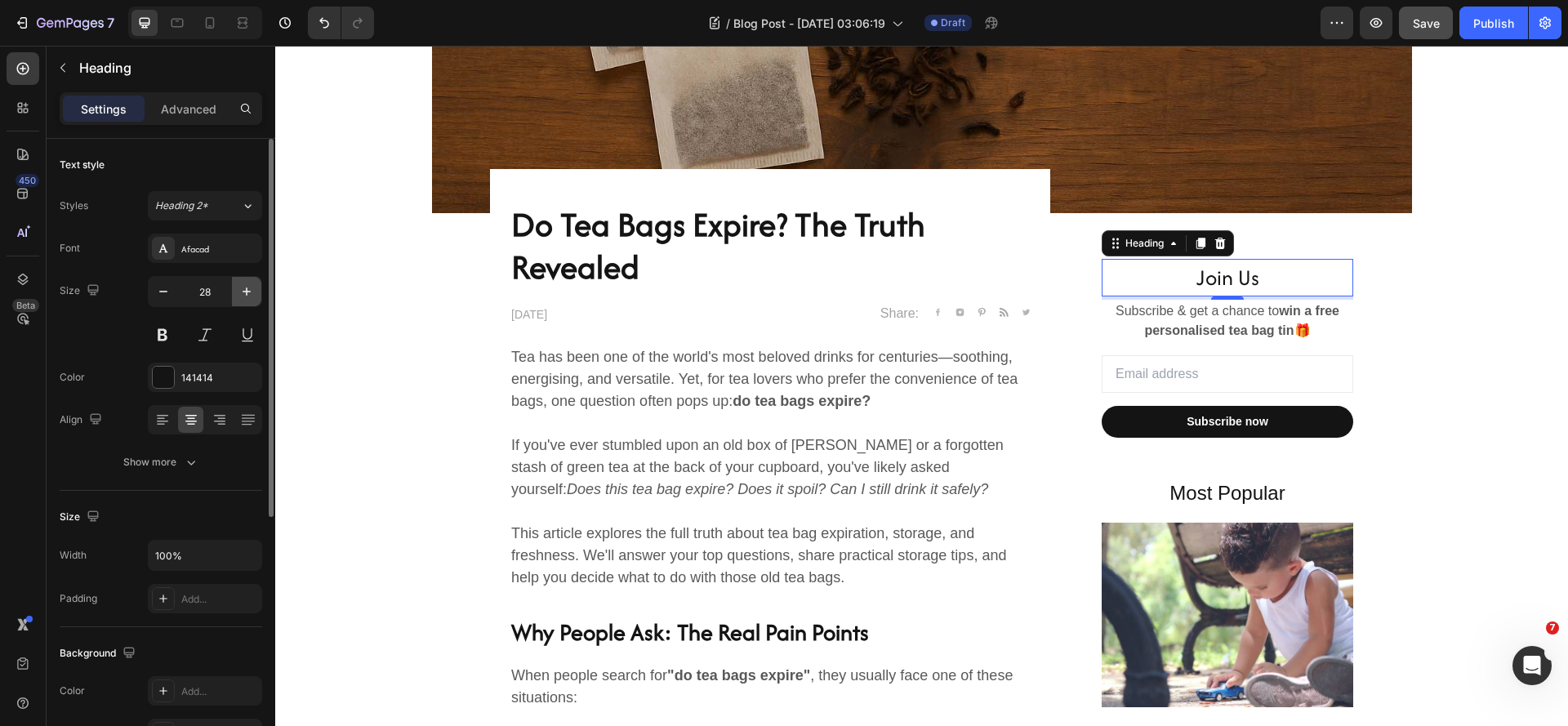
click at [246, 294] on icon "button" at bounding box center [246, 292] width 8 height 8
type input "30"
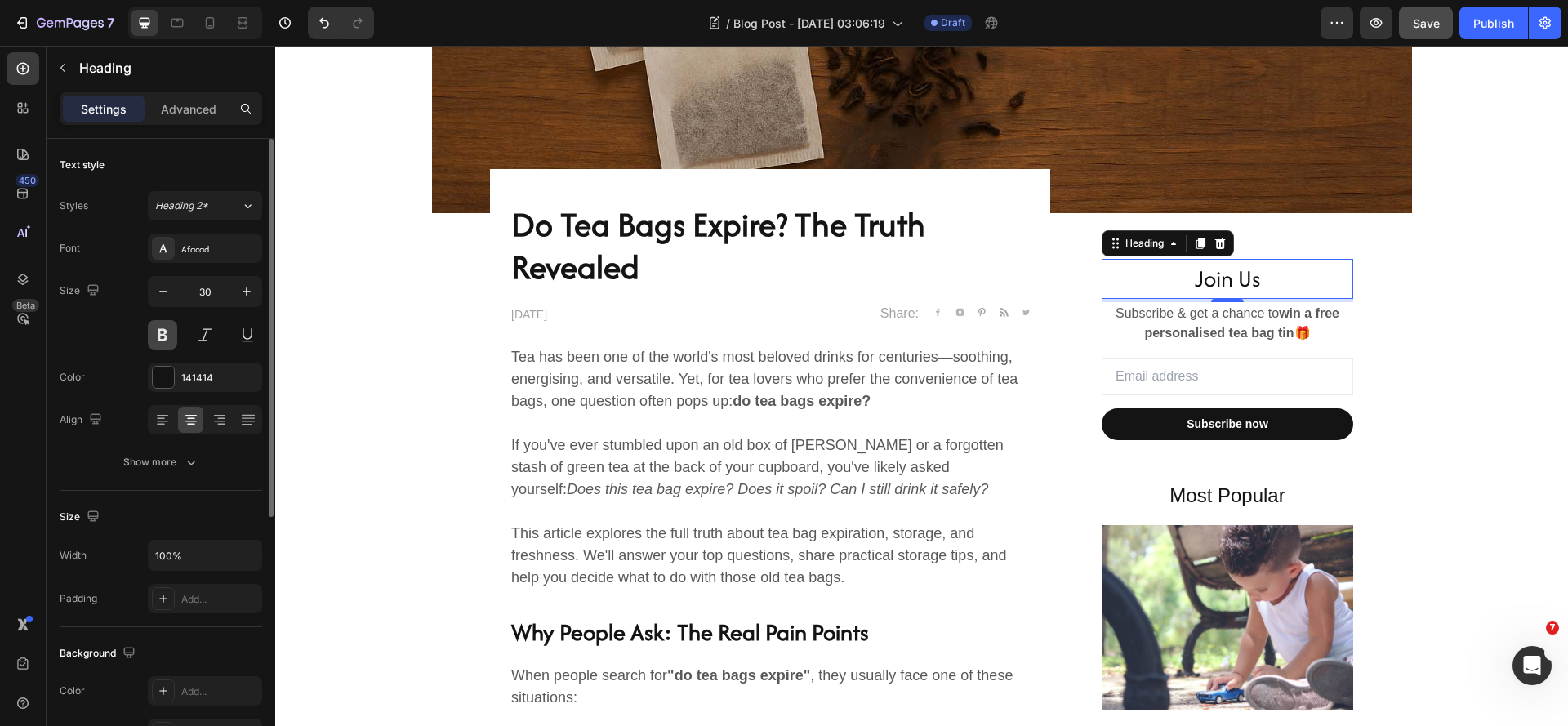
click at [159, 340] on button at bounding box center [162, 335] width 29 height 29
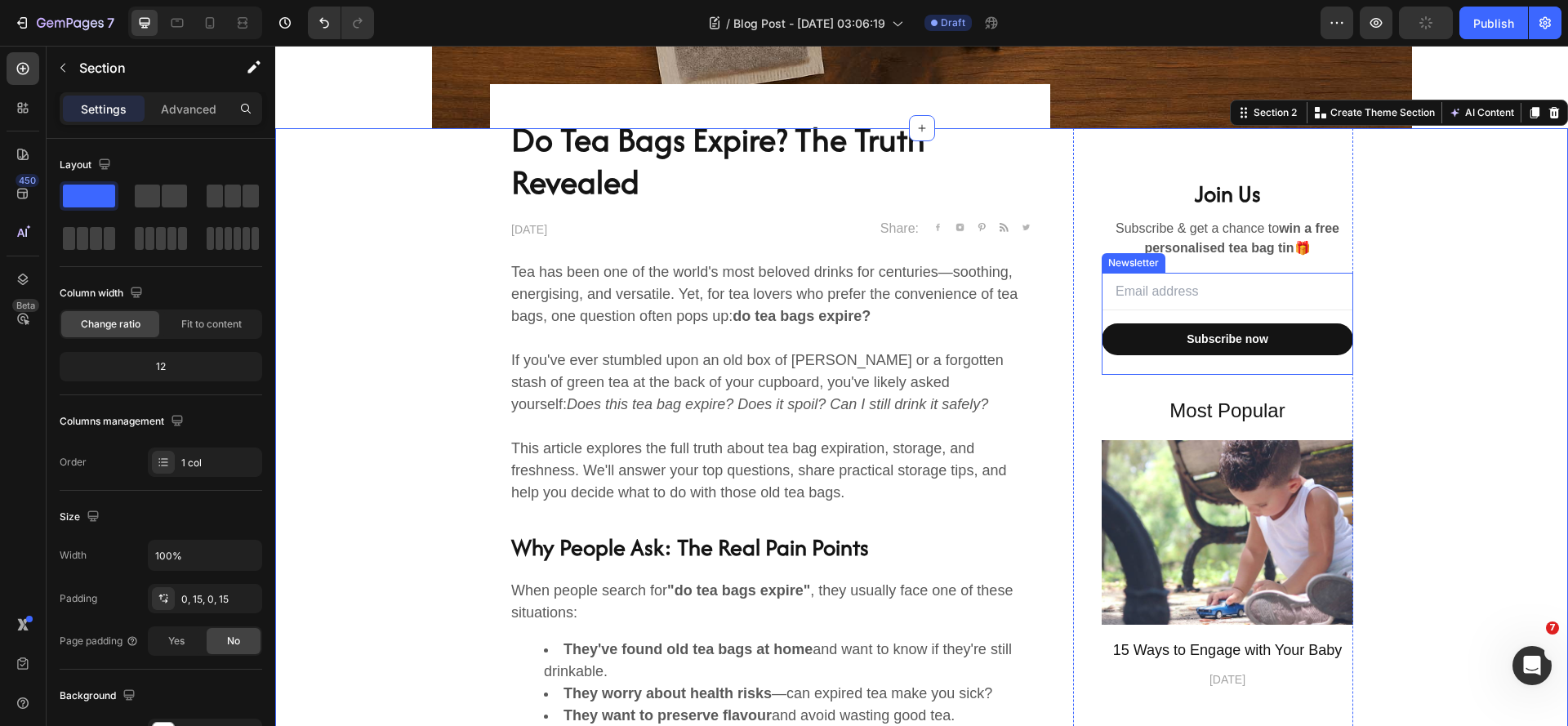
scroll to position [654, 0]
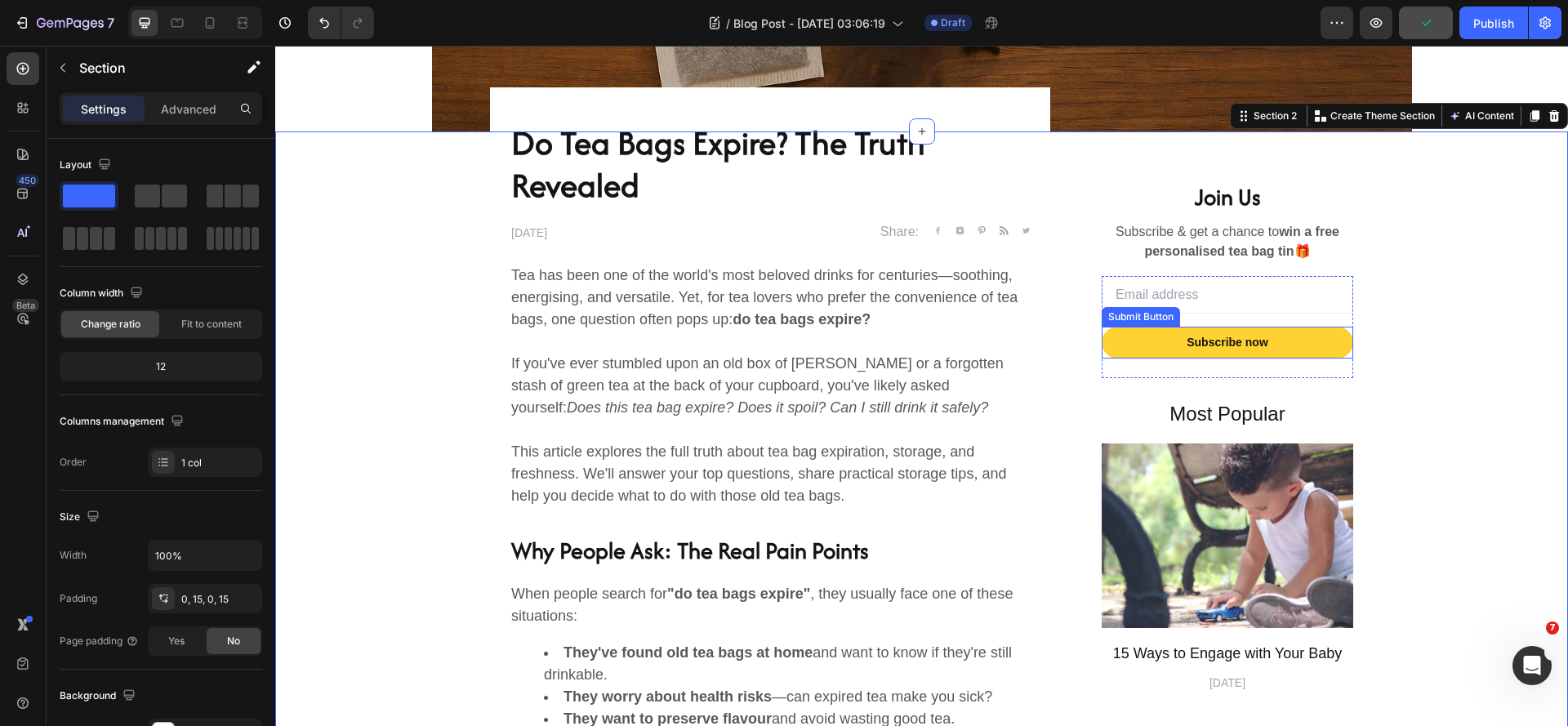
click at [1332, 352] on button "Subscribe now" at bounding box center [1227, 342] width 252 height 32
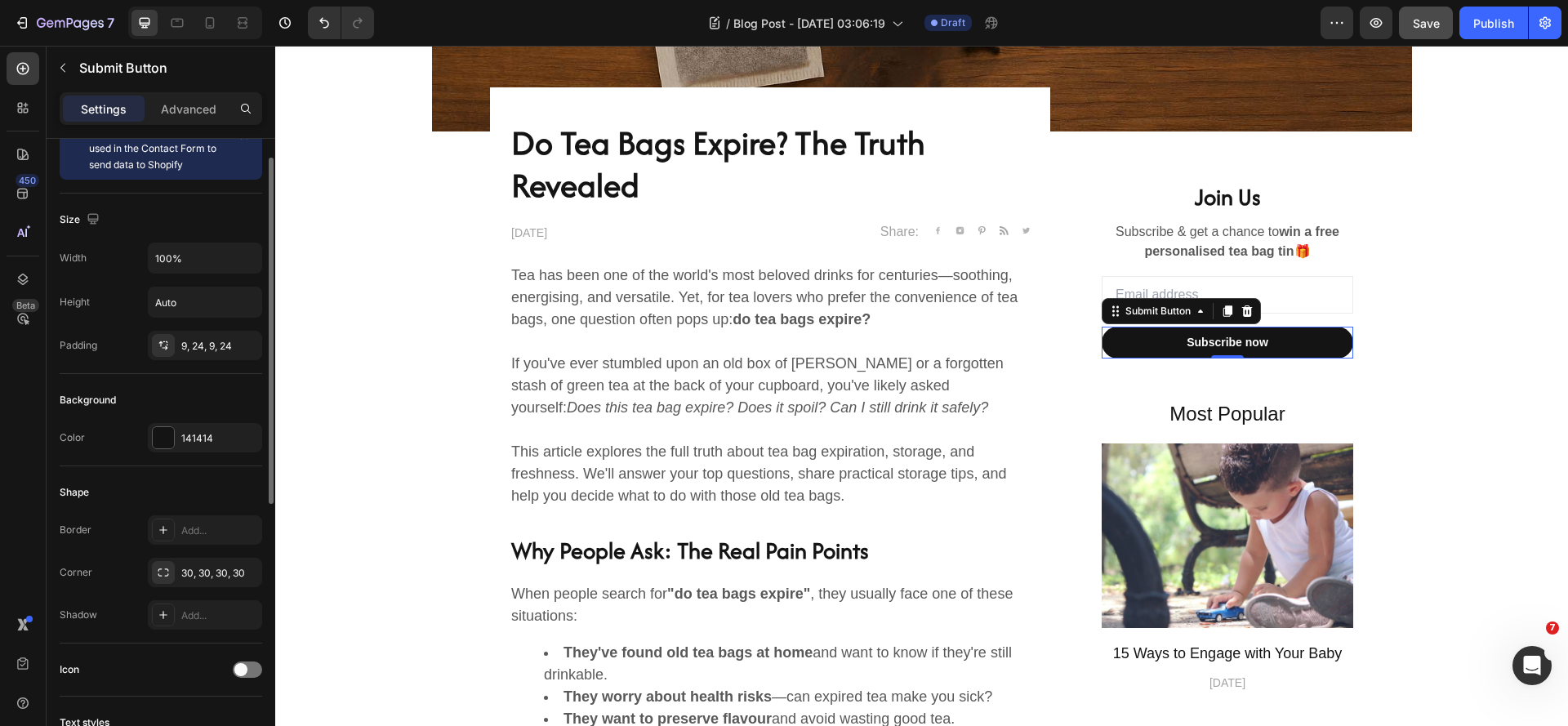
scroll to position [0, 0]
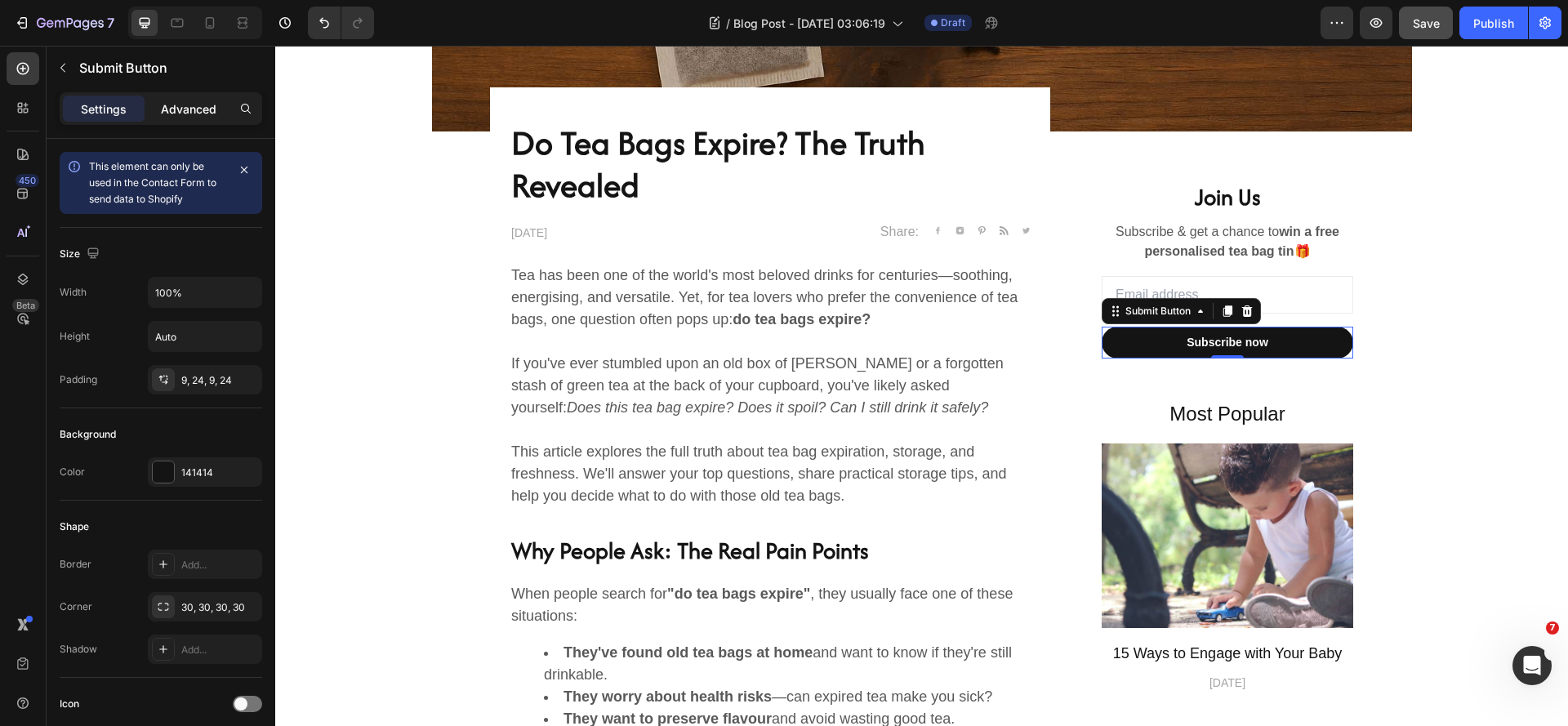
click at [199, 111] on p "Advanced" at bounding box center [188, 109] width 56 height 17
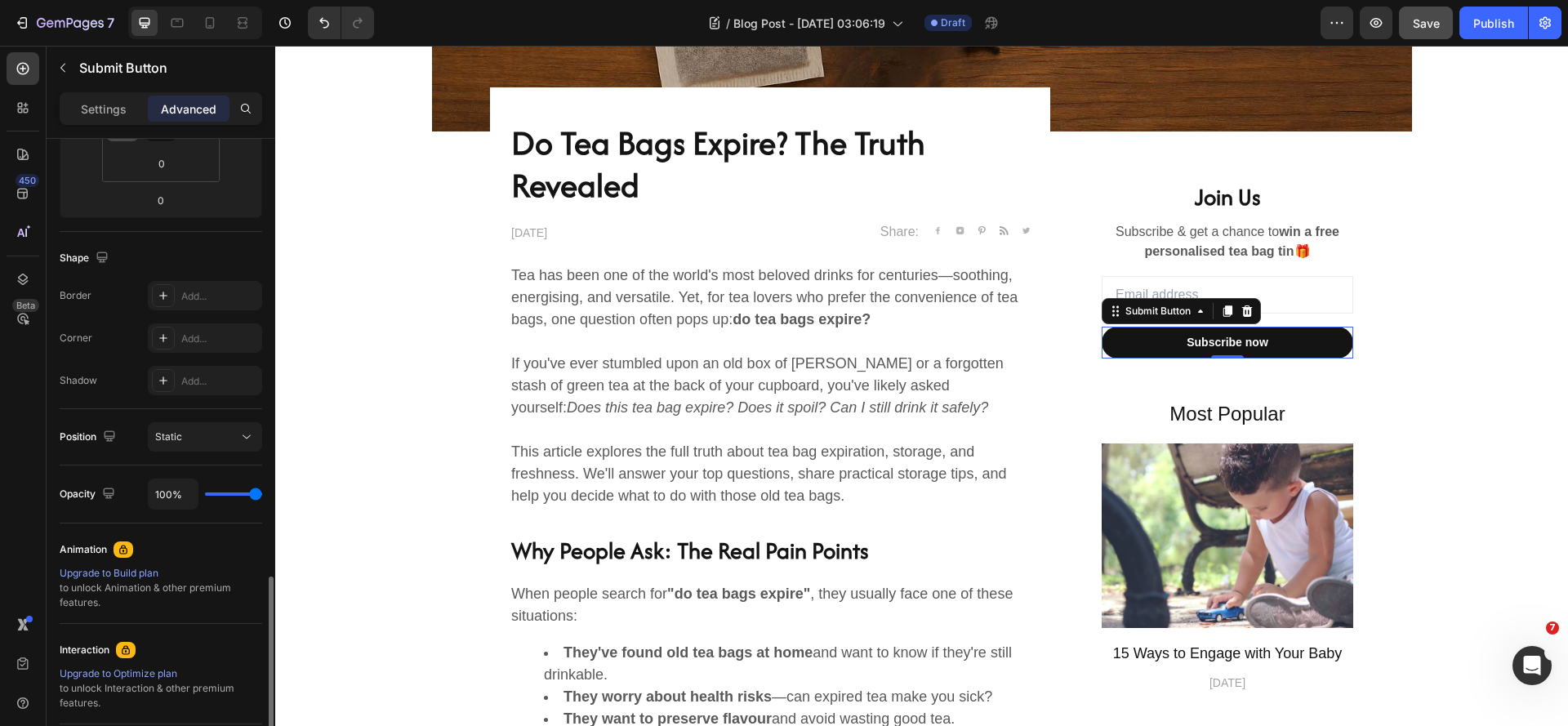
scroll to position [500, 0]
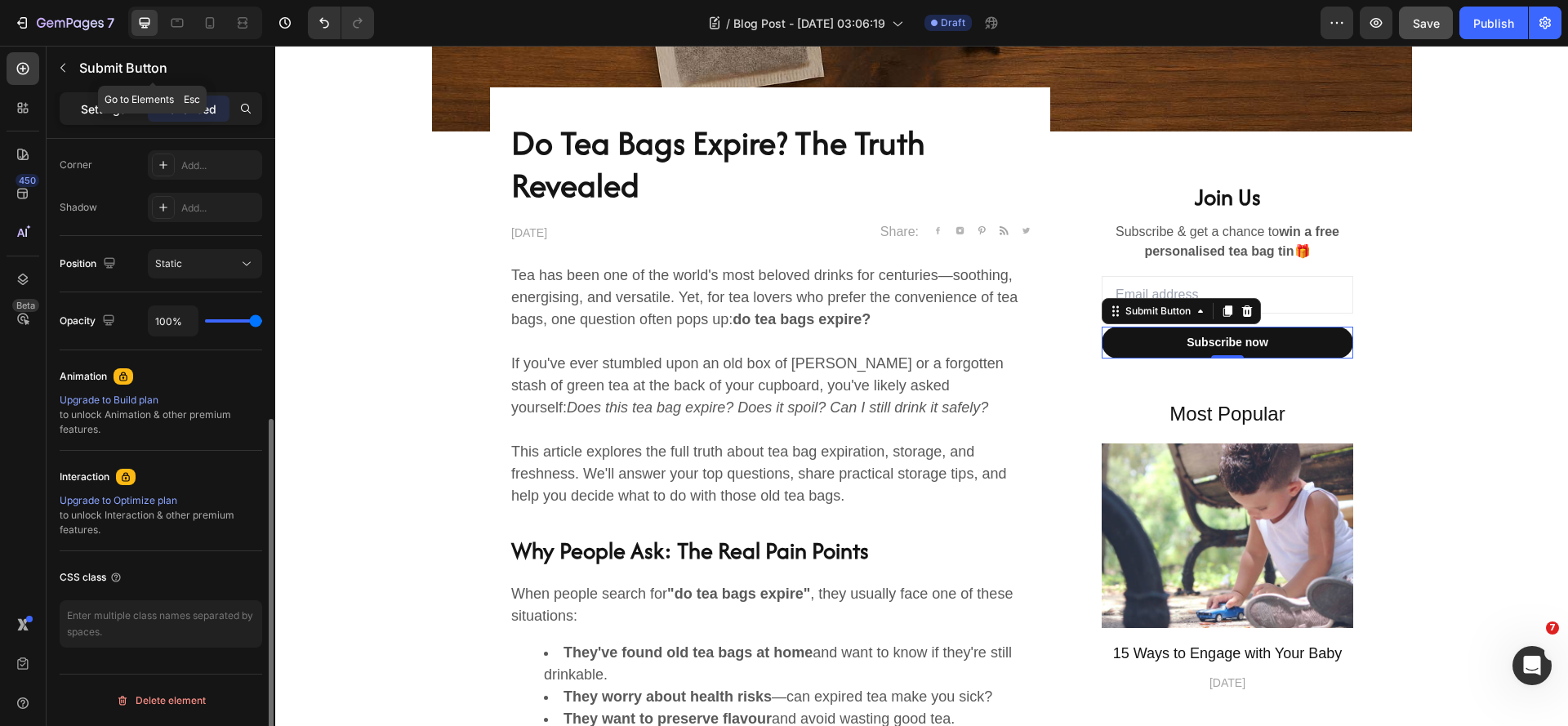
click at [93, 109] on p "Settings" at bounding box center [103, 109] width 45 height 17
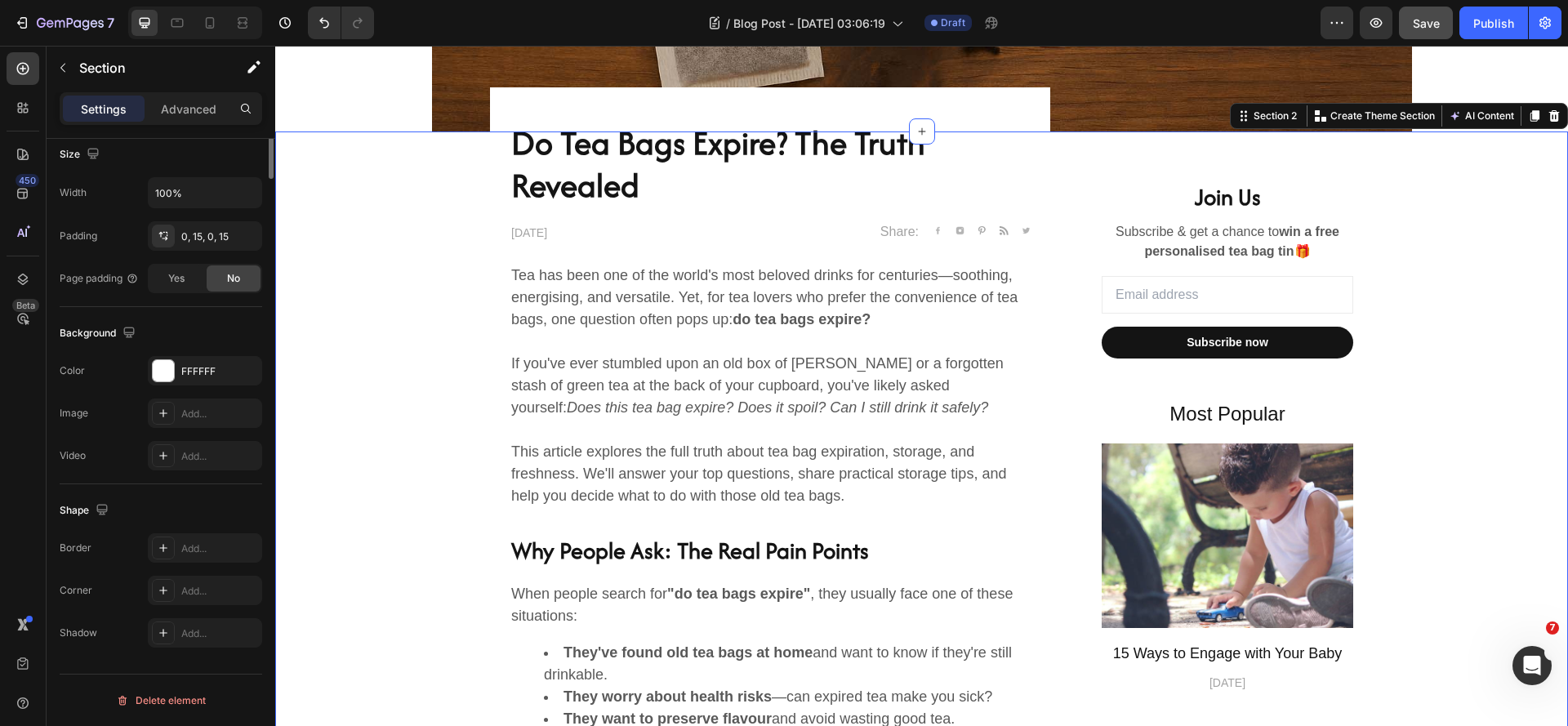
scroll to position [0, 0]
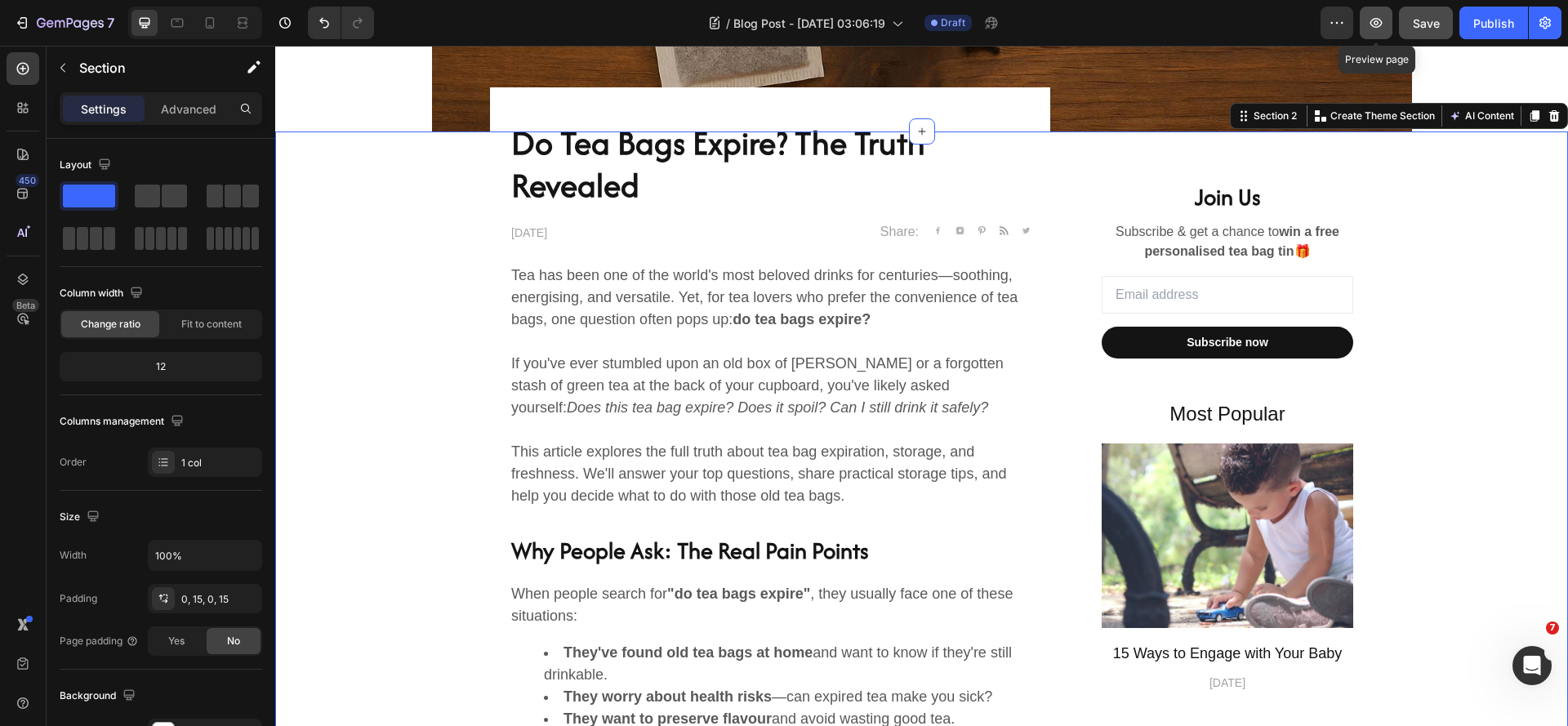
drag, startPoint x: 1380, startPoint y: 19, endPoint x: 1110, endPoint y: 0, distance: 270.7
click at [1380, 19] on icon "button" at bounding box center [1376, 23] width 13 height 10
click at [808, 222] on div "Share: Text block Image Image Image Image Image Icon List Hoz Row" at bounding box center [903, 231] width 254 height 23
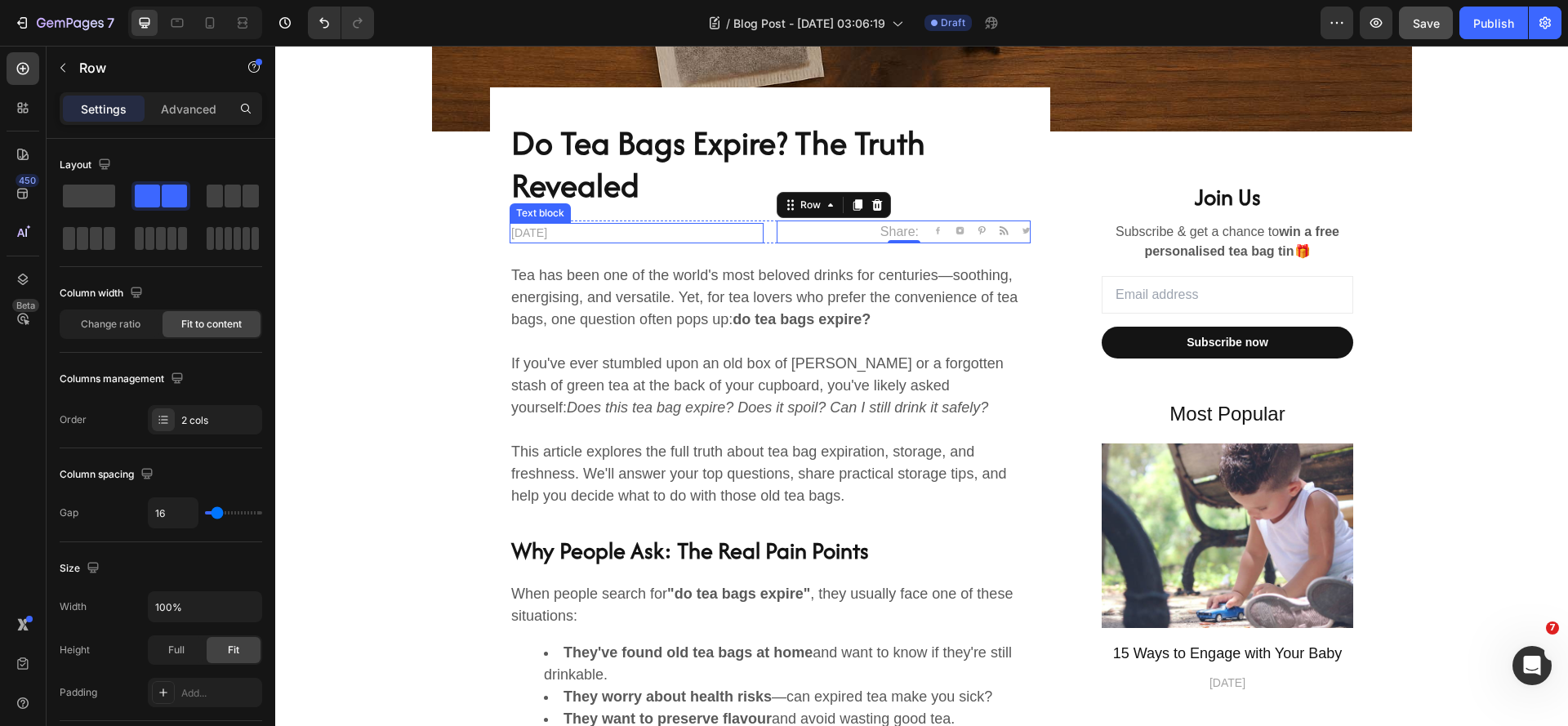
click at [537, 233] on p "April 29,2025" at bounding box center [637, 233] width 251 height 17
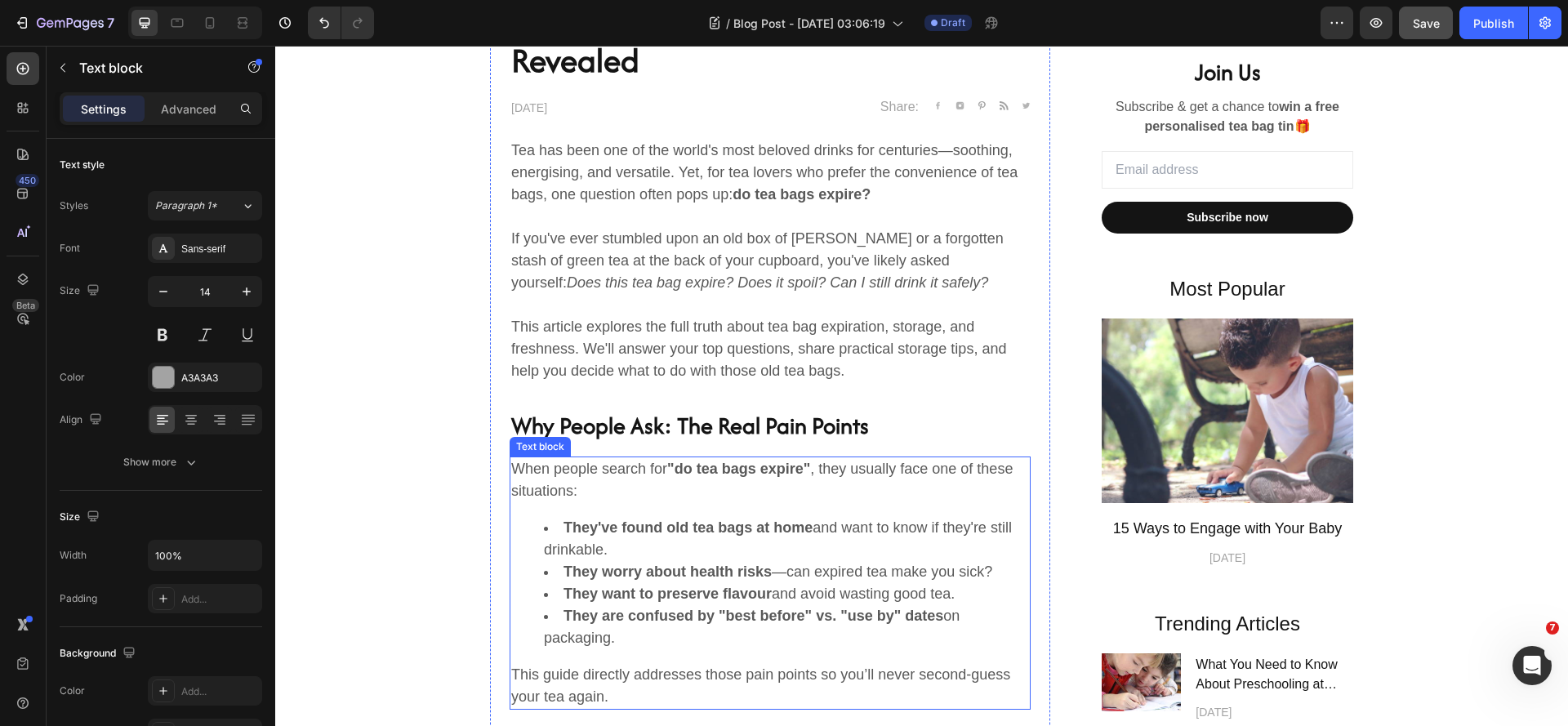
scroll to position [735, 0]
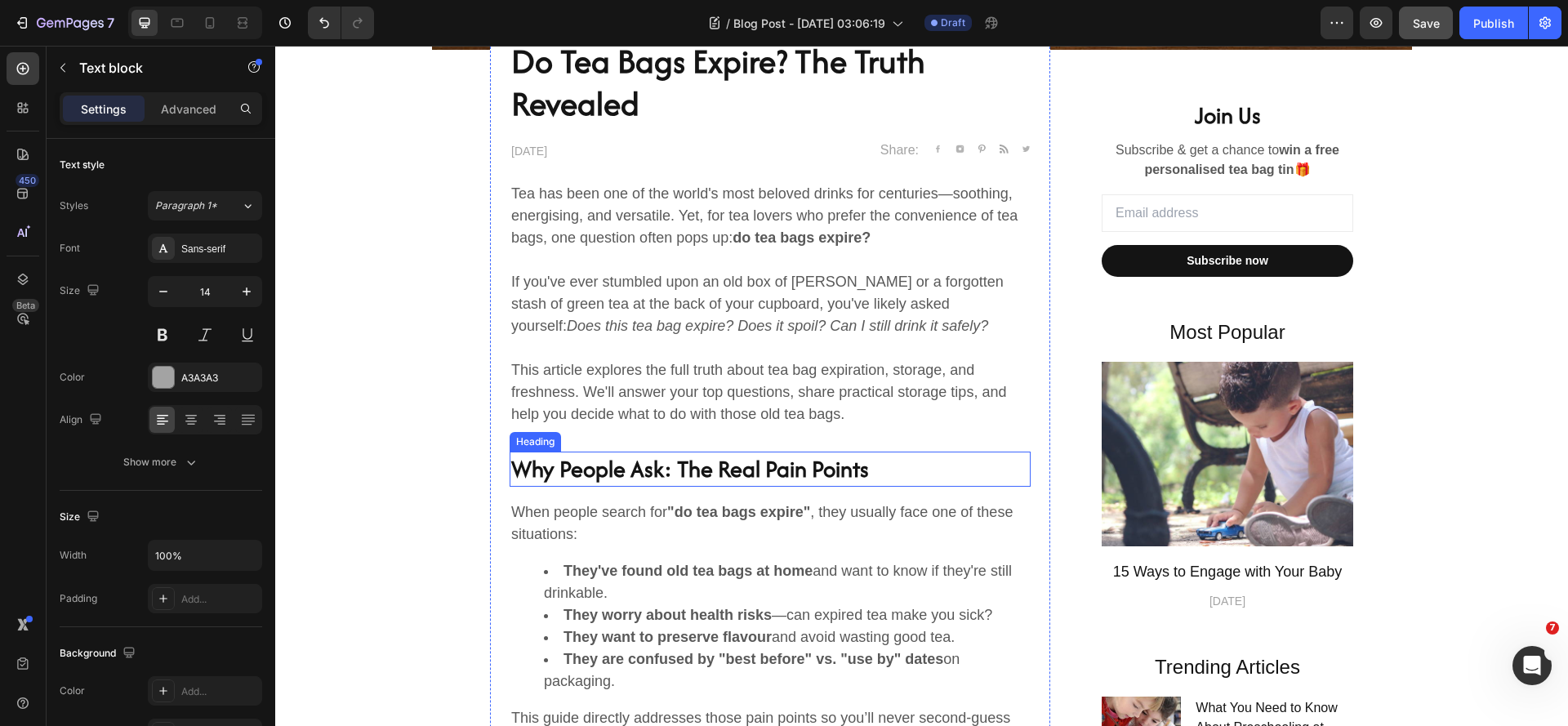
click at [728, 487] on h2 "Why People Ask: The Real Pain Points" at bounding box center [770, 469] width 521 height 35
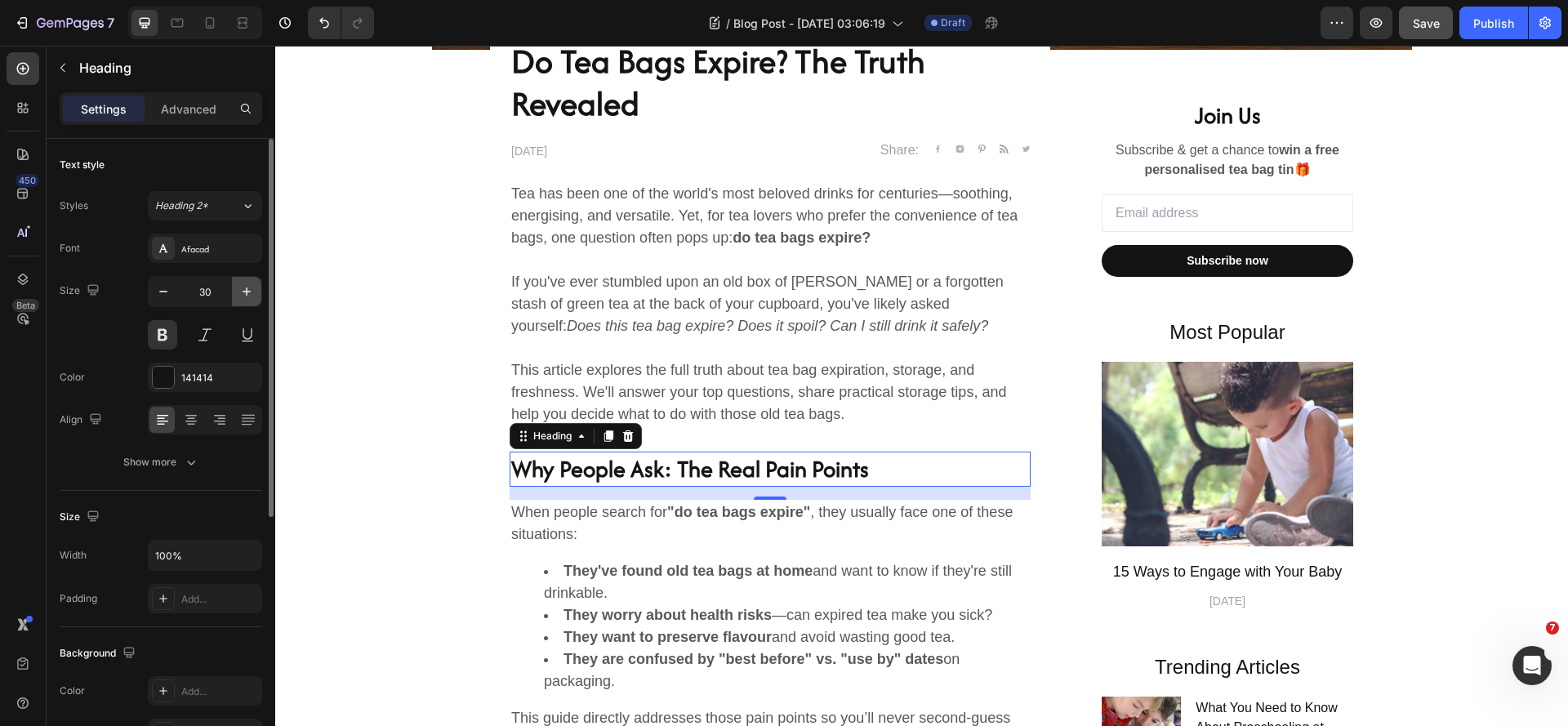
click at [241, 289] on icon "button" at bounding box center [246, 291] width 16 height 16
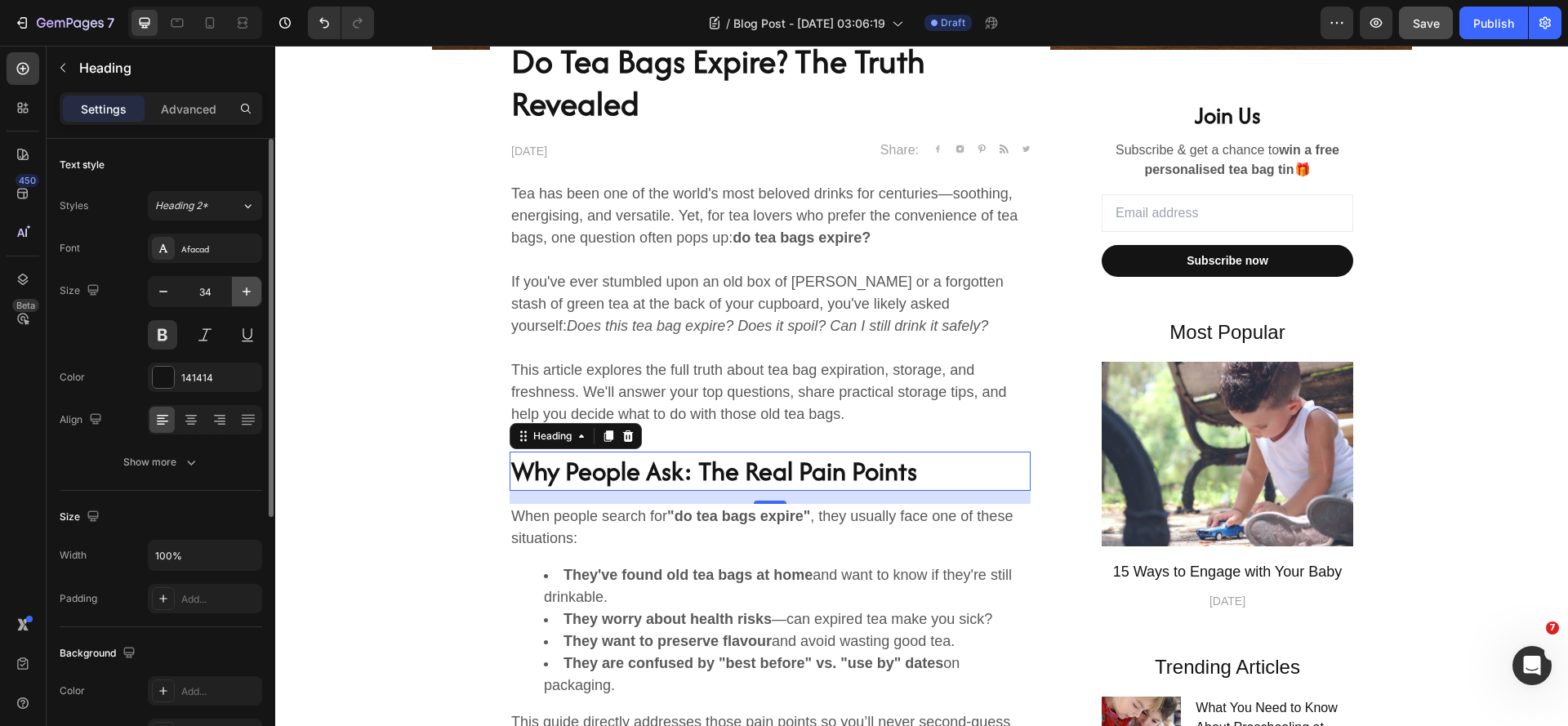
click at [241, 289] on icon "button" at bounding box center [246, 291] width 16 height 16
type input "35"
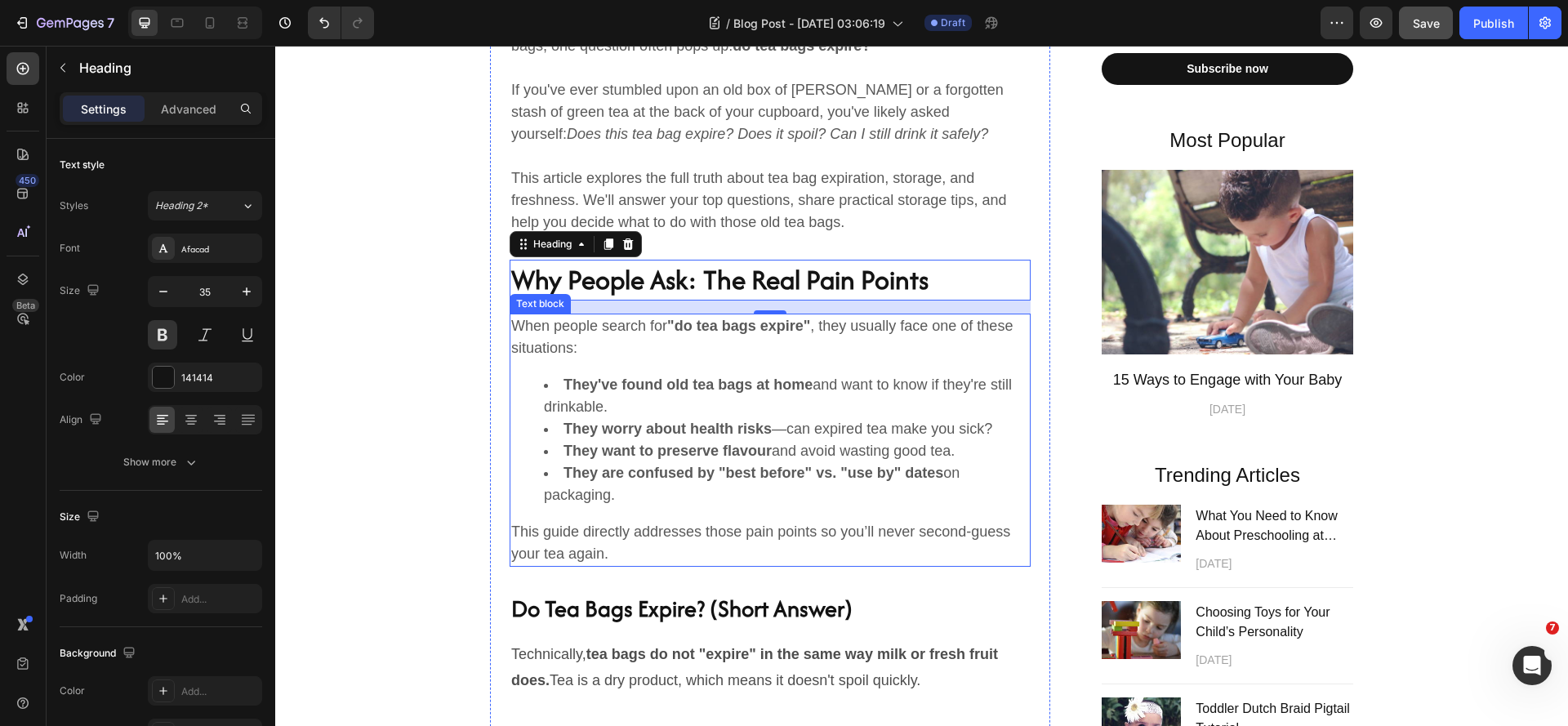
scroll to position [980, 0]
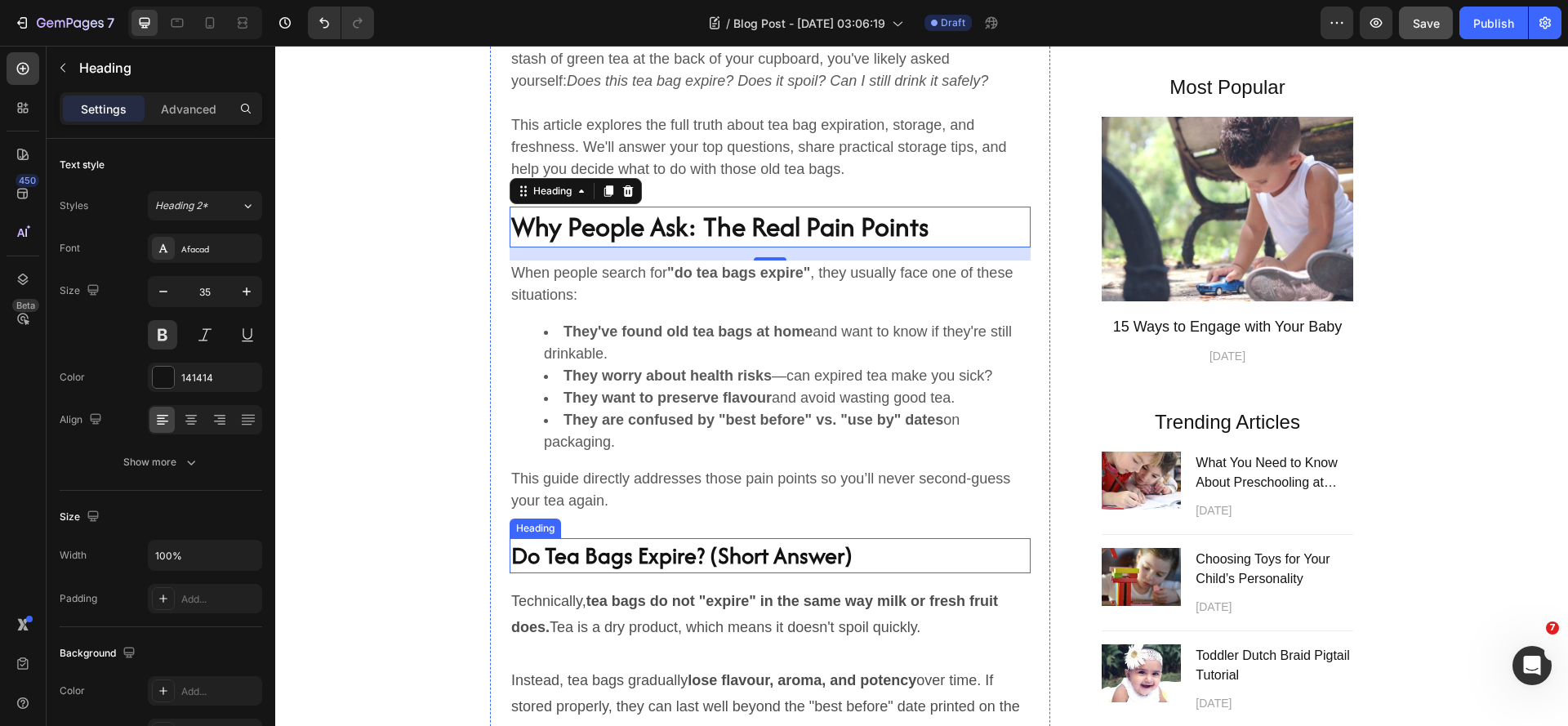
click at [792, 574] on h2 "Do Tea Bags Expire? (Short Answer)" at bounding box center [770, 556] width 521 height 35
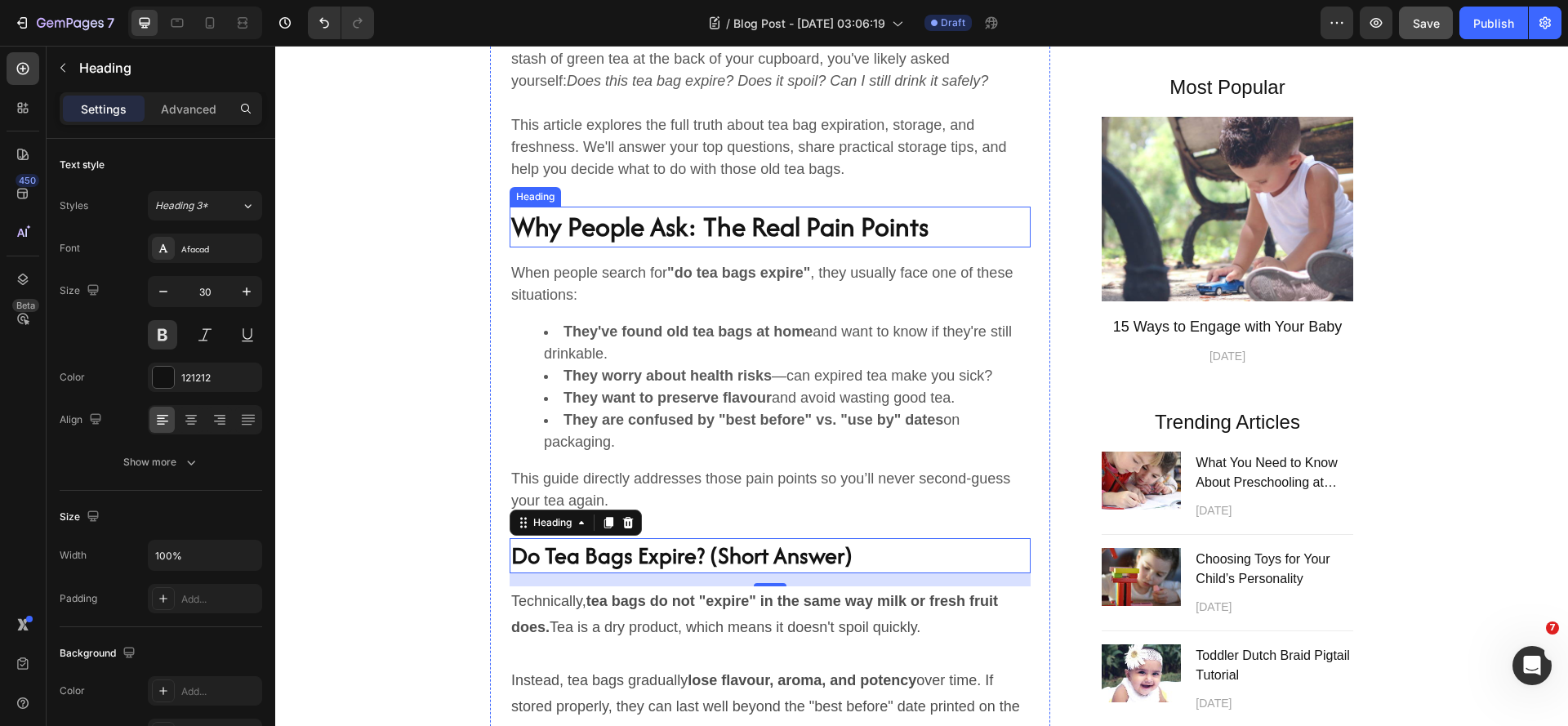
click at [767, 247] on h2 "Why People Ask: The Real Pain Points" at bounding box center [770, 227] width 521 height 41
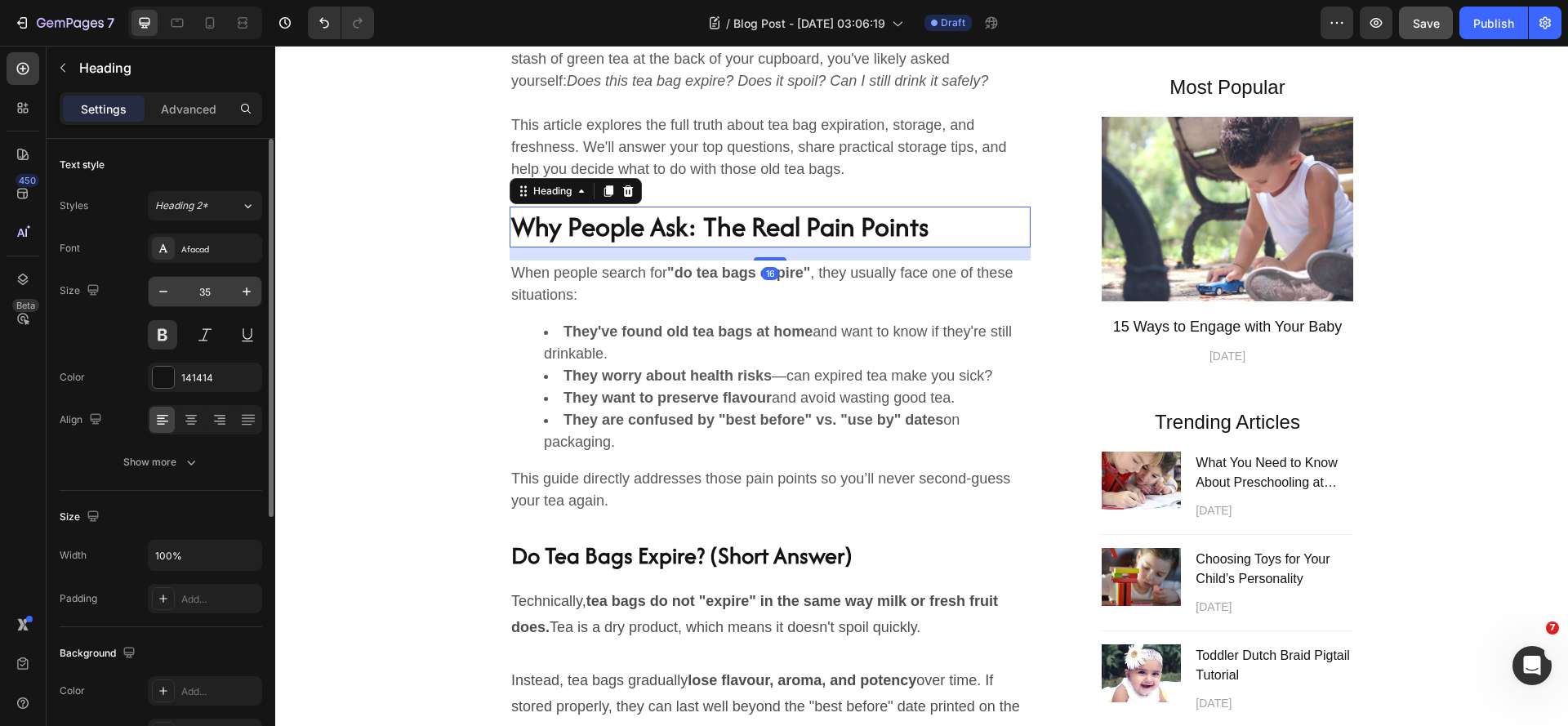
click at [215, 295] on input "35" at bounding box center [205, 291] width 54 height 29
type input "30"
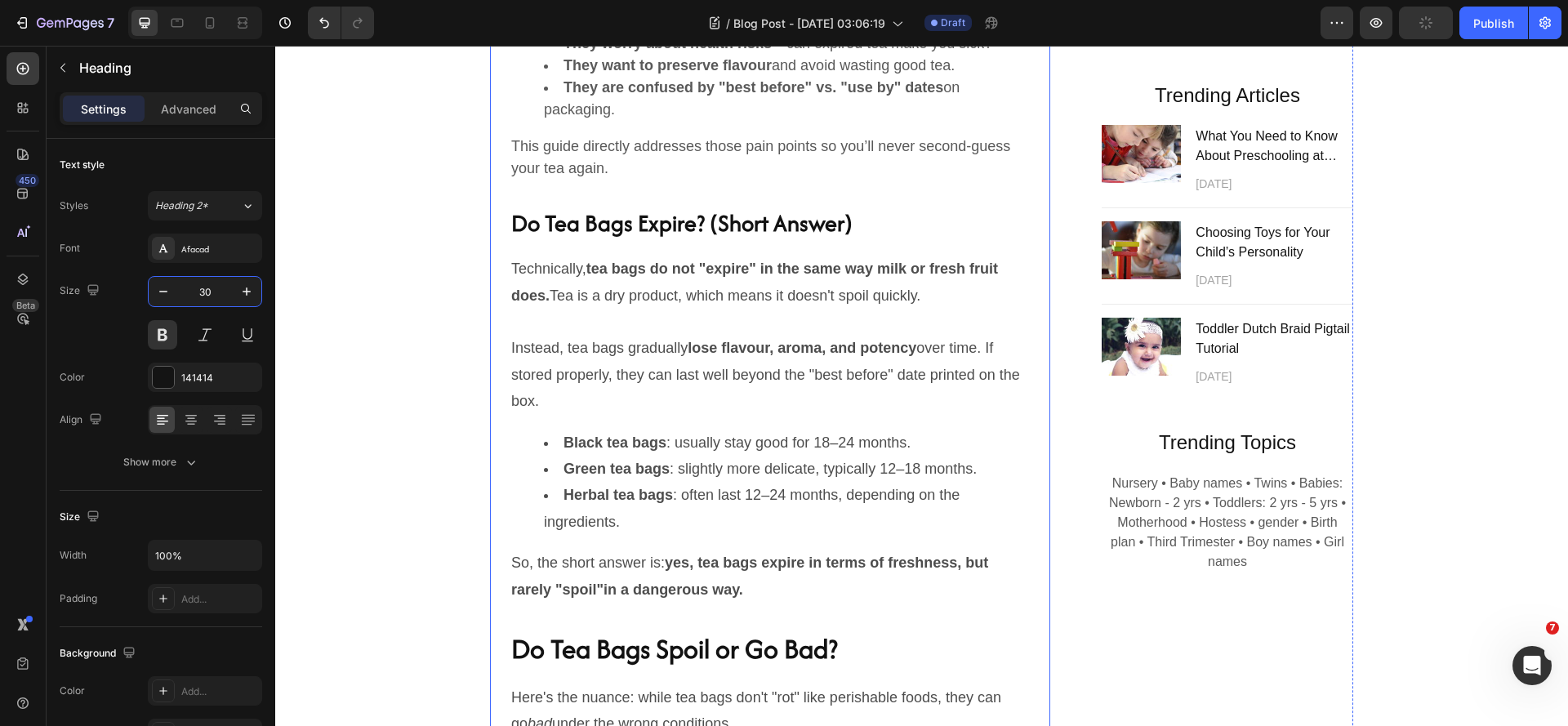
scroll to position [1388, 0]
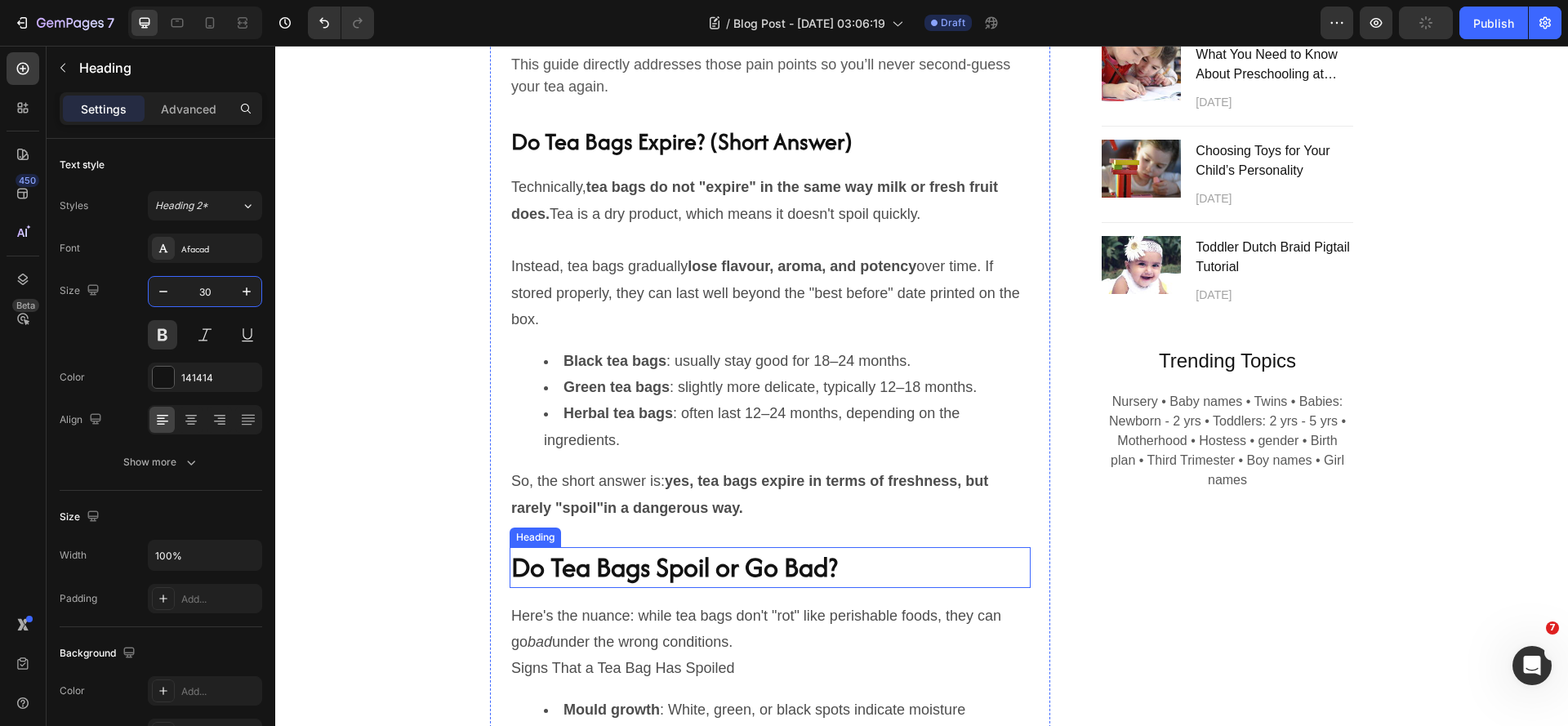
click at [742, 581] on h2 "Do Tea Bags Spoil or Go Bad?" at bounding box center [770, 567] width 521 height 41
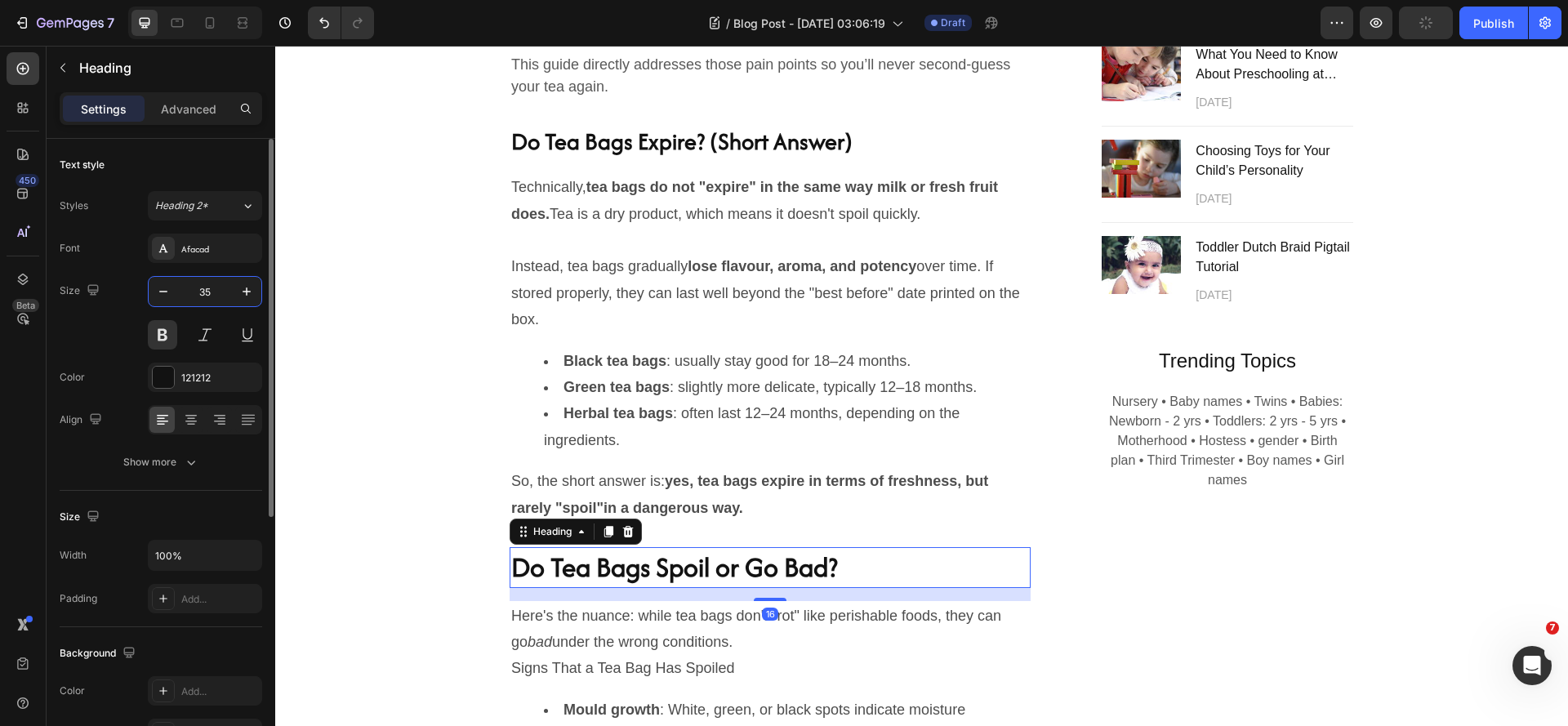
click at [209, 292] on input "35" at bounding box center [205, 291] width 54 height 29
type input "30"
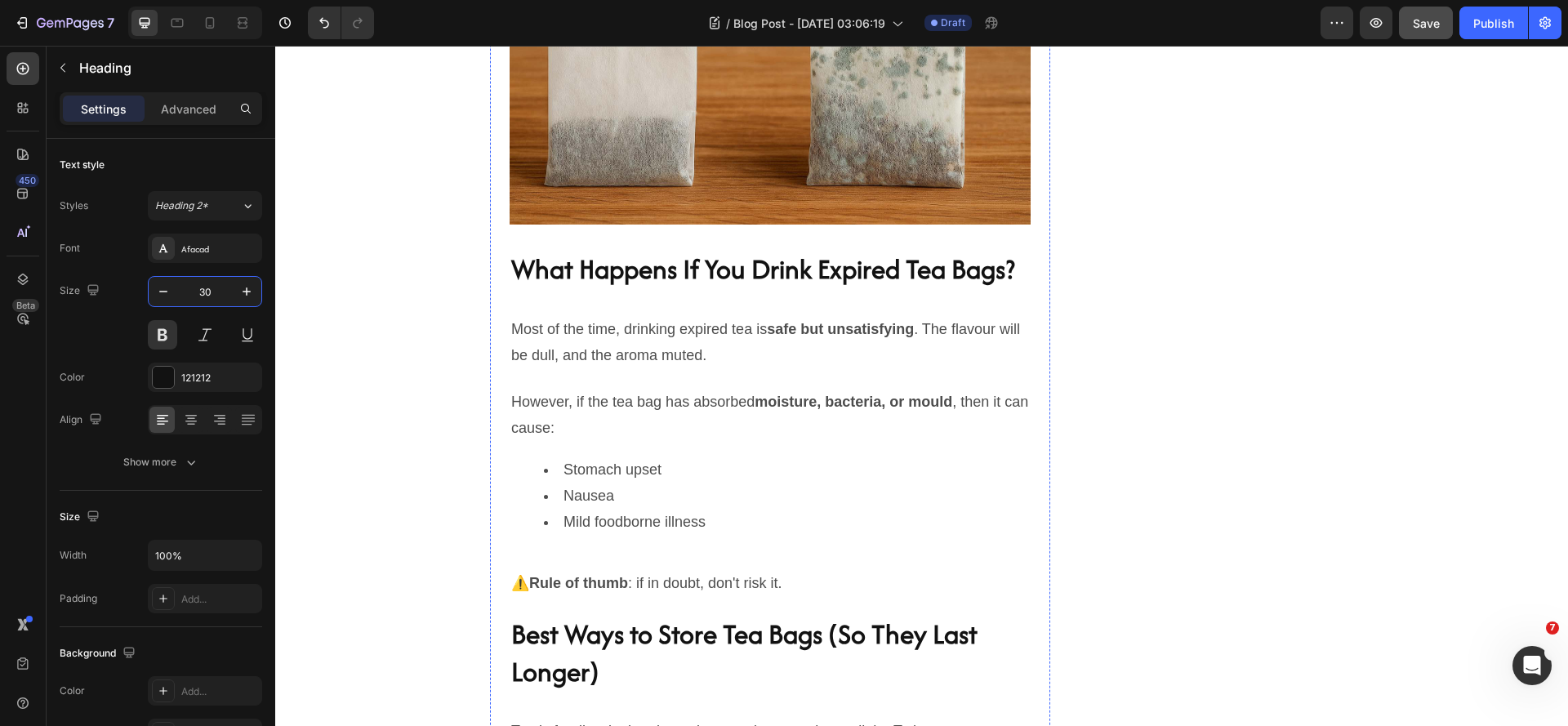
scroll to position [2450, 0]
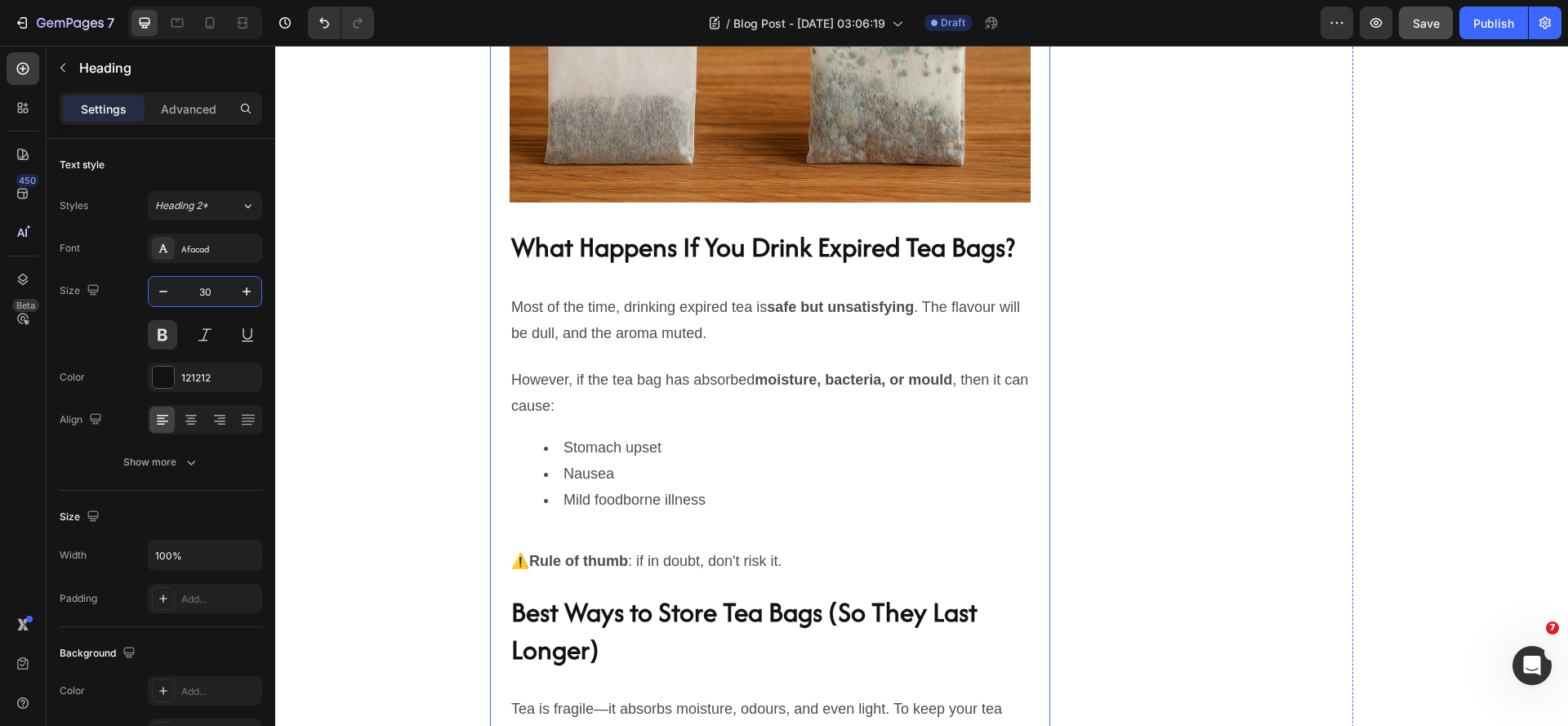
click at [640, 268] on h2 "What Happens If You Drink Expired Tea Bags?" at bounding box center [770, 247] width 521 height 41
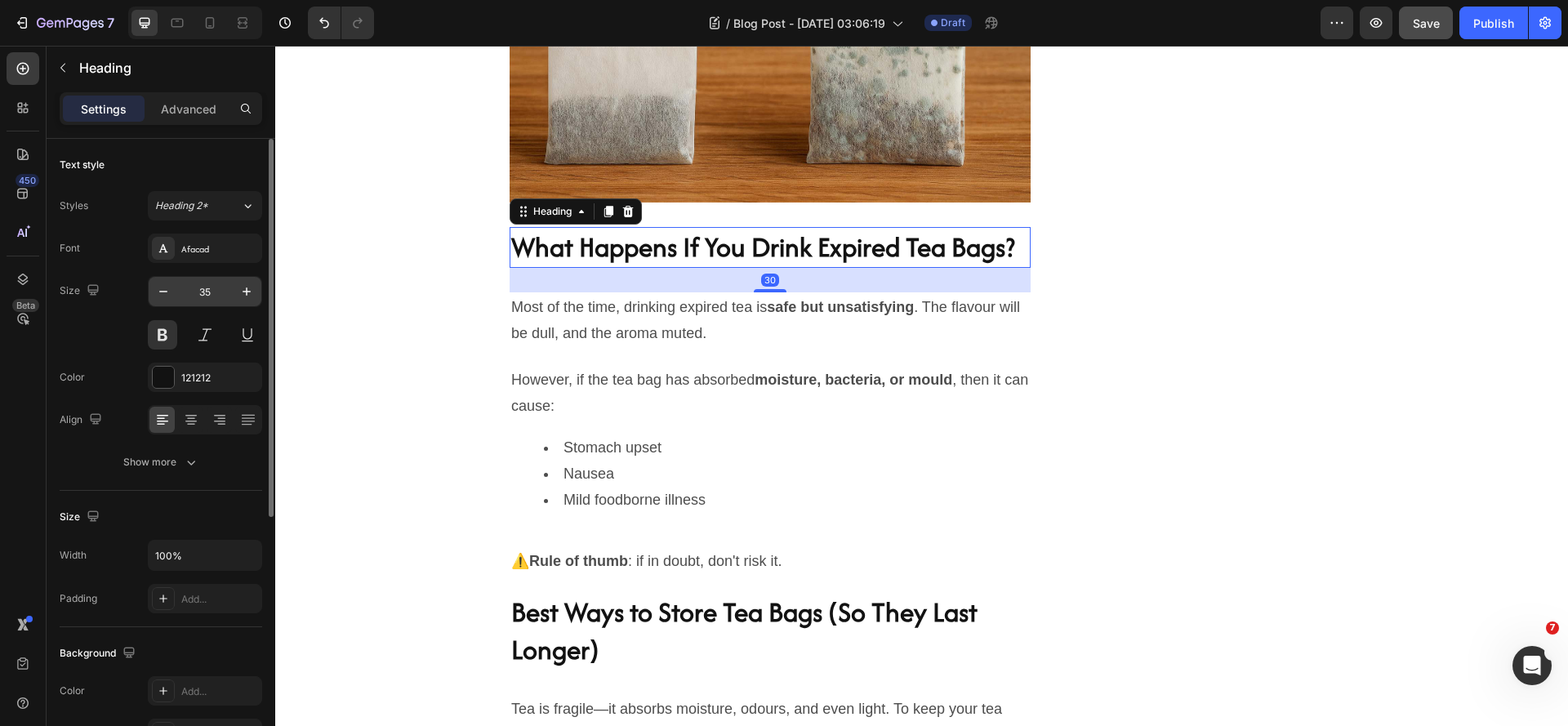
click at [215, 296] on input "35" at bounding box center [205, 291] width 54 height 29
type input "30"
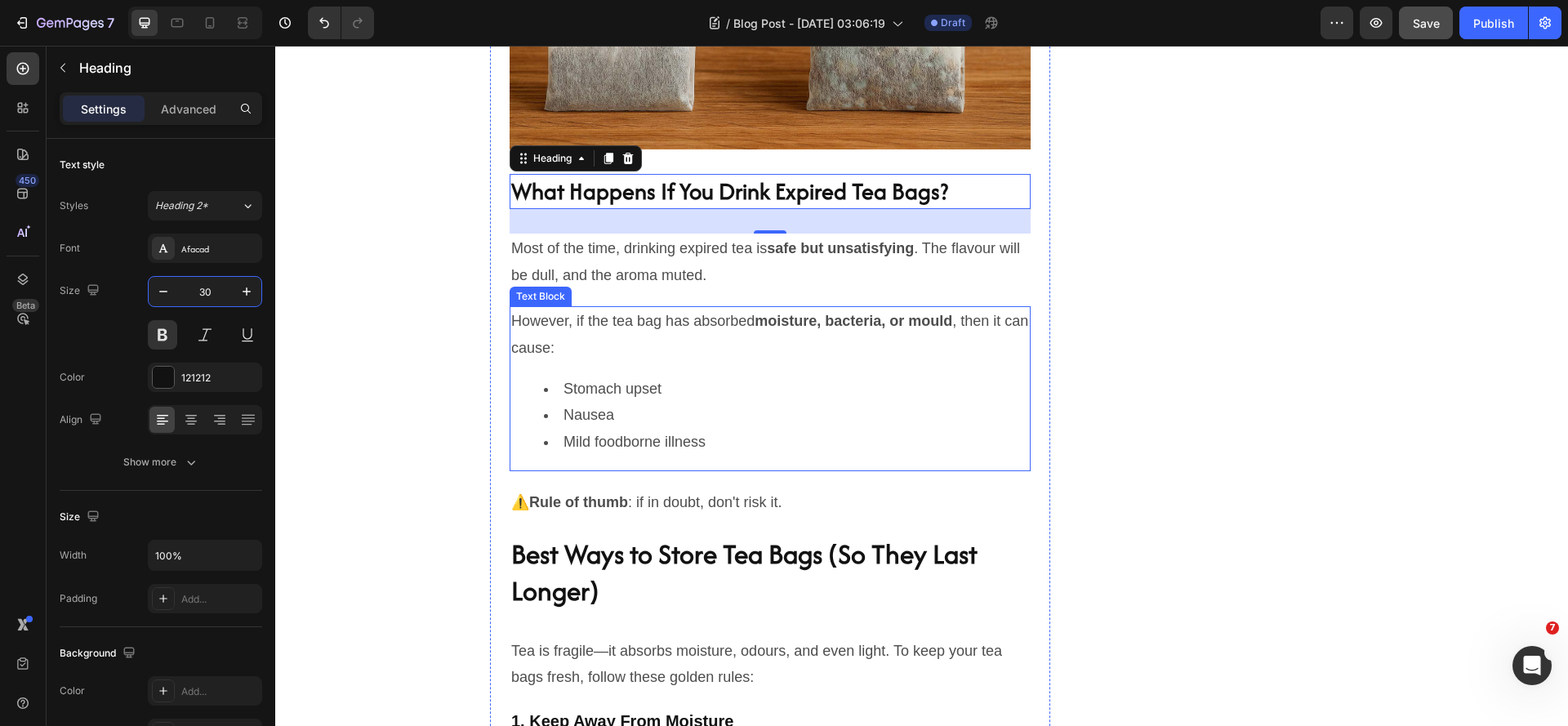
scroll to position [2532, 0]
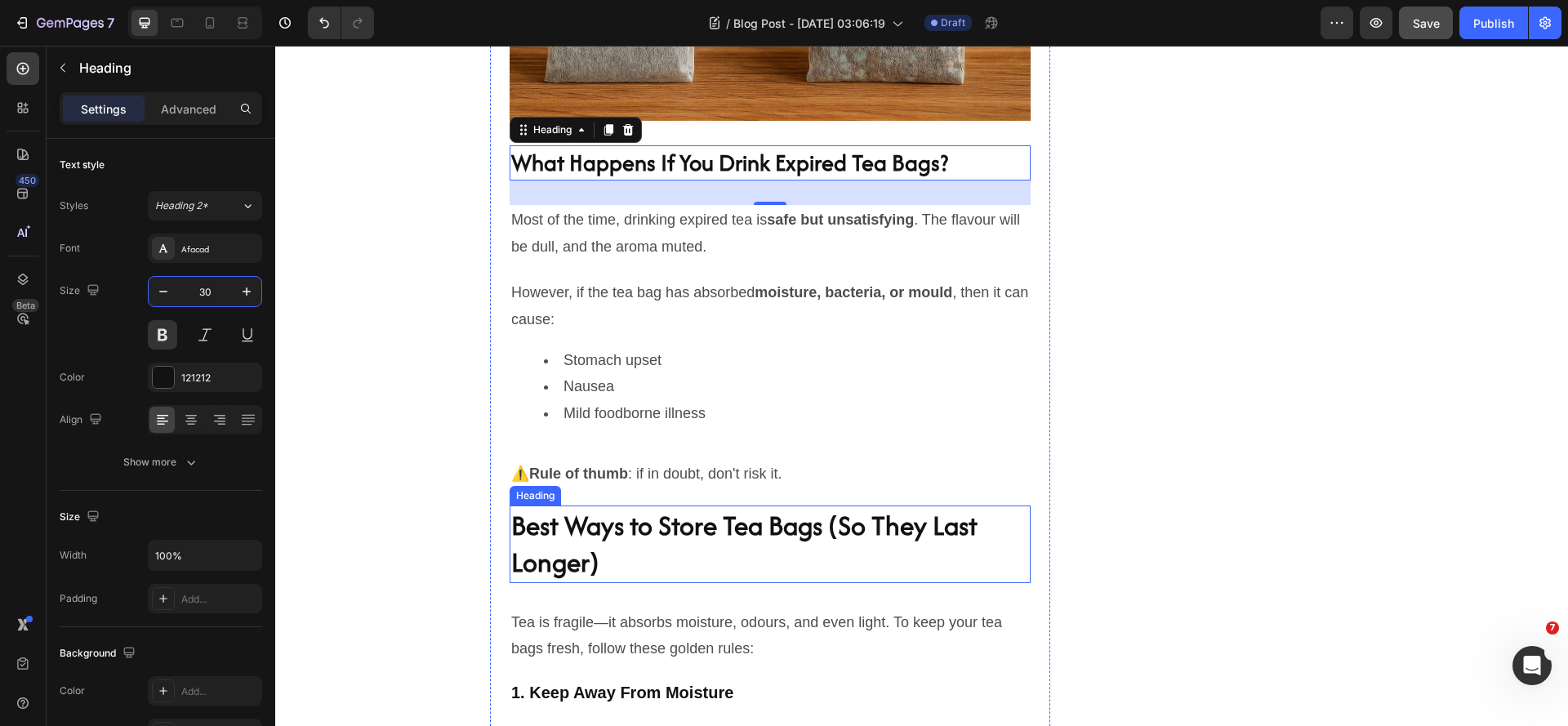
click at [668, 572] on h2 "Best Ways to Store Tea Bags (So They Last Longer)" at bounding box center [770, 544] width 521 height 77
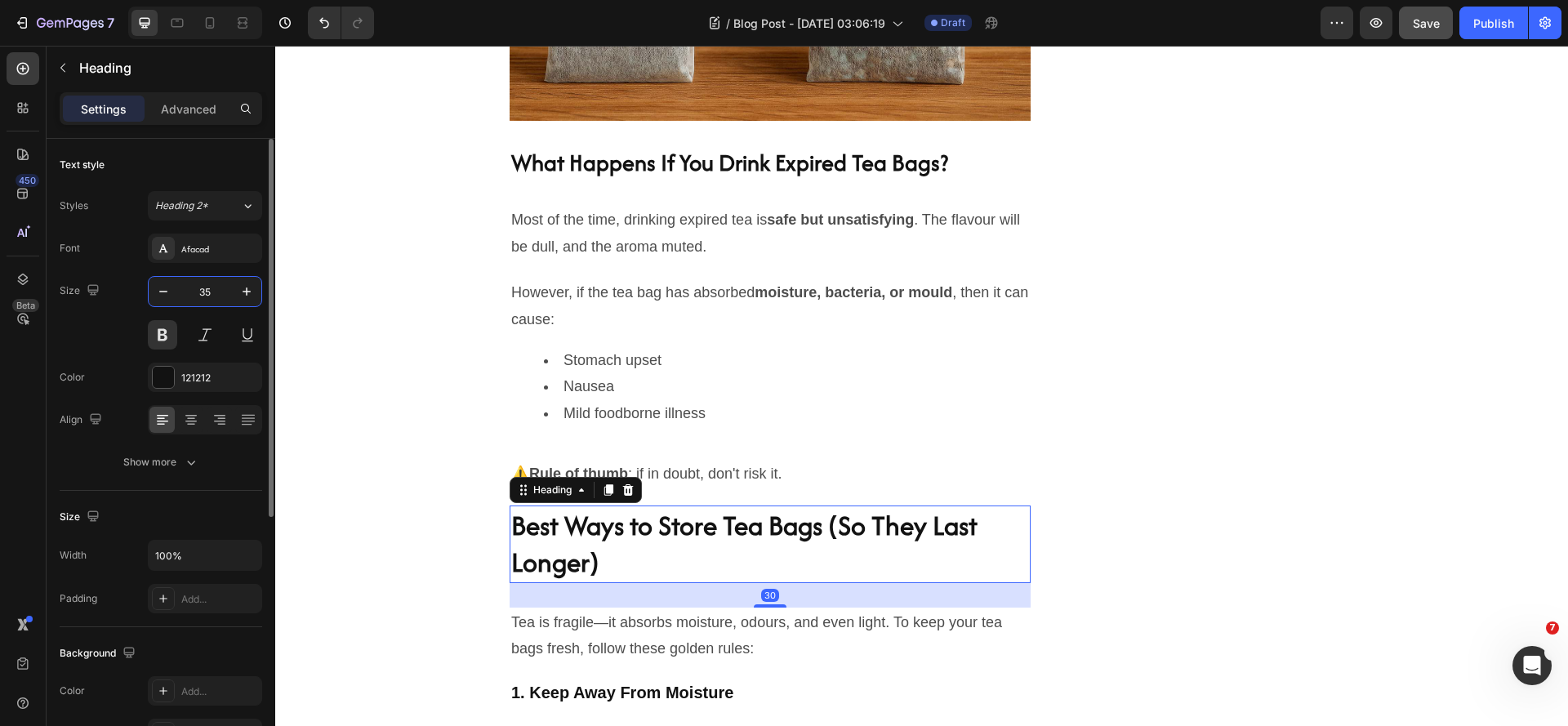
click at [228, 290] on input "35" at bounding box center [205, 291] width 54 height 29
type input "30"
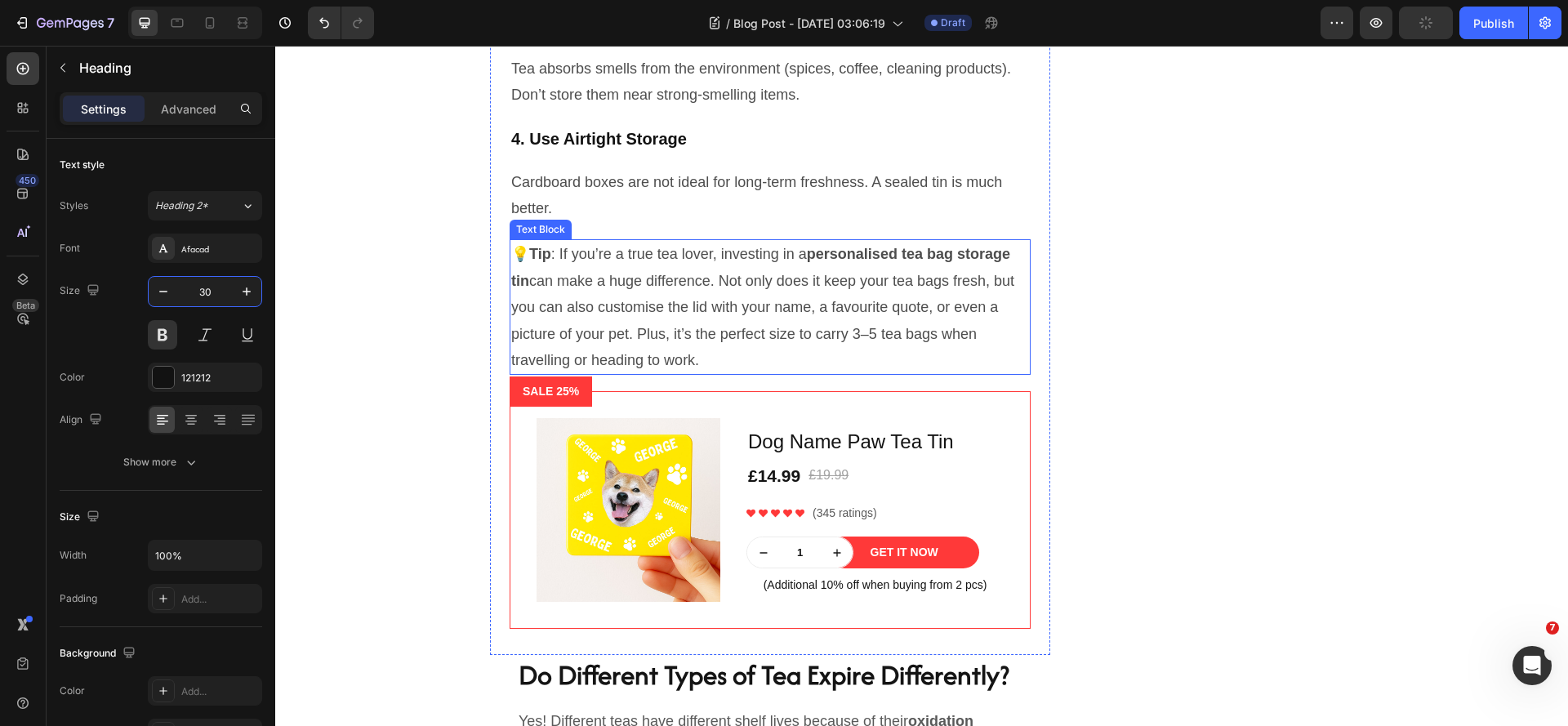
scroll to position [3839, 0]
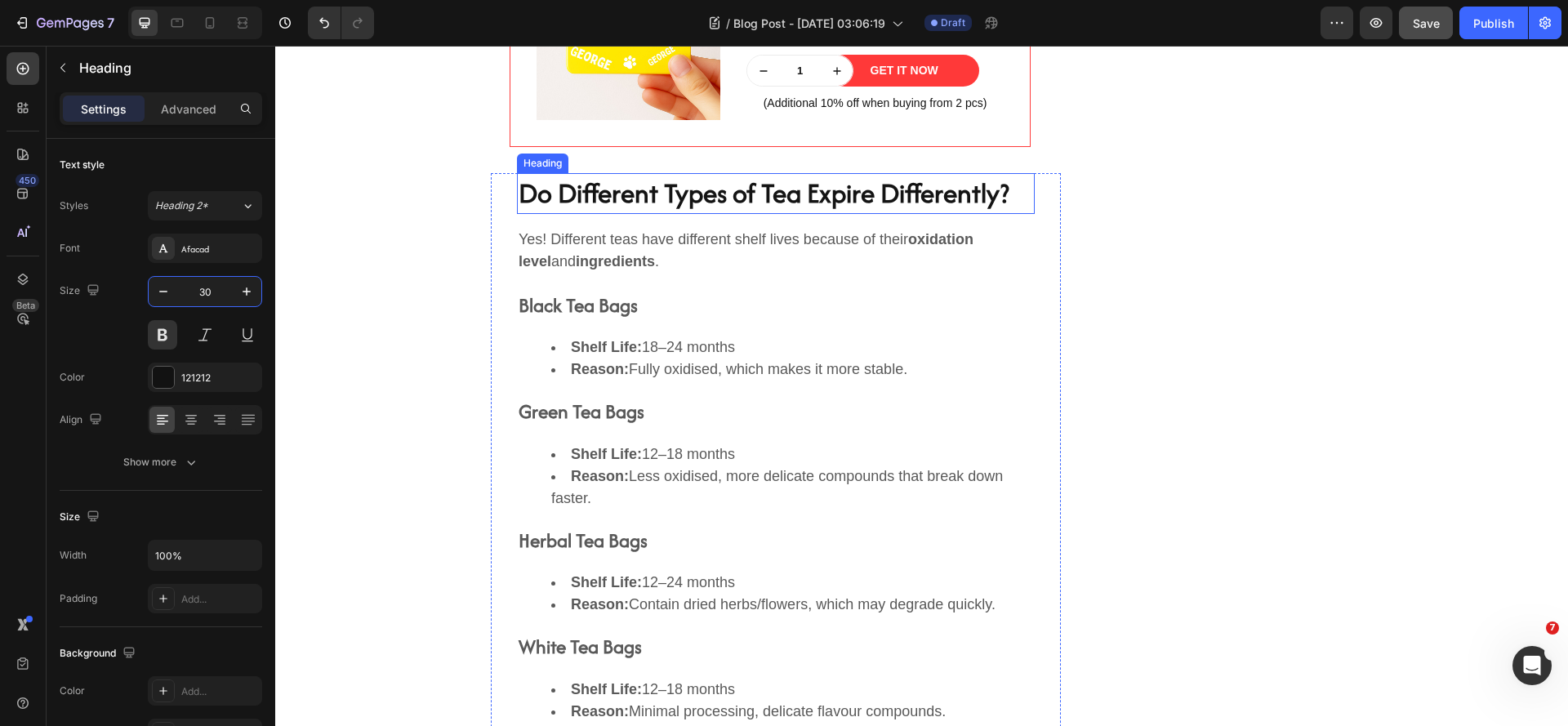
click at [755, 214] on h2 "Do Different Types of Tea Expire Differently?" at bounding box center [776, 193] width 517 height 41
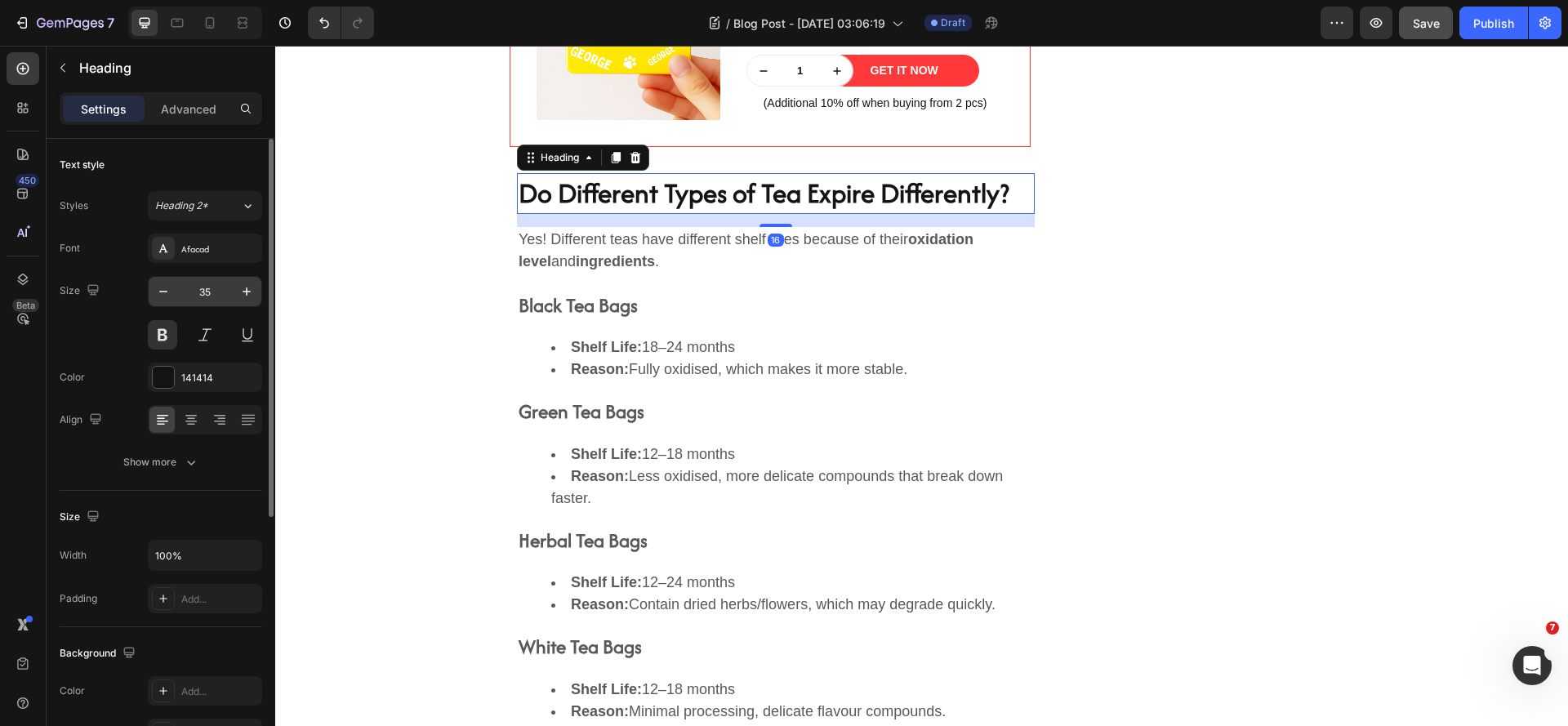
click at [209, 298] on input "35" at bounding box center [205, 291] width 54 height 29
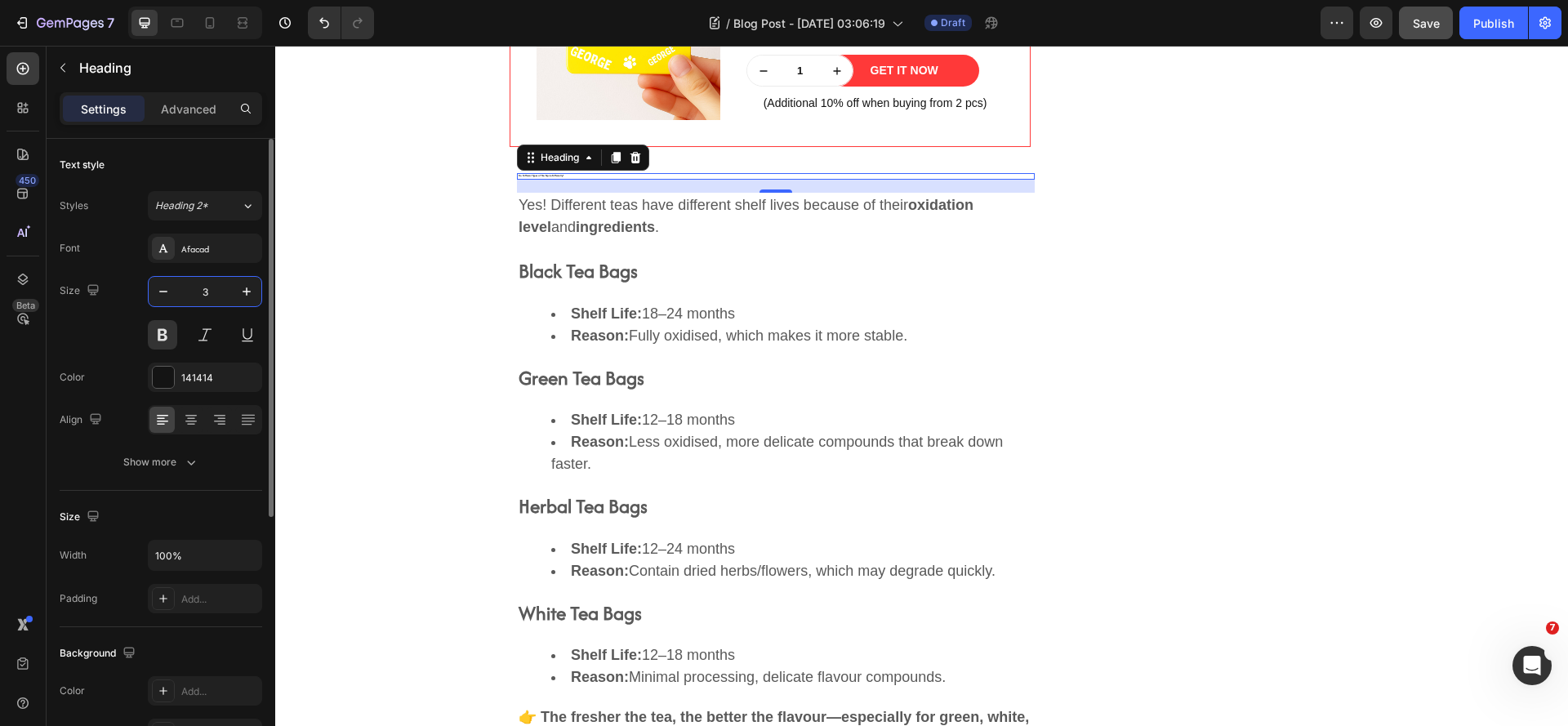
type input "30"
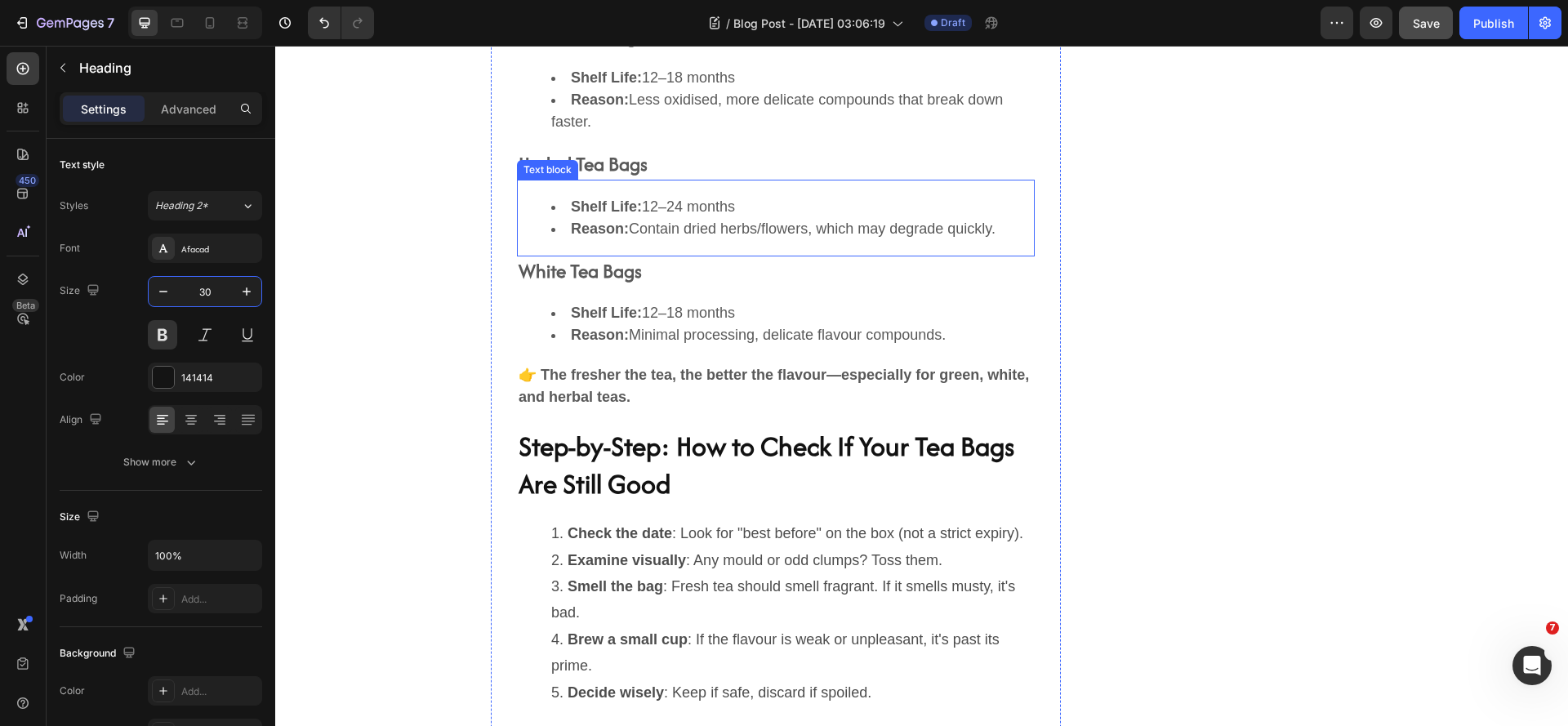
scroll to position [4328, 0]
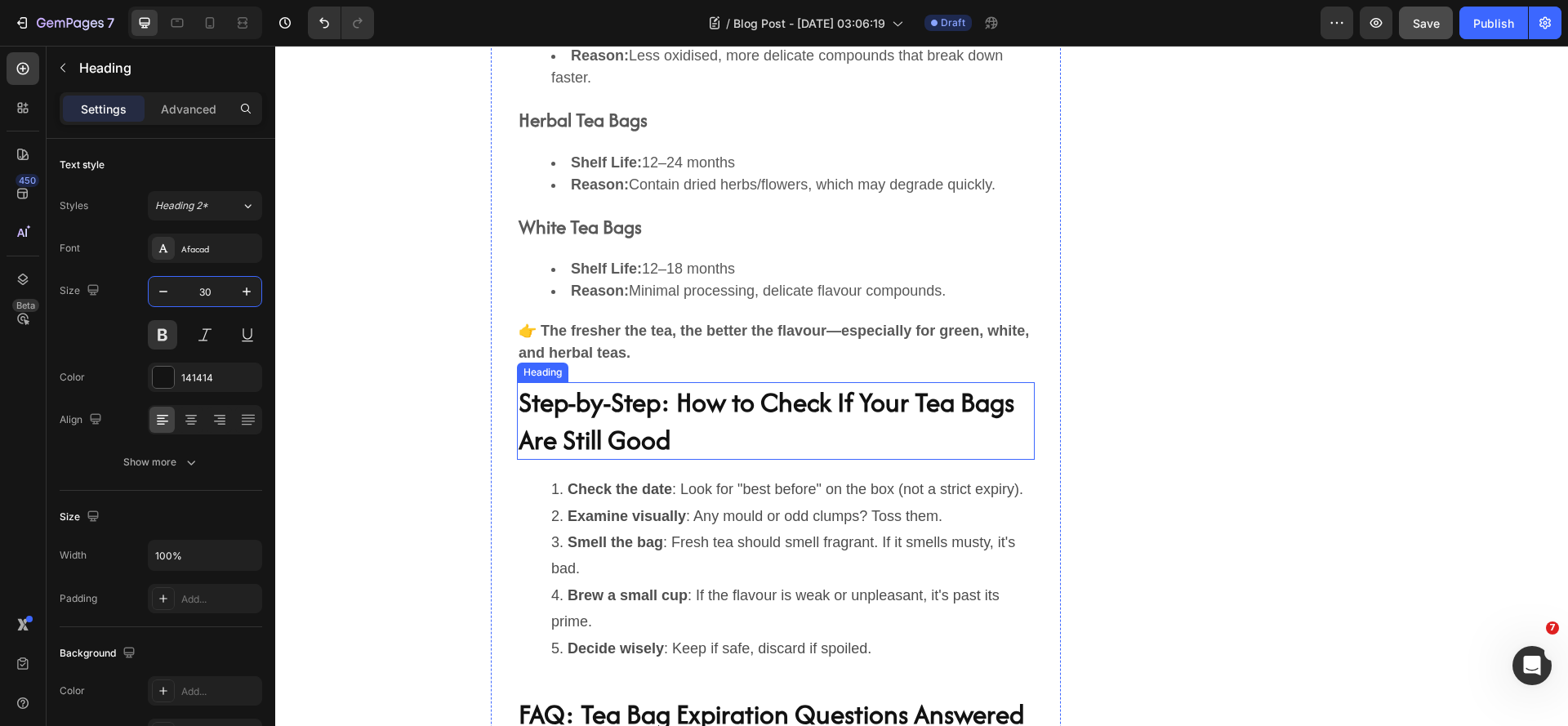
click at [699, 402] on h2 "Step-by-Step: How to Check If Your Tea Bags Are Still Good" at bounding box center [776, 421] width 517 height 77
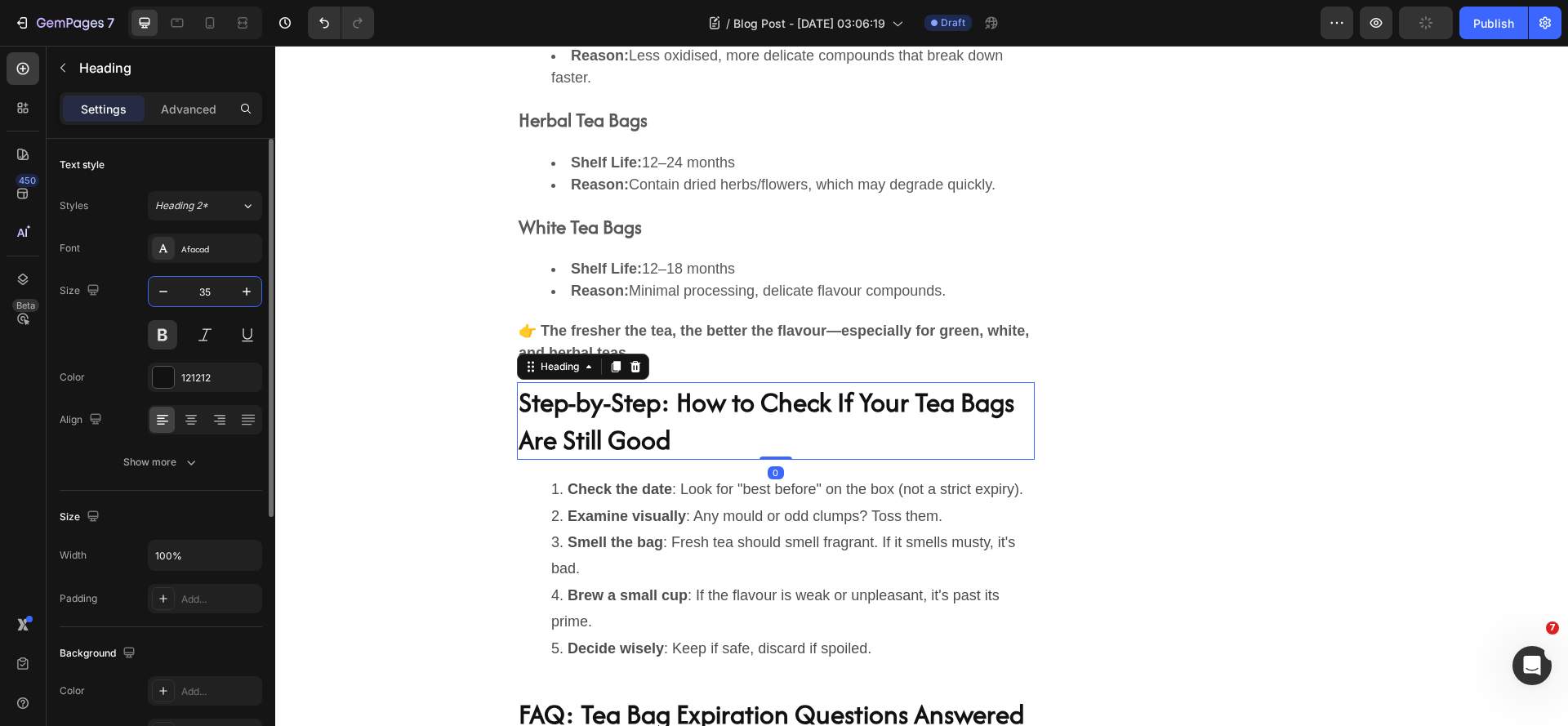
click at [225, 290] on input "35" at bounding box center [205, 291] width 54 height 29
type input "30"
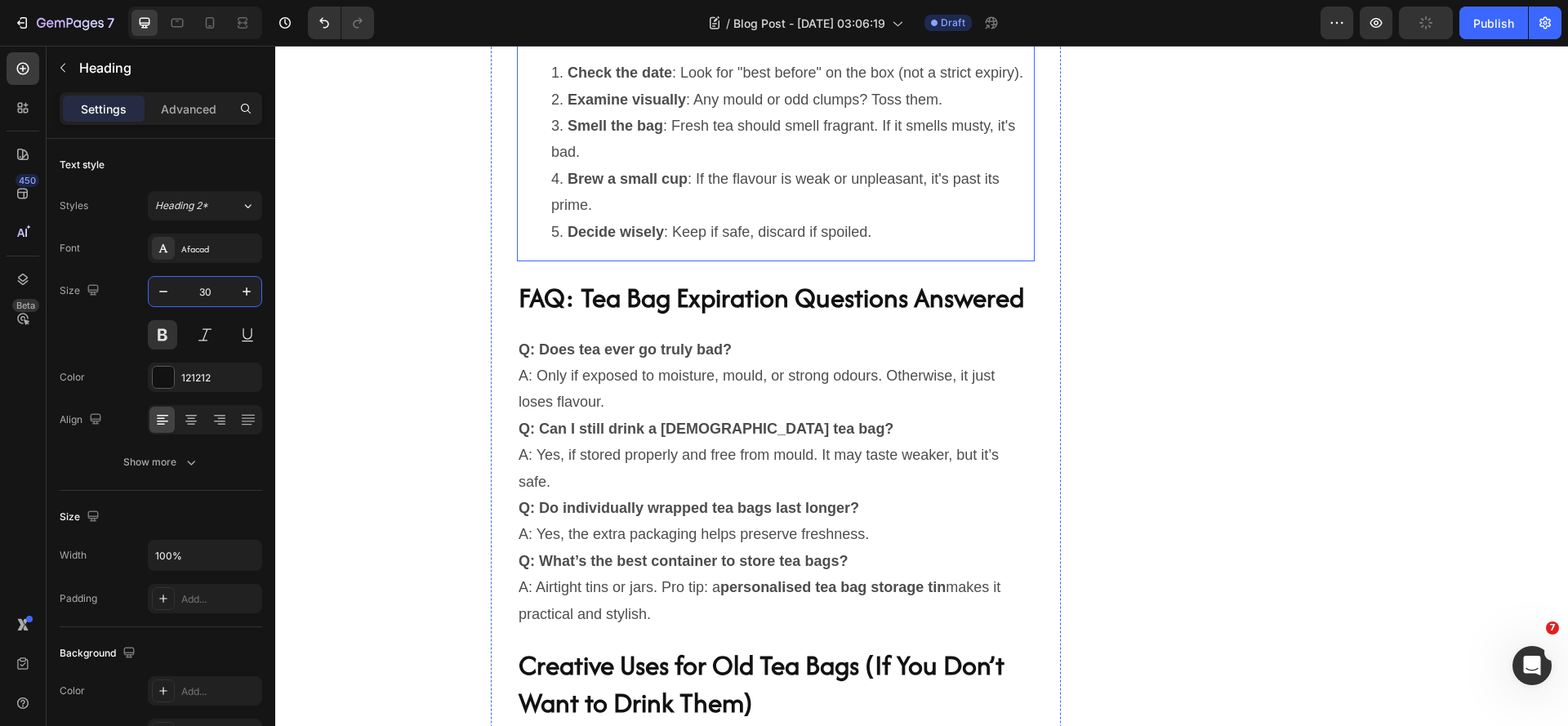
scroll to position [4737, 0]
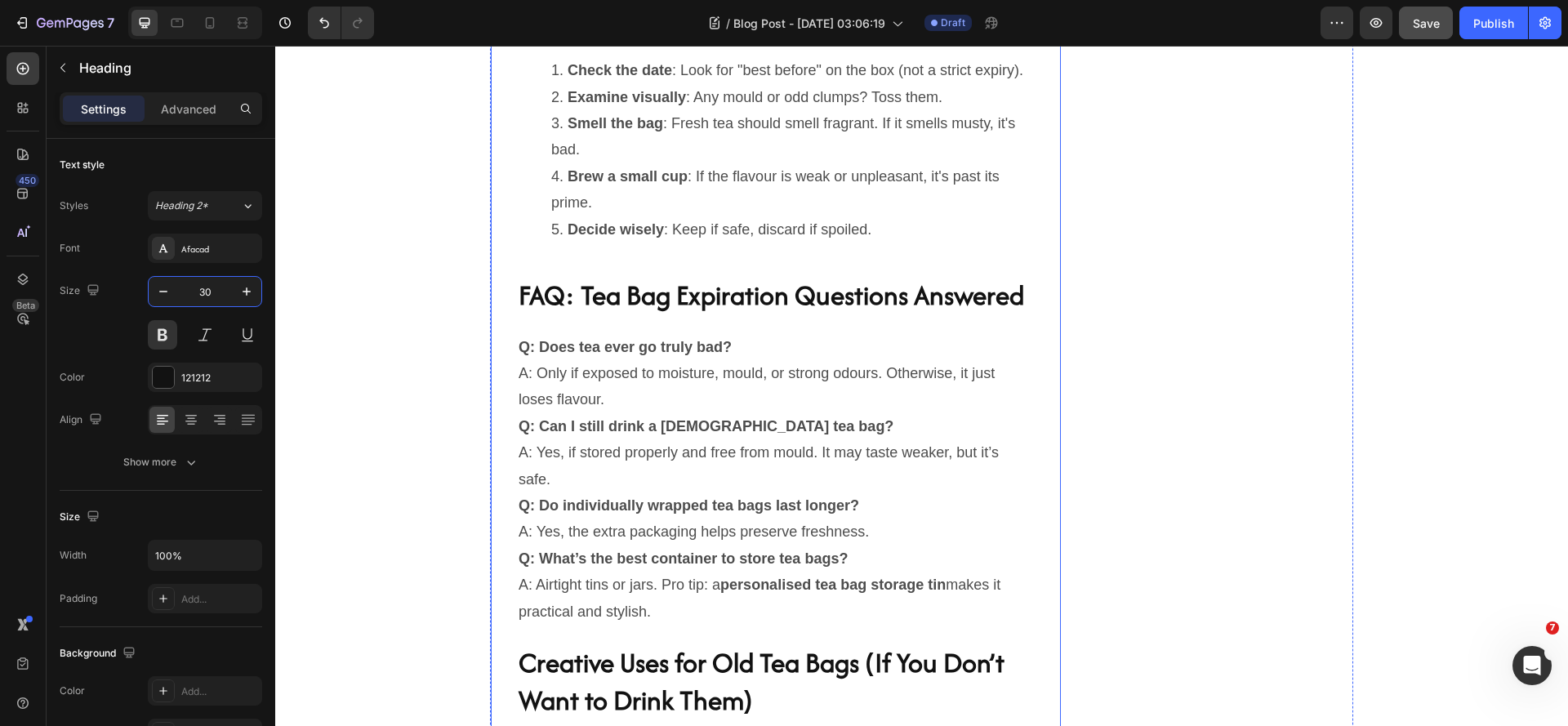
click at [661, 316] on h2 "FAQ: Tea Bag Expiration Questions Answered" at bounding box center [776, 295] width 517 height 41
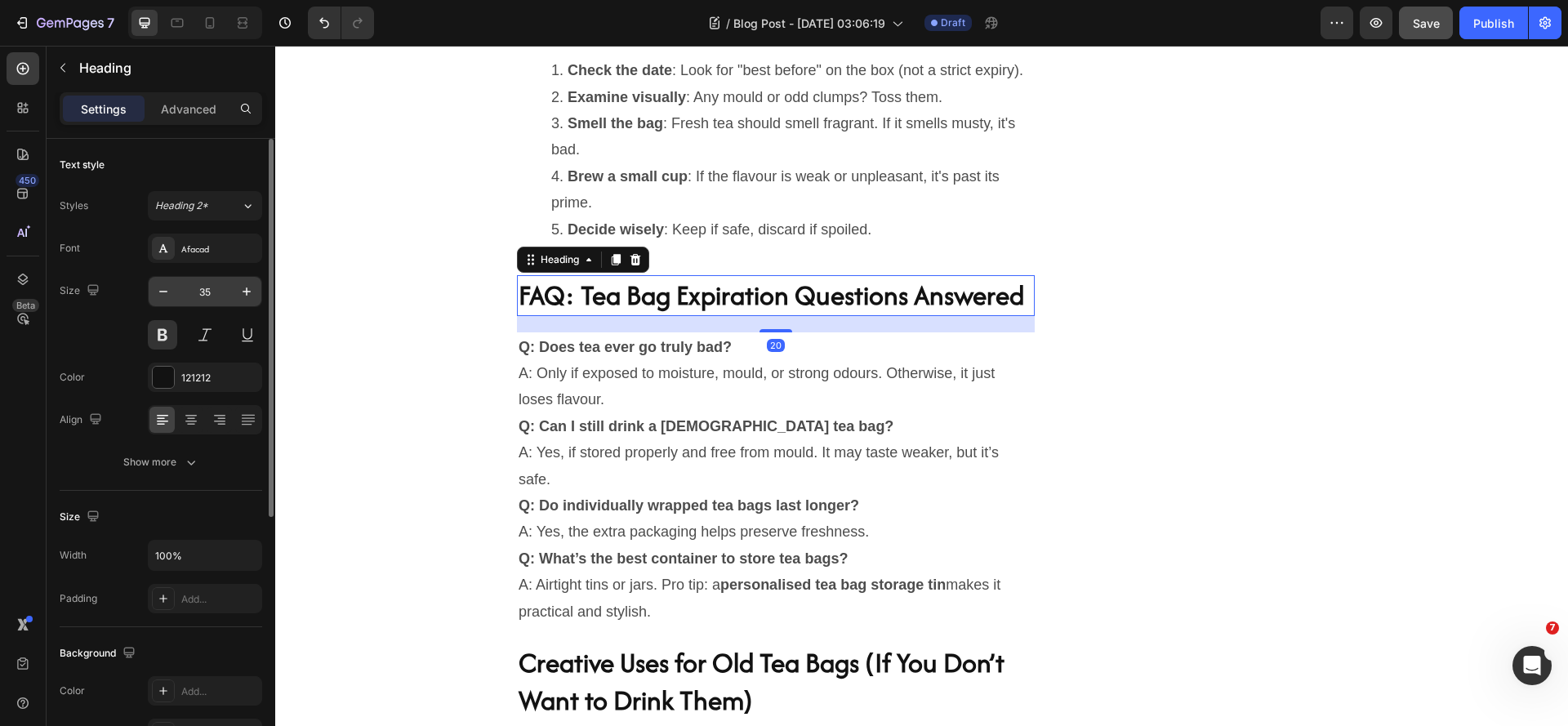
click at [218, 289] on input "35" at bounding box center [205, 291] width 54 height 29
type input "30"
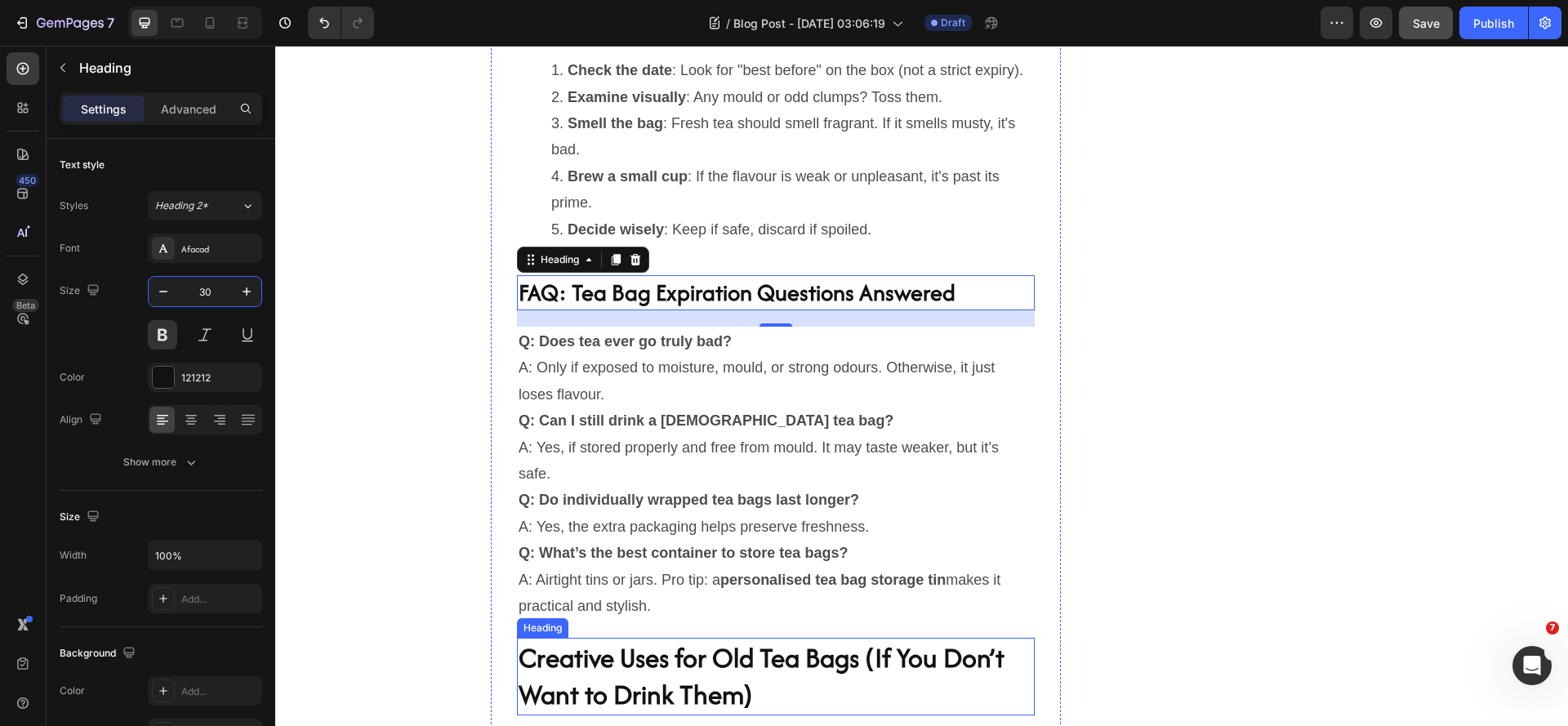
click at [697, 687] on h2 "Creative Uses for Old Tea Bags (If You Don’t Want to Drink Them)" at bounding box center [776, 676] width 517 height 77
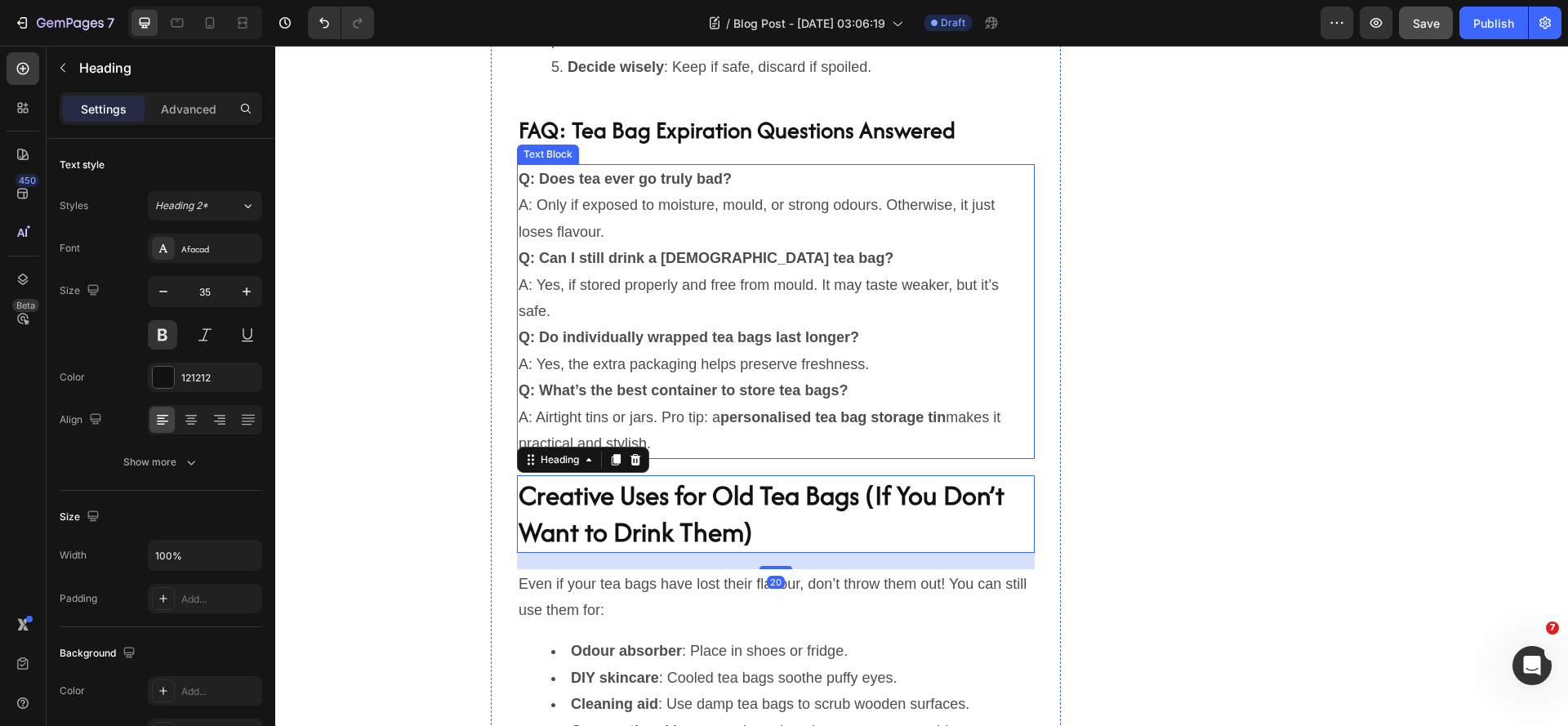
scroll to position [4900, 0]
click at [216, 294] on input "35" at bounding box center [205, 291] width 54 height 29
type input "30"
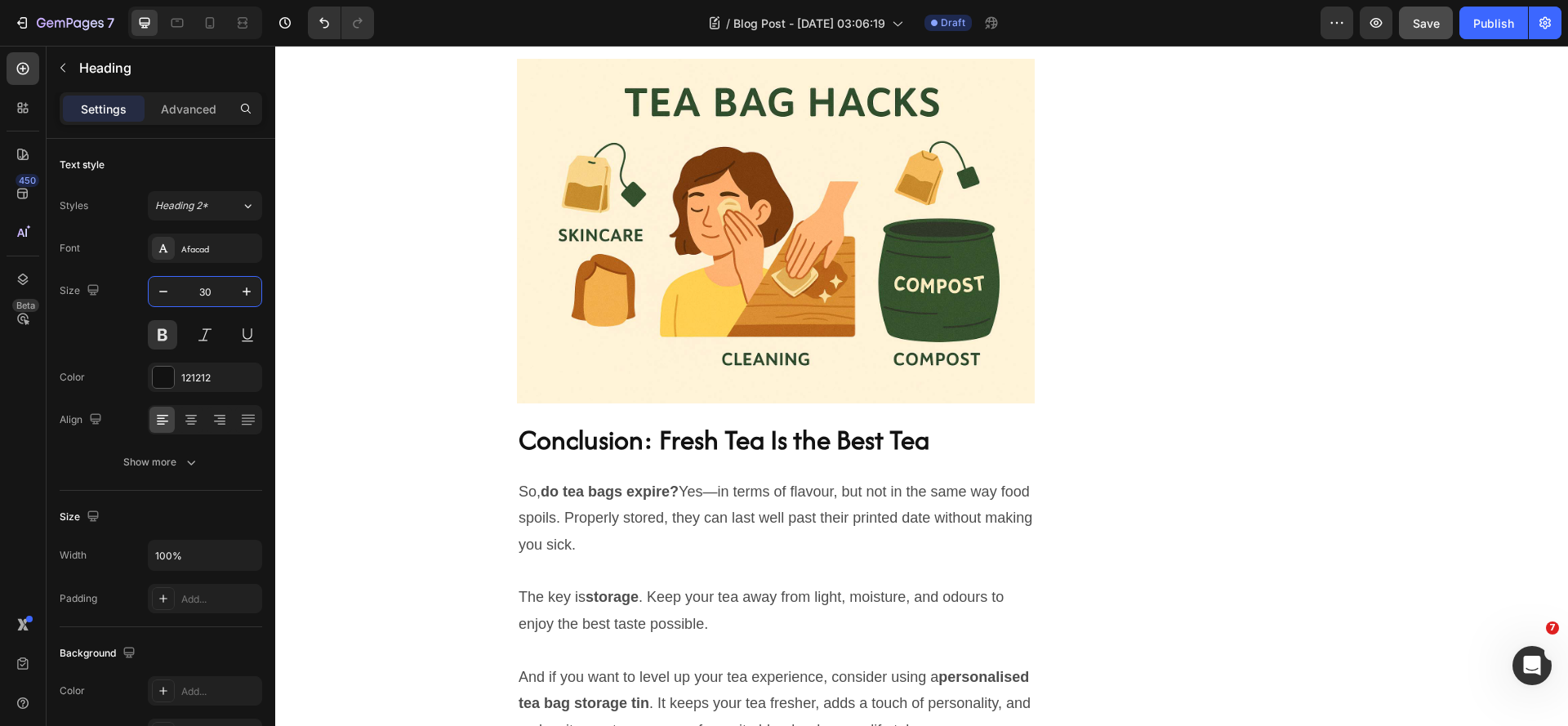
scroll to position [5636, 0]
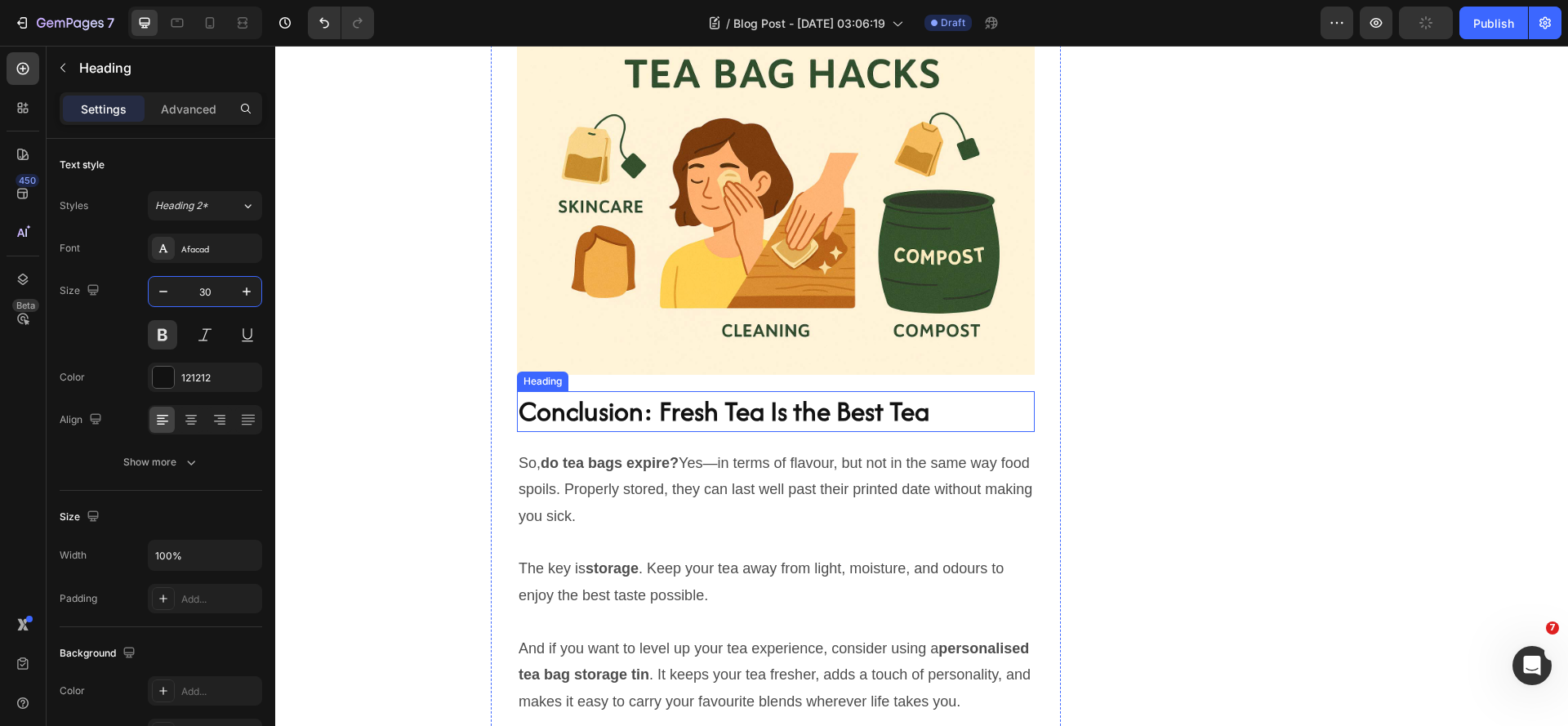
click at [649, 432] on h2 "Conclusion: Fresh Tea Is the Best Tea" at bounding box center [776, 411] width 517 height 41
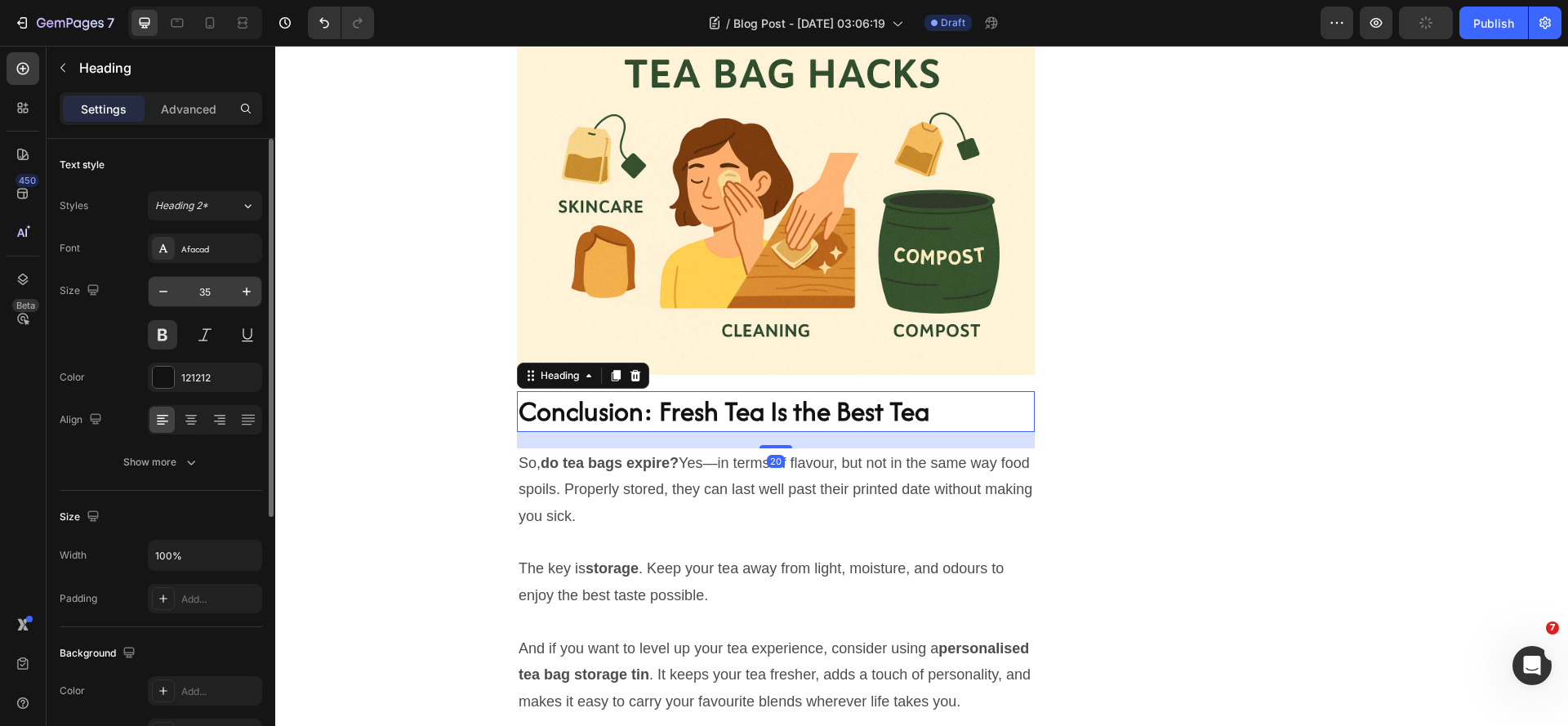
click at [220, 295] on input "35" at bounding box center [205, 291] width 54 height 29
type input "30"
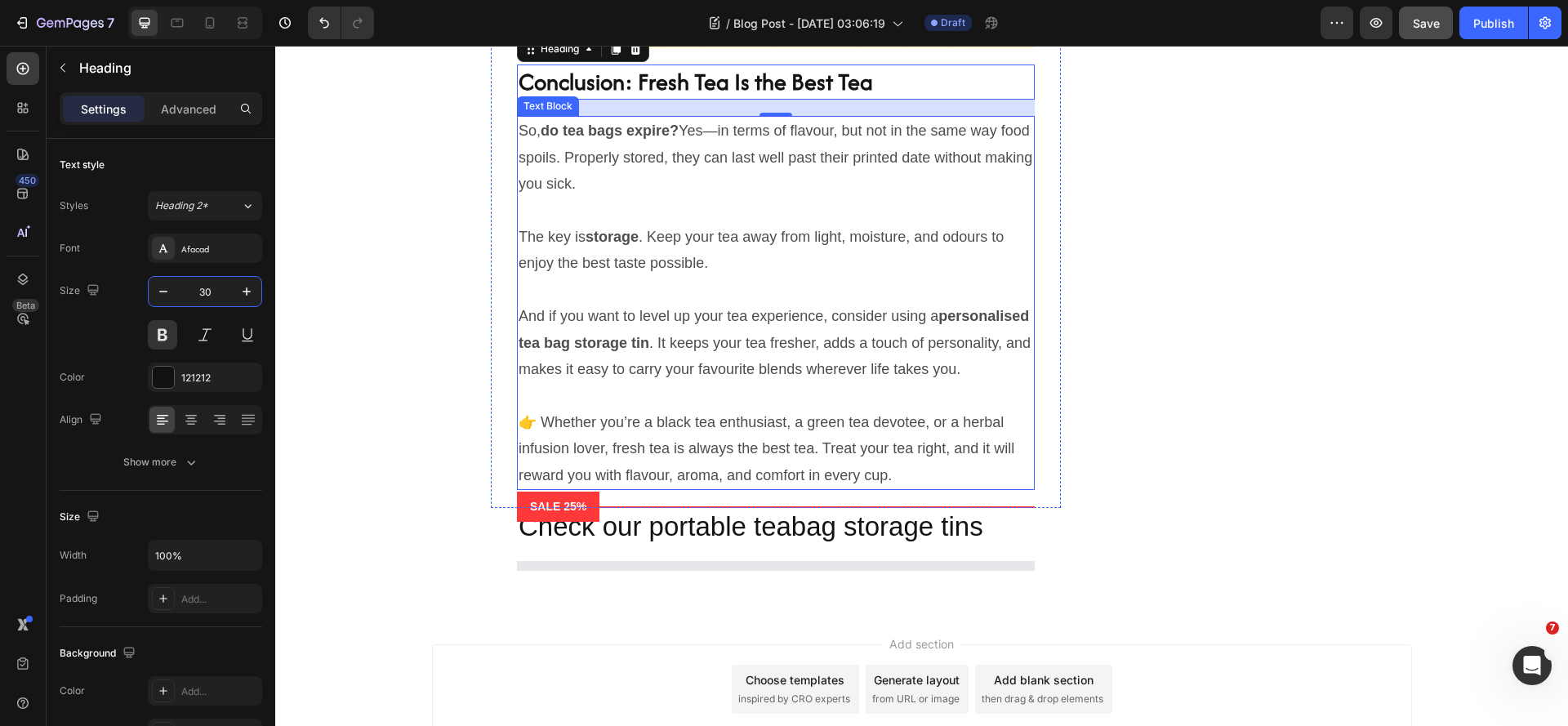
scroll to position [6044, 0]
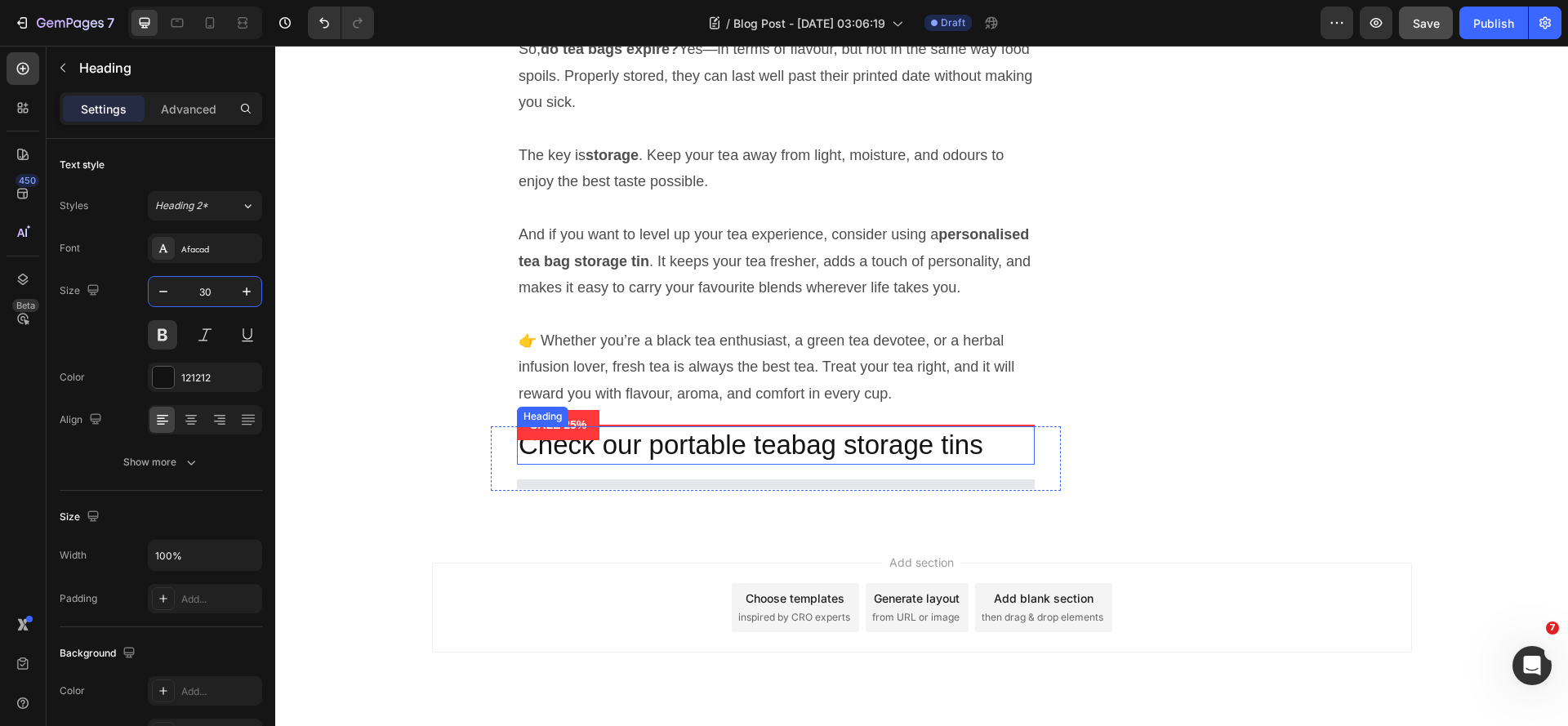
click at [760, 464] on h2 "Check our portable teabag storage tins" at bounding box center [776, 446] width 517 height 39
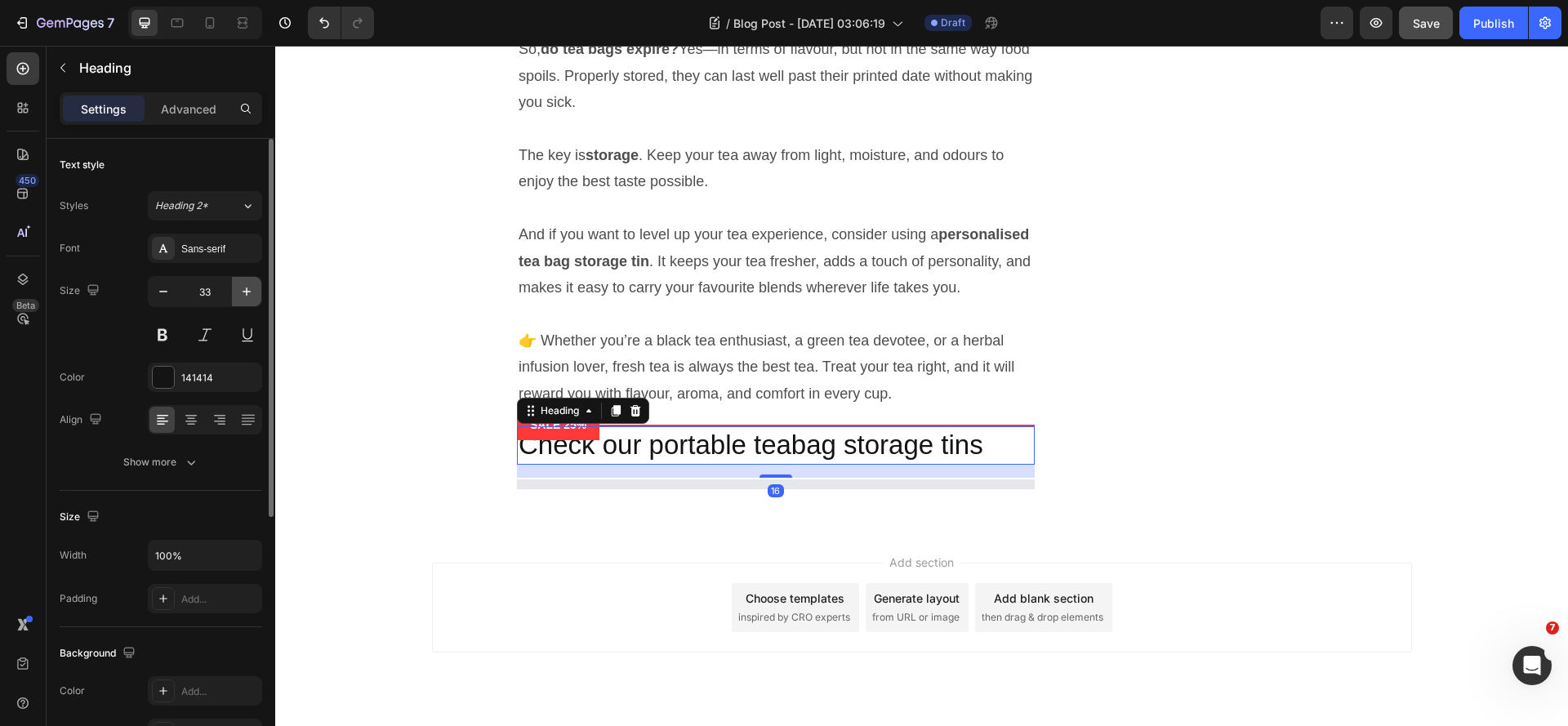
click at [246, 291] on icon "button" at bounding box center [246, 291] width 16 height 16
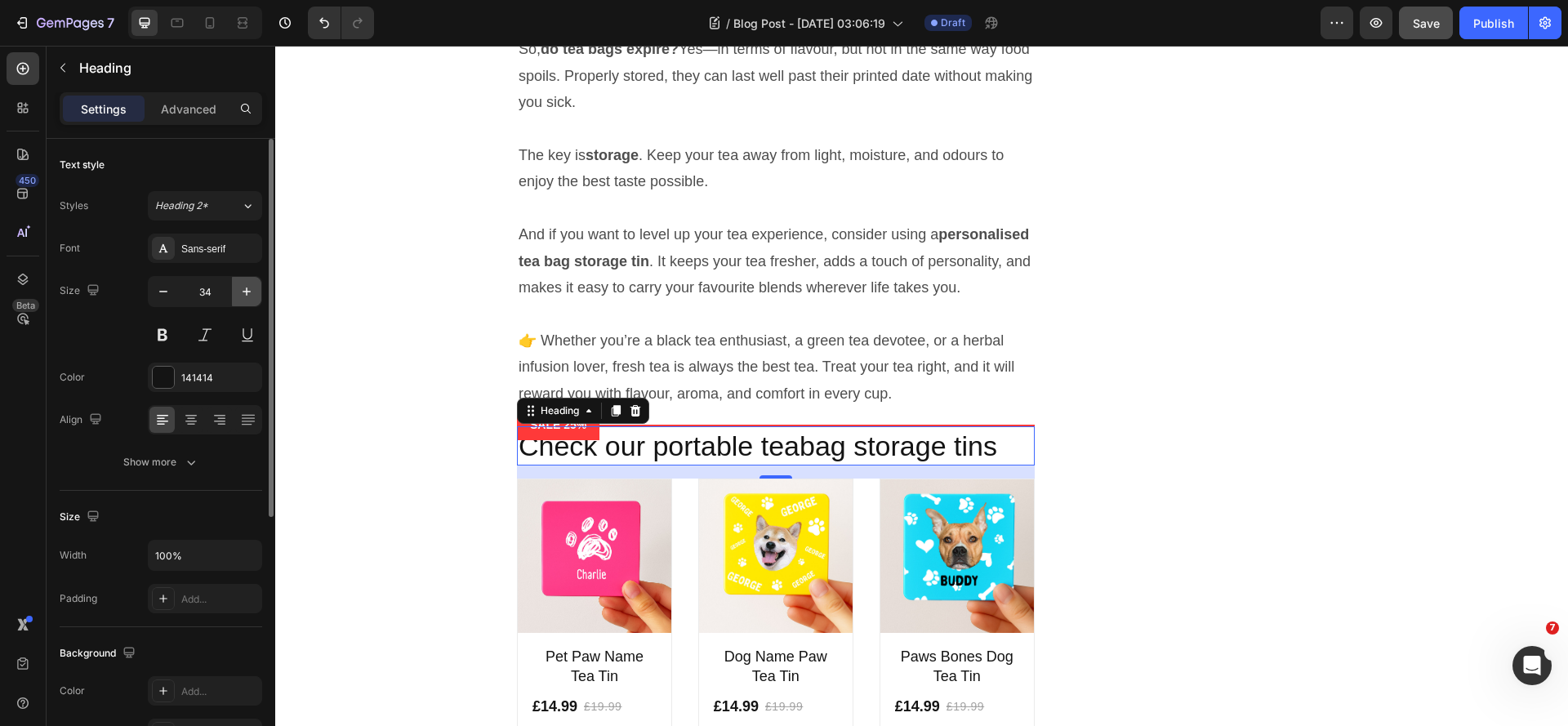
click at [244, 294] on icon "button" at bounding box center [246, 291] width 16 height 16
click at [221, 298] on input "35" at bounding box center [205, 291] width 54 height 29
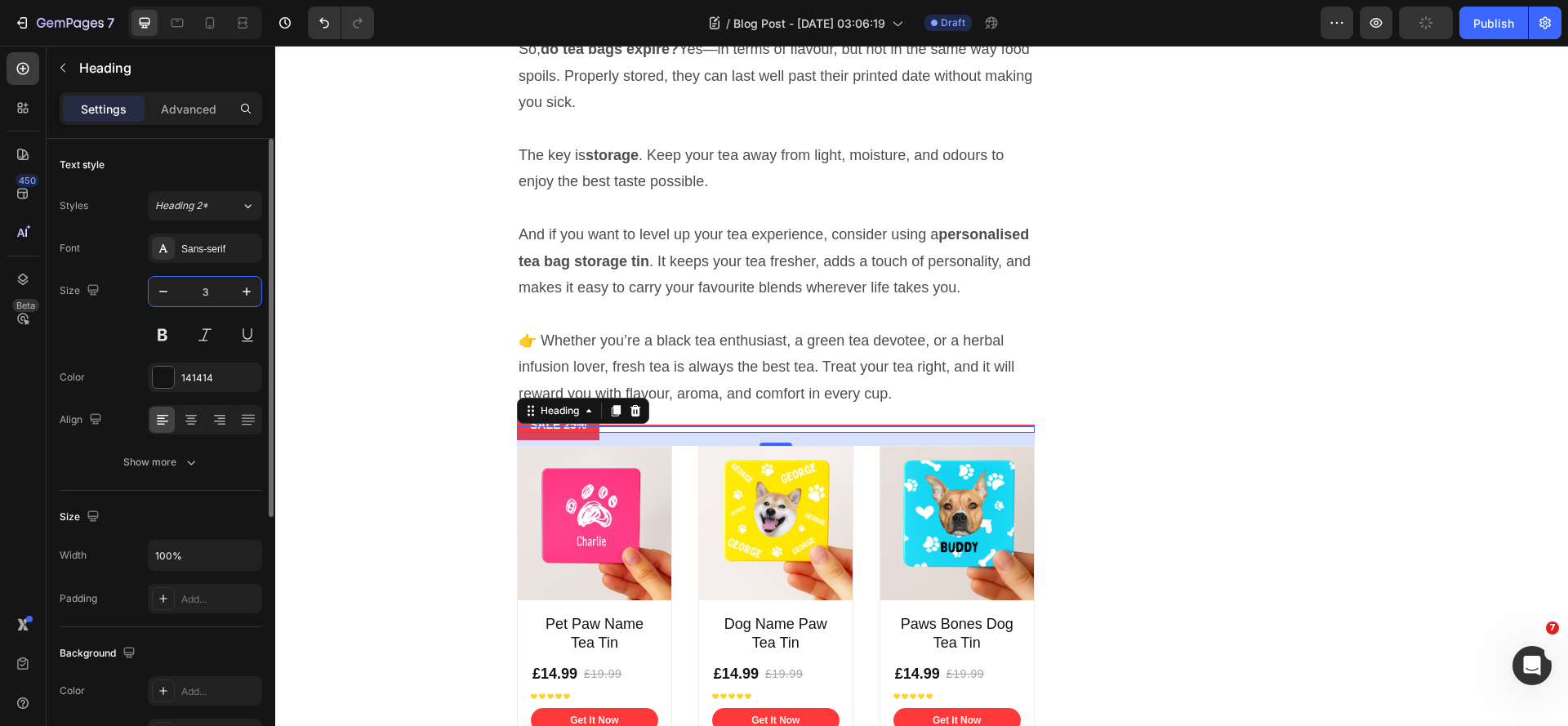
type input "31"
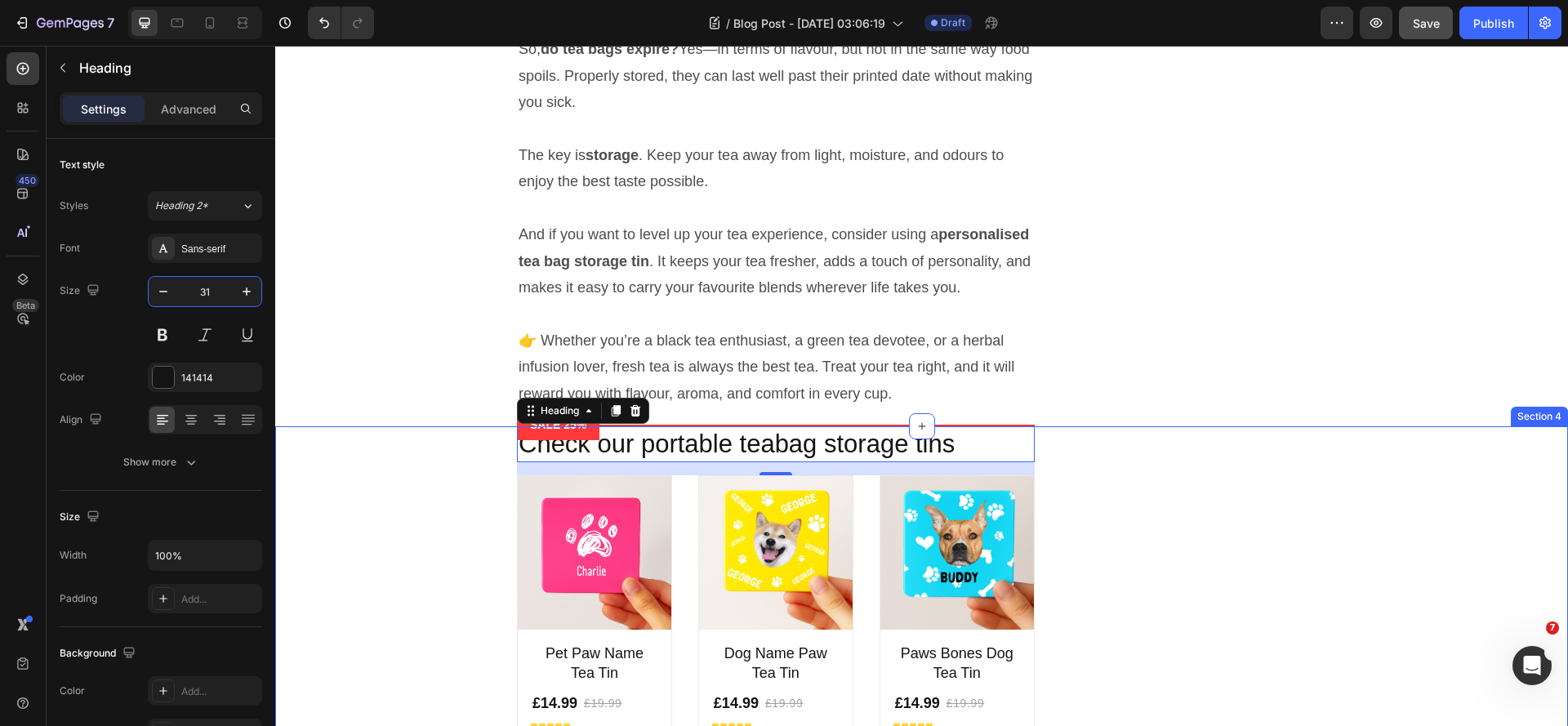
click at [456, 619] on div "Check our portable teabag storage tins Heading 16 Product Images Pet Paw Name T…" at bounding box center [922, 624] width 1269 height 395
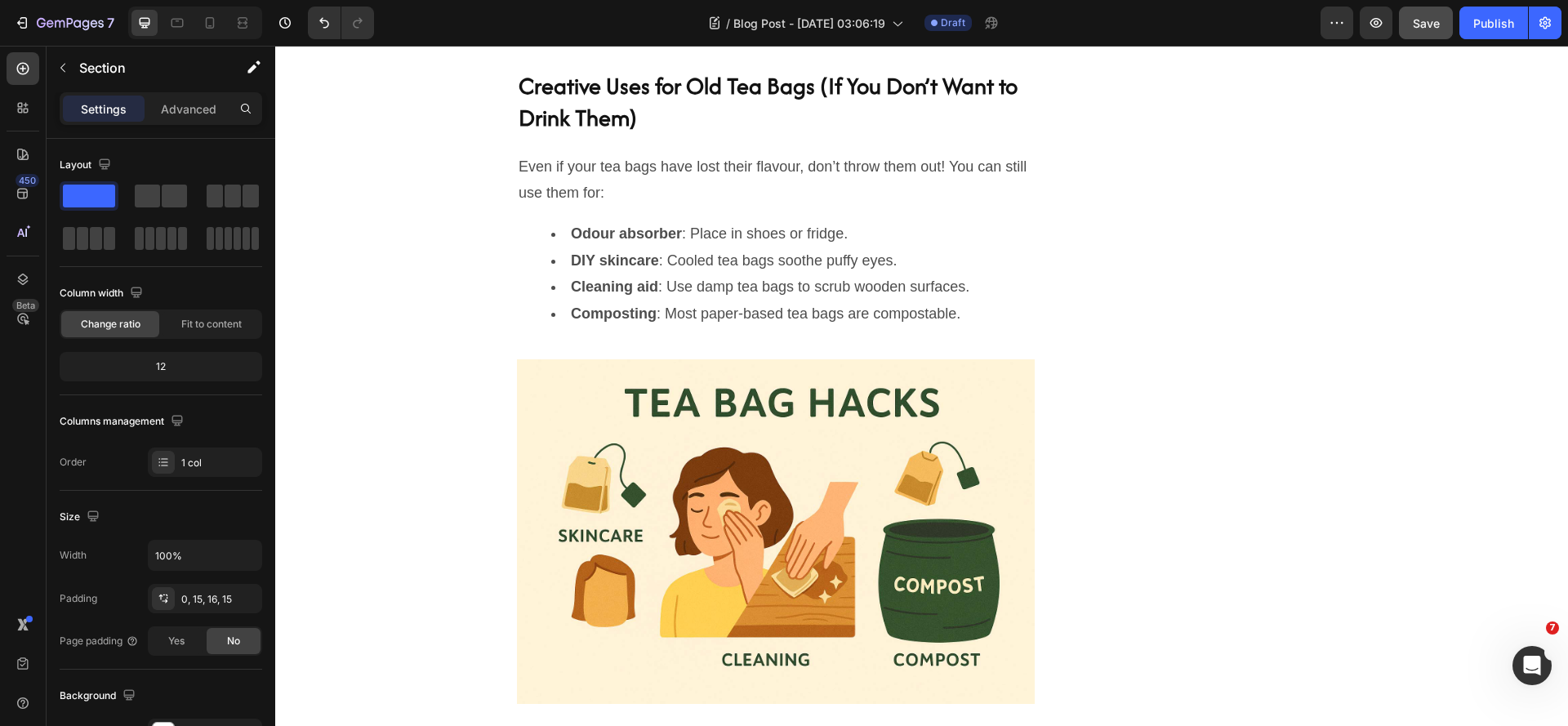
scroll to position [5297, 0]
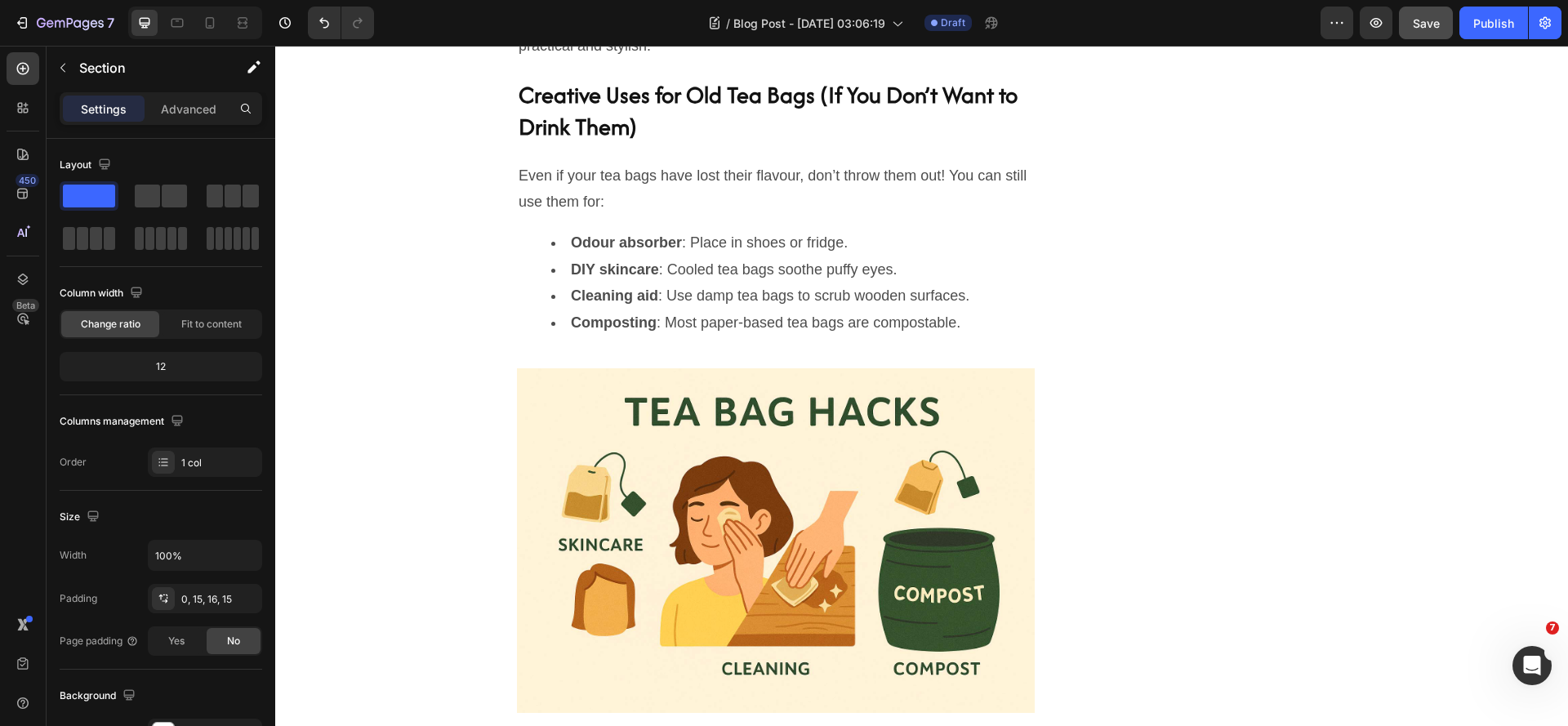
click at [1426, 28] on span "Save" at bounding box center [1426, 23] width 27 height 14
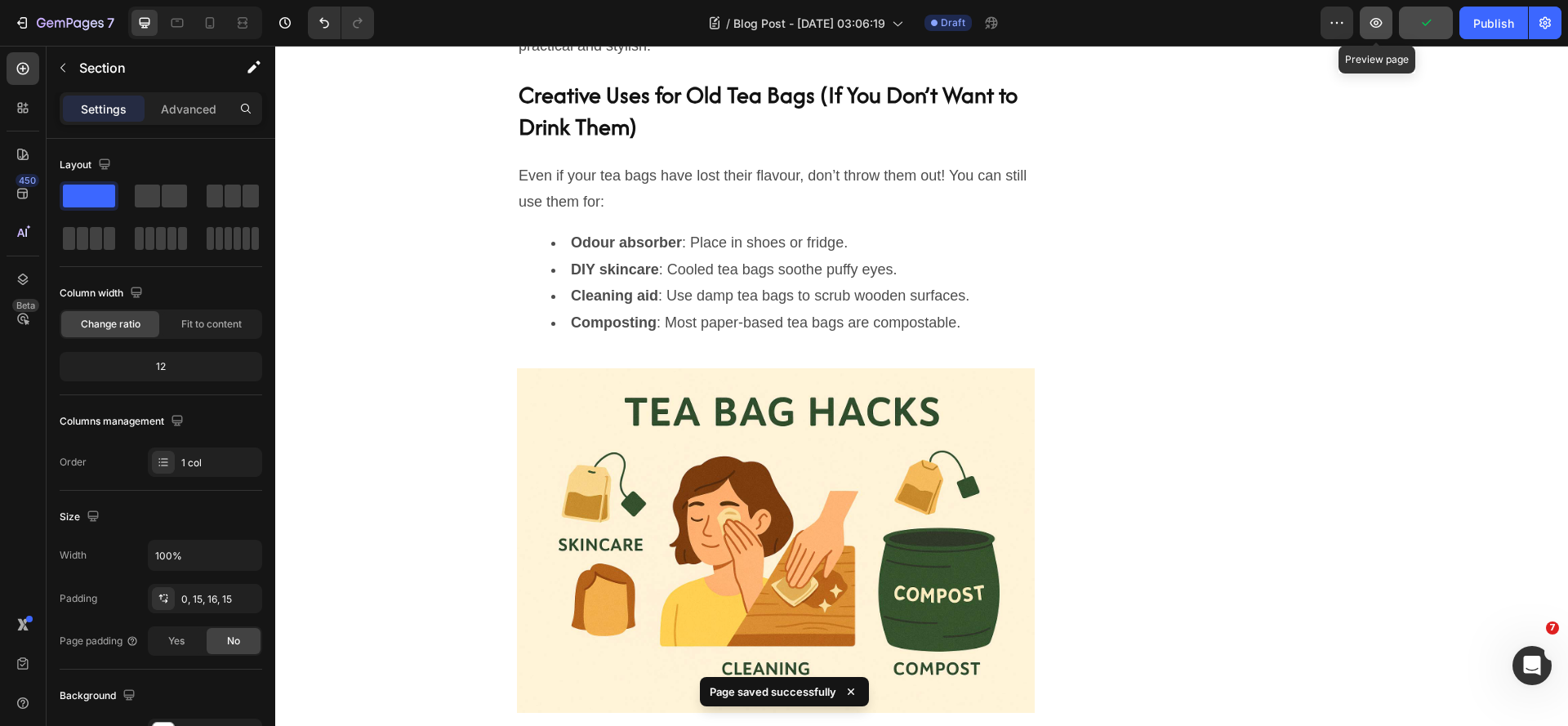
click at [1381, 28] on icon "button" at bounding box center [1375, 22] width 16 height 16
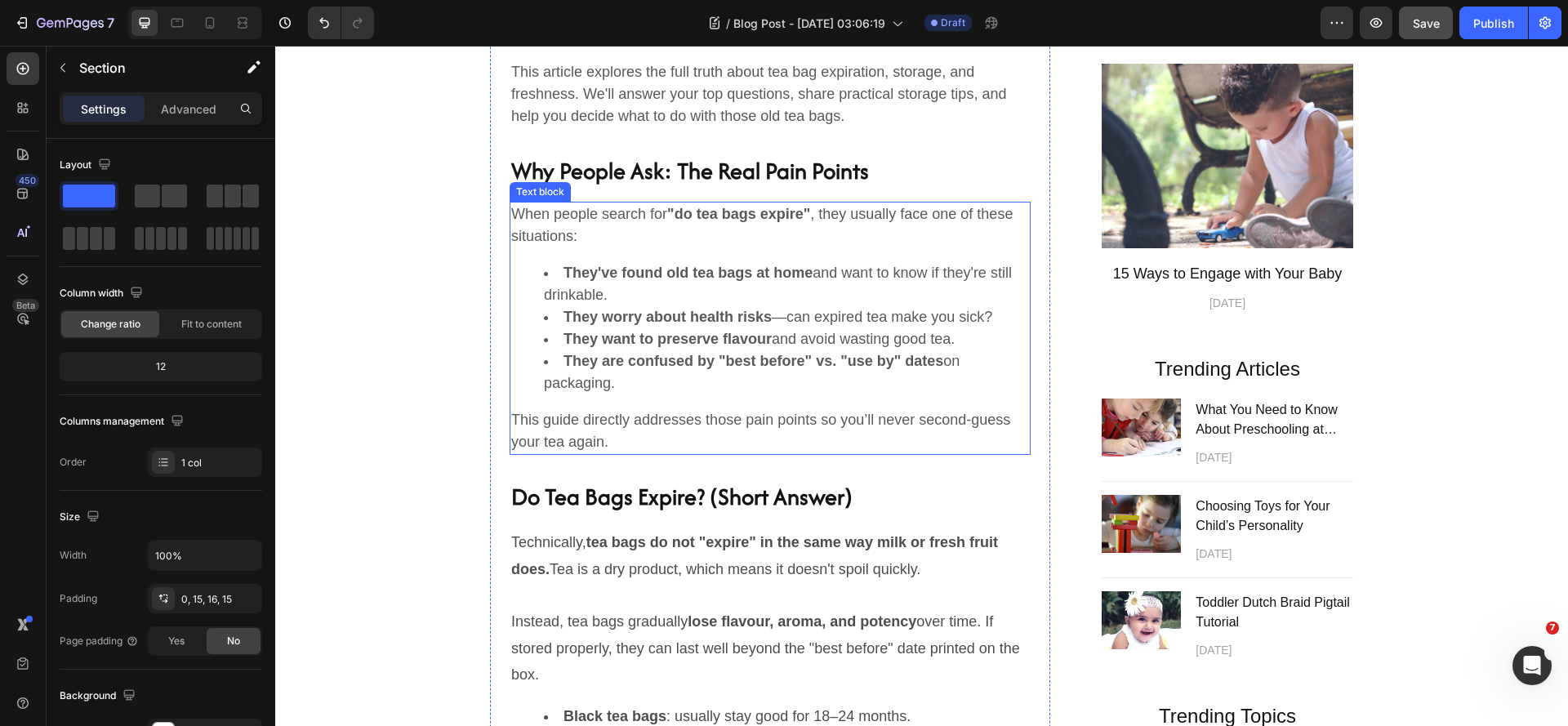
scroll to position [1062, 0]
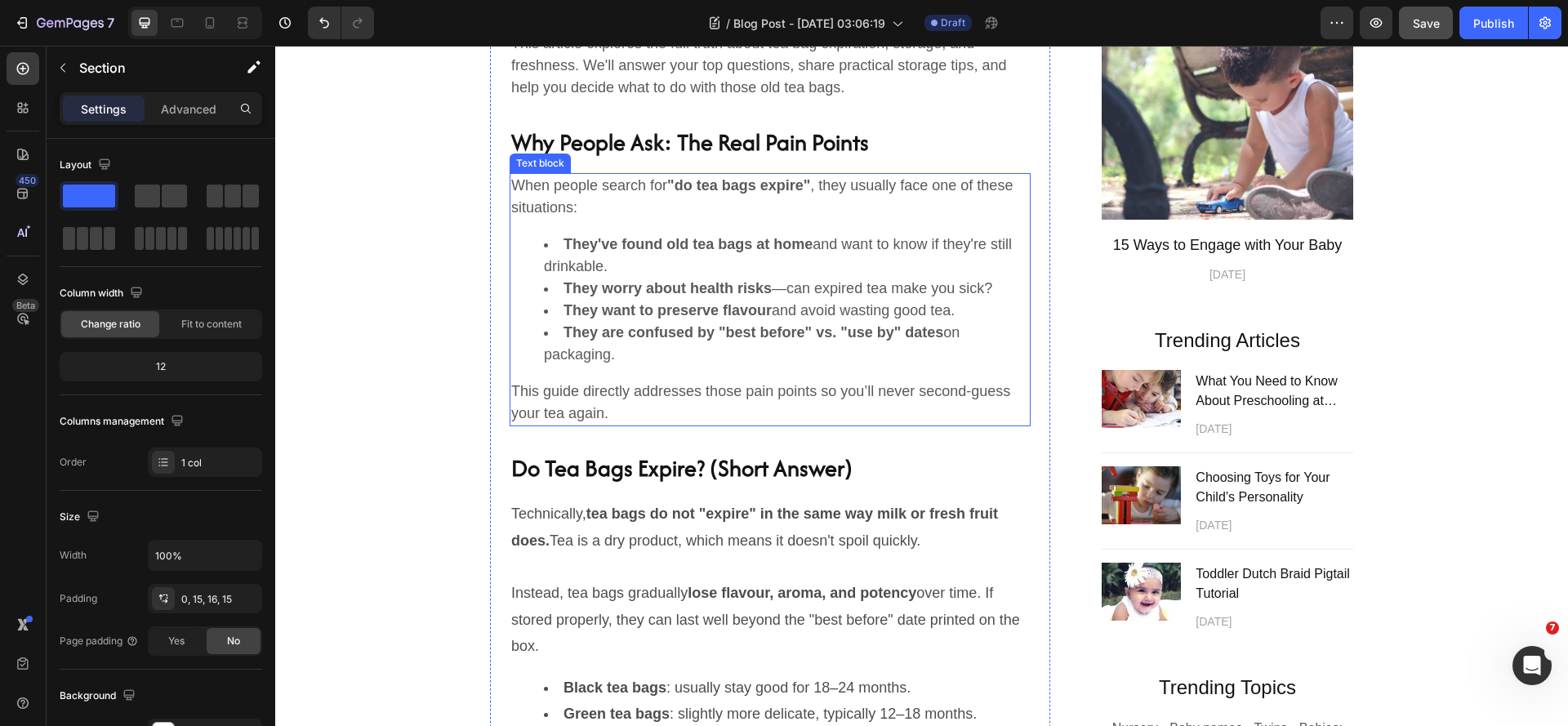
click at [888, 412] on p "This guide directly addresses those pain points so you’ll never second-guess yo…" at bounding box center [770, 402] width 517 height 44
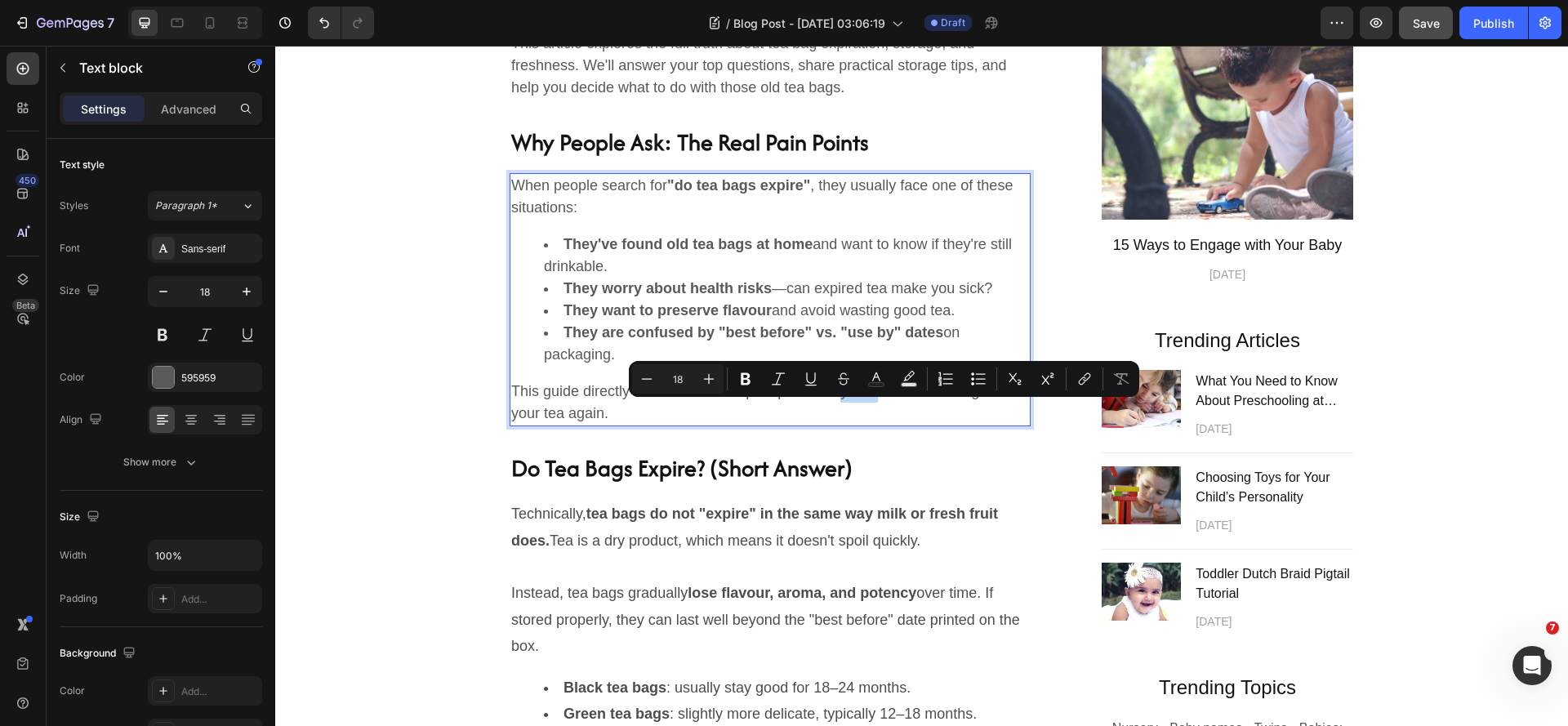
click at [890, 411] on p "This guide directly addresses those pain points so you’ll never second-guess yo…" at bounding box center [770, 402] width 517 height 44
click at [893, 415] on p "This guide directly addresses those pain points so you’ll never second-guess yo…" at bounding box center [770, 402] width 517 height 44
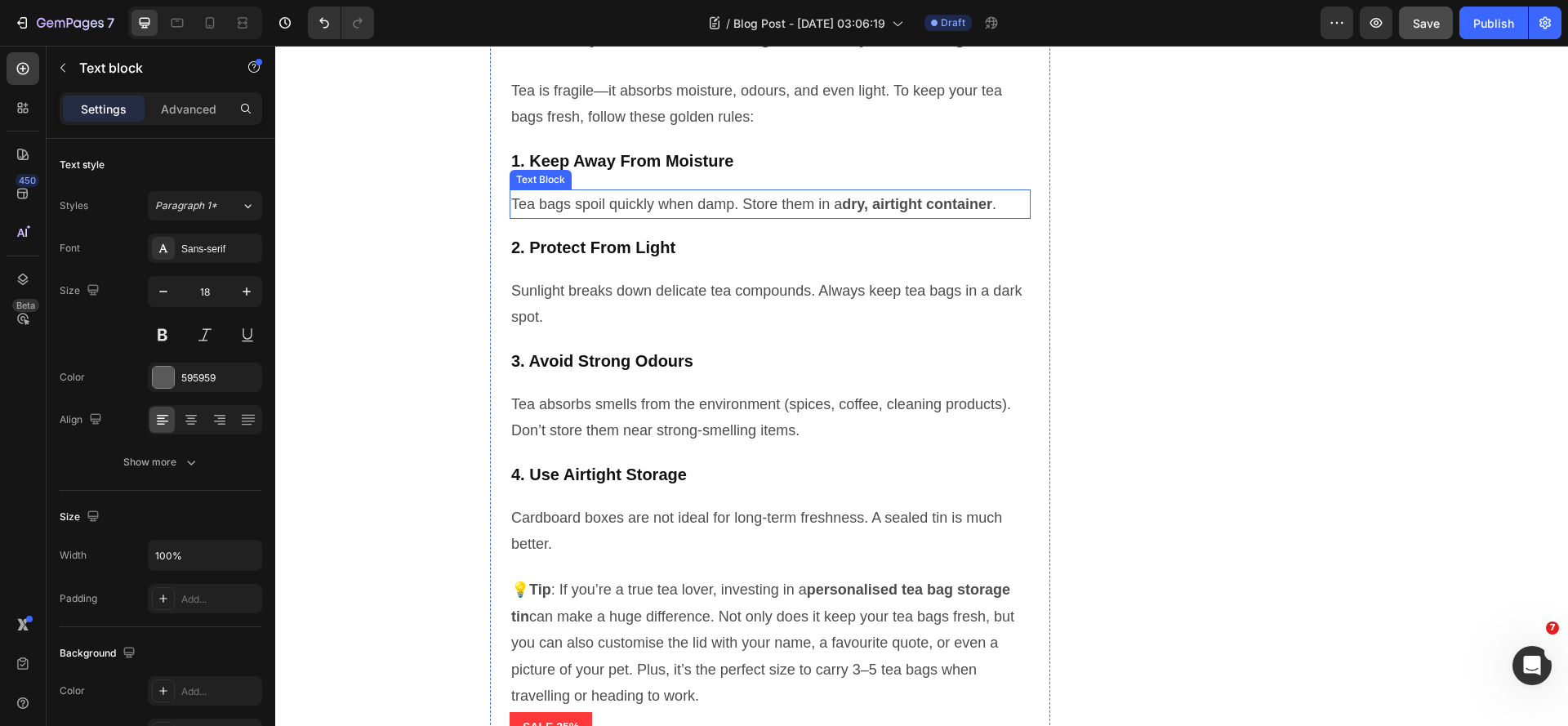
scroll to position [3022, 0]
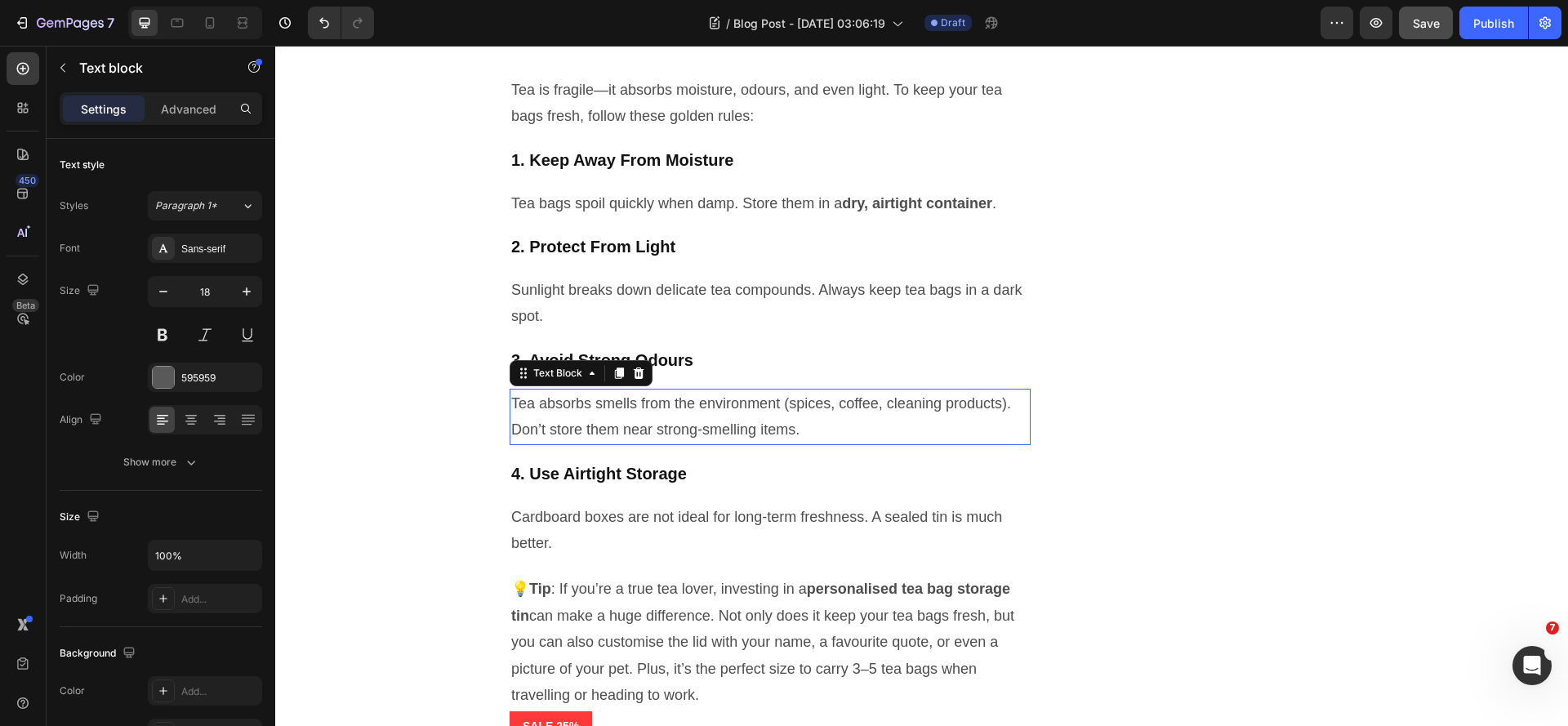
click at [612, 443] on p "Tea absorbs smells from the environment (spices, coffee, cleaning products). Do…" at bounding box center [770, 416] width 517 height 53
drag, startPoint x: 611, startPoint y: 506, endPoint x: 620, endPoint y: 505, distance: 9.1
click at [620, 443] on p "Tea absorbs smells from the environment (spices, coffee, cleaning products). Do…" at bounding box center [770, 416] width 517 height 53
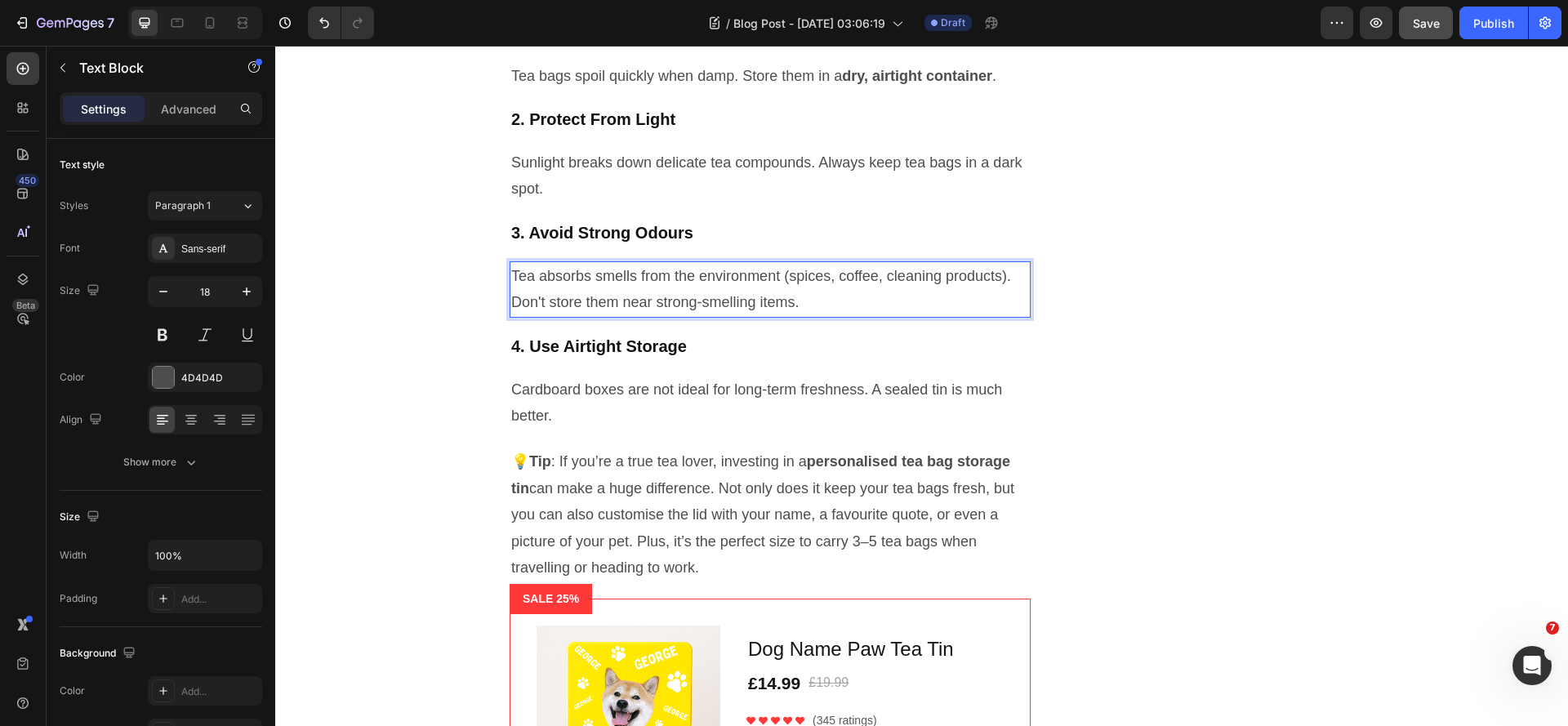
scroll to position [3185, 0]
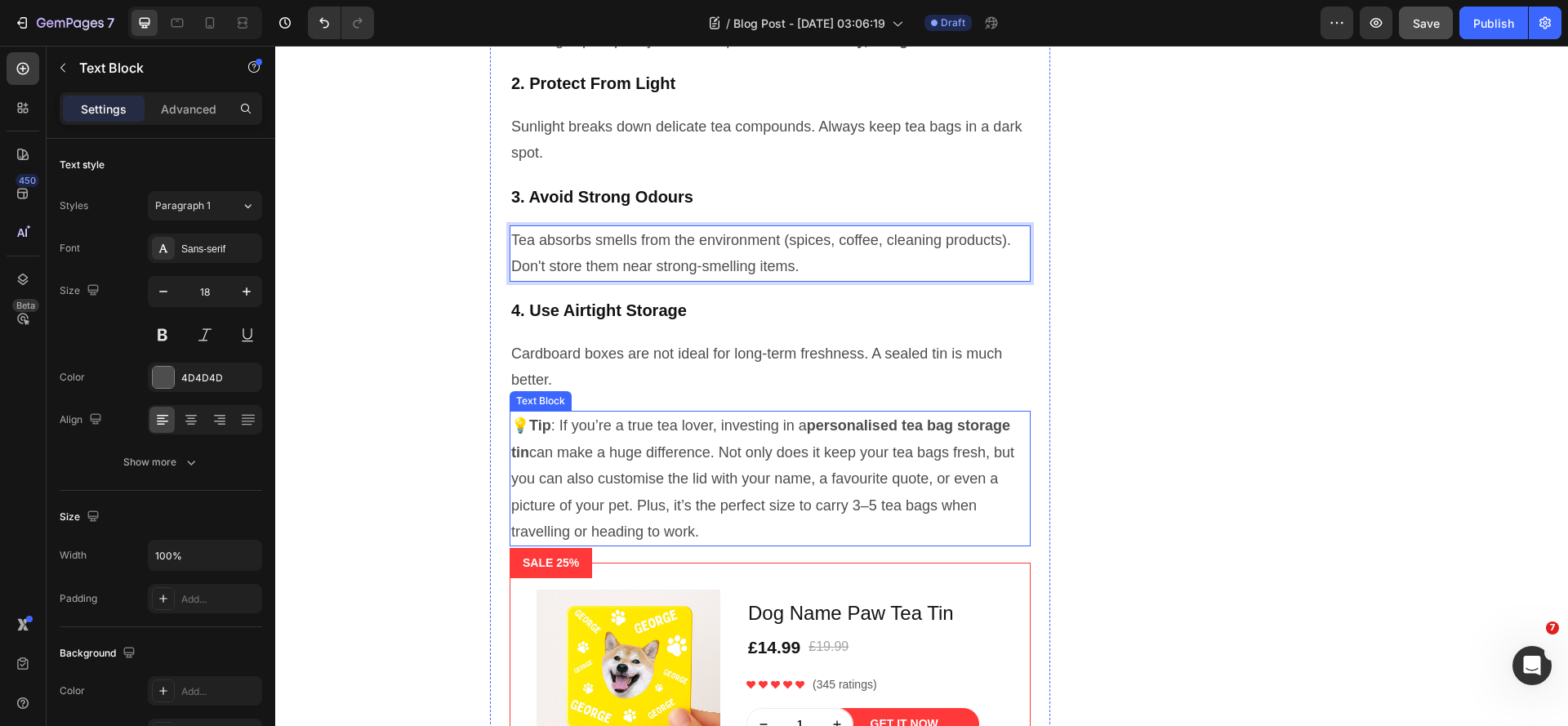
click at [600, 502] on p "💡 Tip : If you’re a true tea lover, investing in a personalised tea bag storage…" at bounding box center [770, 478] width 517 height 132
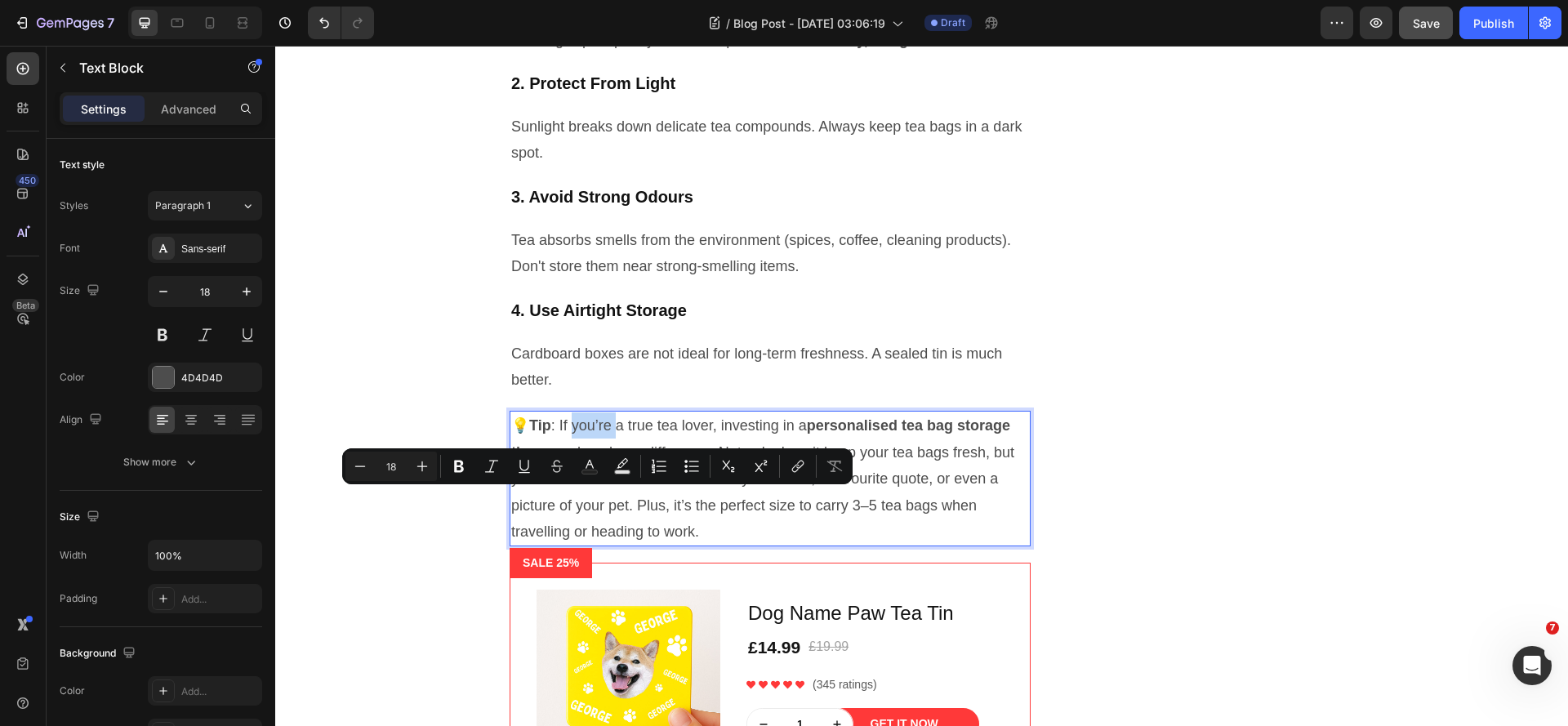
click at [602, 501] on p "💡 Tip : If you’re a true tea lover, investing in a personalised tea bag storage…" at bounding box center [770, 478] width 517 height 132
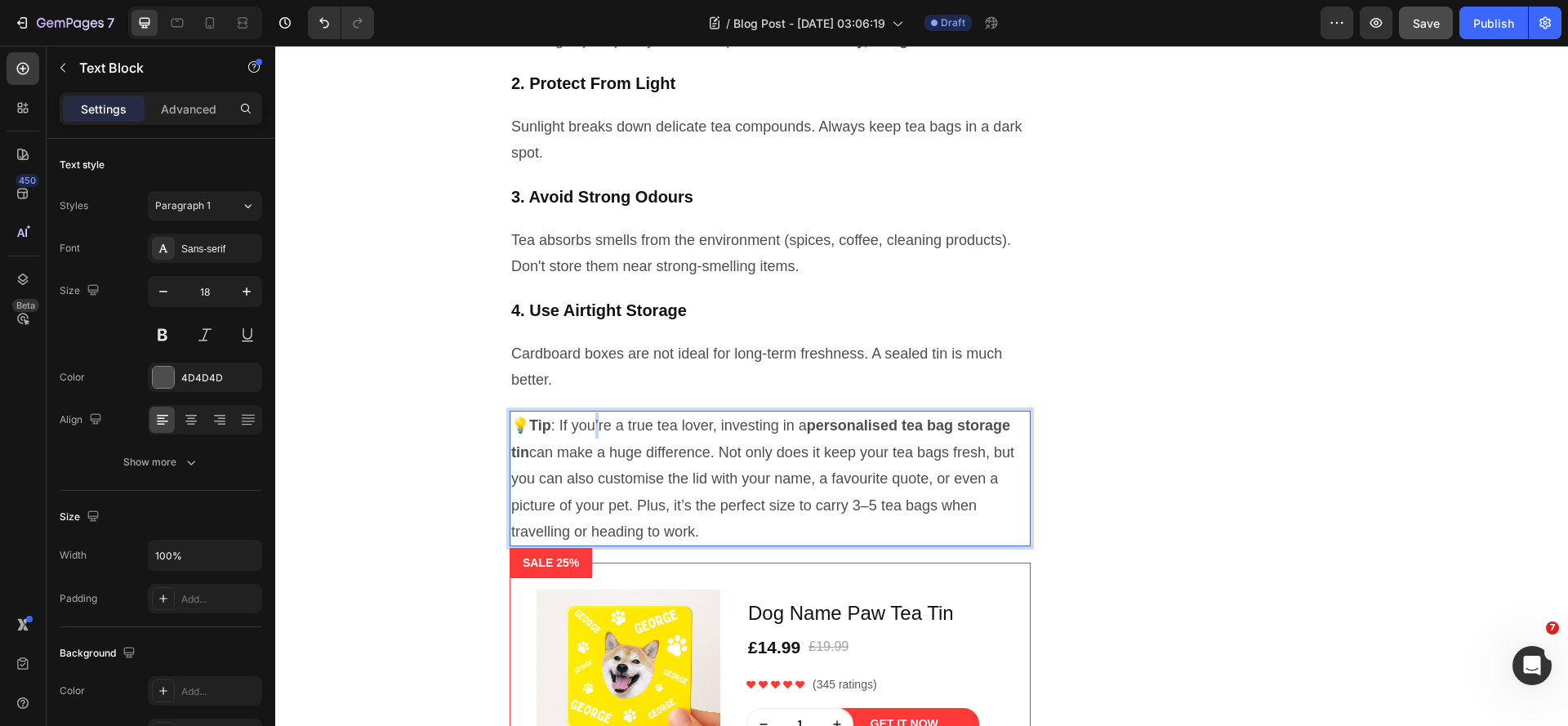
drag, startPoint x: 596, startPoint y: 501, endPoint x: 605, endPoint y: 497, distance: 9.8
click at [605, 497] on p "💡 Tip : If you’re a true tea lover, investing in a personalised tea bag storage…" at bounding box center [770, 478] width 517 height 132
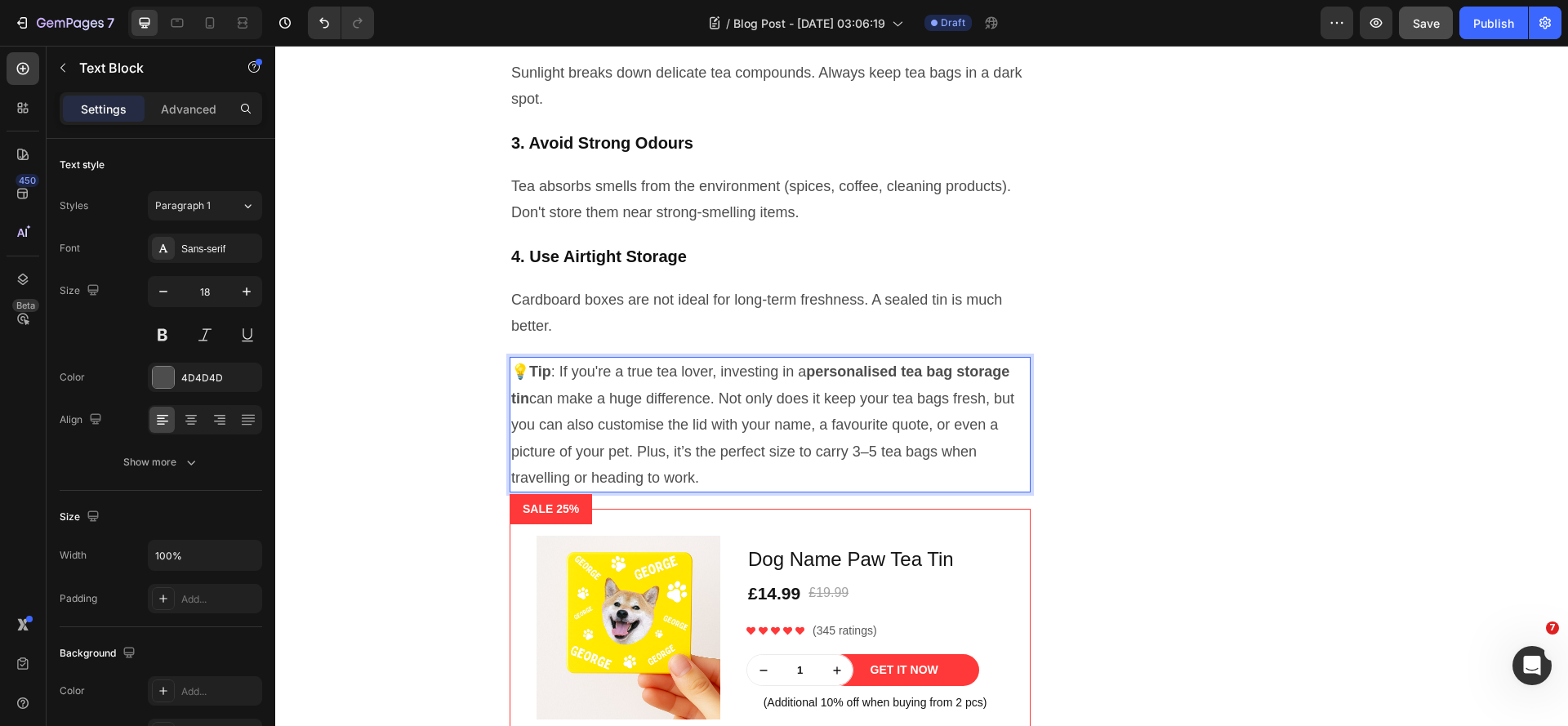
scroll to position [3267, 0]
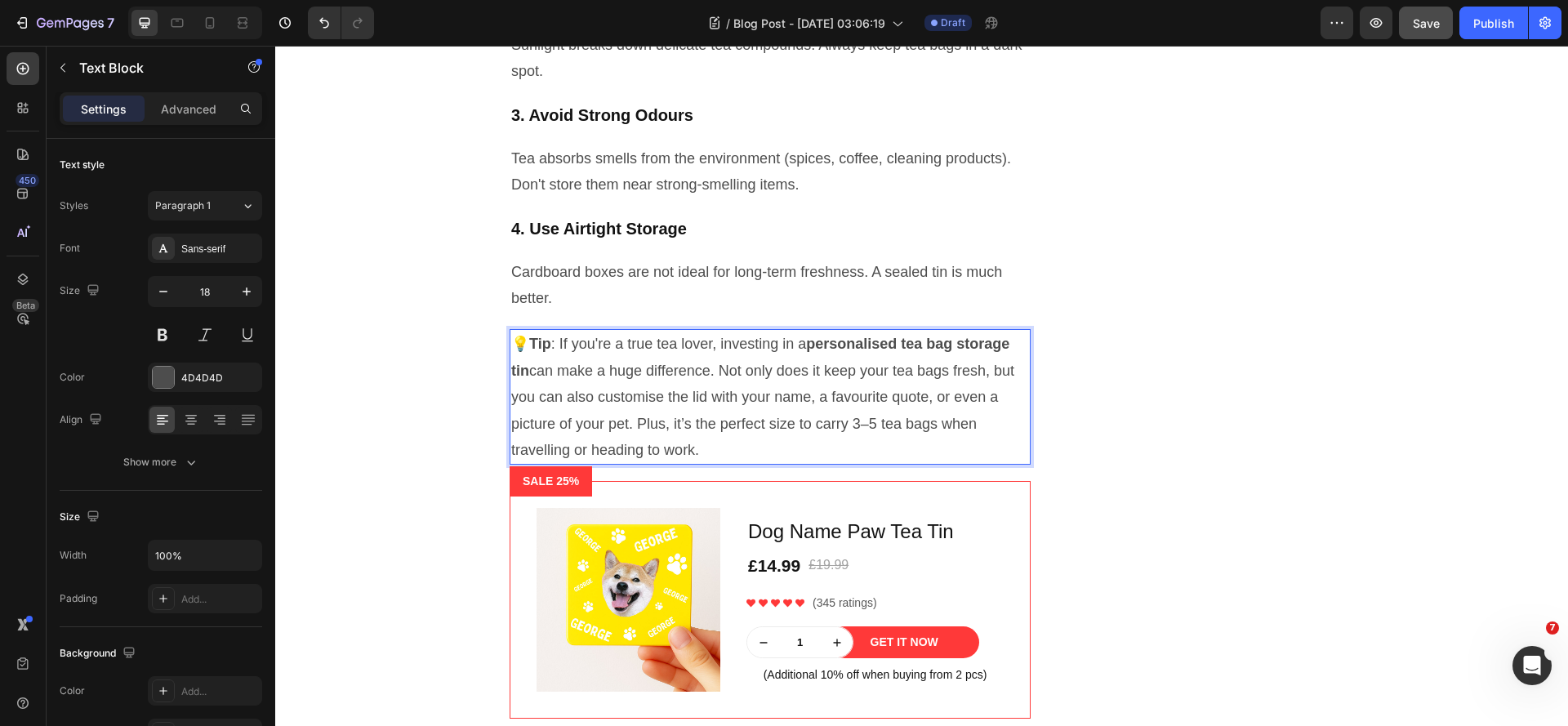
click at [811, 463] on p "💡 Tip : If you're a true tea lover, investing in a personalised tea bag storage…" at bounding box center [770, 396] width 517 height 132
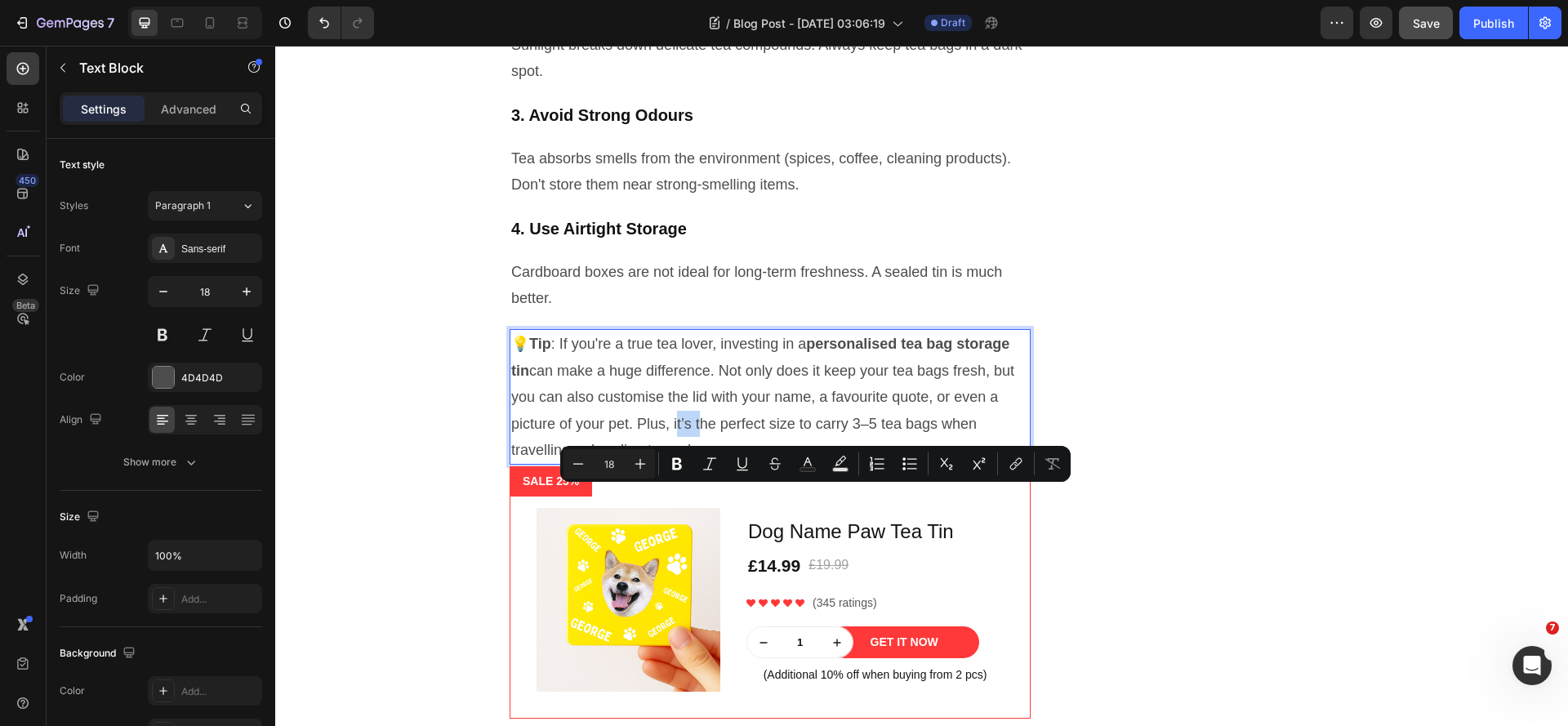
click at [814, 463] on p "💡 Tip : If you're a true tea lover, investing in a personalised tea bag storage…" at bounding box center [770, 396] width 517 height 132
click at [818, 463] on p "💡 Tip : If you're a true tea lover, investing in a personalised tea bag storage…" at bounding box center [770, 396] width 517 height 132
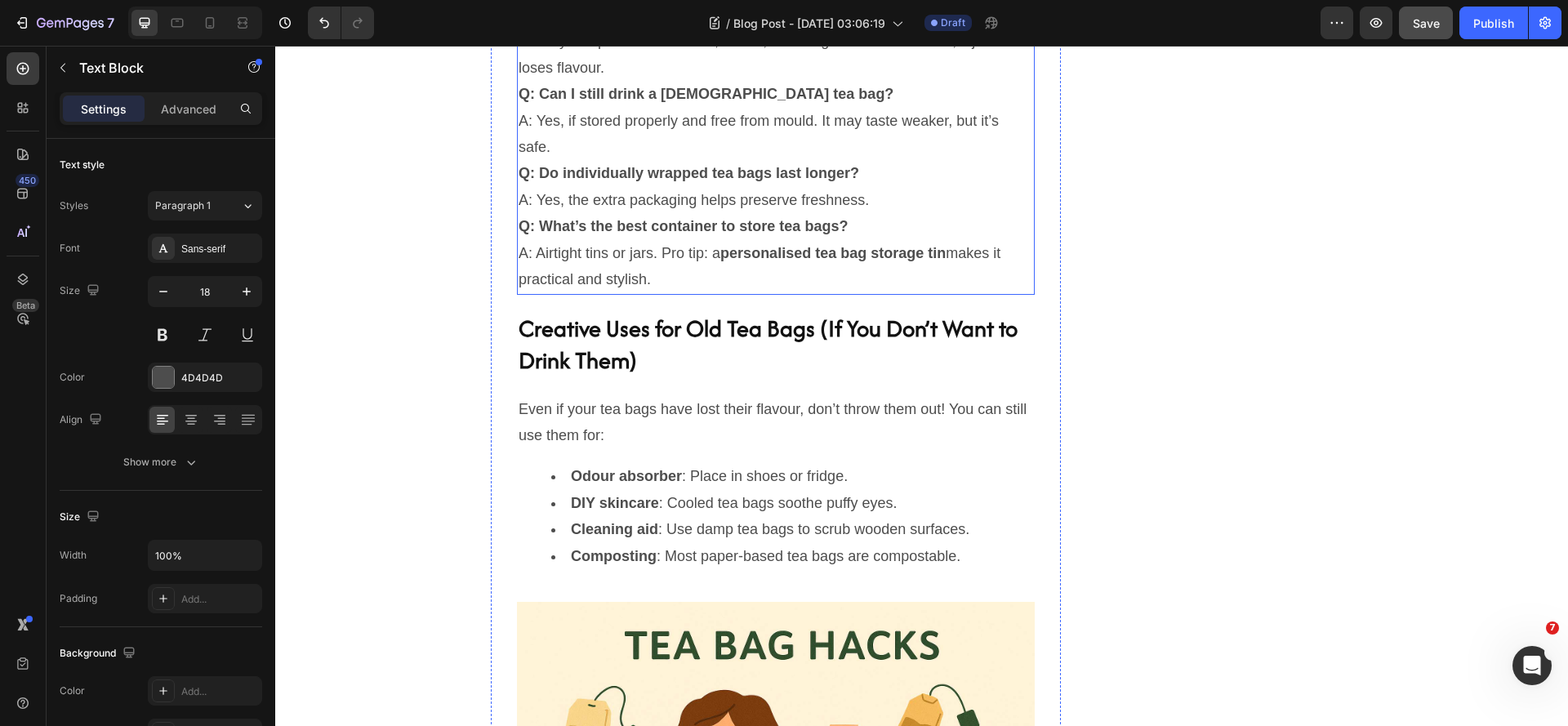
scroll to position [5145, 0]
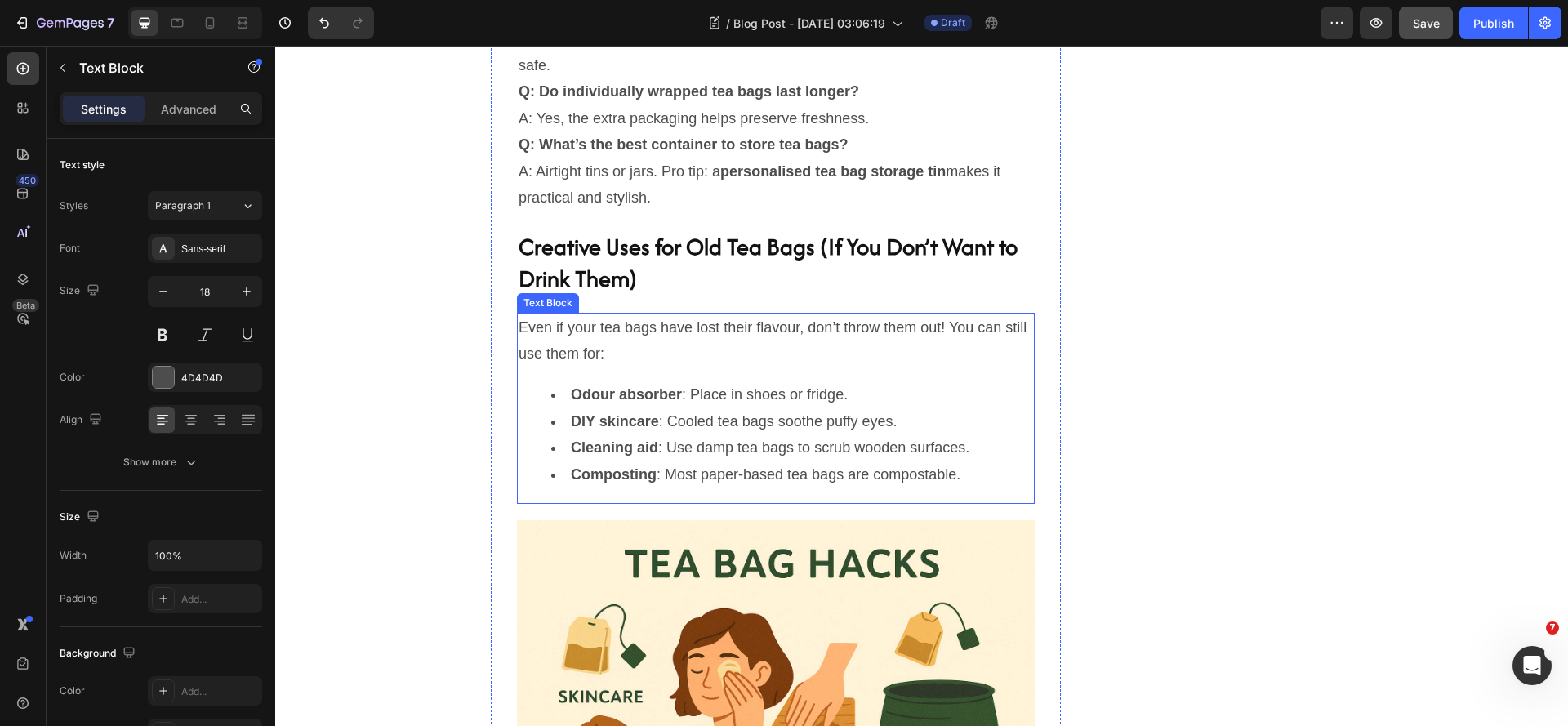
click at [856, 357] on p "Even if your tea bags have lost their flavour, don’t throw them out! You can st…" at bounding box center [776, 341] width 515 height 53
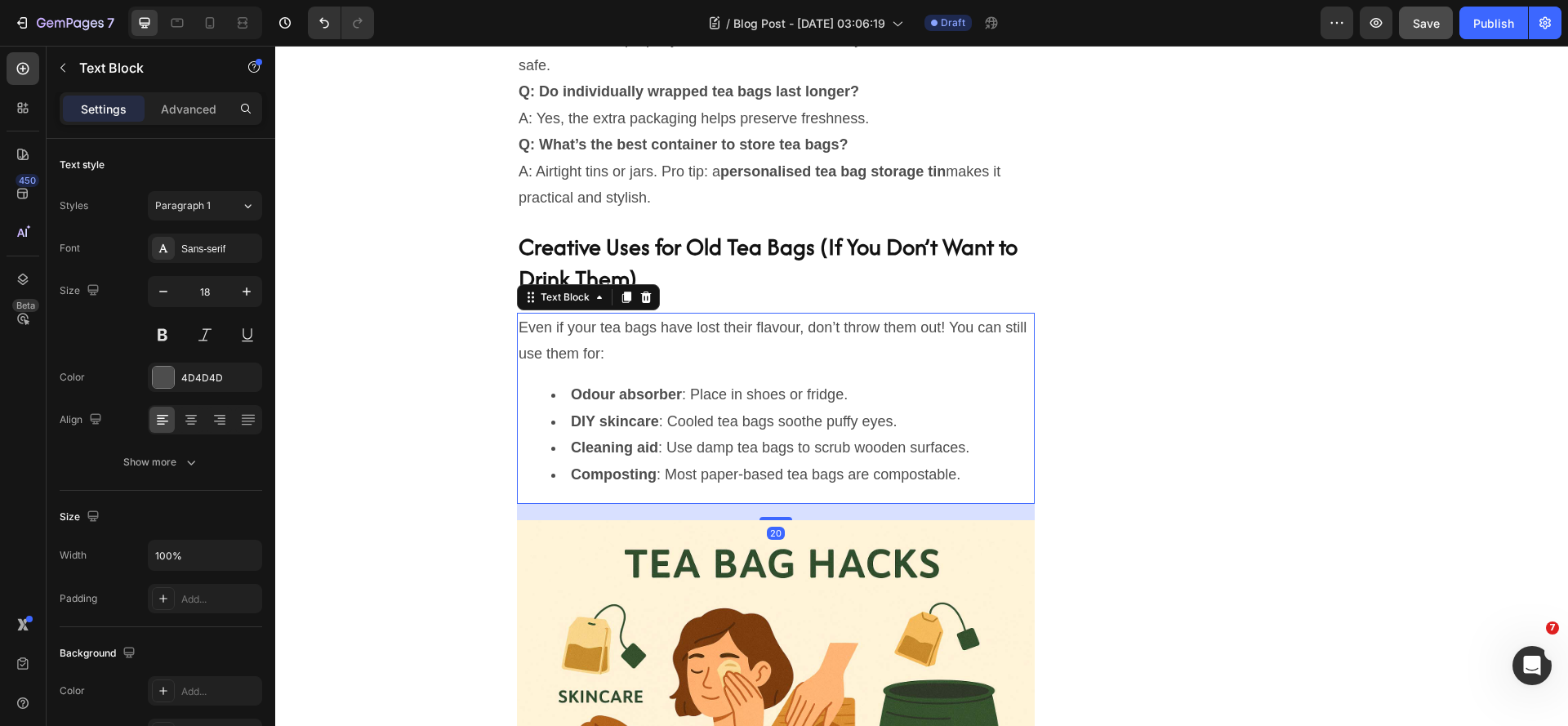
click at [856, 357] on p "Even if your tea bags have lost their flavour, don’t throw them out! You can st…" at bounding box center [776, 341] width 515 height 53
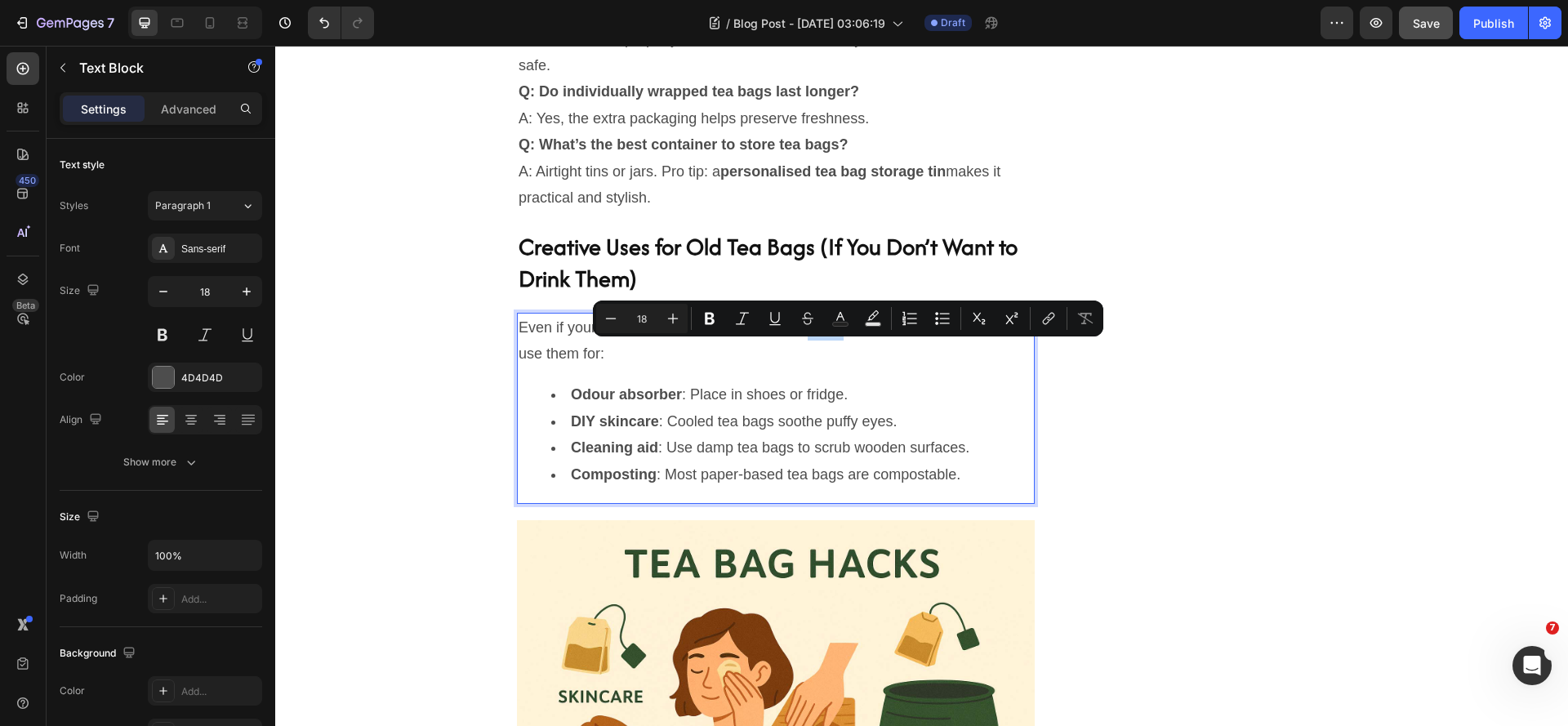
click at [845, 349] on p "Even if your tea bags have lost their flavour, don’t throw them out! You can st…" at bounding box center [776, 341] width 515 height 53
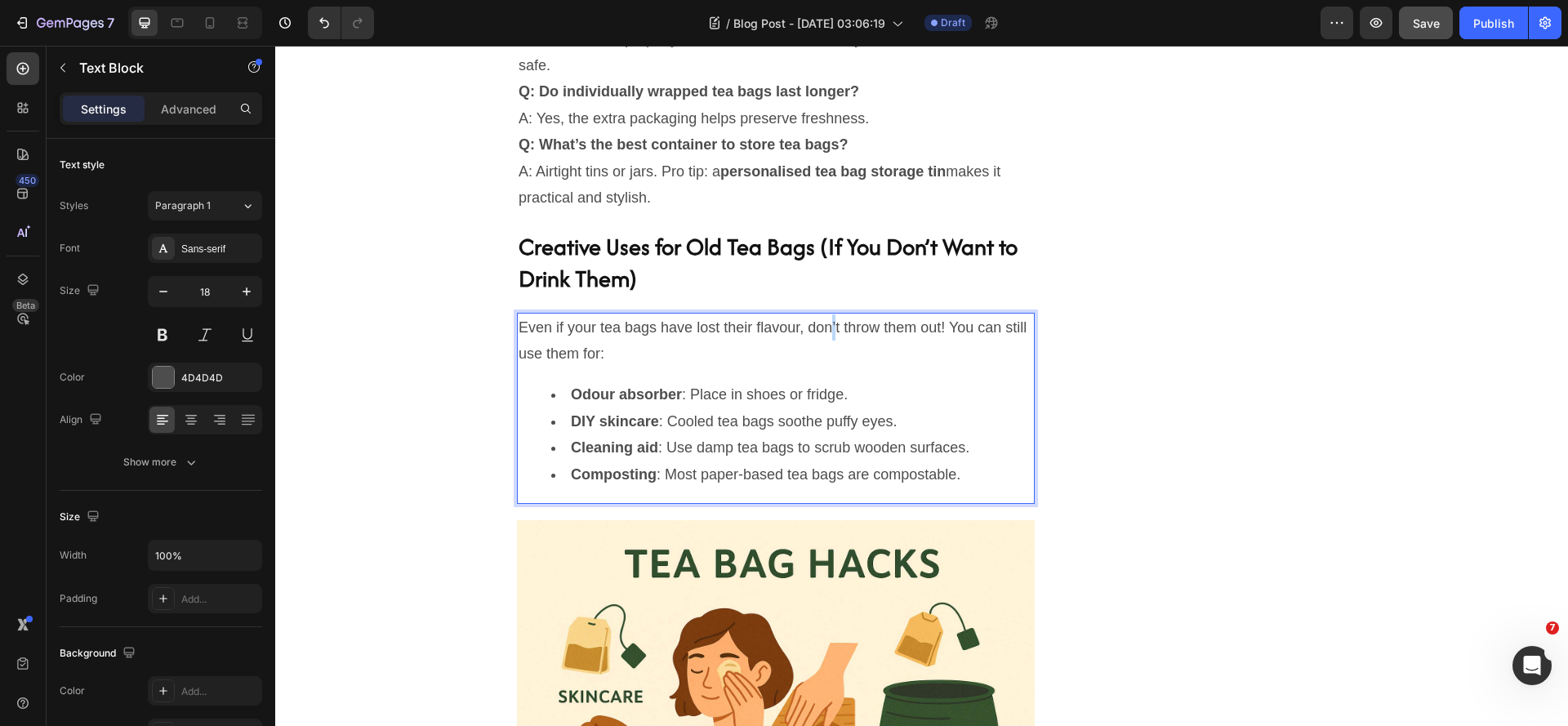
drag, startPoint x: 855, startPoint y: 354, endPoint x: 864, endPoint y: 357, distance: 9.5
click at [864, 357] on p "Even if your tea bags have lost their flavour, don’t throw them out! You can st…" at bounding box center [776, 341] width 515 height 53
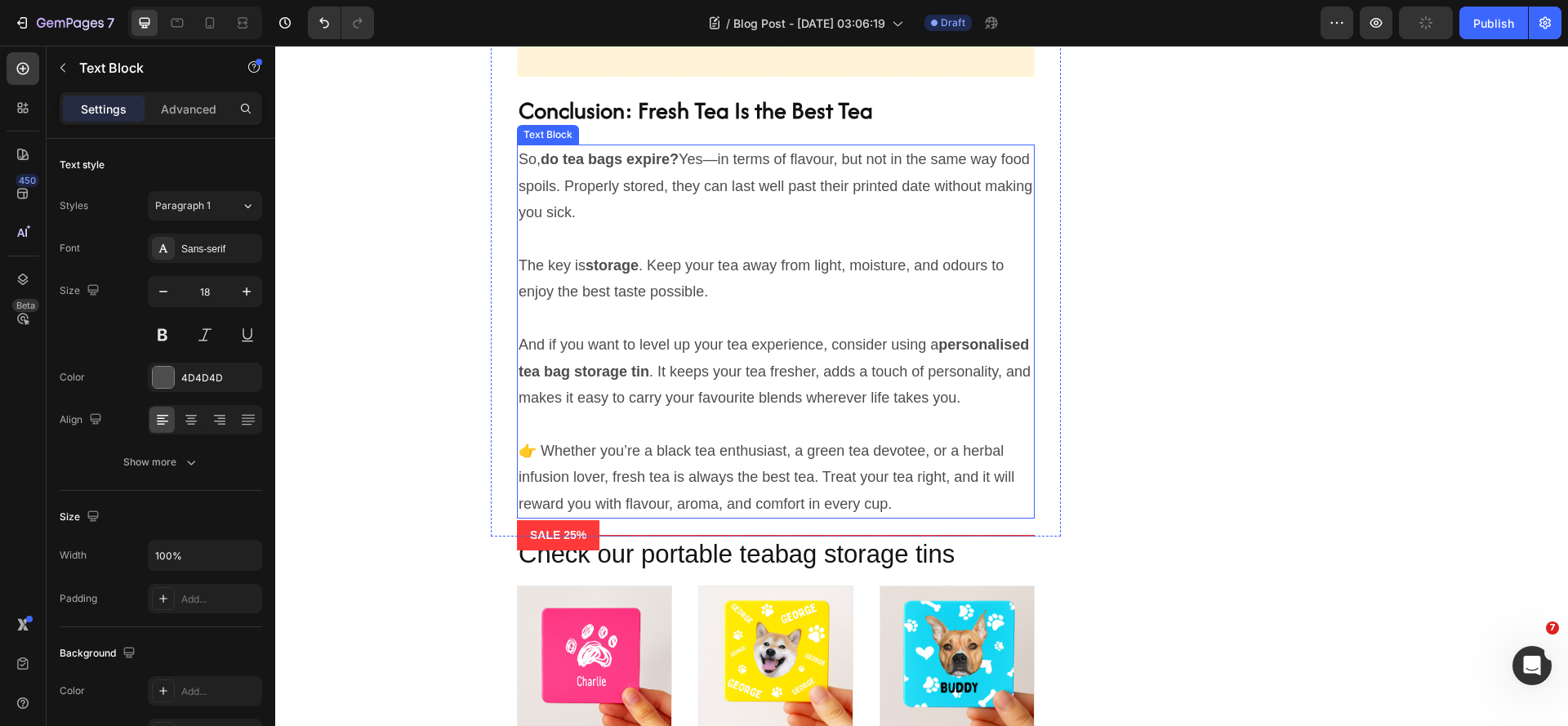
scroll to position [5962, 0]
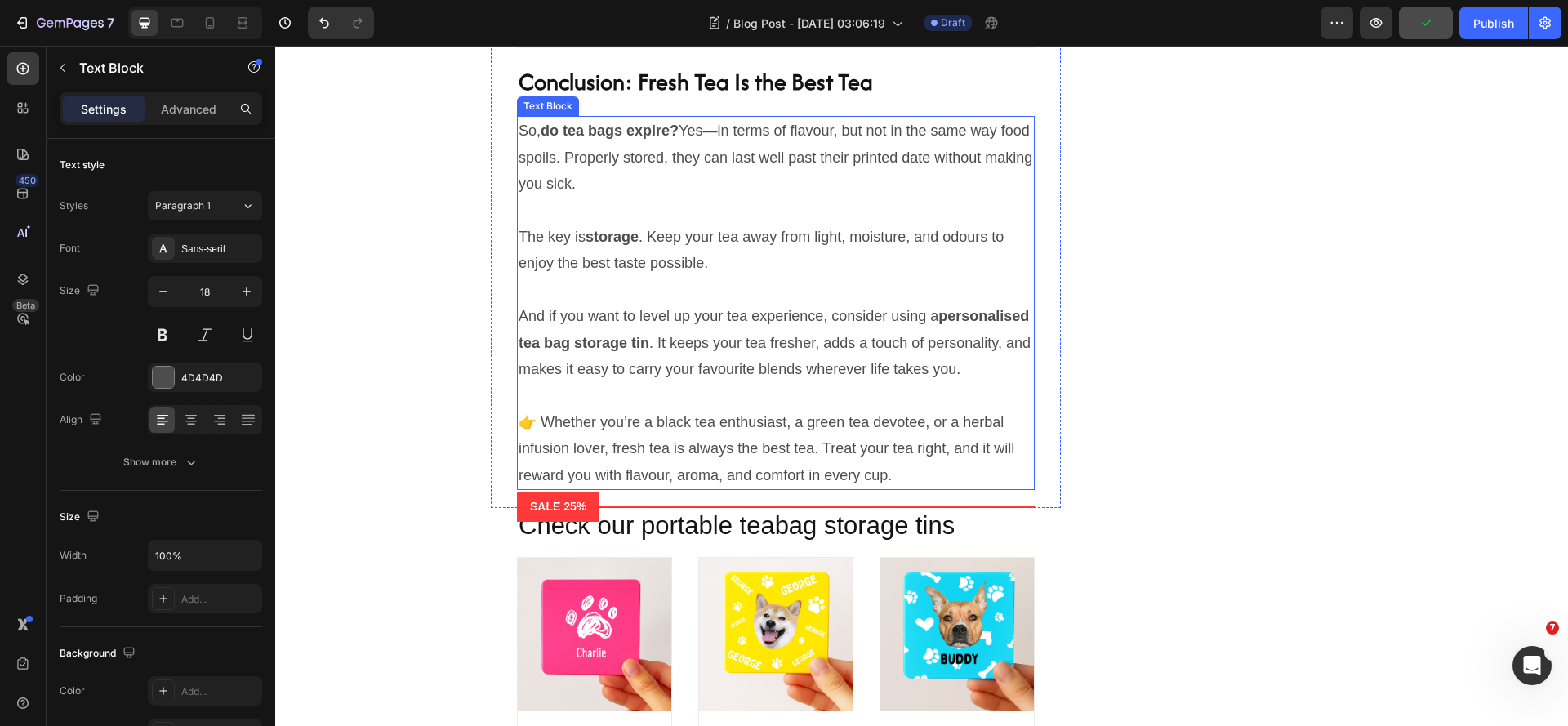
click at [629, 477] on p "👉 Whether you’re a black tea enthusiast, a green tea devotee, or a herbal infus…" at bounding box center [776, 448] width 515 height 79
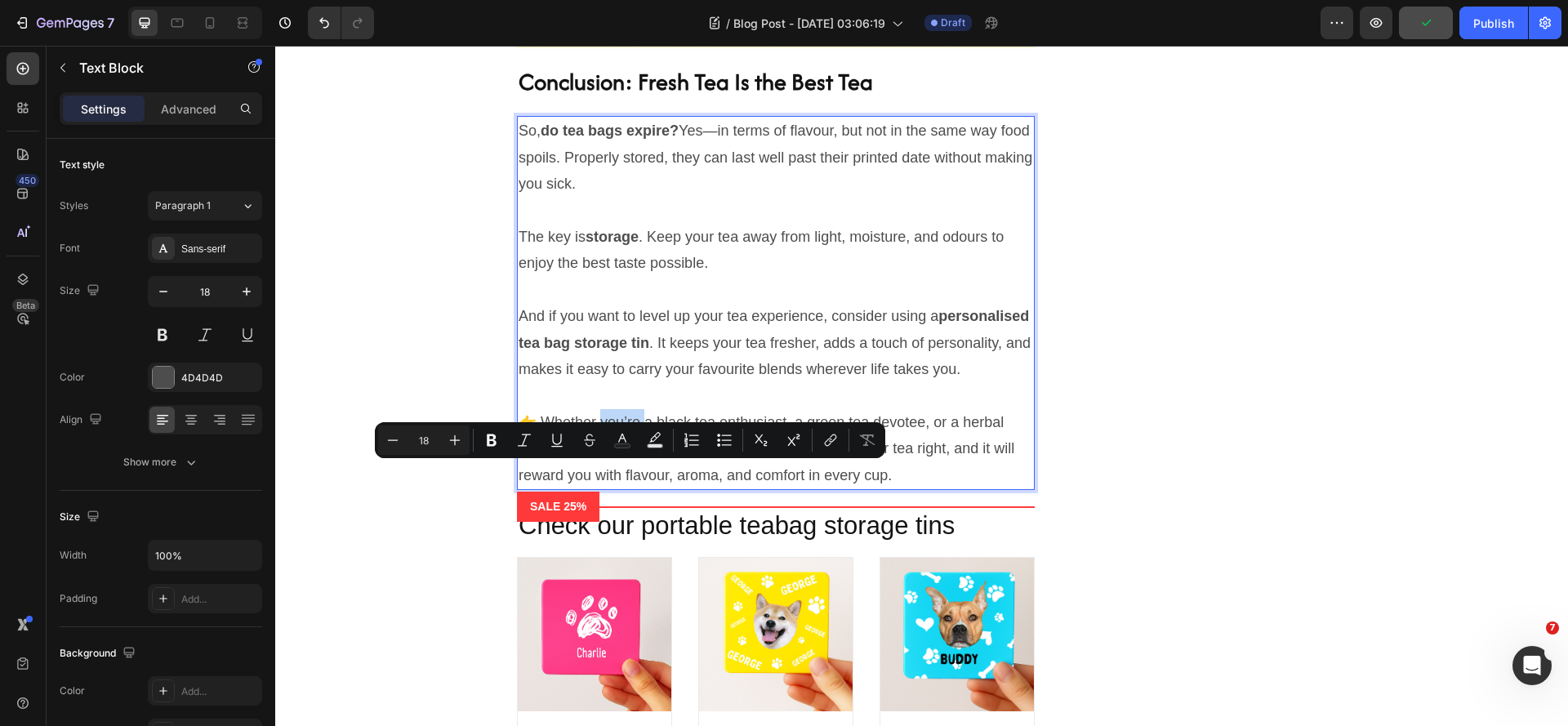
click at [635, 479] on p "👉 Whether you’re a black tea enthusiast, a green tea devotee, or a herbal infus…" at bounding box center [776, 448] width 515 height 79
drag, startPoint x: 627, startPoint y: 480, endPoint x: 640, endPoint y: 482, distance: 13.2
click at [640, 482] on p "👉 Whether you’re a black tea enthusiast, a green tea devotee, or a herbal infus…" at bounding box center [776, 448] width 515 height 79
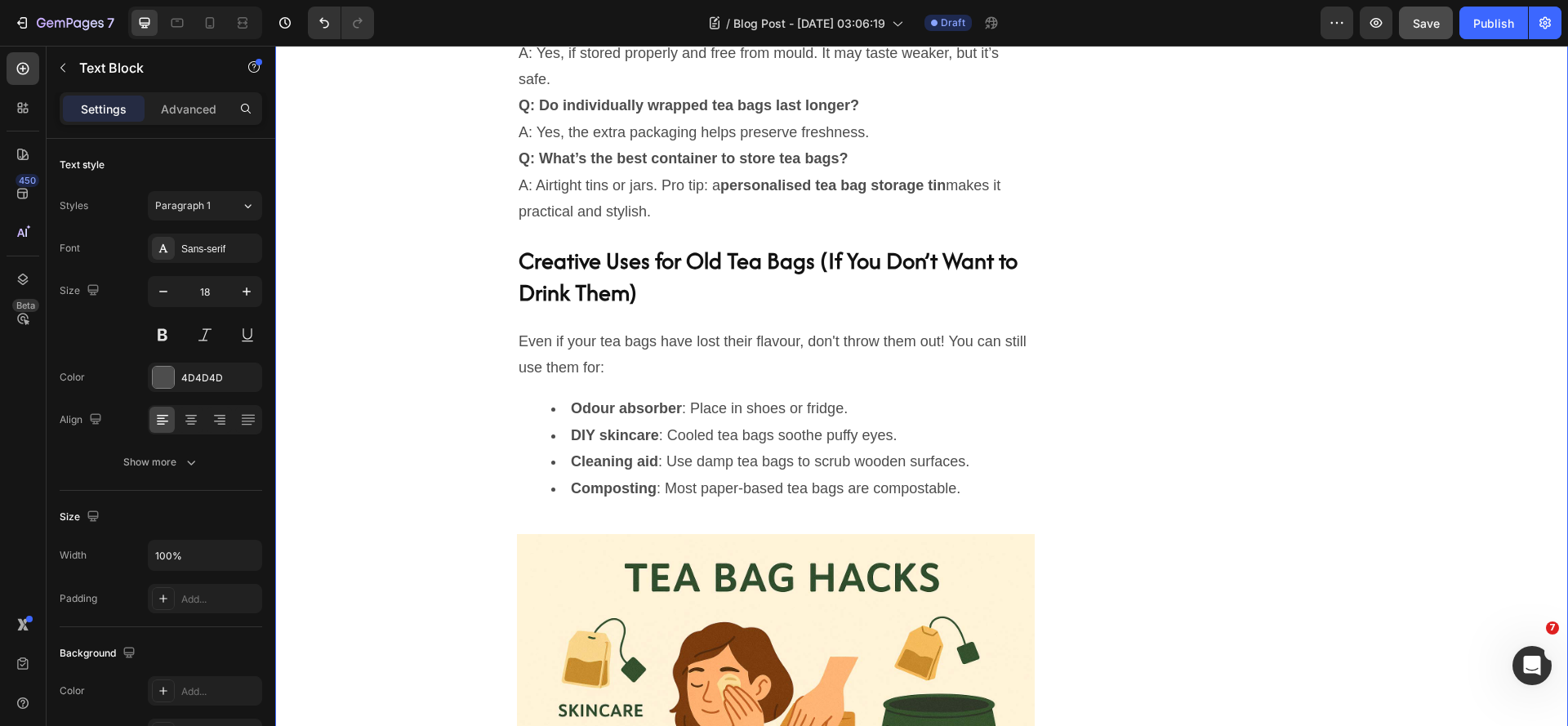
scroll to position [5052, 0]
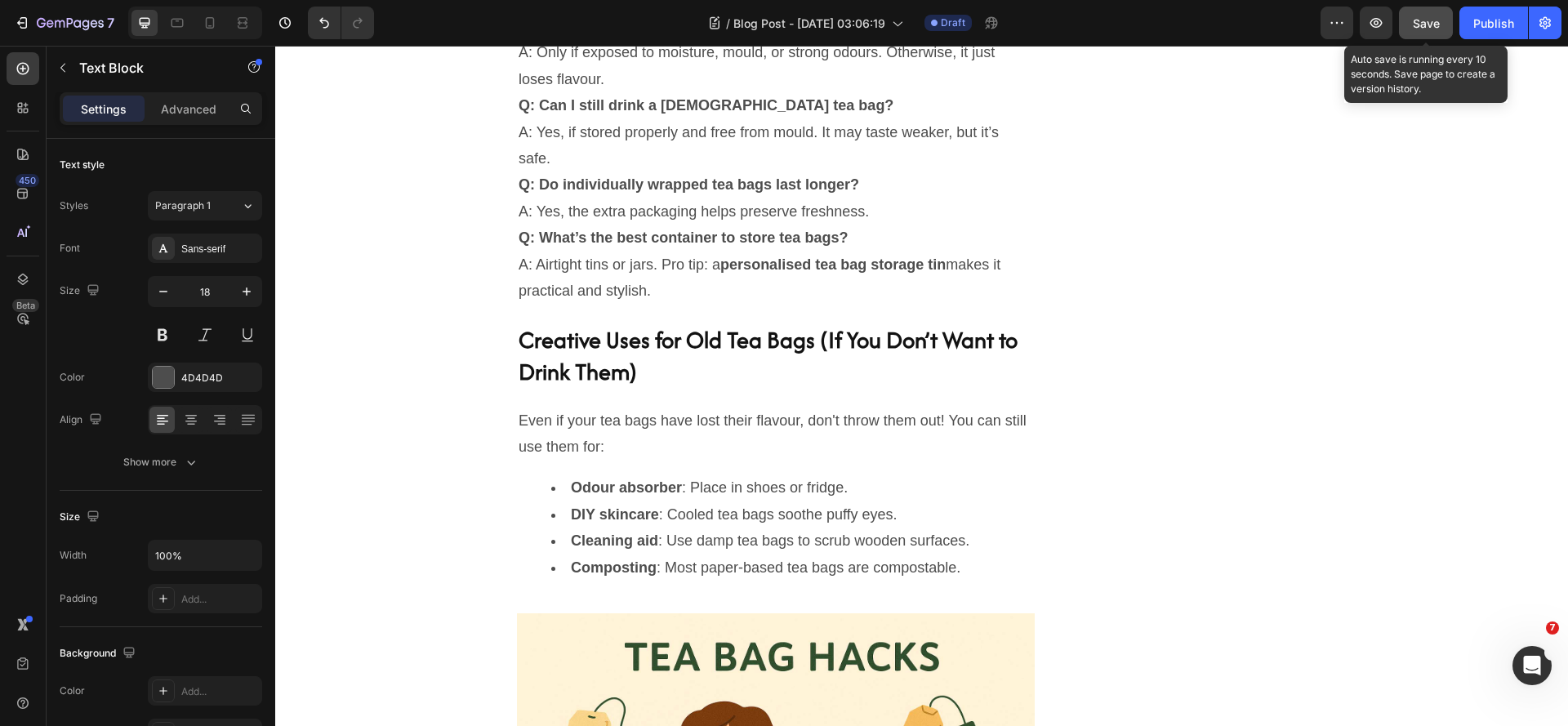
click at [1429, 29] on span "Save" at bounding box center [1426, 23] width 27 height 14
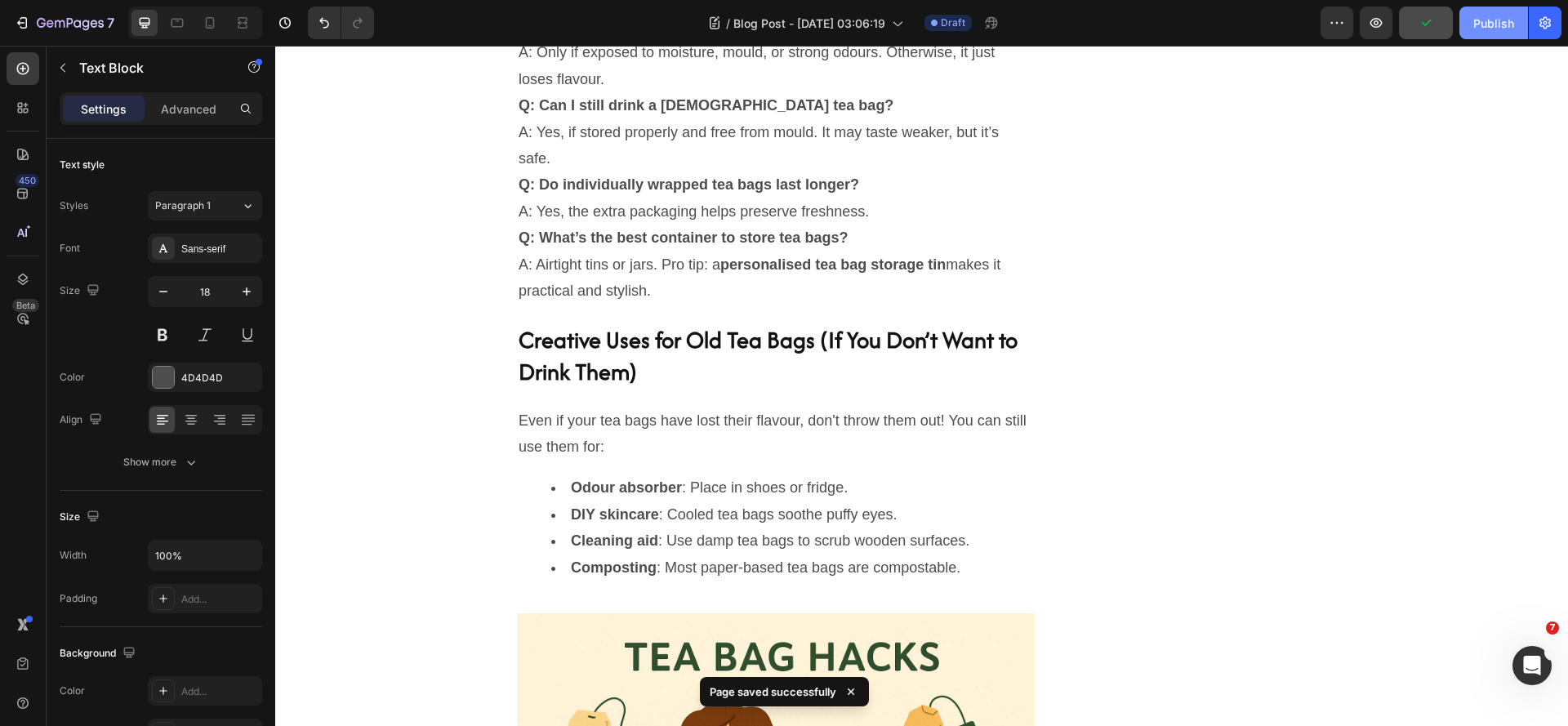
click at [1475, 26] on div "Publish" at bounding box center [1493, 23] width 41 height 17
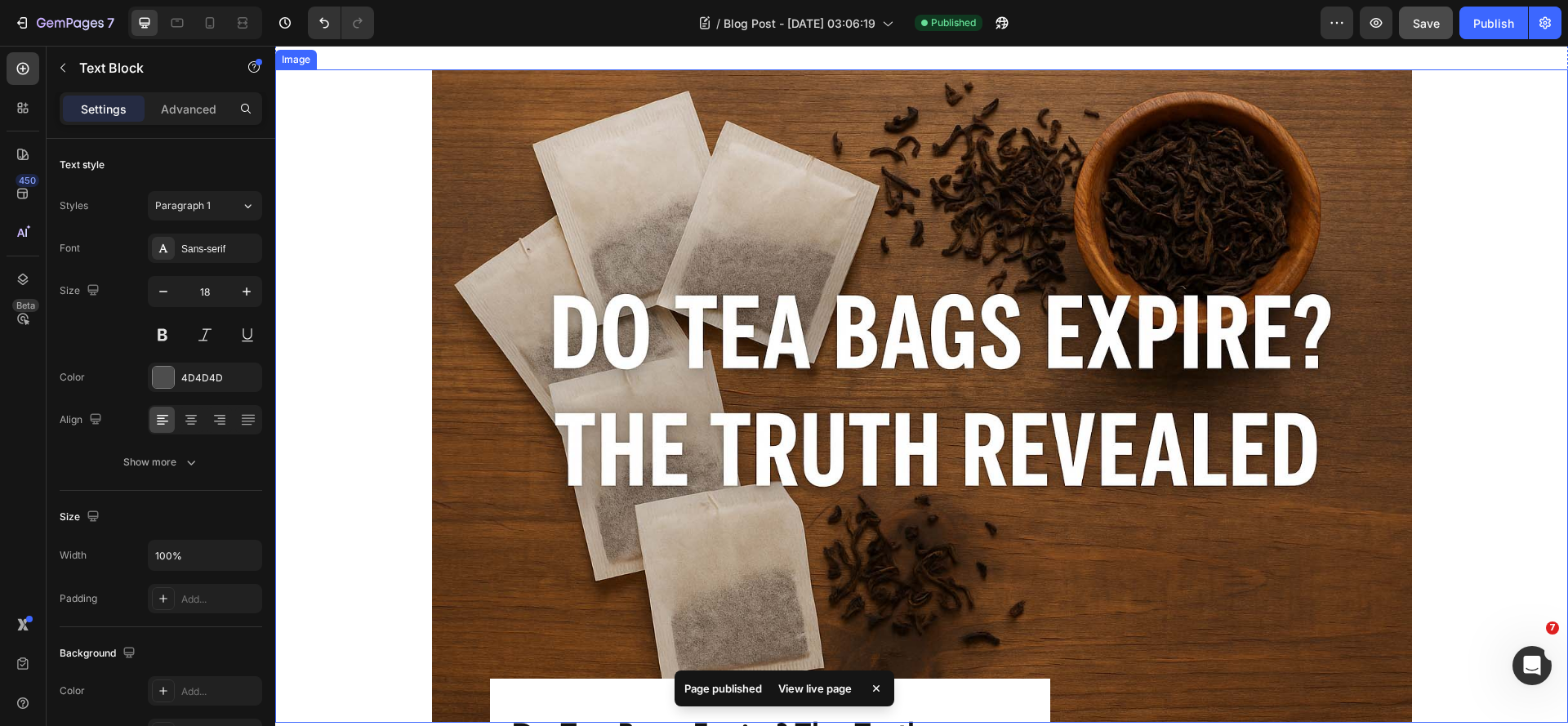
scroll to position [654, 0]
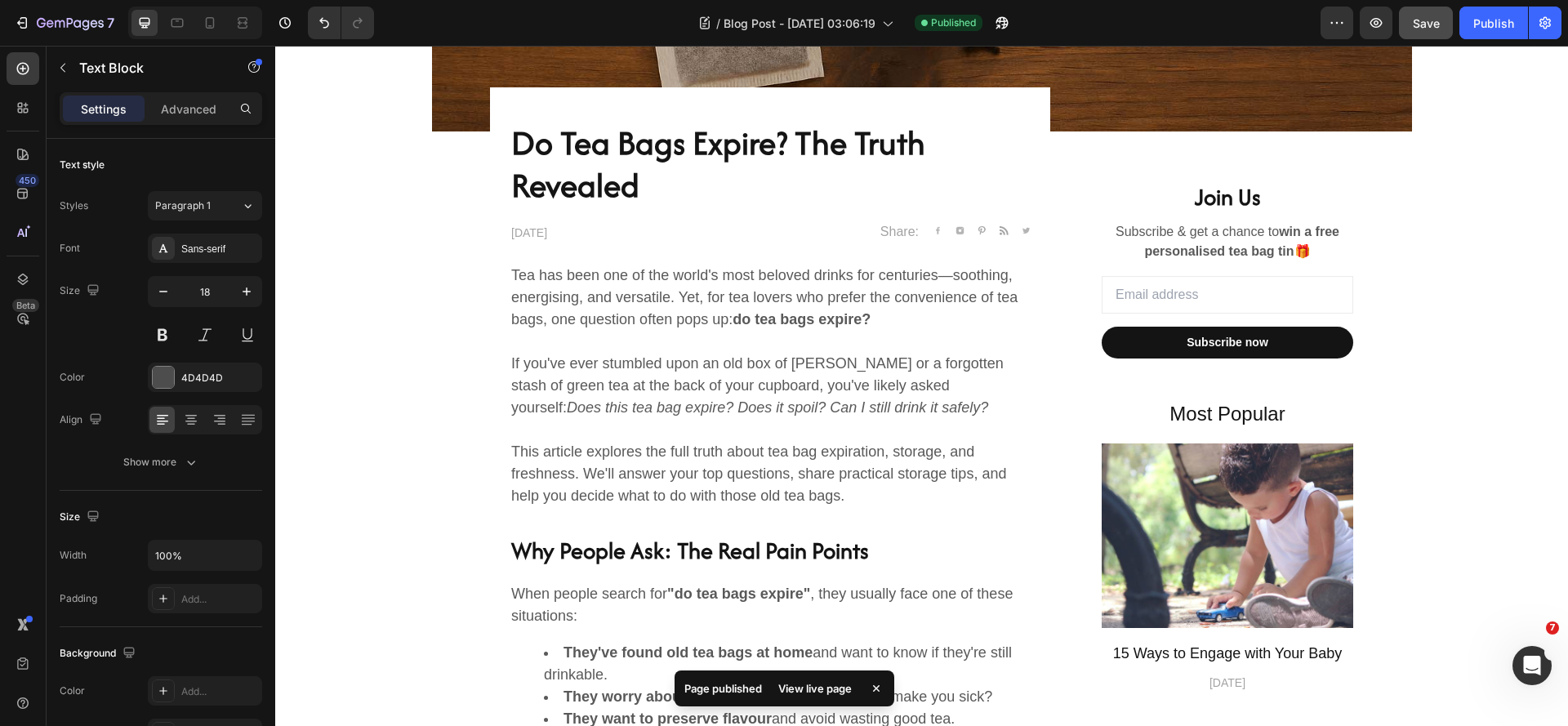
click at [823, 693] on div "View live page" at bounding box center [815, 688] width 93 height 23
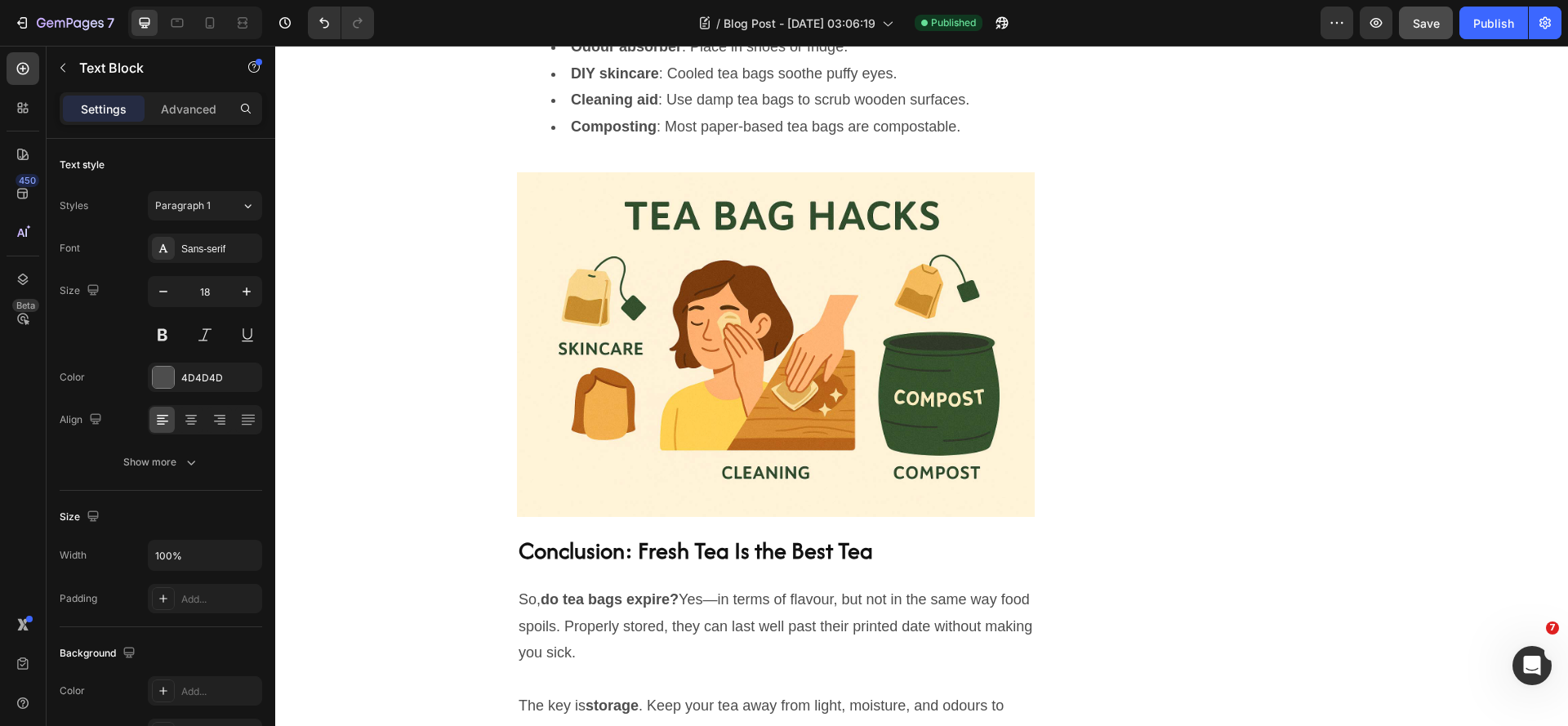
scroll to position [6134, 0]
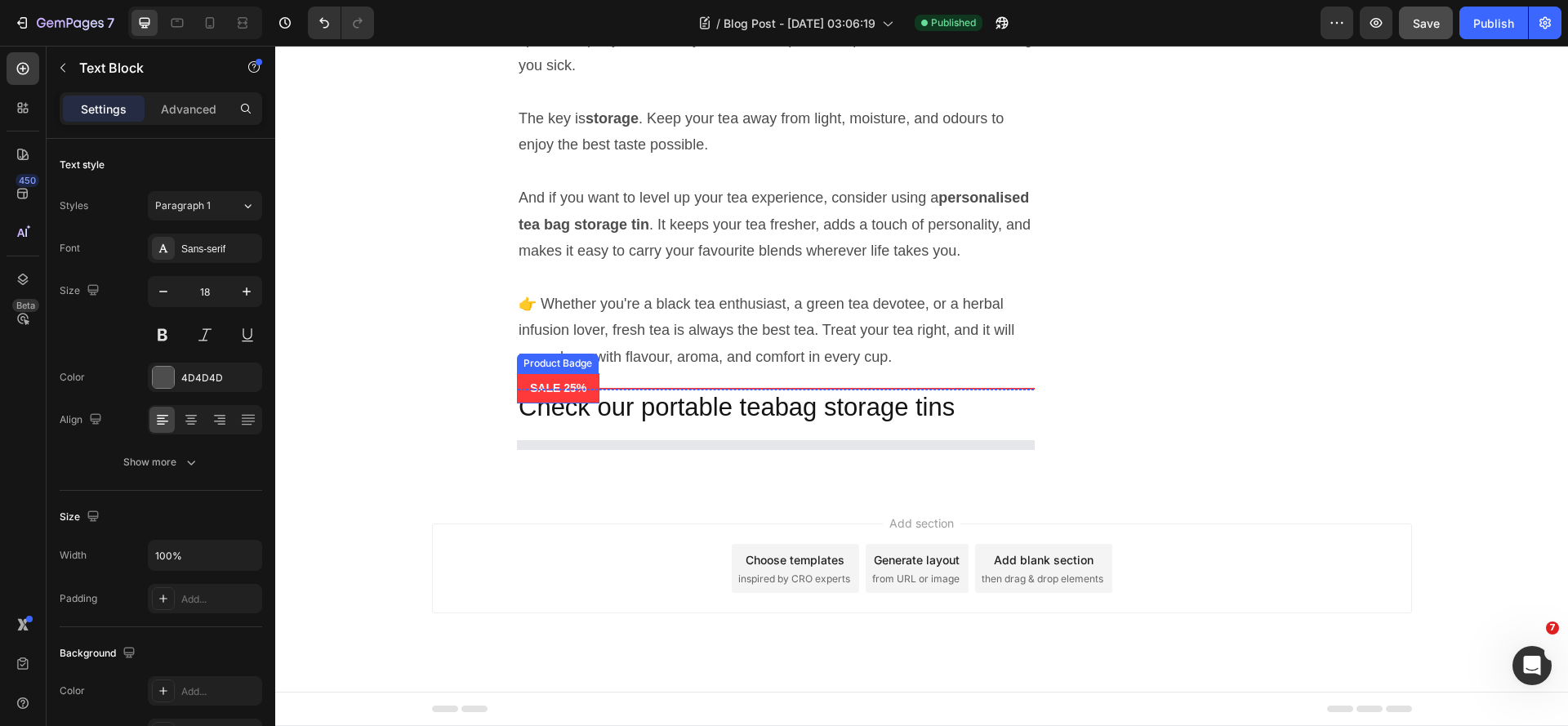
click at [560, 381] on pre "SALE 25%" at bounding box center [559, 389] width 82 height 30
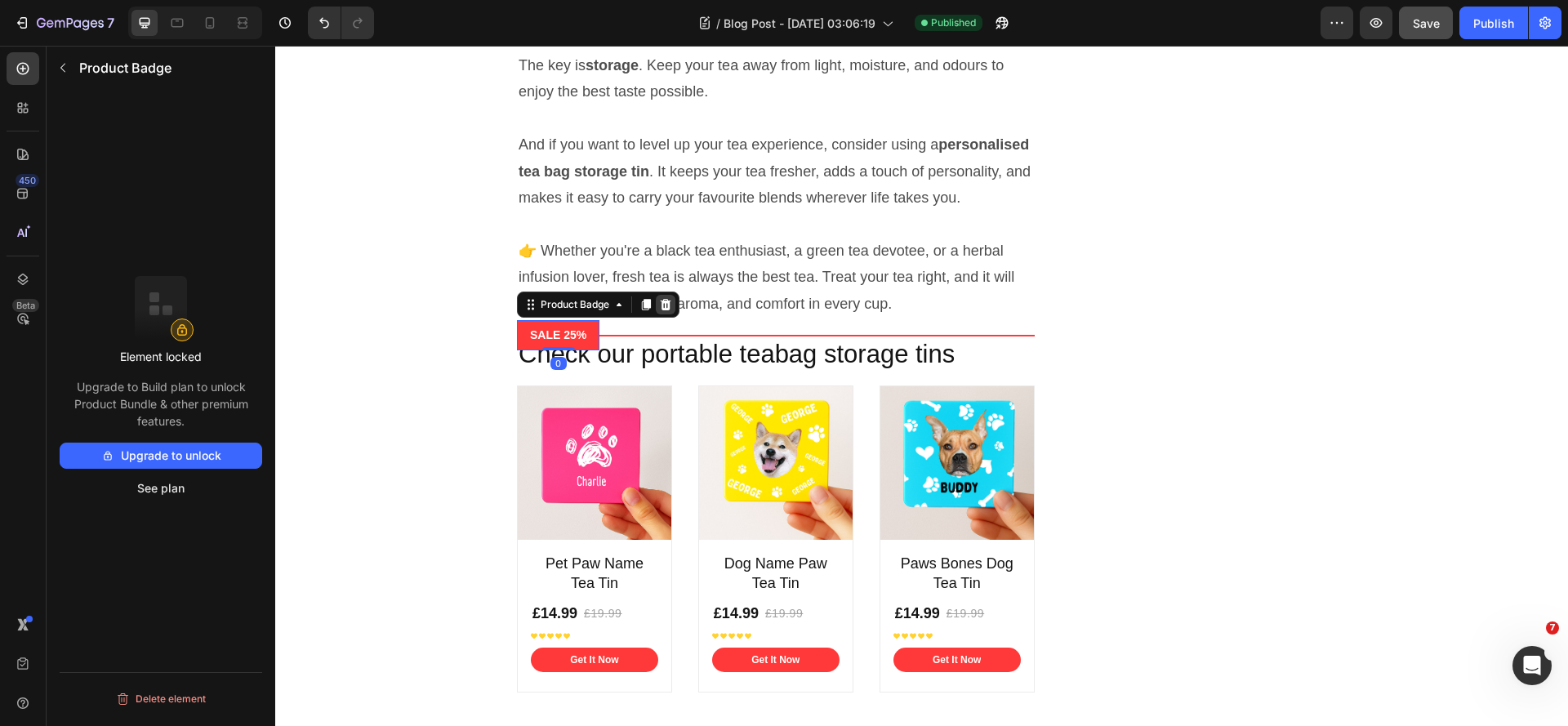
click at [660, 310] on icon at bounding box center [665, 305] width 11 height 12
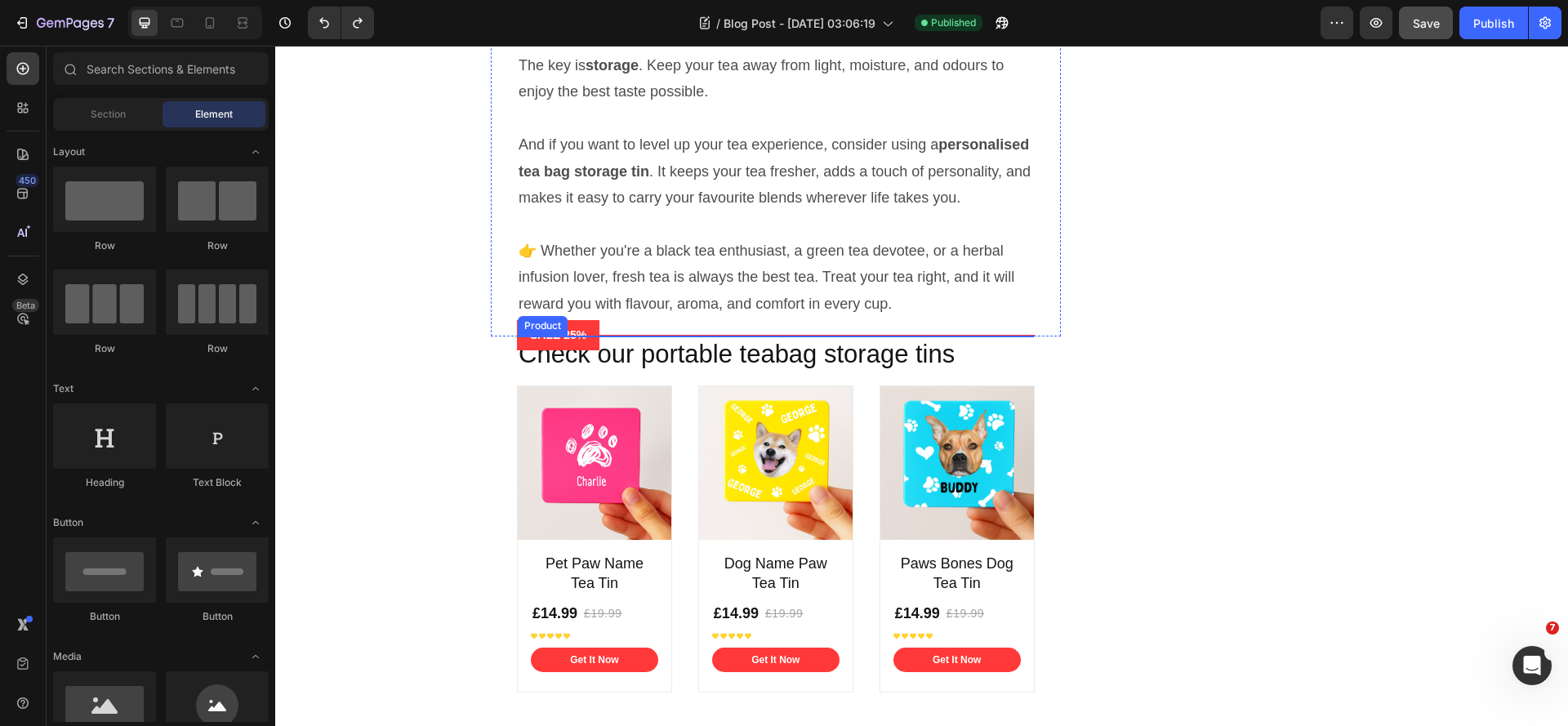
click at [1022, 337] on div "SALE 25% Product Badge Product" at bounding box center [776, 336] width 517 height 2
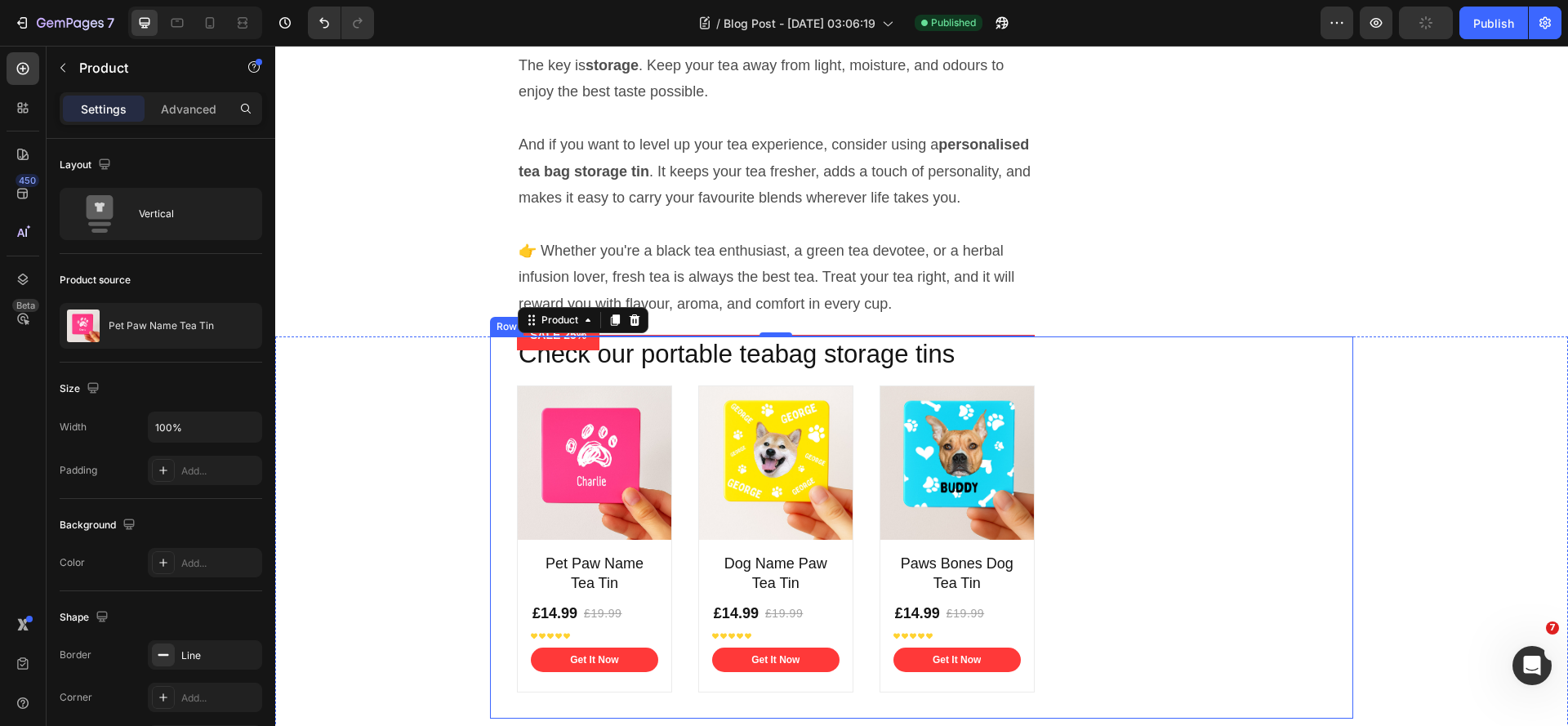
click at [1199, 490] on div "Check our portable teabag storage tins Heading Product Images Pet Paw Name Tea …" at bounding box center [921, 527] width 863 height 382
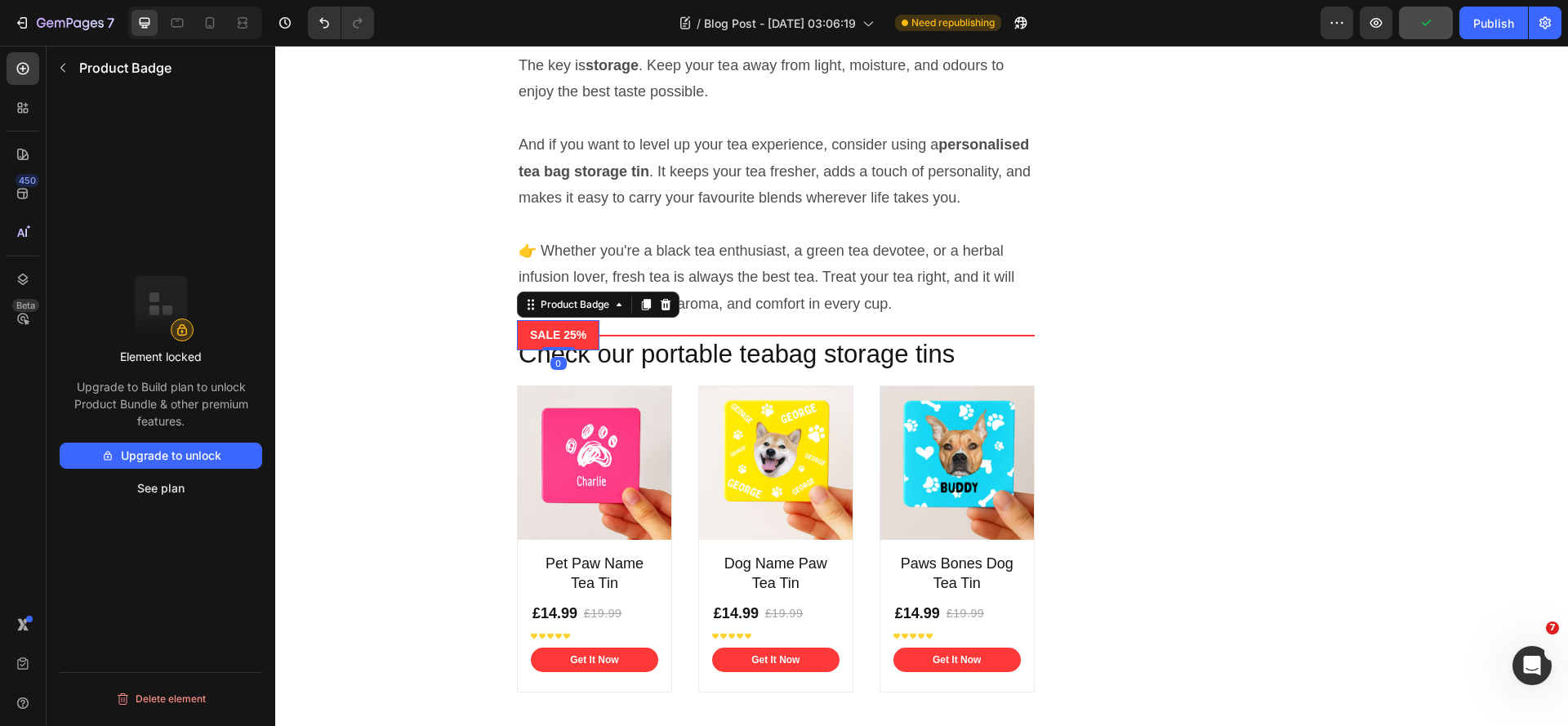
click at [543, 350] on pre "SALE 25%" at bounding box center [559, 336] width 82 height 30
click at [659, 311] on icon at bounding box center [665, 305] width 13 height 13
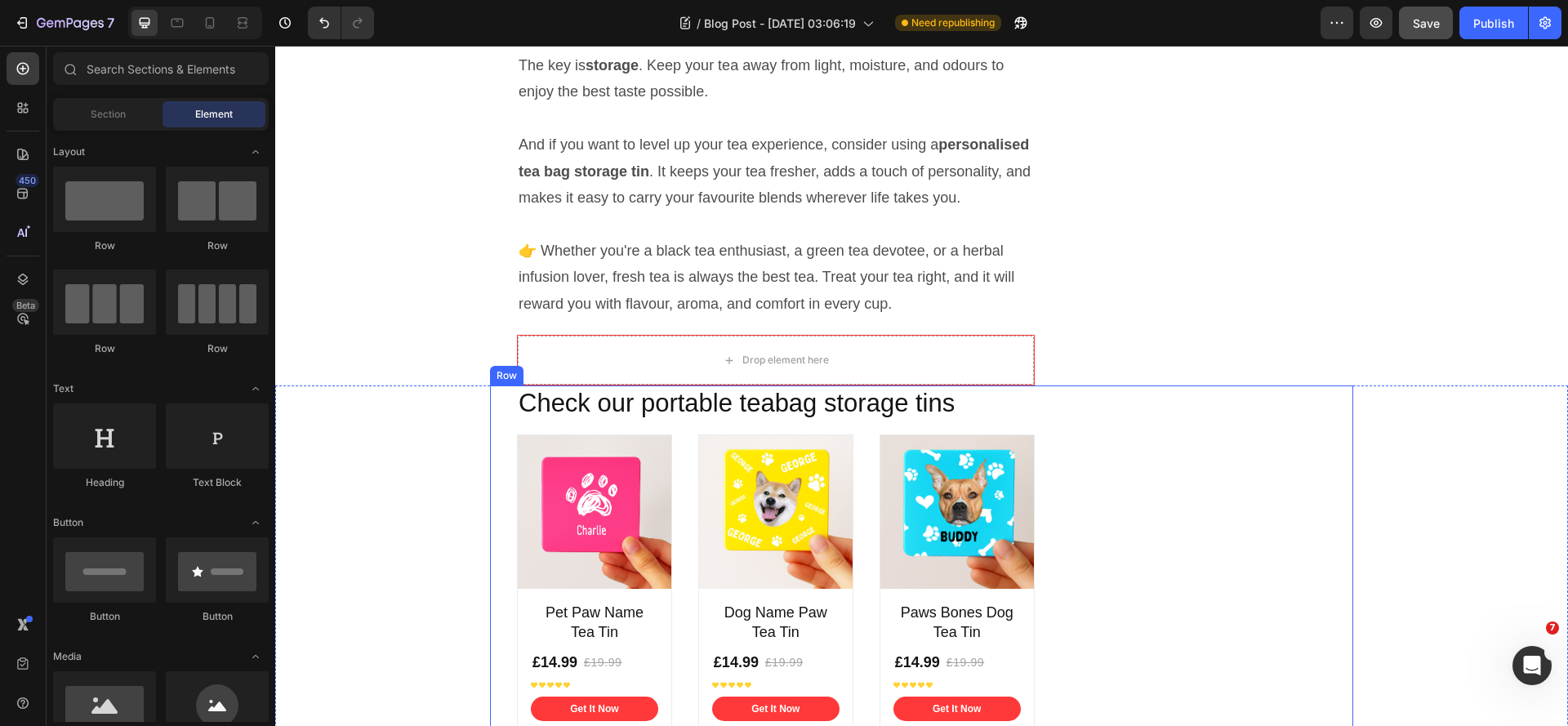
click at [1148, 541] on div "Check our portable teabag storage tins Heading Product Images Pet Paw Name Tea …" at bounding box center [921, 576] width 863 height 382
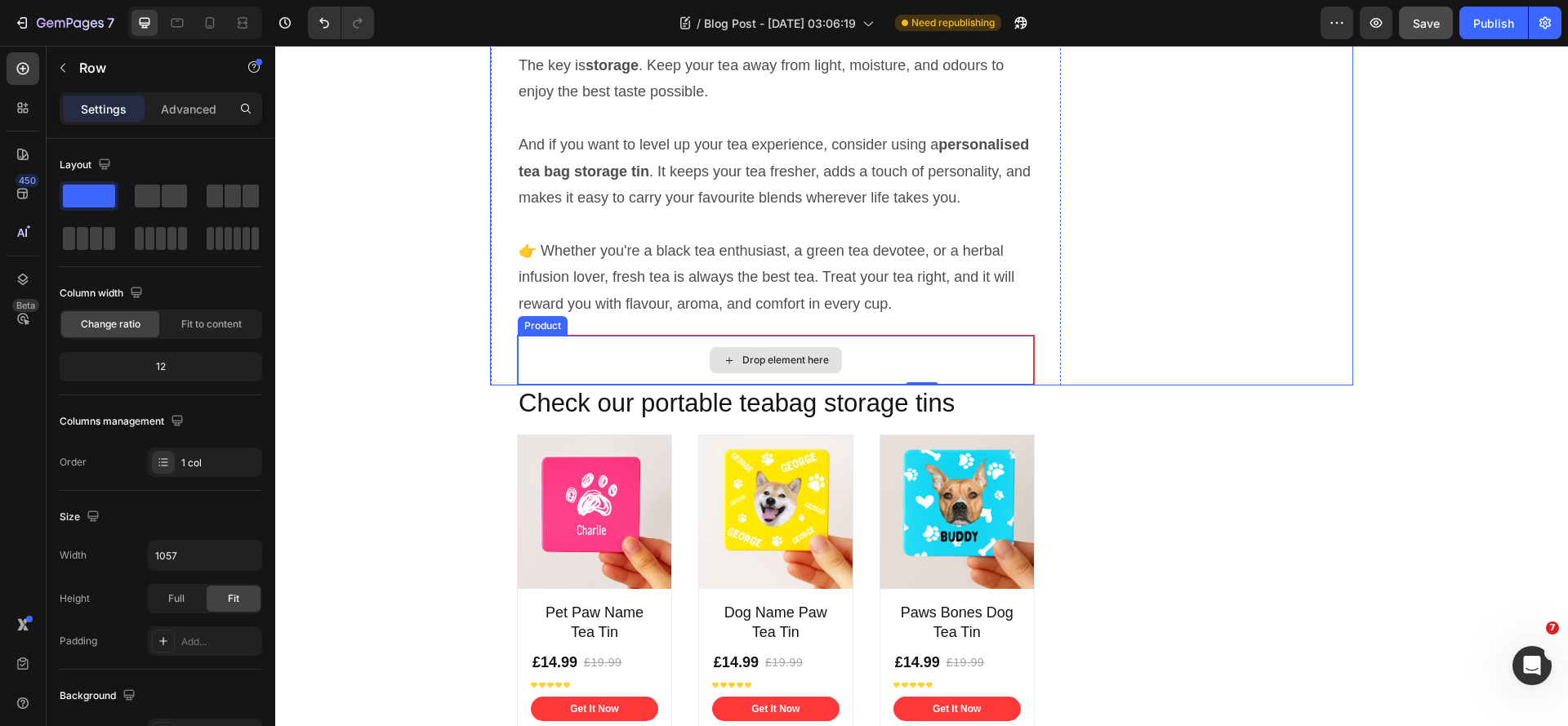
click at [965, 384] on div "Drop element here" at bounding box center [776, 360] width 516 height 49
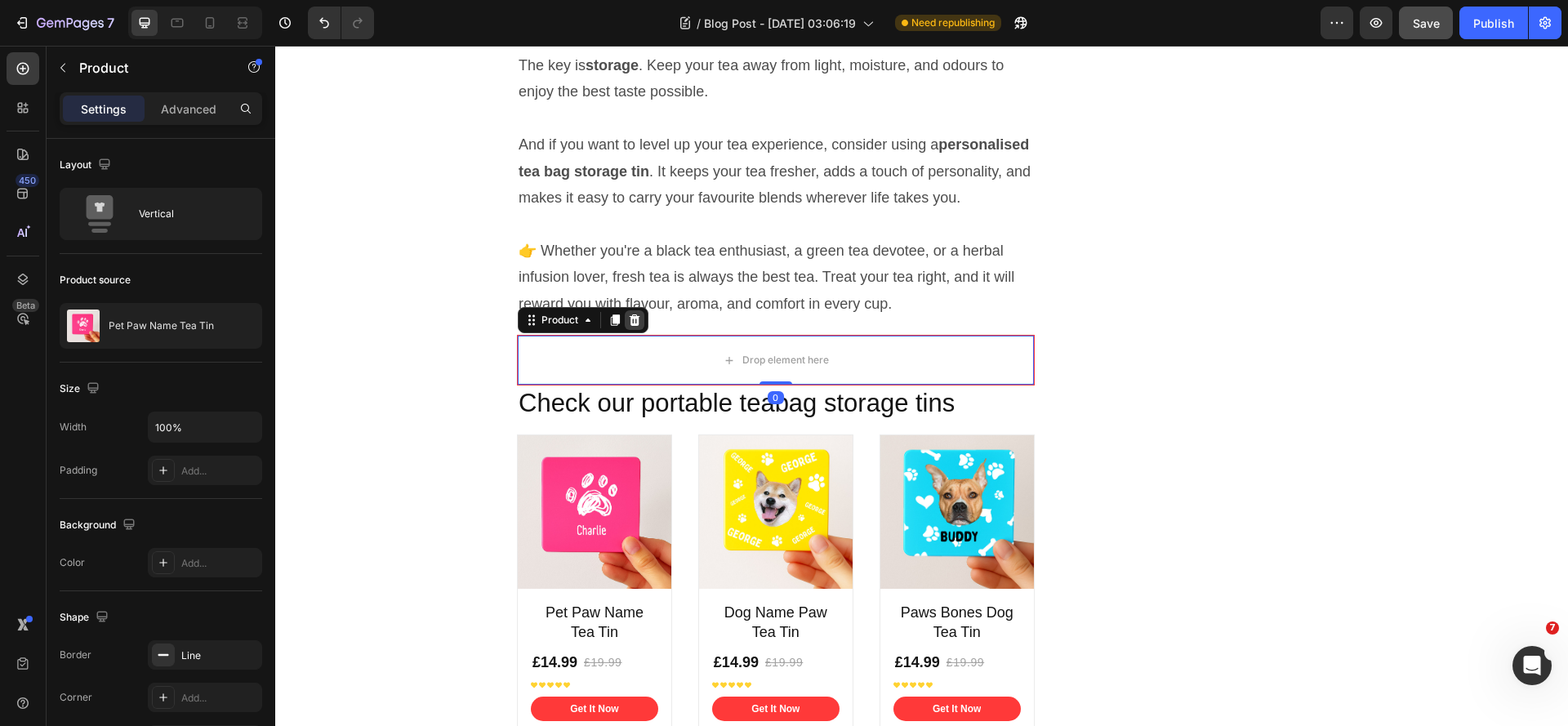
click at [633, 326] on icon at bounding box center [635, 321] width 13 height 13
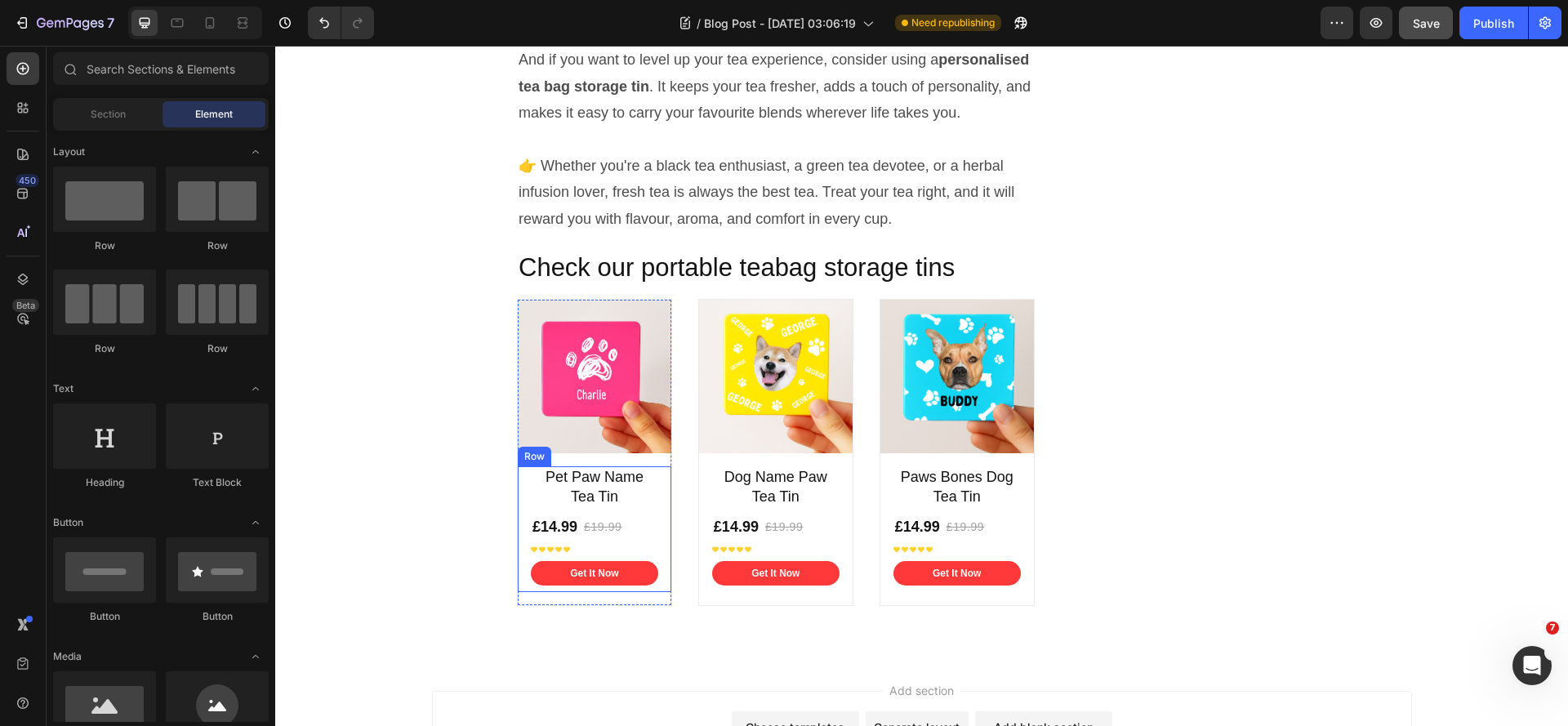
scroll to position [6215, 0]
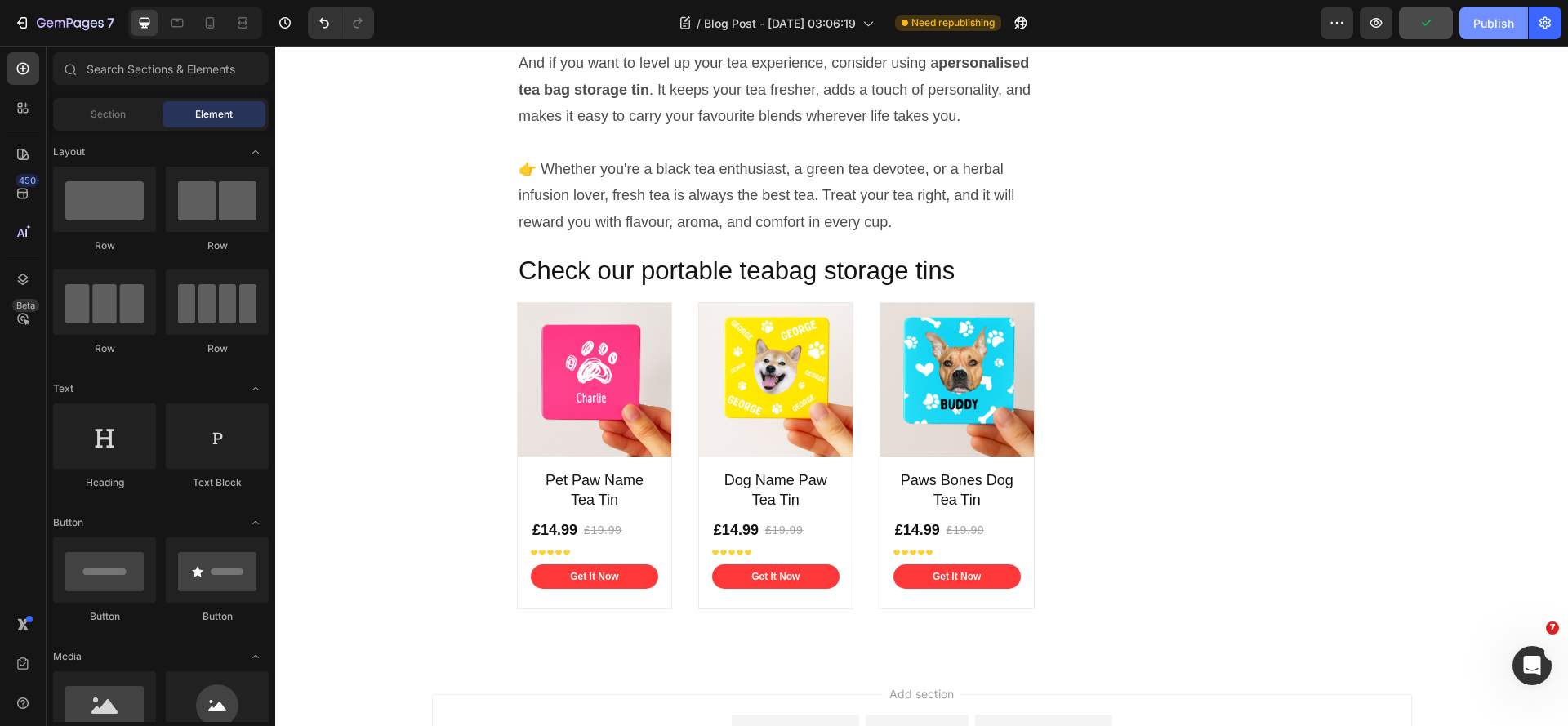
click at [1490, 29] on div "Publish" at bounding box center [1493, 23] width 41 height 17
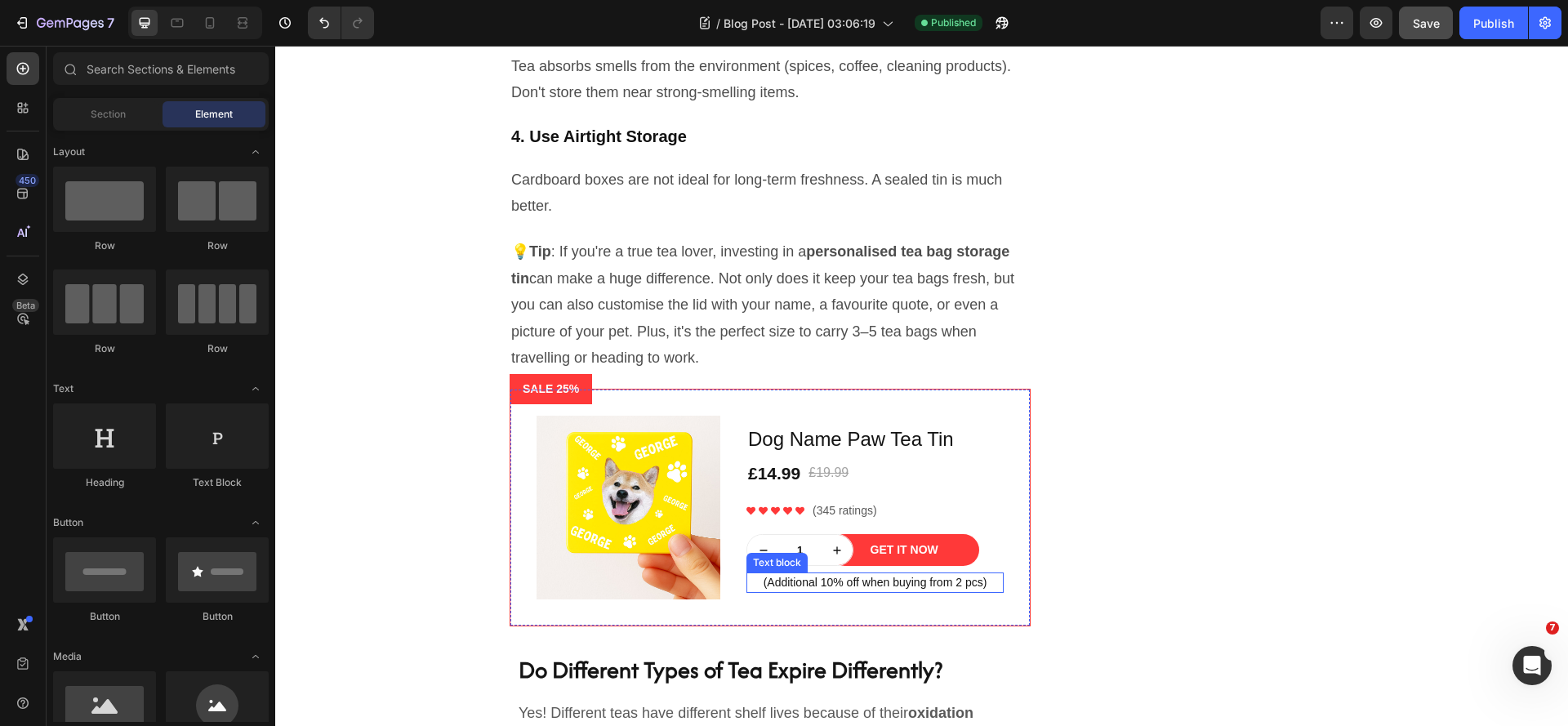
scroll to position [3438, 0]
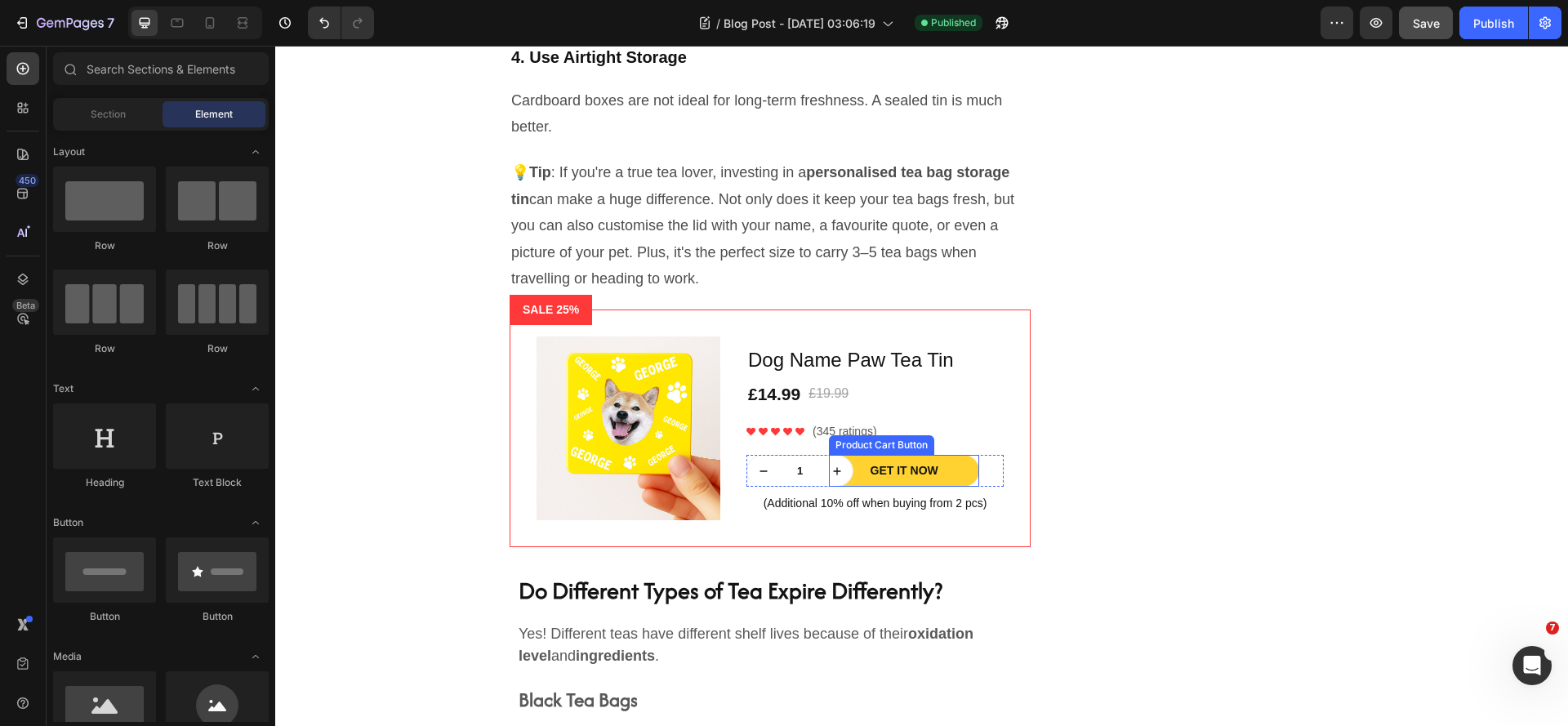
click at [966, 487] on button "Get It Now" at bounding box center [903, 471] width 151 height 32
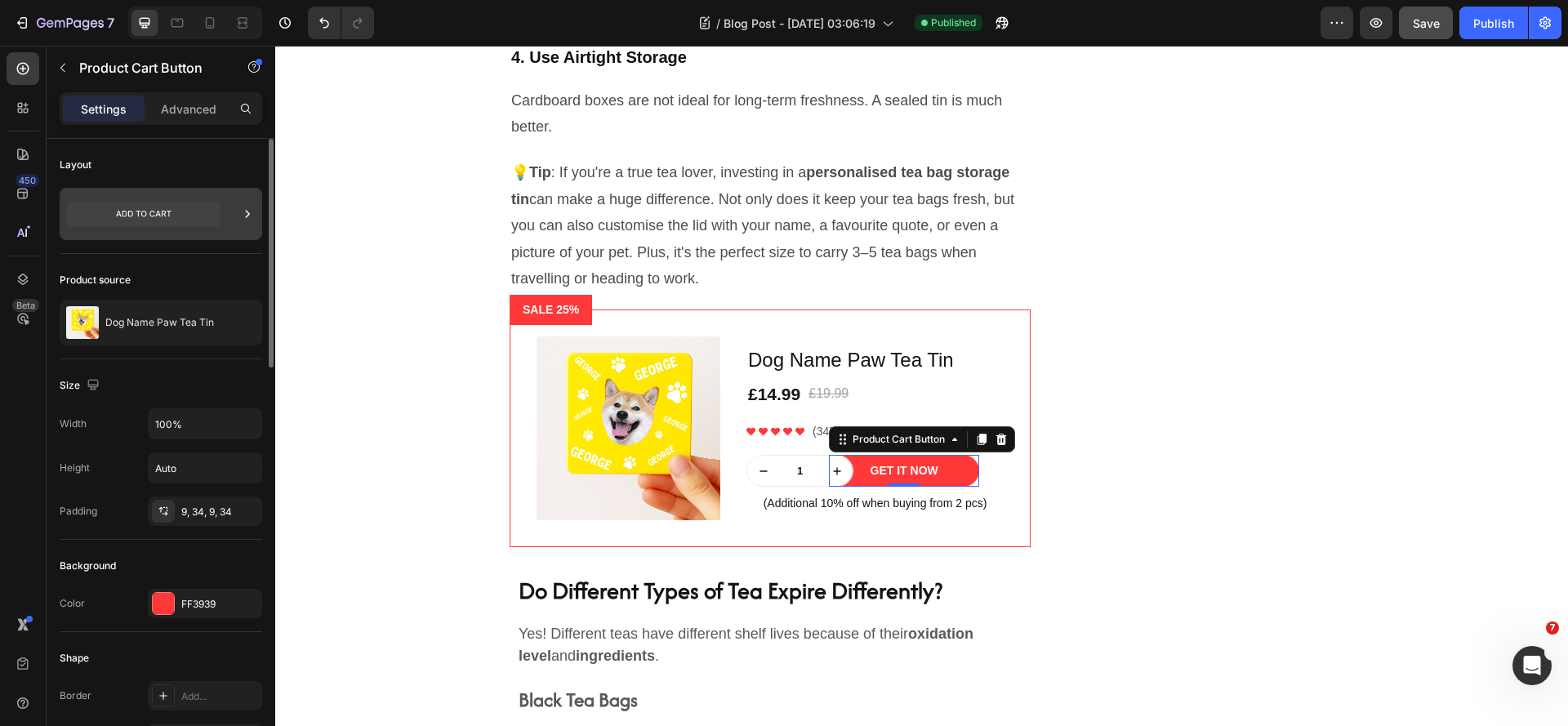
click at [234, 215] on div at bounding box center [161, 214] width 203 height 52
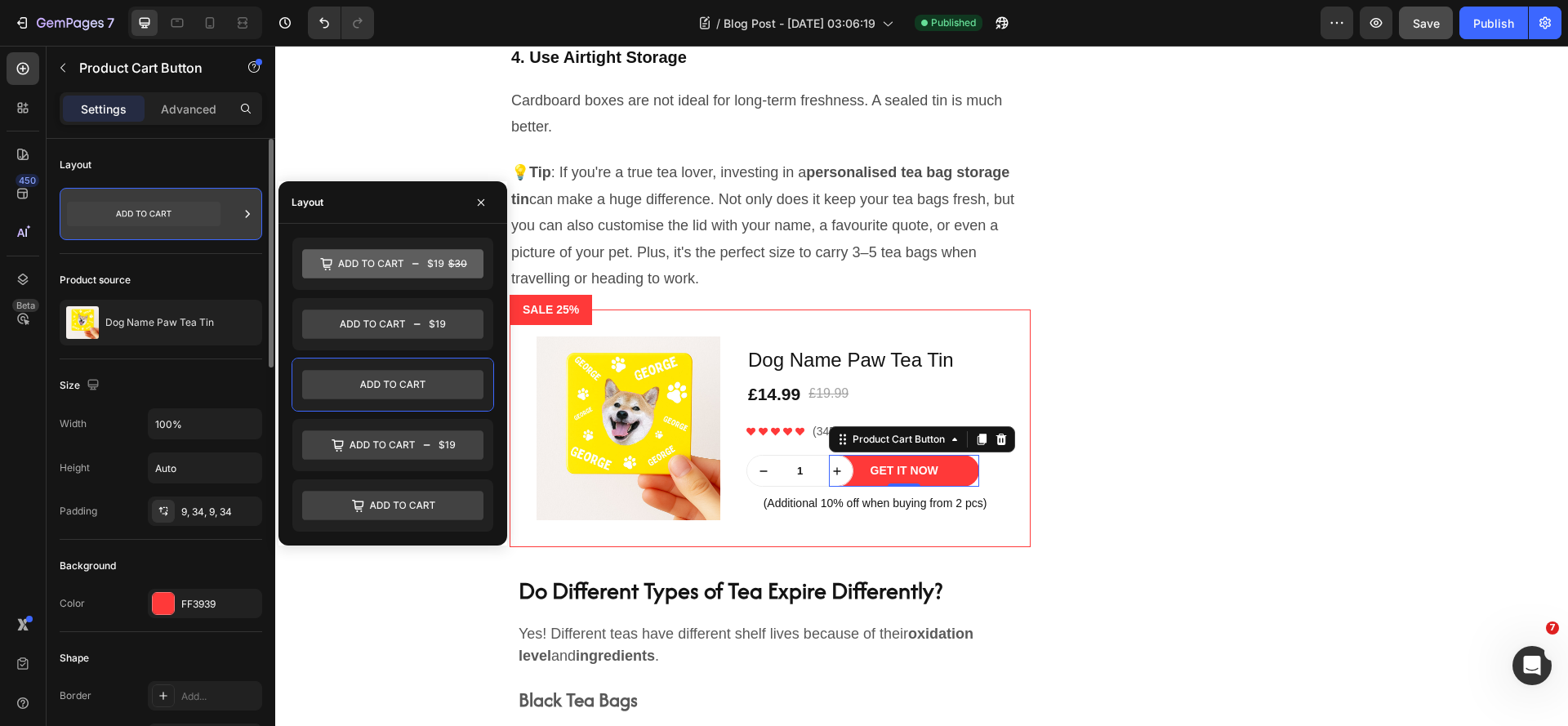
click at [234, 215] on div at bounding box center [161, 214] width 203 height 52
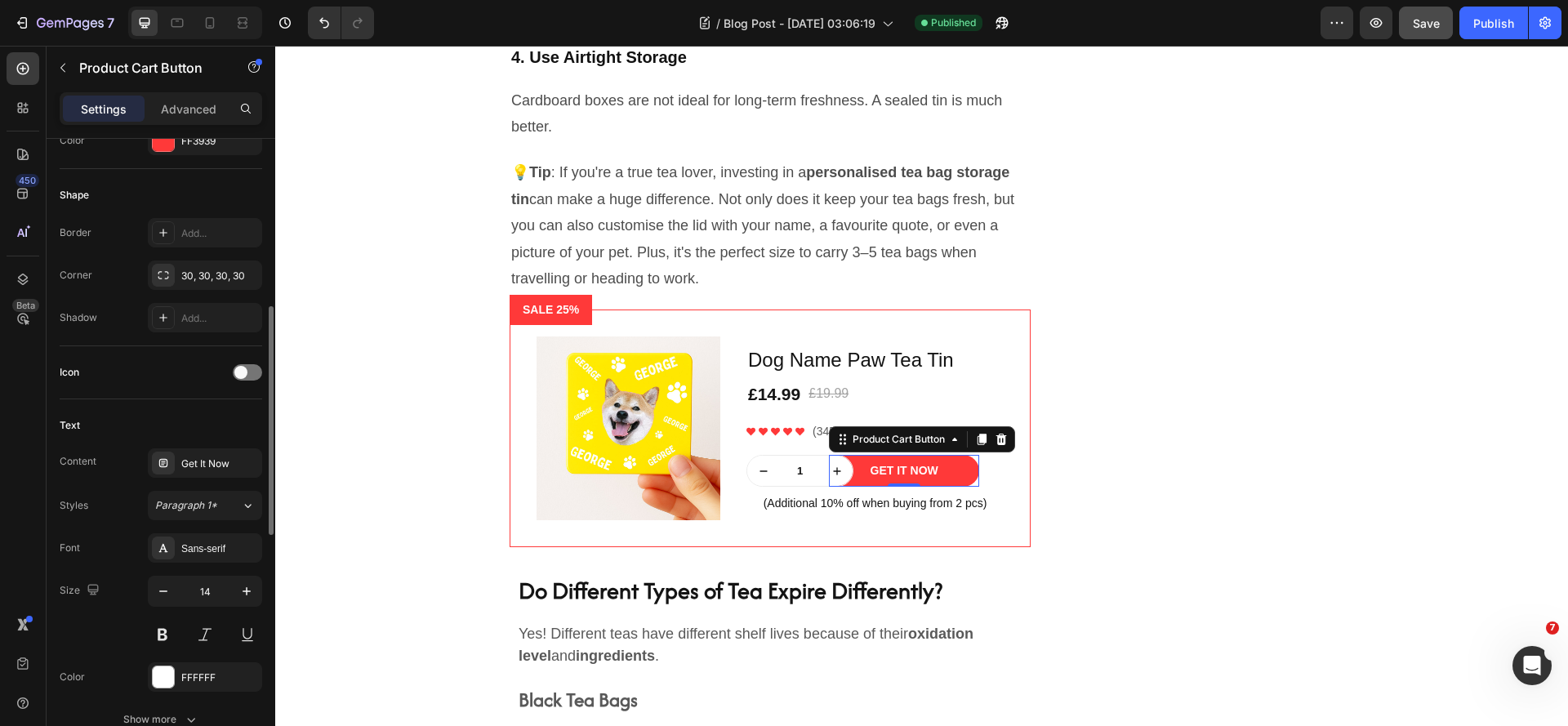
scroll to position [0, 0]
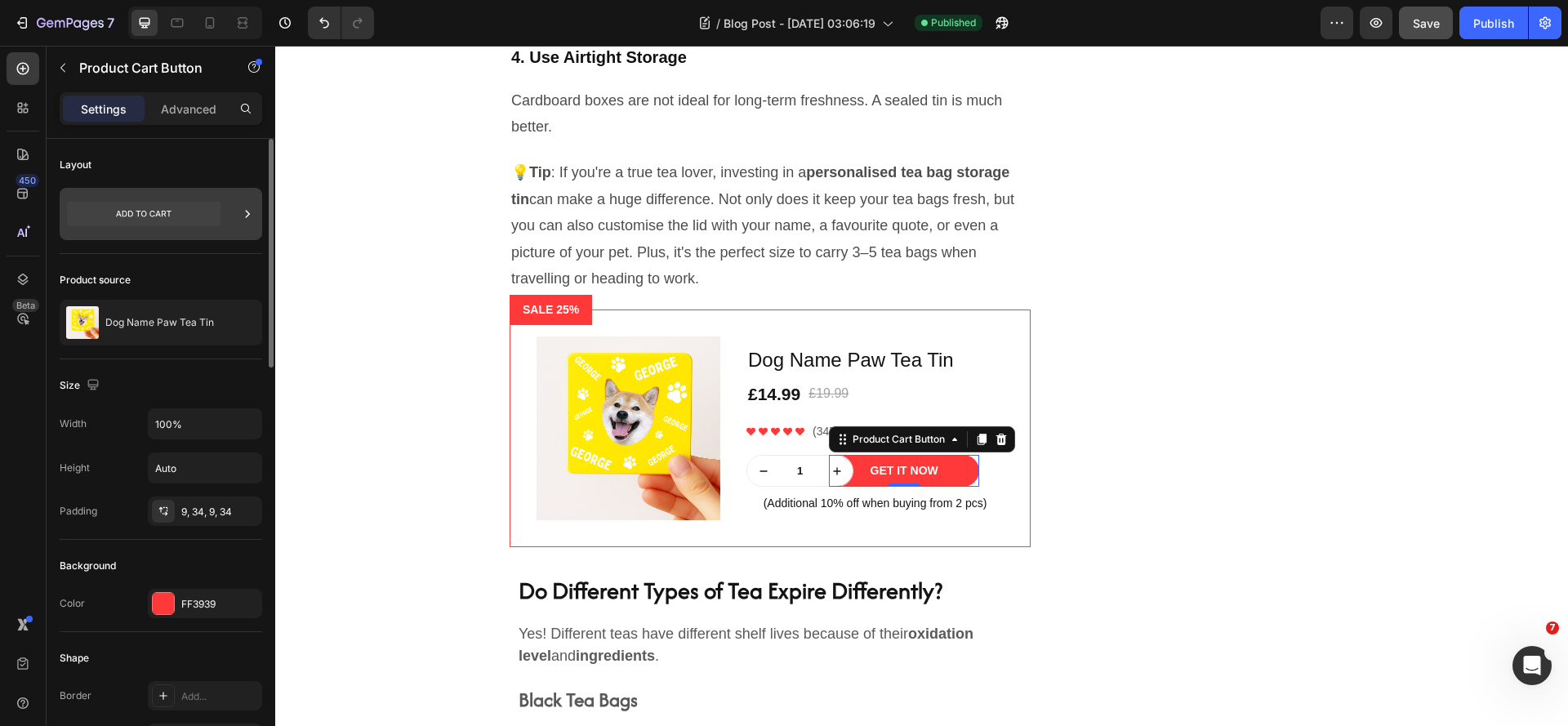
click at [97, 207] on icon at bounding box center [144, 214] width 154 height 24
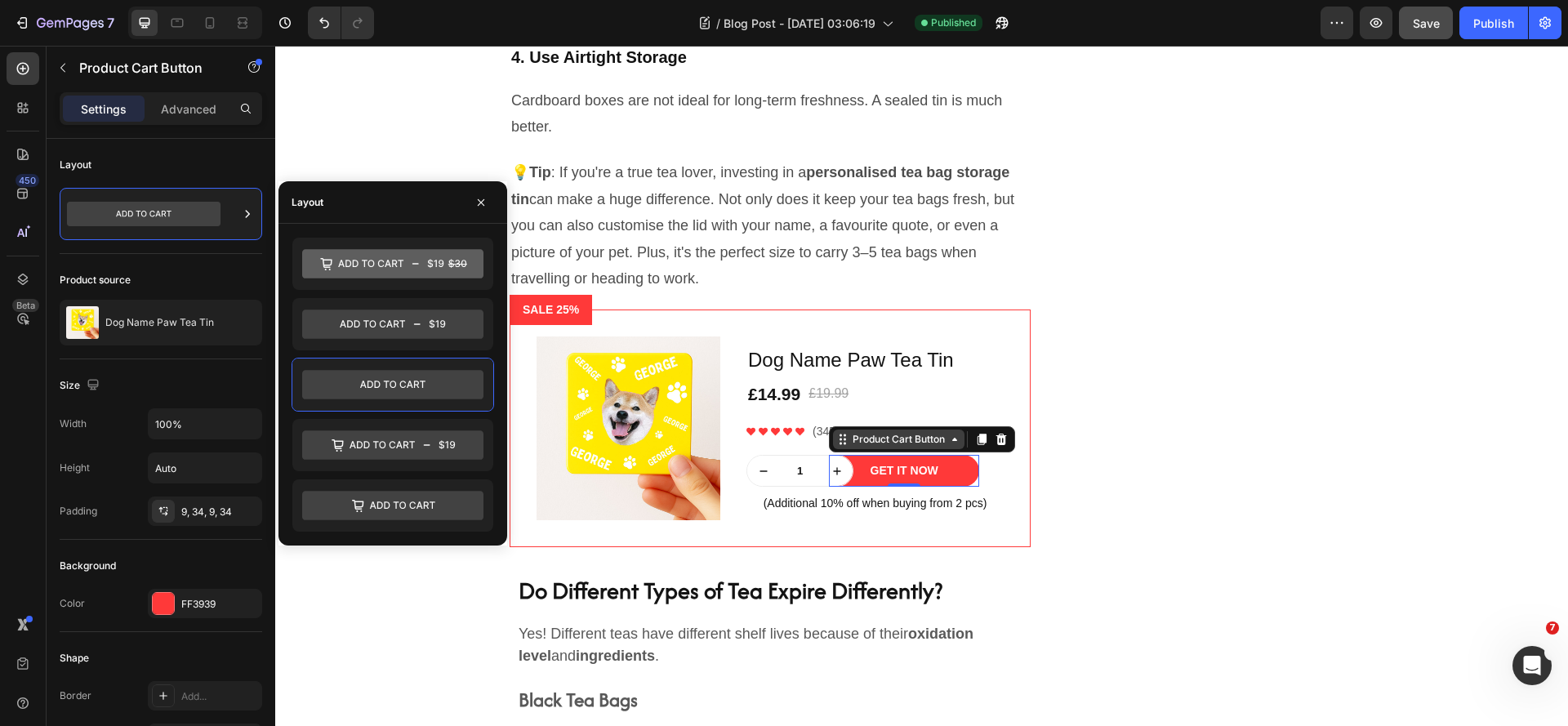
click at [951, 446] on icon at bounding box center [955, 440] width 13 height 13
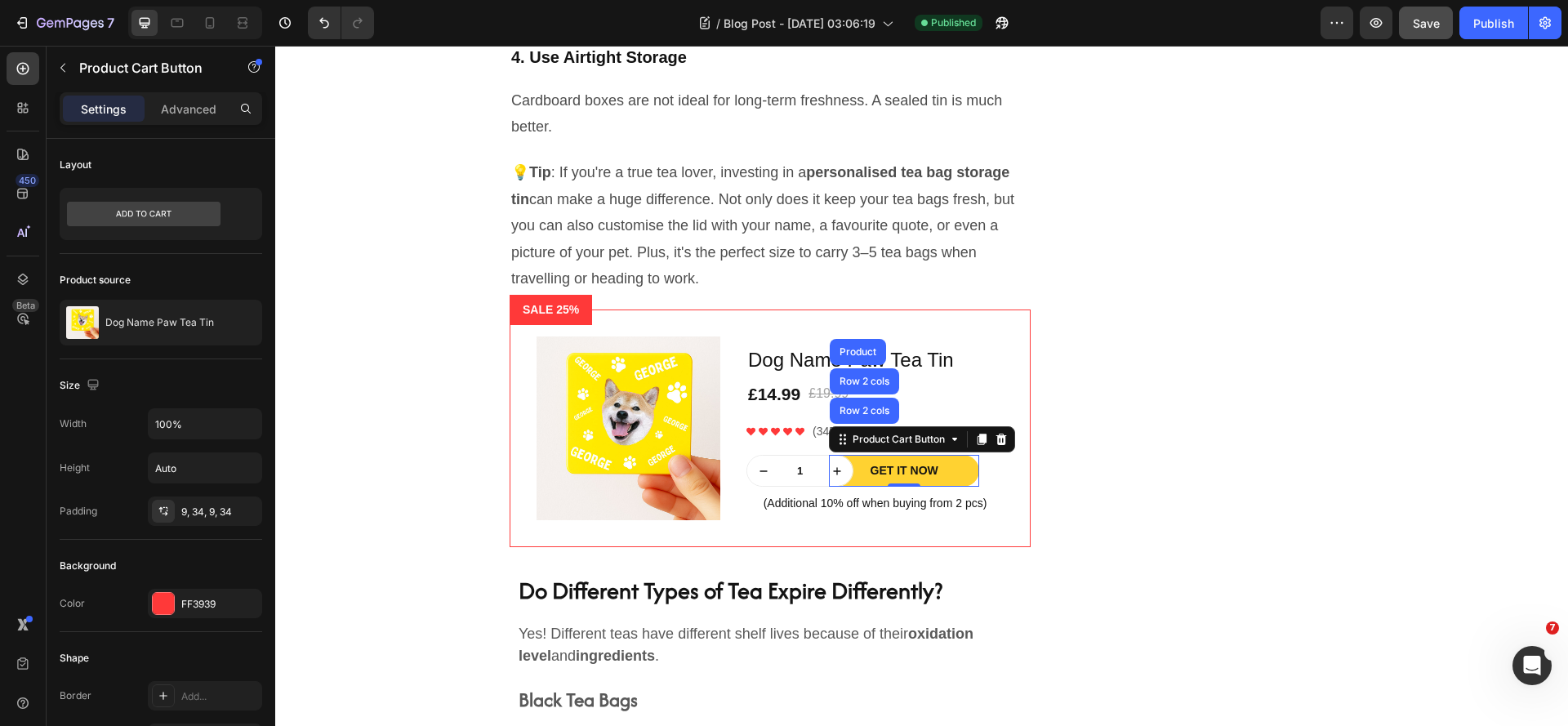
click at [965, 487] on button "Get It Now" at bounding box center [903, 471] width 151 height 32
click at [188, 113] on p "Advanced" at bounding box center [188, 109] width 56 height 17
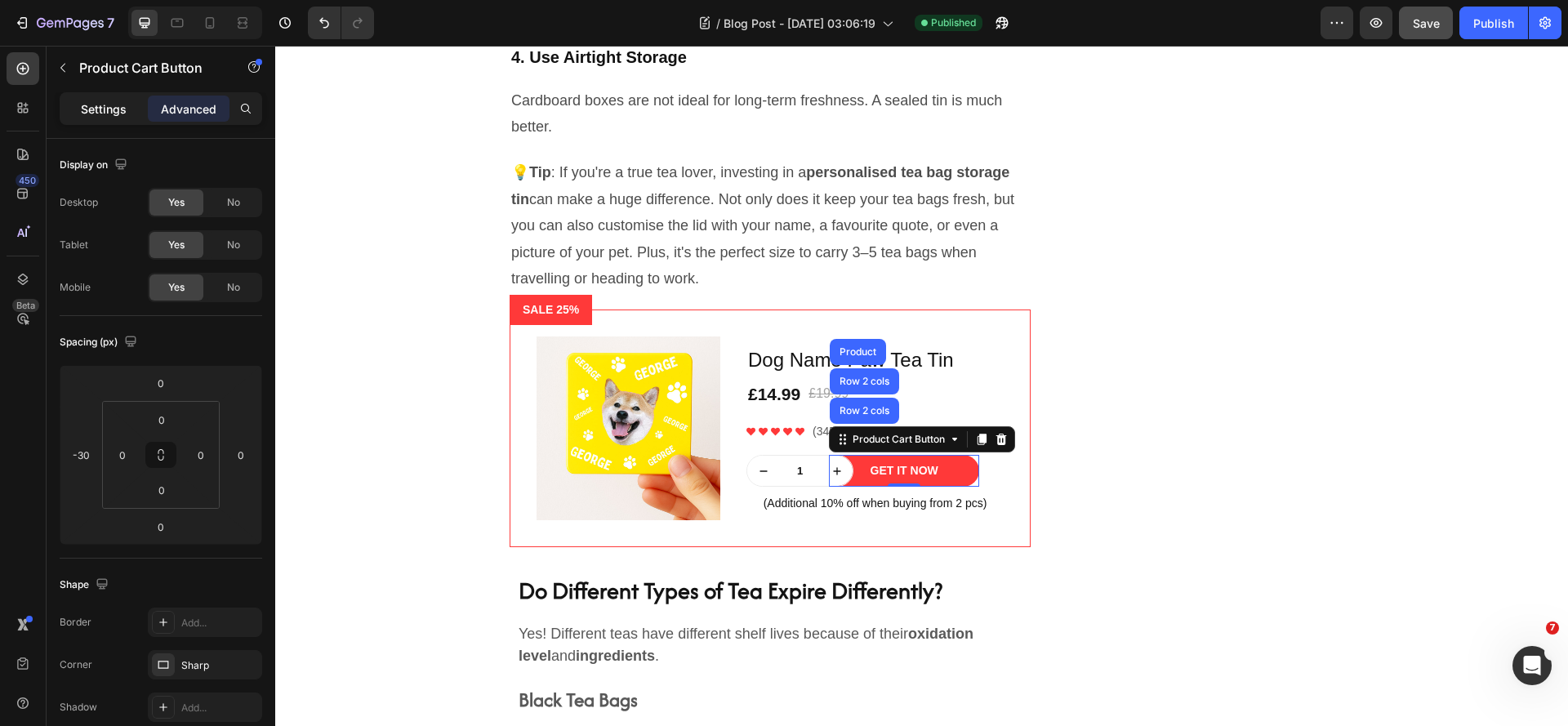
click at [94, 100] on p "Settings" at bounding box center [103, 109] width 45 height 17
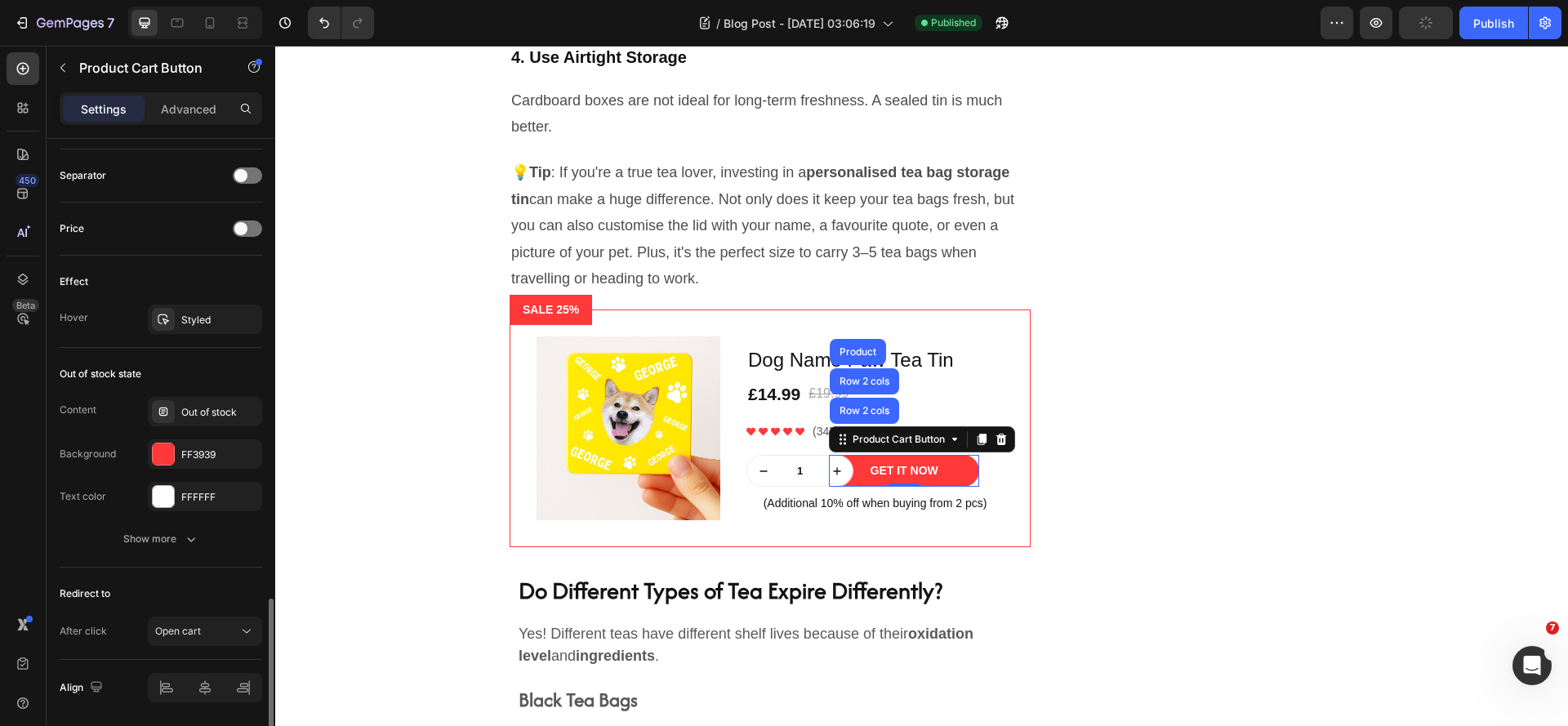
scroll to position [1116, 0]
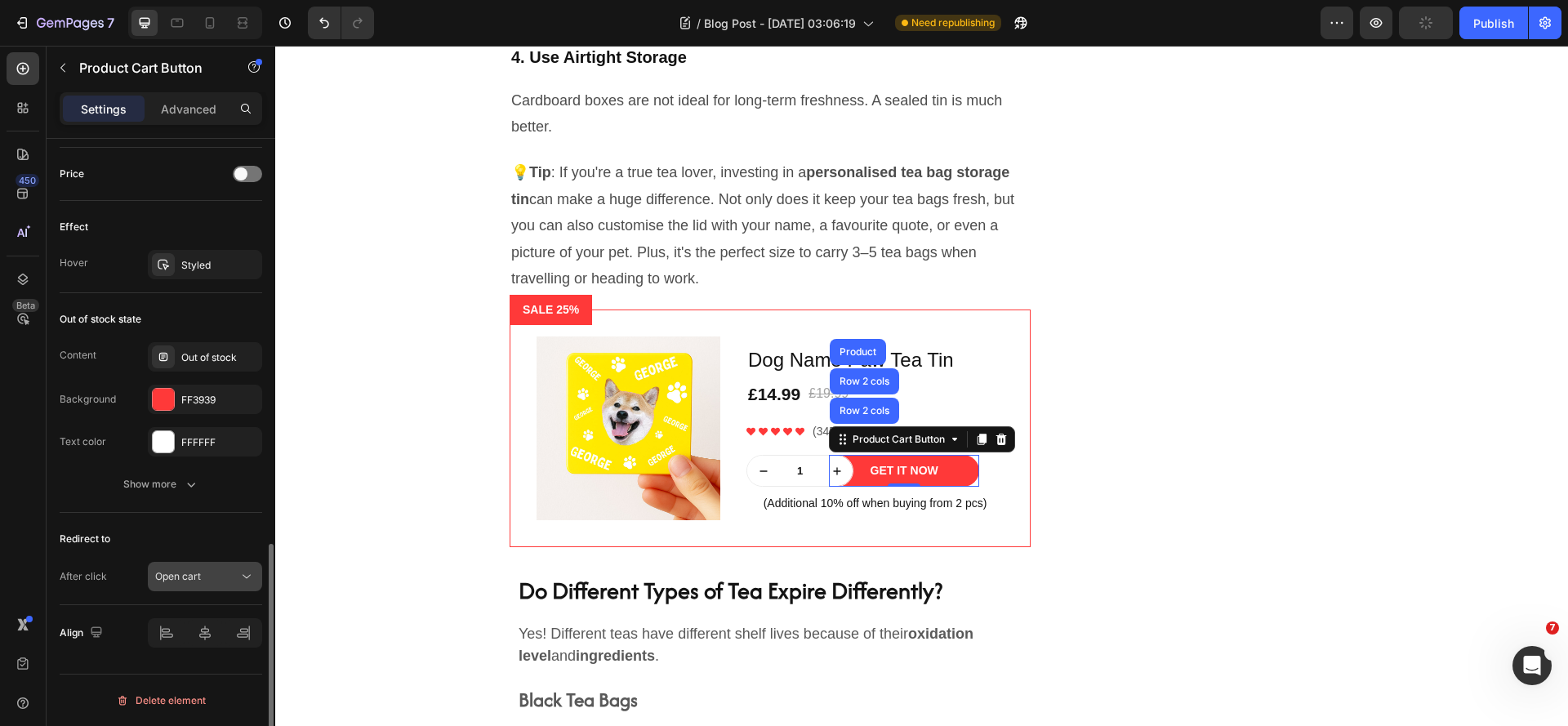
click at [209, 574] on div "Open cart" at bounding box center [196, 576] width 83 height 14
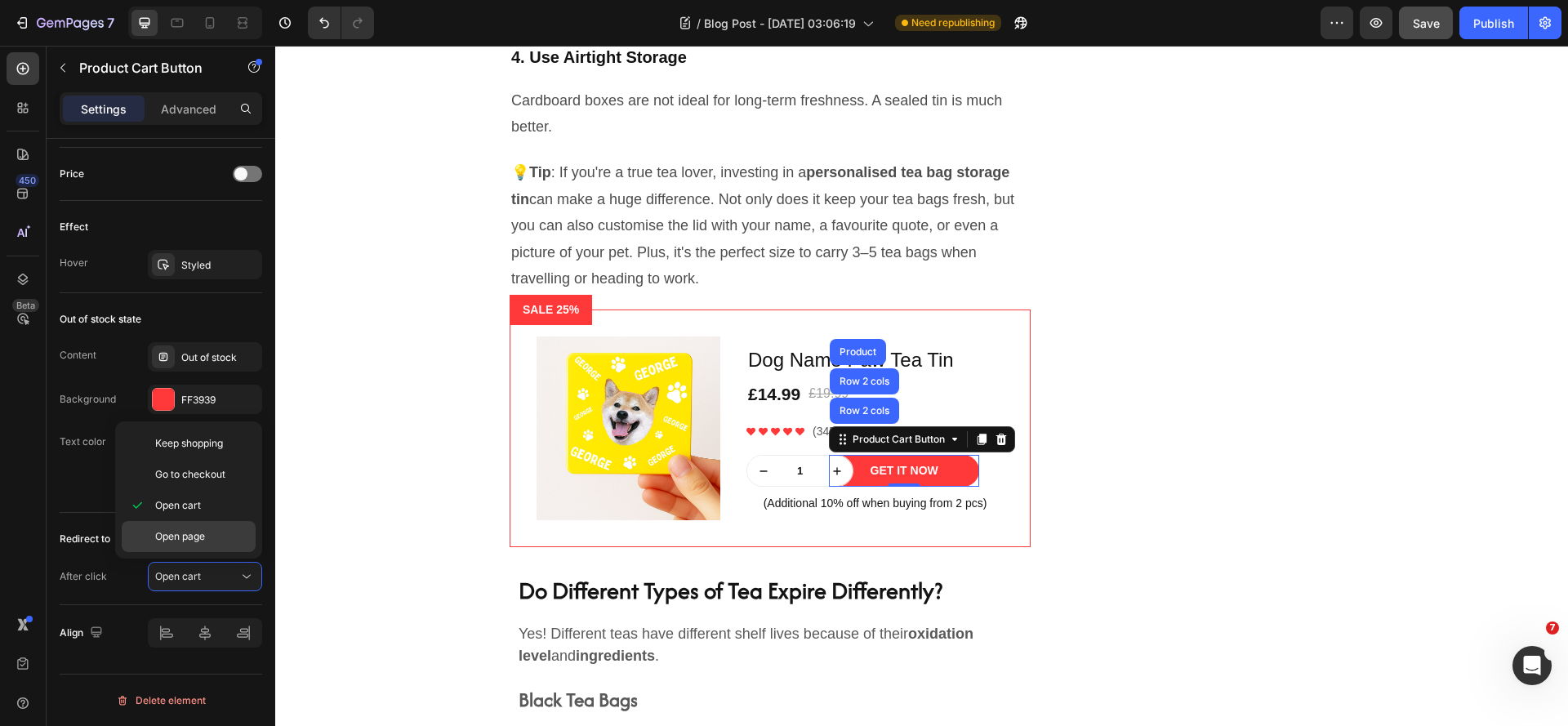
click at [201, 541] on span "Open page" at bounding box center [179, 536] width 50 height 14
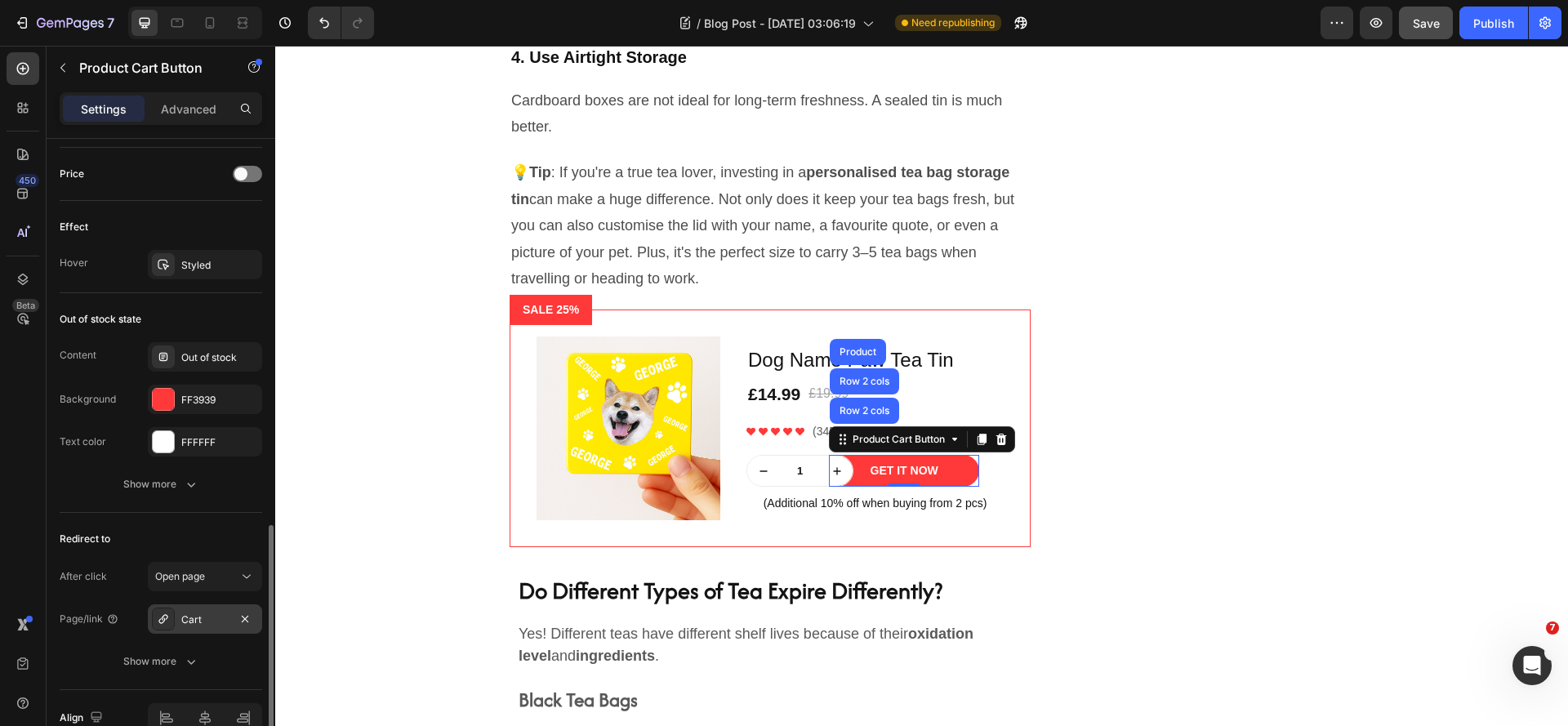
click at [192, 627] on div "Cart" at bounding box center [205, 618] width 114 height 29
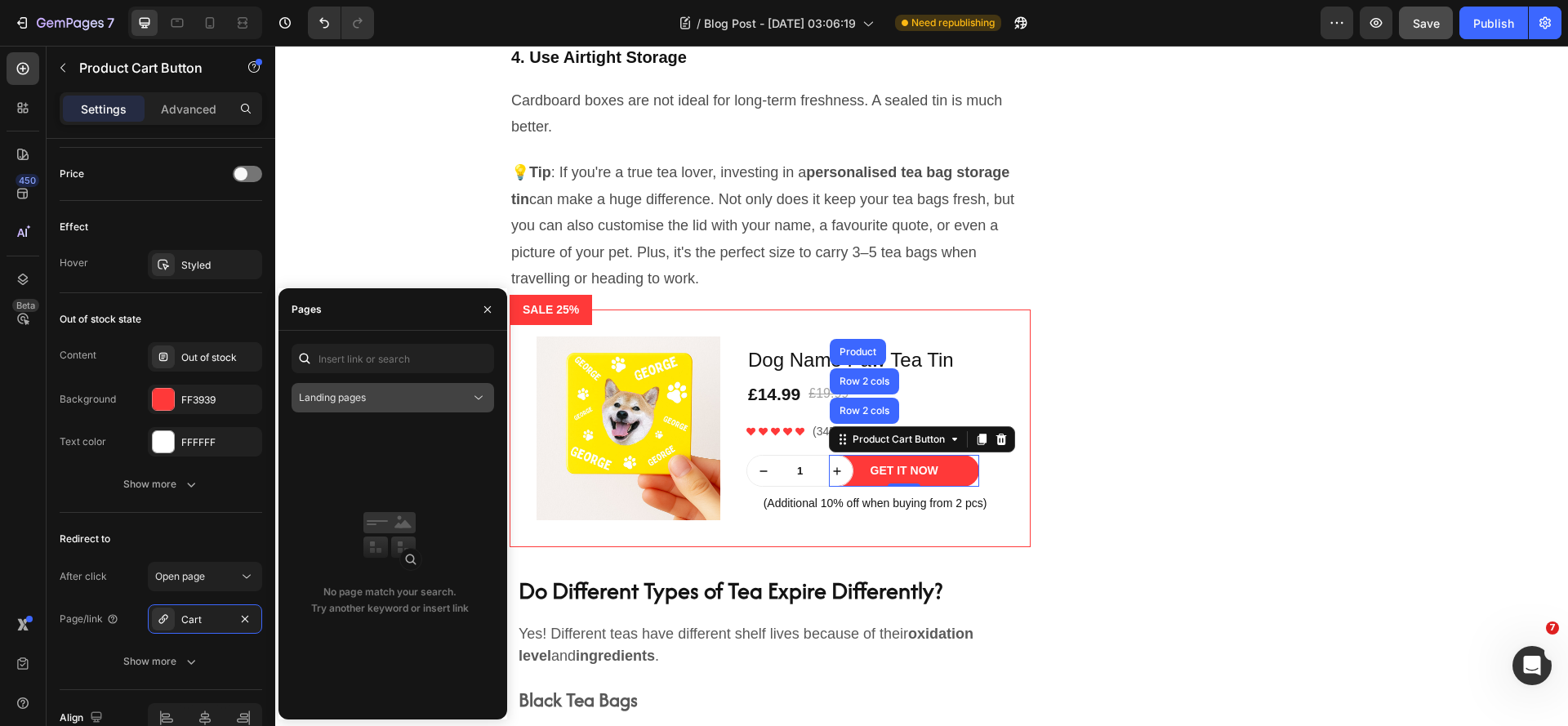
click at [464, 398] on div "Landing pages" at bounding box center [384, 397] width 172 height 14
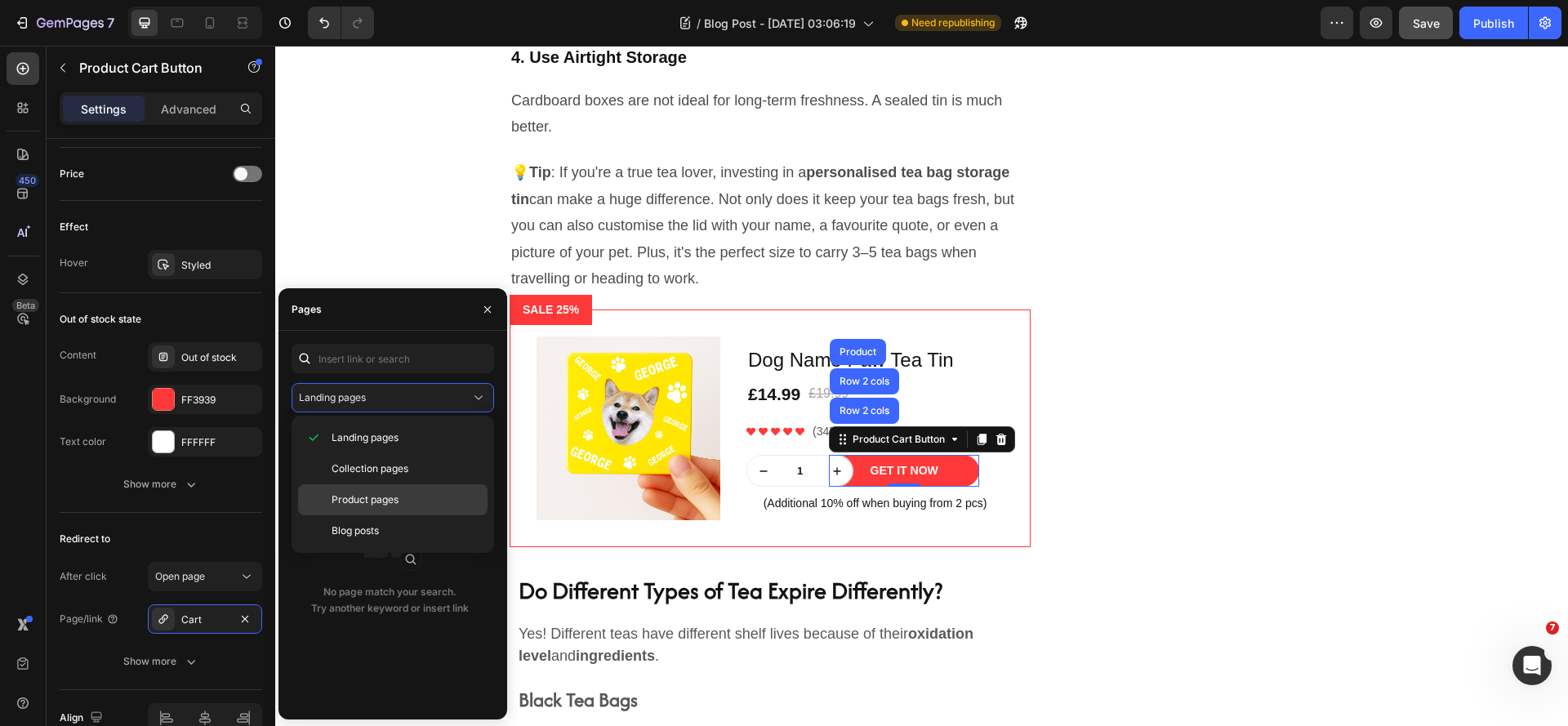
click at [403, 495] on p "Product pages" at bounding box center [405, 499] width 149 height 14
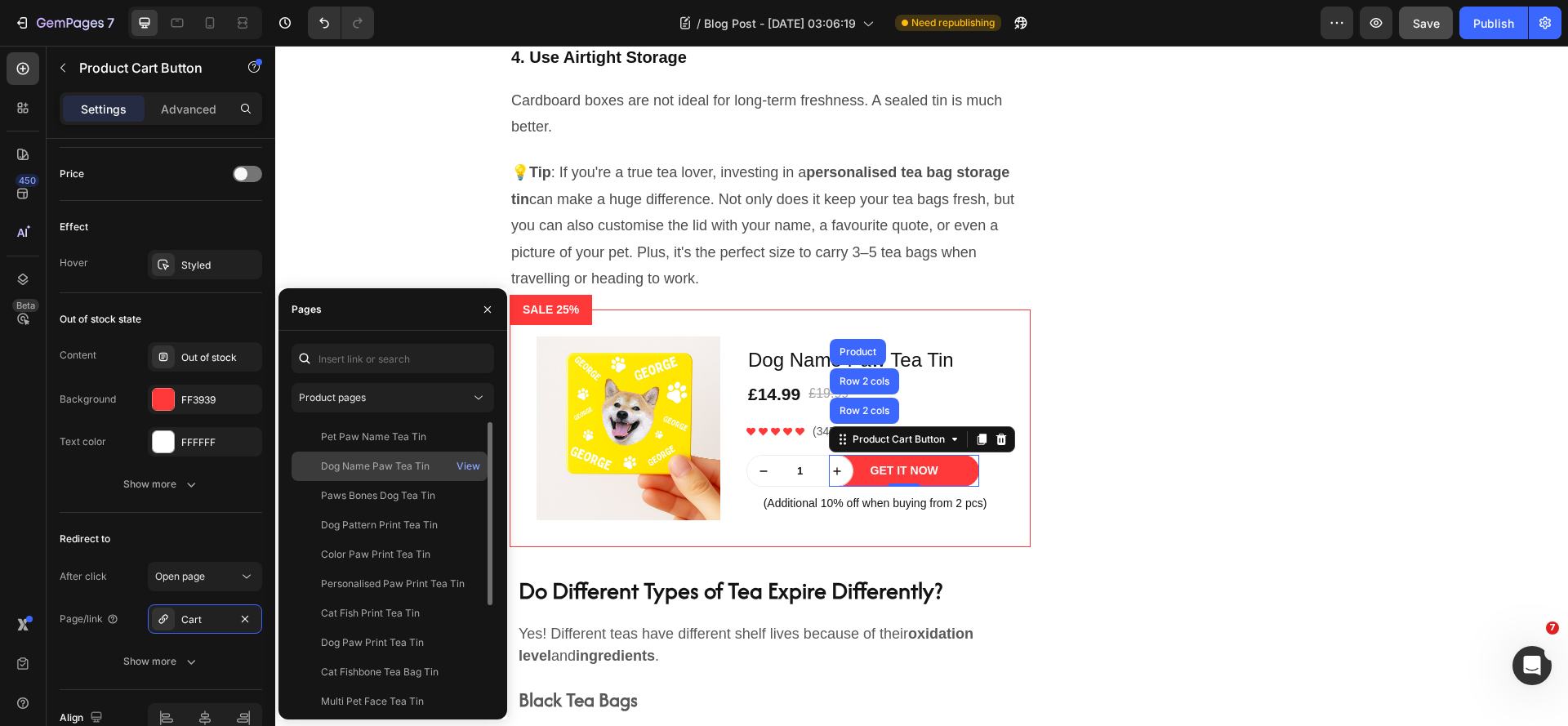
click at [426, 465] on div "Dog Name Paw Tea Tin" at bounding box center [375, 466] width 109 height 14
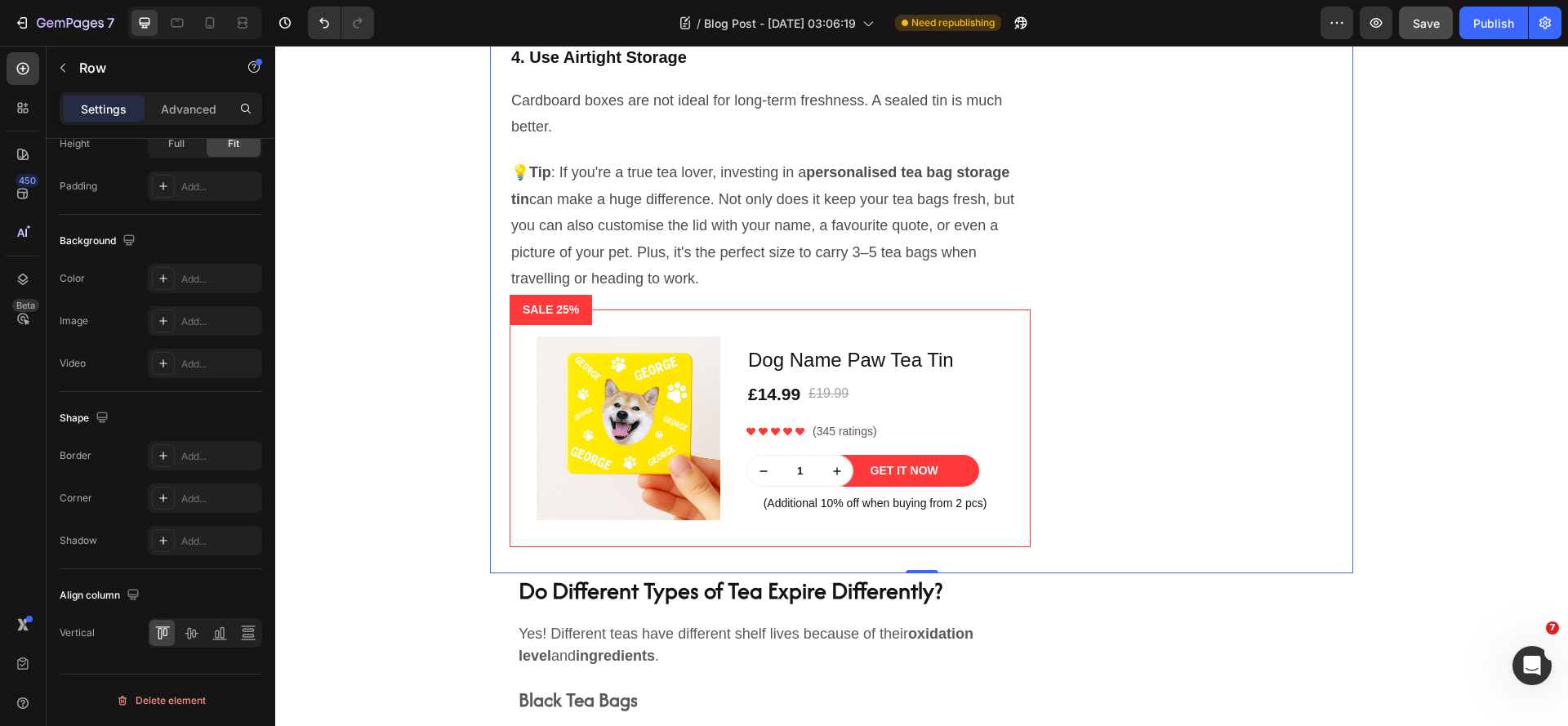
scroll to position [0, 0]
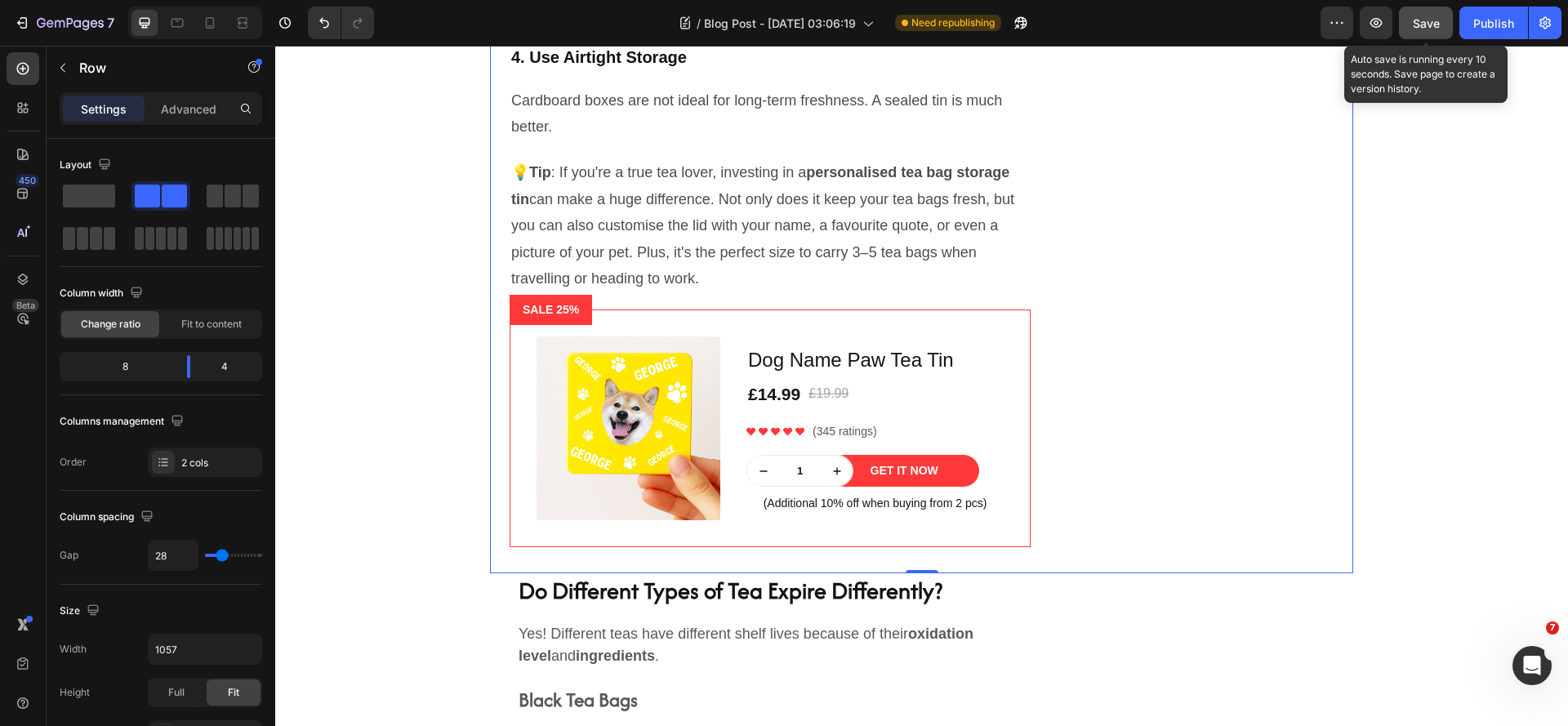
click at [1436, 26] on span "Save" at bounding box center [1426, 23] width 27 height 14
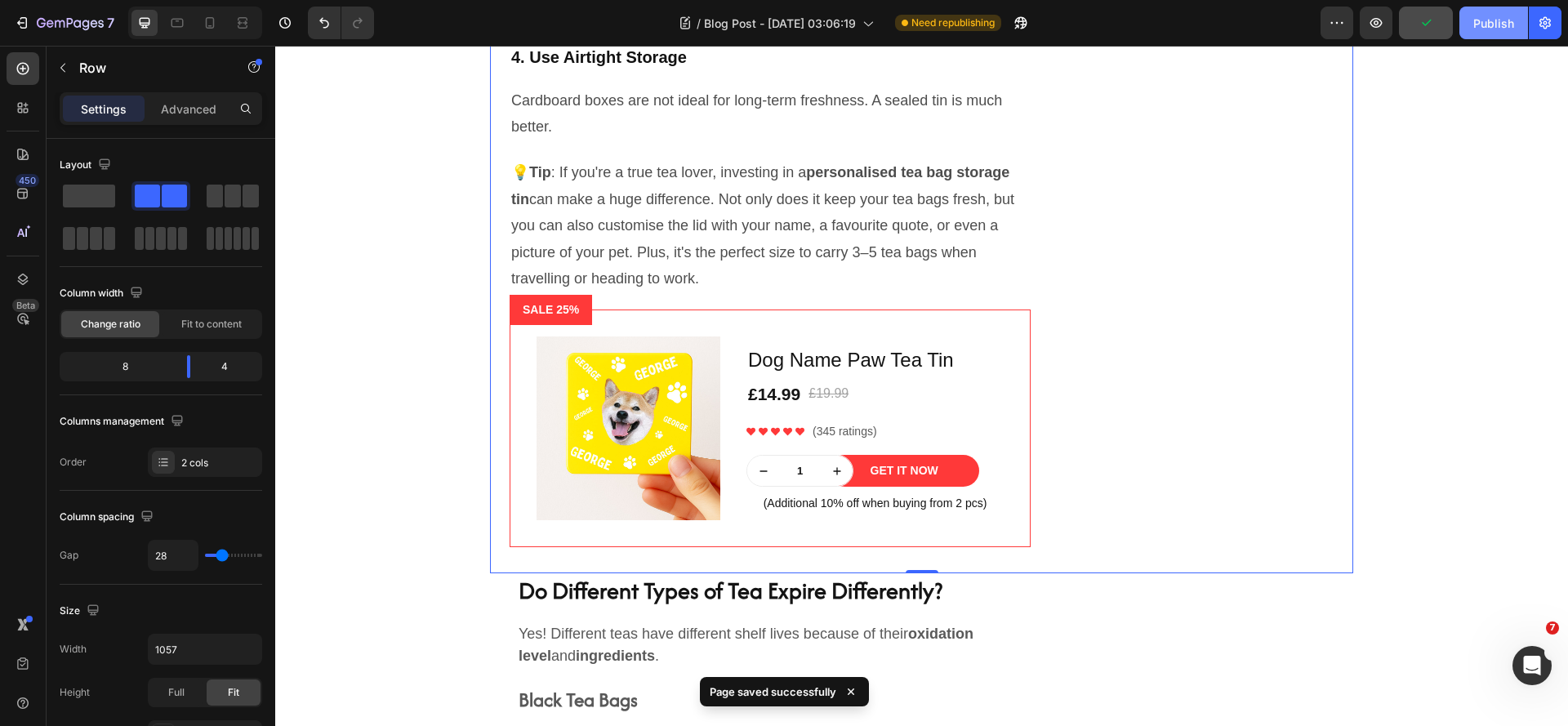
click at [1493, 22] on div "Publish" at bounding box center [1493, 23] width 41 height 17
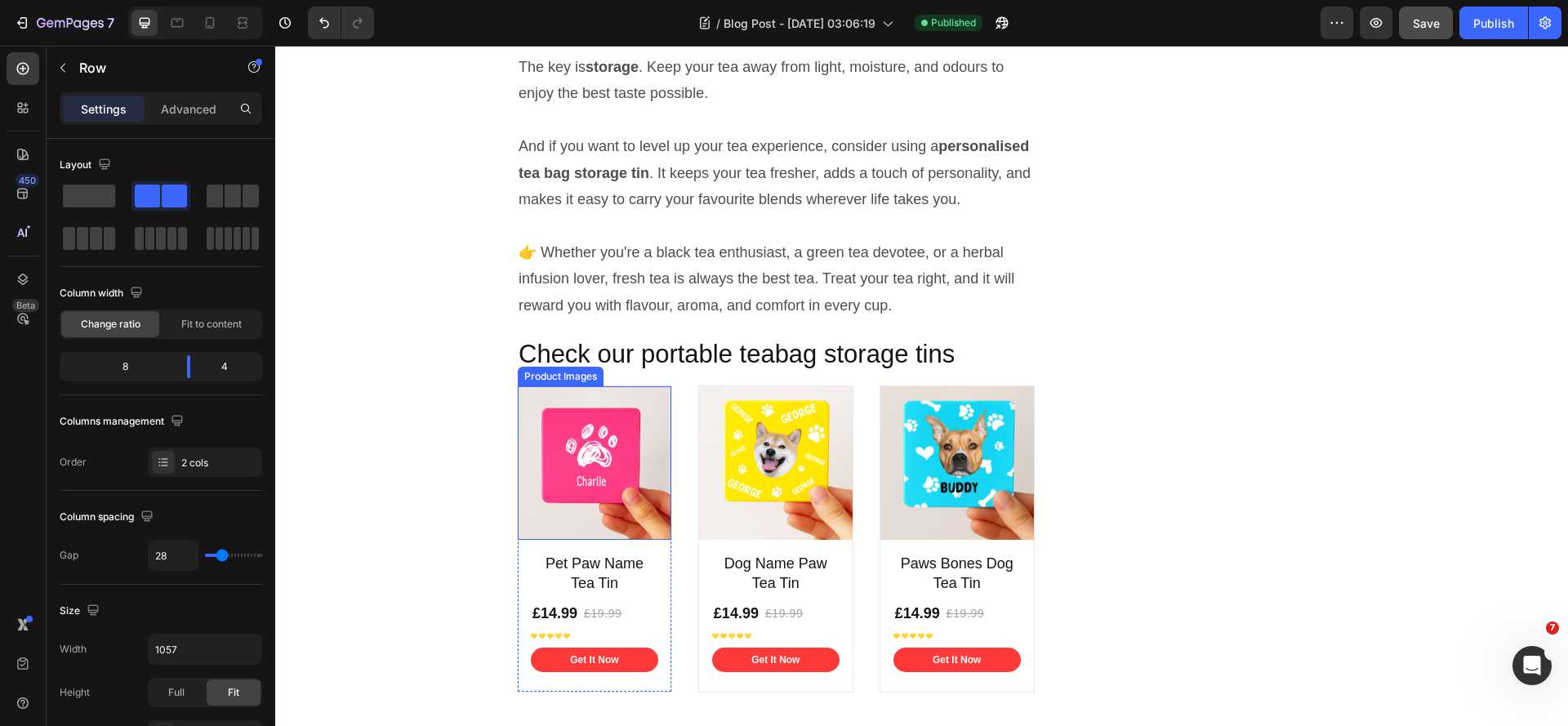
scroll to position [6213, 0]
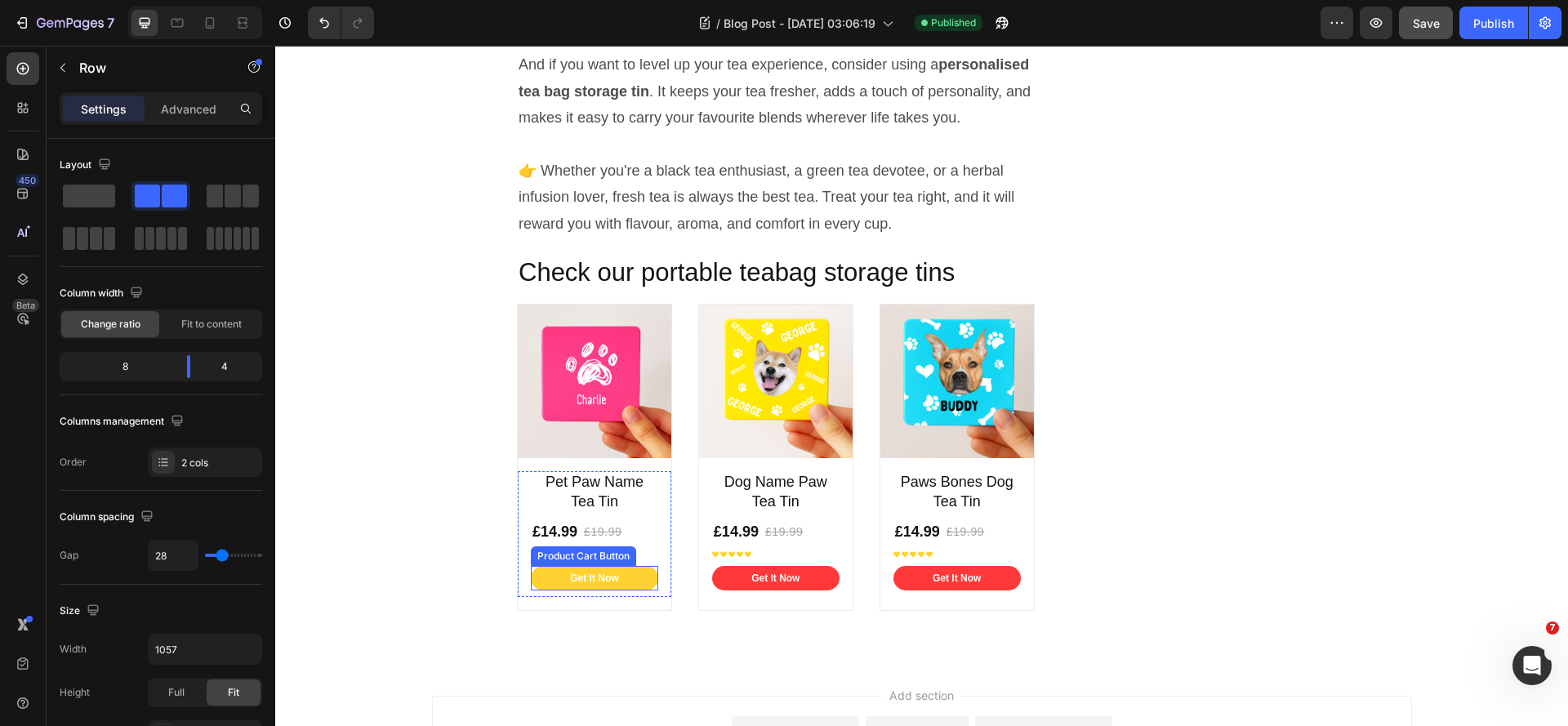
click at [648, 591] on button "Get It Now" at bounding box center [594, 578] width 127 height 24
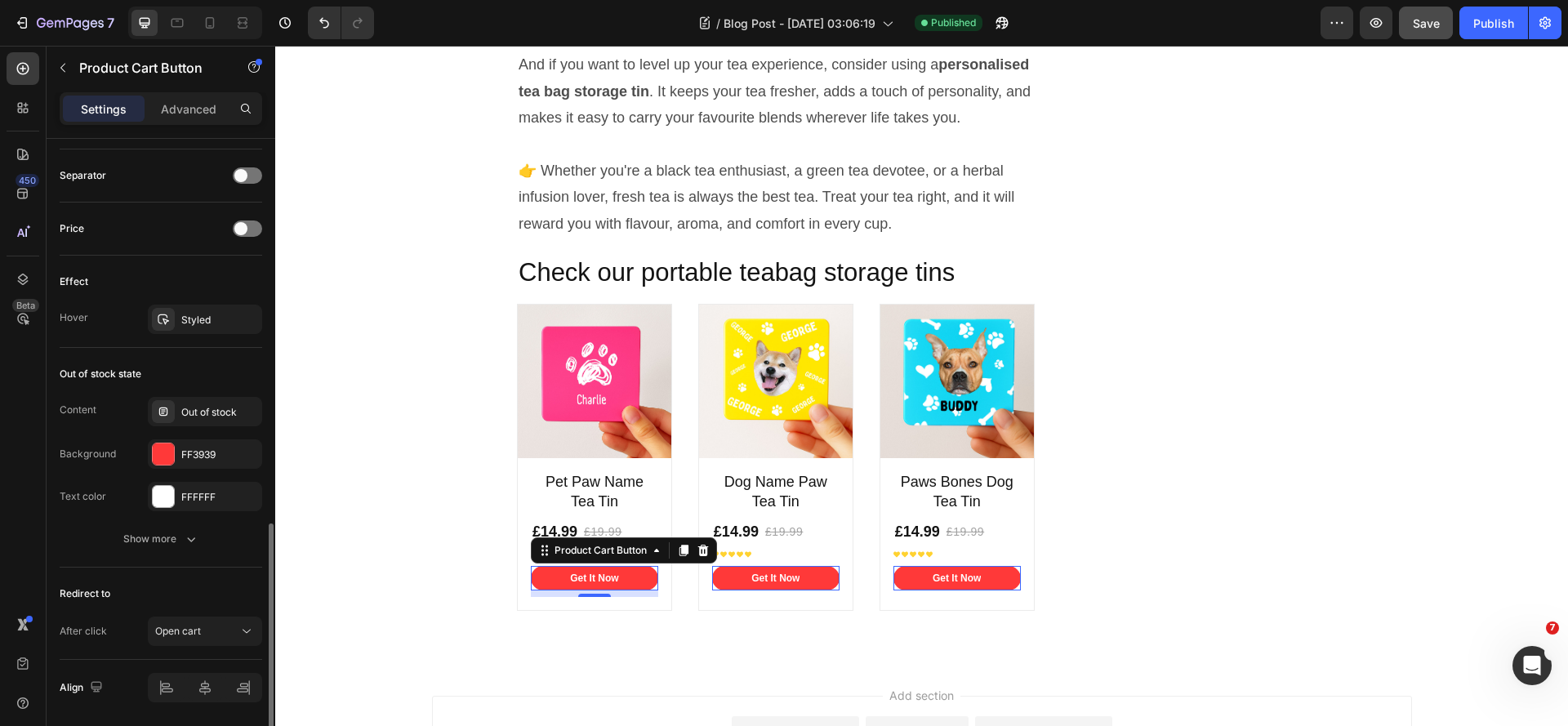
scroll to position [1116, 0]
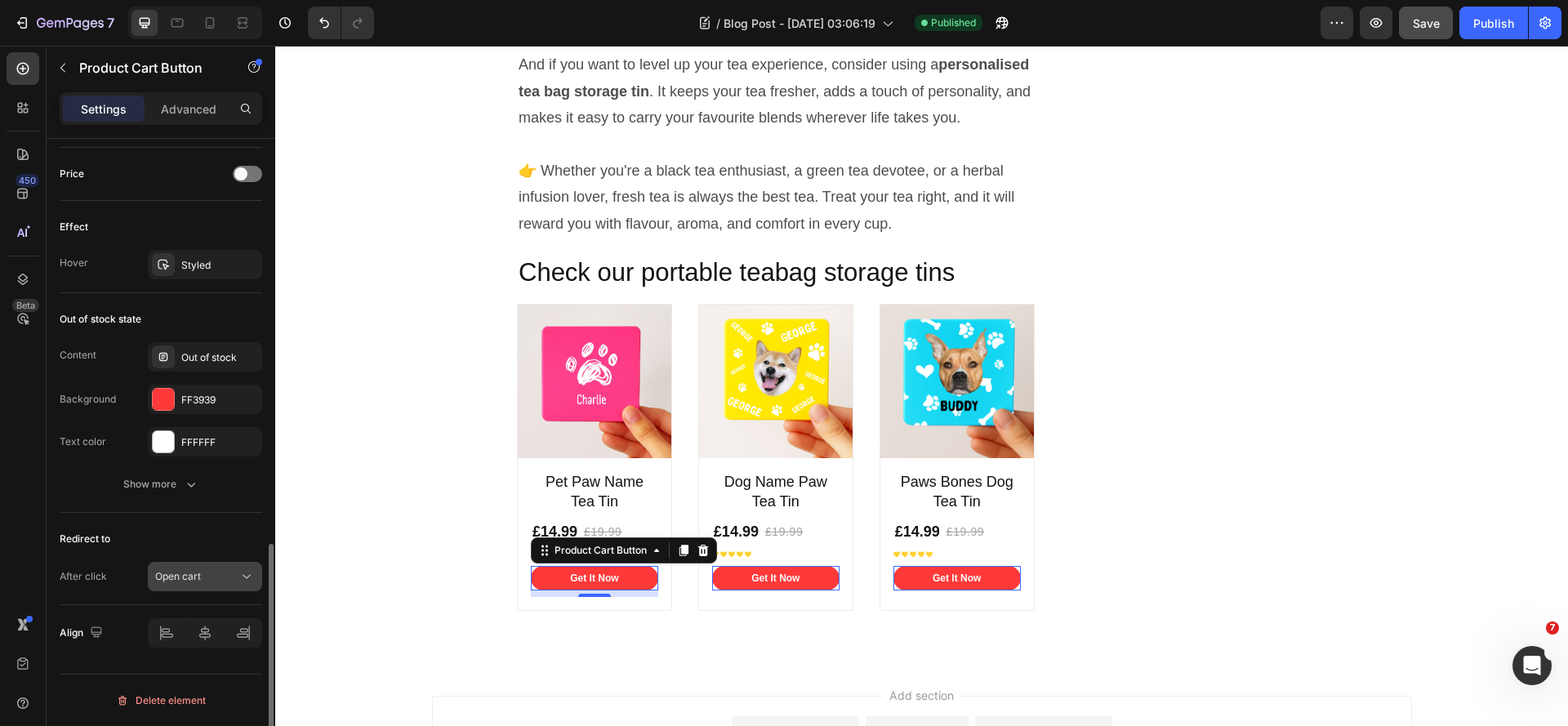
click at [223, 580] on div "Open cart" at bounding box center [196, 576] width 83 height 14
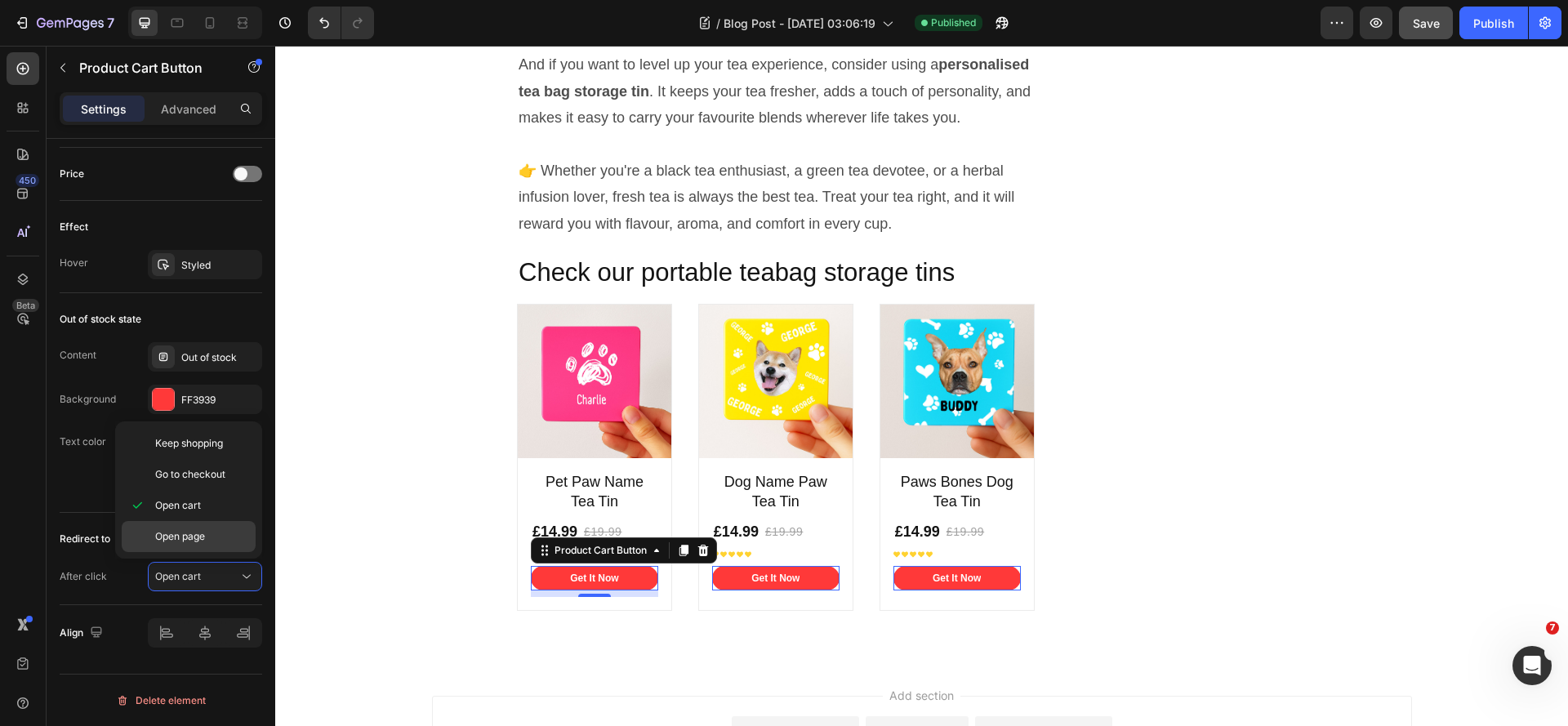
click at [207, 542] on p "Open page" at bounding box center [201, 536] width 93 height 14
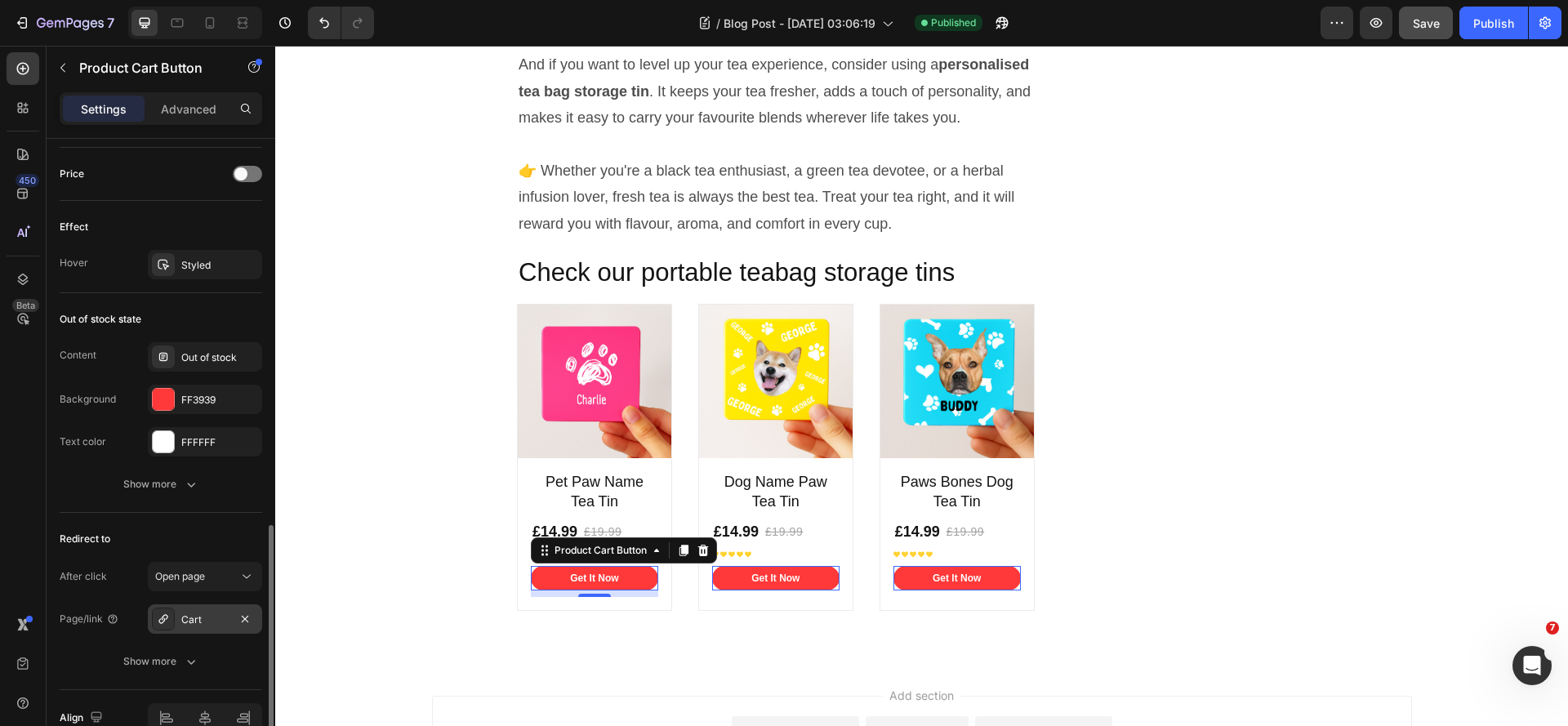
click at [201, 619] on div "Cart" at bounding box center [205, 619] width 47 height 14
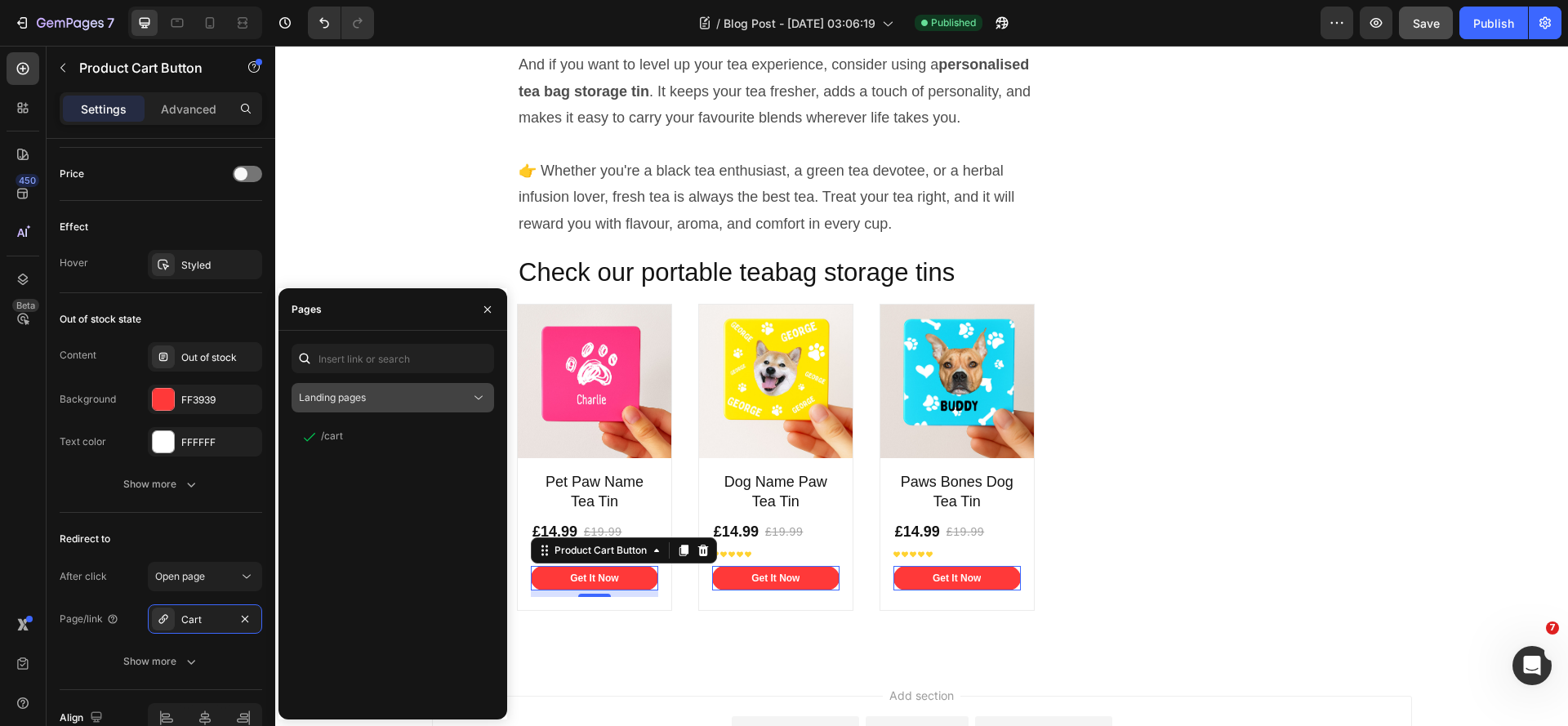
click at [475, 396] on icon at bounding box center [479, 398] width 8 height 4
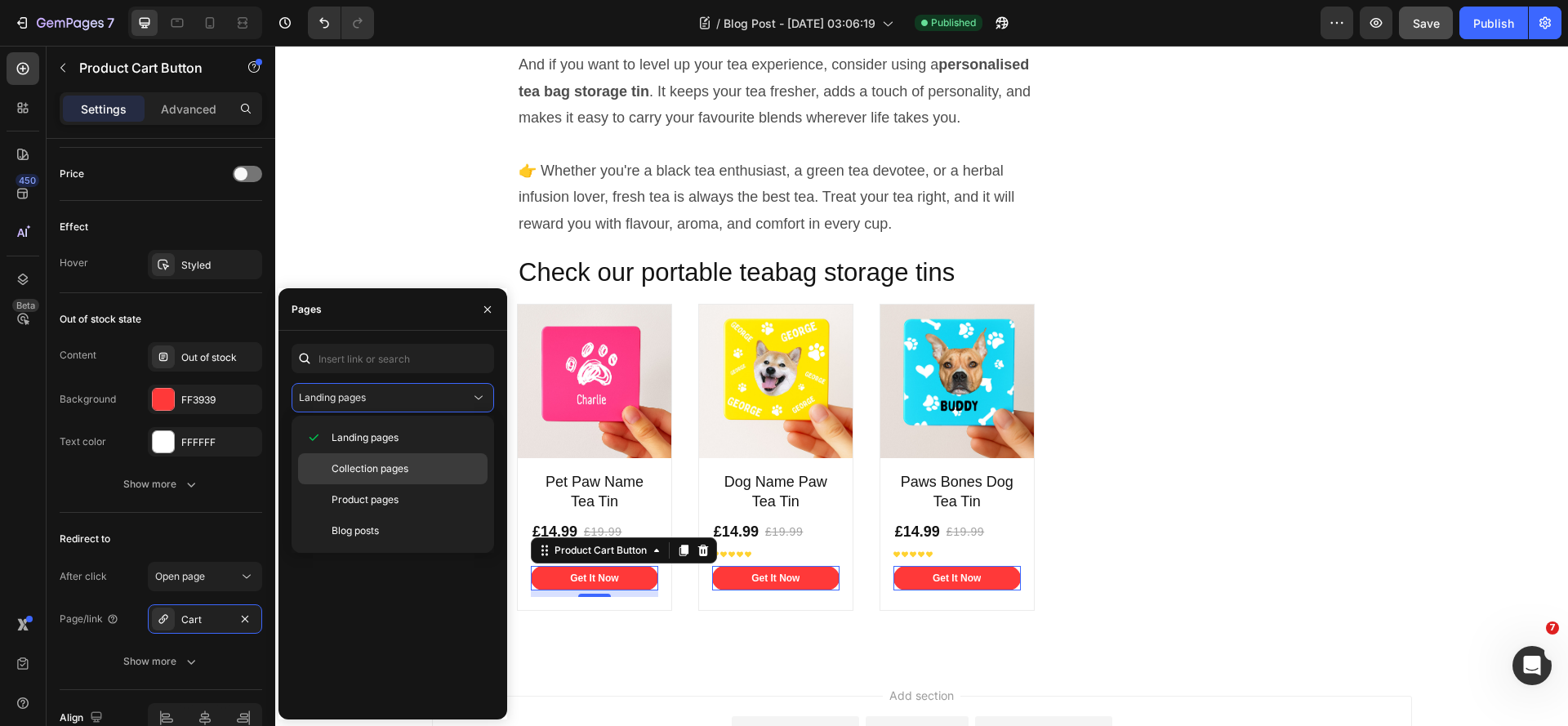
click at [426, 465] on p "Collection pages" at bounding box center [405, 469] width 149 height 14
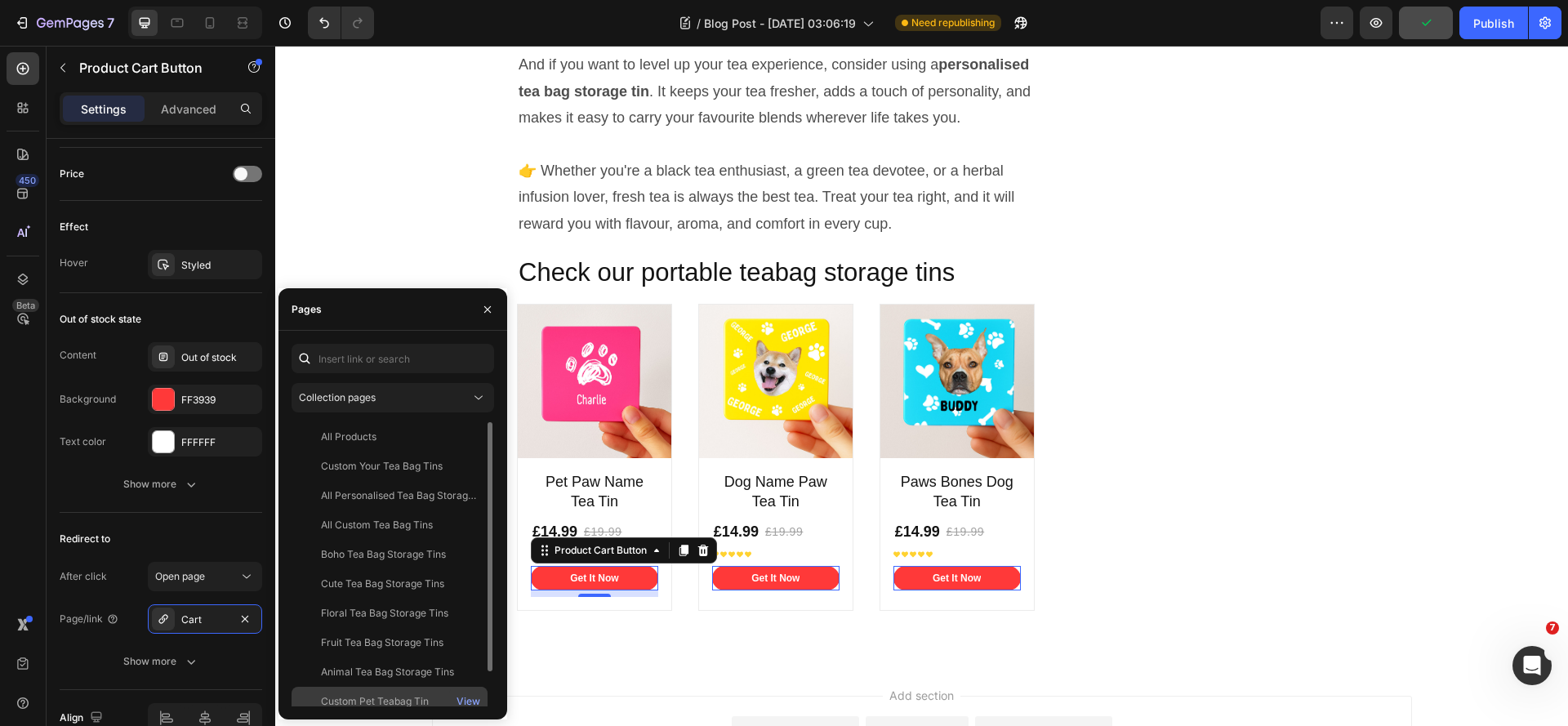
click at [429, 699] on div "Custom Pet Teabag Tin" at bounding box center [375, 701] width 108 height 14
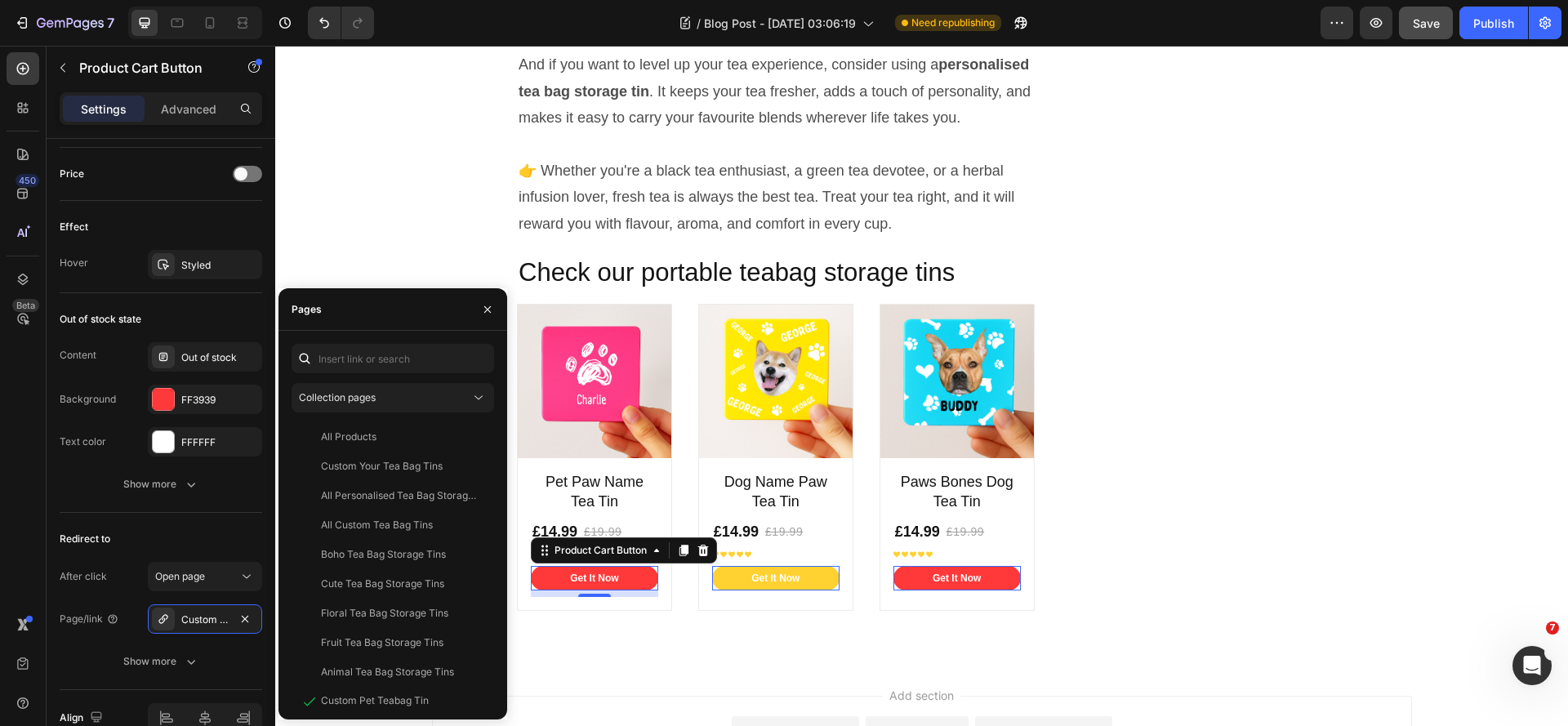
click at [658, 591] on button "Get It Now" at bounding box center [594, 578] width 127 height 24
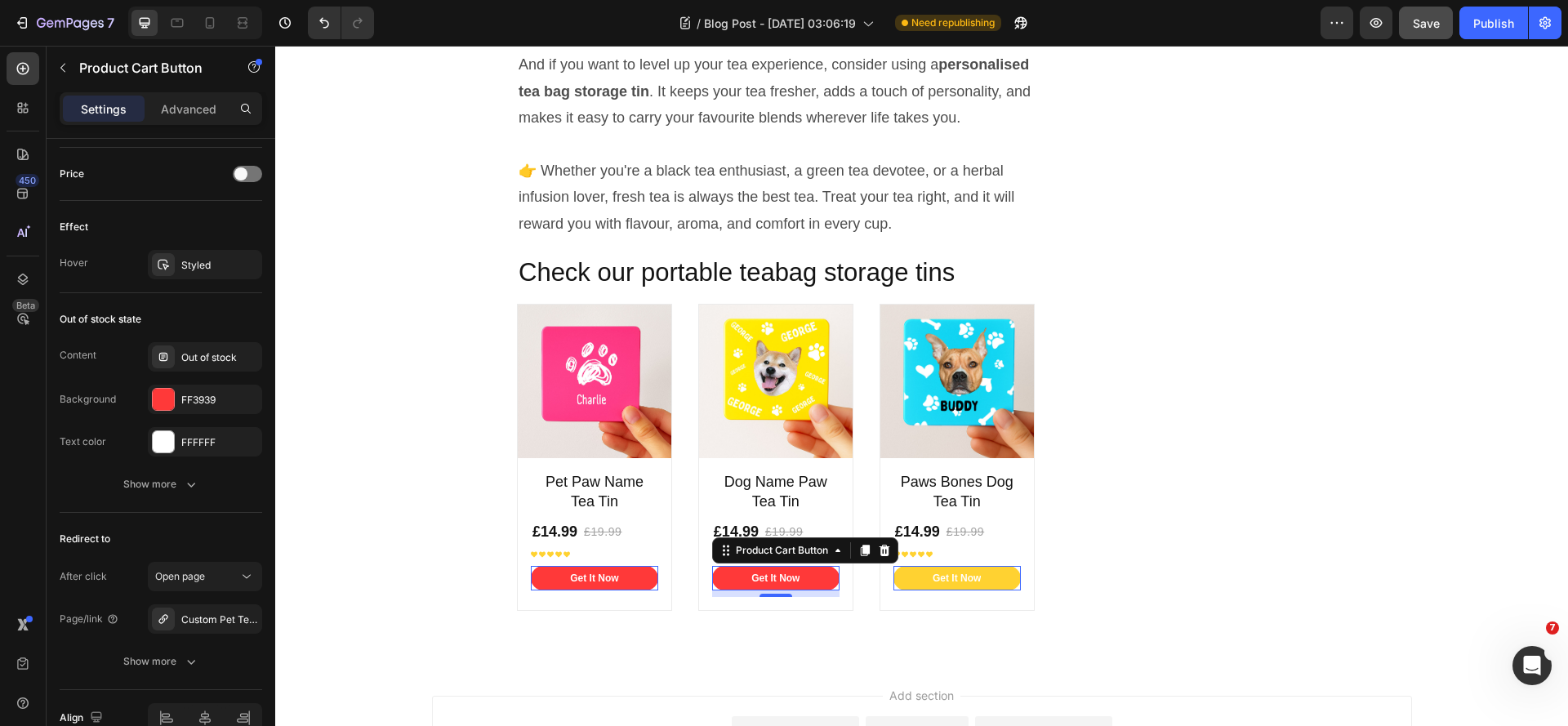
click at [658, 591] on button "Get It Now" at bounding box center [594, 578] width 127 height 24
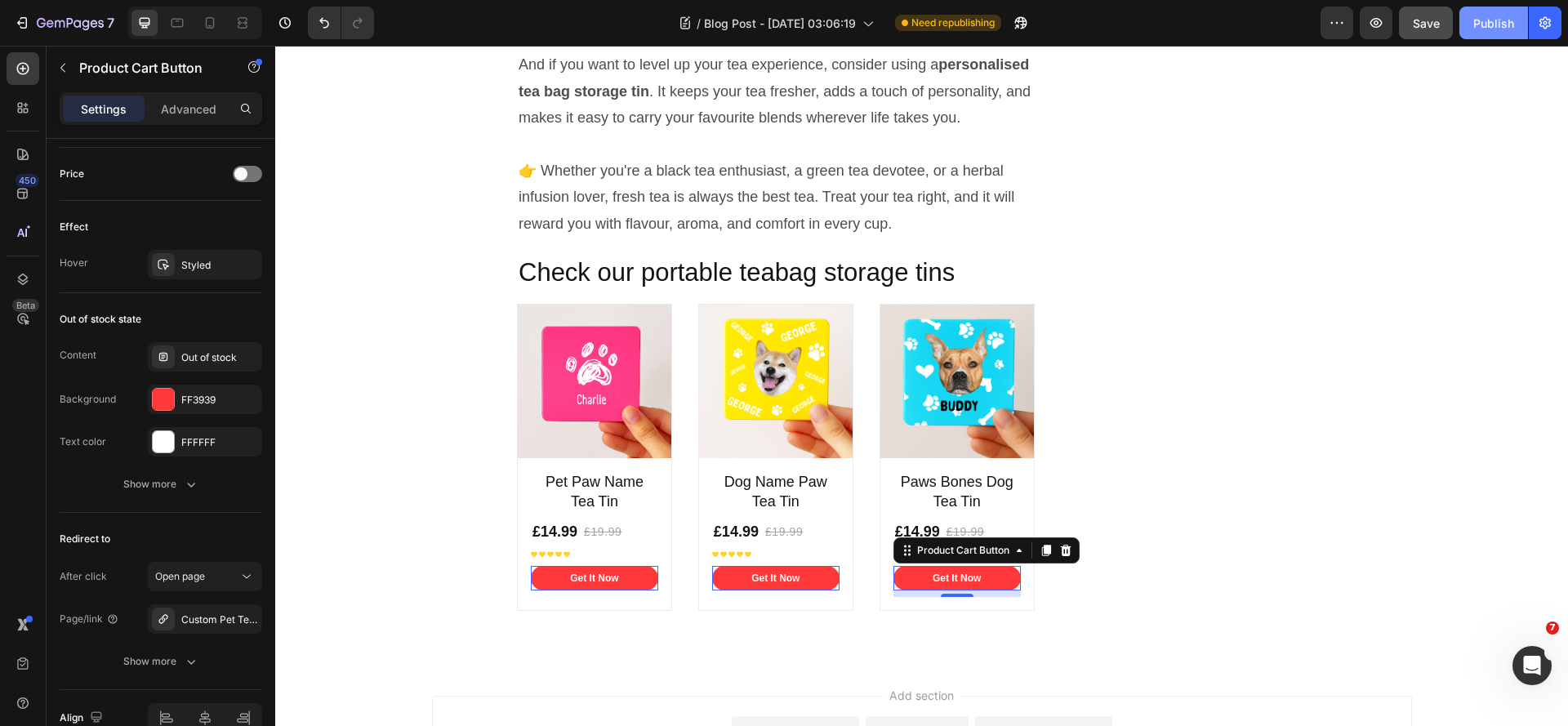
click at [1515, 17] on button "Publish" at bounding box center [1494, 23] width 69 height 33
click at [1378, 20] on icon "button" at bounding box center [1375, 22] width 16 height 16
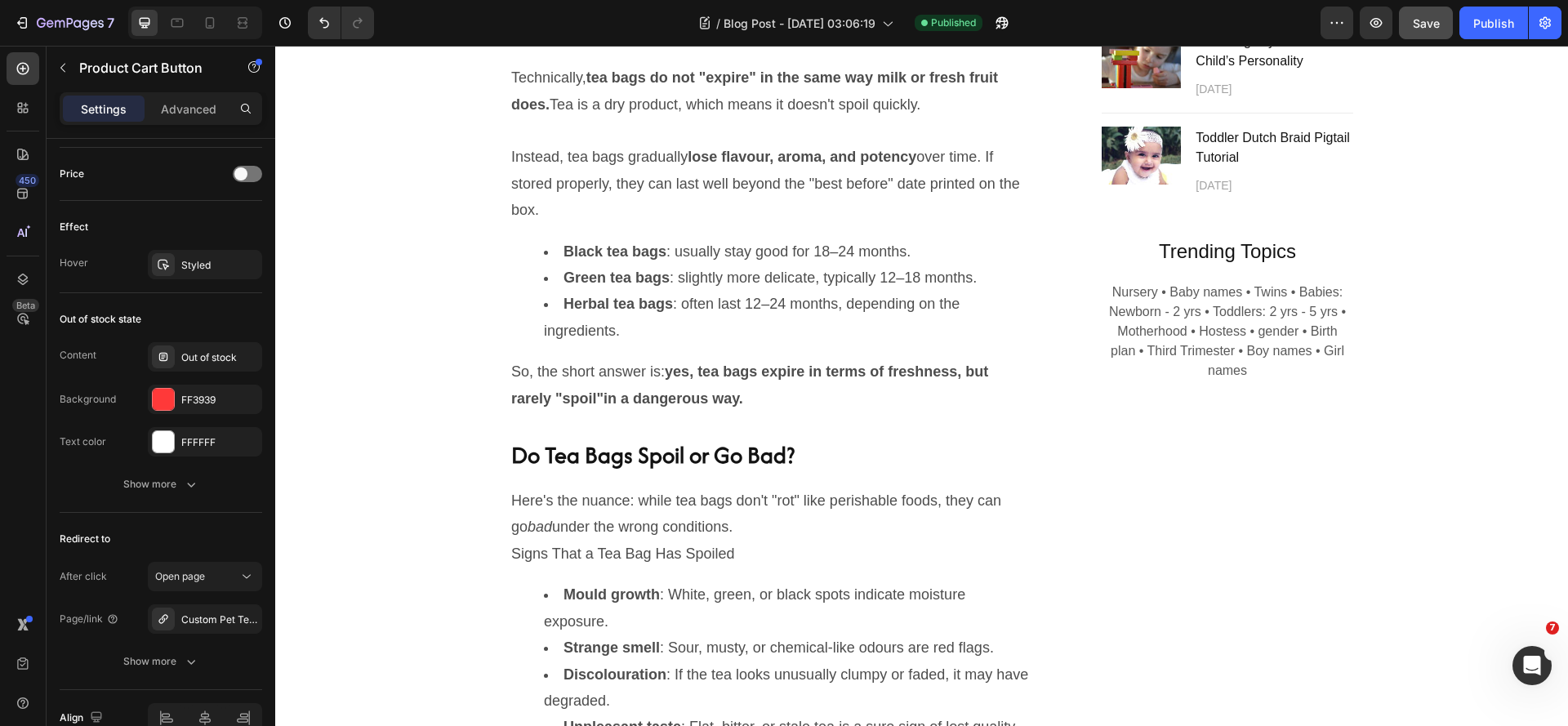
scroll to position [1150, 0]
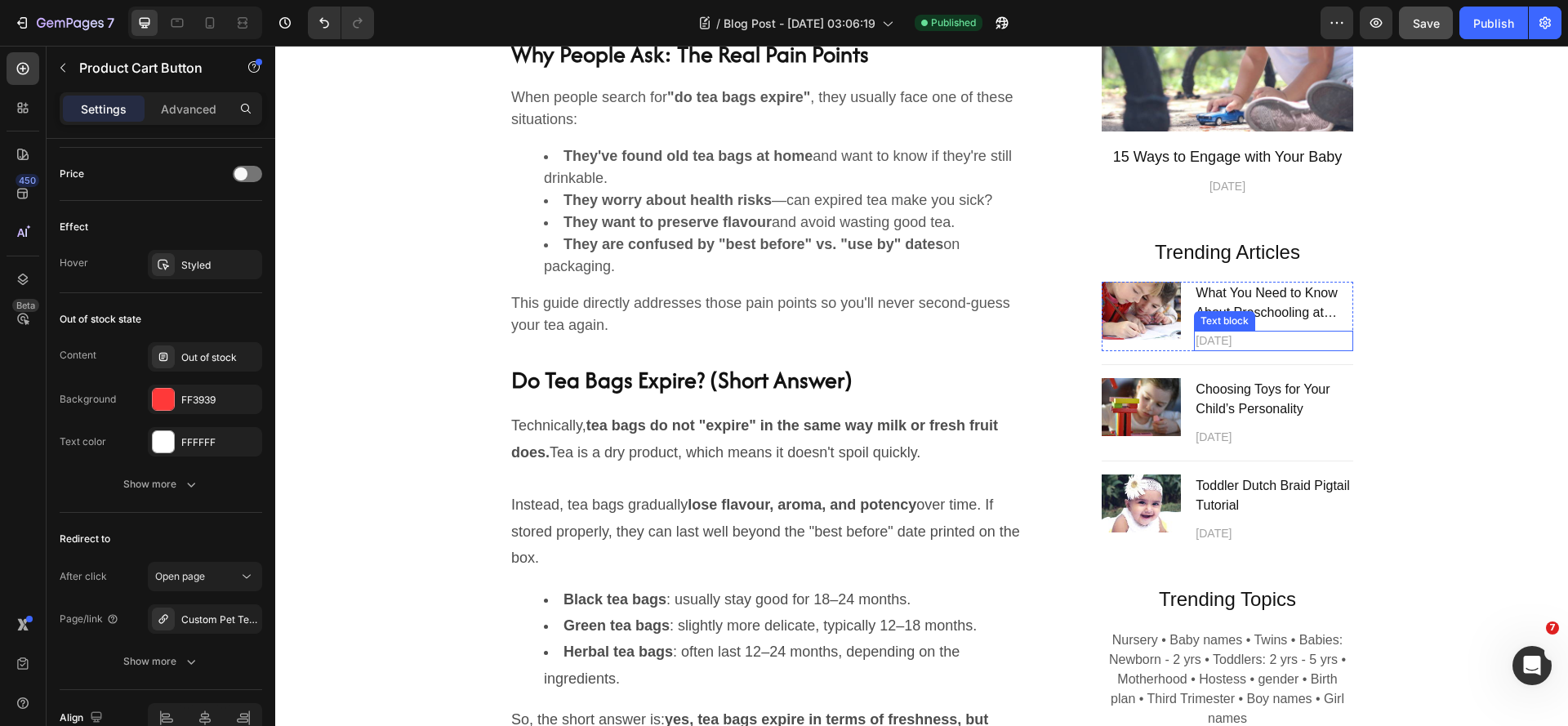
click at [1306, 342] on p "April 12,2021" at bounding box center [1273, 341] width 156 height 17
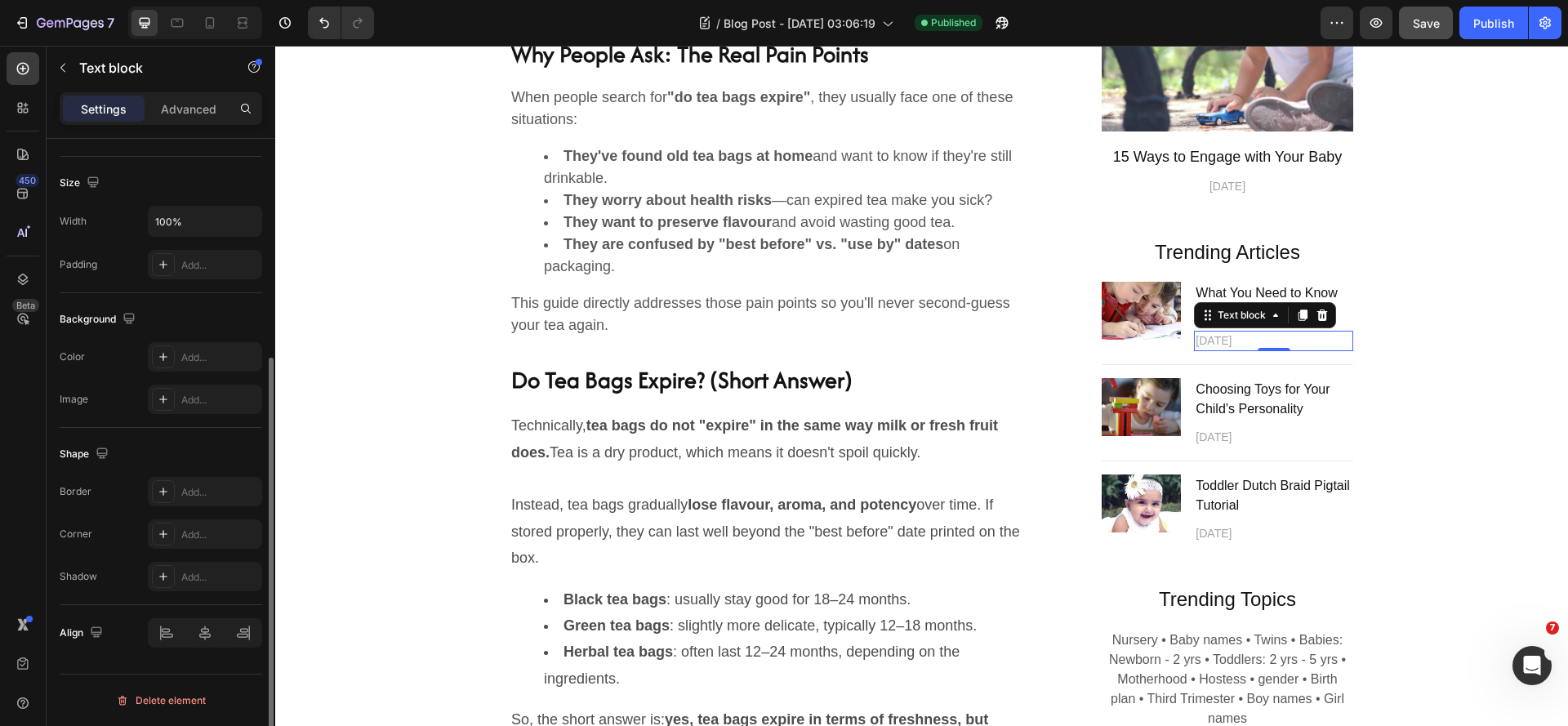
scroll to position [0, 0]
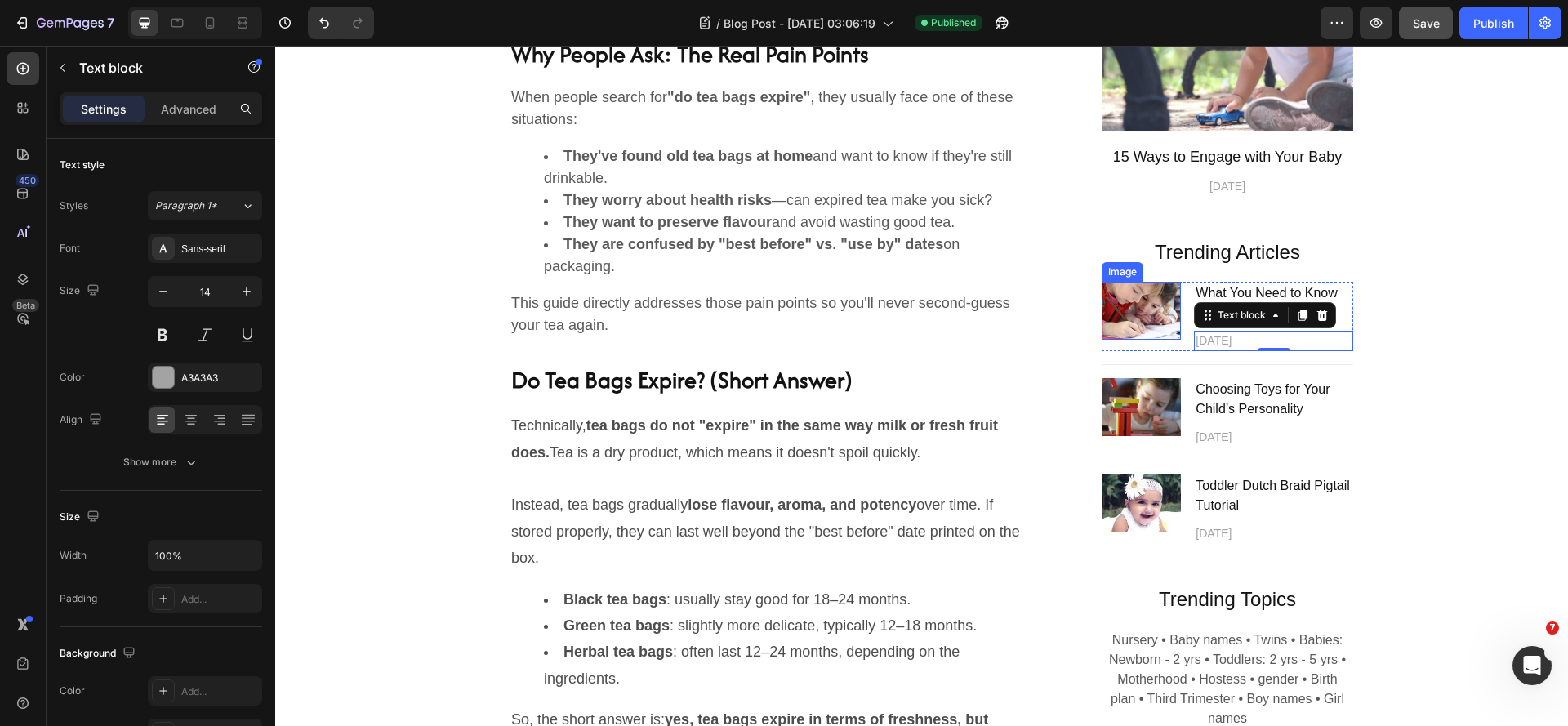
click at [1106, 294] on img at bounding box center [1142, 310] width 79 height 58
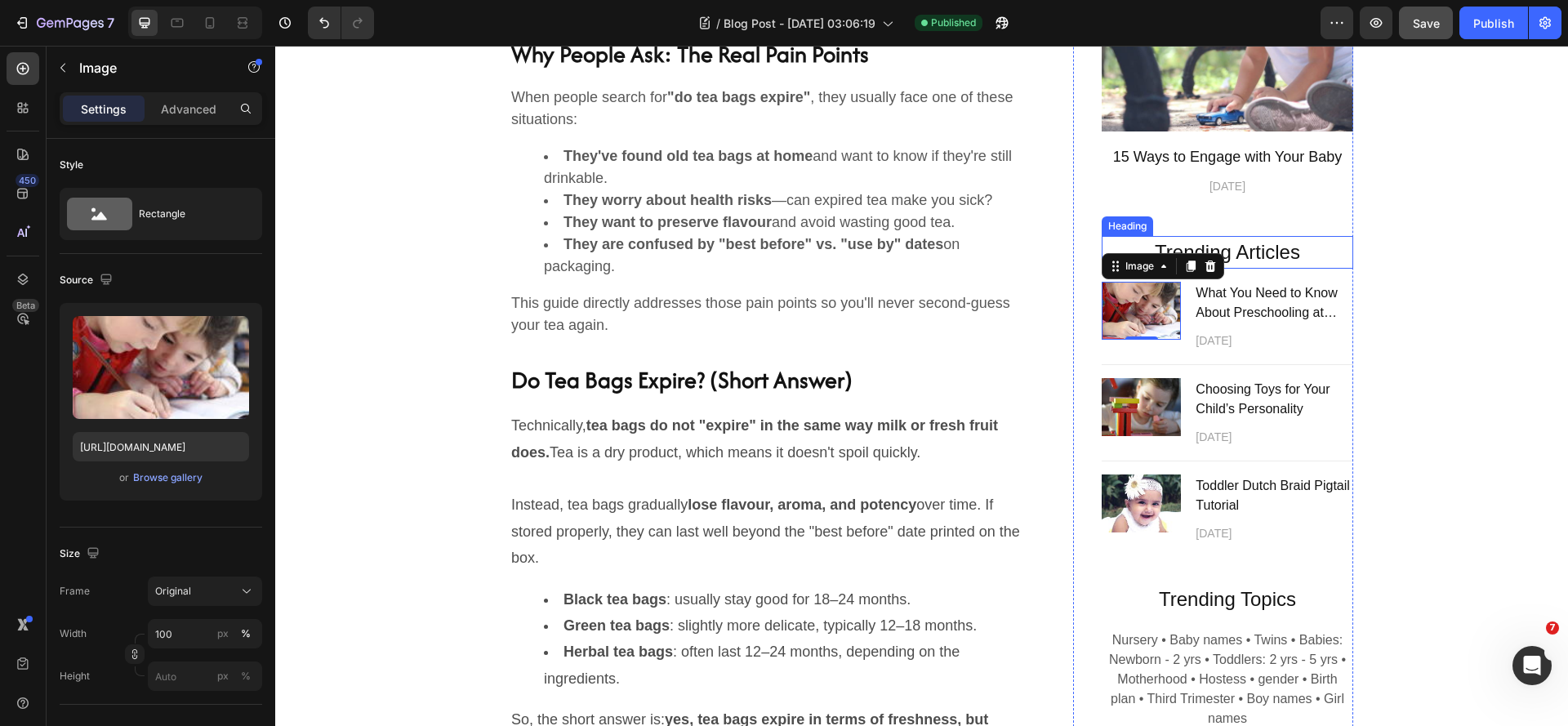
click at [1247, 251] on p "Trending Articles" at bounding box center [1227, 252] width 248 height 29
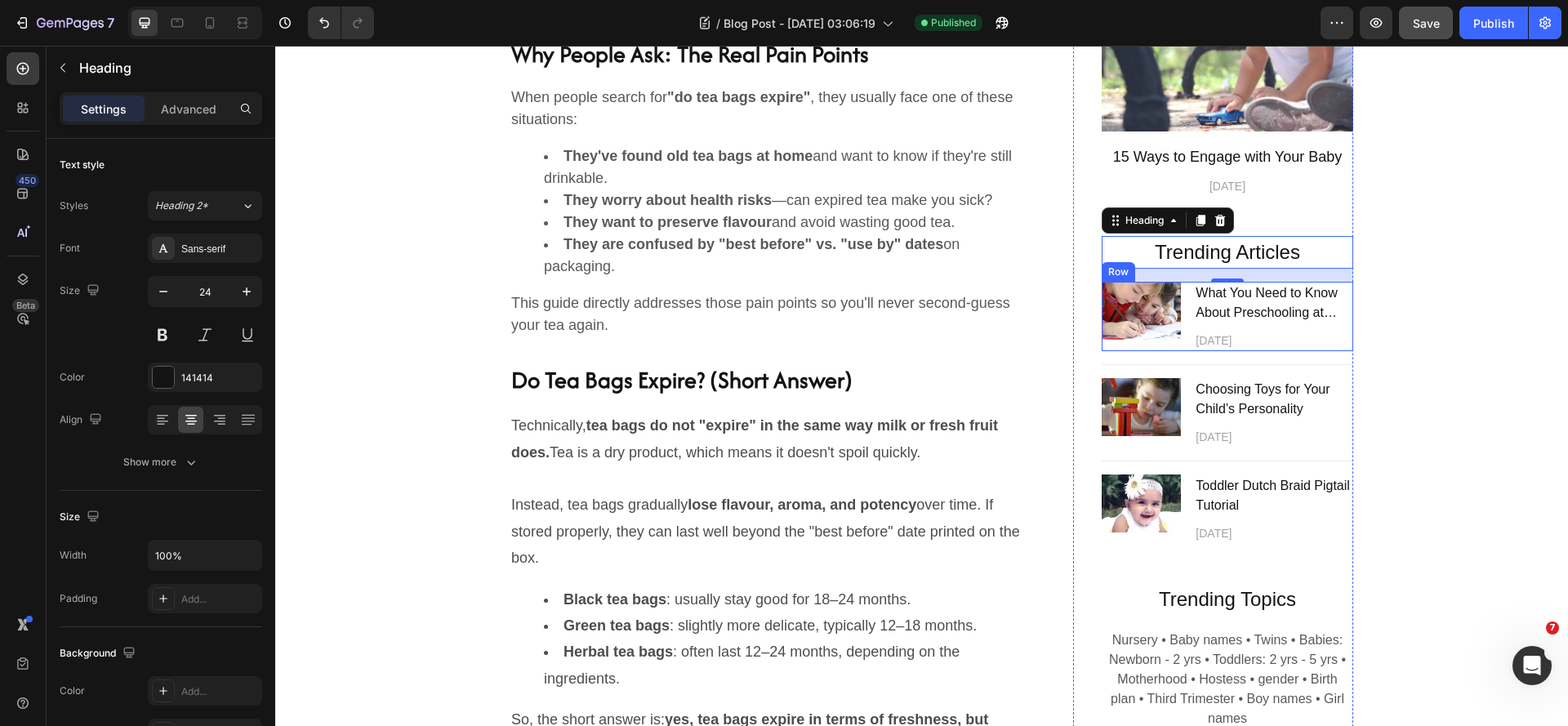
click at [1128, 347] on div "Image" at bounding box center [1142, 316] width 79 height 70
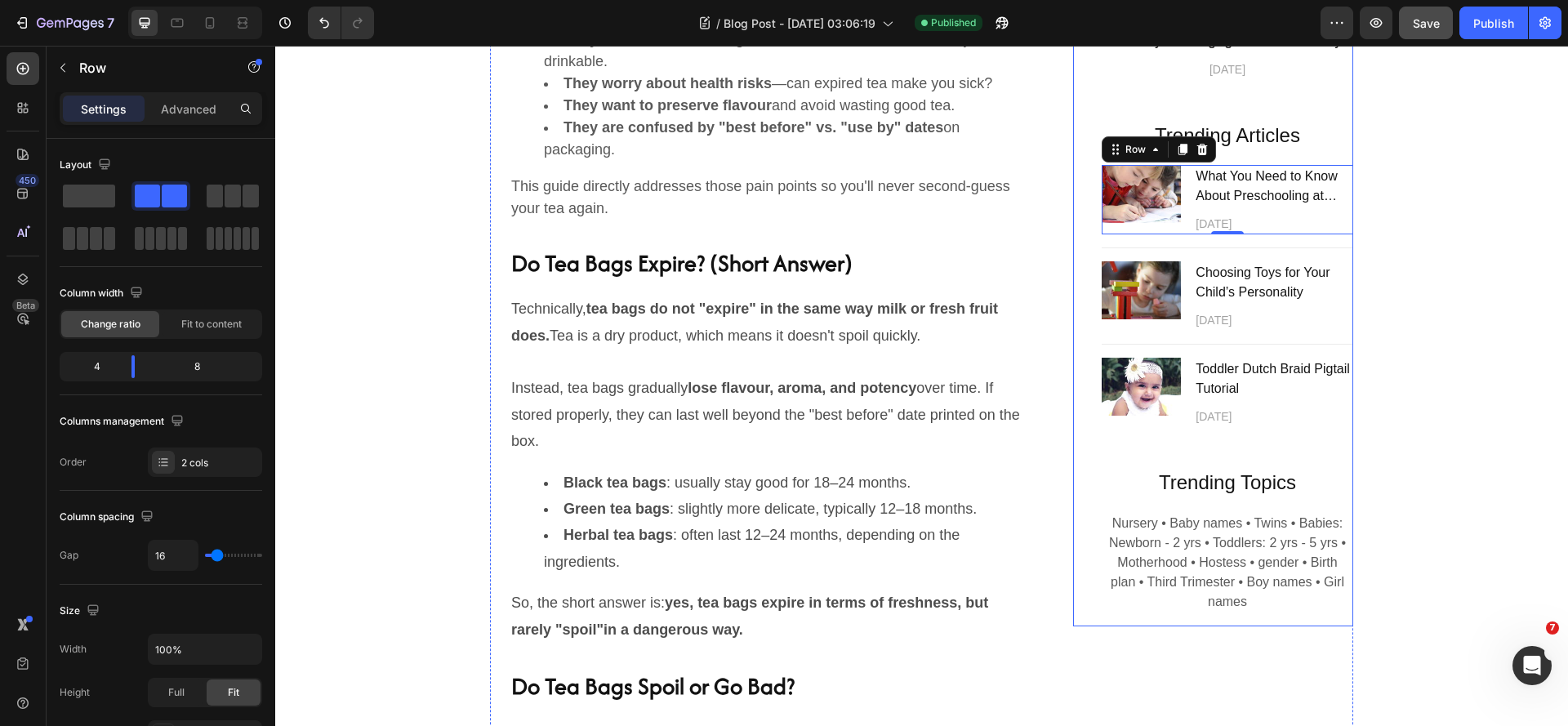
scroll to position [1313, 0]
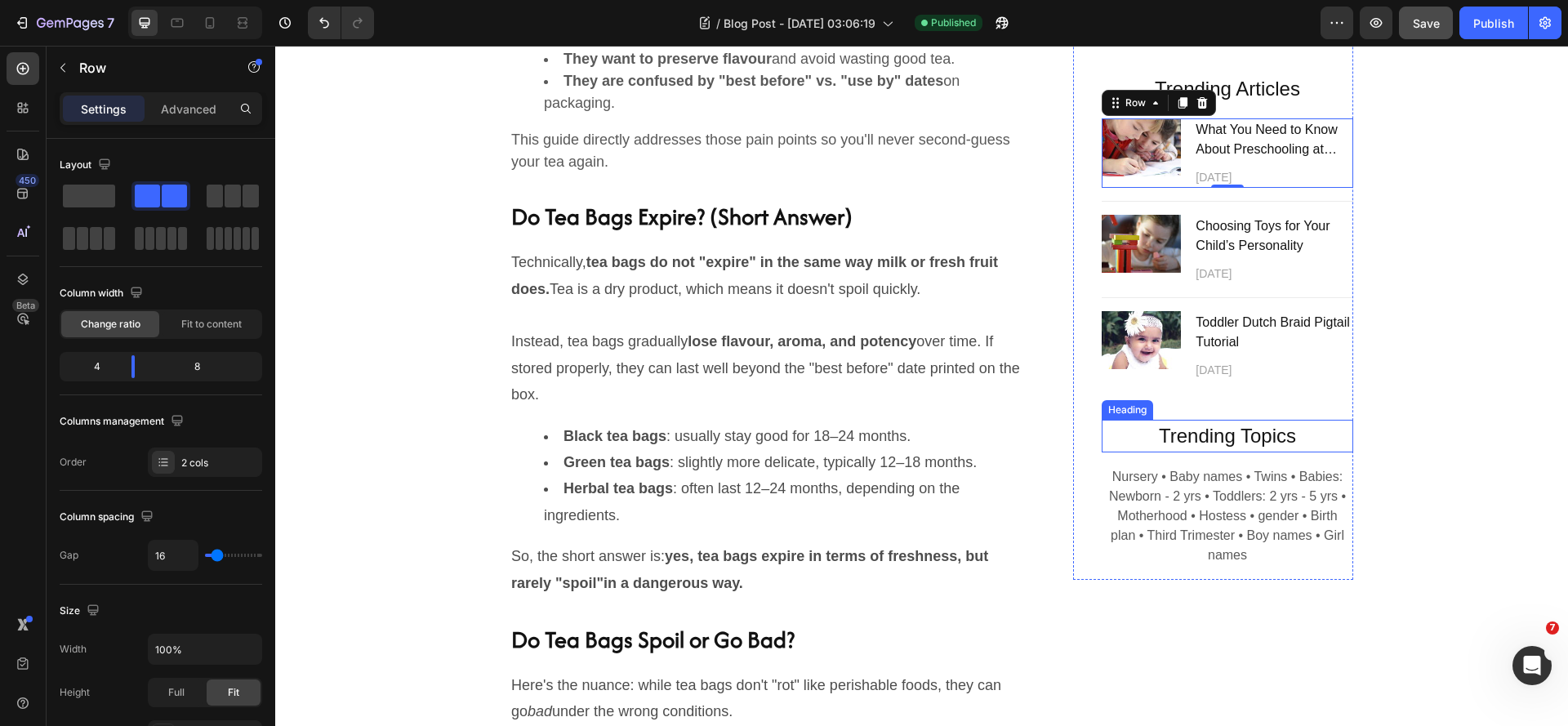
click at [1126, 433] on p "Trending Topics" at bounding box center [1227, 436] width 248 height 29
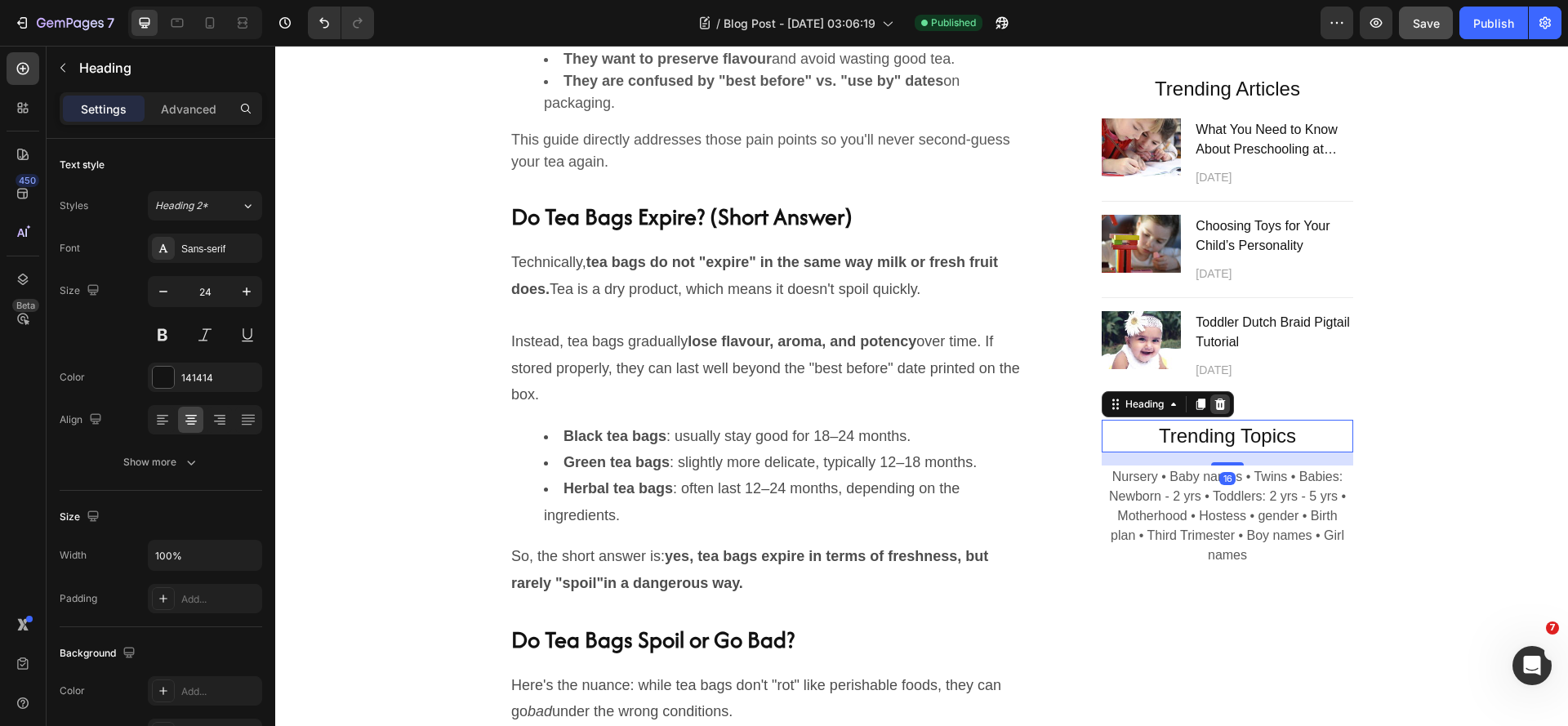
click at [1216, 400] on icon at bounding box center [1221, 404] width 11 height 12
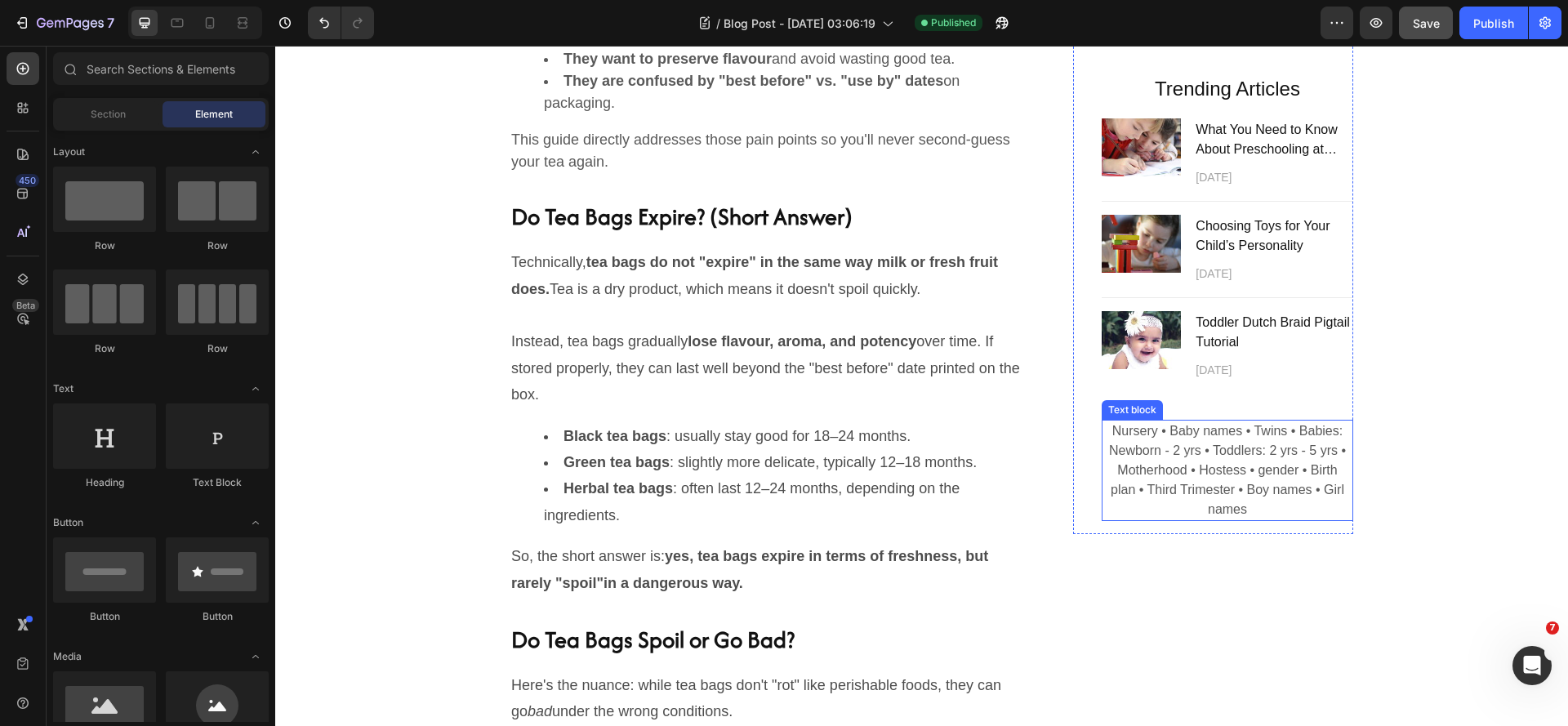
click at [1107, 508] on p "Nursery • Baby names • Twins • Babies: Newborn - 2 yrs • Toddlers: 2 yrs - 5 yr…" at bounding box center [1227, 470] width 248 height 98
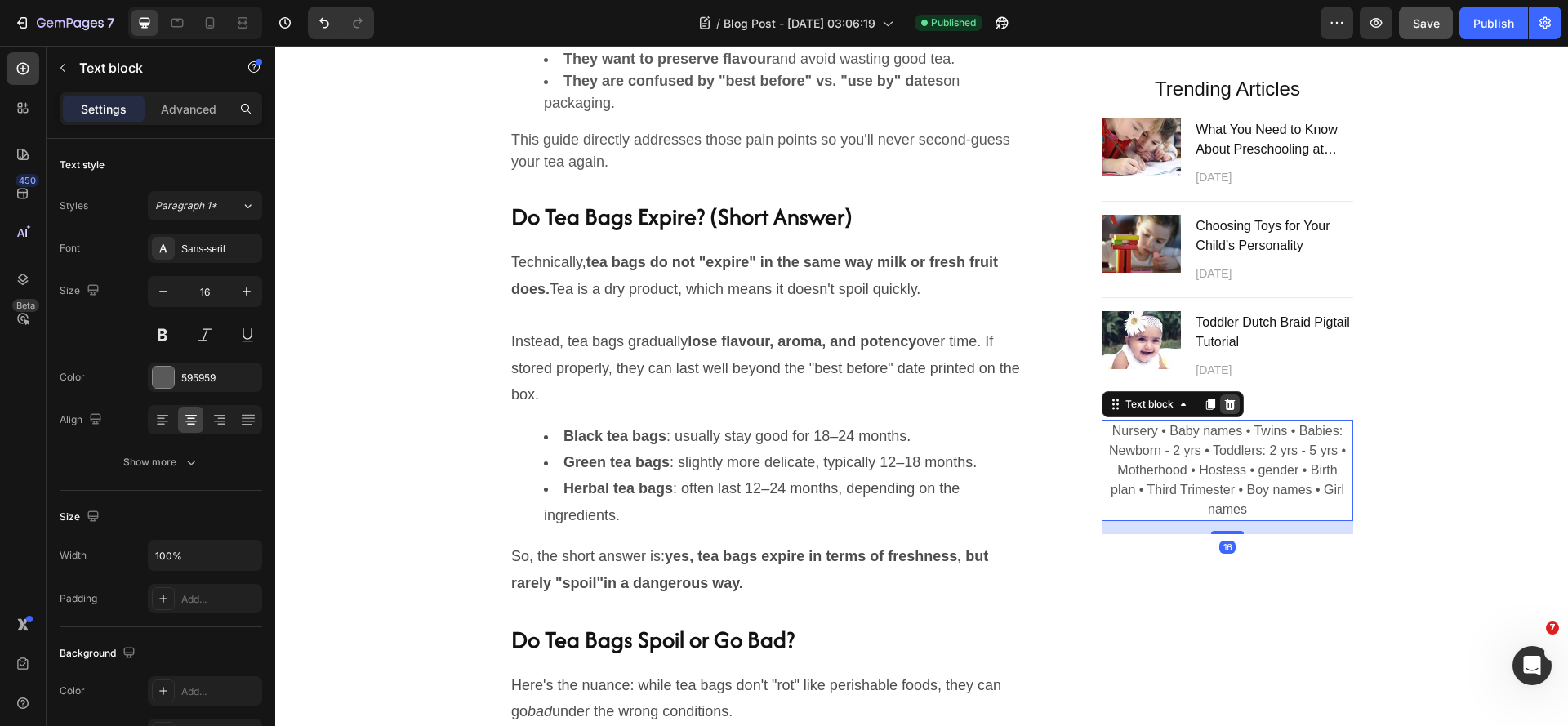
click at [1226, 405] on icon at bounding box center [1230, 404] width 11 height 12
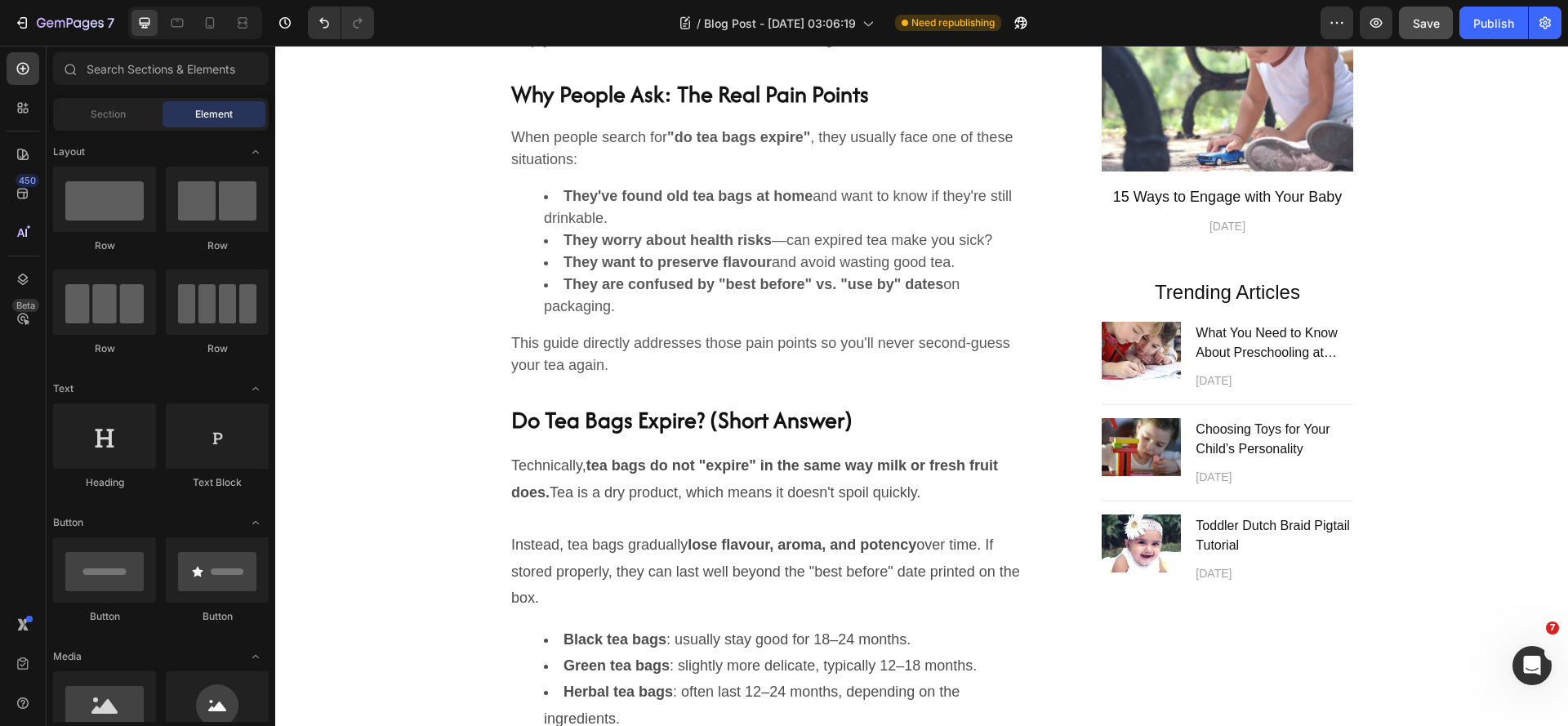
scroll to position [1143, 0]
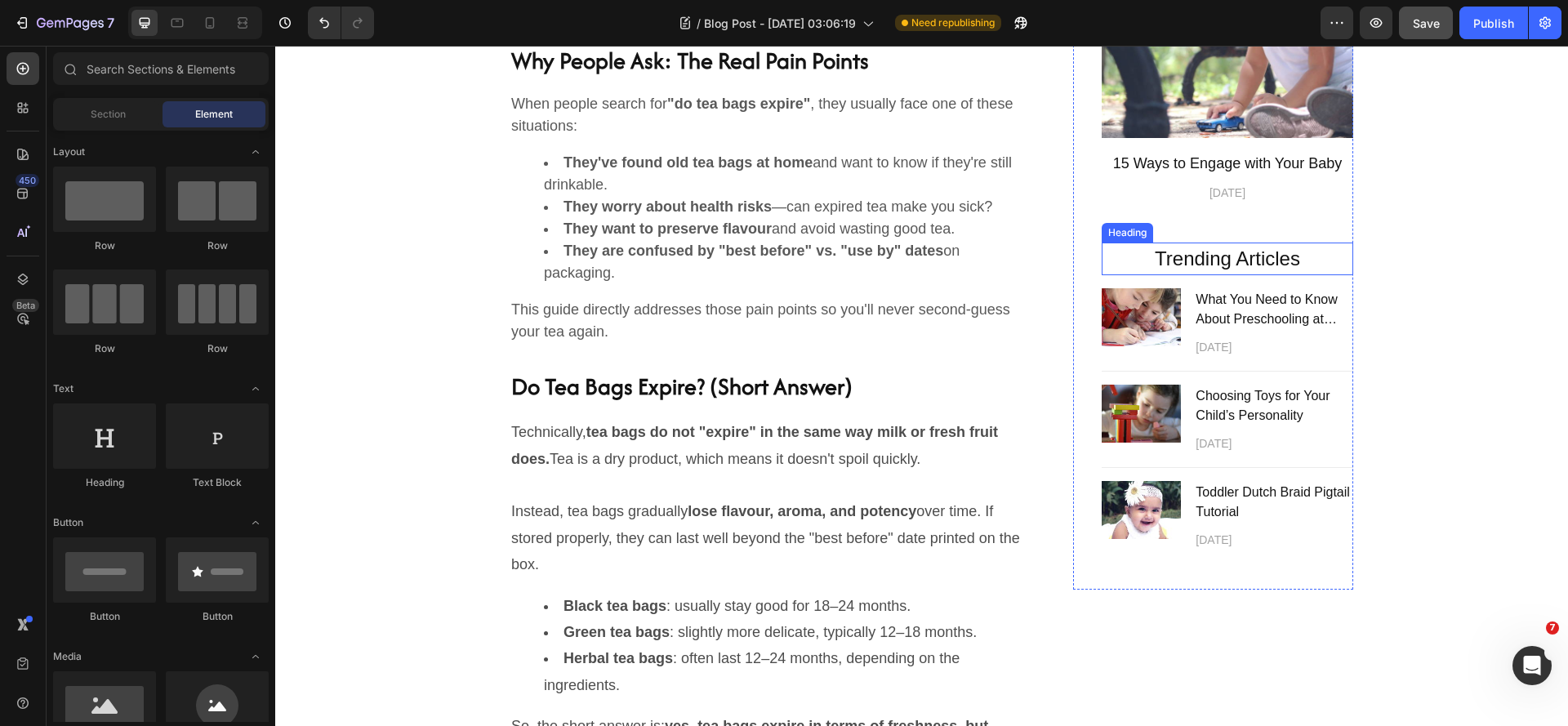
click at [1215, 251] on p "Trending Articles" at bounding box center [1227, 258] width 248 height 29
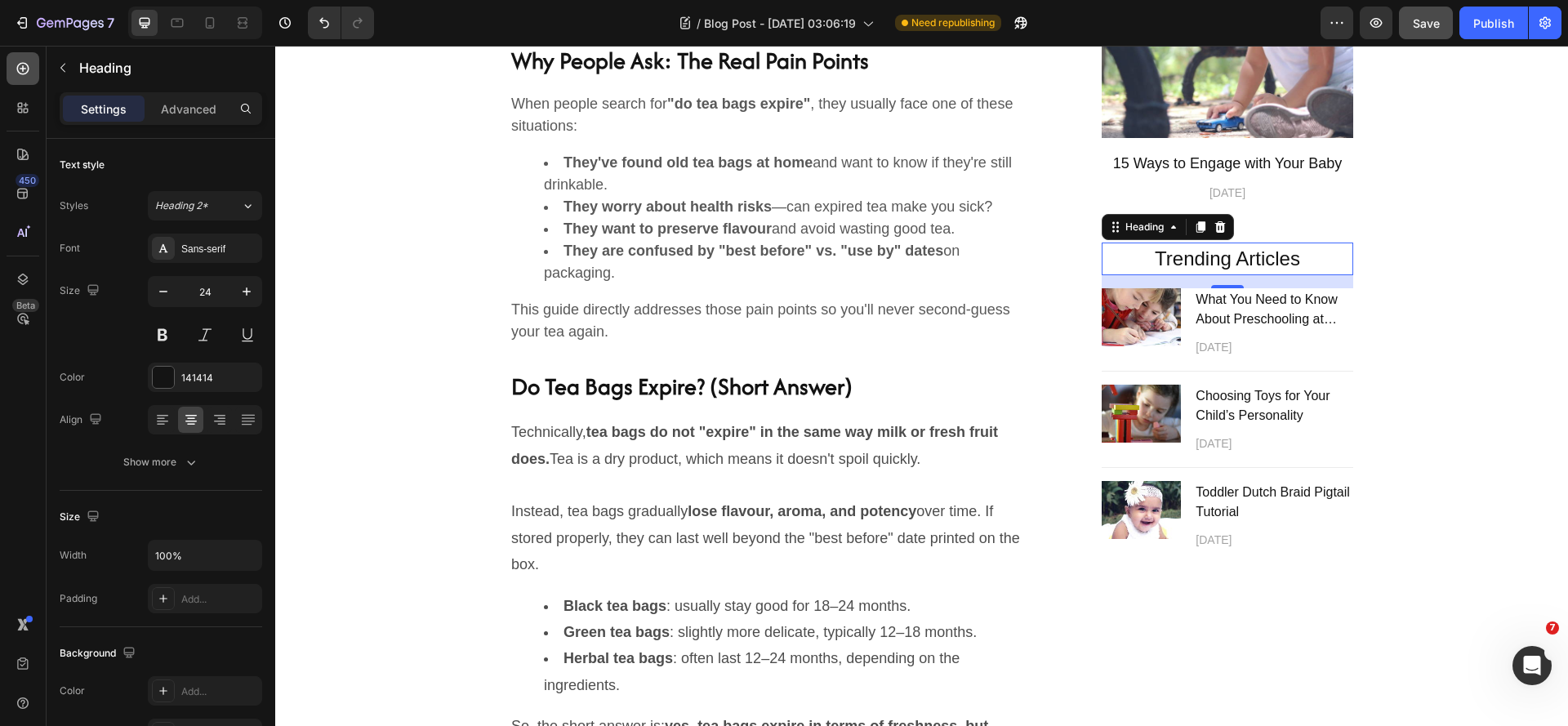
click at [18, 72] on icon at bounding box center [23, 69] width 13 height 13
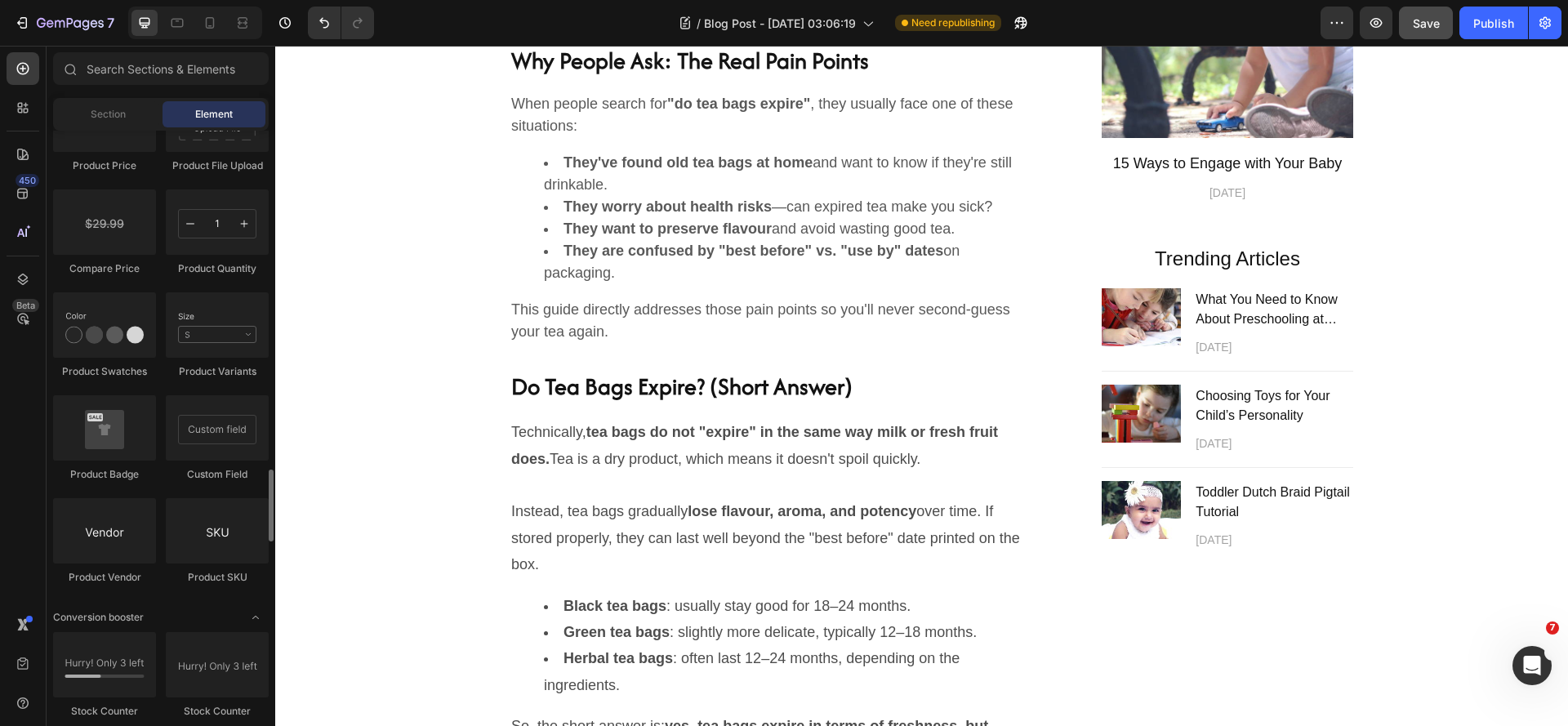
scroll to position [2940, 0]
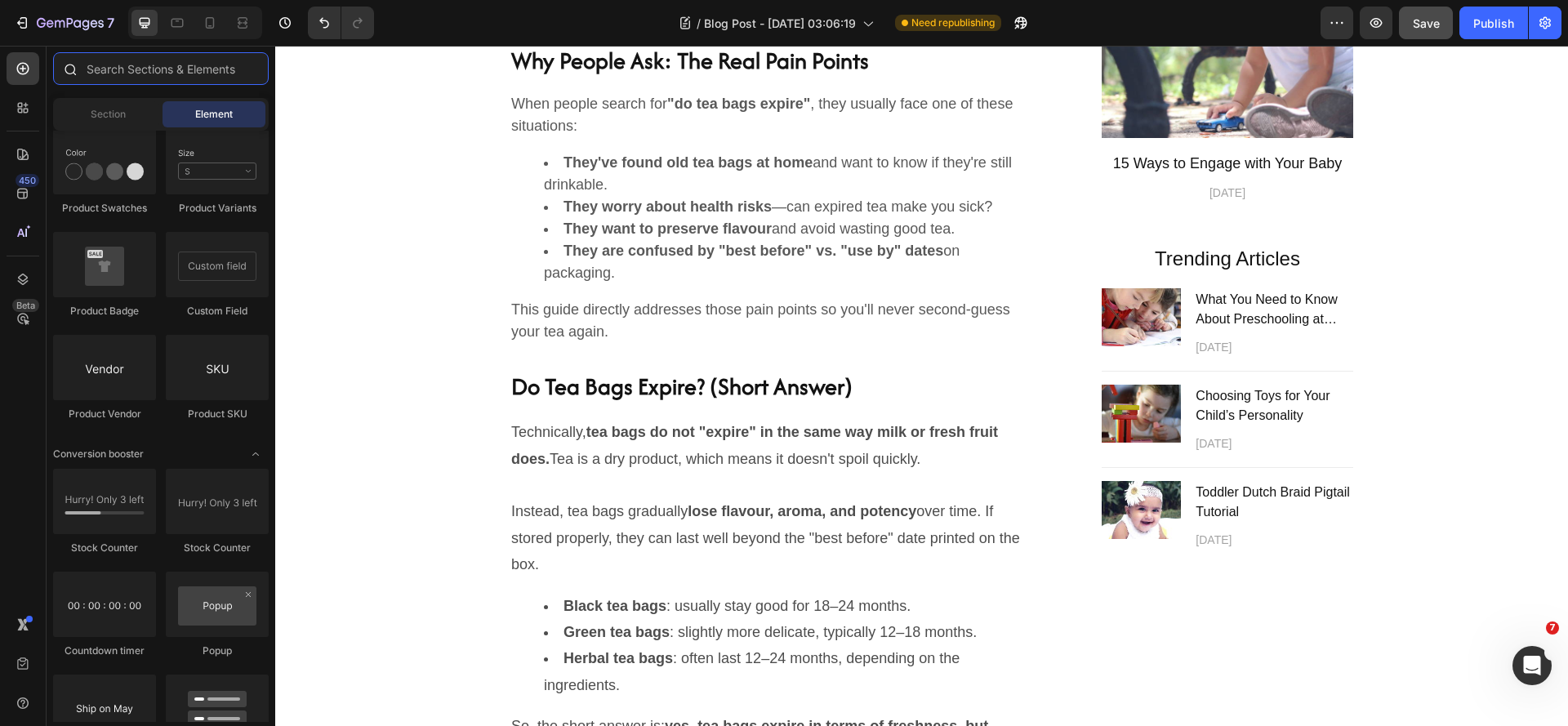
click at [199, 69] on input "text" at bounding box center [161, 68] width 215 height 33
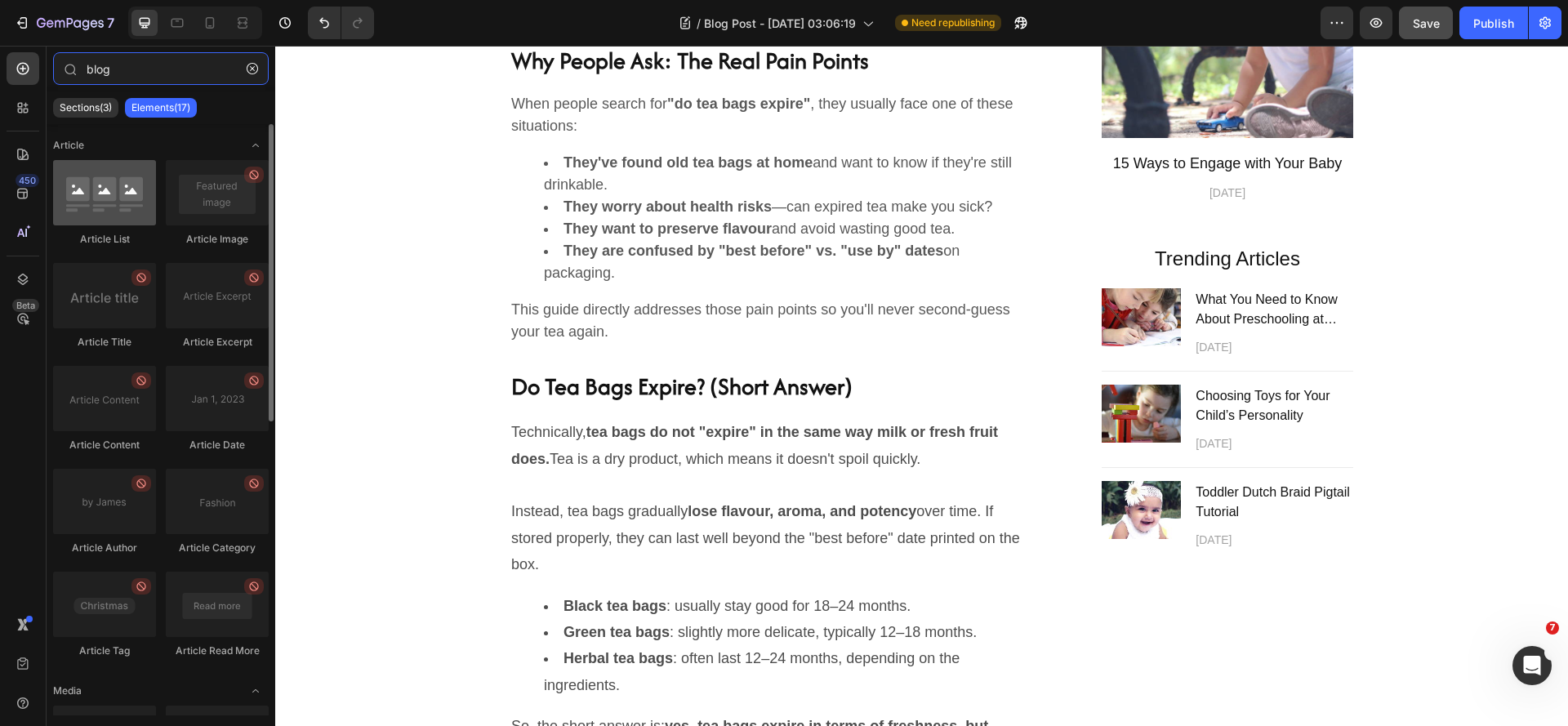
type input "blog"
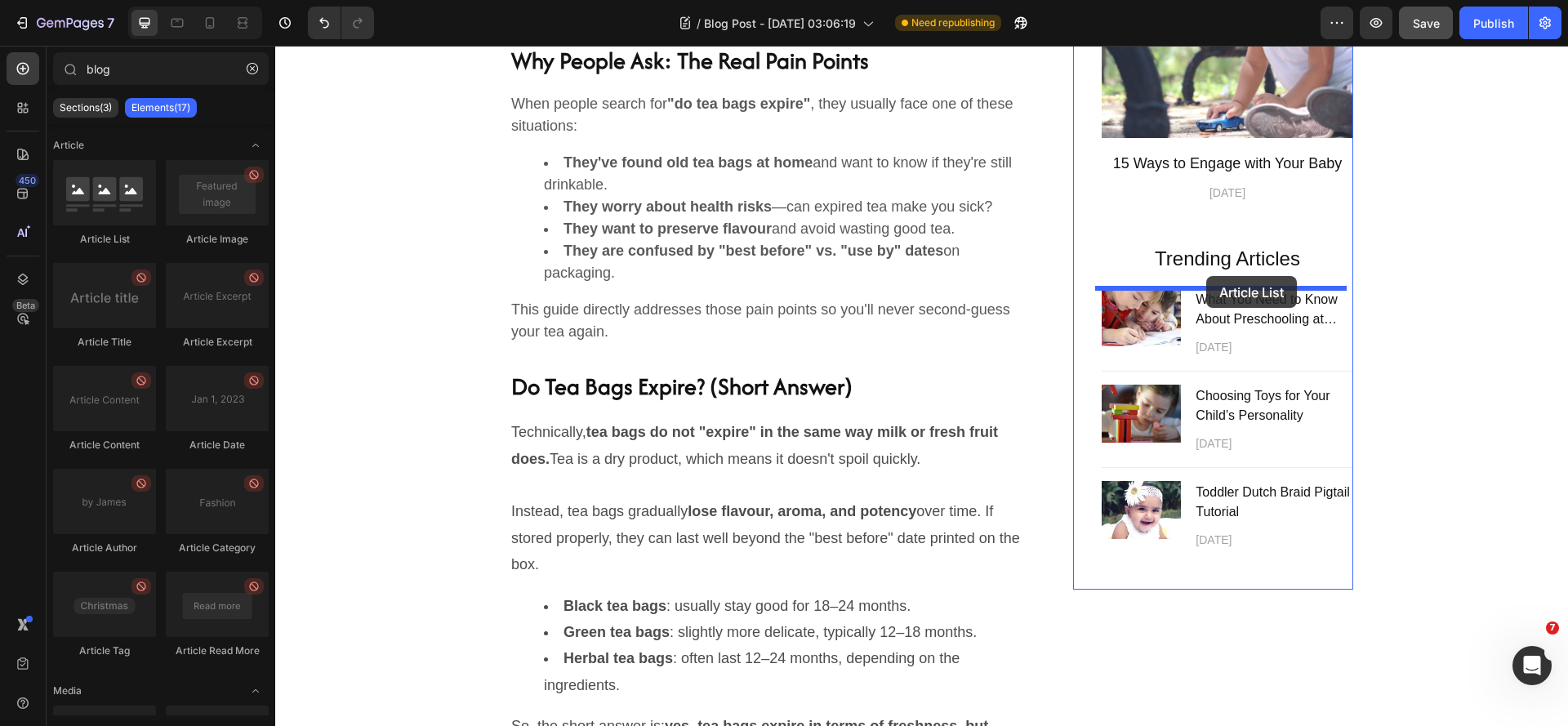
drag, startPoint x: 375, startPoint y: 241, endPoint x: 1206, endPoint y: 276, distance: 831.7
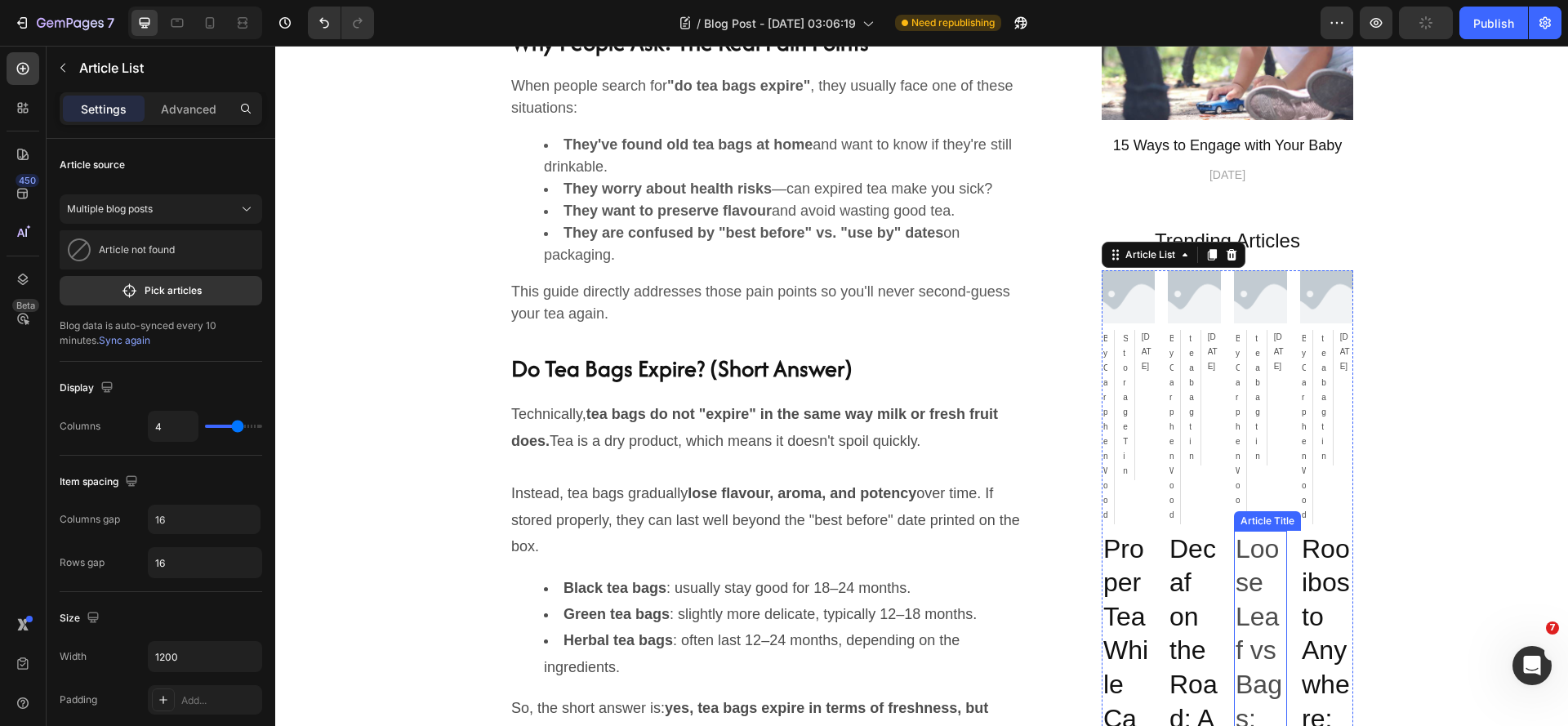
scroll to position [1143, 0]
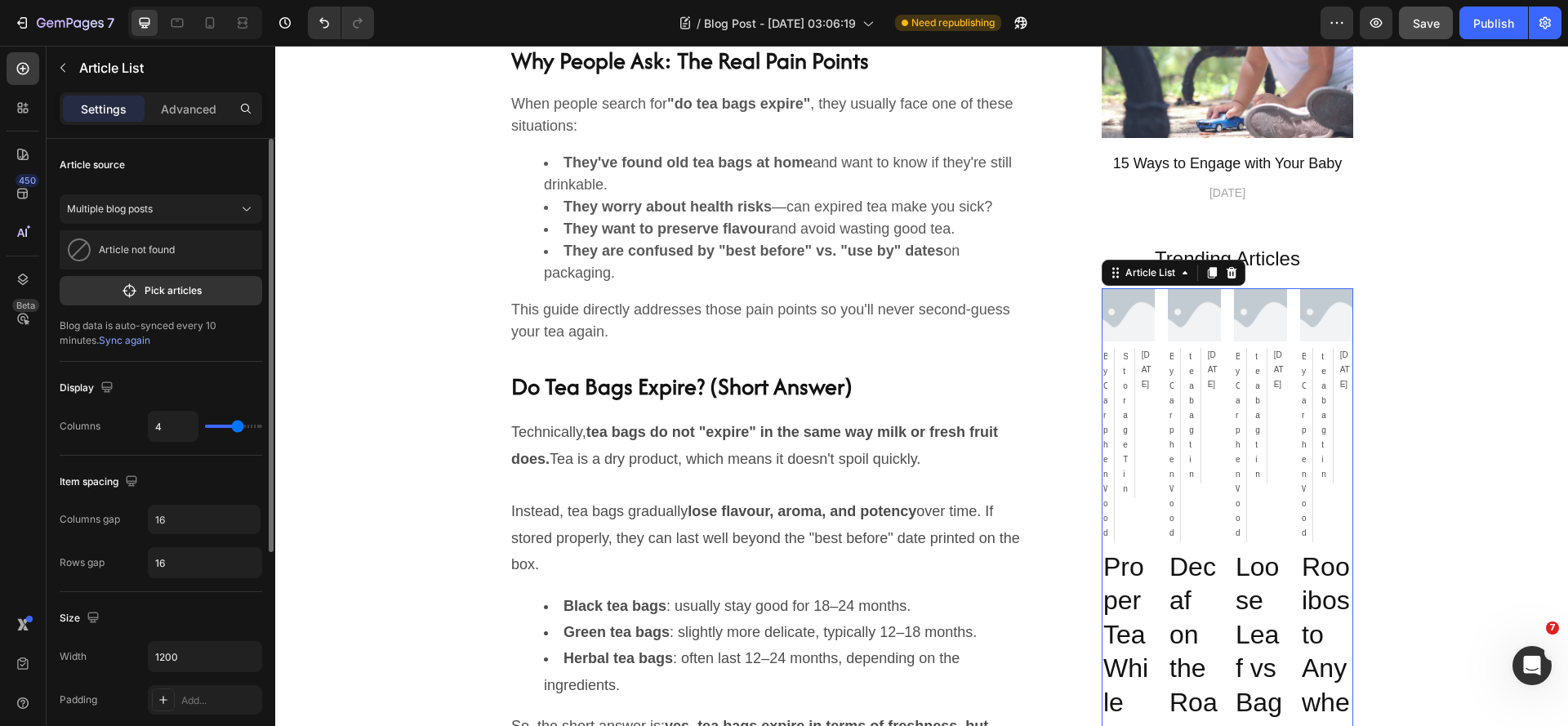
type input "3"
type input "2"
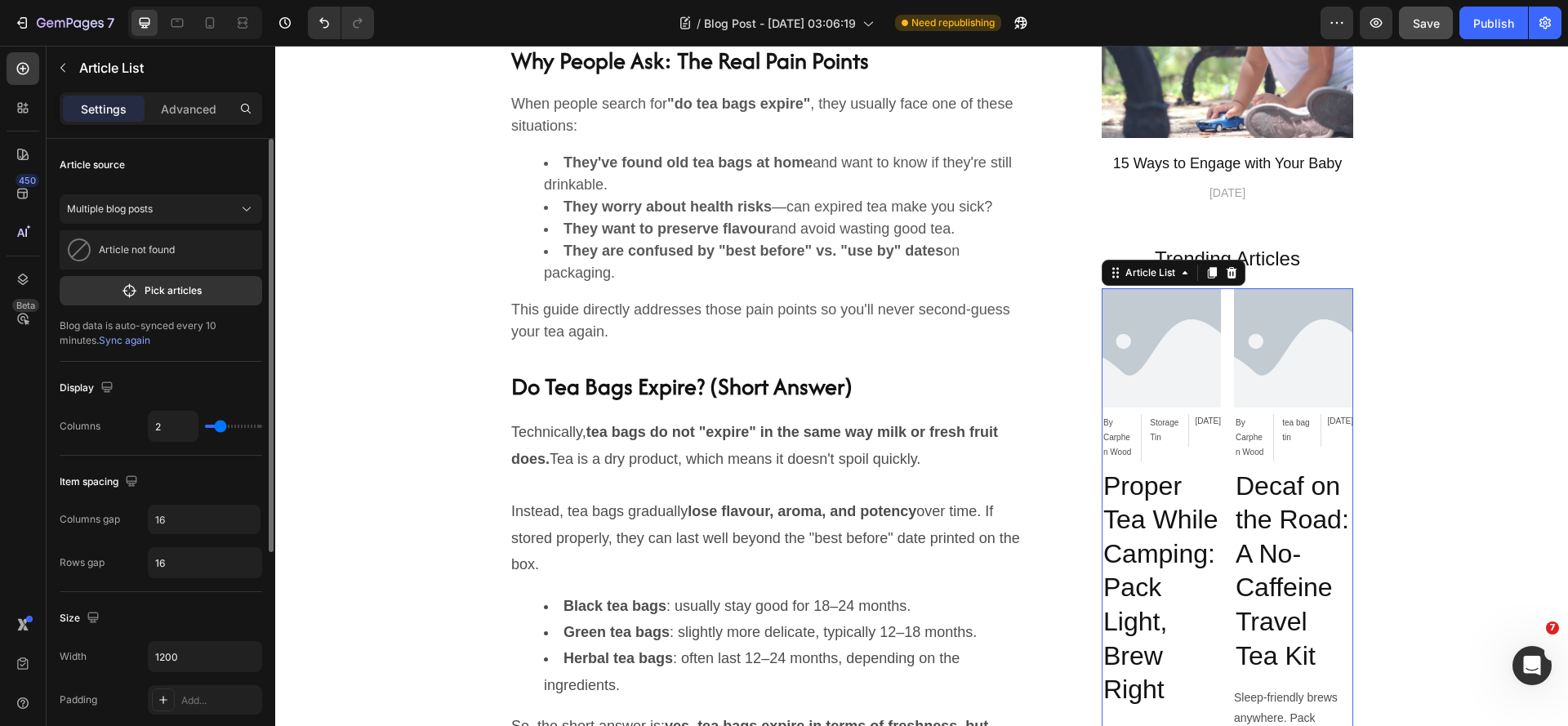
type input "1"
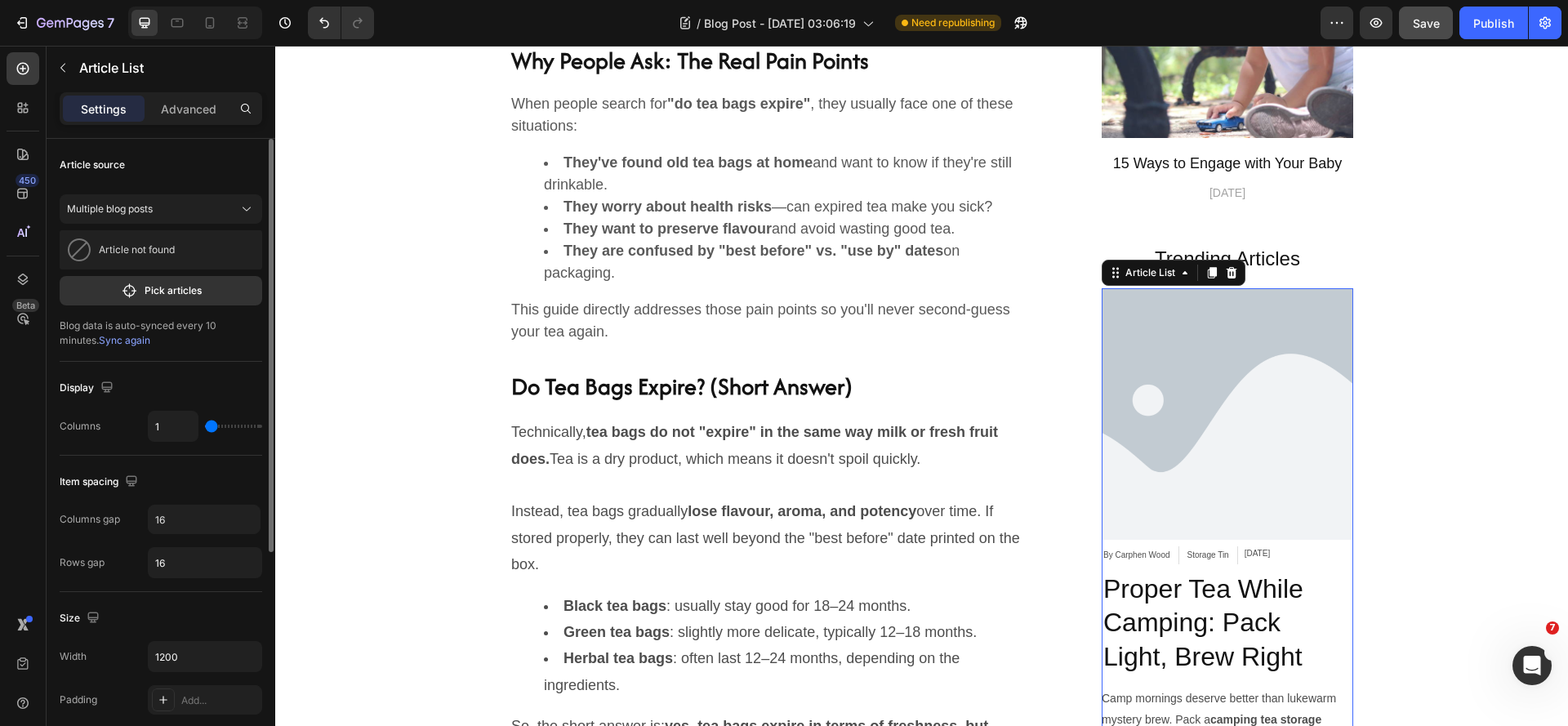
drag, startPoint x: 237, startPoint y: 422, endPoint x: 213, endPoint y: 433, distance: 26.4
type input "1"
click at [213, 428] on input "range" at bounding box center [234, 427] width 57 height 3
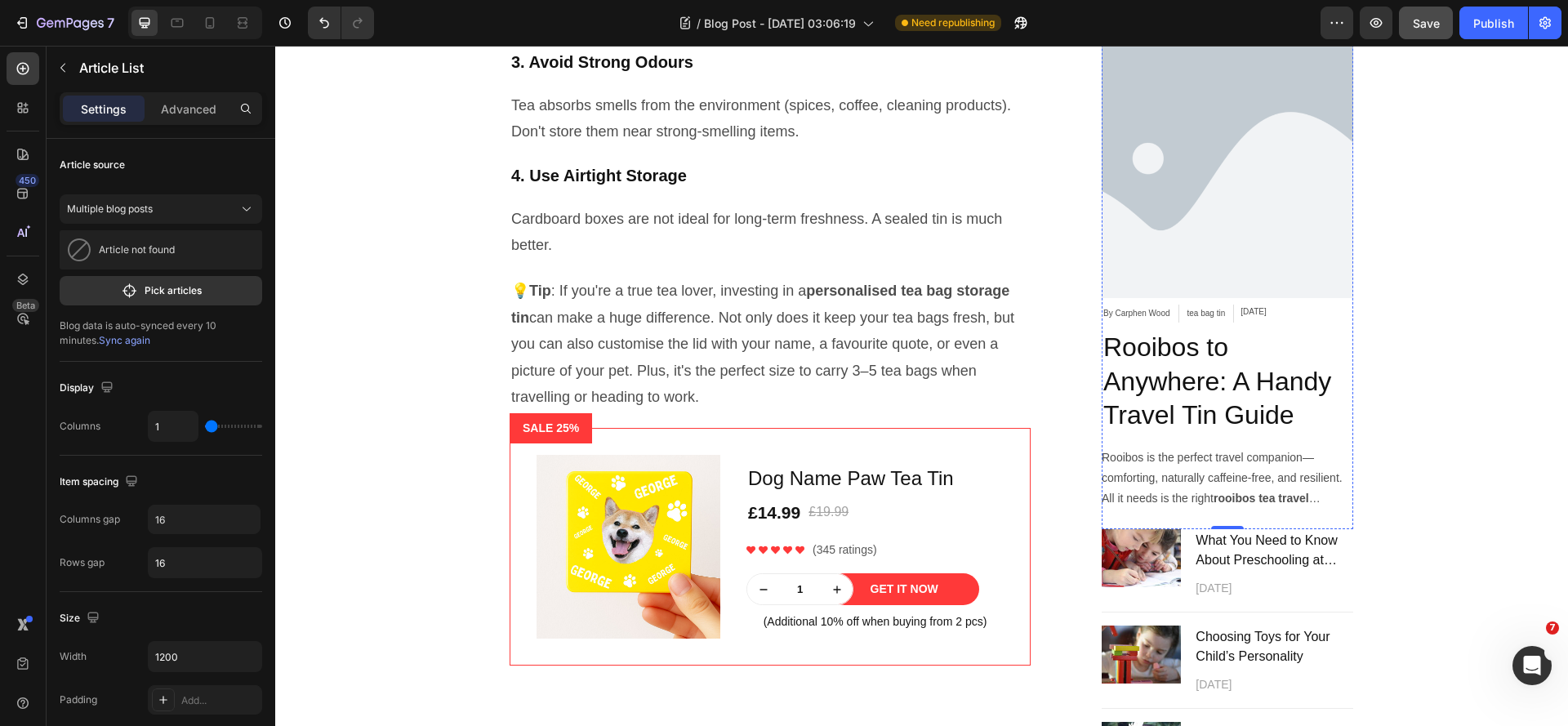
scroll to position [3348, 0]
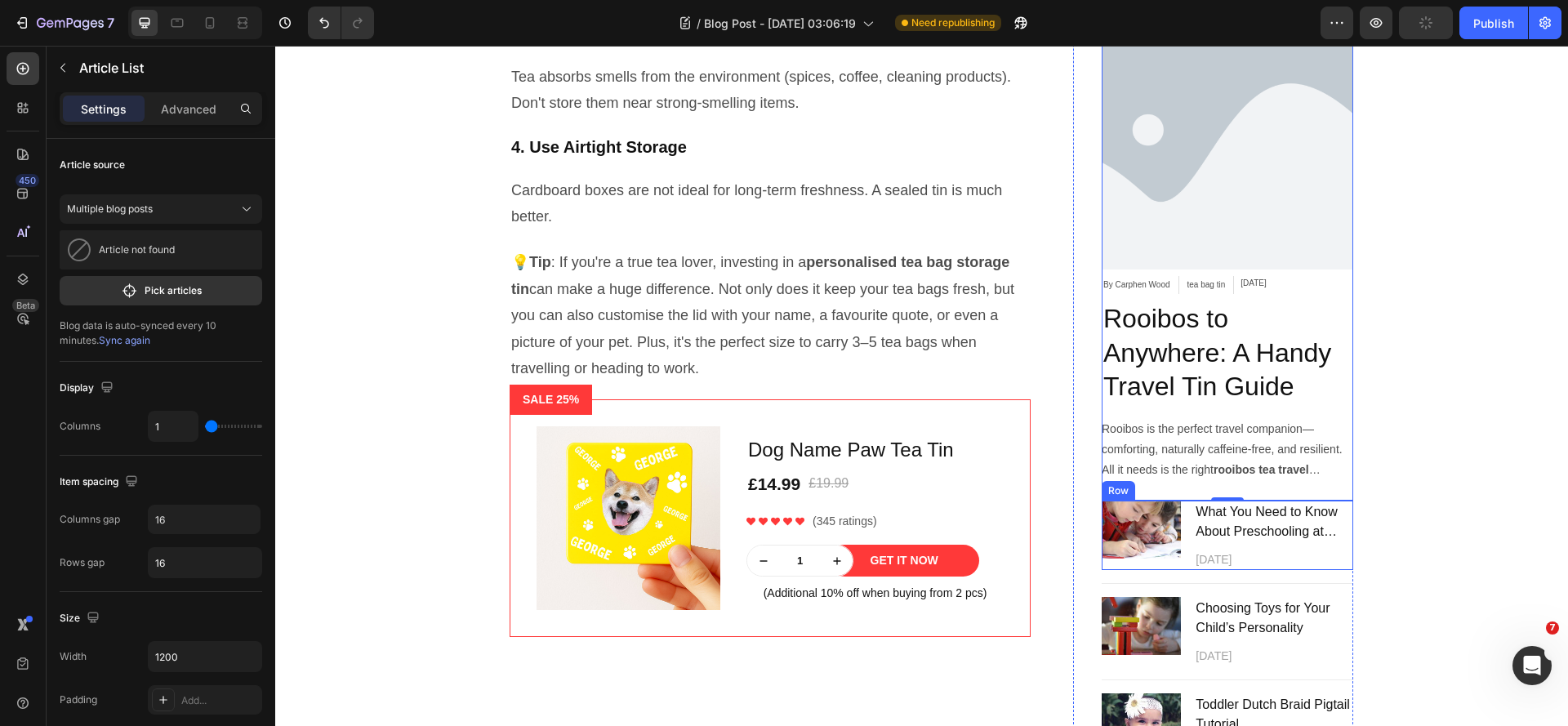
click at [1179, 542] on div "Image What You Need to Know About Preschooling at Home Text block April 12,2021…" at bounding box center [1227, 535] width 252 height 70
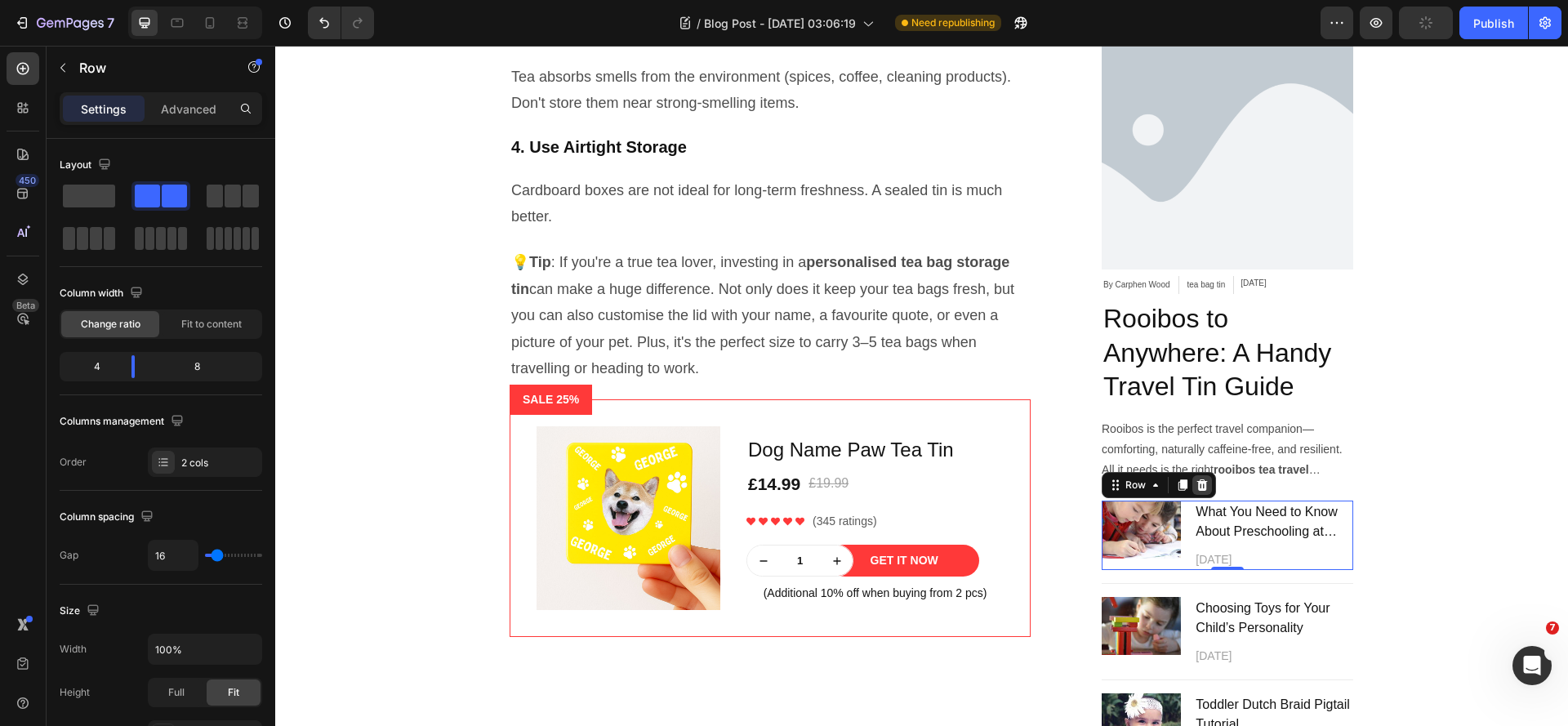
click at [1197, 480] on icon at bounding box center [1202, 485] width 11 height 12
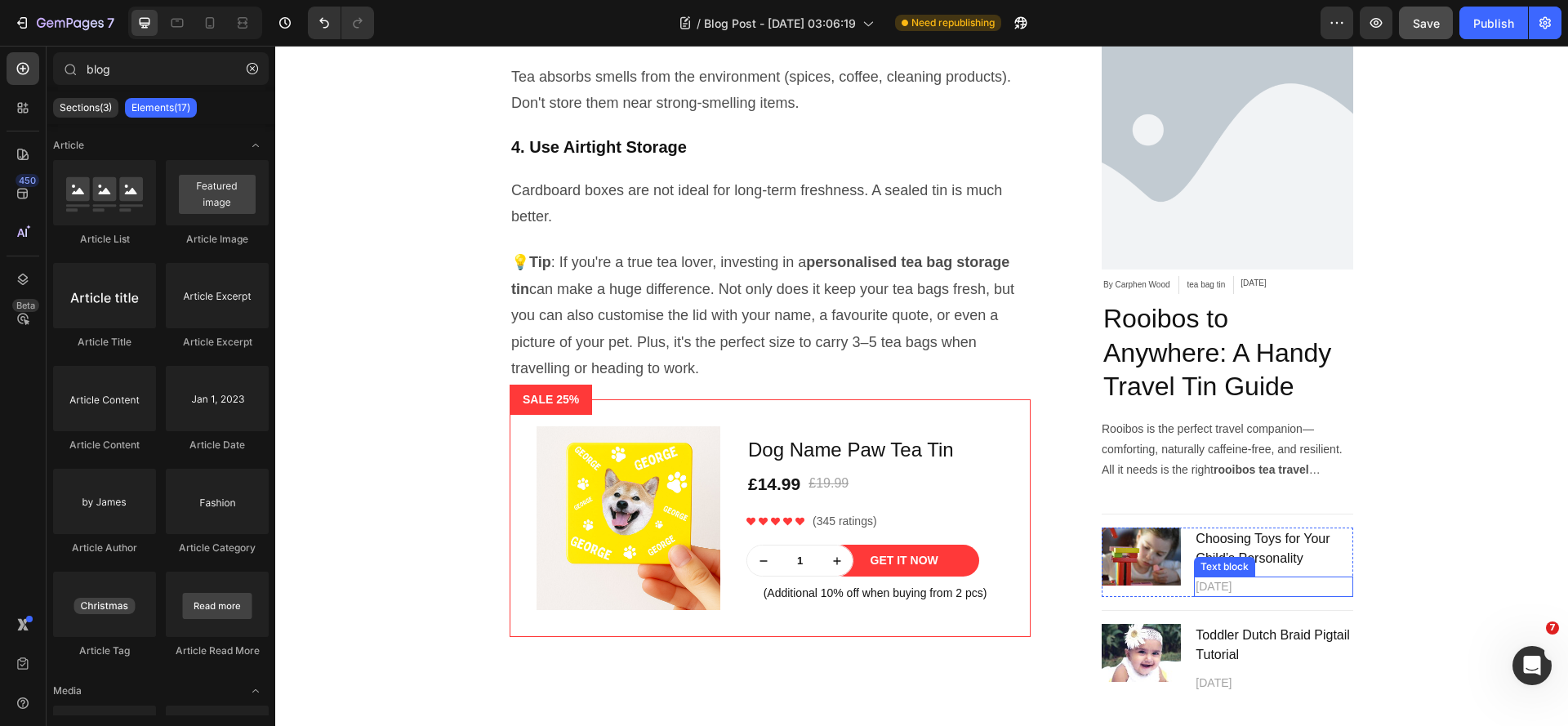
click at [1323, 578] on p "April 12,2021" at bounding box center [1273, 586] width 156 height 17
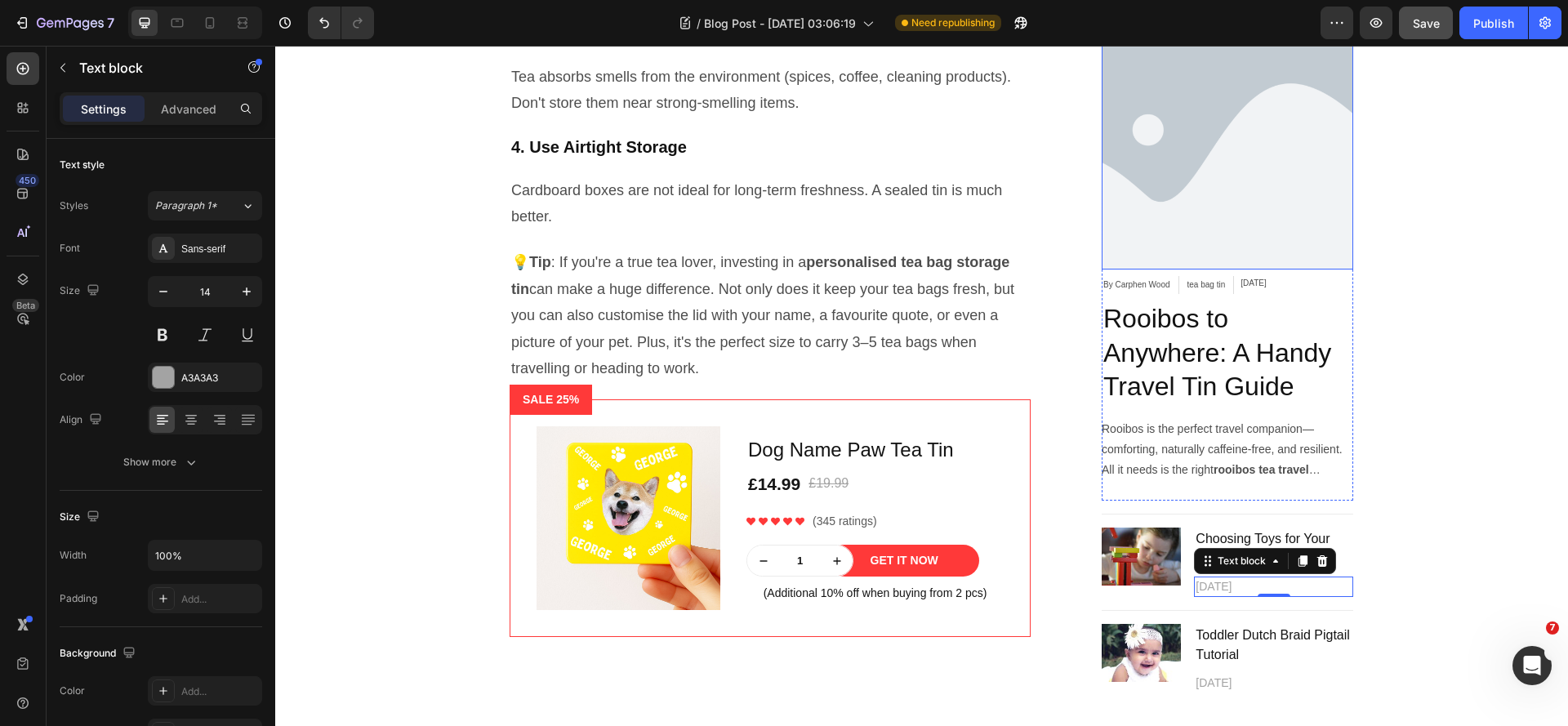
click at [1237, 208] on img at bounding box center [1227, 143] width 252 height 252
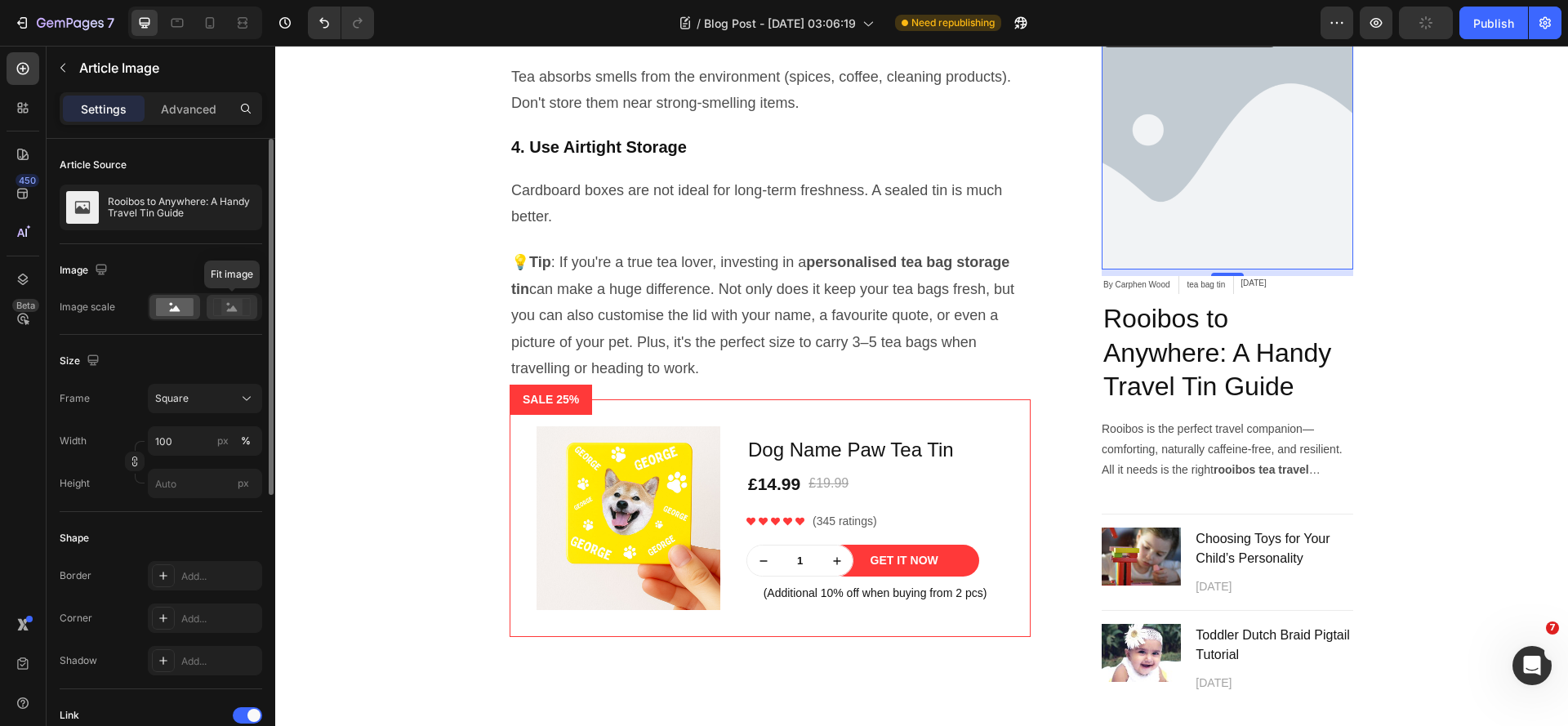
click at [231, 306] on rect at bounding box center [231, 306] width 21 height 16
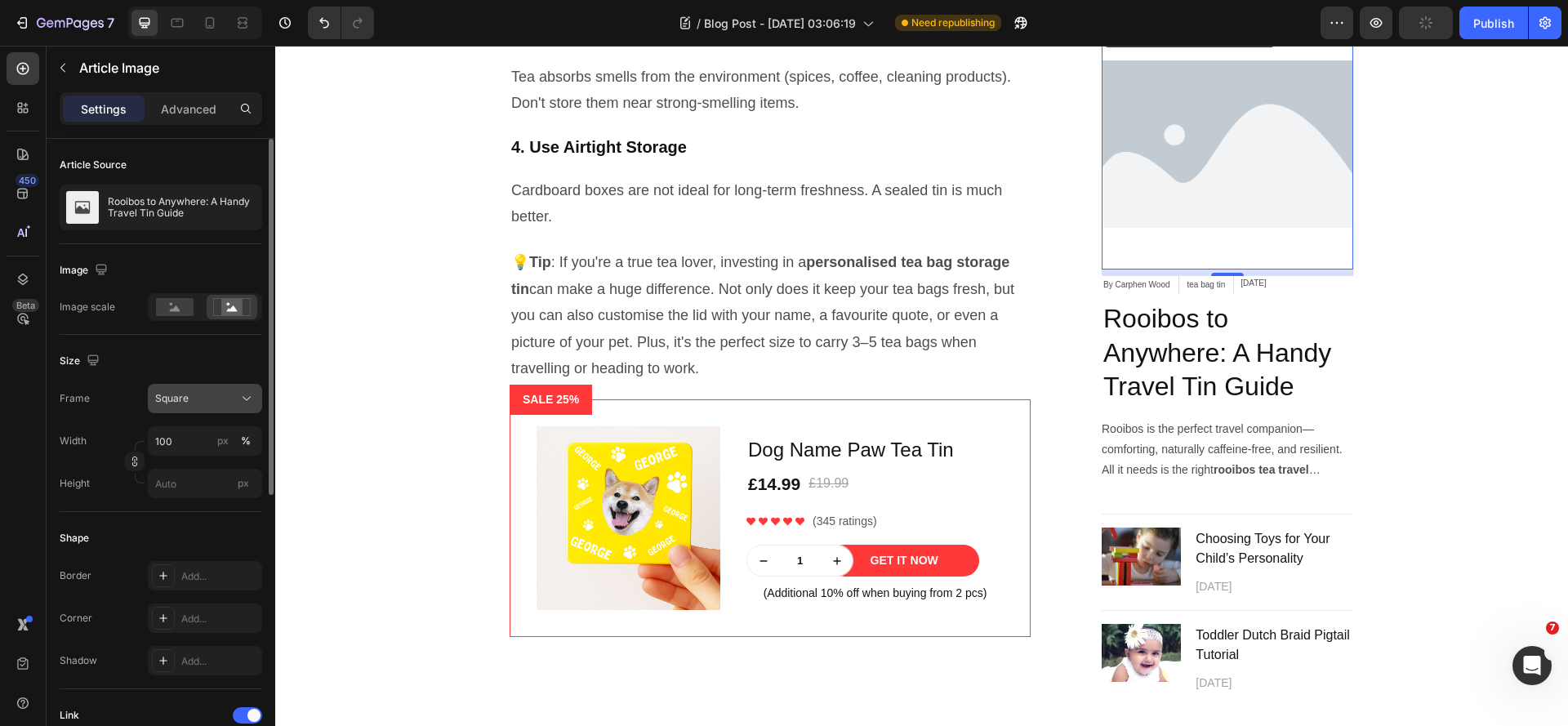
click at [215, 397] on div "Square" at bounding box center [194, 398] width 80 height 14
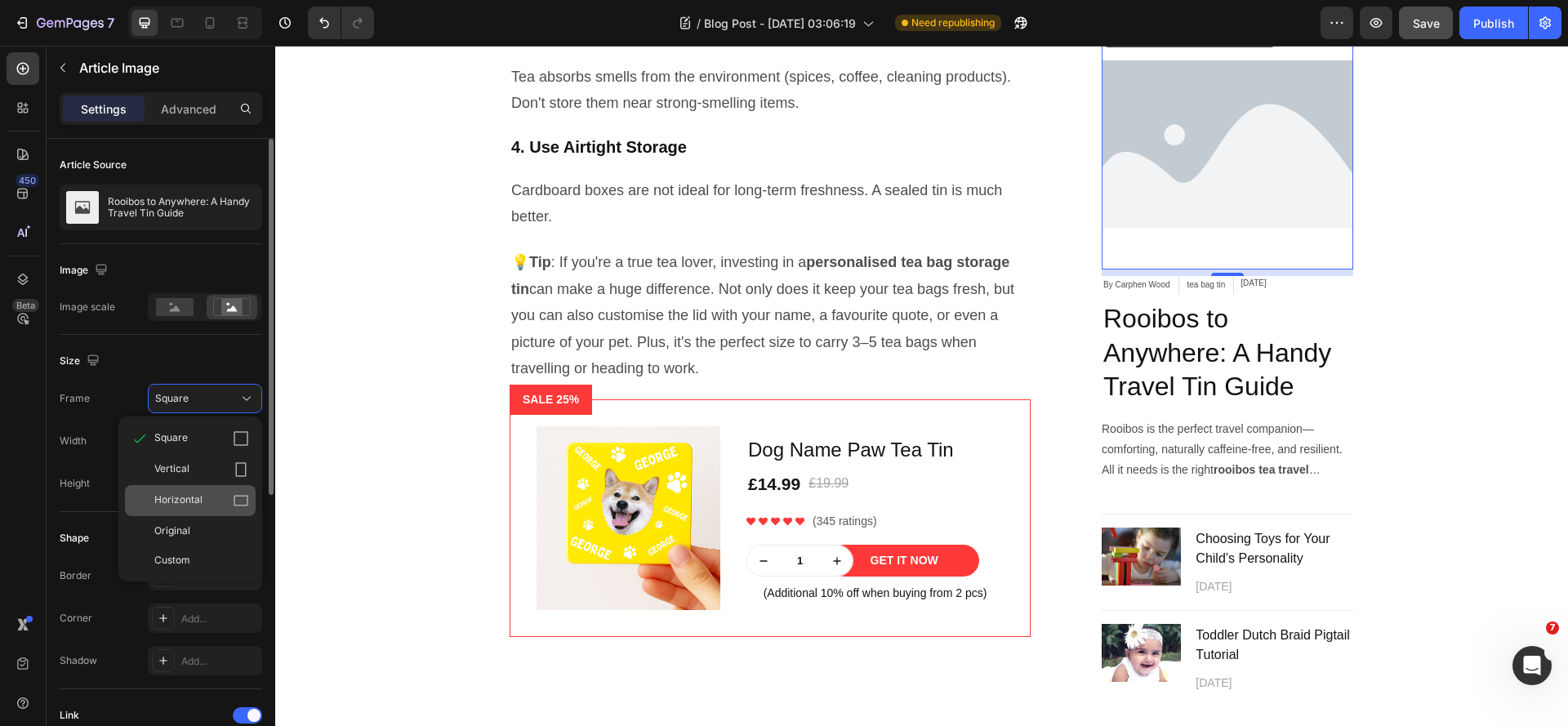
click at [205, 499] on div "Horizontal" at bounding box center [201, 500] width 95 height 16
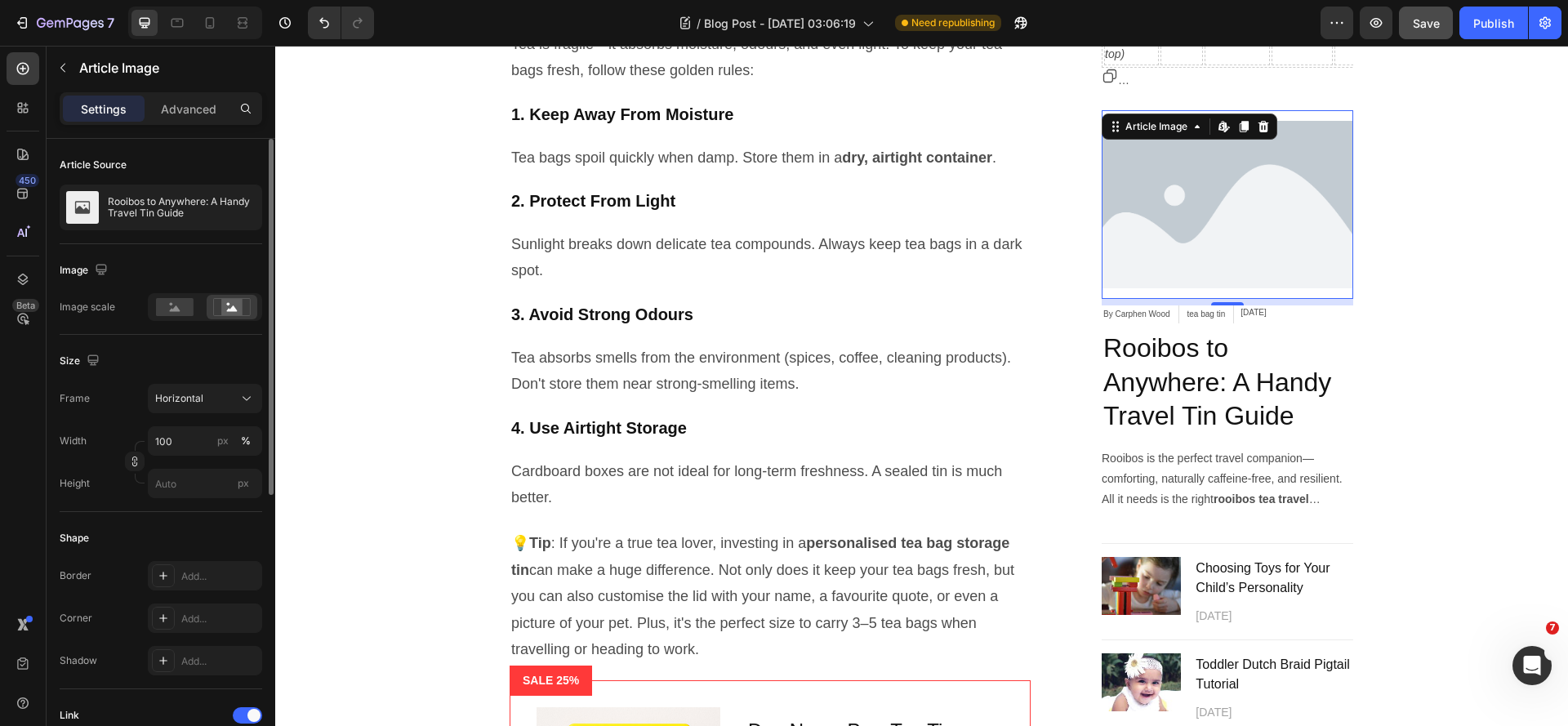
scroll to position [3103, 0]
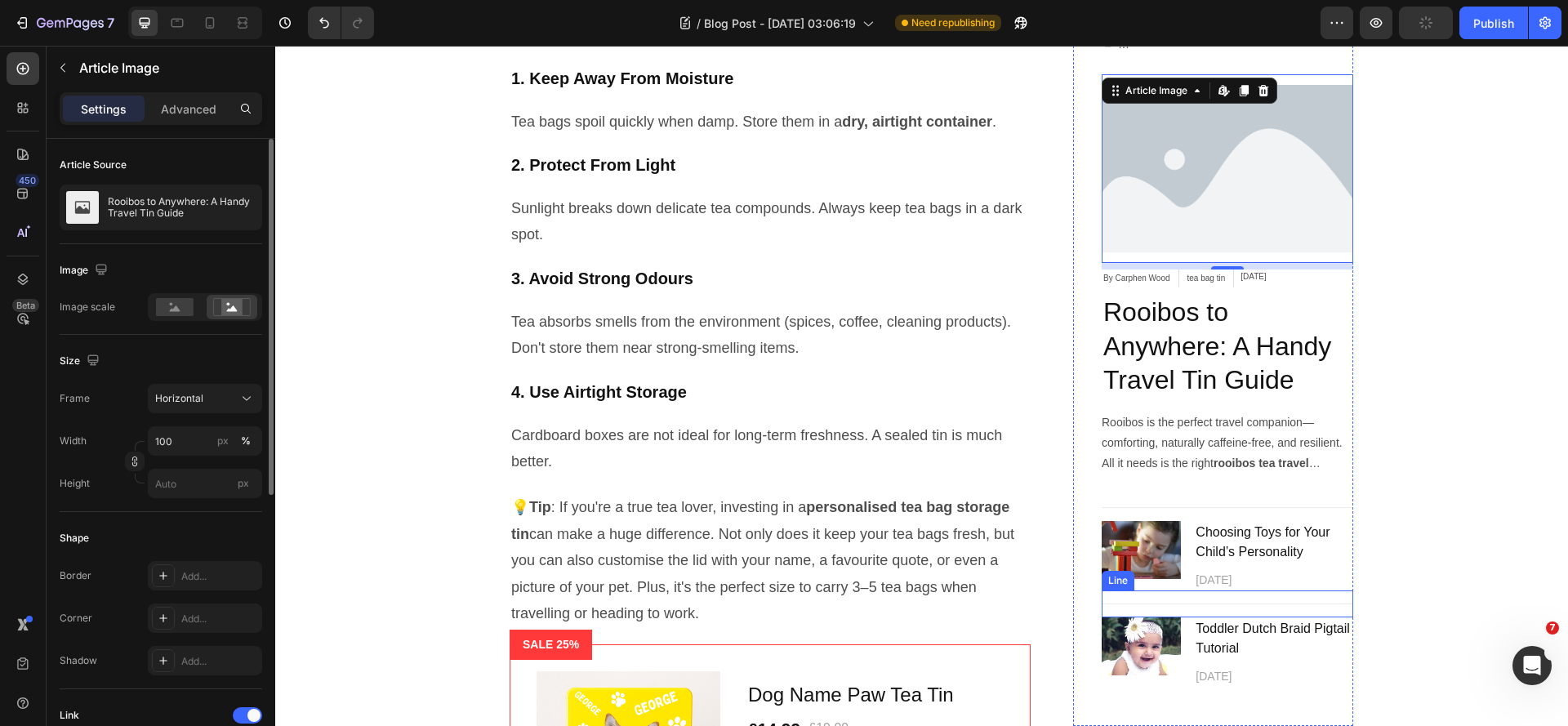
click at [1333, 591] on div "Title Line" at bounding box center [1227, 604] width 252 height 27
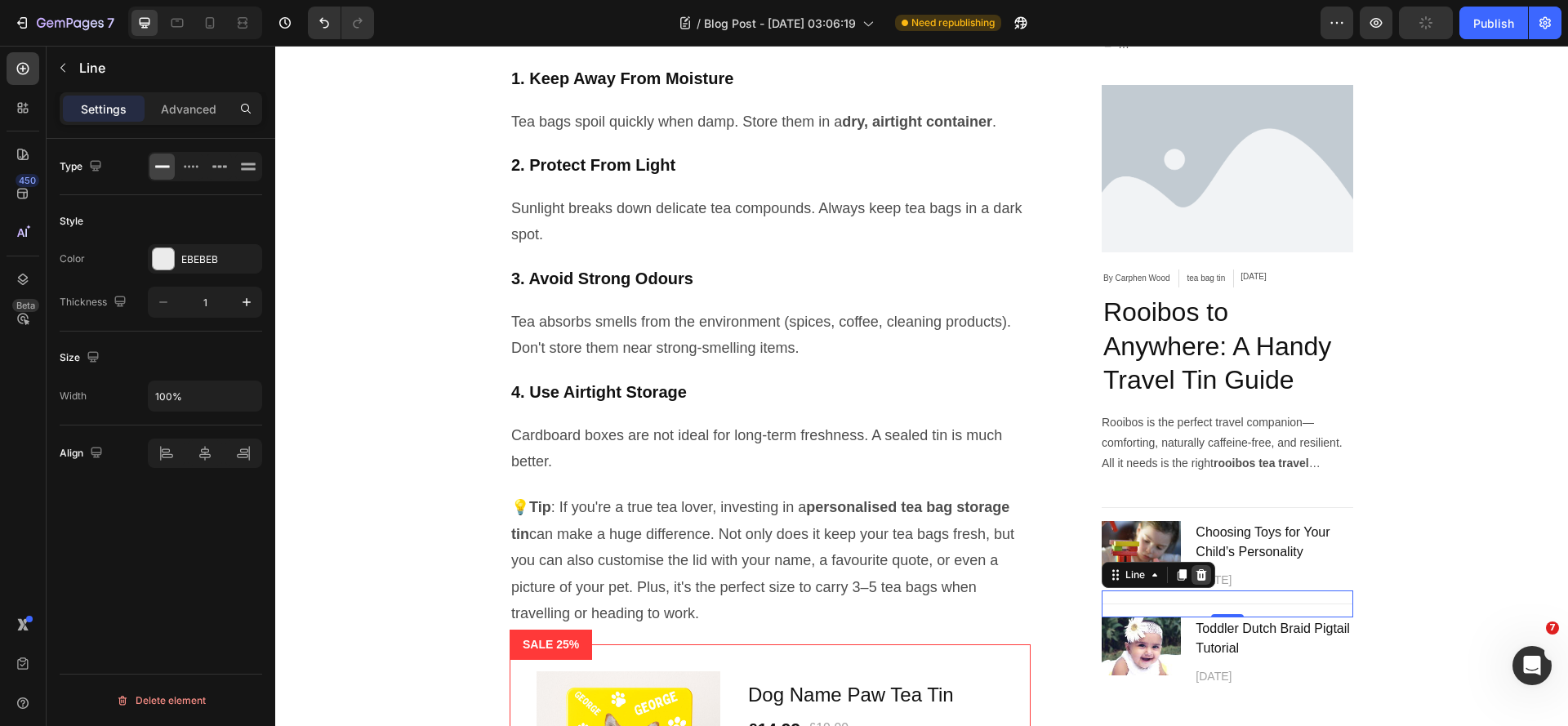
click at [1198, 569] on icon at bounding box center [1201, 575] width 13 height 13
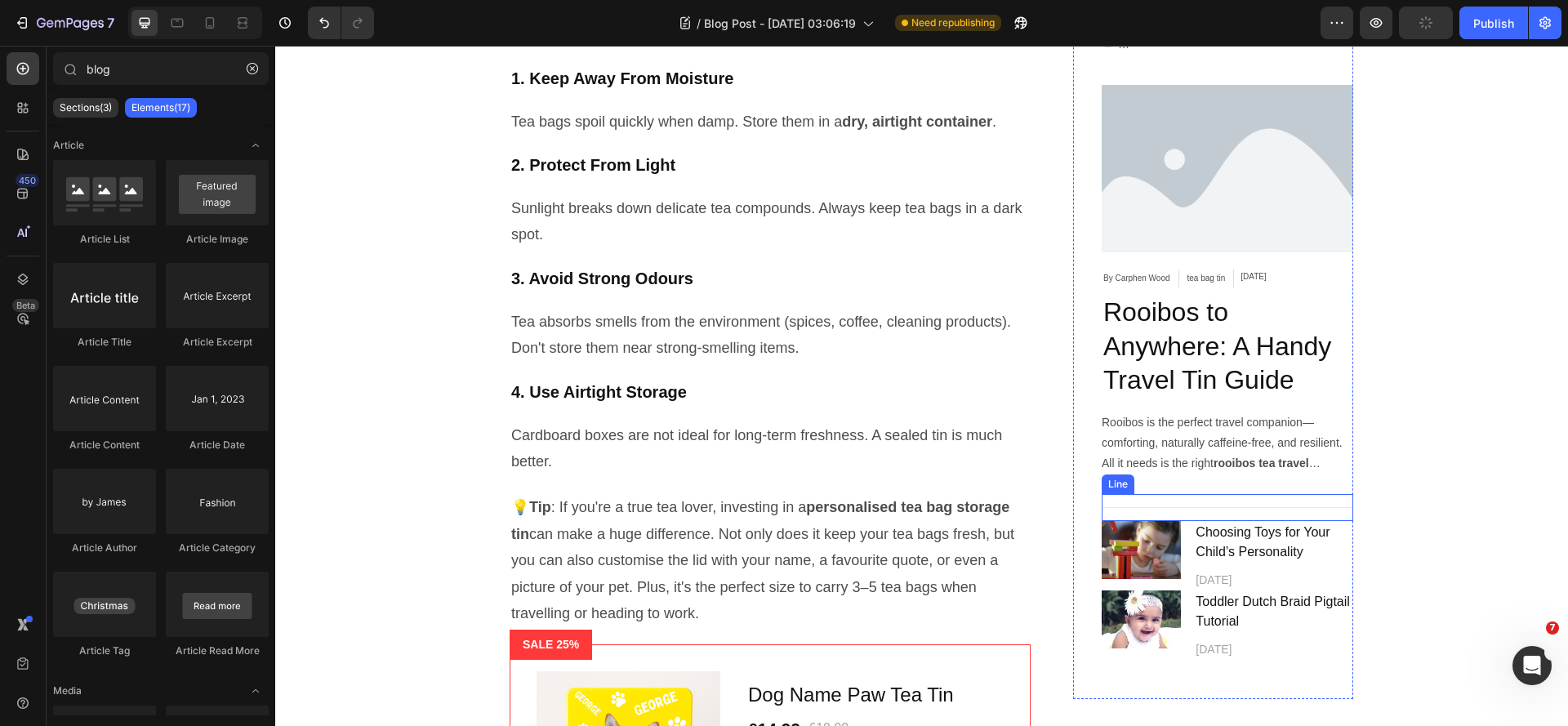
click at [1306, 507] on div at bounding box center [1227, 507] width 252 height 1
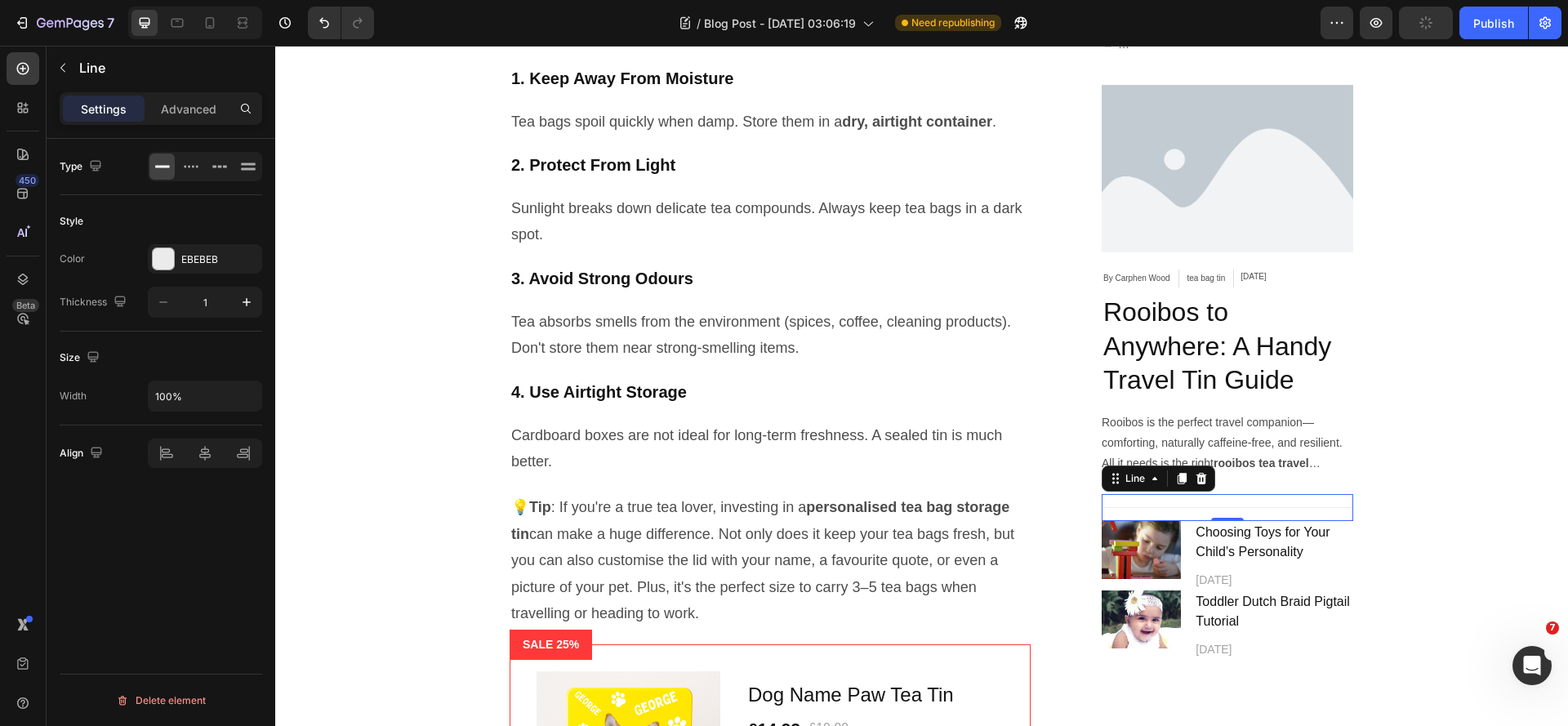
drag, startPoint x: 1199, startPoint y: 460, endPoint x: 1242, endPoint y: 474, distance: 45.2
click at [1199, 472] on icon at bounding box center [1201, 479] width 13 height 13
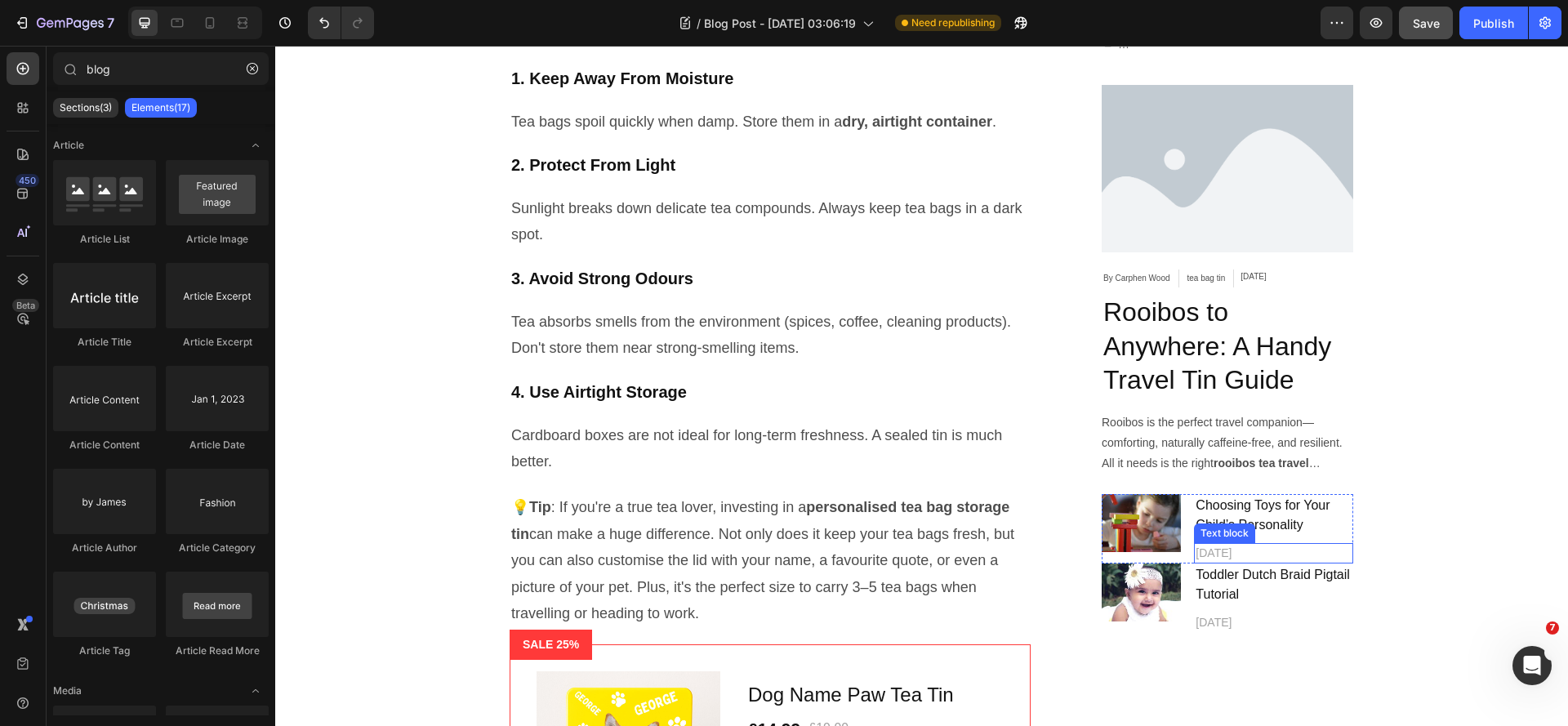
click at [1334, 545] on p "April 12,2021" at bounding box center [1273, 554] width 156 height 17
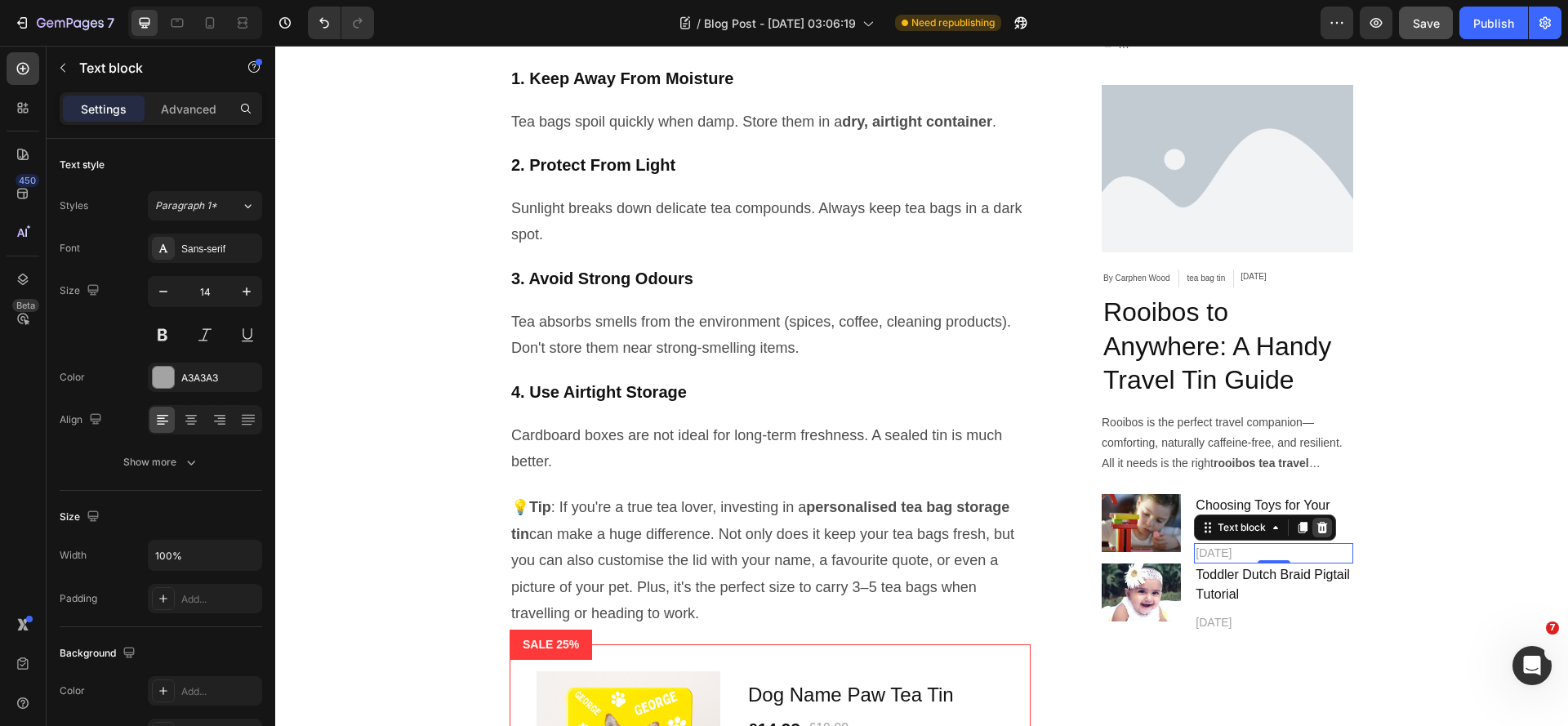
click at [1317, 521] on icon at bounding box center [1322, 527] width 13 height 13
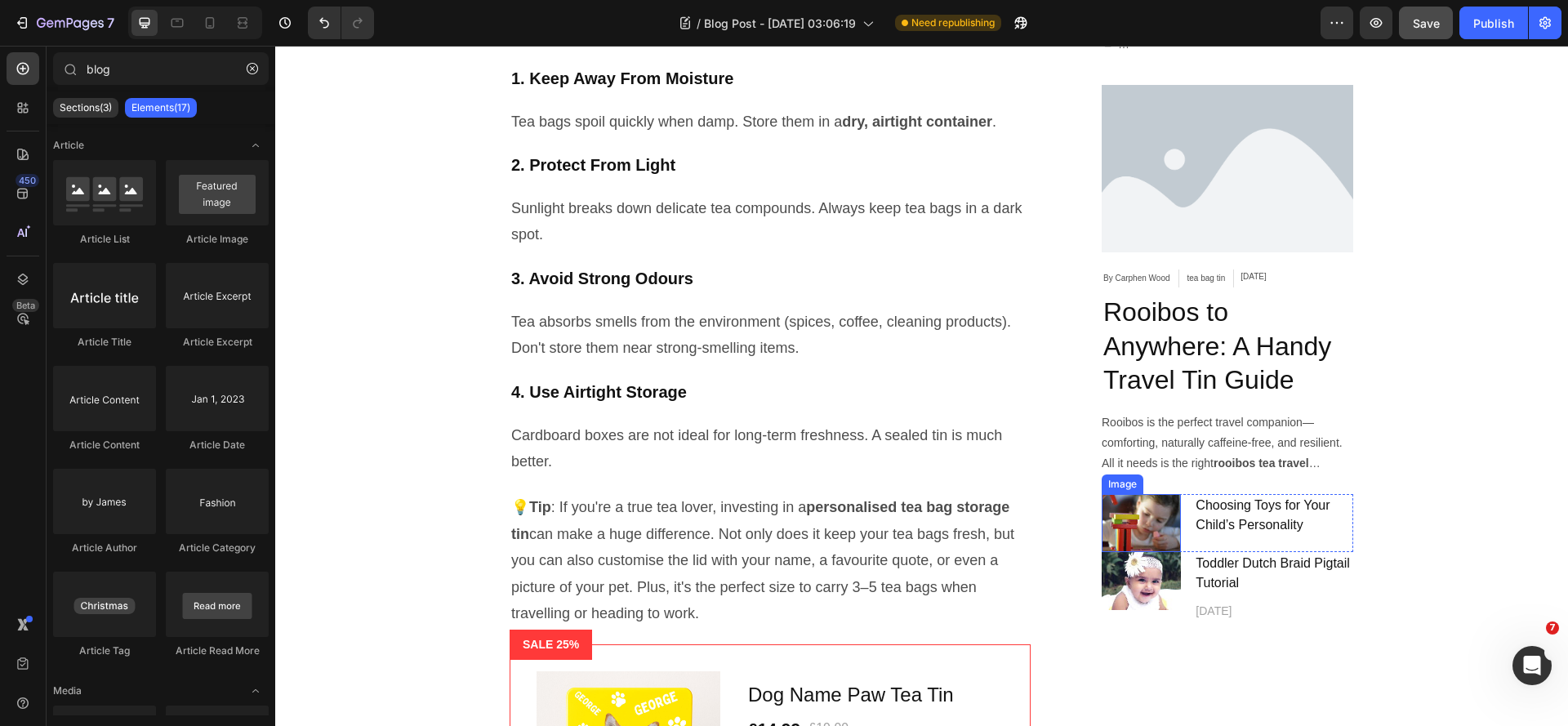
click at [1102, 506] on img at bounding box center [1142, 522] width 79 height 58
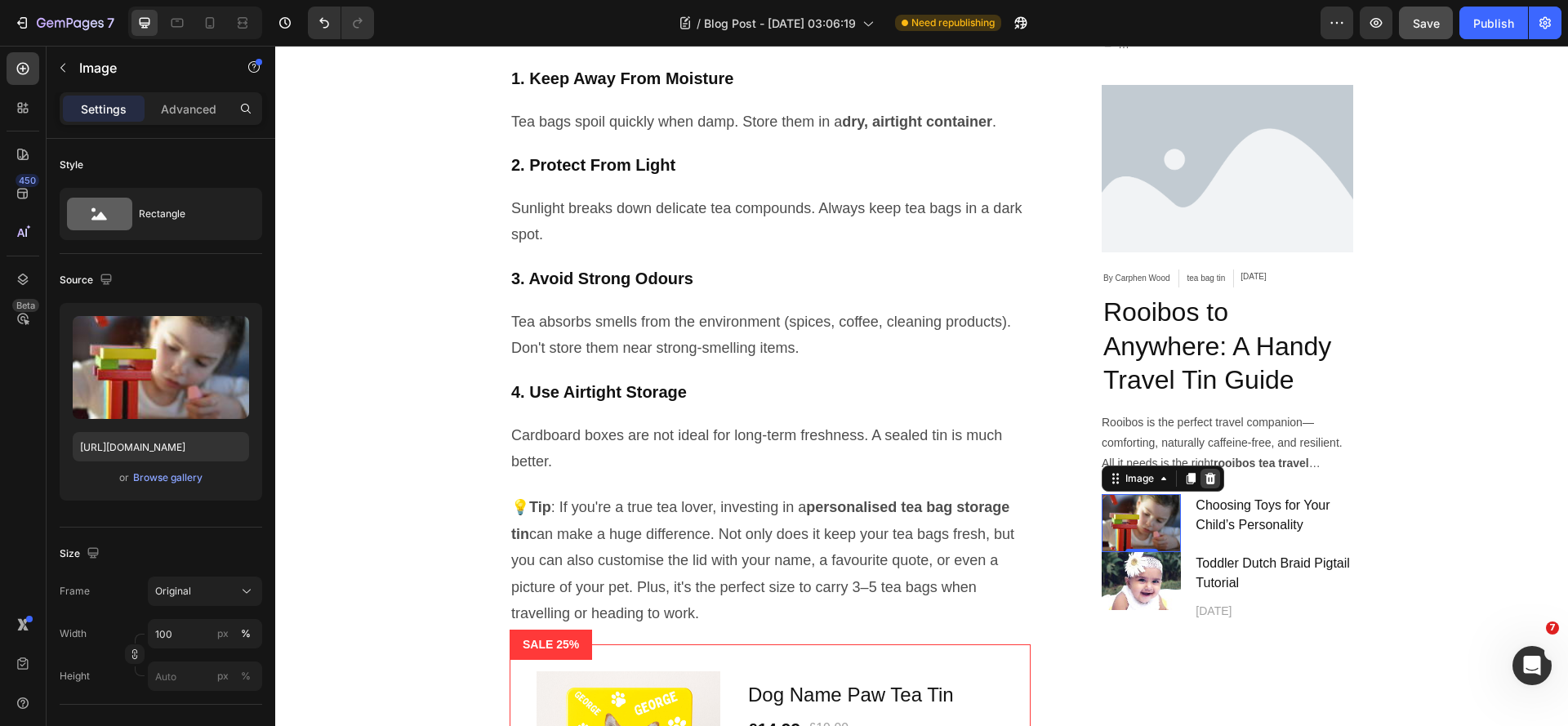
click at [1209, 472] on icon at bounding box center [1210, 479] width 13 height 13
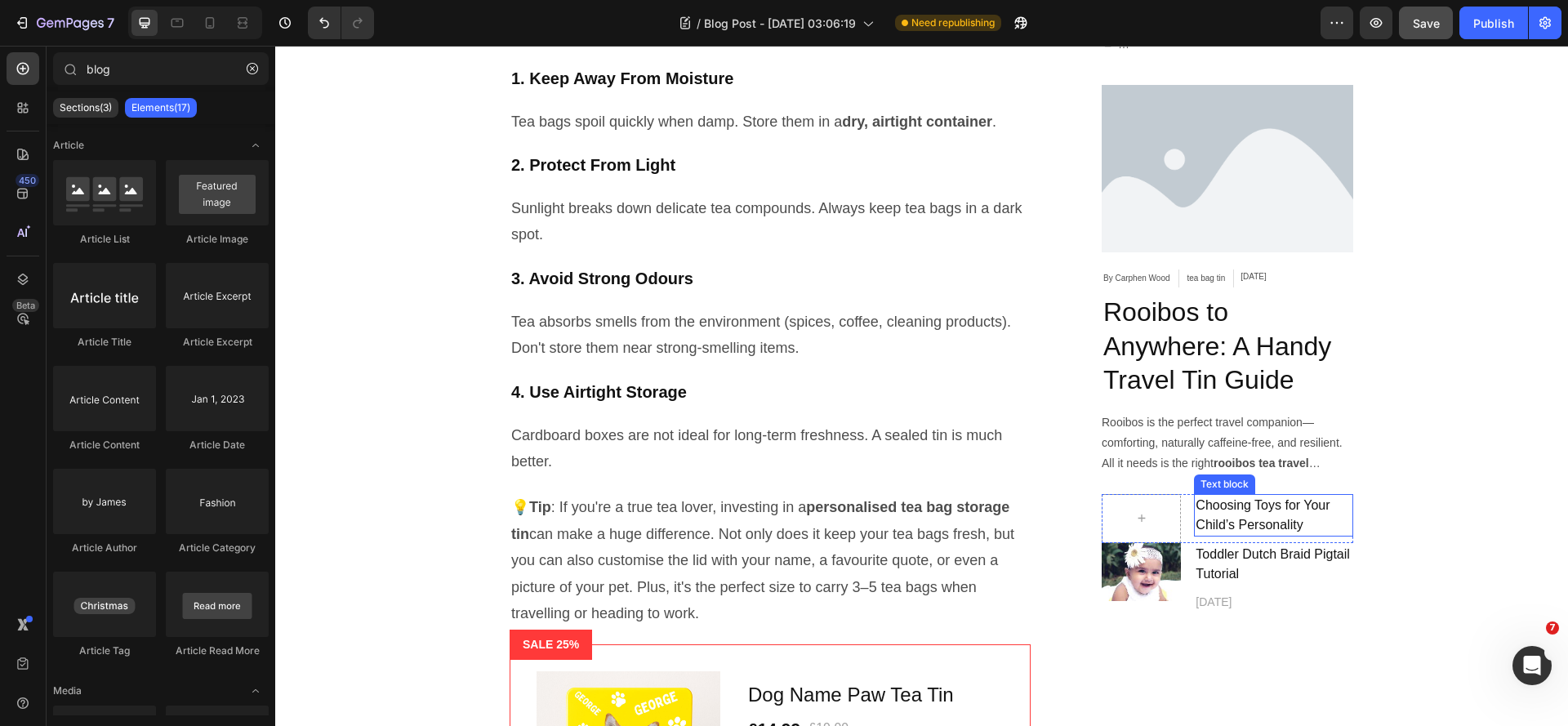
click at [1212, 495] on p "Choosing Toys for Your Child’s Personality" at bounding box center [1273, 515] width 156 height 40
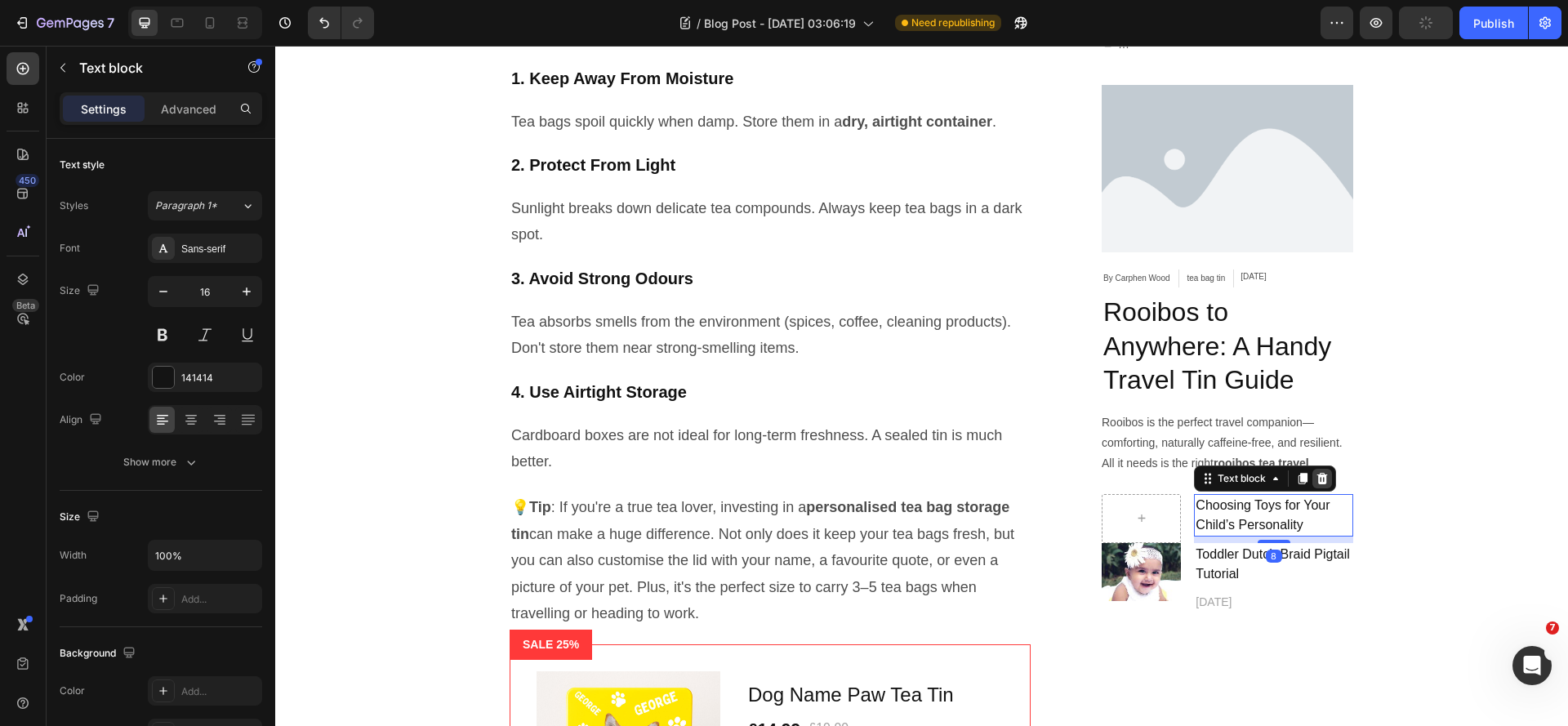
click at [1317, 472] on icon at bounding box center [1322, 479] width 13 height 13
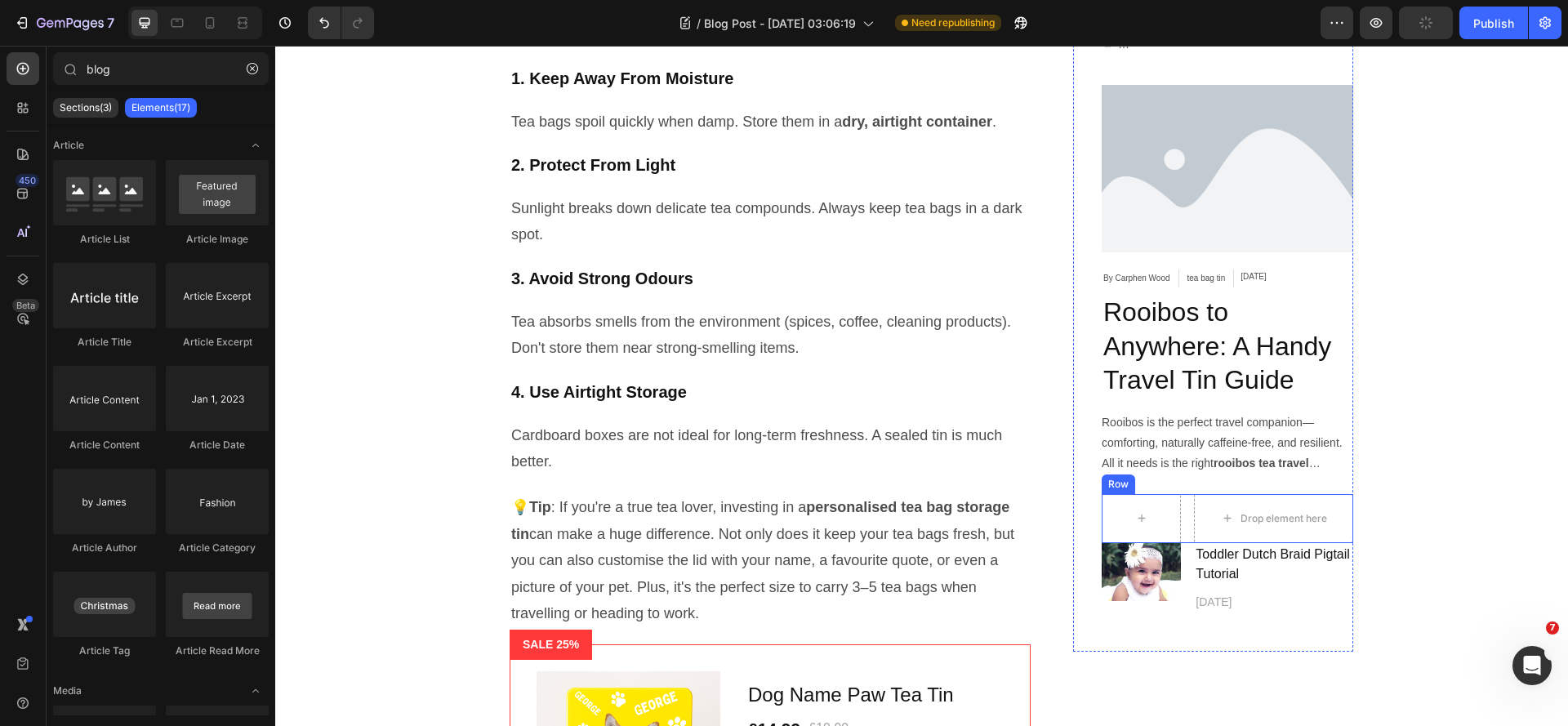
click at [1178, 508] on div "Drop element here Row" at bounding box center [1227, 518] width 252 height 49
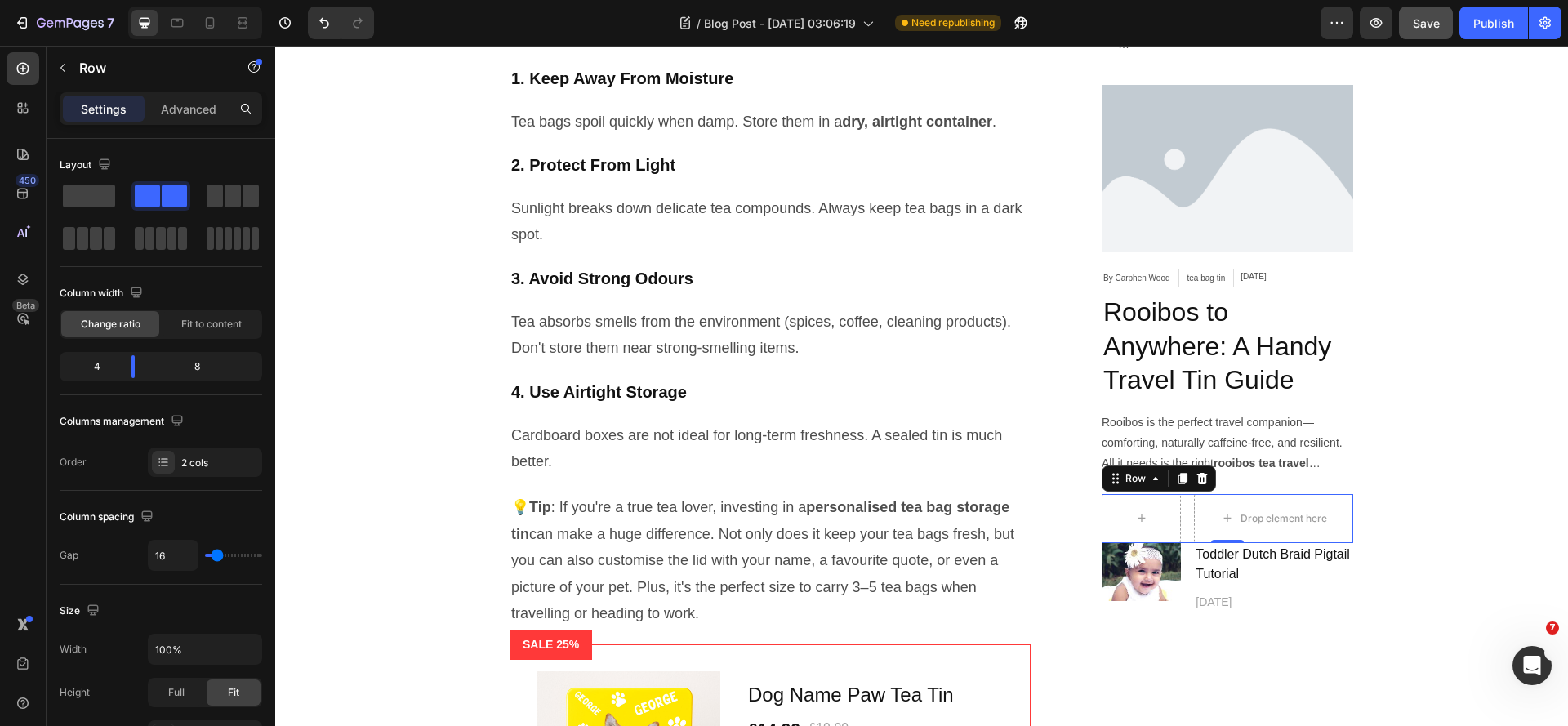
click at [1200, 472] on icon at bounding box center [1202, 479] width 13 height 13
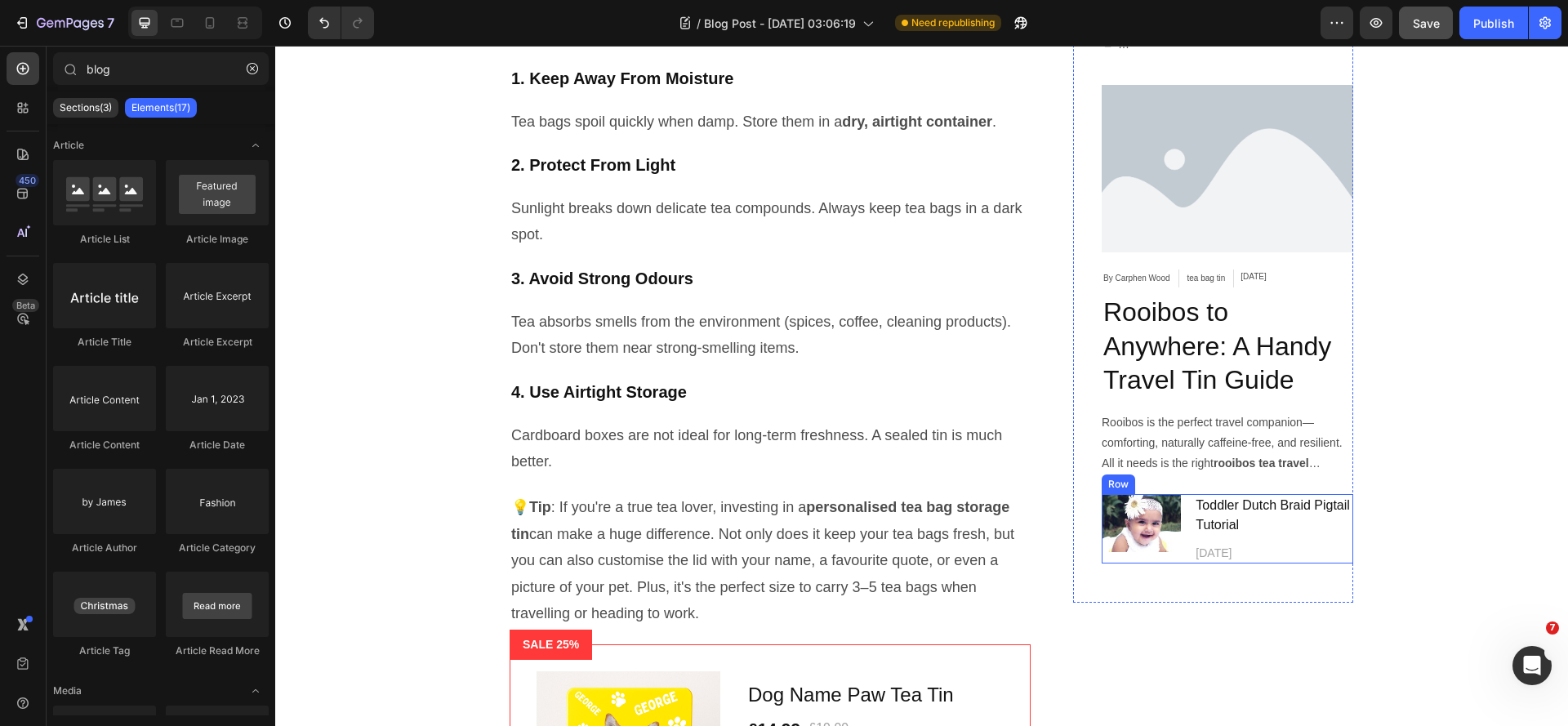
click at [1181, 513] on div "Image Toddler Dutch Braid Pigtail Tutorial Text block April 12,2021 Text block …" at bounding box center [1227, 528] width 252 height 70
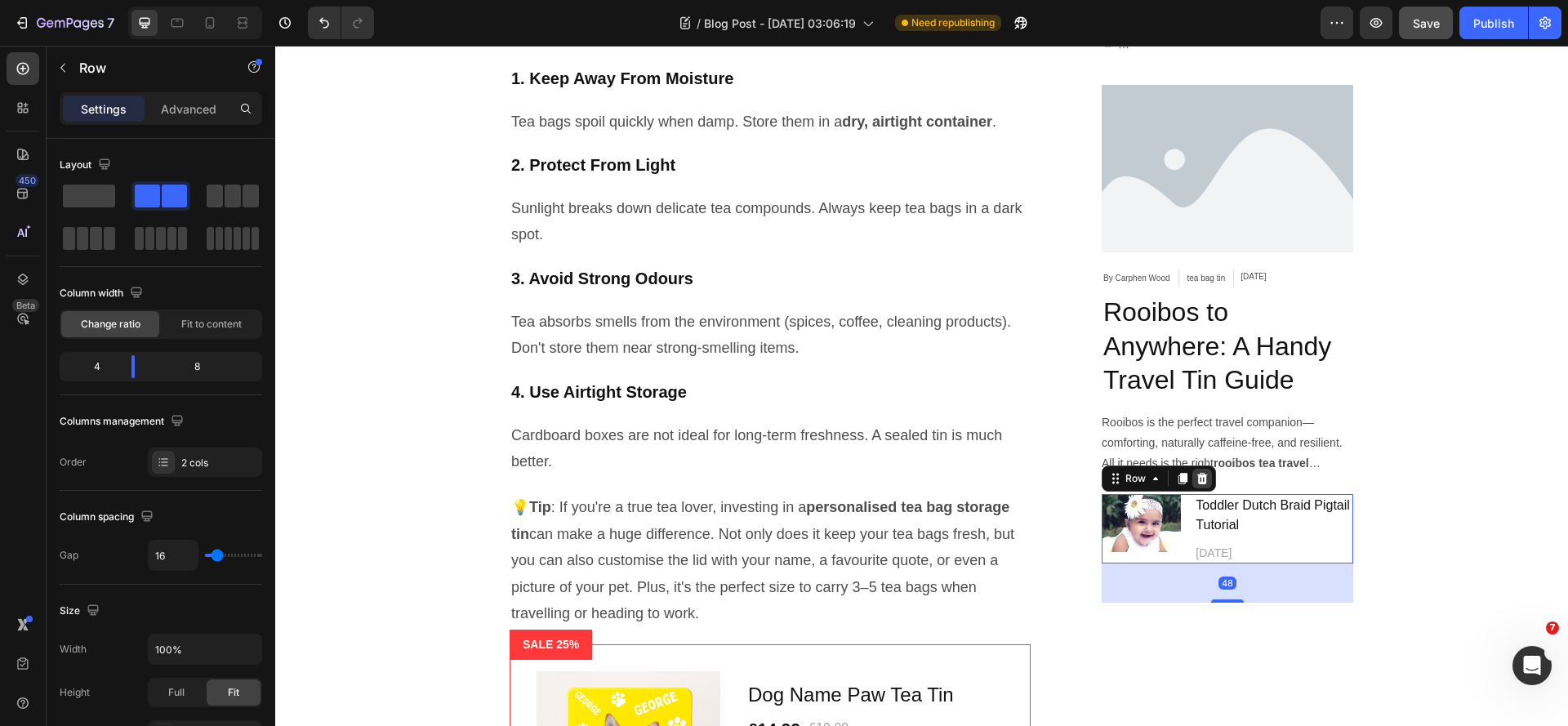
click at [1197, 473] on icon at bounding box center [1202, 479] width 11 height 12
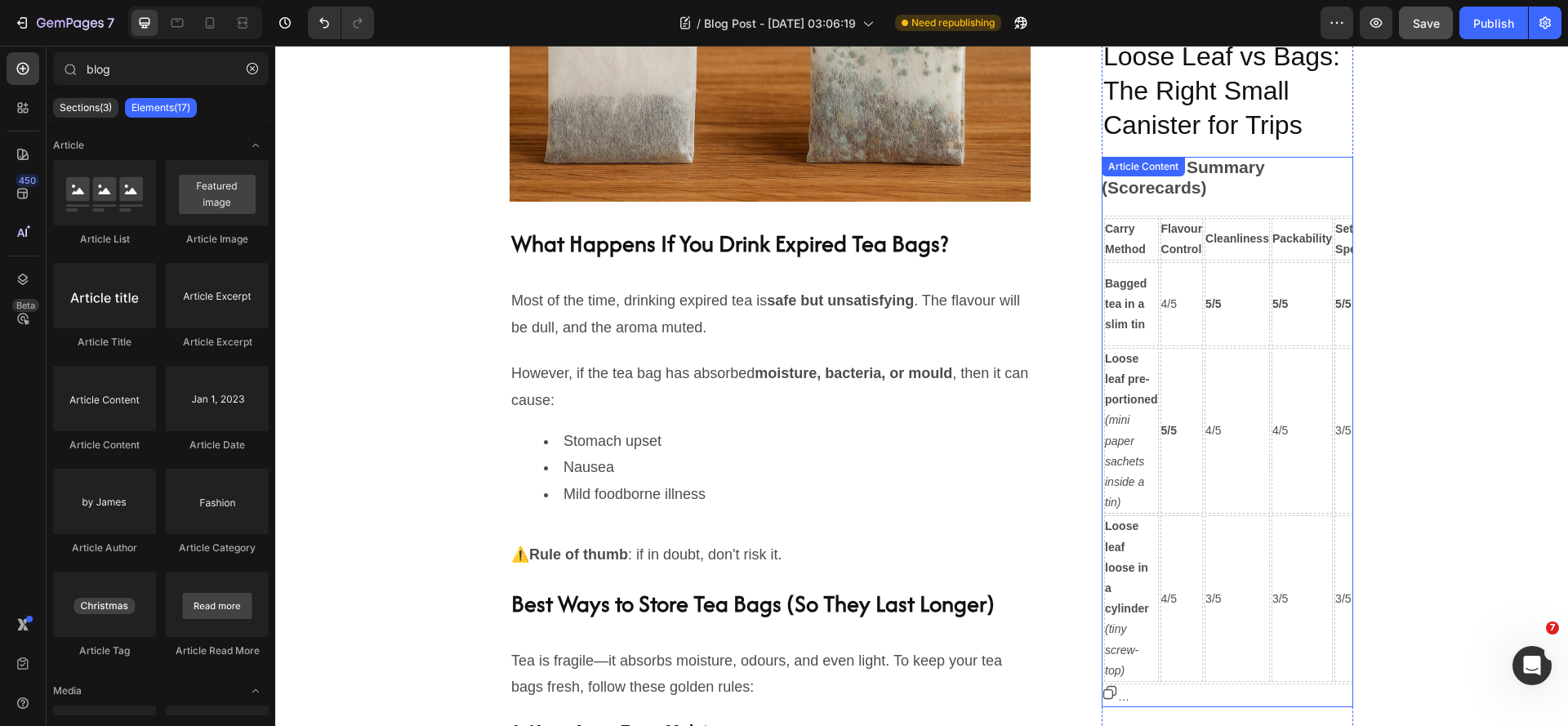
scroll to position [2123, 0]
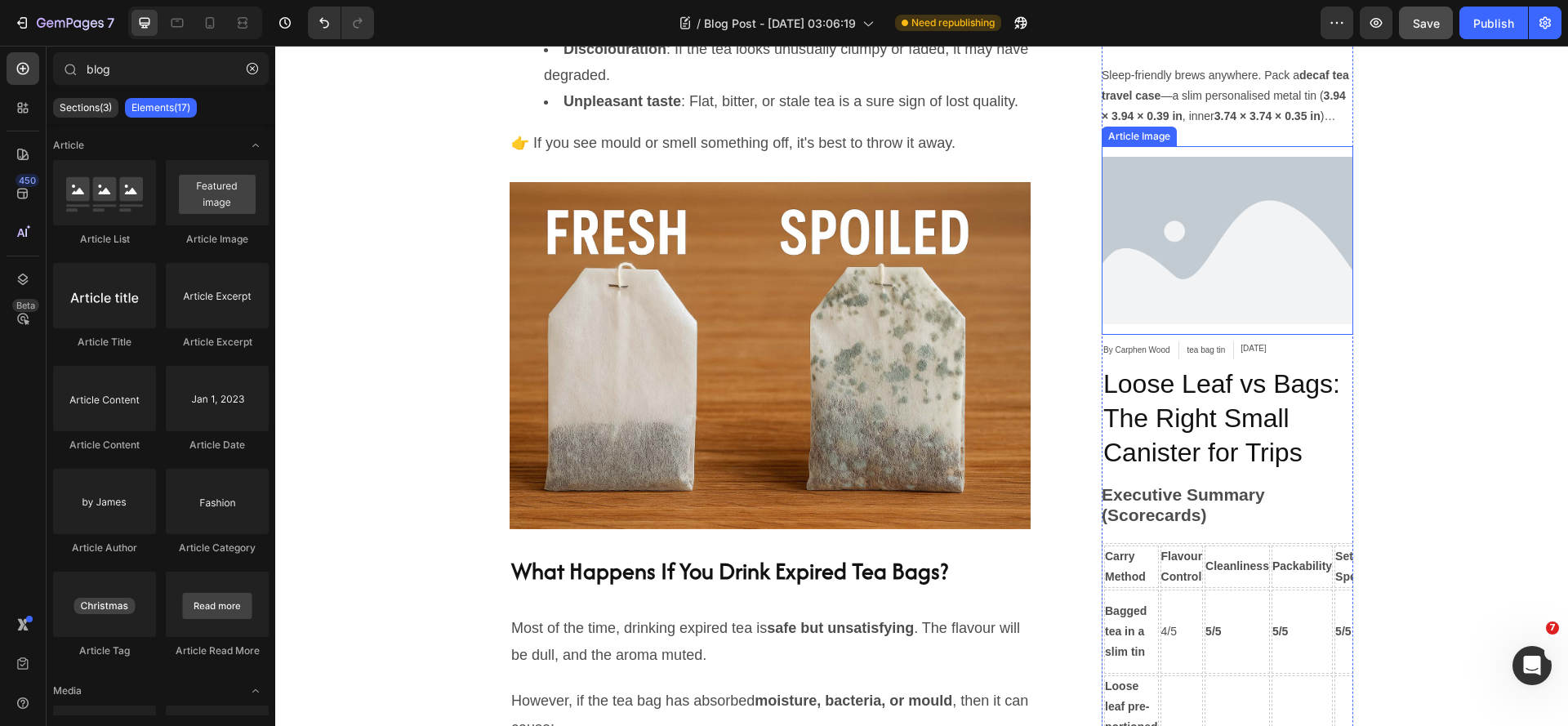
click at [1216, 267] on img at bounding box center [1227, 241] width 252 height 188
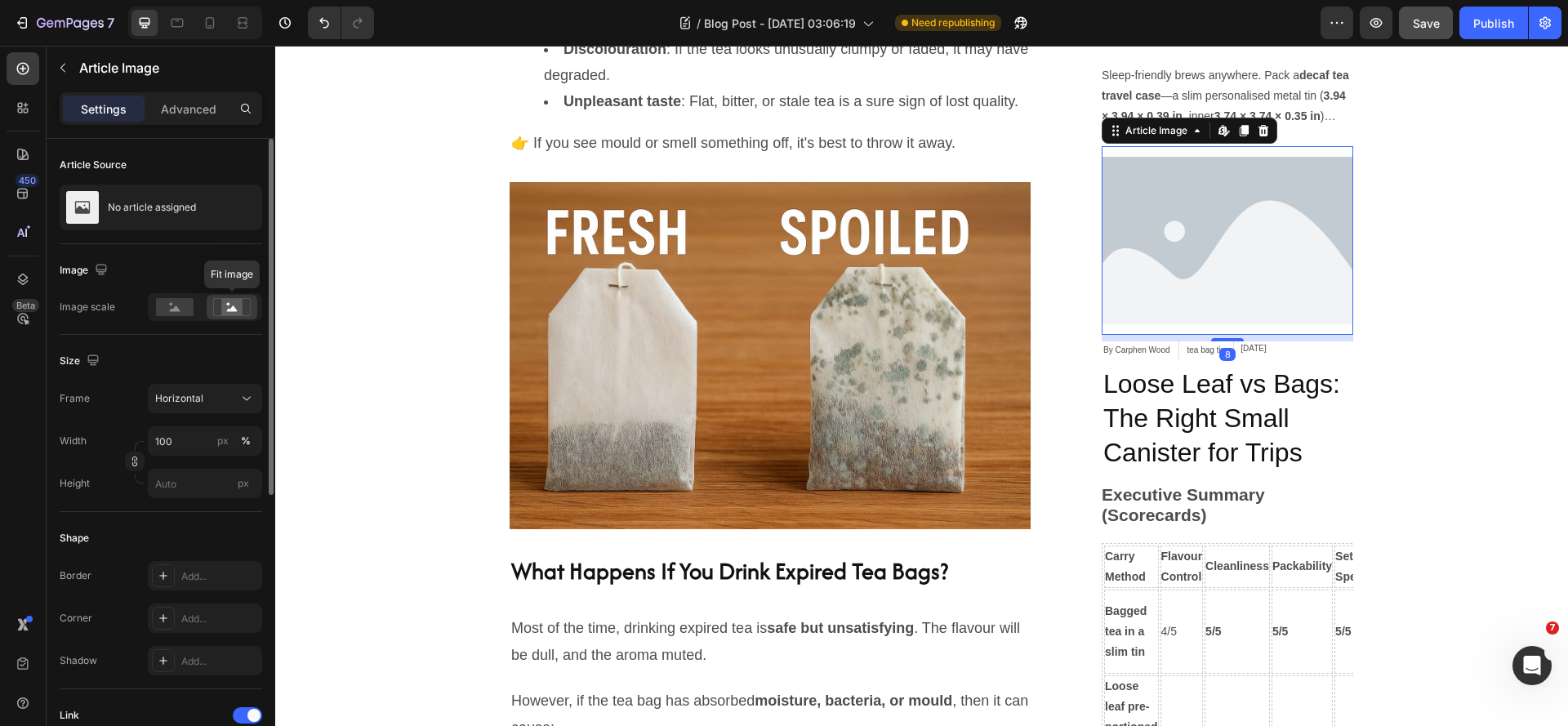
click at [233, 314] on rect at bounding box center [231, 306] width 21 height 16
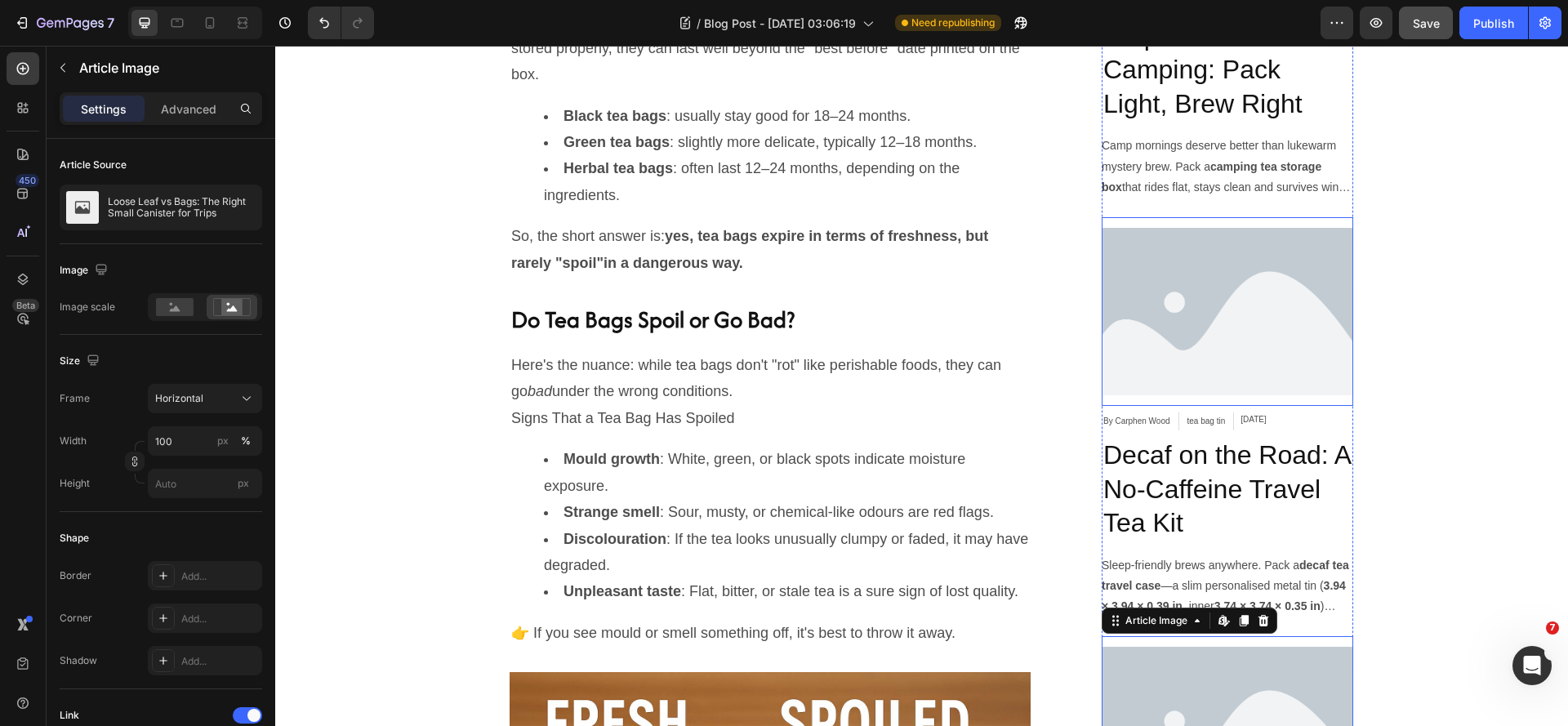
scroll to position [980, 0]
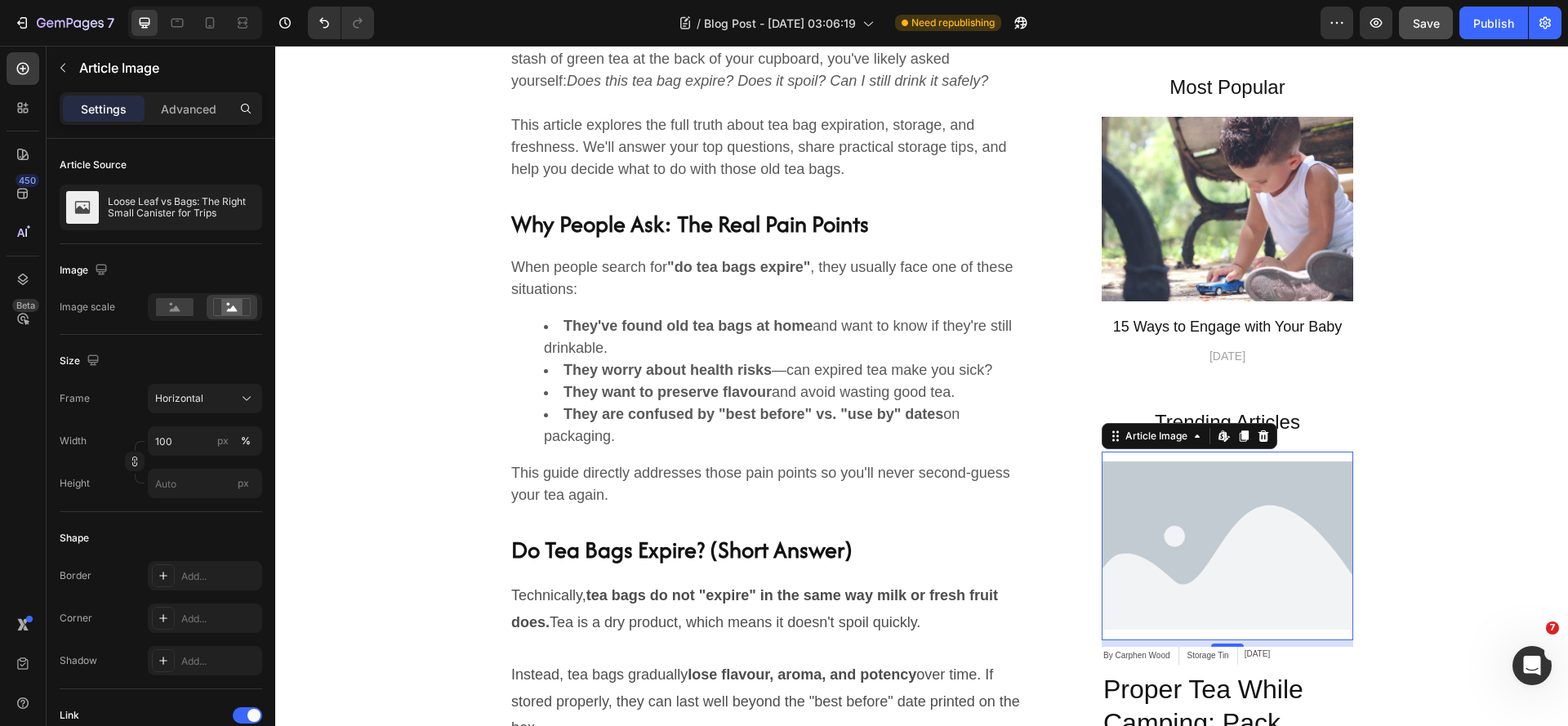
click at [1222, 490] on img at bounding box center [1227, 546] width 252 height 188
click at [196, 100] on p "Advanced" at bounding box center [188, 109] width 56 height 17
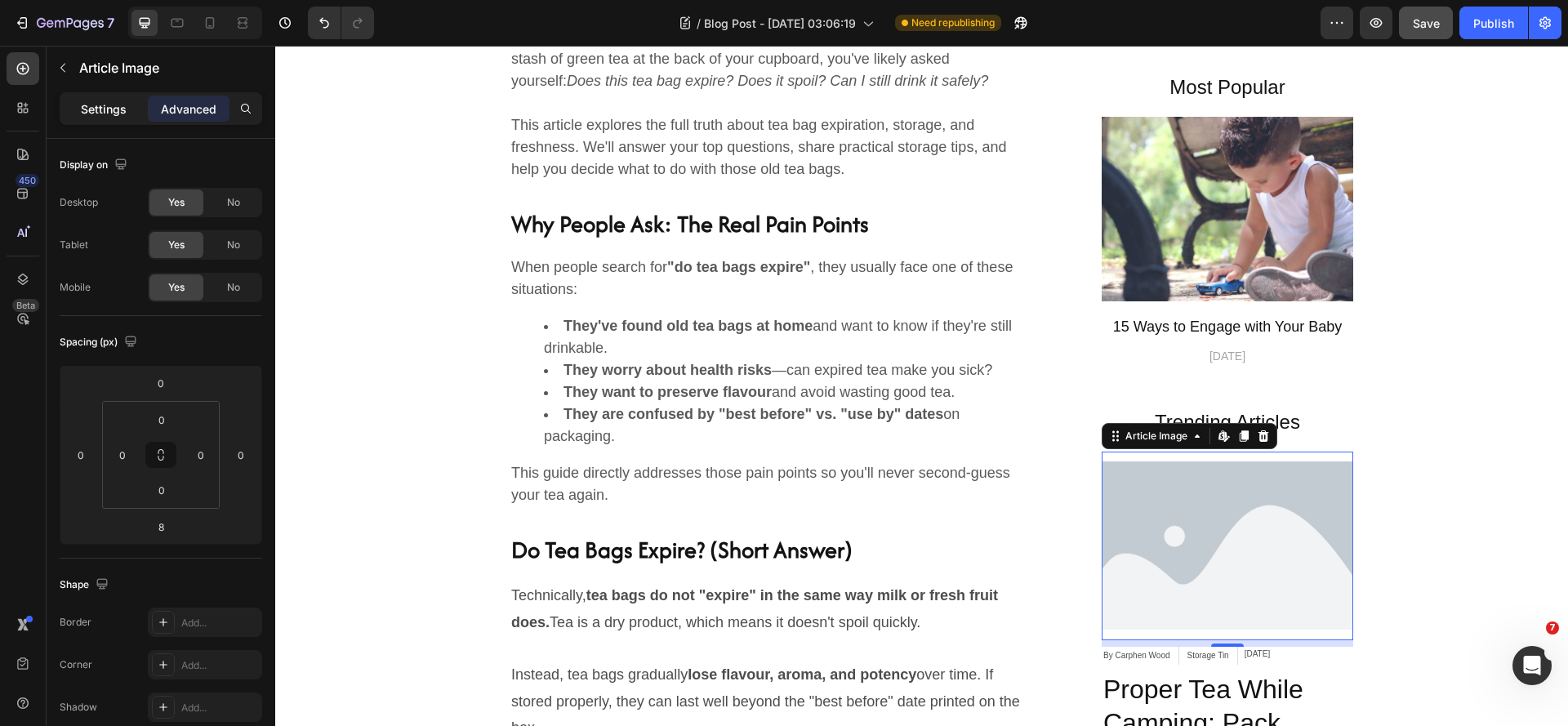
click at [104, 109] on p "Settings" at bounding box center [103, 109] width 45 height 17
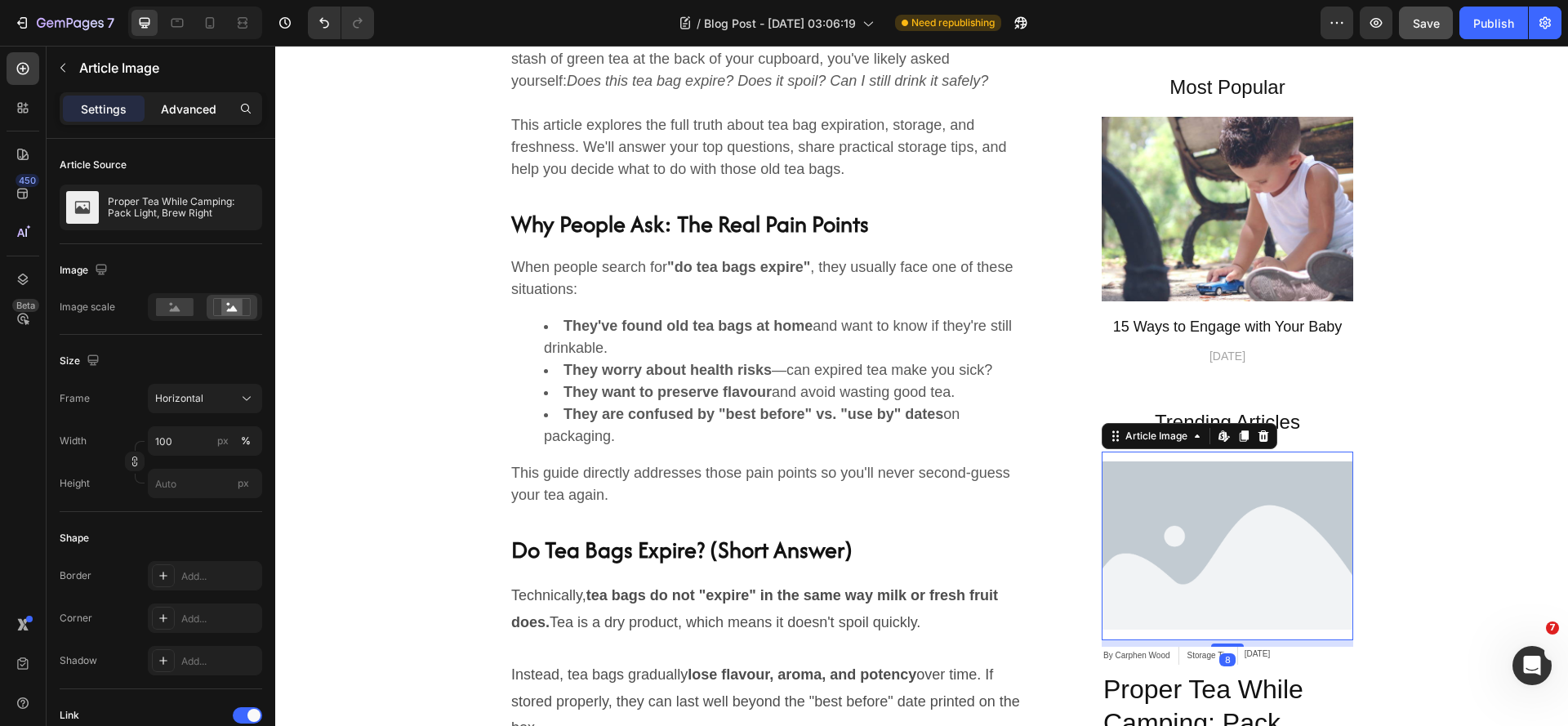
click at [167, 116] on p "Advanced" at bounding box center [188, 109] width 56 height 17
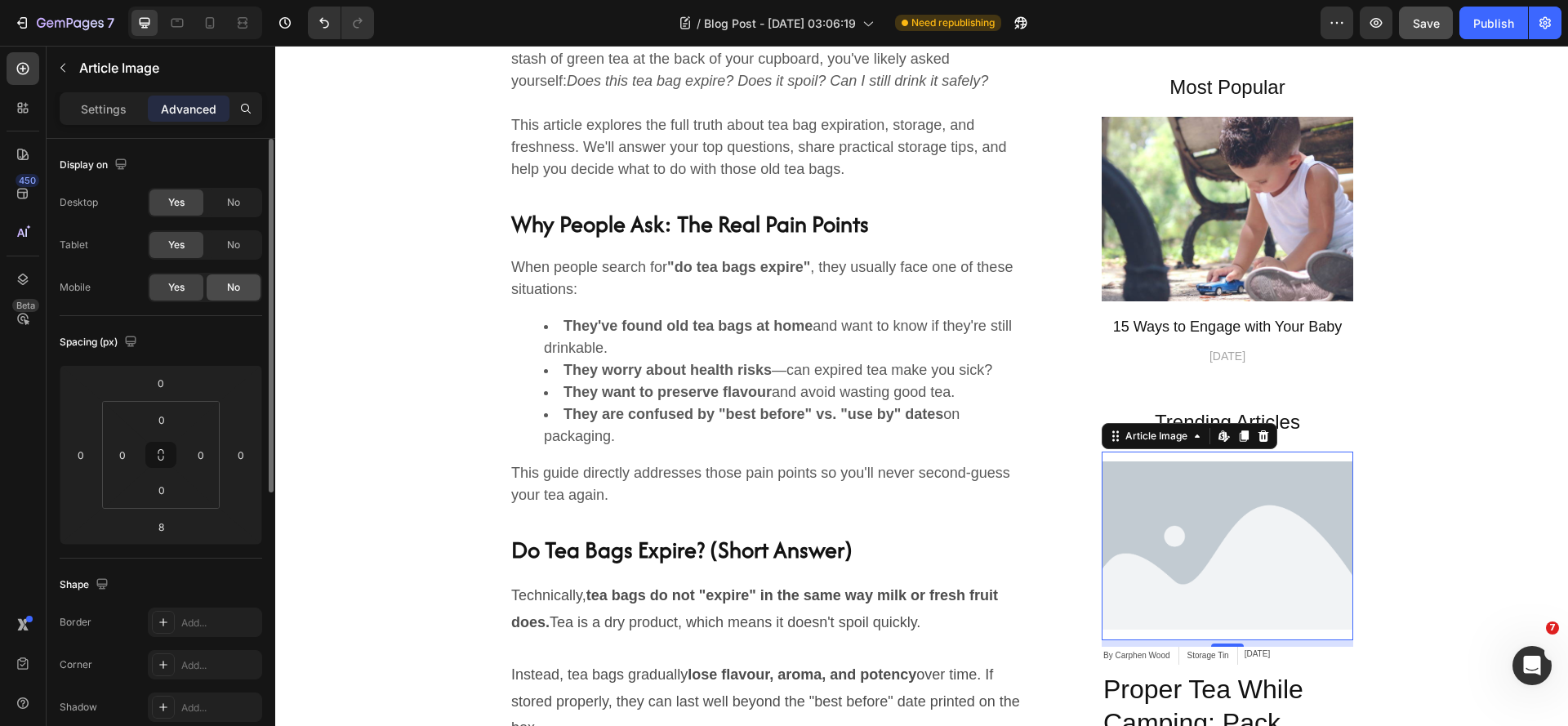
click at [238, 289] on span "No" at bounding box center [234, 287] width 13 height 14
click at [106, 106] on p "Settings" at bounding box center [103, 109] width 45 height 17
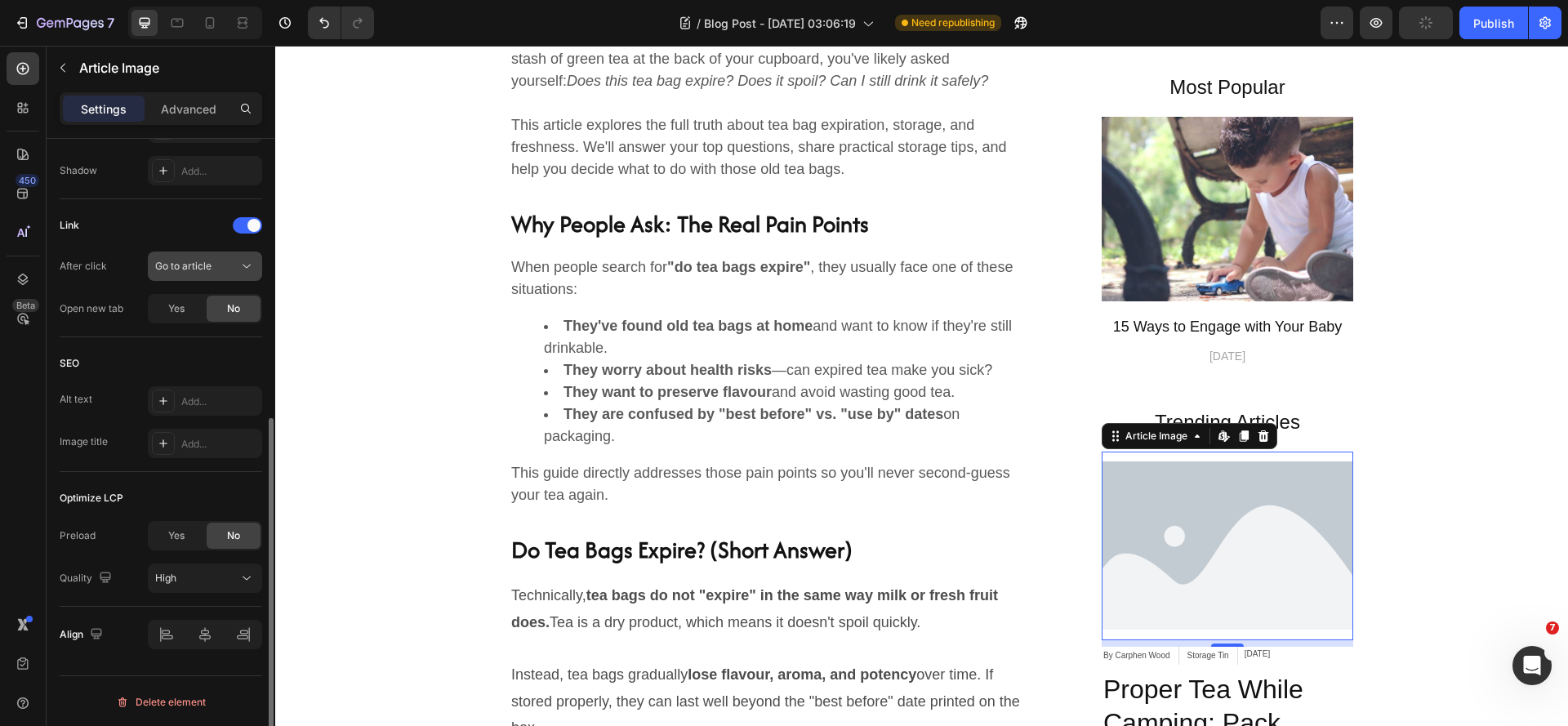
scroll to position [491, 0]
click at [180, 580] on div "High" at bounding box center [196, 576] width 83 height 14
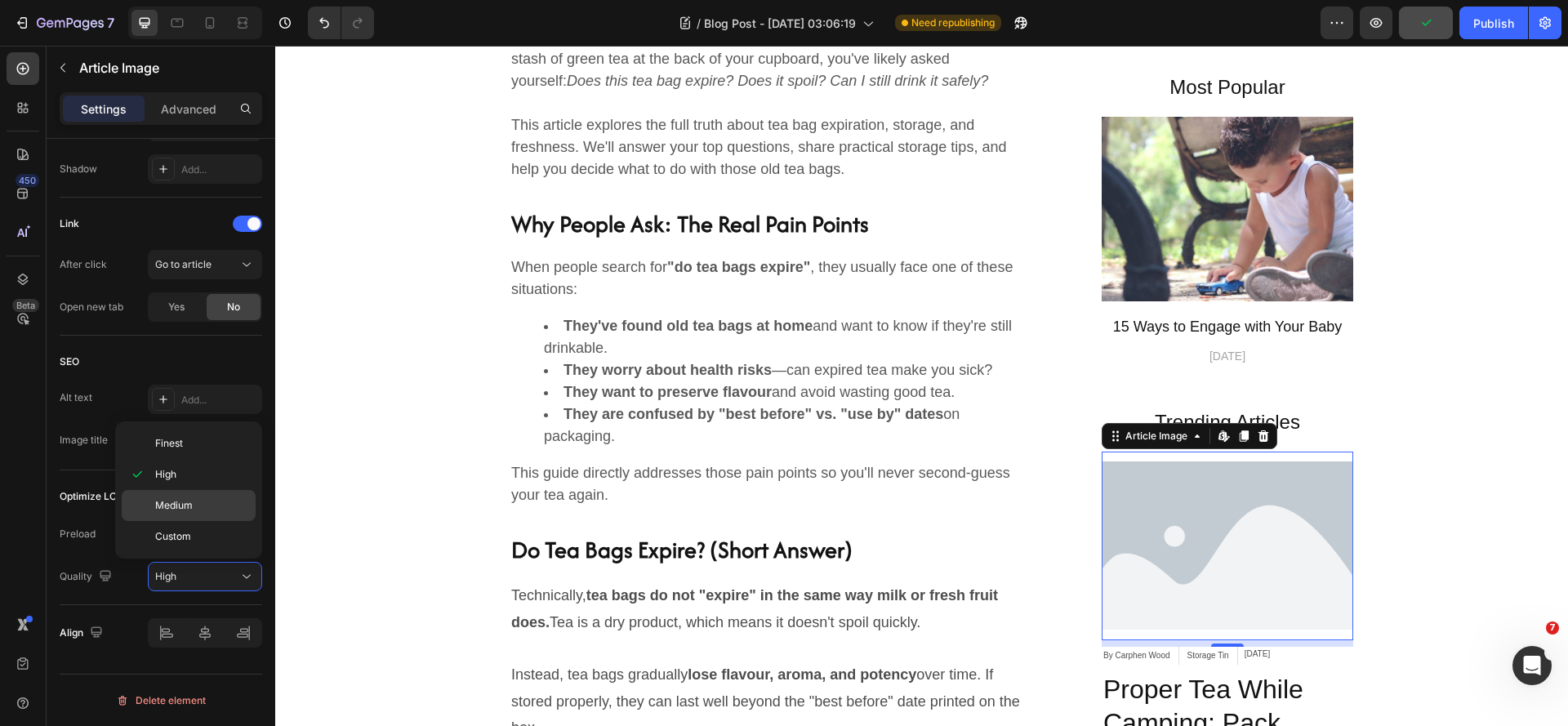
click at [169, 506] on span "Medium" at bounding box center [173, 505] width 38 height 14
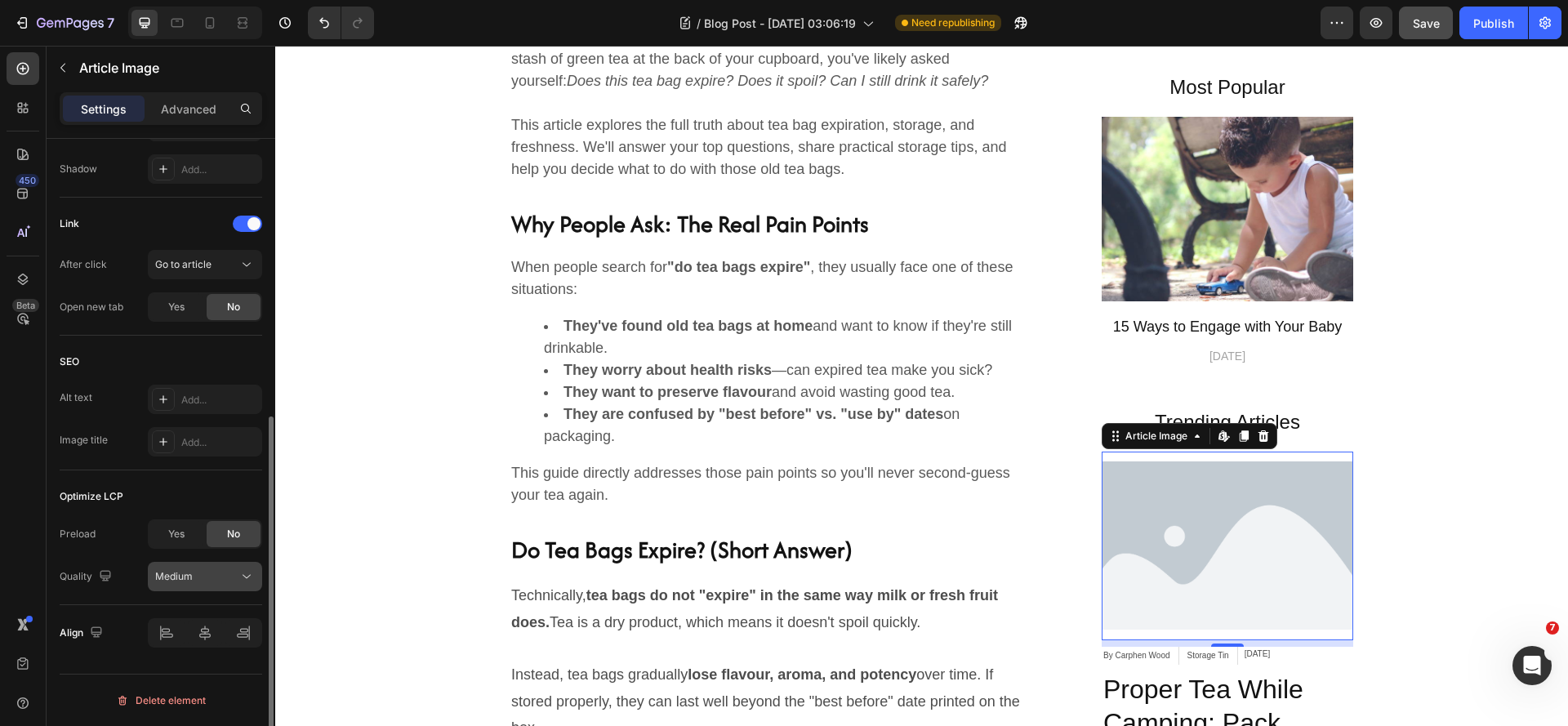
click at [205, 574] on div "Medium" at bounding box center [196, 576] width 83 height 14
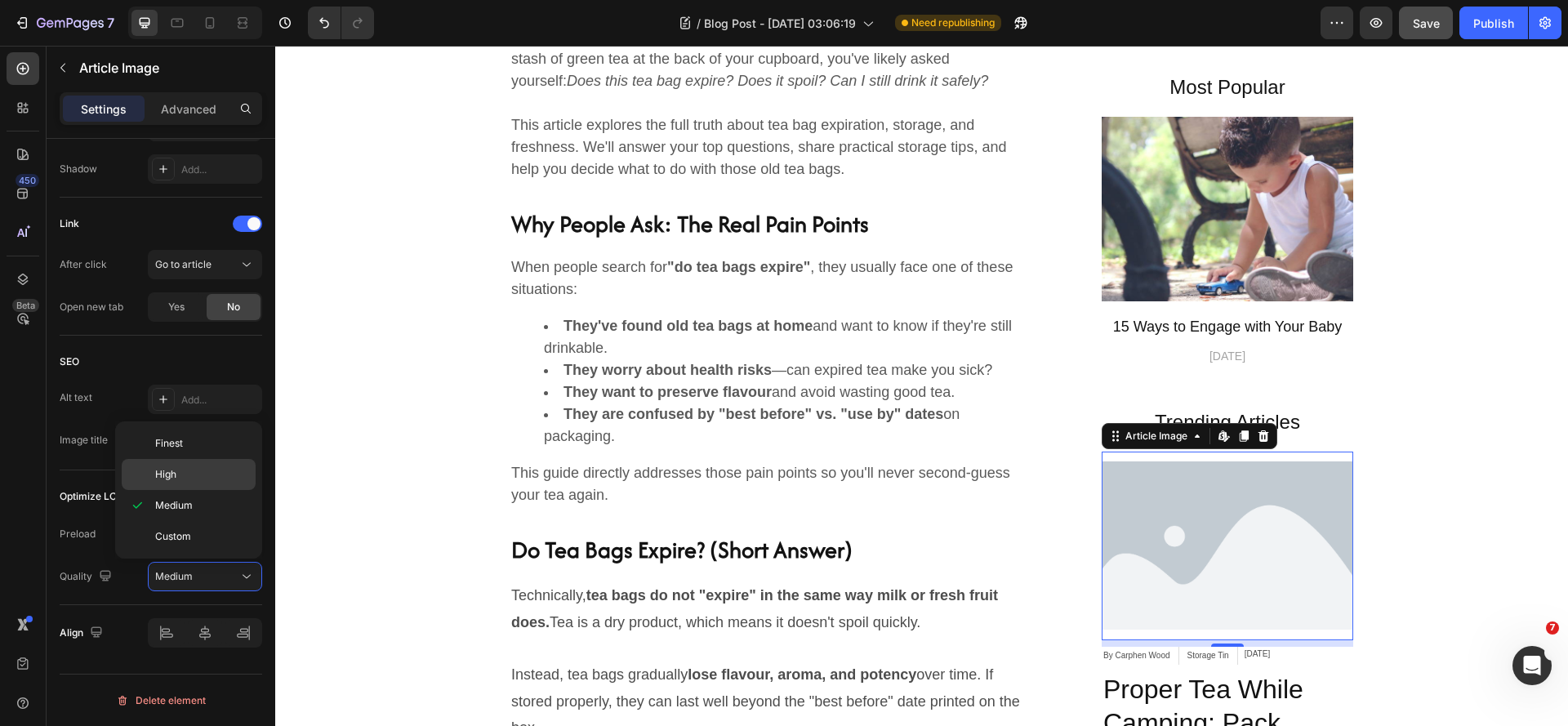
click at [178, 473] on p "High" at bounding box center [201, 474] width 93 height 14
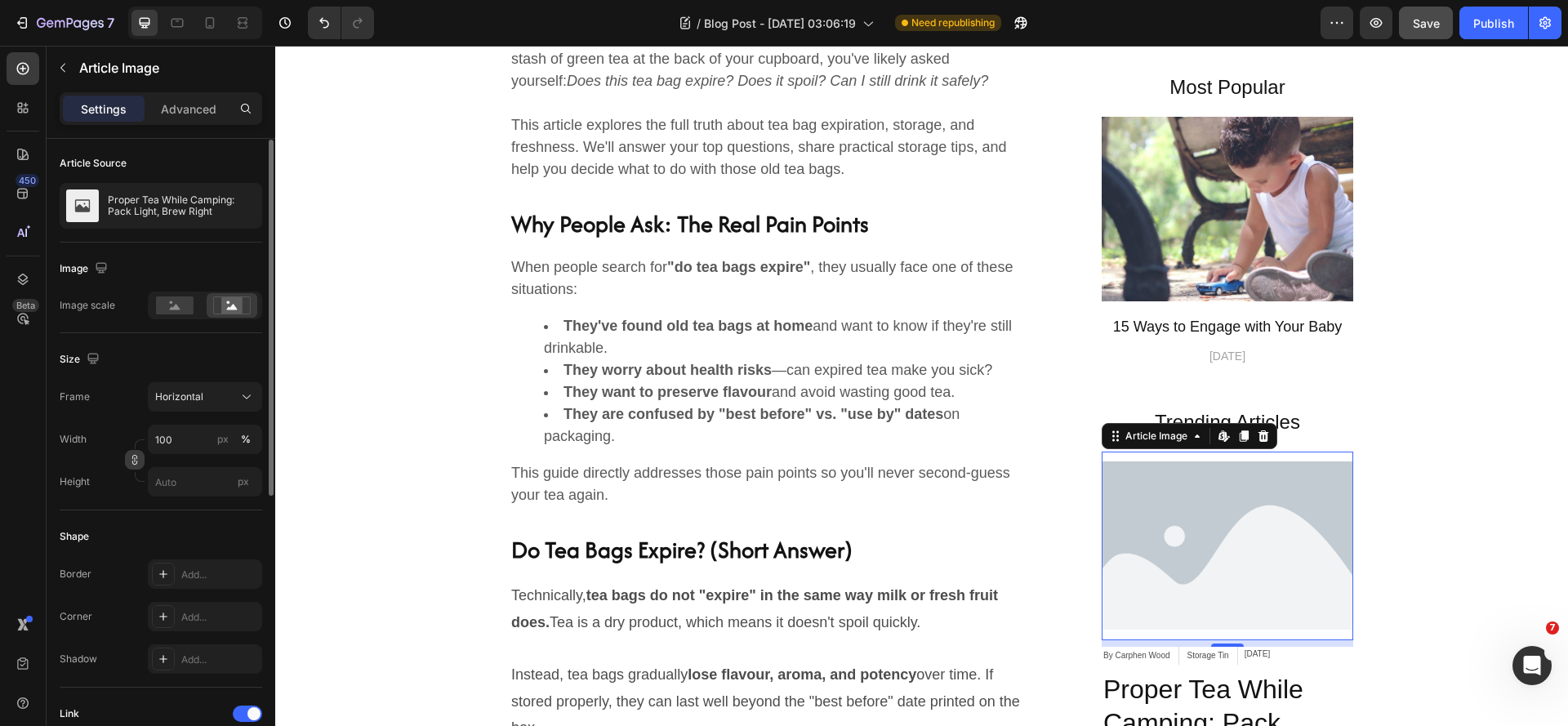
scroll to position [0, 0]
click at [1138, 440] on div "Article Image" at bounding box center [1157, 436] width 69 height 14
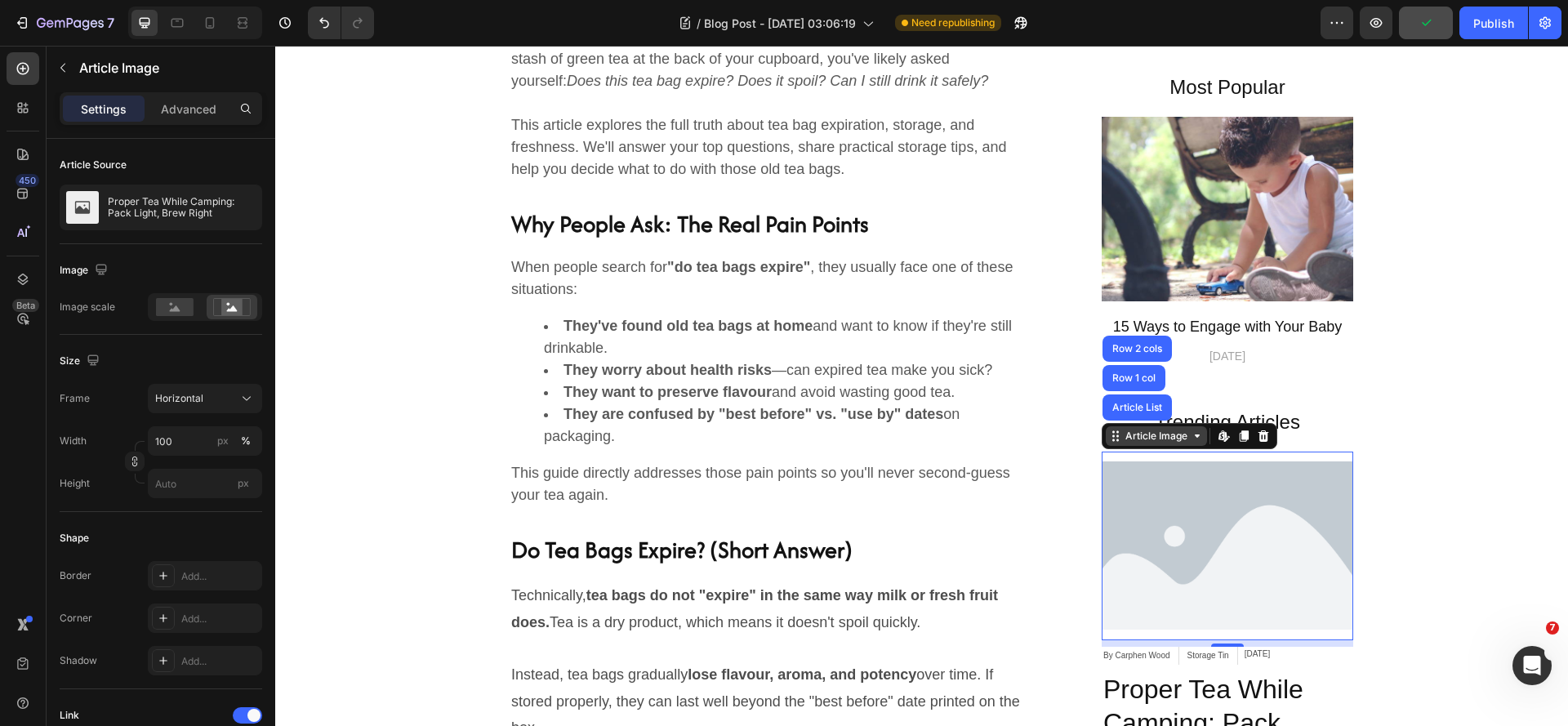
click at [1138, 440] on div "Article Image" at bounding box center [1157, 436] width 69 height 14
click at [1270, 564] on img at bounding box center [1227, 546] width 252 height 188
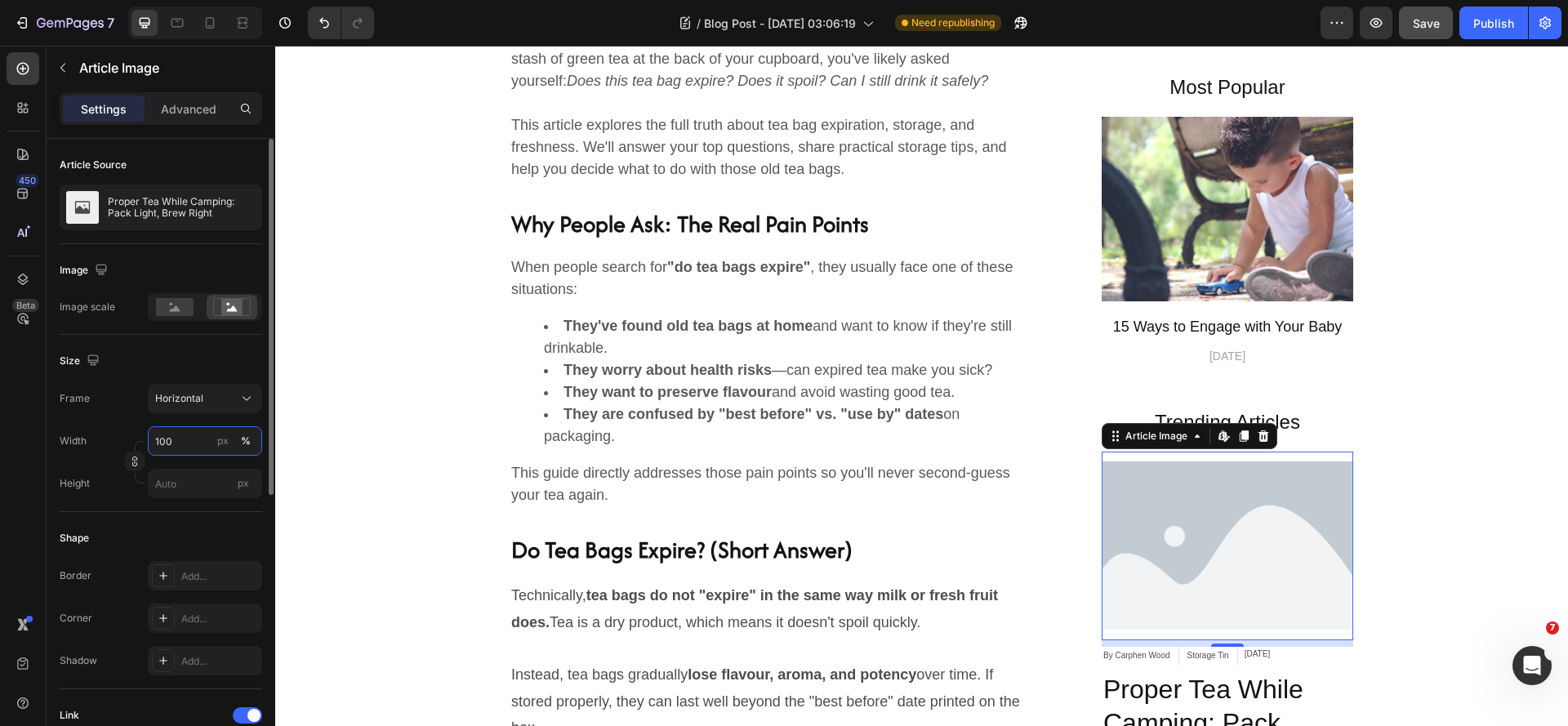
click at [182, 445] on input "100" at bounding box center [205, 441] width 114 height 29
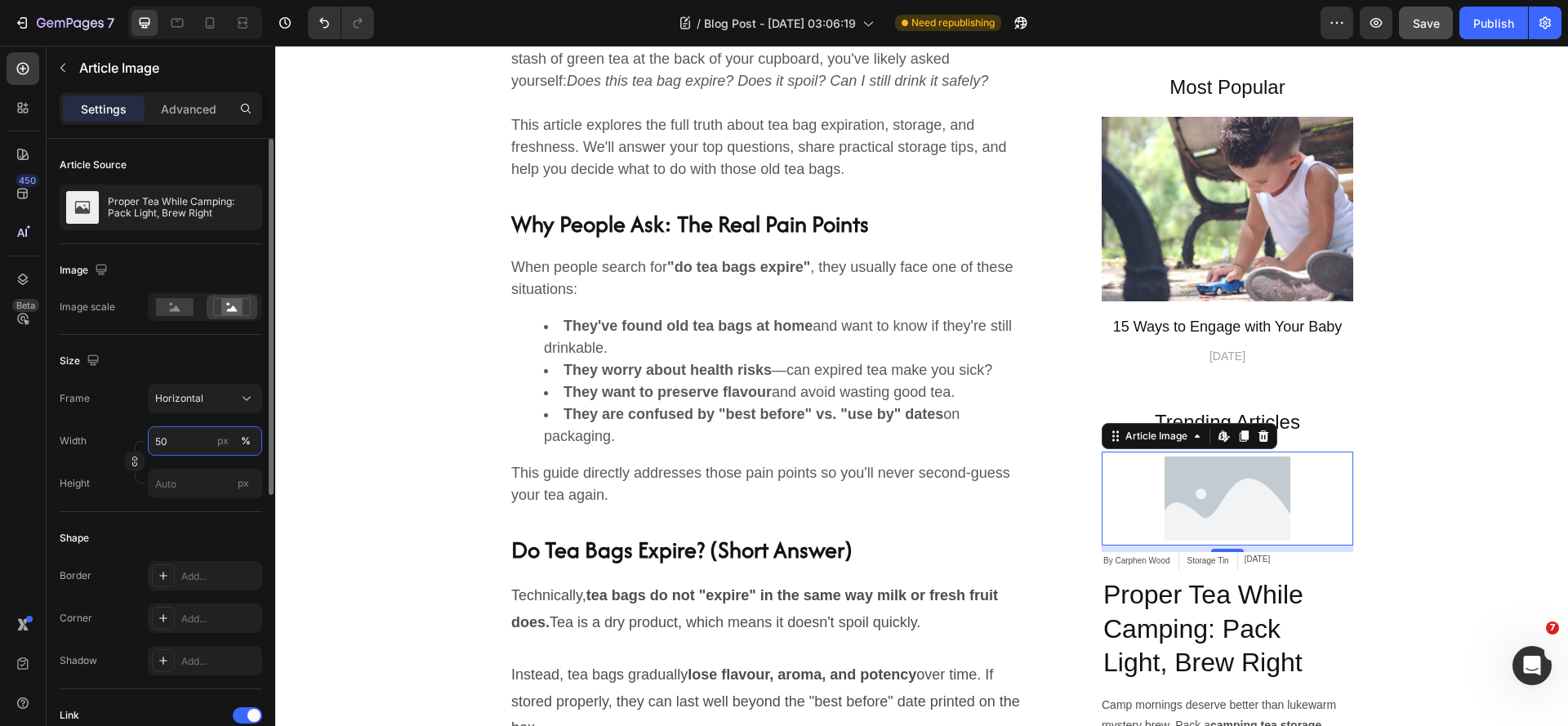
drag, startPoint x: 175, startPoint y: 441, endPoint x: 156, endPoint y: 442, distance: 19.0
click at [156, 442] on input "50" at bounding box center [205, 441] width 114 height 29
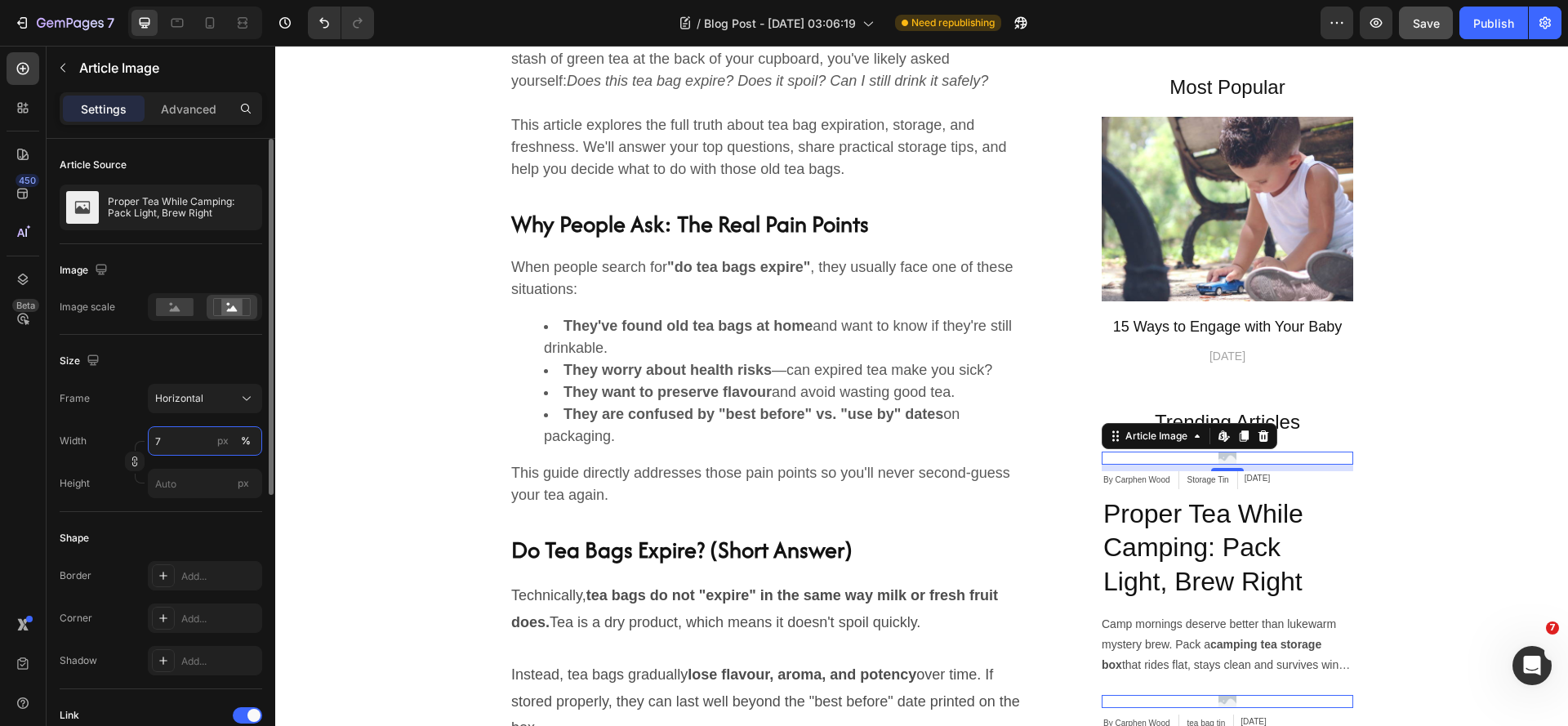
type input "70"
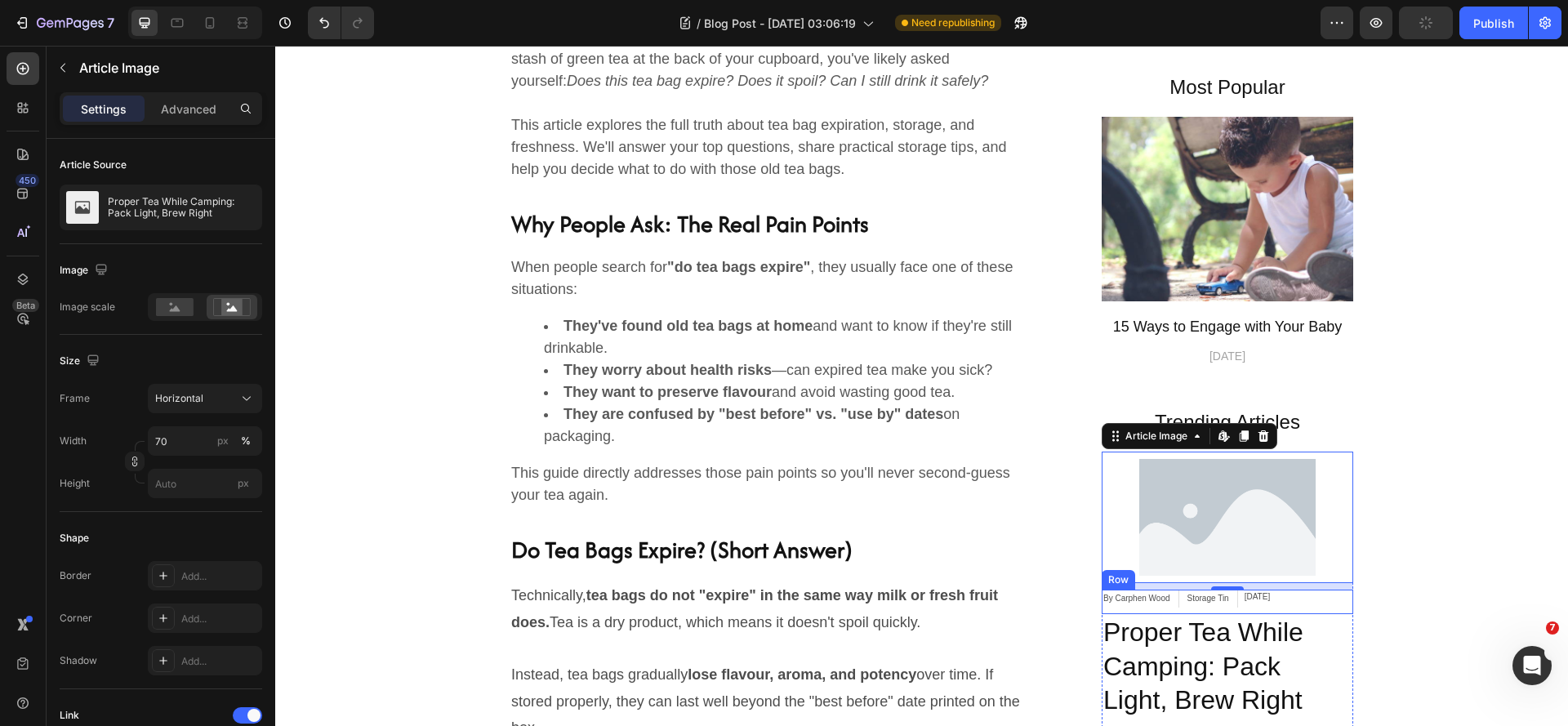
click at [1186, 608] on div "Storage Tin Article Category" at bounding box center [1212, 601] width 52 height 24
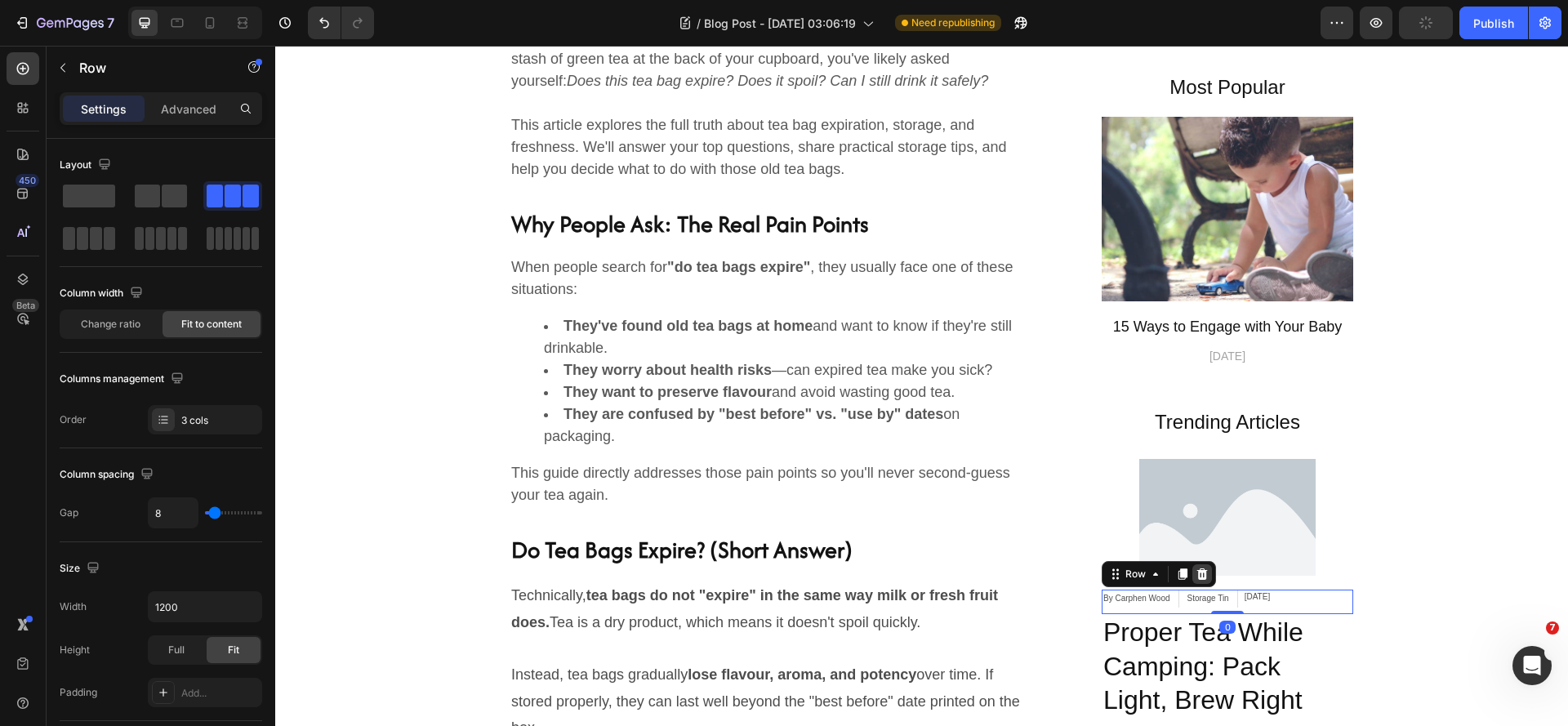
click at [1200, 572] on icon at bounding box center [1202, 575] width 13 height 13
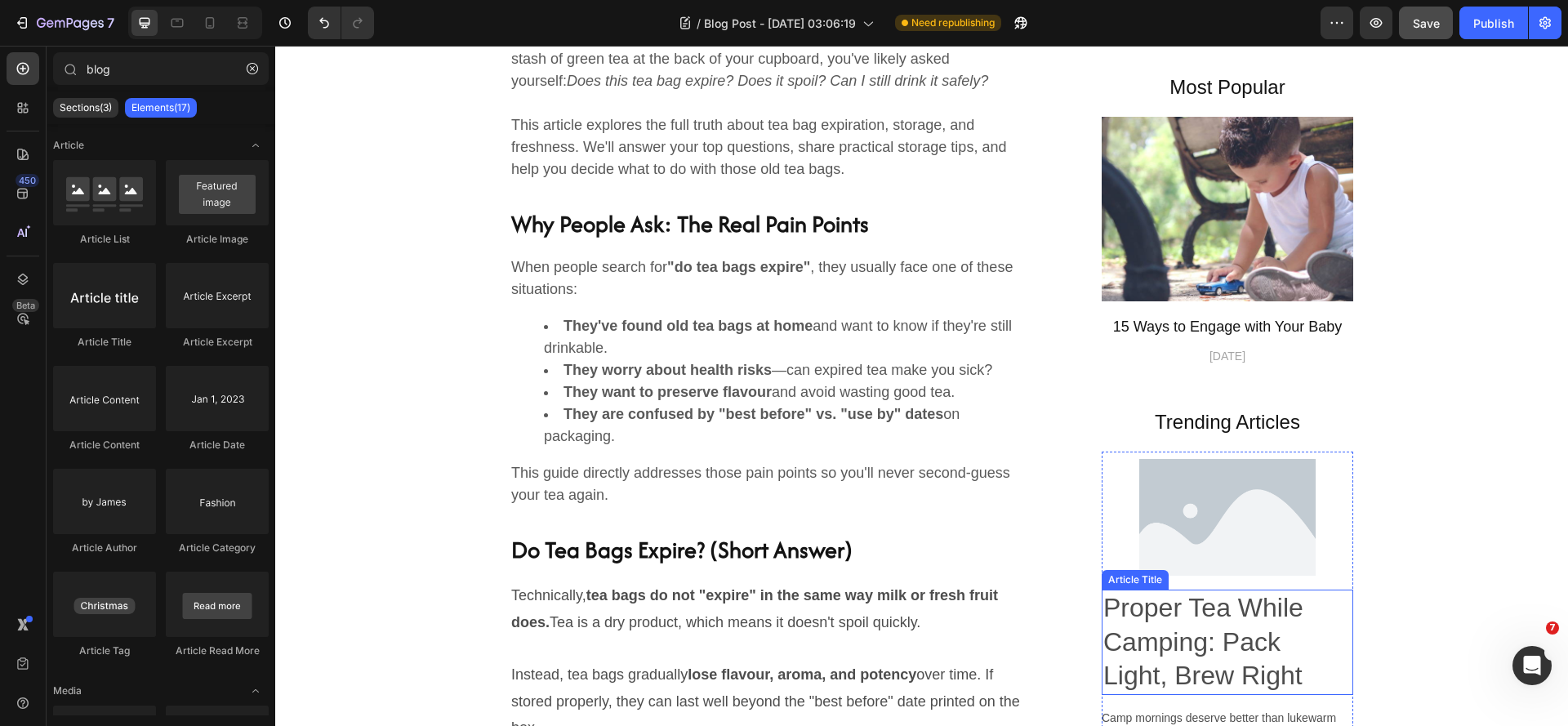
click at [1255, 614] on h2 "Proper Tea While Camping: Pack Light, Brew Right" at bounding box center [1227, 642] width 252 height 105
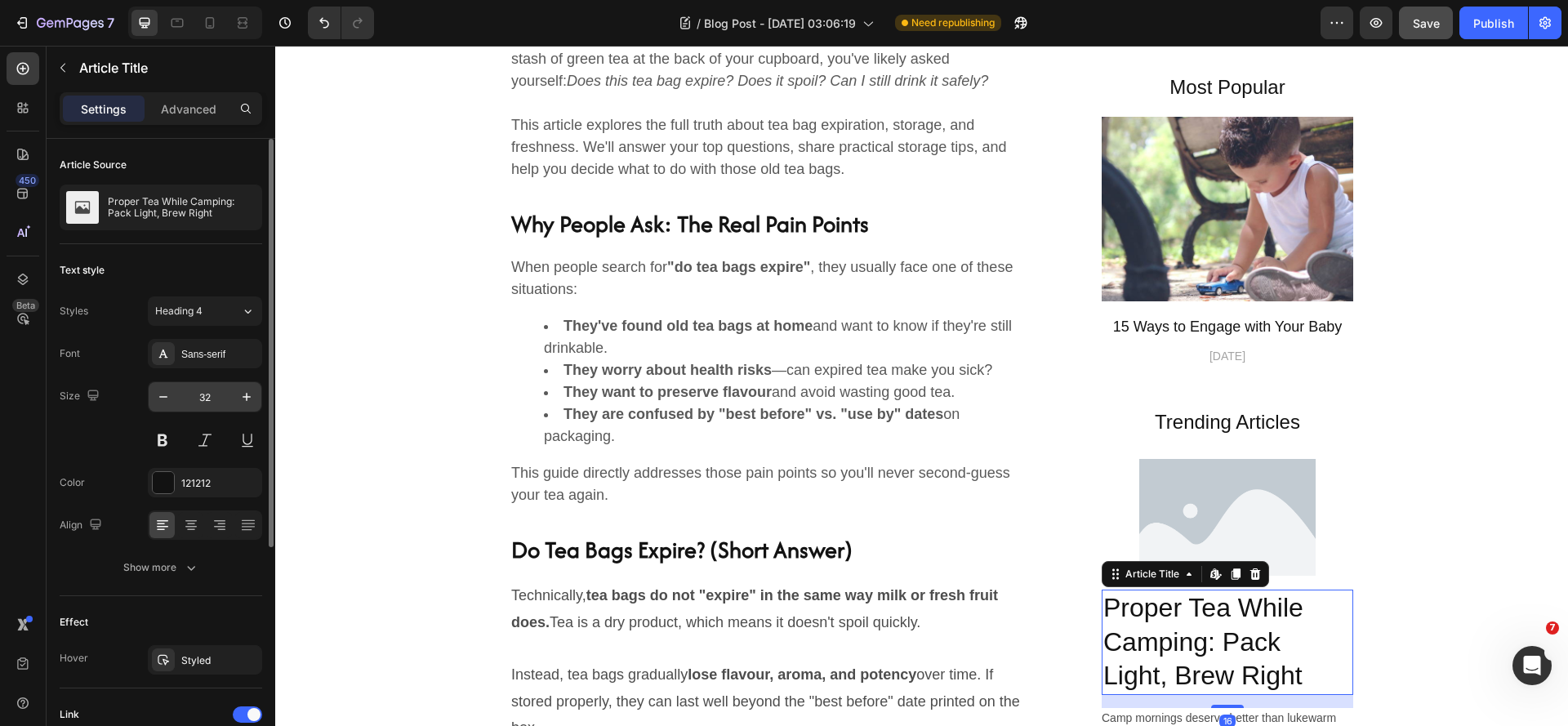
click at [220, 399] on input "32" at bounding box center [205, 396] width 54 height 29
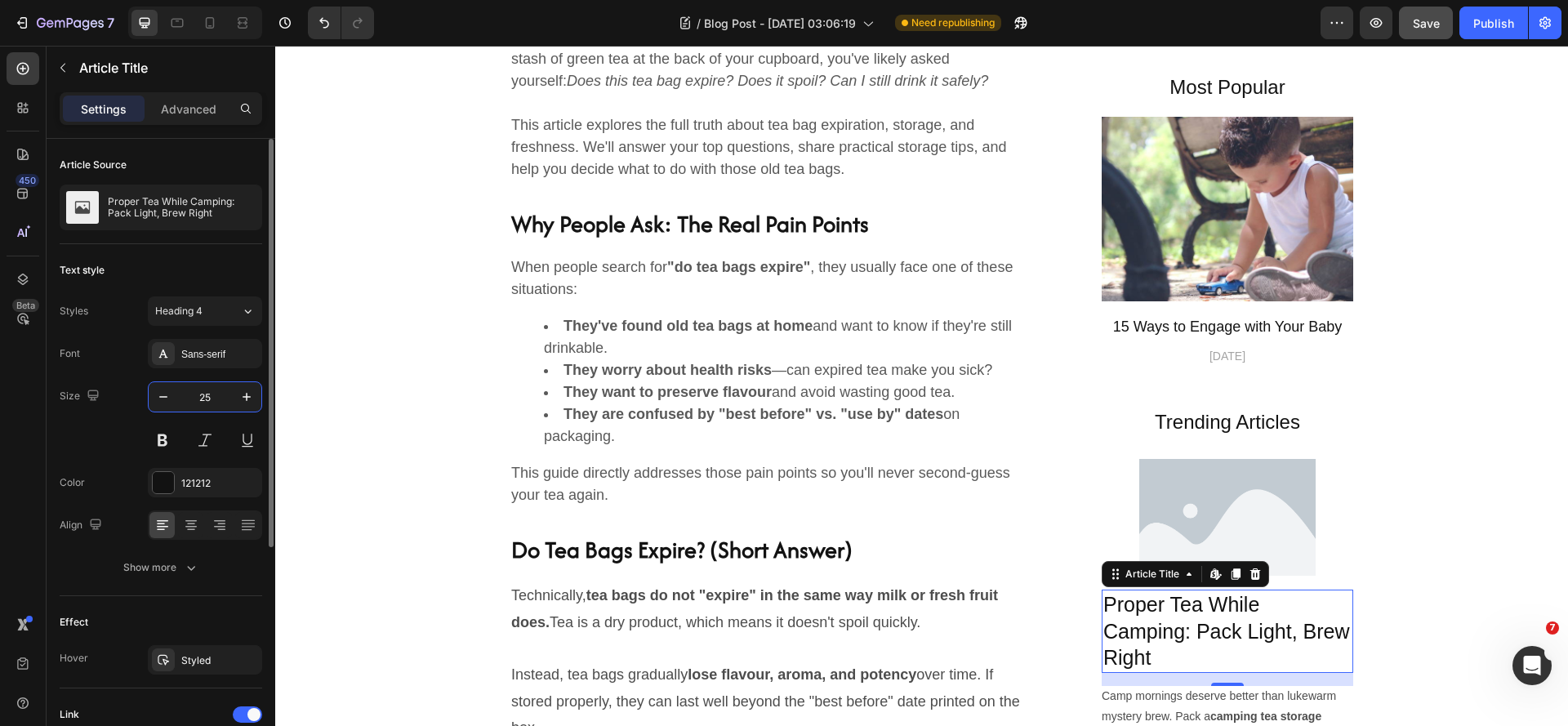
drag, startPoint x: 220, startPoint y: 399, endPoint x: 184, endPoint y: 412, distance: 38.3
click at [184, 412] on div "25" at bounding box center [205, 417] width 114 height 73
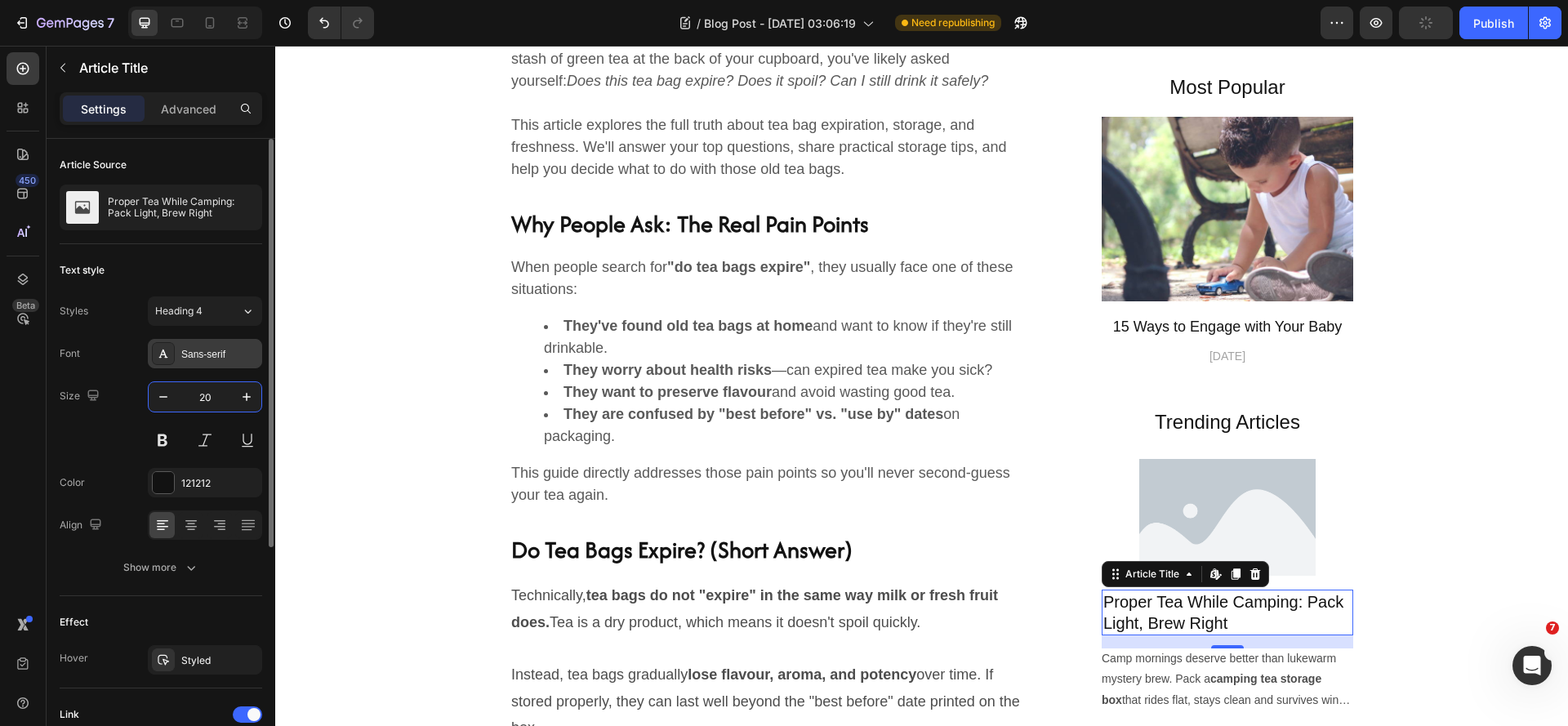
type input "20"
click at [196, 360] on div "Sans-serif" at bounding box center [220, 354] width 77 height 14
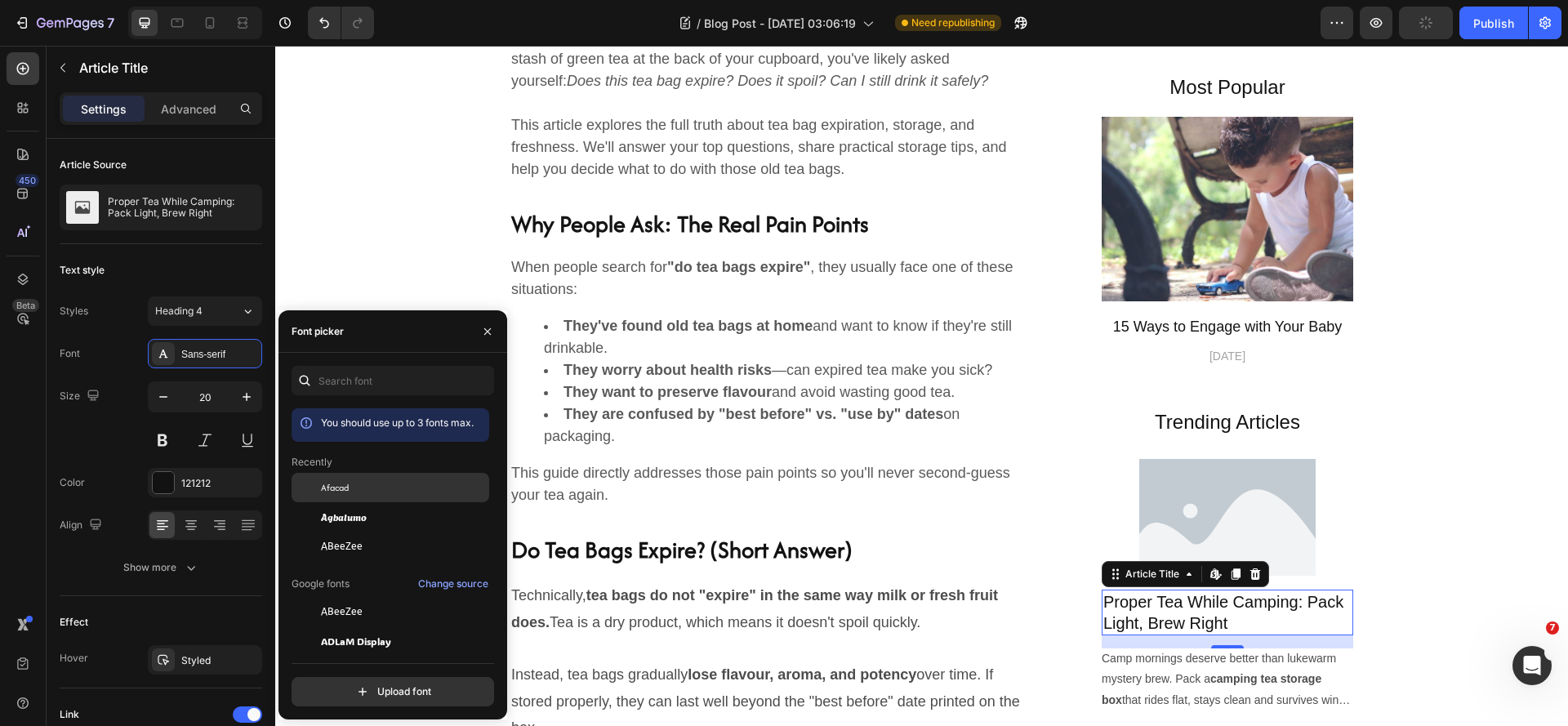
click at [379, 486] on div "Afacad" at bounding box center [404, 487] width 165 height 14
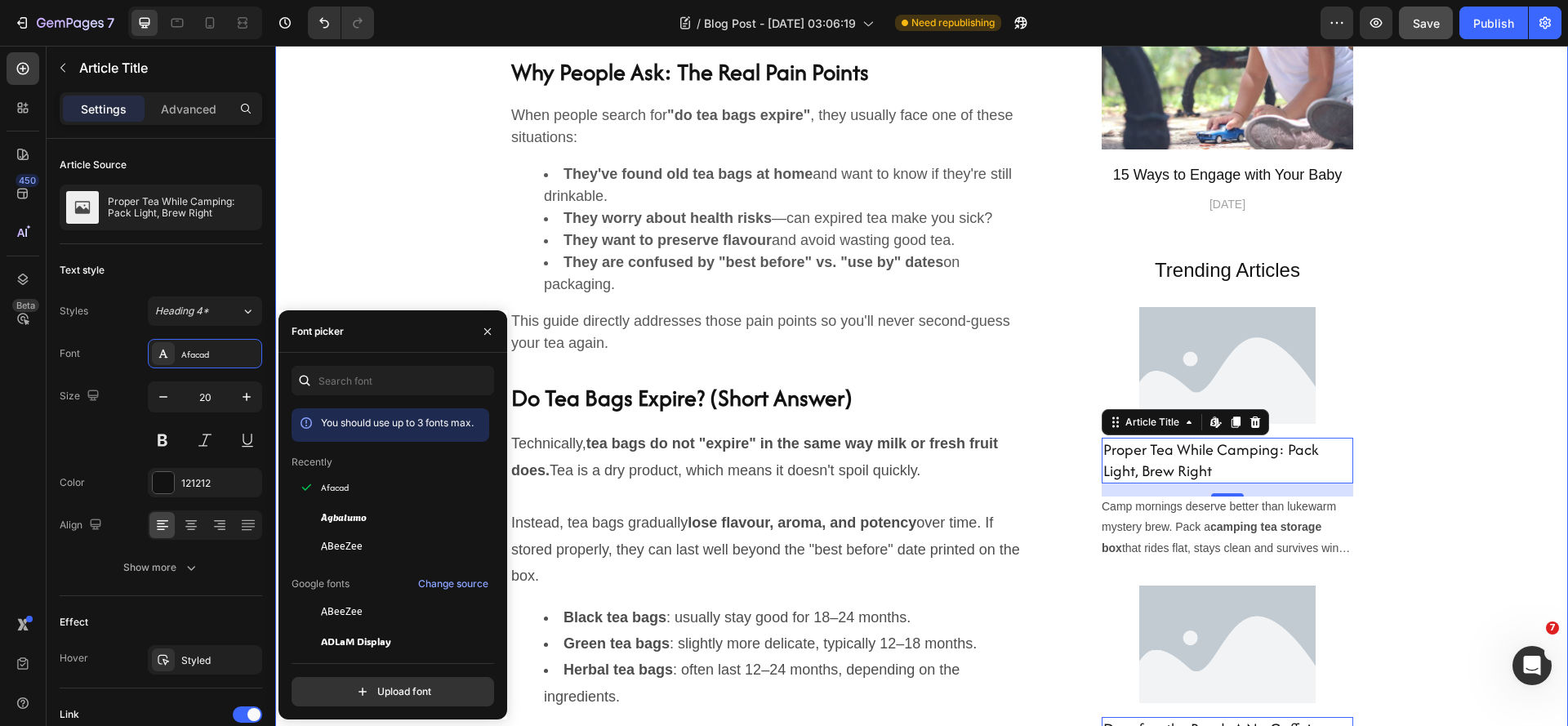
scroll to position [1225, 0]
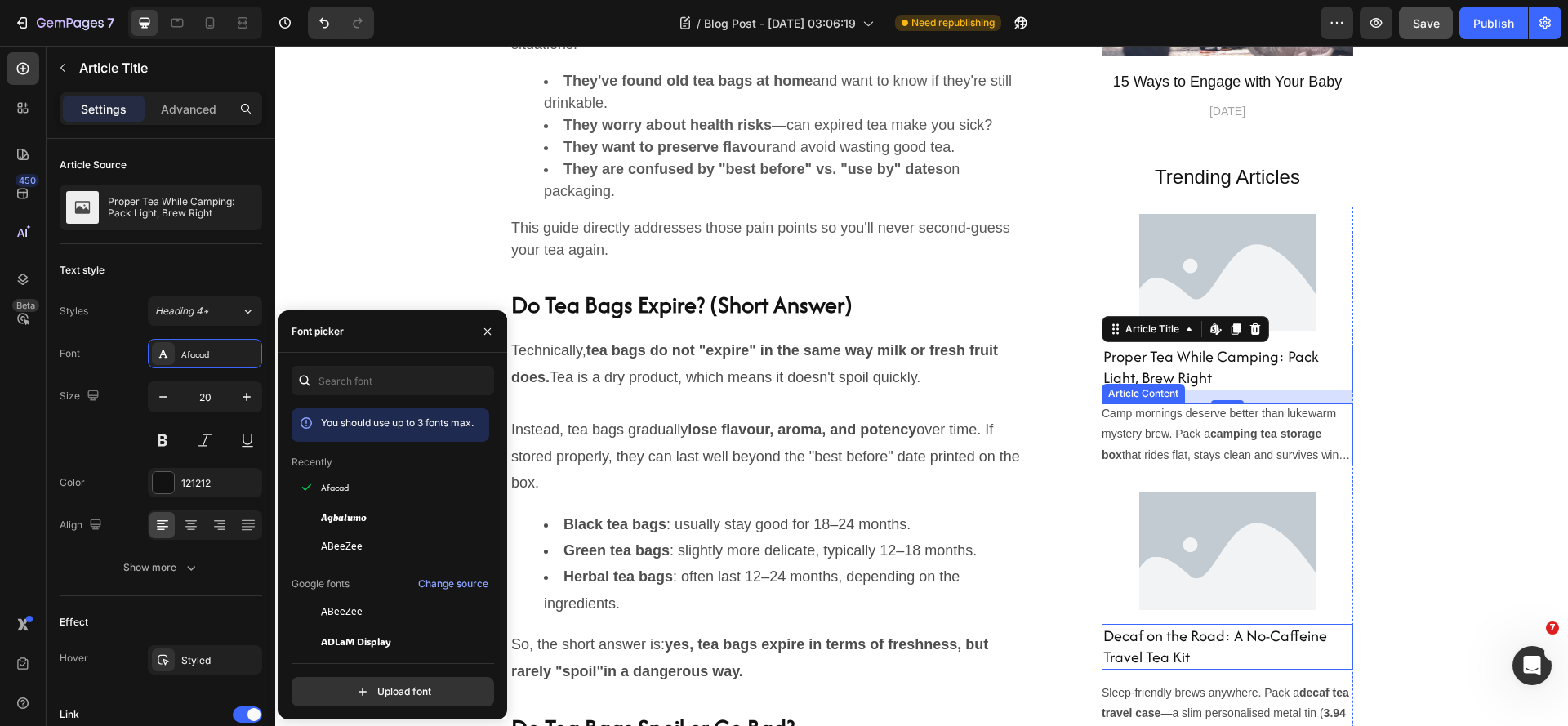
click at [1221, 448] on p "Camp mornings deserve better than lukewarm mystery brew. Pack a camping tea sto…" at bounding box center [1227, 435] width 252 height 62
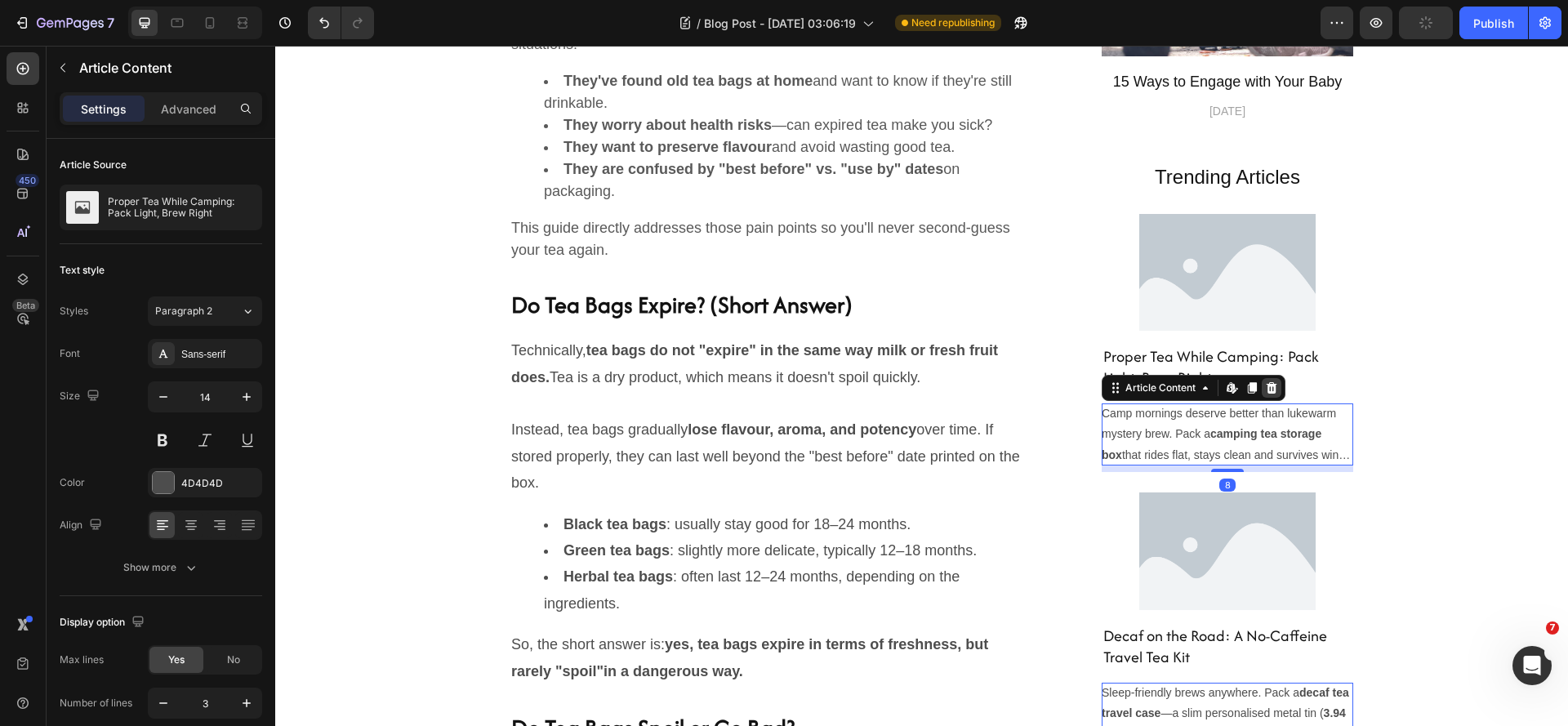
click at [1265, 388] on icon at bounding box center [1272, 388] width 13 height 13
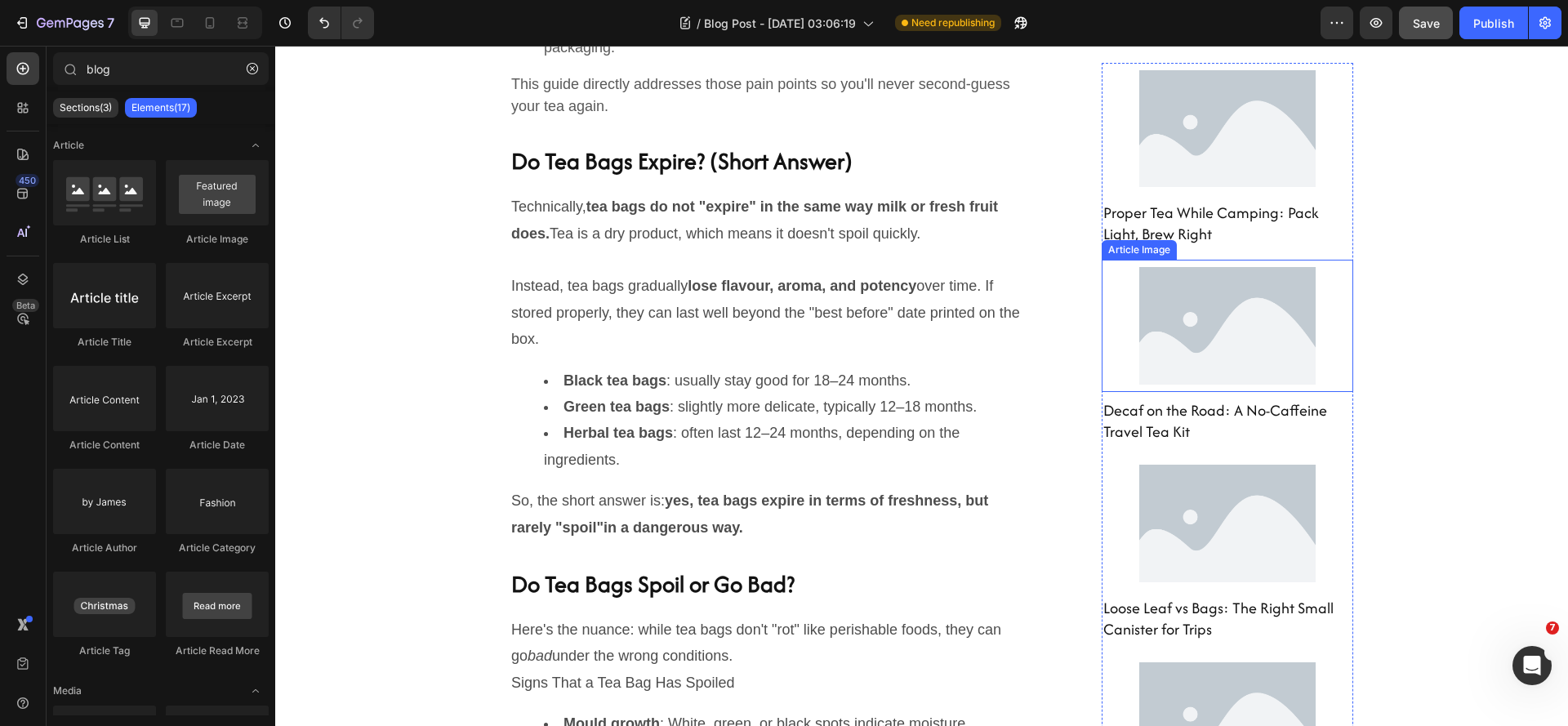
scroll to position [654, 0]
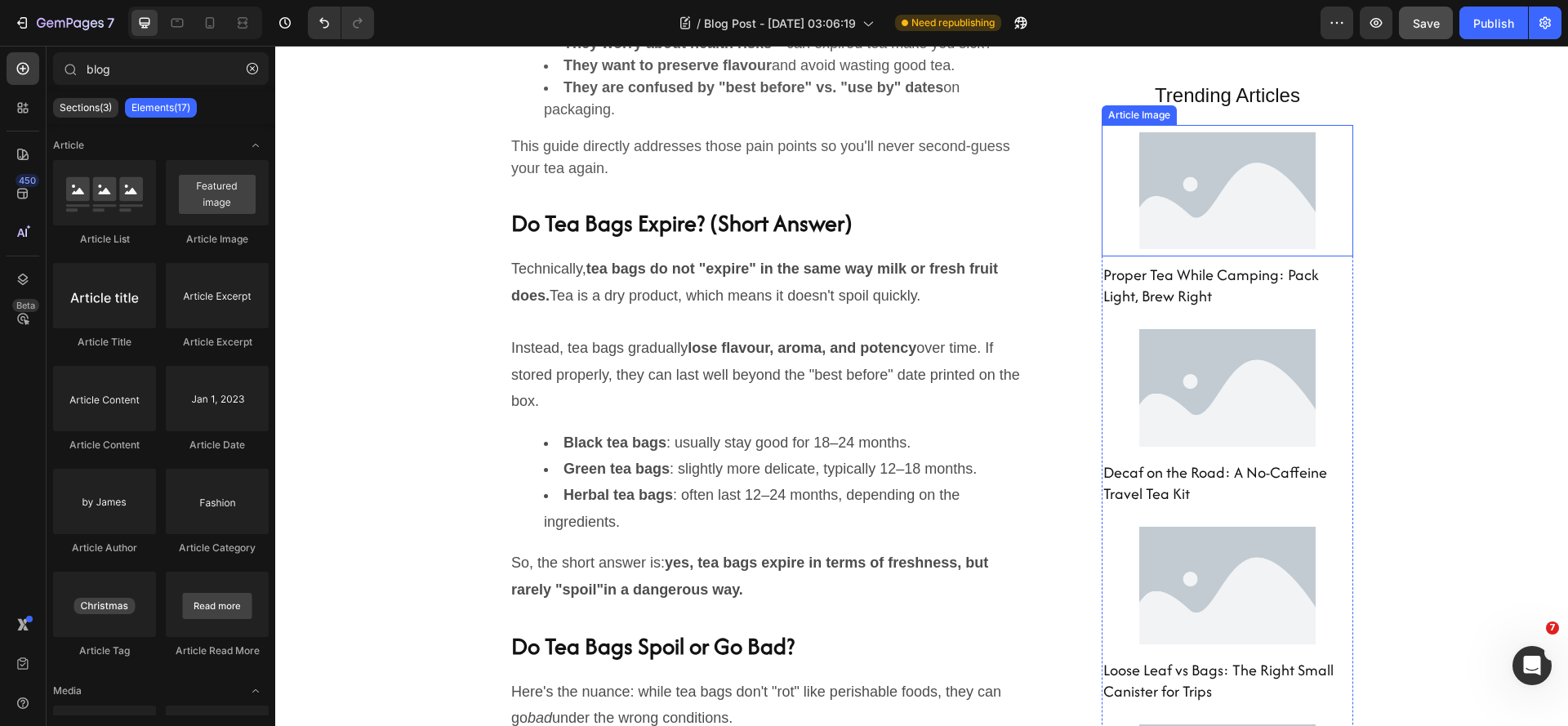
click at [1229, 208] on img at bounding box center [1227, 191] width 177 height 132
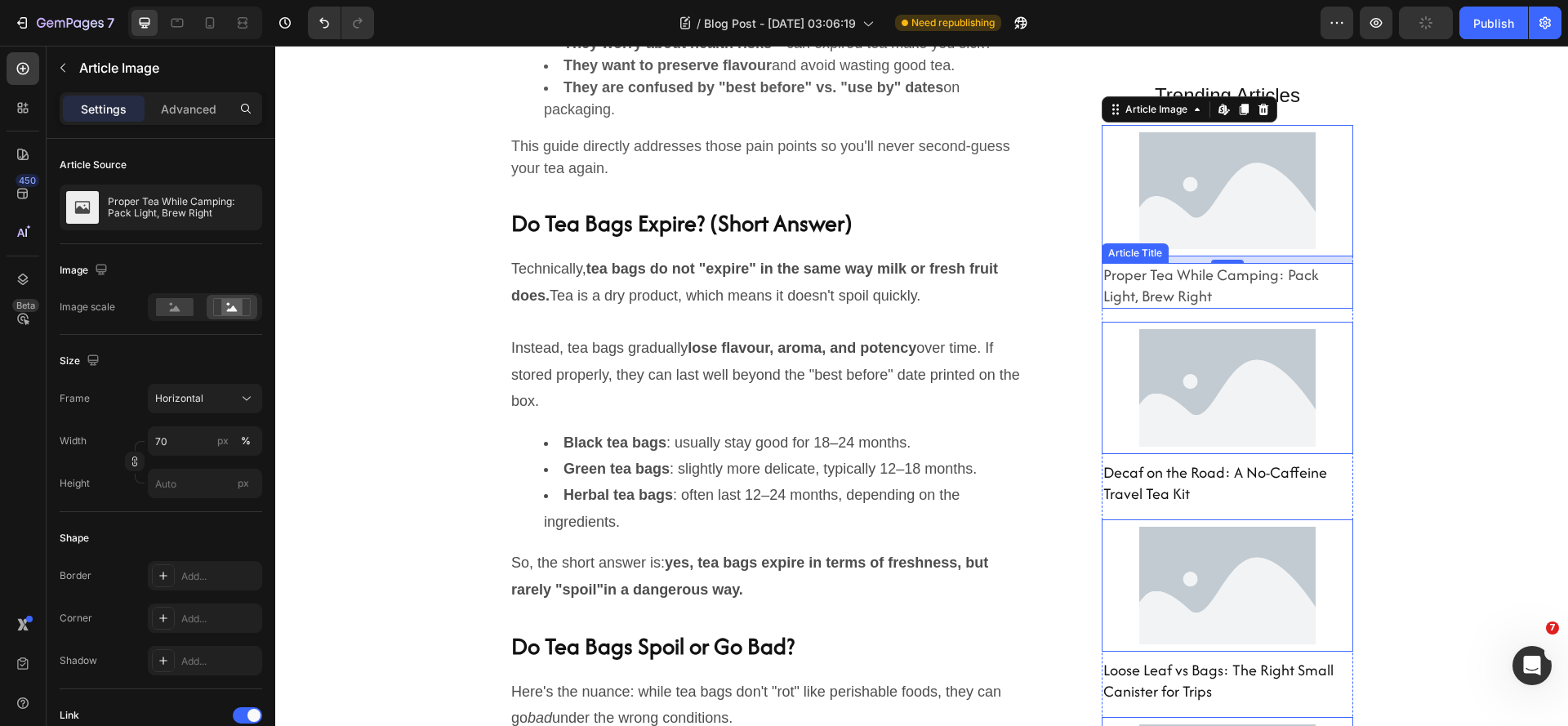
click at [1266, 296] on h2 "Proper Tea While Camping: Pack Light, Brew Right" at bounding box center [1227, 286] width 252 height 45
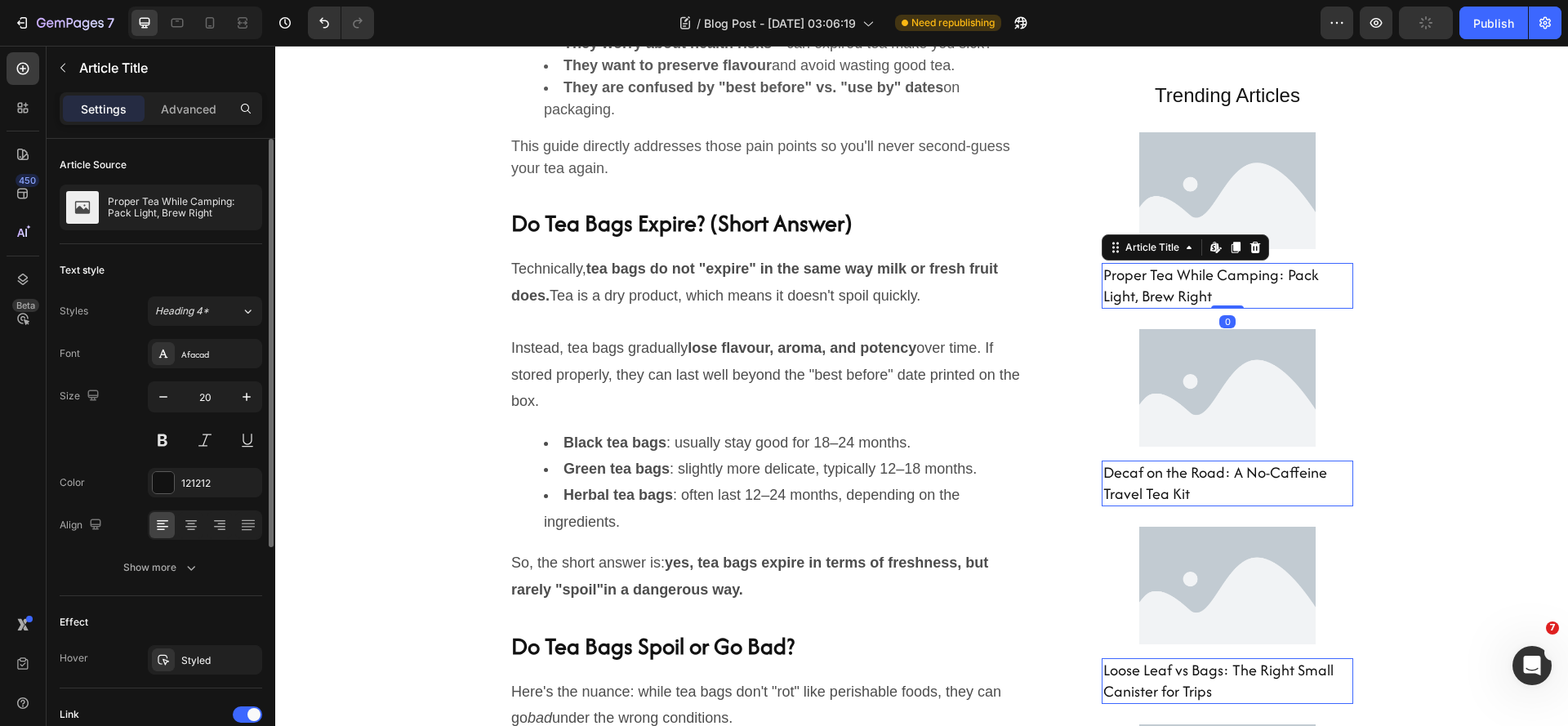
click at [189, 539] on div at bounding box center [205, 525] width 114 height 29
click at [194, 531] on icon at bounding box center [190, 525] width 16 height 16
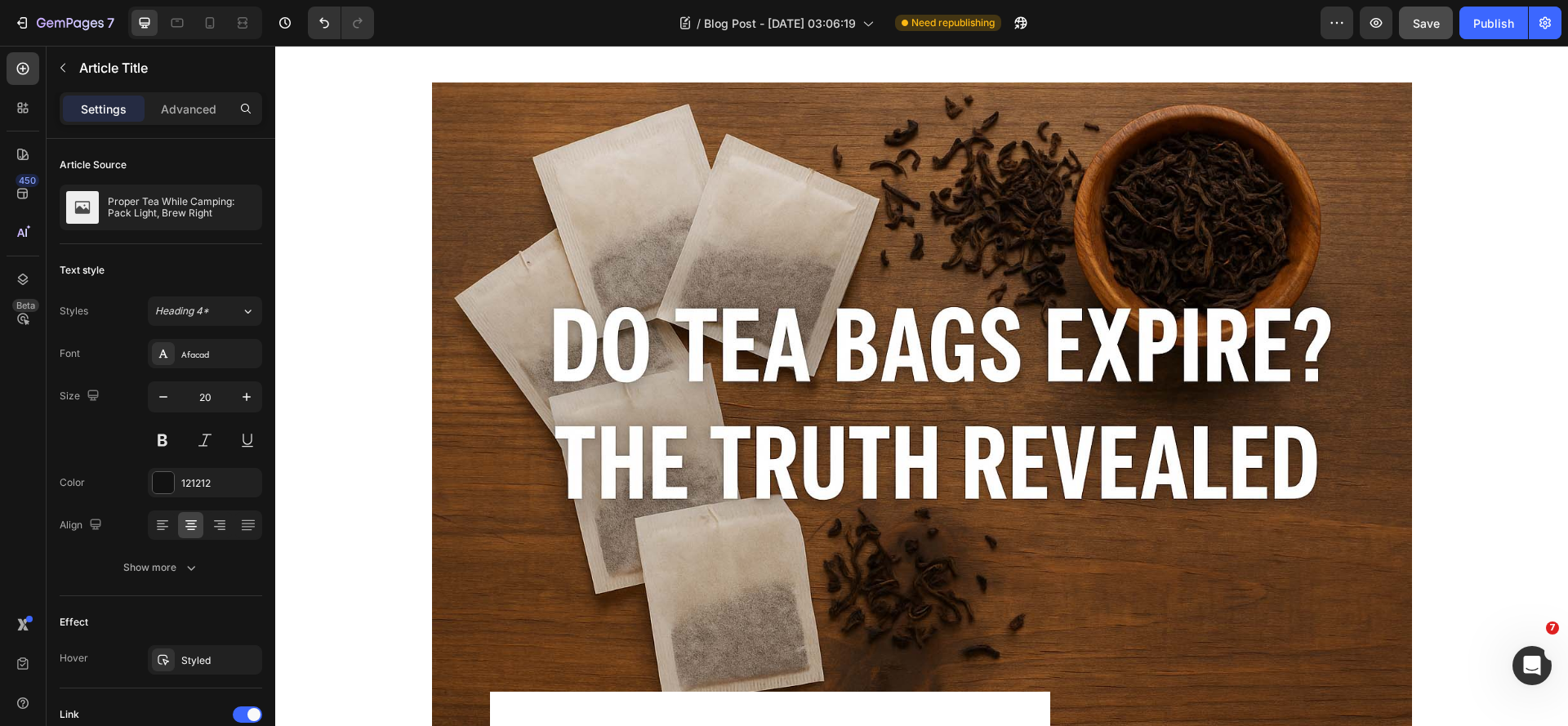
scroll to position [0, 0]
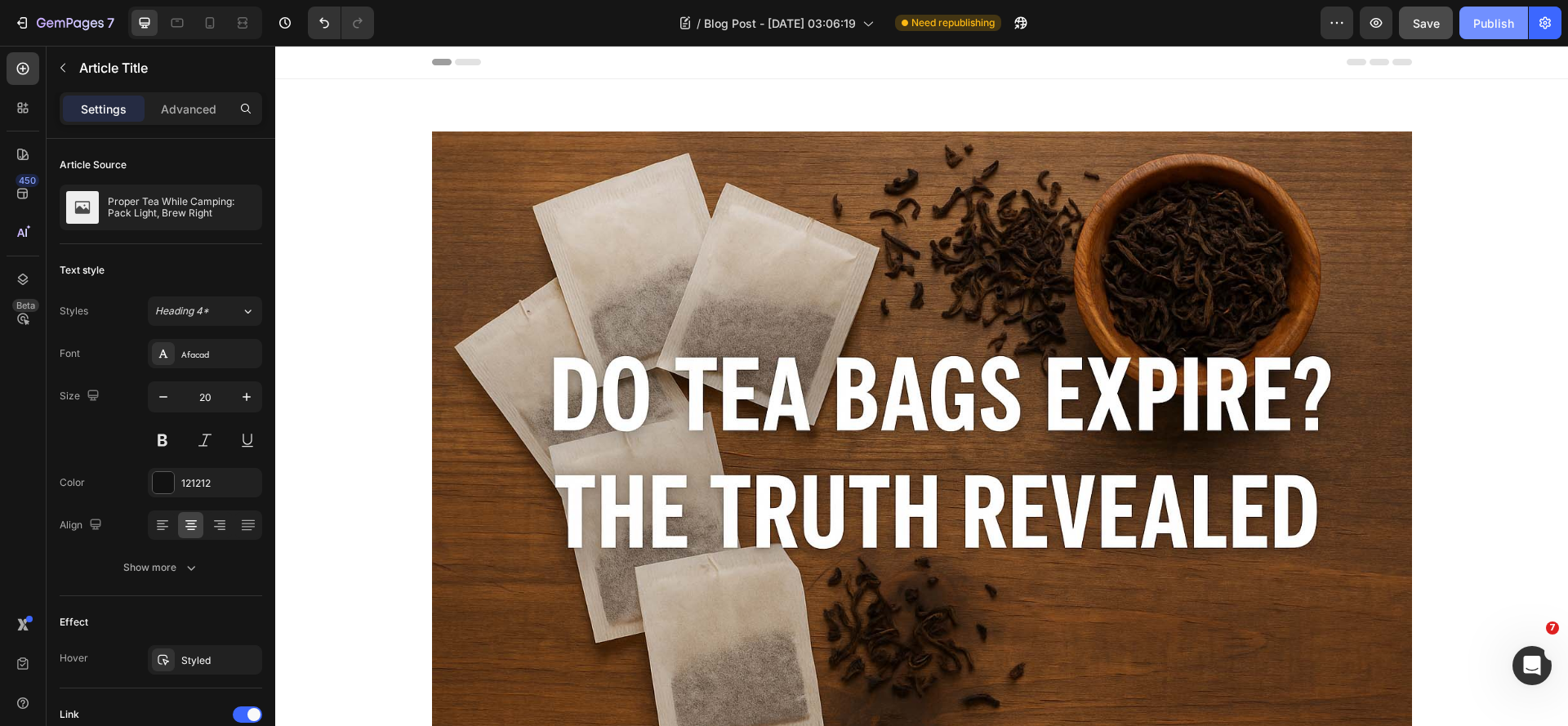
click at [1496, 20] on div "Publish" at bounding box center [1493, 23] width 41 height 17
